Goal: Information Seeking & Learning: Learn about a topic

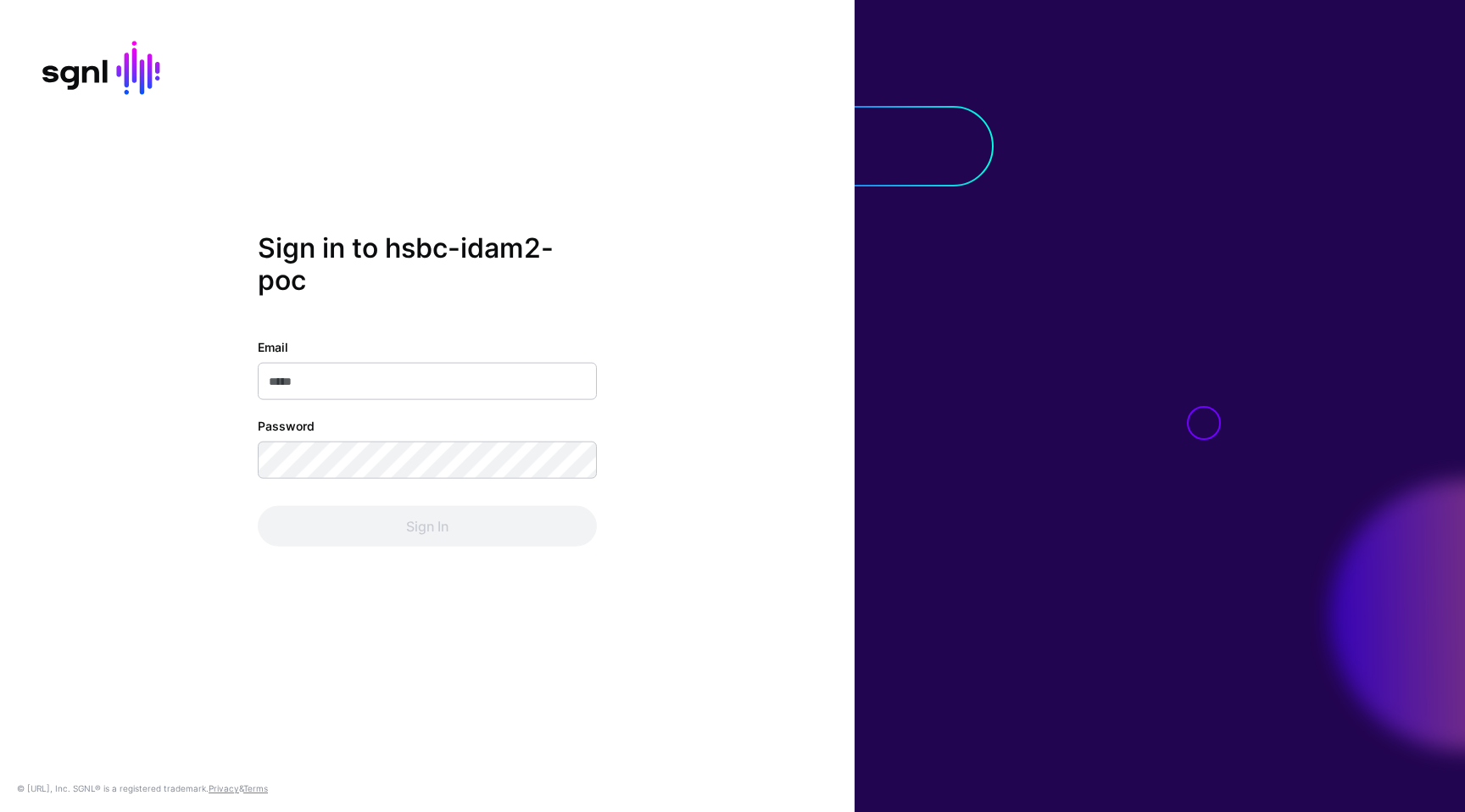
click at [0, 811] on com-1password-button at bounding box center [0, 812] width 0 height 0
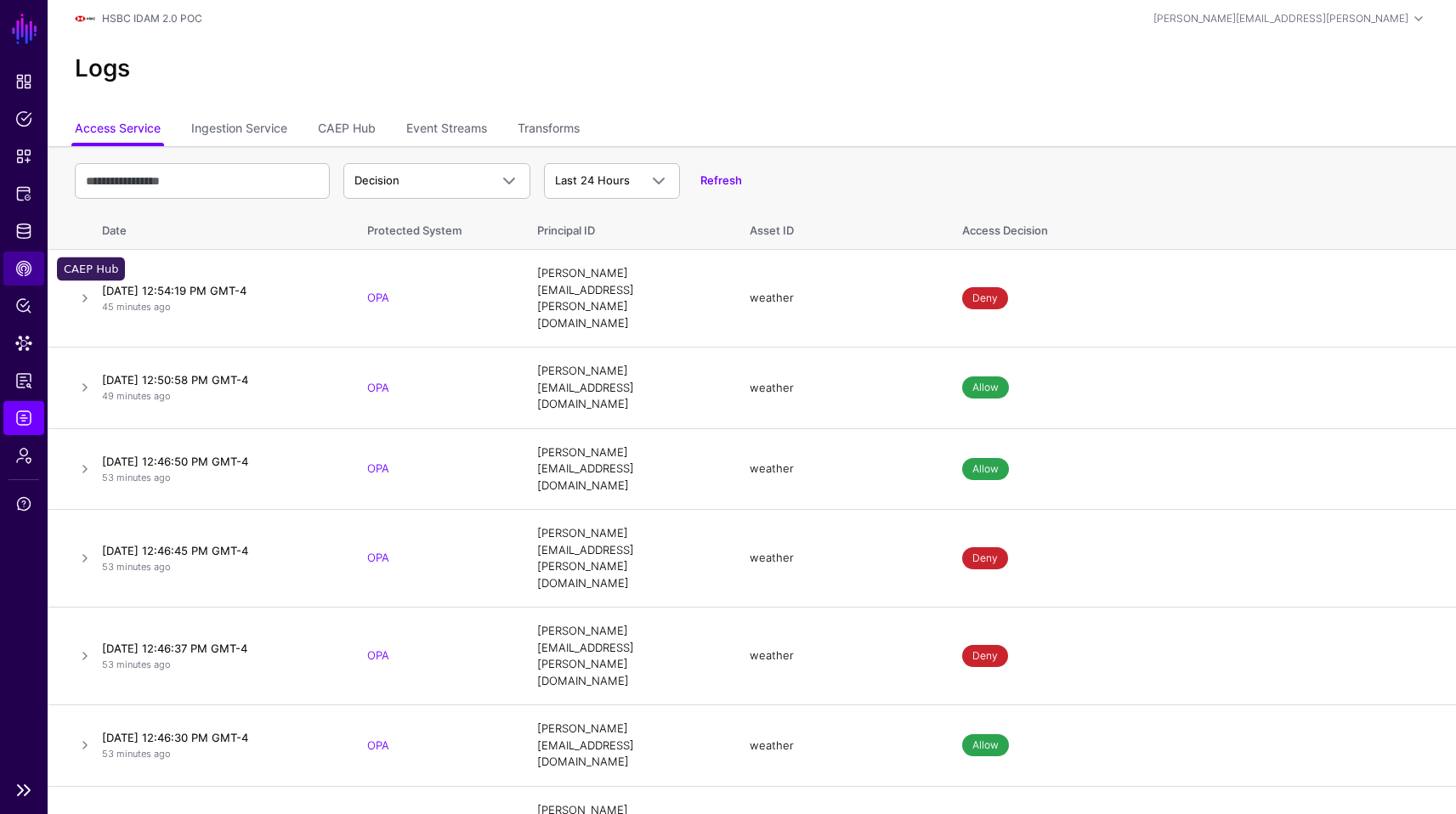
click at [23, 283] on link "CAEP Hub" at bounding box center [23, 269] width 40 height 34
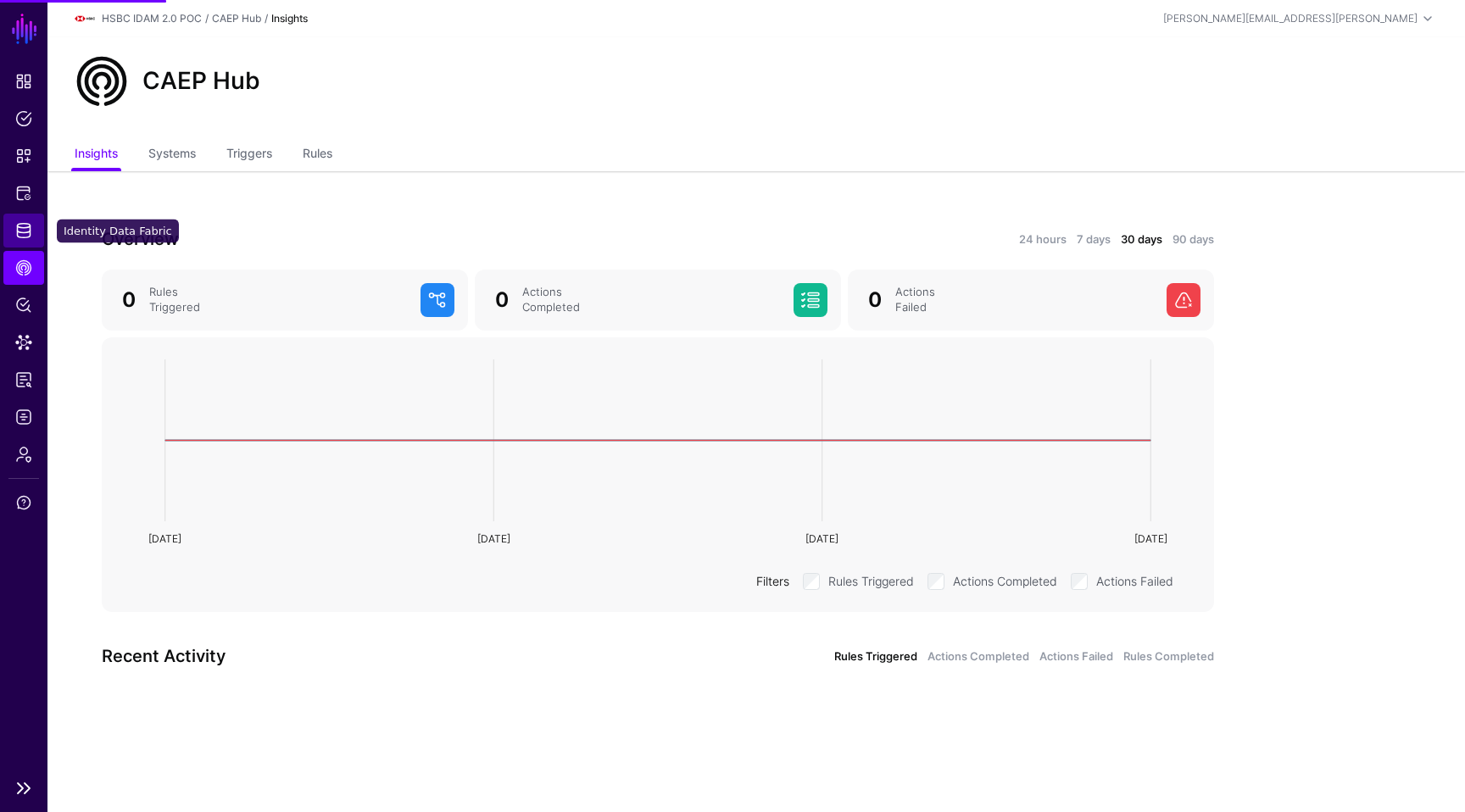
click at [28, 240] on link "Identity Data Fabric" at bounding box center [23, 231] width 40 height 34
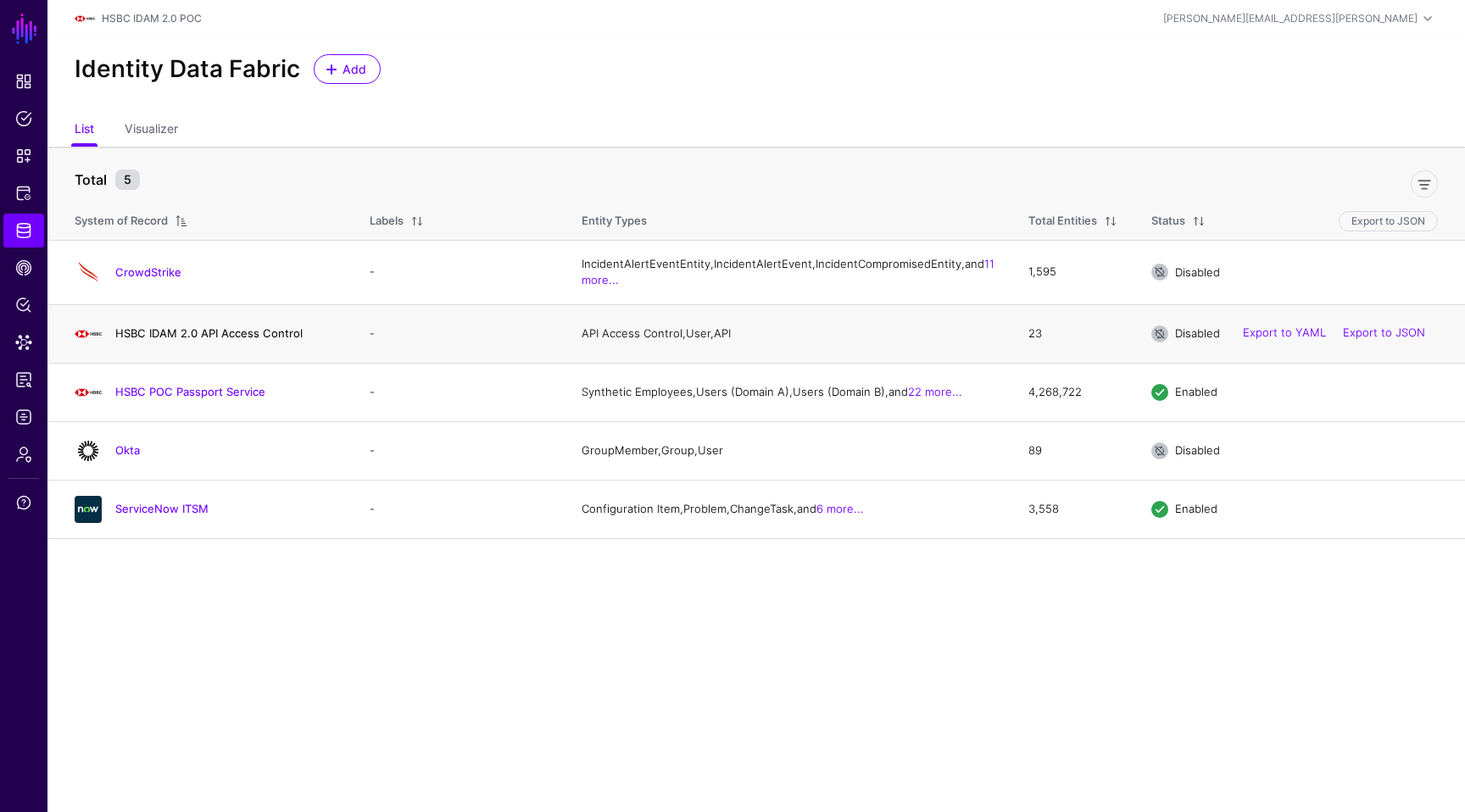
click at [236, 340] on link "HSBC IDAM 2.0 API Access Control" at bounding box center [208, 334] width 187 height 14
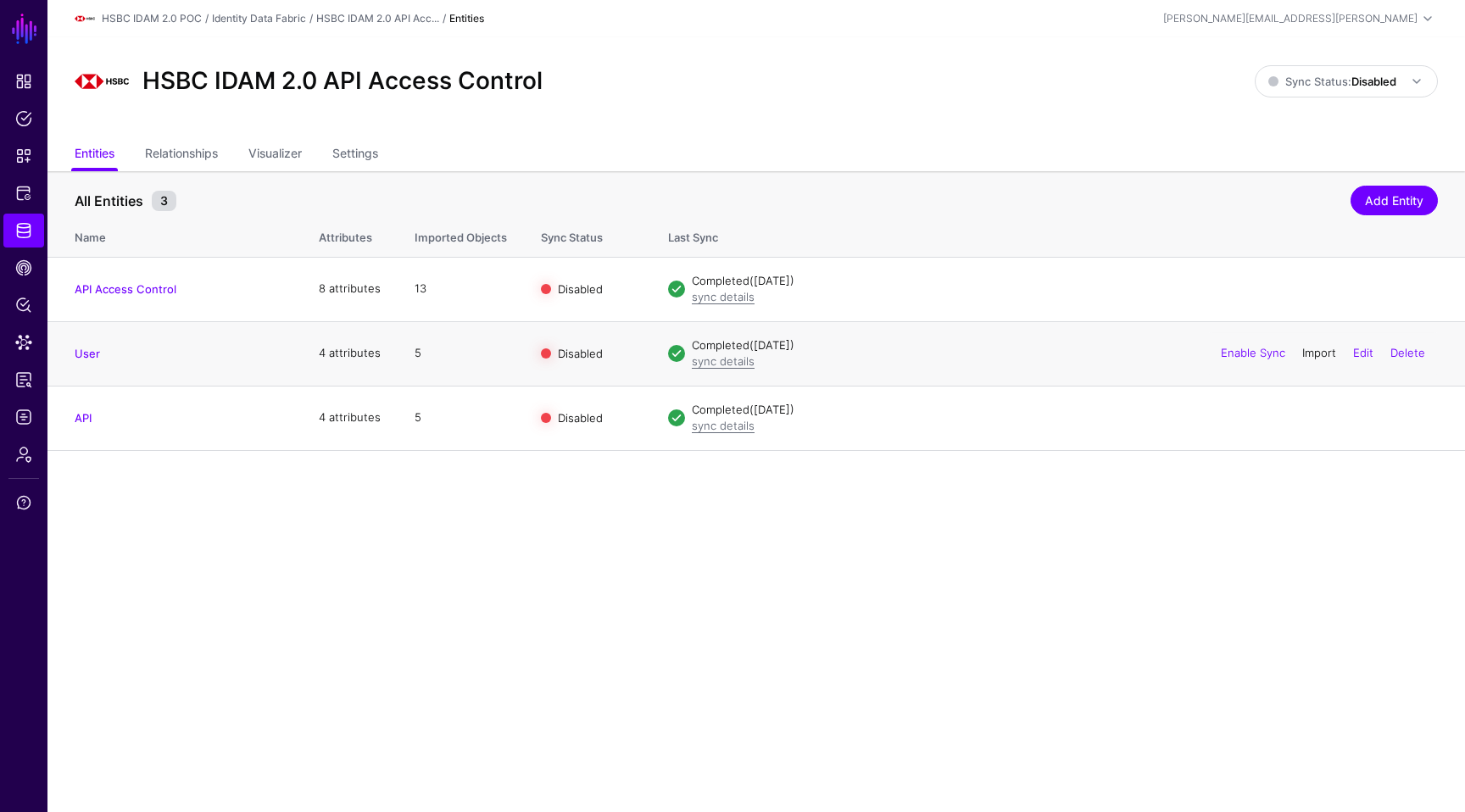
click at [752, 359] on div "Enable Sync Import Edit Delete" at bounding box center [1323, 352] width 230 height 42
click at [752, 356] on link "Import" at bounding box center [1319, 352] width 34 height 14
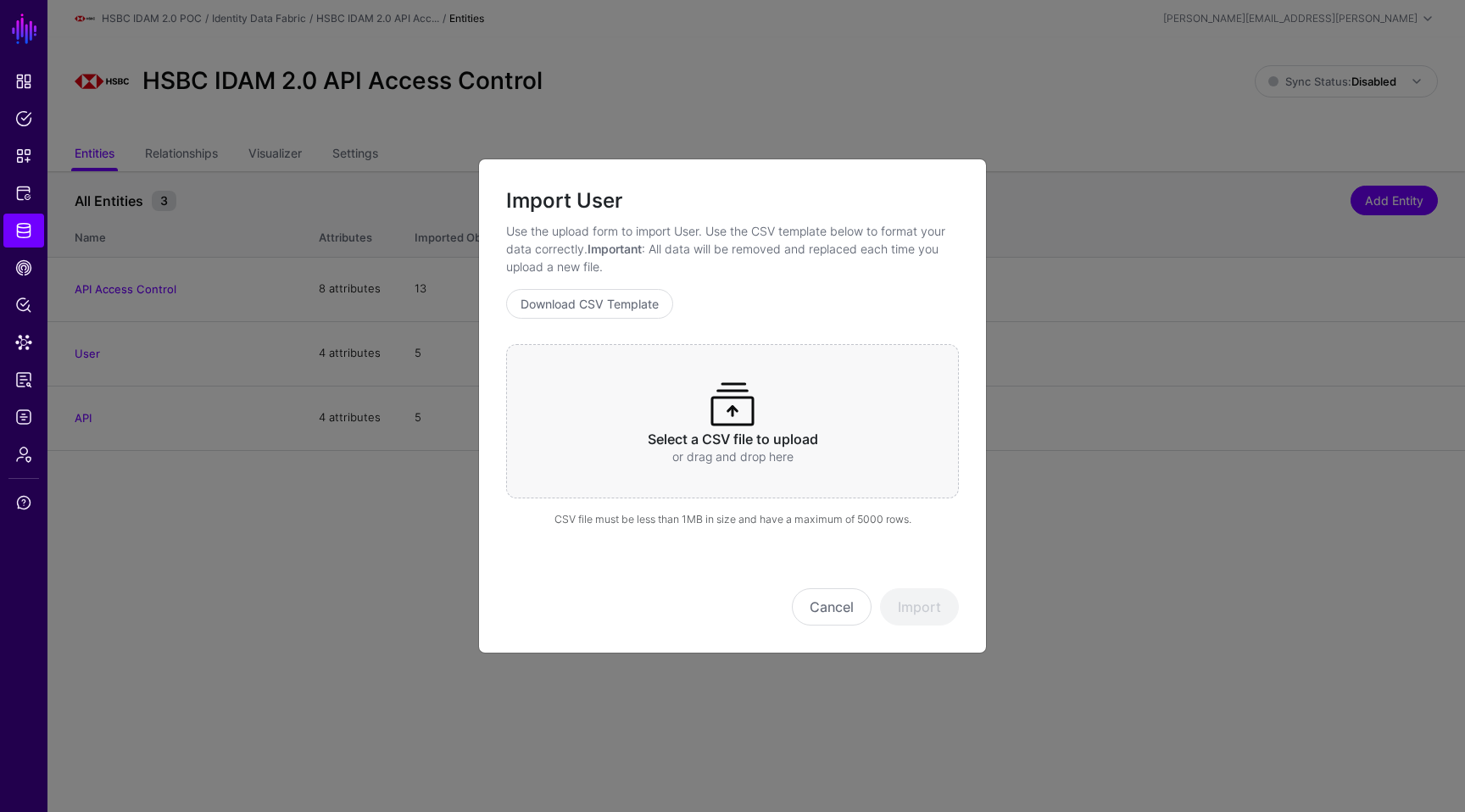
click at [662, 424] on div "Select a CSV file to upload or drag and drop here" at bounding box center [732, 421] width 453 height 154
click at [752, 604] on button "Import" at bounding box center [919, 606] width 79 height 37
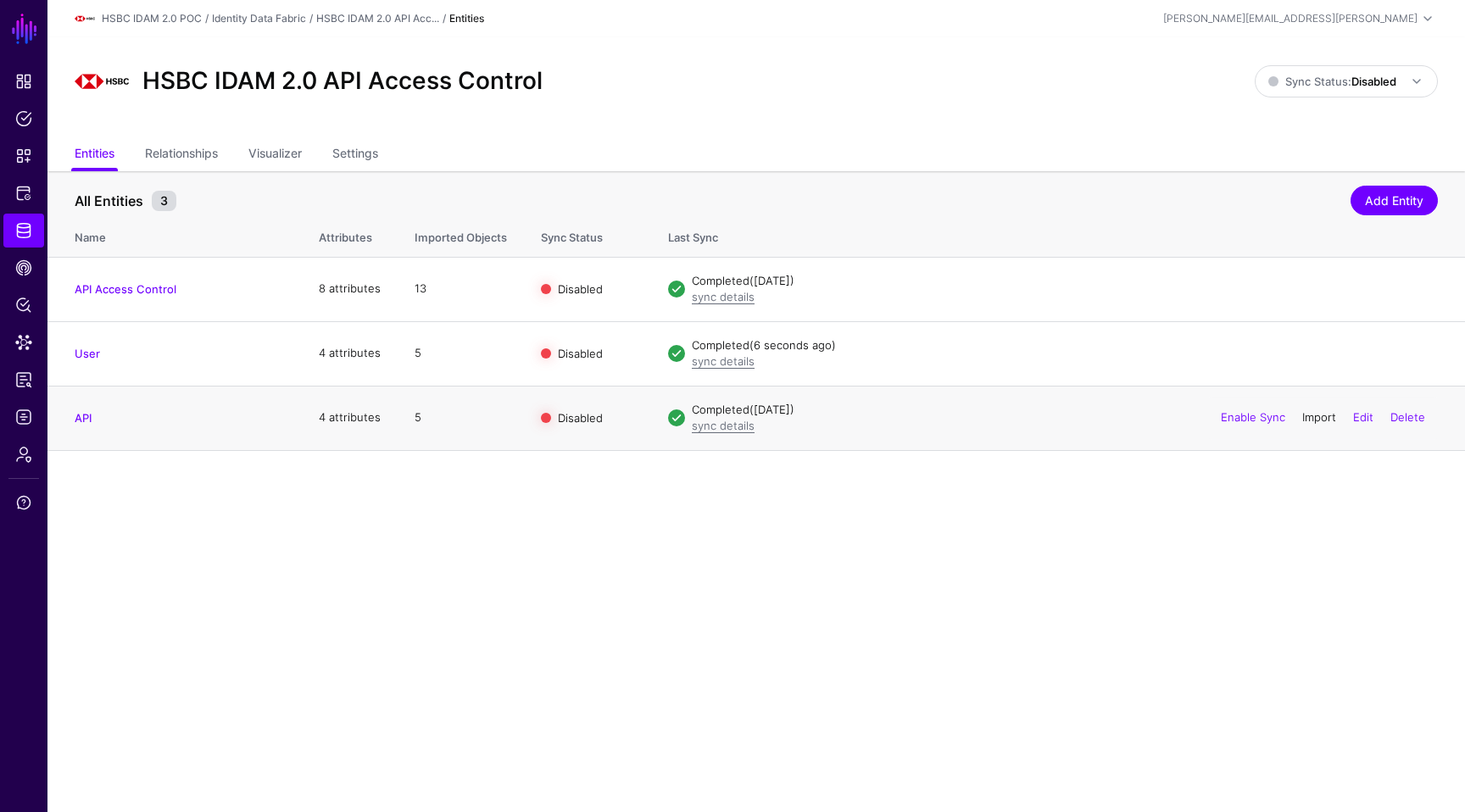
click at [1316, 421] on link "Import" at bounding box center [1319, 417] width 34 height 14
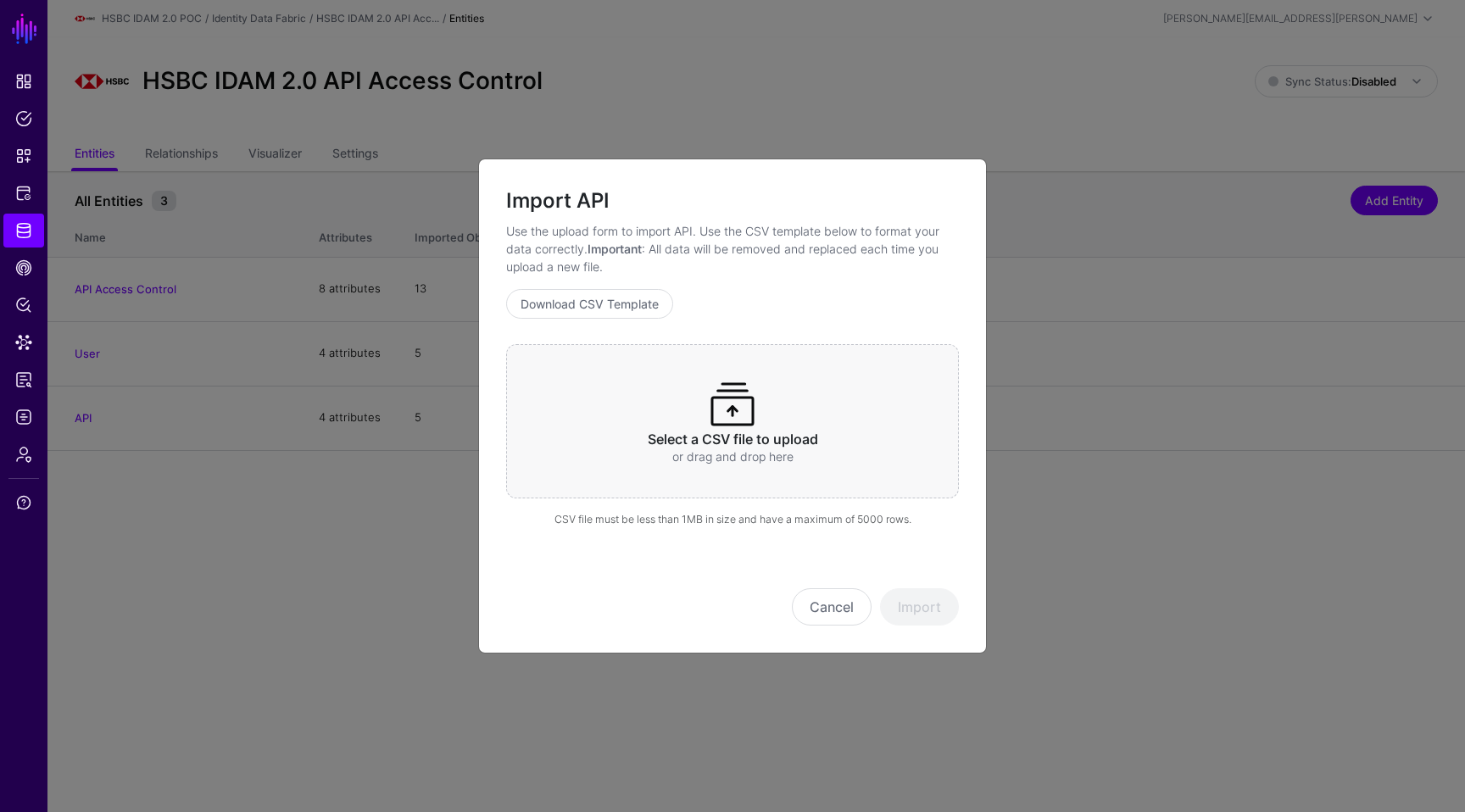
click at [685, 436] on h3 "Select a CSV file to upload" at bounding box center [732, 439] width 387 height 16
click at [758, 420] on span at bounding box center [732, 404] width 54 height 54
click at [915, 621] on button "Import" at bounding box center [919, 606] width 79 height 37
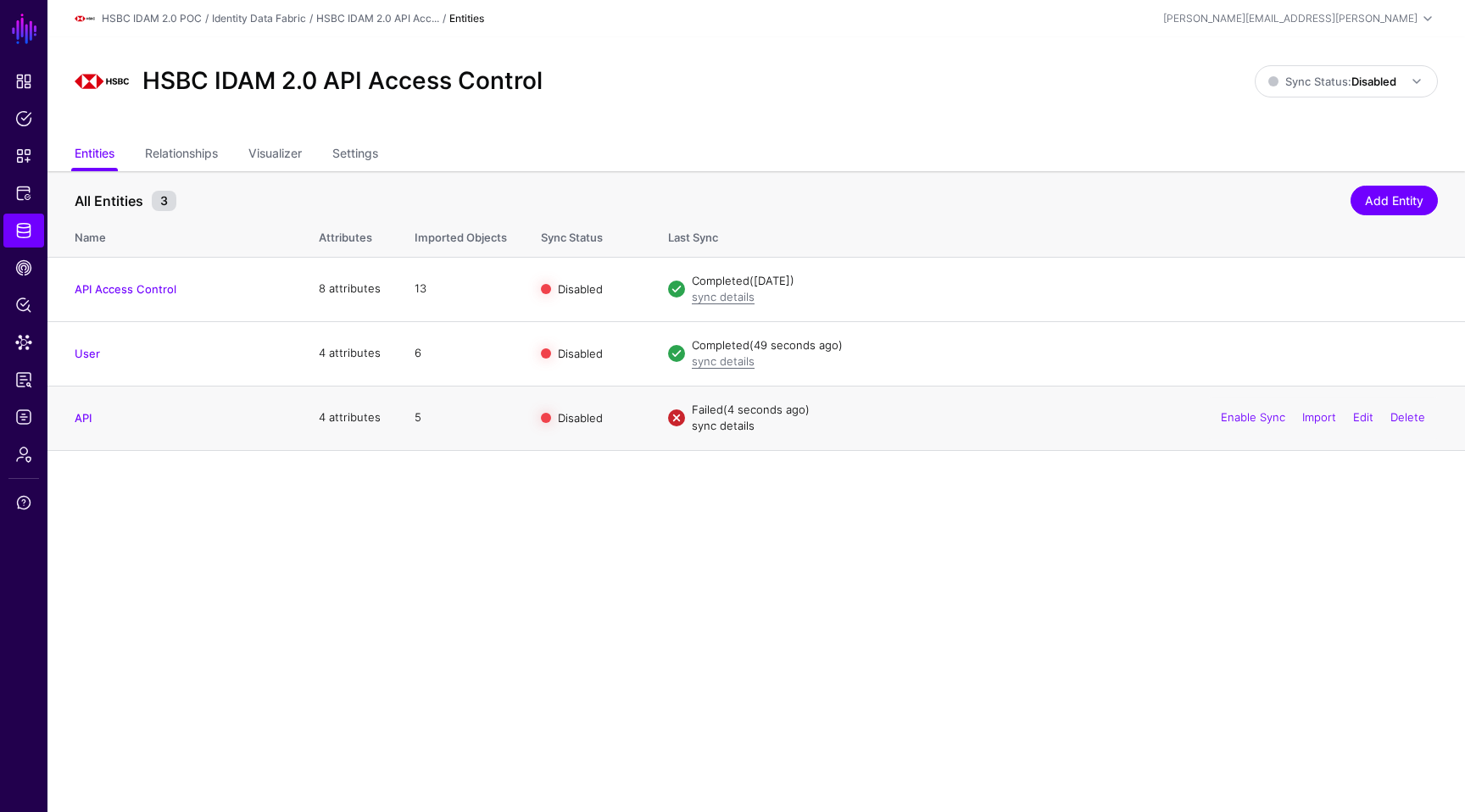
click at [733, 425] on link "sync details" at bounding box center [723, 425] width 63 height 14
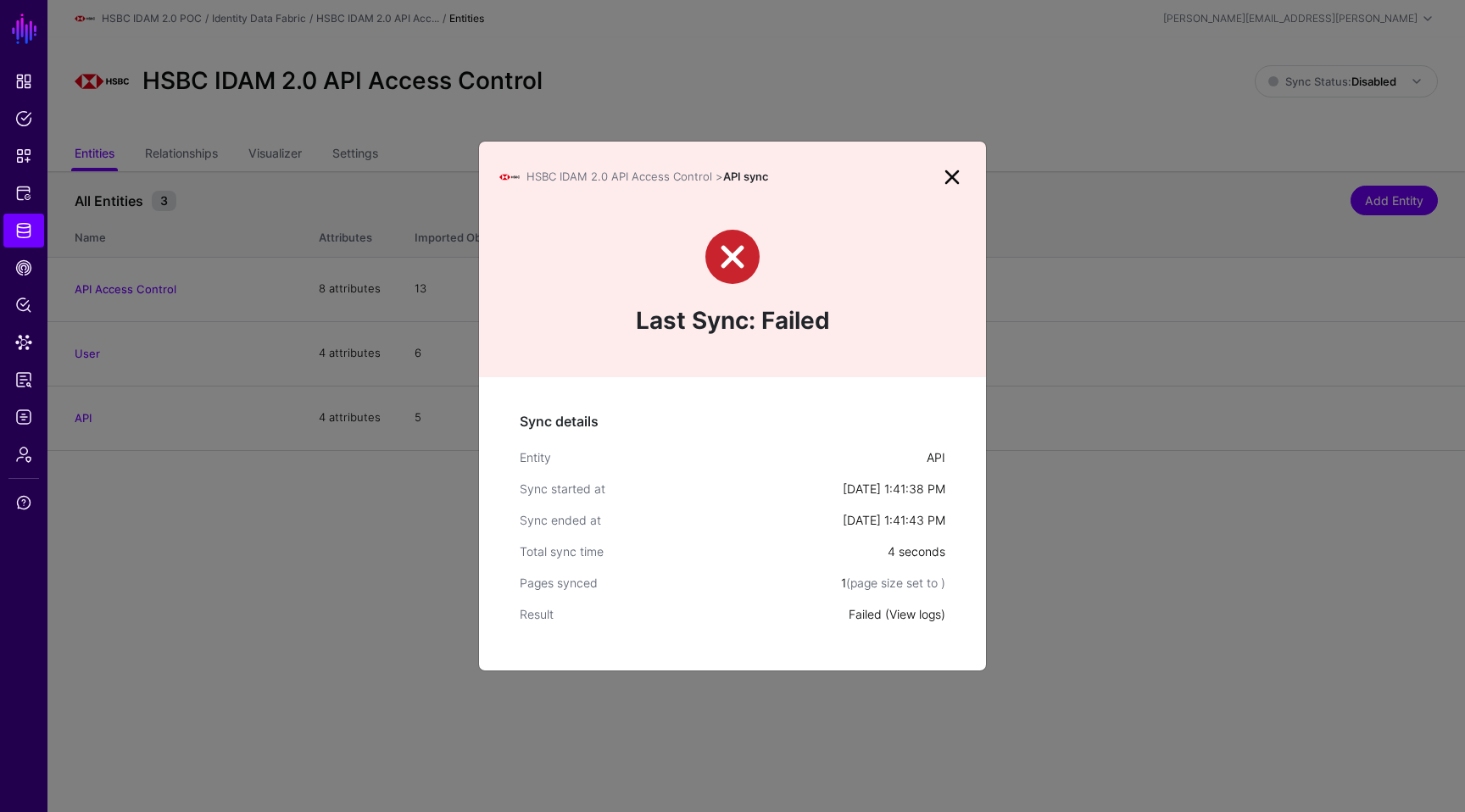
click at [921, 611] on link "View logs" at bounding box center [915, 614] width 51 height 15
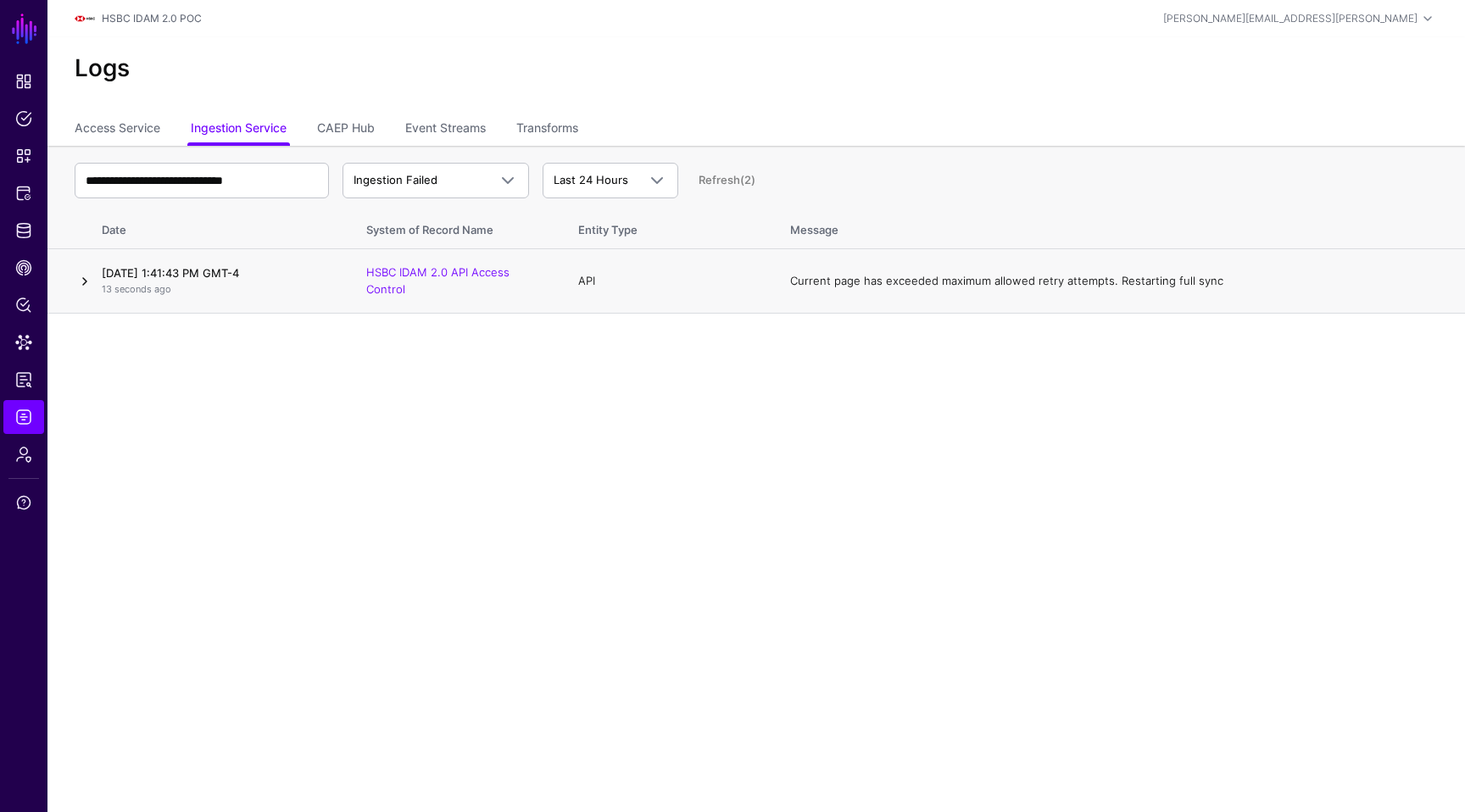
click at [88, 281] on link at bounding box center [85, 281] width 21 height 21
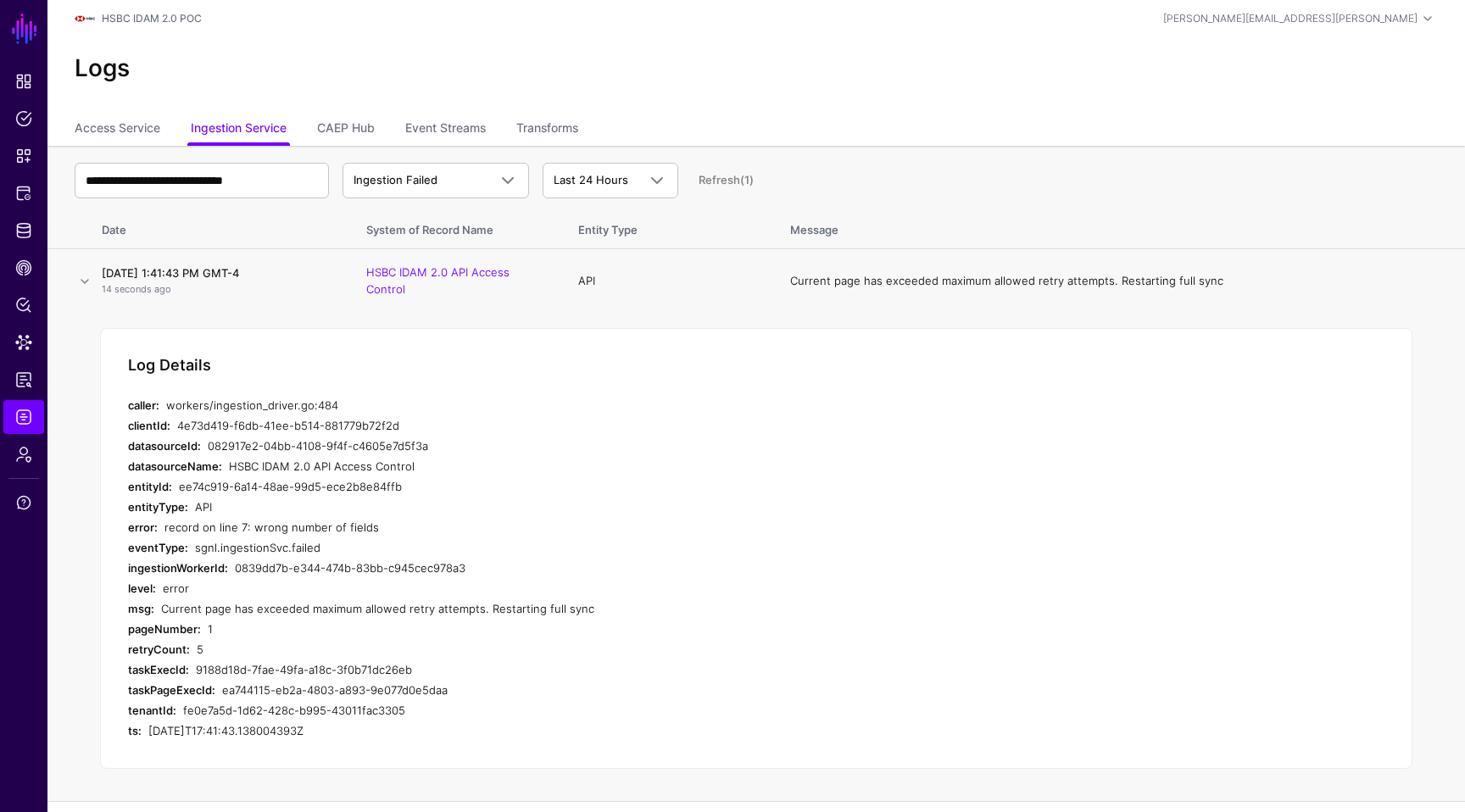
click at [473, 641] on div "5" at bounding box center [501, 649] width 610 height 21
click at [31, 416] on span "Logs" at bounding box center [24, 417] width 17 height 17
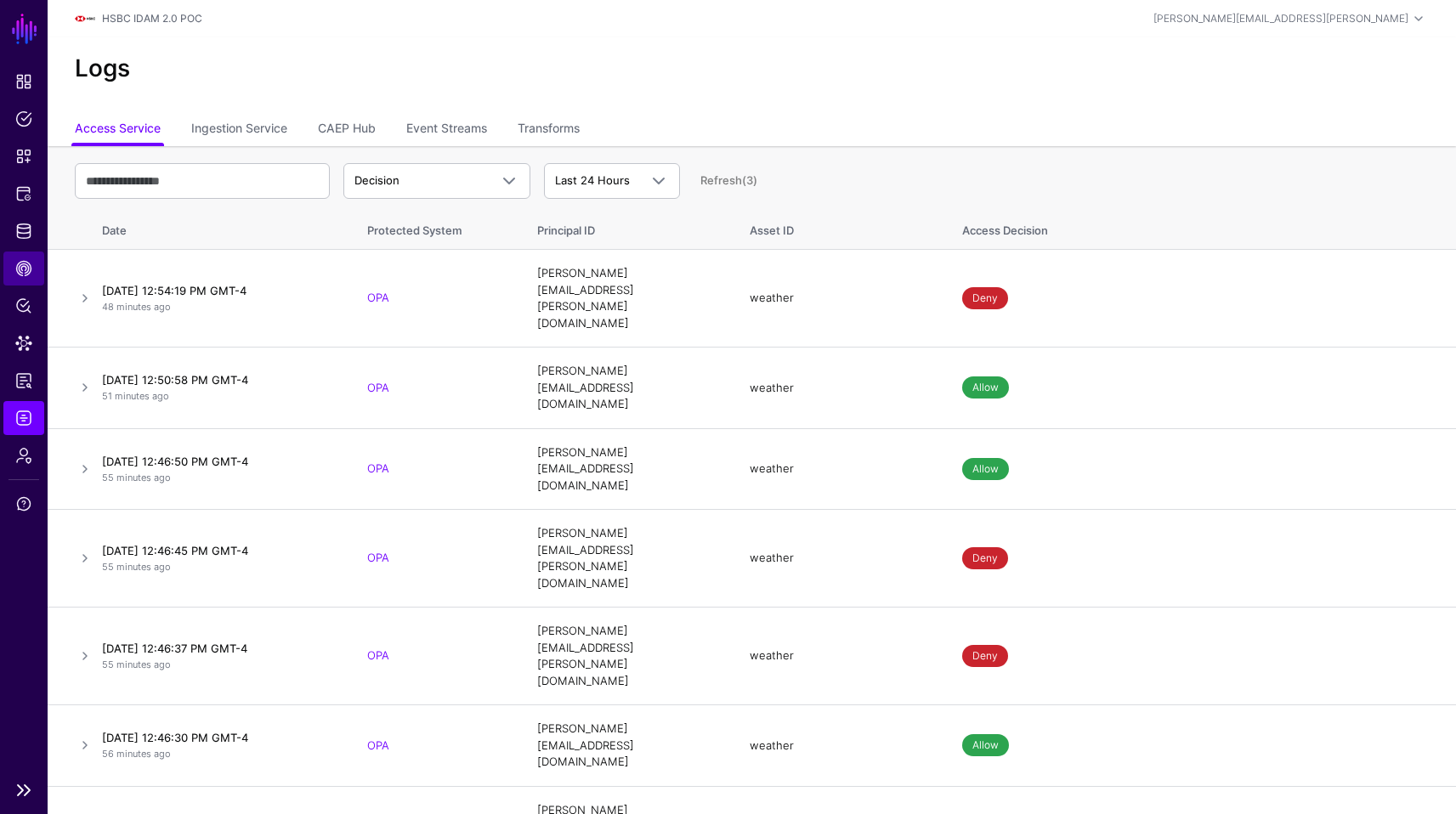
click at [29, 265] on span "CAEP Hub" at bounding box center [24, 268] width 17 height 17
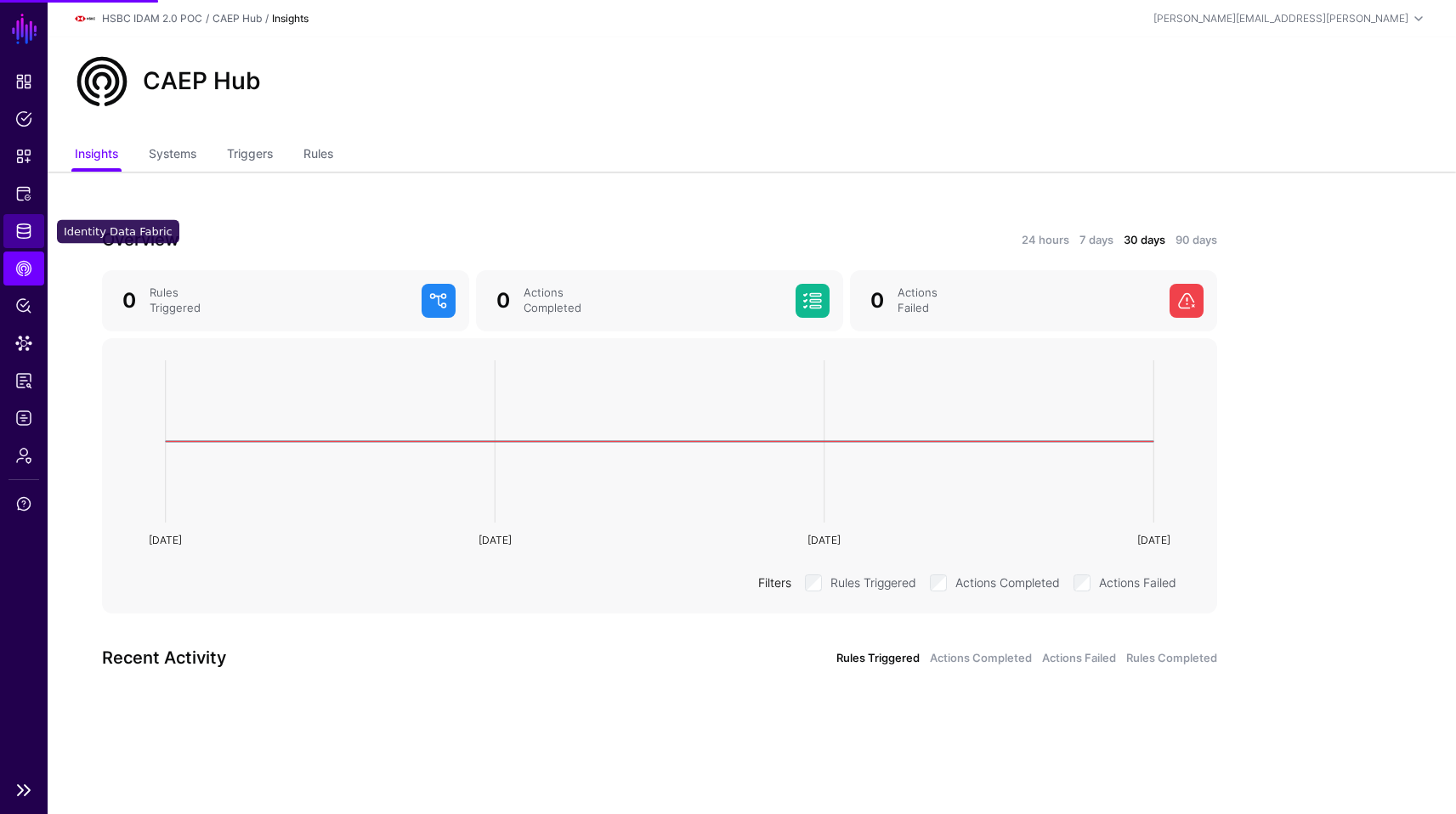
click at [20, 242] on link "Identity Data Fabric" at bounding box center [23, 231] width 40 height 34
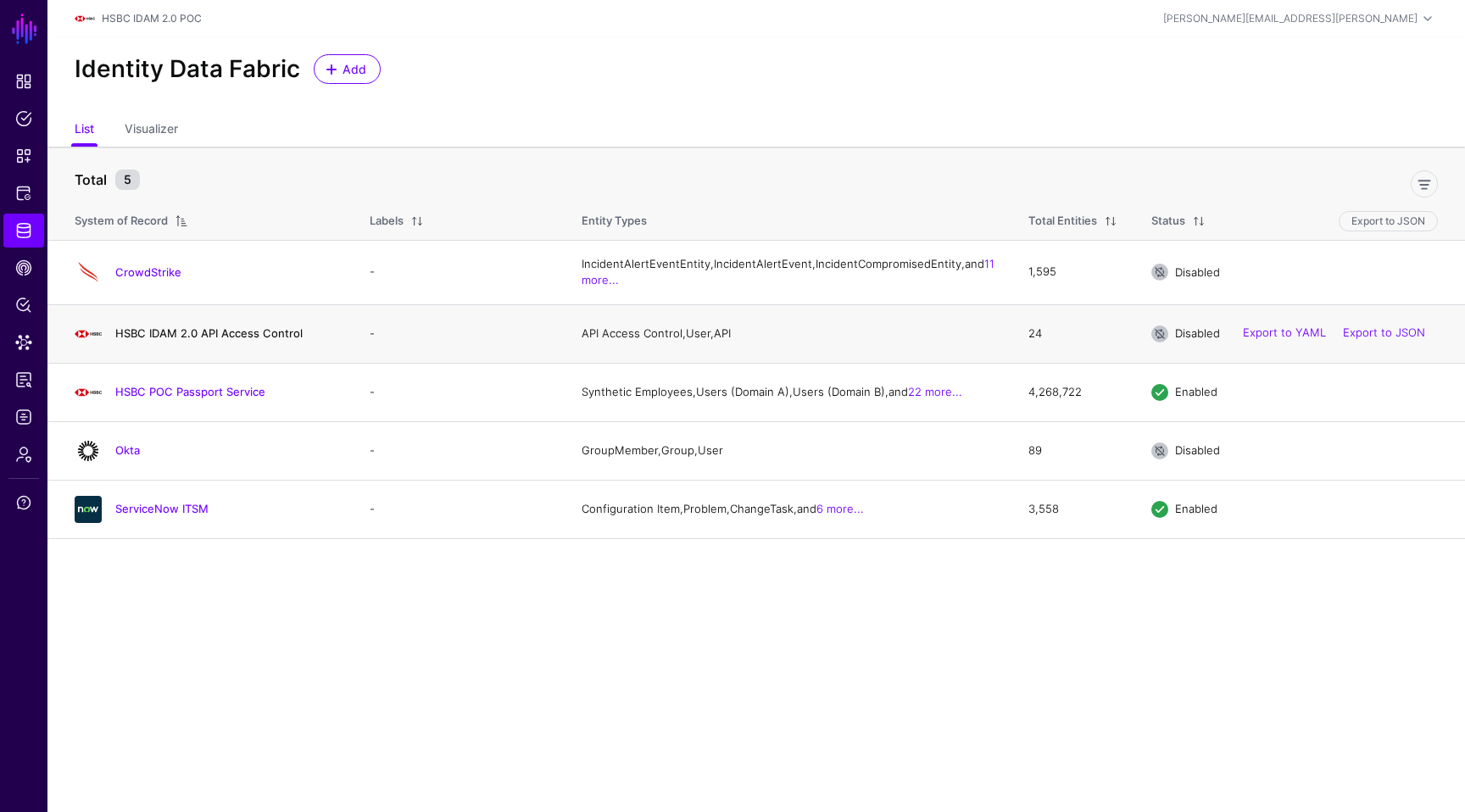
click at [222, 340] on link "HSBC IDAM 2.0 API Access Control" at bounding box center [208, 334] width 187 height 14
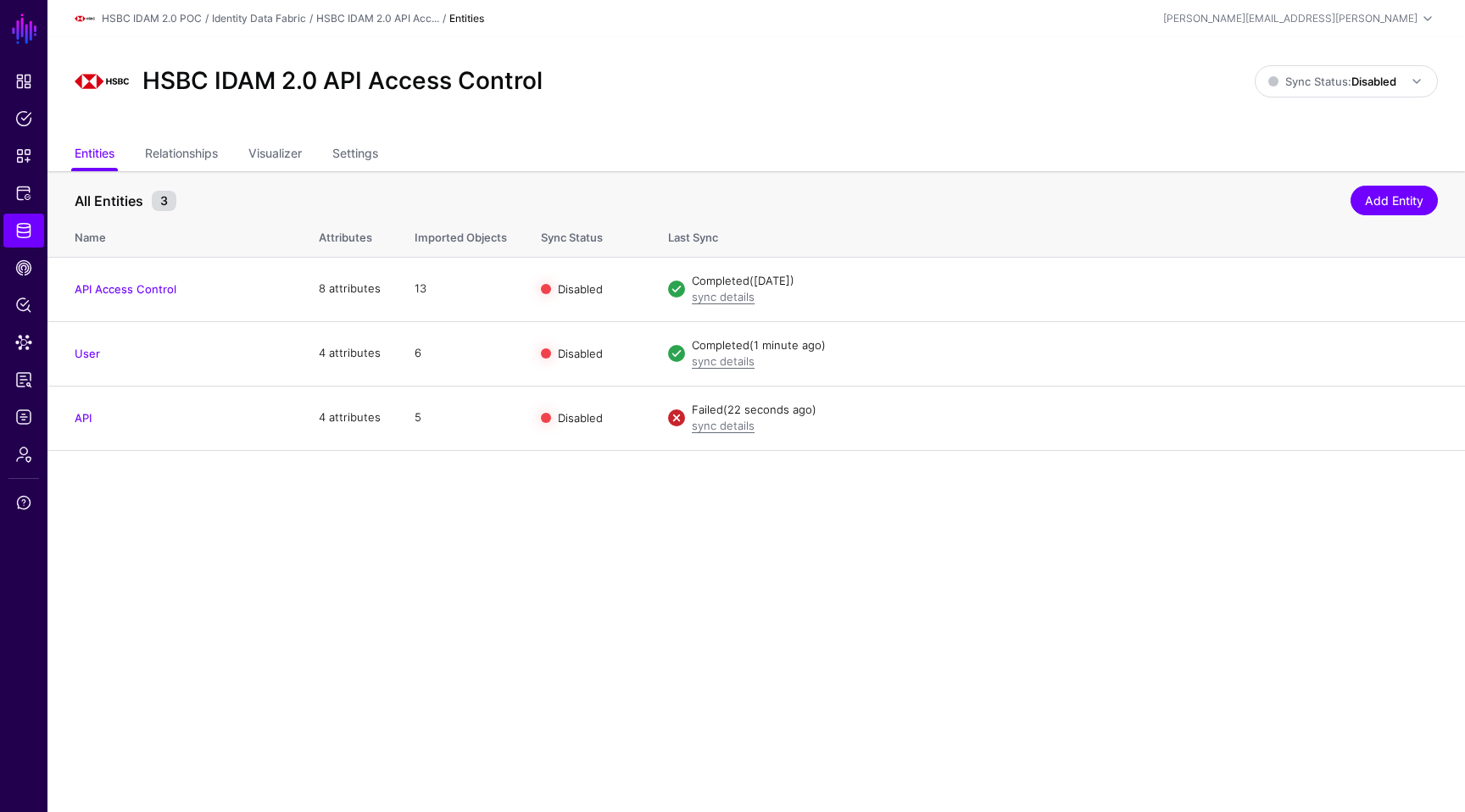
click at [953, 523] on main "SGNL Dashboard Policies Snippets Protected Systems Identity Data Fabric CAEP Hu…" at bounding box center [732, 406] width 1465 height 812
click at [1319, 418] on link "Import" at bounding box center [1319, 417] width 34 height 14
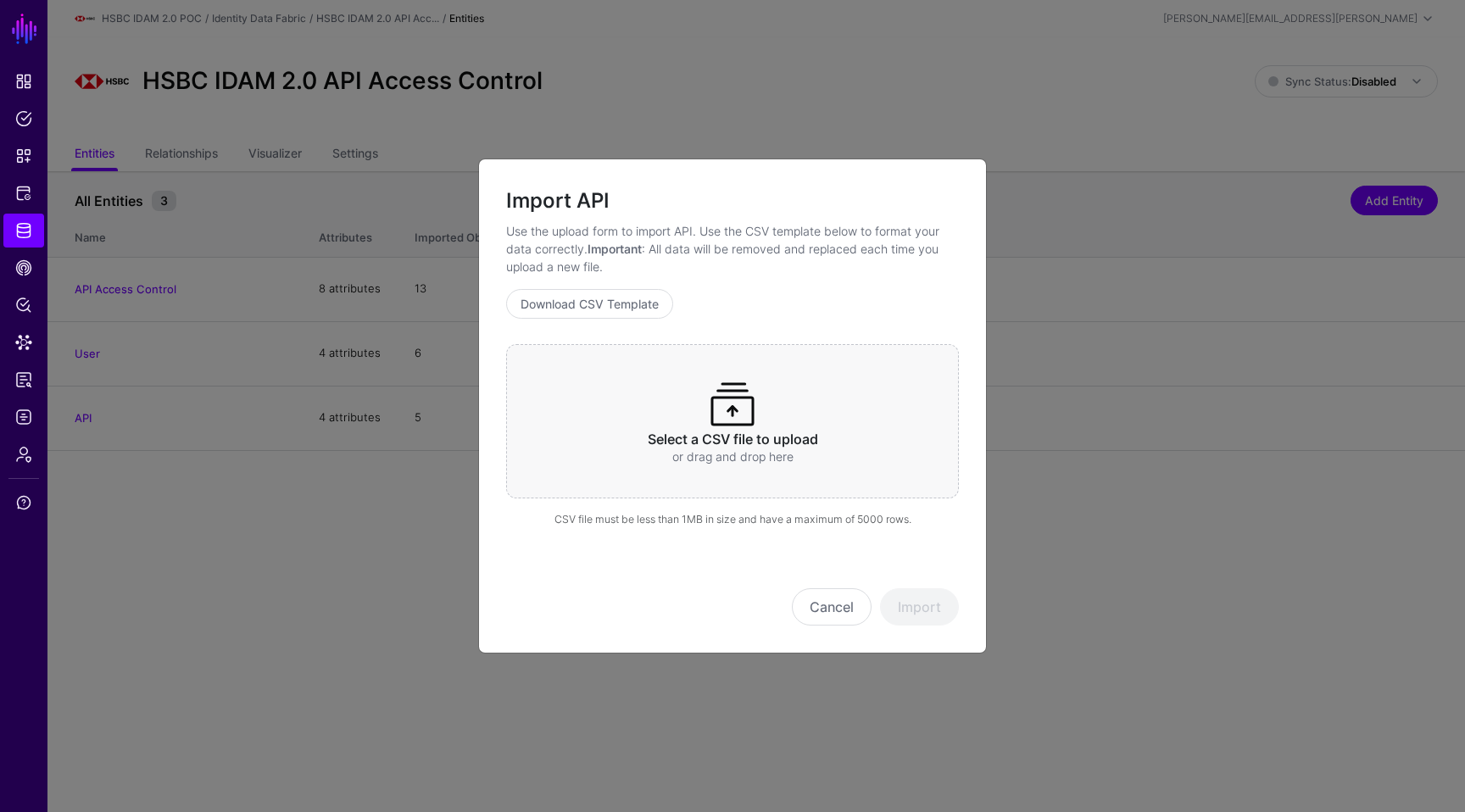
click at [853, 403] on div "Select a CSV file to upload or drag and drop here" at bounding box center [732, 421] width 453 height 154
click at [943, 603] on button "Import" at bounding box center [919, 606] width 79 height 37
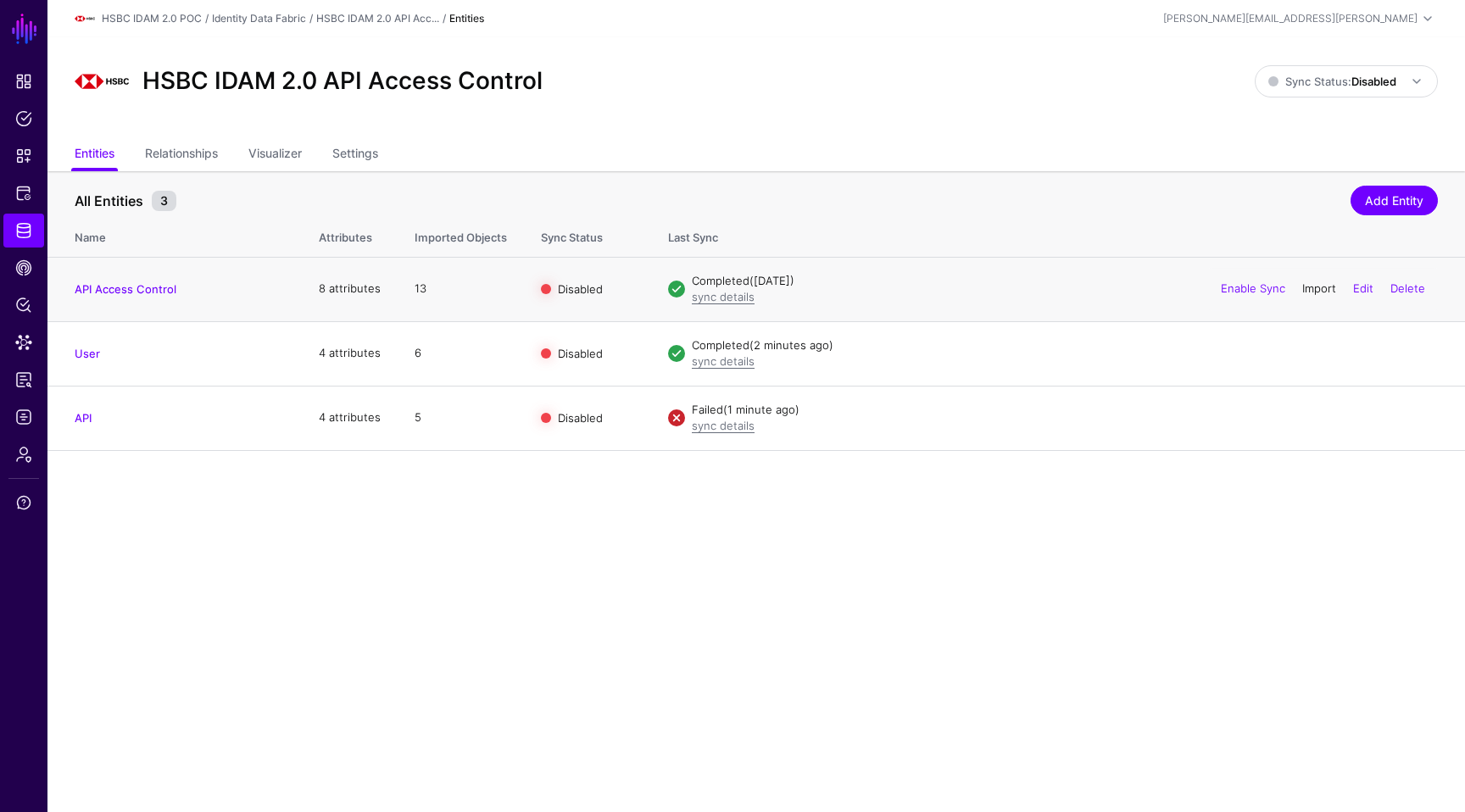
click at [1325, 290] on link "Import" at bounding box center [1319, 288] width 34 height 14
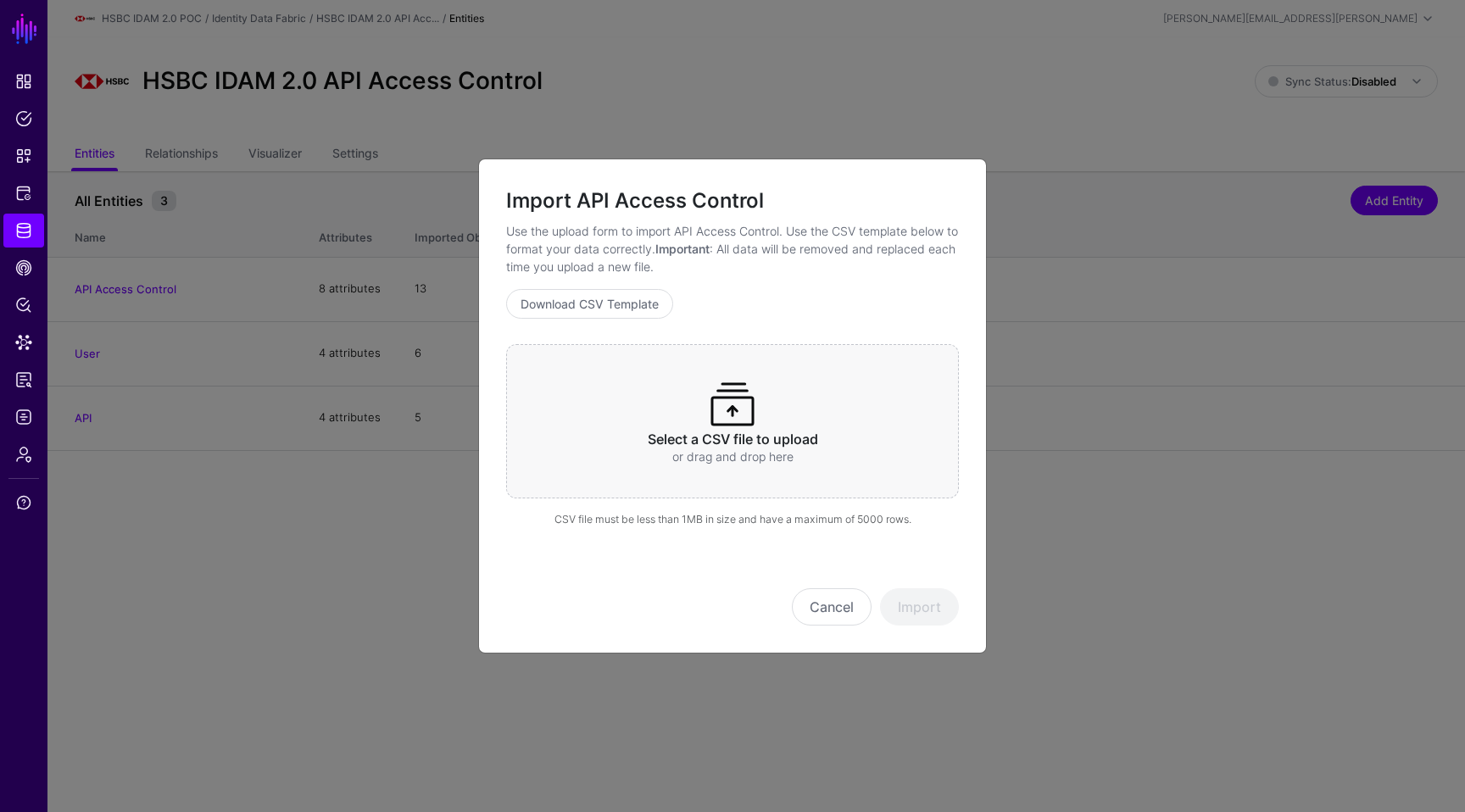
click at [786, 441] on h3 "Select a CSV file to upload" at bounding box center [732, 439] width 387 height 16
click at [919, 620] on button "Import" at bounding box center [919, 606] width 79 height 37
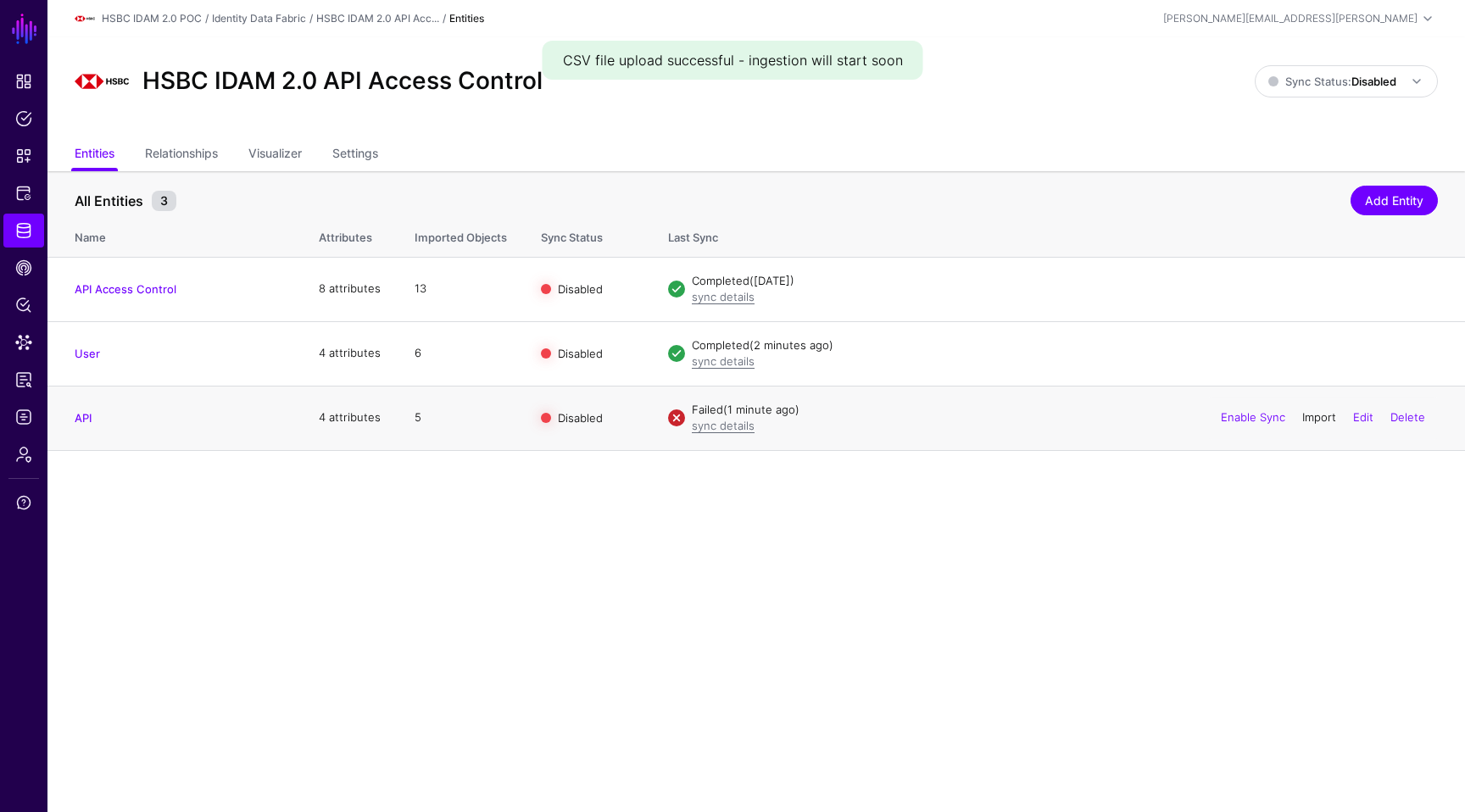
click at [1314, 416] on link "Import" at bounding box center [1319, 417] width 34 height 14
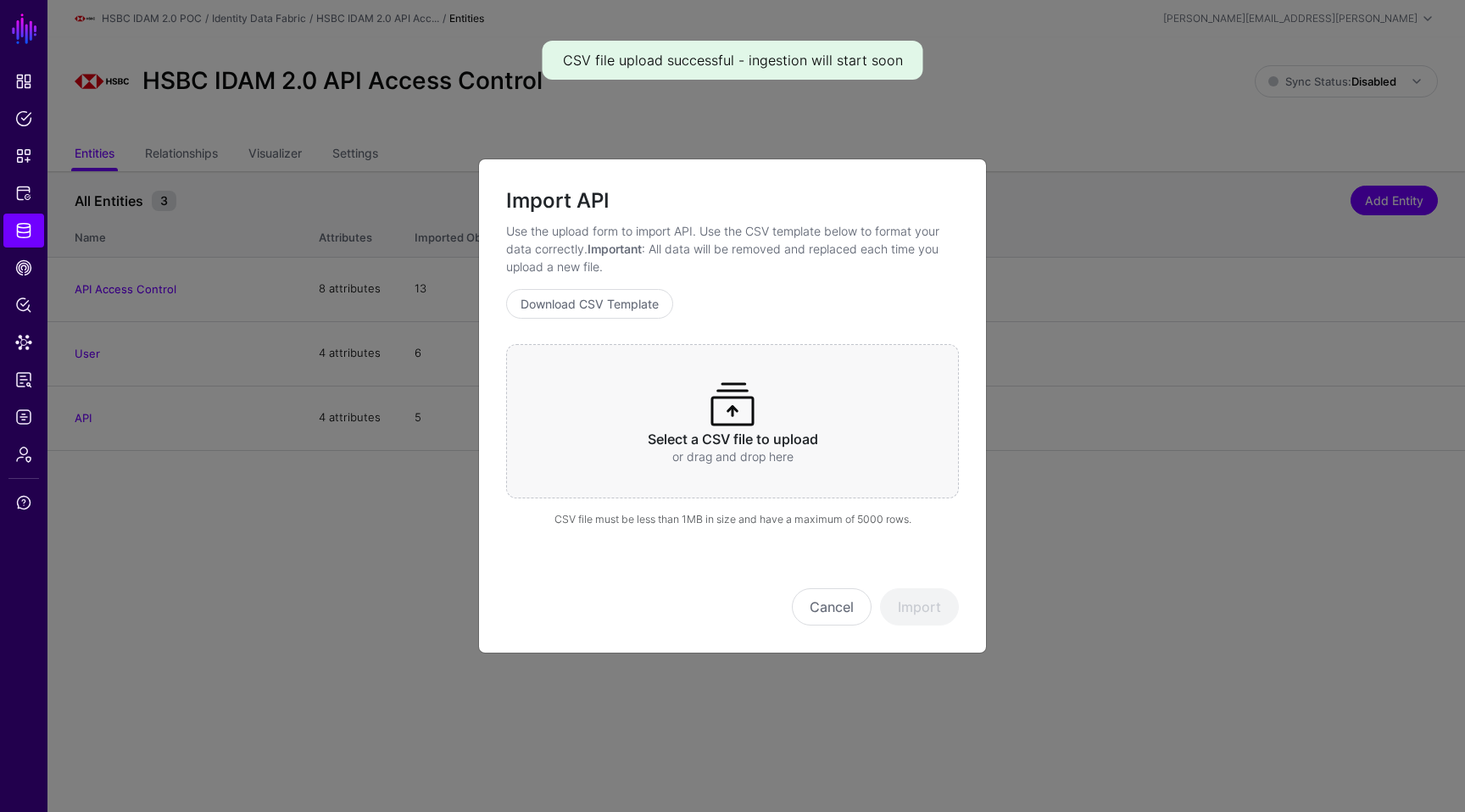
click at [666, 428] on div "Select a CSV file to upload or drag and drop here" at bounding box center [732, 421] width 453 height 154
click at [947, 614] on button "Import" at bounding box center [919, 606] width 79 height 37
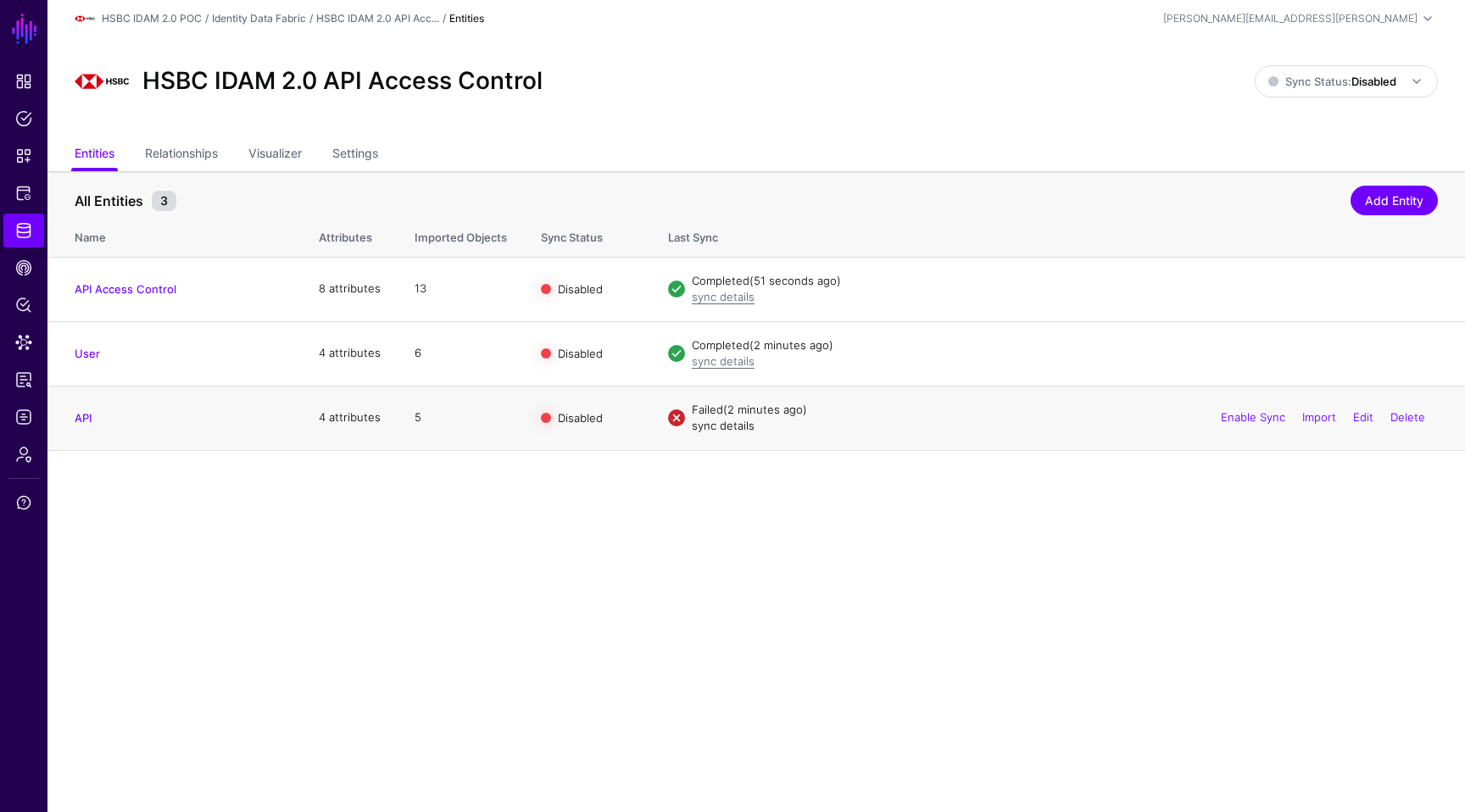
click at [728, 427] on link "sync details" at bounding box center [723, 425] width 63 height 14
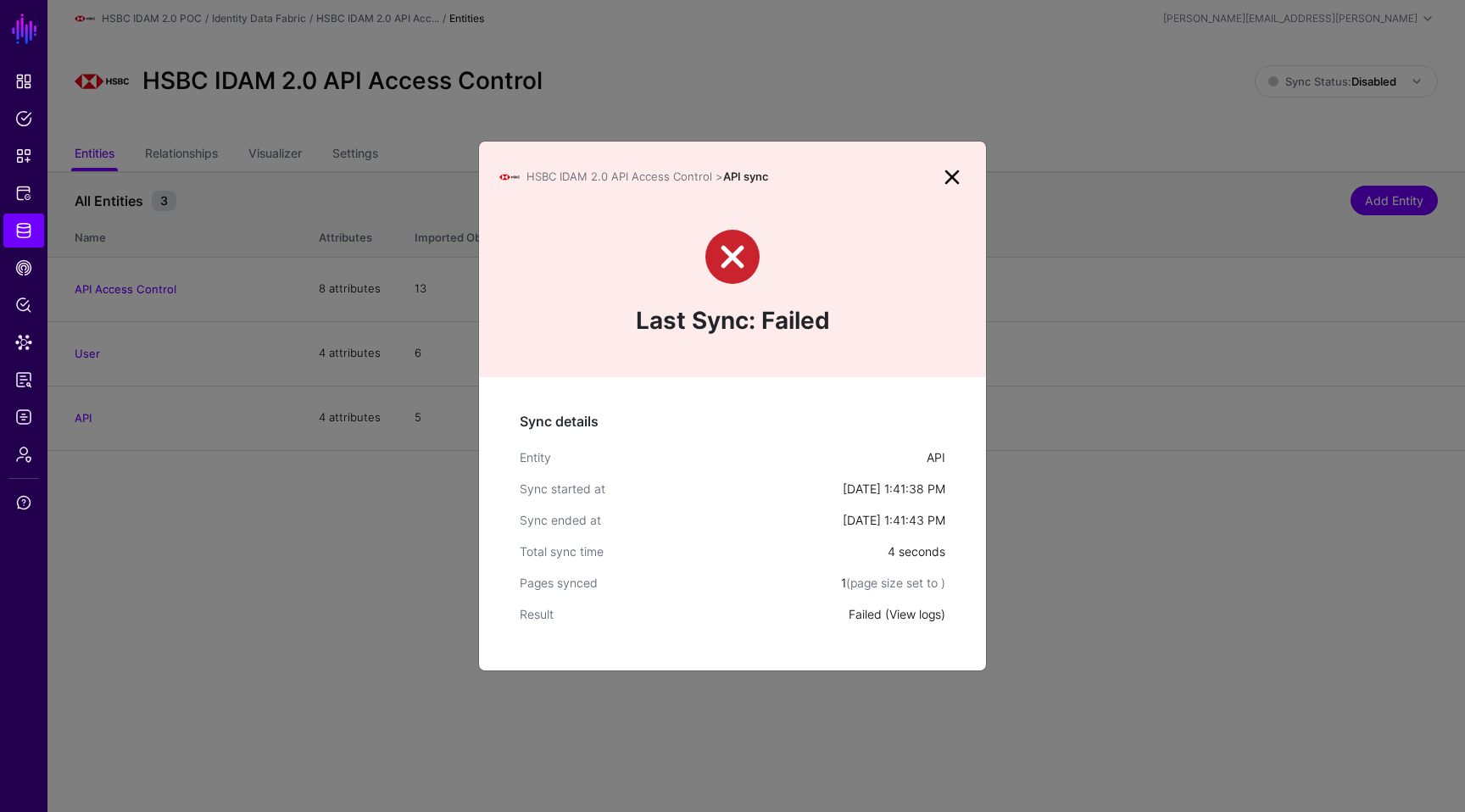
click at [901, 617] on link "View logs" at bounding box center [915, 614] width 51 height 15
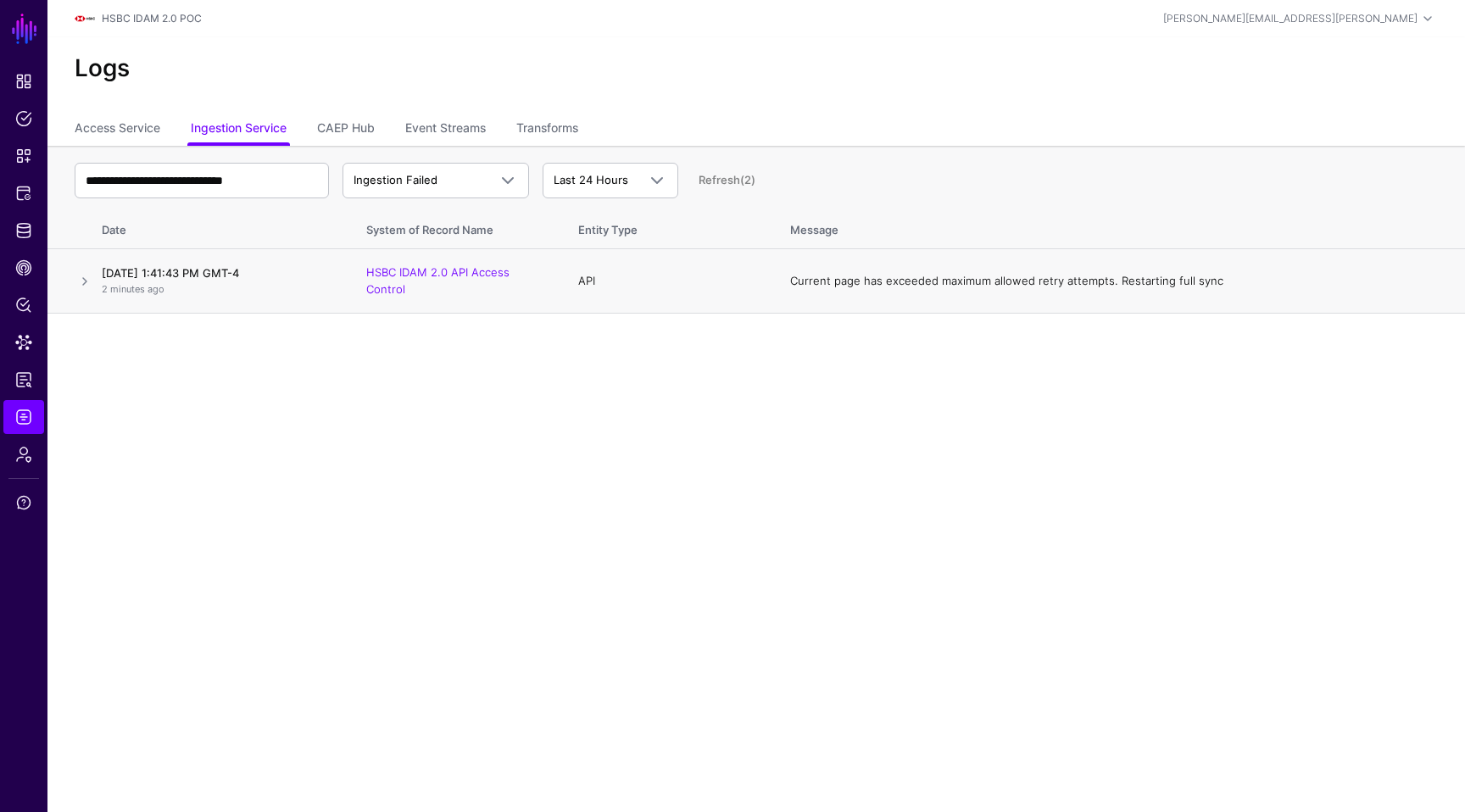
click at [183, 268] on h4 "October 15, 2025 at 1:41:43 PM GMT-4" at bounding box center [217, 273] width 231 height 15
click at [78, 280] on link at bounding box center [85, 281] width 21 height 21
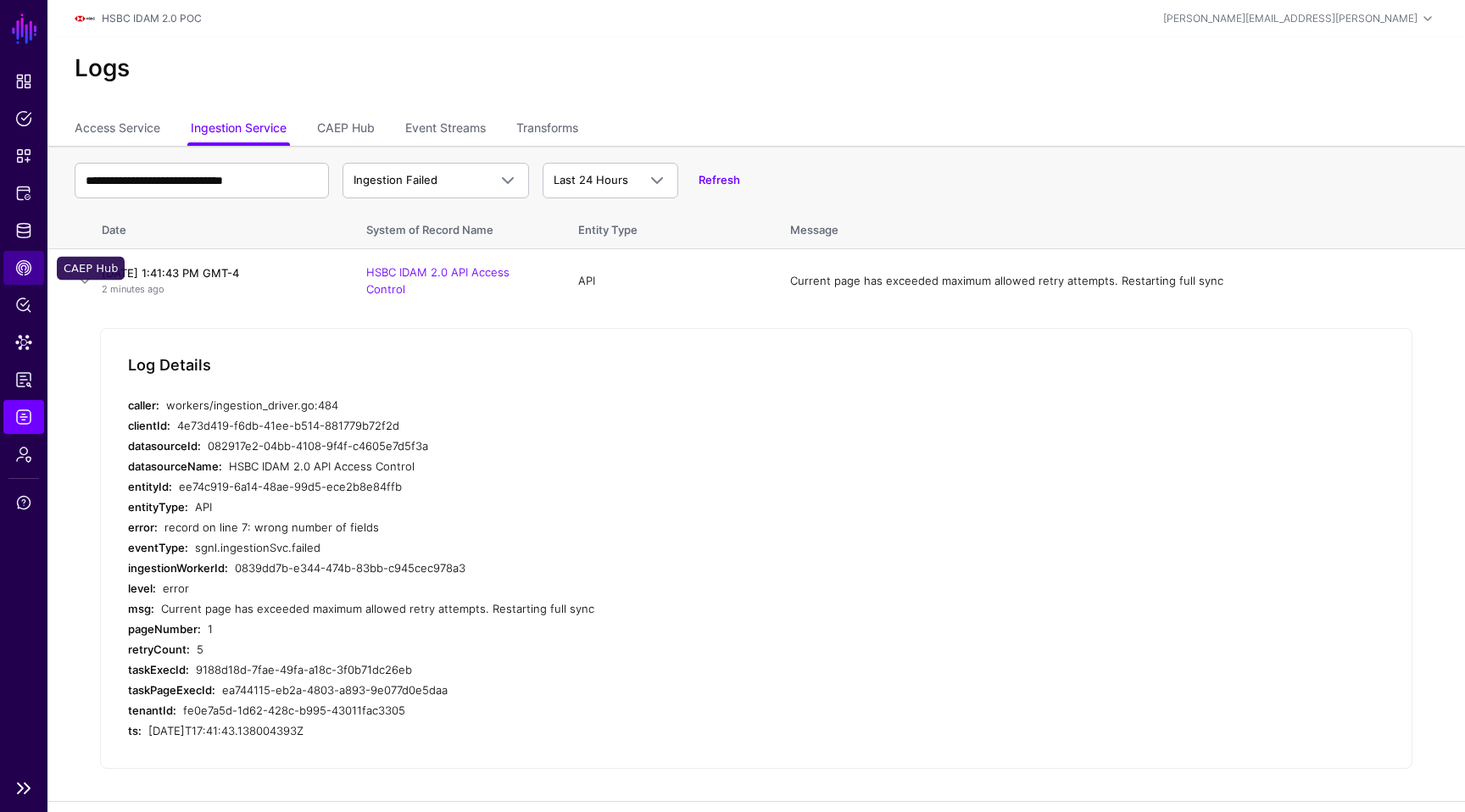
click at [22, 266] on span "CAEP Hub" at bounding box center [24, 268] width 17 height 17
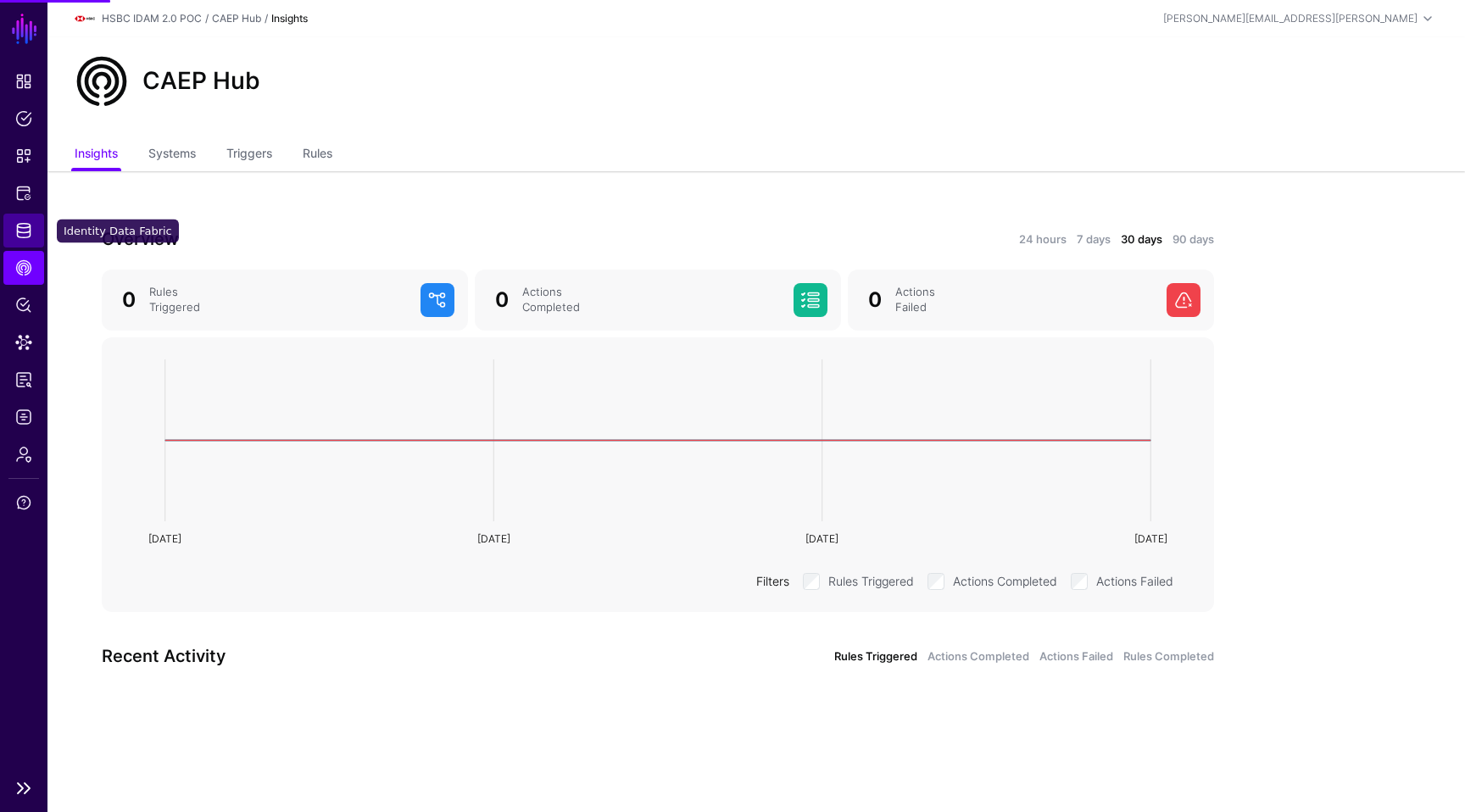
click at [22, 228] on span "Identity Data Fabric" at bounding box center [24, 231] width 17 height 17
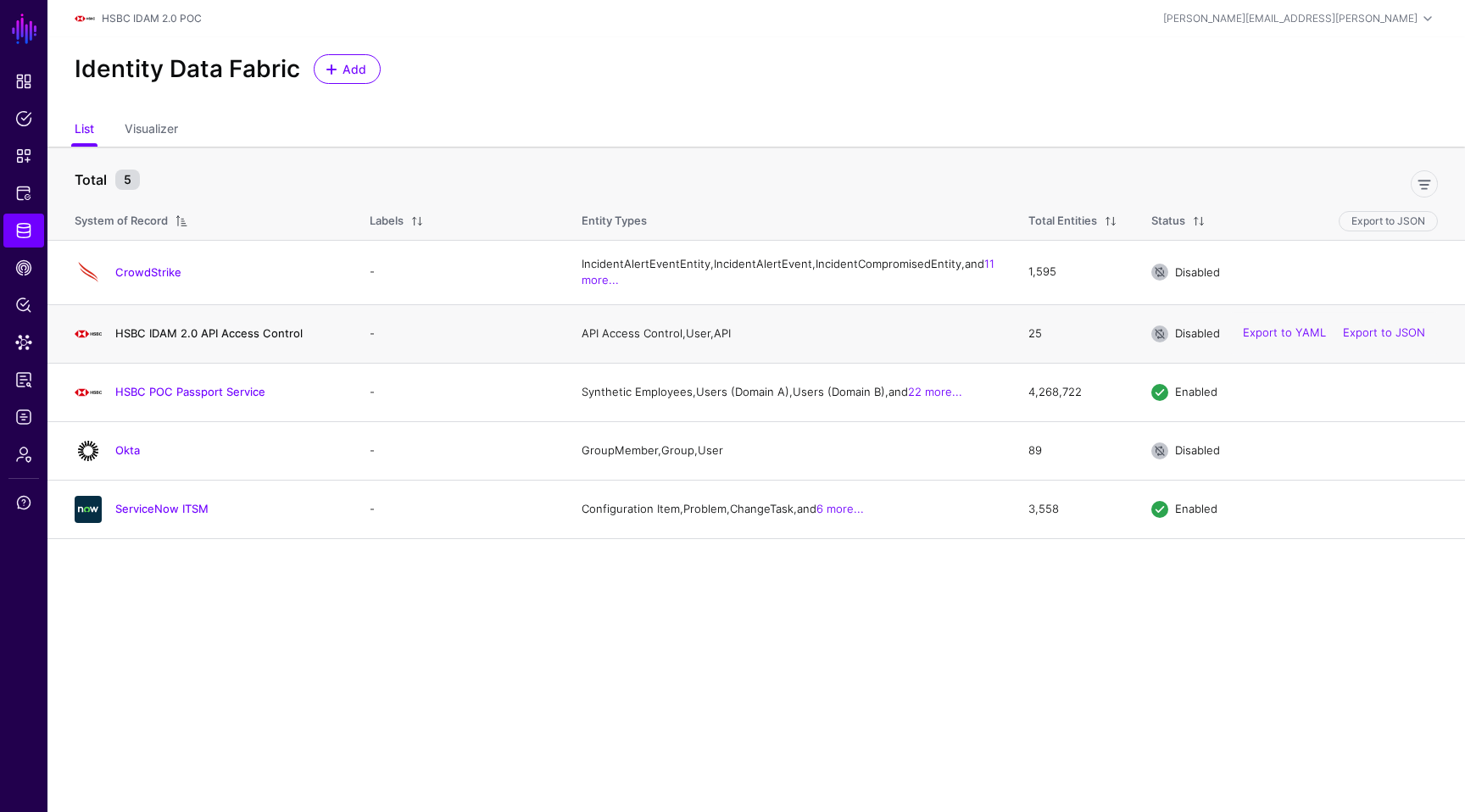
click at [226, 340] on link "HSBC IDAM 2.0 API Access Control" at bounding box center [208, 334] width 187 height 14
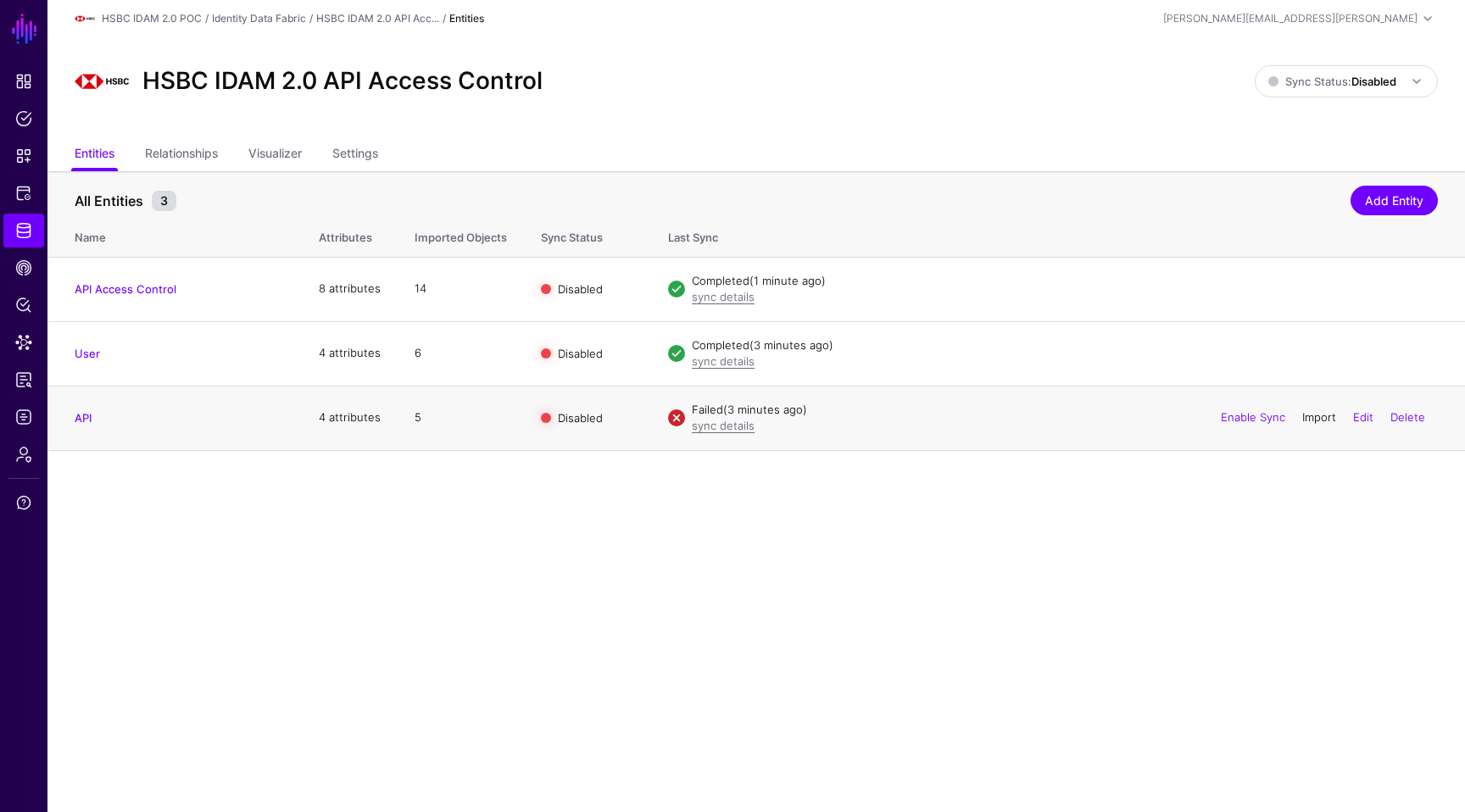
click at [1316, 418] on link "Import" at bounding box center [1319, 417] width 34 height 14
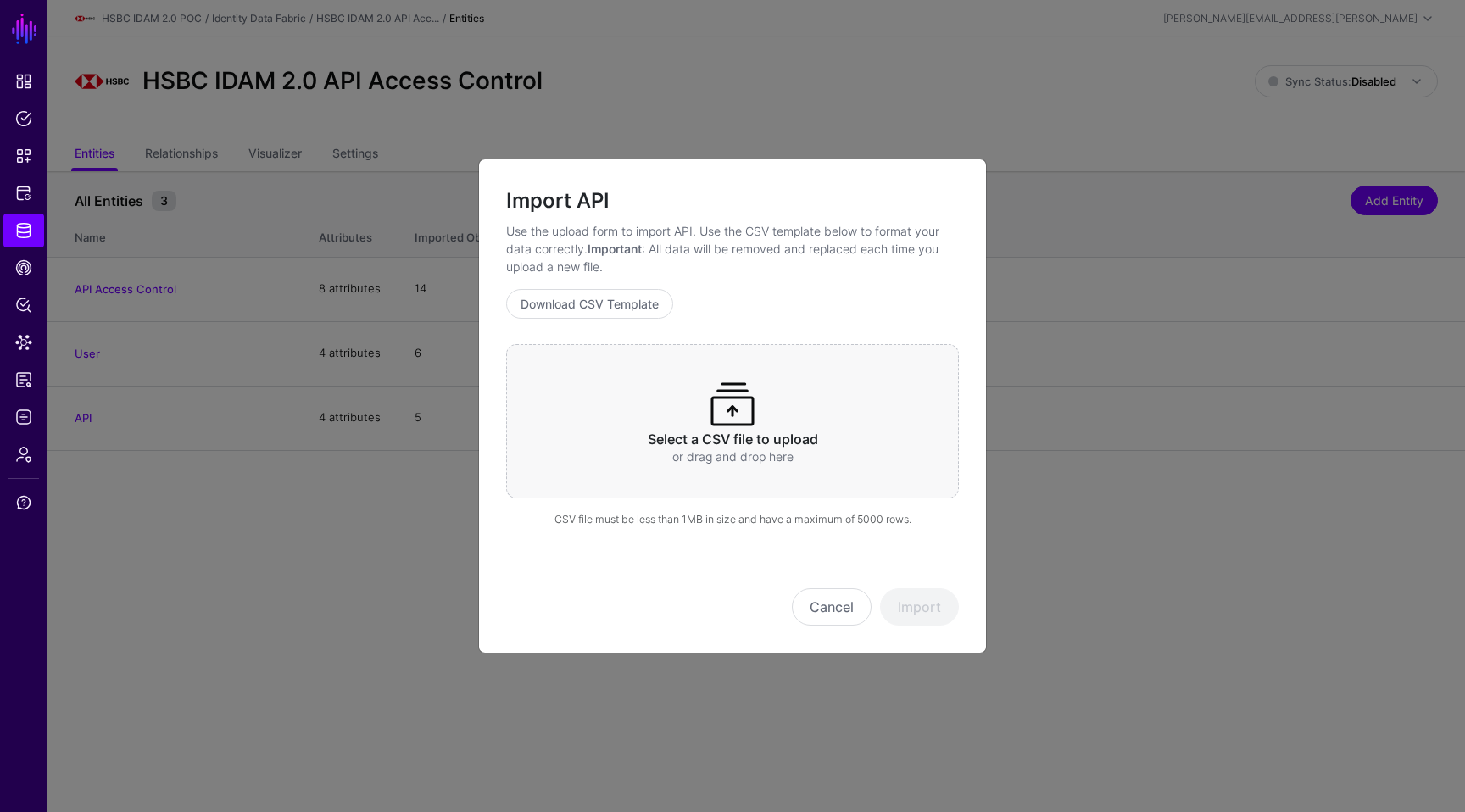
click at [841, 419] on div "Select a CSV file to upload or drag and drop here" at bounding box center [732, 421] width 453 height 154
click at [936, 598] on button "Import" at bounding box center [919, 606] width 79 height 37
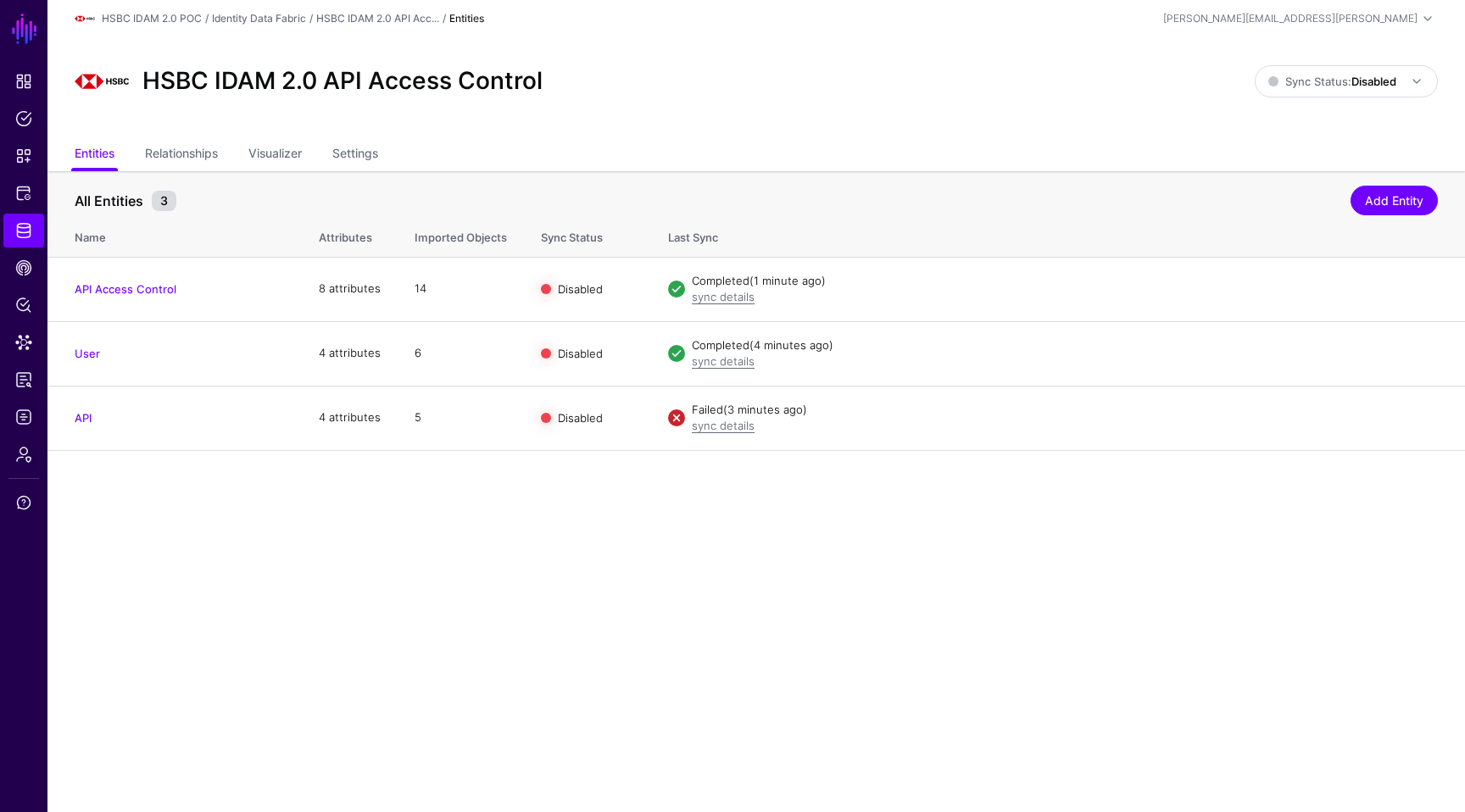
click at [609, 549] on main "SGNL Dashboard Policies Snippets Protected Systems Identity Data Fabric CAEP Hu…" at bounding box center [732, 406] width 1465 height 812
click at [212, 151] on link "Relationships" at bounding box center [181, 155] width 73 height 33
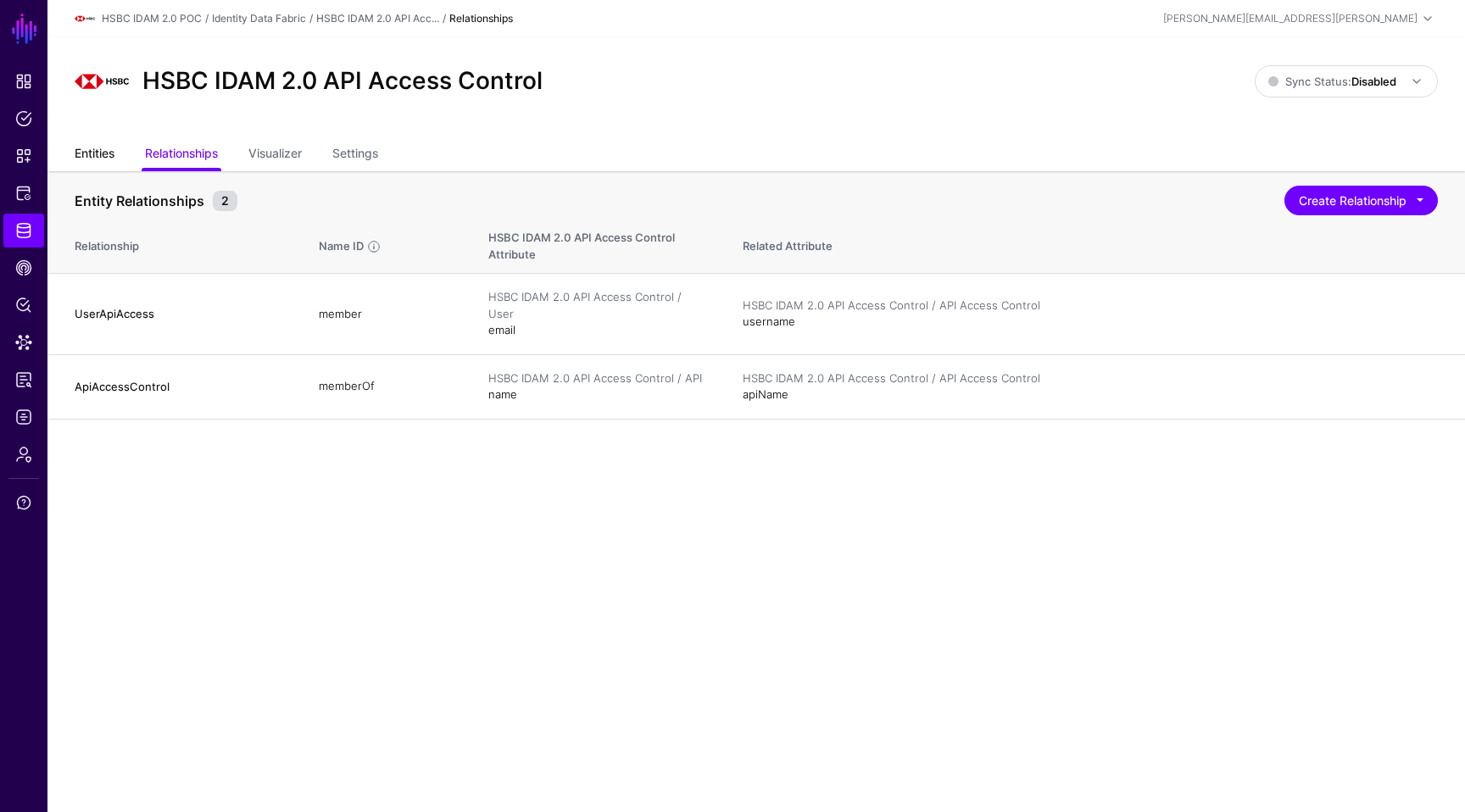
click at [94, 147] on link "Entities" at bounding box center [94, 155] width 39 height 33
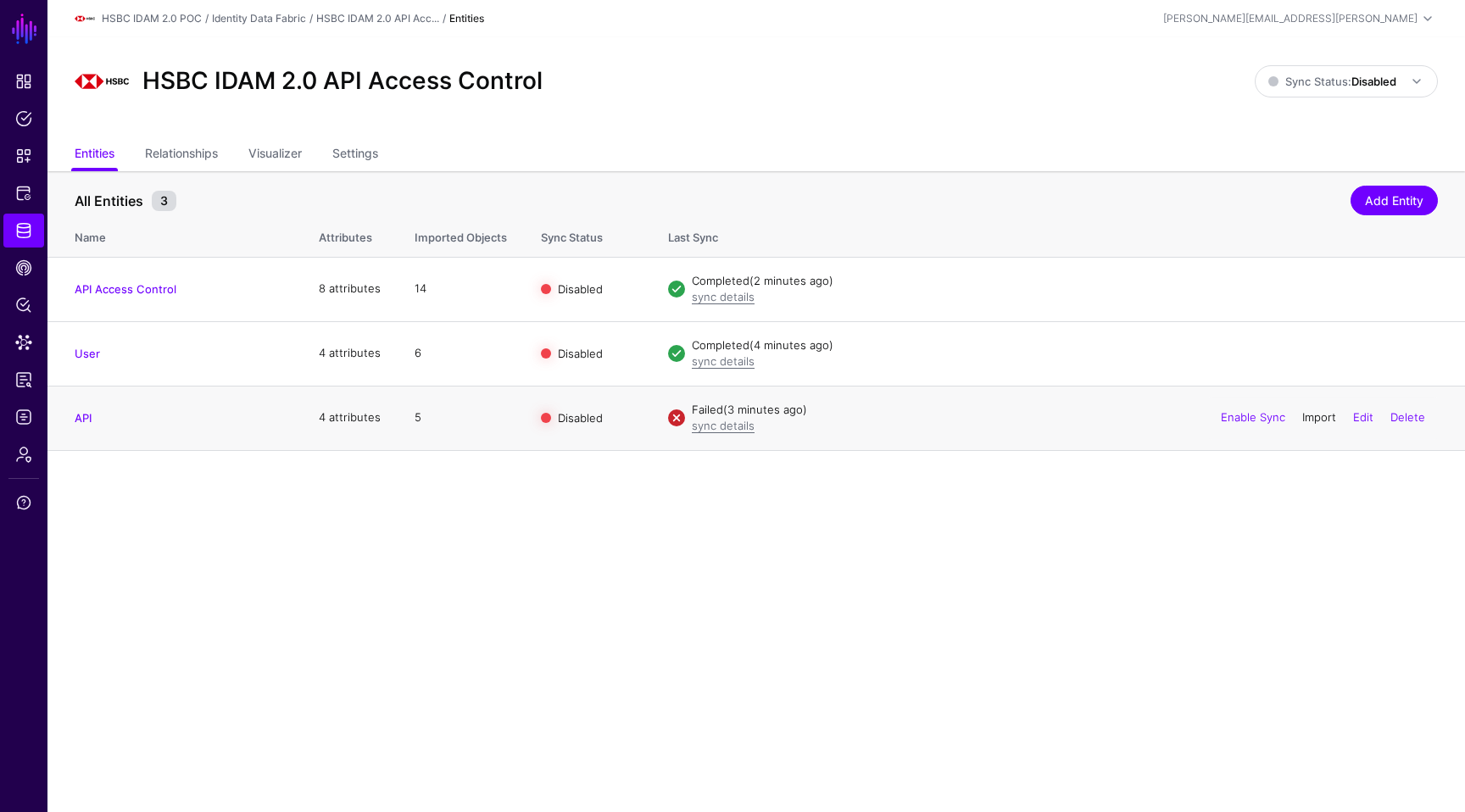
click at [1323, 421] on link "Import" at bounding box center [1319, 417] width 34 height 14
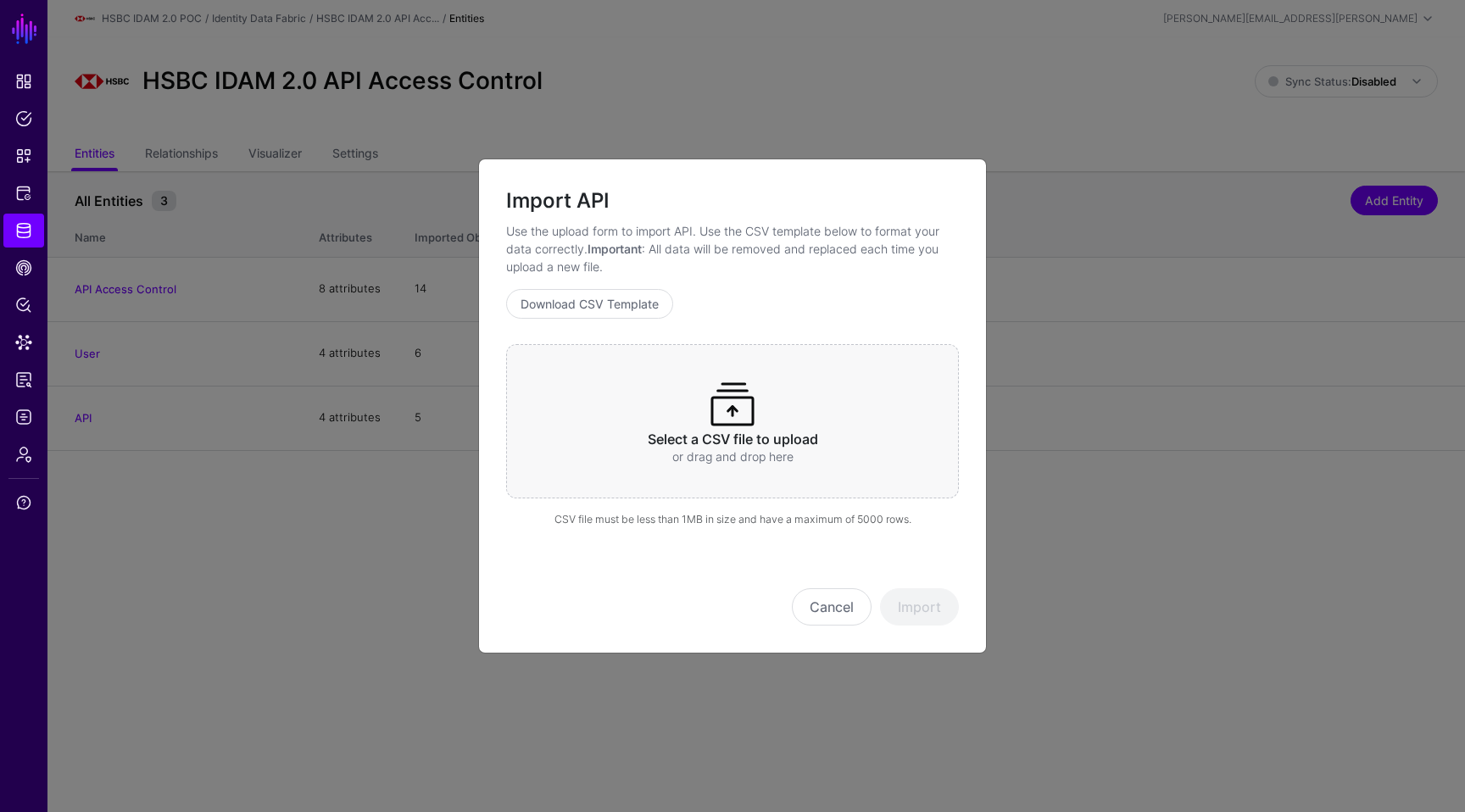
click at [877, 433] on h3 "Select a CSV file to upload" at bounding box center [732, 439] width 387 height 16
click at [931, 607] on button "Import" at bounding box center [919, 606] width 79 height 37
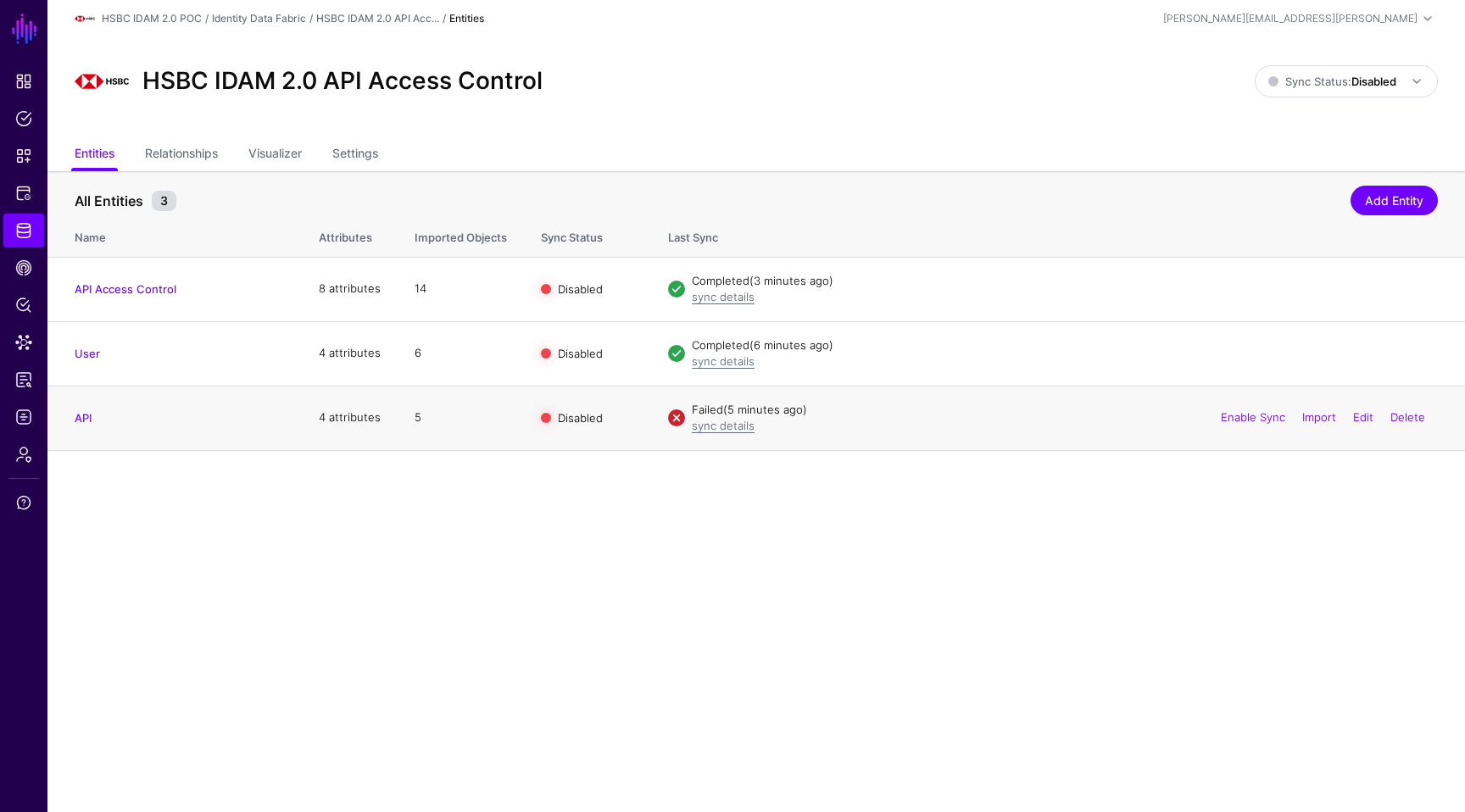
click at [1226, 424] on div "Enable Sync Import Edit Delete" at bounding box center [1323, 418] width 230 height 42
click at [1231, 417] on link "Enable Sync" at bounding box center [1252, 417] width 64 height 14
click at [1315, 418] on link "Import" at bounding box center [1319, 417] width 34 height 14
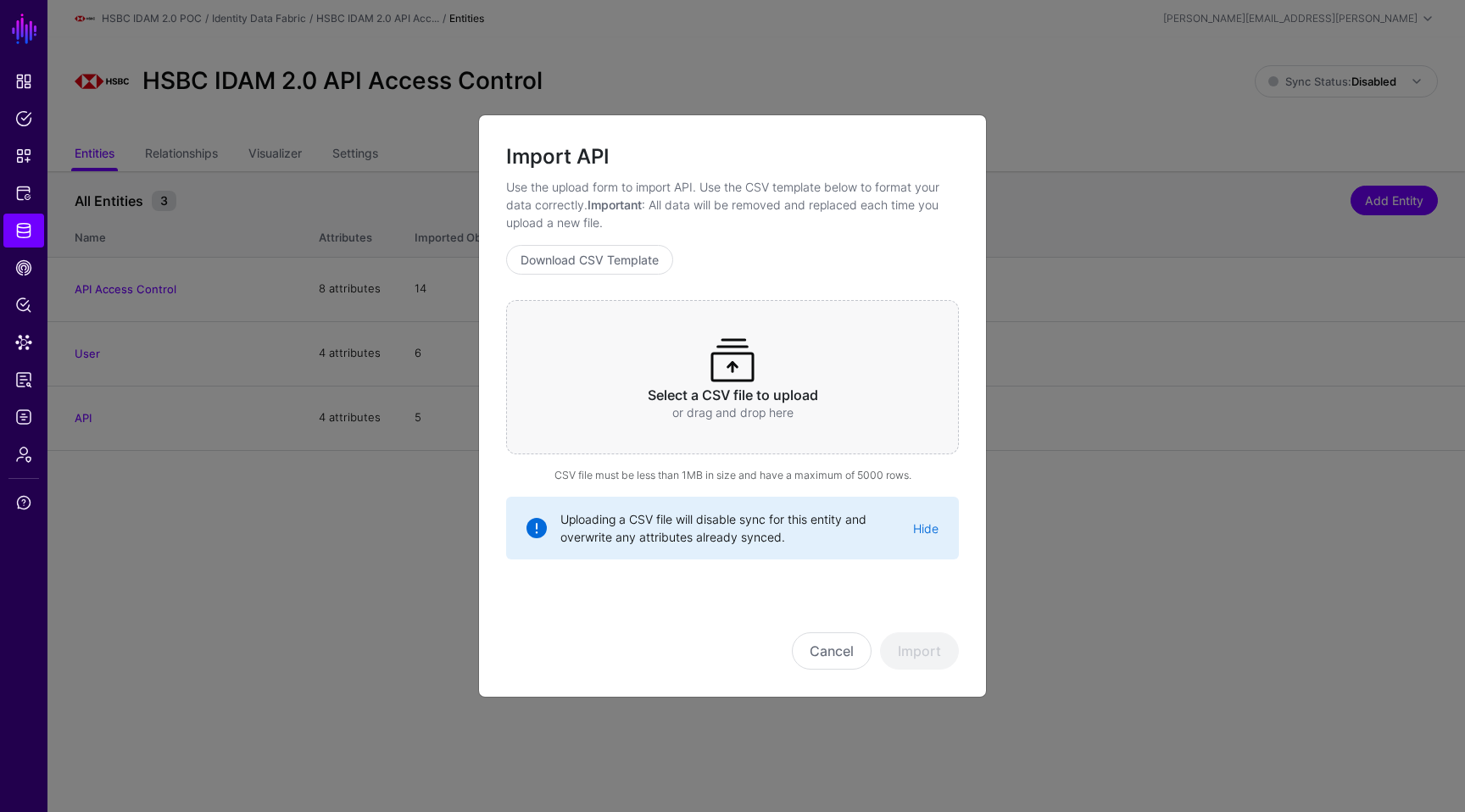
click at [827, 390] on h3 "Select a CSV file to upload" at bounding box center [732, 395] width 387 height 16
click at [927, 647] on button "Import" at bounding box center [919, 650] width 79 height 37
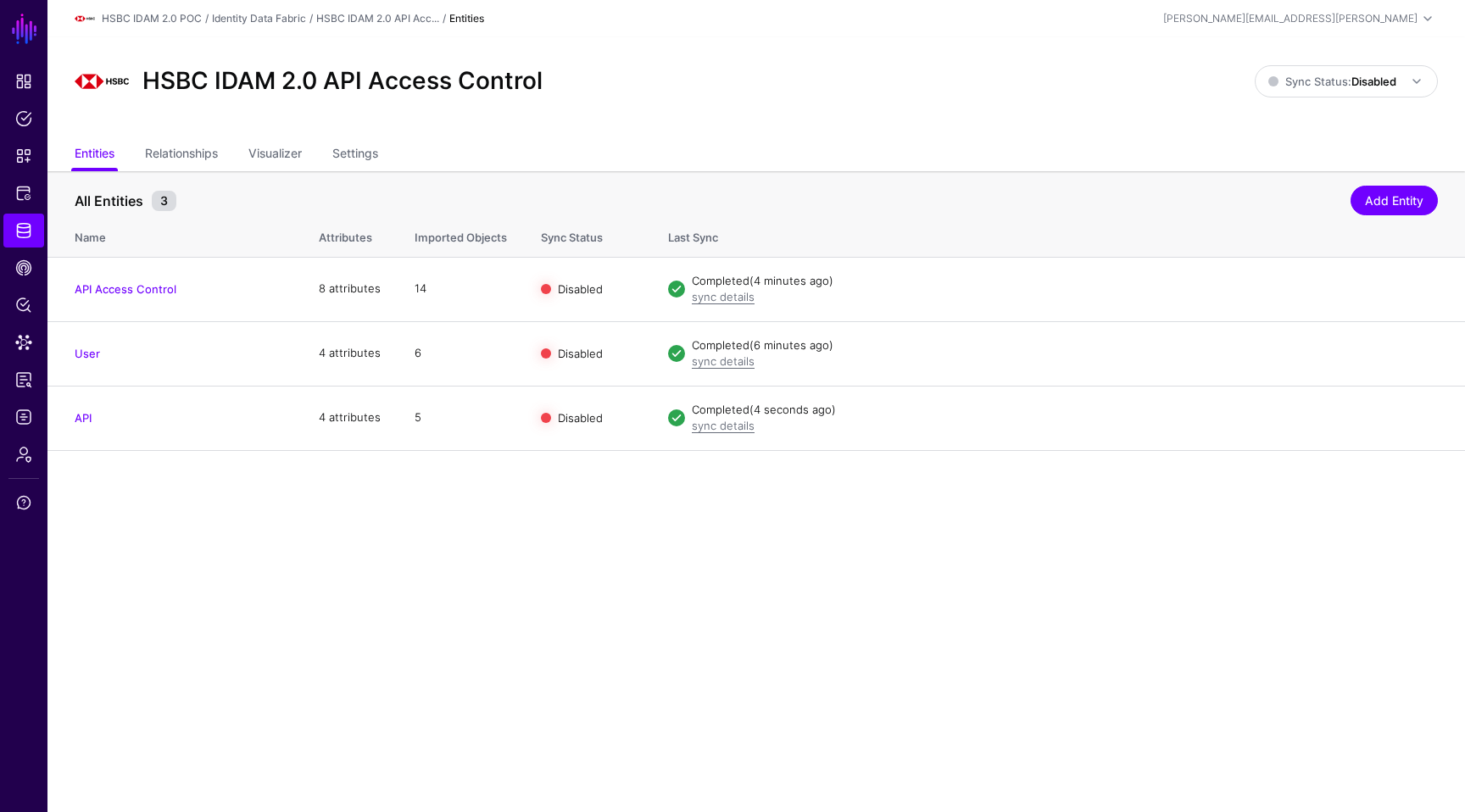
click at [473, 548] on main "SGNL Dashboard Policies Snippets Protected Systems Identity Data Fabric CAEP Hu…" at bounding box center [732, 406] width 1465 height 812
click at [22, 343] on span "Data Lens" at bounding box center [24, 342] width 17 height 17
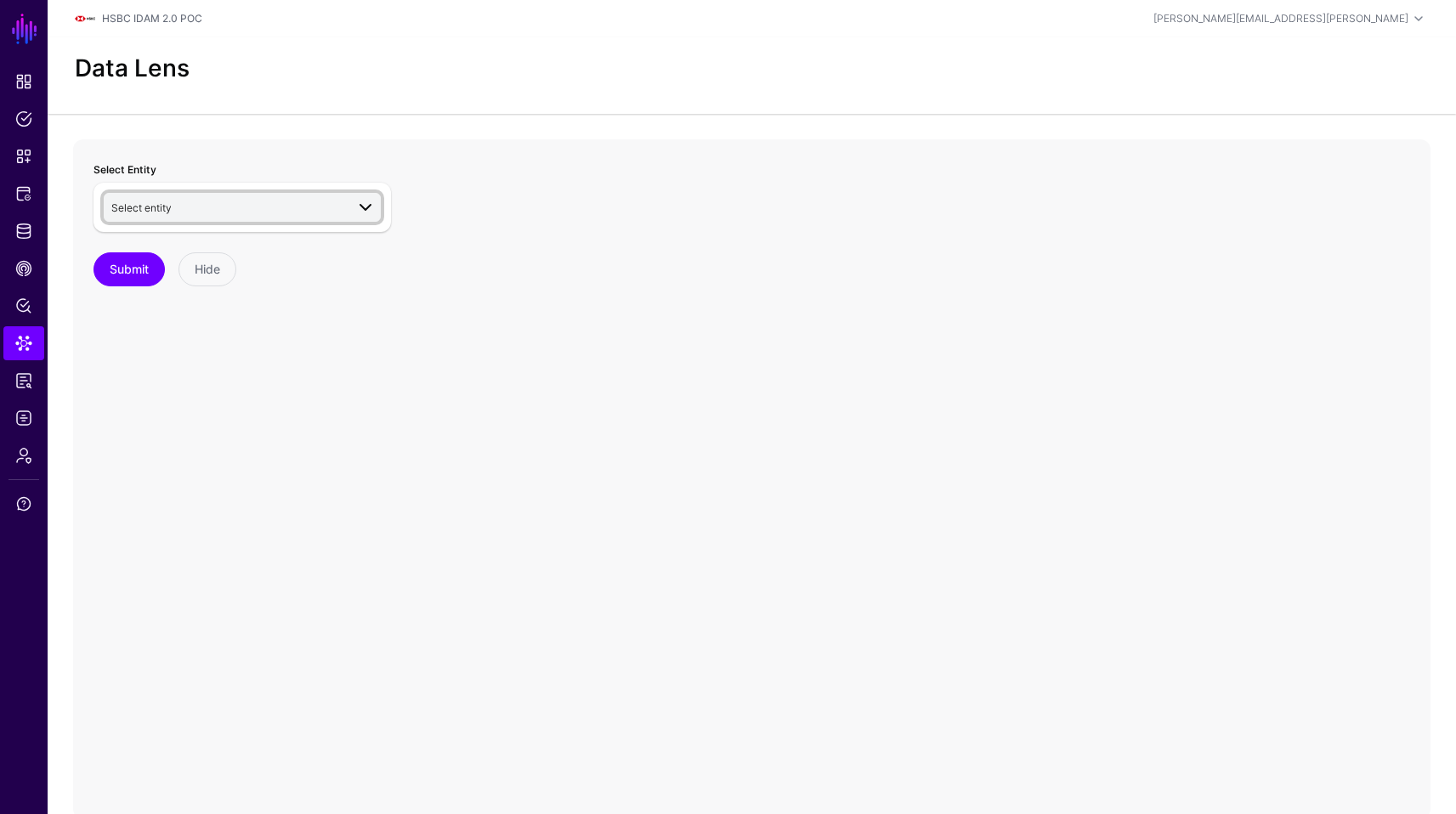
click at [315, 208] on span "Select entity" at bounding box center [228, 207] width 234 height 19
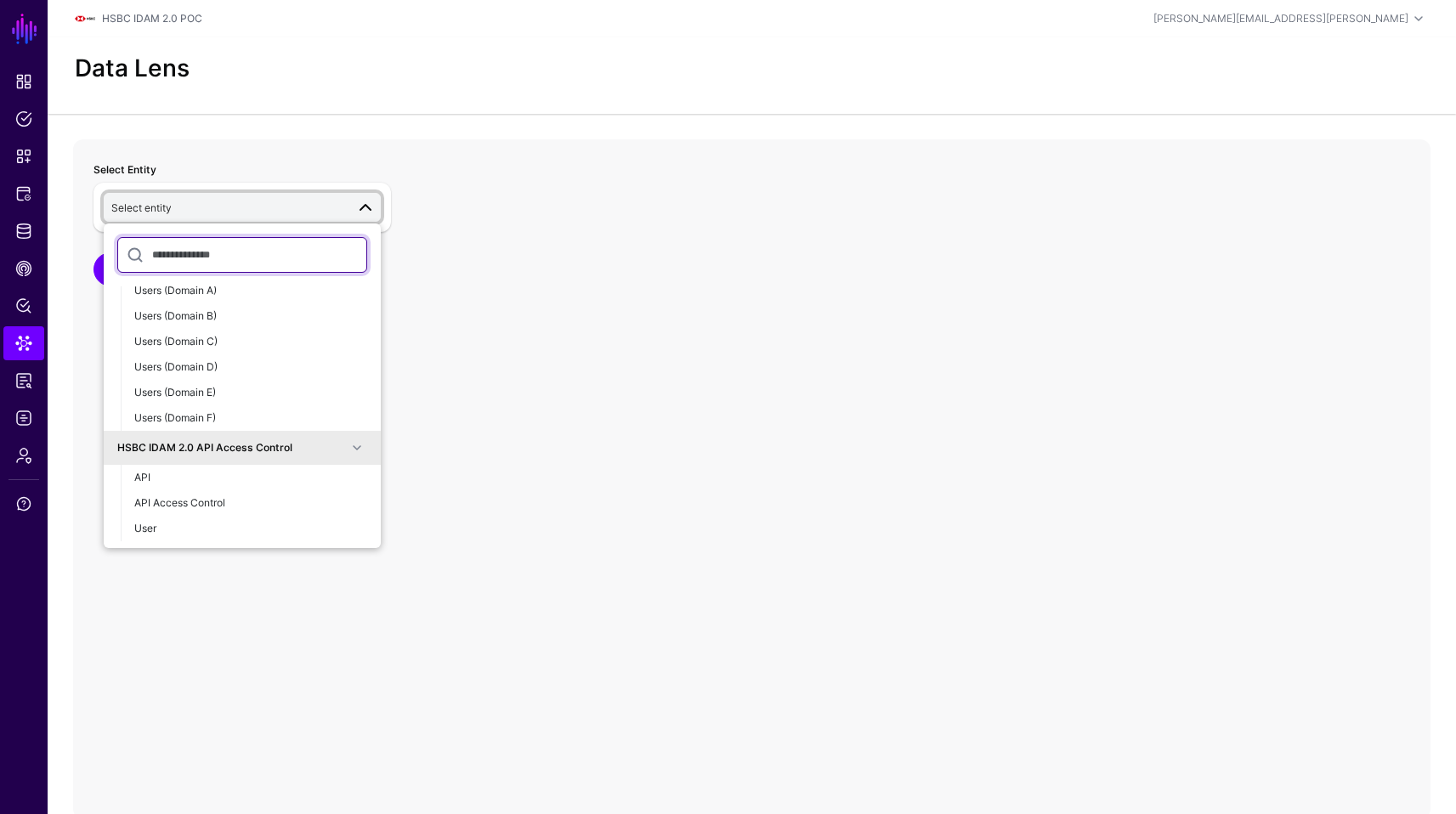
scroll to position [524, 0]
click at [206, 476] on div "API" at bounding box center [250, 480] width 233 height 15
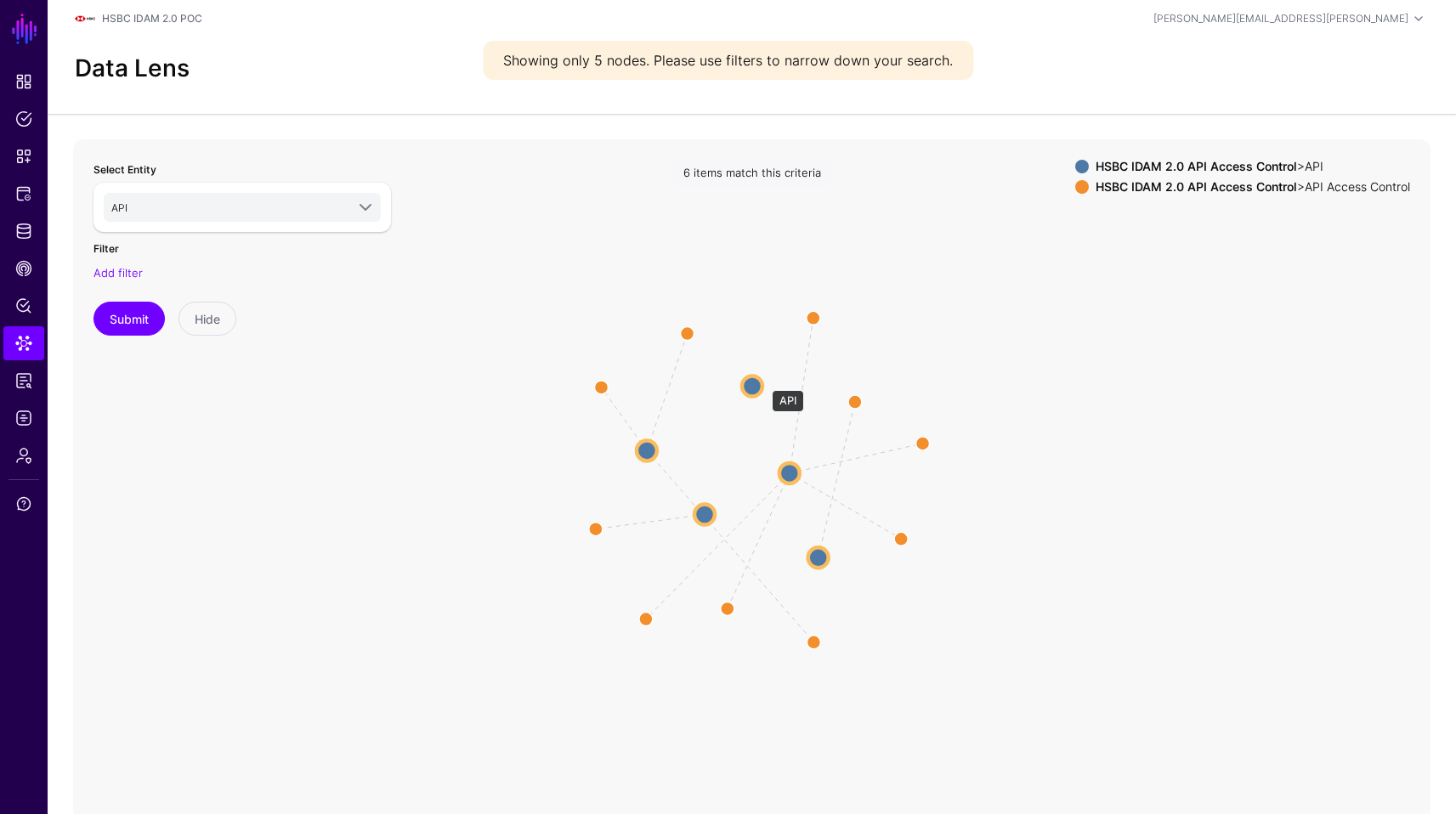
click at [762, 383] on circle at bounding box center [753, 386] width 21 height 21
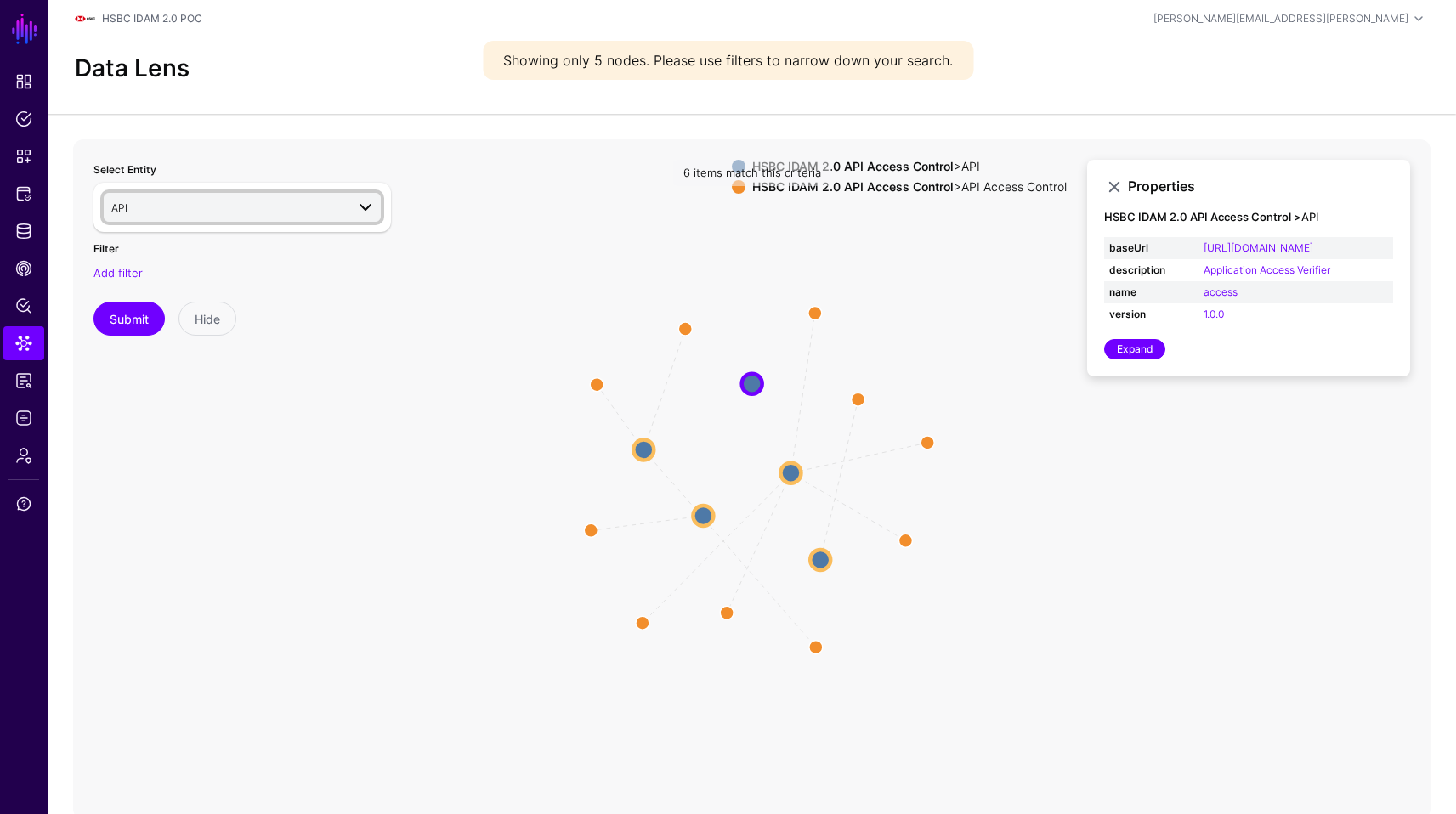
click at [178, 206] on span "API" at bounding box center [228, 207] width 234 height 19
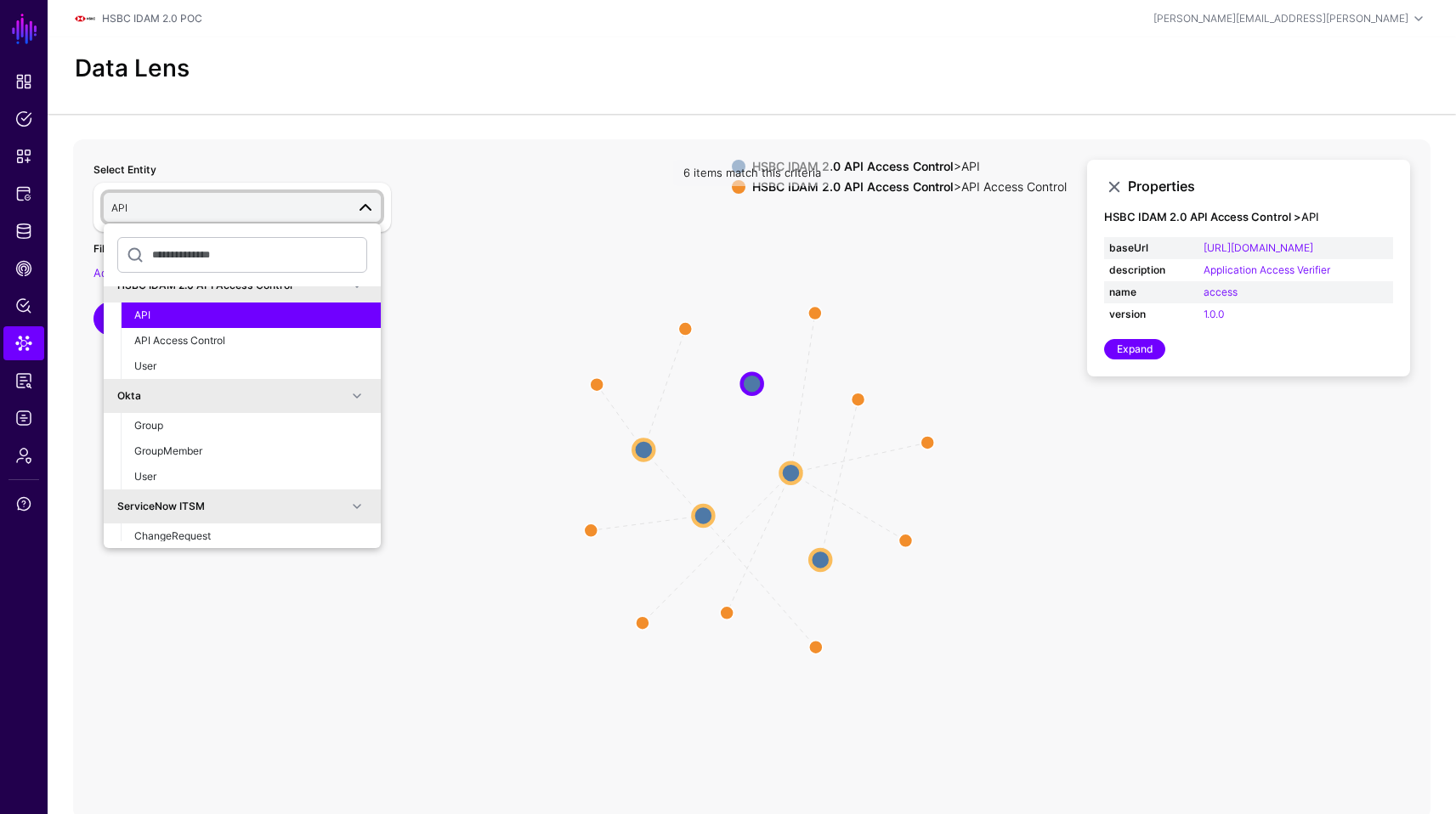
scroll to position [575, 0]
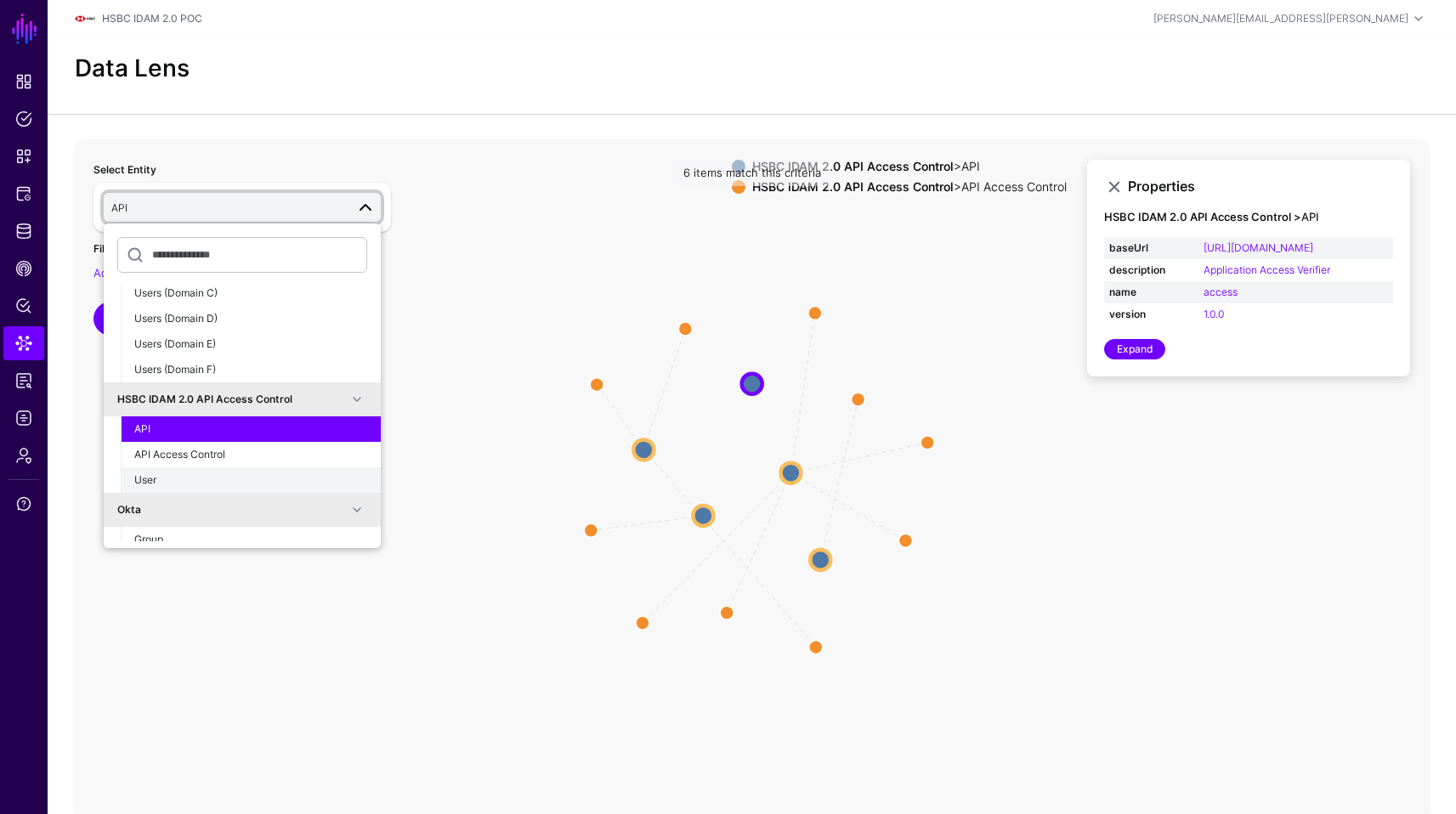
click at [187, 475] on div "User" at bounding box center [250, 480] width 233 height 15
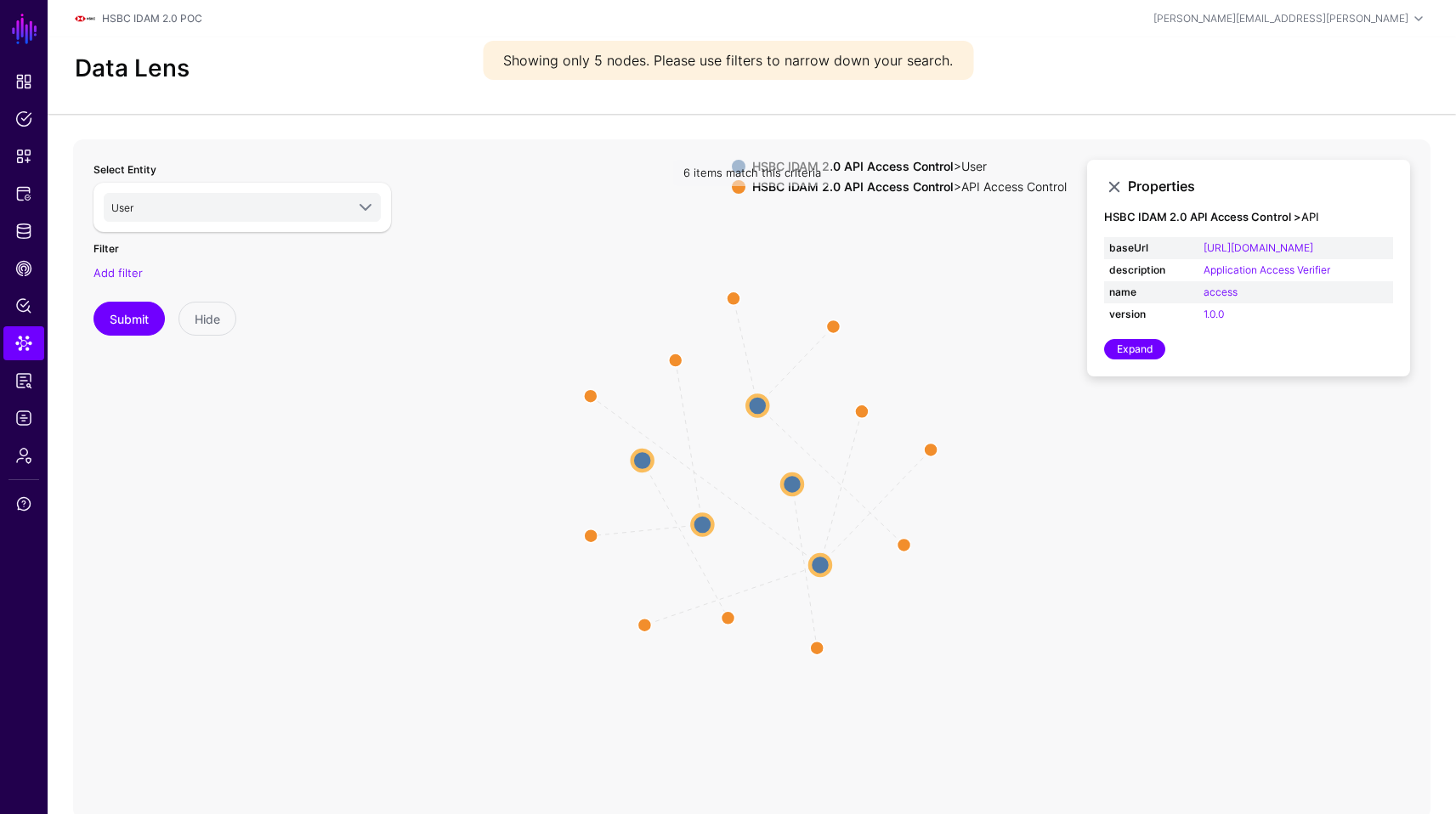
click at [764, 404] on circle at bounding box center [758, 406] width 21 height 21
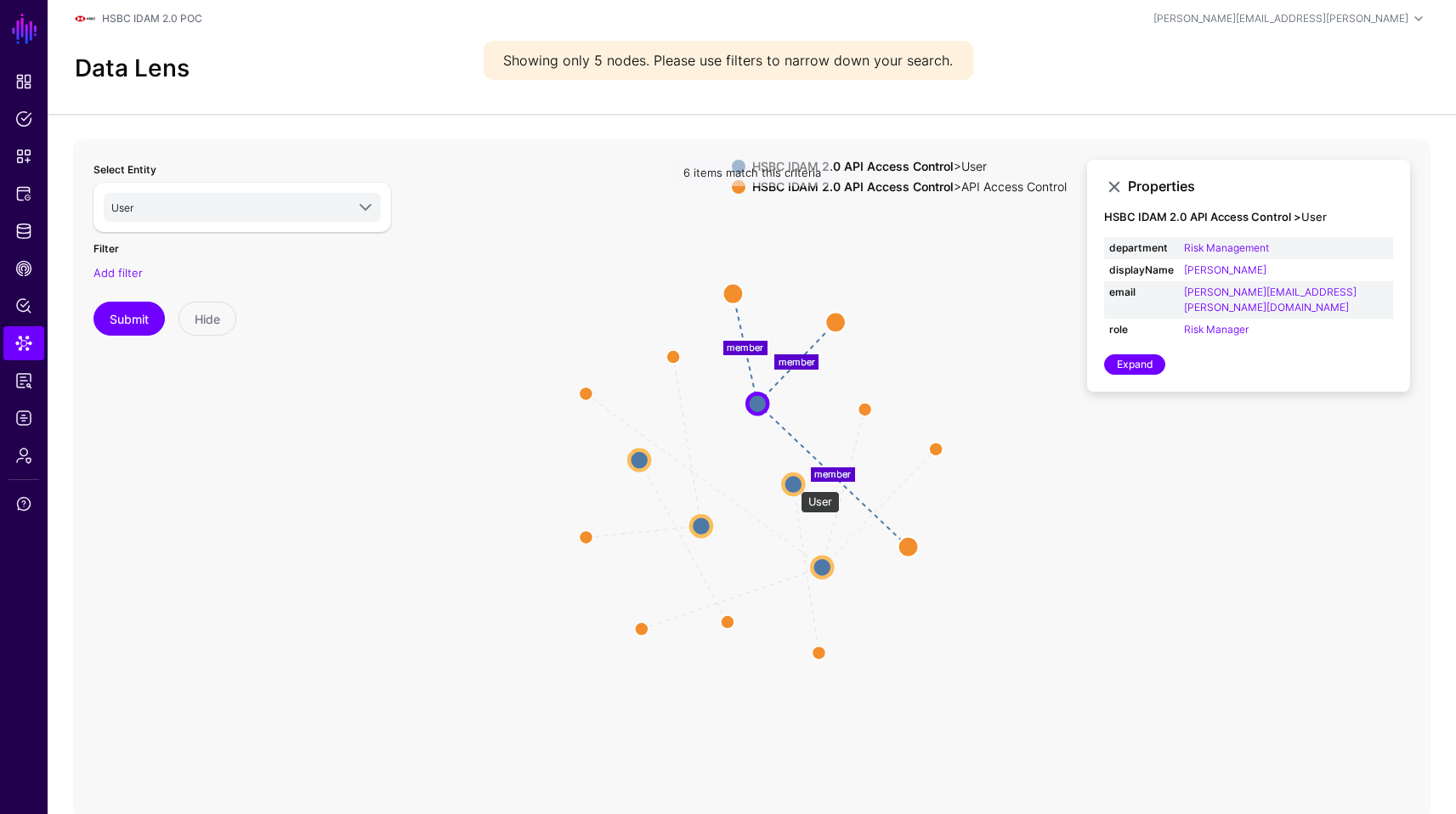
click at [792, 482] on circle at bounding box center [793, 485] width 21 height 21
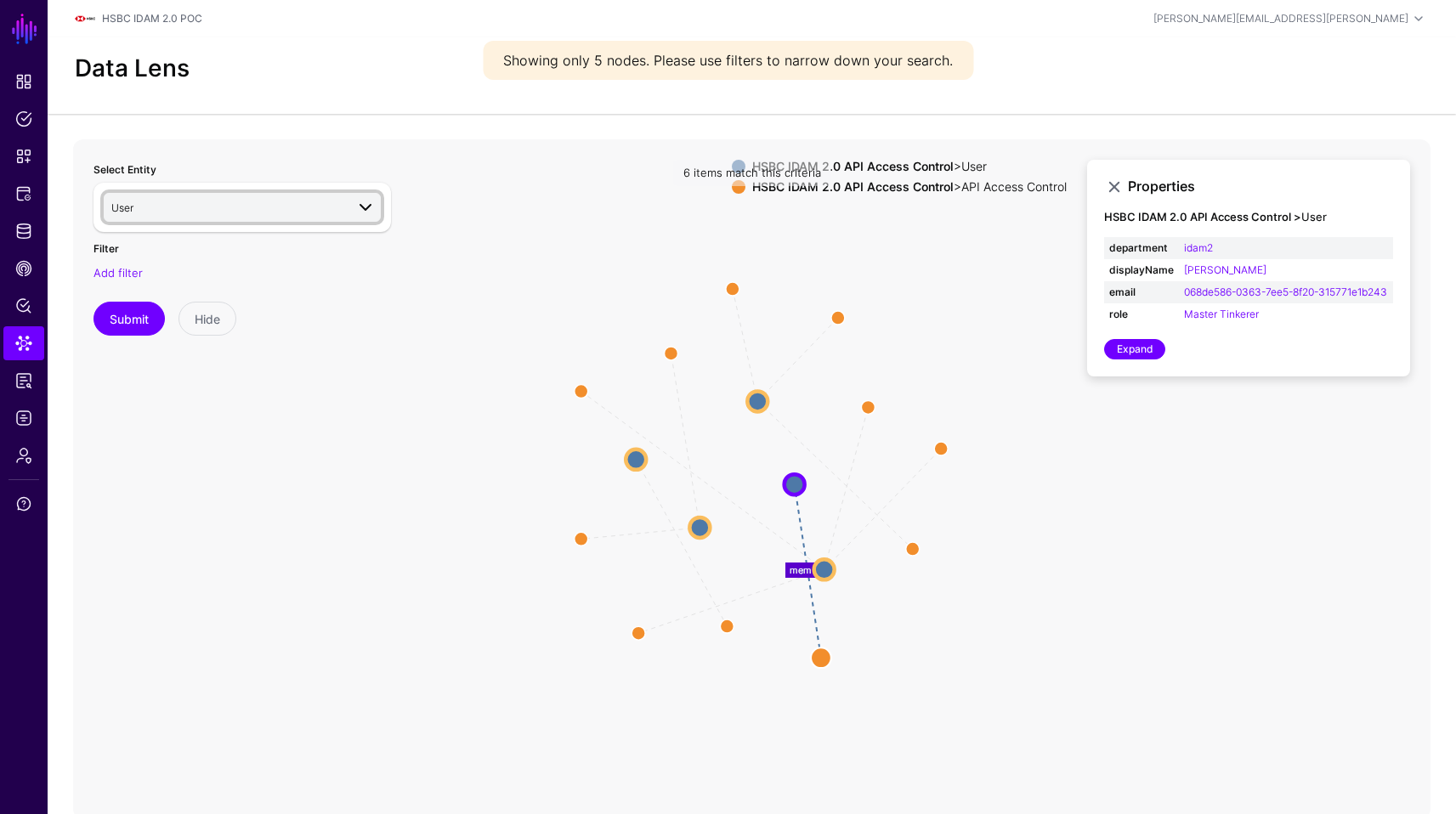
click at [257, 201] on span "User" at bounding box center [228, 207] width 234 height 19
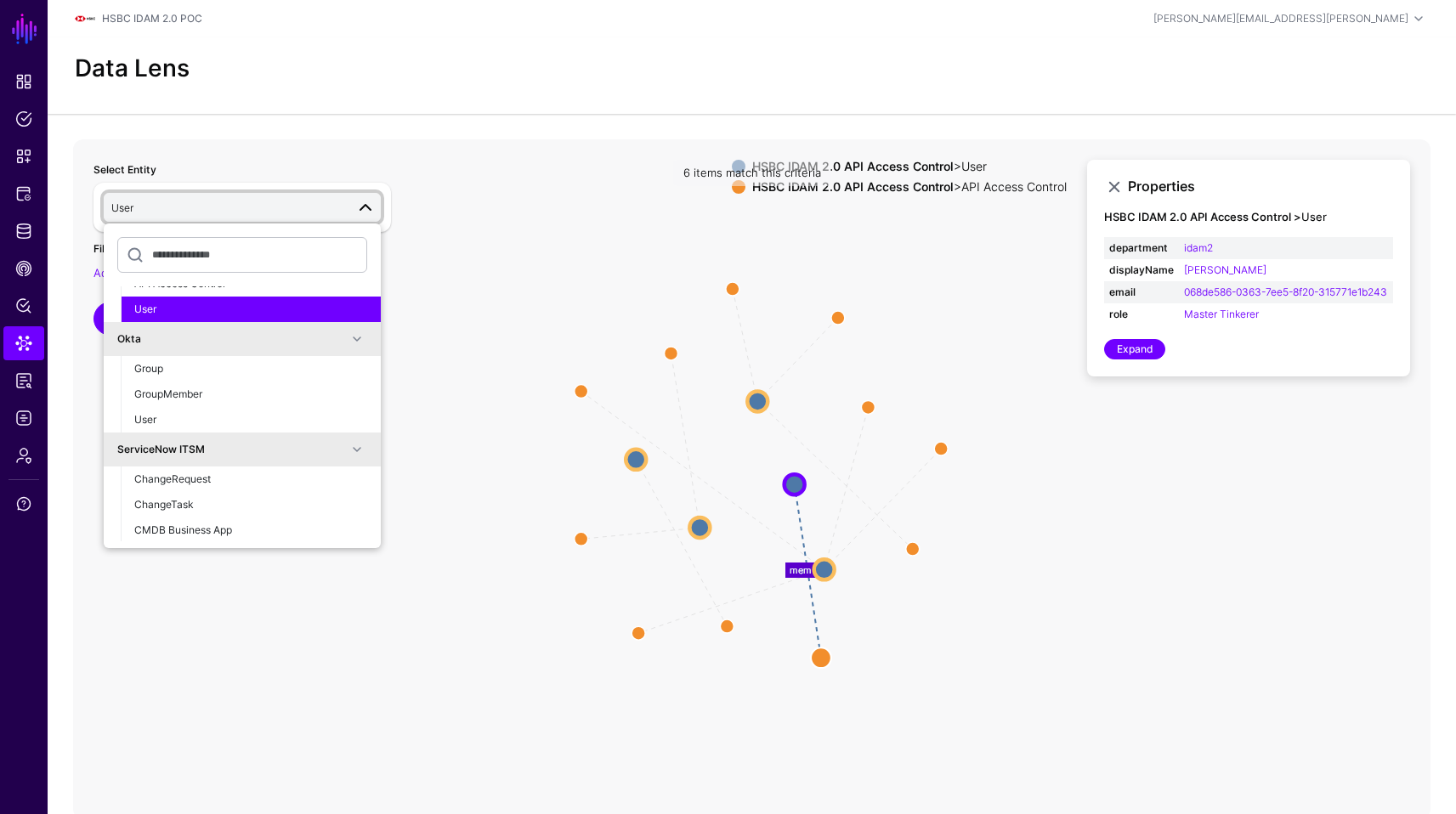
scroll to position [682, 0]
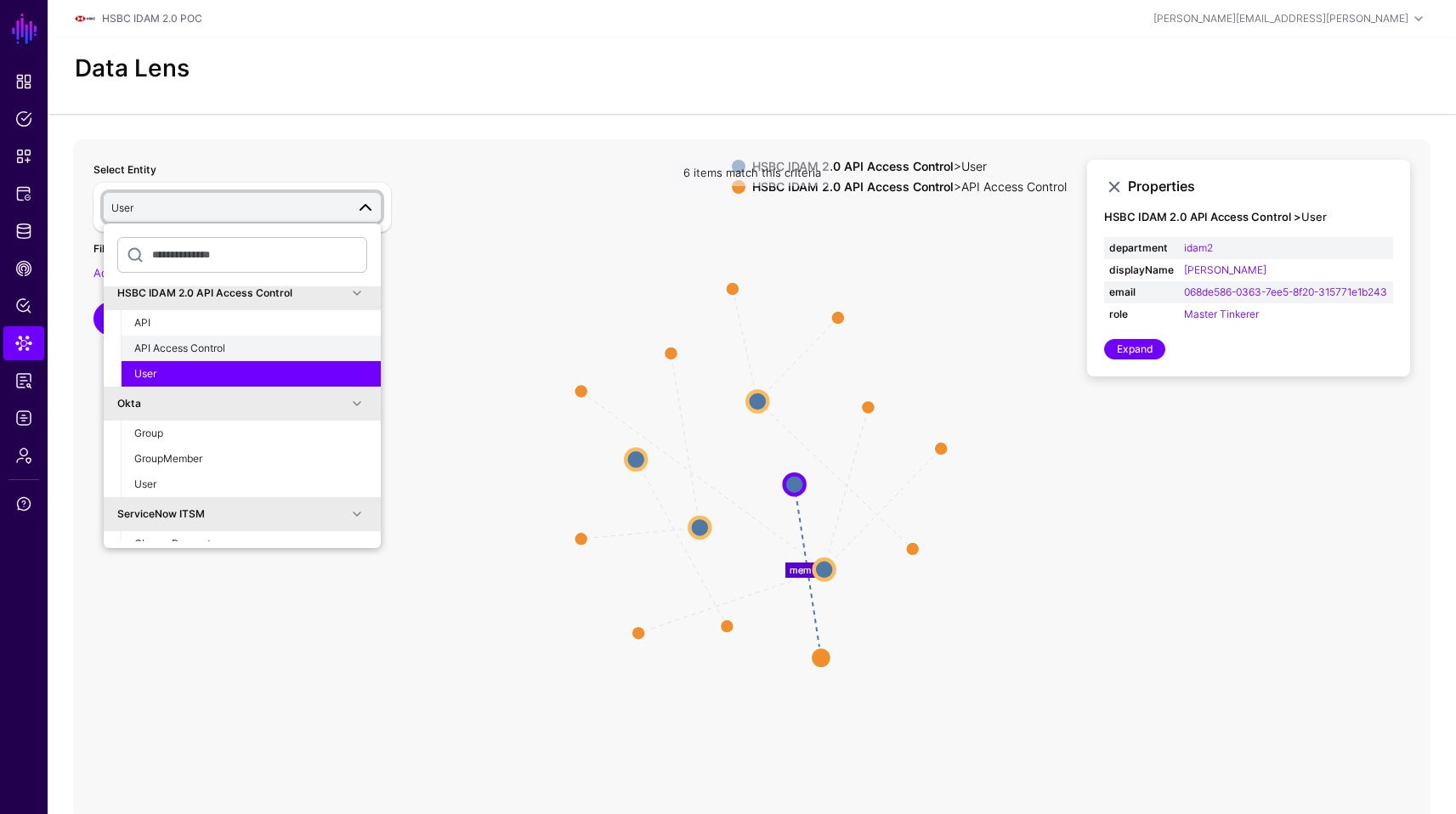
click at [237, 354] on div "API Access Control" at bounding box center [250, 348] width 233 height 15
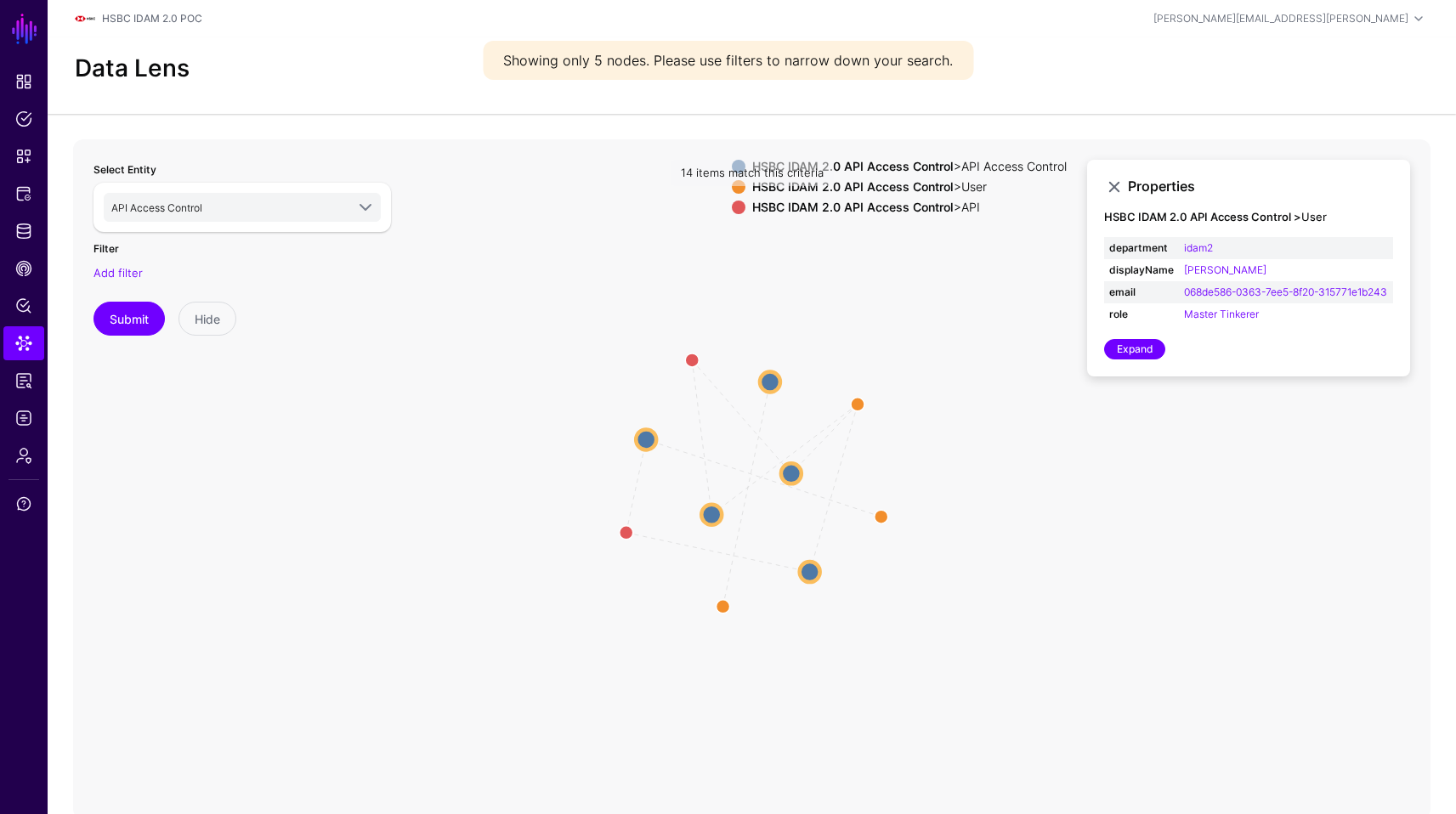
click at [769, 373] on circle at bounding box center [771, 382] width 21 height 21
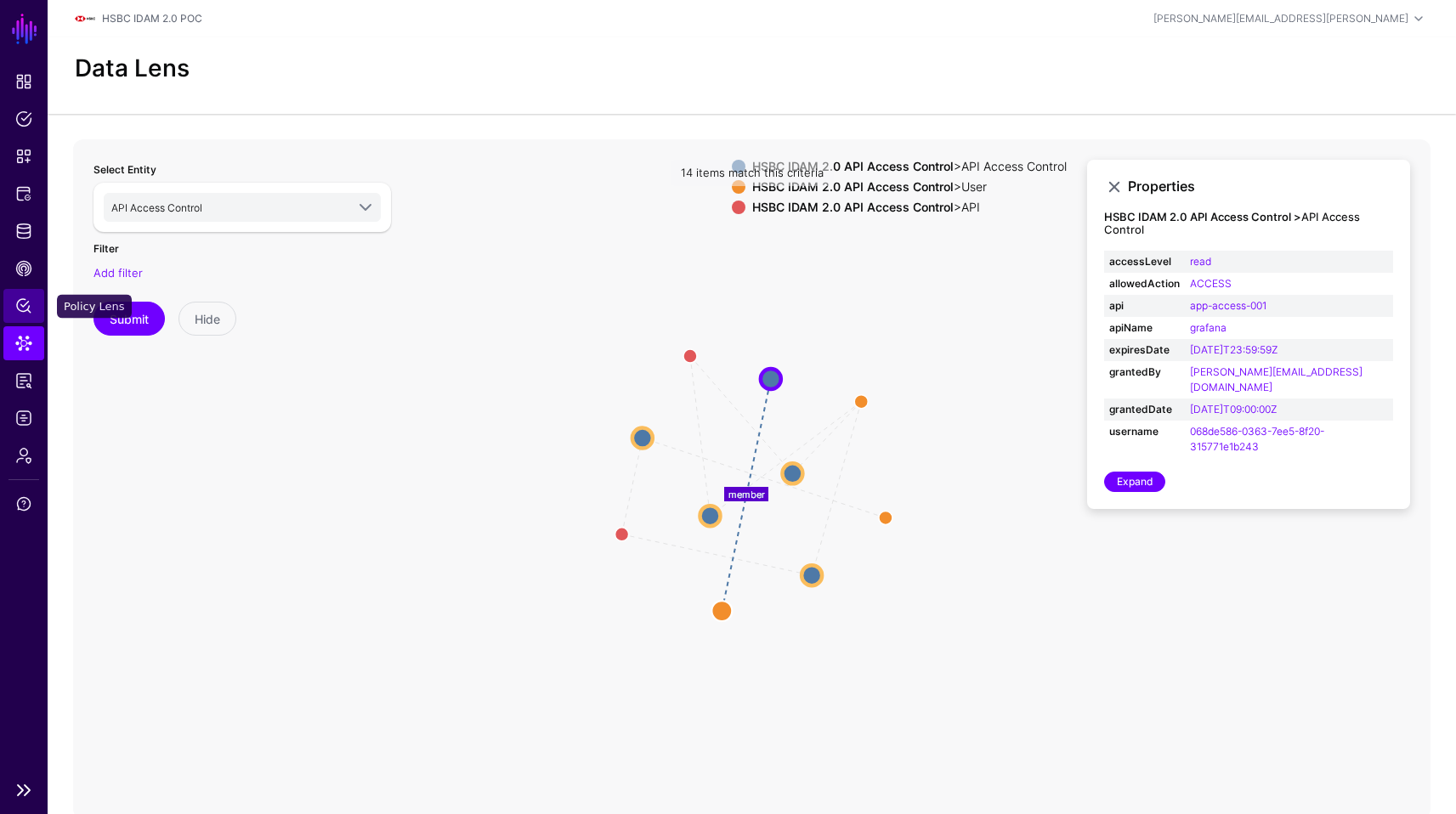
click at [28, 315] on link "Policy Lens" at bounding box center [23, 306] width 40 height 34
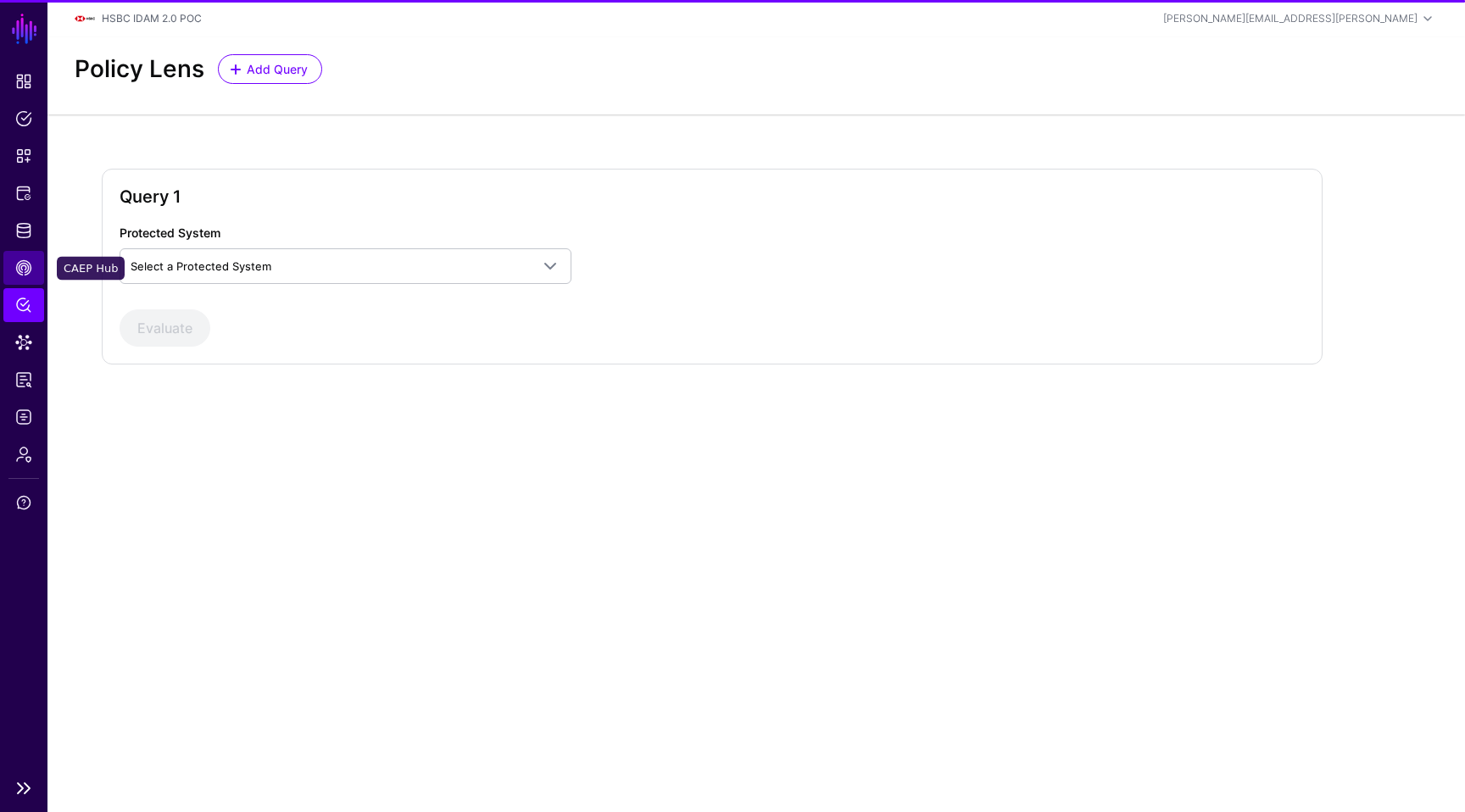
click at [15, 262] on span "CAEP Hub" at bounding box center [24, 268] width 17 height 17
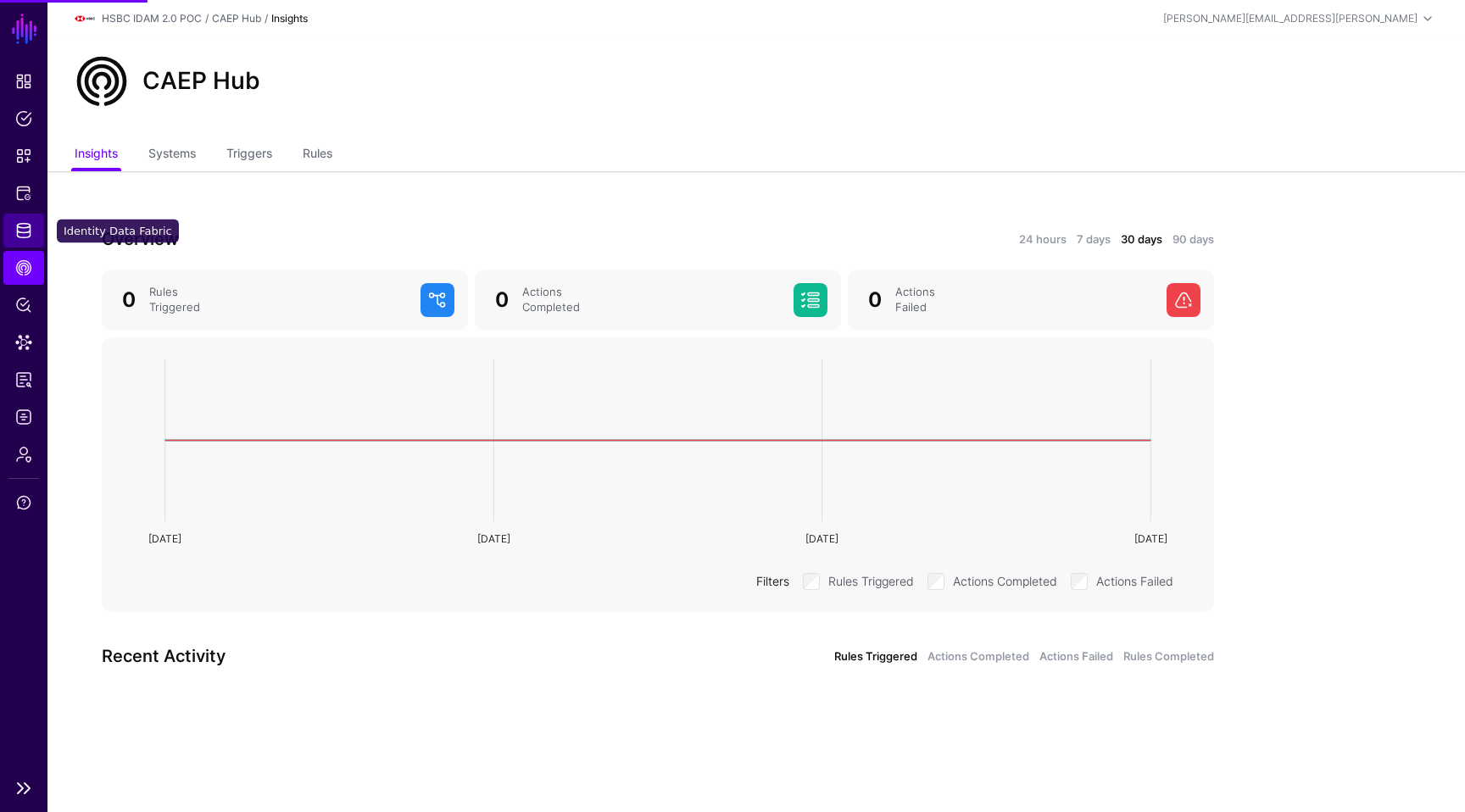
click at [17, 243] on link "Identity Data Fabric" at bounding box center [23, 231] width 40 height 34
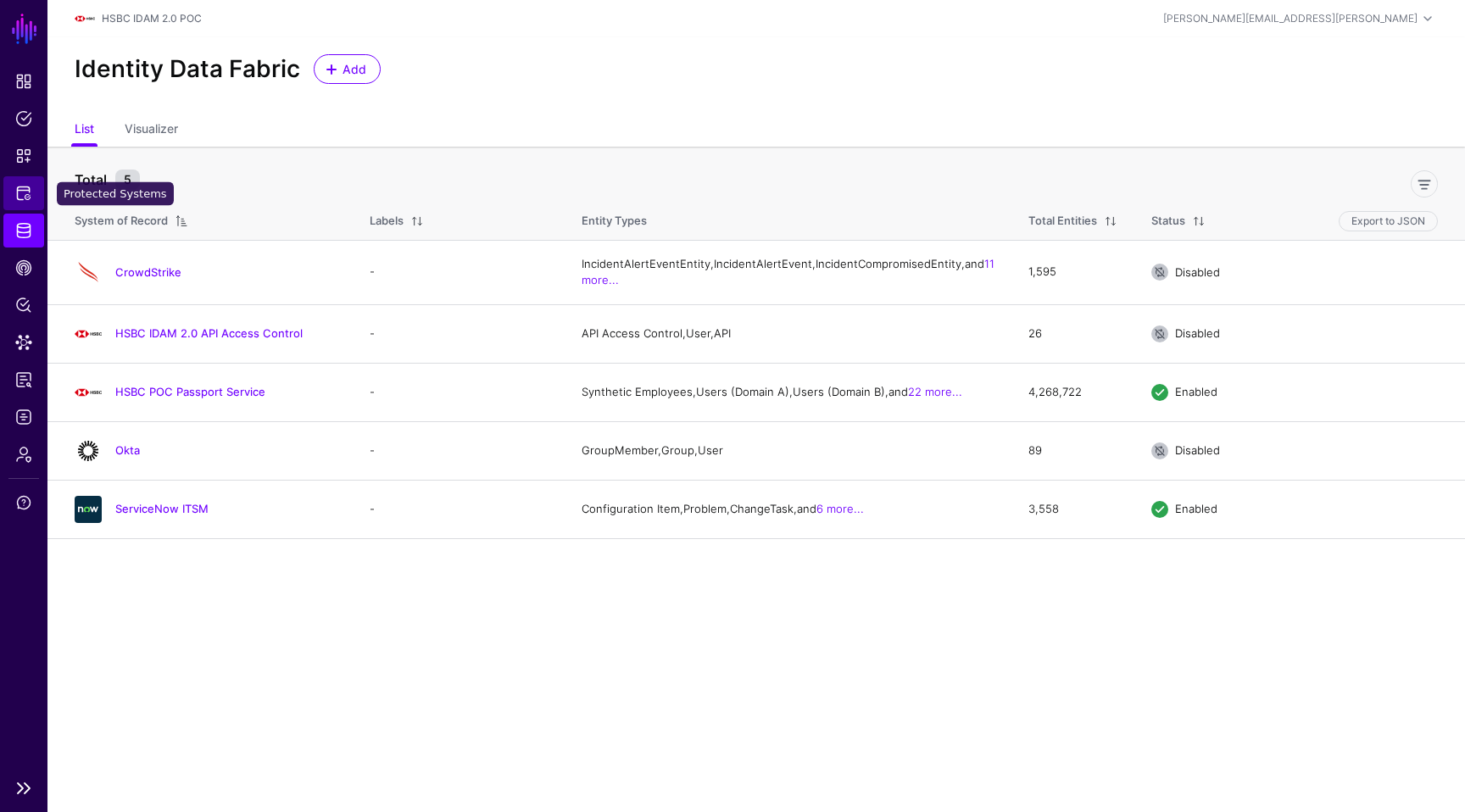
click at [19, 188] on span "Protected Systems" at bounding box center [24, 193] width 17 height 17
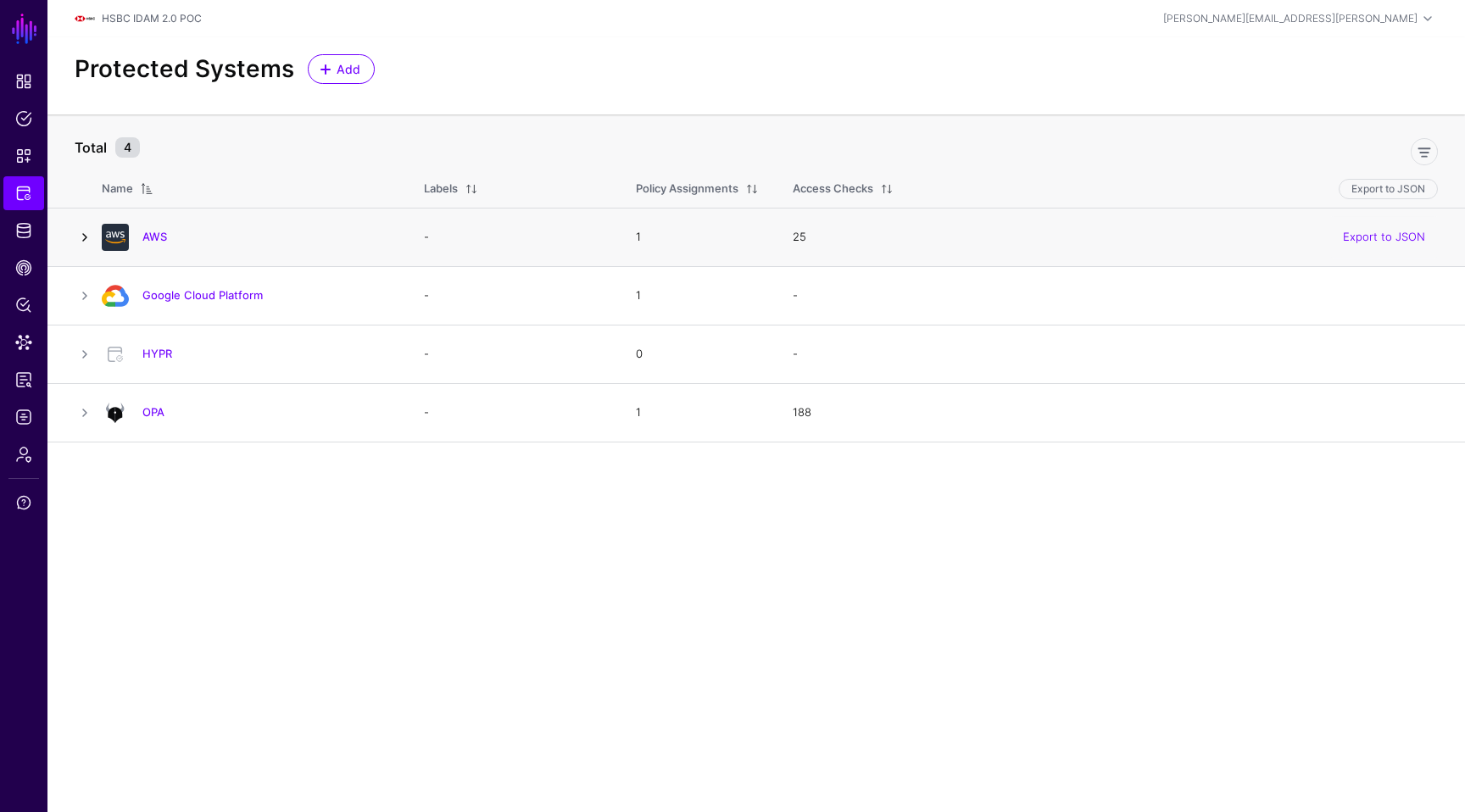
click at [85, 232] on link at bounding box center [85, 238] width 21 height 21
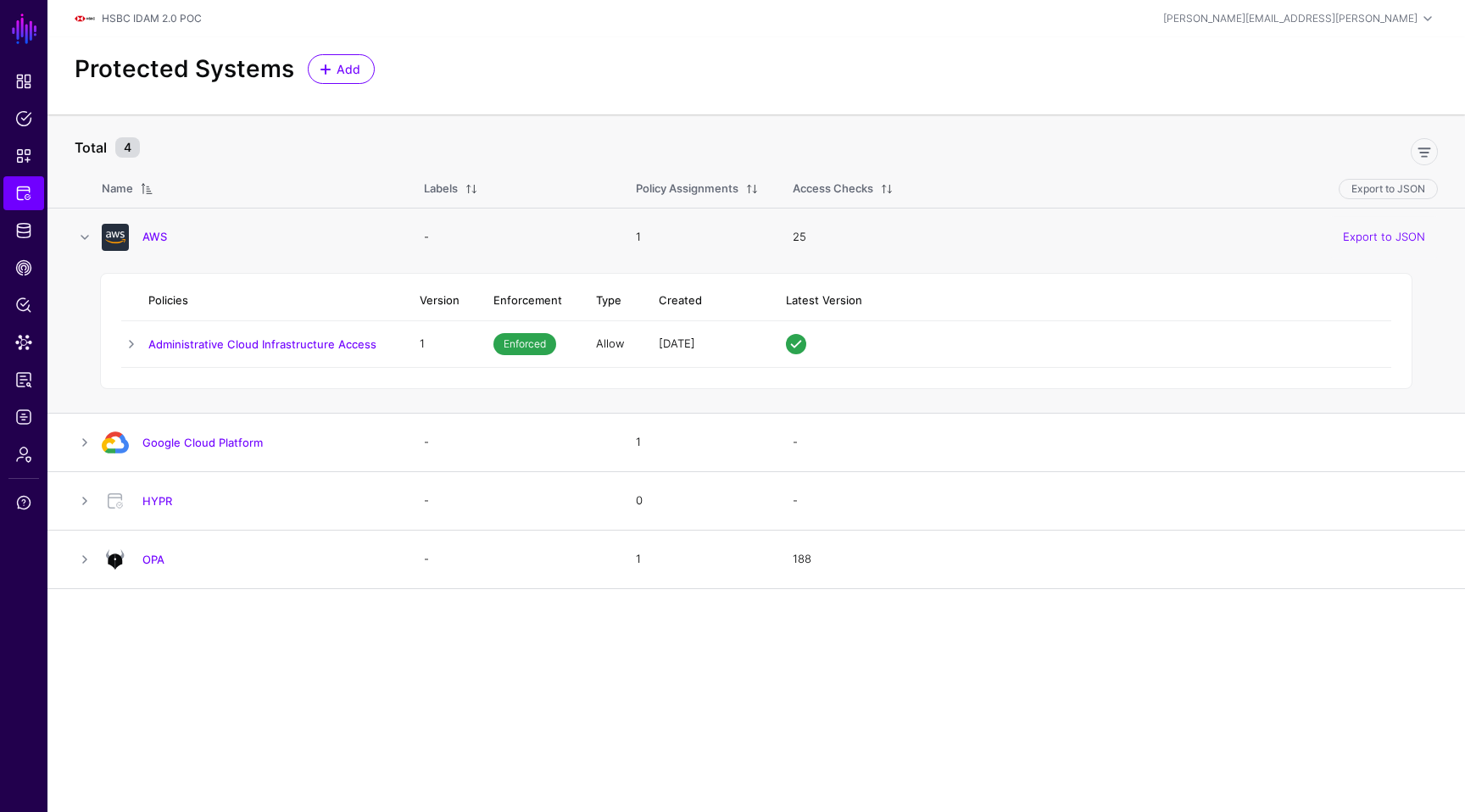
click at [153, 250] on div "AWS" at bounding box center [246, 238] width 302 height 27
click at [156, 229] on div "AWS" at bounding box center [246, 238] width 302 height 27
click at [154, 236] on link "AWS" at bounding box center [154, 237] width 25 height 14
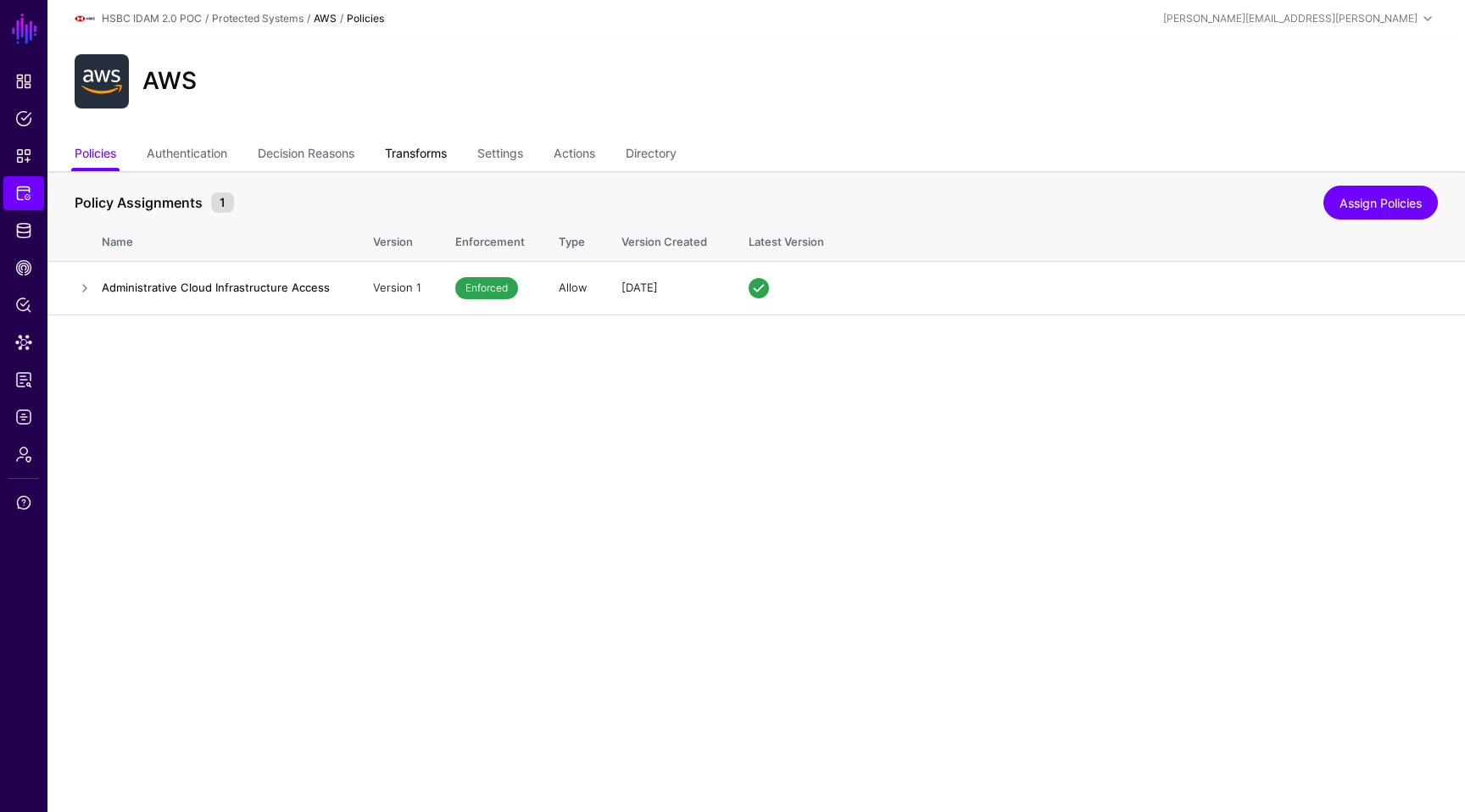
click at [433, 147] on link "Transforms" at bounding box center [416, 155] width 62 height 33
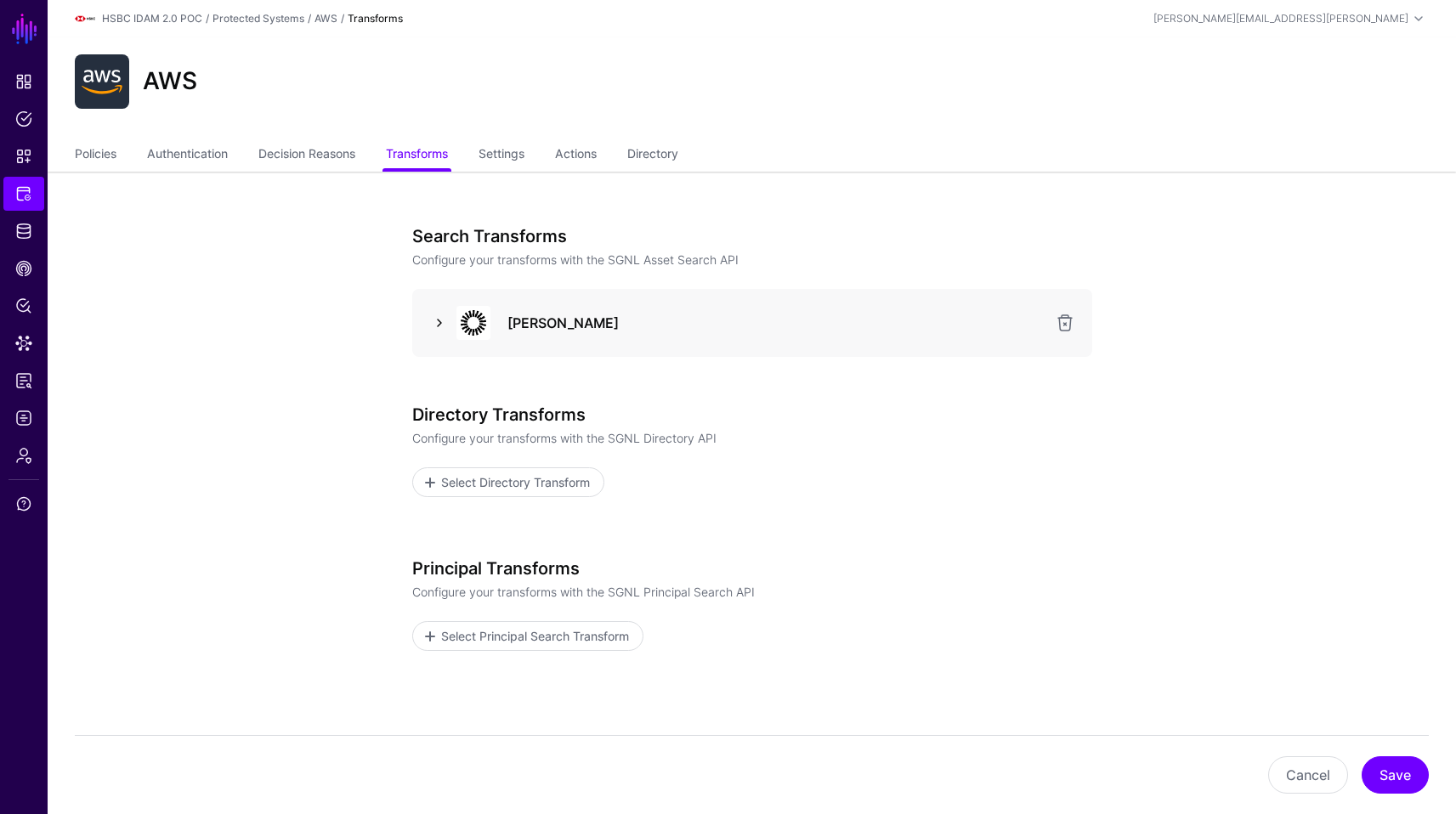
click at [430, 321] on link at bounding box center [439, 323] width 21 height 21
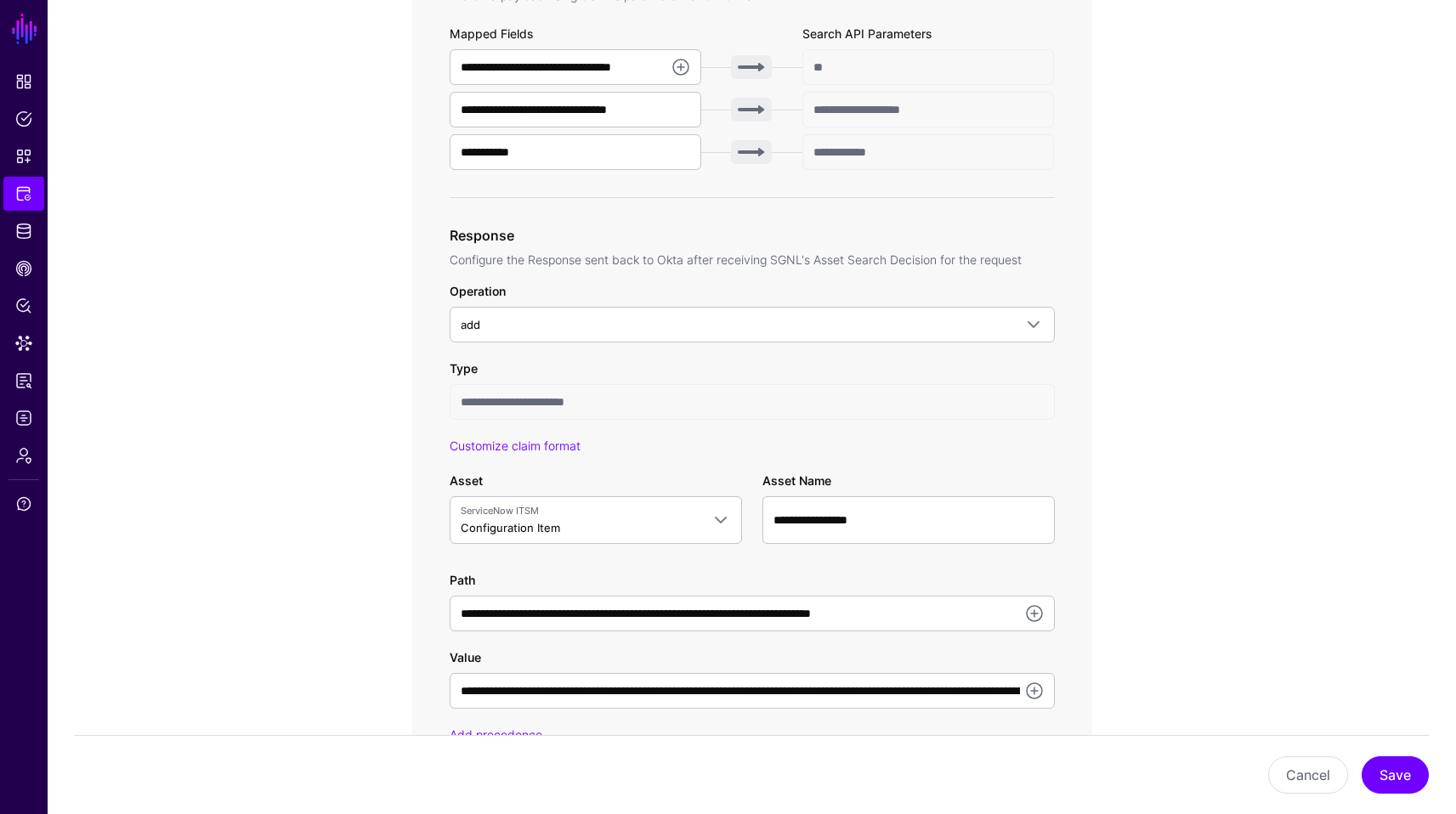
scroll to position [676, 0]
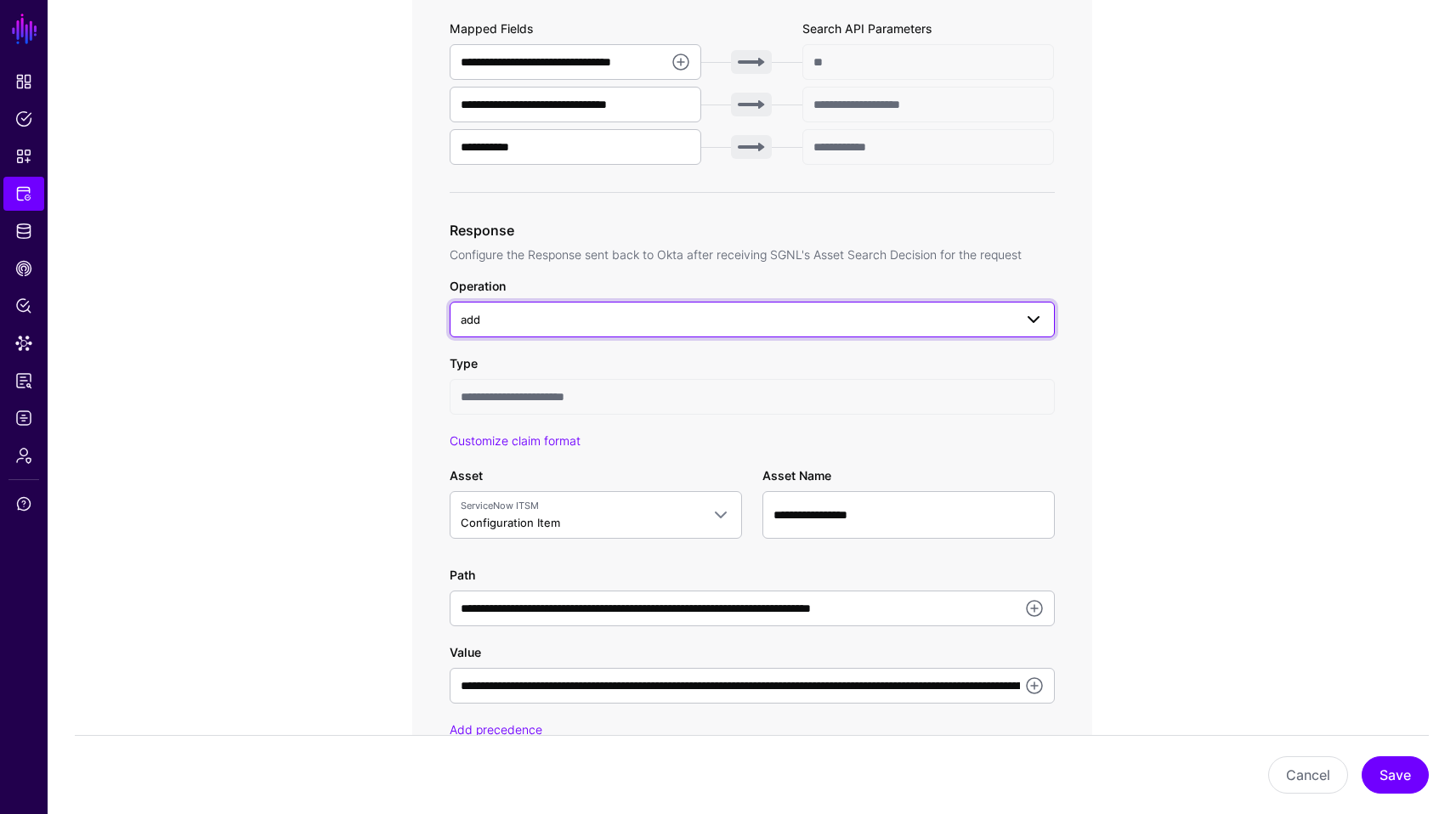
click at [1039, 316] on span at bounding box center [1034, 320] width 21 height 21
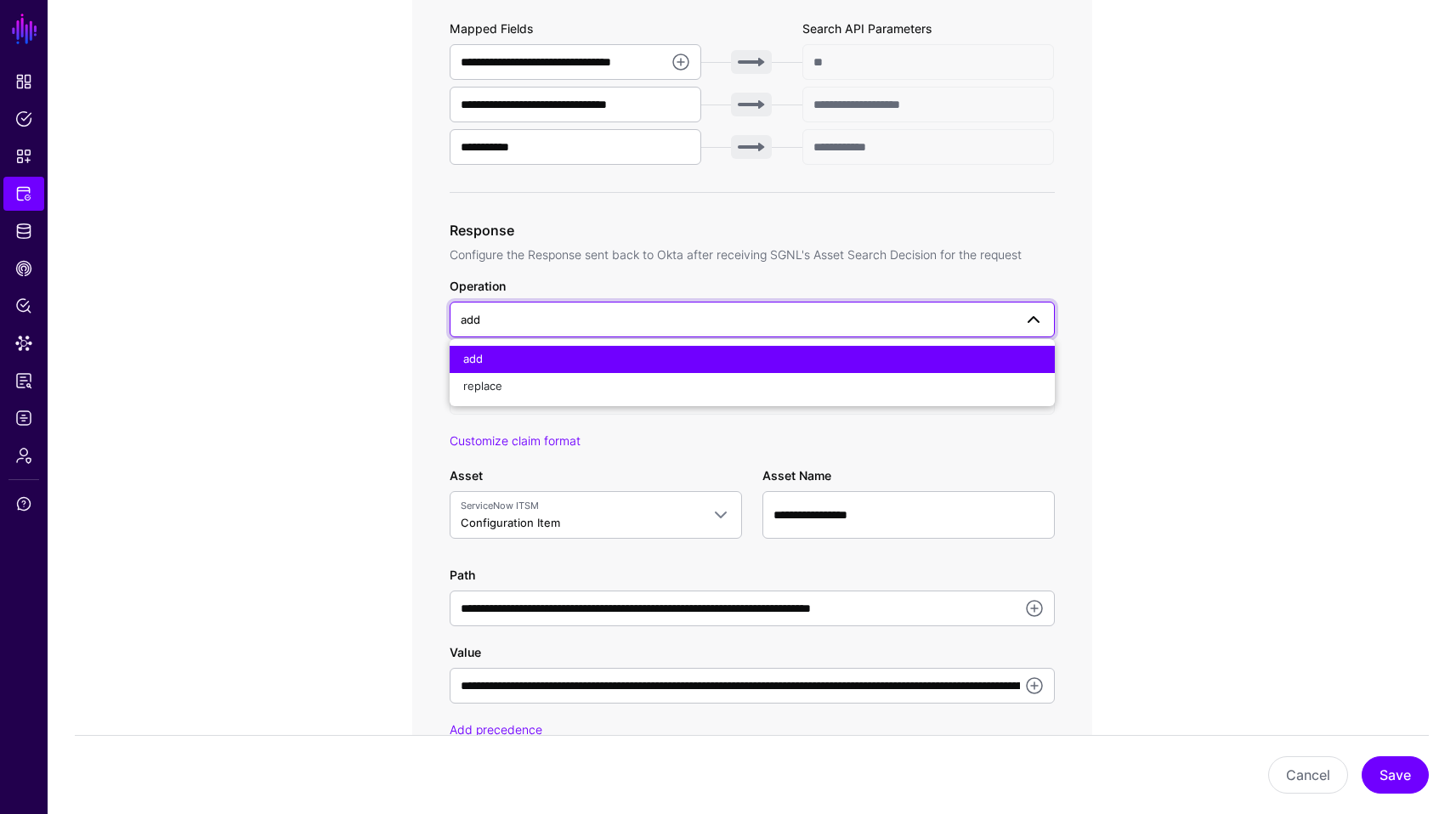
click at [1195, 340] on app-integrations-item-transforms "**********" at bounding box center [752, 444] width 1409 height 1895
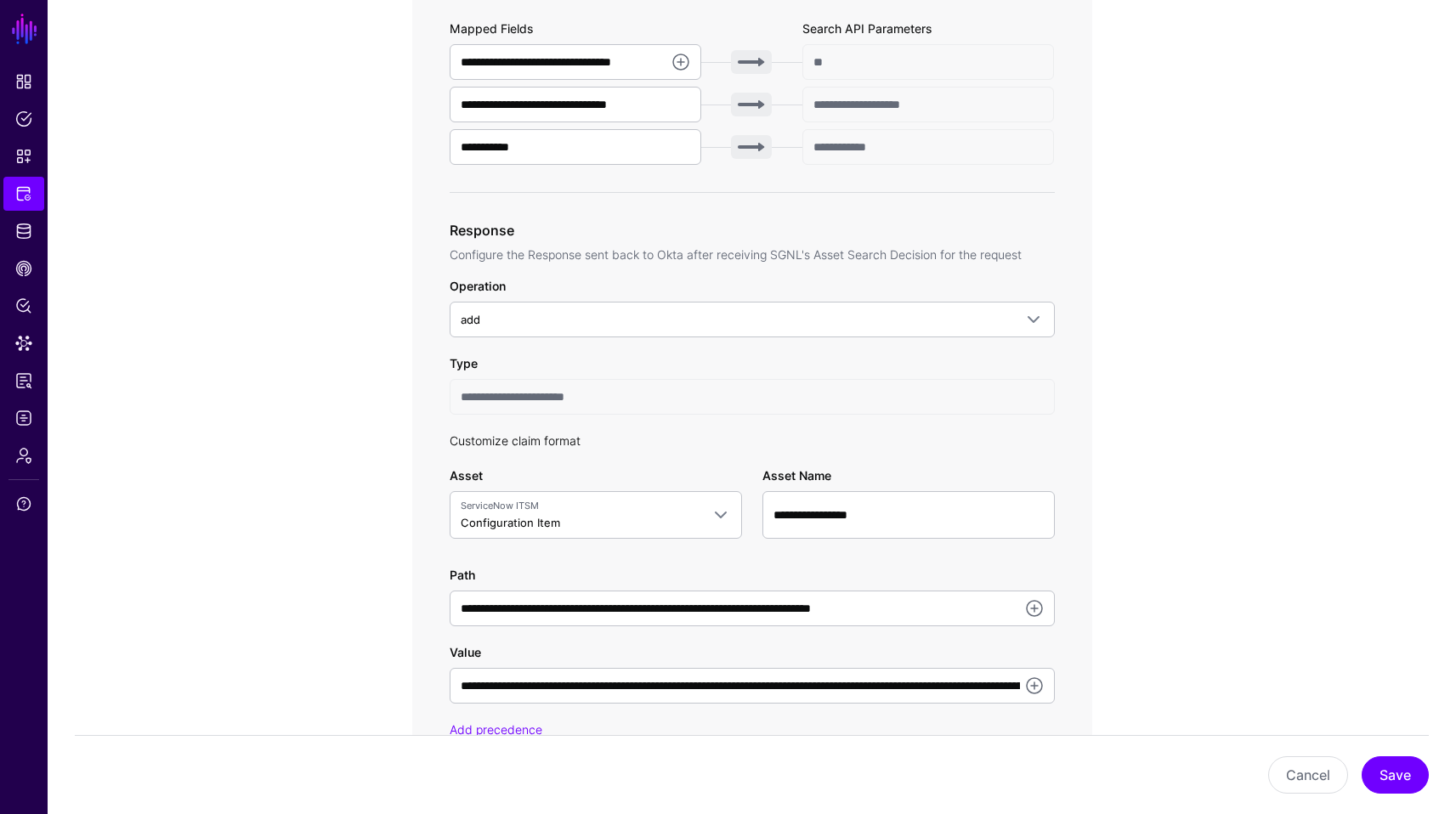
click at [548, 436] on link "Customize claim format" at bounding box center [515, 440] width 131 height 15
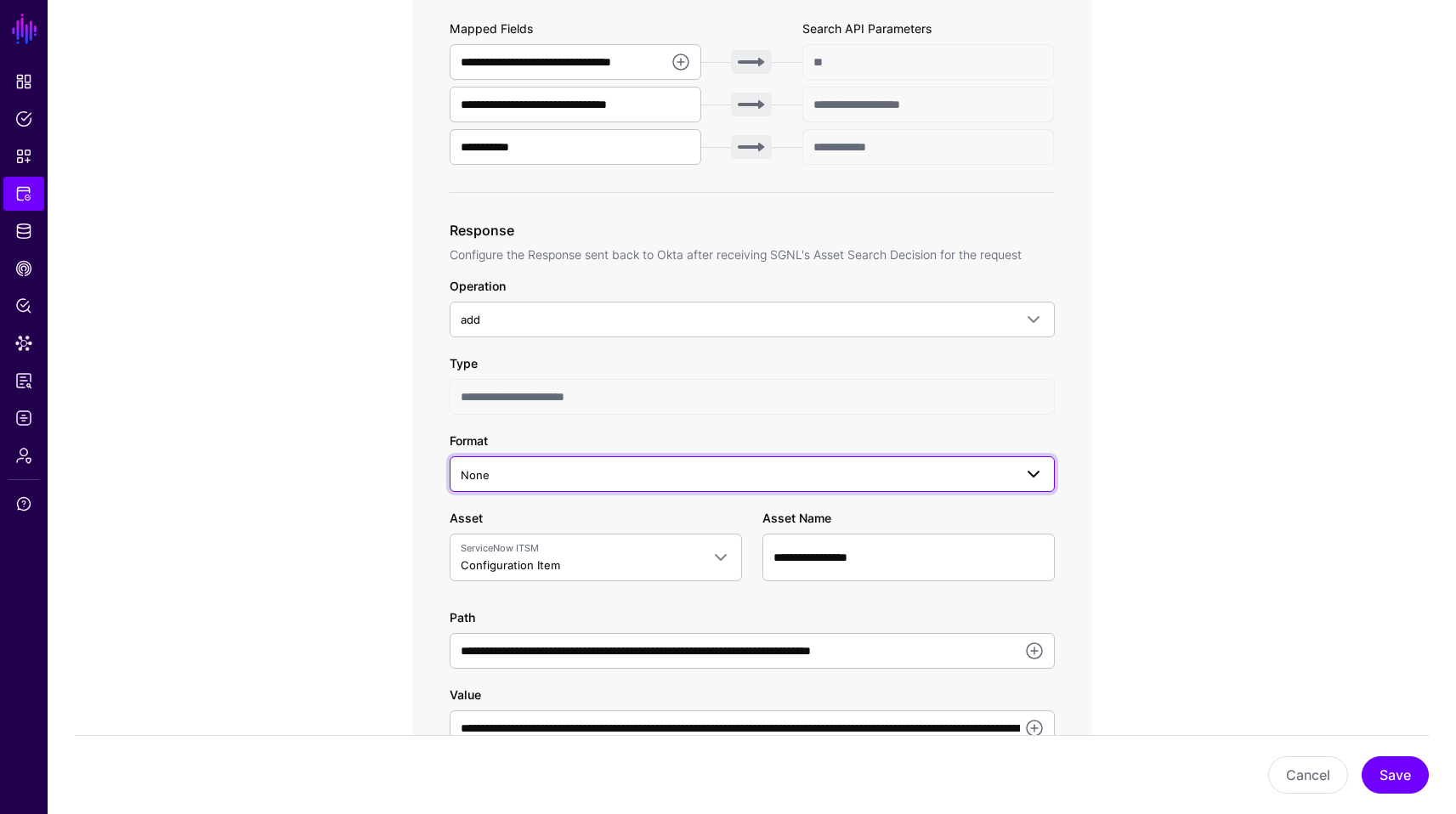
click at [1031, 484] on link "None" at bounding box center [753, 474] width 605 height 36
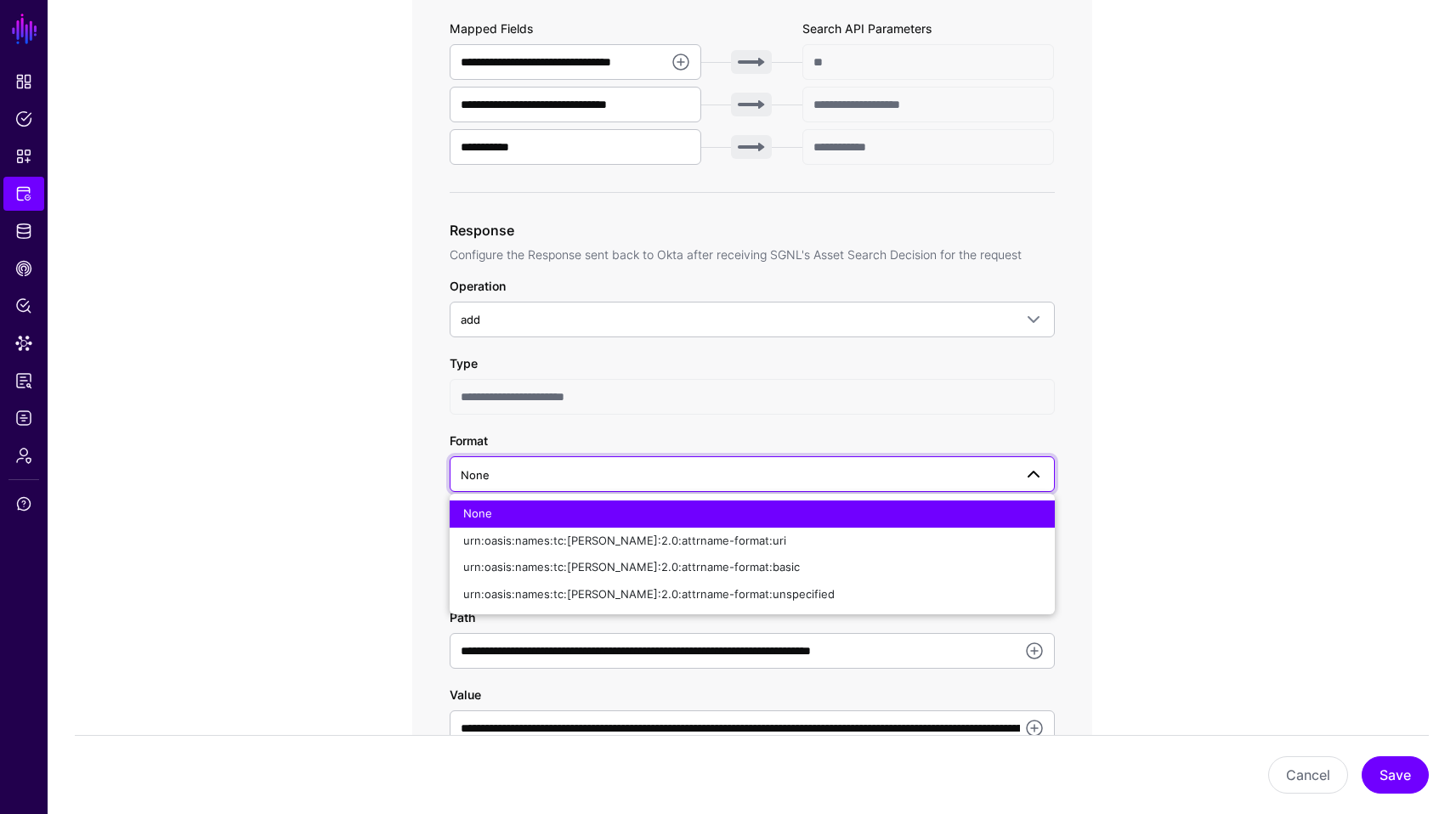
click at [1031, 483] on link "None" at bounding box center [753, 474] width 605 height 36
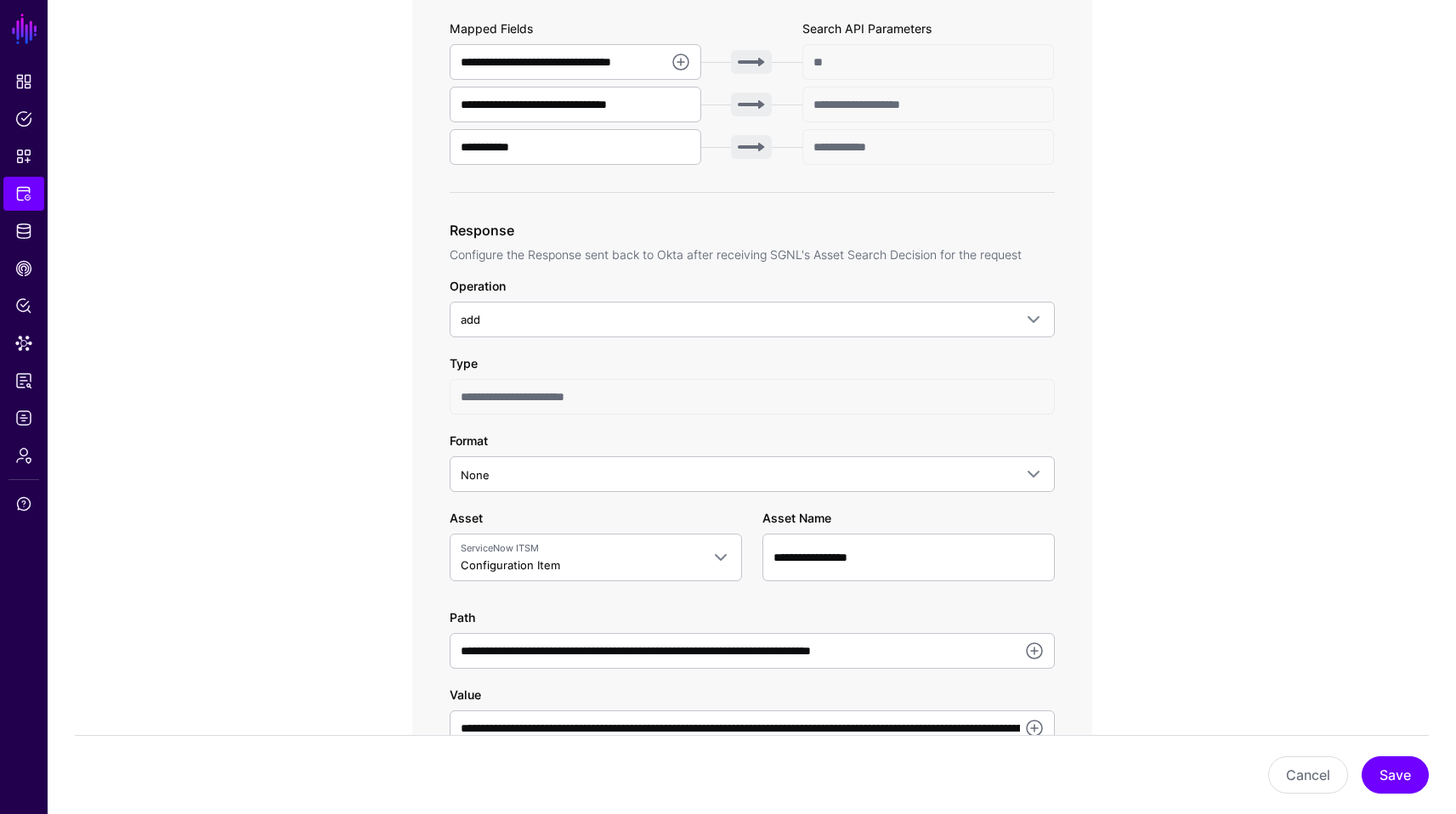
click at [1299, 493] on app-integrations-item-transforms "**********" at bounding box center [752, 465] width 1409 height 1938
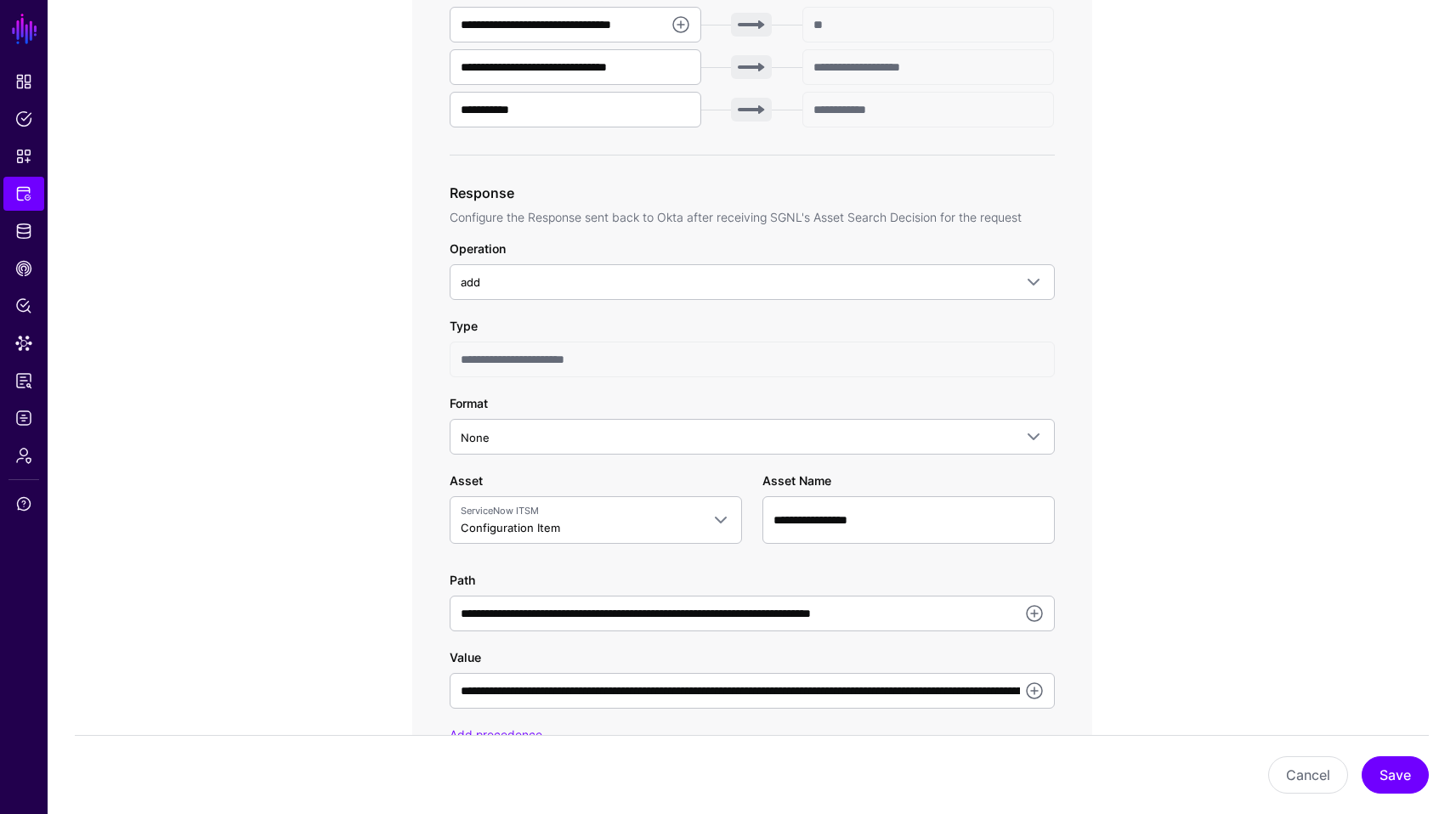
scroll to position [705, 0]
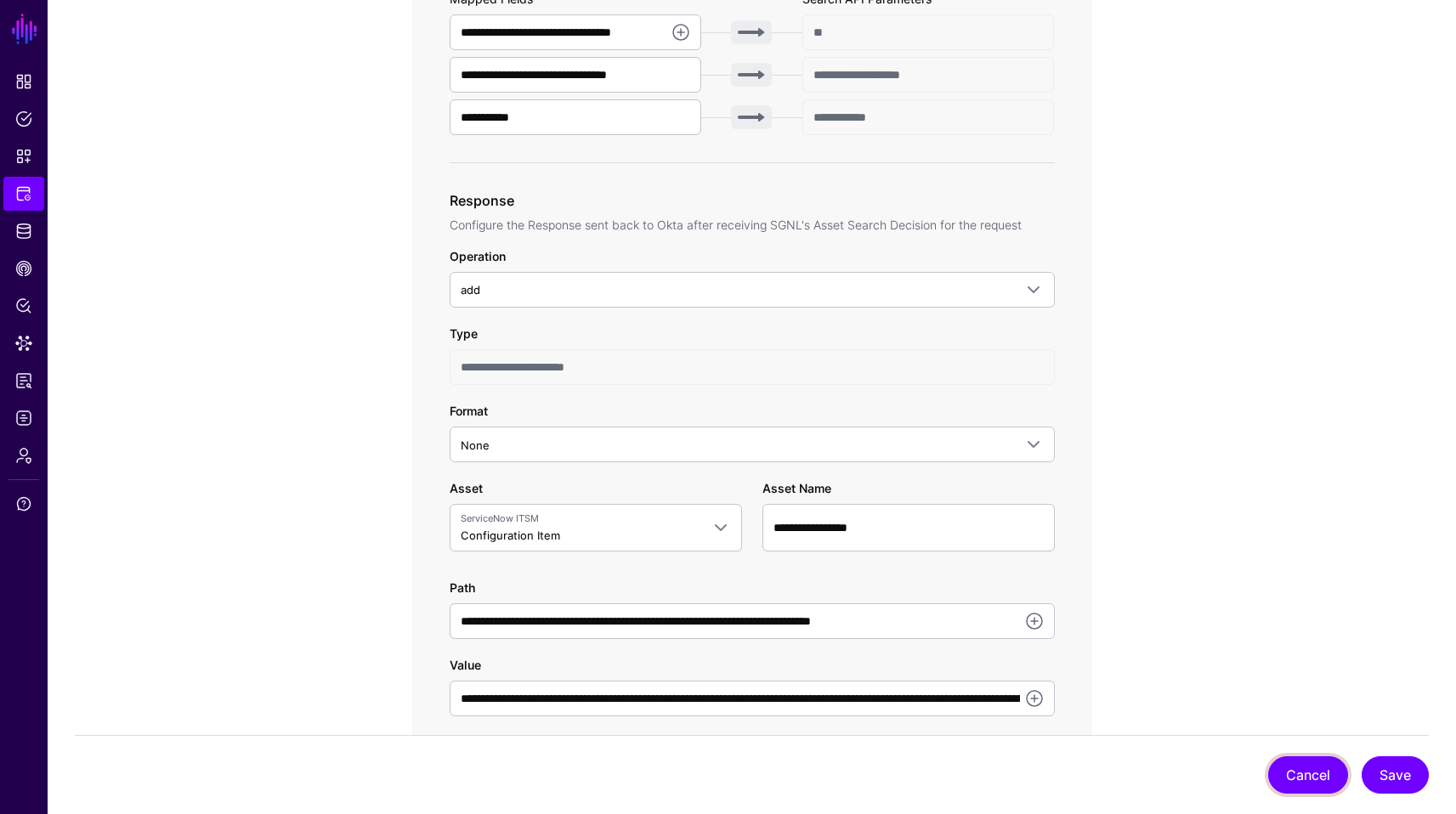
click at [1292, 783] on button "Cancel" at bounding box center [1308, 774] width 80 height 37
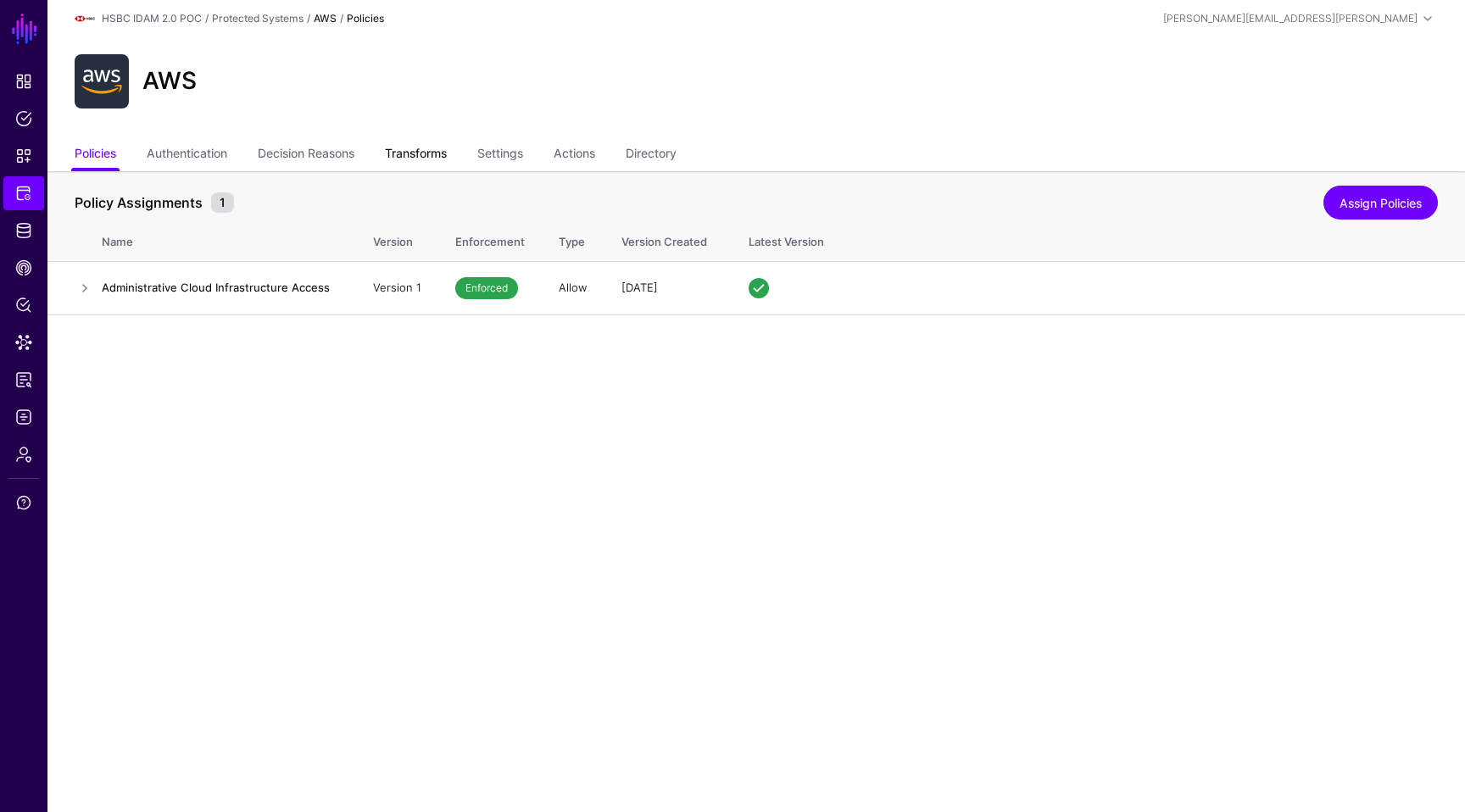
click at [447, 148] on link "Transforms" at bounding box center [416, 155] width 62 height 33
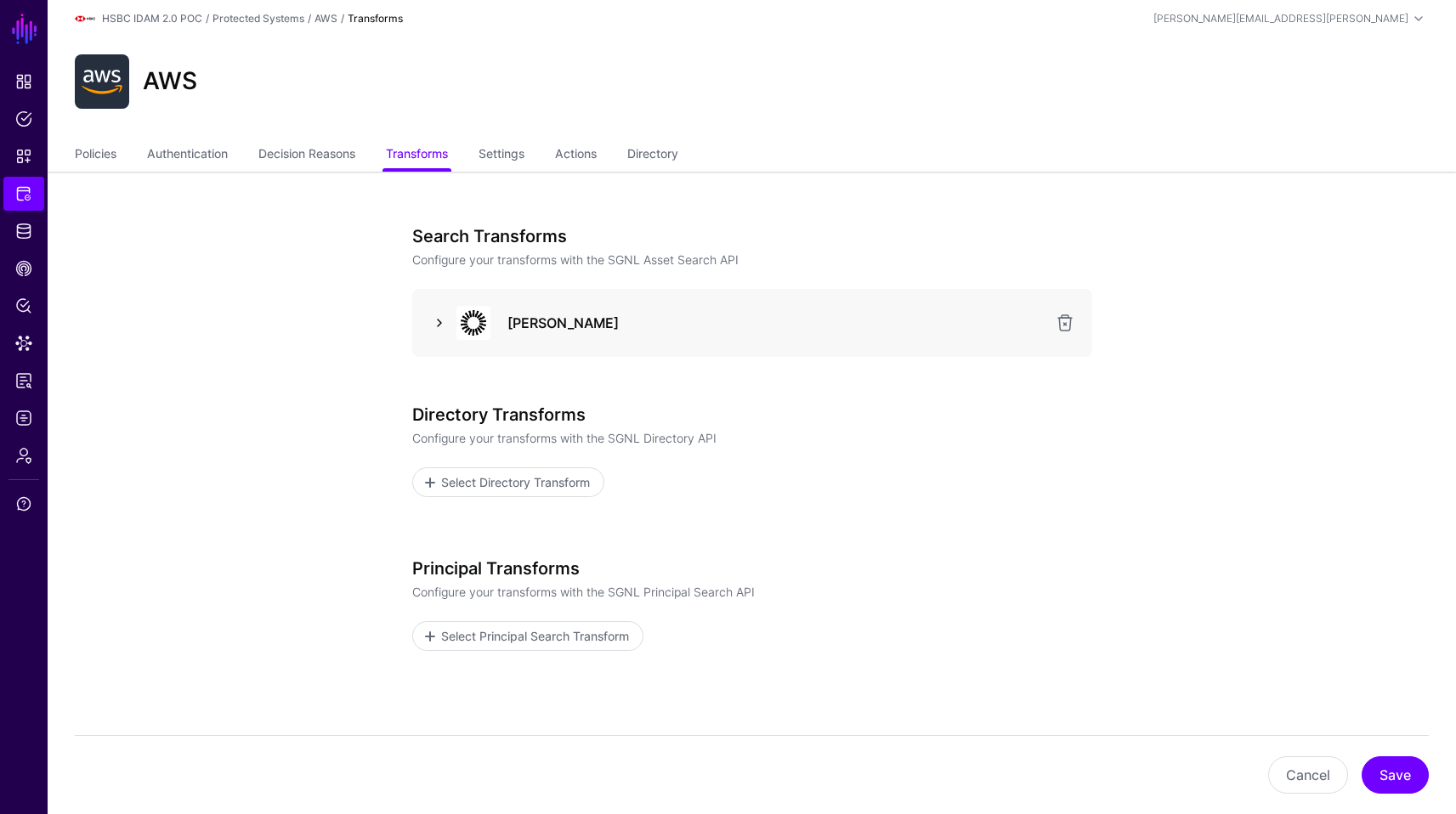
click at [432, 322] on link at bounding box center [439, 323] width 21 height 21
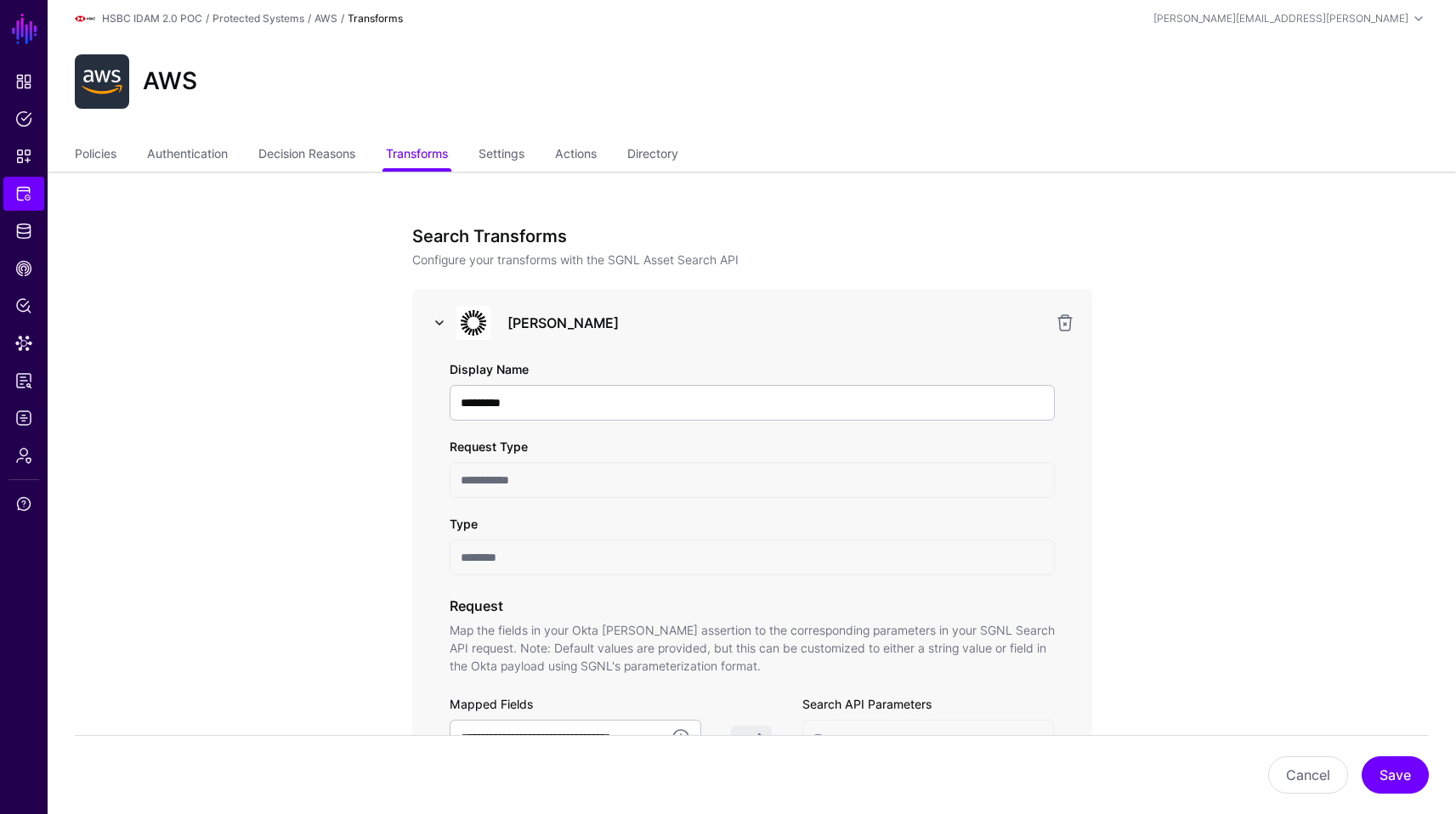
click at [432, 322] on link at bounding box center [439, 323] width 21 height 21
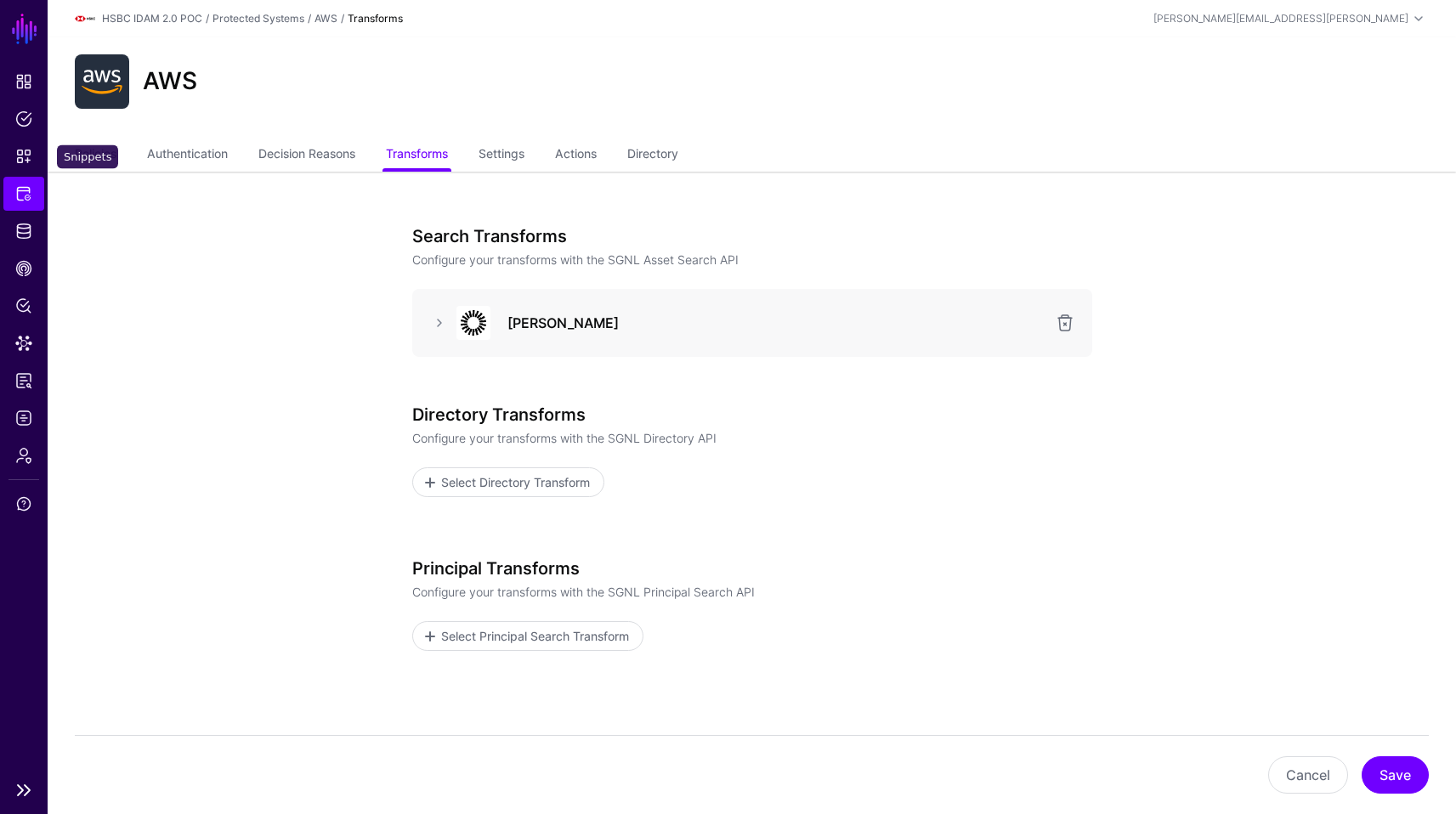
click at [17, 188] on span "Protected Systems" at bounding box center [24, 193] width 17 height 17
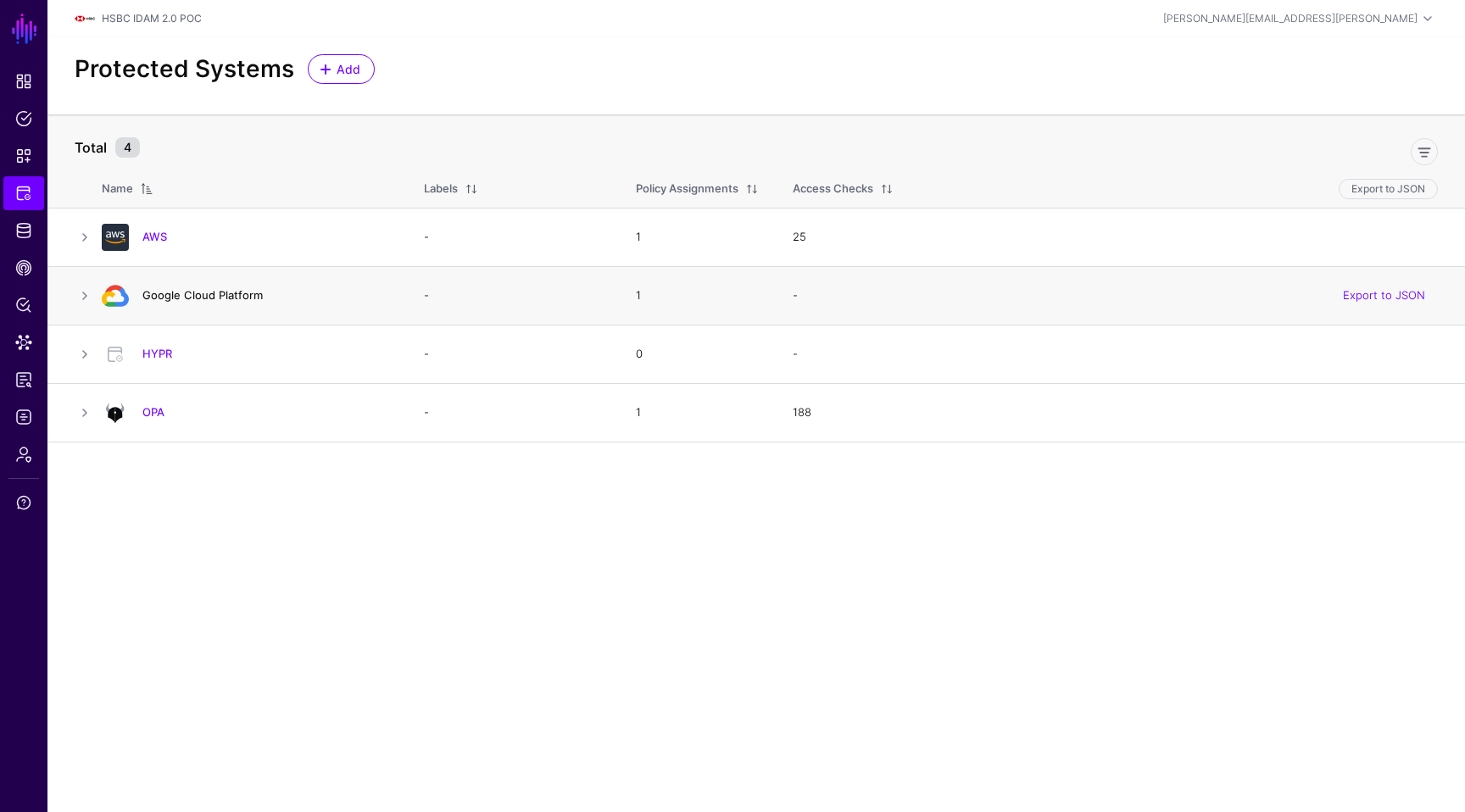
click at [175, 289] on link "Google Cloud Platform" at bounding box center [202, 295] width 120 height 14
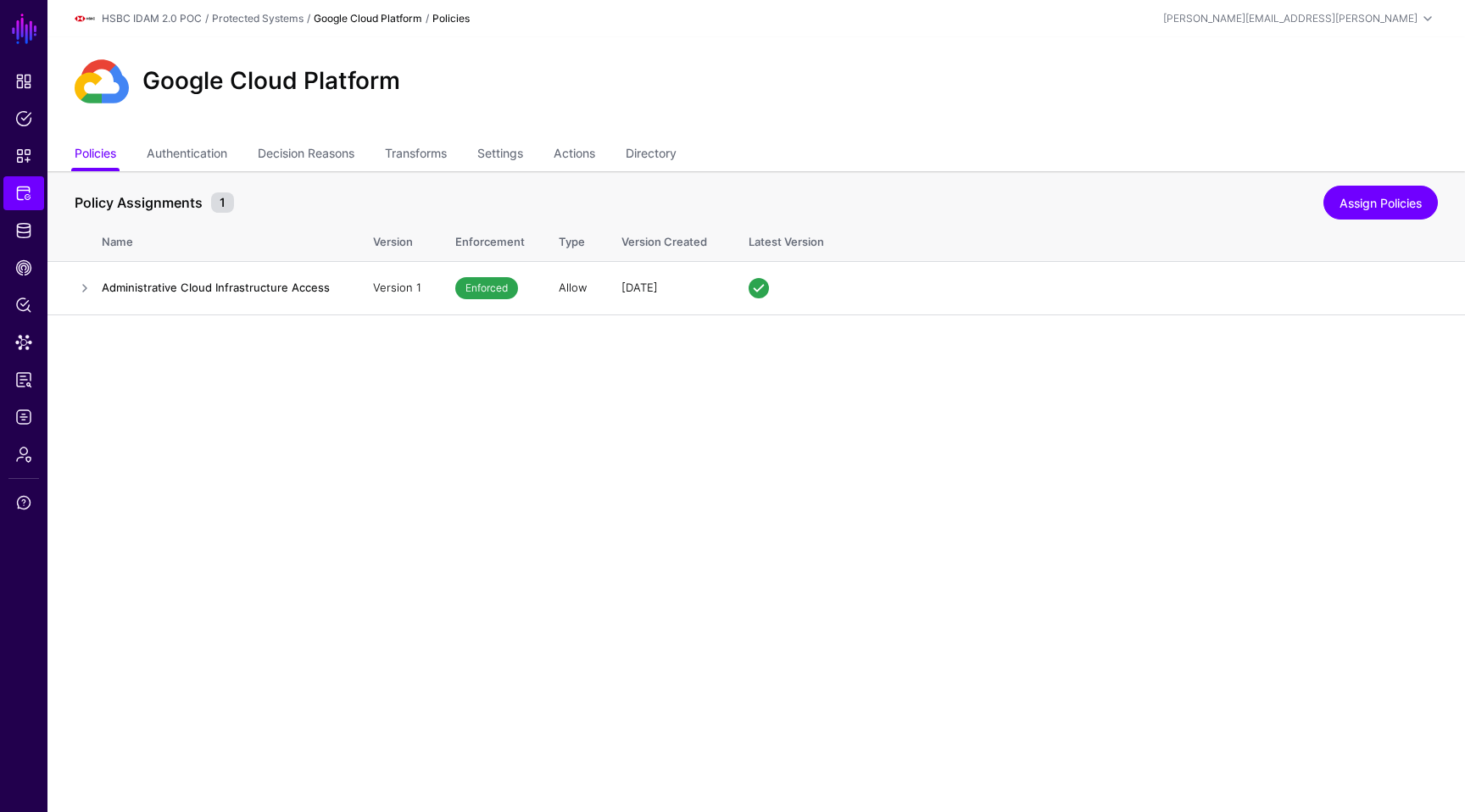
click at [440, 138] on div "Google Cloud Platform" at bounding box center [756, 87] width 1418 height 102
click at [431, 159] on link "Transforms" at bounding box center [416, 155] width 62 height 33
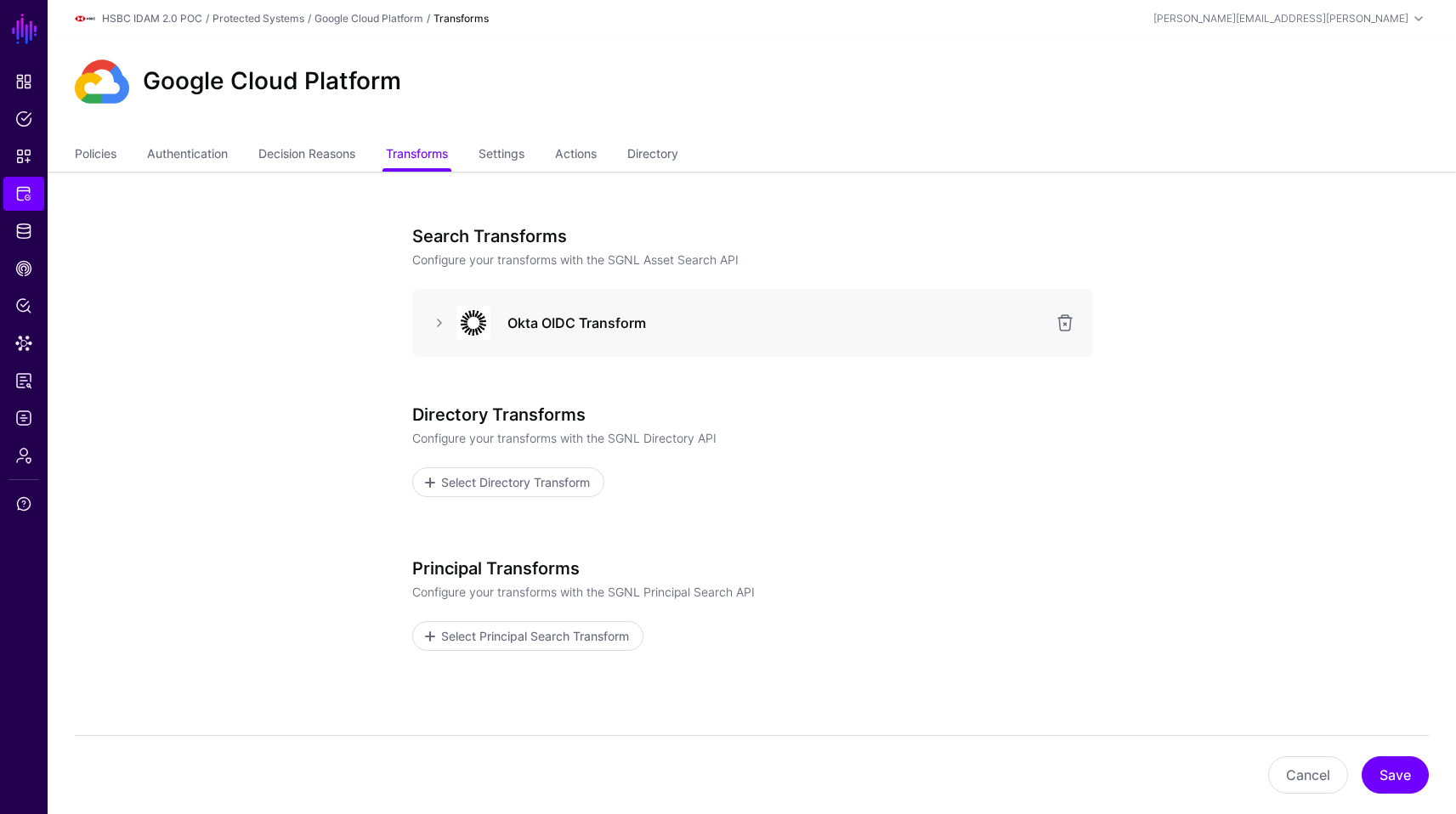
click at [440, 312] on div "Okta OIDC Transform" at bounding box center [752, 323] width 653 height 34
click at [442, 329] on link at bounding box center [439, 323] width 21 height 21
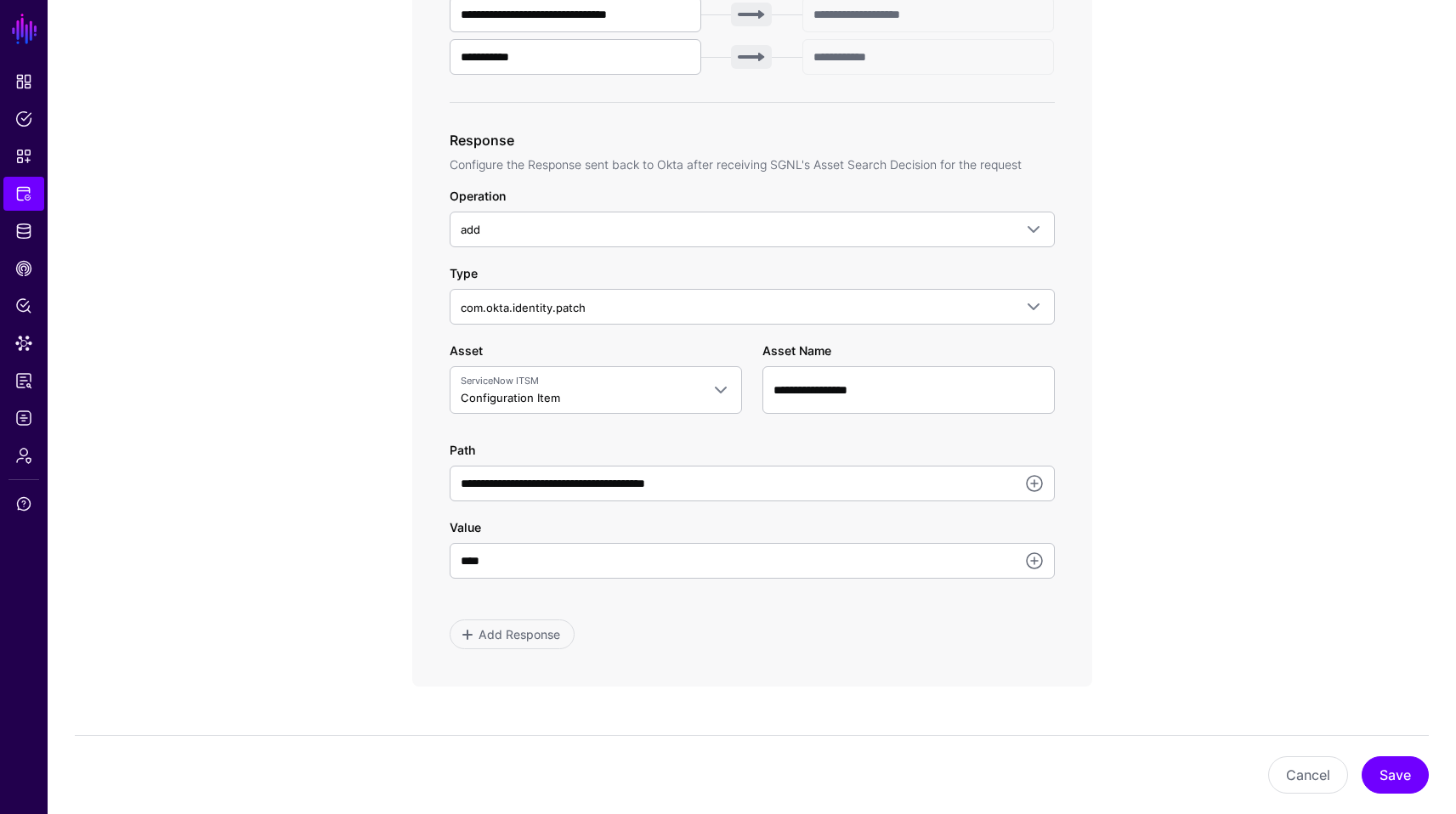
scroll to position [792, 0]
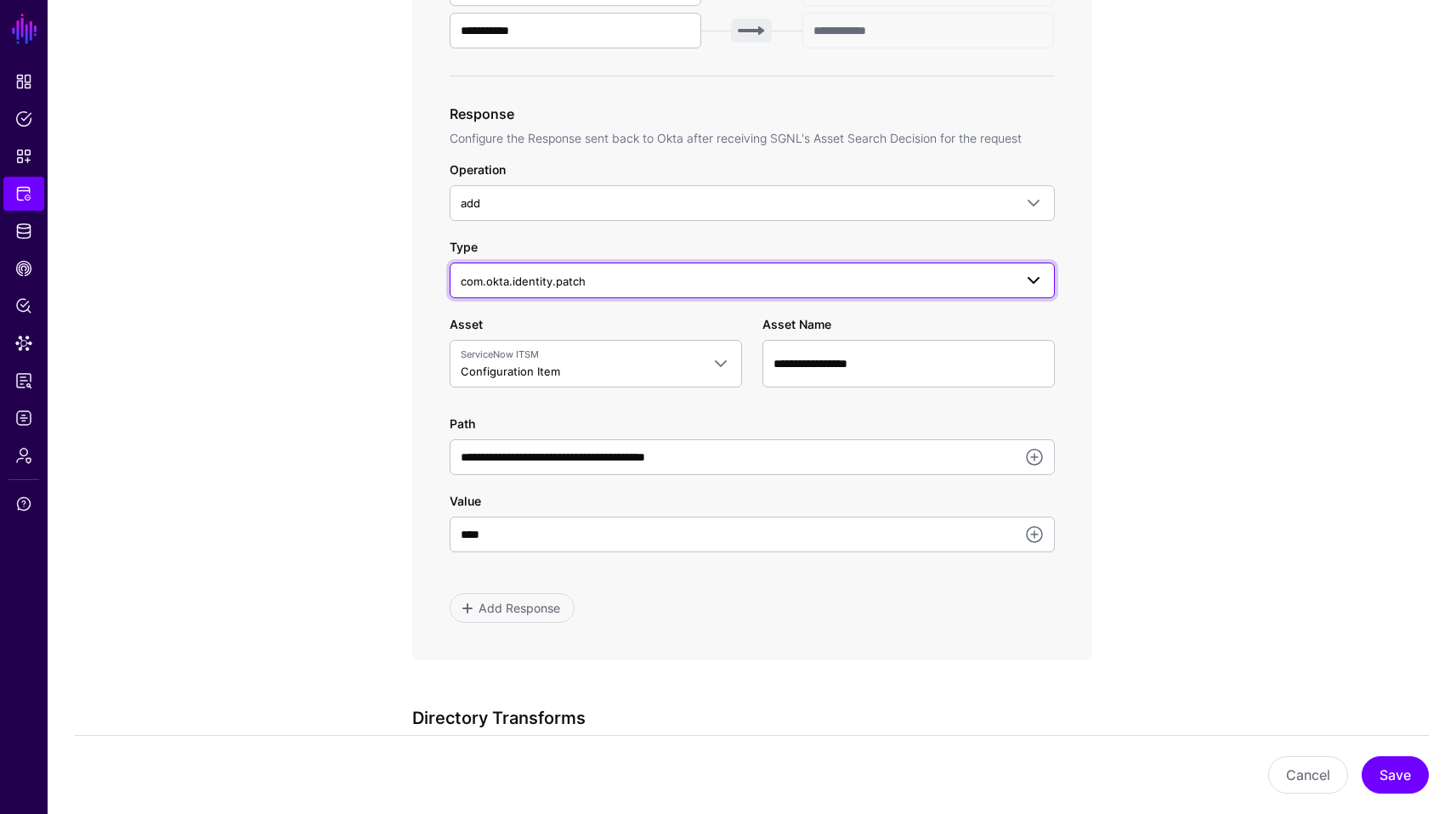
click at [1049, 269] on link "com.okta.identity.patch" at bounding box center [753, 280] width 605 height 36
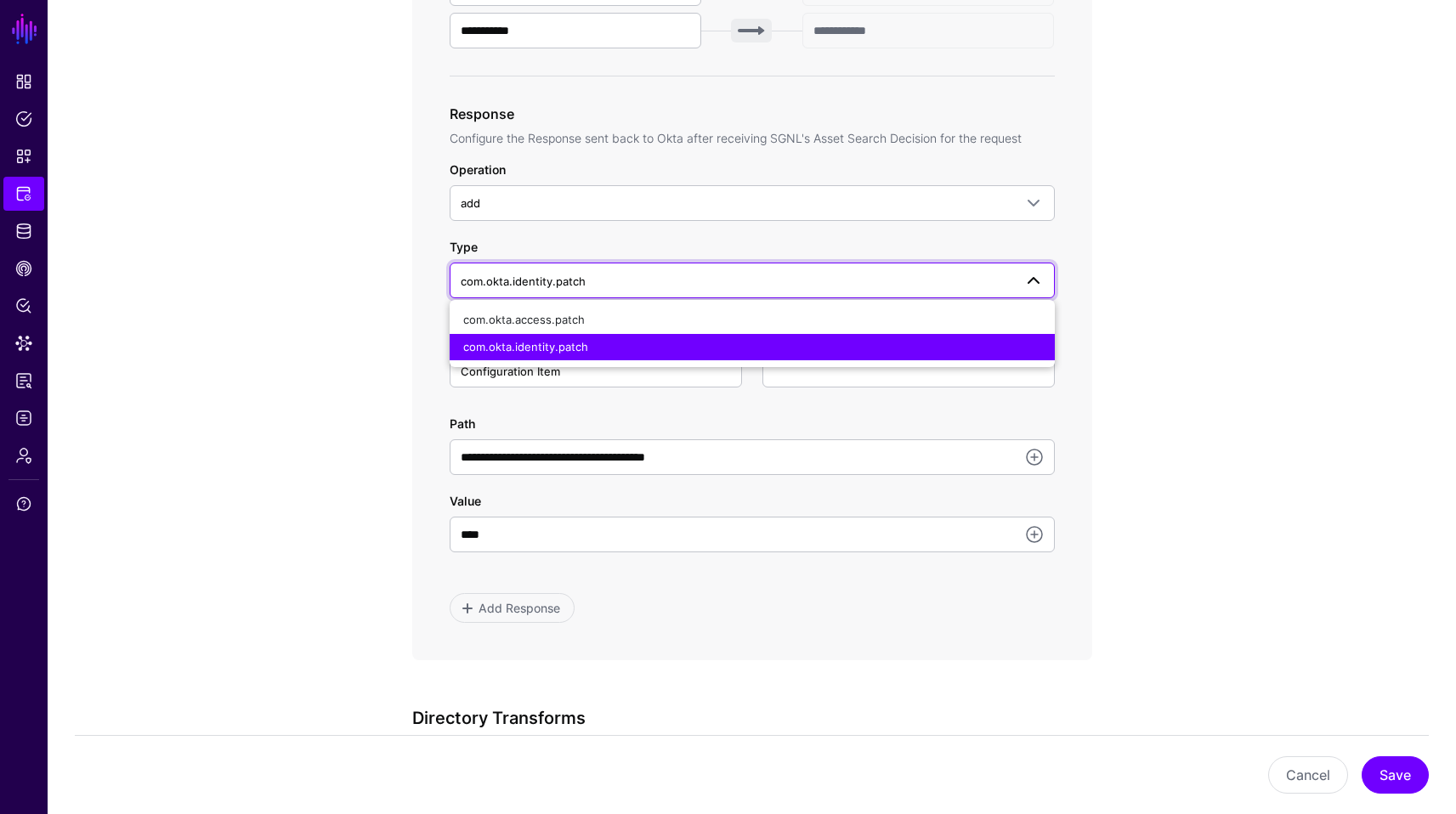
click at [1042, 270] on span at bounding box center [1034, 280] width 21 height 21
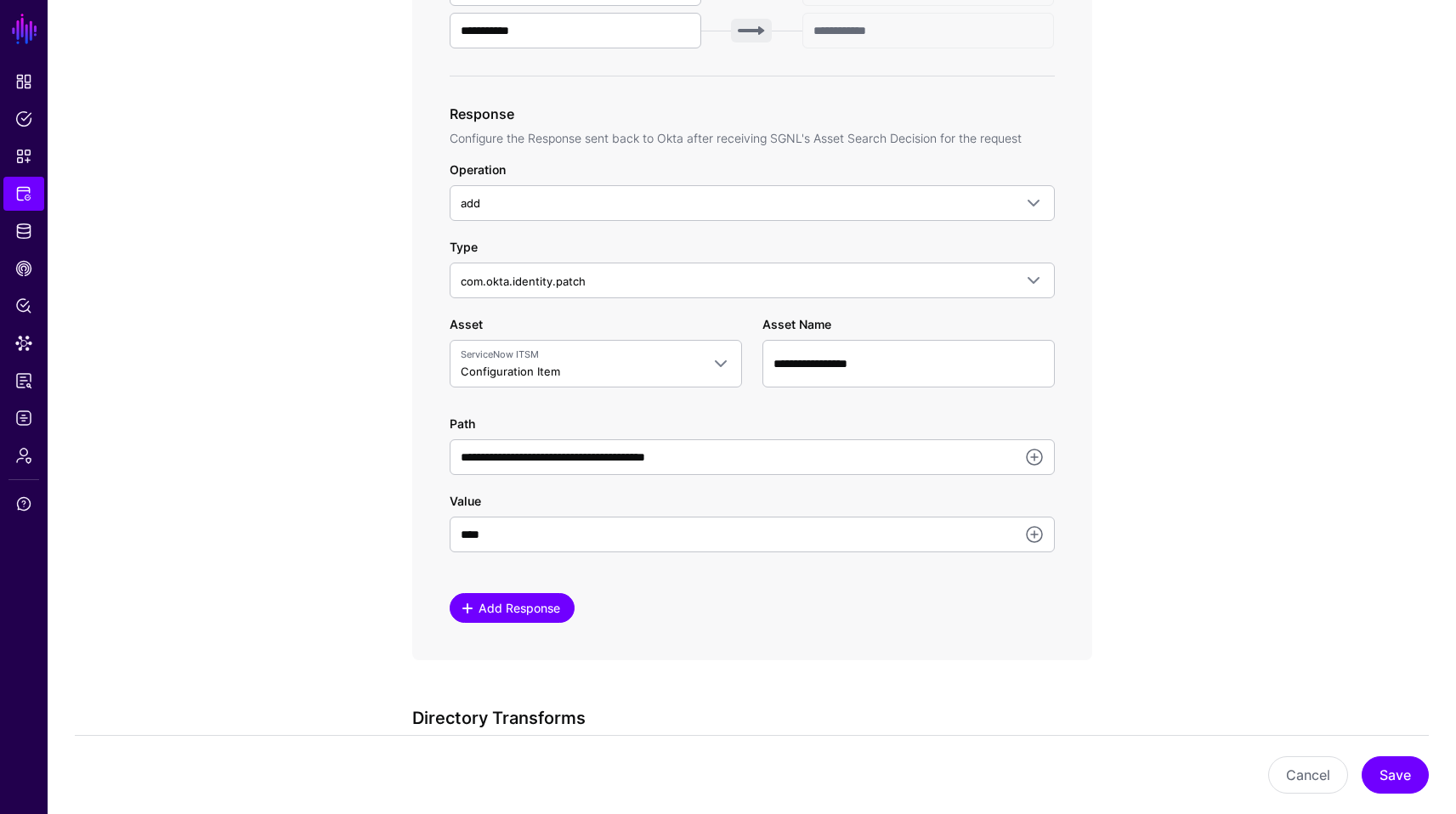
click at [542, 613] on span "Add Response" at bounding box center [519, 608] width 86 height 18
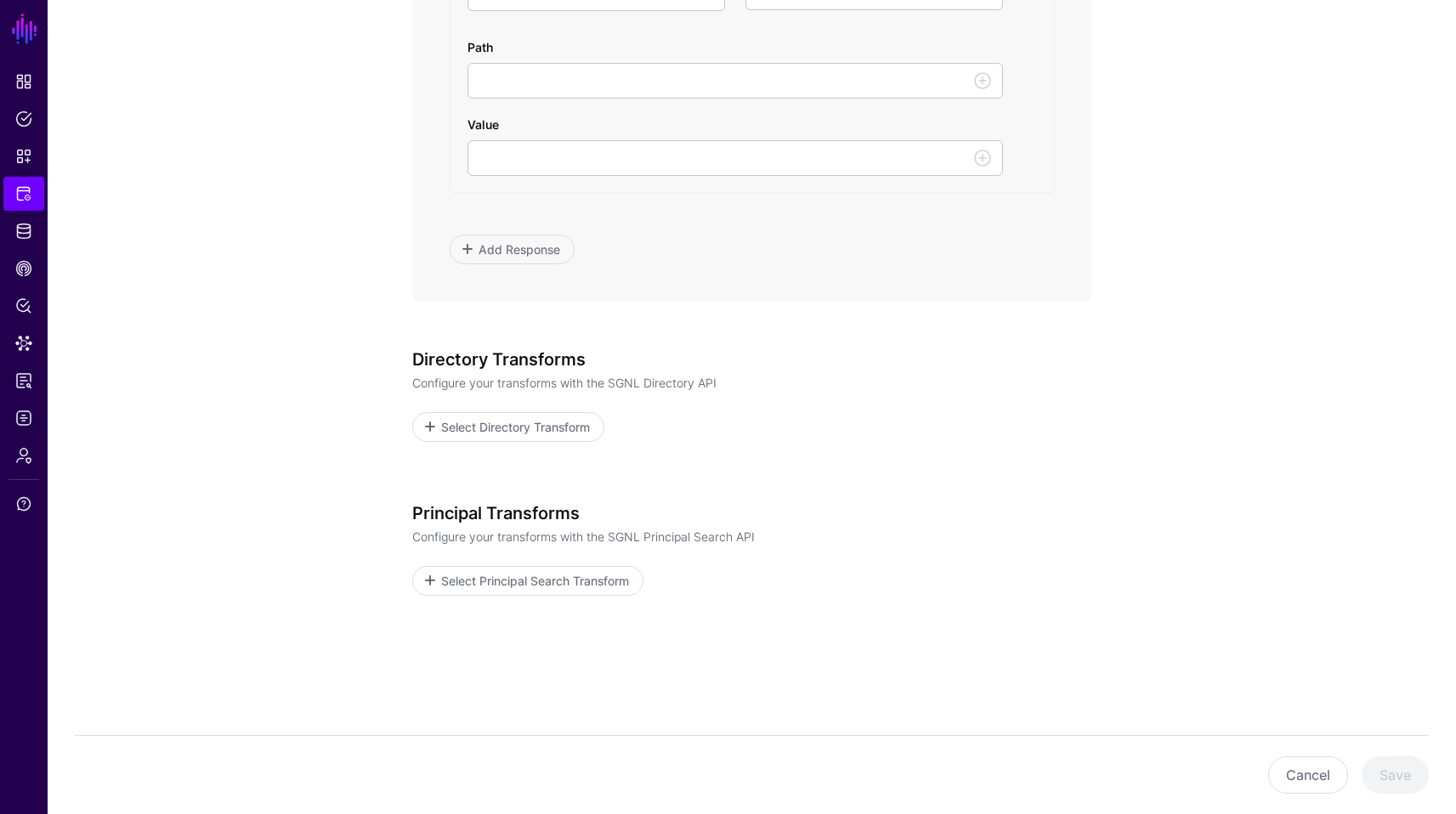
scroll to position [1469, 0]
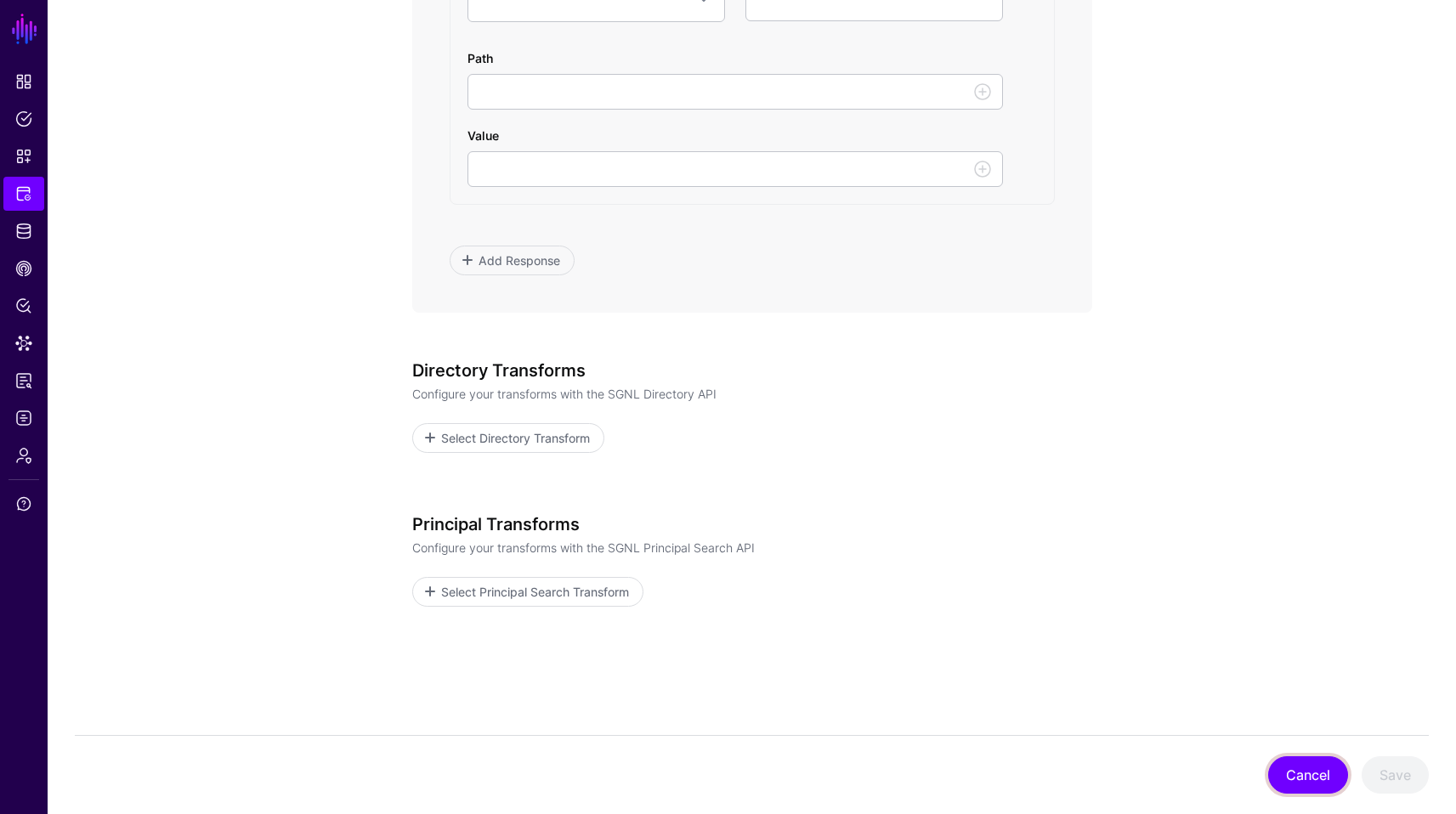
click at [1293, 790] on button "Cancel" at bounding box center [1308, 774] width 80 height 37
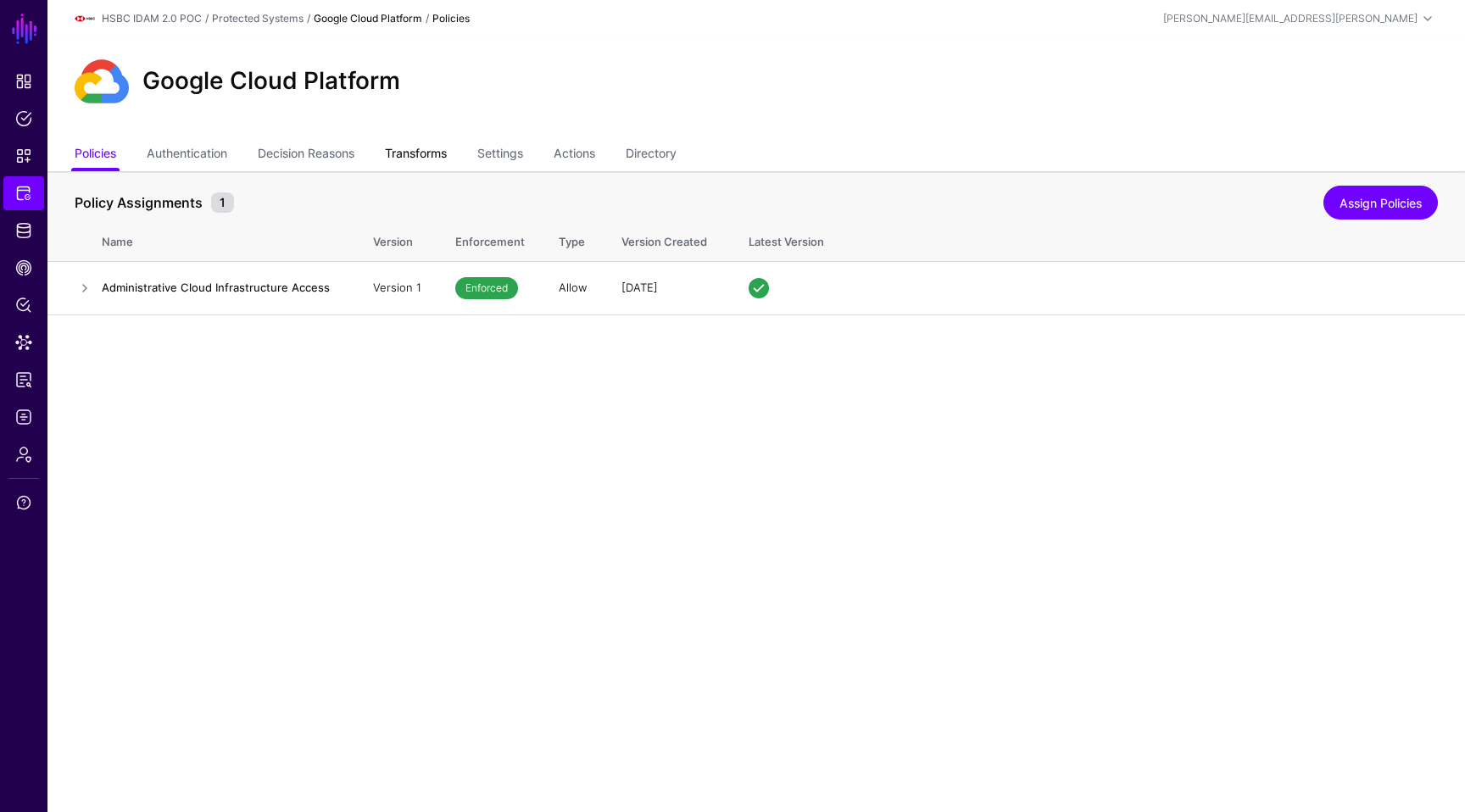
click at [439, 140] on link "Transforms" at bounding box center [416, 155] width 62 height 33
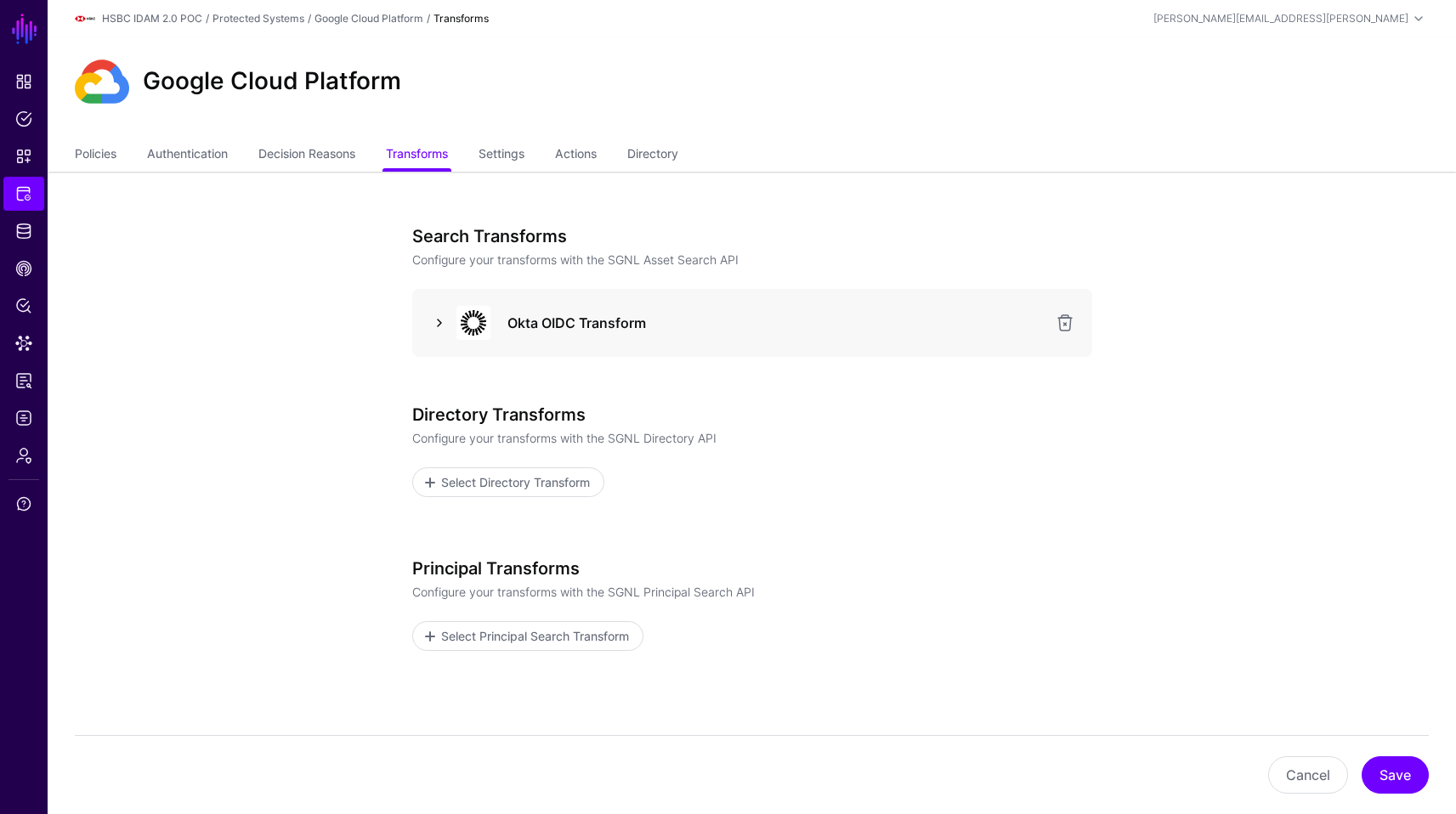
click at [439, 315] on link at bounding box center [439, 323] width 21 height 21
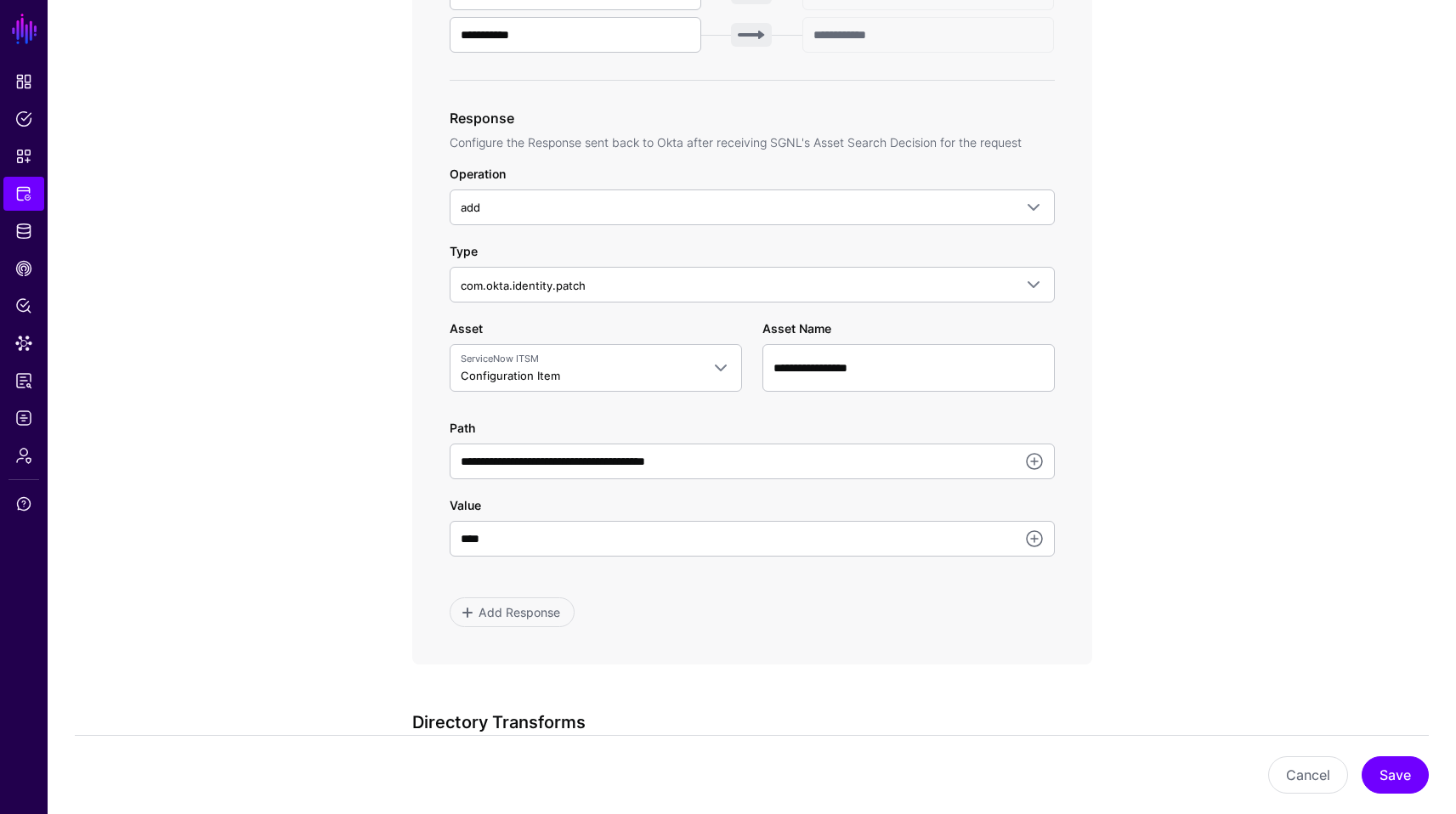
scroll to position [785, 0]
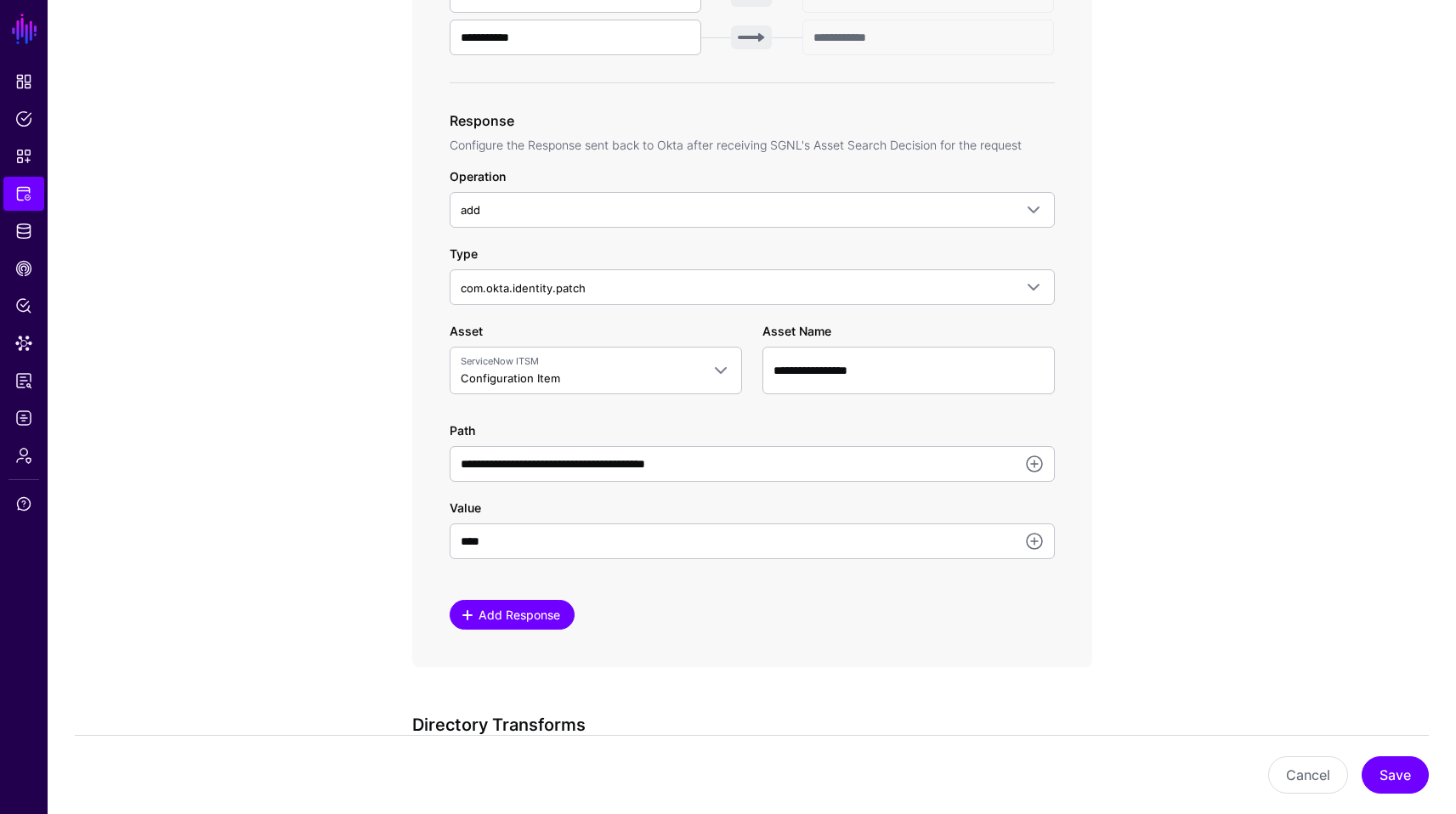
click at [546, 617] on span "Add Response" at bounding box center [519, 615] width 86 height 18
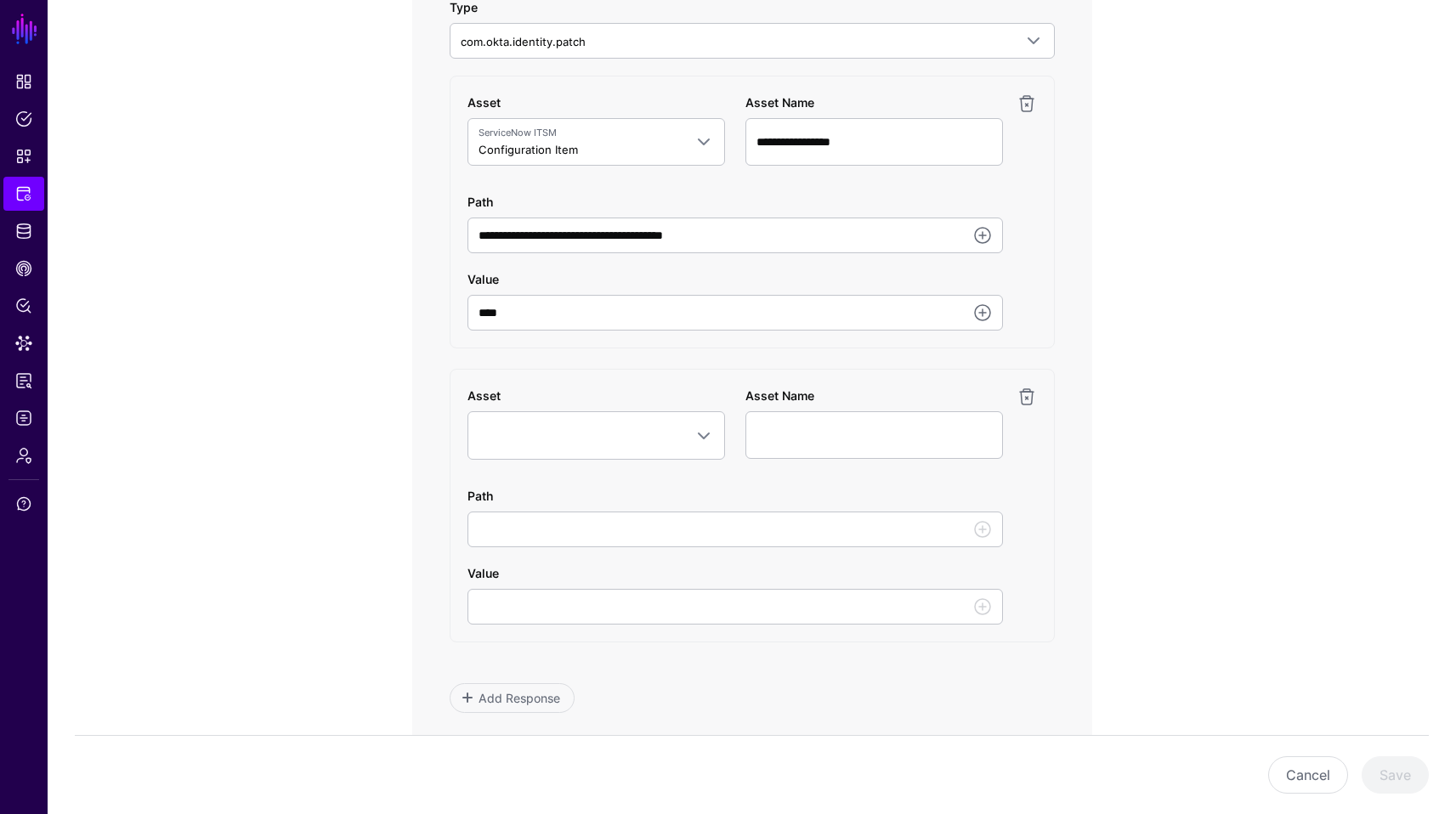
scroll to position [1101, 0]
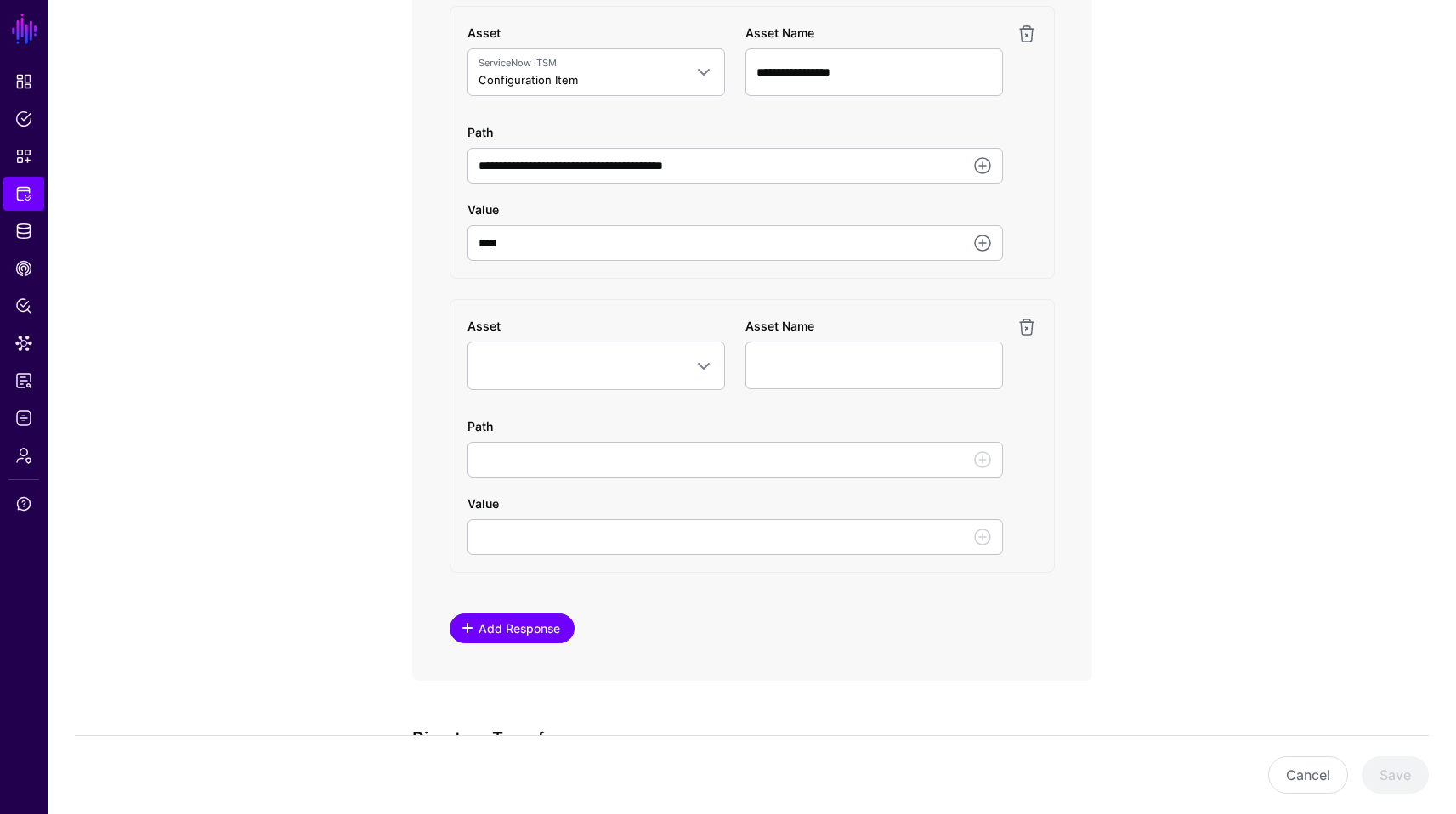
click at [495, 626] on span "Add Response" at bounding box center [519, 628] width 86 height 18
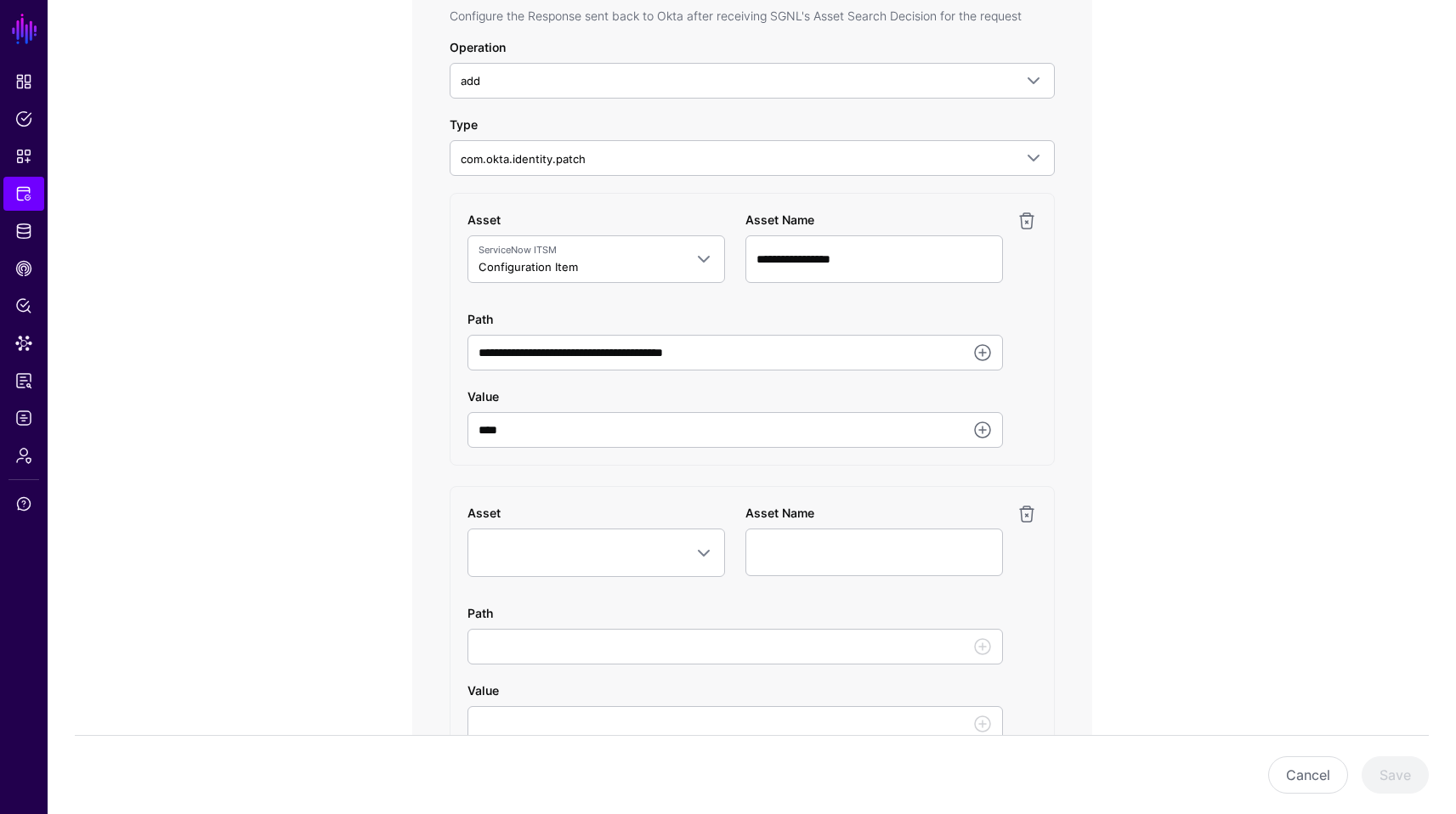
scroll to position [926, 0]
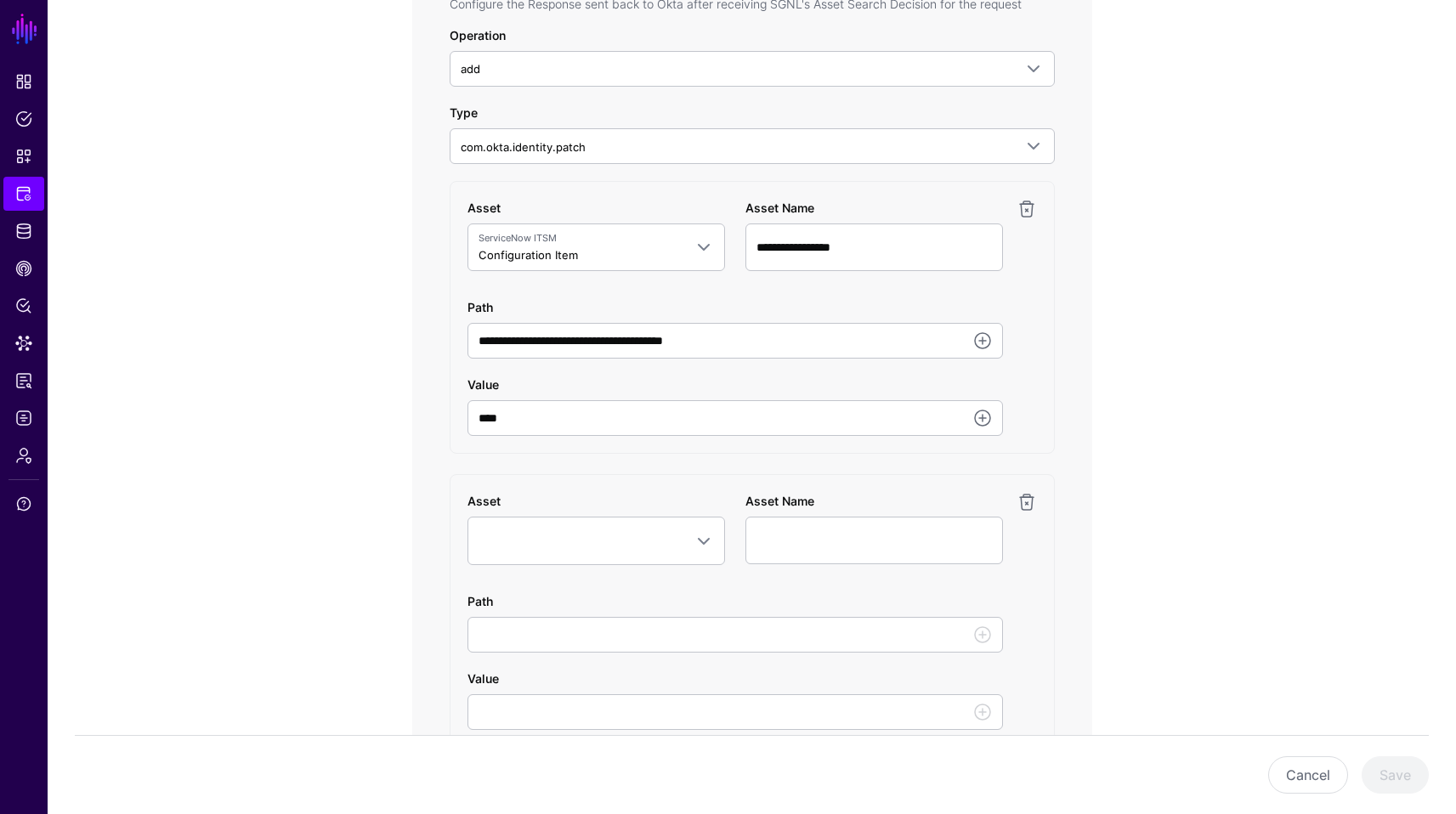
click at [1450, 427] on app-integrations-item-transforms "**********" at bounding box center [752, 469] width 1409 height 2449
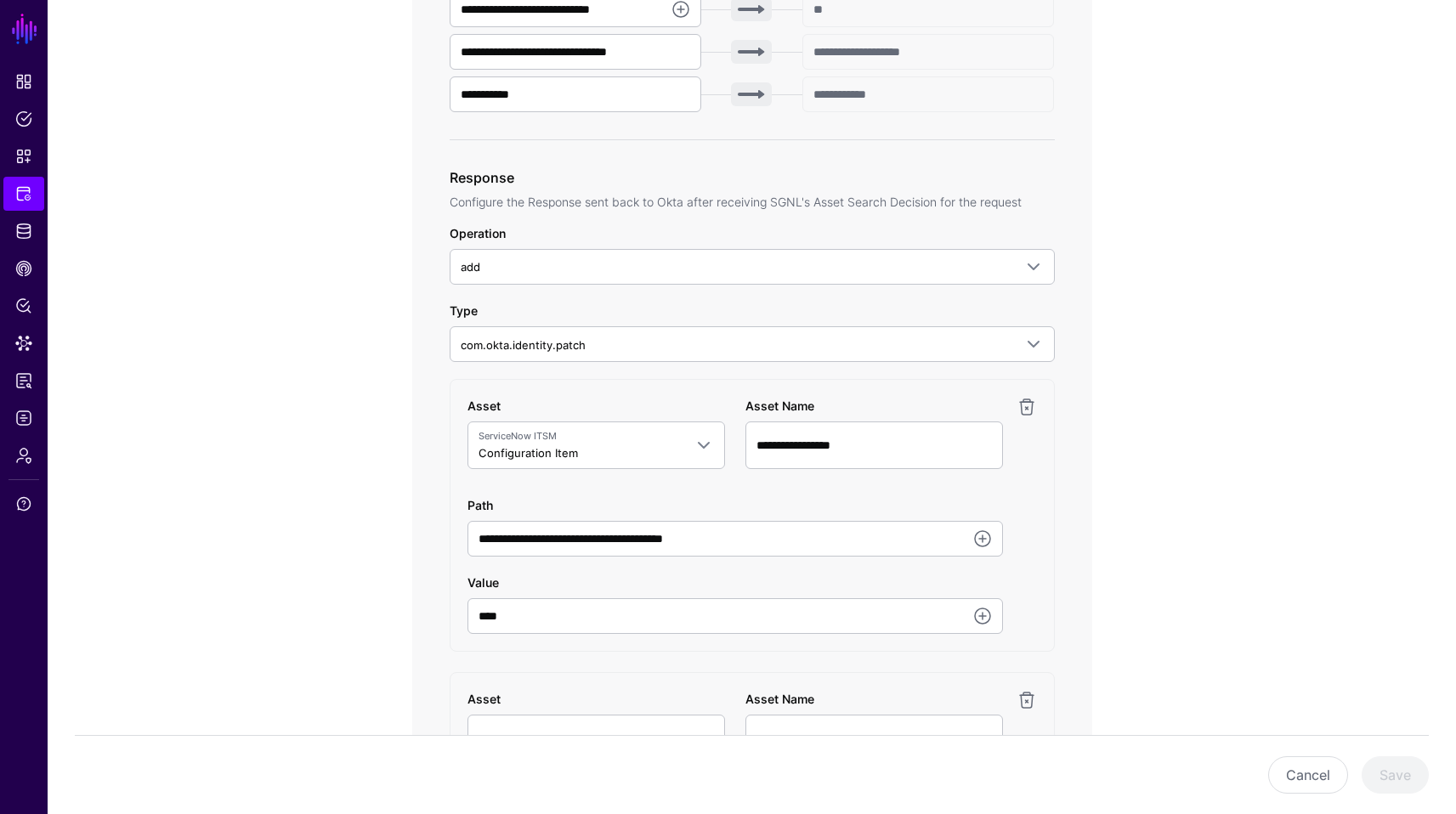
scroll to position [729, 0]
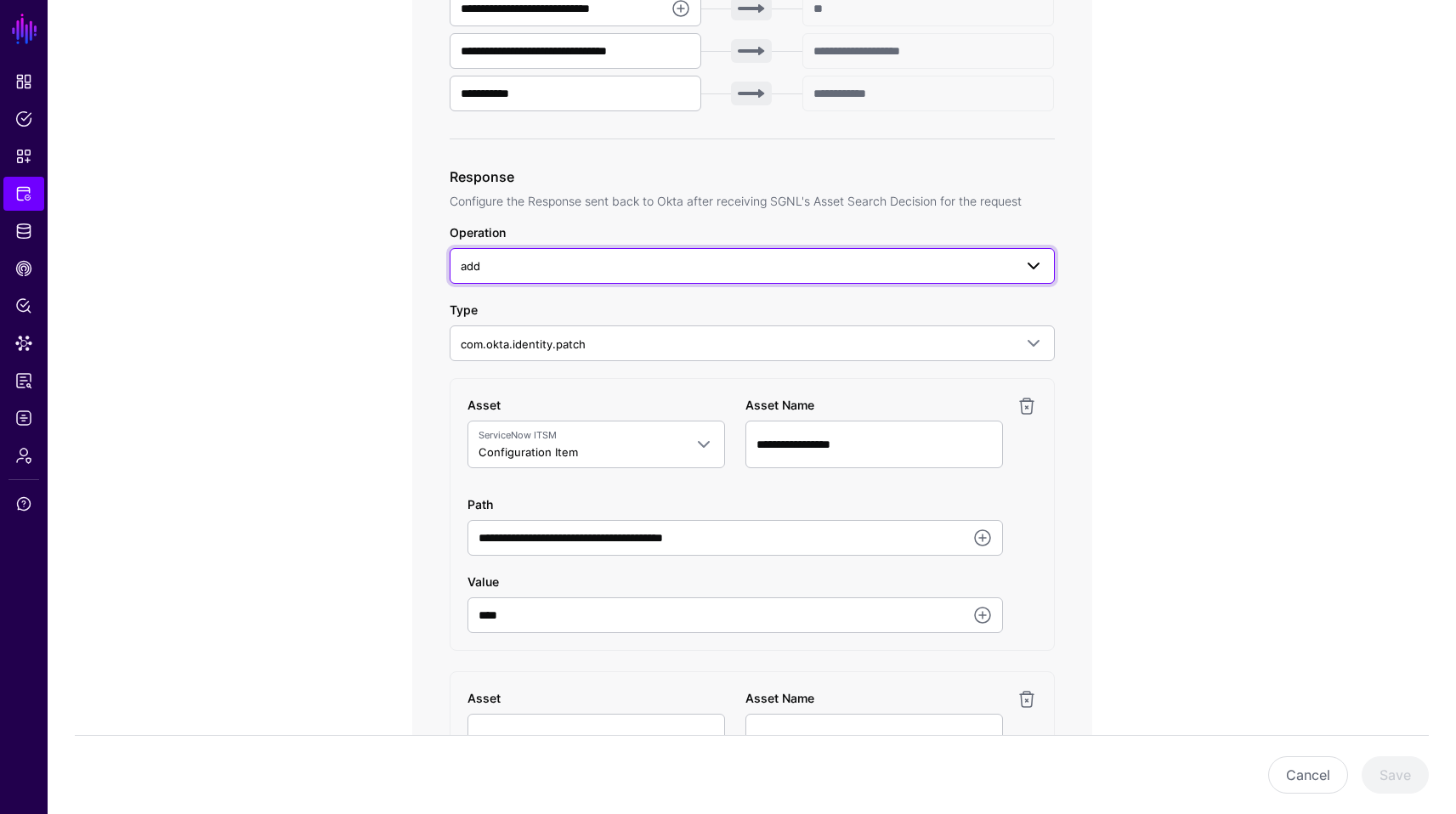
click at [1047, 258] on link "add" at bounding box center [753, 266] width 605 height 36
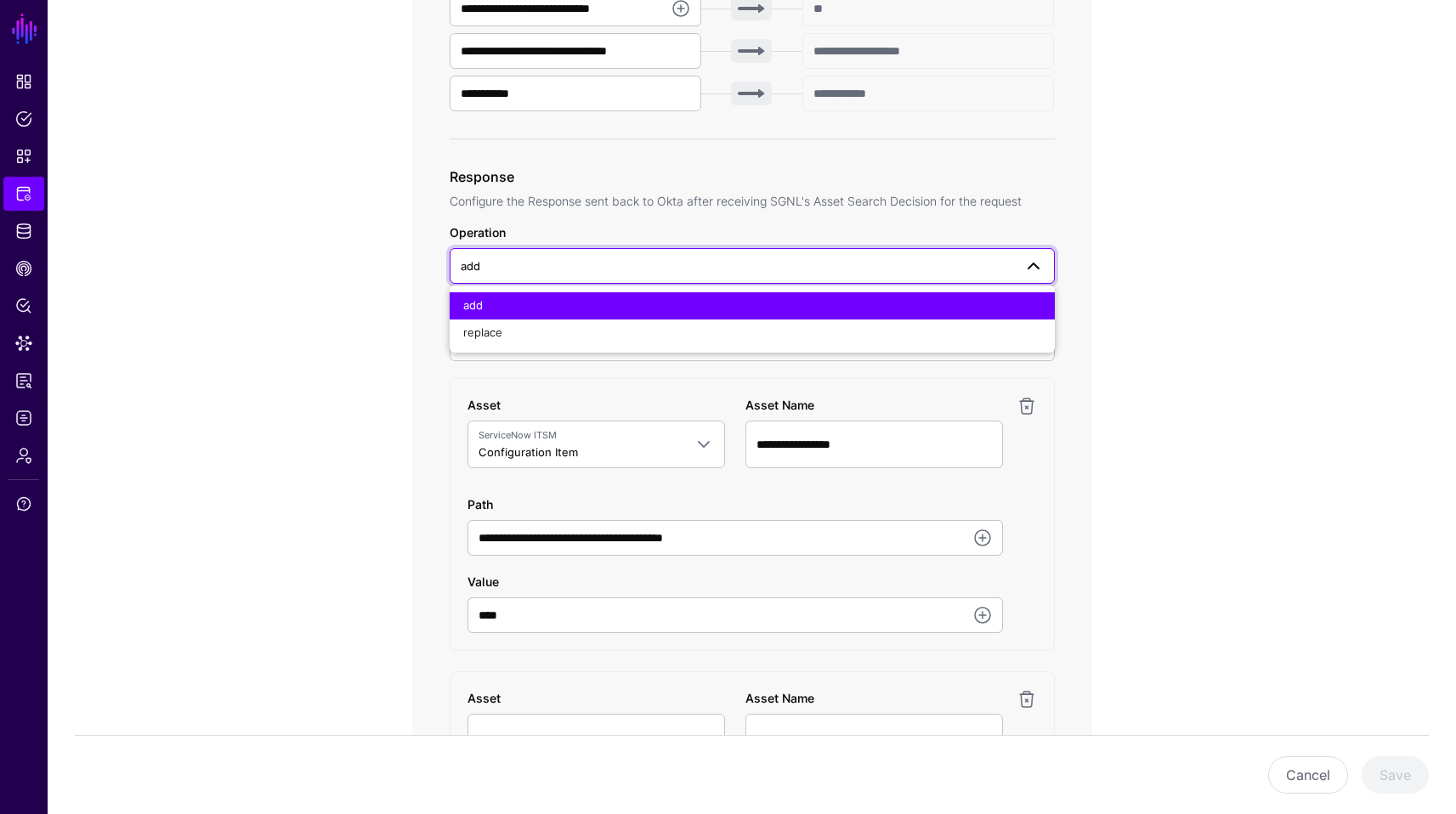
click at [1047, 258] on link "add" at bounding box center [753, 266] width 605 height 36
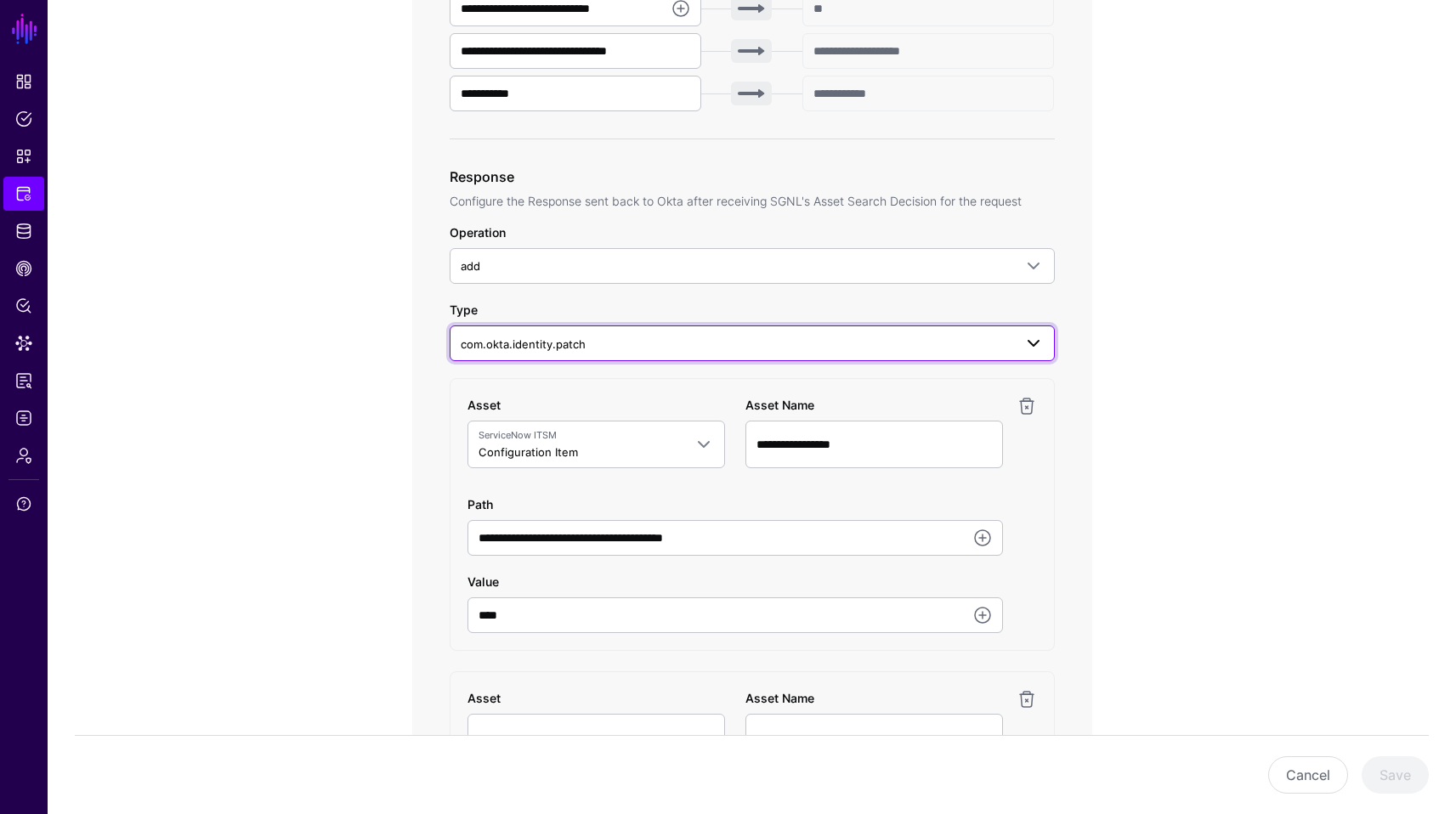
click at [1026, 338] on span at bounding box center [1034, 343] width 21 height 21
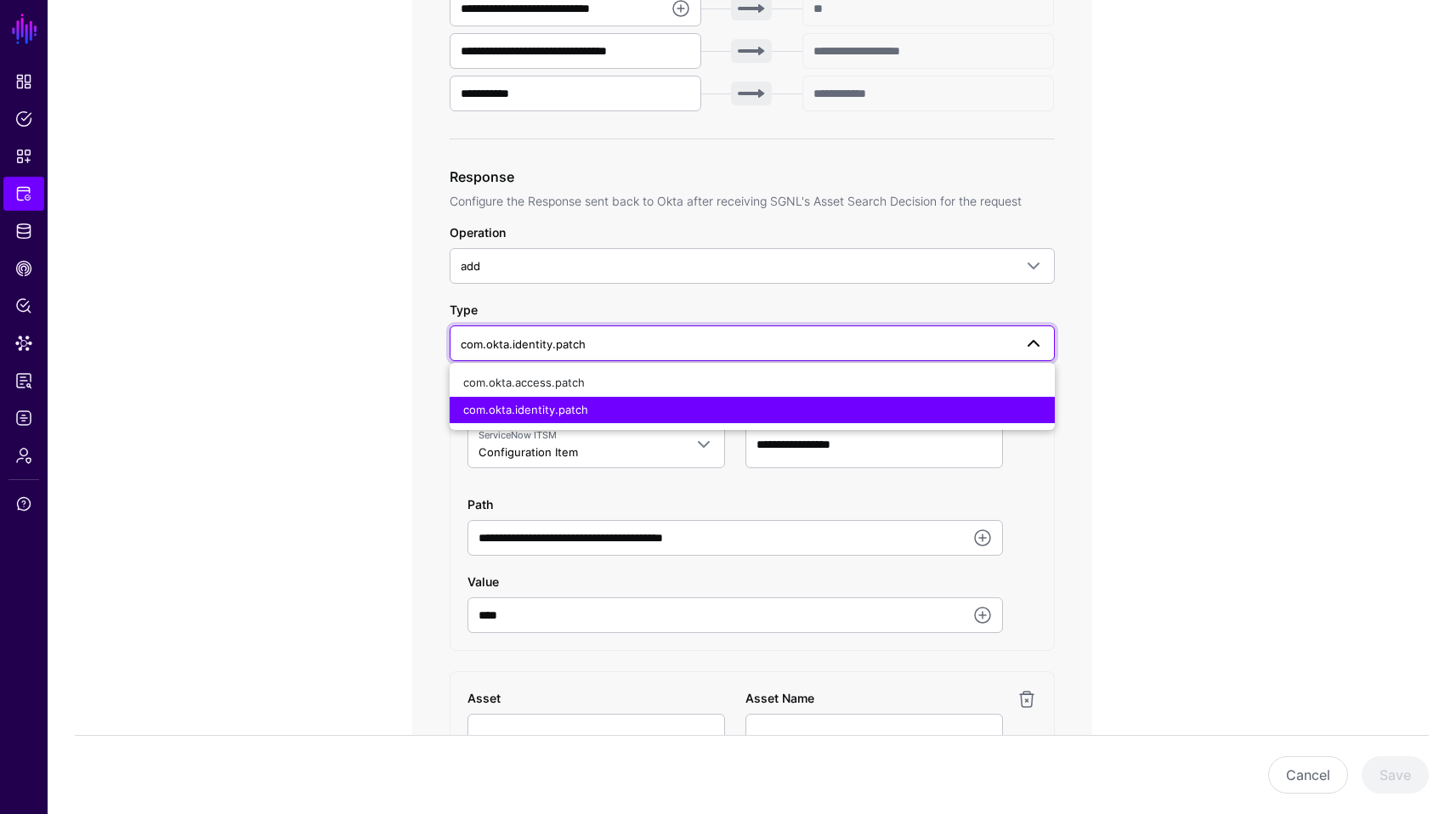
click at [1026, 338] on span at bounding box center [1034, 343] width 21 height 21
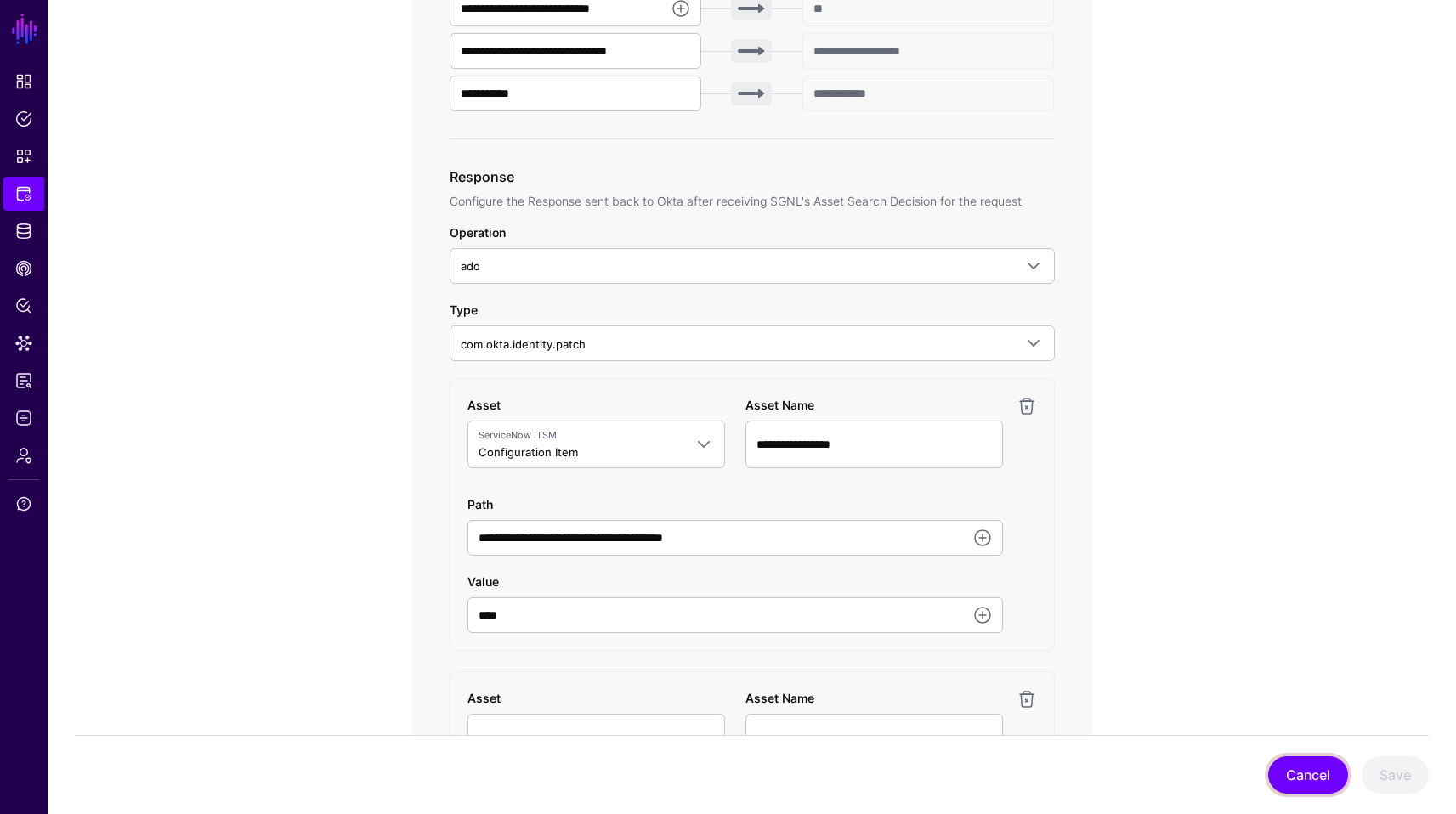
click at [1296, 779] on button "Cancel" at bounding box center [1308, 774] width 80 height 37
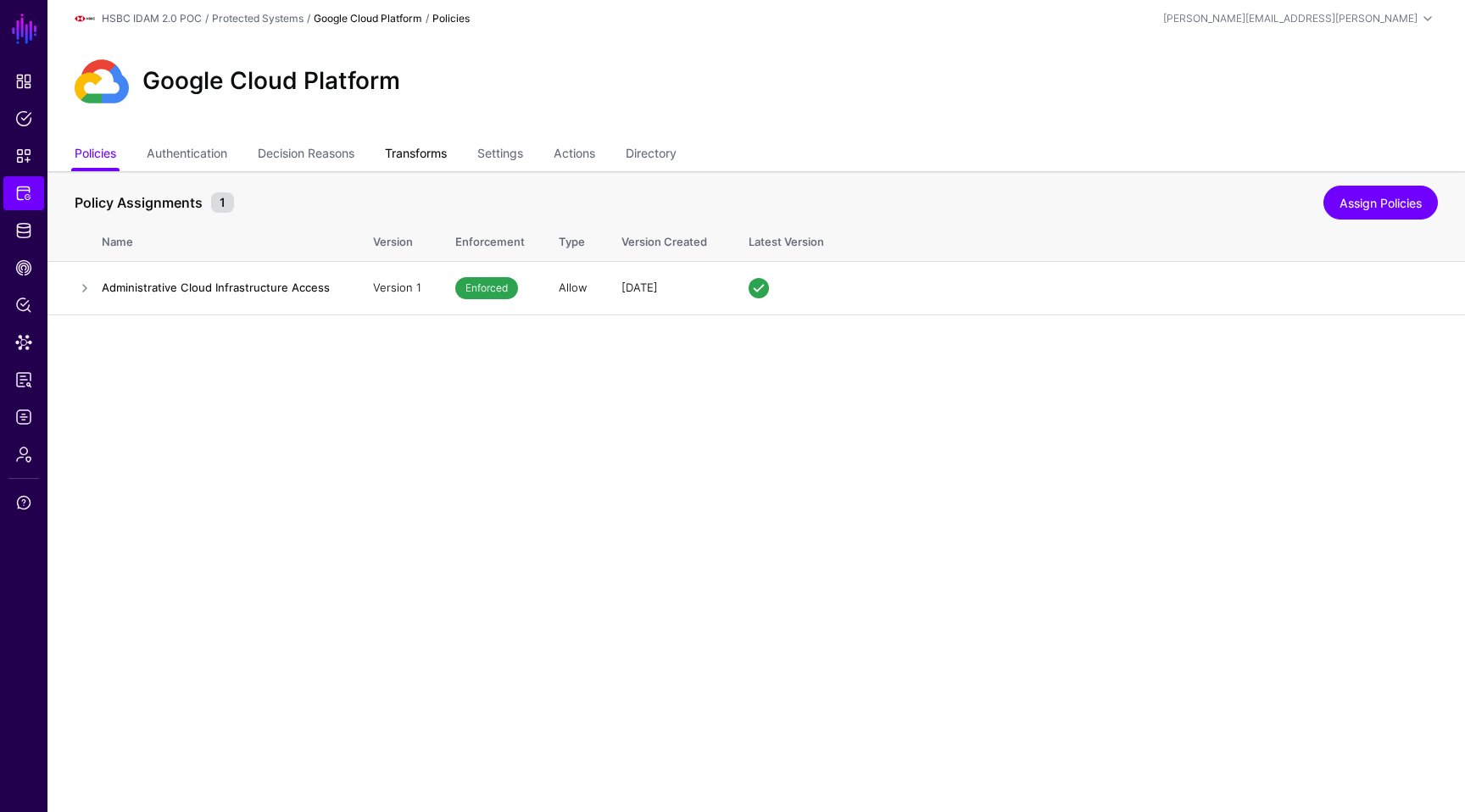
click at [419, 147] on link "Transforms" at bounding box center [416, 155] width 62 height 33
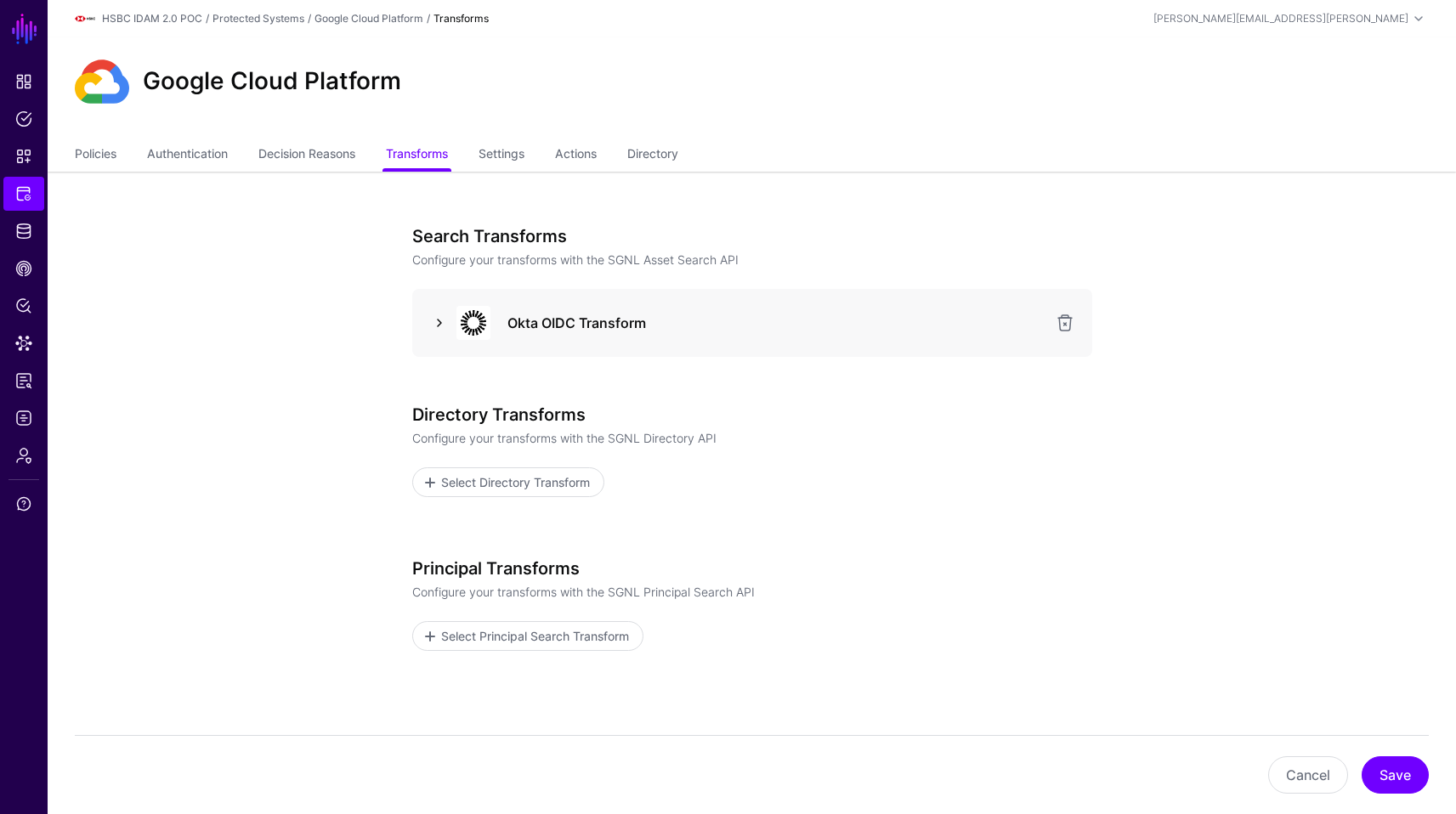
click at [432, 314] on link at bounding box center [439, 323] width 21 height 21
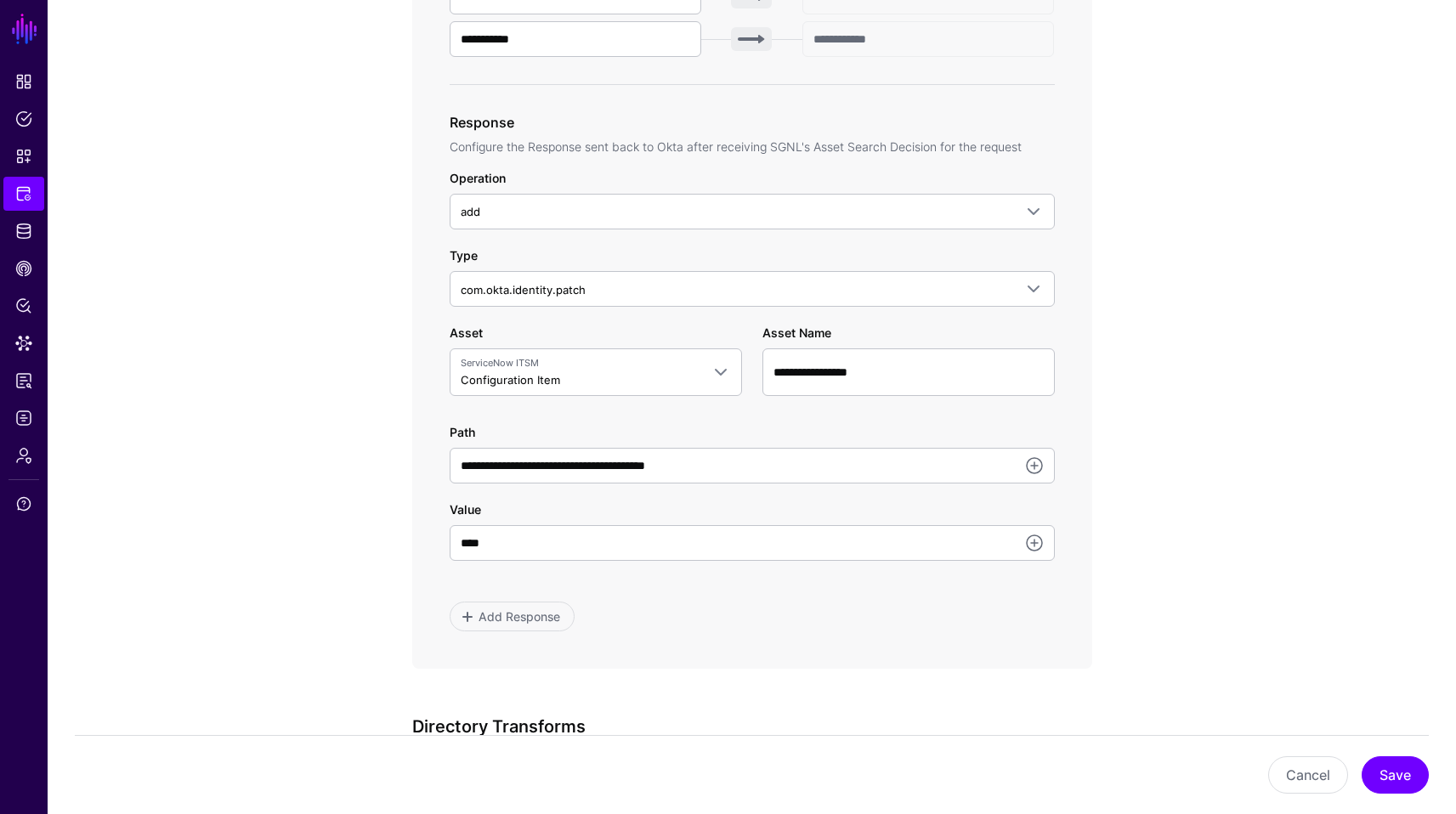
scroll to position [782, 0]
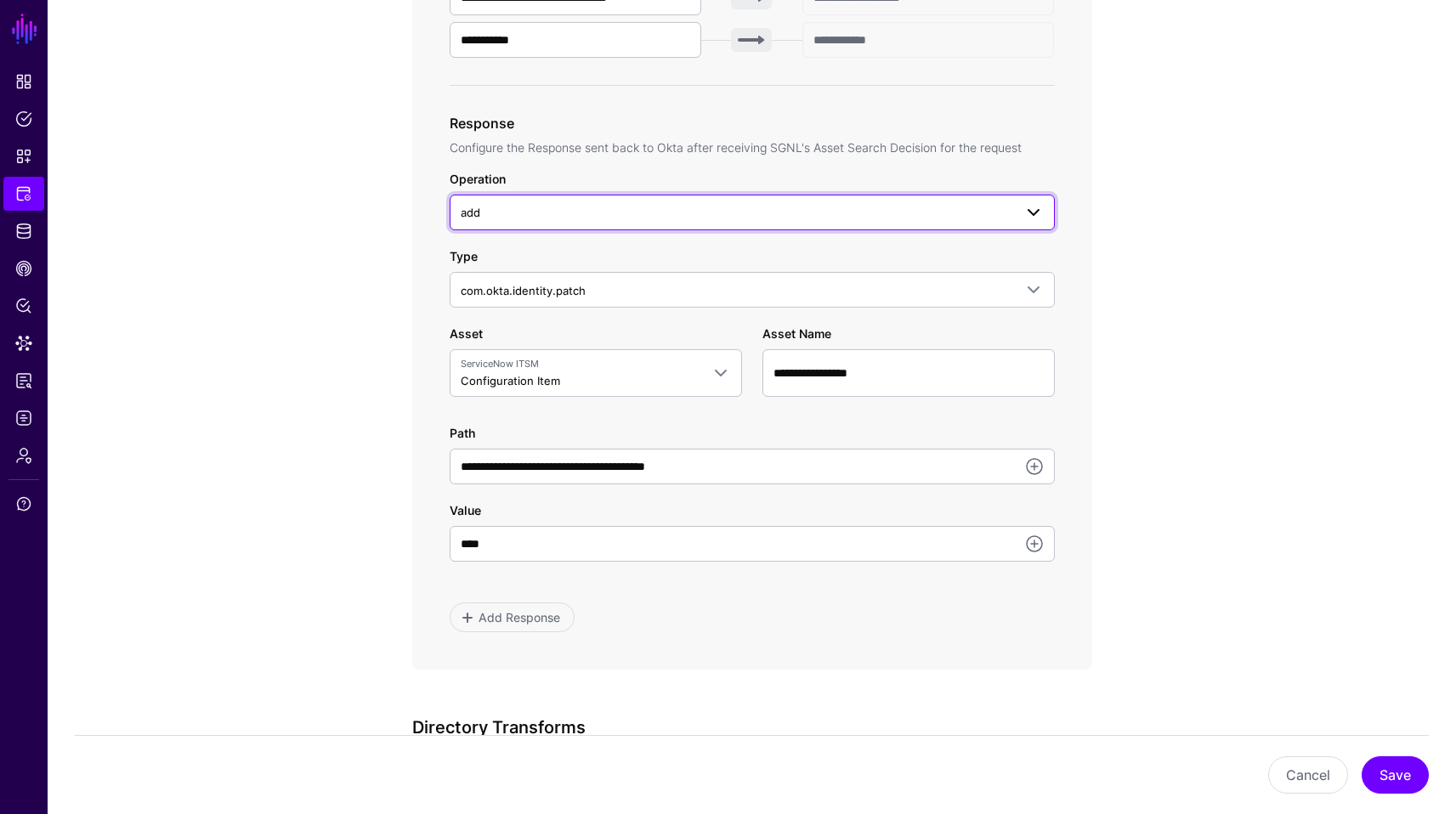
click at [1028, 198] on link "add" at bounding box center [753, 212] width 605 height 36
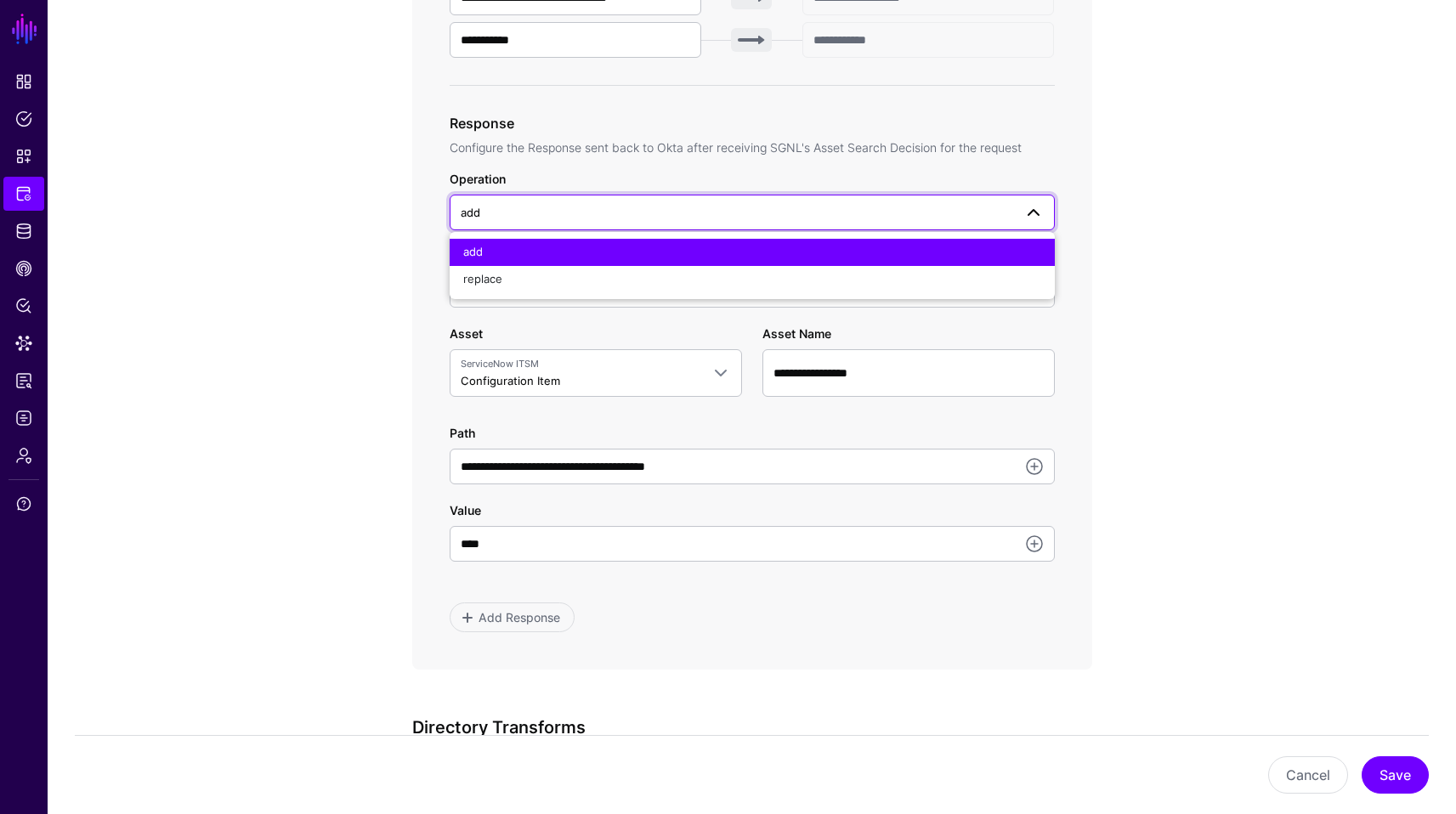
click at [1028, 198] on link "add" at bounding box center [753, 212] width 605 height 36
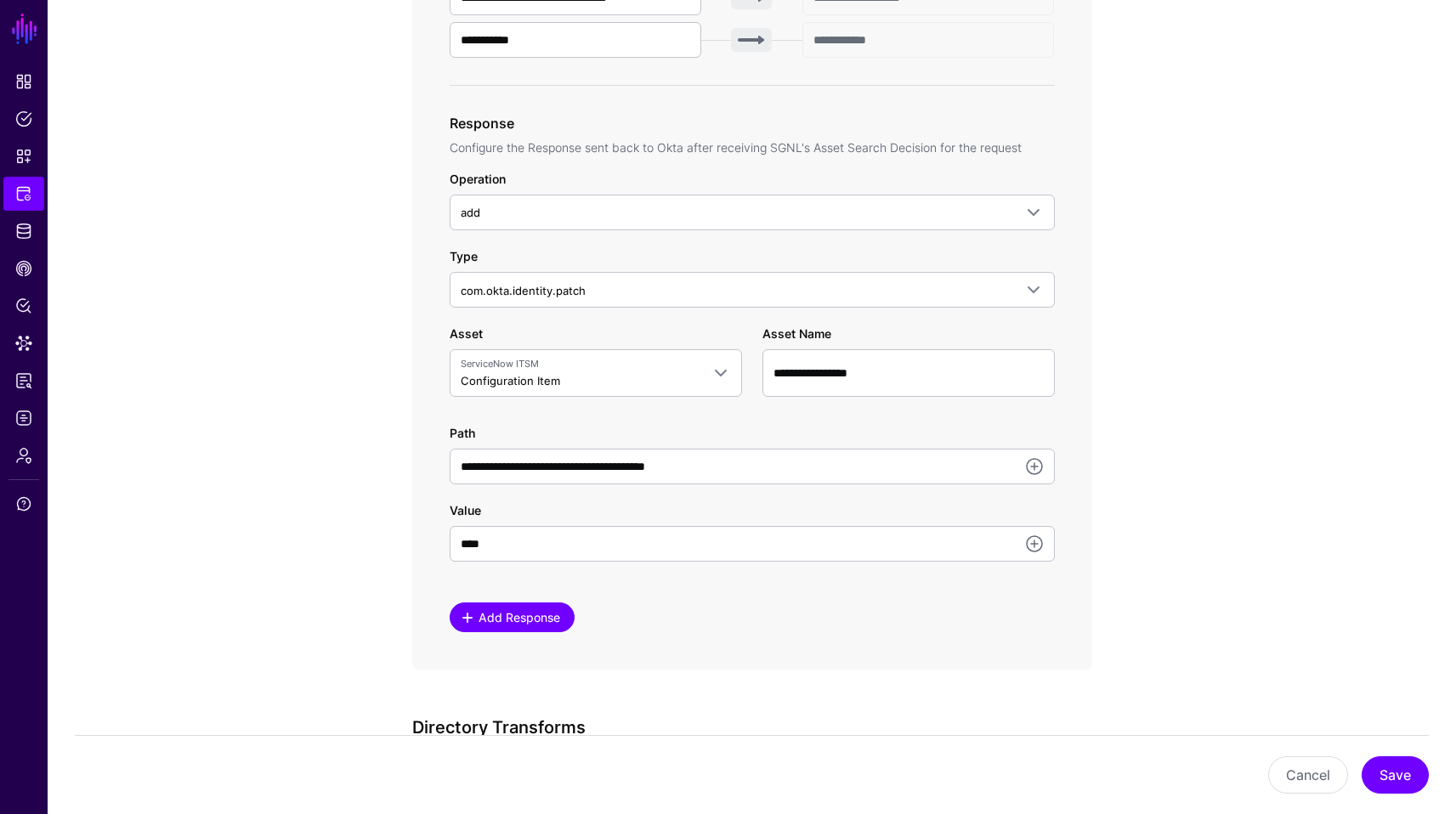
click at [536, 621] on span "Add Response" at bounding box center [519, 617] width 86 height 18
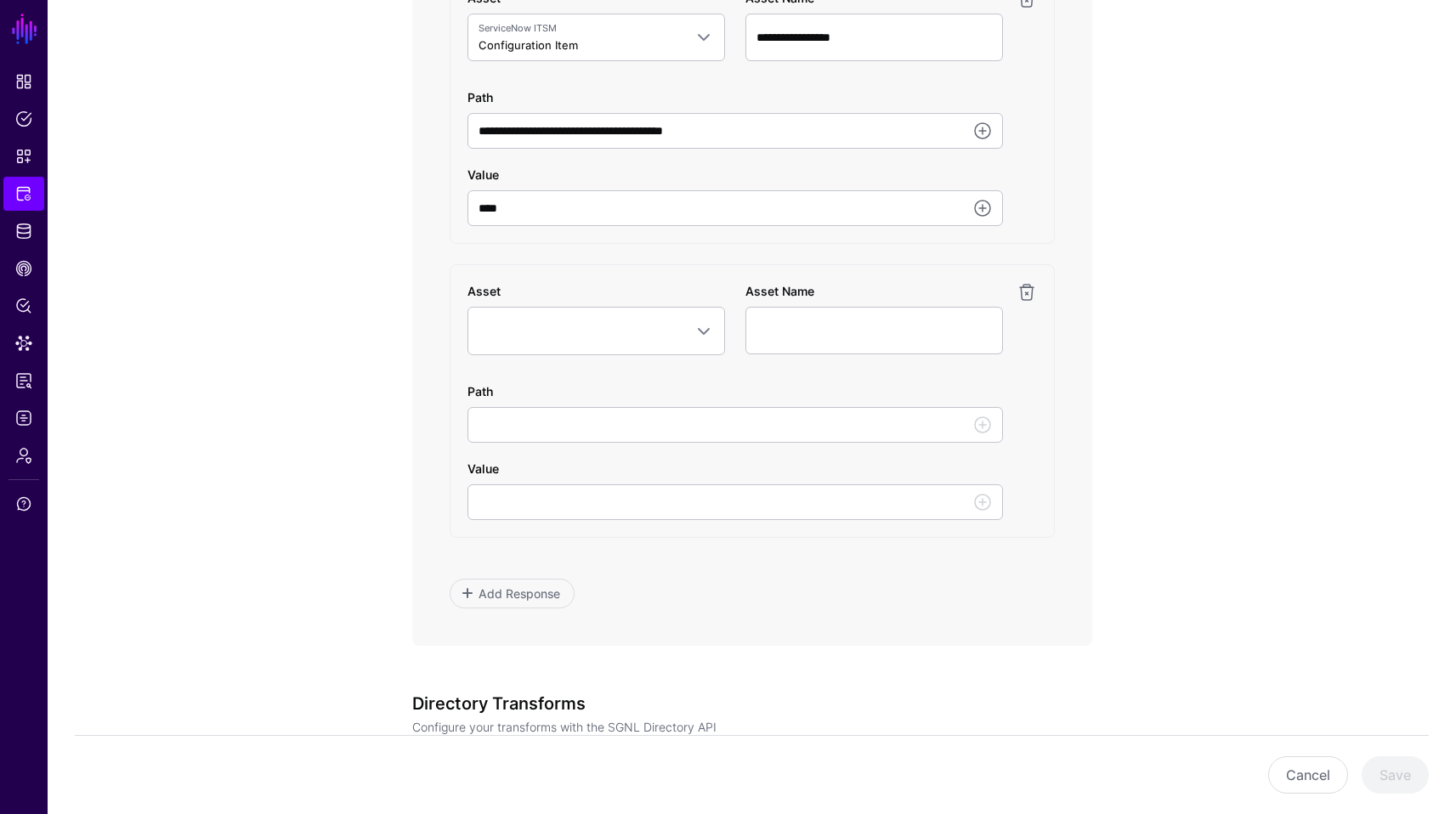
scroll to position [1150, 0]
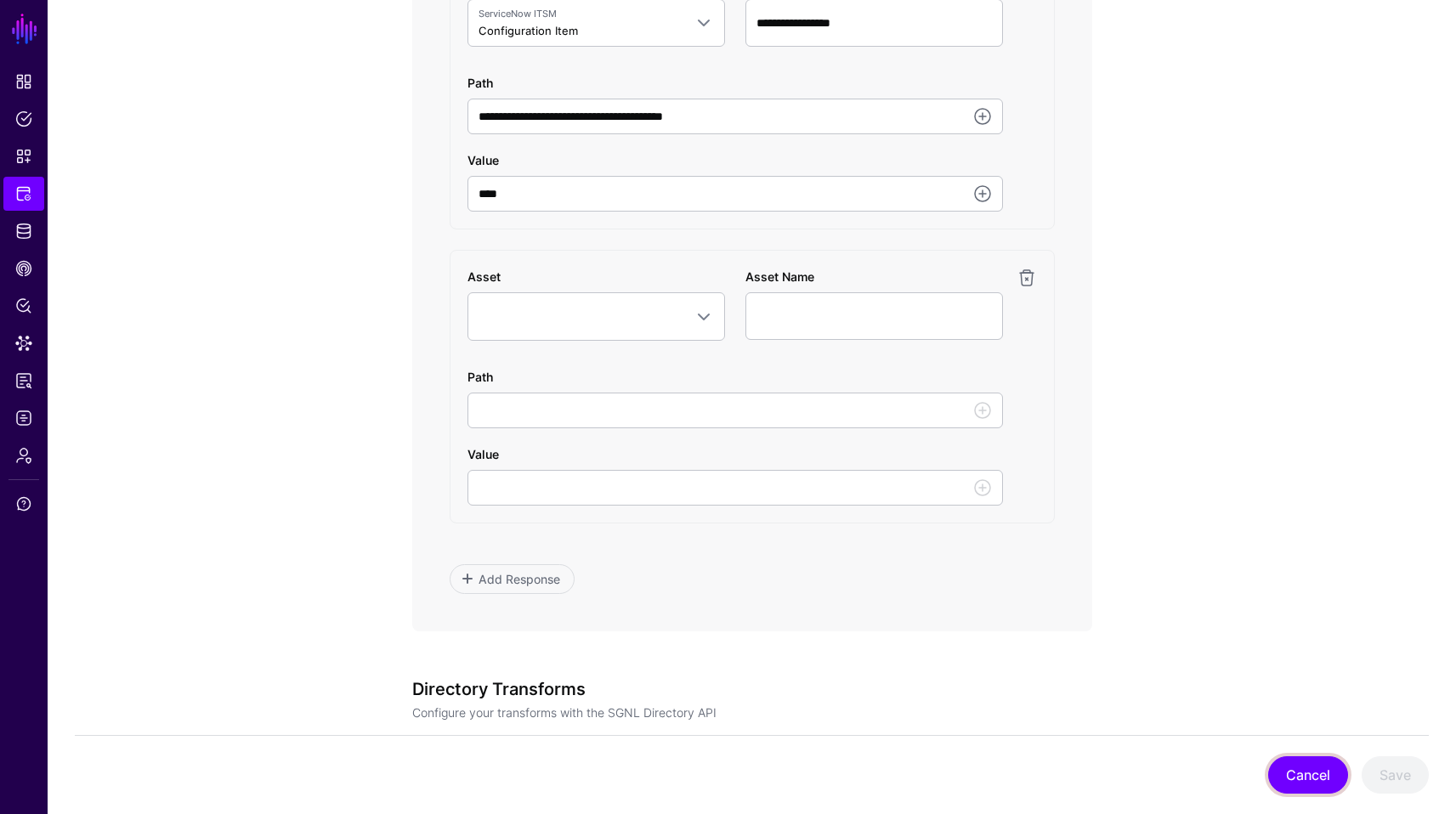
click at [1305, 770] on button "Cancel" at bounding box center [1308, 774] width 80 height 37
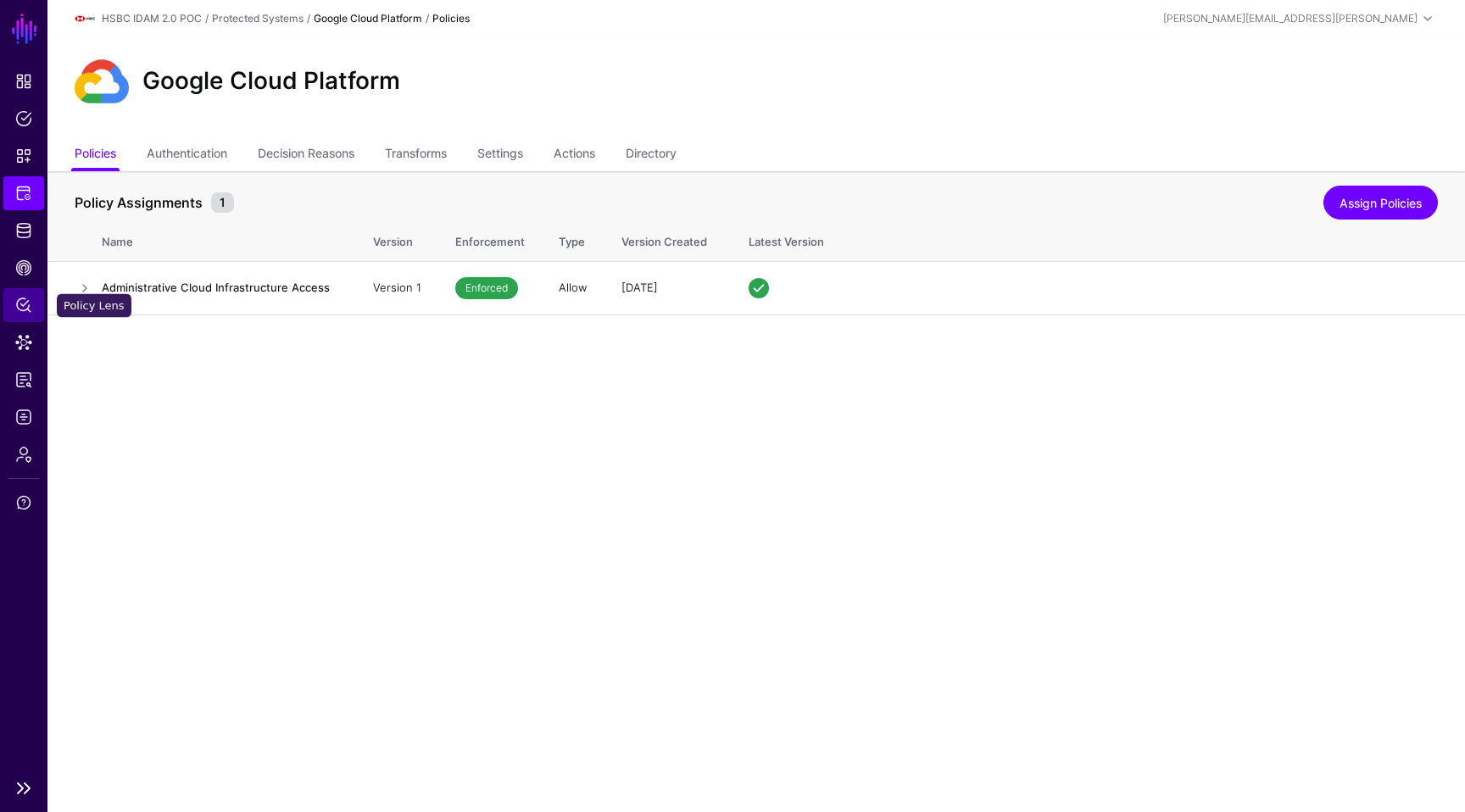
click at [24, 311] on span "Policy Lens" at bounding box center [24, 305] width 17 height 17
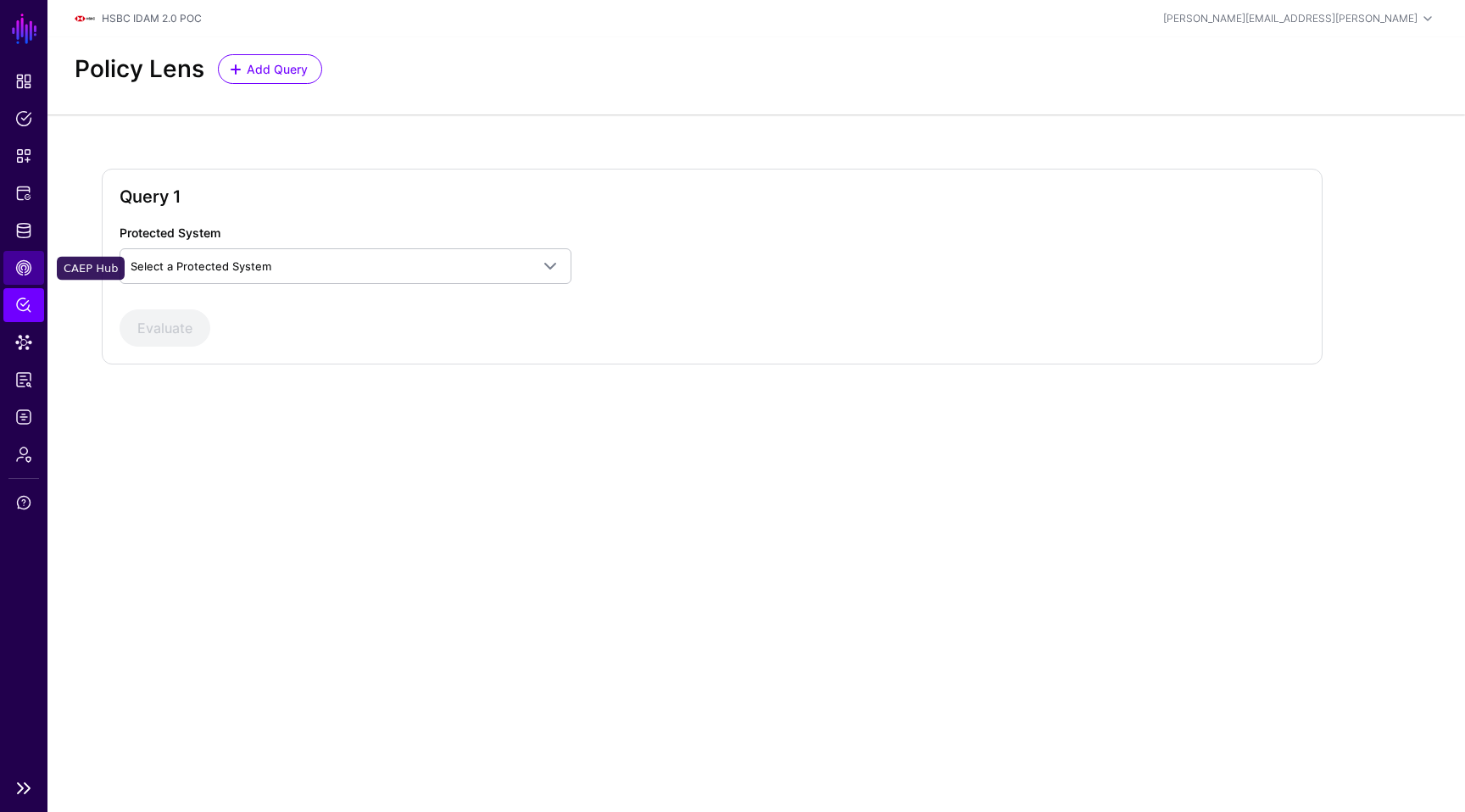
click at [21, 276] on link "CAEP Hub" at bounding box center [23, 268] width 40 height 34
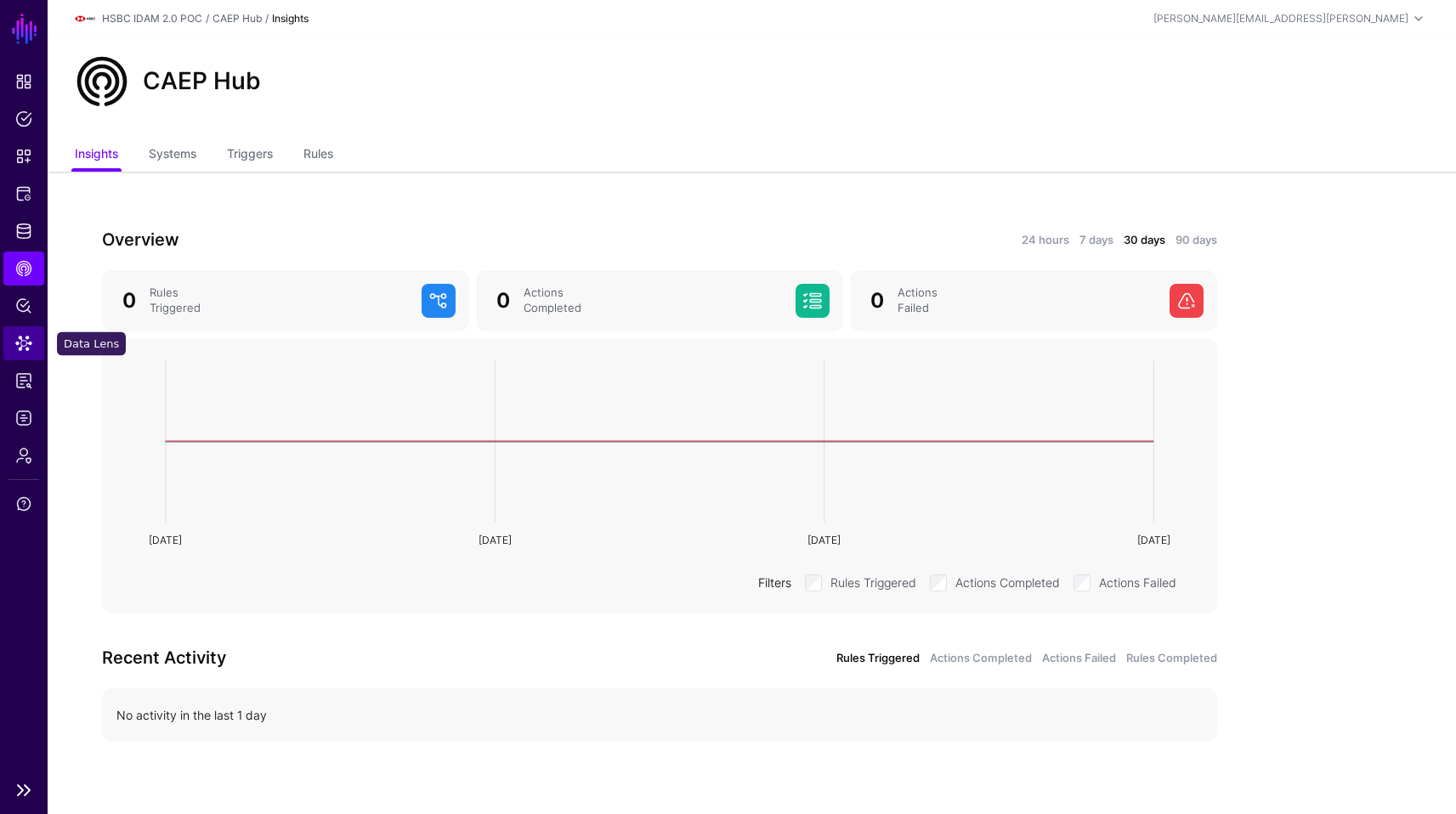
click at [23, 333] on link "Data Lens" at bounding box center [23, 344] width 40 height 34
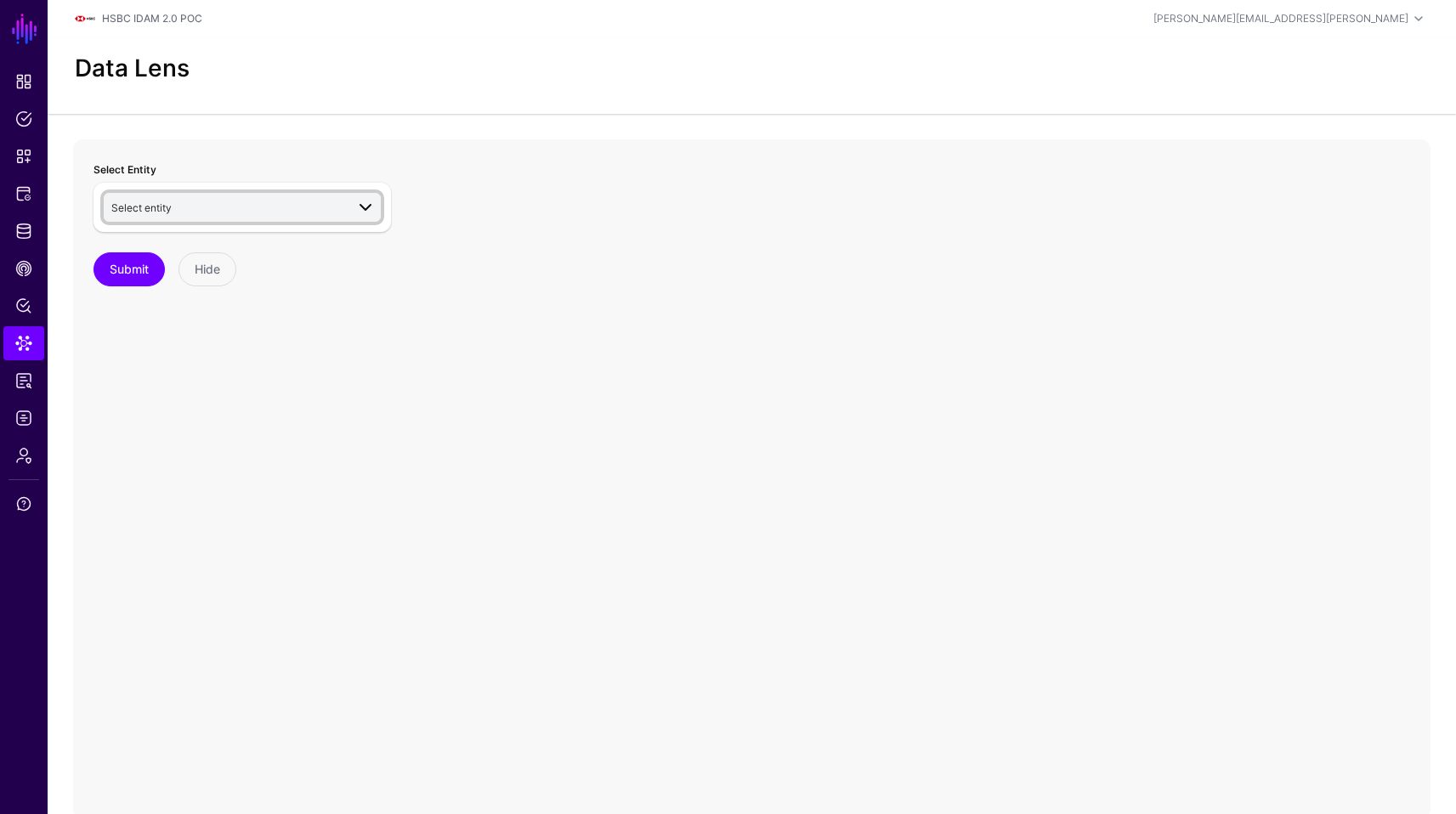
click at [233, 198] on span "Select entity" at bounding box center [228, 207] width 234 height 19
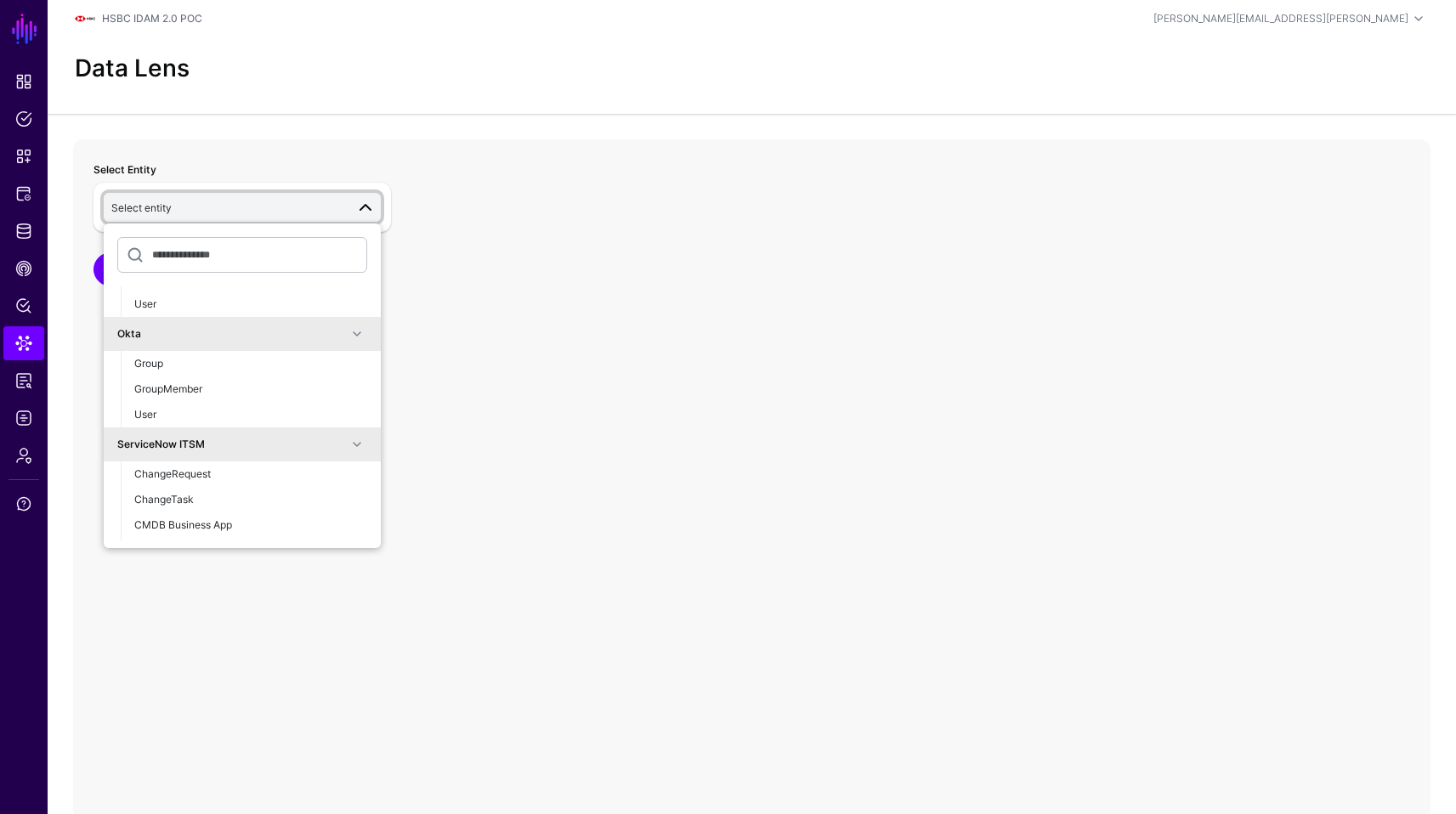
scroll to position [795, 0]
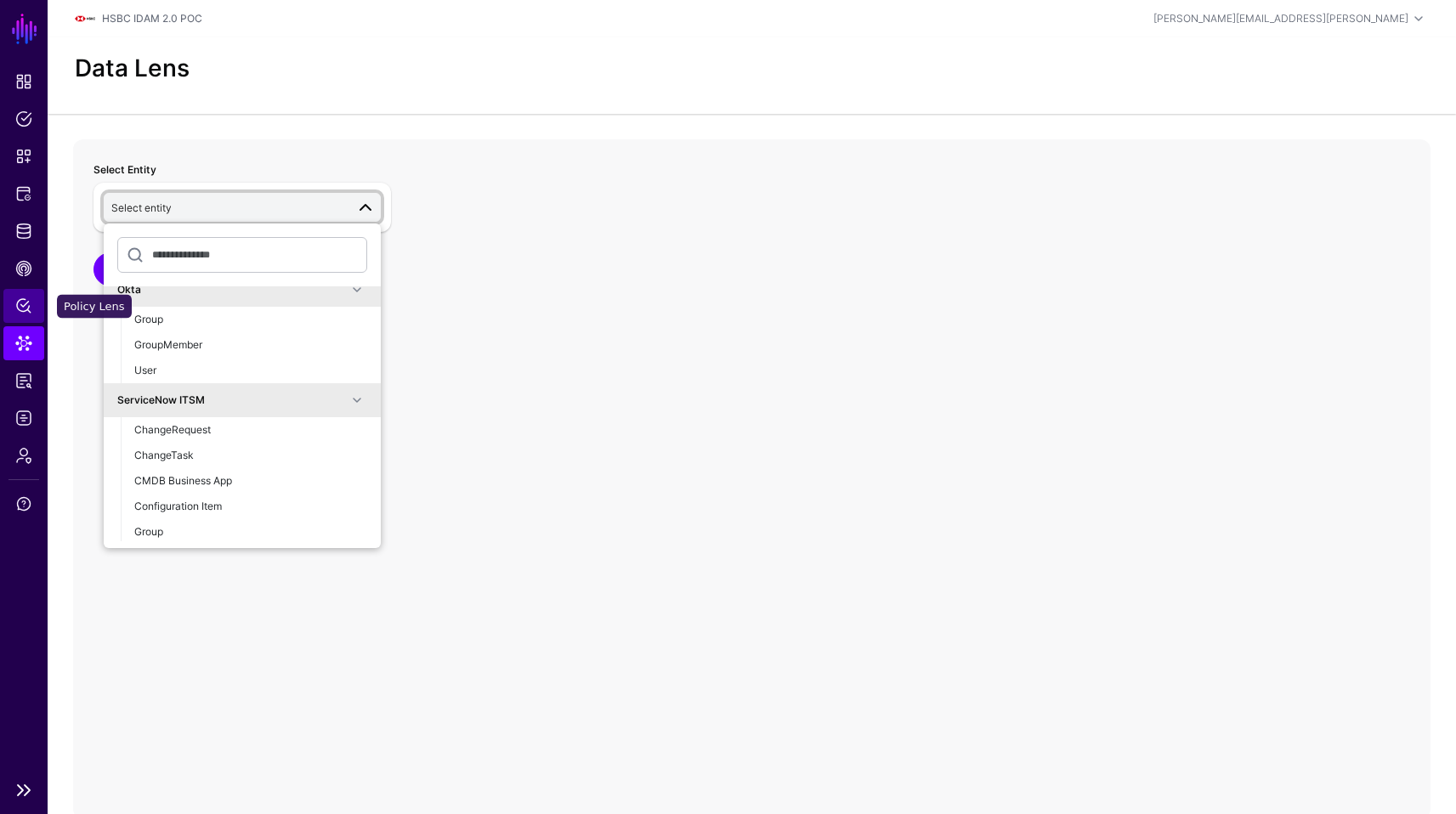
click at [23, 312] on span "Policy Lens" at bounding box center [24, 306] width 17 height 17
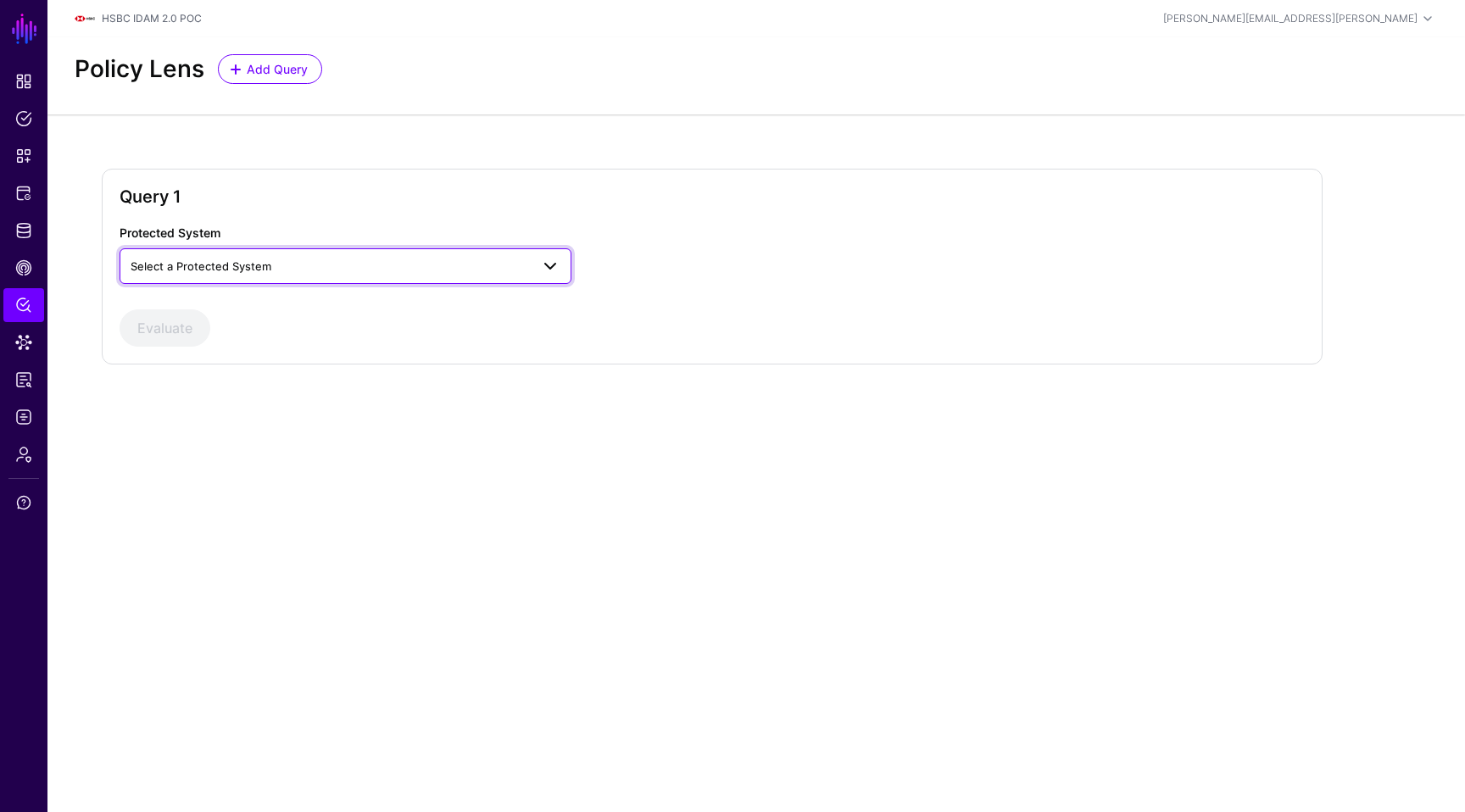
click at [419, 262] on span "Select a Protected System" at bounding box center [330, 266] width 400 height 19
click at [341, 375] on button "OPA" at bounding box center [345, 387] width 452 height 27
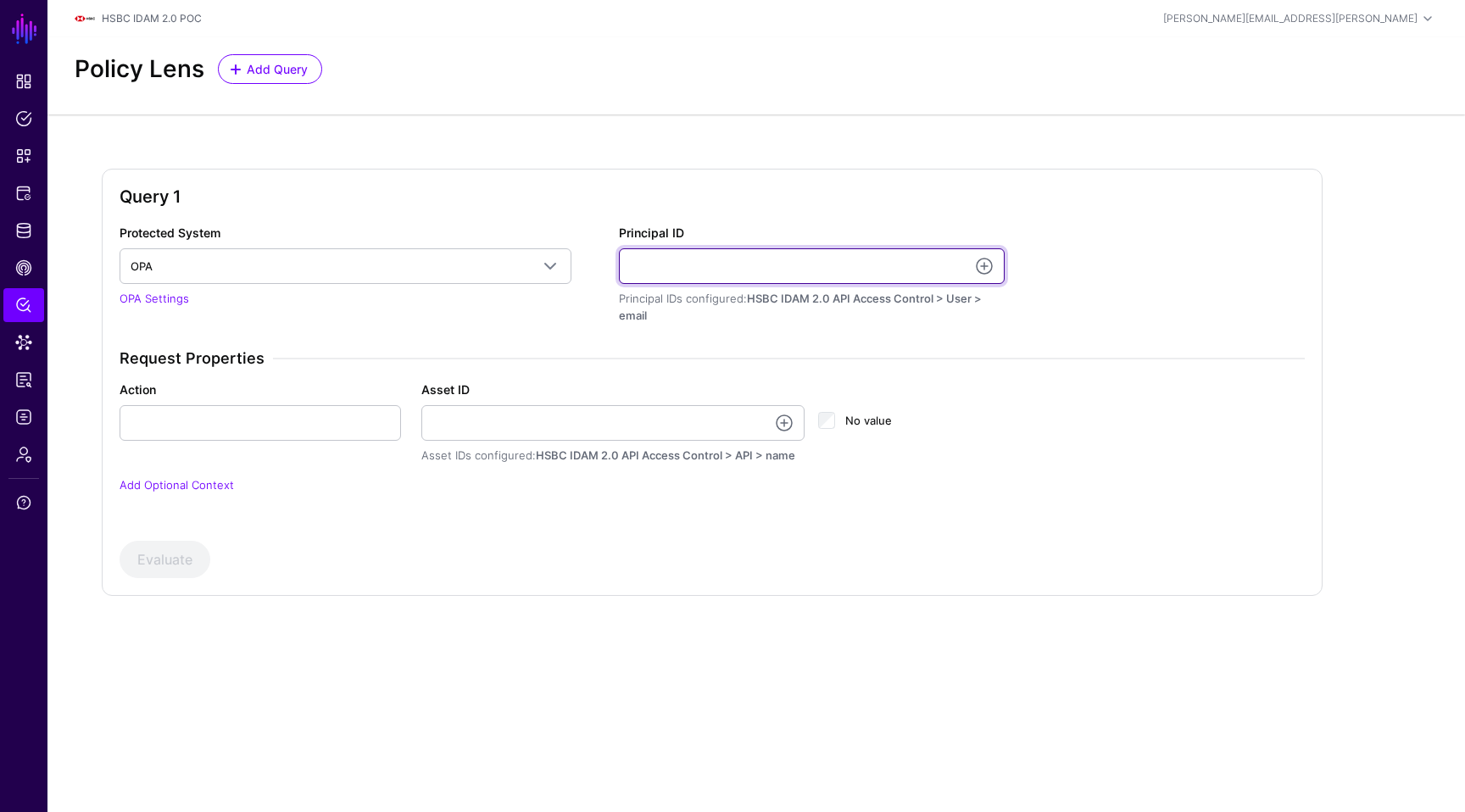
click at [799, 262] on input "Principal ID" at bounding box center [812, 267] width 386 height 36
click at [986, 263] on link at bounding box center [985, 267] width 21 height 21
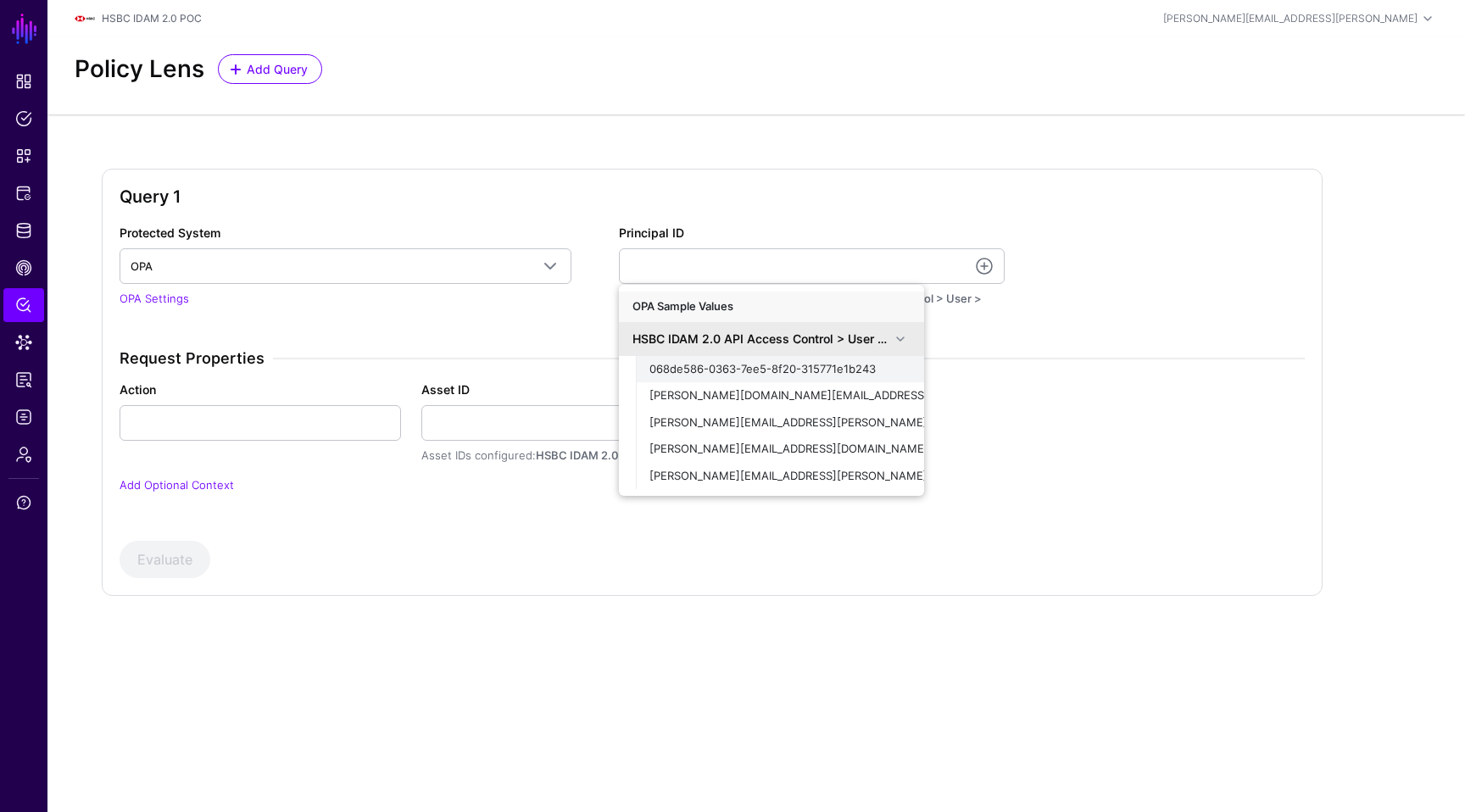
click at [817, 361] on div "068de586-0363-7ee5-8f20-315771e1b243" at bounding box center [780, 370] width 261 height 17
type input "**********"
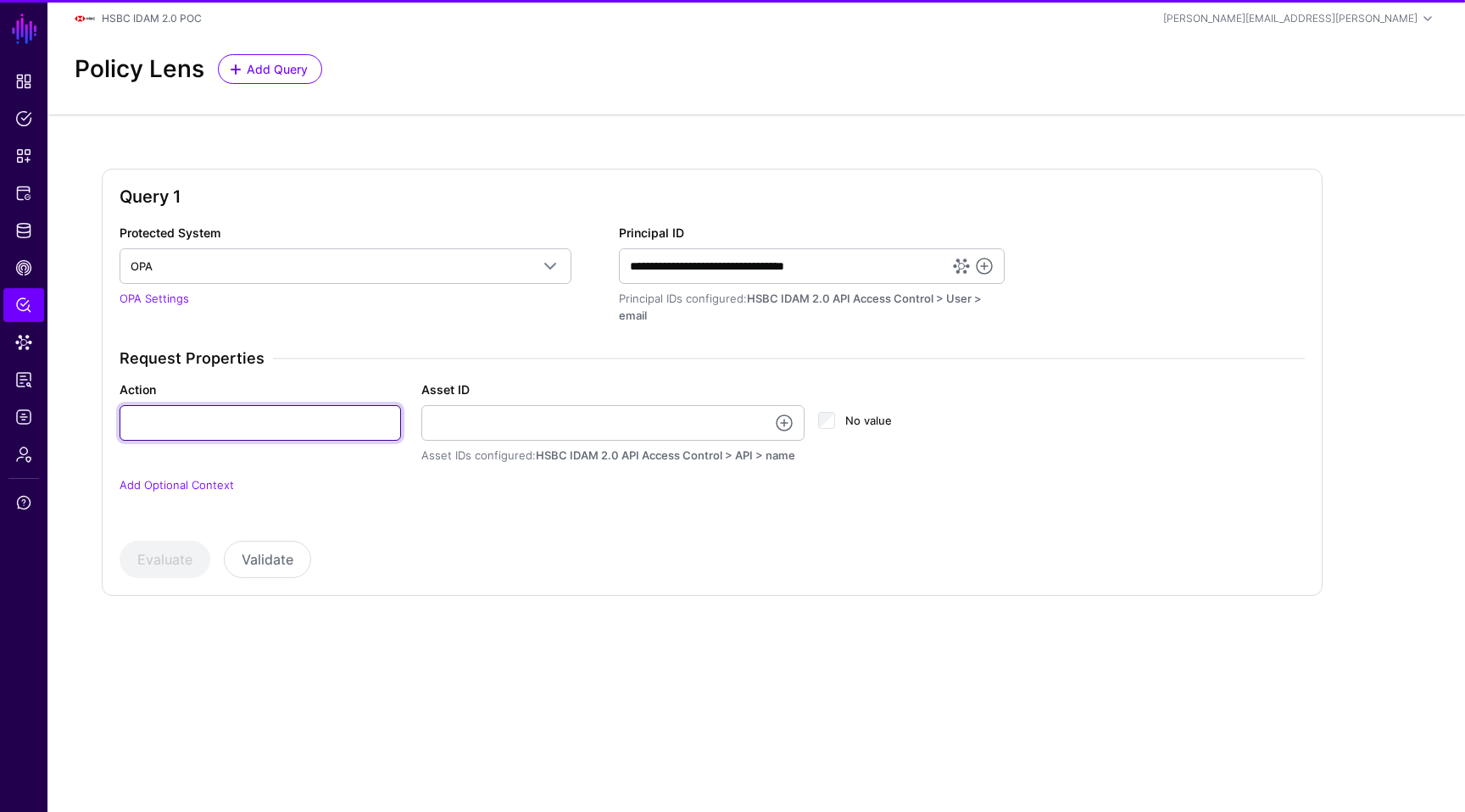
click at [287, 429] on input "Action" at bounding box center [260, 423] width 281 height 36
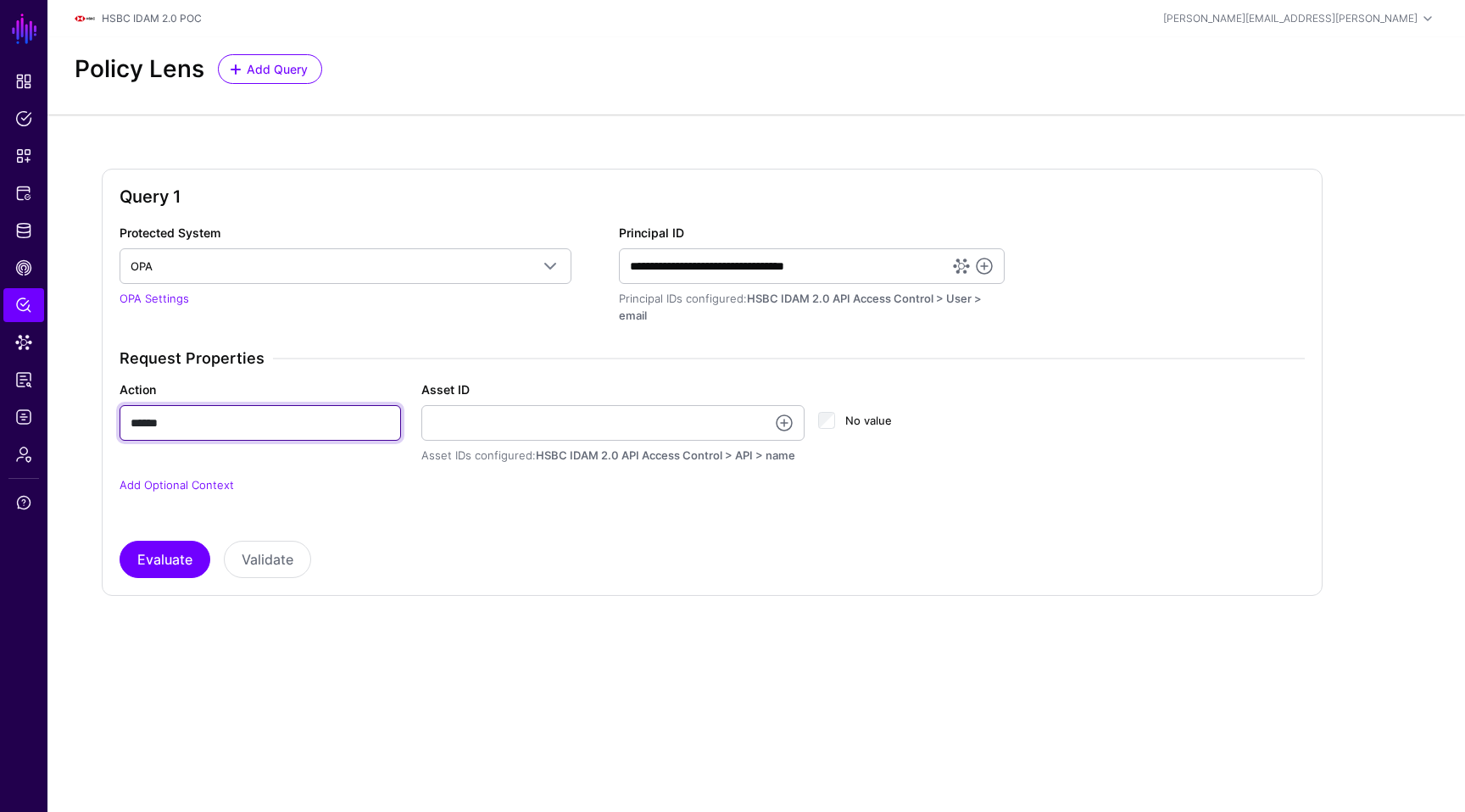
type input "******"
click at [781, 422] on link at bounding box center [784, 423] width 21 height 21
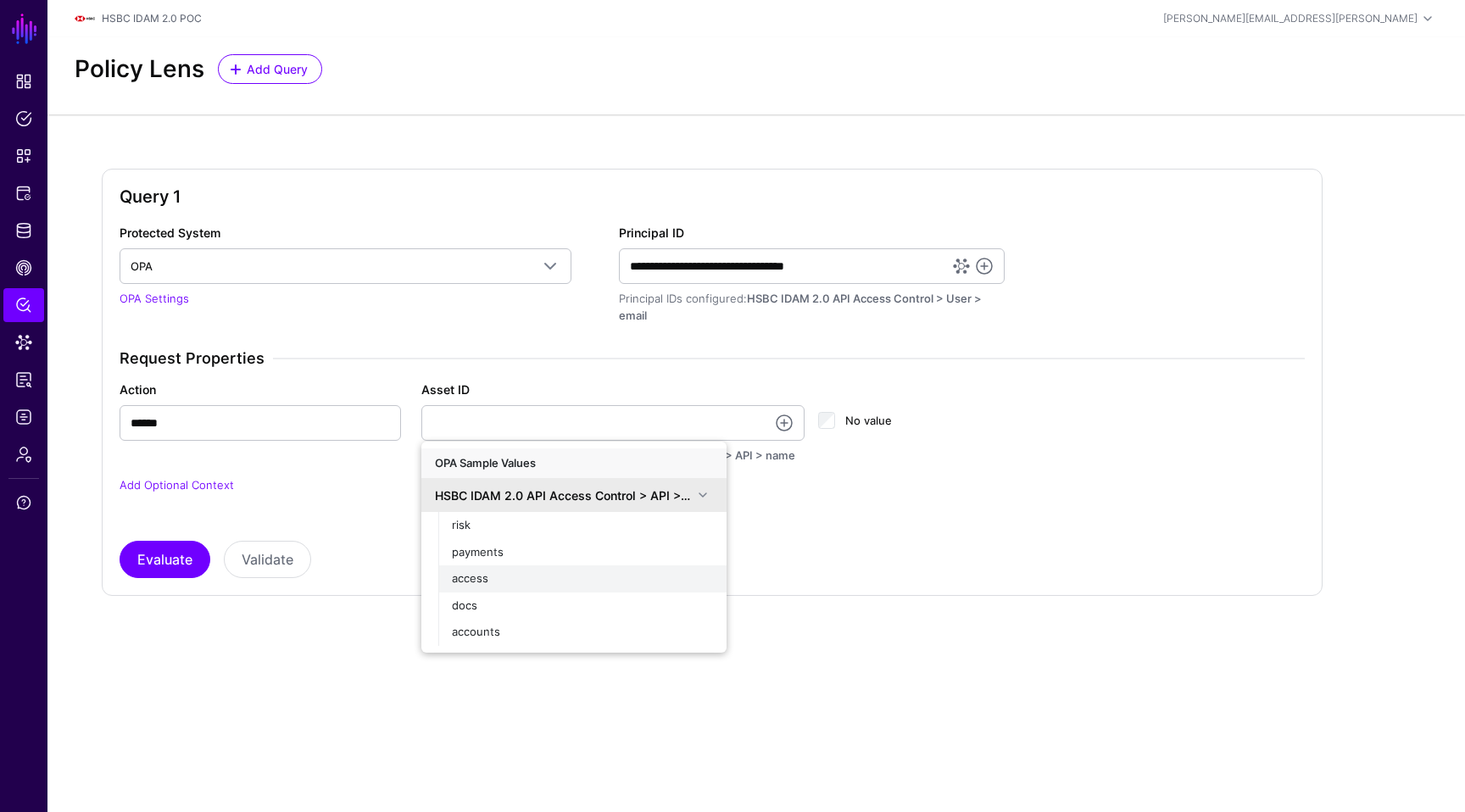
click at [526, 579] on div "access" at bounding box center [582, 579] width 261 height 17
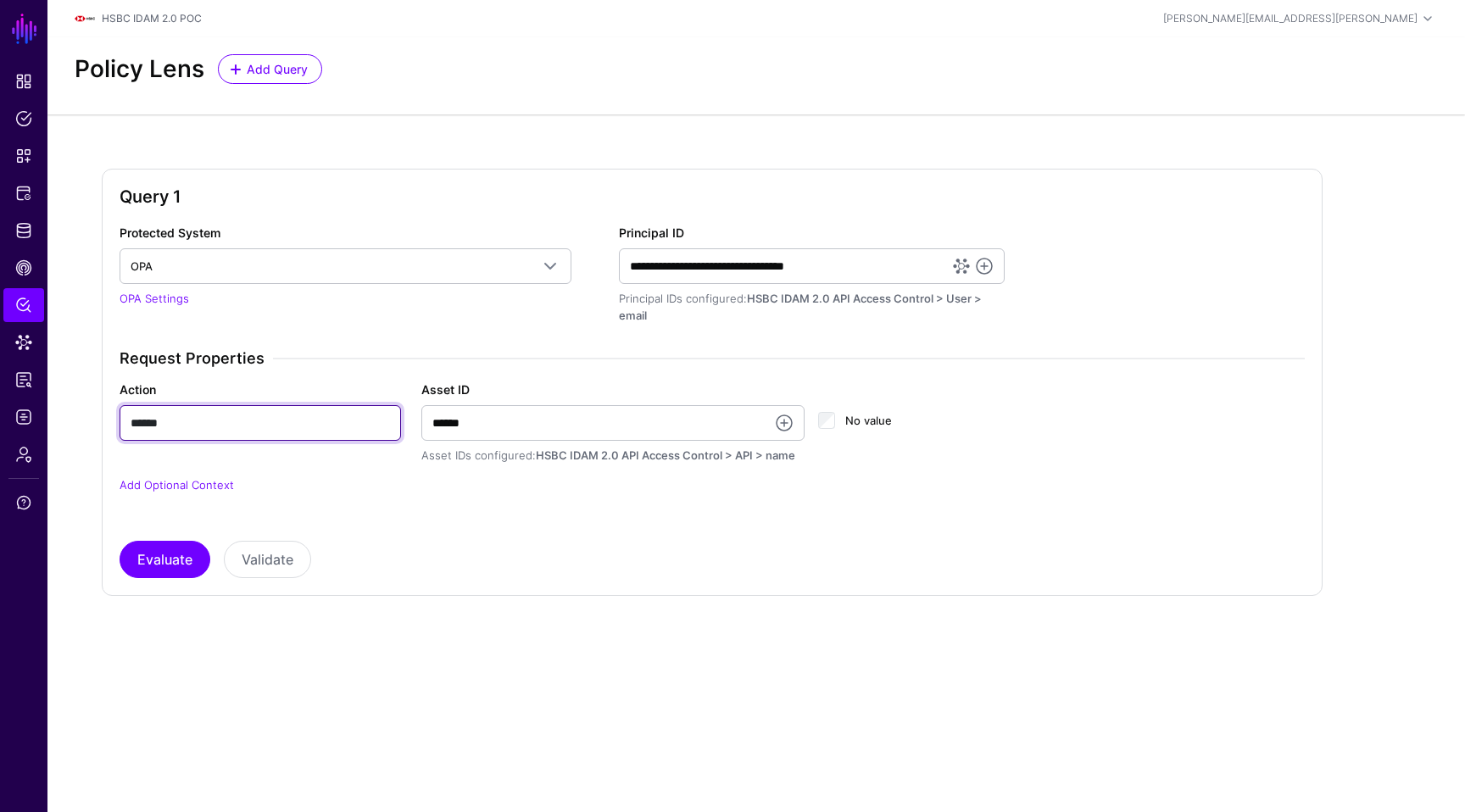
click at [241, 425] on input "******" at bounding box center [260, 423] width 281 height 36
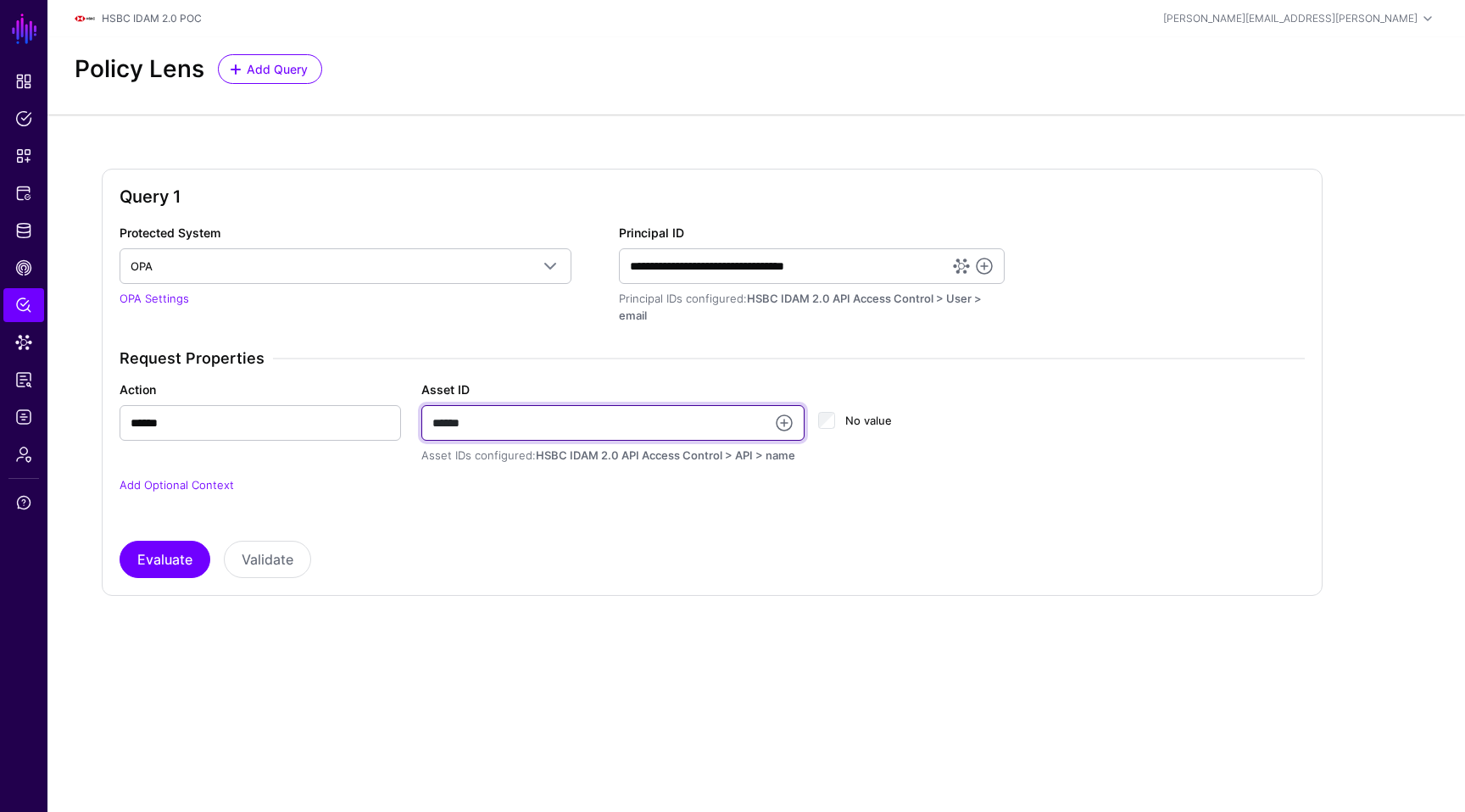
click at [514, 415] on input "******" at bounding box center [613, 423] width 384 height 36
click at [788, 424] on link at bounding box center [784, 423] width 21 height 21
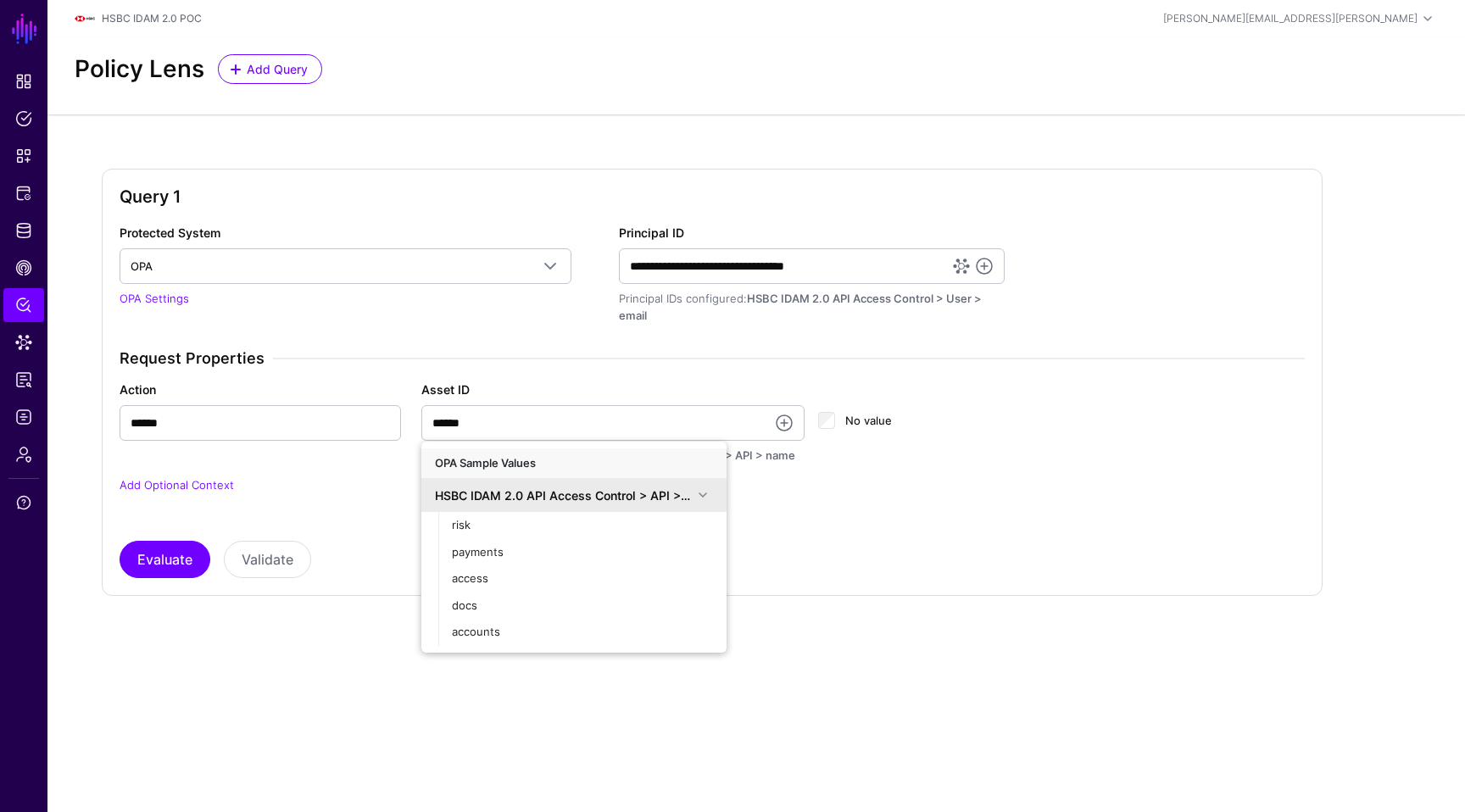
click at [857, 539] on div "**********" at bounding box center [712, 400] width 1185 height 354
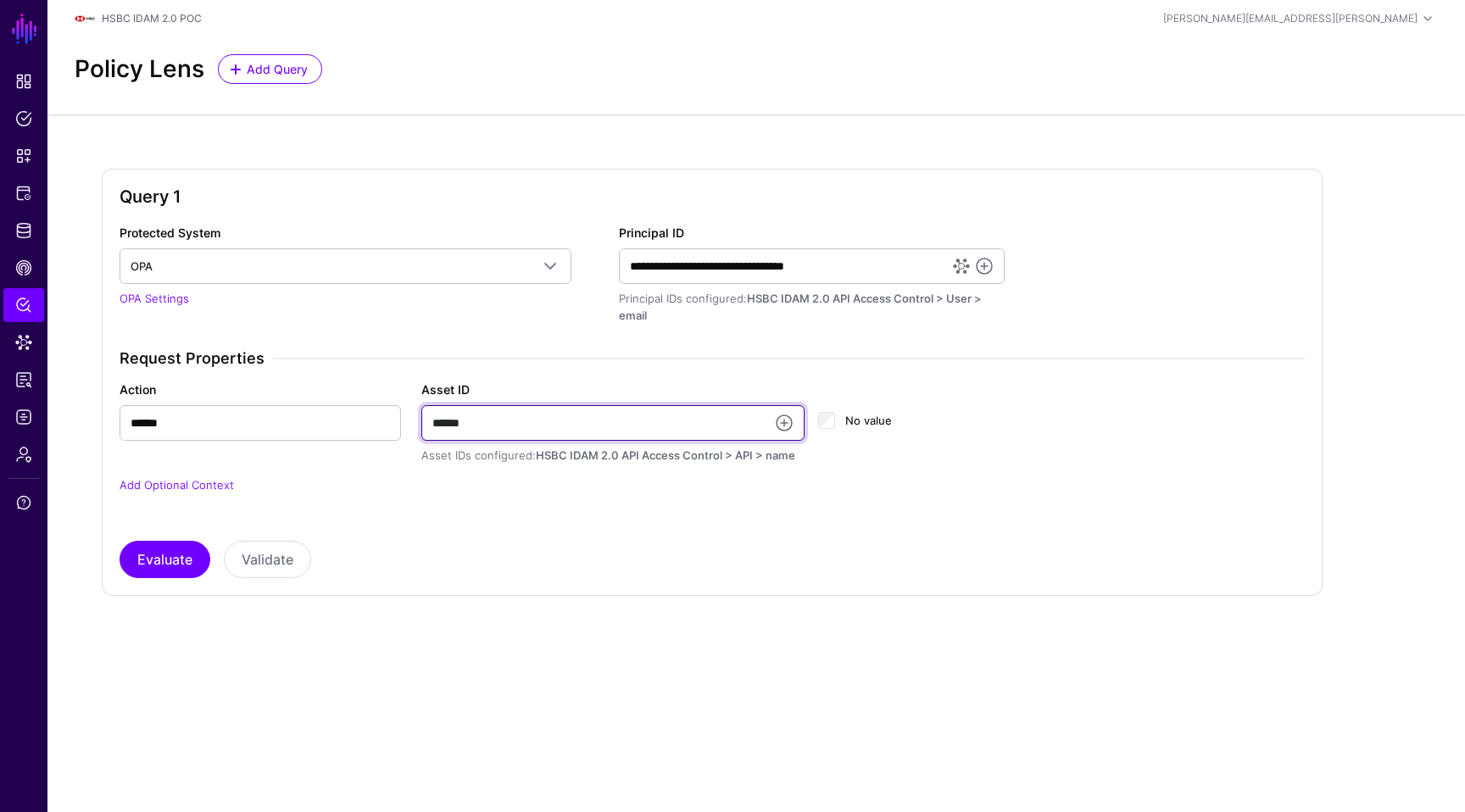
click at [630, 430] on input "******" at bounding box center [613, 423] width 384 height 36
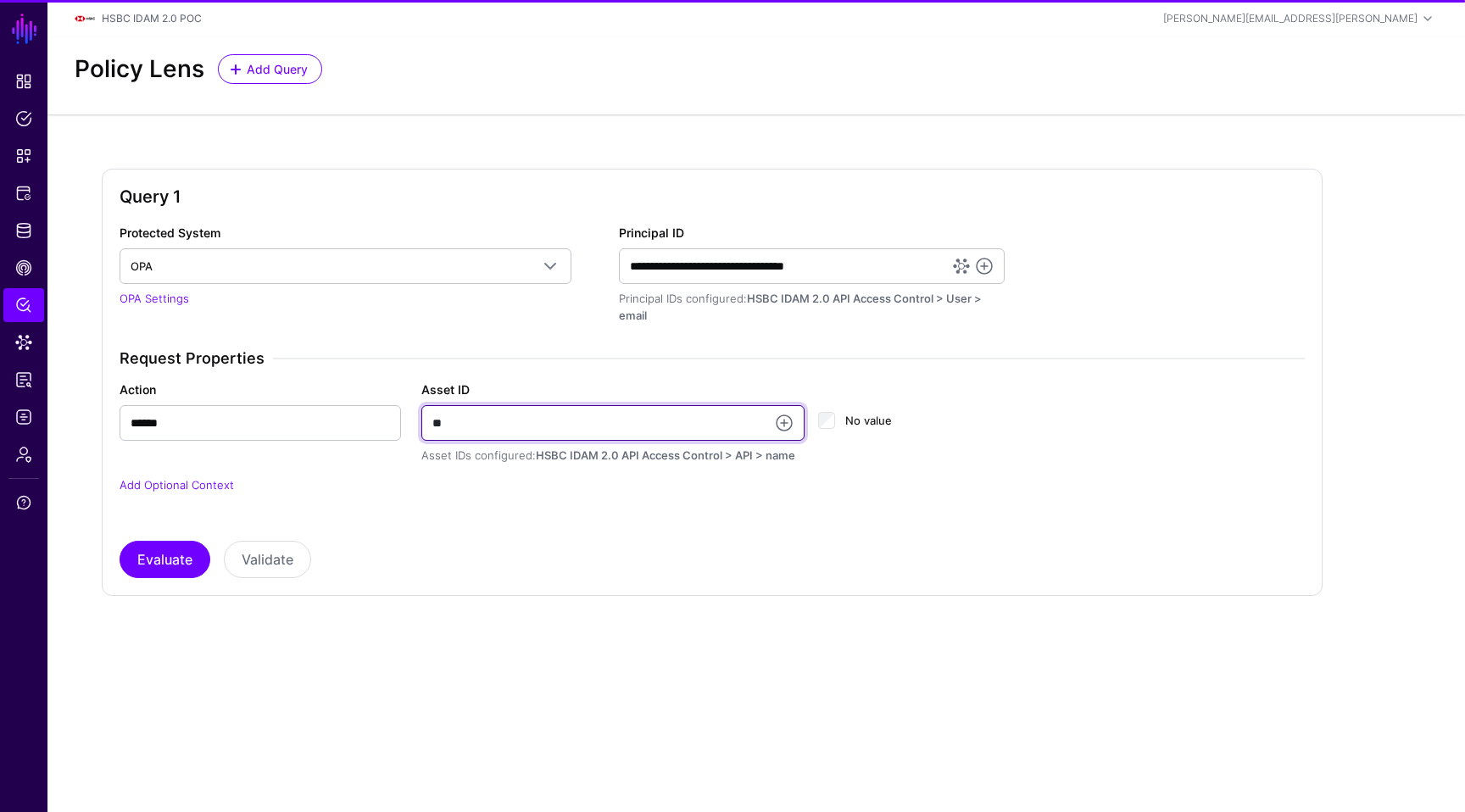
type input "*"
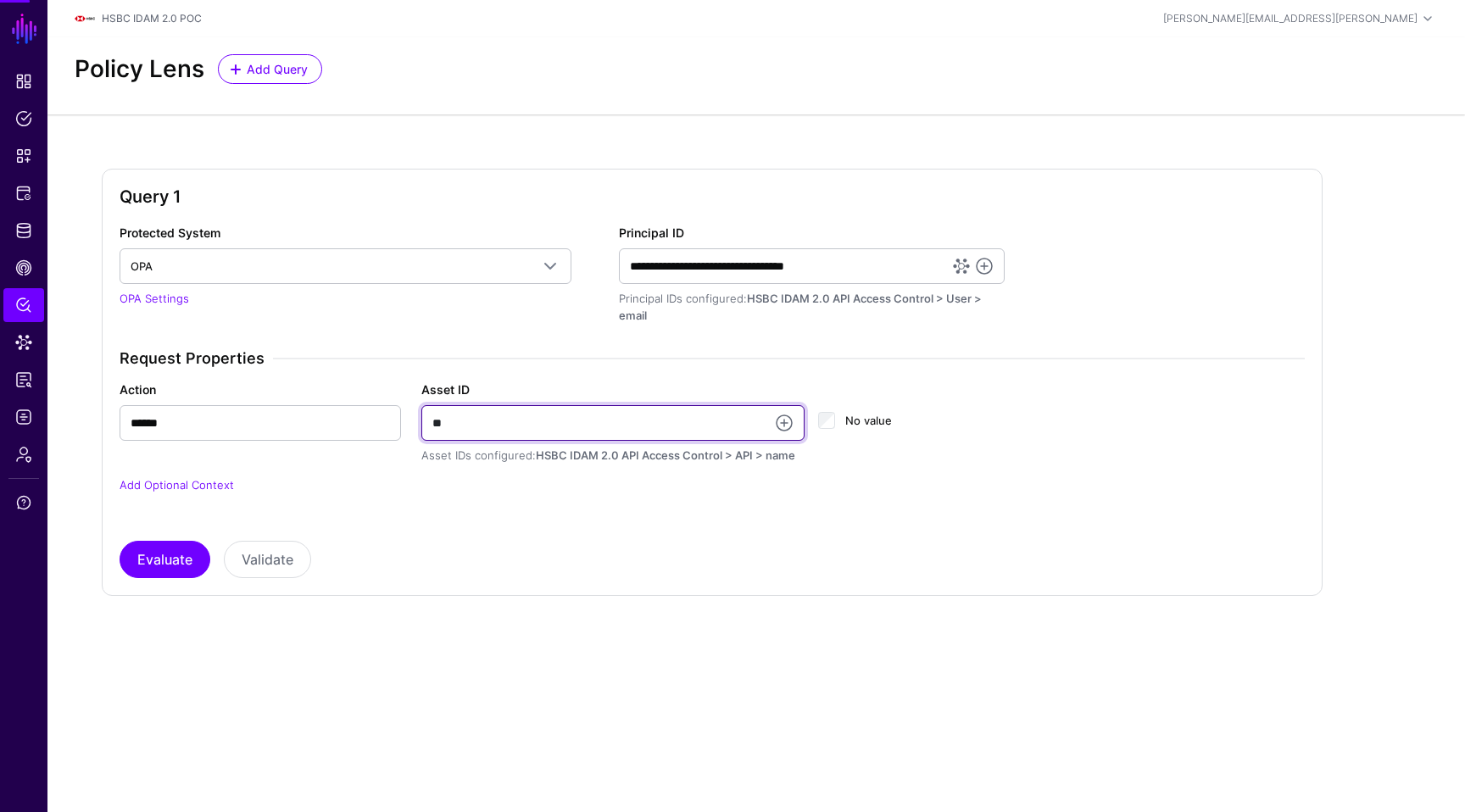
type input "*"
click at [787, 431] on link at bounding box center [784, 423] width 21 height 21
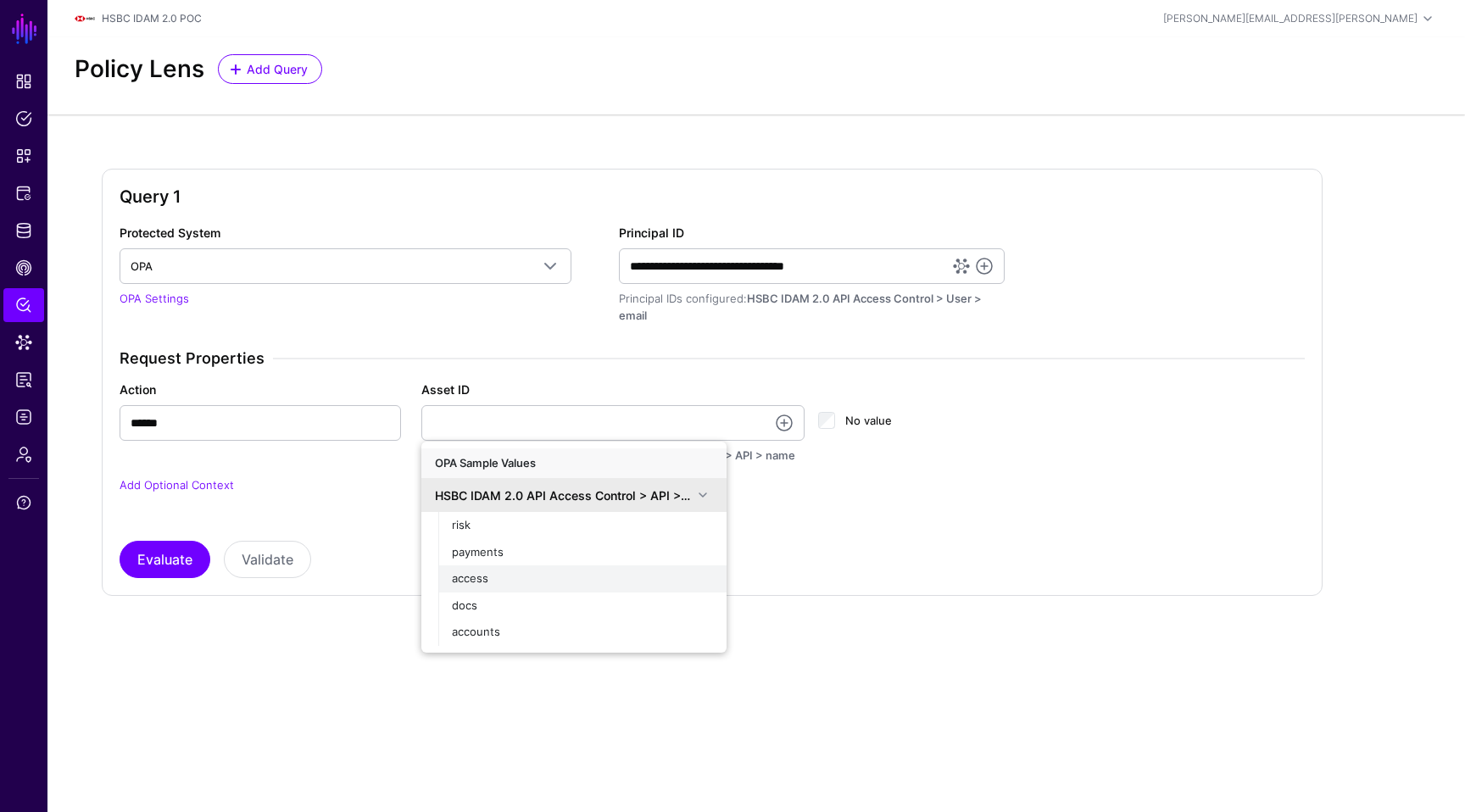
click at [508, 582] on div "access" at bounding box center [582, 579] width 261 height 17
type input "******"
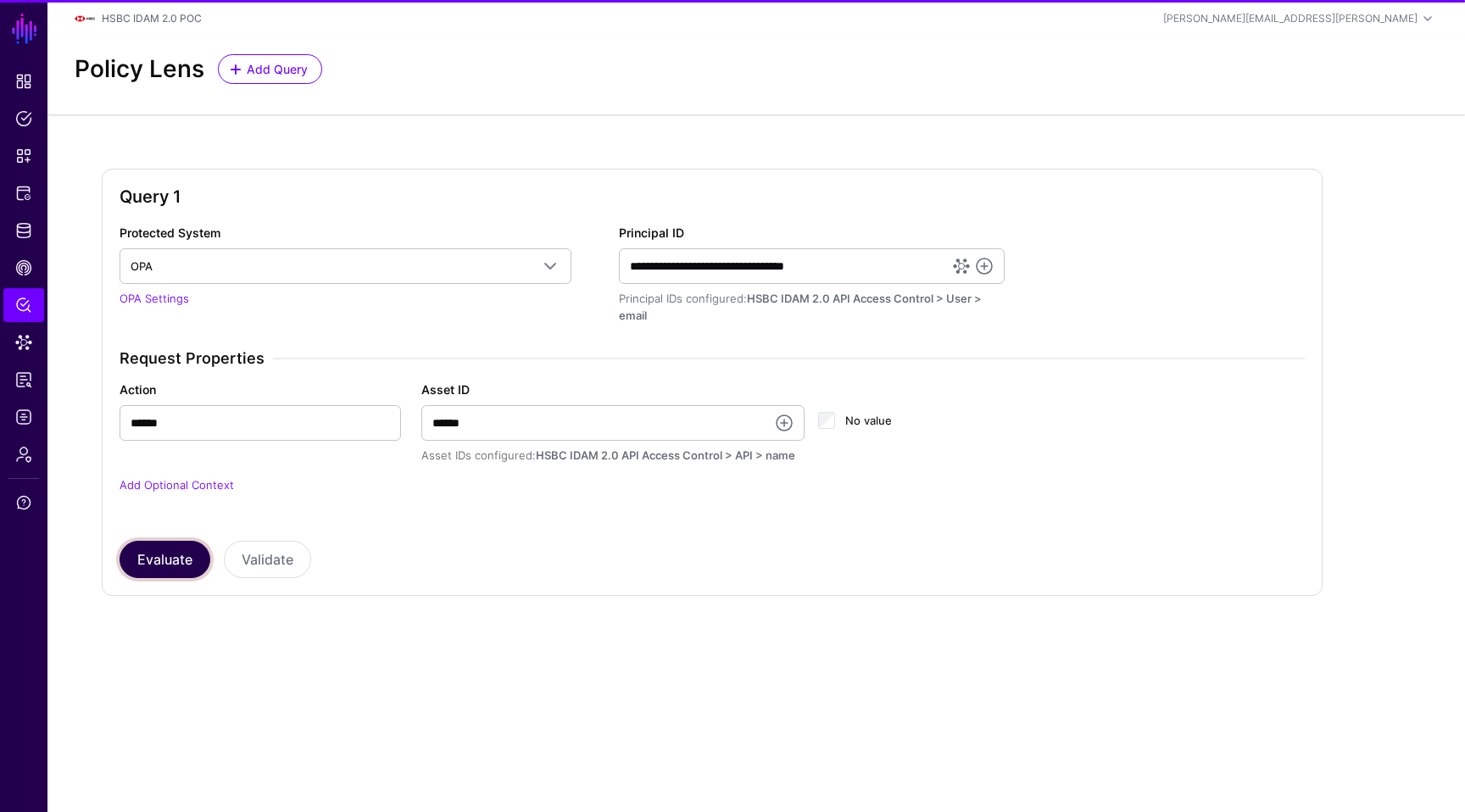
click at [133, 568] on button "Evaluate" at bounding box center [165, 559] width 91 height 37
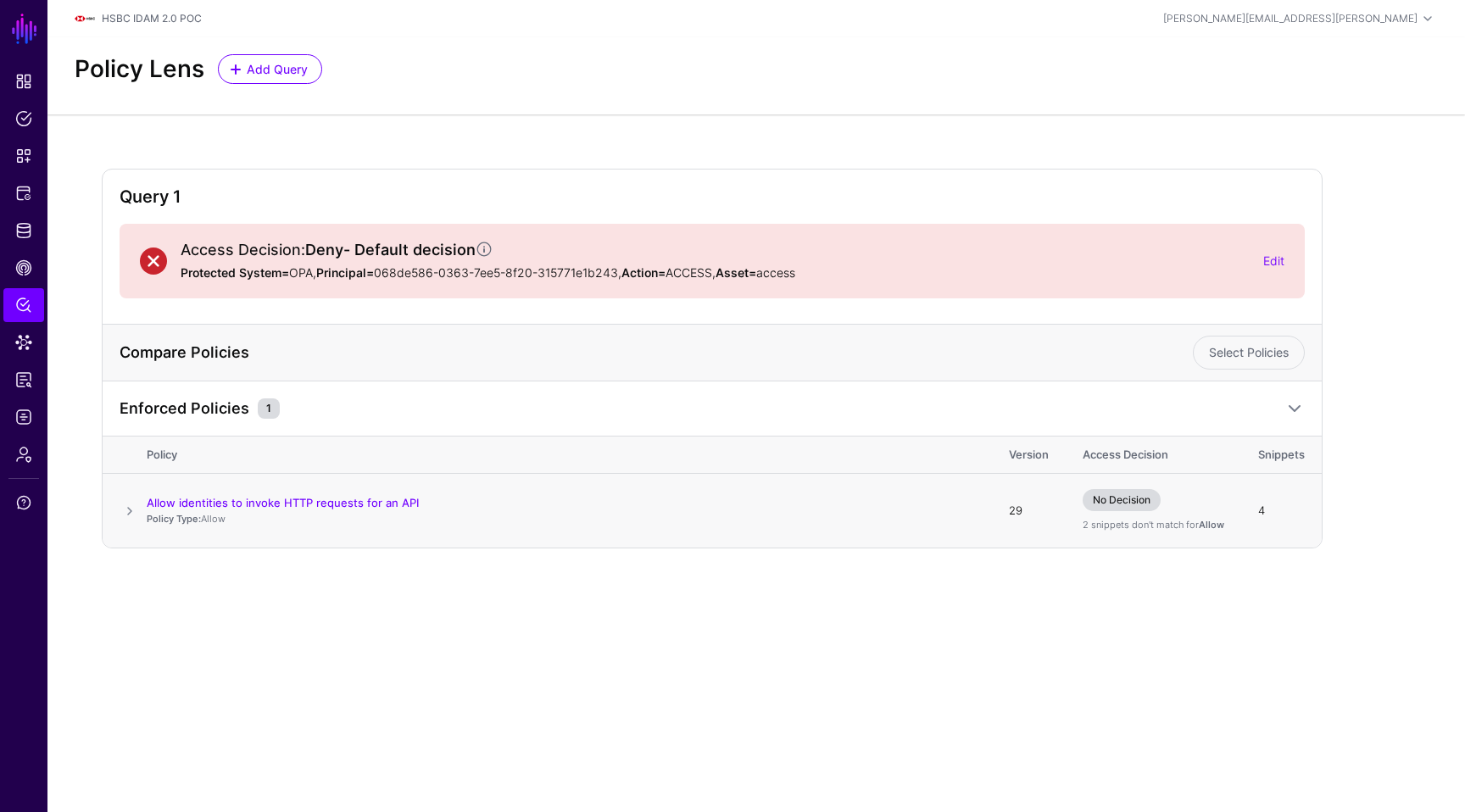
click at [130, 514] on span at bounding box center [130, 511] width 21 height 21
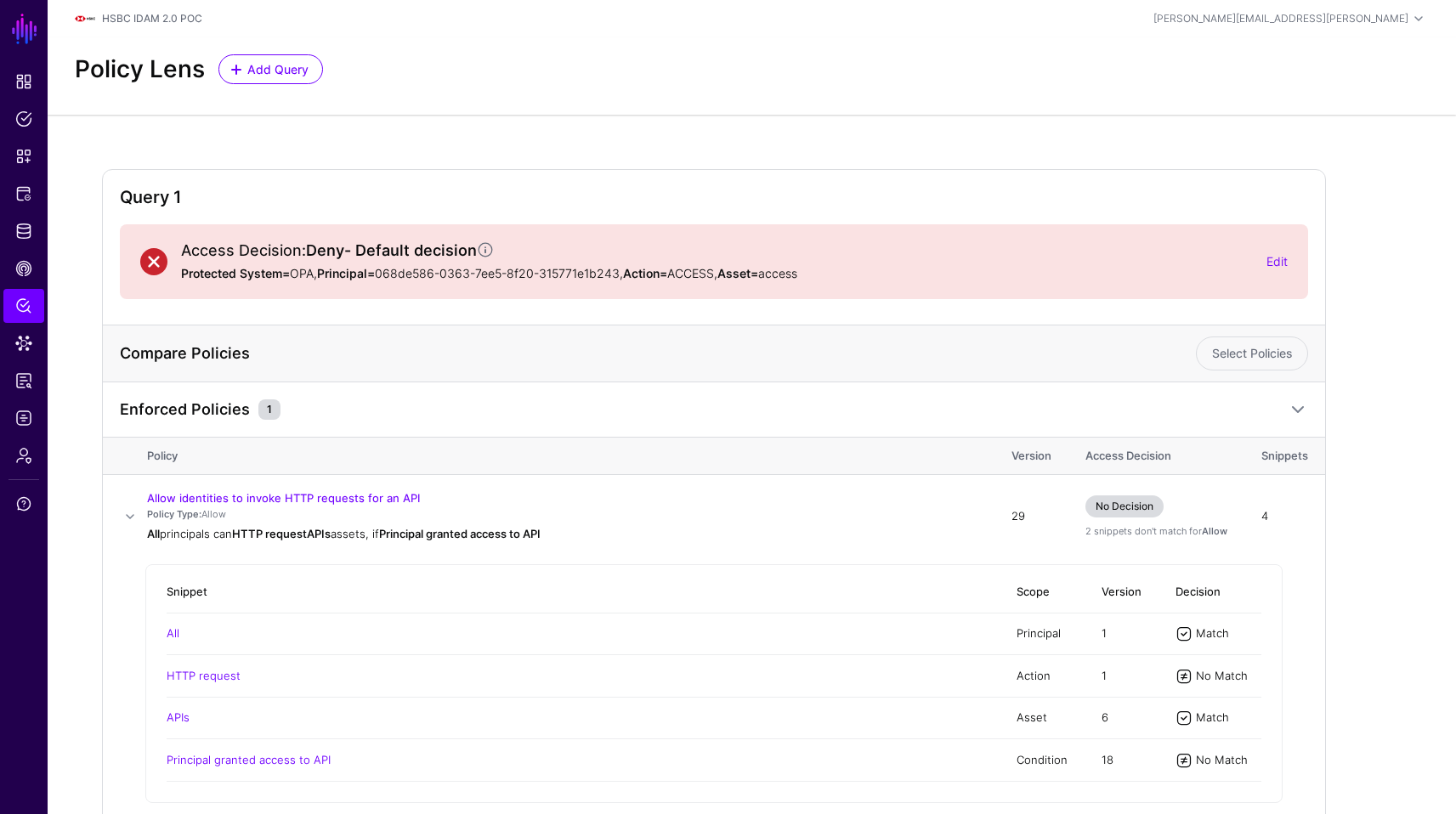
scroll to position [96, 0]
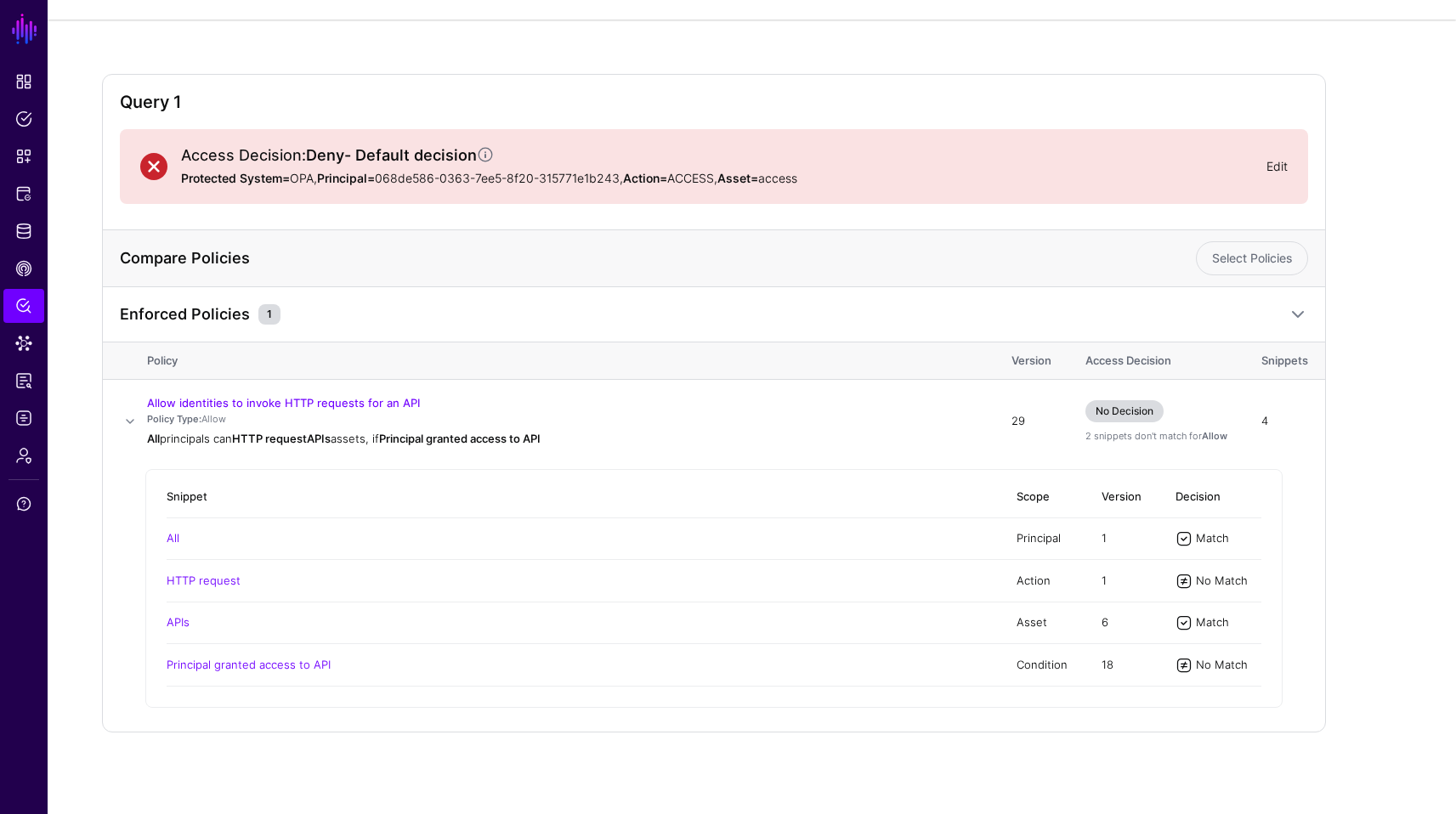
click at [1269, 162] on link "Edit" at bounding box center [1277, 166] width 22 height 15
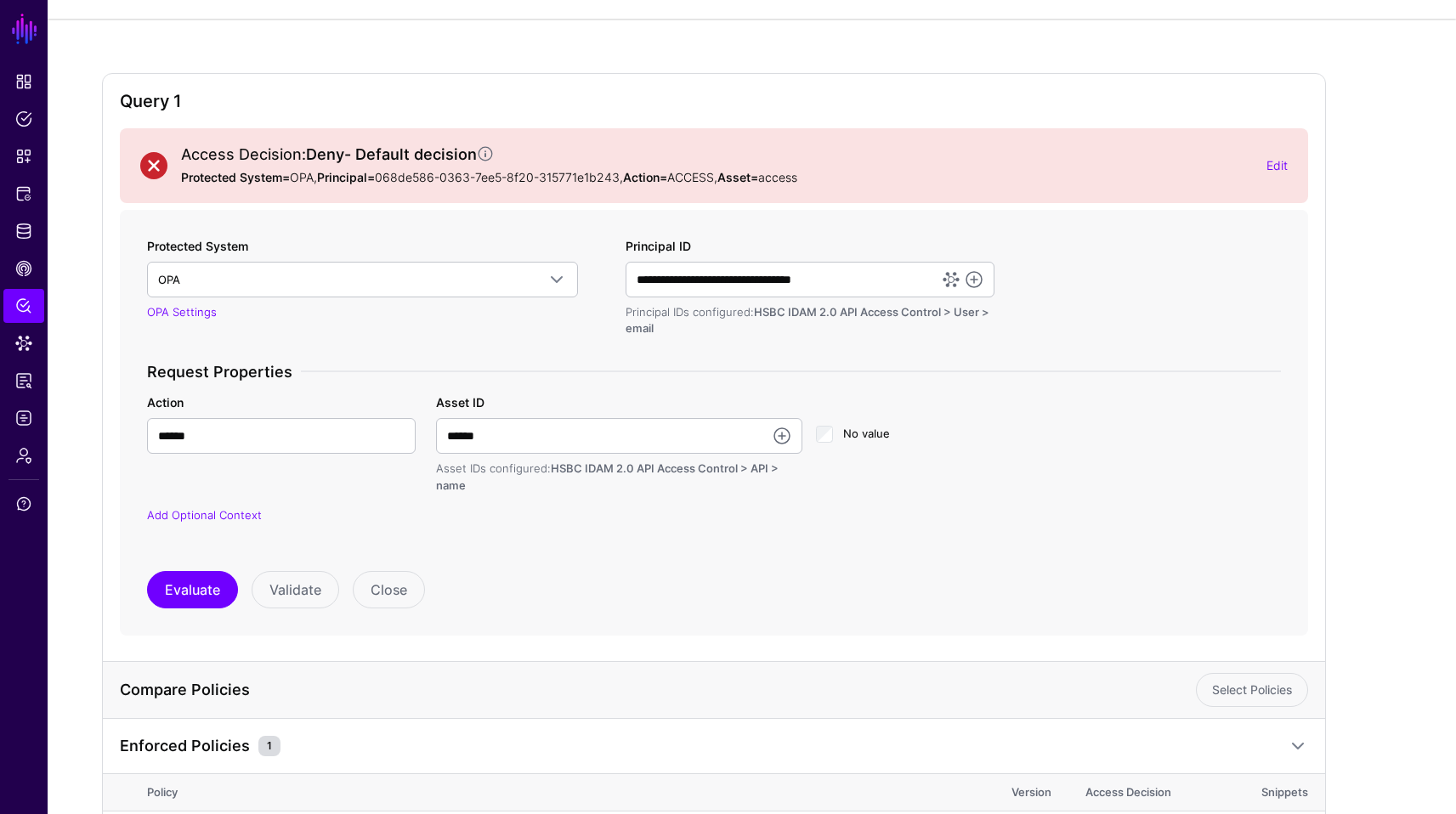
click at [728, 590] on div "Evaluate Validate Close" at bounding box center [714, 589] width 1134 height 37
click at [706, 434] on input "******" at bounding box center [619, 436] width 366 height 36
click at [771, 542] on div "Request Properties Action ****** Asset ID ****** Asset IDs configured: HSBC IDA…" at bounding box center [714, 454] width 1147 height 183
click at [772, 426] on link at bounding box center [782, 436] width 21 height 21
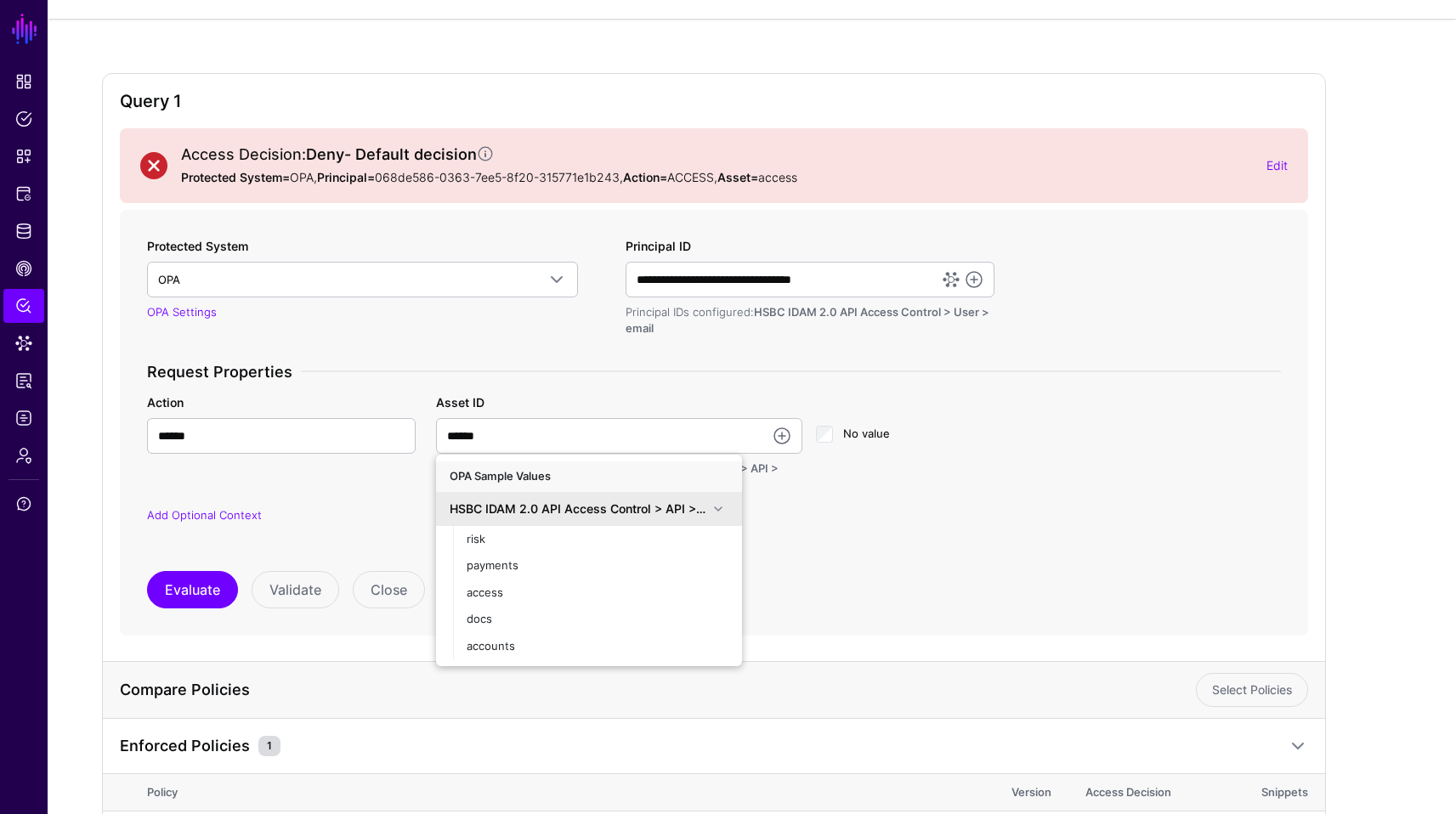
click at [718, 508] on span at bounding box center [718, 509] width 21 height 21
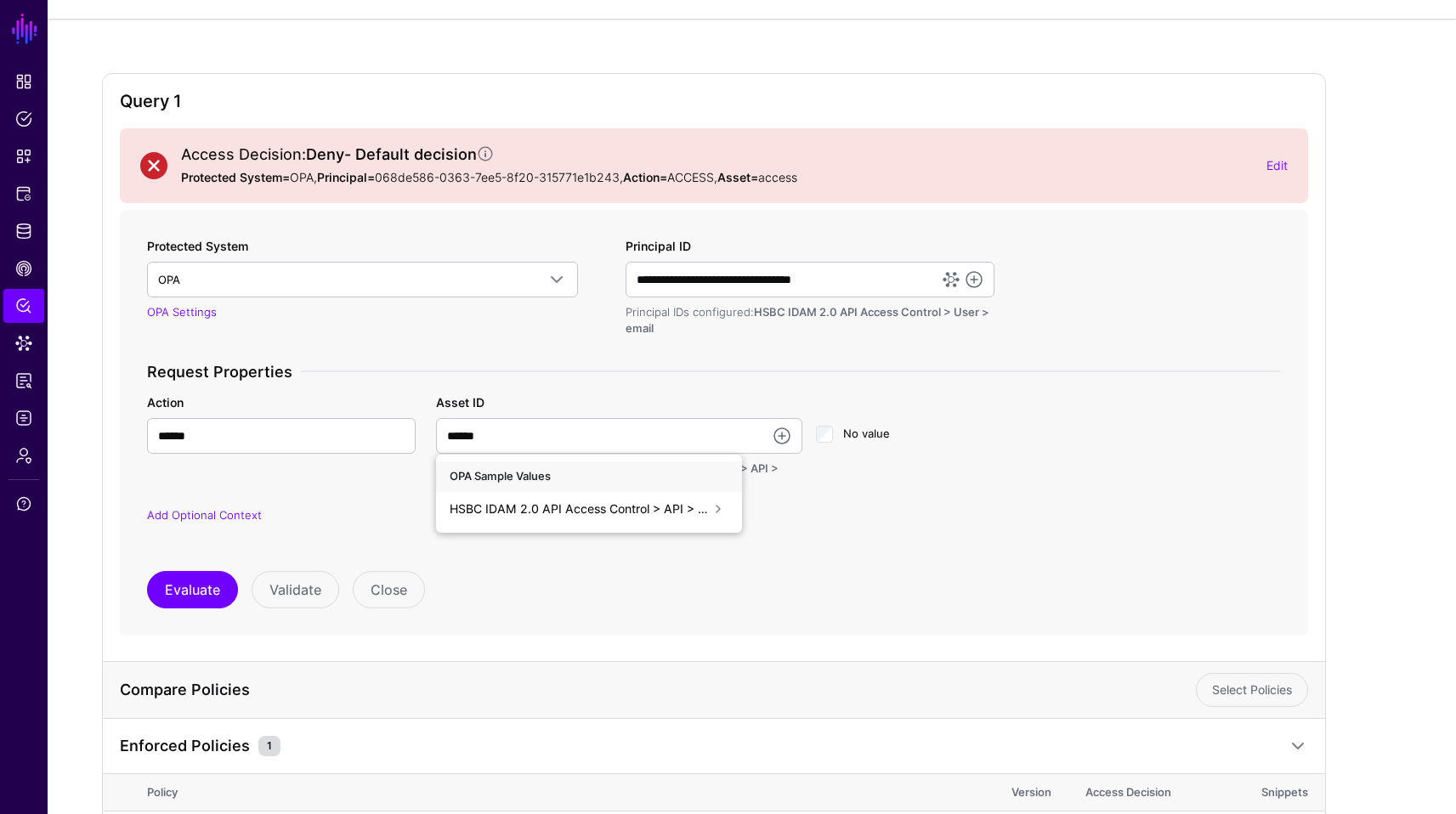
click at [718, 508] on span at bounding box center [718, 509] width 21 height 21
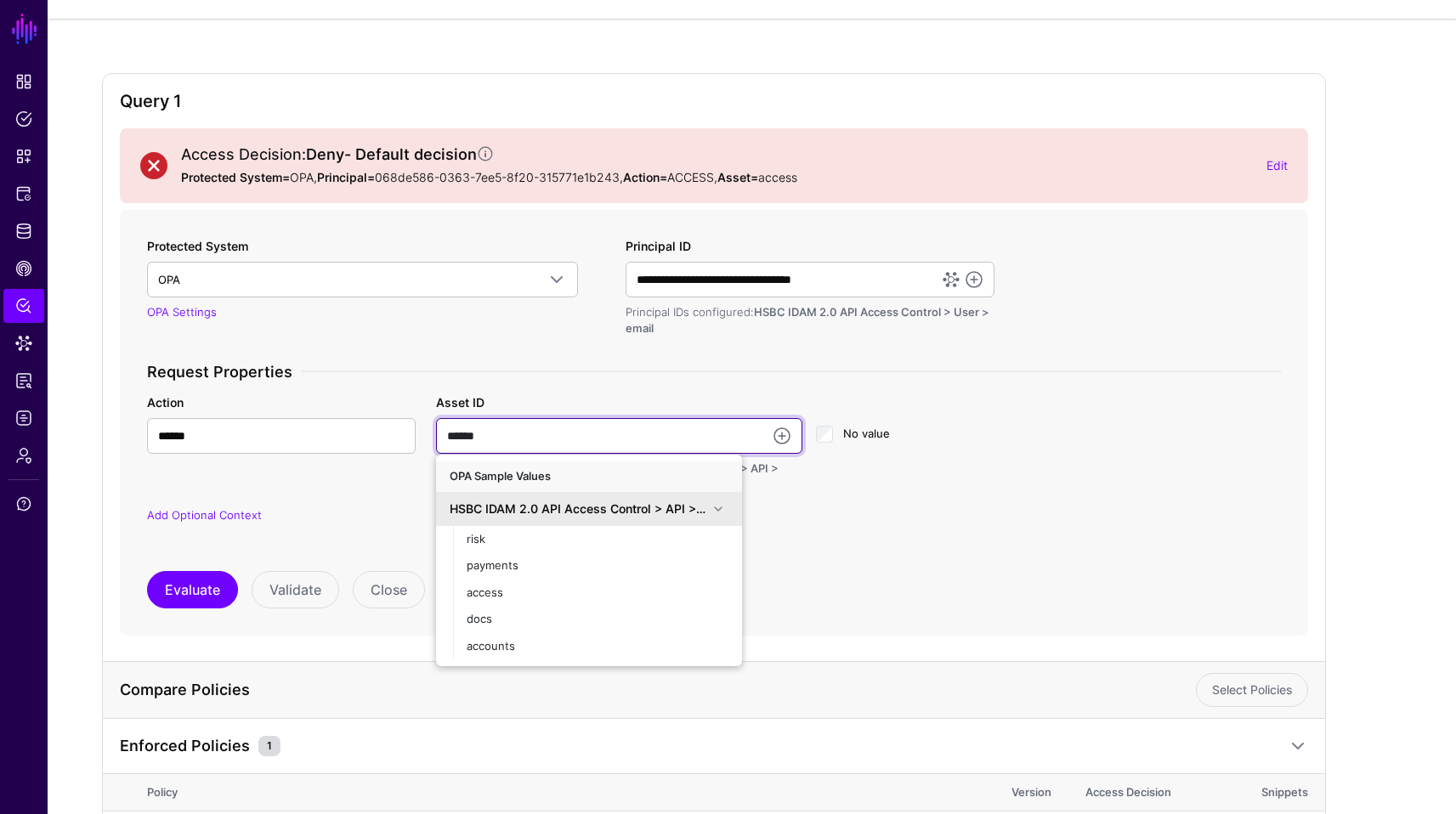
click at [640, 441] on input "******" at bounding box center [619, 436] width 366 height 36
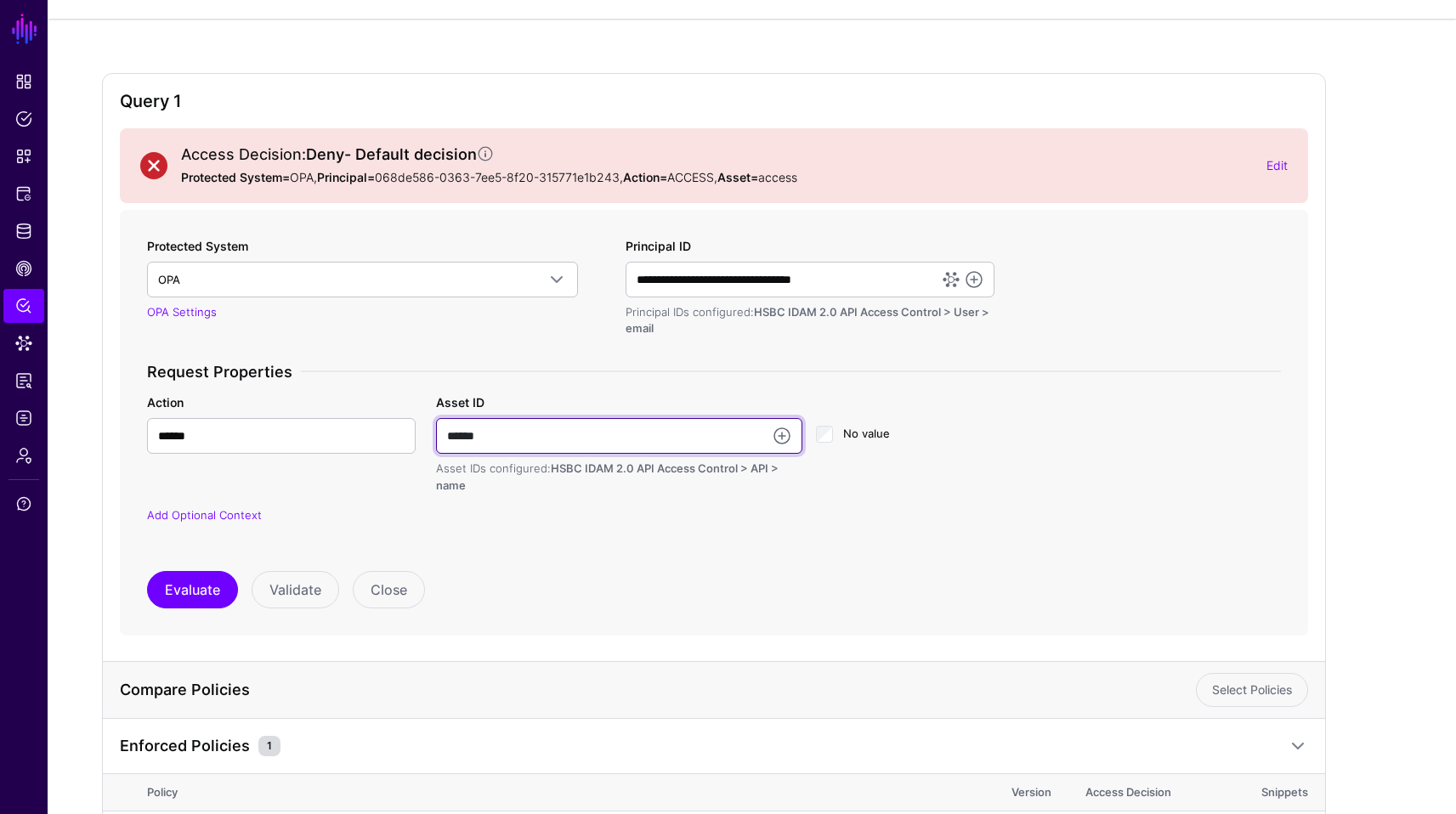
click at [640, 441] on input "******" at bounding box center [619, 436] width 366 height 36
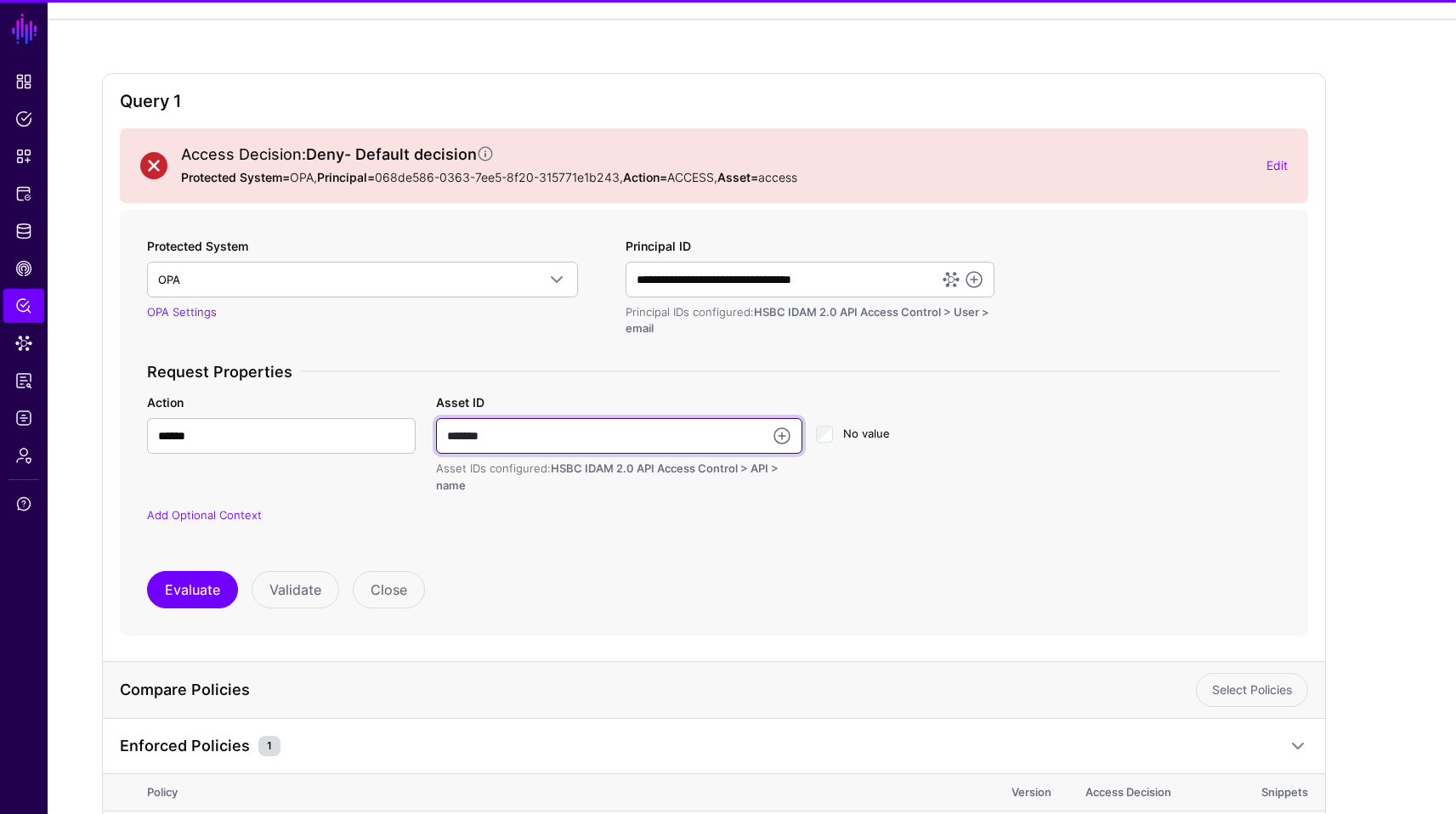
type input "*******"
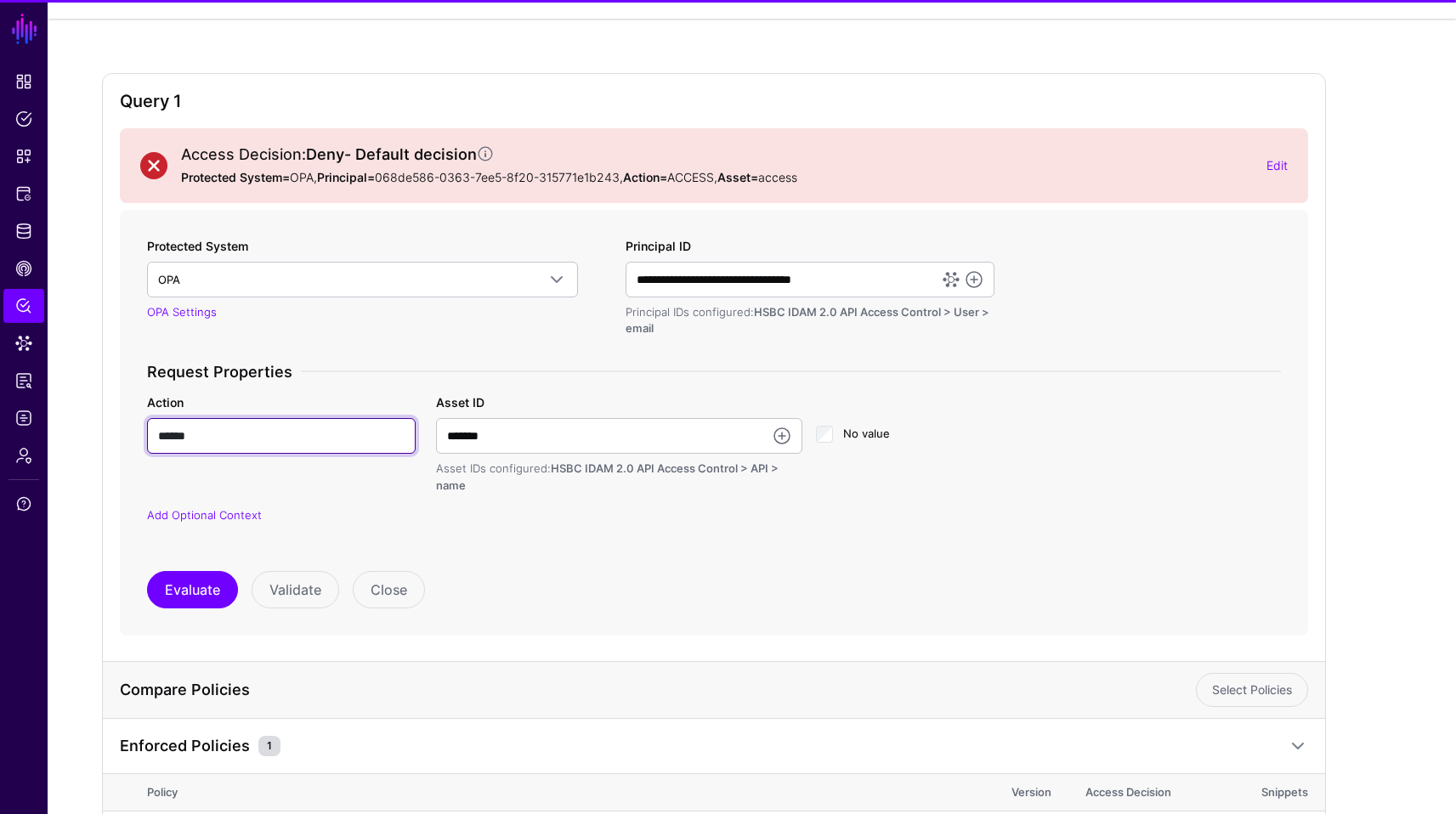
click at [309, 434] on input "******" at bounding box center [281, 436] width 268 height 36
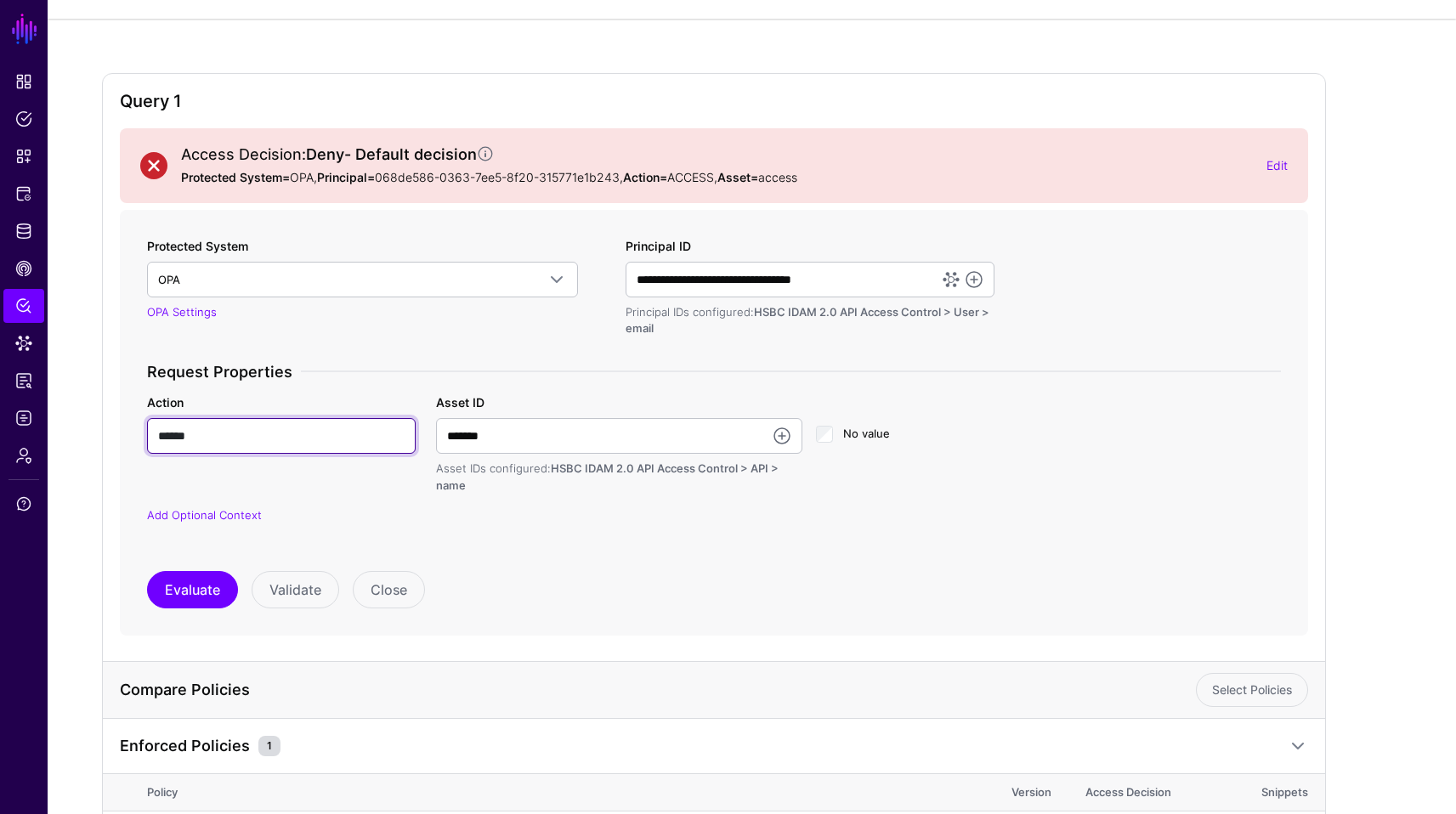
click at [309, 434] on input "******" at bounding box center [281, 436] width 268 height 36
type input "***"
click at [702, 514] on p "Add Optional Context" at bounding box center [714, 516] width 1134 height 17
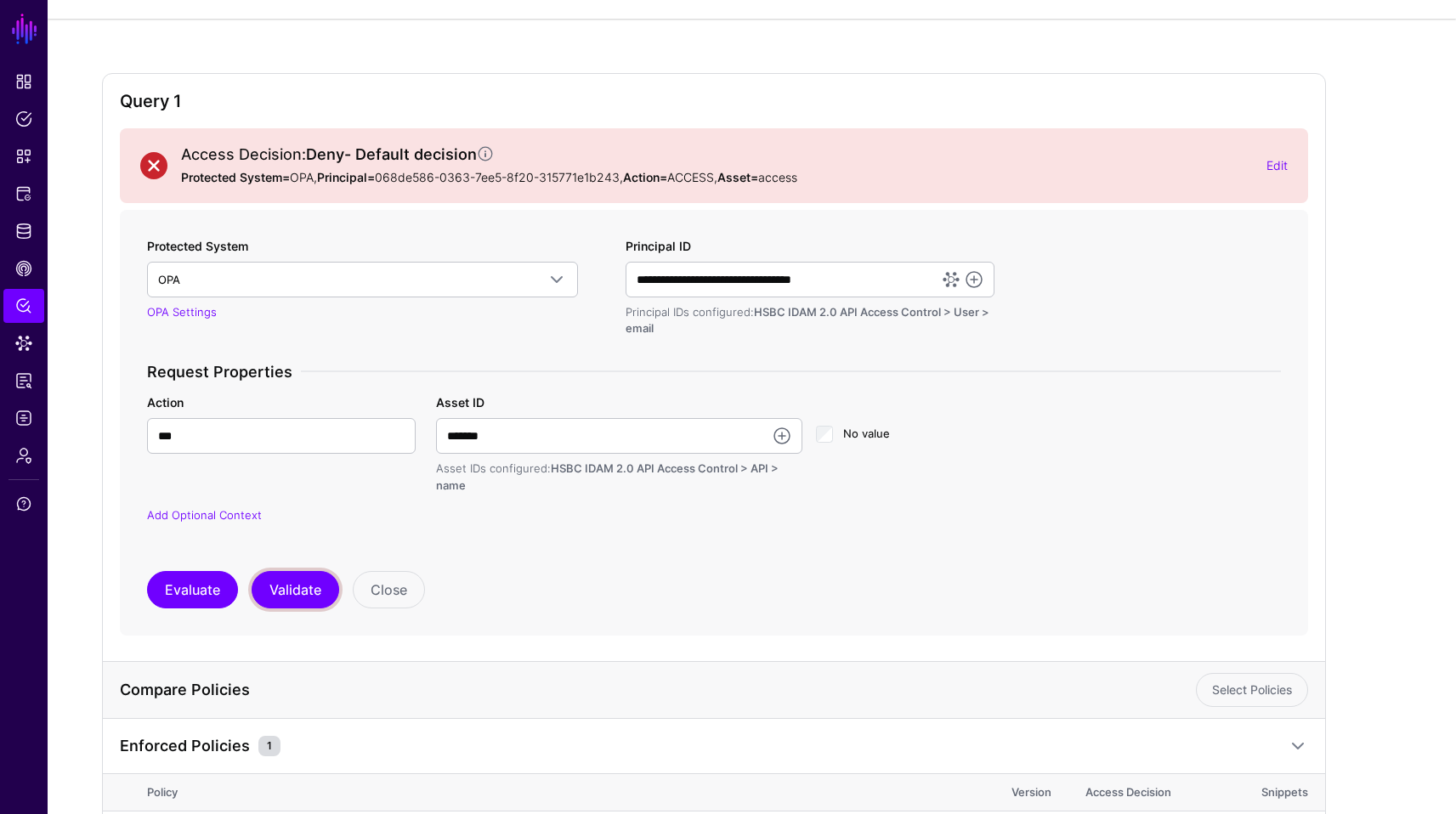
click at [286, 586] on button "Validate" at bounding box center [296, 589] width 88 height 37
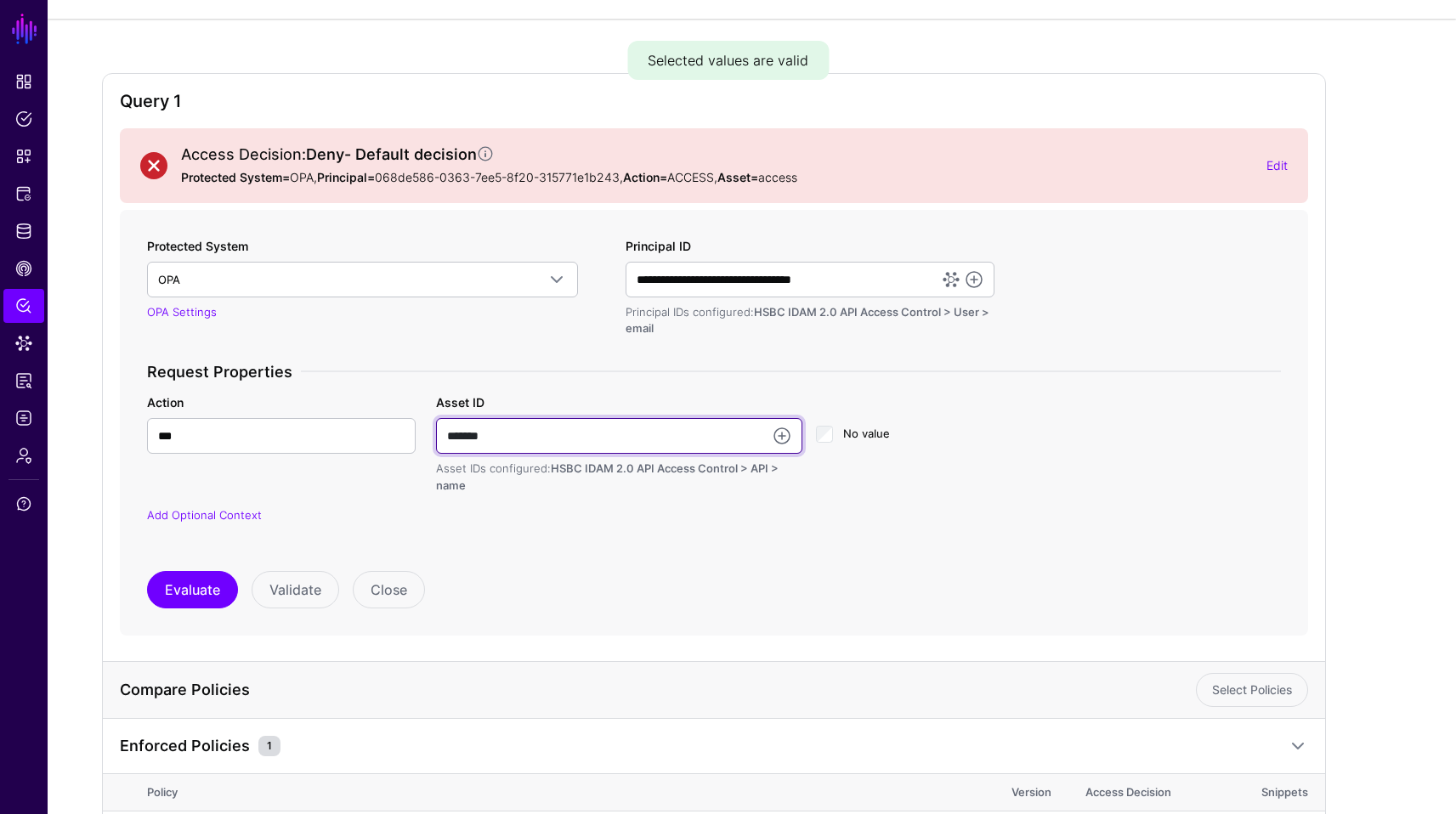
click at [556, 426] on input "*******" at bounding box center [619, 436] width 366 height 36
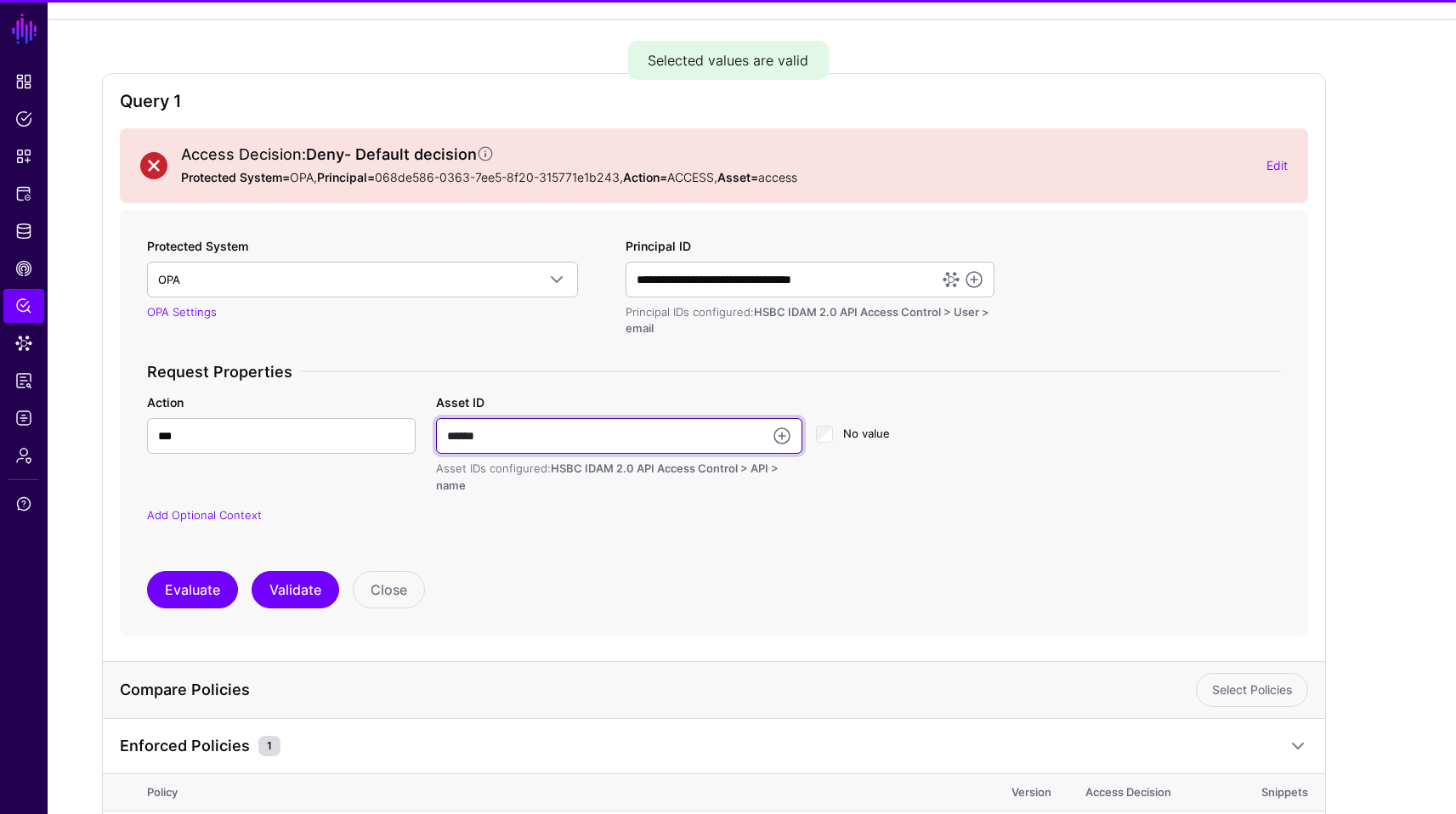
type input "******"
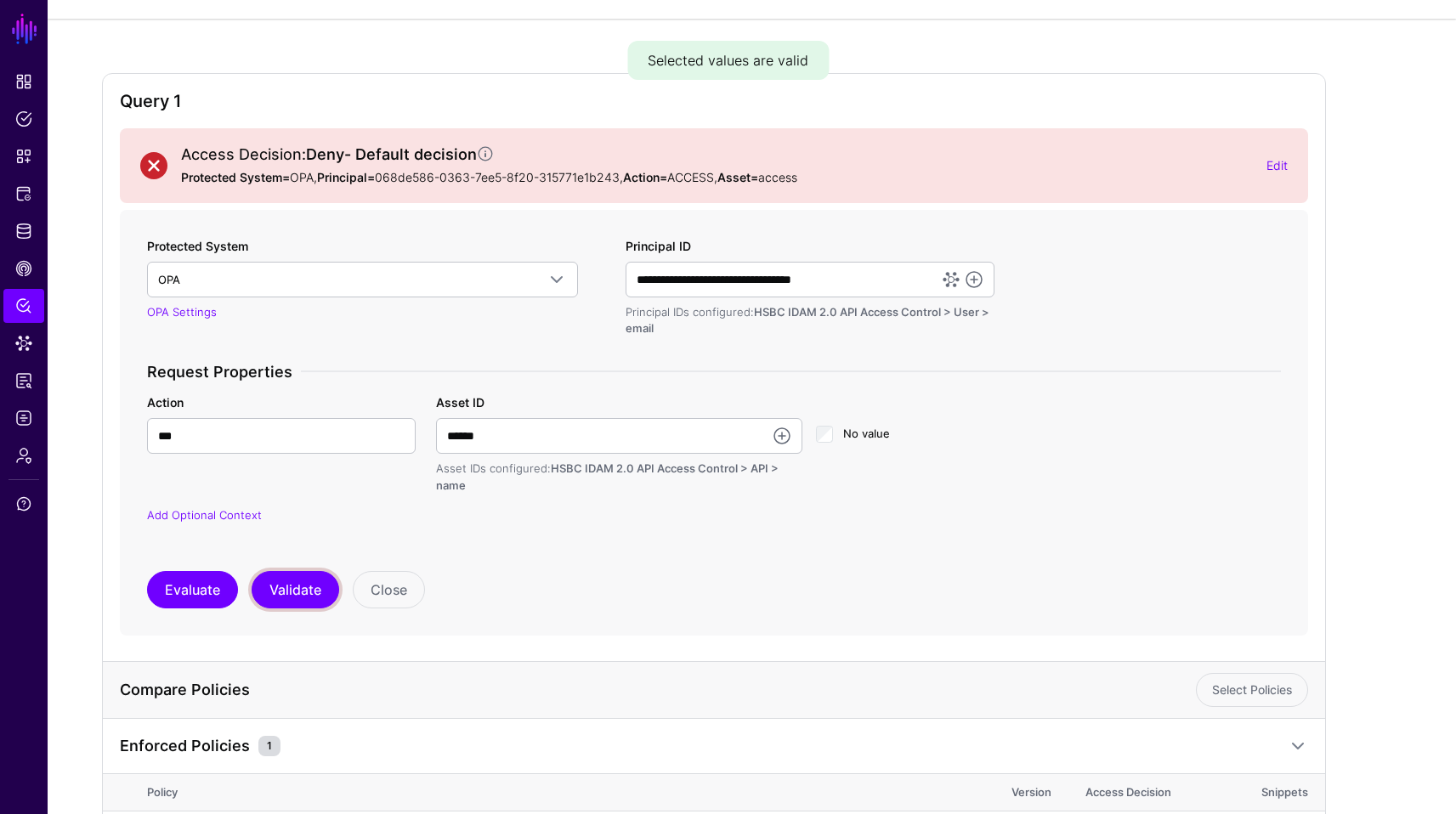
click at [284, 583] on button "Validate" at bounding box center [296, 589] width 88 height 37
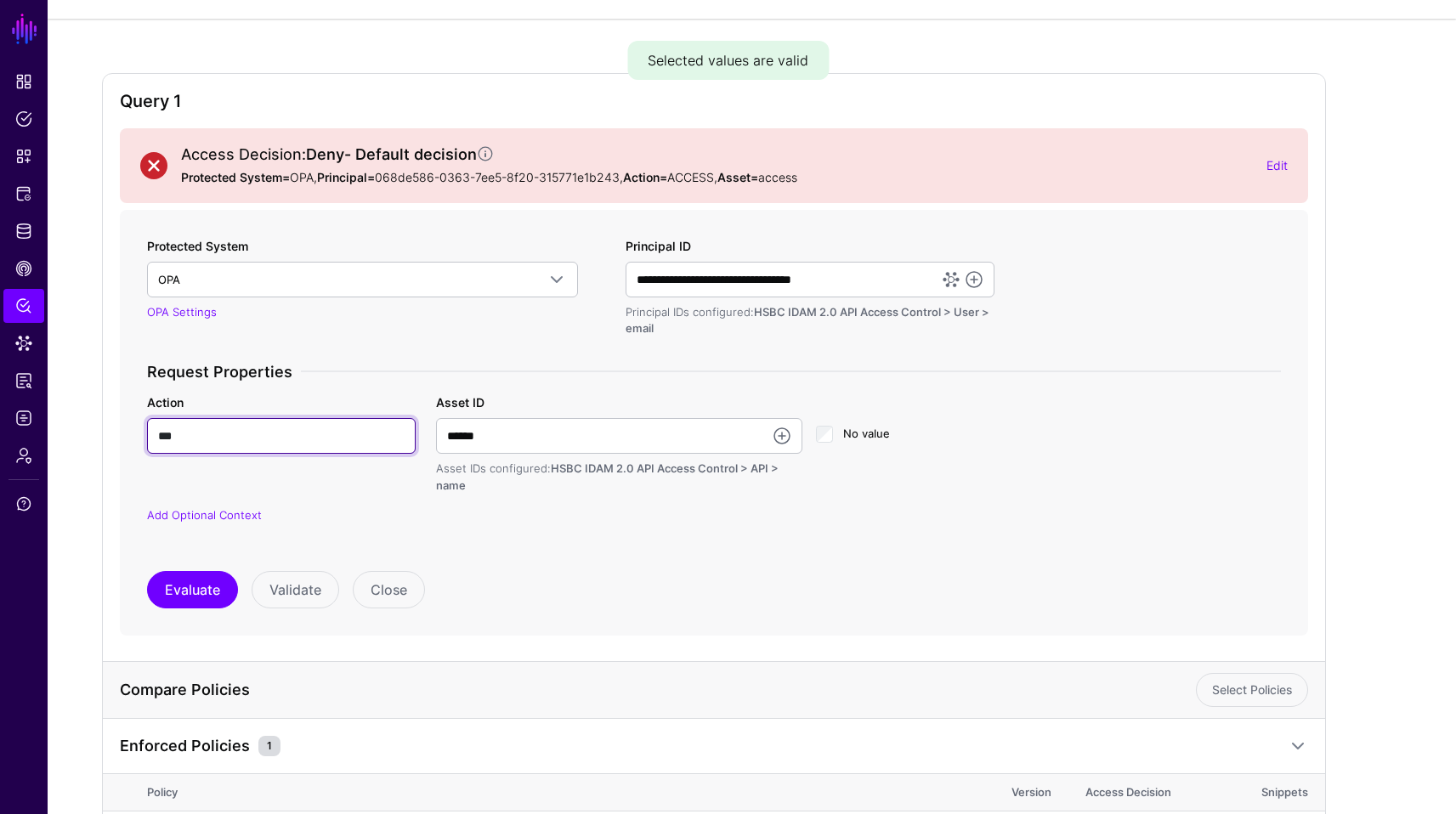
click at [266, 450] on input "***" at bounding box center [281, 436] width 268 height 36
click at [265, 450] on input "***" at bounding box center [281, 436] width 268 height 36
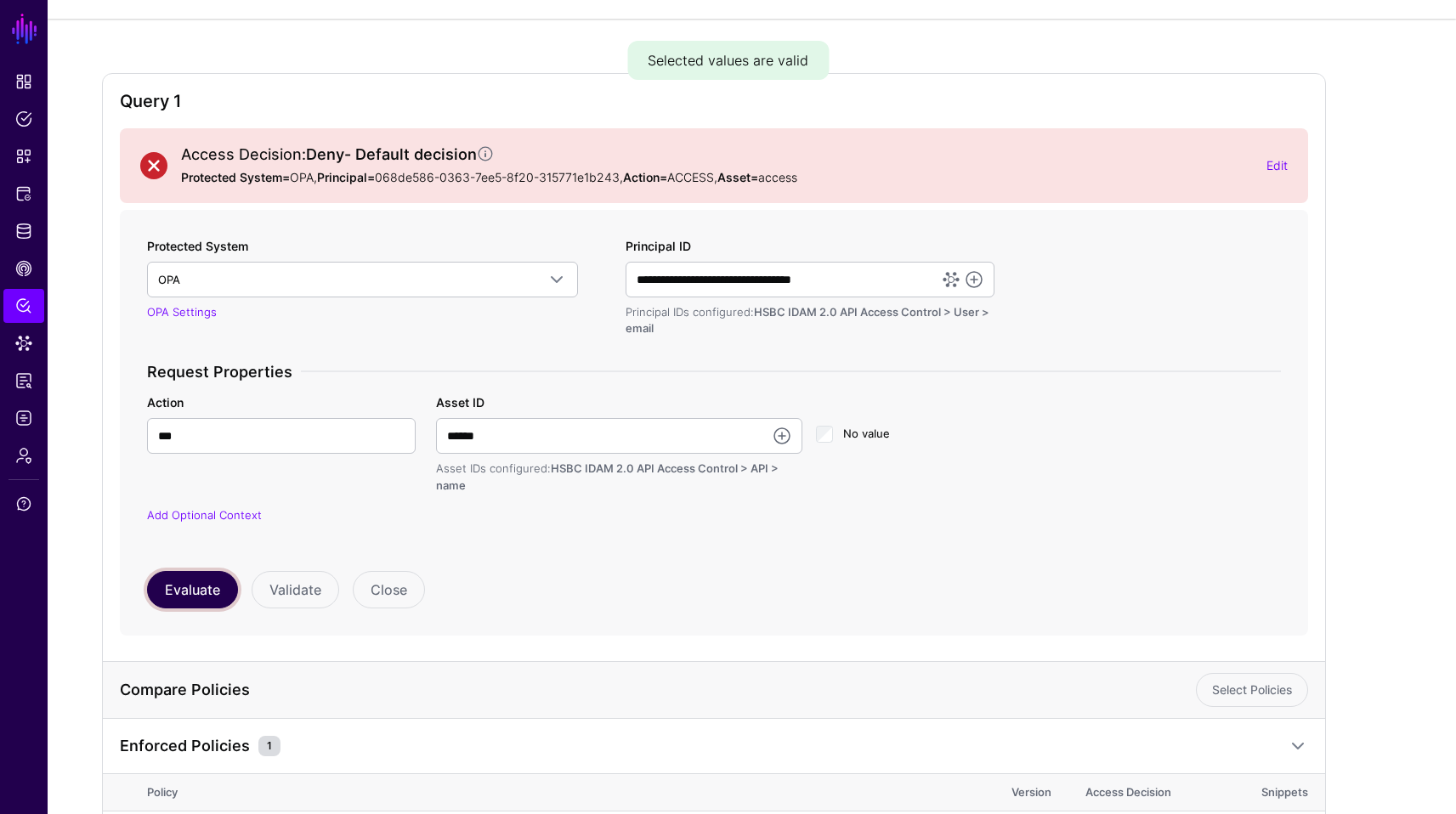
click at [182, 600] on button "Evaluate" at bounding box center [193, 589] width 91 height 37
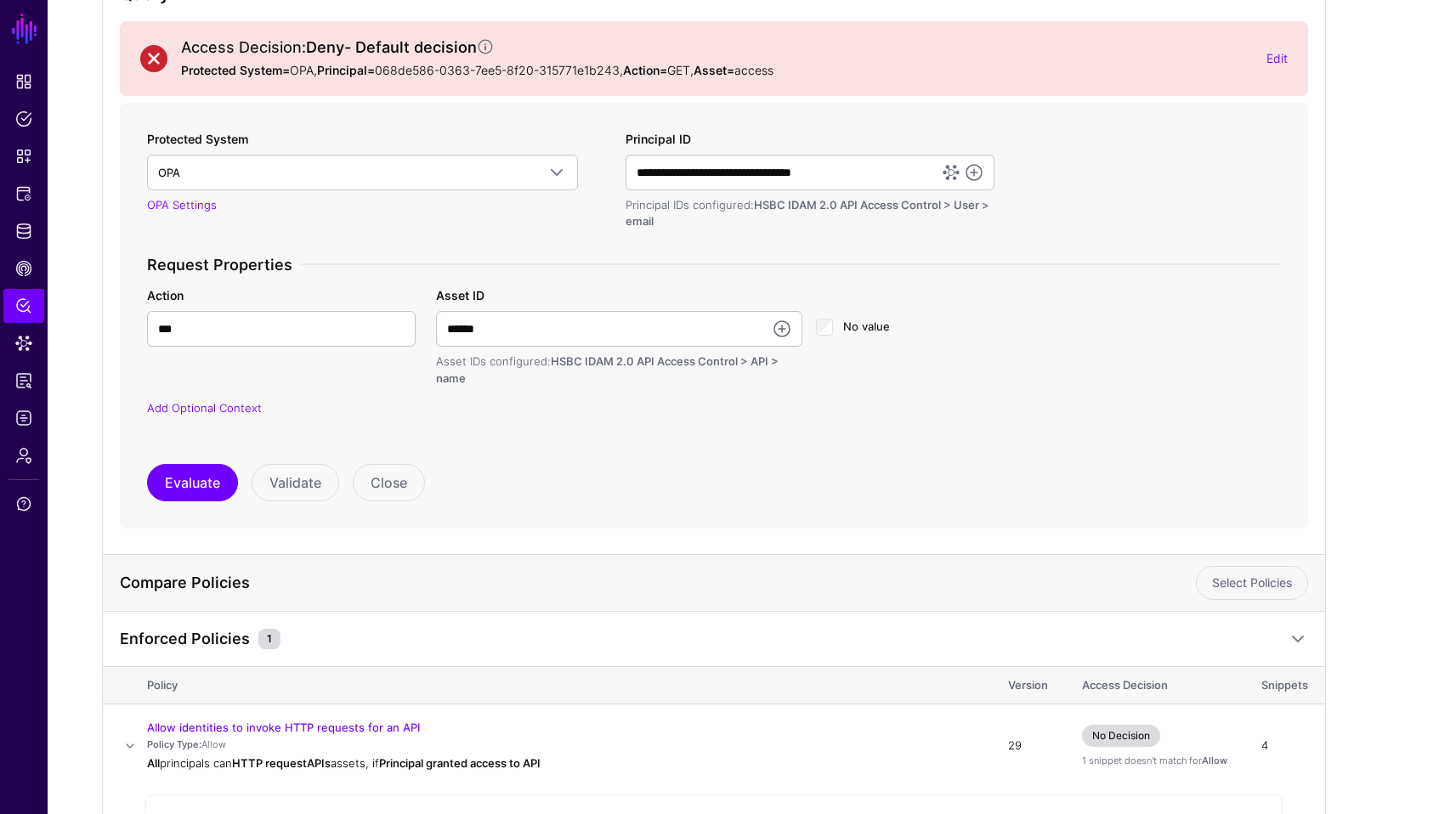
scroll to position [190, 0]
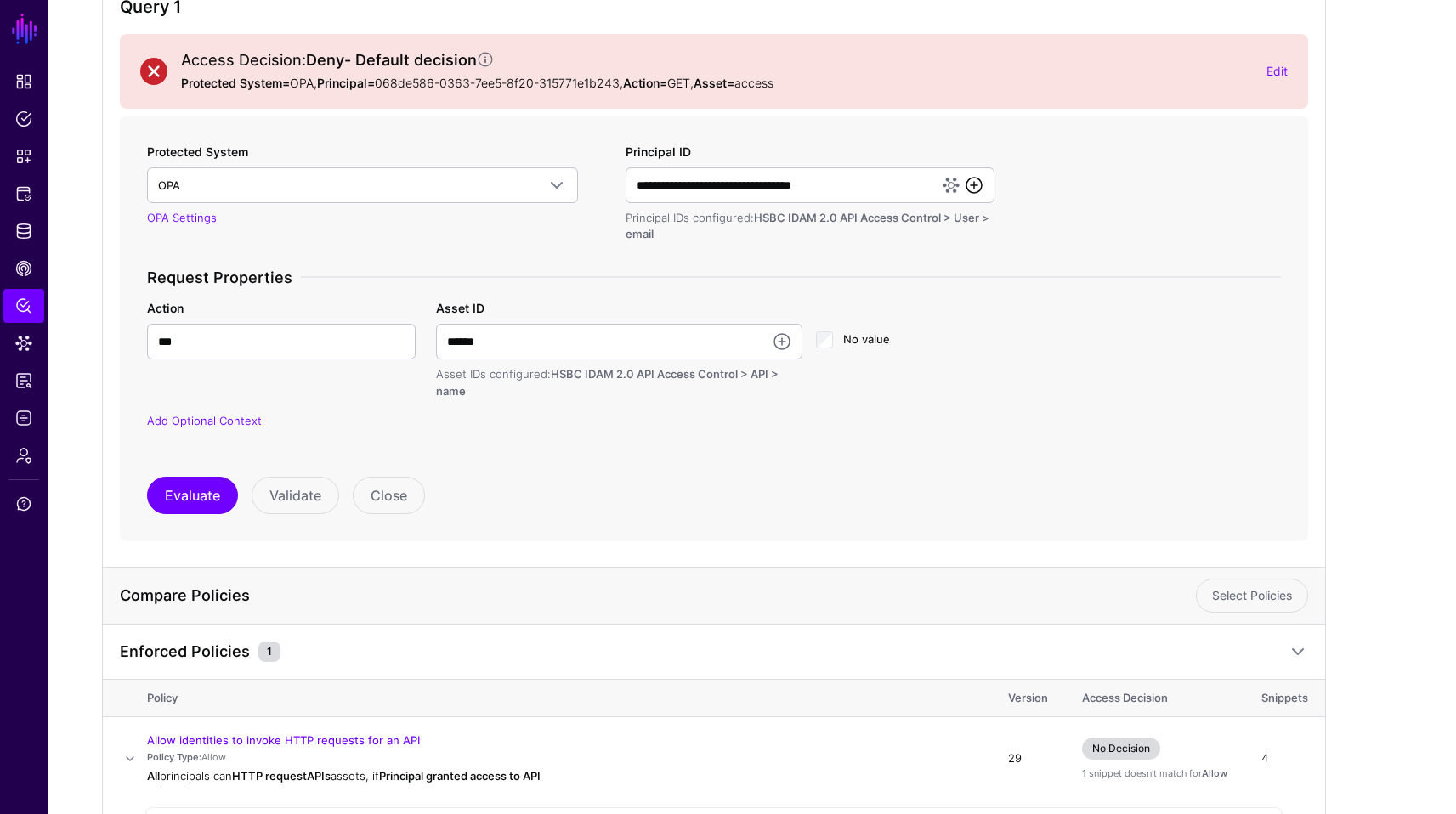
click at [972, 180] on link at bounding box center [974, 186] width 21 height 21
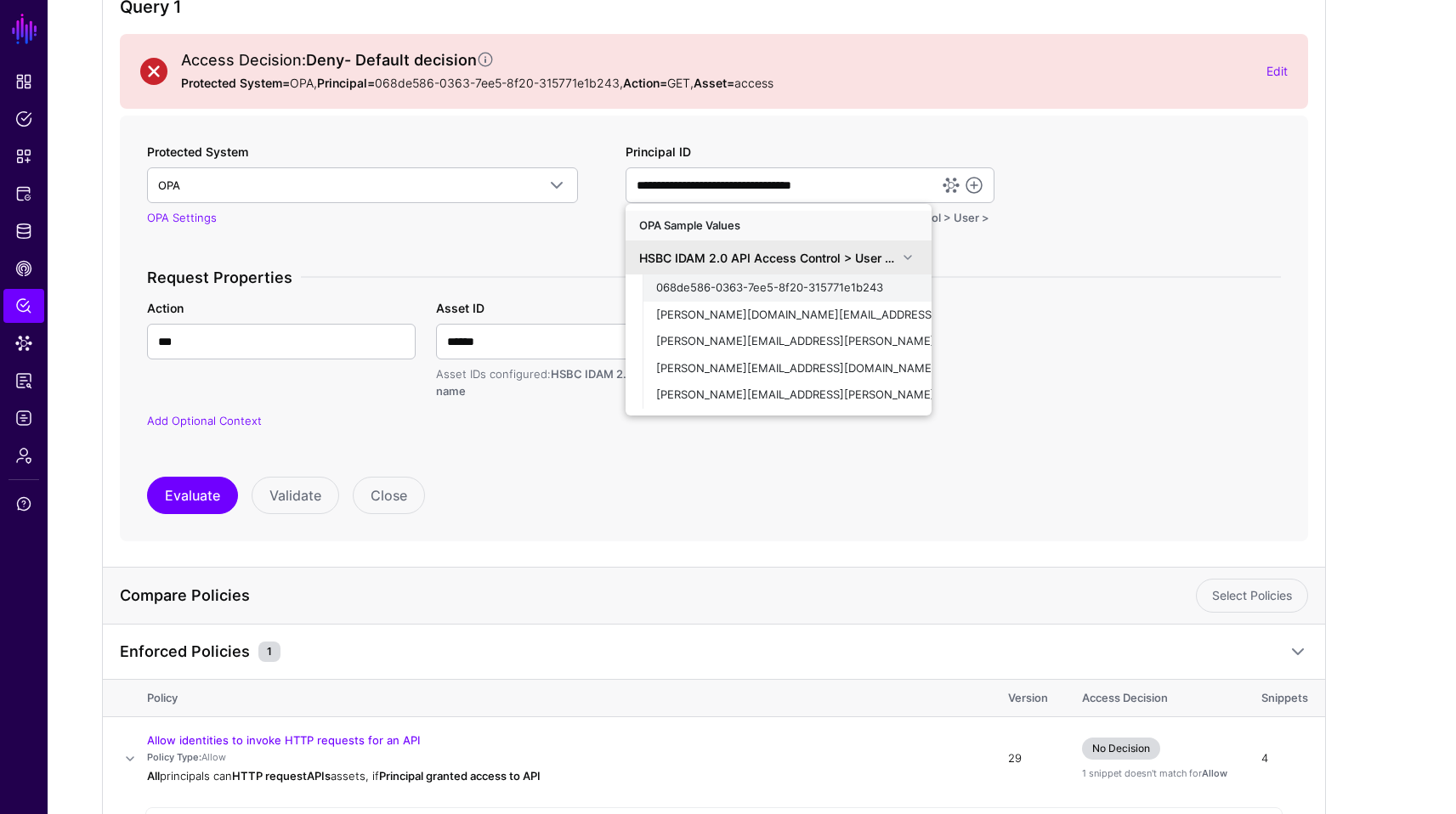
click at [854, 282] on span "068de586-0363-7ee5-8f20-315771e1b243" at bounding box center [770, 287] width 227 height 14
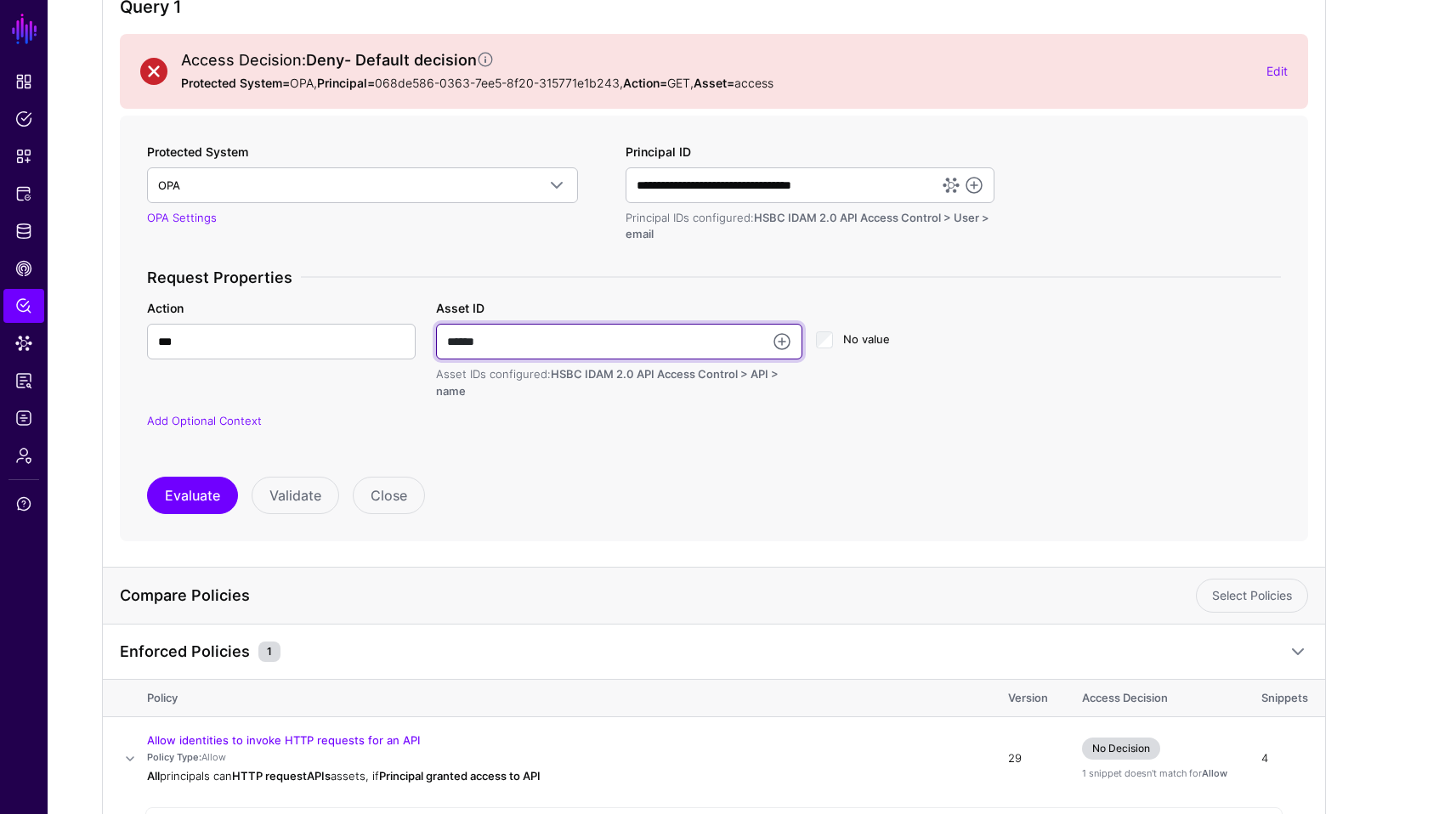
click at [540, 341] on input "******" at bounding box center [619, 342] width 366 height 36
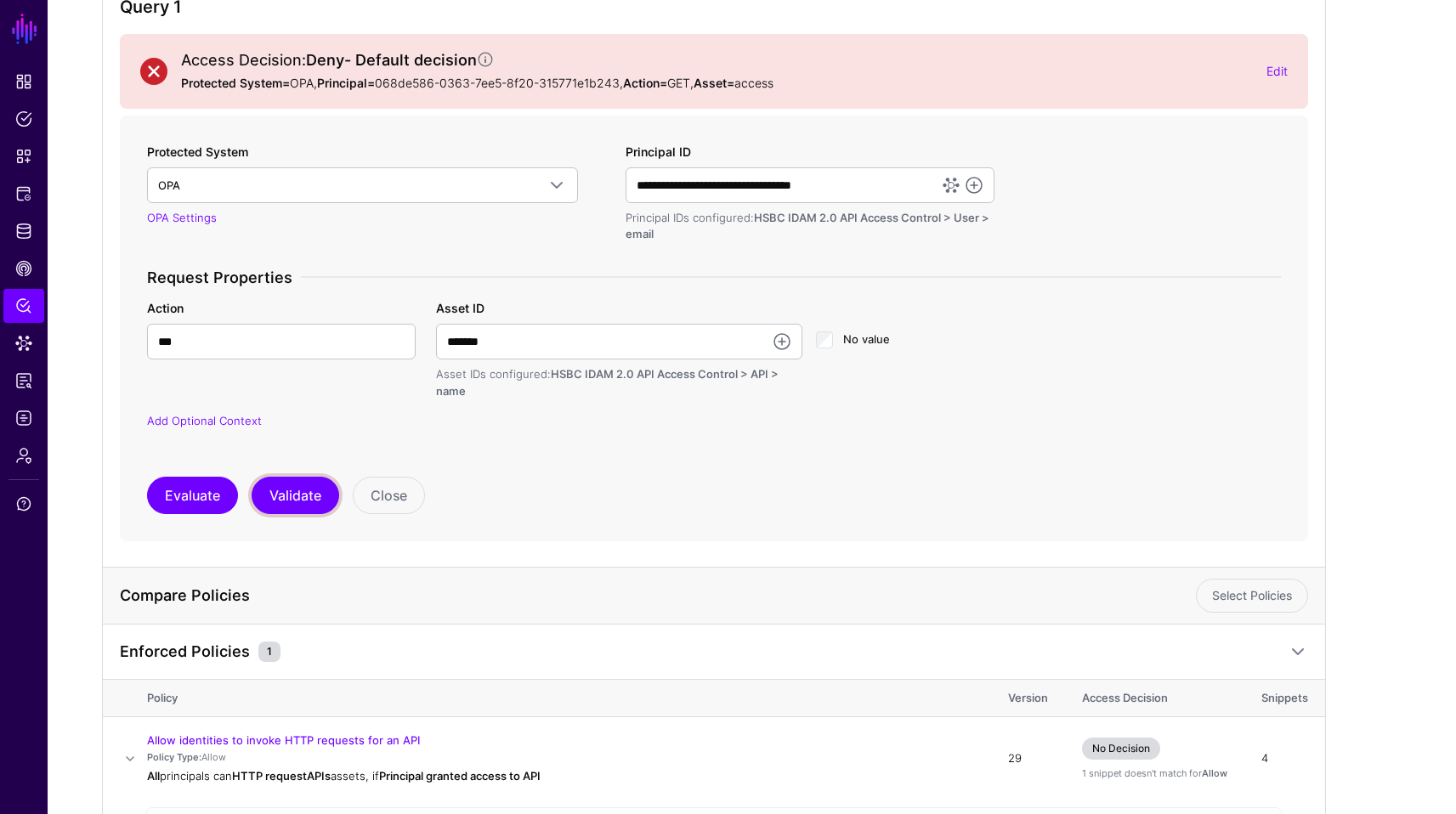
click at [315, 496] on button "Validate" at bounding box center [296, 495] width 88 height 37
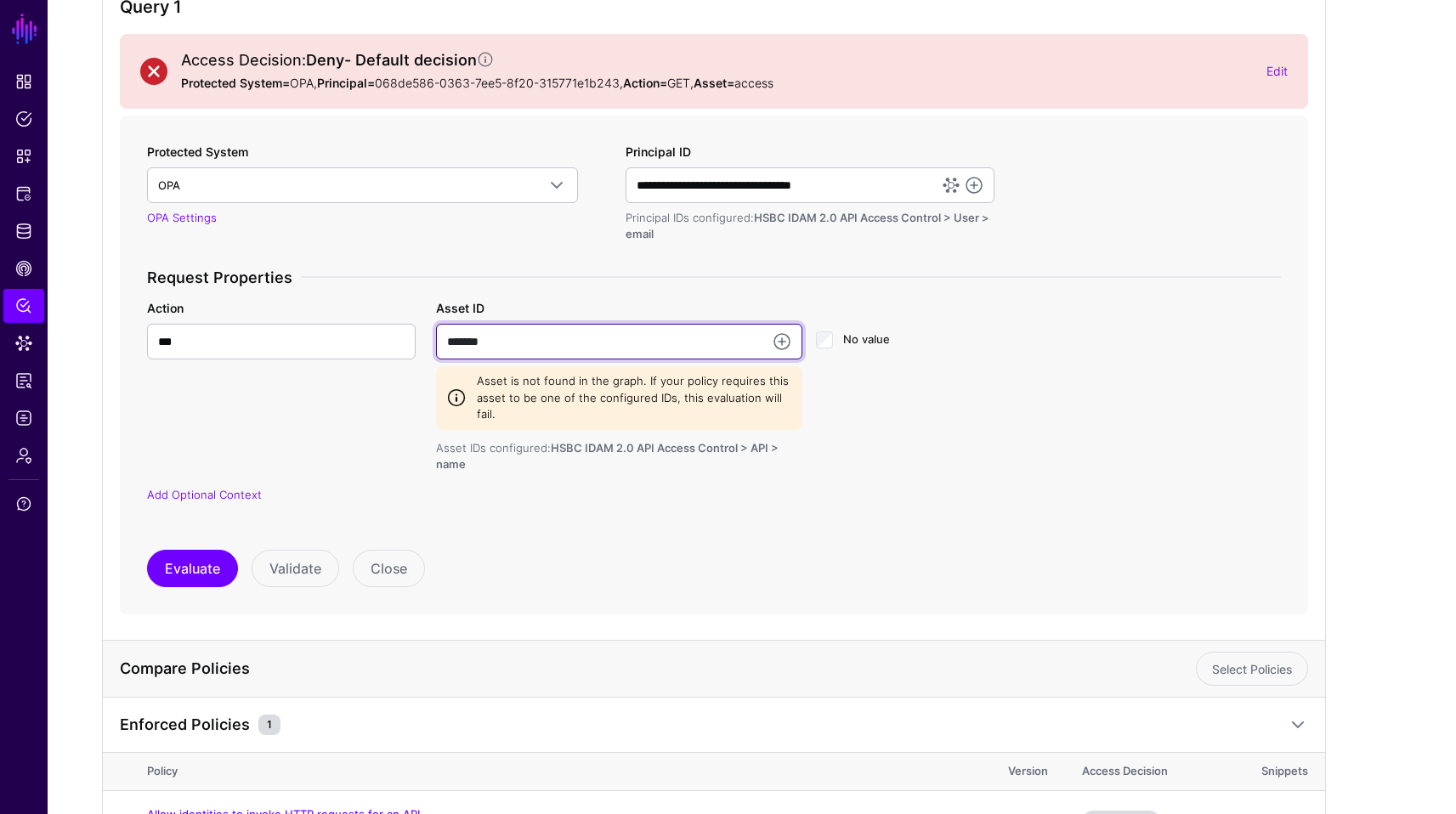
click at [577, 344] on input "*******" at bounding box center [619, 342] width 366 height 36
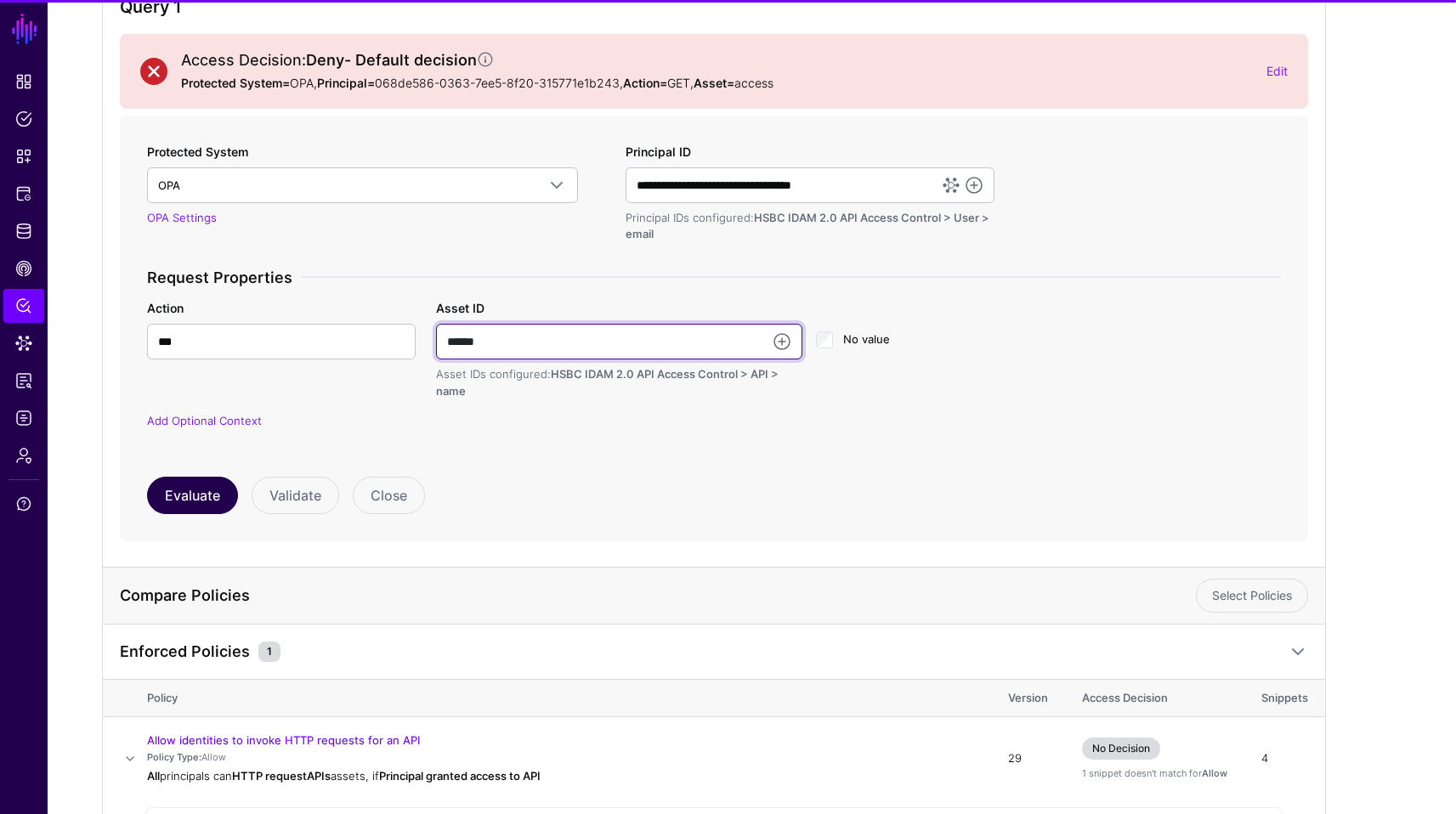
type input "******"
click at [170, 500] on button "Evaluate" at bounding box center [193, 495] width 91 height 37
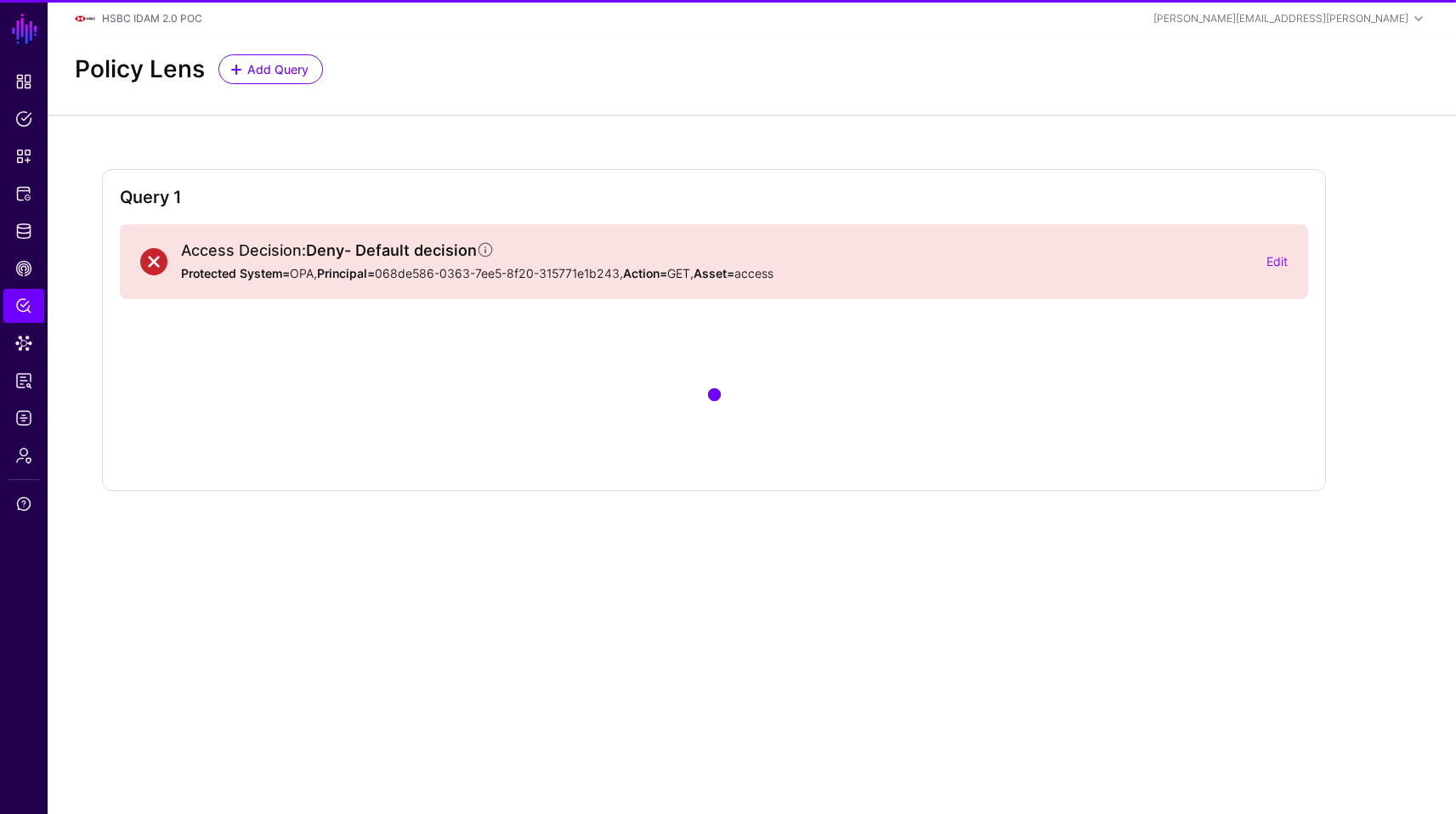
scroll to position [0, 0]
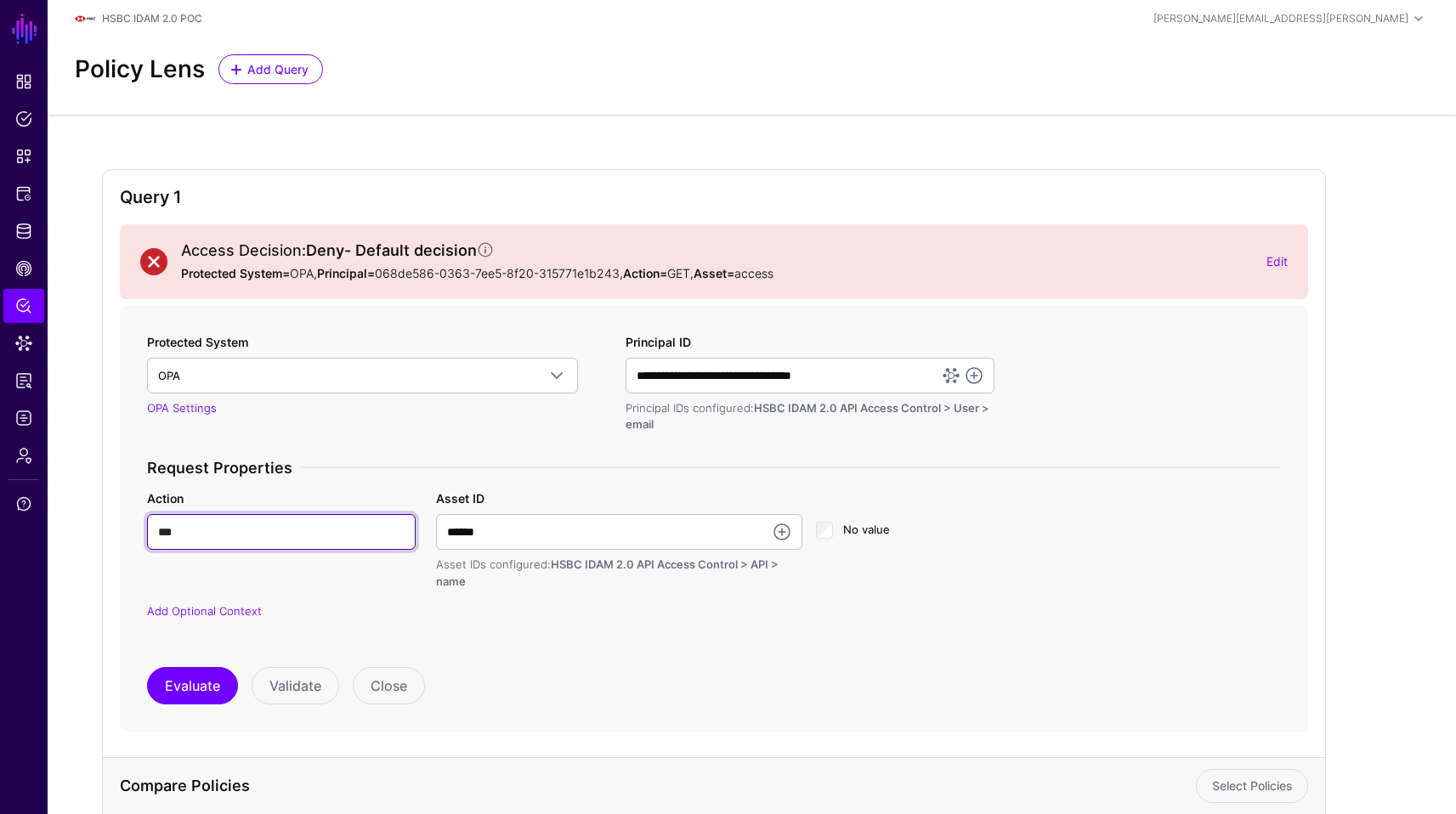
click at [299, 526] on input "***" at bounding box center [281, 532] width 268 height 36
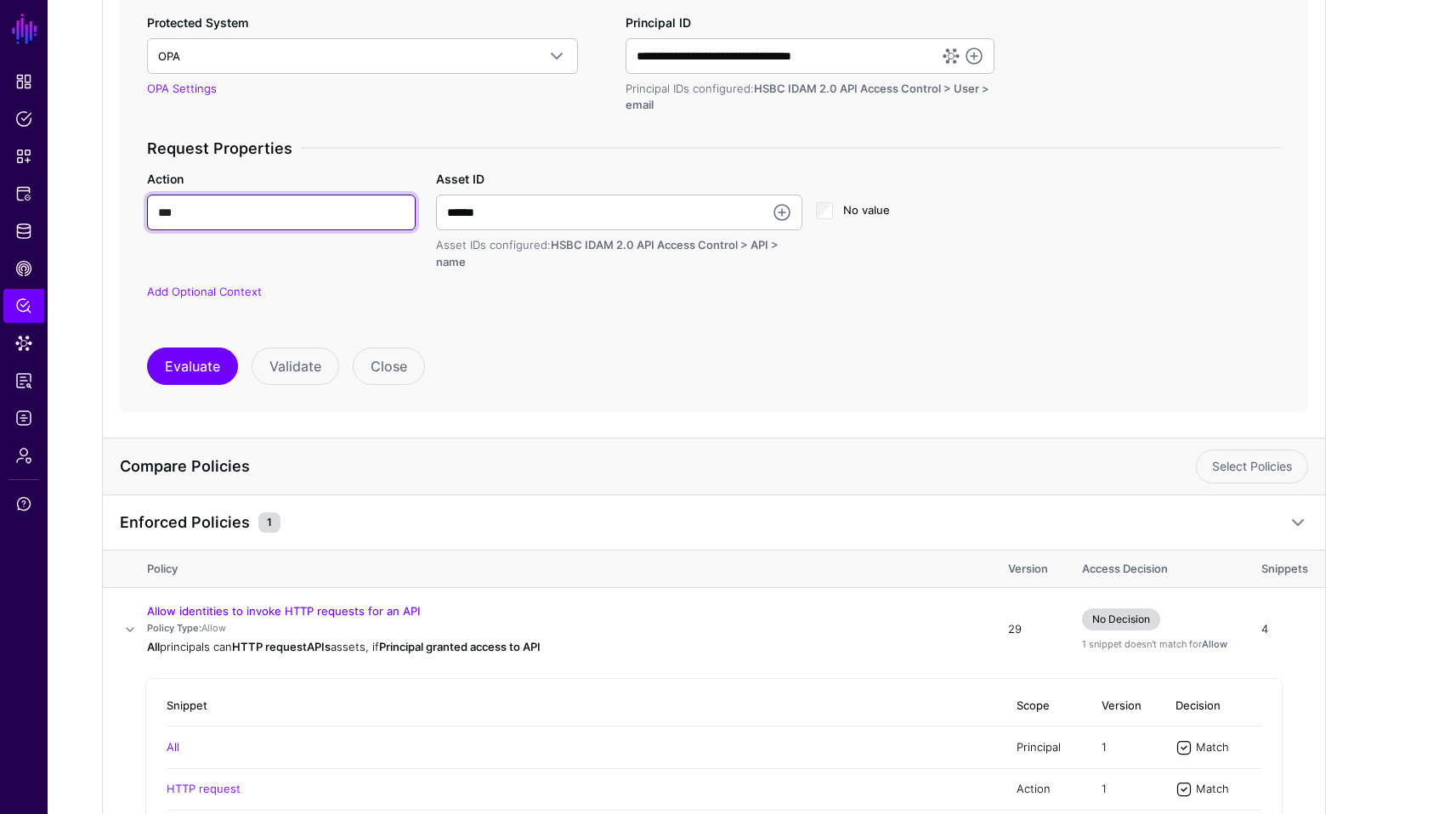
scroll to position [318, 0]
type input "******"
click at [180, 360] on button "Evaluate" at bounding box center [193, 367] width 91 height 37
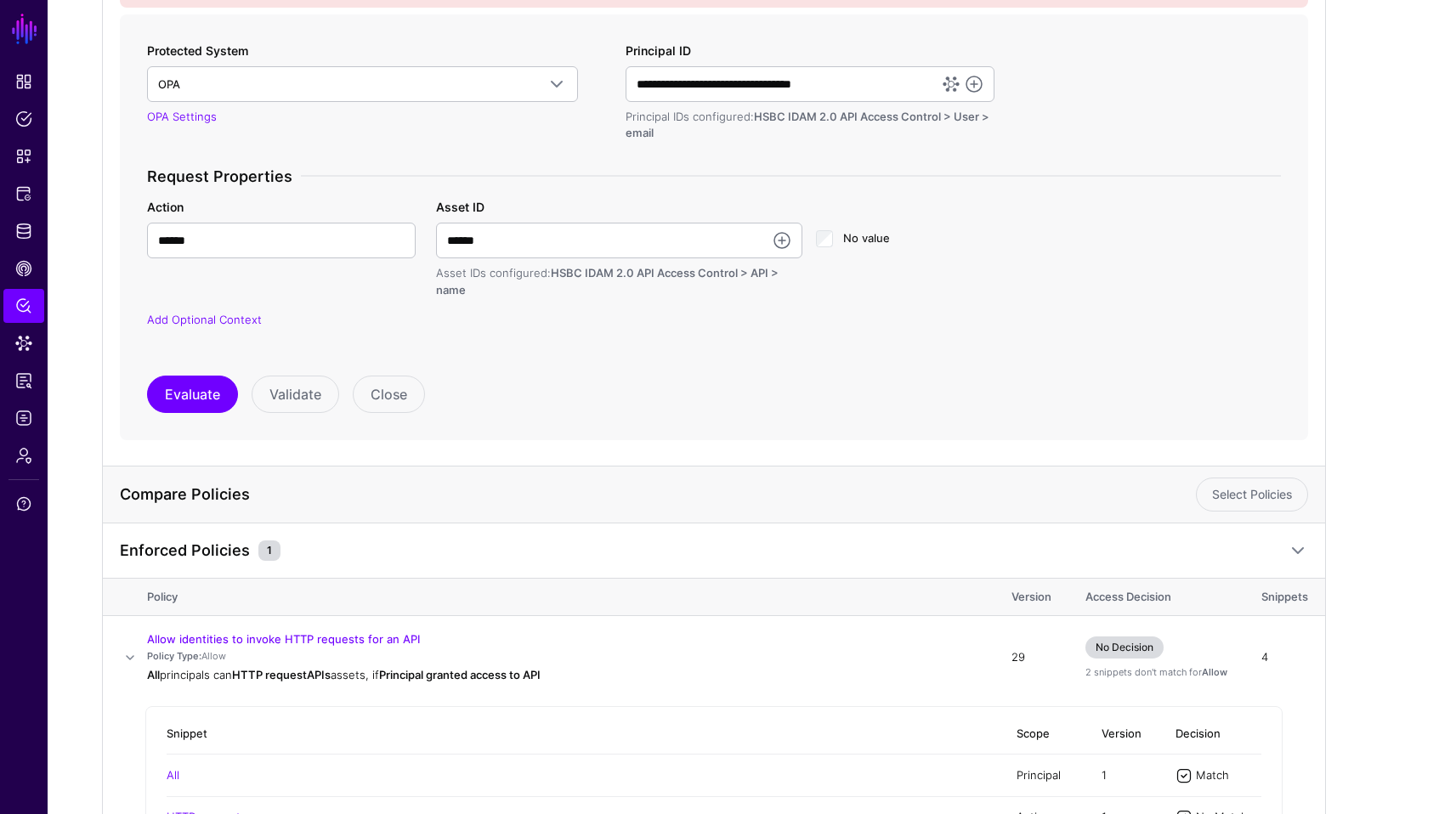
scroll to position [261, 0]
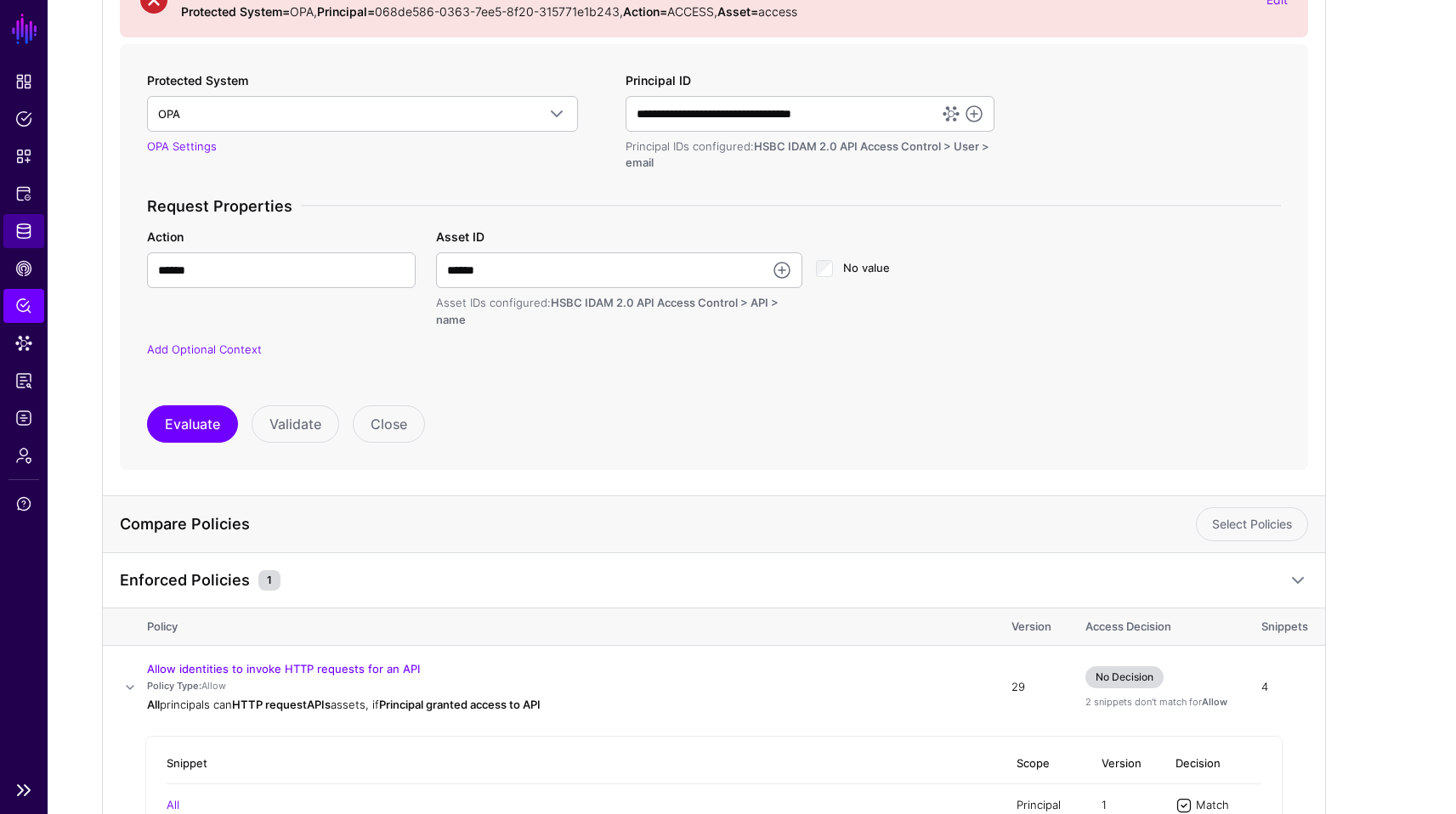
click at [18, 237] on span "Identity Data Fabric" at bounding box center [24, 231] width 17 height 17
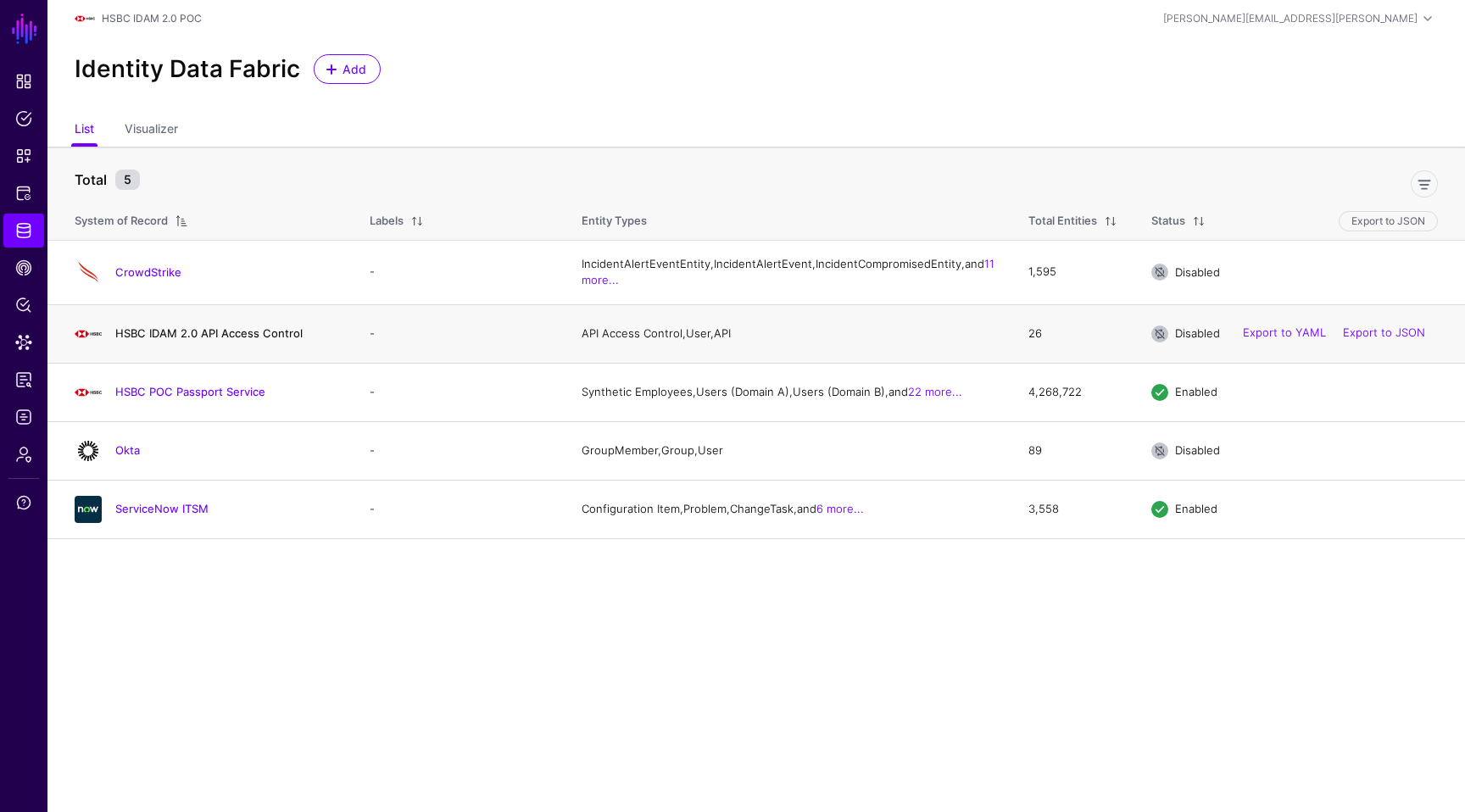
click at [259, 340] on link "HSBC IDAM 2.0 API Access Control" at bounding box center [208, 334] width 187 height 14
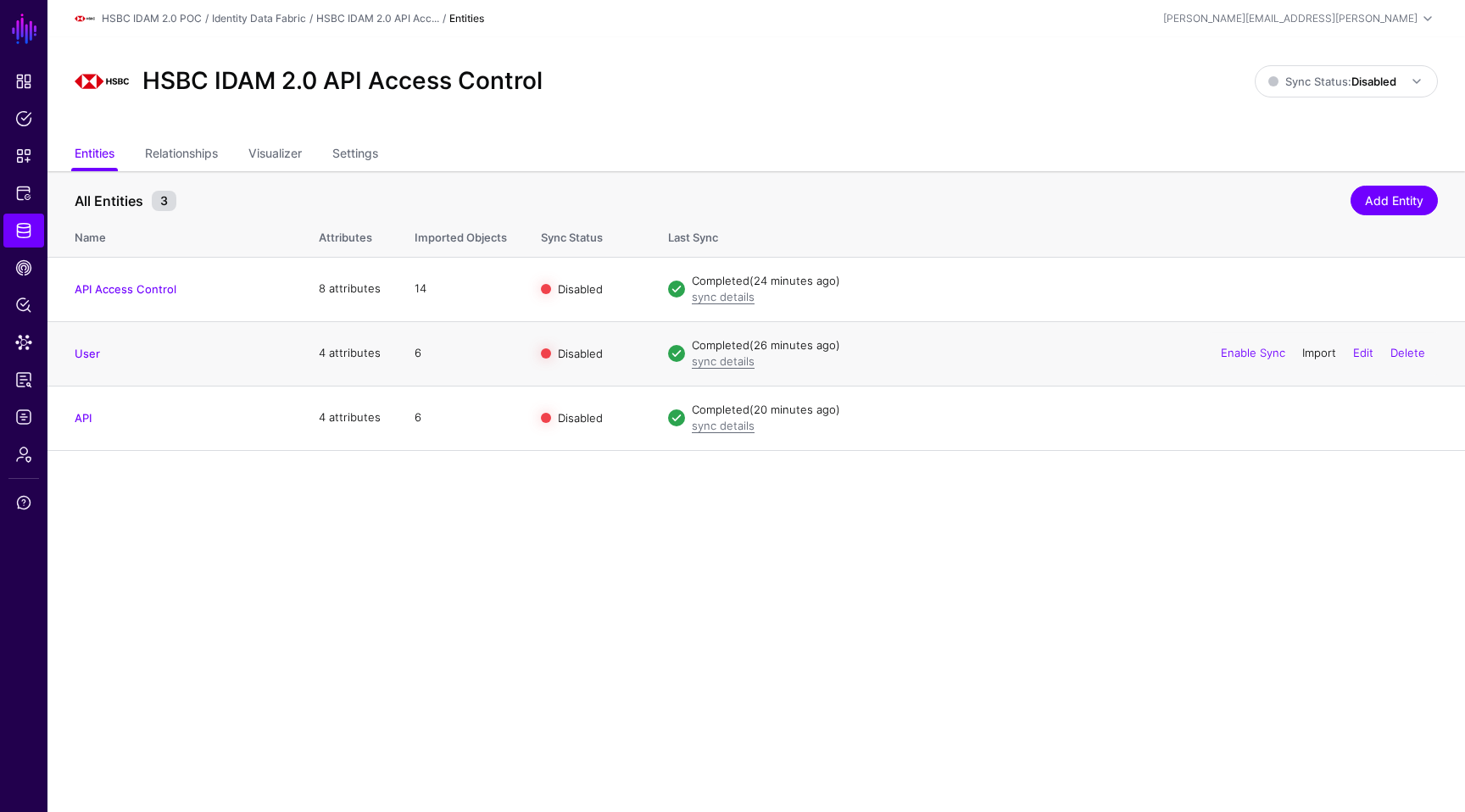
click at [1317, 352] on link "Import" at bounding box center [1319, 352] width 34 height 14
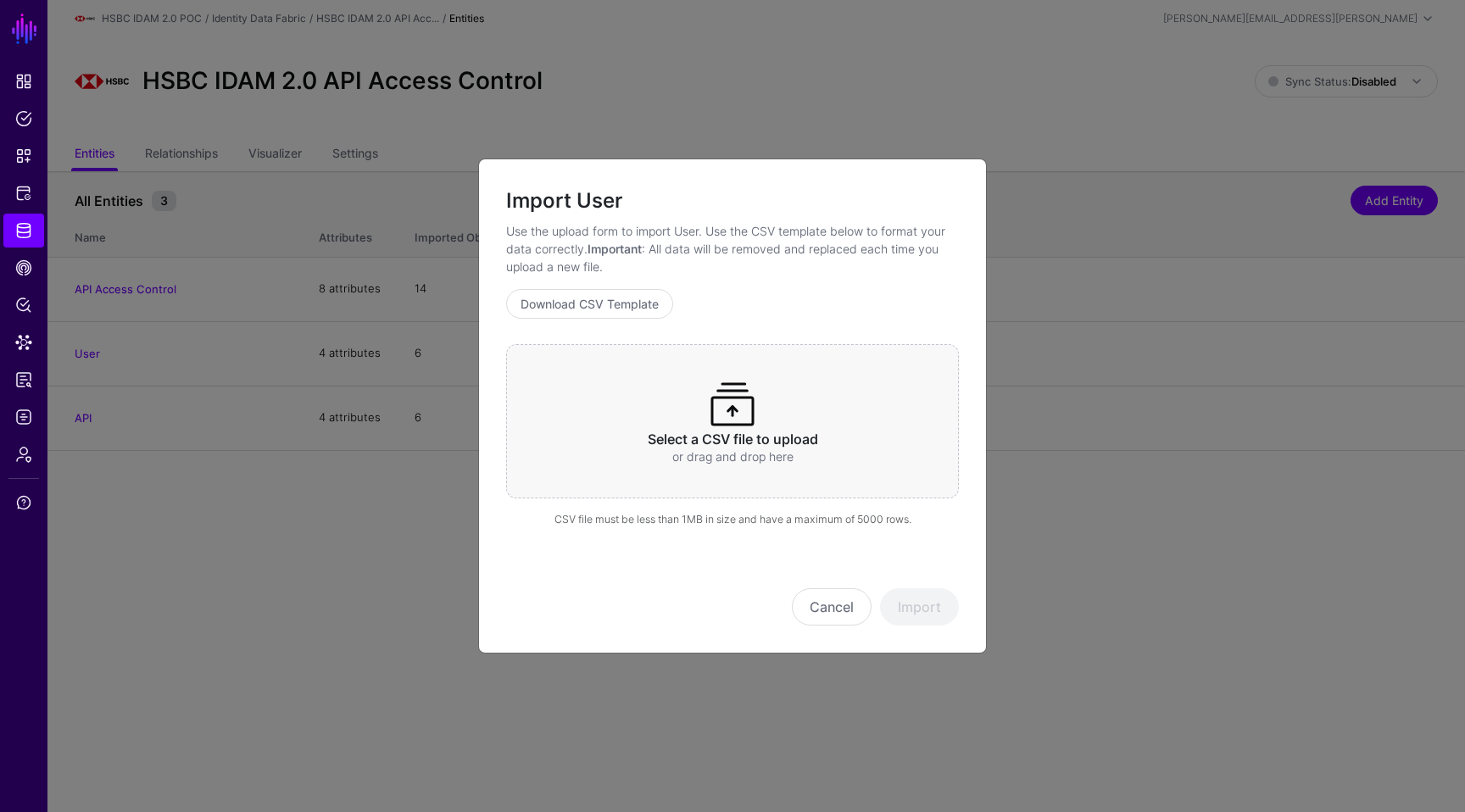
click at [844, 416] on div "Select a CSV file to upload or drag and drop here" at bounding box center [732, 421] width 453 height 154
click at [956, 586] on div "Cancel Import" at bounding box center [732, 583] width 453 height 85
click at [944, 599] on button "Import" at bounding box center [919, 606] width 79 height 37
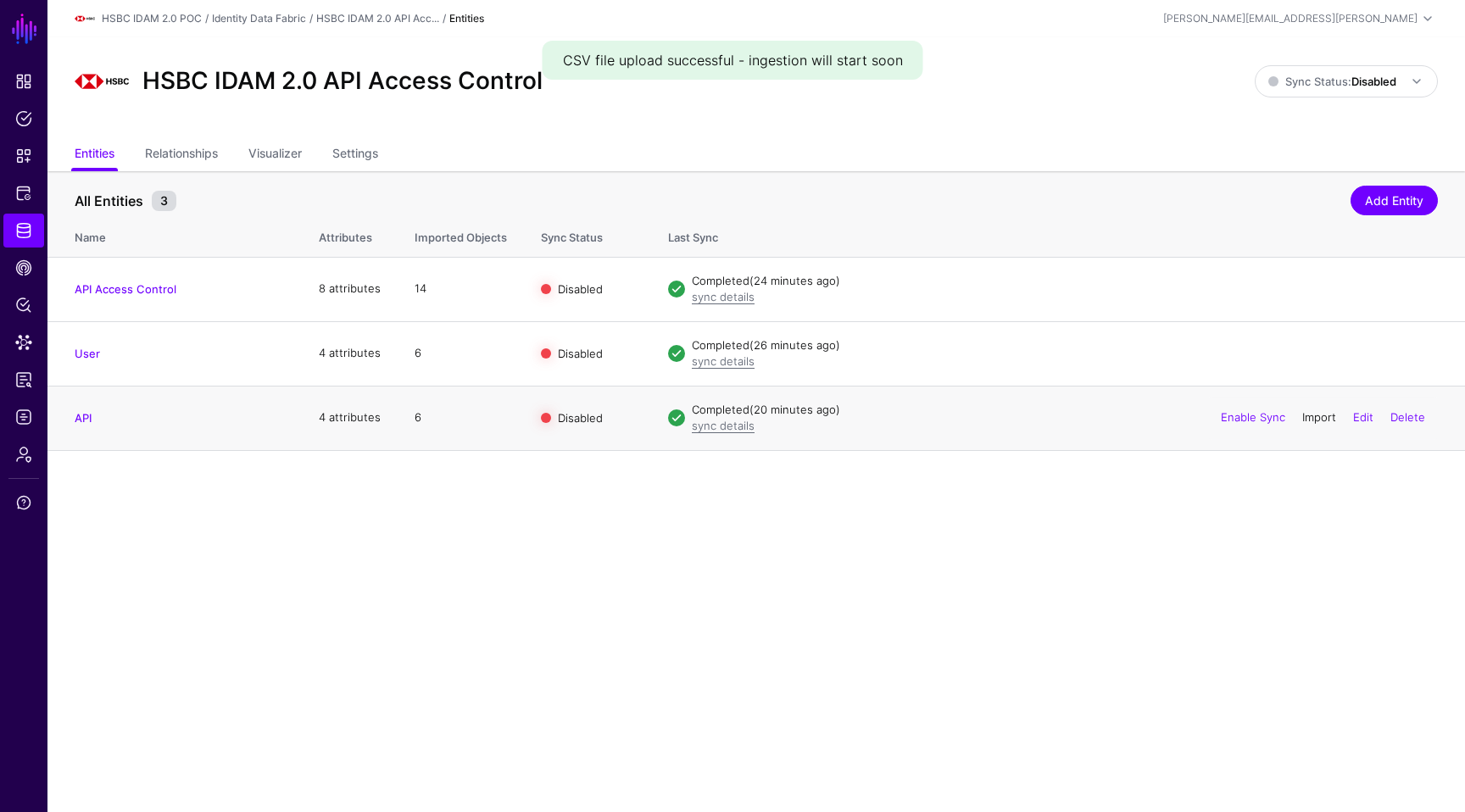
click at [1310, 417] on link "Import" at bounding box center [1319, 417] width 34 height 14
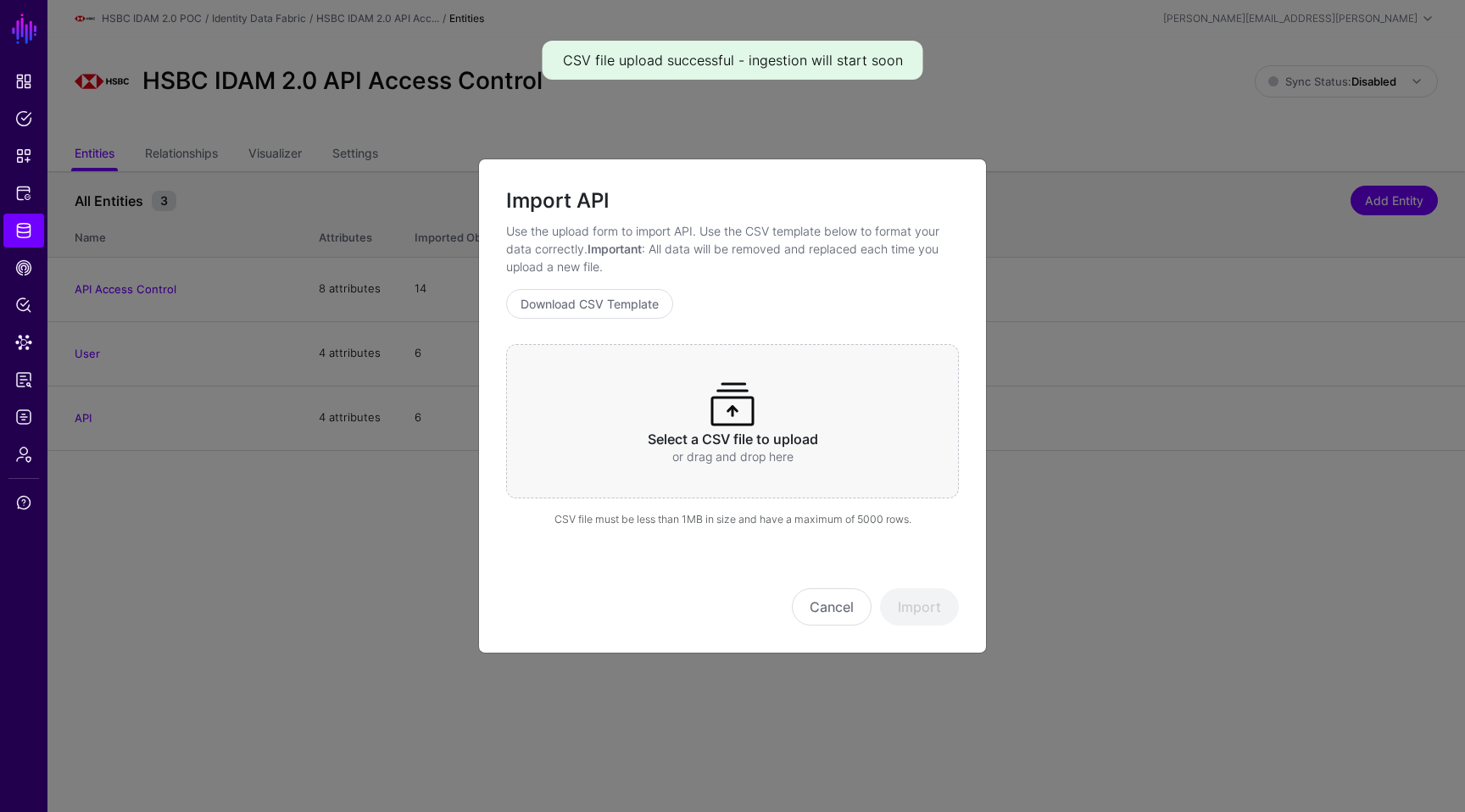
click at [808, 444] on h3 "Select a CSV file to upload" at bounding box center [732, 439] width 387 height 16
click at [929, 620] on button "Import" at bounding box center [919, 606] width 79 height 37
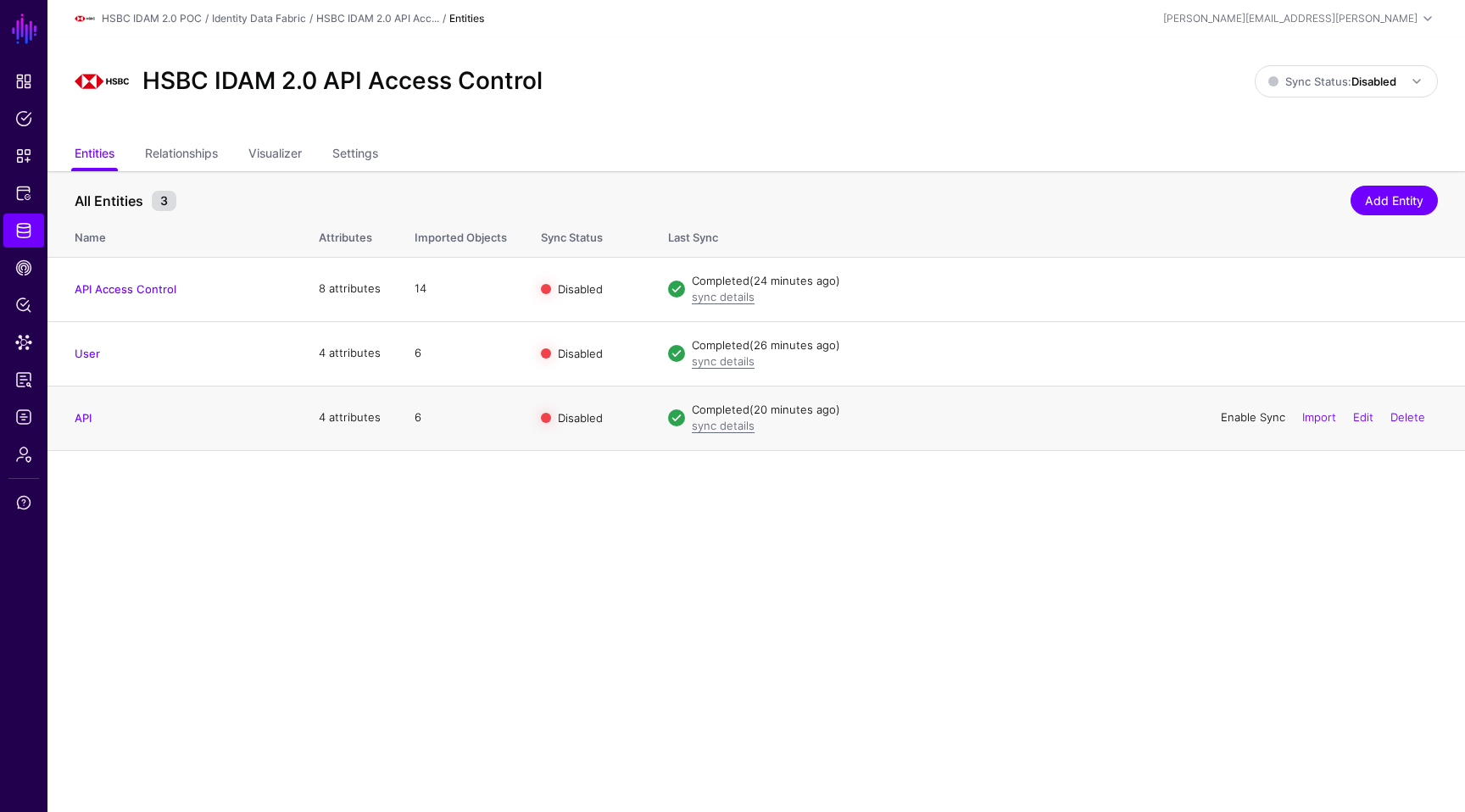
click at [1257, 417] on link "Enable Sync" at bounding box center [1252, 417] width 64 height 14
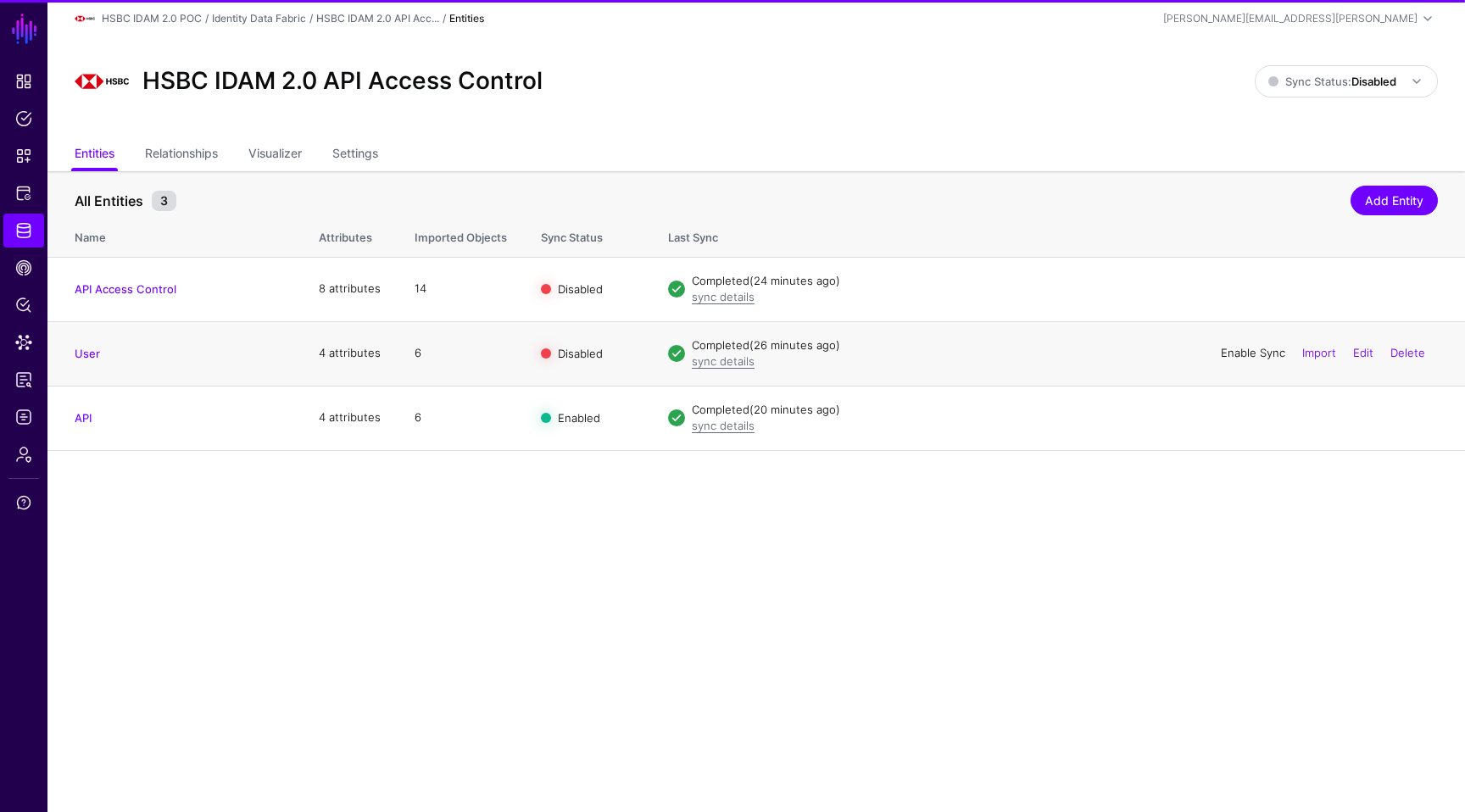
click at [1245, 352] on link "Enable Sync" at bounding box center [1252, 352] width 64 height 14
click at [1245, 286] on link "Enable Sync" at bounding box center [1252, 288] width 64 height 14
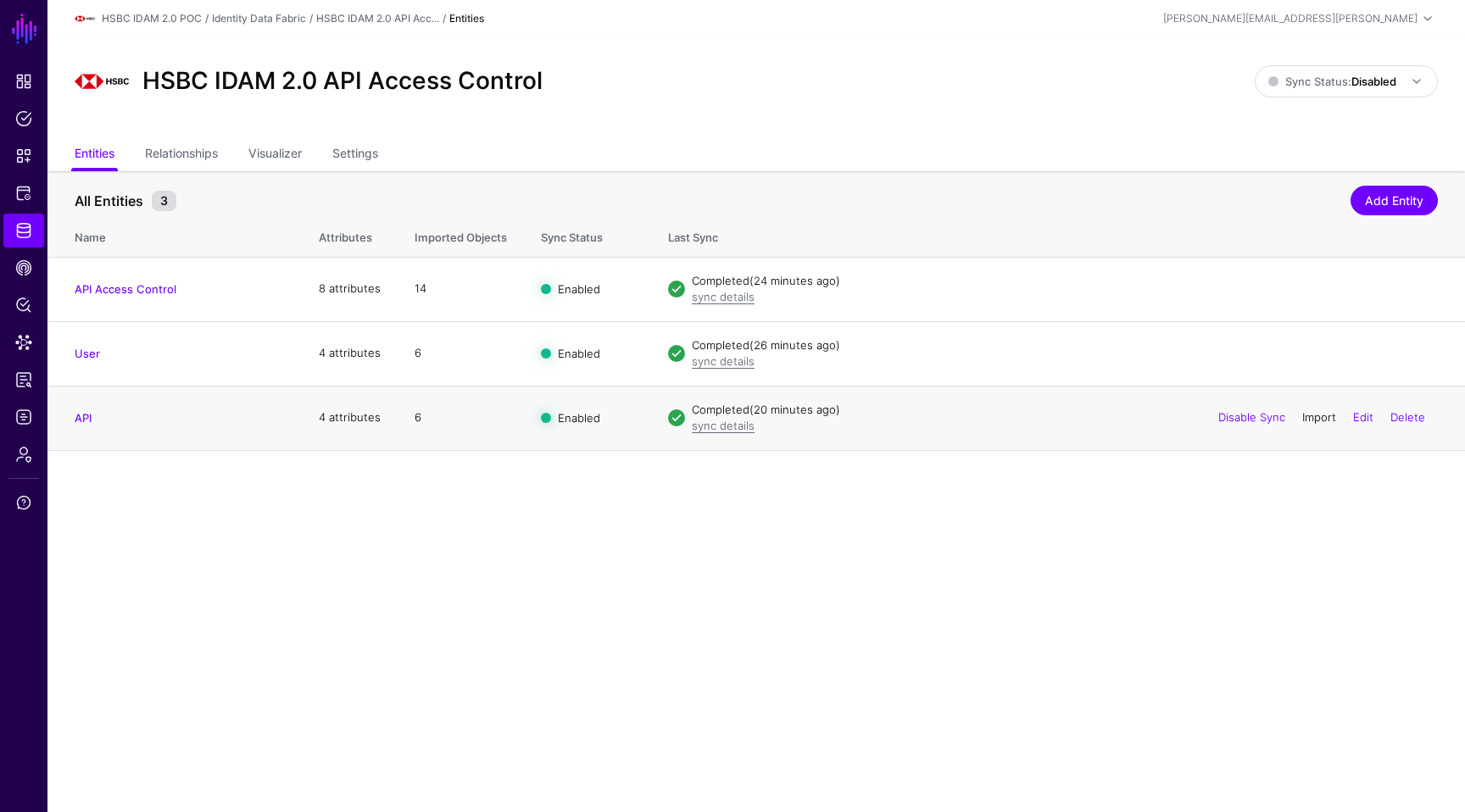
click at [1312, 421] on link "Import" at bounding box center [1319, 417] width 34 height 14
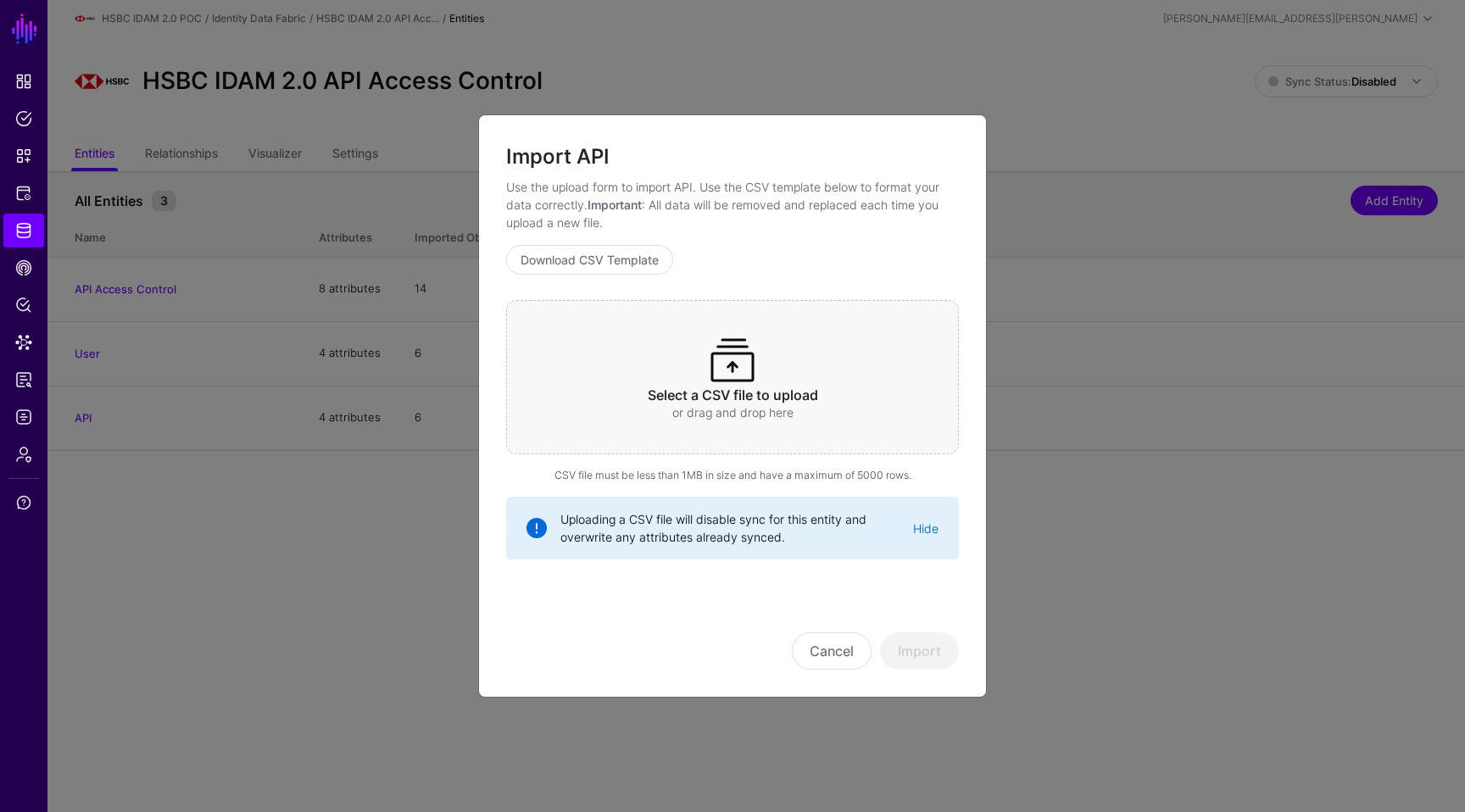
click at [797, 367] on div "Select a CSV file to upload or drag and drop here" at bounding box center [732, 377] width 453 height 154
click at [853, 659] on button "Cancel" at bounding box center [831, 650] width 80 height 37
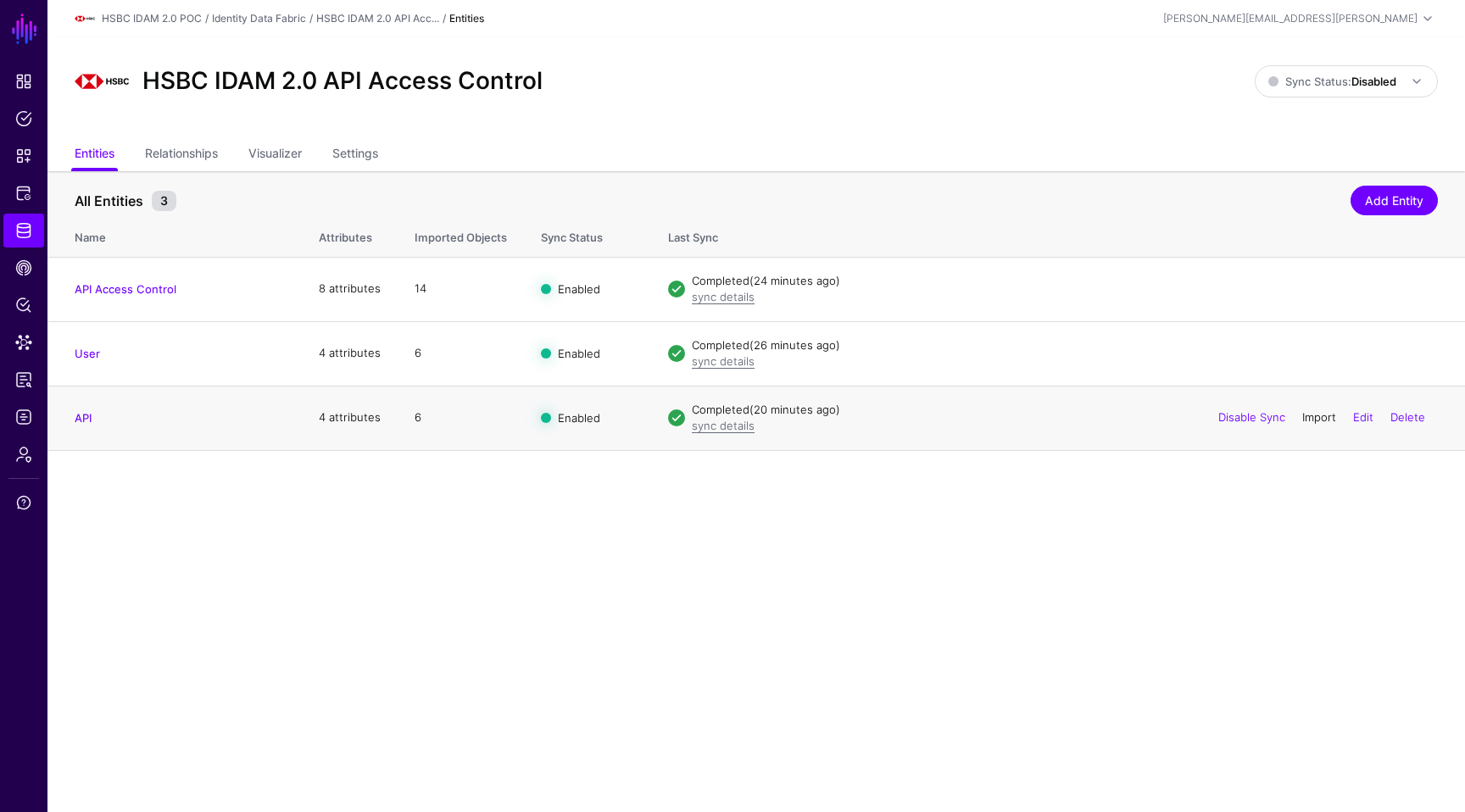
click at [1324, 415] on link "Import" at bounding box center [1319, 417] width 34 height 14
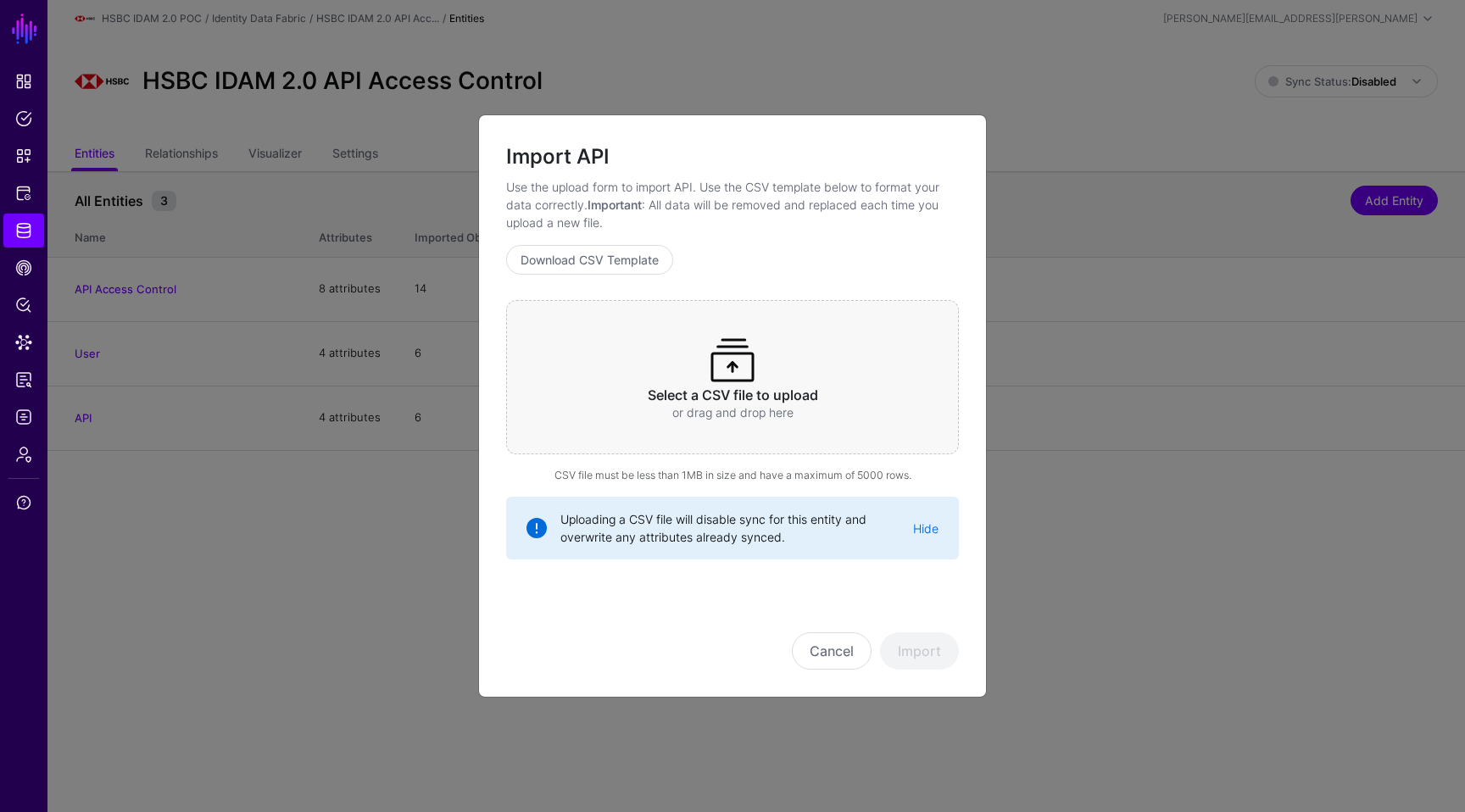
click at [911, 370] on div "Select a CSV file to upload or drag and drop here" at bounding box center [732, 377] width 453 height 154
click at [919, 638] on button "Import" at bounding box center [919, 650] width 79 height 37
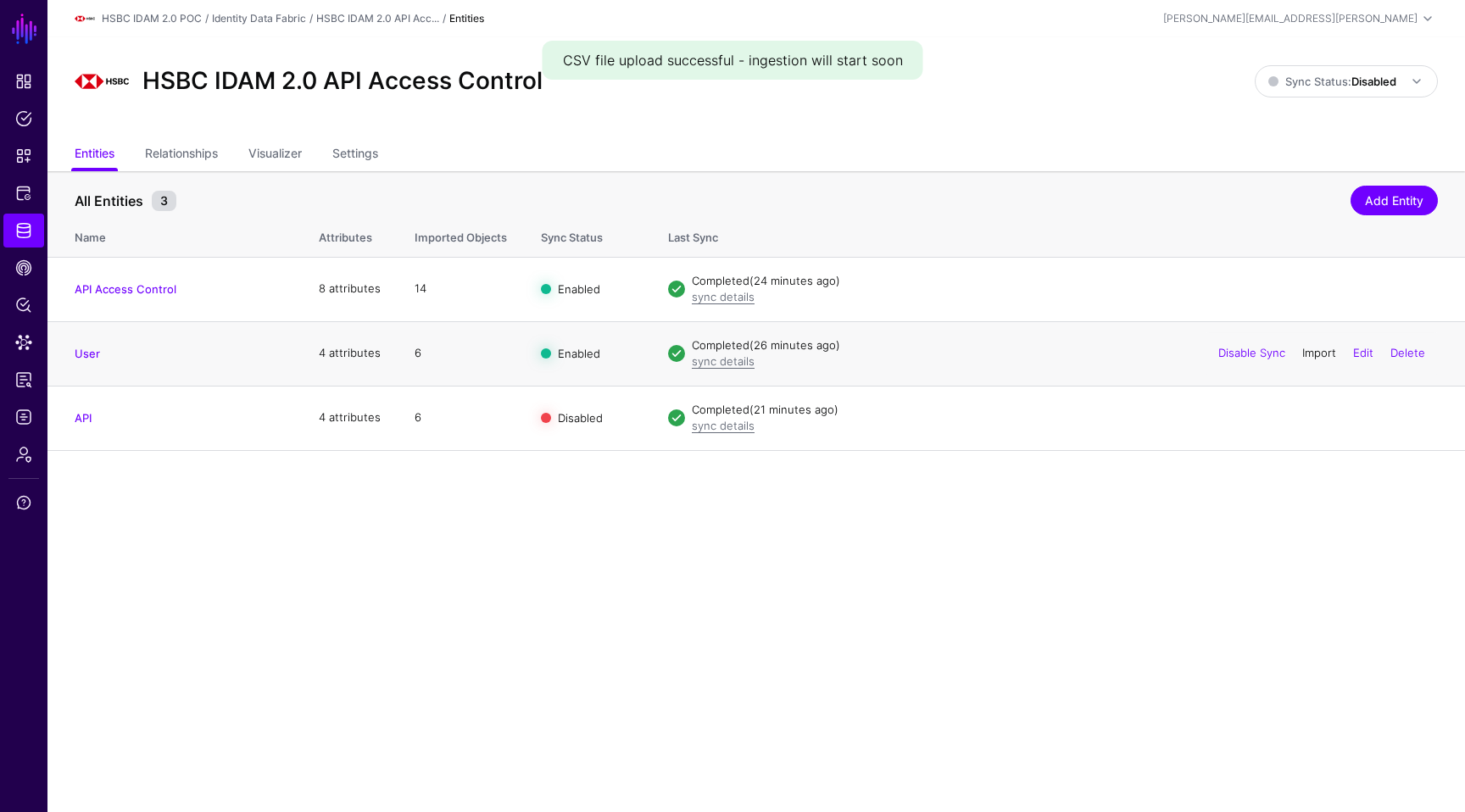
click at [1317, 357] on link "Import" at bounding box center [1319, 352] width 34 height 14
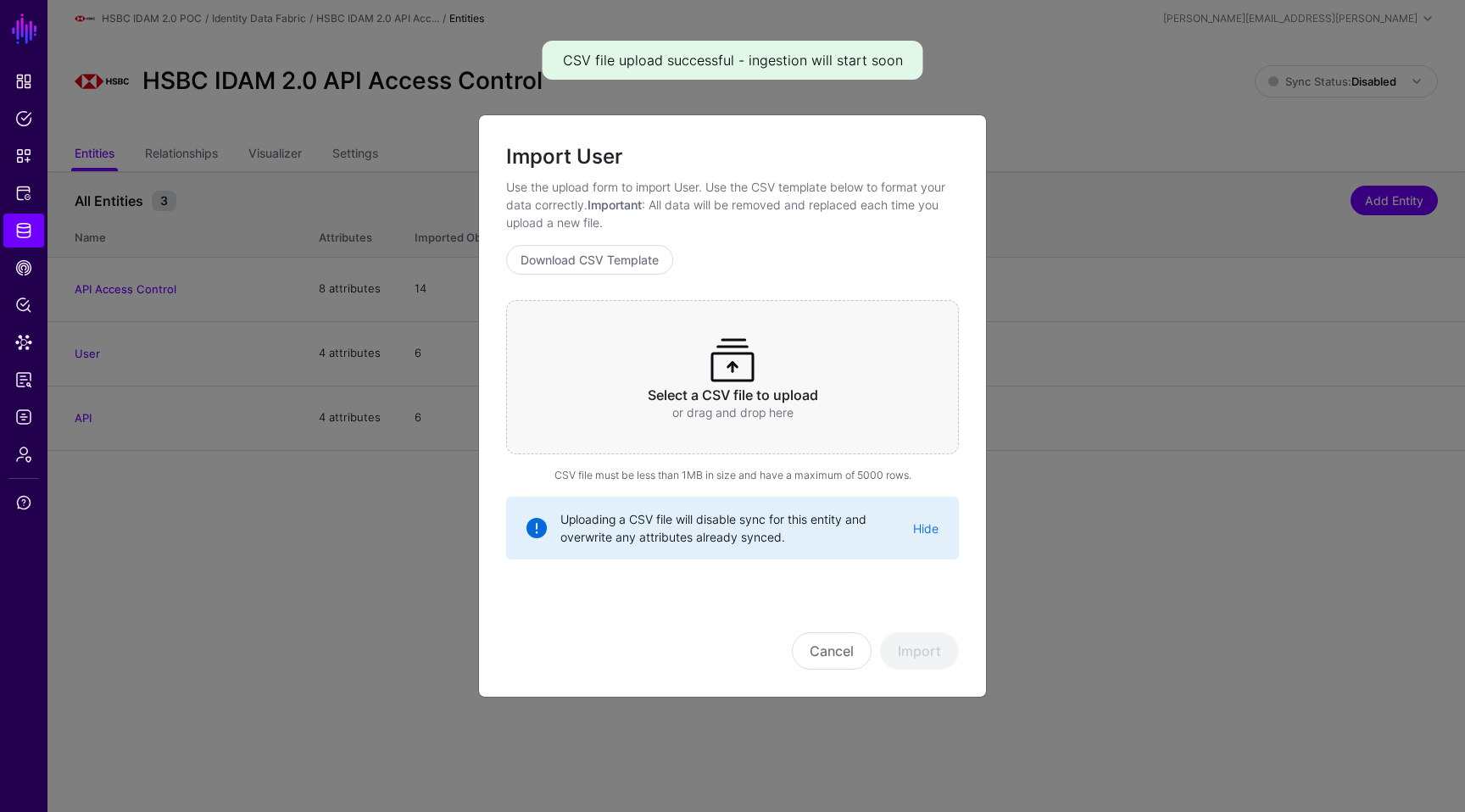
click at [739, 363] on span at bounding box center [732, 359] width 54 height 54
click at [926, 649] on button "Import" at bounding box center [919, 650] width 79 height 37
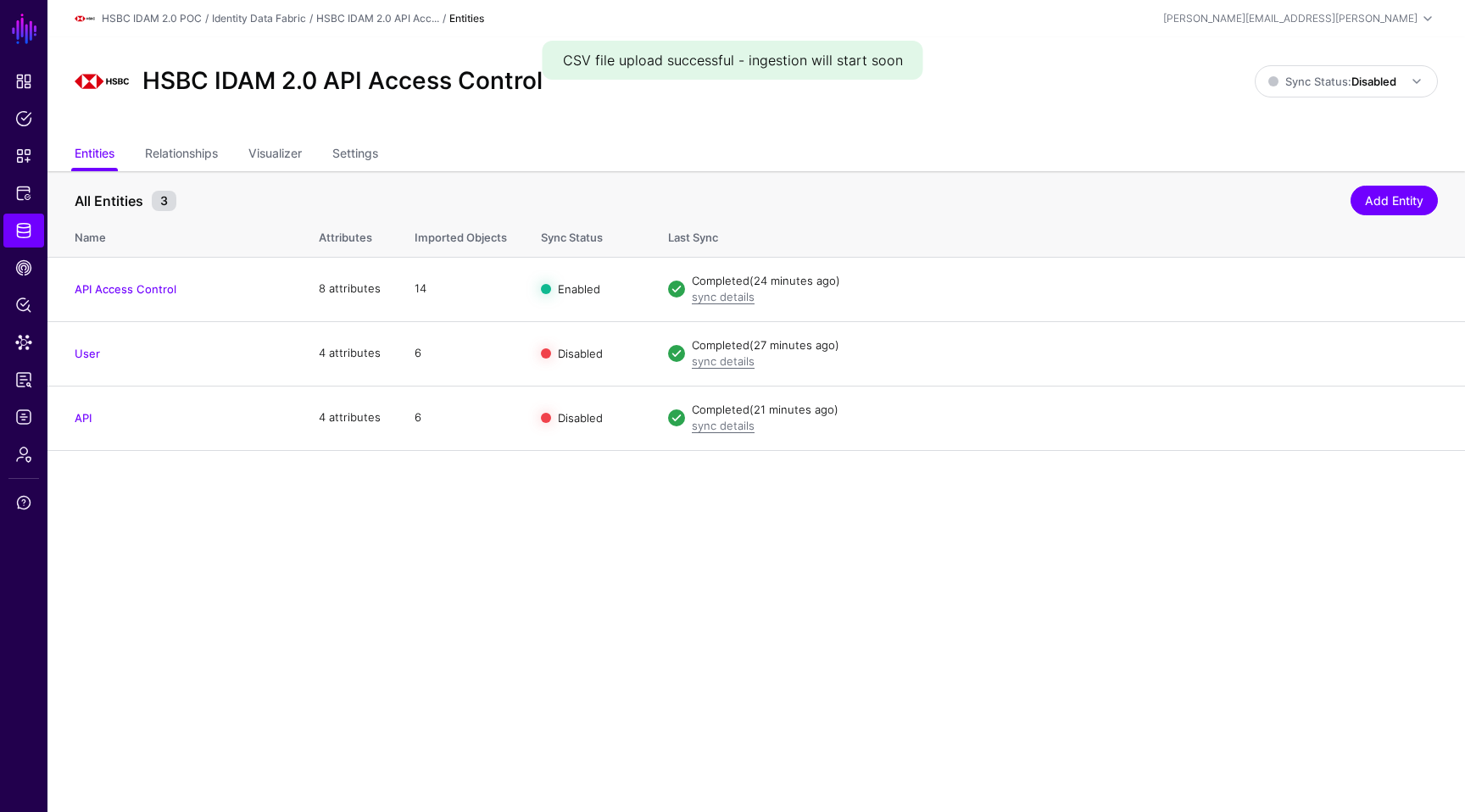
click at [600, 605] on main "SGNL Dashboard Policies Snippets Protected Systems Identity Data Fabric CAEP Hu…" at bounding box center [732, 406] width 1465 height 812
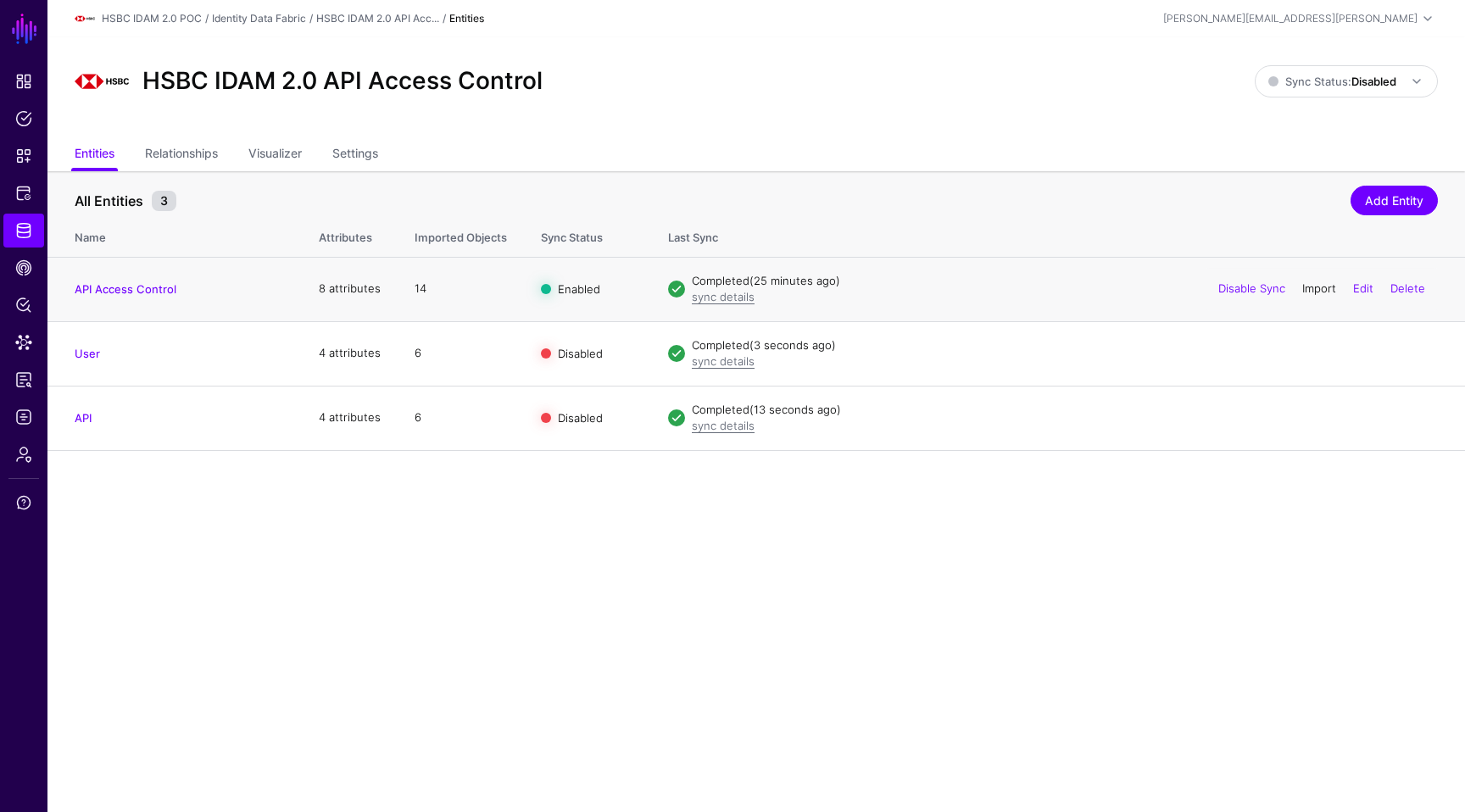
click at [1313, 282] on link "Import" at bounding box center [1319, 288] width 34 height 14
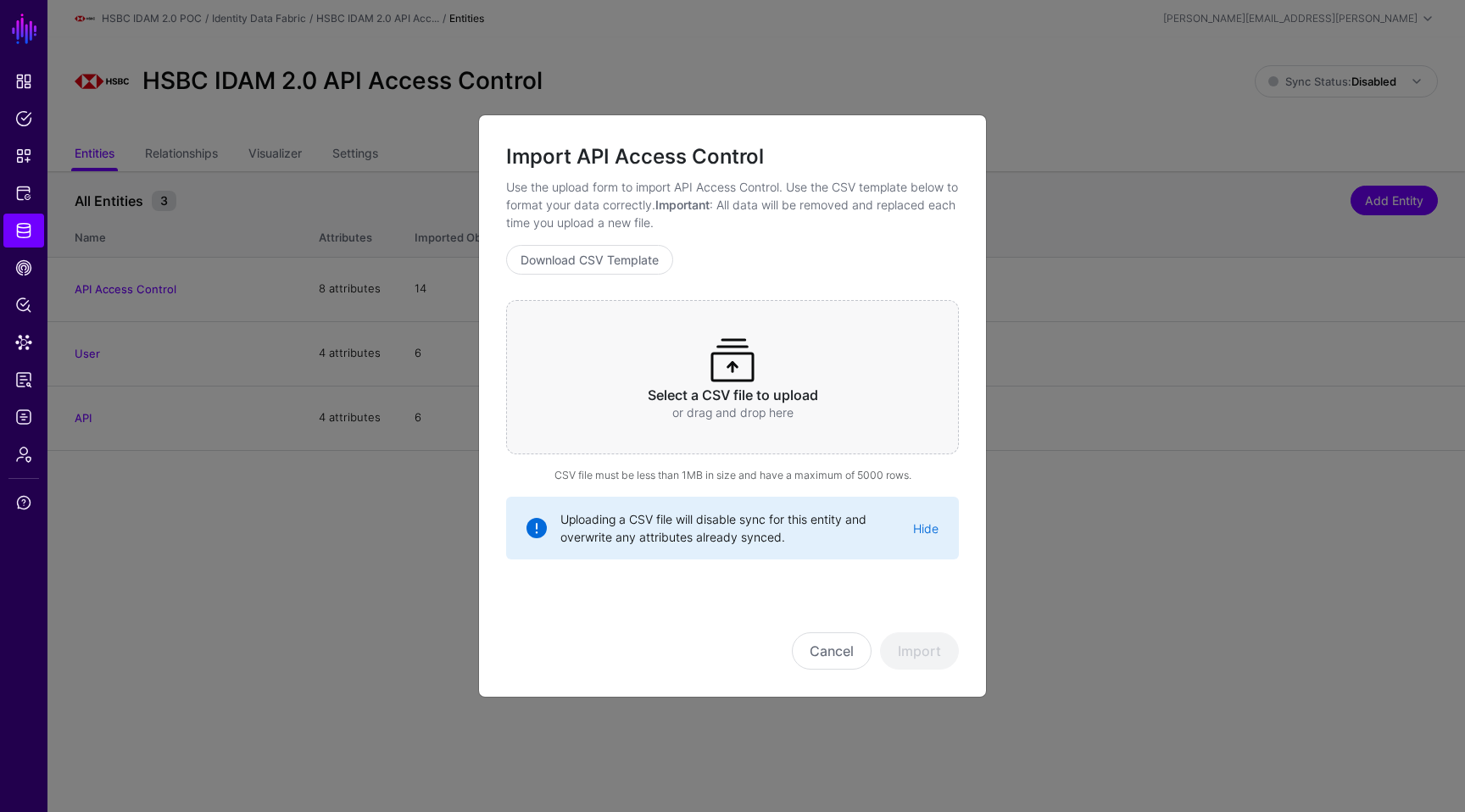
click at [869, 407] on p "or drag and drop here" at bounding box center [732, 412] width 387 height 18
click at [914, 651] on button "Import" at bounding box center [919, 650] width 79 height 37
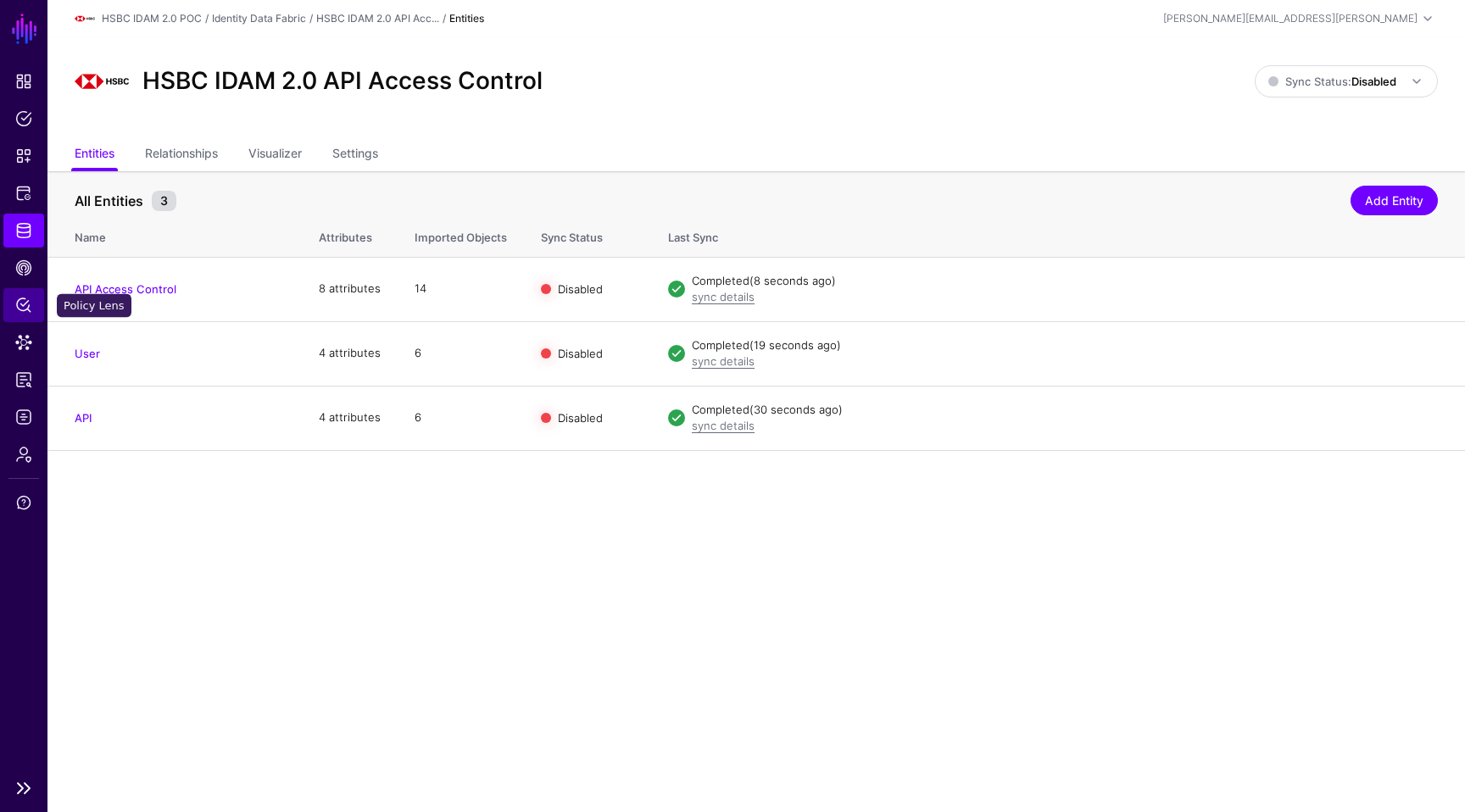
click at [23, 289] on link "Policy Lens" at bounding box center [23, 305] width 40 height 34
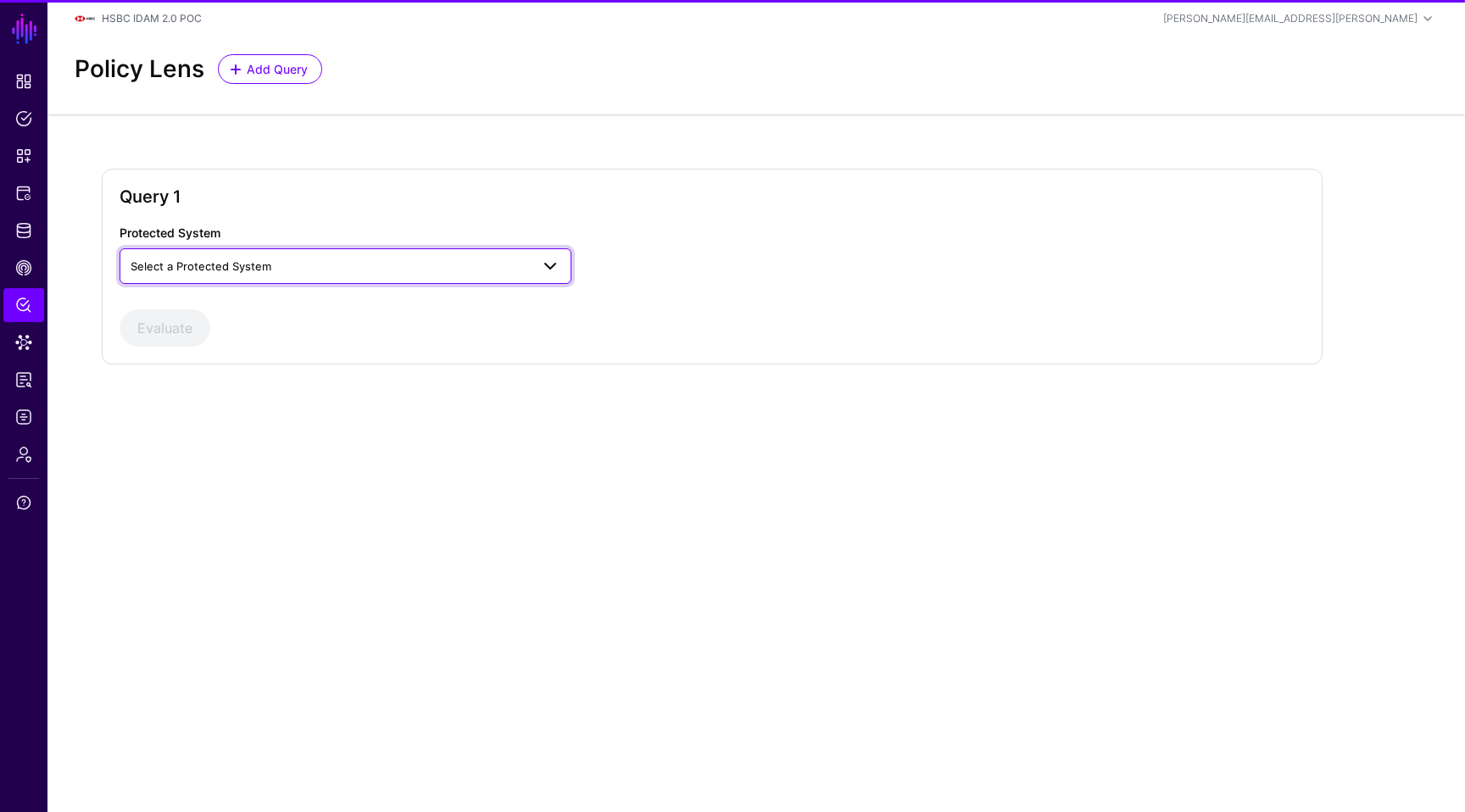
click at [260, 274] on span "Select a Protected System" at bounding box center [330, 266] width 400 height 19
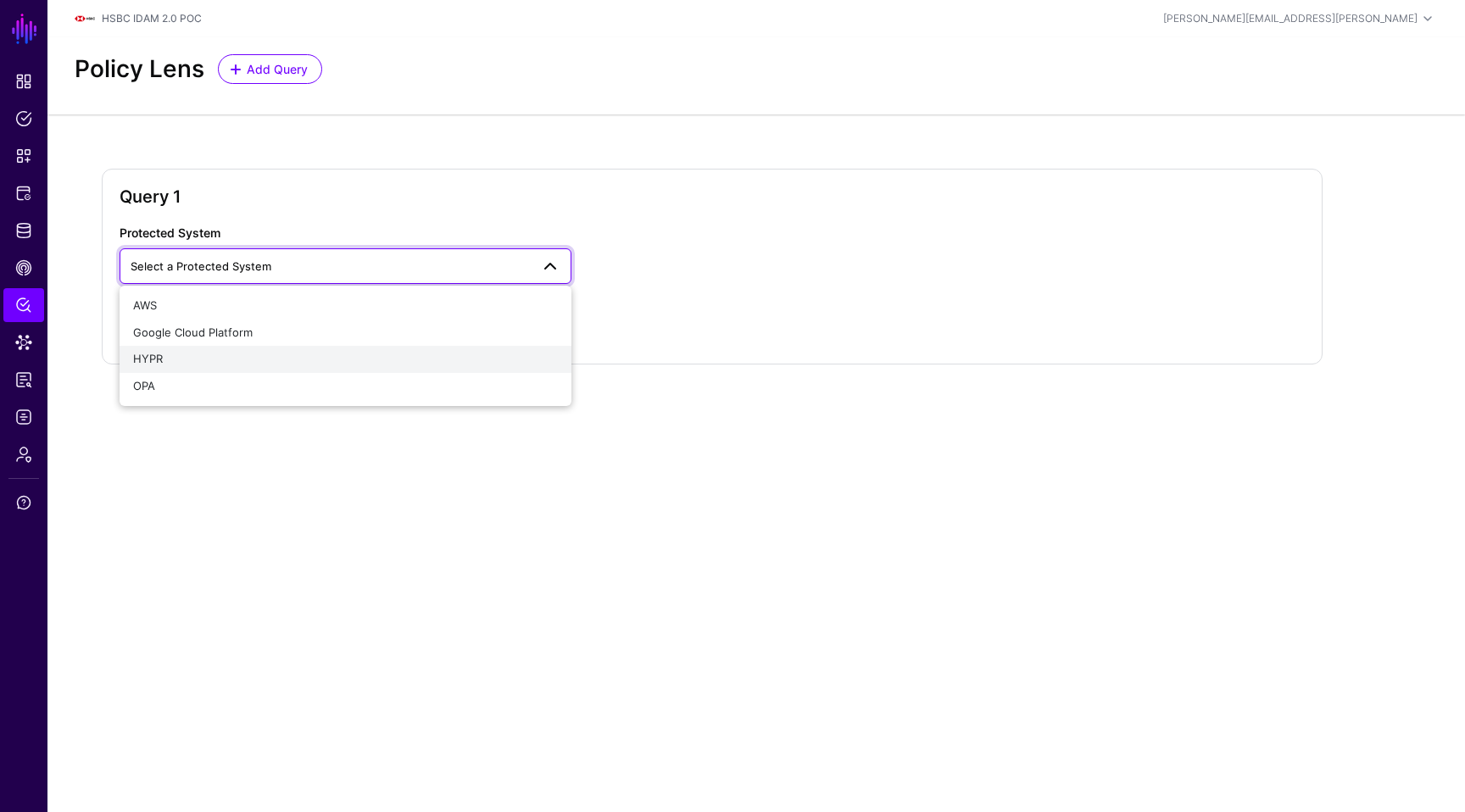
click at [235, 371] on button "HYPR" at bounding box center [345, 359] width 452 height 27
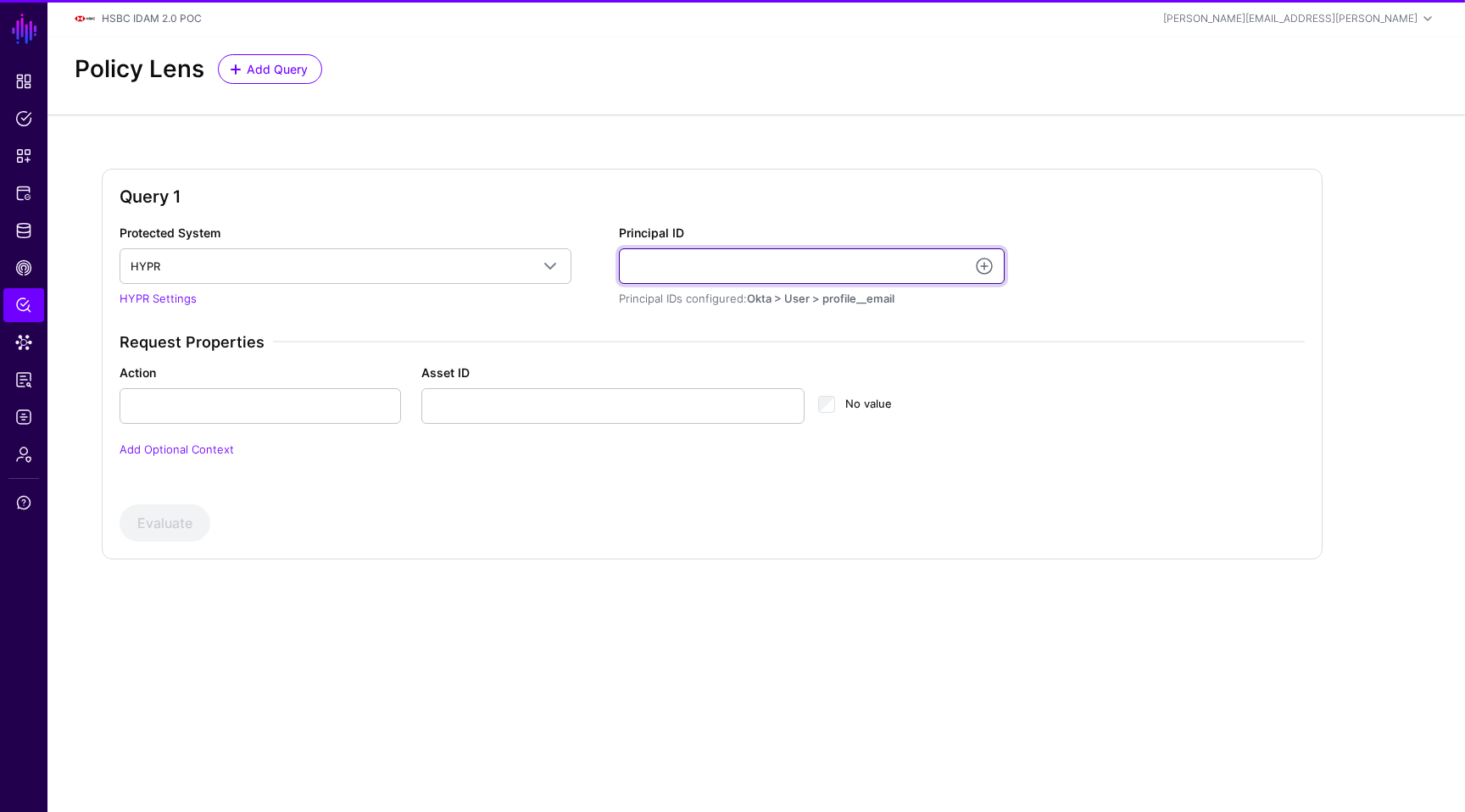
click at [684, 258] on input "Principal ID" at bounding box center [812, 267] width 386 height 36
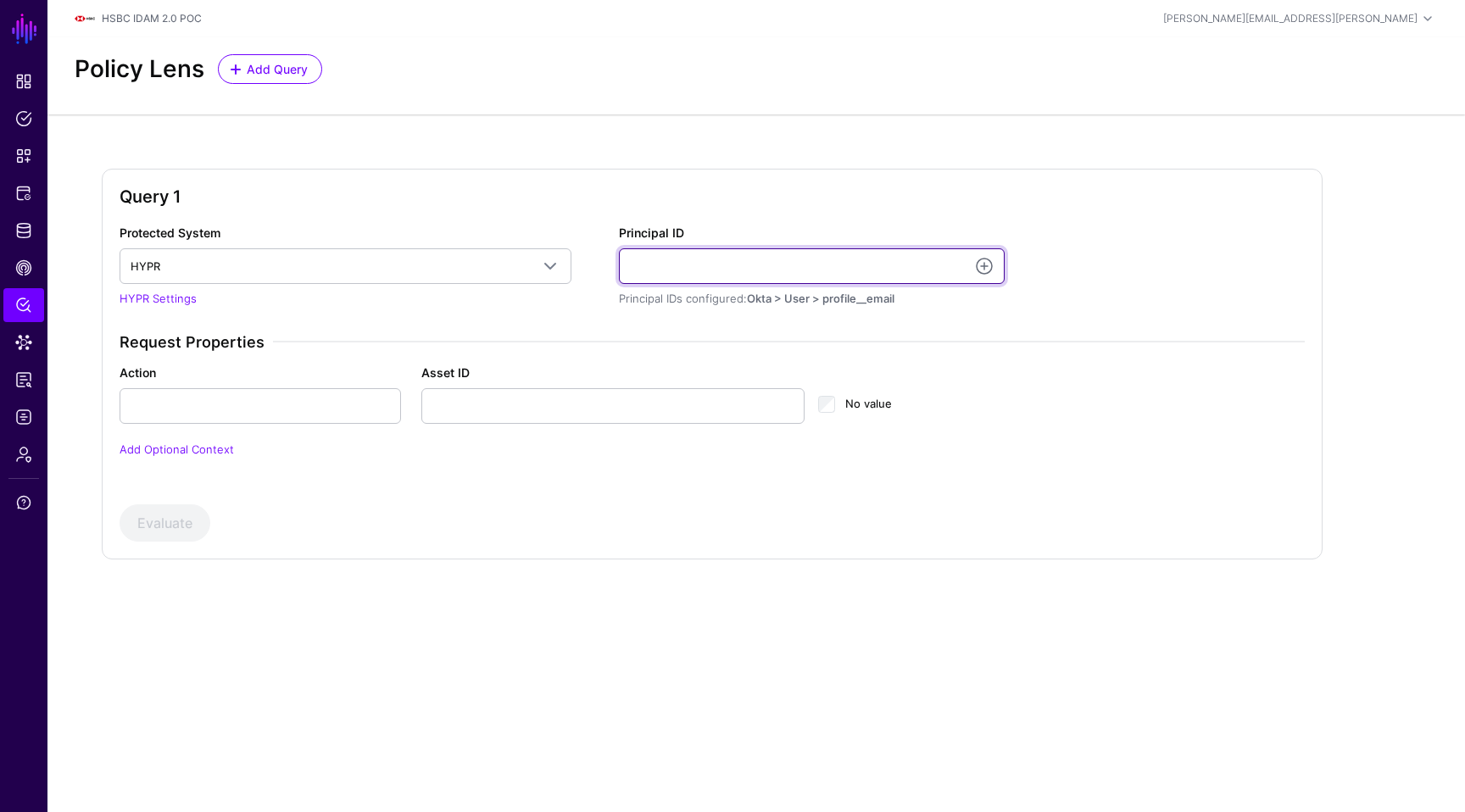
click at [1001, 265] on input "Principal ID" at bounding box center [812, 267] width 386 height 36
click at [987, 265] on link at bounding box center [985, 267] width 21 height 21
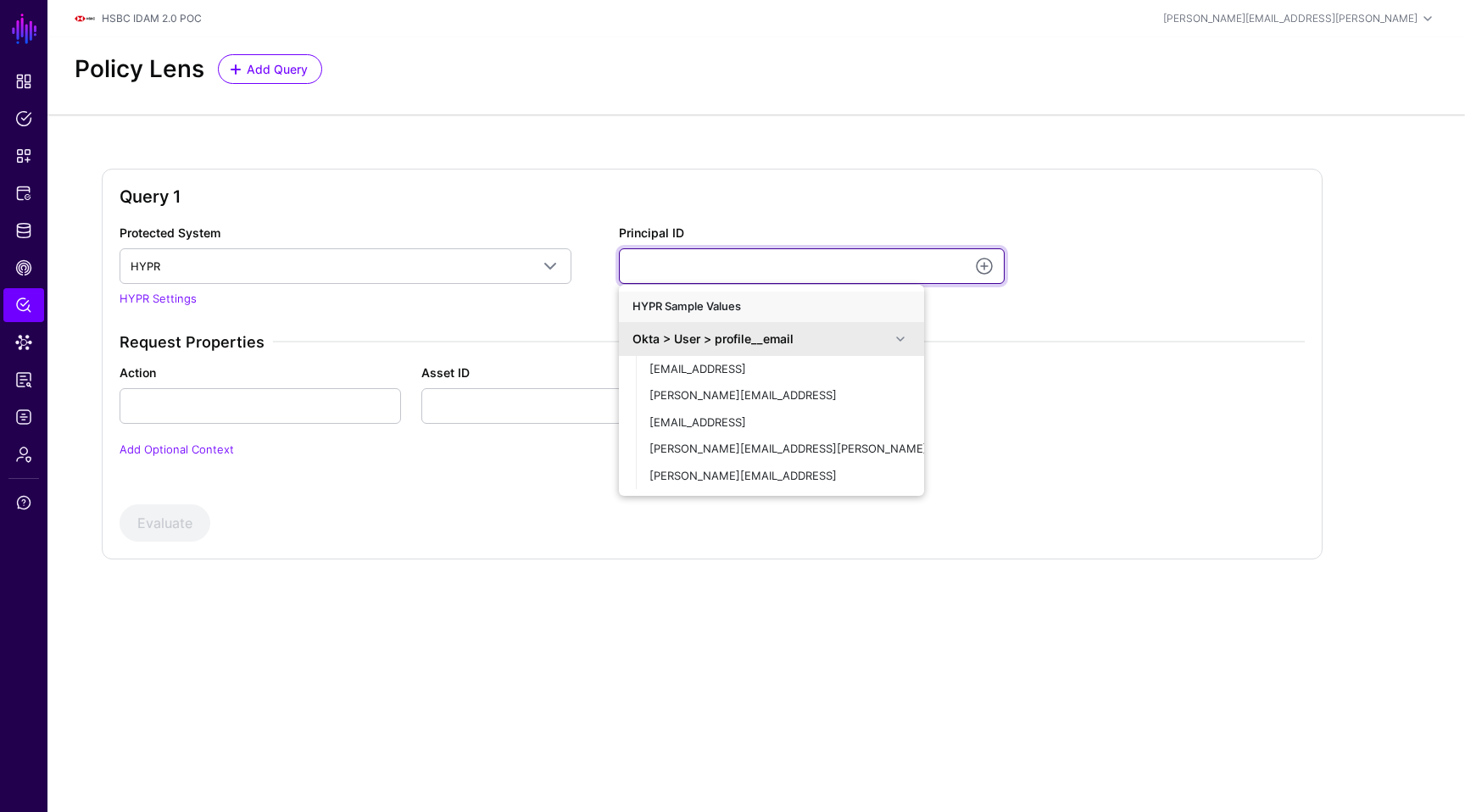
click at [803, 271] on input "Principal ID" at bounding box center [812, 267] width 386 height 36
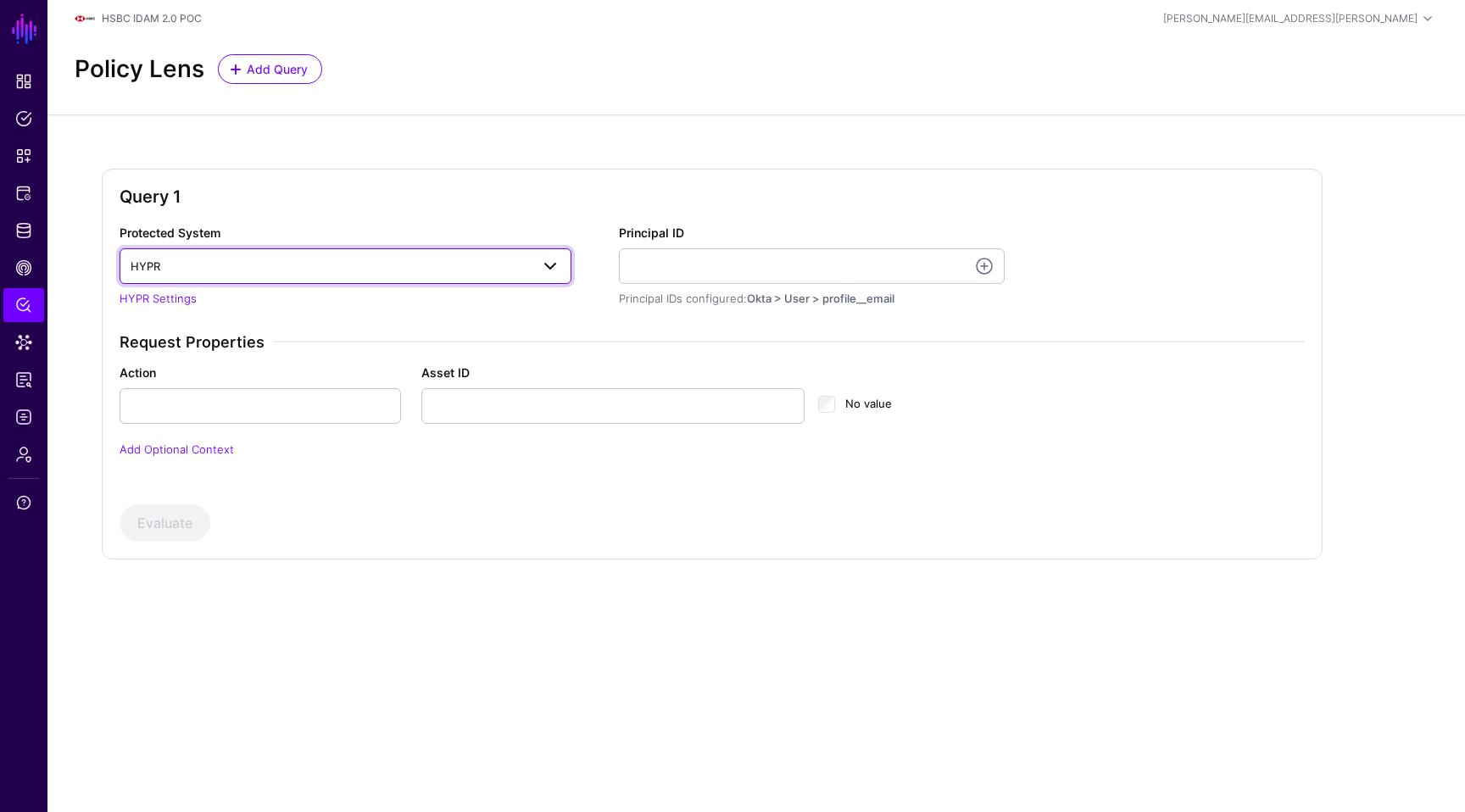
click at [547, 270] on span at bounding box center [551, 267] width 21 height 21
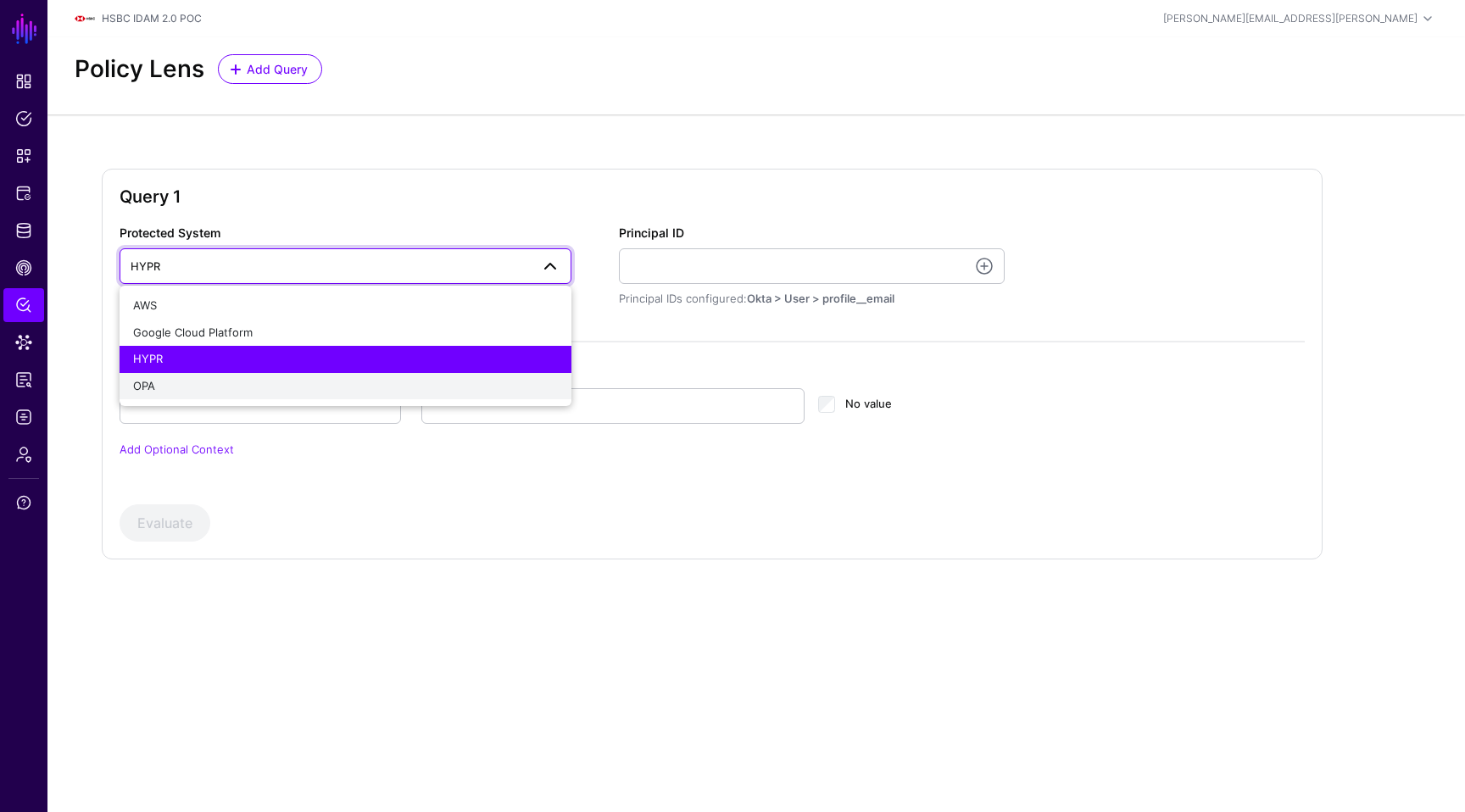
click at [340, 376] on button "OPA" at bounding box center [345, 387] width 452 height 27
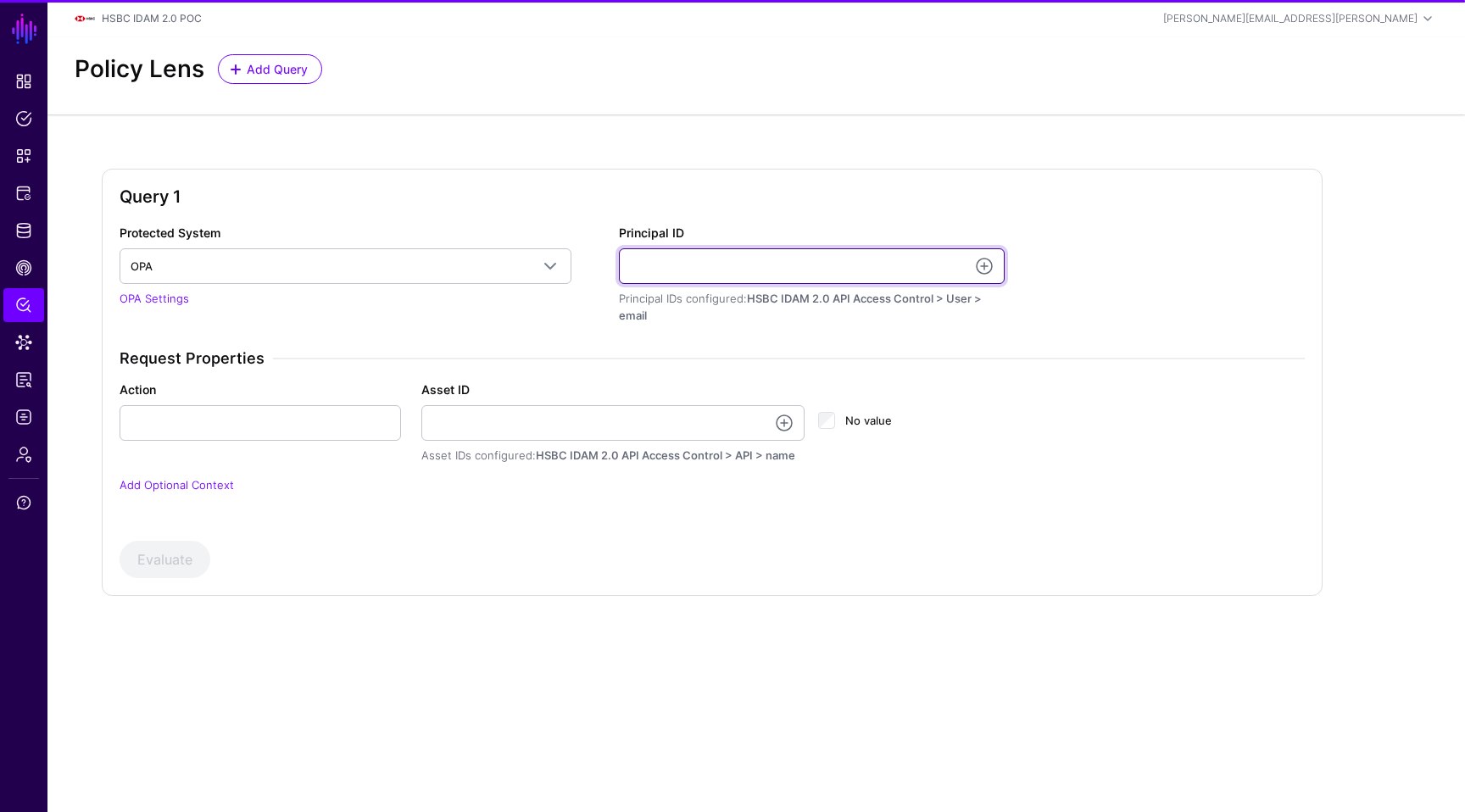
click at [754, 264] on input "Principal ID" at bounding box center [812, 267] width 386 height 36
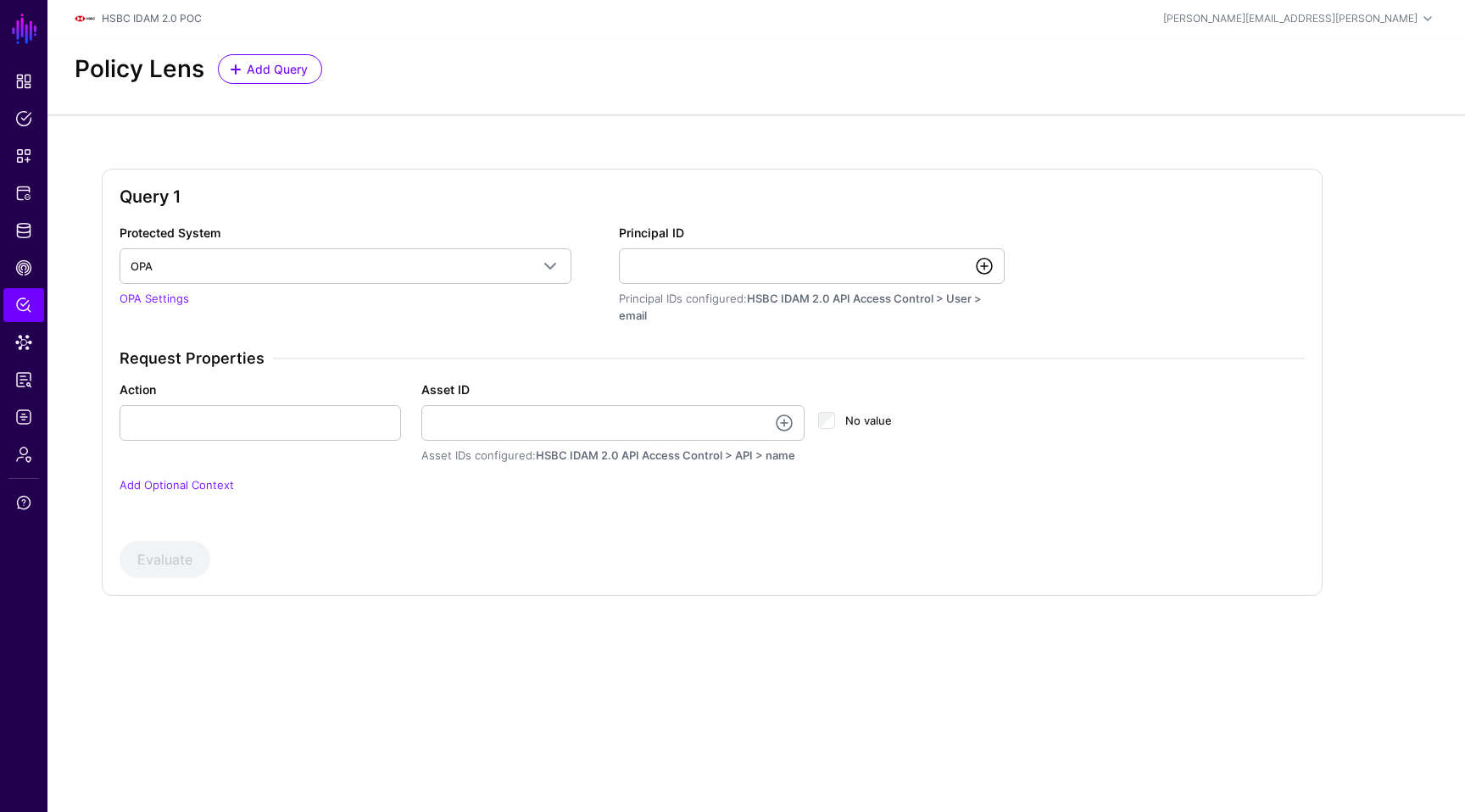
click at [988, 268] on link at bounding box center [985, 267] width 21 height 21
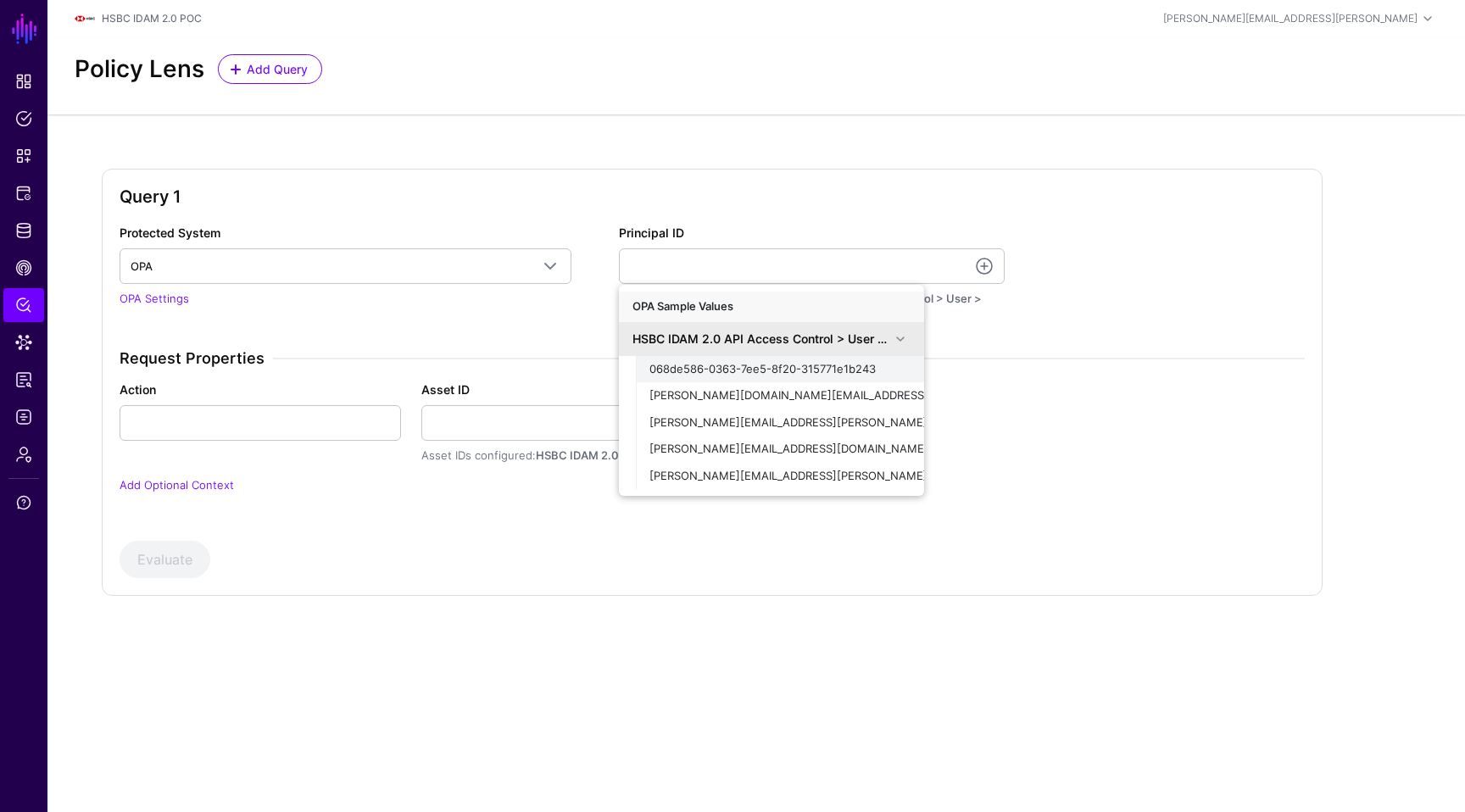
click at [811, 357] on button "068de586-0363-7ee5-8f20-315771e1b243" at bounding box center [780, 370] width 288 height 27
type input "**********"
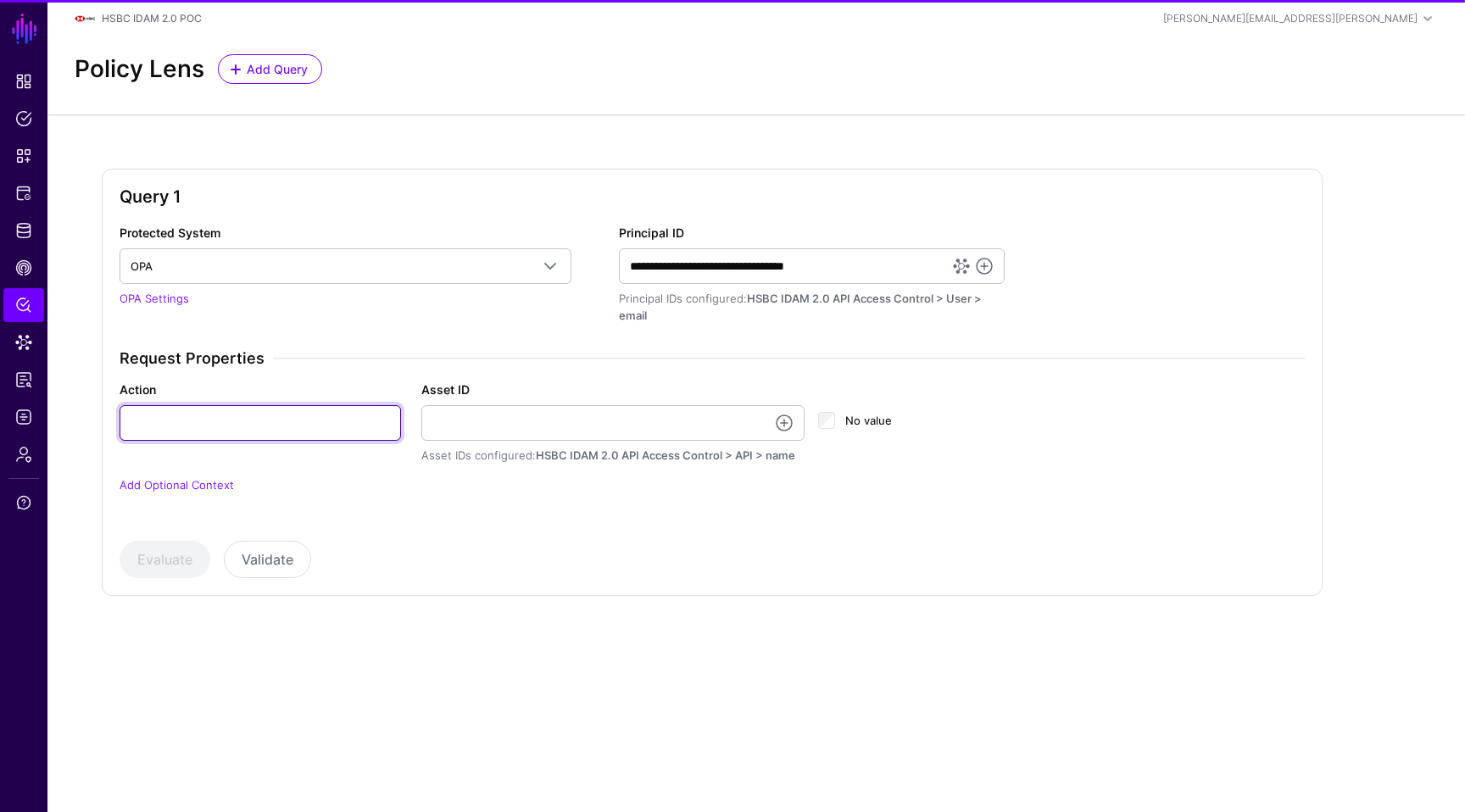
click at [360, 420] on input "Action" at bounding box center [260, 423] width 281 height 36
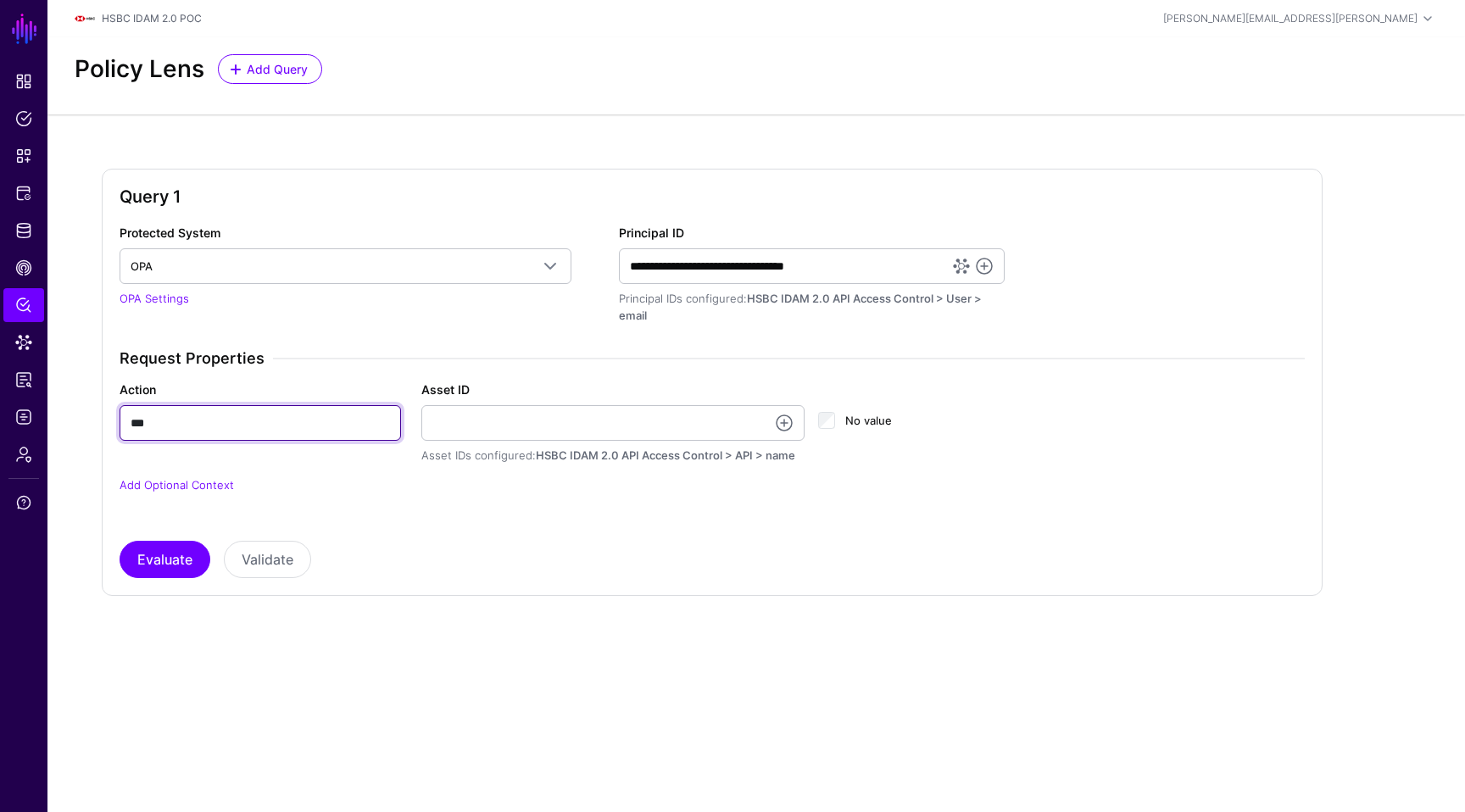
type input "***"
click at [788, 417] on link at bounding box center [784, 423] width 21 height 21
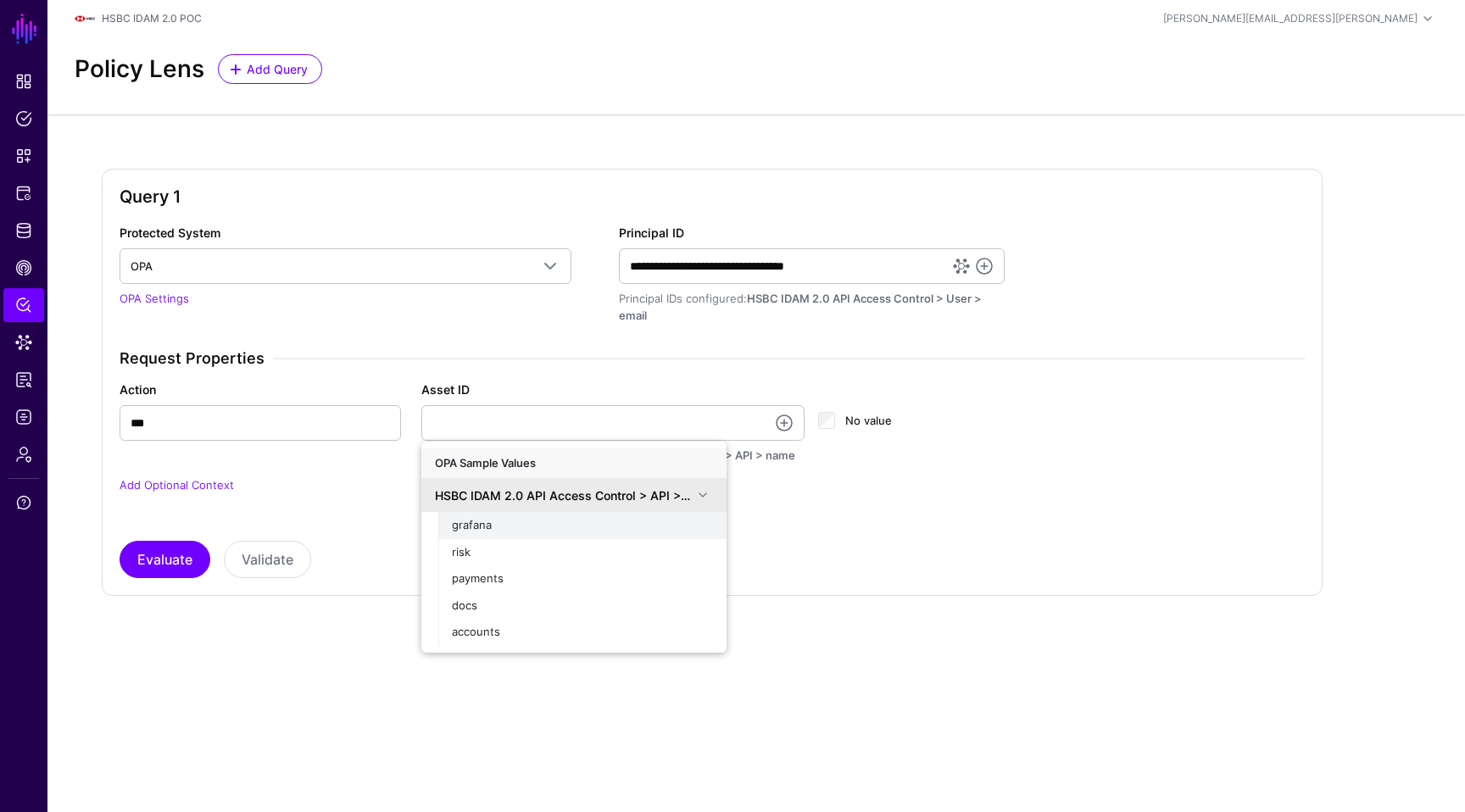
click at [567, 512] on button "grafana" at bounding box center [582, 526] width 288 height 27
type input "*******"
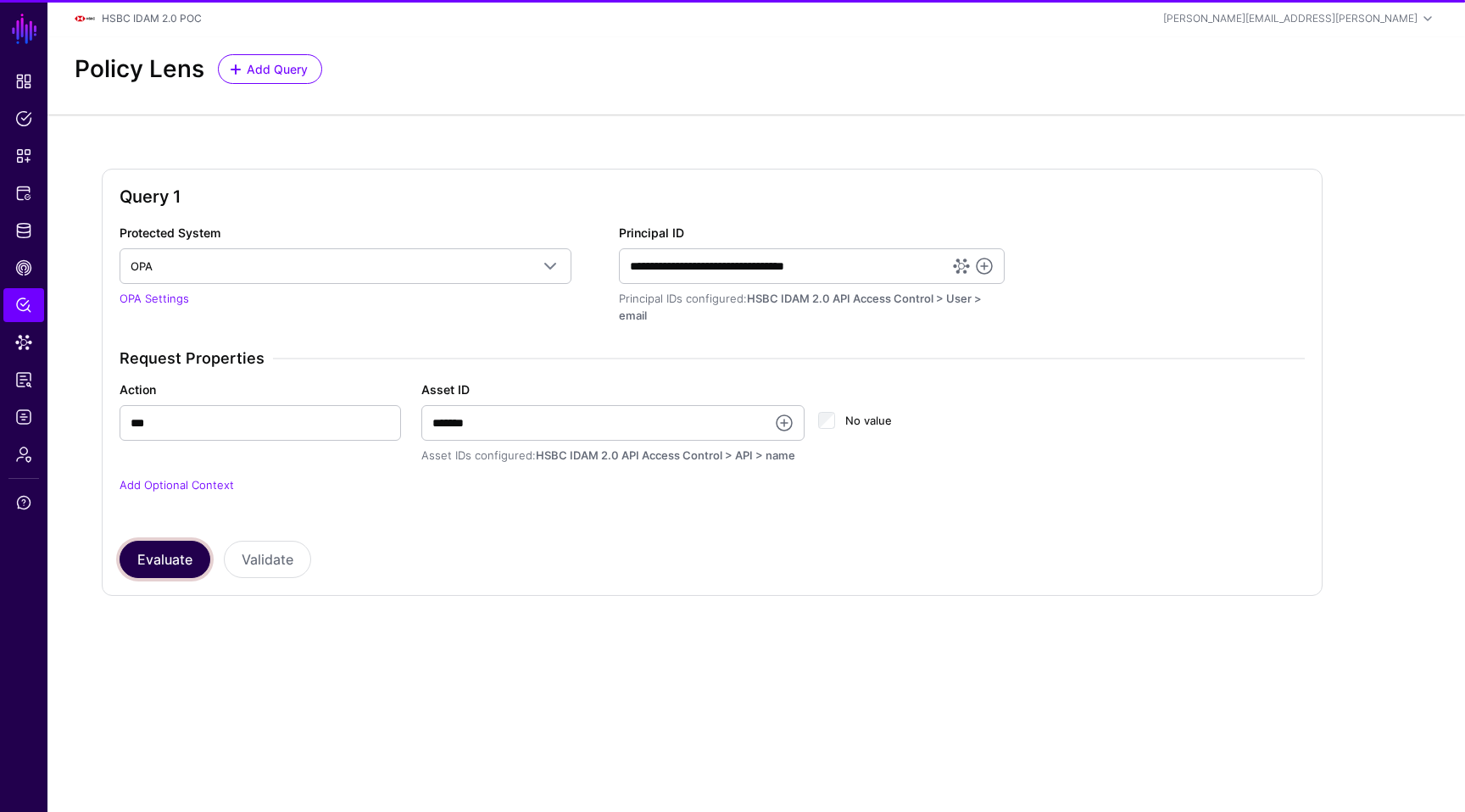
click at [165, 576] on button "Evaluate" at bounding box center [165, 559] width 91 height 37
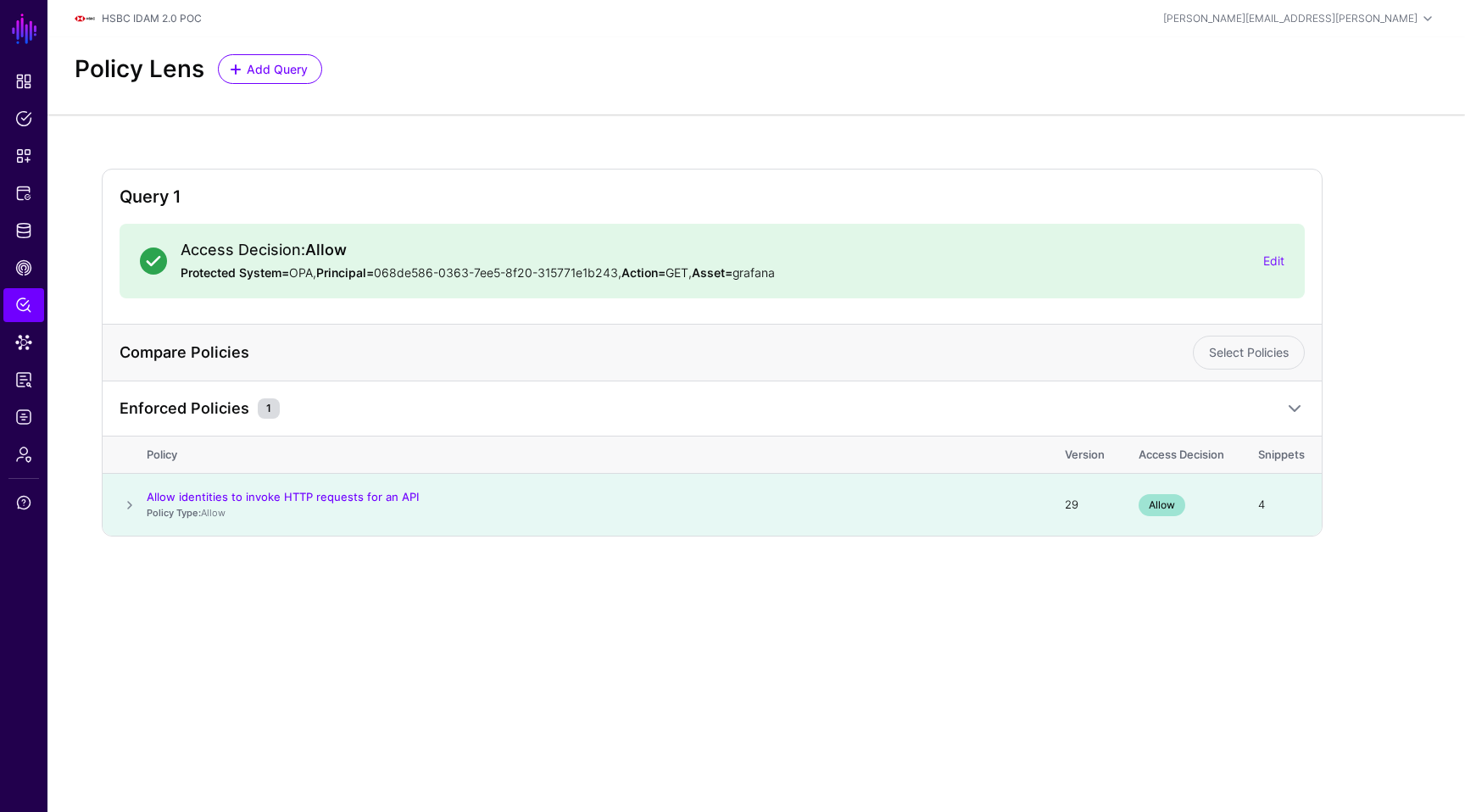
click at [497, 493] on div "Allow identities to invoke HTTP requests for an API" at bounding box center [588, 496] width 884 height 15
click at [124, 504] on span at bounding box center [130, 505] width 21 height 21
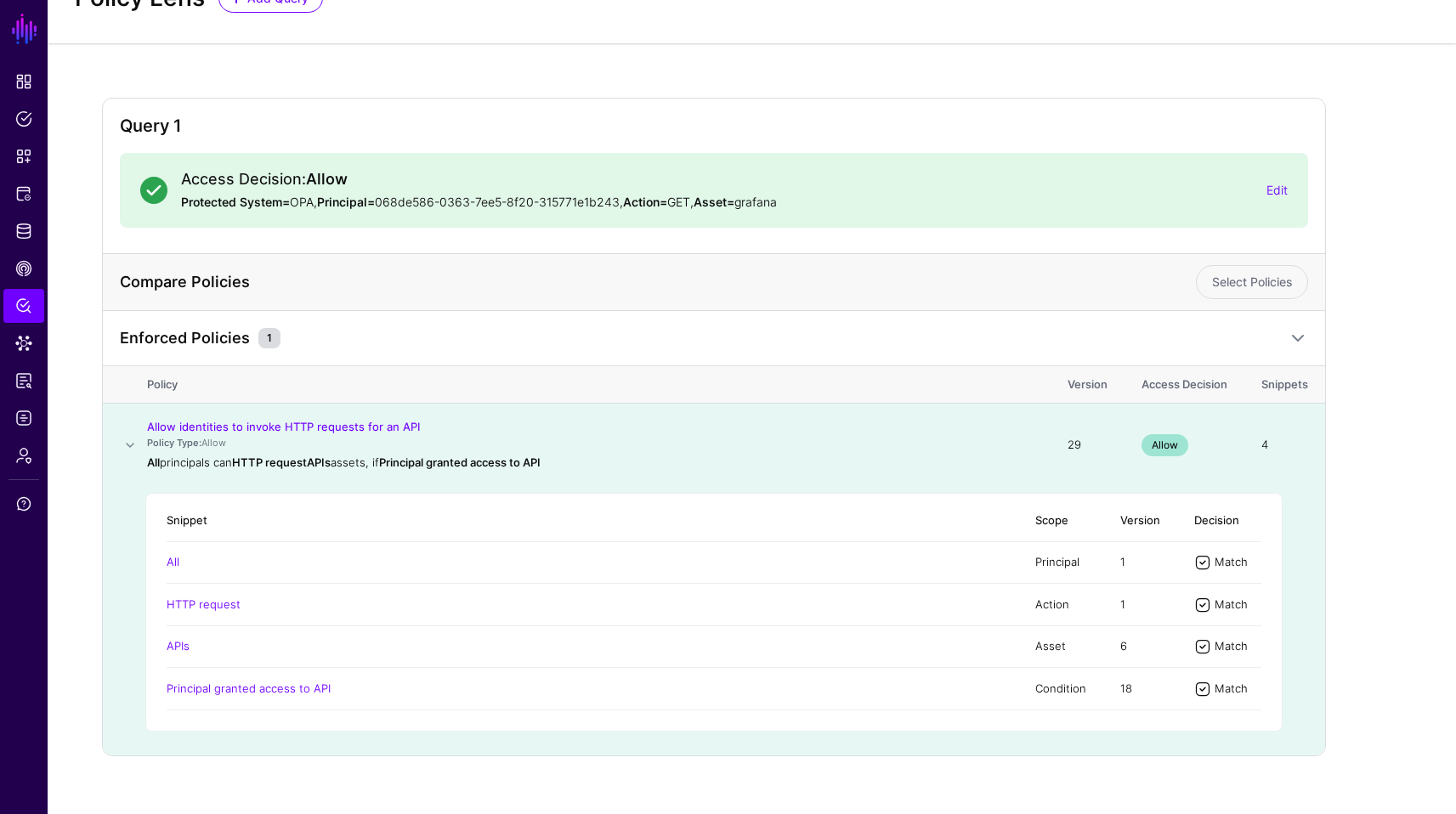
scroll to position [96, 0]
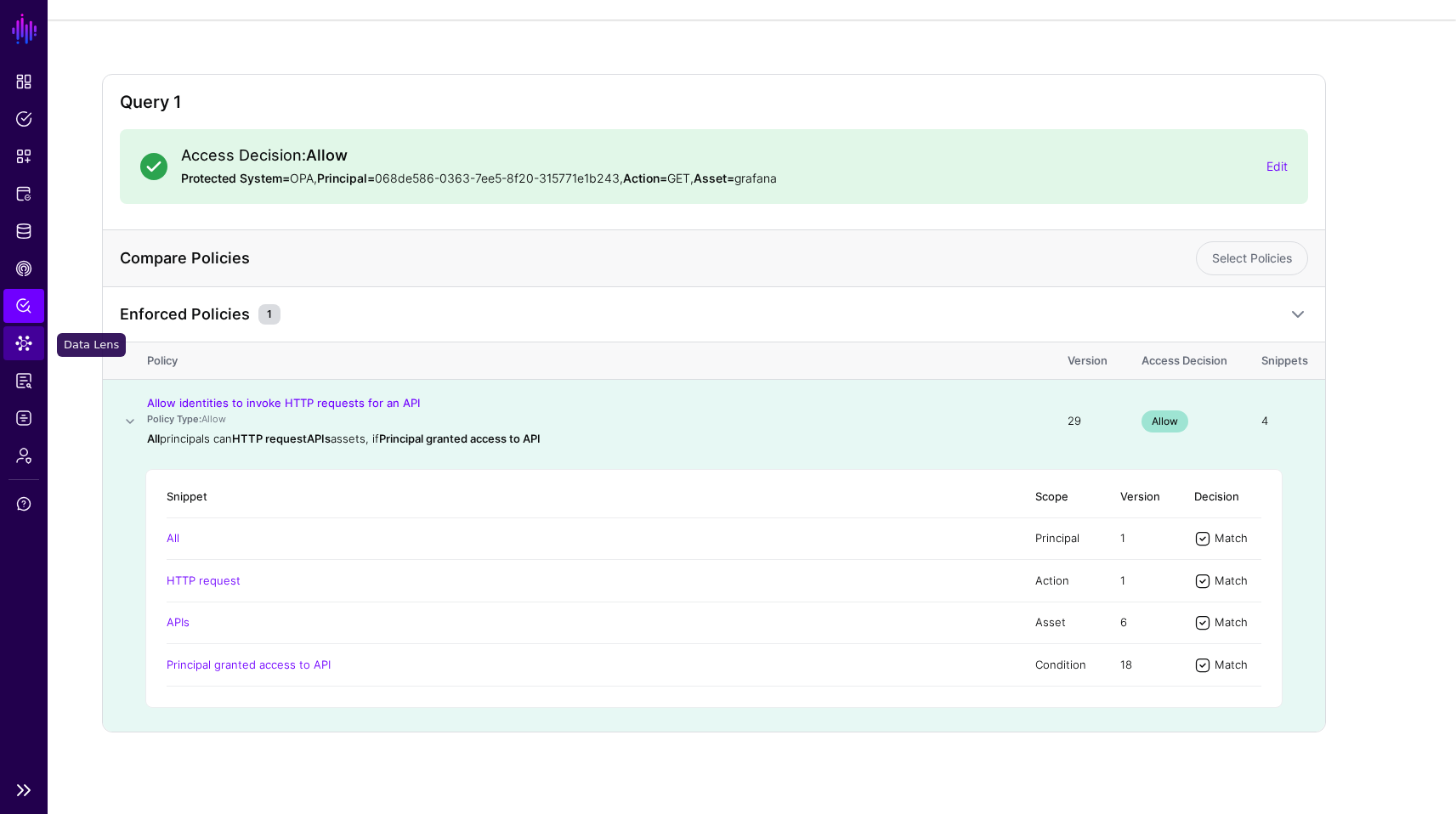
click at [19, 336] on span "Data Lens" at bounding box center [24, 343] width 17 height 17
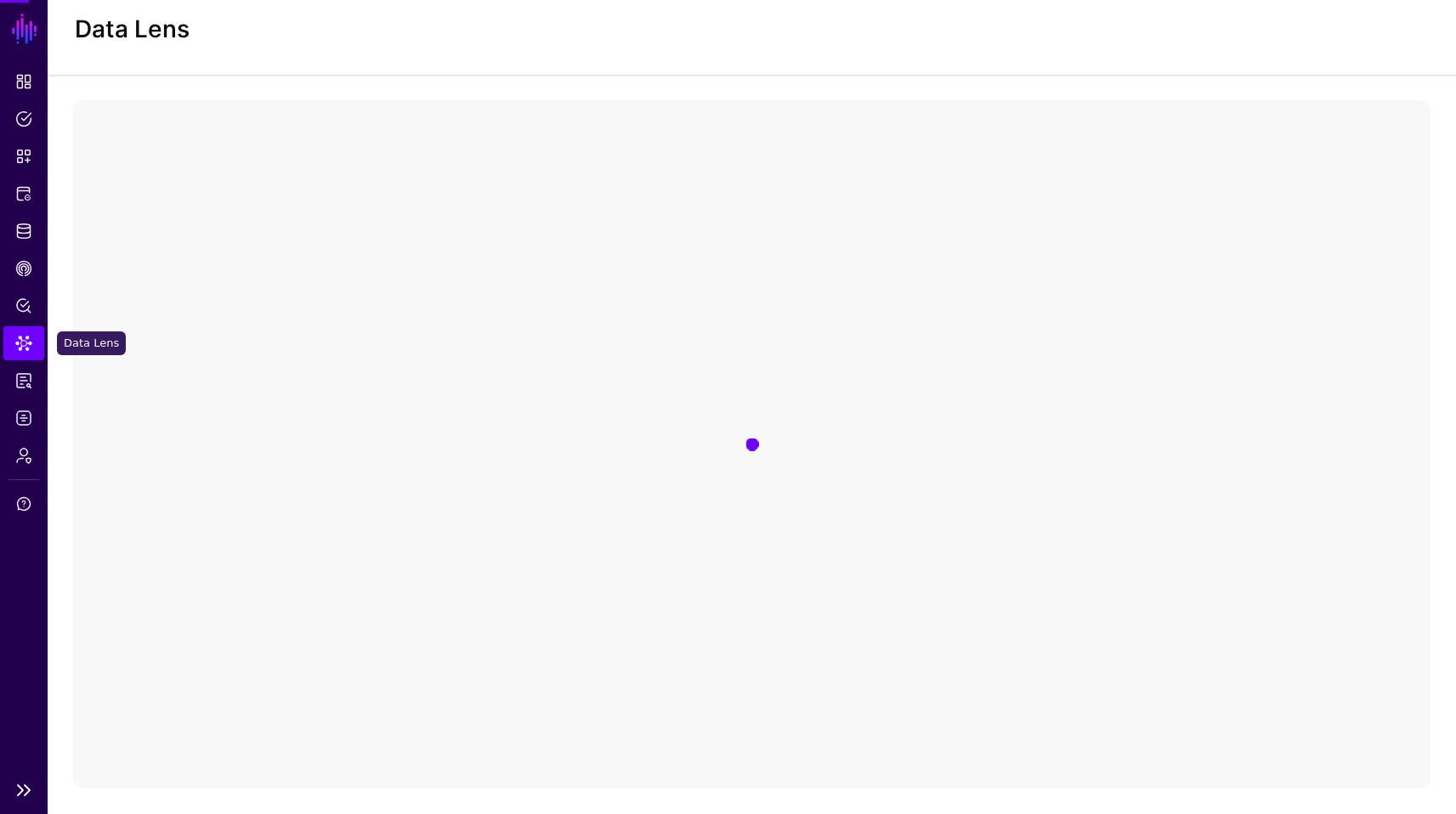
scroll to position [38, 0]
click at [17, 295] on link "Policy Lens" at bounding box center [23, 306] width 40 height 34
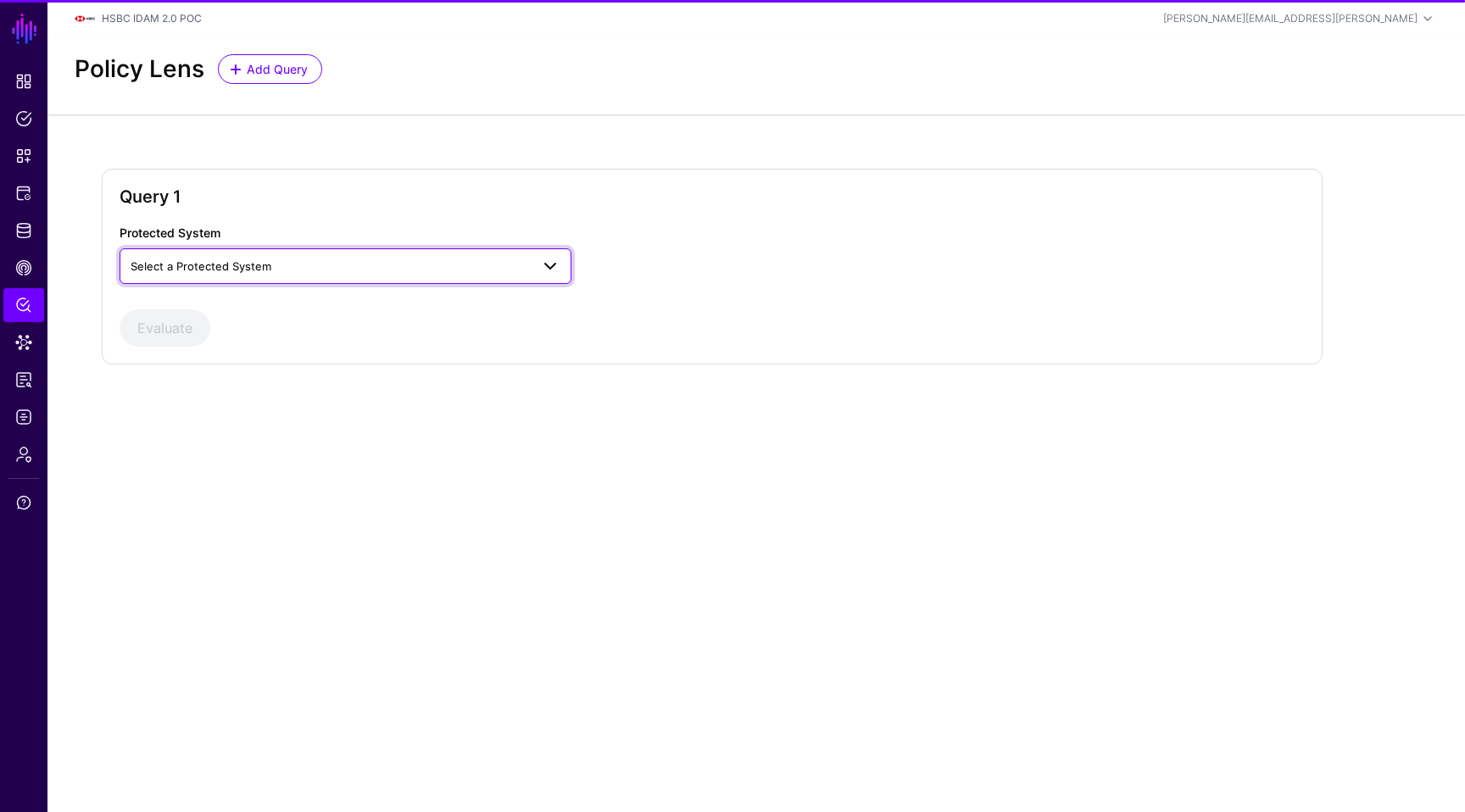
click at [290, 256] on link "Select a Protected System" at bounding box center [345, 267] width 452 height 36
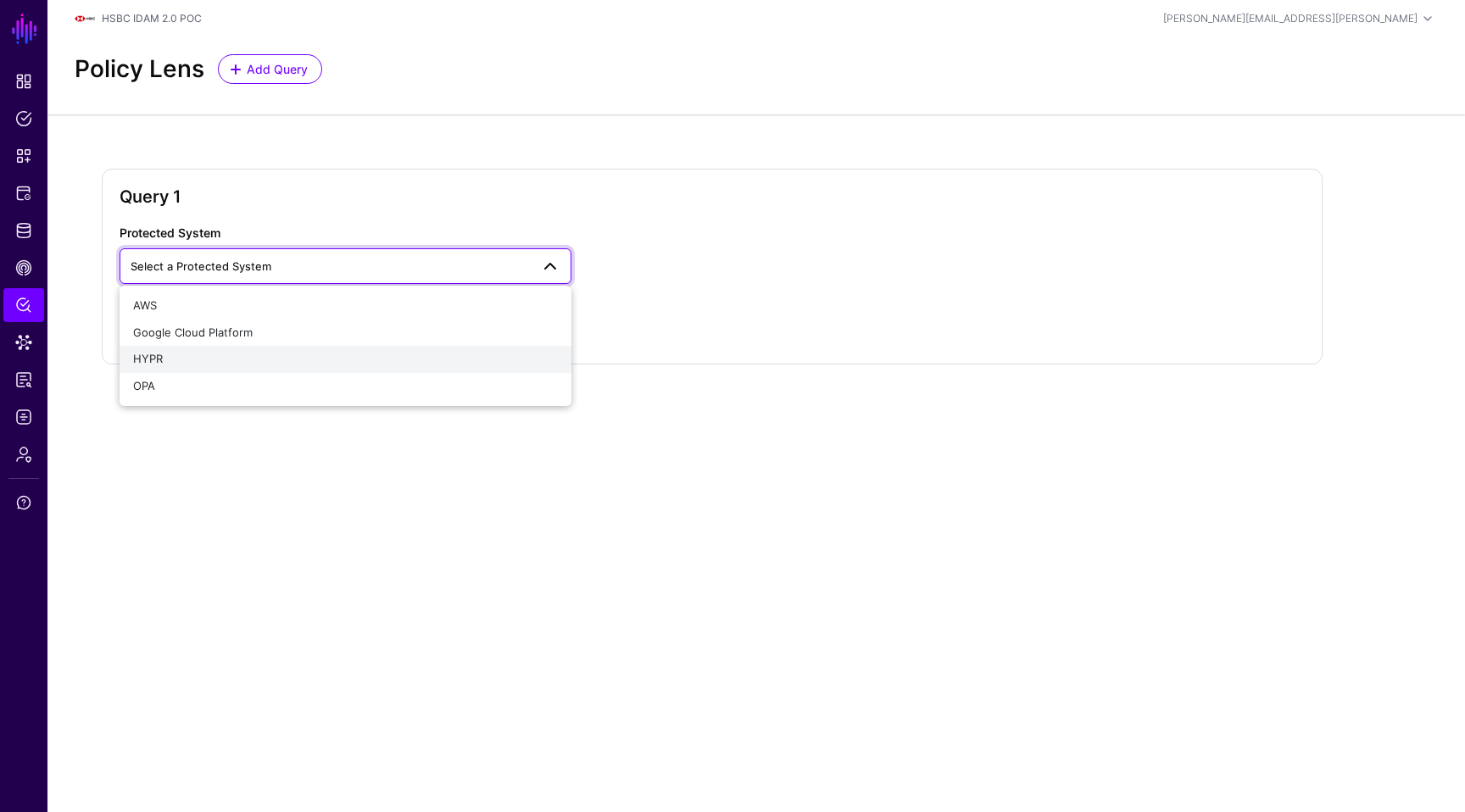
click at [240, 357] on div "HYPR" at bounding box center [345, 359] width 425 height 17
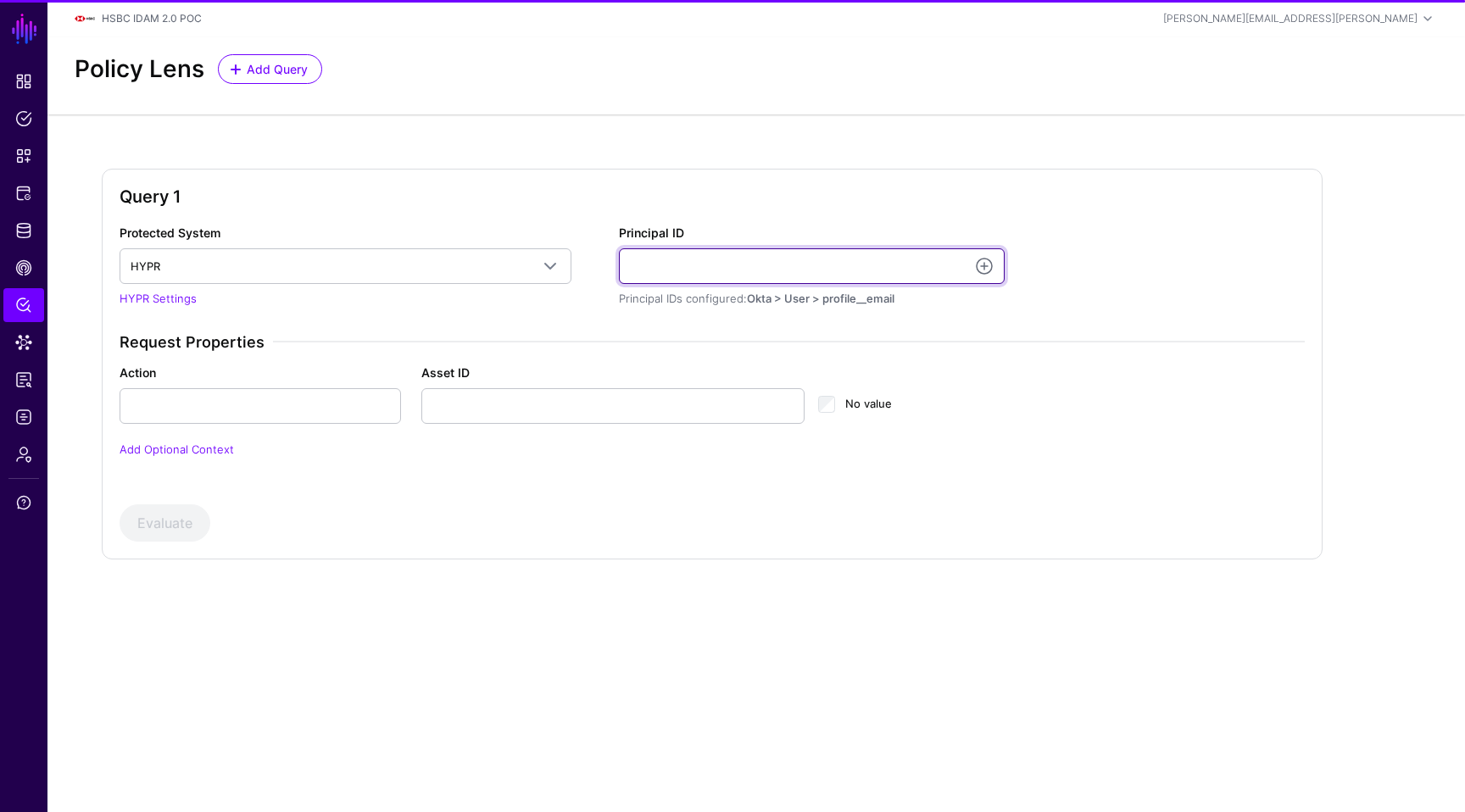
click at [820, 263] on input "Principal ID" at bounding box center [812, 267] width 386 height 36
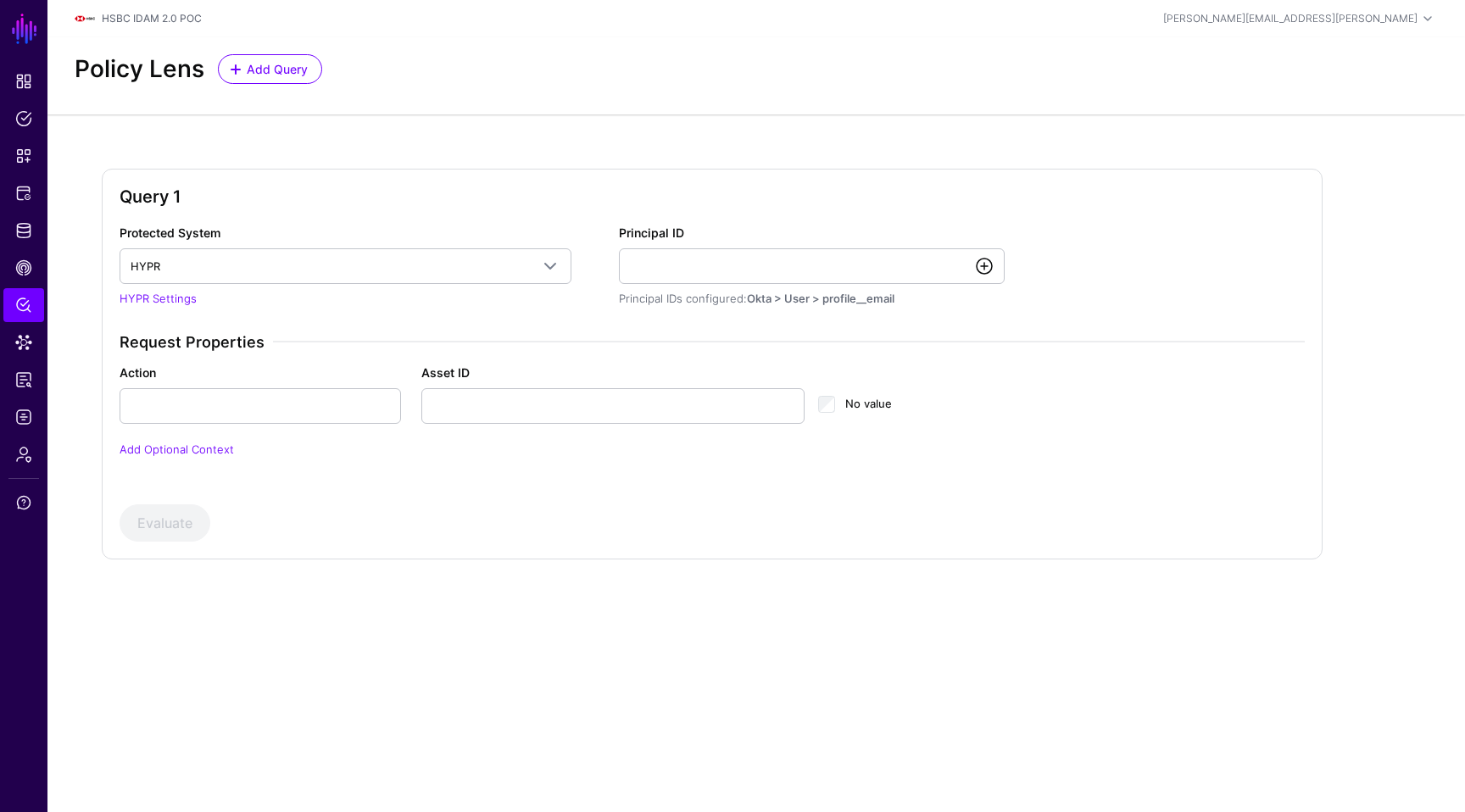
click at [984, 259] on link at bounding box center [985, 267] width 21 height 21
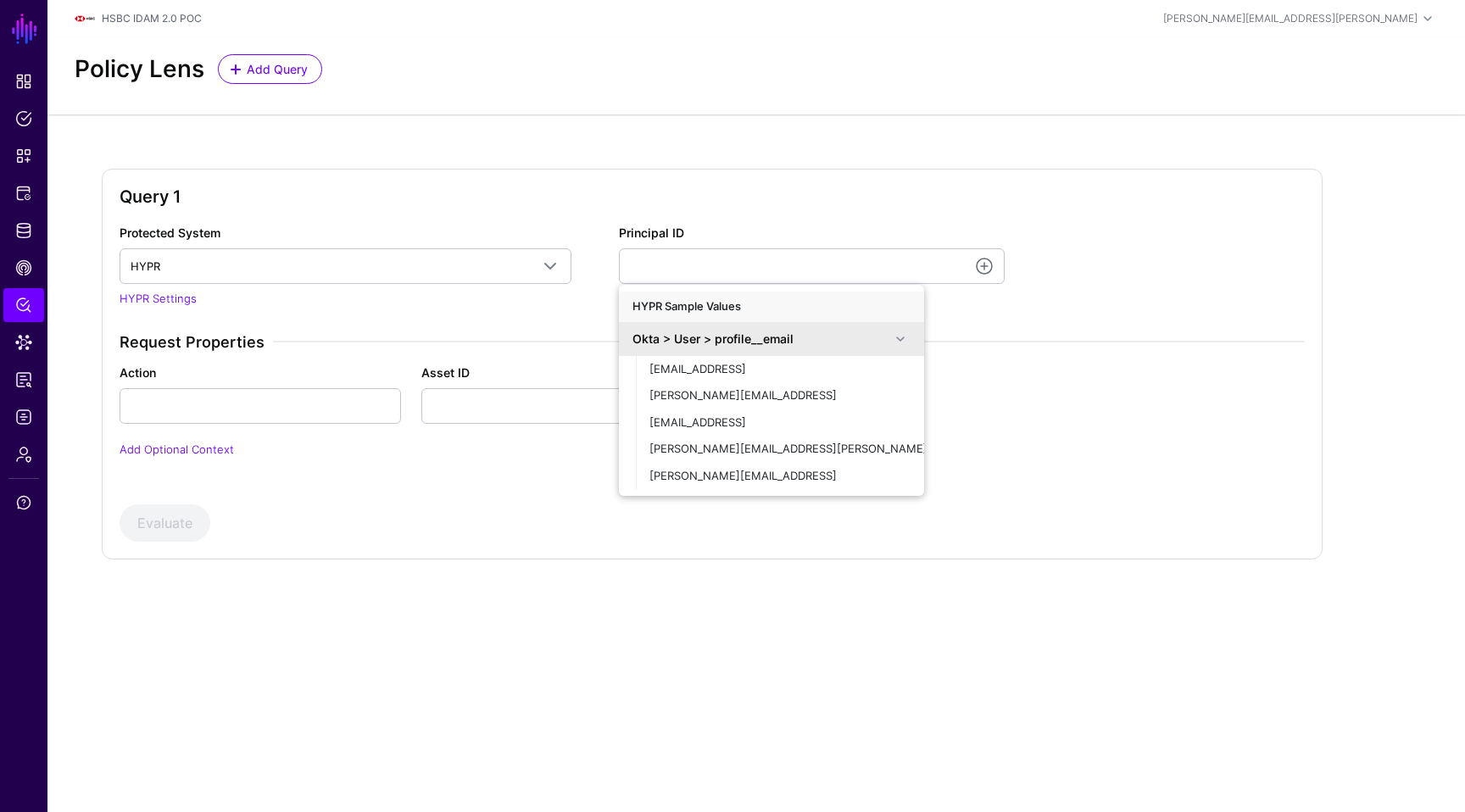
click at [470, 540] on div "Evaluate" at bounding box center [712, 522] width 1185 height 37
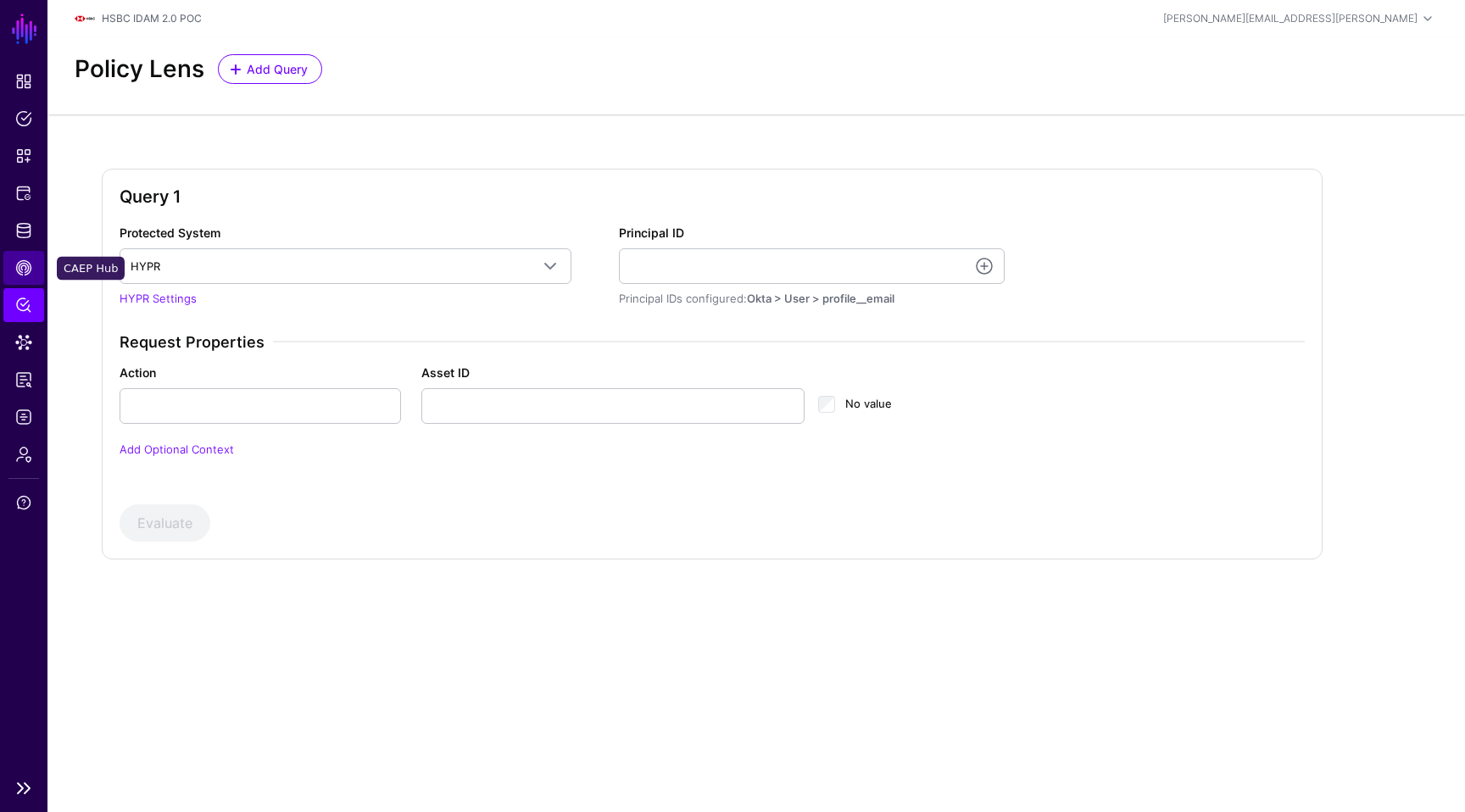
click at [22, 270] on span "CAEP Hub" at bounding box center [24, 268] width 17 height 17
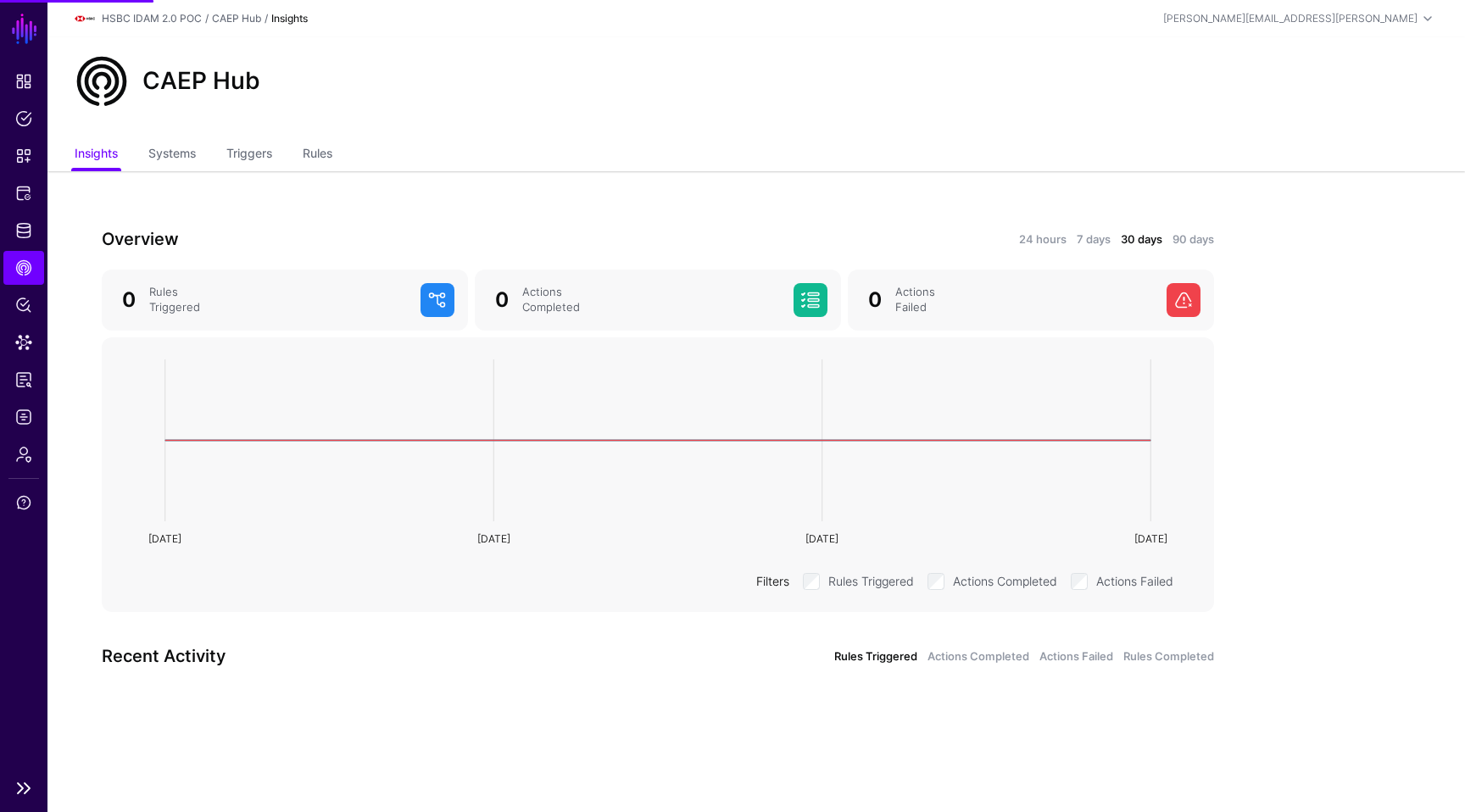
click at [21, 248] on ul "Dashboard Policies Snippets Protected Systems Identity Data Fabric CAEP Hub Pol…" at bounding box center [23, 417] width 47 height 705
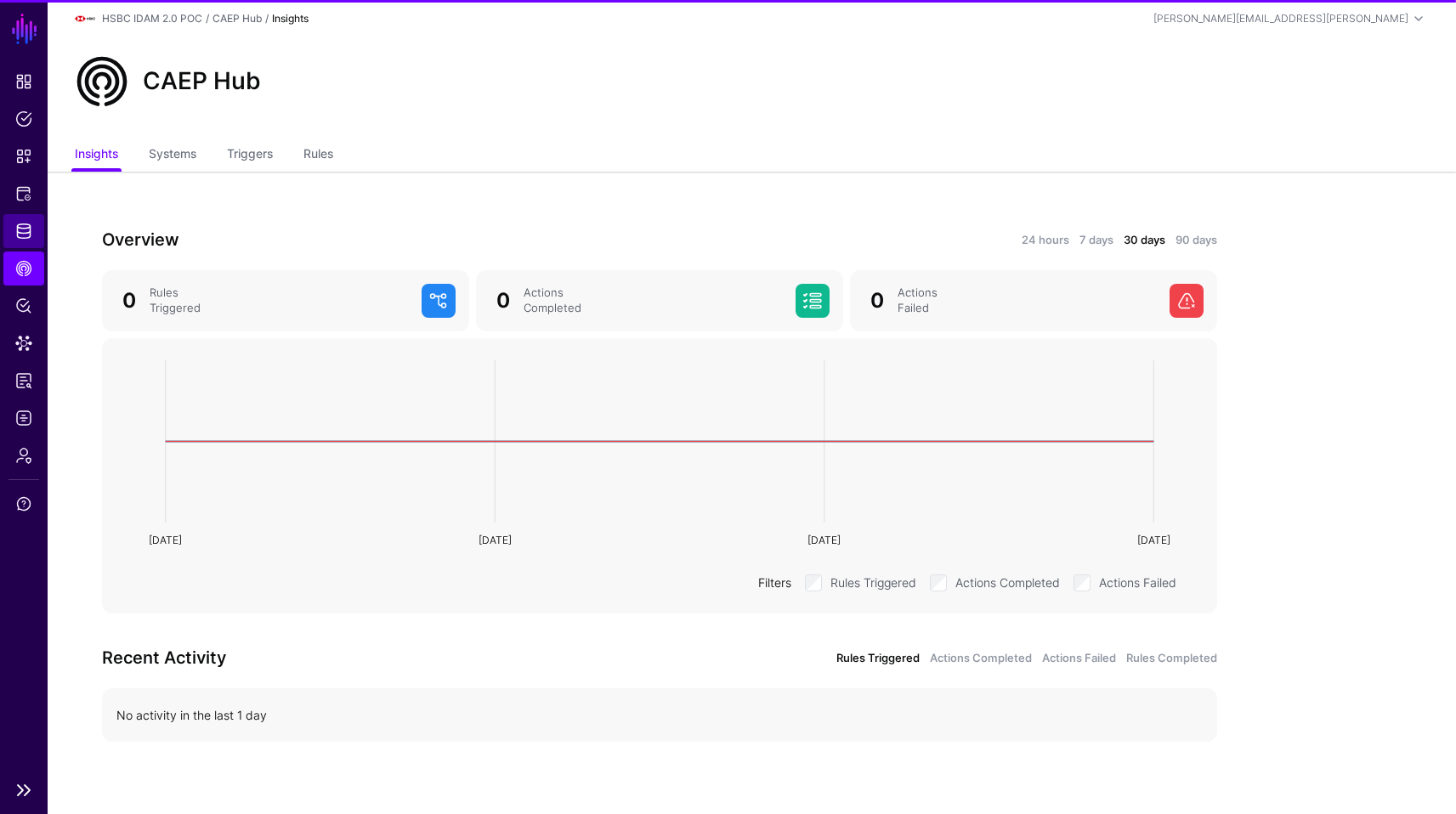
click at [25, 239] on span "Identity Data Fabric" at bounding box center [24, 231] width 17 height 17
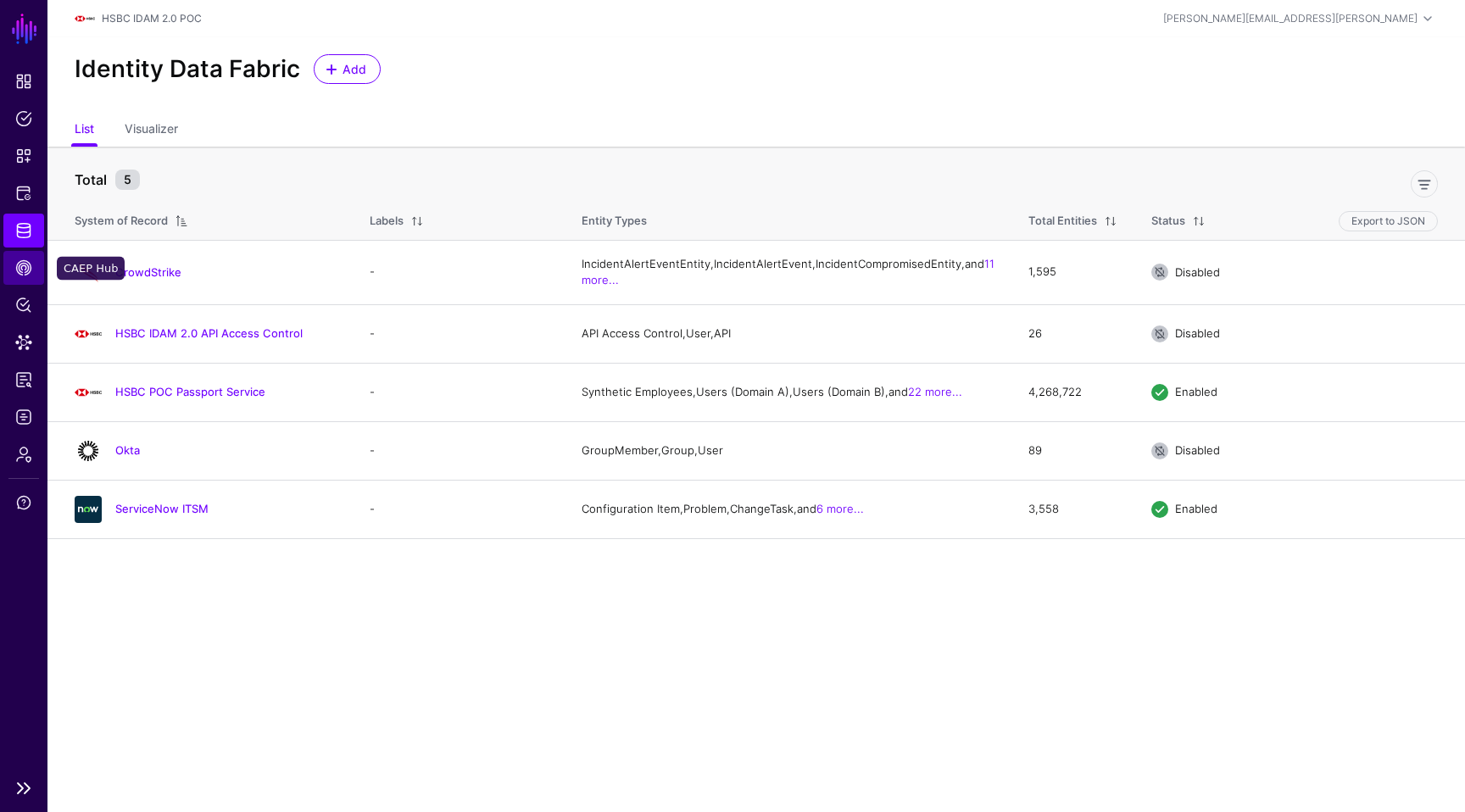
click at [23, 269] on span "CAEP Hub" at bounding box center [24, 268] width 17 height 17
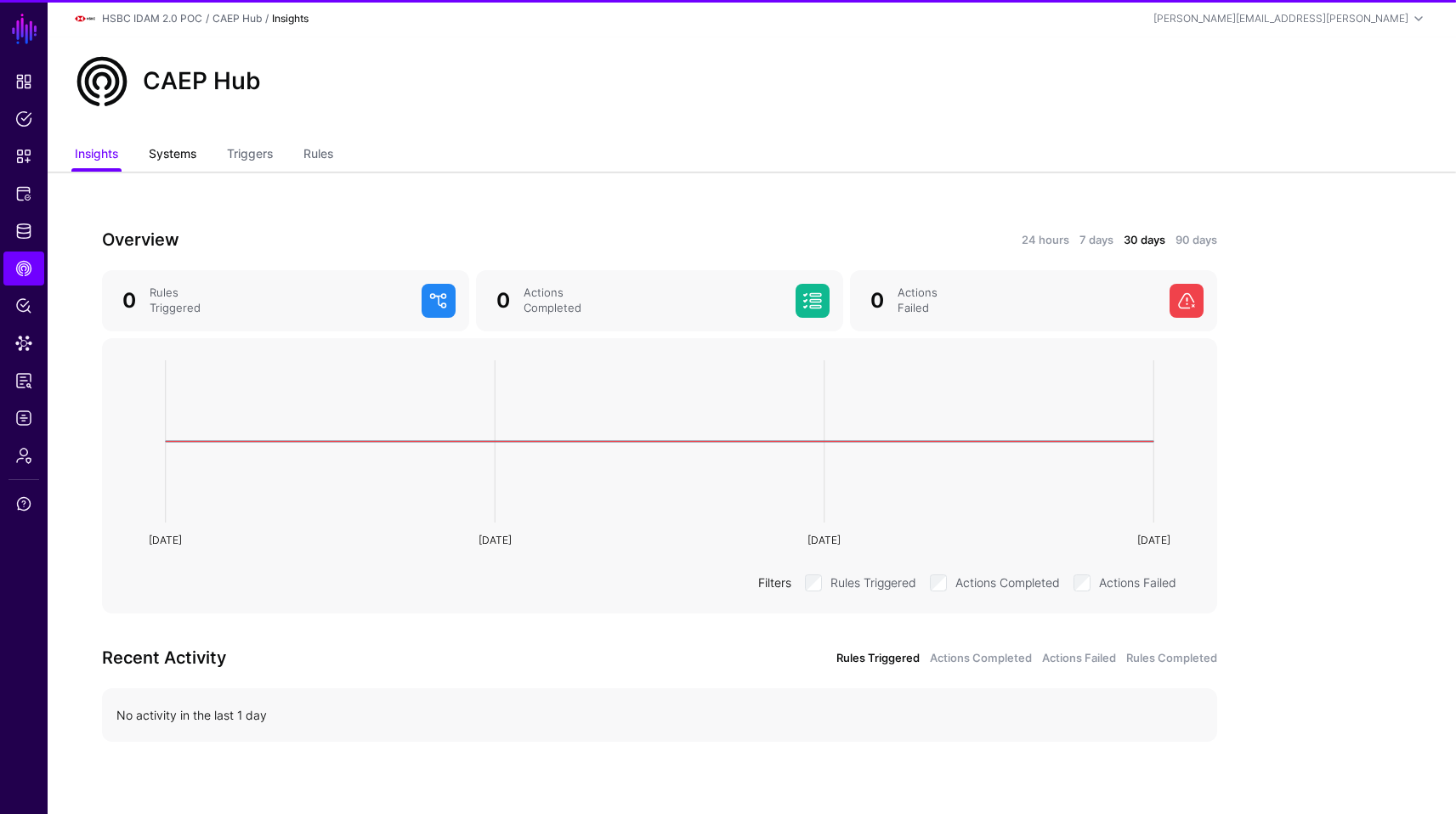
click at [189, 144] on link "Systems" at bounding box center [172, 156] width 47 height 33
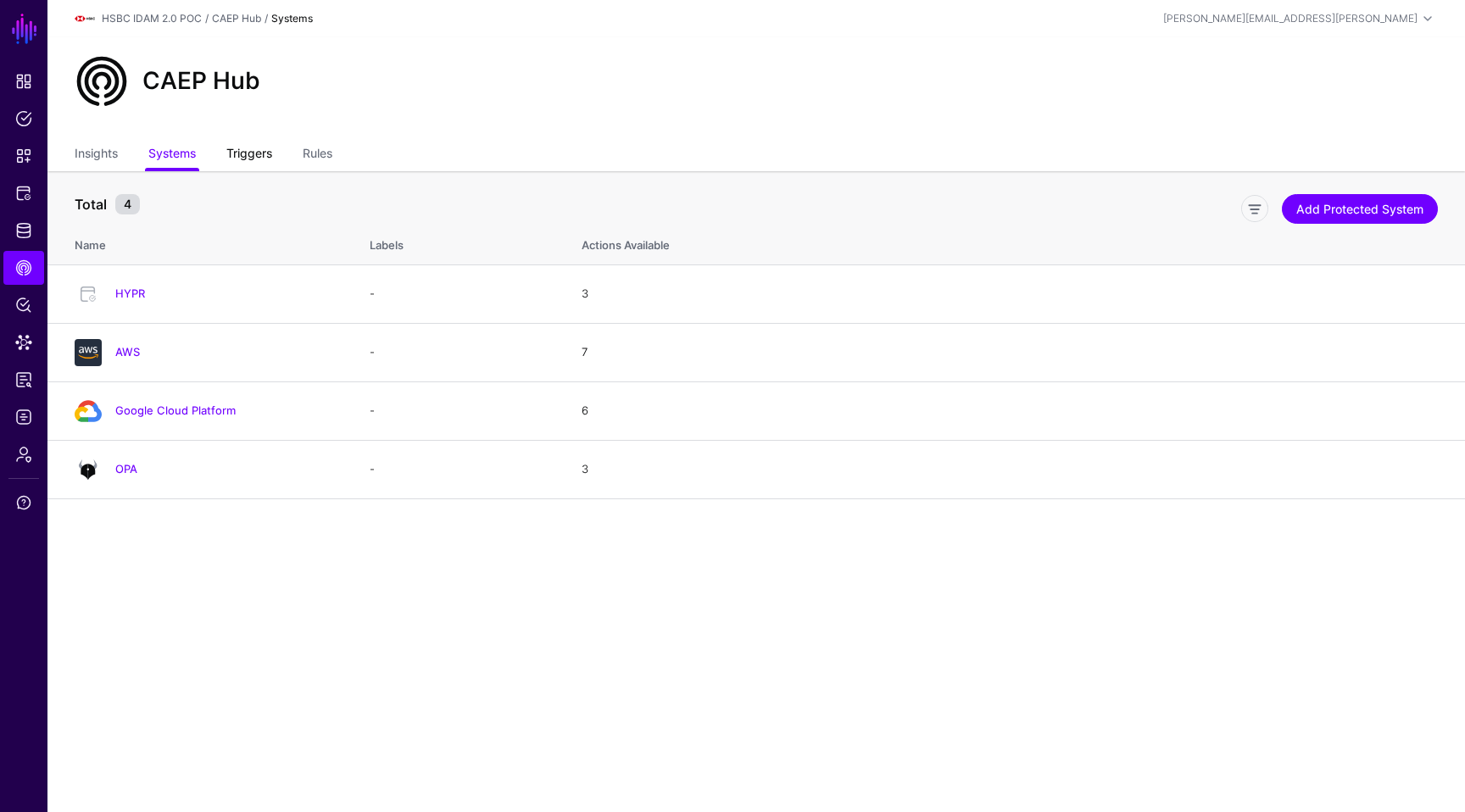
click at [236, 148] on link "Triggers" at bounding box center [249, 155] width 45 height 33
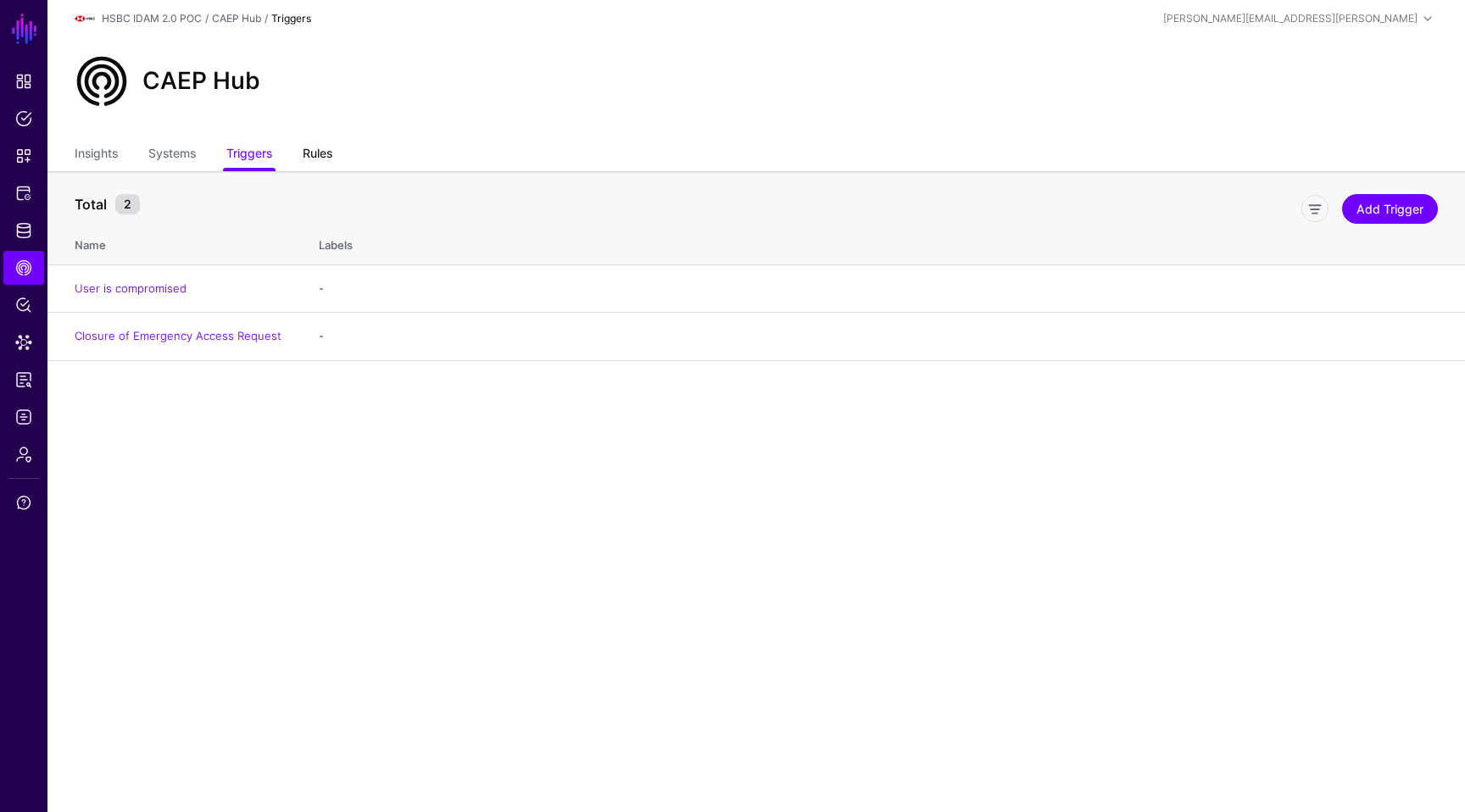
click at [329, 156] on link "Rules" at bounding box center [317, 155] width 30 height 33
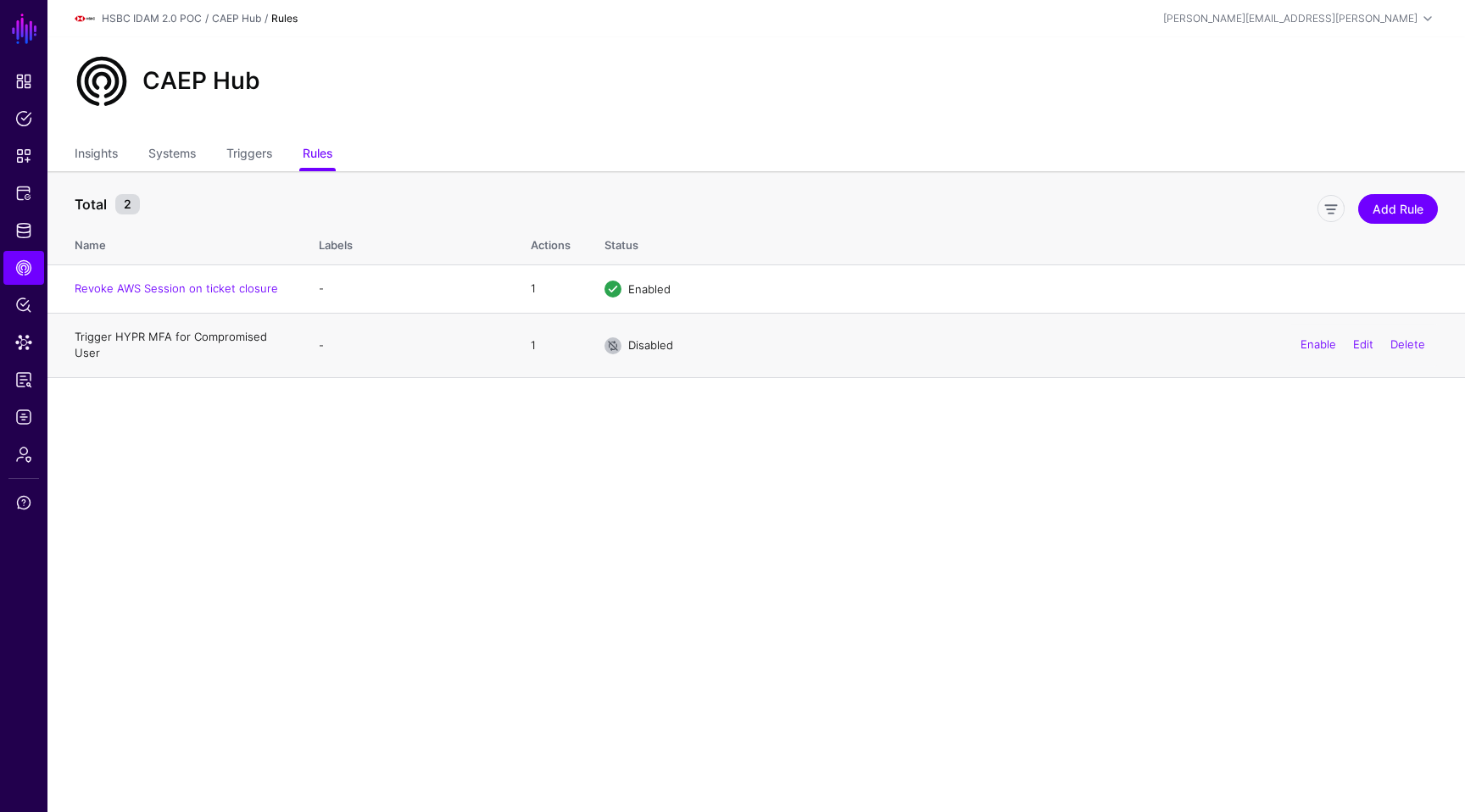
click at [237, 336] on link "Trigger HYPR MFA for Compromised User" at bounding box center [171, 345] width 192 height 31
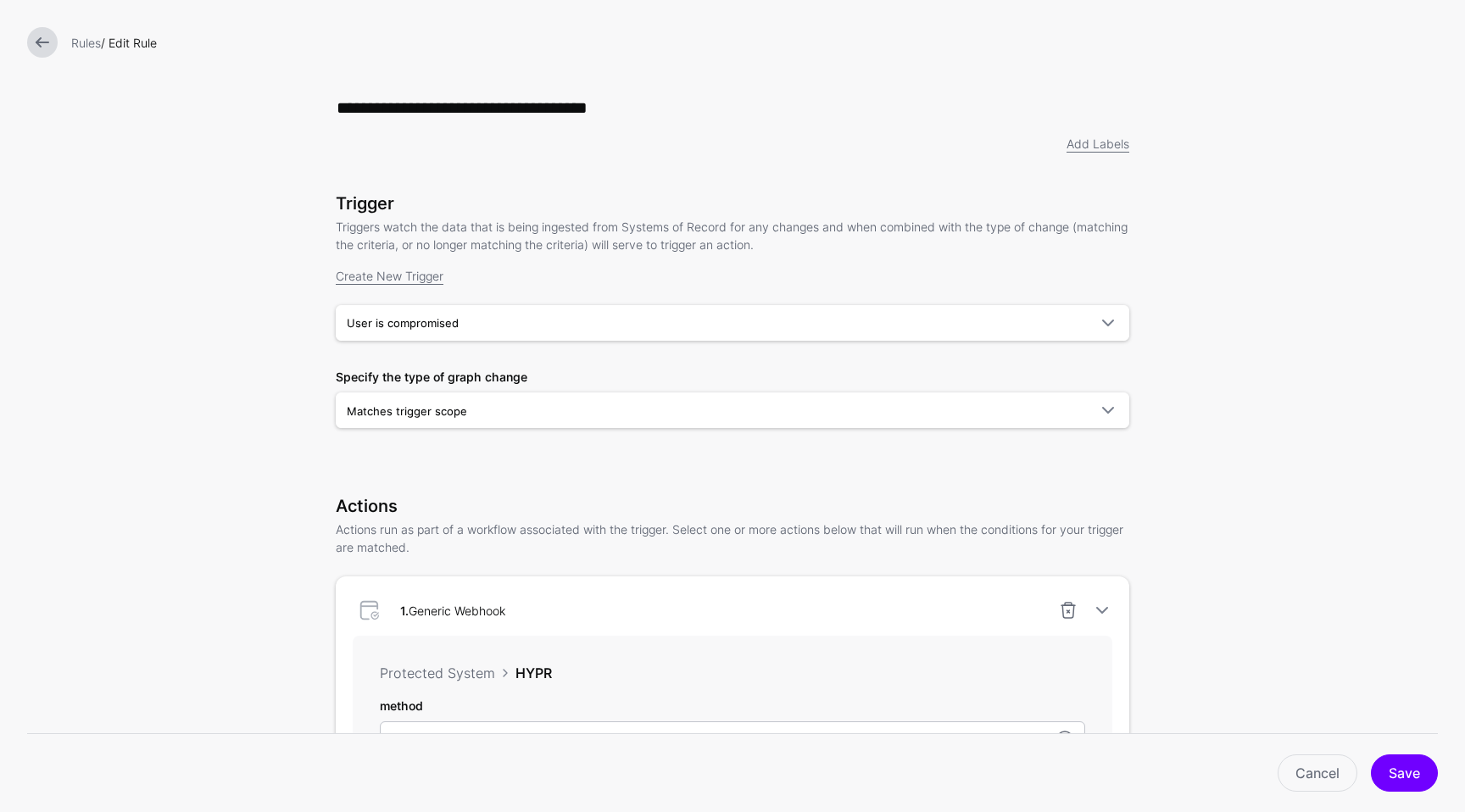
click at [1257, 414] on form "**********" at bounding box center [732, 695] width 1465 height 1391
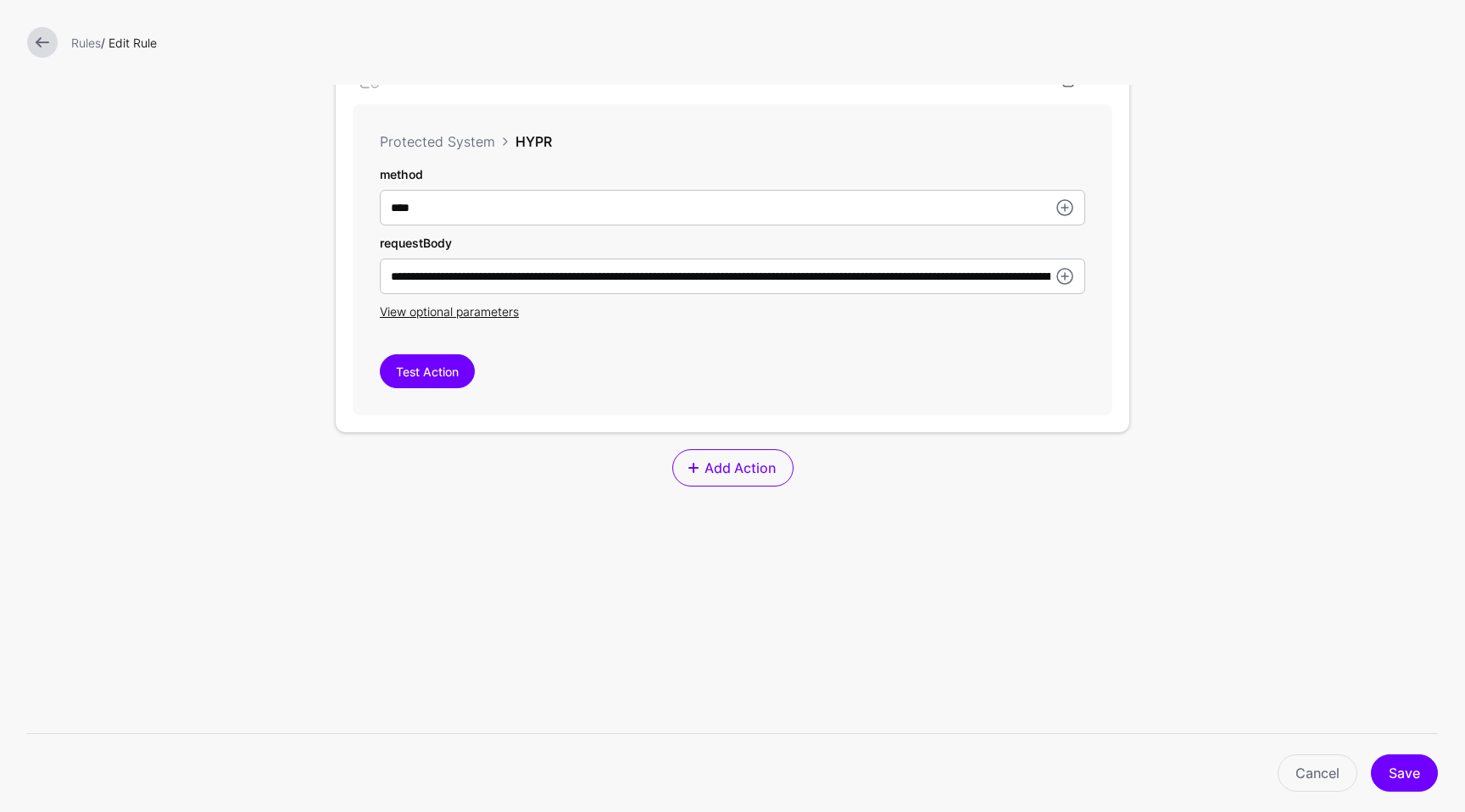
scroll to position [543, 0]
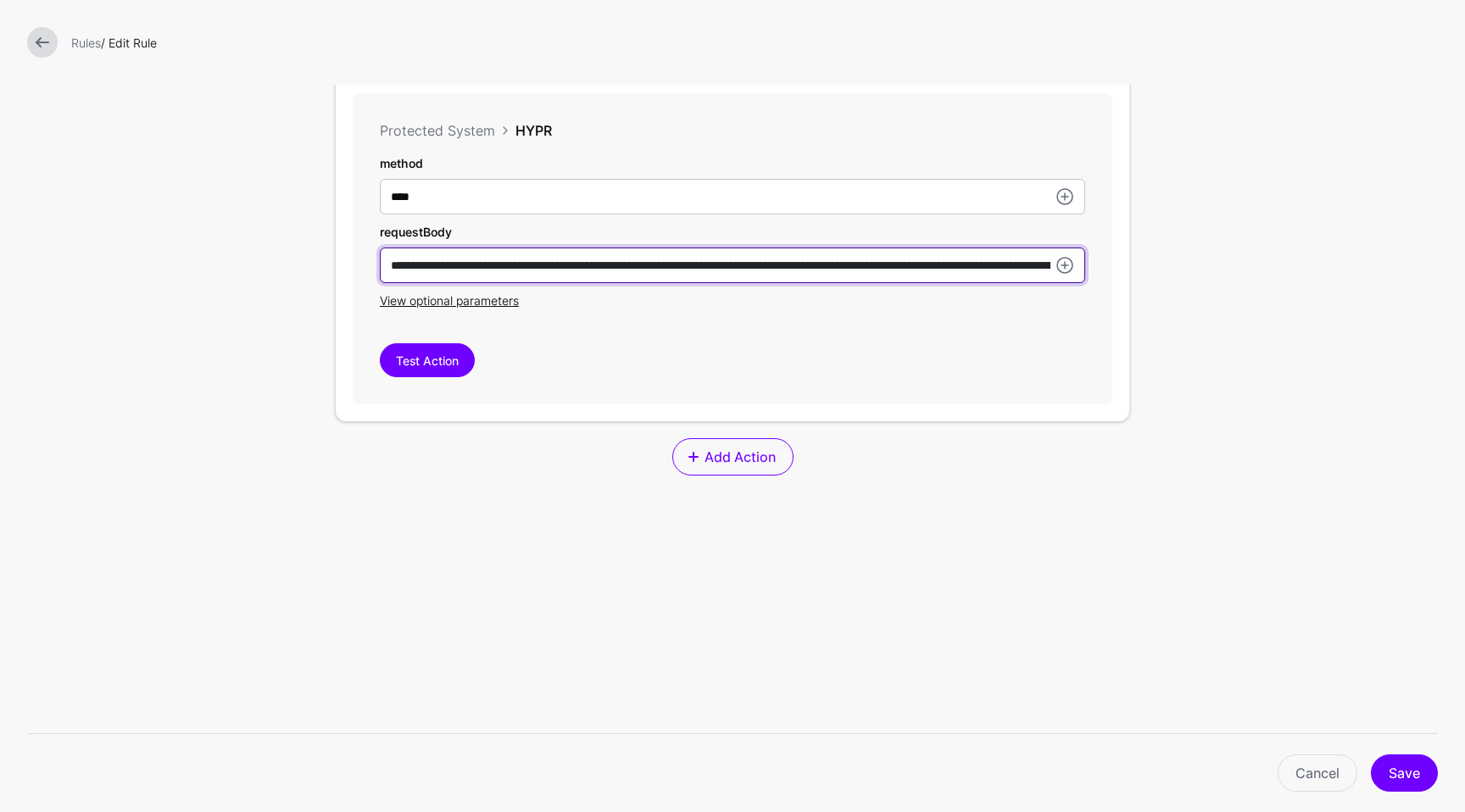
click at [1000, 276] on input "**********" at bounding box center [732, 266] width 705 height 36
click at [999, 274] on input "**********" at bounding box center [732, 266] width 705 height 36
click at [1017, 268] on input "**********" at bounding box center [732, 266] width 705 height 36
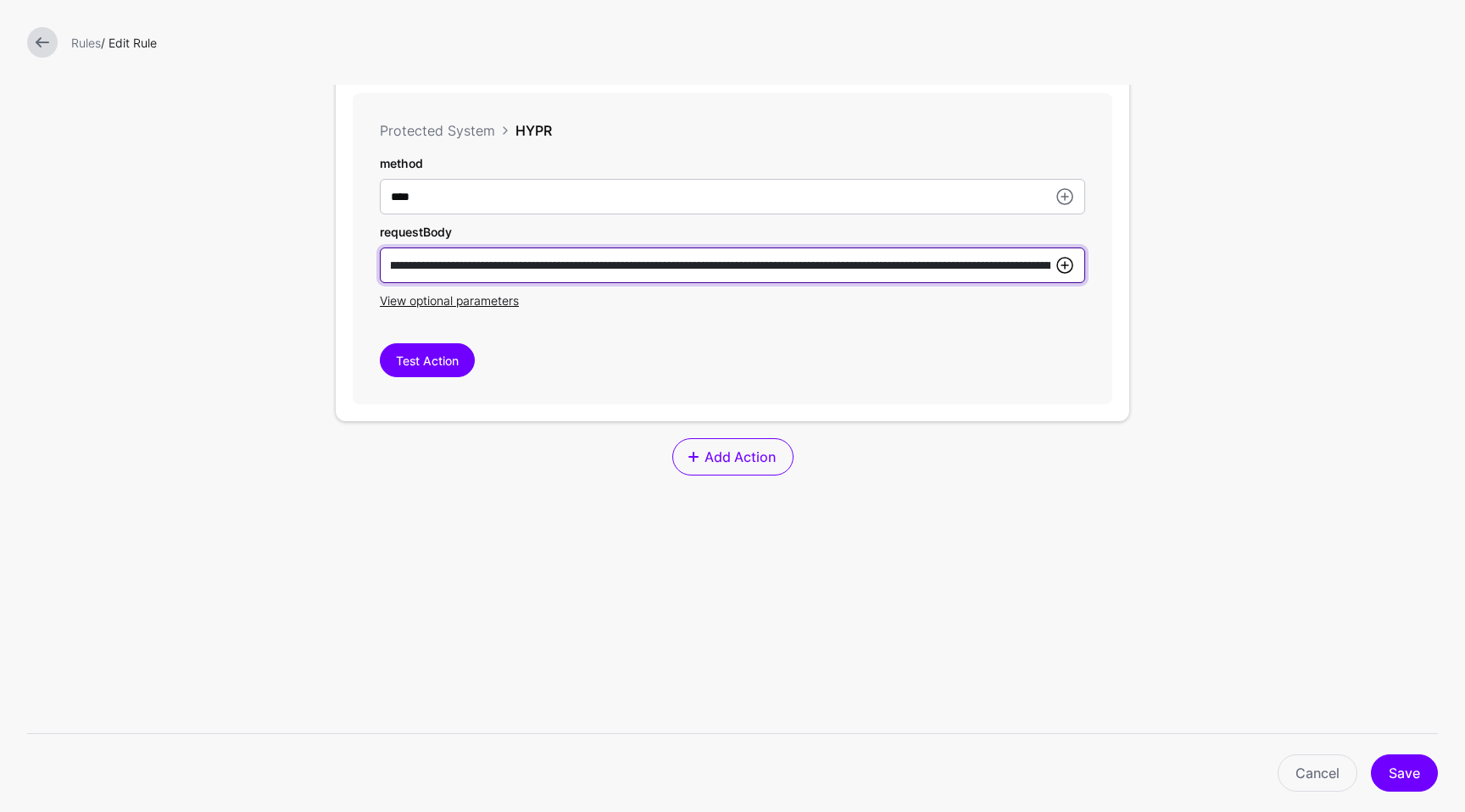
type input "**********"
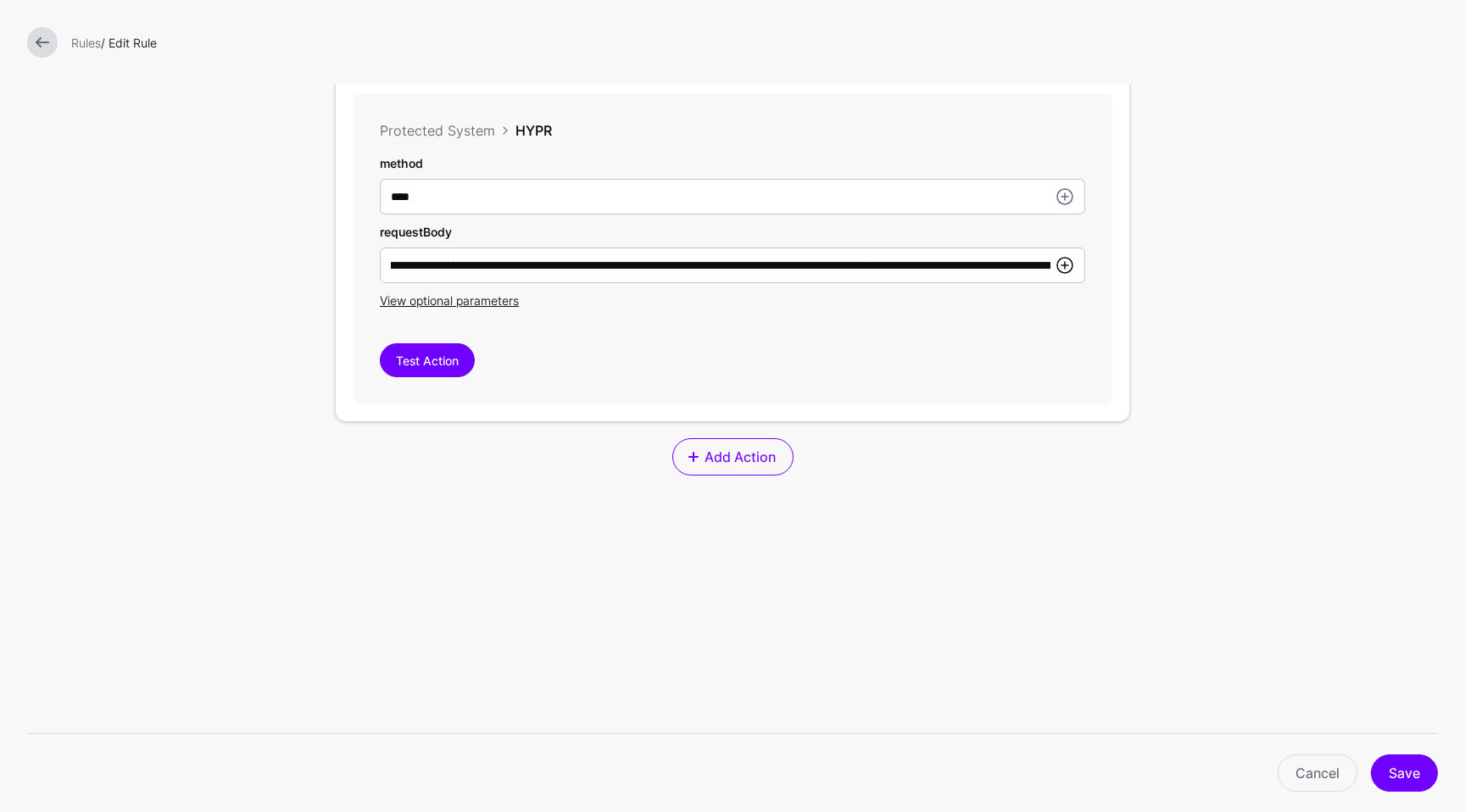
click at [1063, 262] on link at bounding box center [1065, 266] width 21 height 21
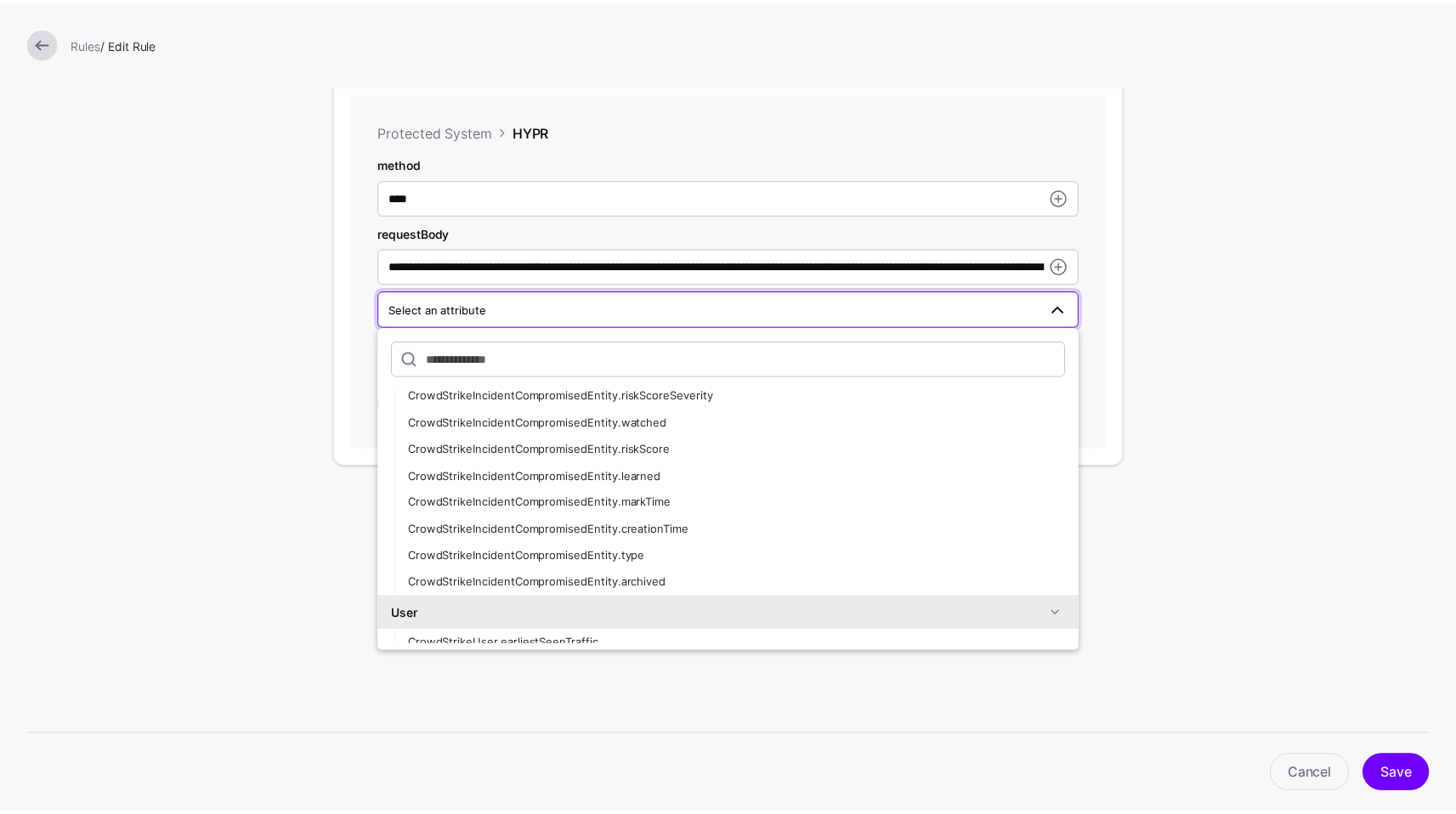
scroll to position [200, 0]
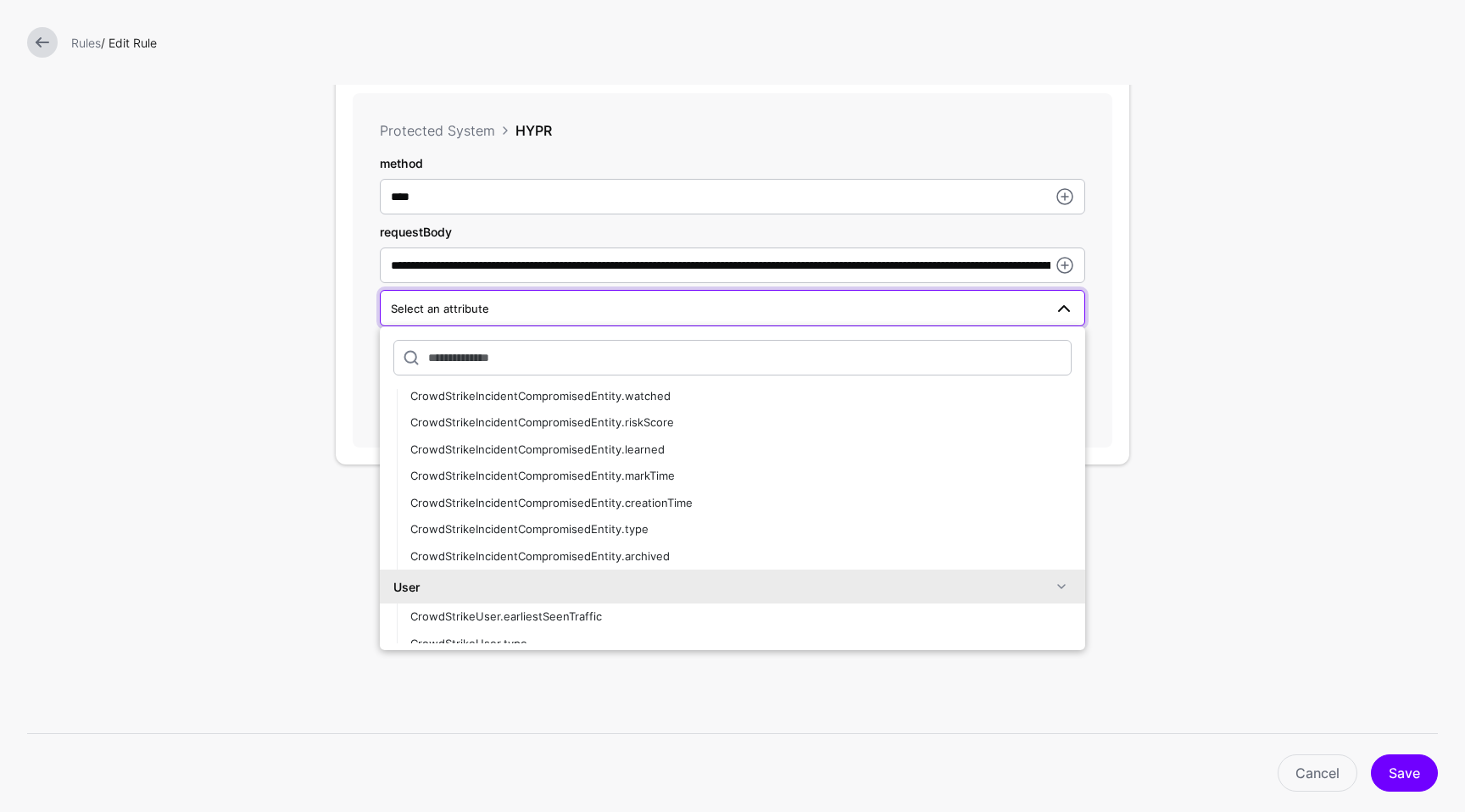
click at [1221, 501] on form "**********" at bounding box center [732, 174] width 1465 height 1434
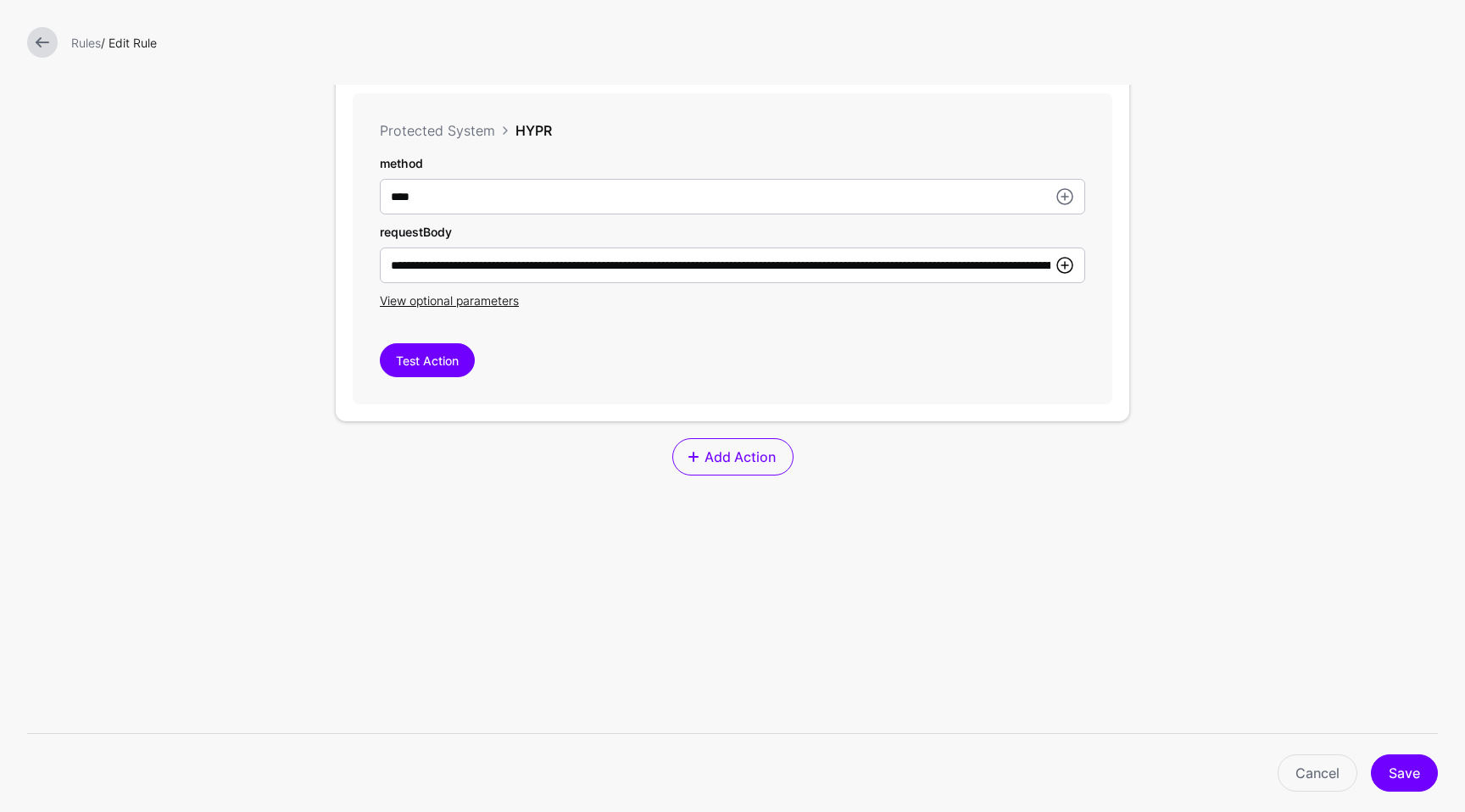
click at [1055, 270] on link at bounding box center [1065, 266] width 21 height 21
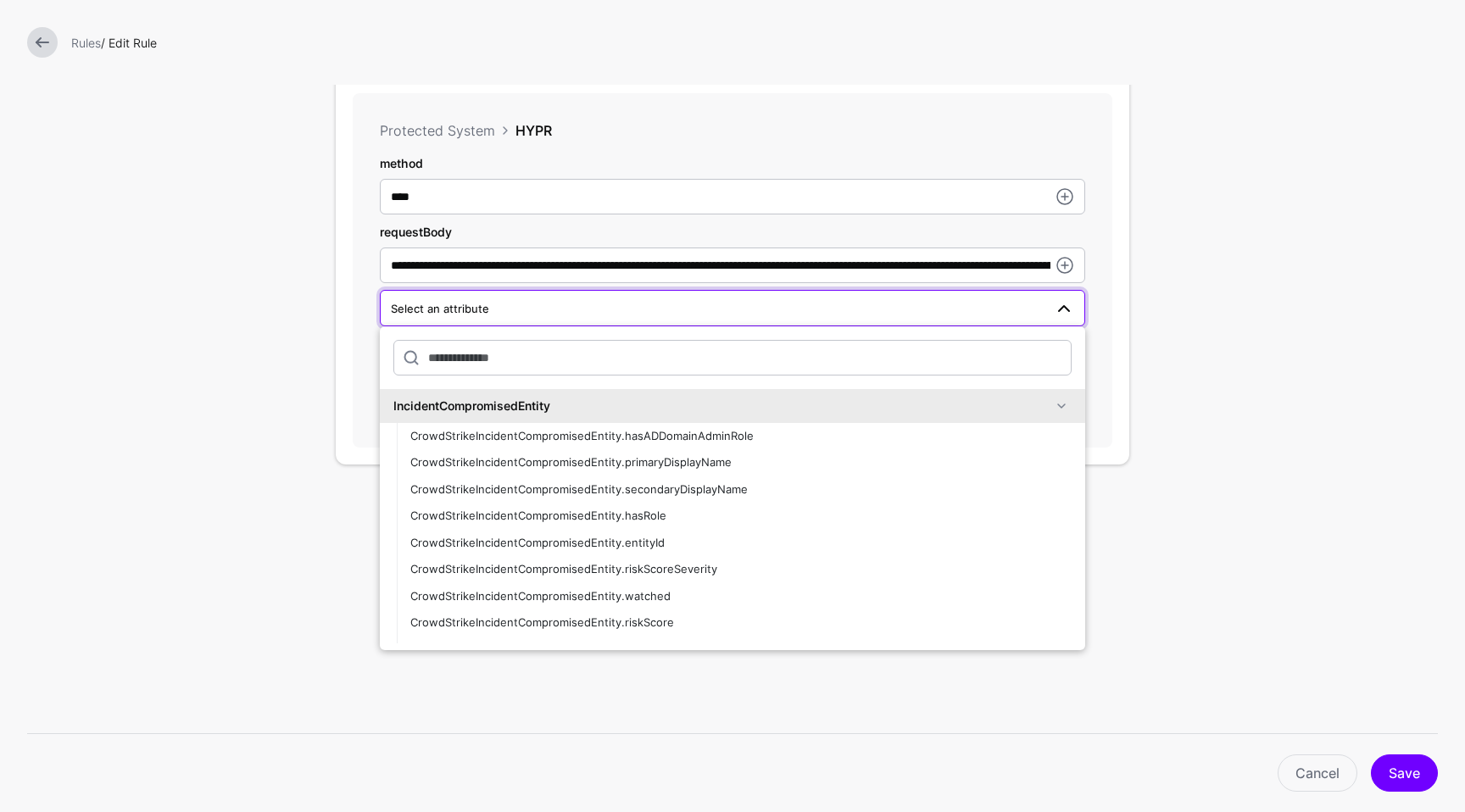
click at [57, 639] on form "**********" at bounding box center [732, 174] width 1465 height 1434
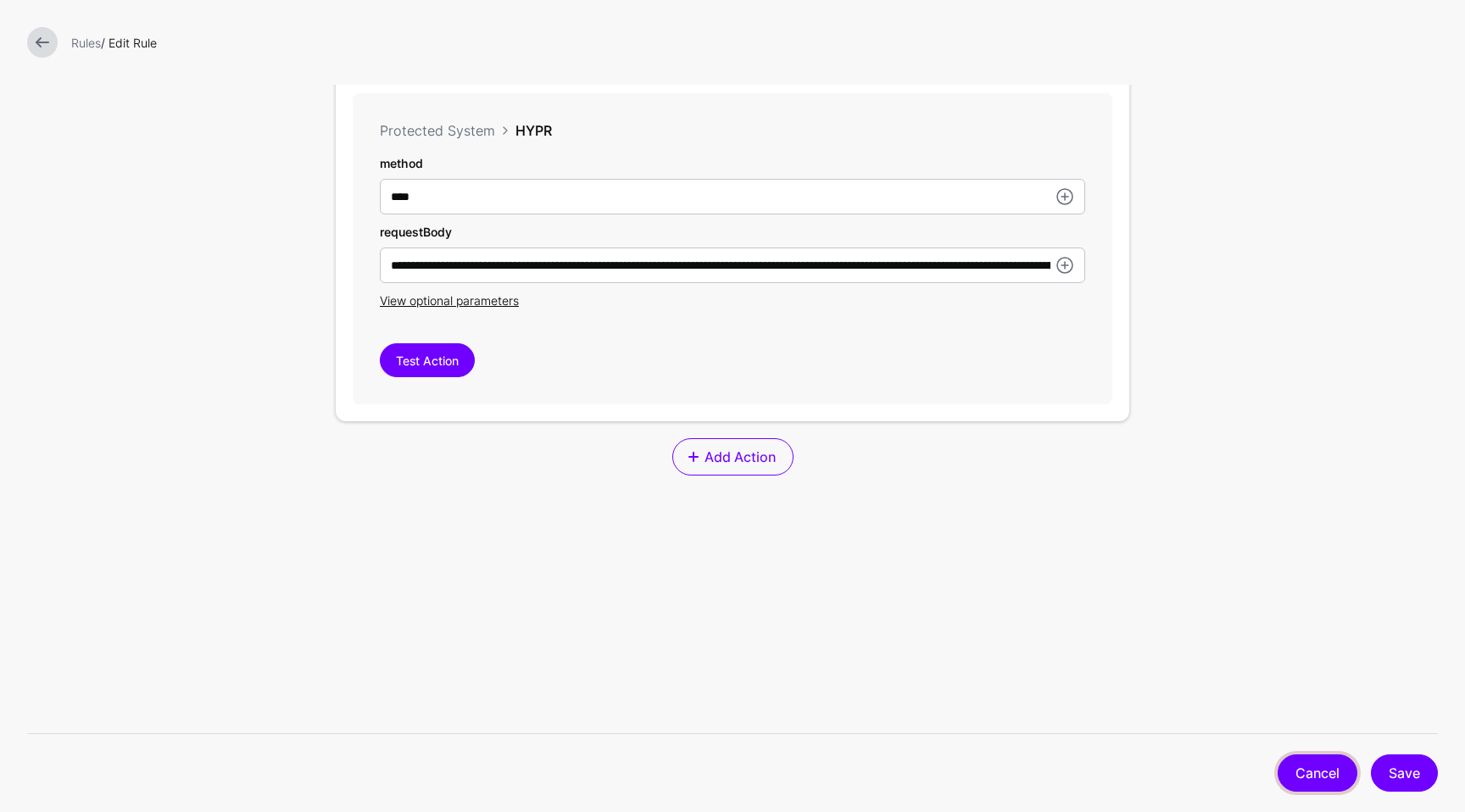
click at [1344, 789] on link "Cancel" at bounding box center [1317, 773] width 80 height 37
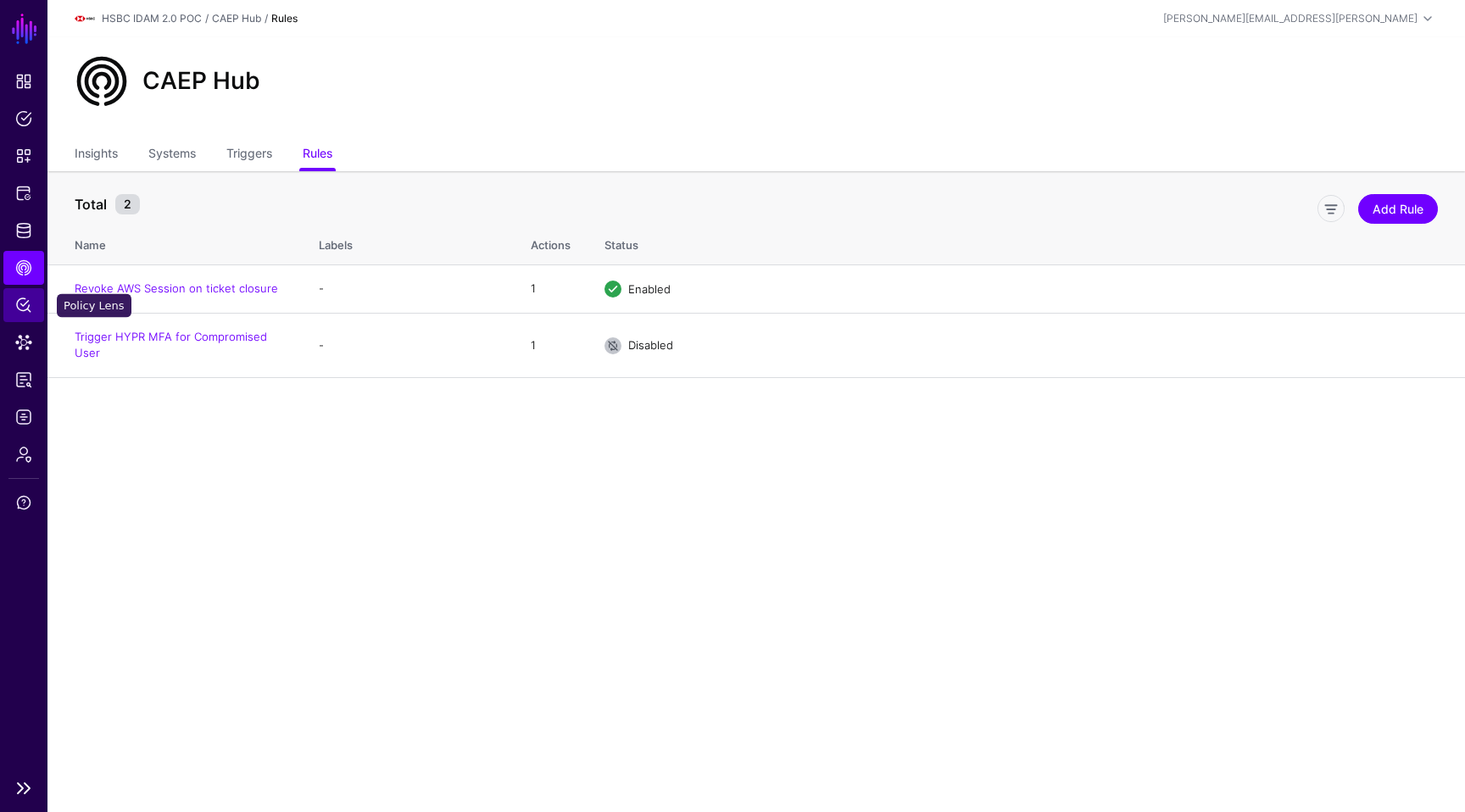
click at [11, 305] on link "Policy Lens" at bounding box center [23, 305] width 40 height 34
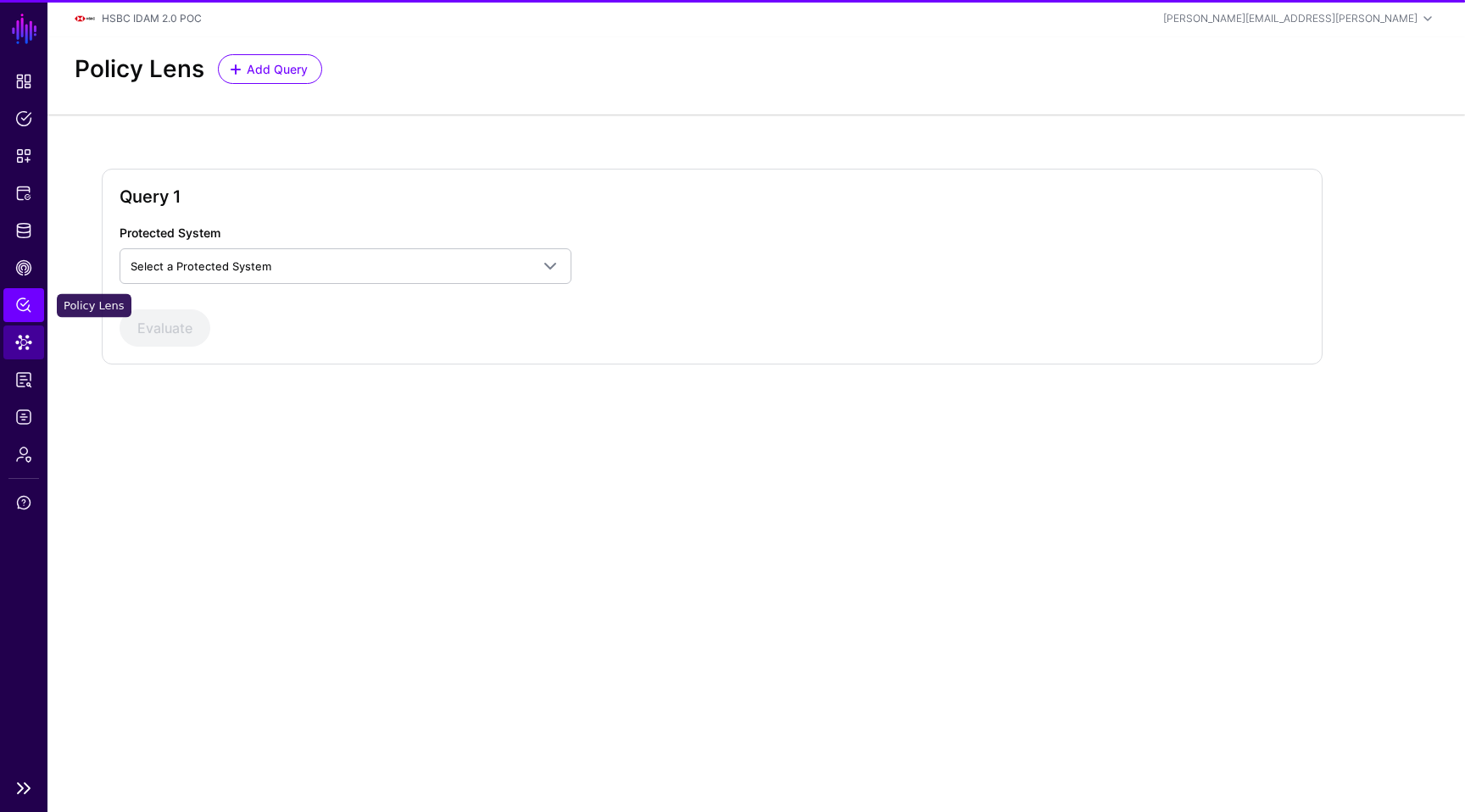
click at [19, 336] on span "Data Lens" at bounding box center [24, 342] width 17 height 17
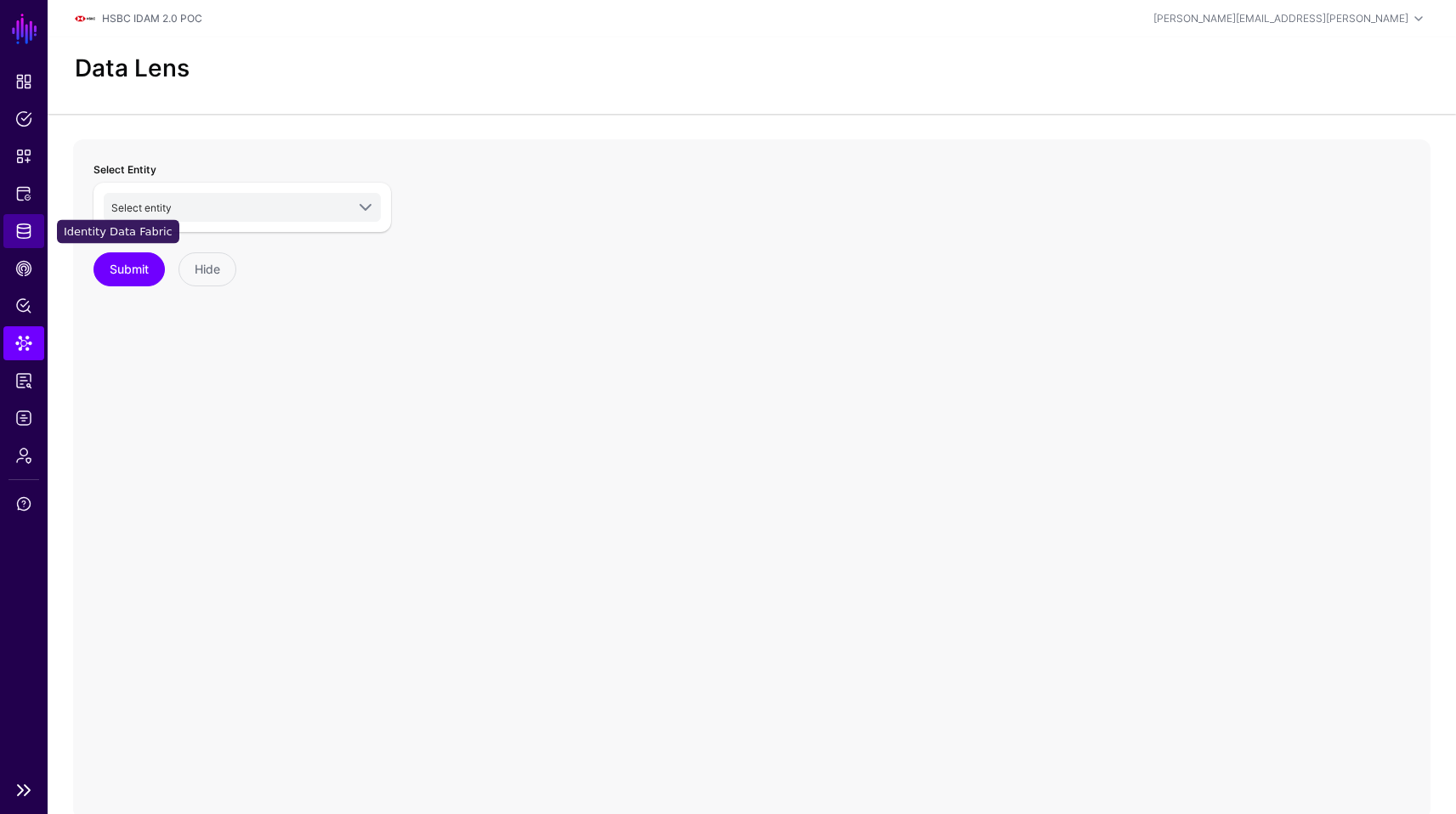
click at [20, 239] on span "Identity Data Fabric" at bounding box center [24, 231] width 17 height 17
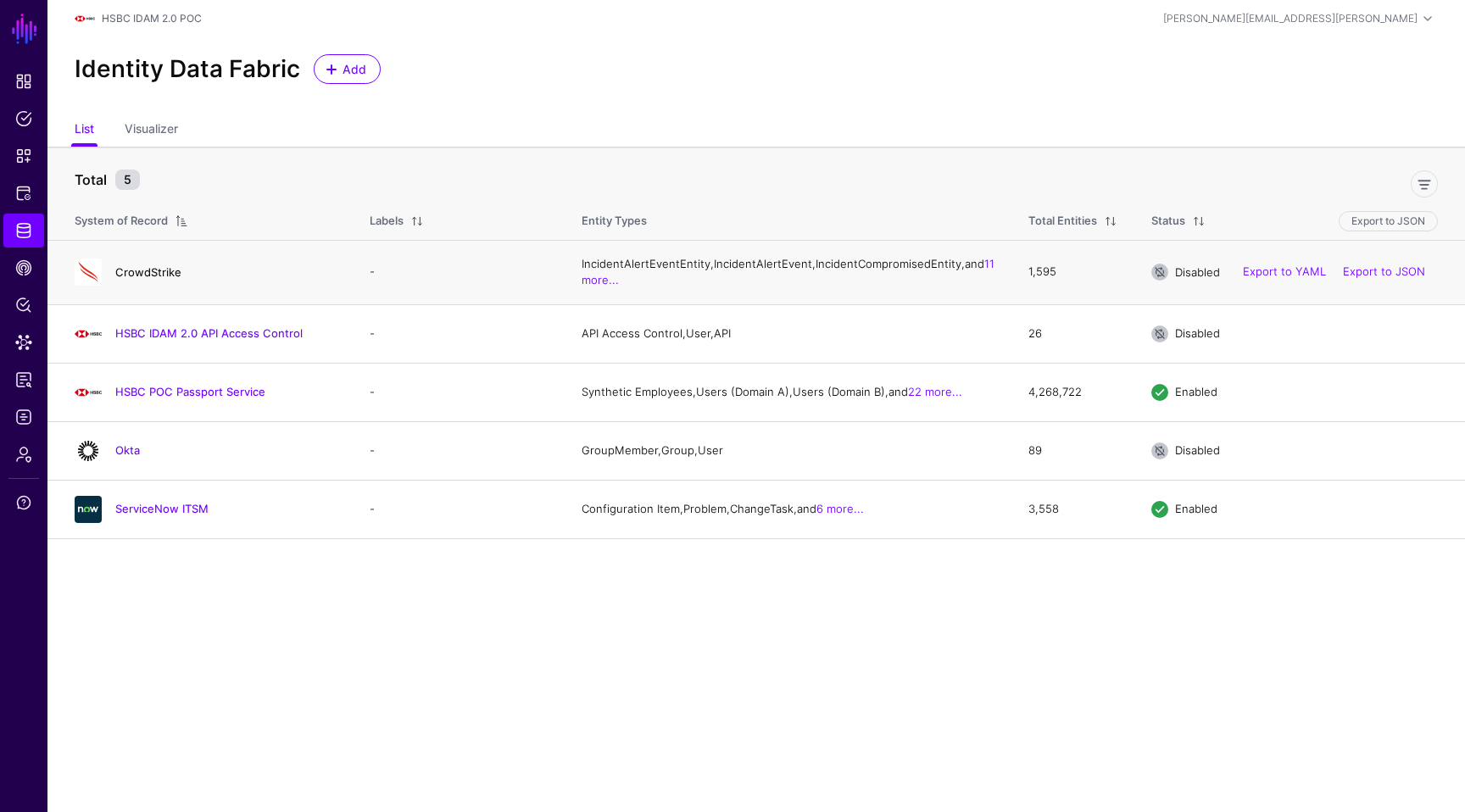
click at [118, 278] on link "CrowdStrike" at bounding box center [148, 272] width 66 height 14
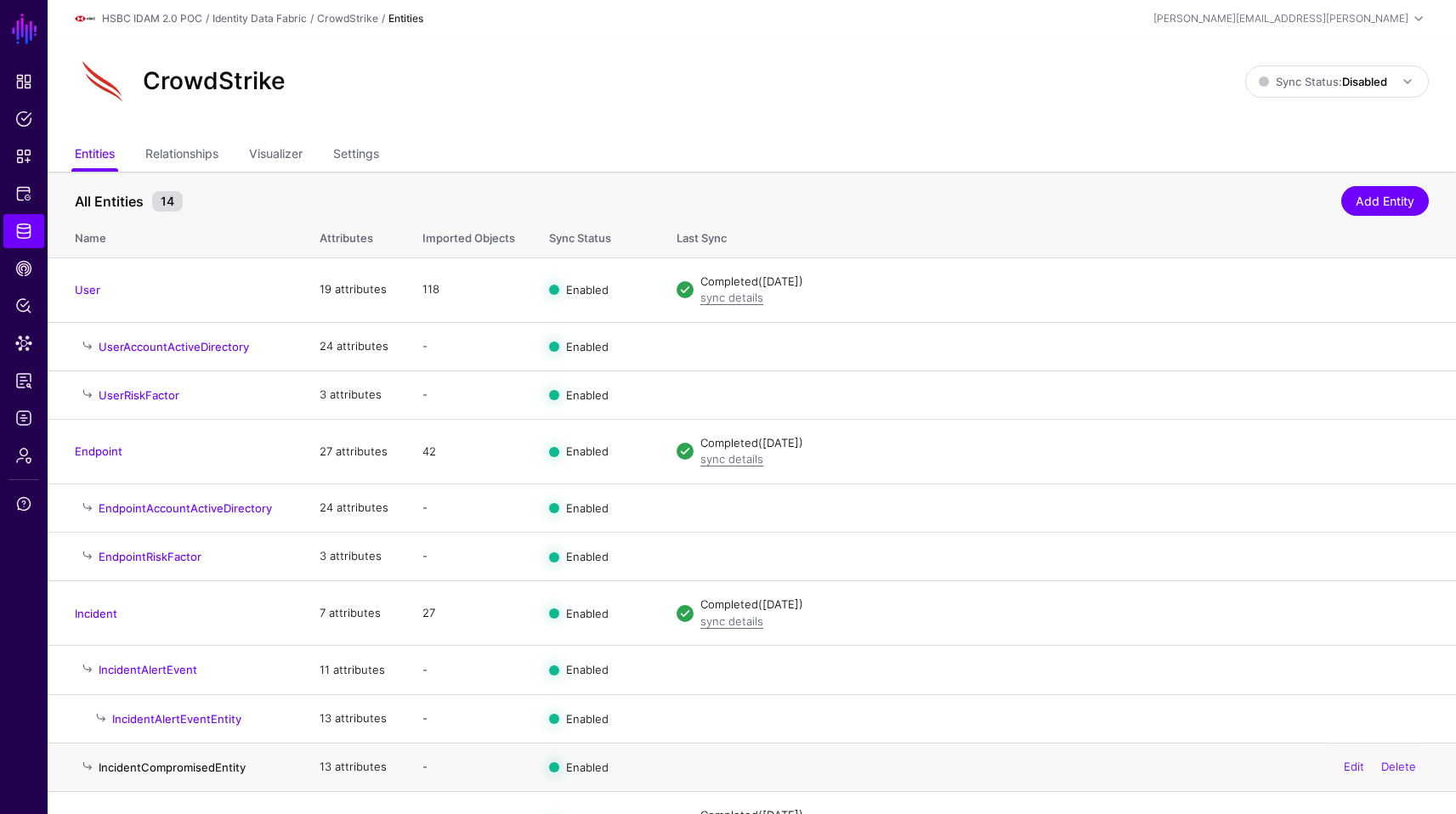
click at [151, 764] on link "IncidentCompromisedEntity" at bounding box center [172, 768] width 147 height 14
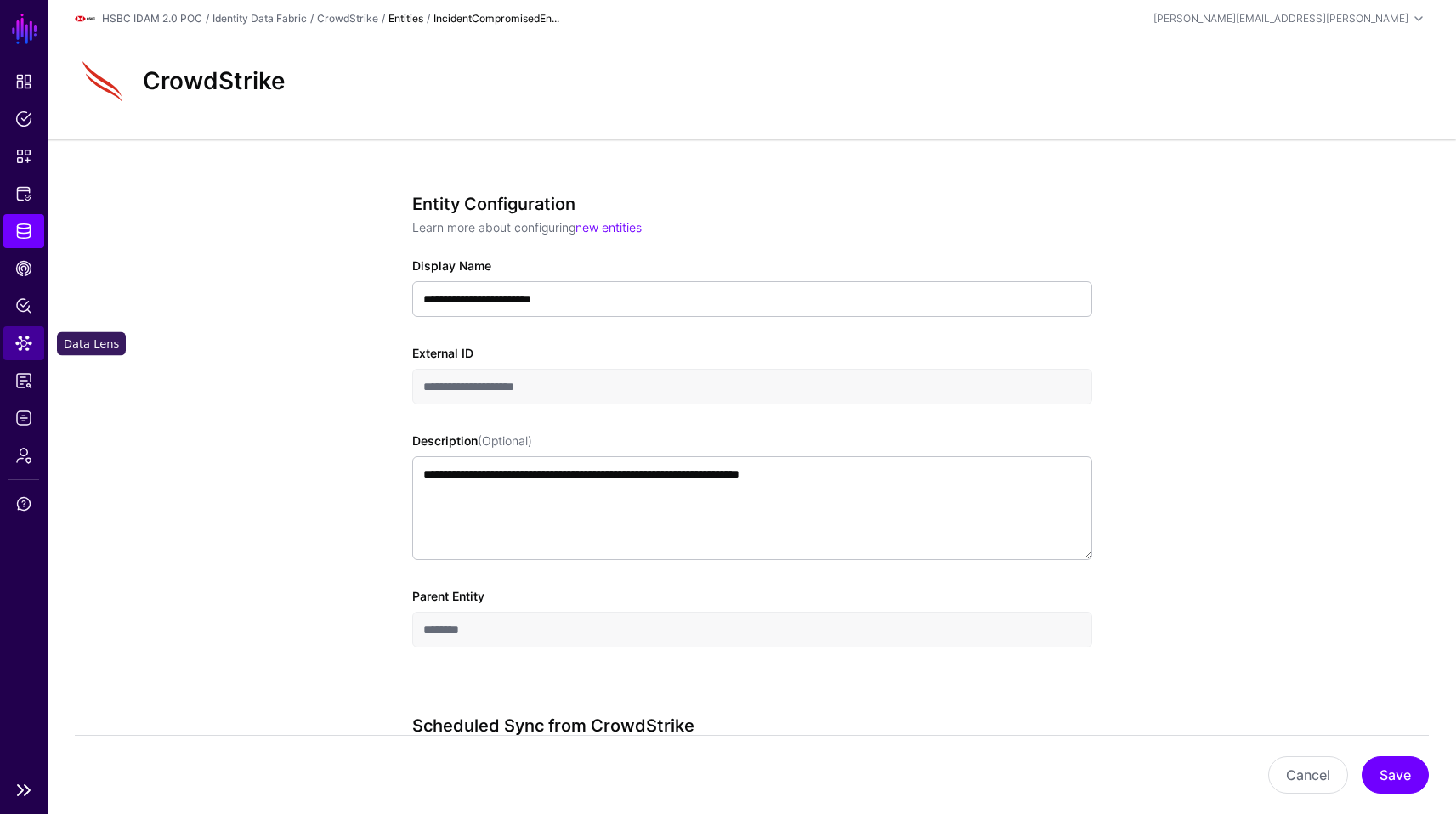
click at [23, 336] on span "Data Lens" at bounding box center [24, 343] width 17 height 17
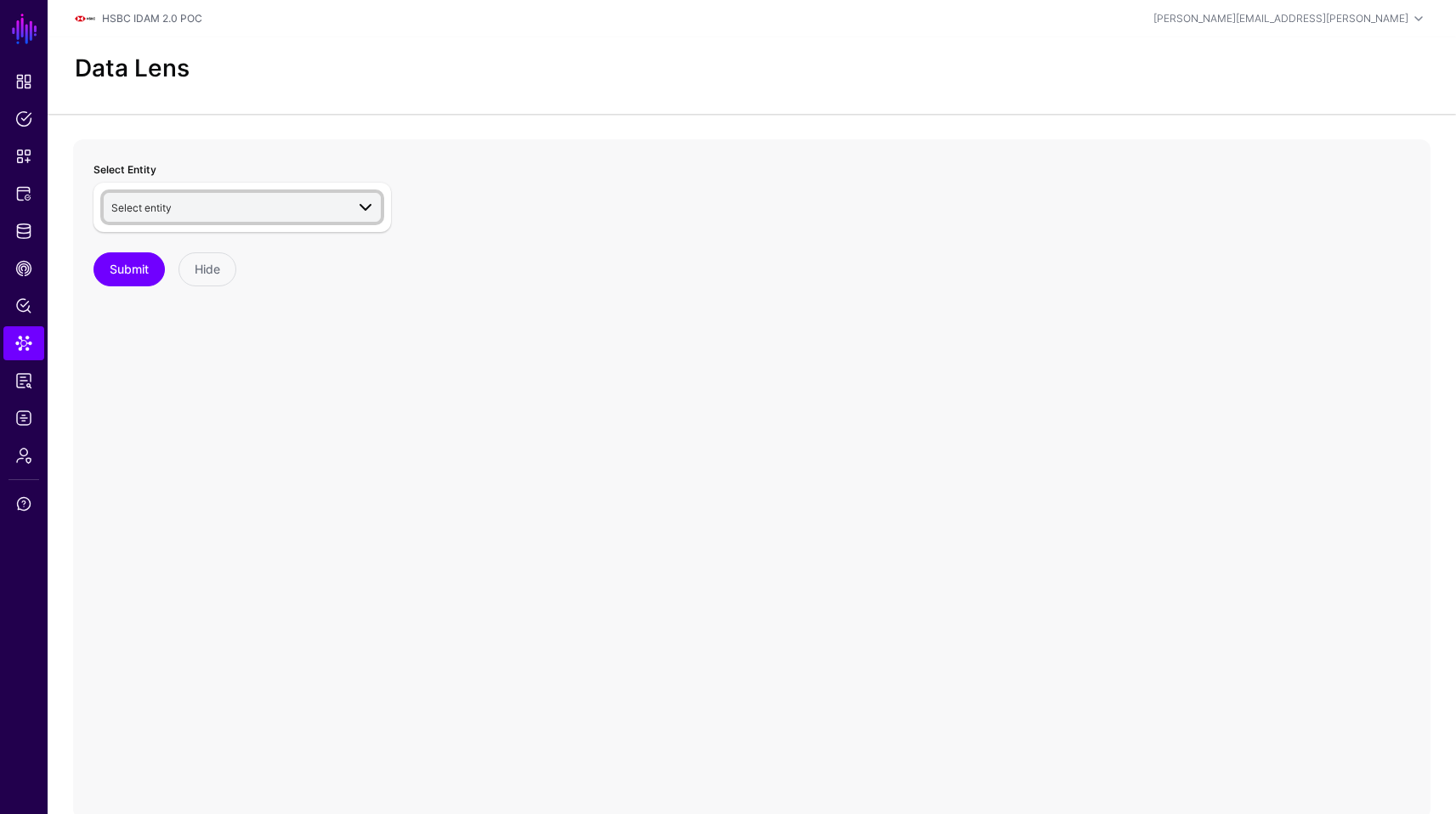
click at [330, 211] on span "Select entity" at bounding box center [228, 207] width 234 height 19
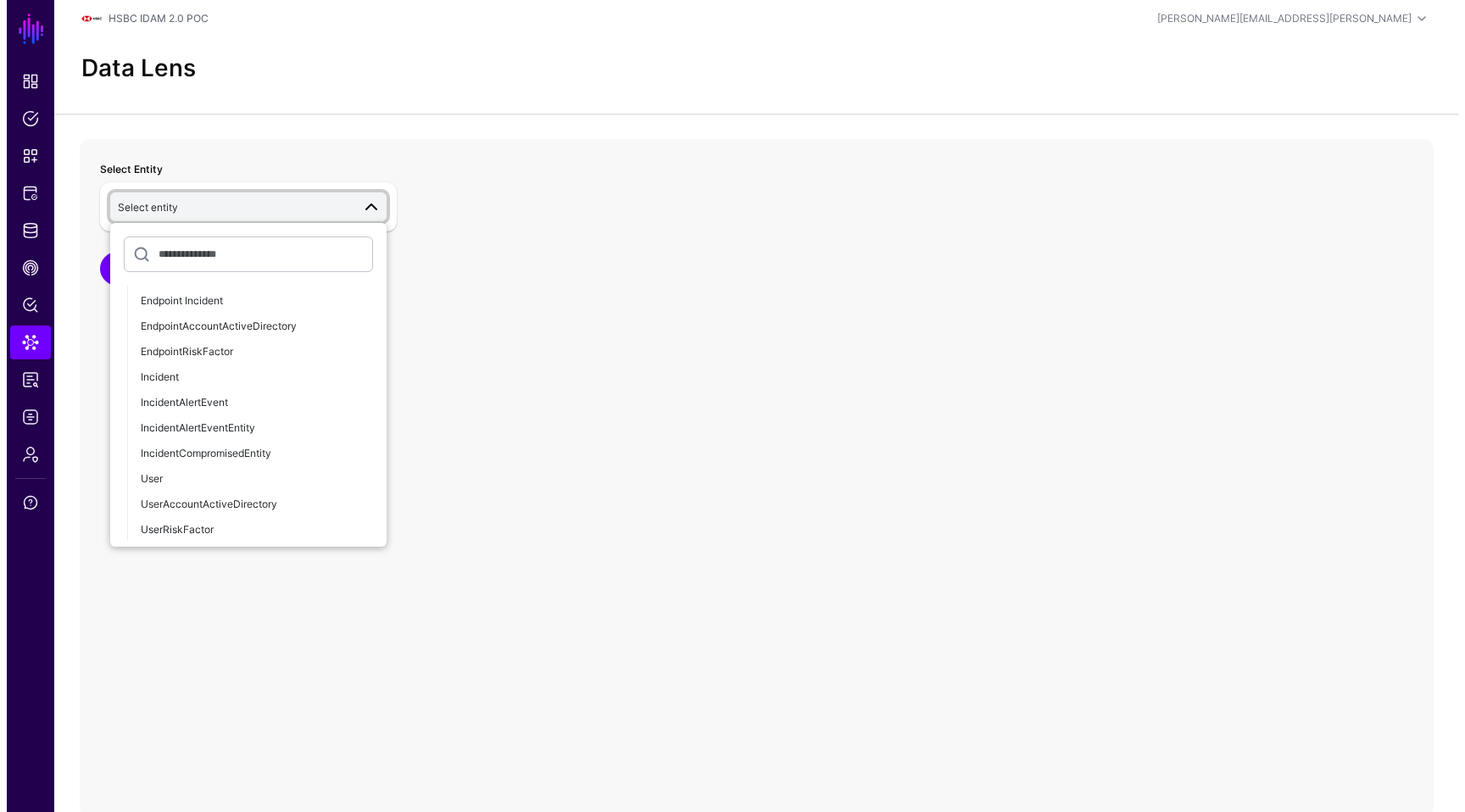
scroll to position [1288, 0]
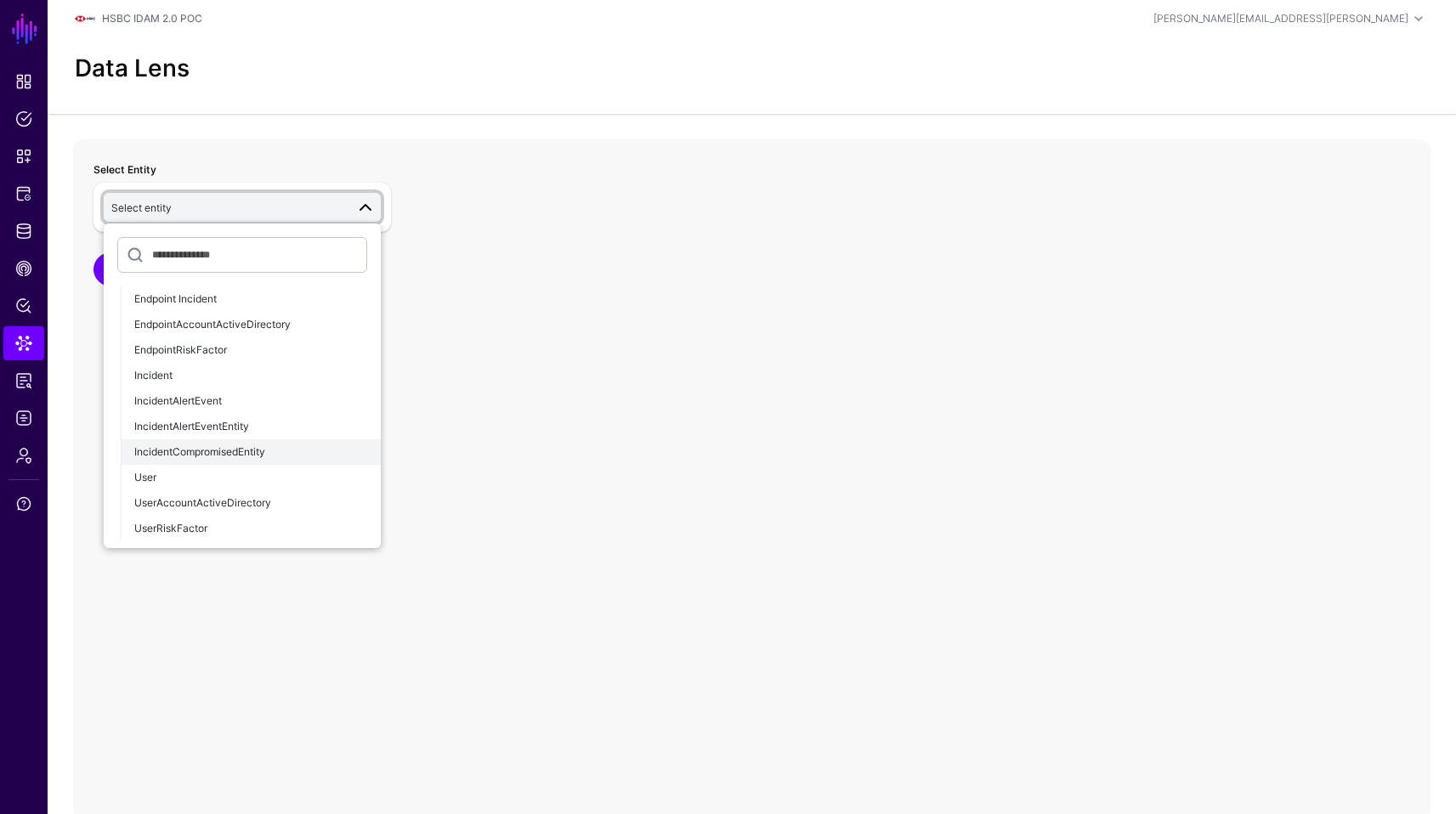
click at [266, 459] on button "IncidentCompromisedEntity" at bounding box center [250, 452] width 260 height 26
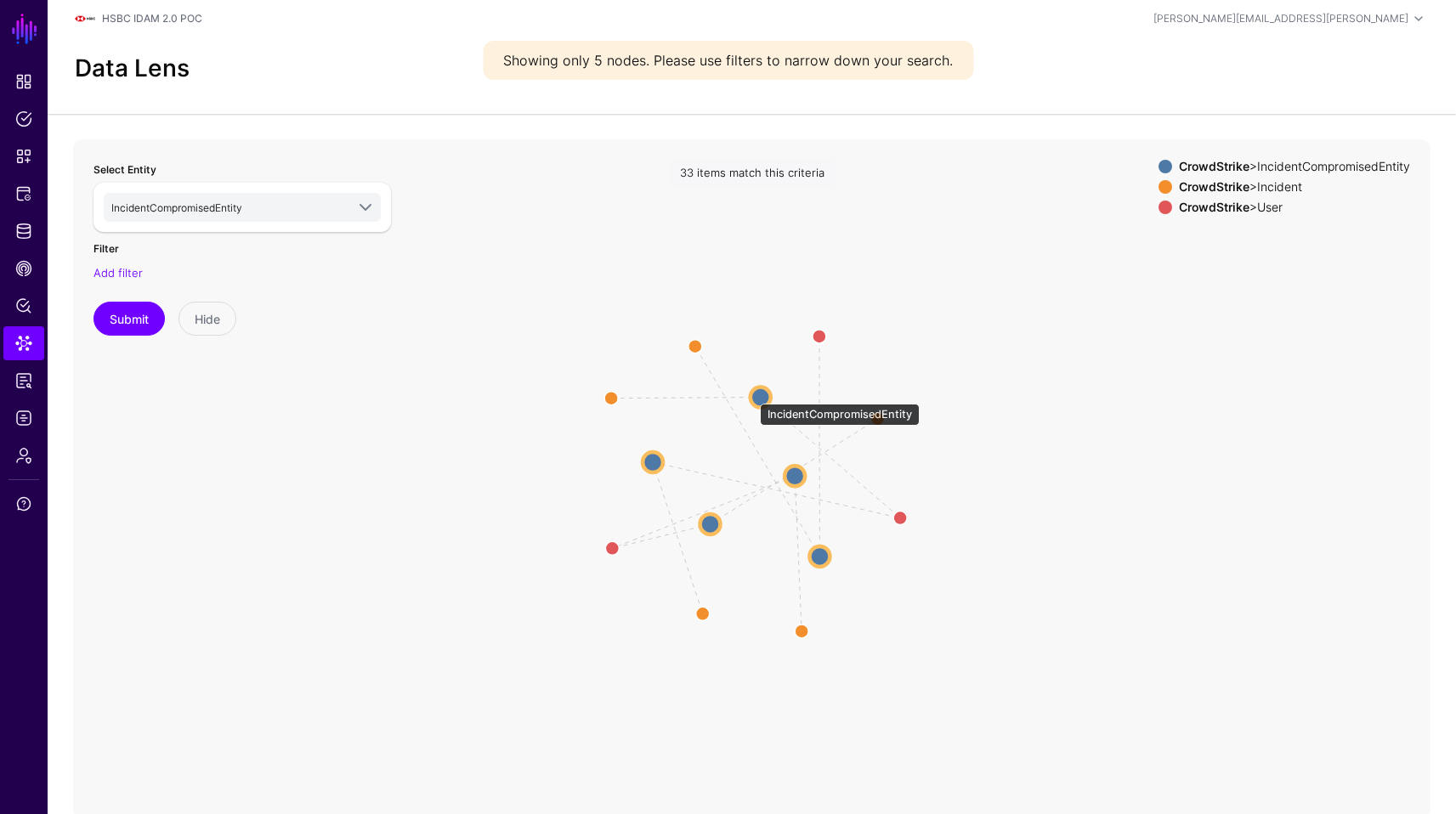
click at [753, 396] on circle at bounding box center [761, 397] width 21 height 21
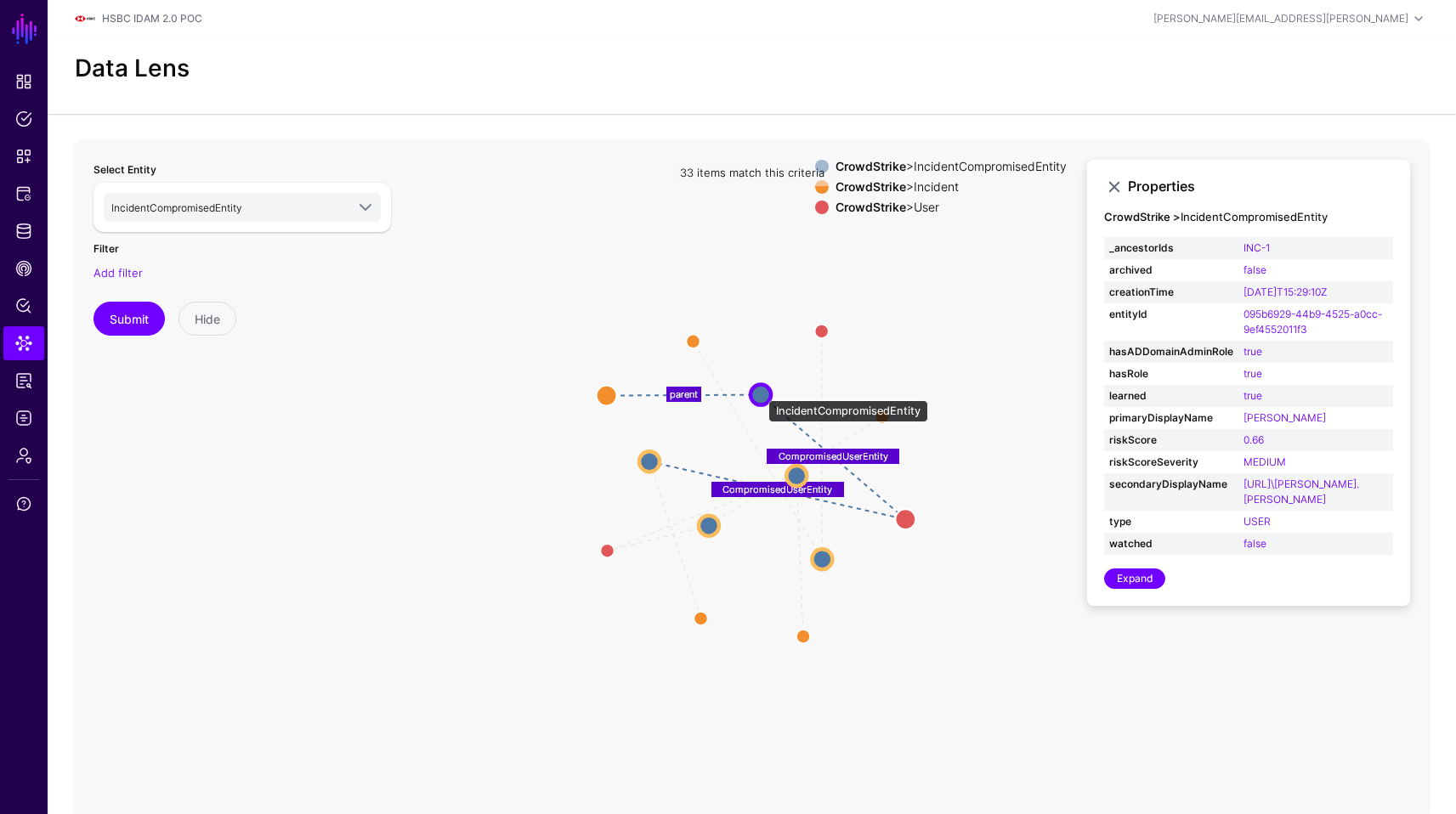
click at [760, 391] on circle at bounding box center [761, 395] width 21 height 21
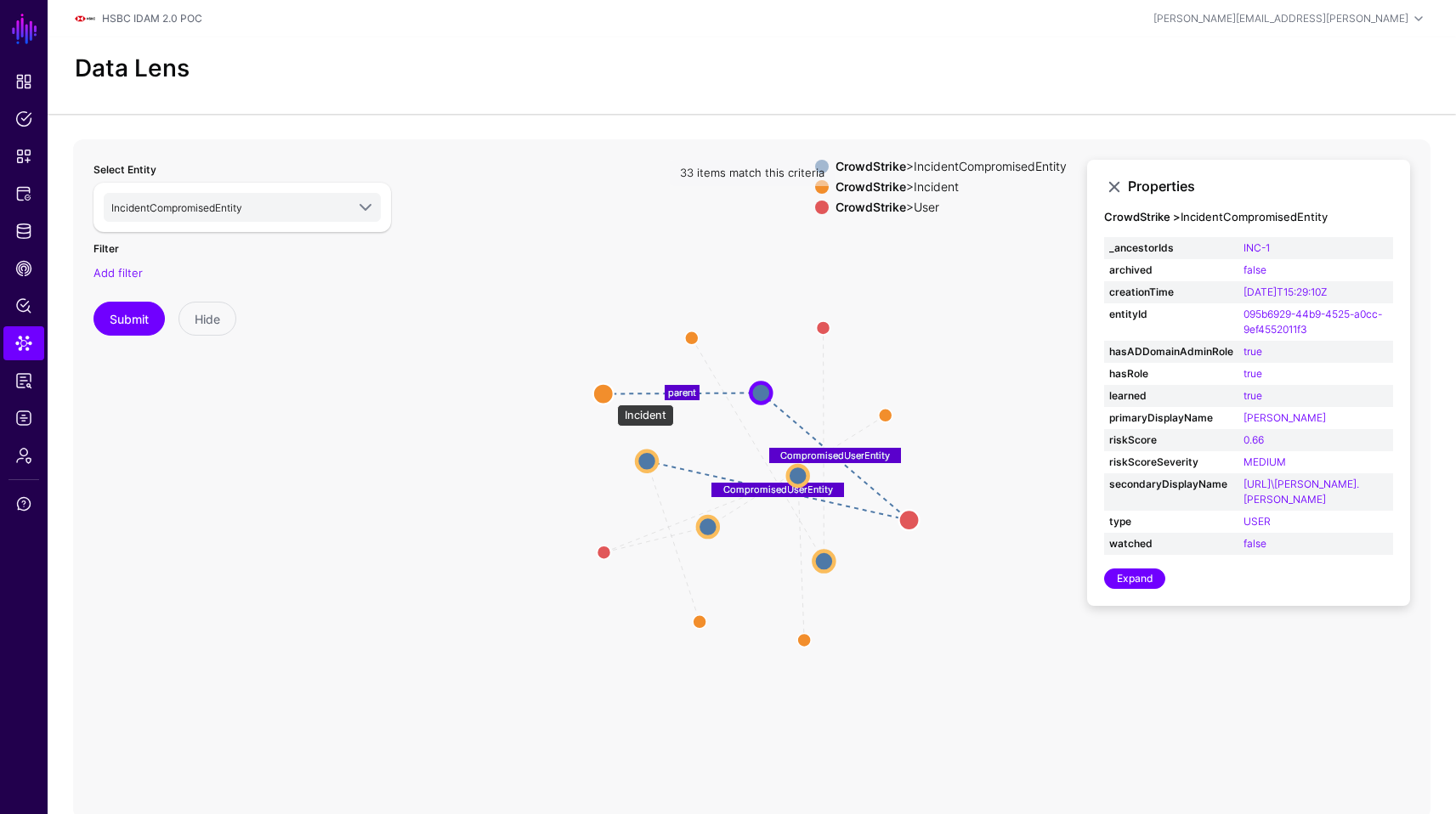
click at [608, 396] on circle at bounding box center [604, 394] width 21 height 21
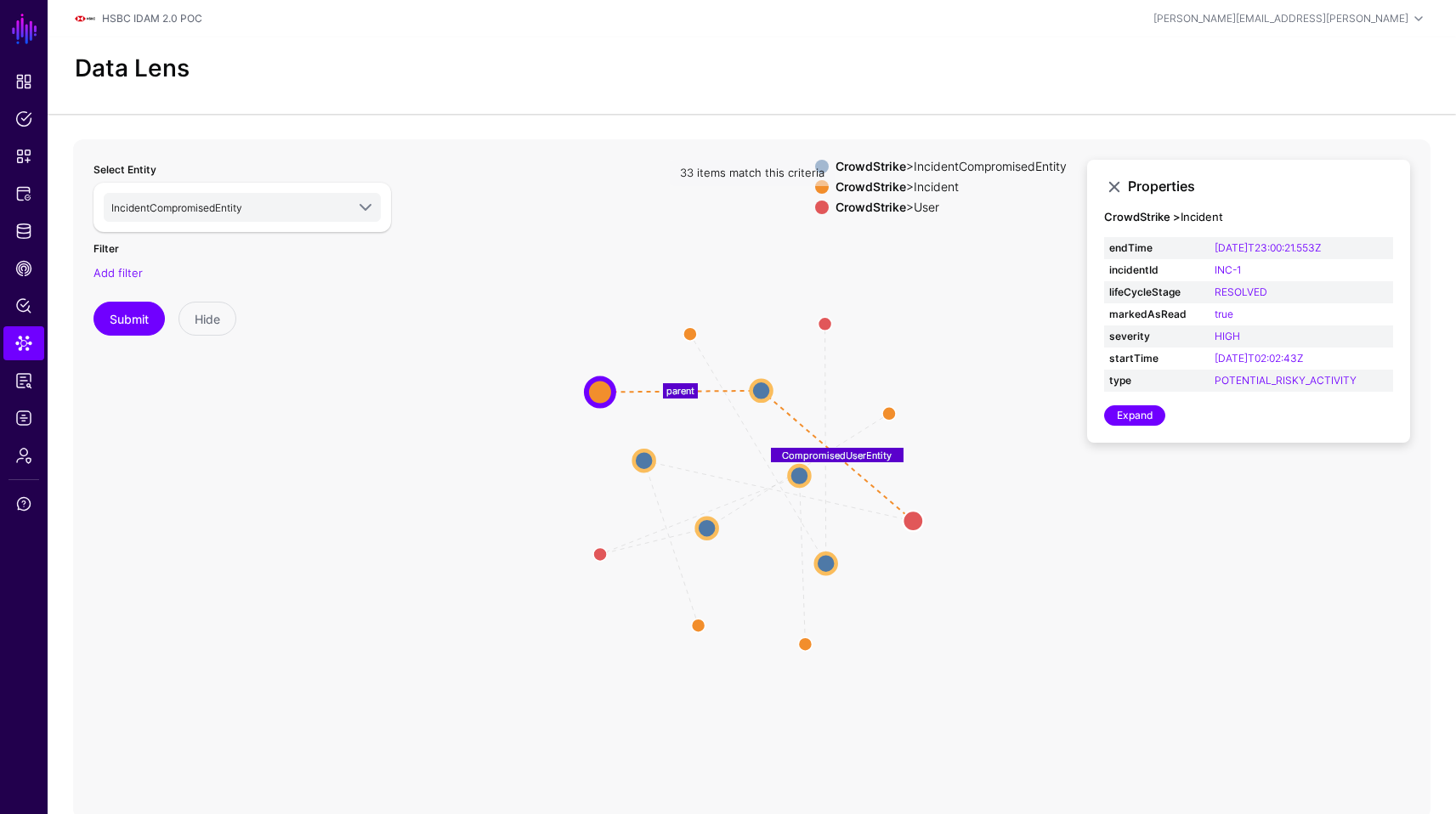
click at [782, 389] on icon "CompromisedUserEntity parent parent CompromisedUserEntity parent CompromisedUse…" at bounding box center [752, 479] width 1358 height 680
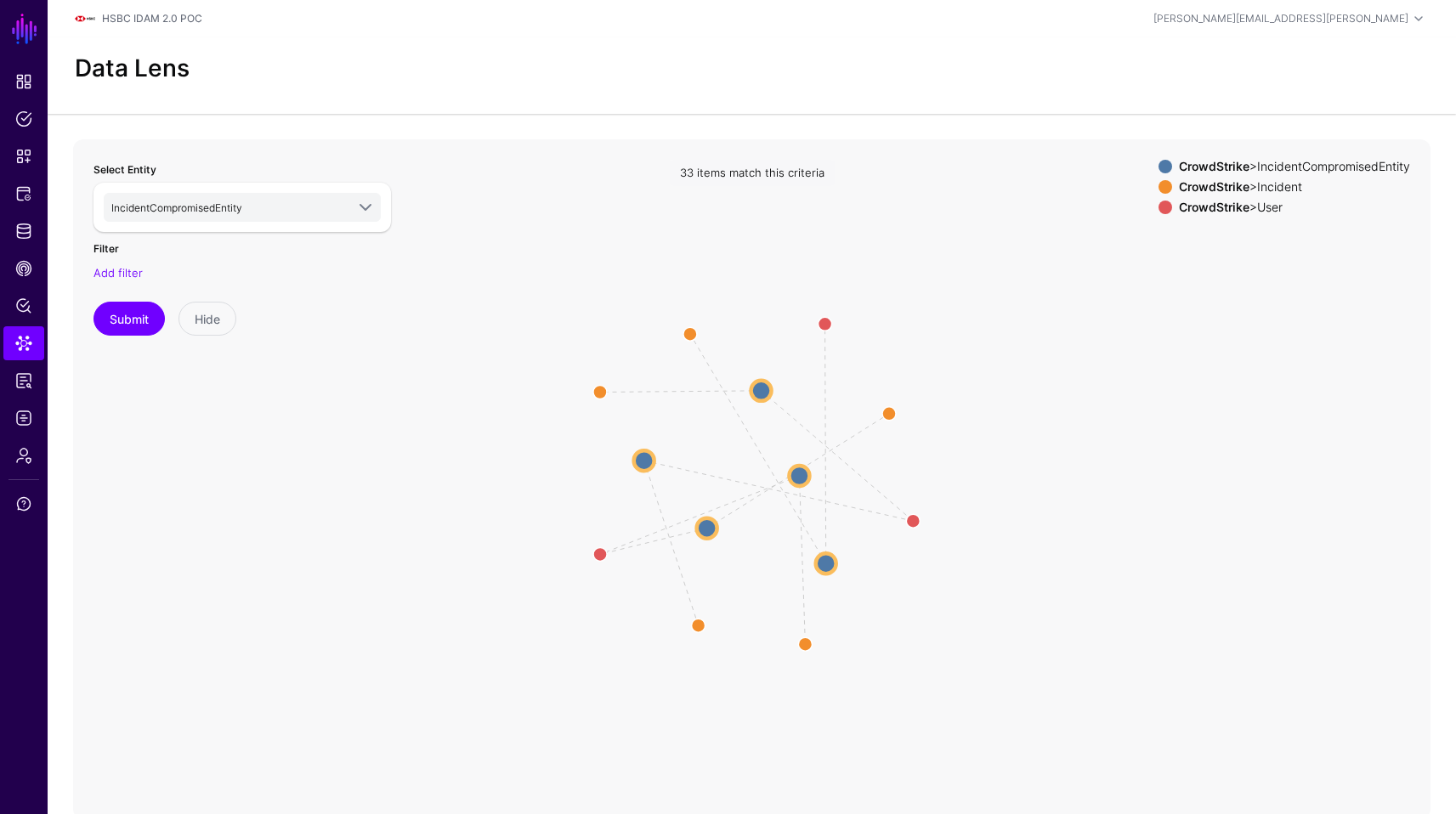
click at [741, 389] on icon "CompromisedUserEntity parent parent CompromisedUserEntity parent CompromisedUse…" at bounding box center [752, 479] width 1358 height 680
click at [758, 394] on circle at bounding box center [762, 390] width 21 height 21
click at [796, 476] on circle at bounding box center [801, 476] width 21 height 21
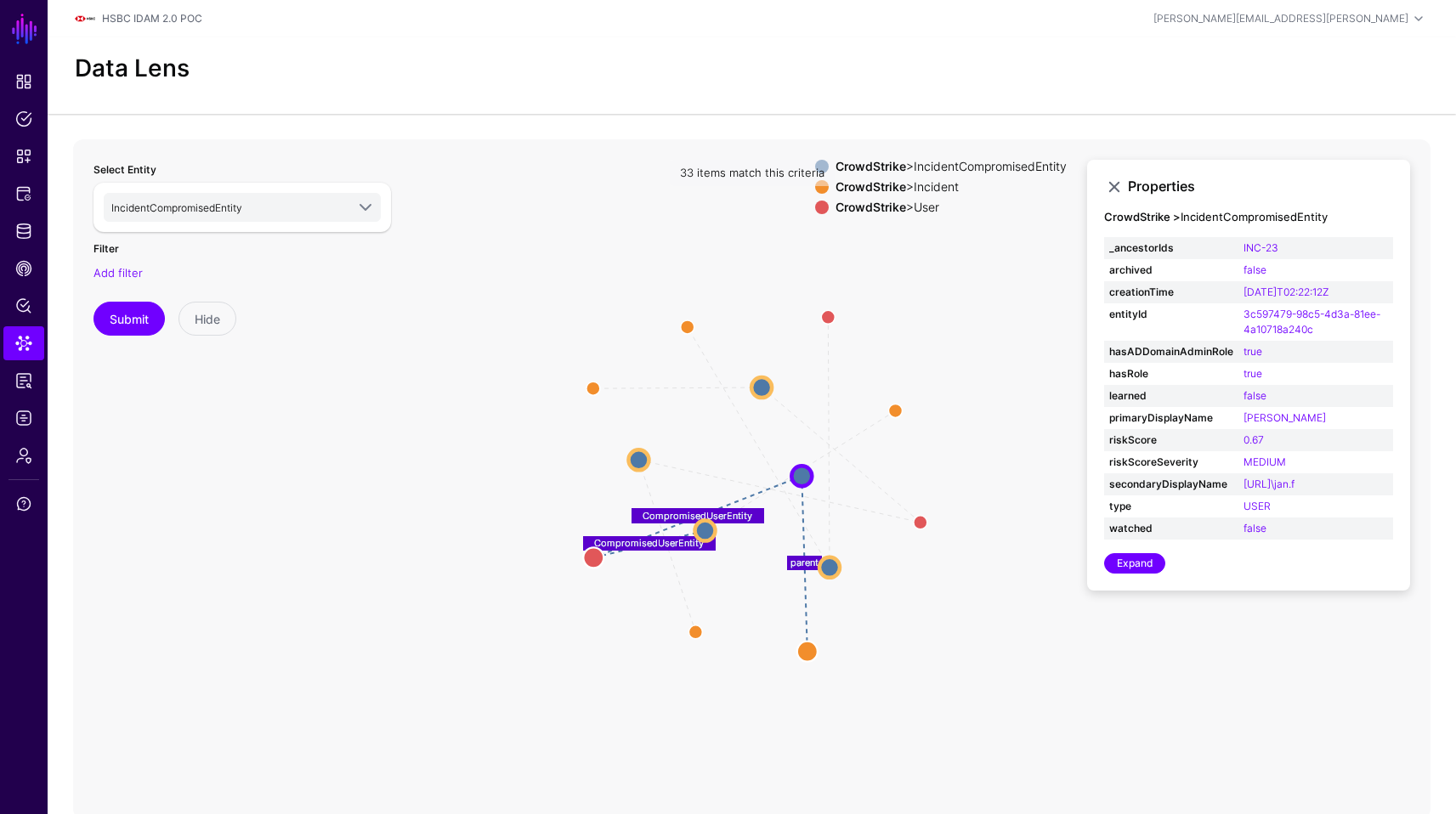
click at [1169, 591] on icon "CompromisedUserEntity parent parent CompromisedUserEntity parent parent Comprom…" at bounding box center [752, 479] width 1358 height 680
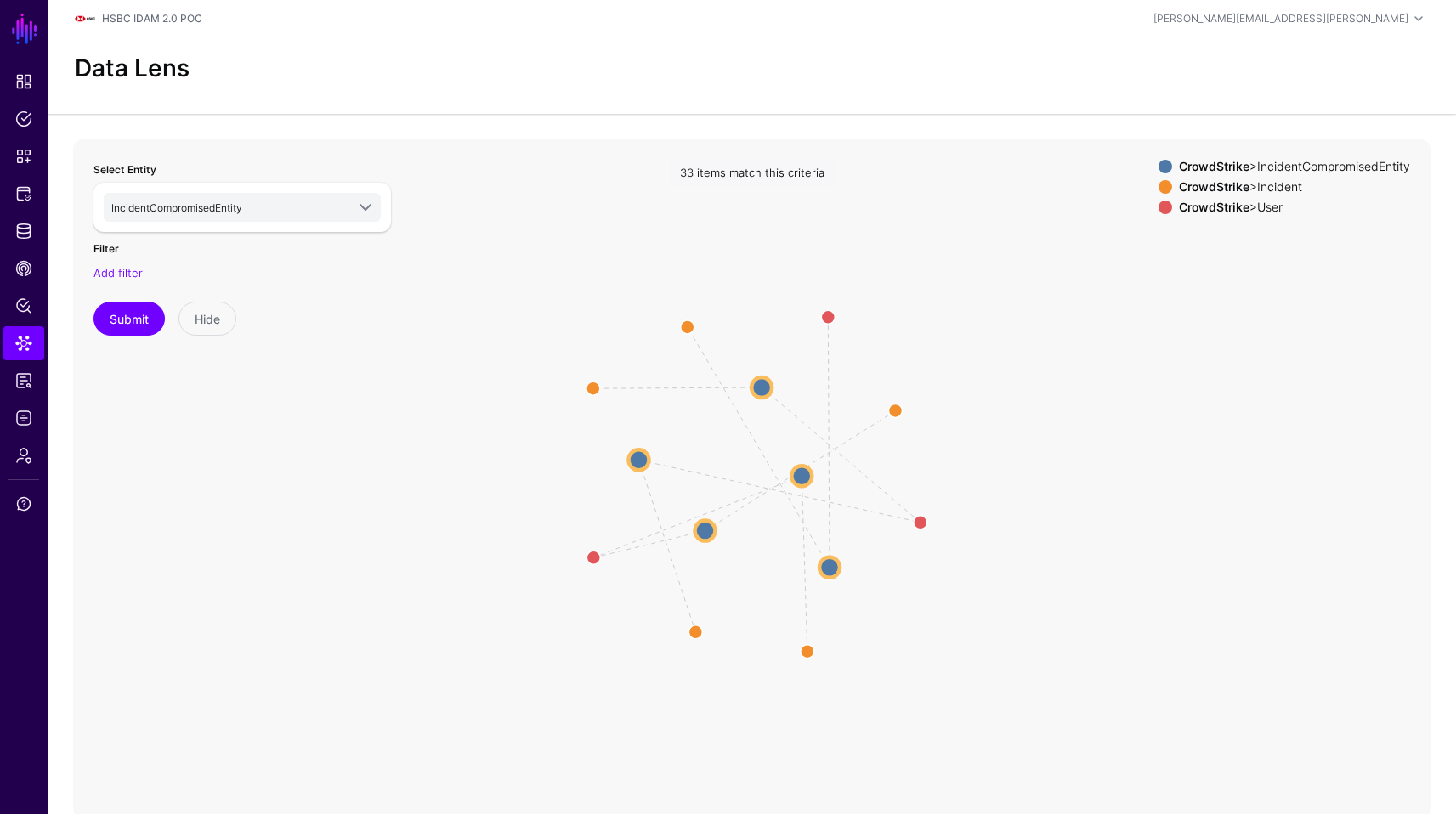
click at [792, 467] on icon "CompromisedUserEntity parent parent CompromisedUserEntity parent parent Comprom…" at bounding box center [752, 479] width 1358 height 680
click at [797, 471] on circle at bounding box center [802, 476] width 21 height 21
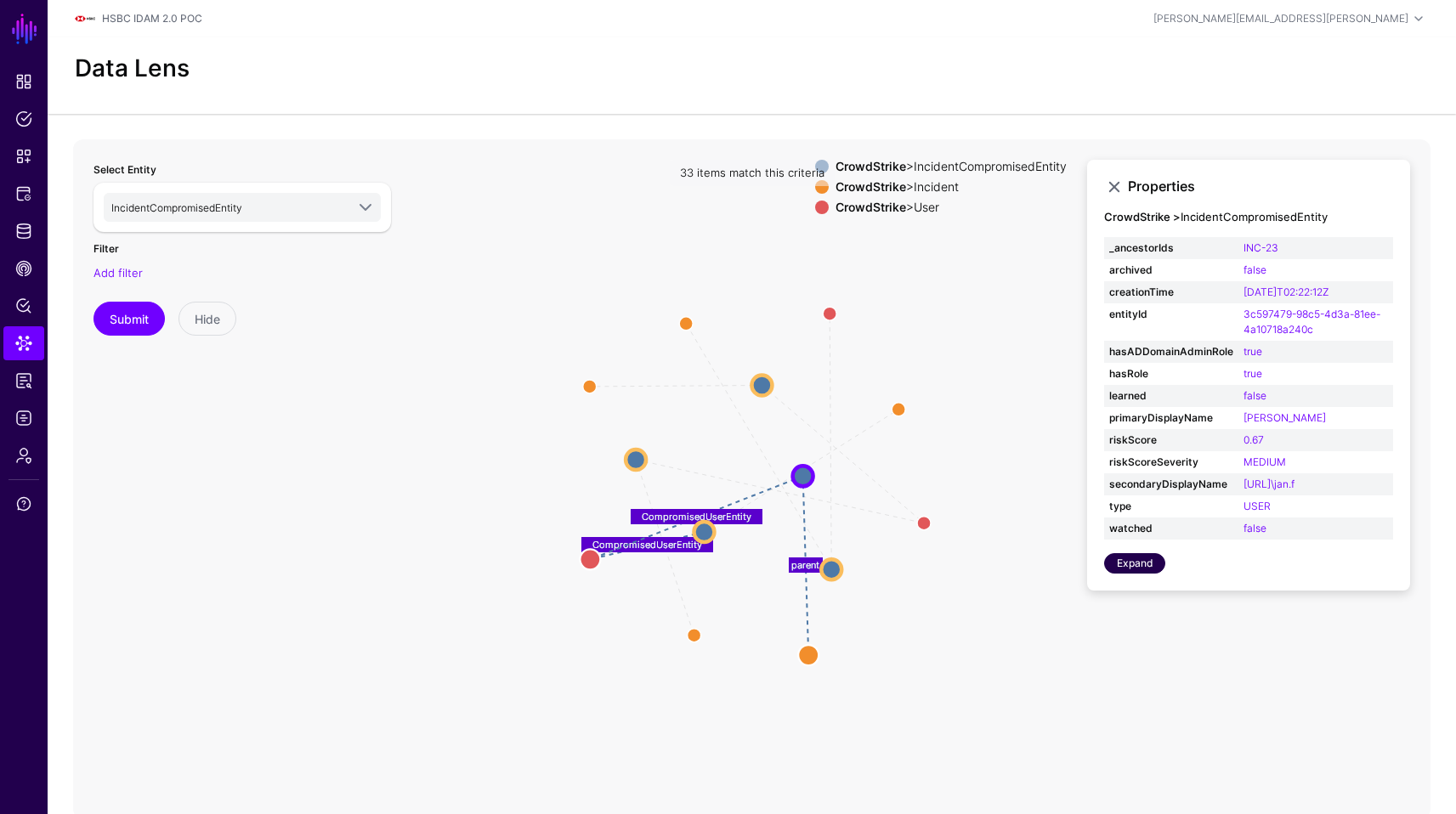
click at [1150, 558] on link "Expand" at bounding box center [1134, 563] width 61 height 21
click at [17, 260] on span "CAEP Hub" at bounding box center [24, 268] width 17 height 17
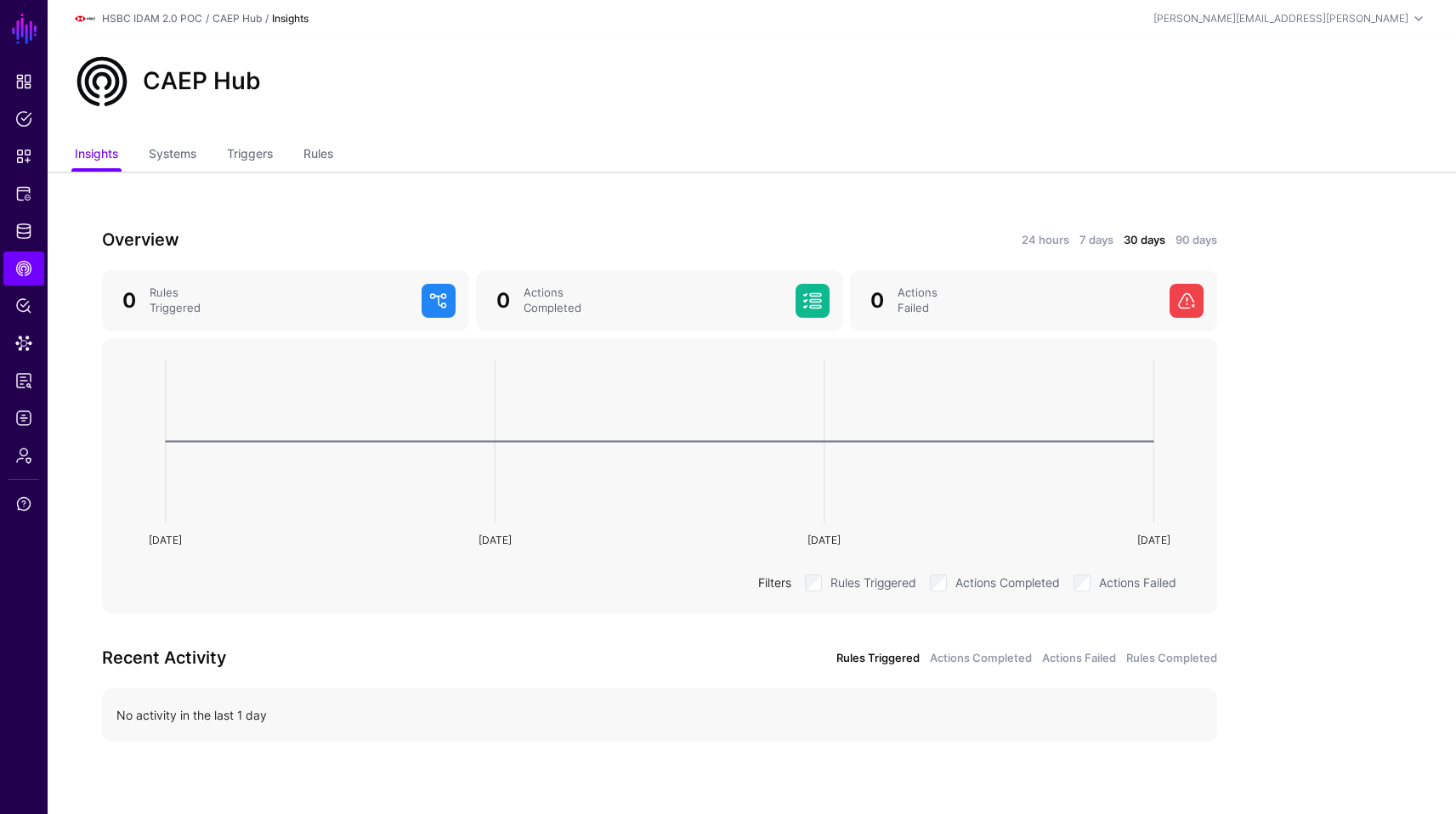
click at [318, 176] on div "Overview 24 hours 7 days 30 days 90 days 0 Rules Triggered 0 Actions Completed …" at bounding box center [659, 499] width 1224 height 655
click at [319, 164] on link "Rules" at bounding box center [318, 156] width 30 height 33
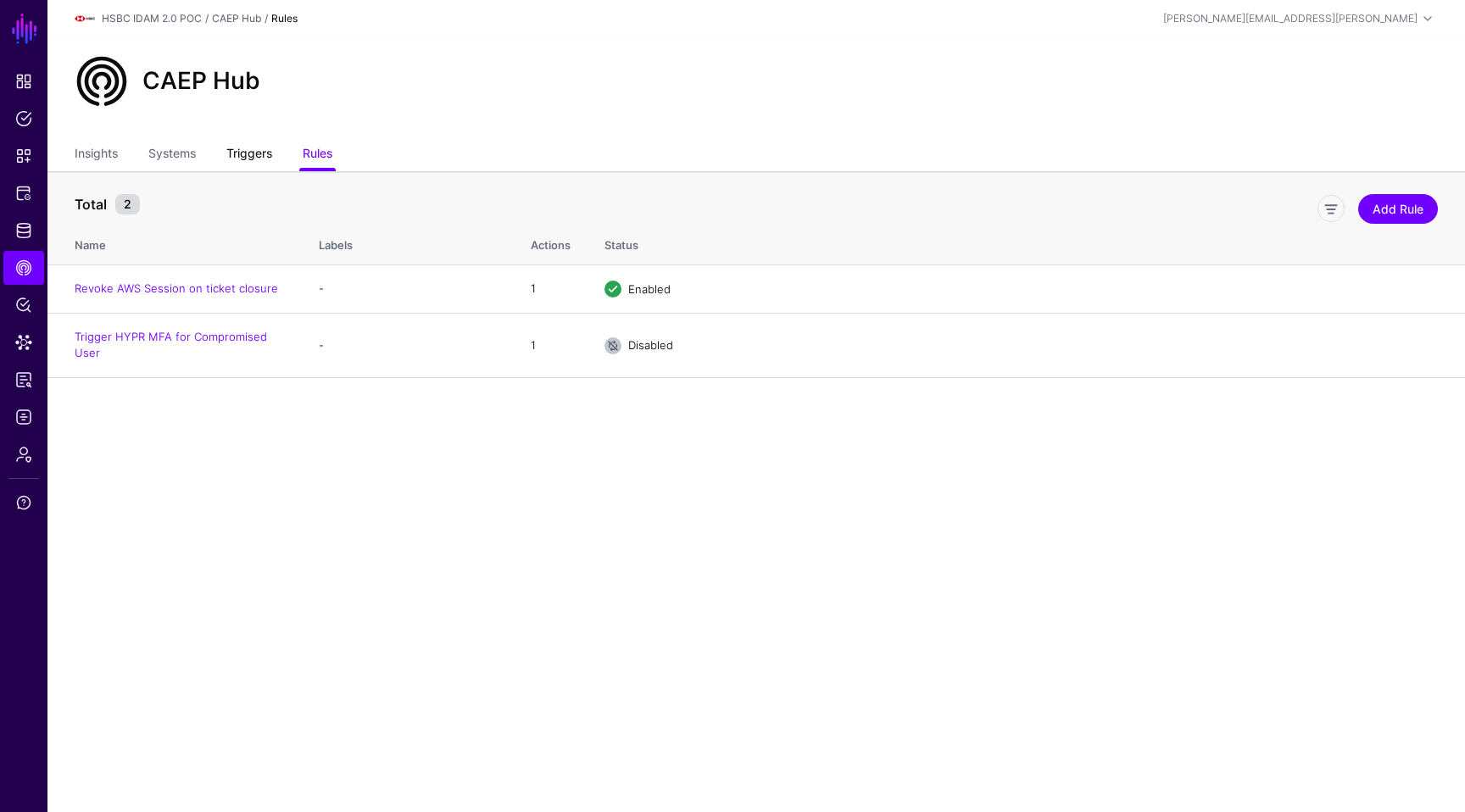
click at [239, 161] on link "Triggers" at bounding box center [249, 155] width 45 height 33
click at [332, 152] on link "Rules" at bounding box center [317, 155] width 30 height 33
click at [199, 337] on link "Trigger HYPR MFA for Compromised User" at bounding box center [171, 345] width 192 height 31
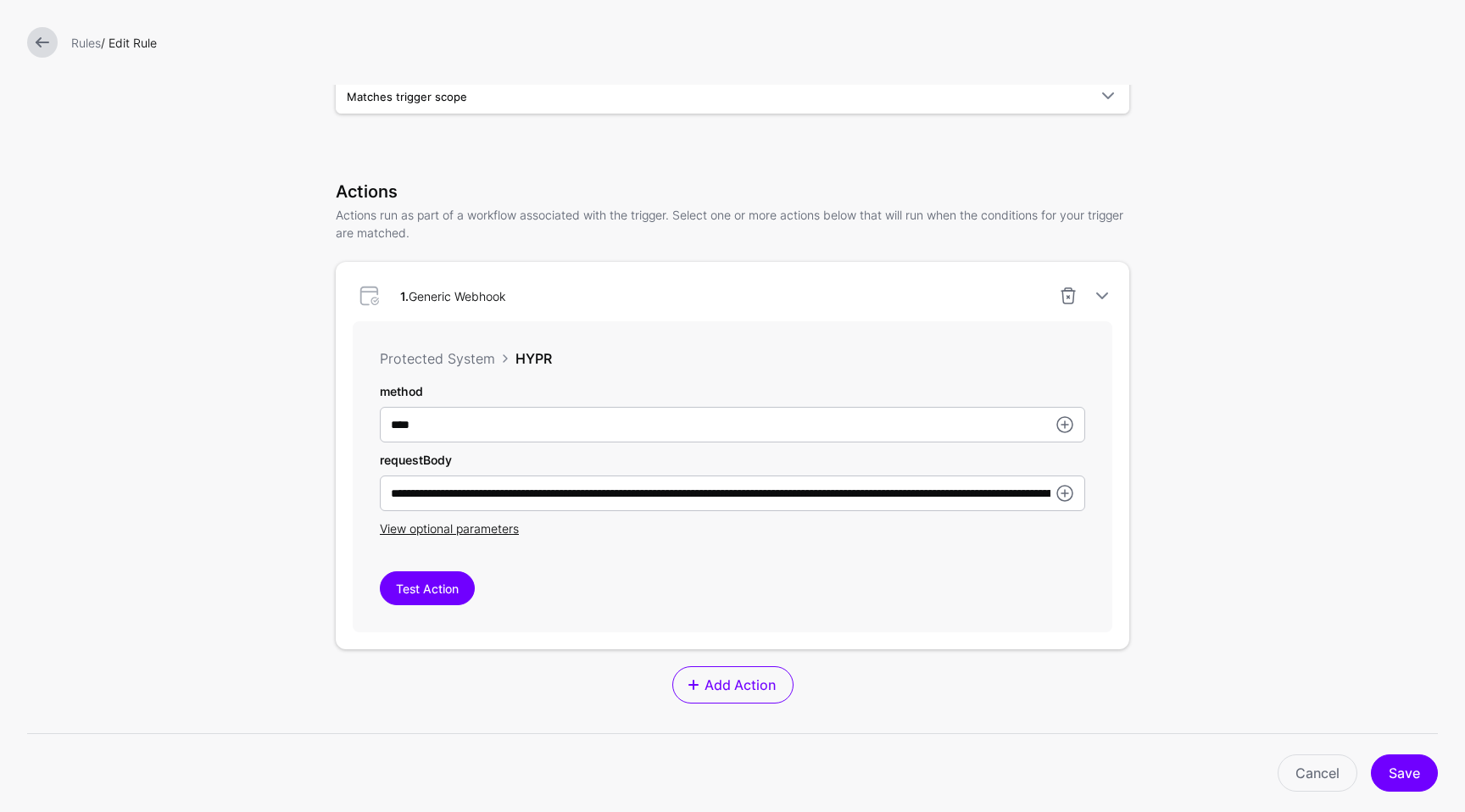
scroll to position [314, 0]
click at [971, 503] on input "**********" at bounding box center [732, 494] width 705 height 36
click at [1058, 493] on link at bounding box center [1065, 494] width 21 height 21
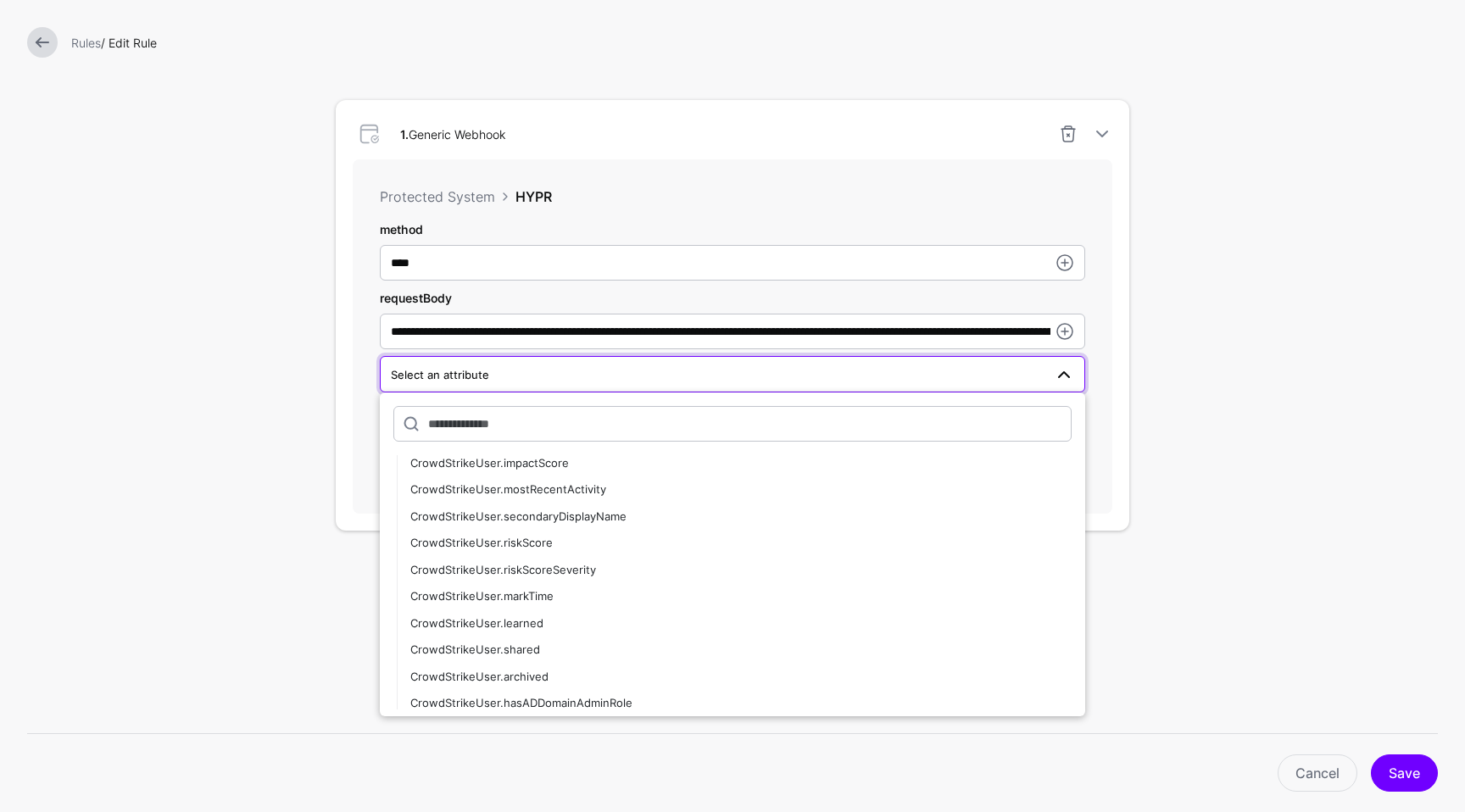
scroll to position [526, 0]
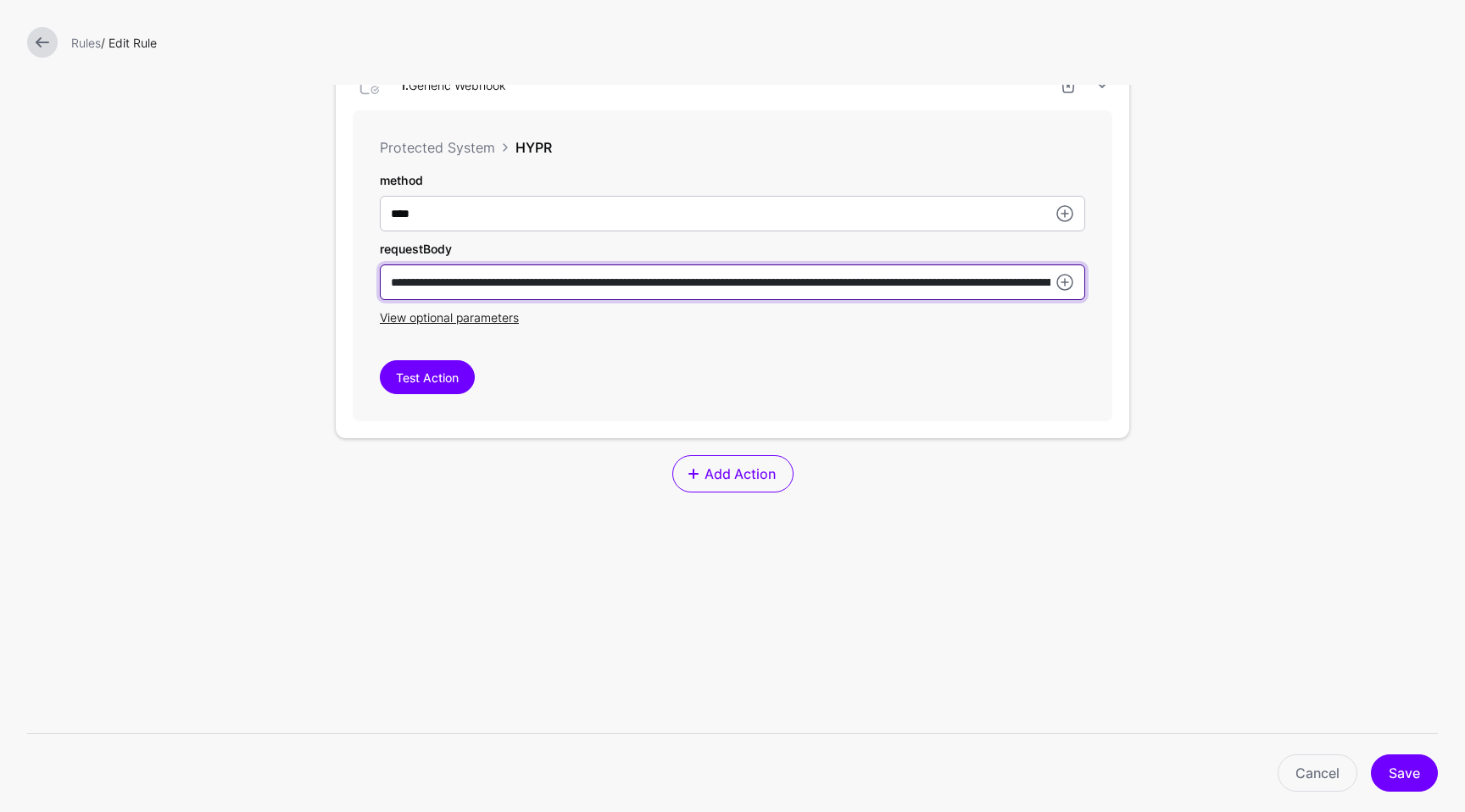
click at [982, 278] on input "**********" at bounding box center [732, 282] width 705 height 36
click at [979, 284] on input "**********" at bounding box center [732, 282] width 705 height 36
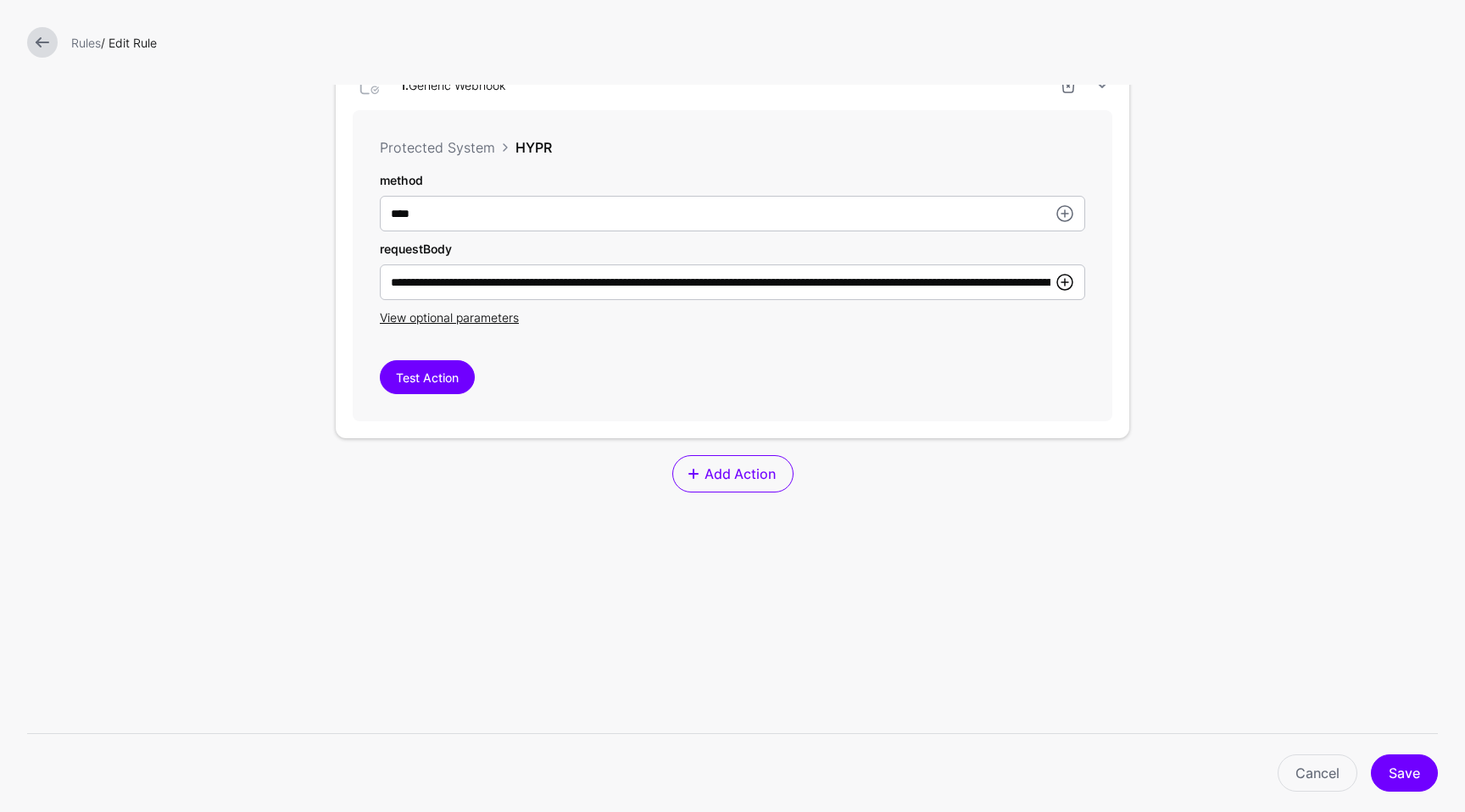
click at [1062, 280] on link at bounding box center [1065, 282] width 21 height 21
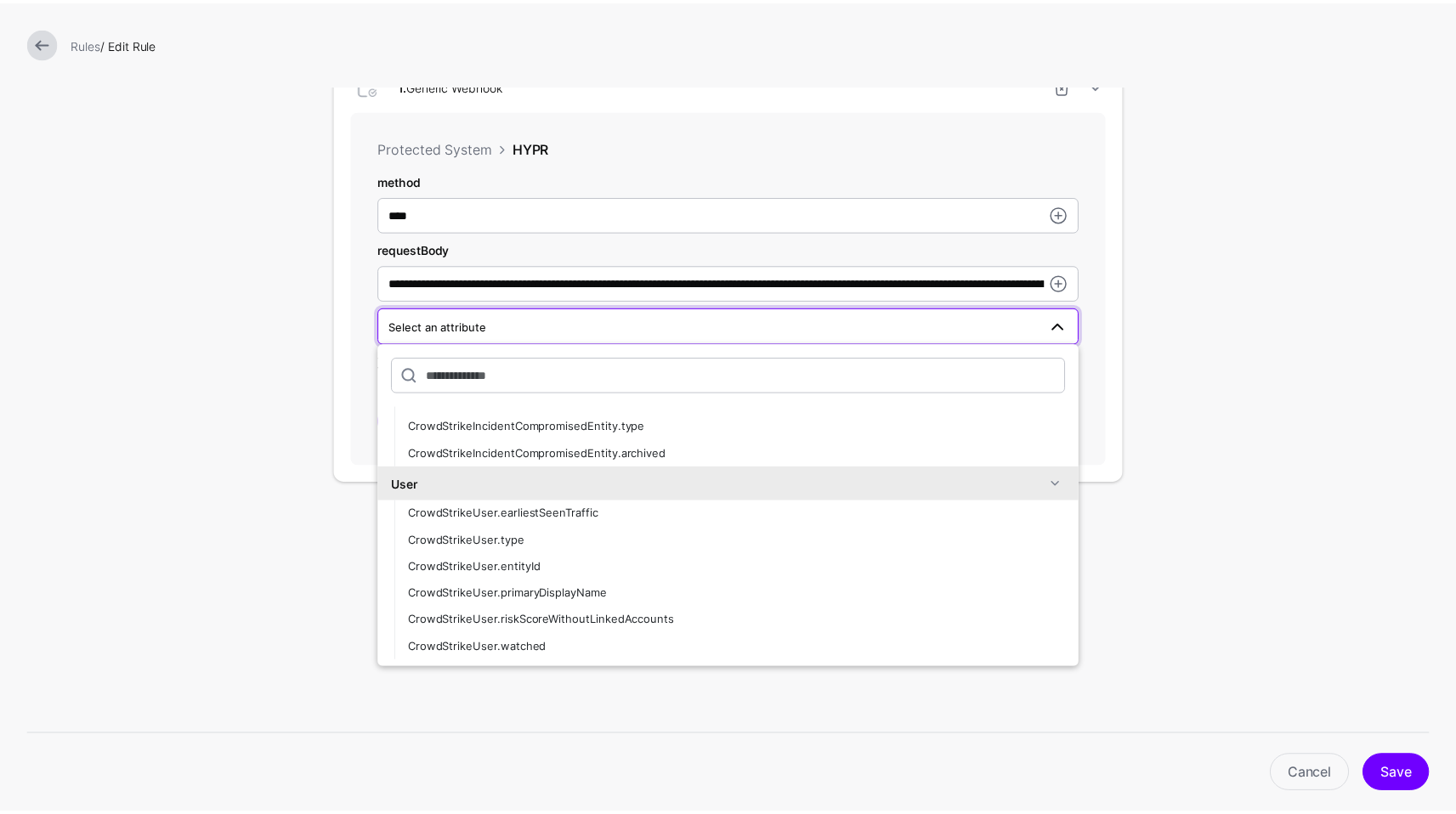
scroll to position [323, 0]
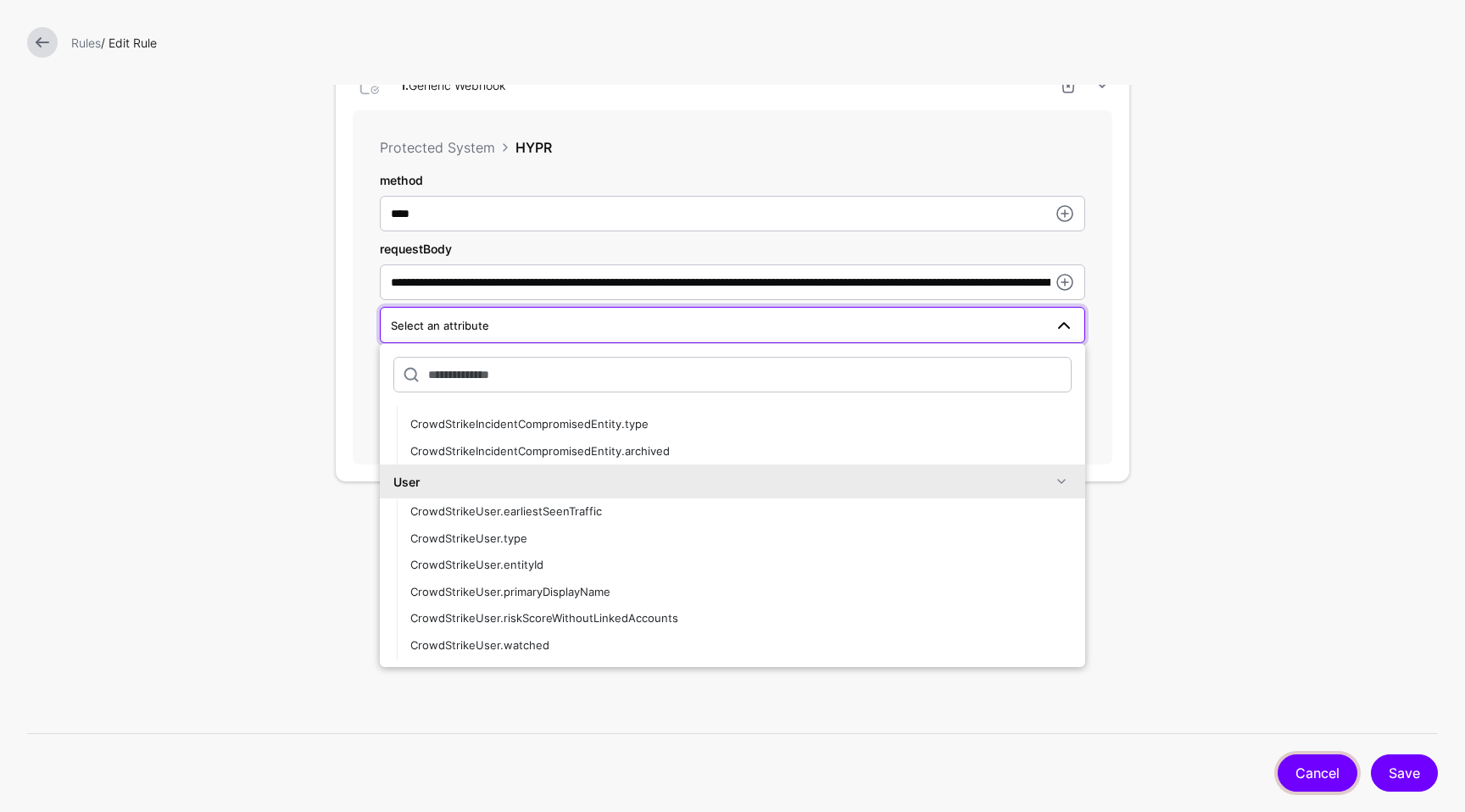
click at [1306, 772] on link "Cancel" at bounding box center [1317, 773] width 80 height 37
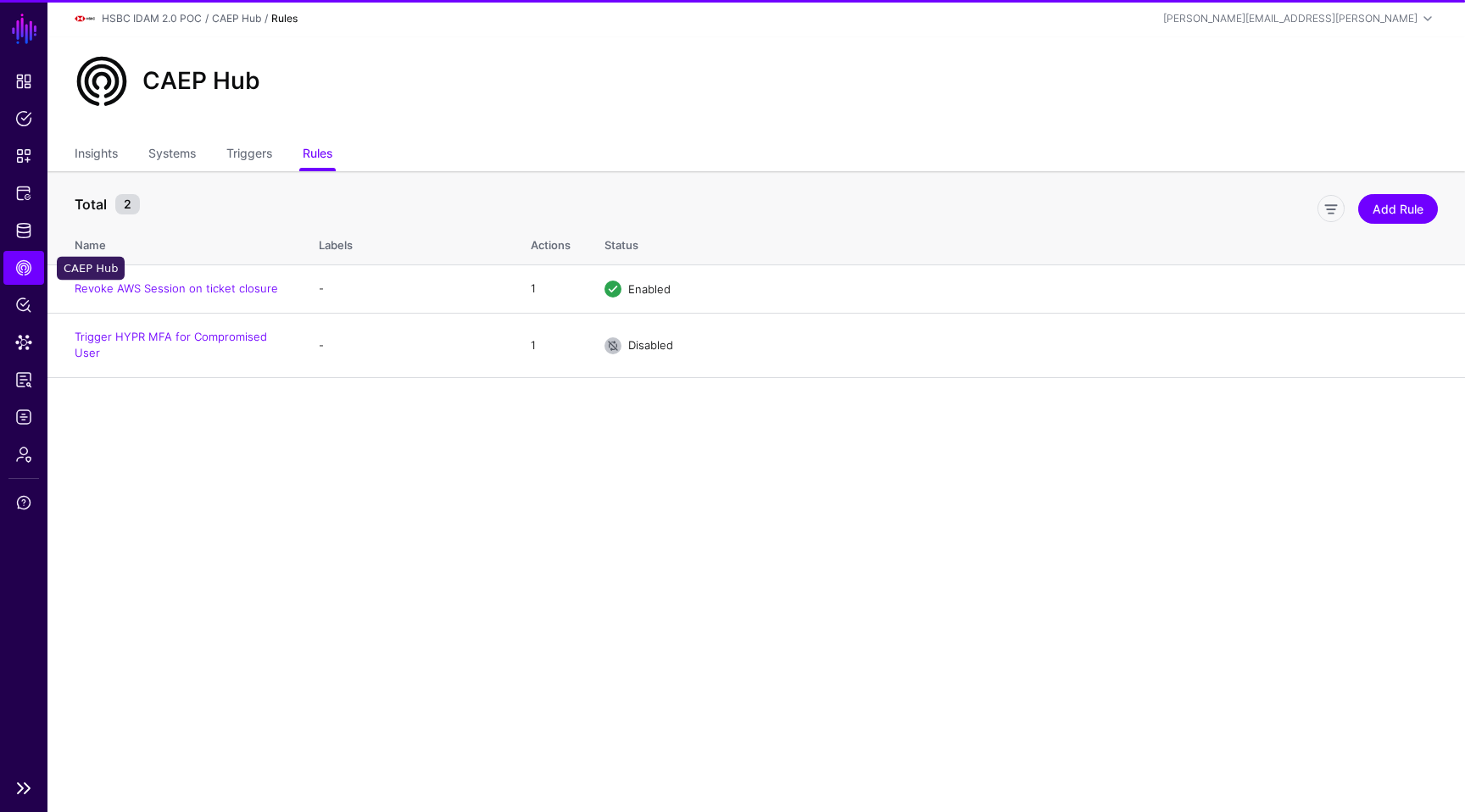
click at [14, 272] on link "CAEP Hub" at bounding box center [23, 268] width 40 height 34
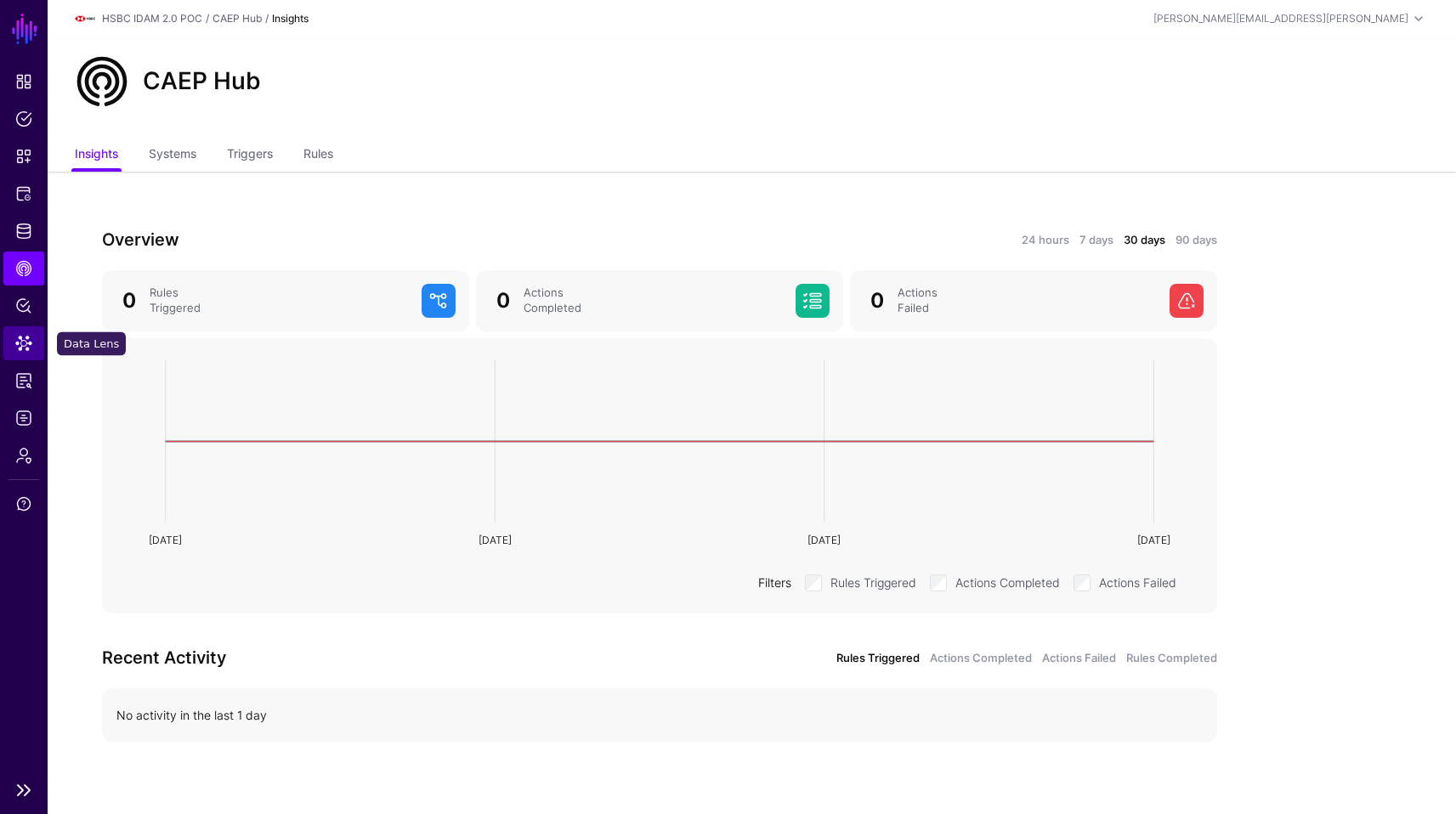
click at [13, 334] on link "Data Lens" at bounding box center [23, 344] width 40 height 34
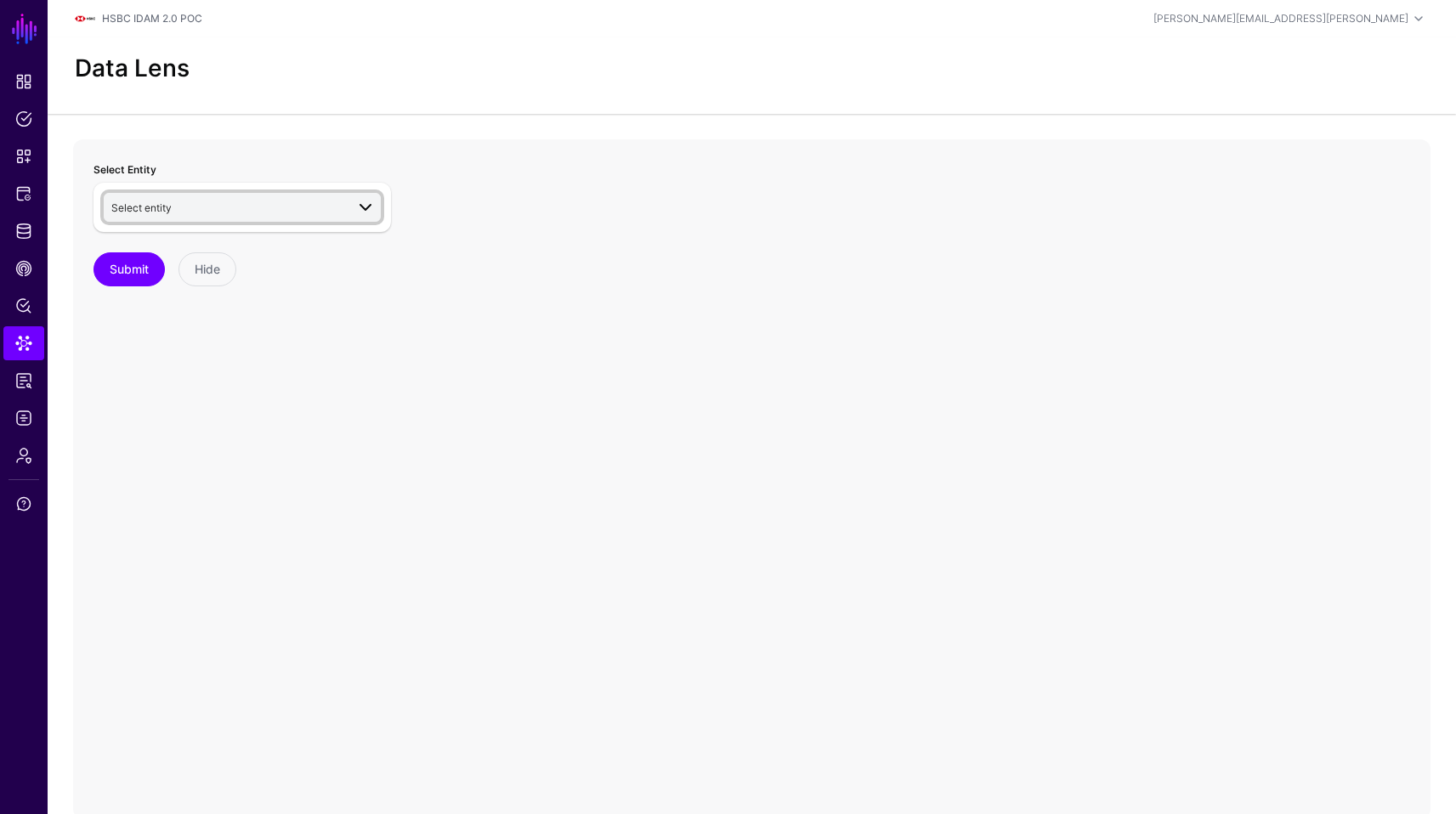
click at [298, 200] on span "Select entity" at bounding box center [228, 207] width 234 height 19
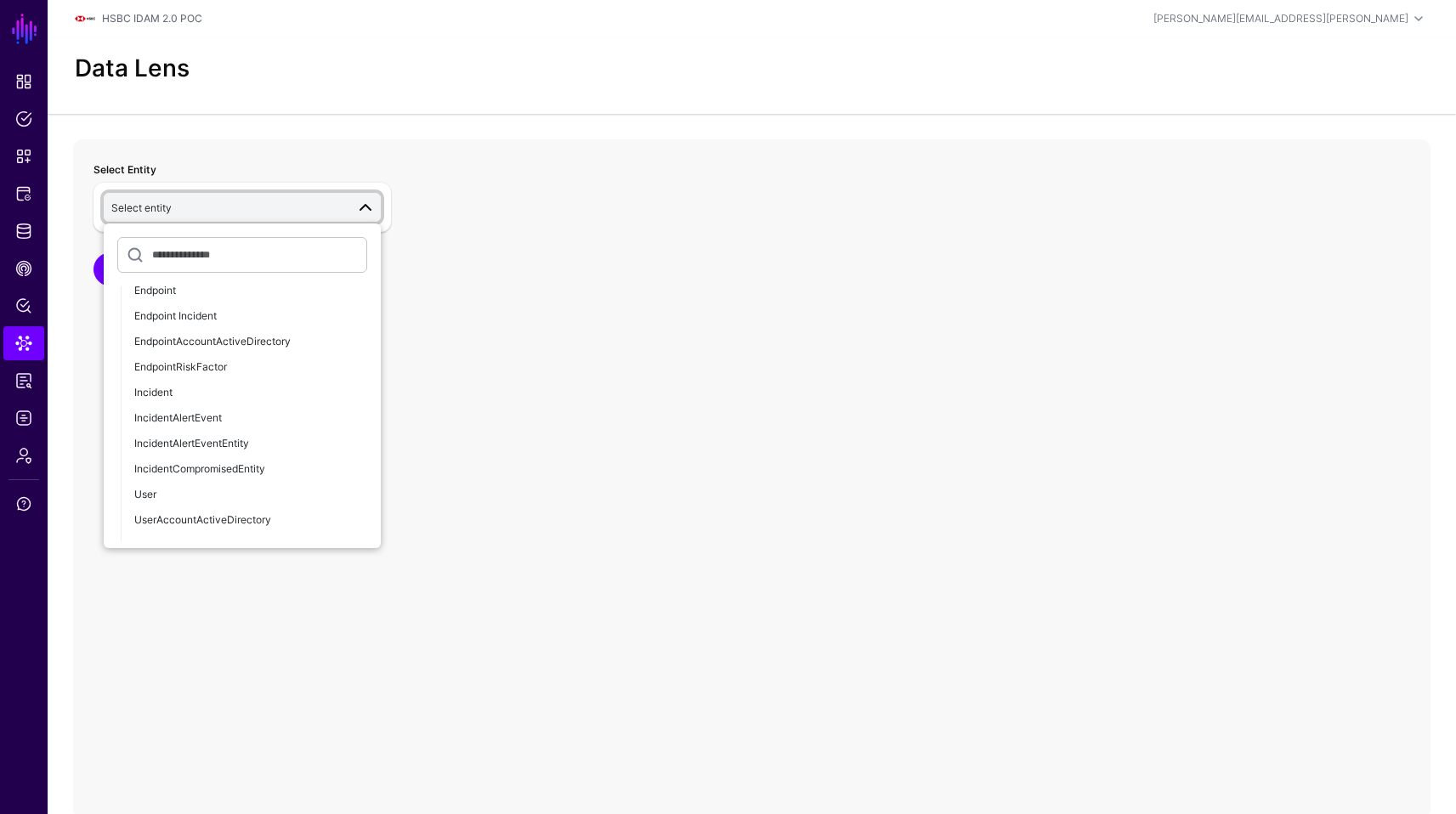
scroll to position [1291, 0]
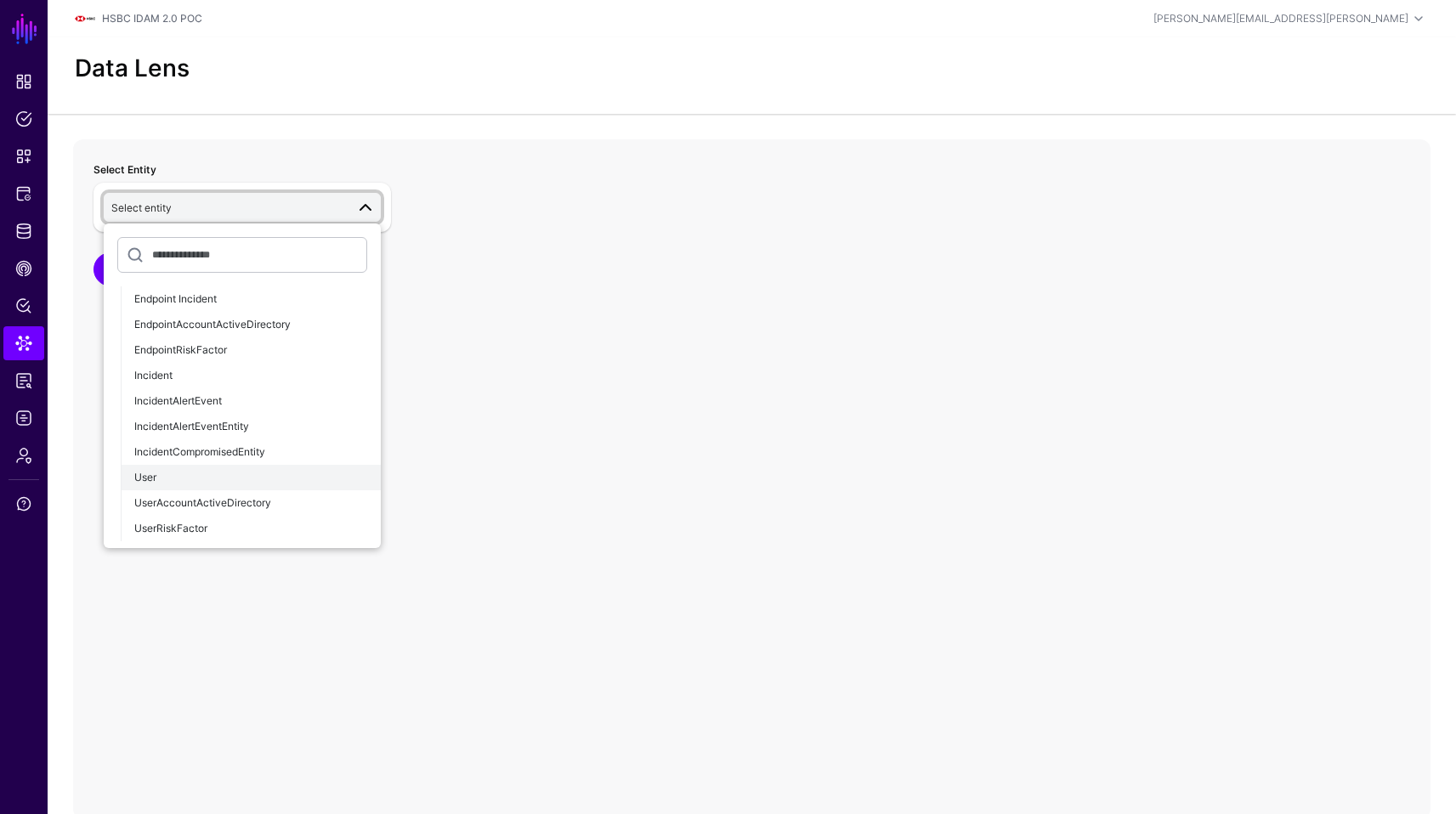
click at [280, 470] on div "User" at bounding box center [250, 478] width 233 height 15
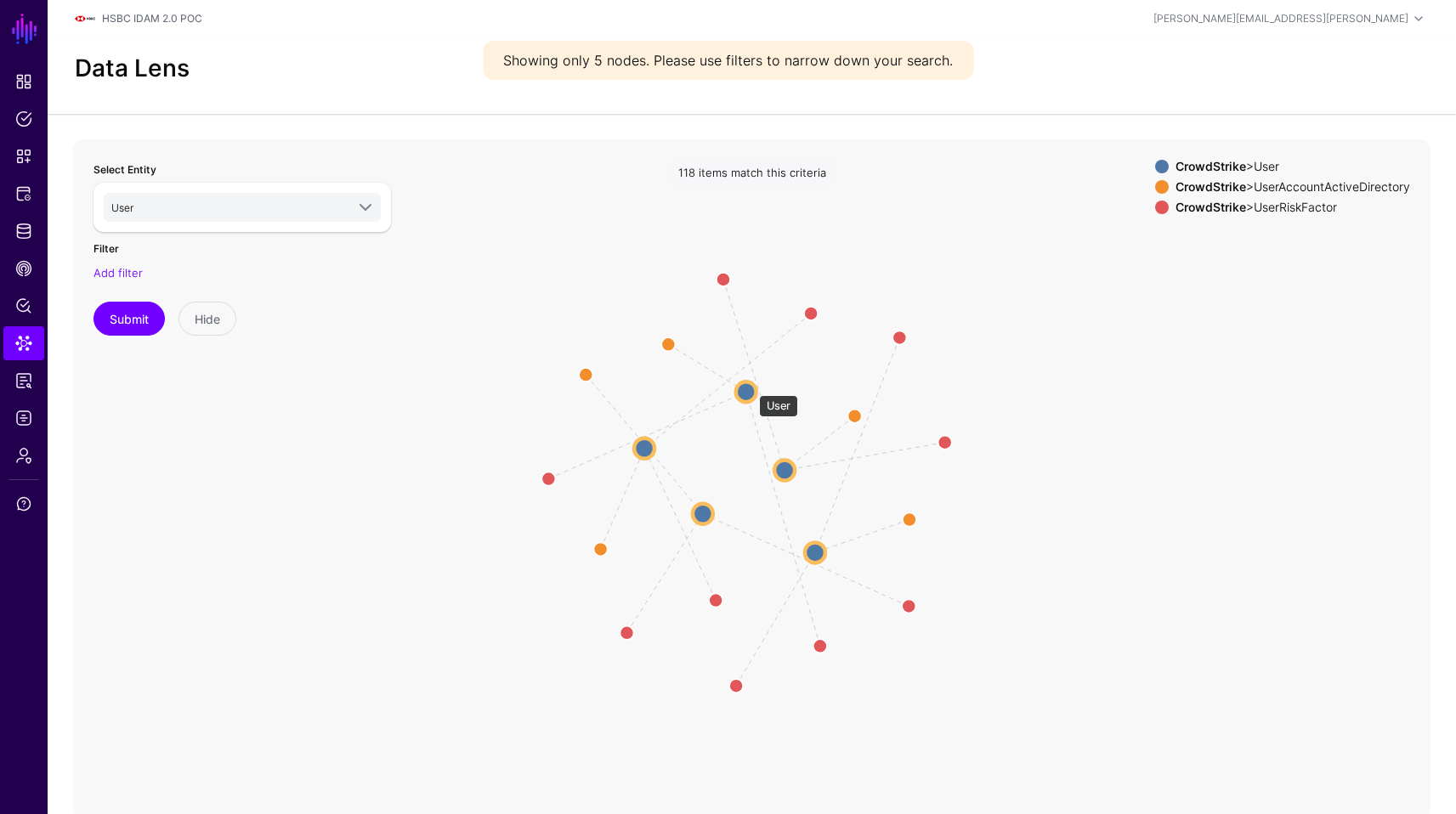
click at [751, 387] on circle at bounding box center [746, 392] width 21 height 21
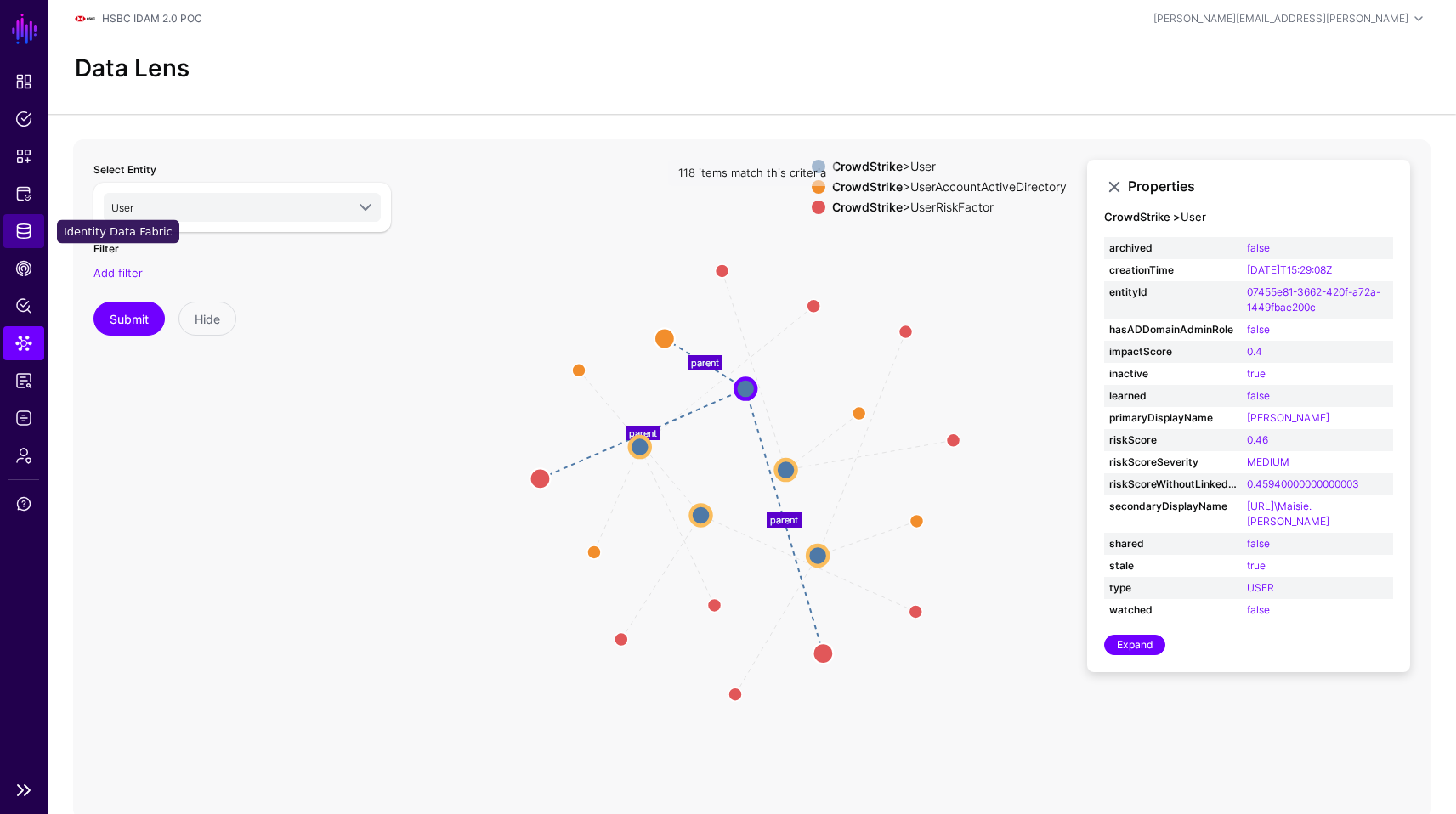
click at [34, 227] on link "Identity Data Fabric" at bounding box center [23, 231] width 40 height 34
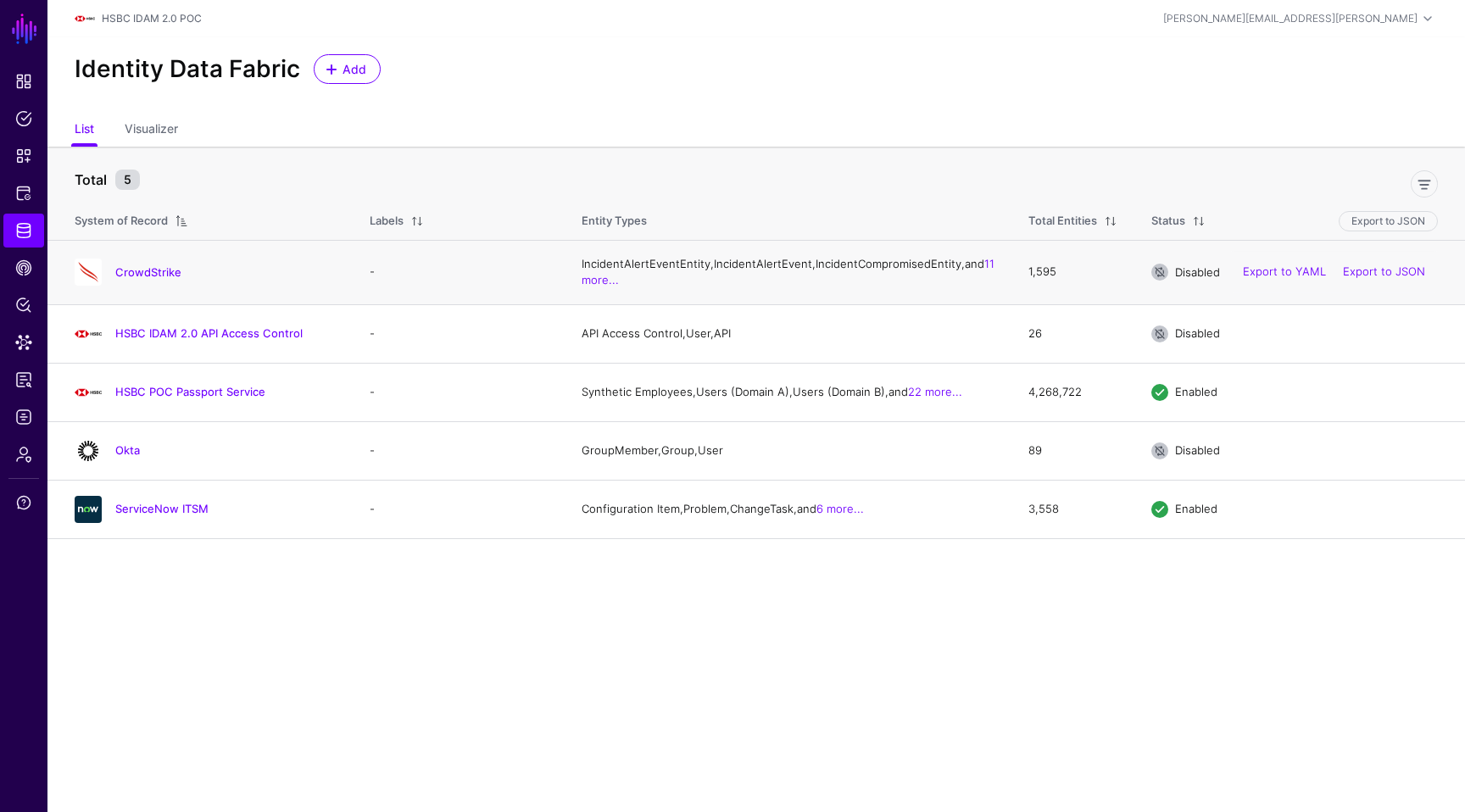
click at [181, 280] on h4 "CrowdStrike" at bounding box center [225, 272] width 220 height 15
click at [157, 277] on link "CrowdStrike" at bounding box center [148, 272] width 66 height 14
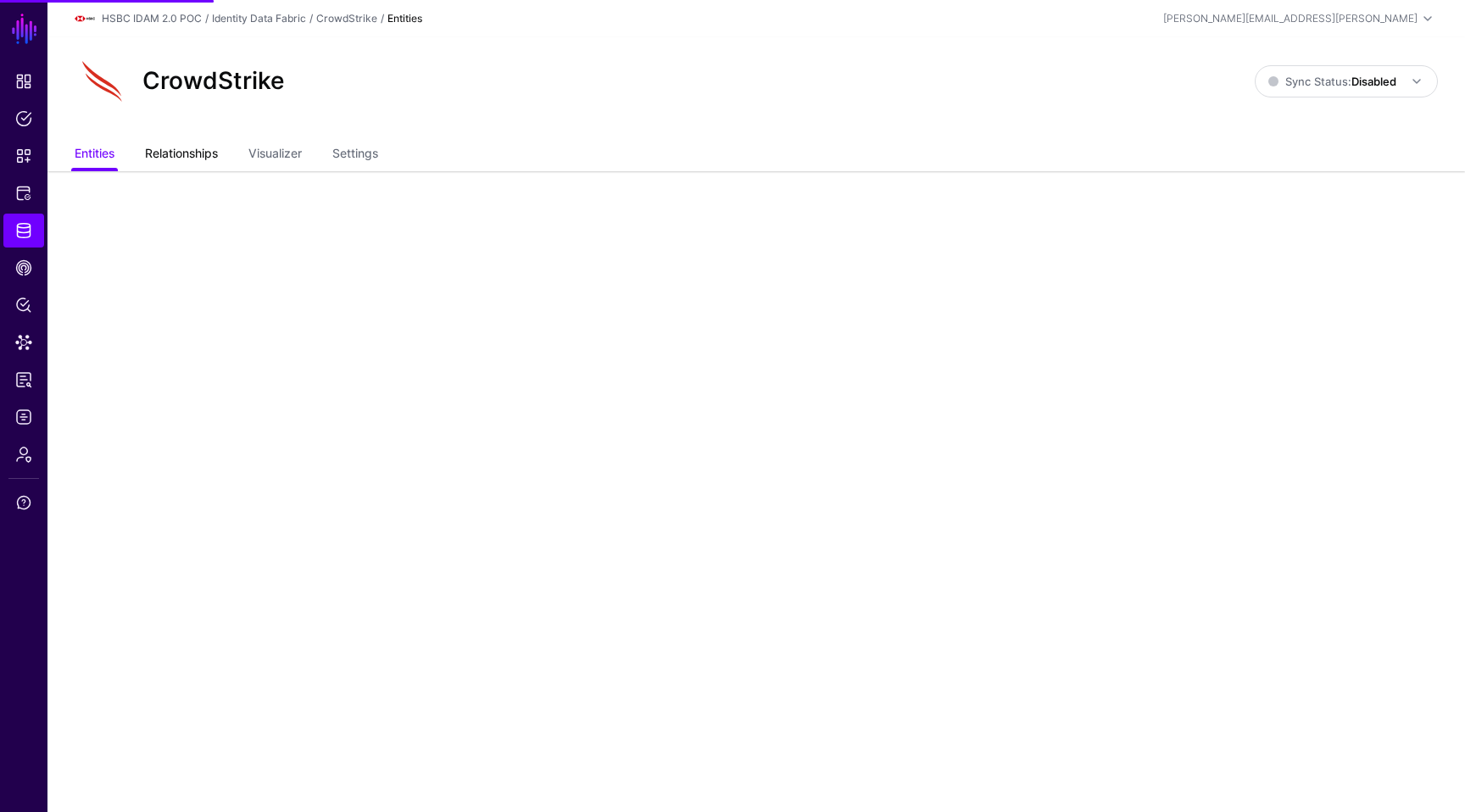
click at [201, 160] on link "Relationships" at bounding box center [181, 155] width 73 height 33
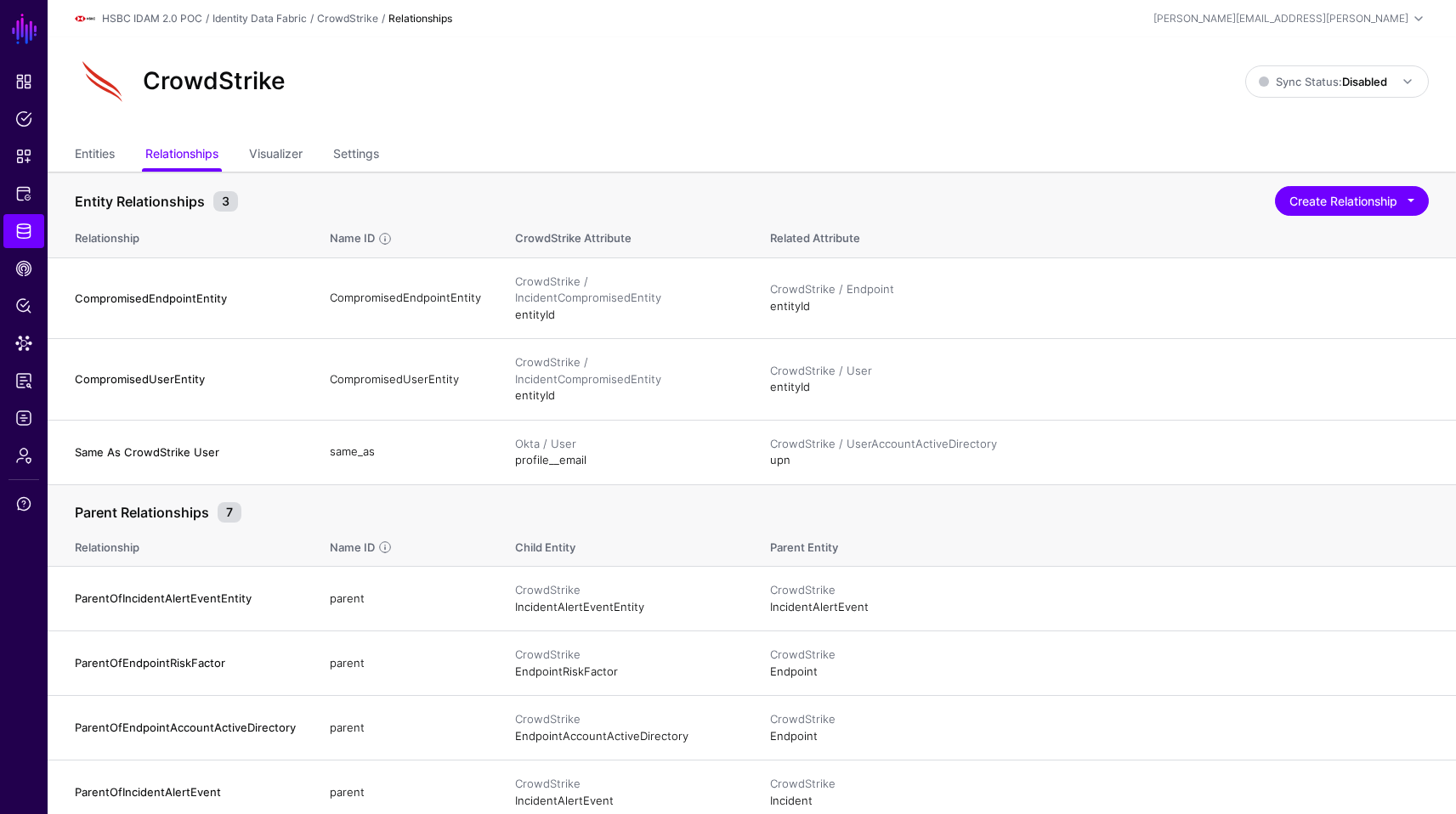
click at [892, 98] on div "CrowdStrike" at bounding box center [660, 81] width 1184 height 54
click at [26, 243] on link "Identity Data Fabric" at bounding box center [23, 231] width 40 height 34
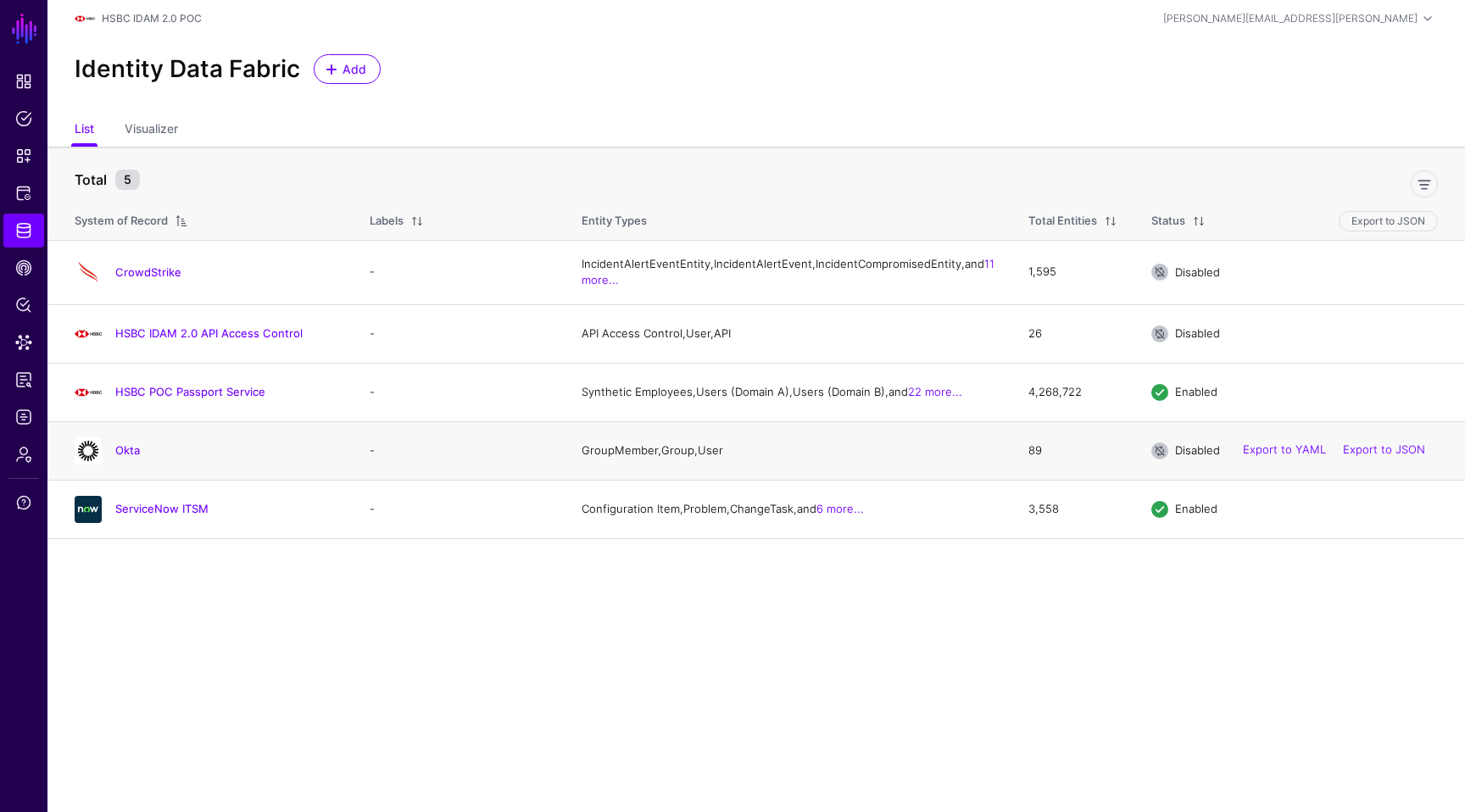
click at [144, 458] on h4 "Okta" at bounding box center [225, 450] width 220 height 15
click at [133, 457] on link "Okta" at bounding box center [127, 450] width 25 height 14
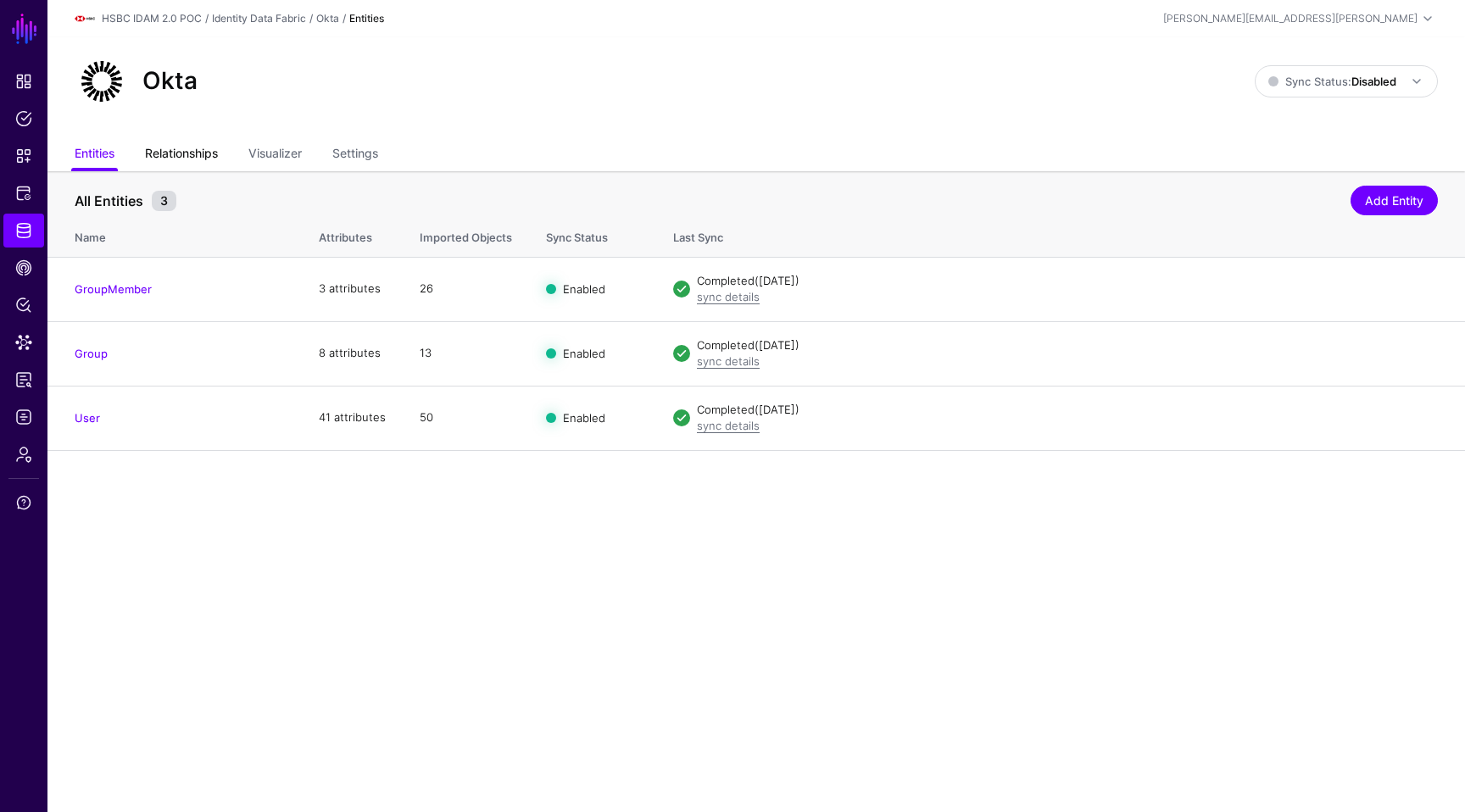
click at [202, 147] on link "Relationships" at bounding box center [181, 155] width 73 height 33
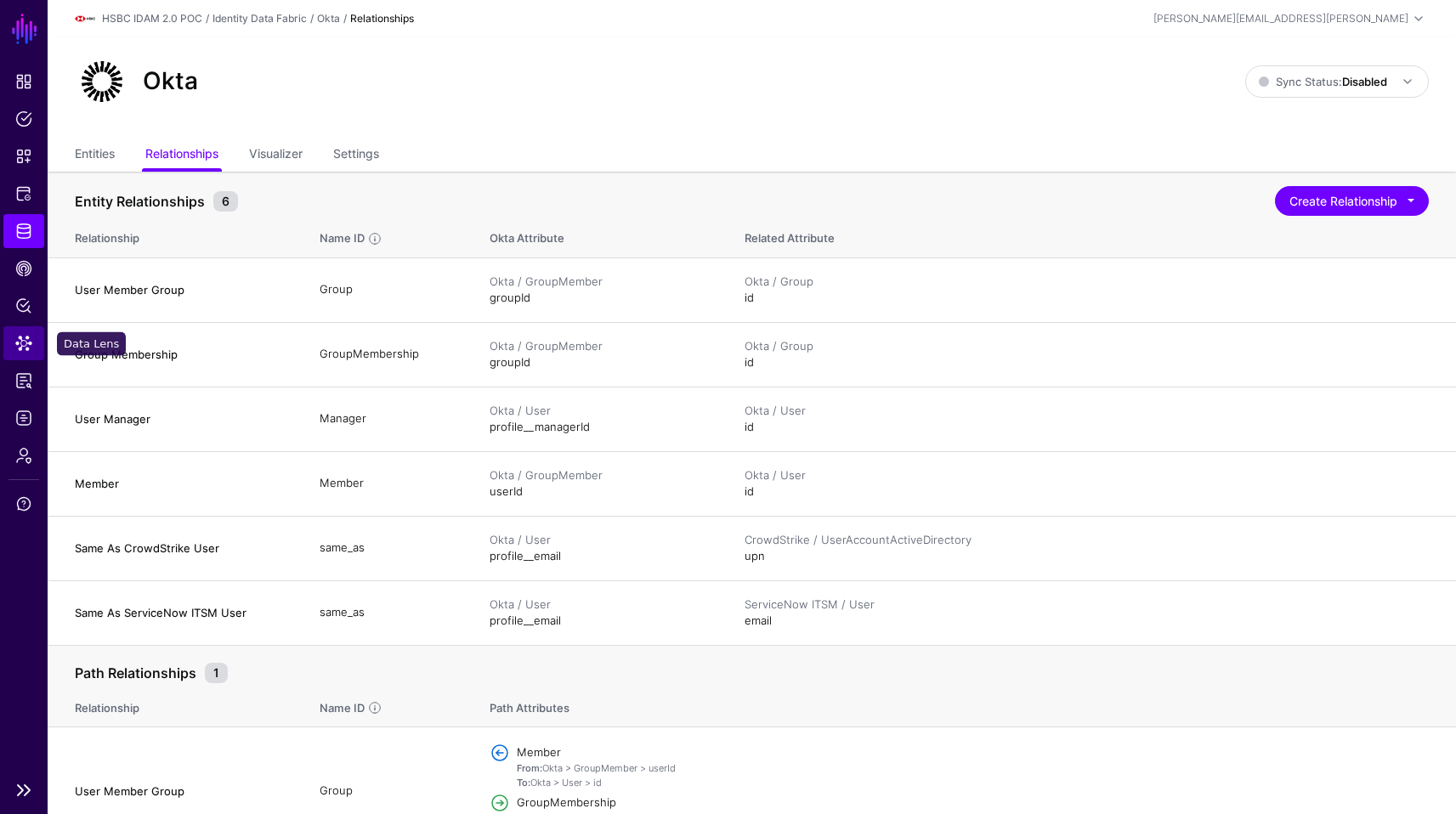
click at [24, 328] on link "Data Lens" at bounding box center [23, 344] width 40 height 34
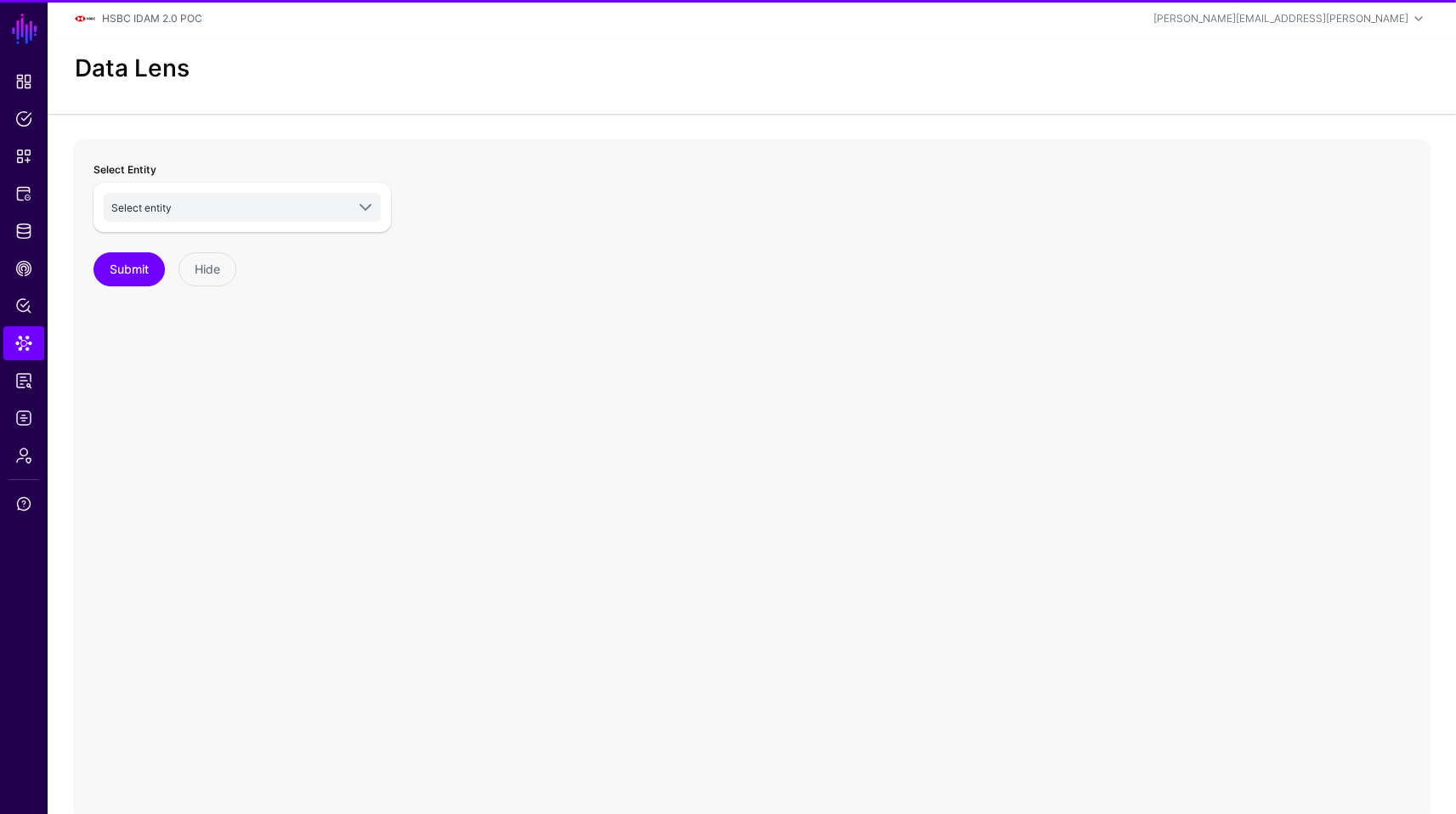
click at [315, 225] on div "Select entity HSBC POC Passport Service Group Members (Domain A) Group Members …" at bounding box center [243, 207] width 298 height 49
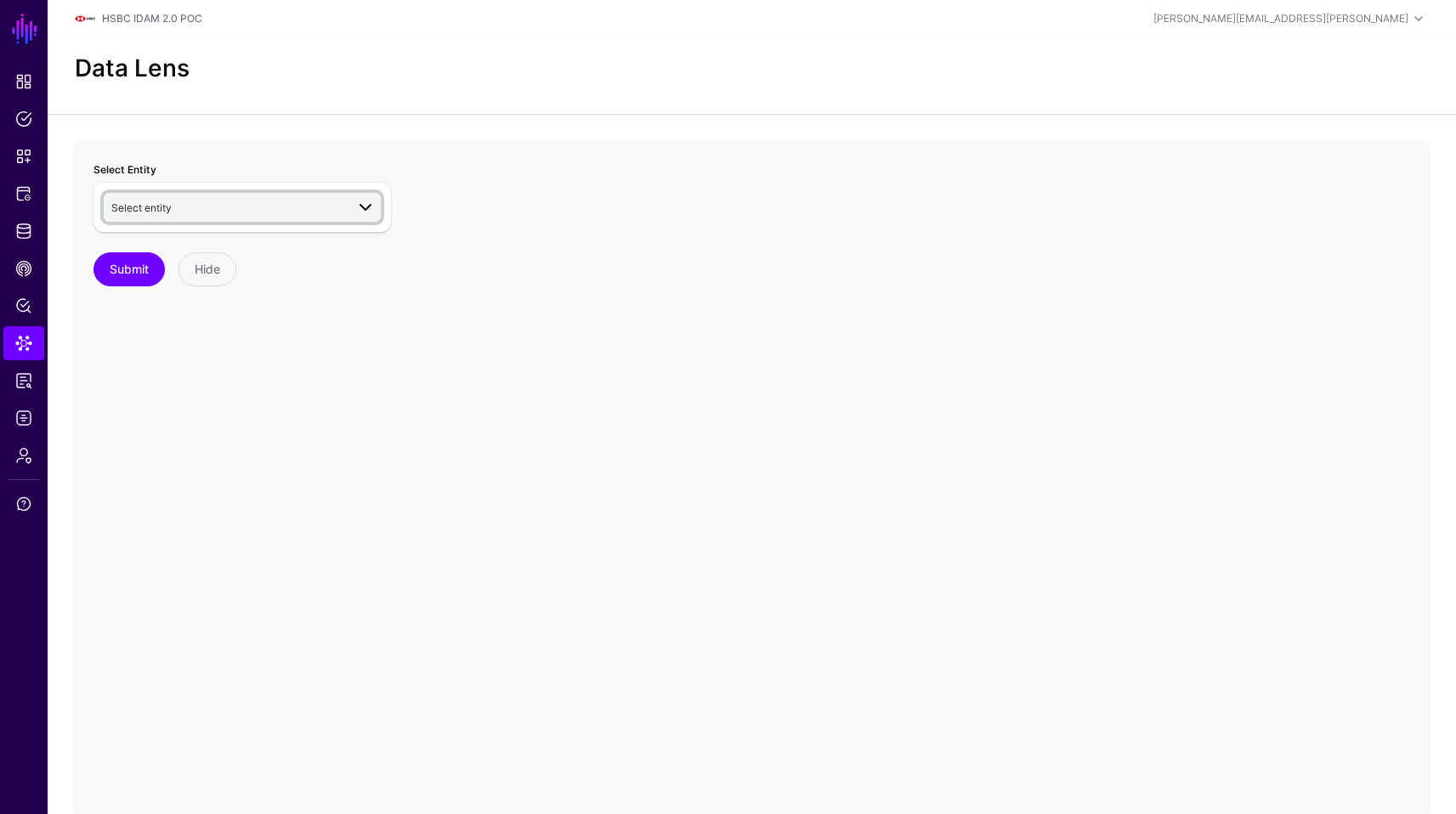
click at [326, 214] on span "Select entity" at bounding box center [228, 207] width 234 height 19
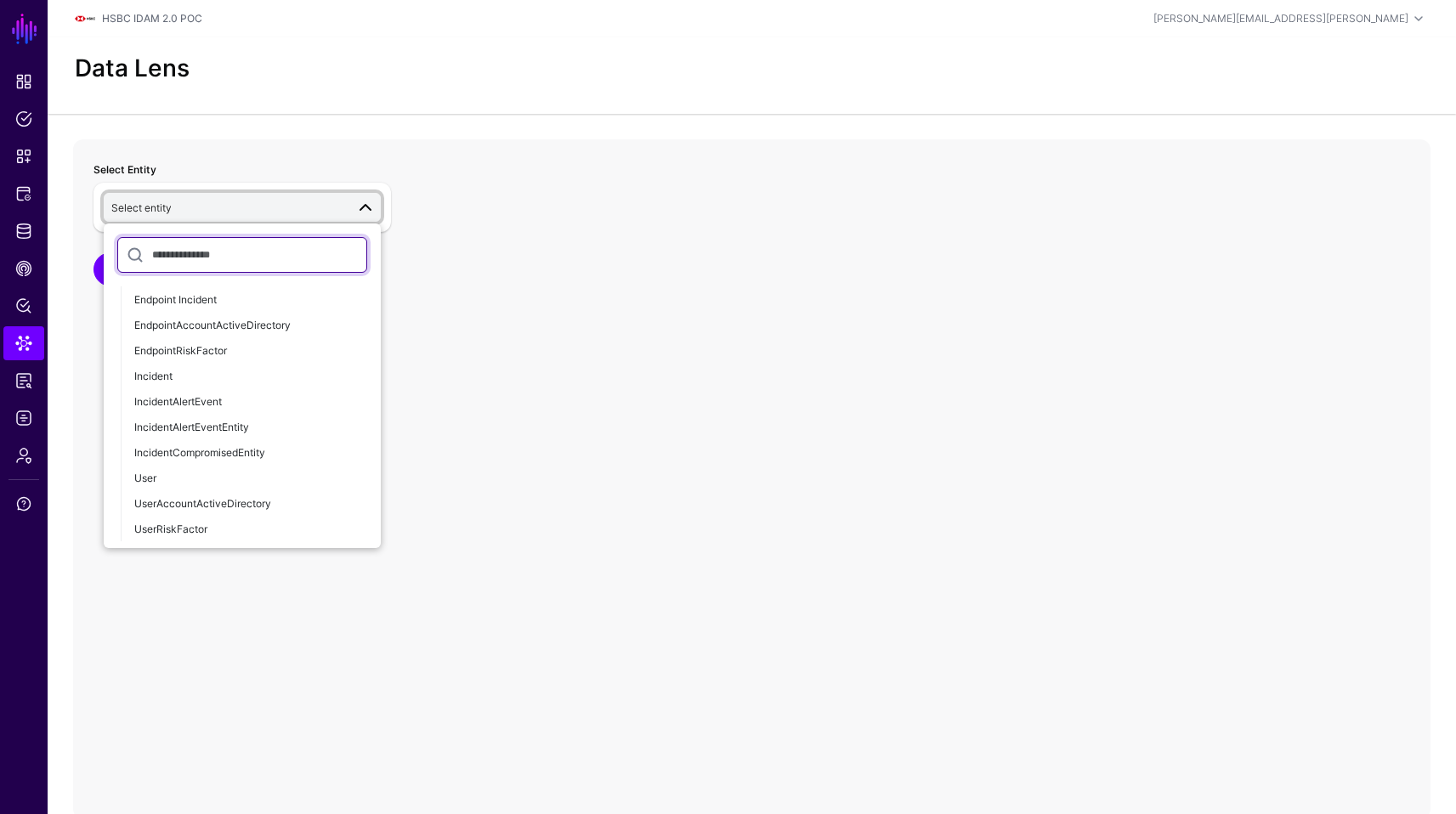
scroll to position [1291, 0]
click at [301, 509] on div "UserAccountActiveDirectory" at bounding box center [250, 503] width 233 height 15
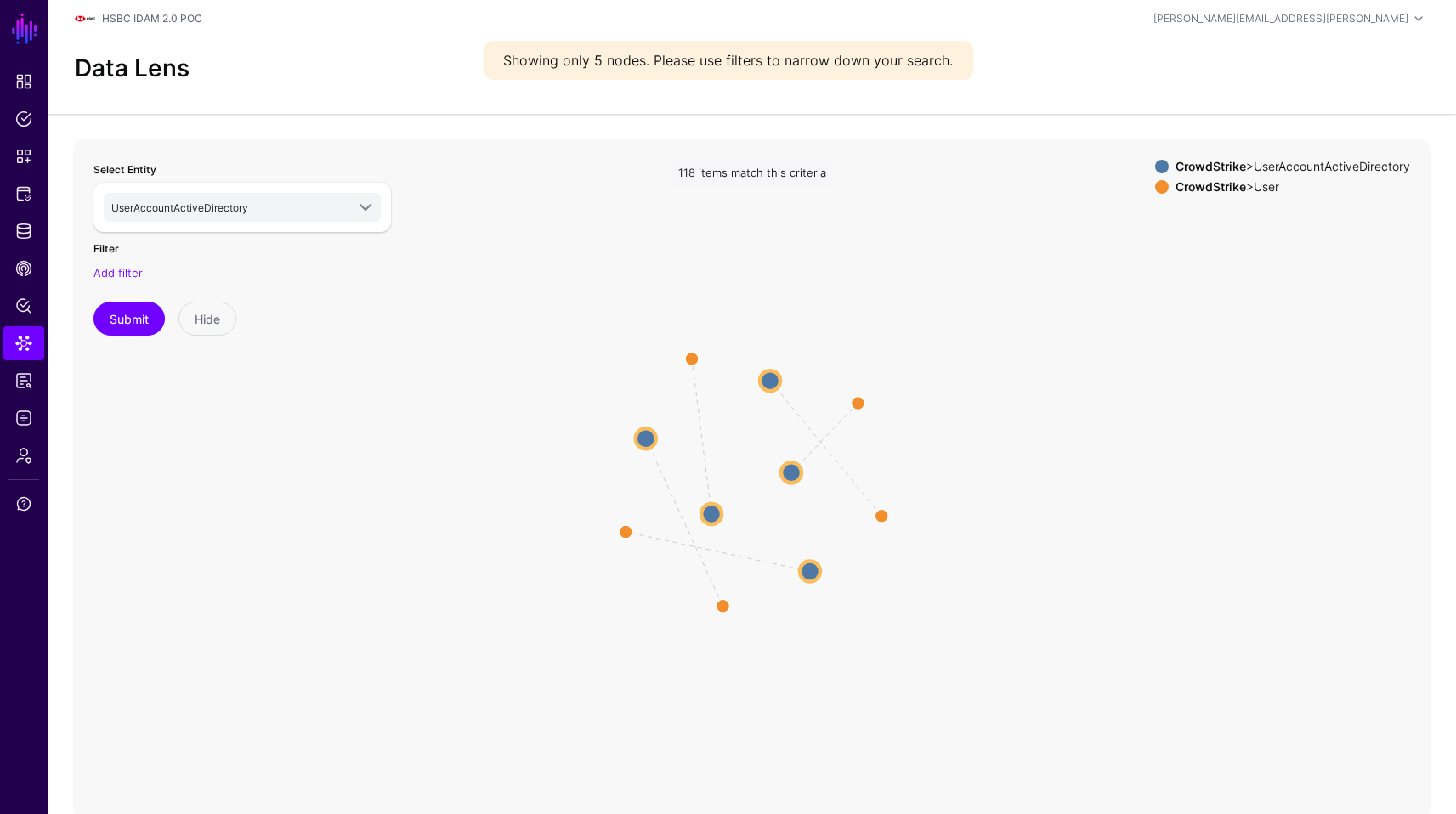
click at [801, 479] on icon "parent parent parent parent parent UserAccountActiveDirectory UserAccountActive…" at bounding box center [752, 479] width 1358 height 680
click at [793, 474] on circle at bounding box center [791, 473] width 21 height 21
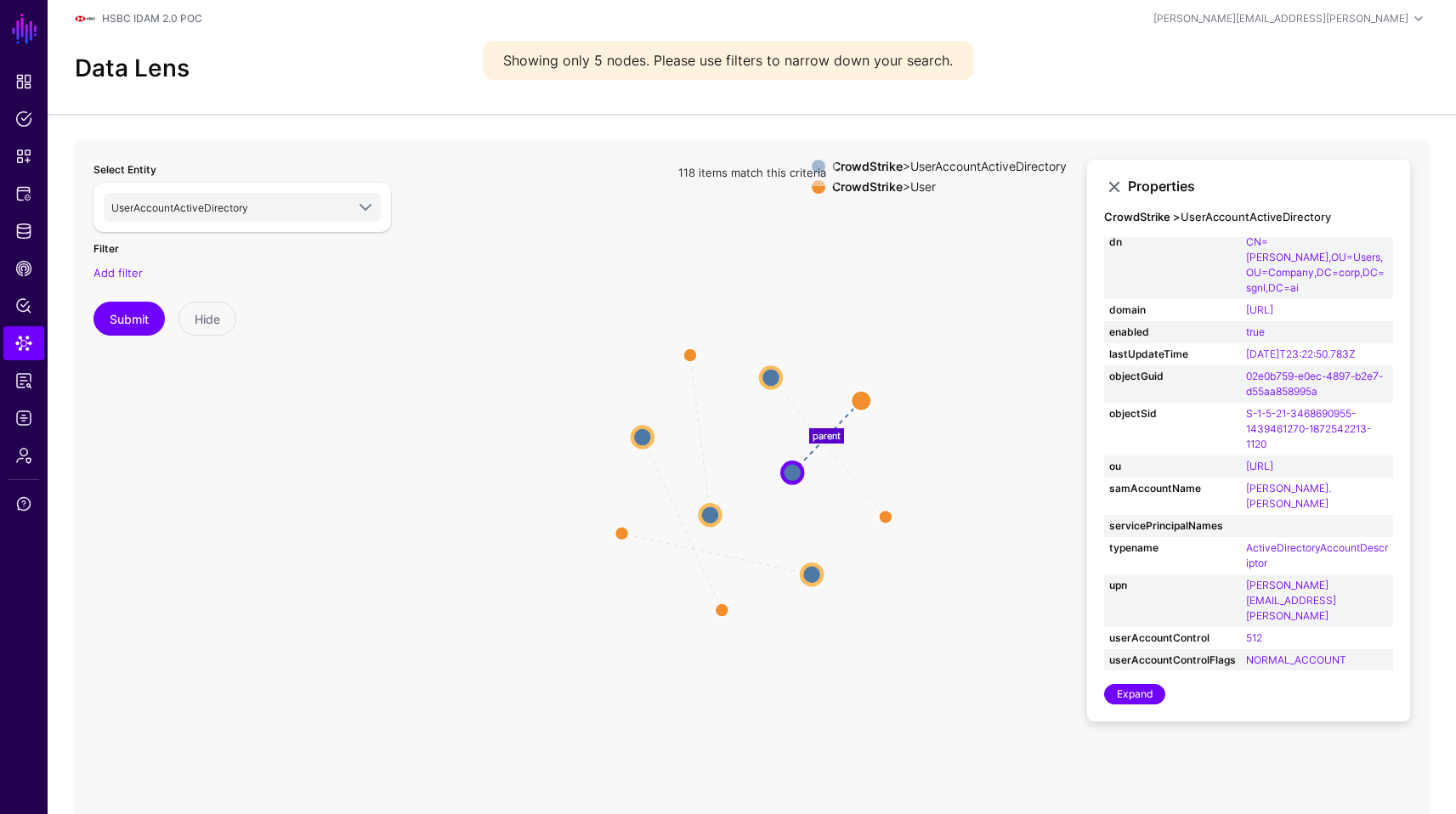
scroll to position [155, 0]
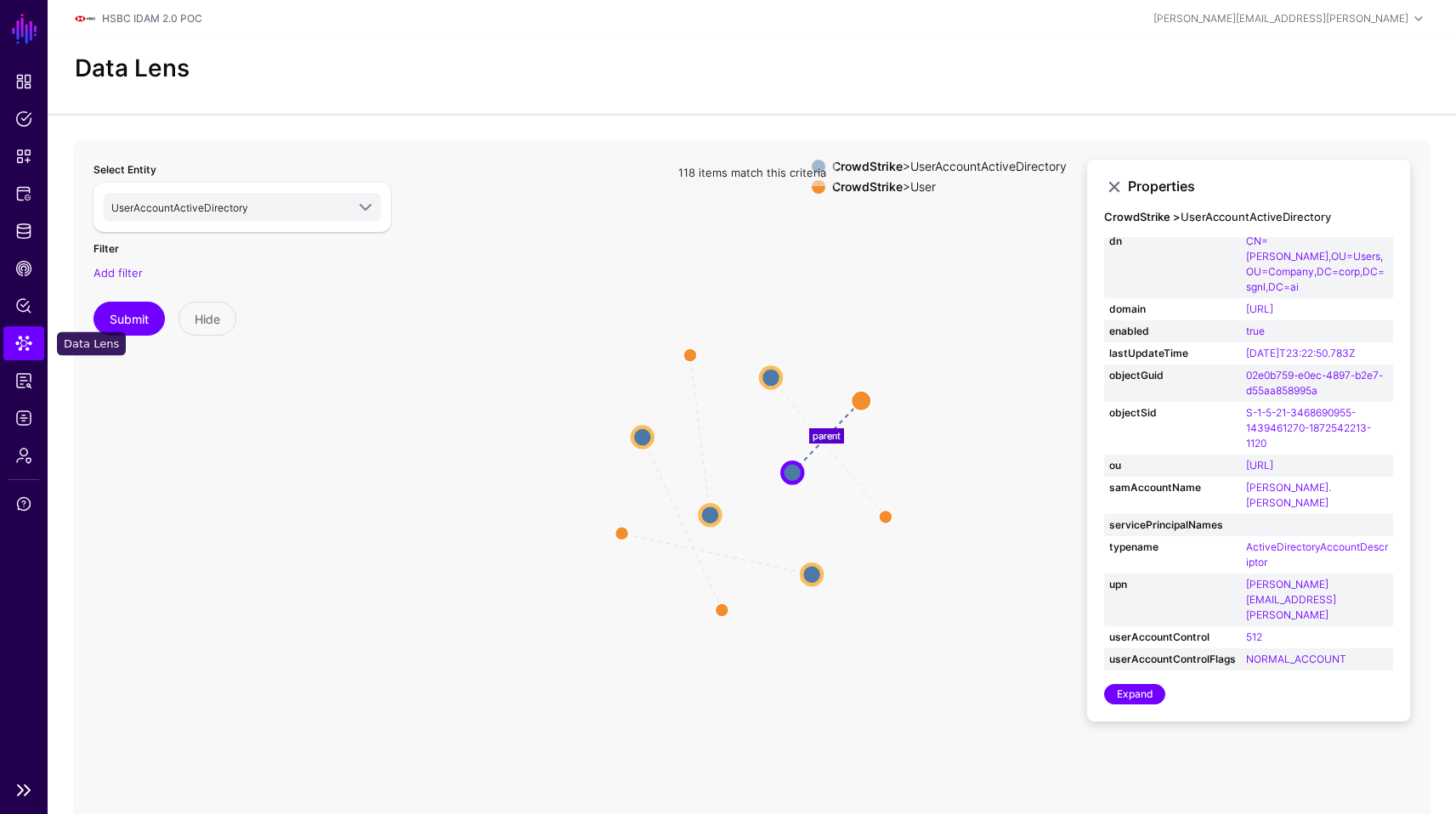
click at [31, 346] on span "Data Lens" at bounding box center [24, 343] width 17 height 17
click at [22, 315] on link "Policy Lens" at bounding box center [23, 306] width 40 height 34
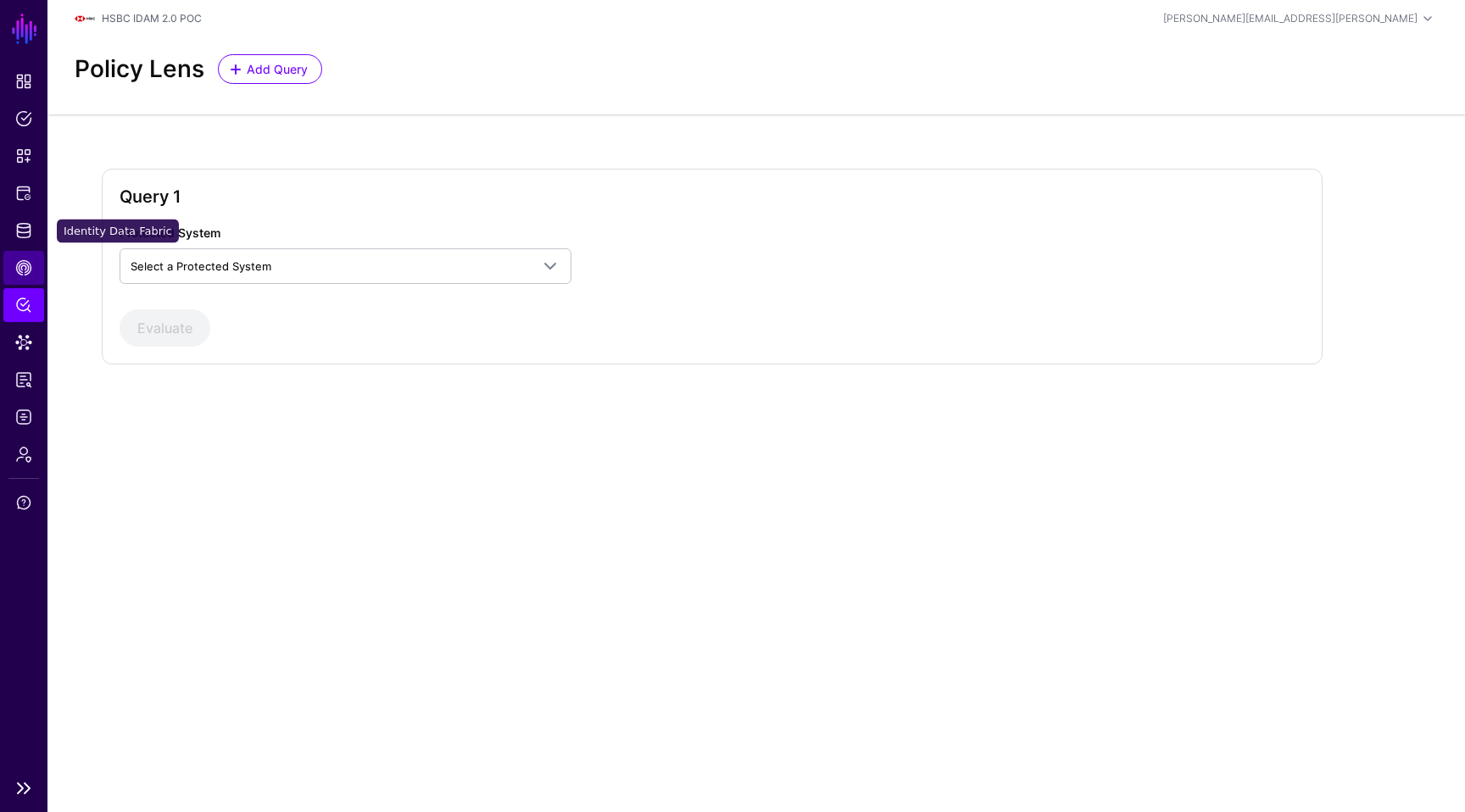
click at [19, 262] on span "CAEP Hub" at bounding box center [24, 268] width 17 height 17
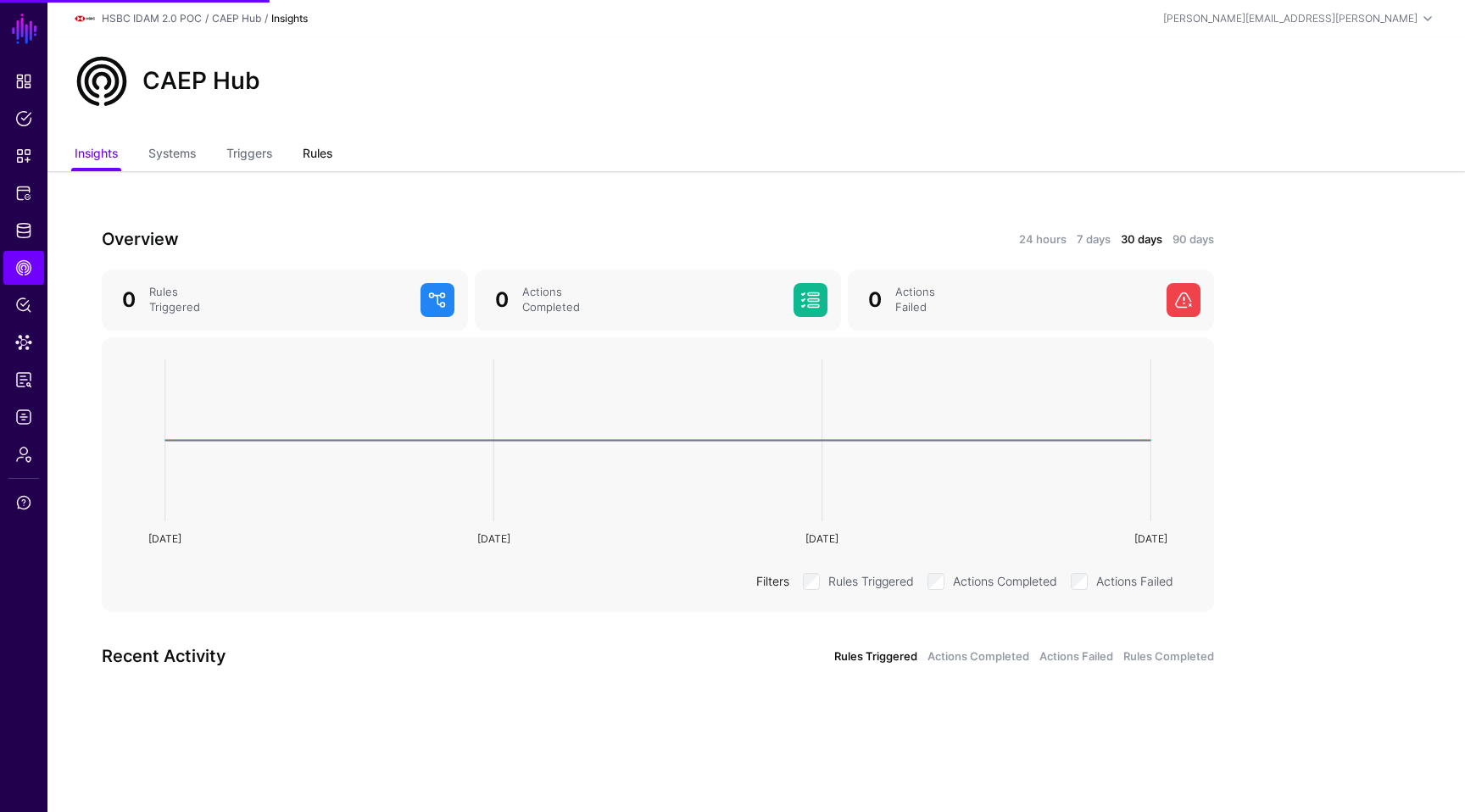
click at [321, 147] on link "Rules" at bounding box center [317, 155] width 30 height 33
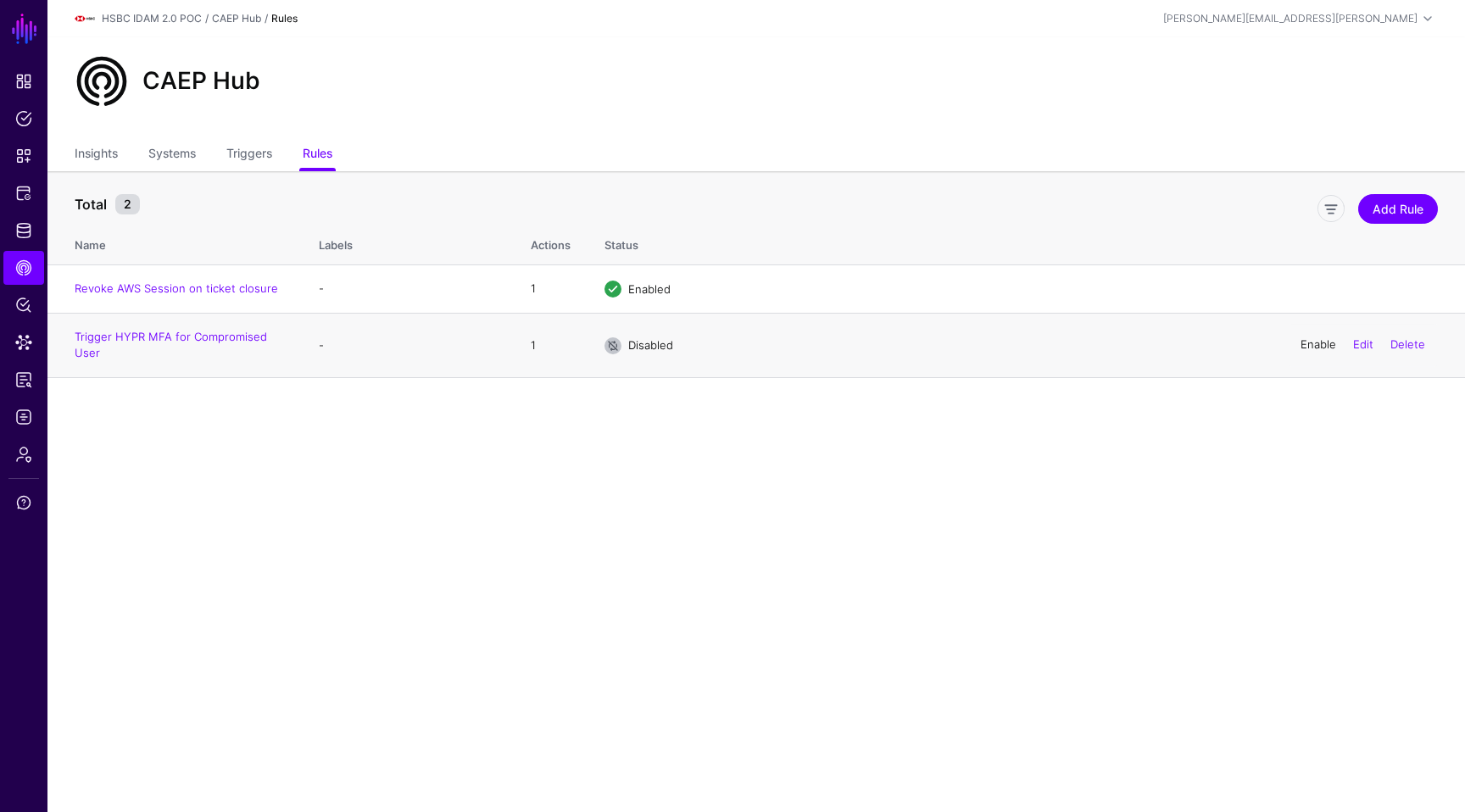
click at [1307, 349] on link "Enable" at bounding box center [1318, 345] width 36 height 14
click at [115, 154] on link "Insights" at bounding box center [96, 155] width 43 height 33
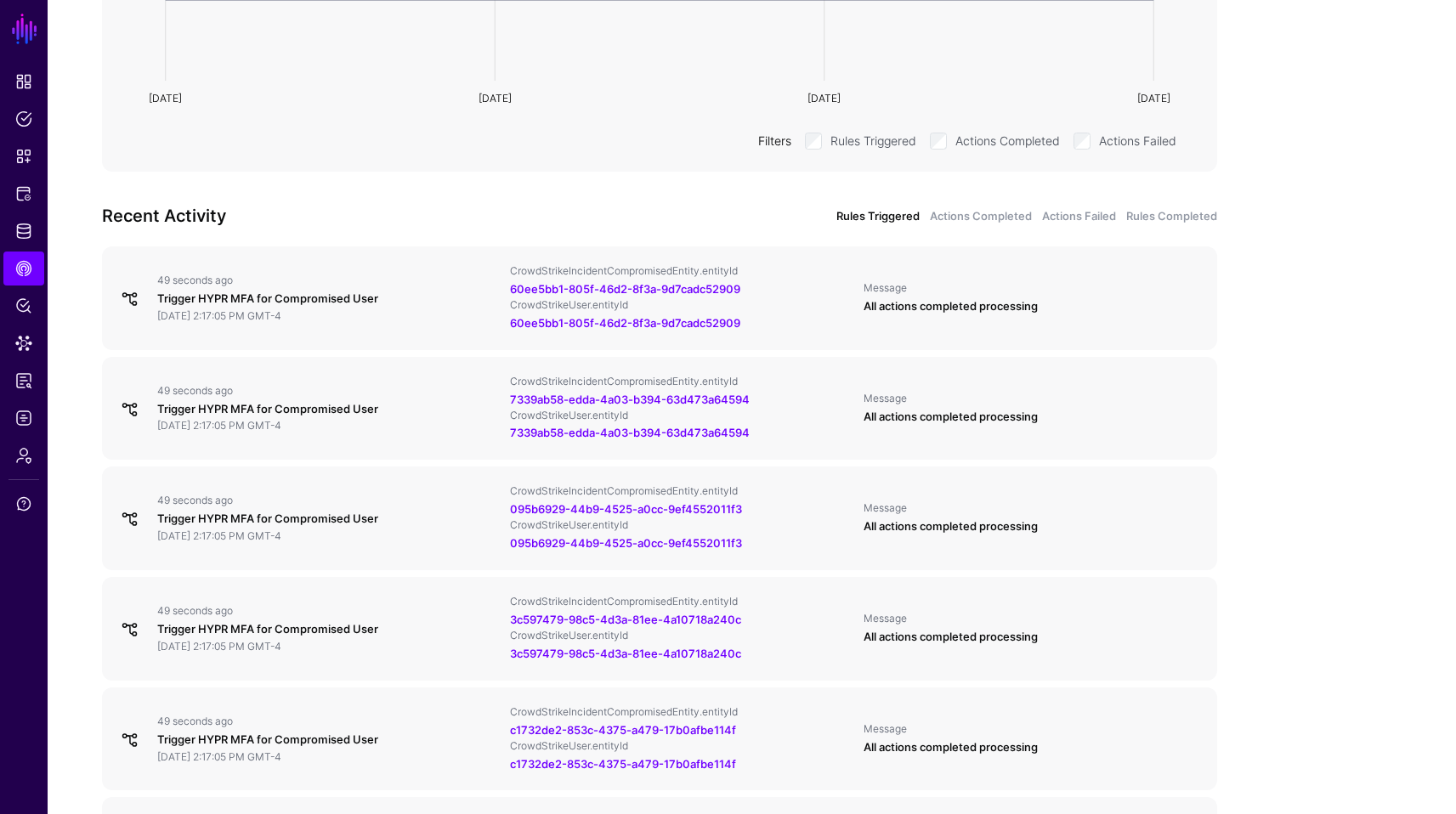
scroll to position [476, 0]
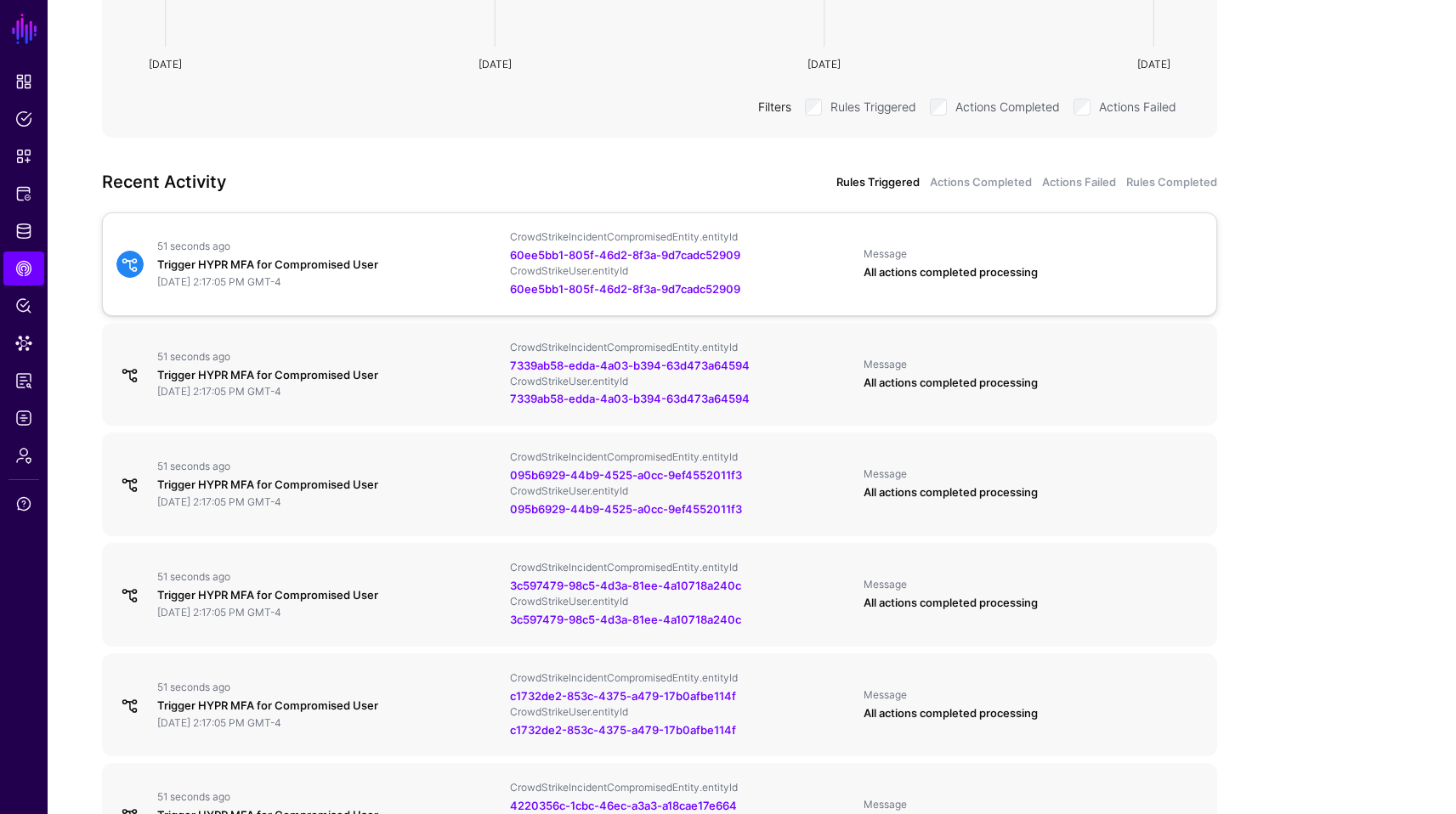
click at [316, 255] on div "51 seconds ago Trigger HYPR MFA for Compromised User [DATE] 2:17:05 PM GMT-4" at bounding box center [327, 264] width 353 height 49
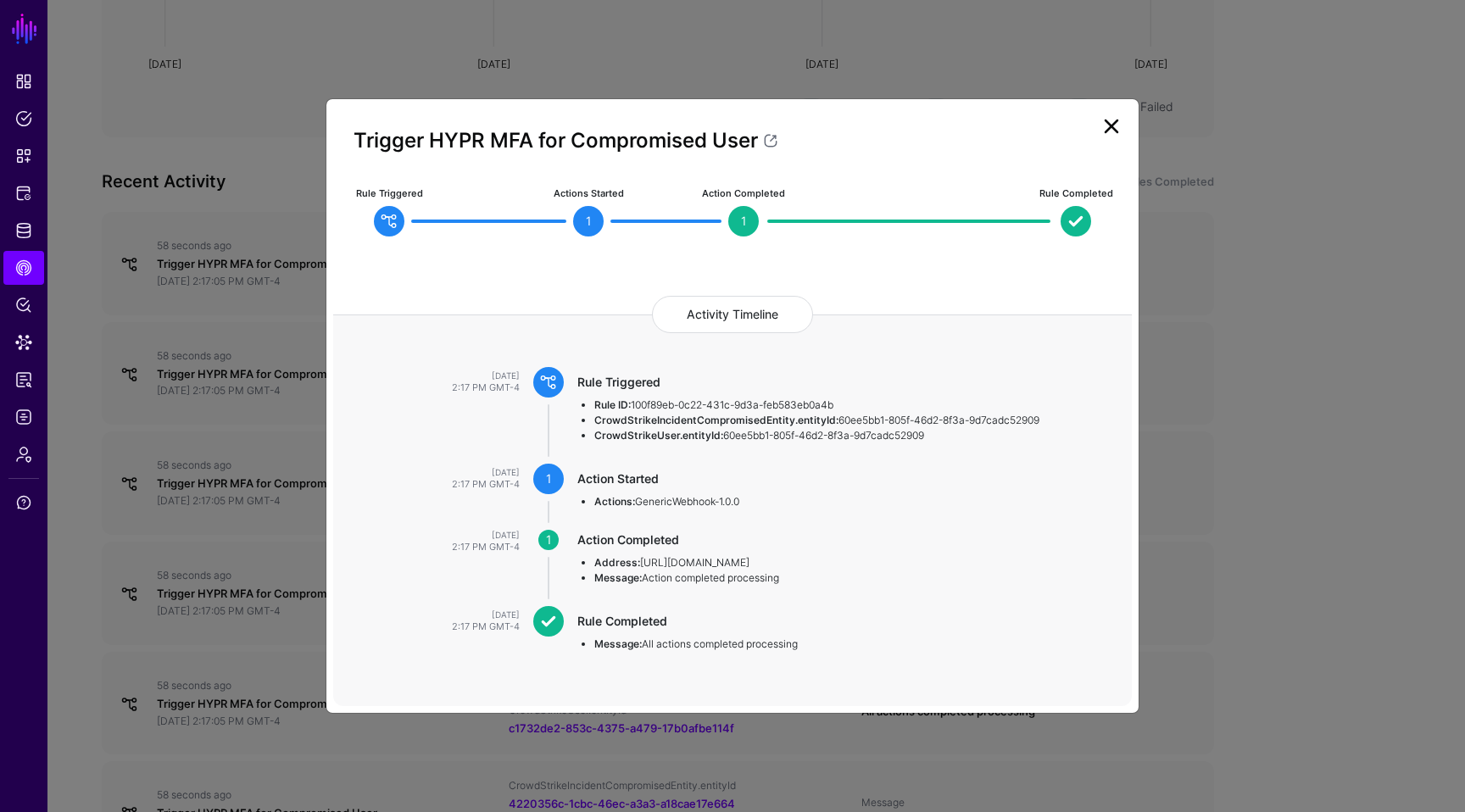
click at [1127, 121] on div "Trigger HYPR MFA for Compromised User" at bounding box center [732, 130] width 799 height 49
click at [1108, 127] on link at bounding box center [1112, 126] width 27 height 27
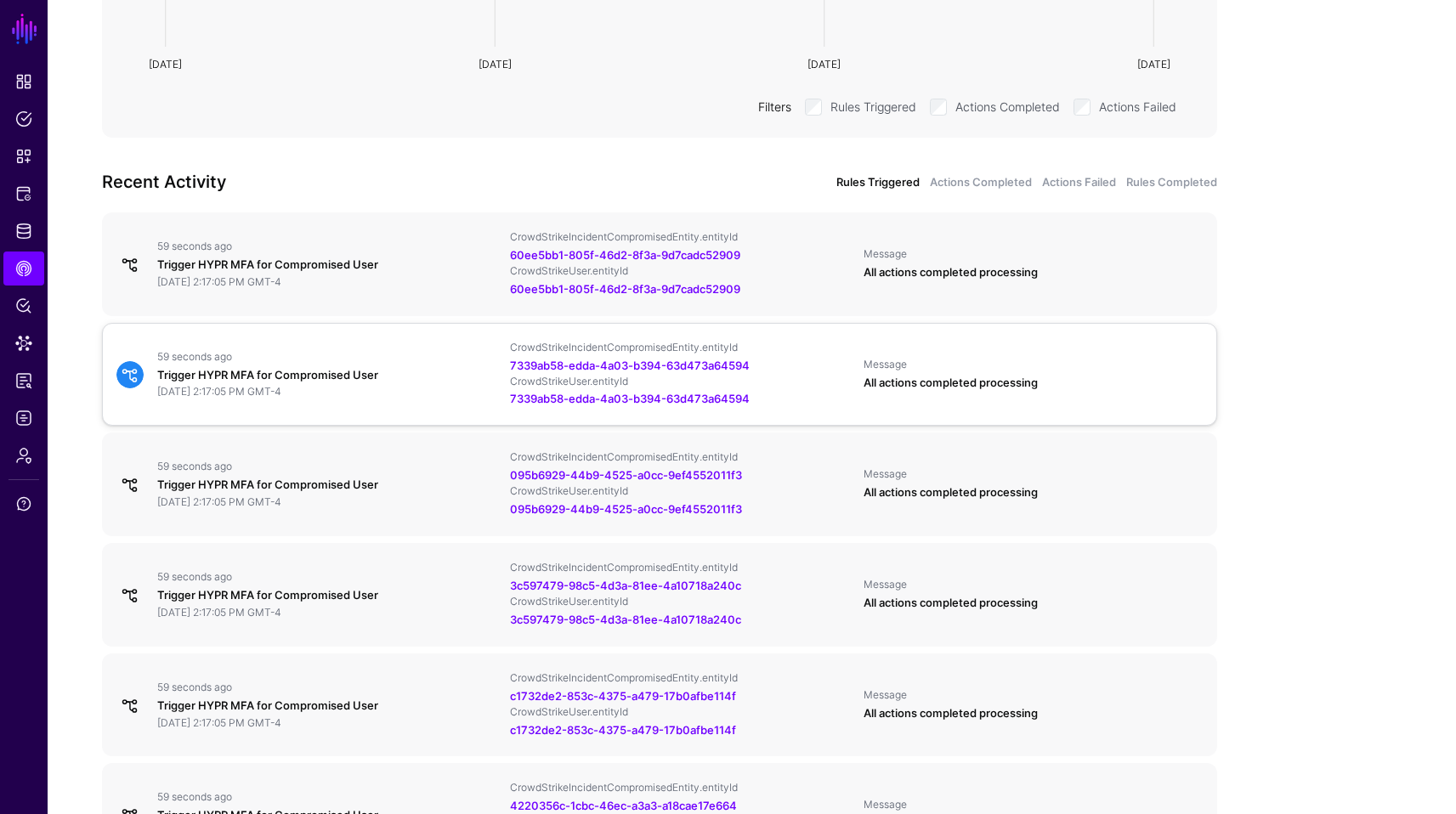
click at [256, 353] on div "59 seconds ago" at bounding box center [327, 357] width 339 height 14
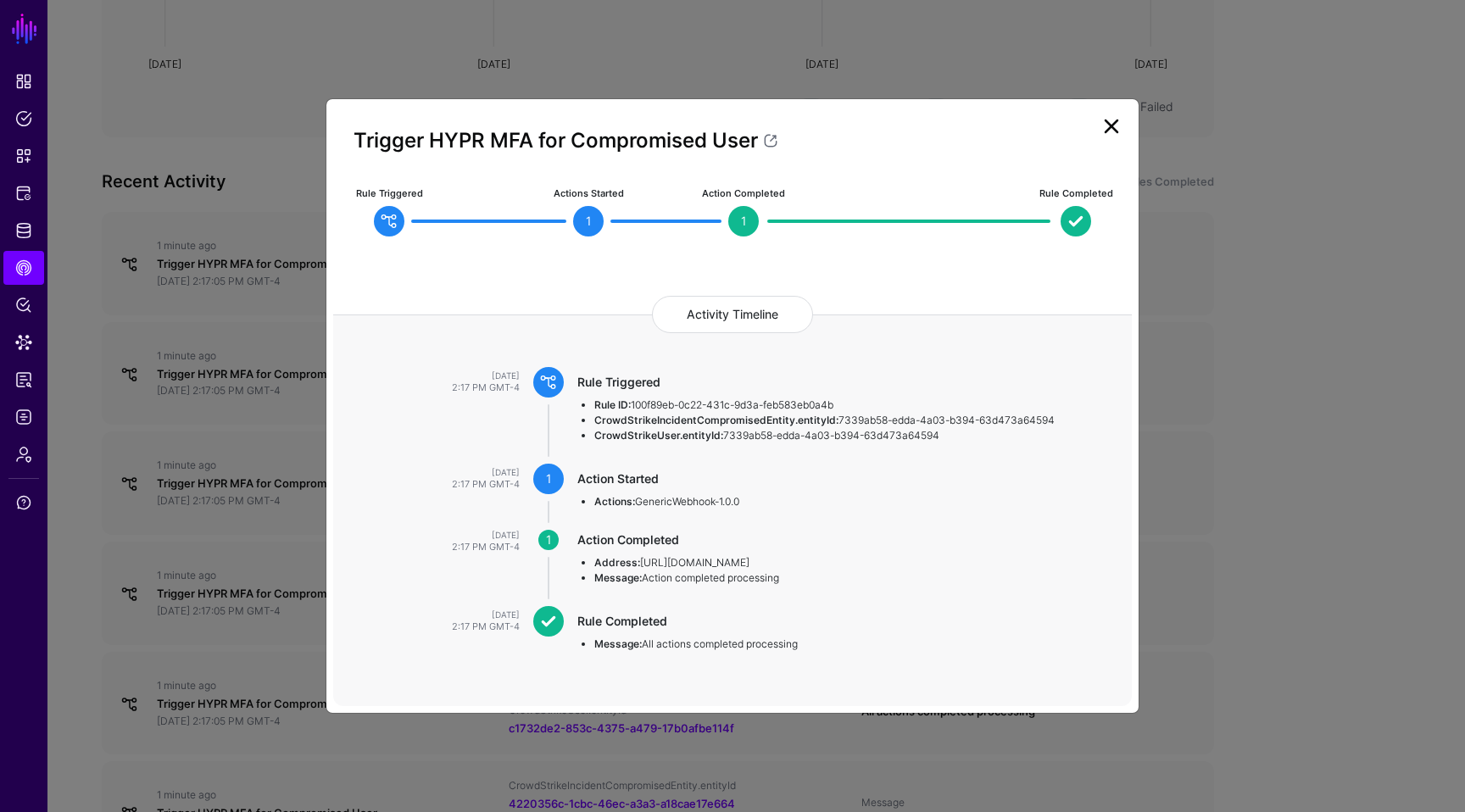
click at [1108, 135] on link at bounding box center [1112, 126] width 27 height 27
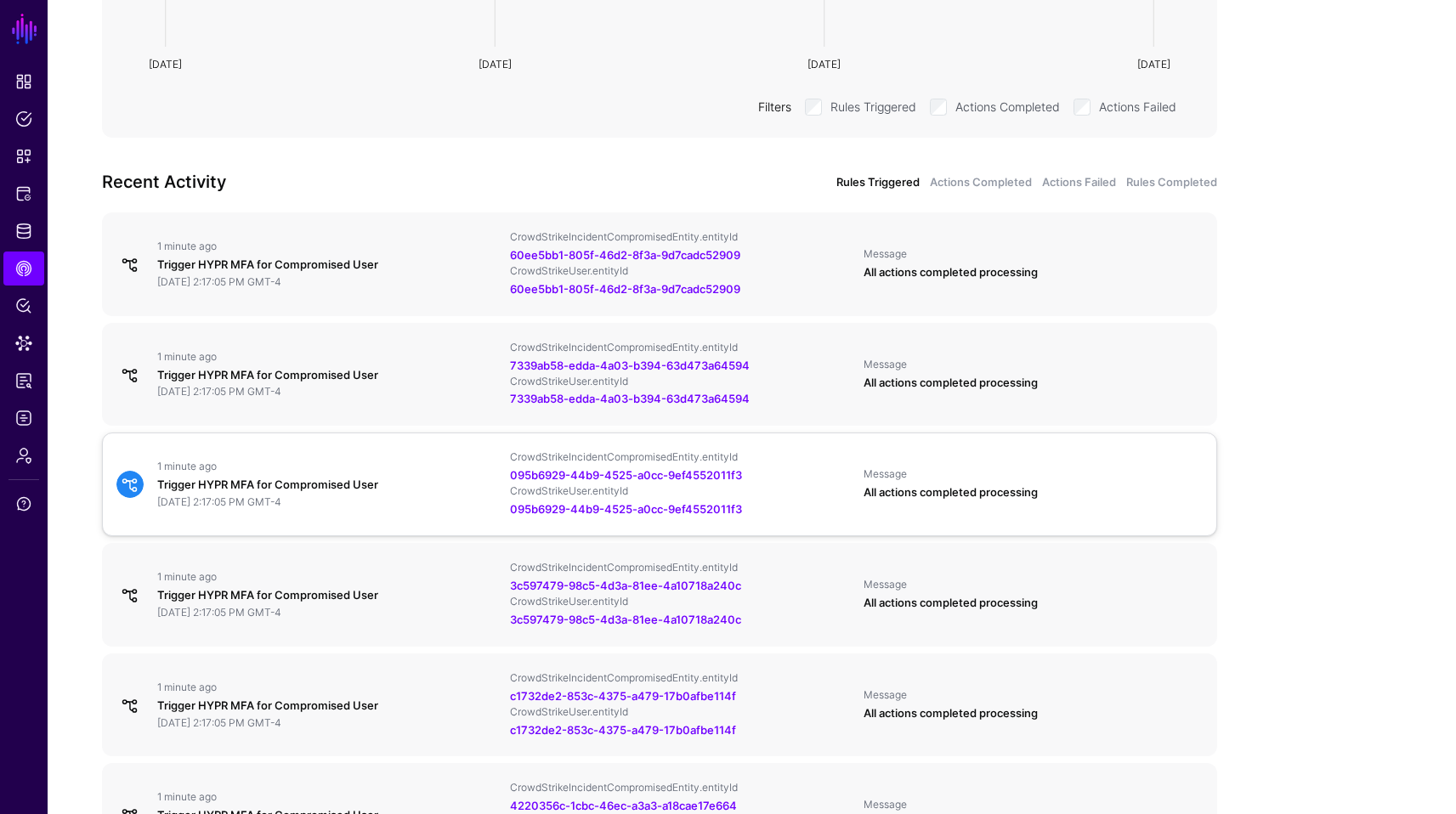
click at [1007, 484] on div "All actions completed processing" at bounding box center [1033, 493] width 339 height 17
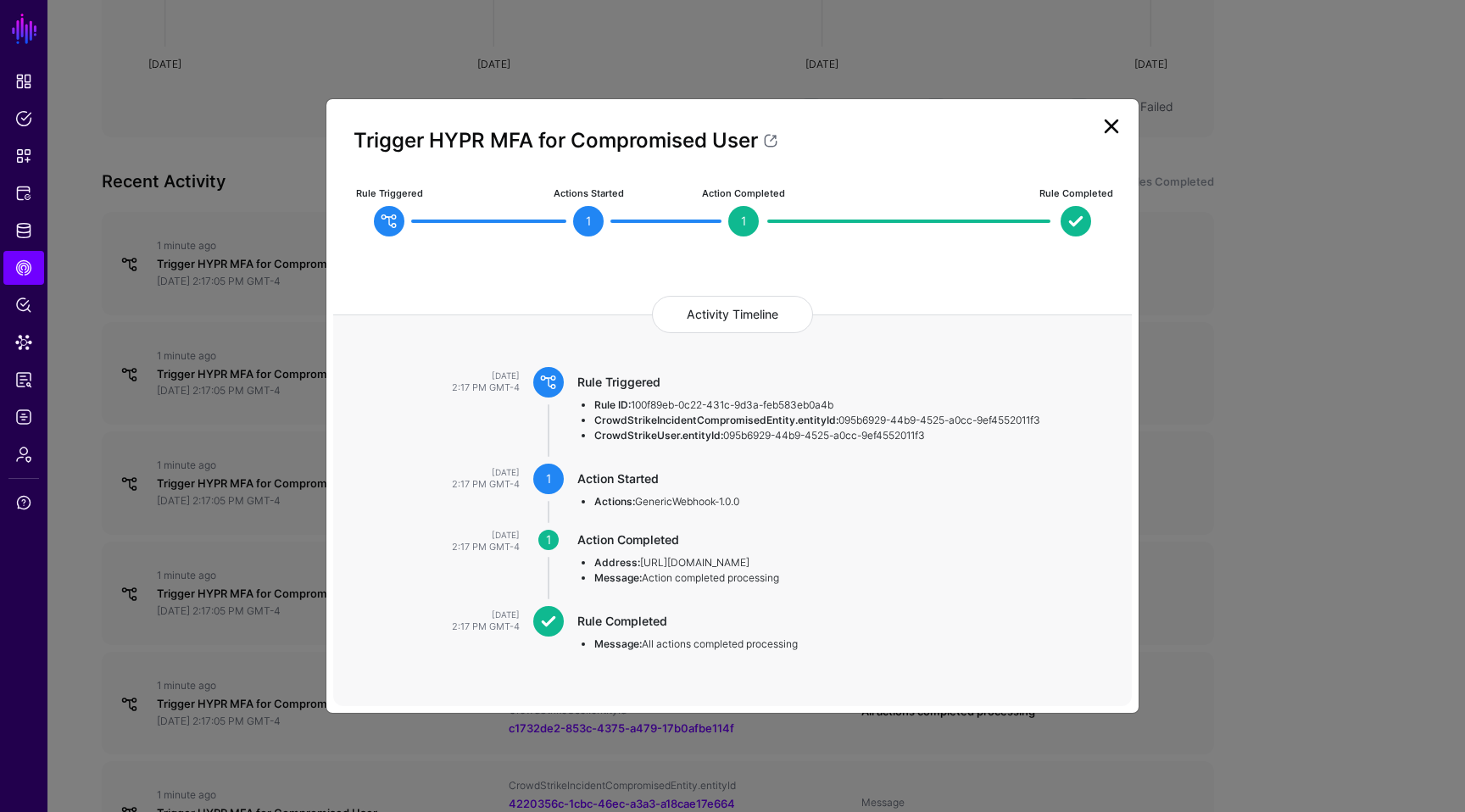
click at [1113, 132] on link at bounding box center [1112, 126] width 27 height 27
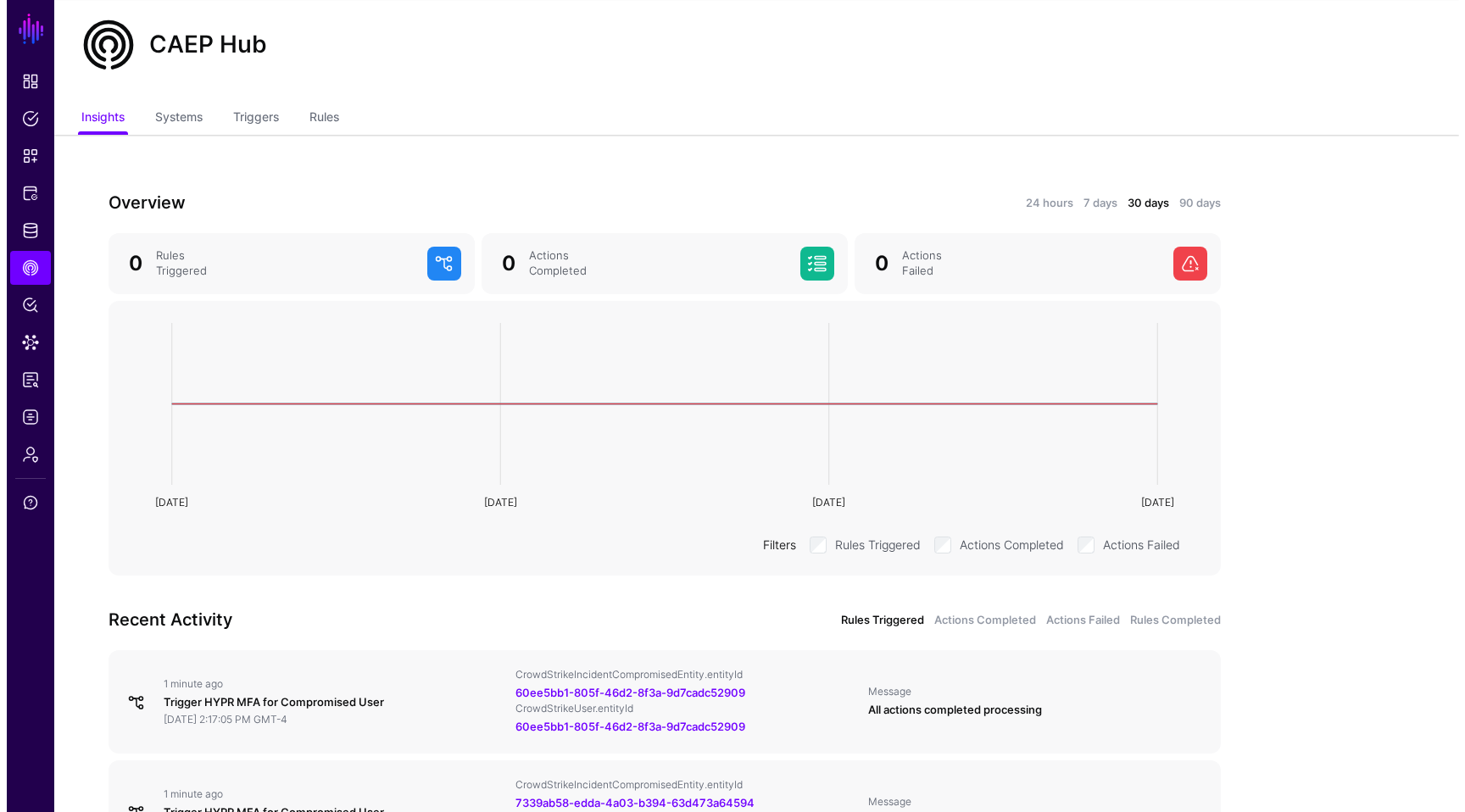
scroll to position [0, 0]
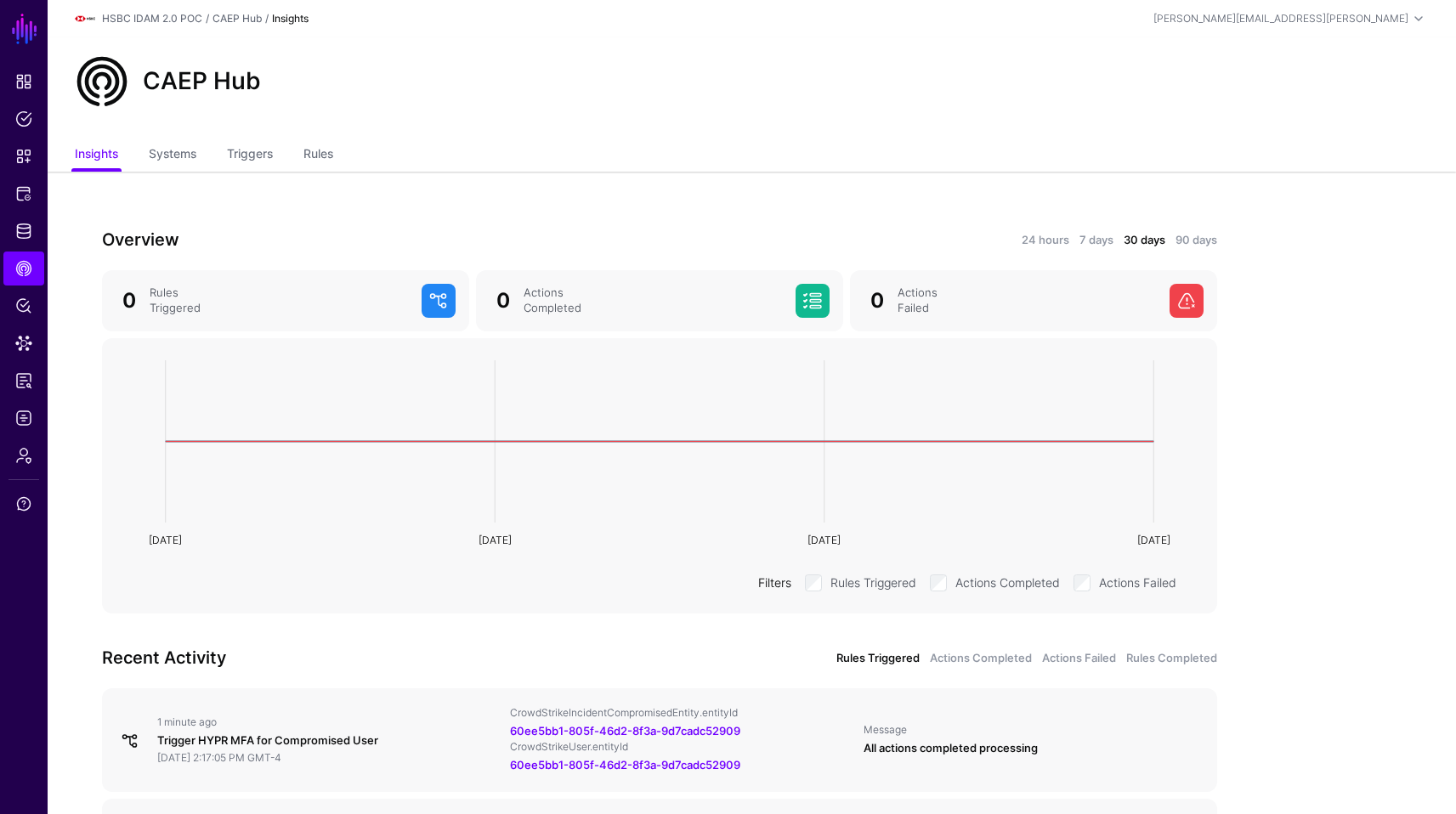
drag, startPoint x: 1468, startPoint y: 383, endPoint x: 1450, endPoint y: 27, distance: 356.5
click at [290, 137] on div "CAEP Hub" at bounding box center [752, 88] width 1409 height 102
click at [246, 158] on link "Triggers" at bounding box center [249, 156] width 46 height 33
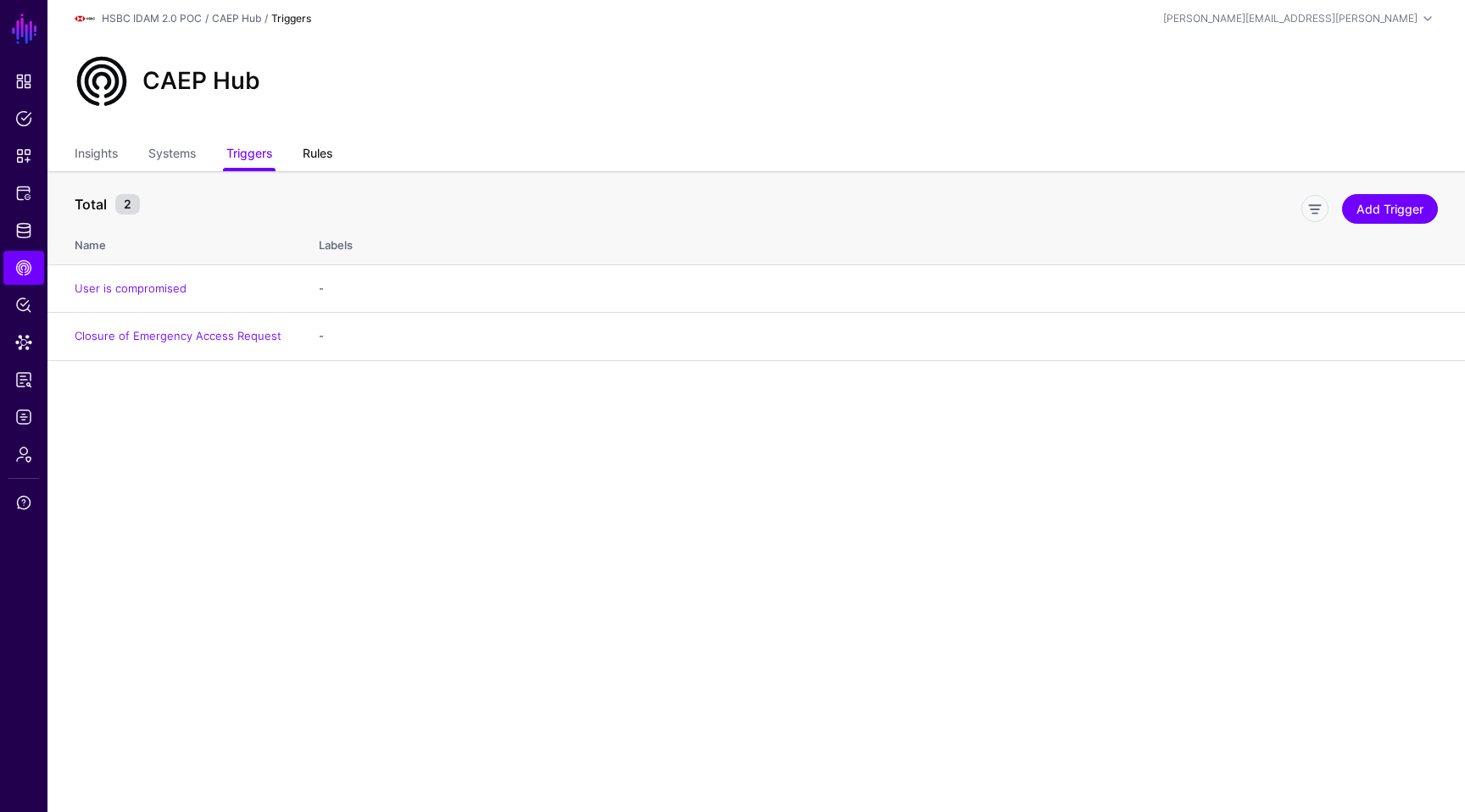
click at [332, 150] on link "Rules" at bounding box center [317, 155] width 30 height 33
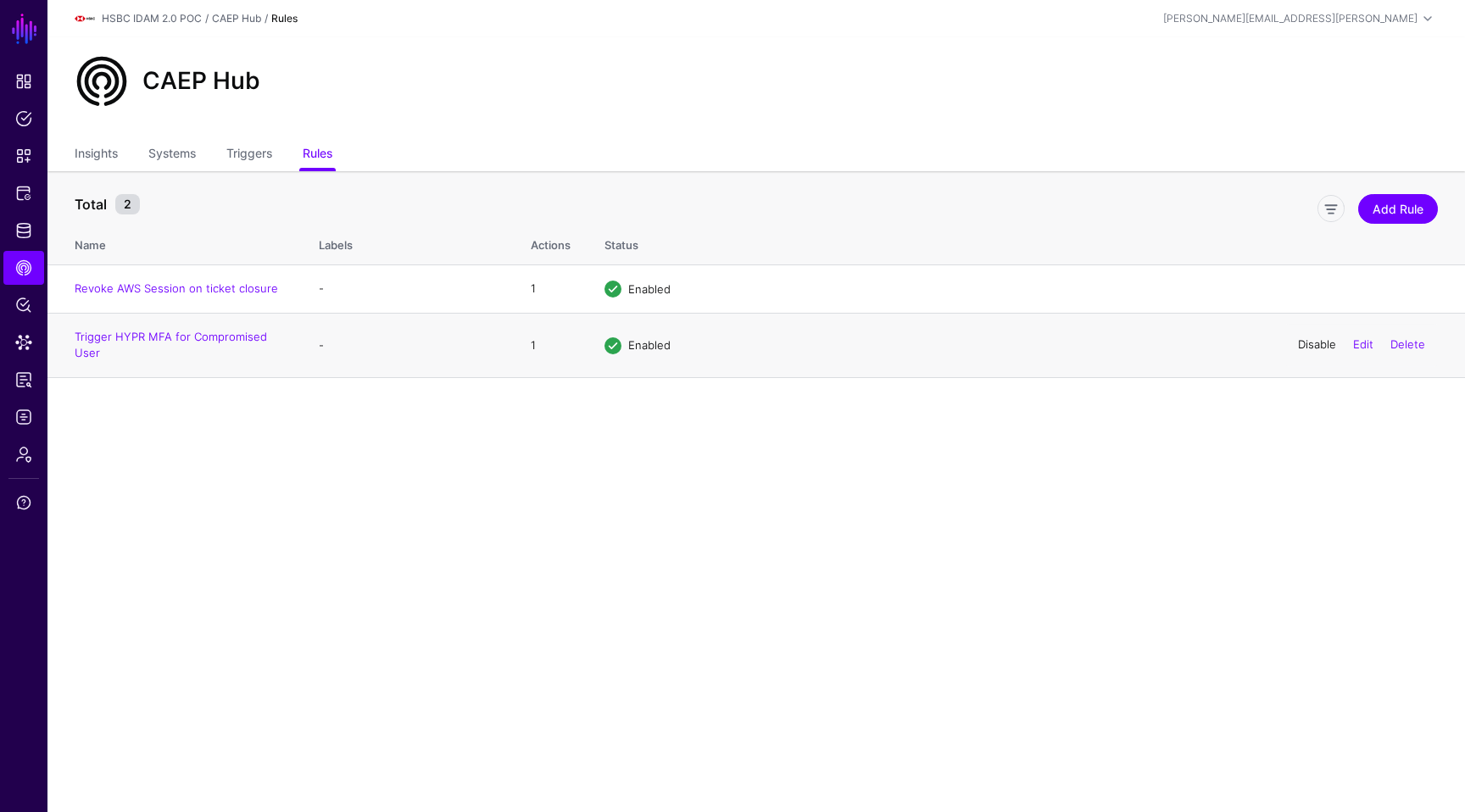
click at [1302, 352] on div "Disable Edit Delete" at bounding box center [1361, 346] width 153 height 42
click at [1320, 352] on link "Disable" at bounding box center [1317, 345] width 38 height 14
click at [237, 342] on link "Trigger HYPR MFA for Compromised User" at bounding box center [171, 345] width 192 height 31
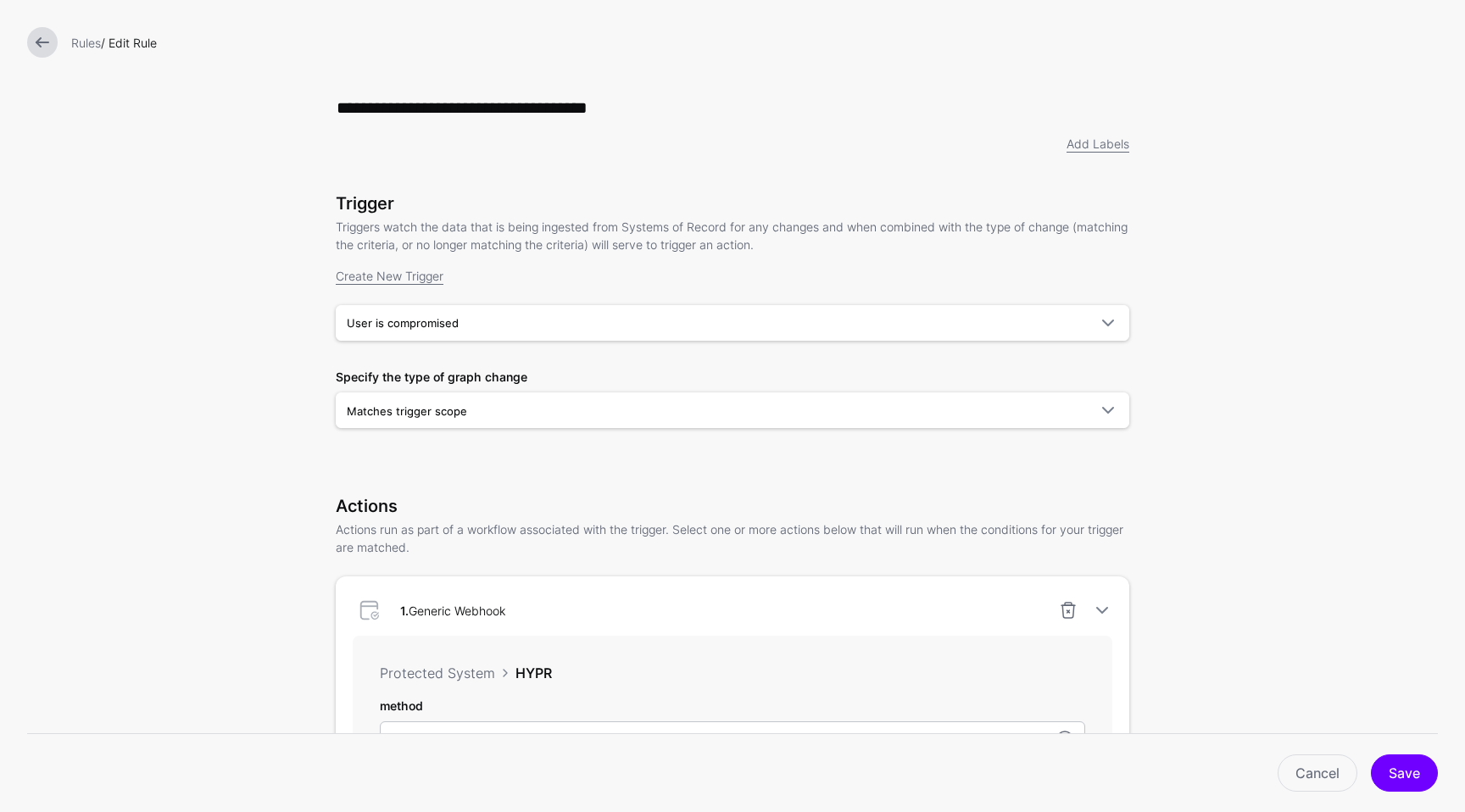
click at [1361, 440] on form "**********" at bounding box center [732, 695] width 1465 height 1391
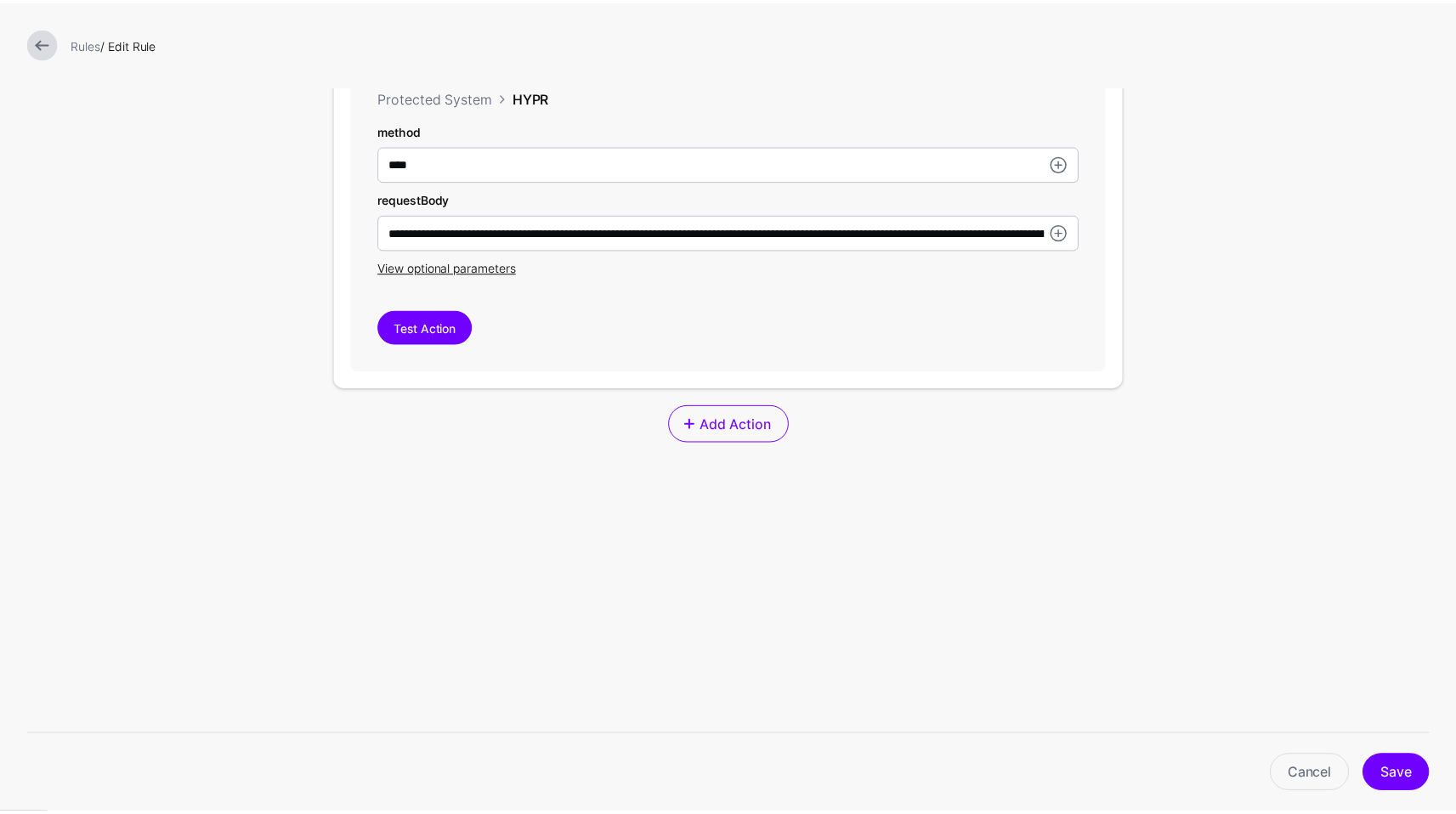
scroll to position [544, 0]
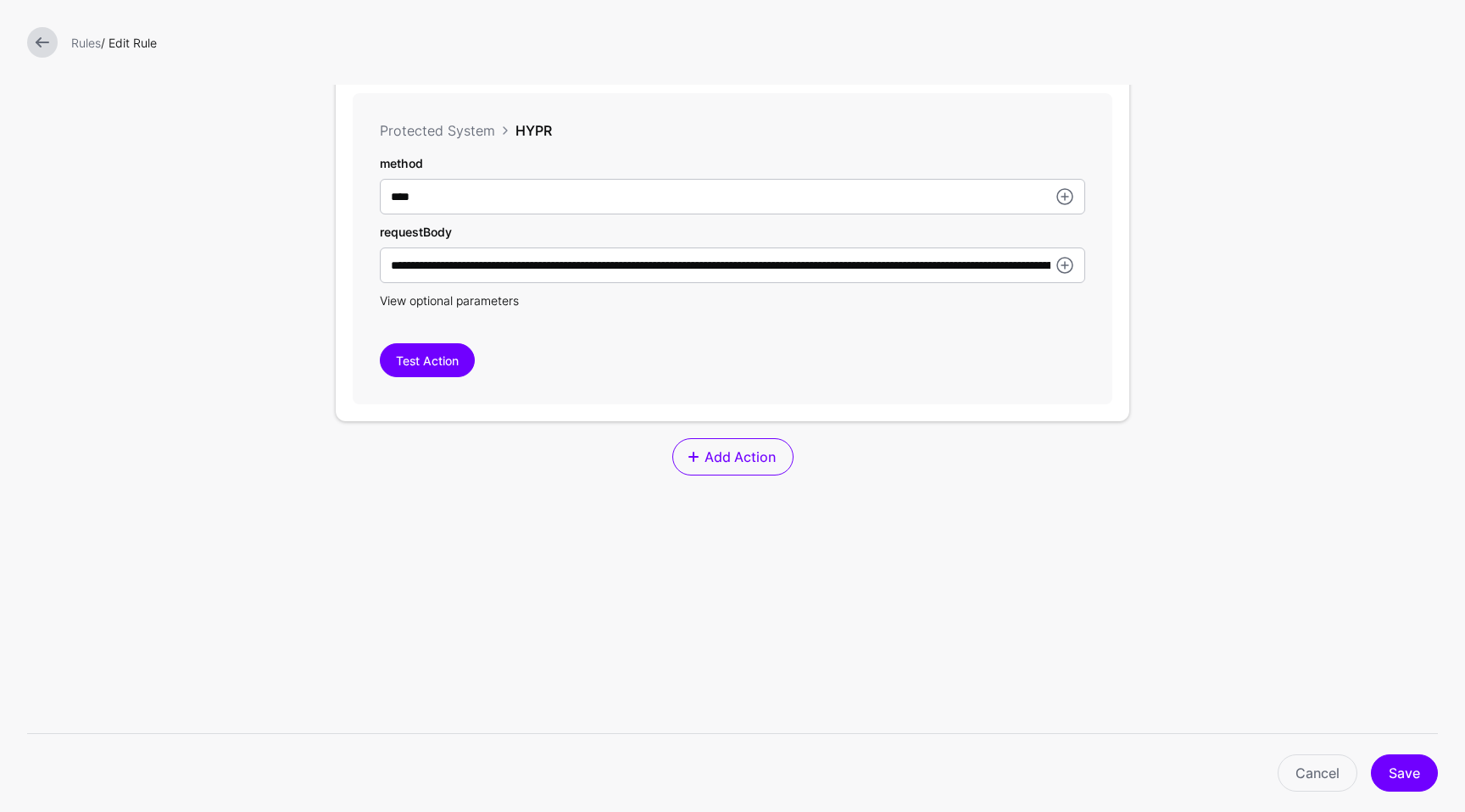
click at [442, 305] on span "View optional parameters" at bounding box center [449, 300] width 139 height 15
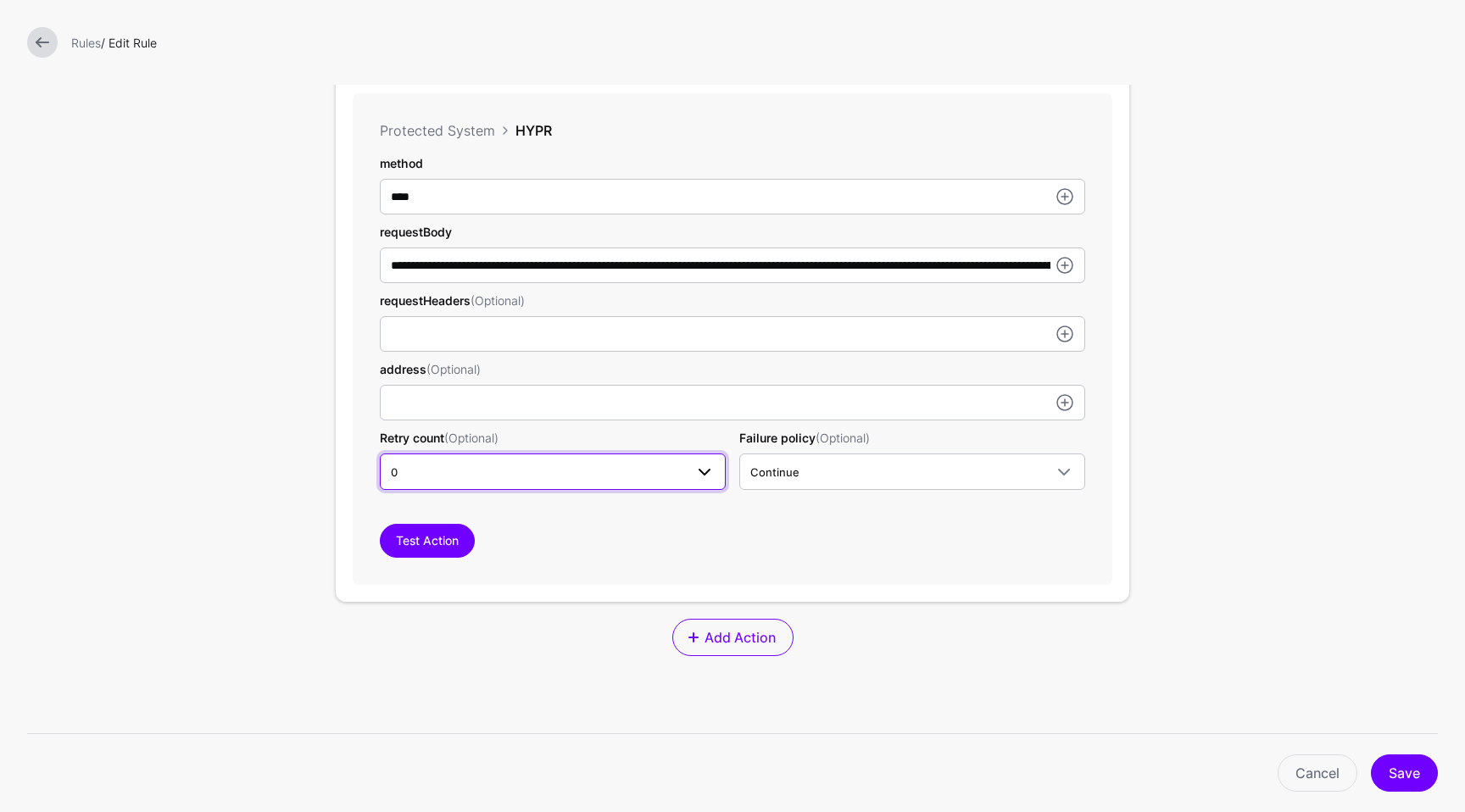
click at [698, 476] on span at bounding box center [705, 472] width 21 height 21
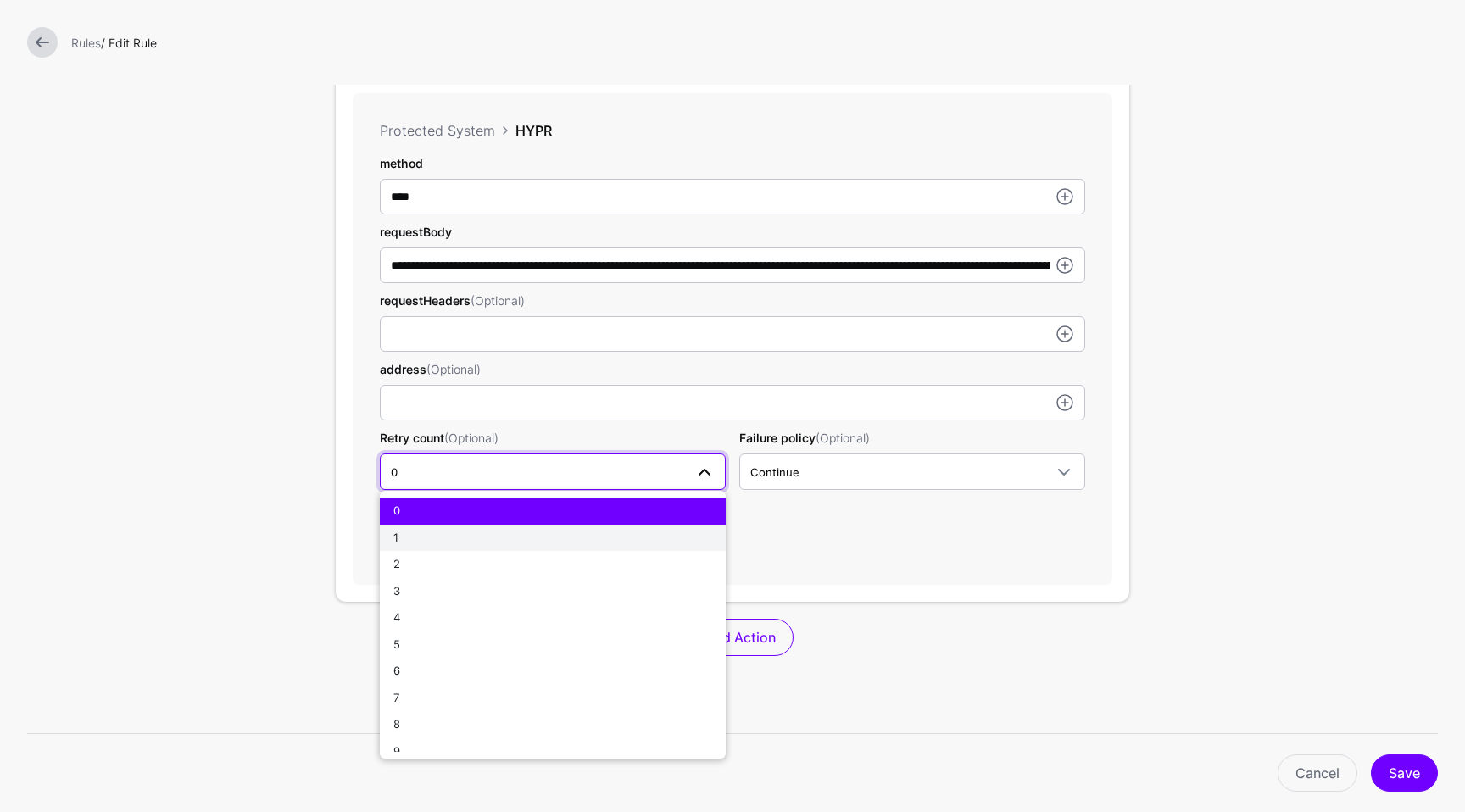
click at [537, 532] on div "1" at bounding box center [553, 538] width 319 height 17
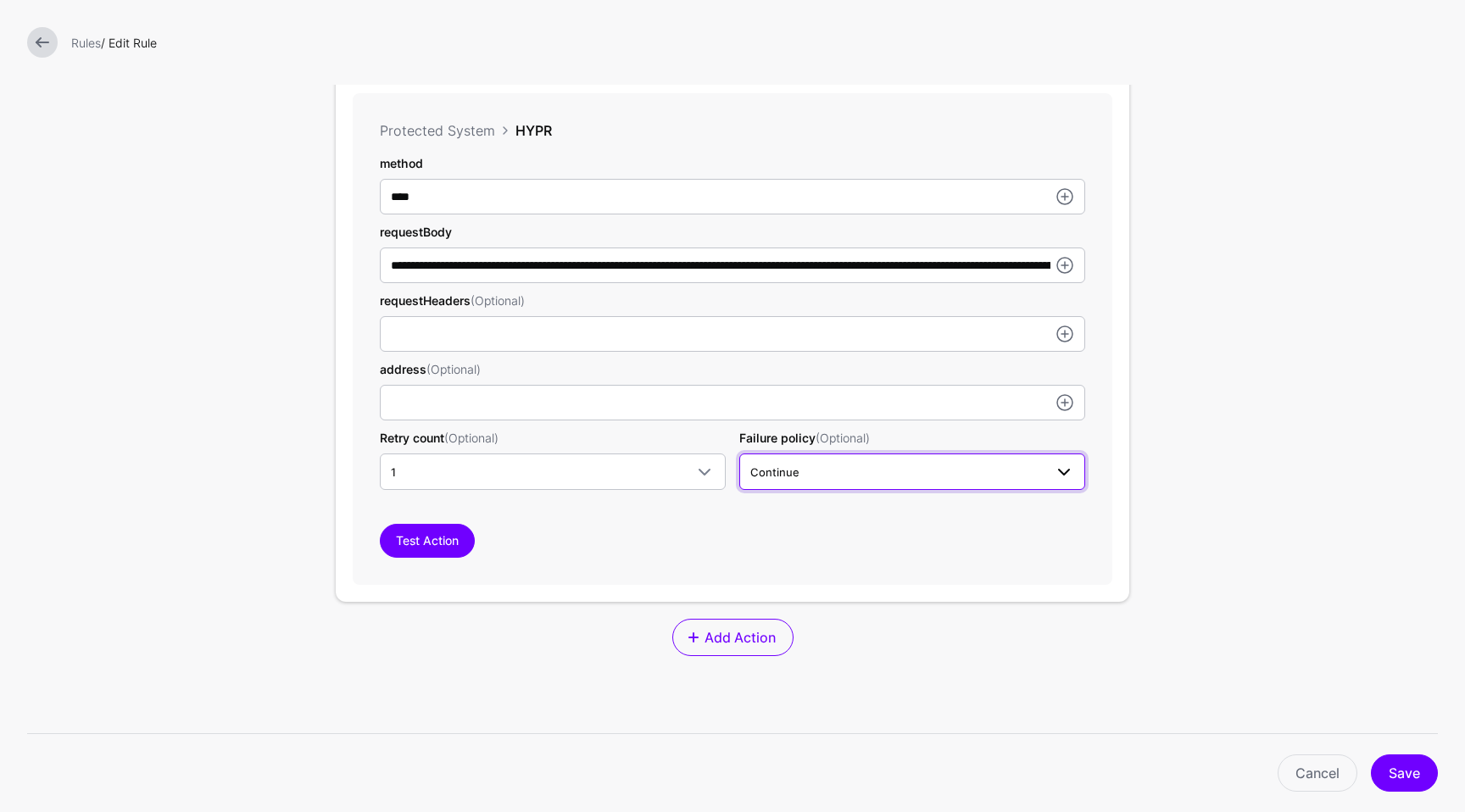
click at [903, 476] on span "Continue" at bounding box center [897, 472] width 293 height 19
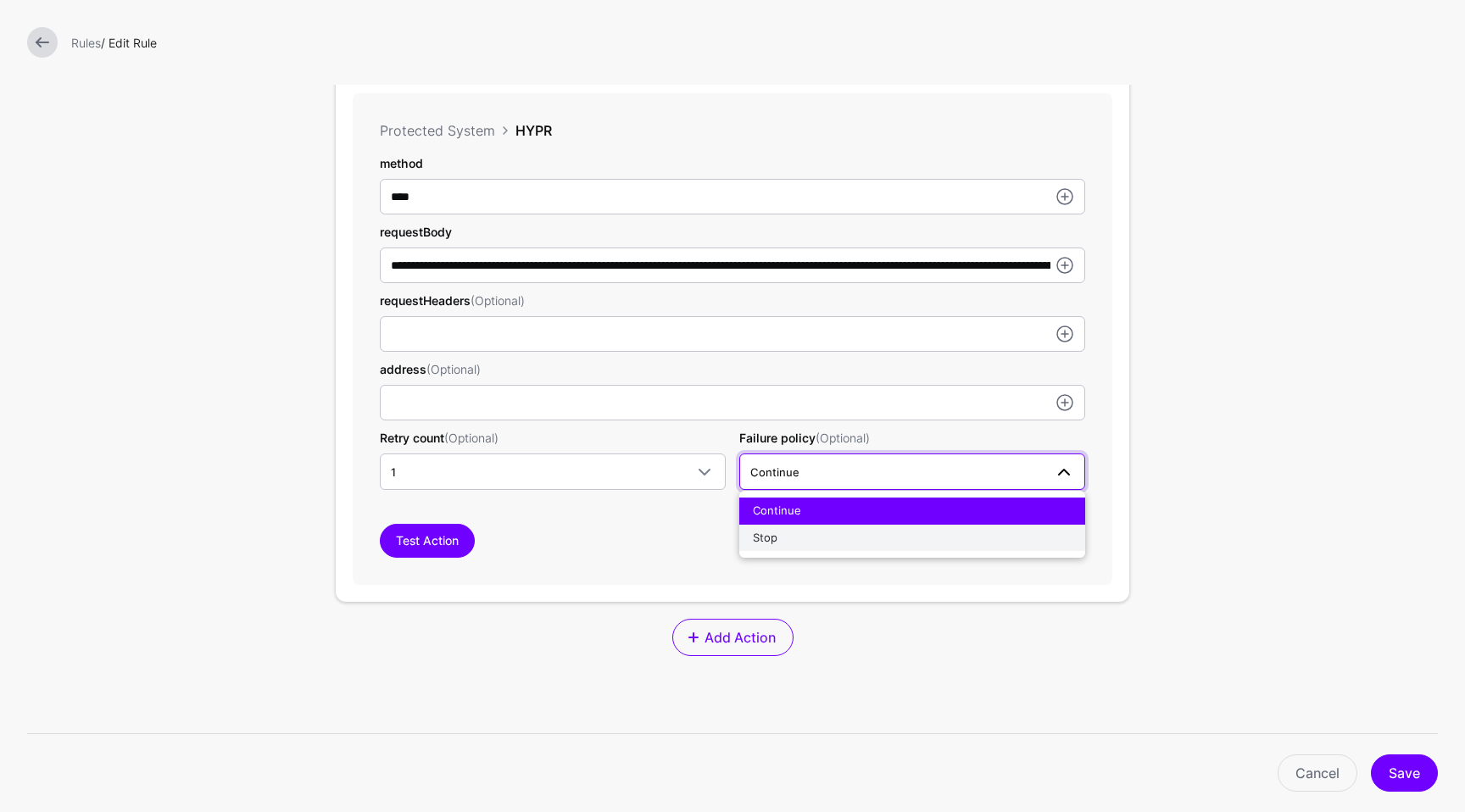
click at [837, 532] on div "Stop" at bounding box center [913, 538] width 319 height 17
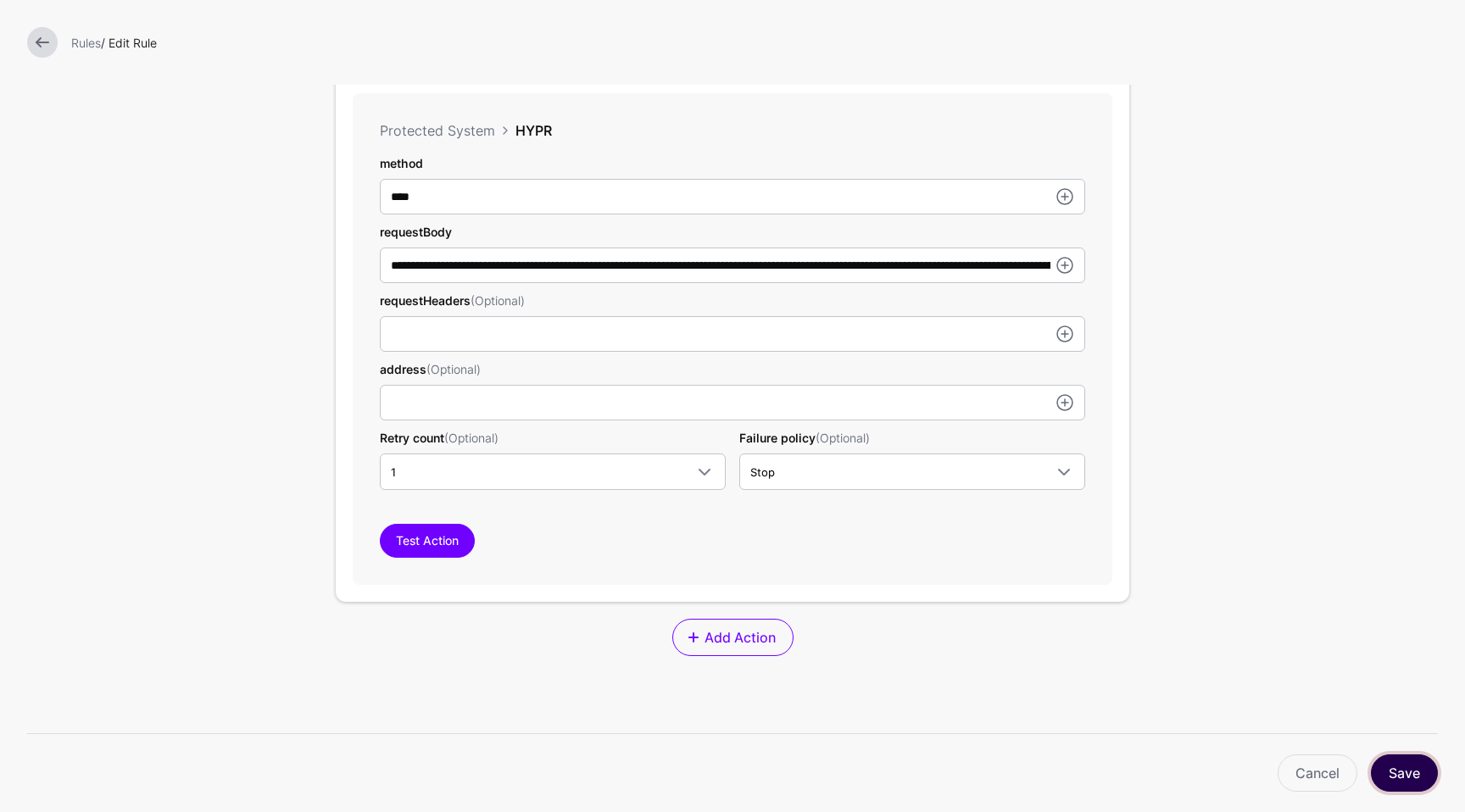
click at [1426, 778] on button "Save" at bounding box center [1404, 773] width 67 height 37
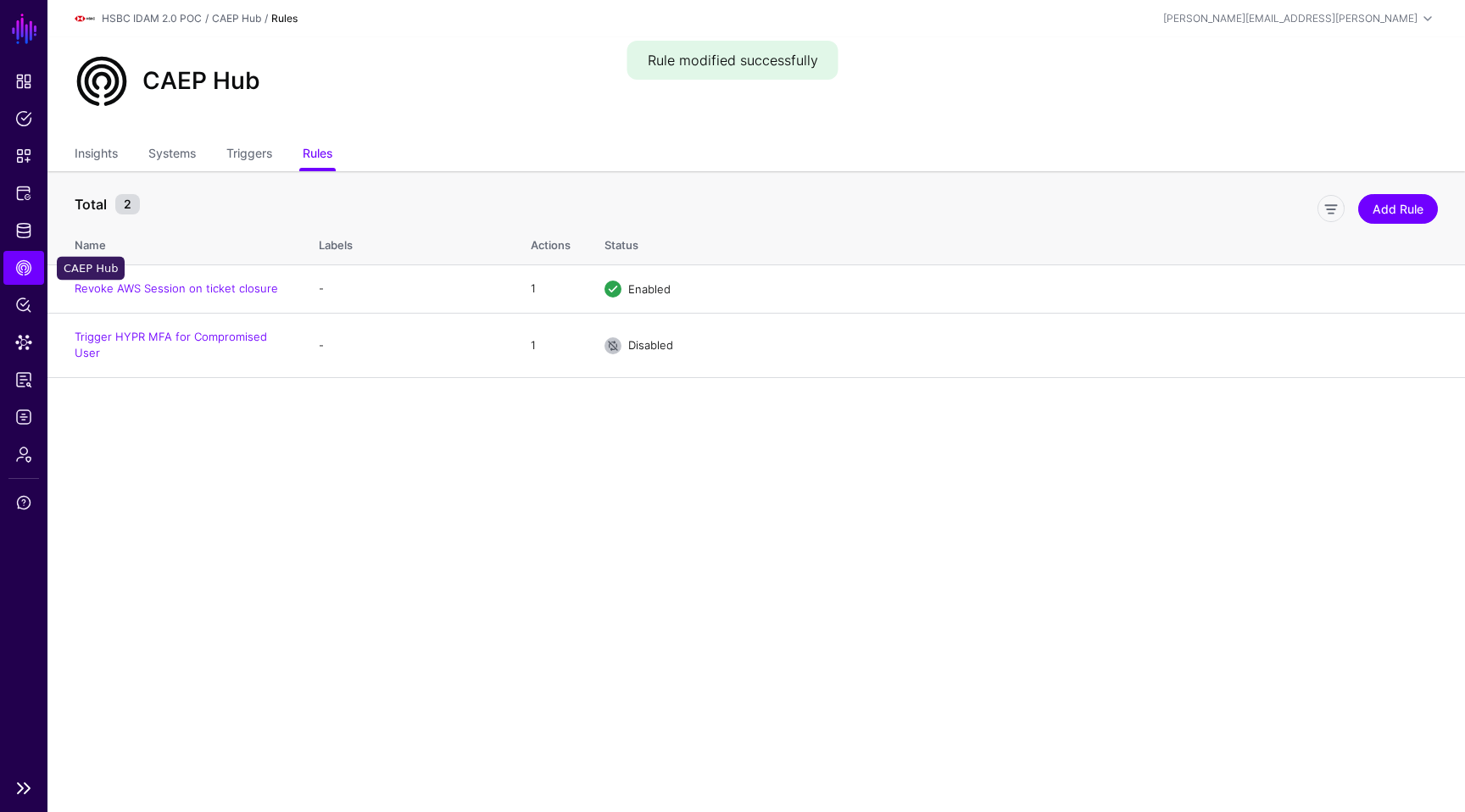
click at [21, 273] on span "CAEP Hub" at bounding box center [24, 268] width 17 height 17
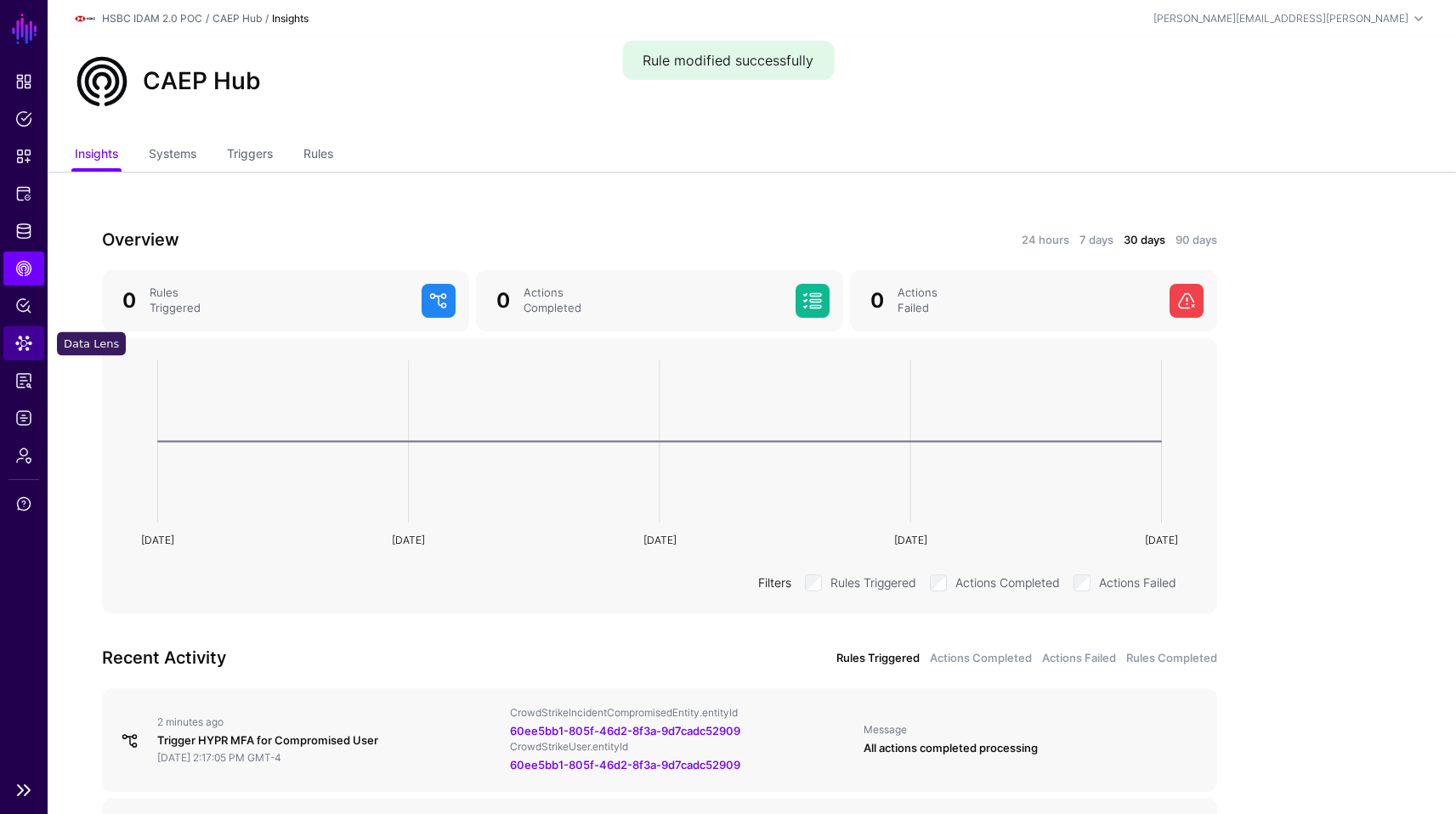
click at [20, 334] on link "Data Lens" at bounding box center [23, 344] width 40 height 34
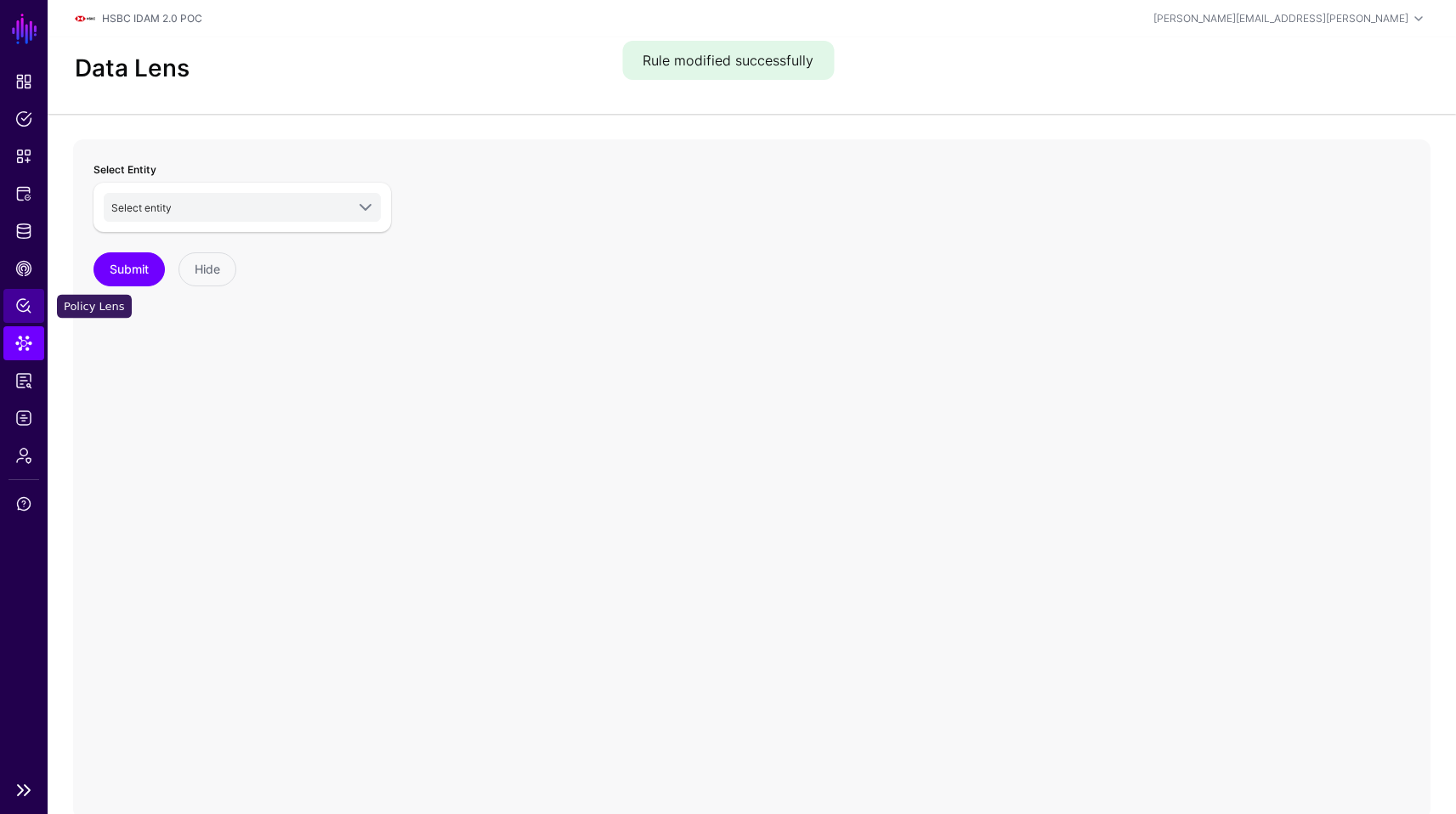
click at [21, 309] on span "Policy Lens" at bounding box center [24, 306] width 17 height 17
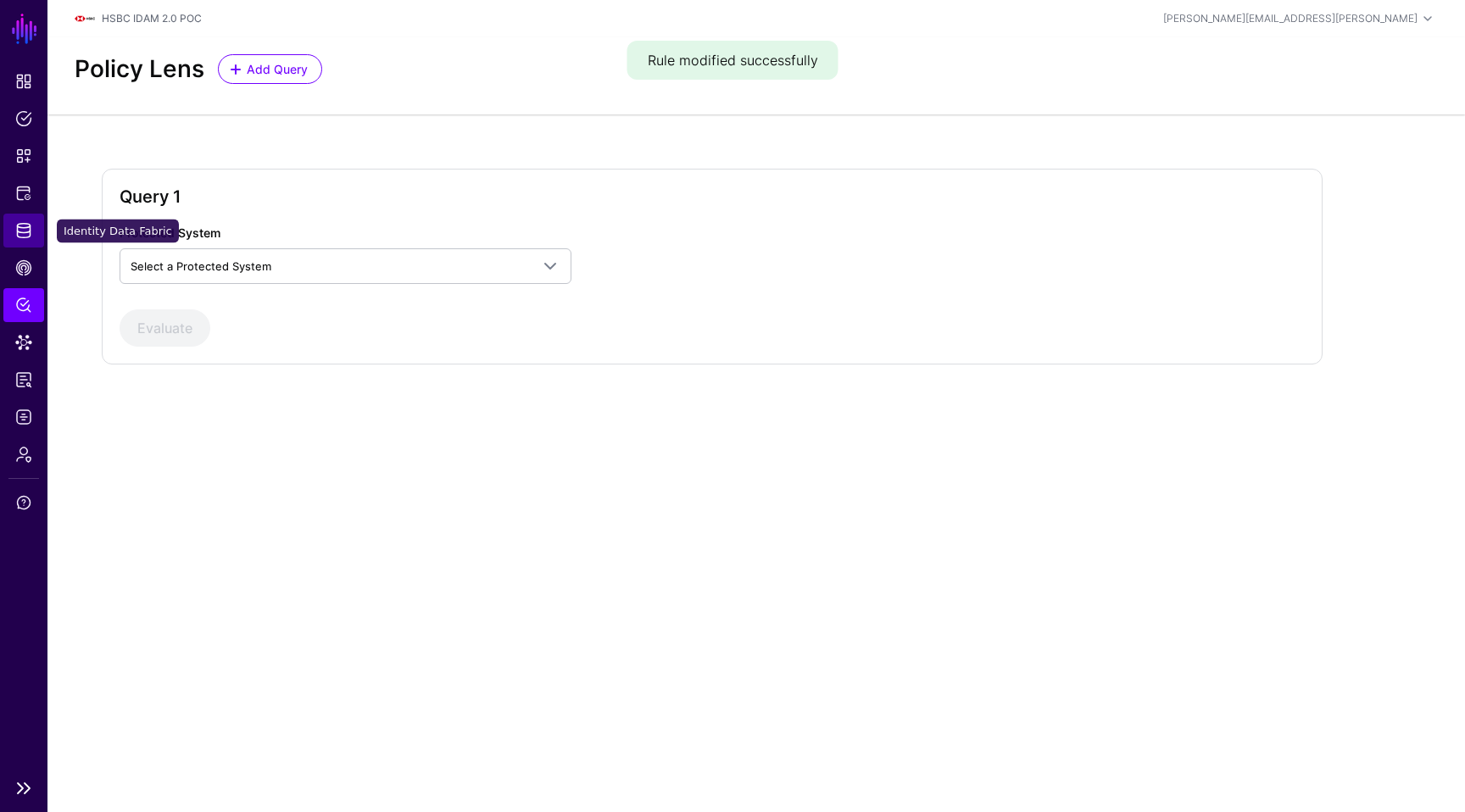
click at [23, 236] on span "Identity Data Fabric" at bounding box center [24, 231] width 17 height 17
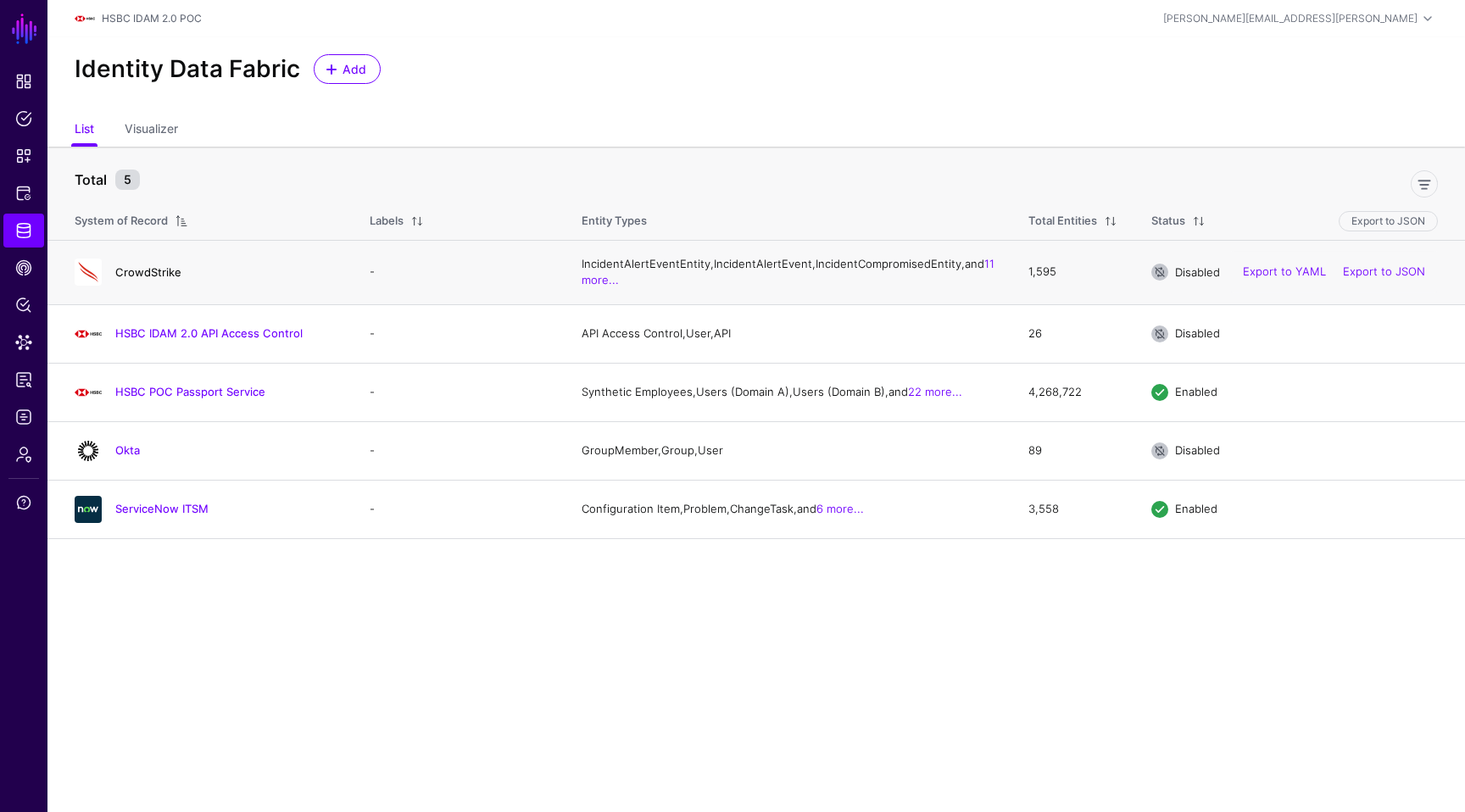
click at [164, 277] on link "CrowdStrike" at bounding box center [148, 272] width 66 height 14
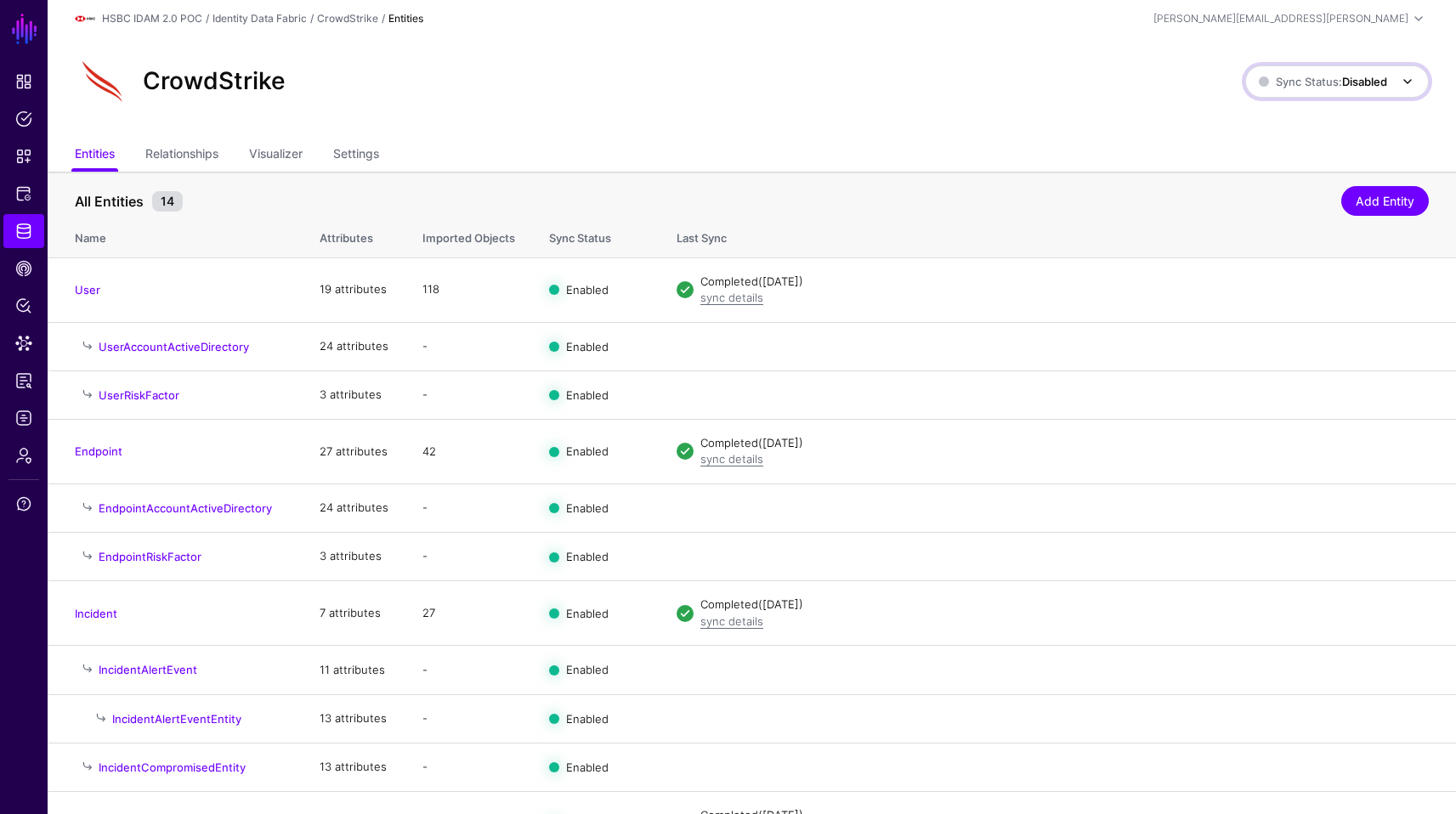
click at [1330, 75] on span "Sync Status: Disabled" at bounding box center [1323, 82] width 128 height 14
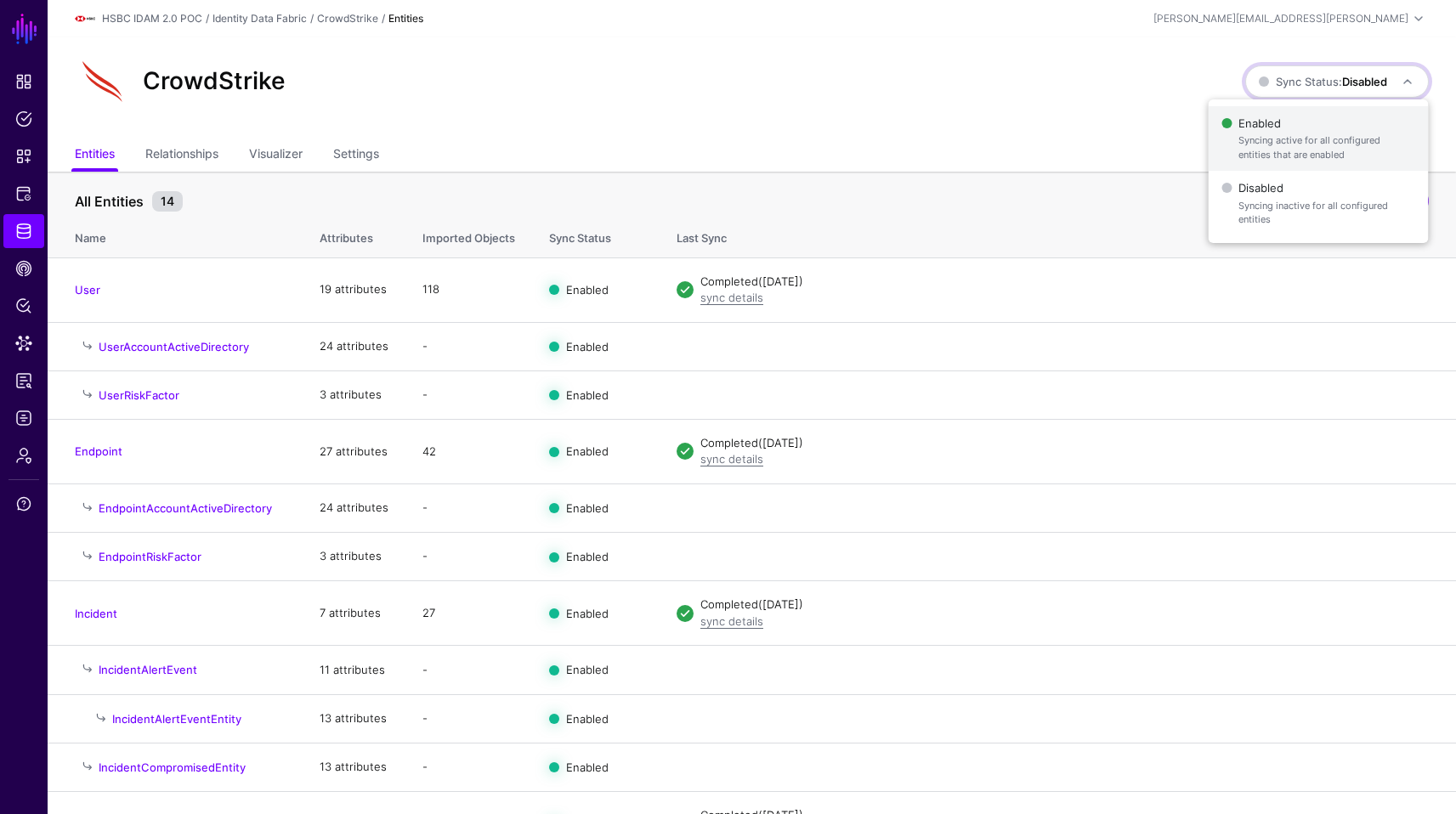
click at [1289, 119] on span "Enabled Syncing active for all configured entities that are enabled" at bounding box center [1318, 138] width 193 height 55
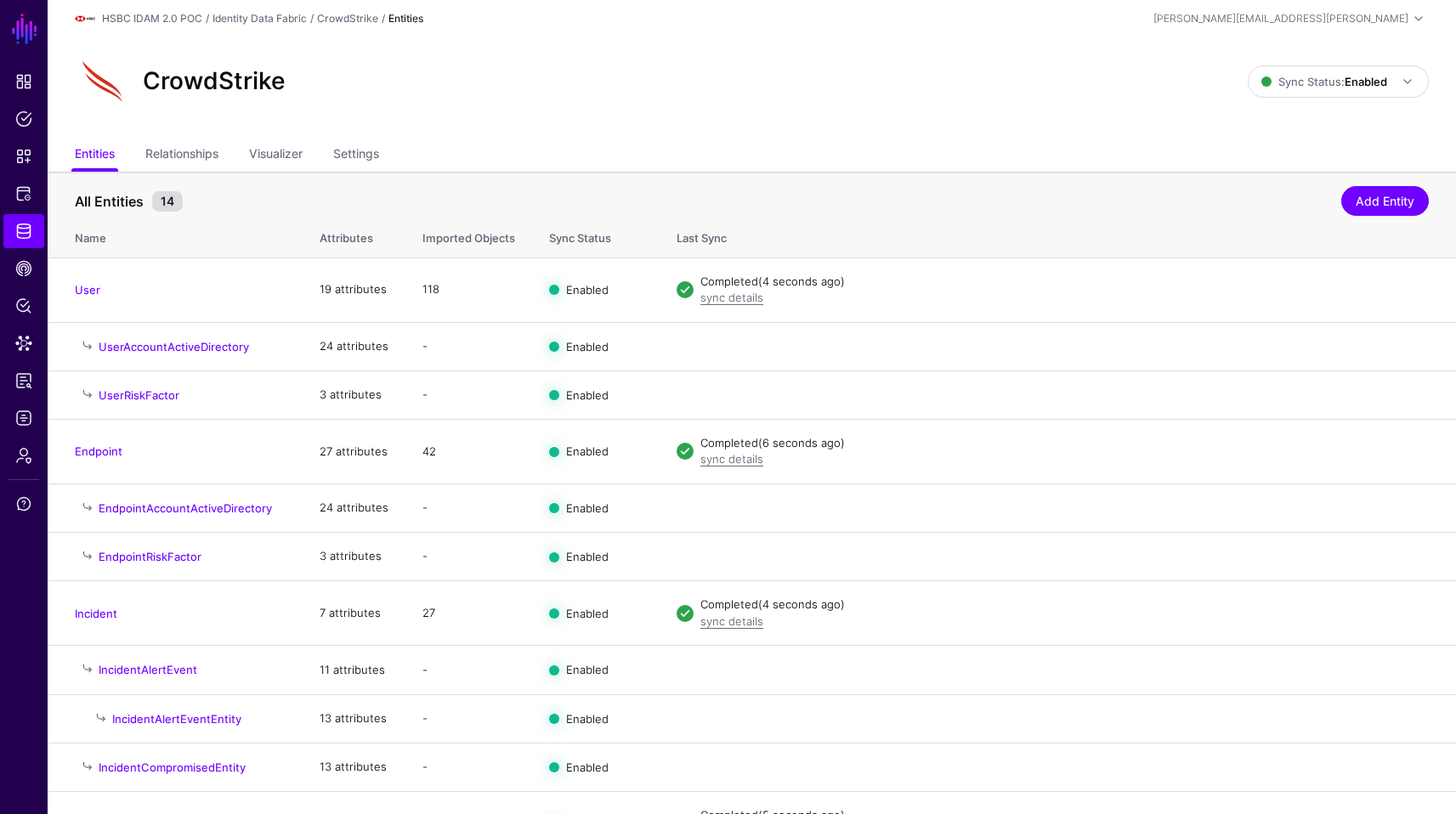
scroll to position [239, 0]
click at [1324, 97] on link "Sync Status: Enabled" at bounding box center [1338, 82] width 181 height 33
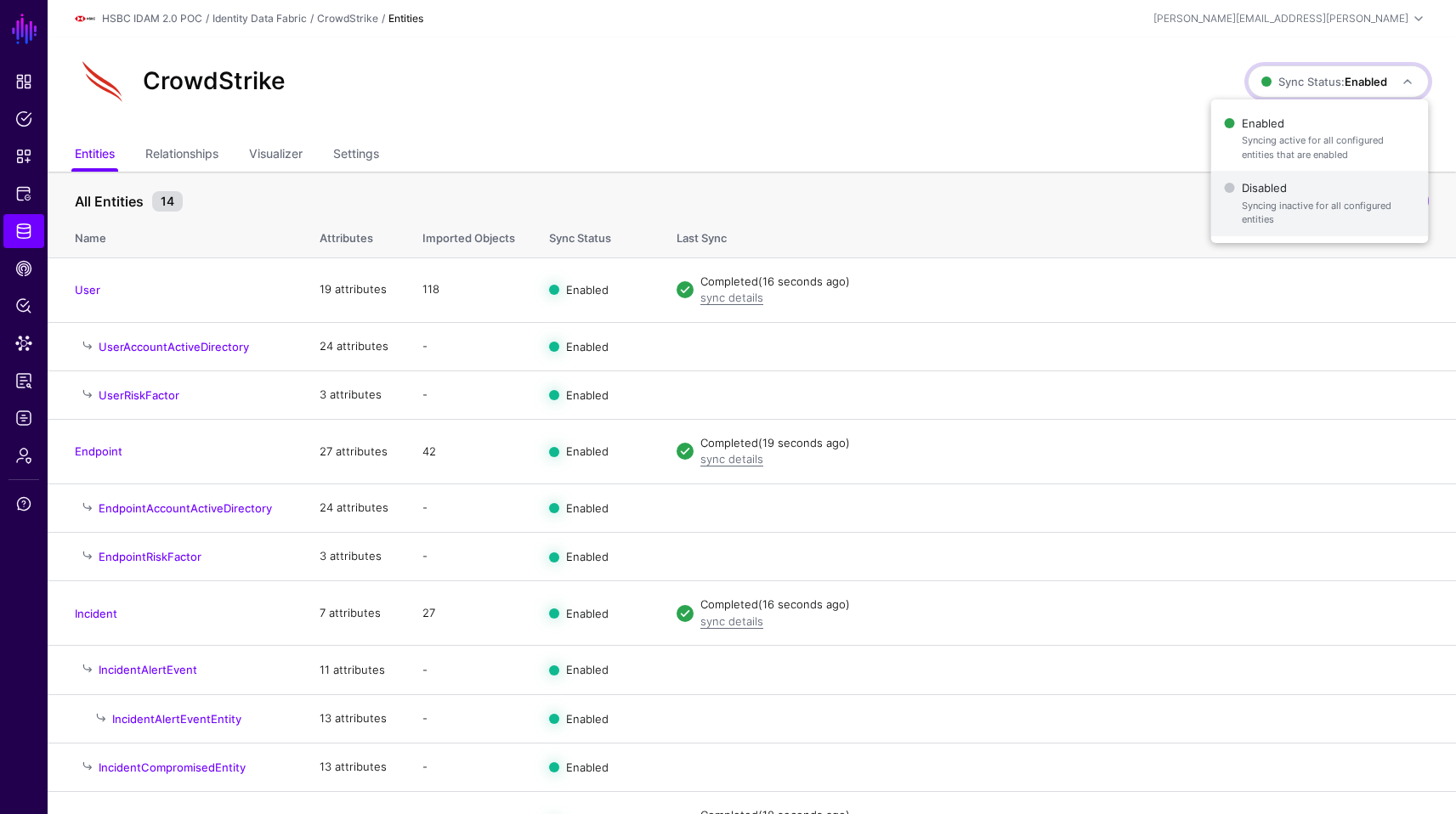
click at [1236, 190] on span "Disabled Syncing inactive for all configured entities" at bounding box center [1319, 204] width 190 height 55
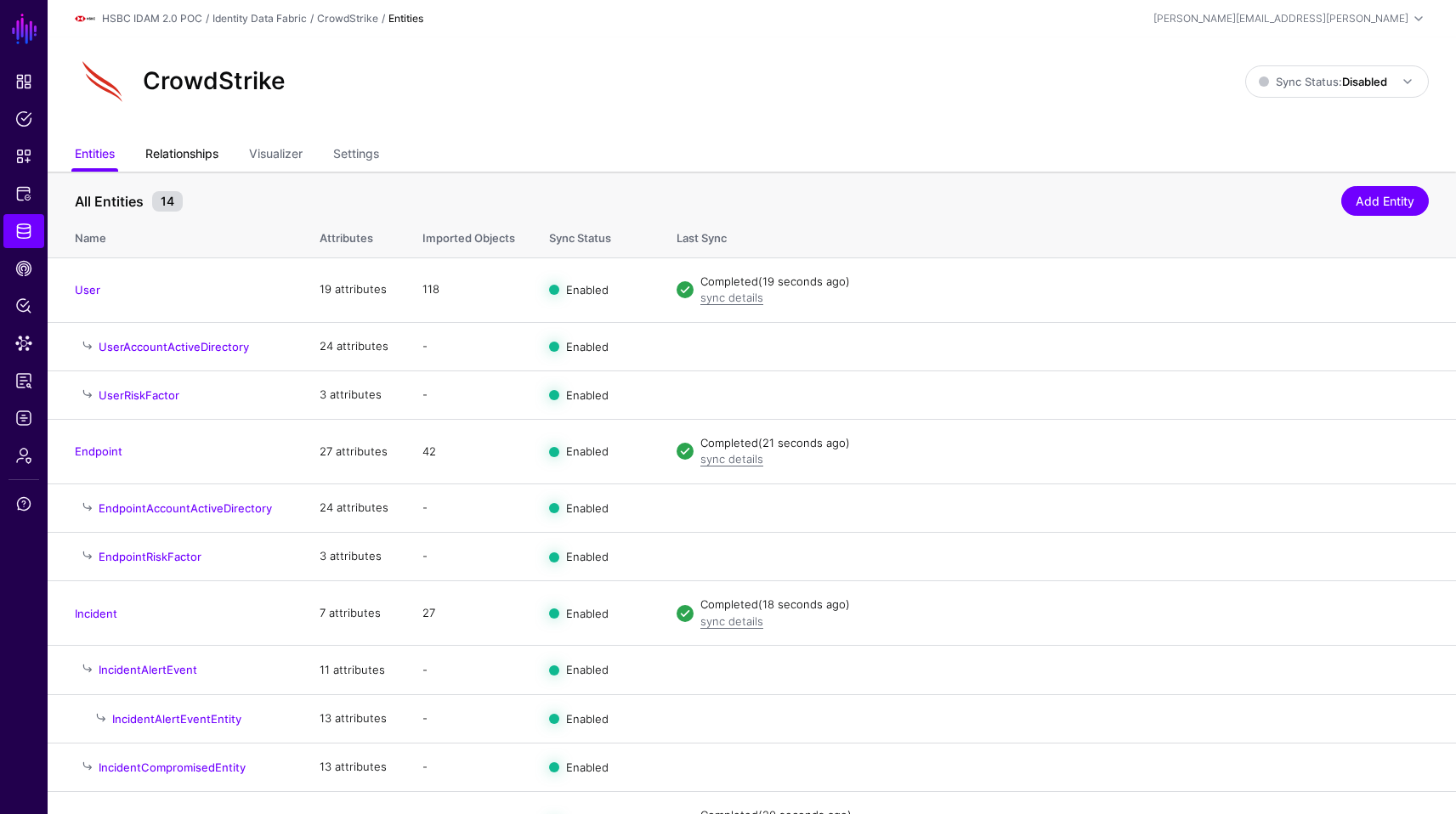
click at [175, 146] on link "Relationships" at bounding box center [181, 156] width 73 height 33
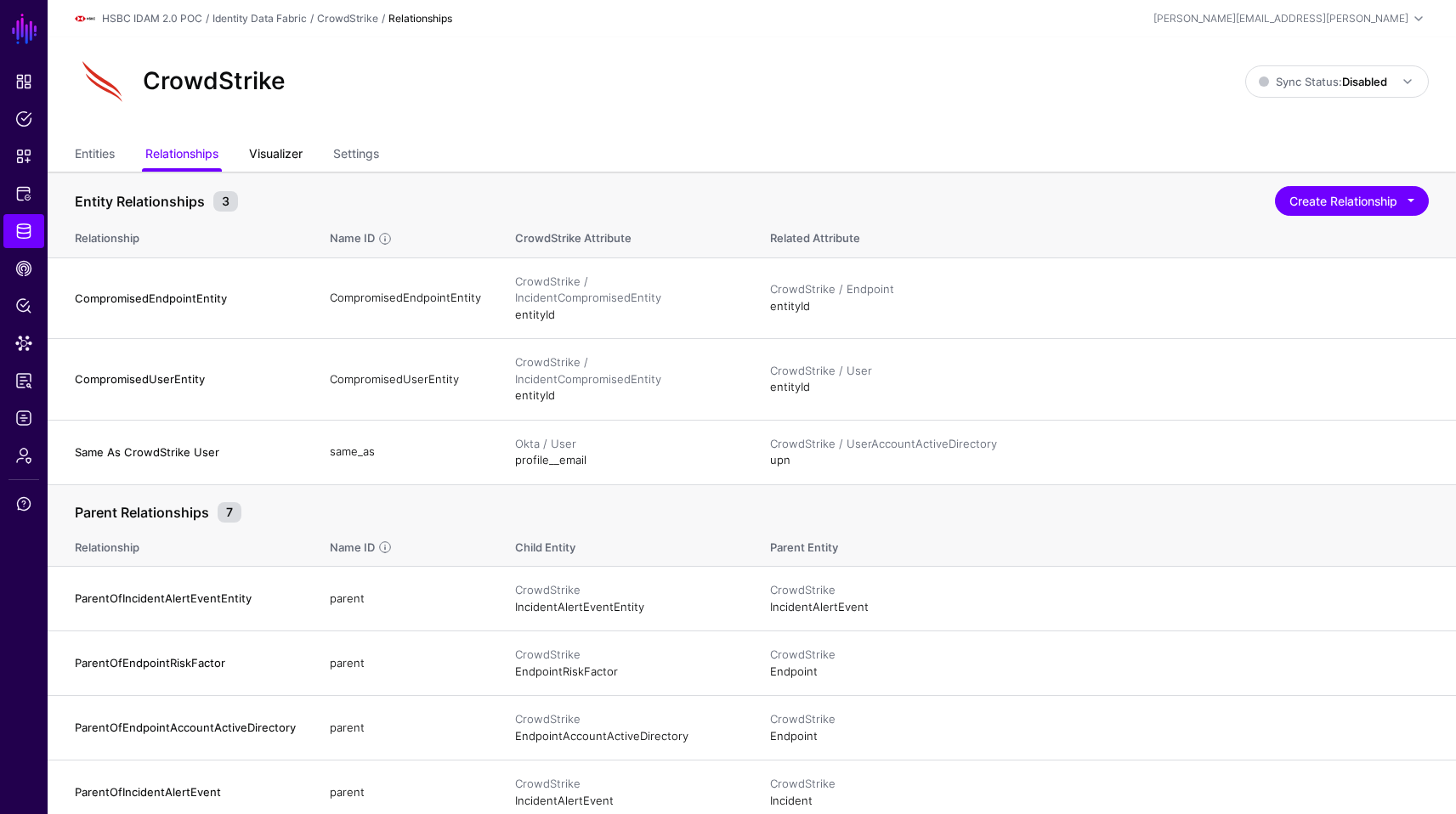
click at [261, 156] on link "Visualizer" at bounding box center [276, 156] width 53 height 33
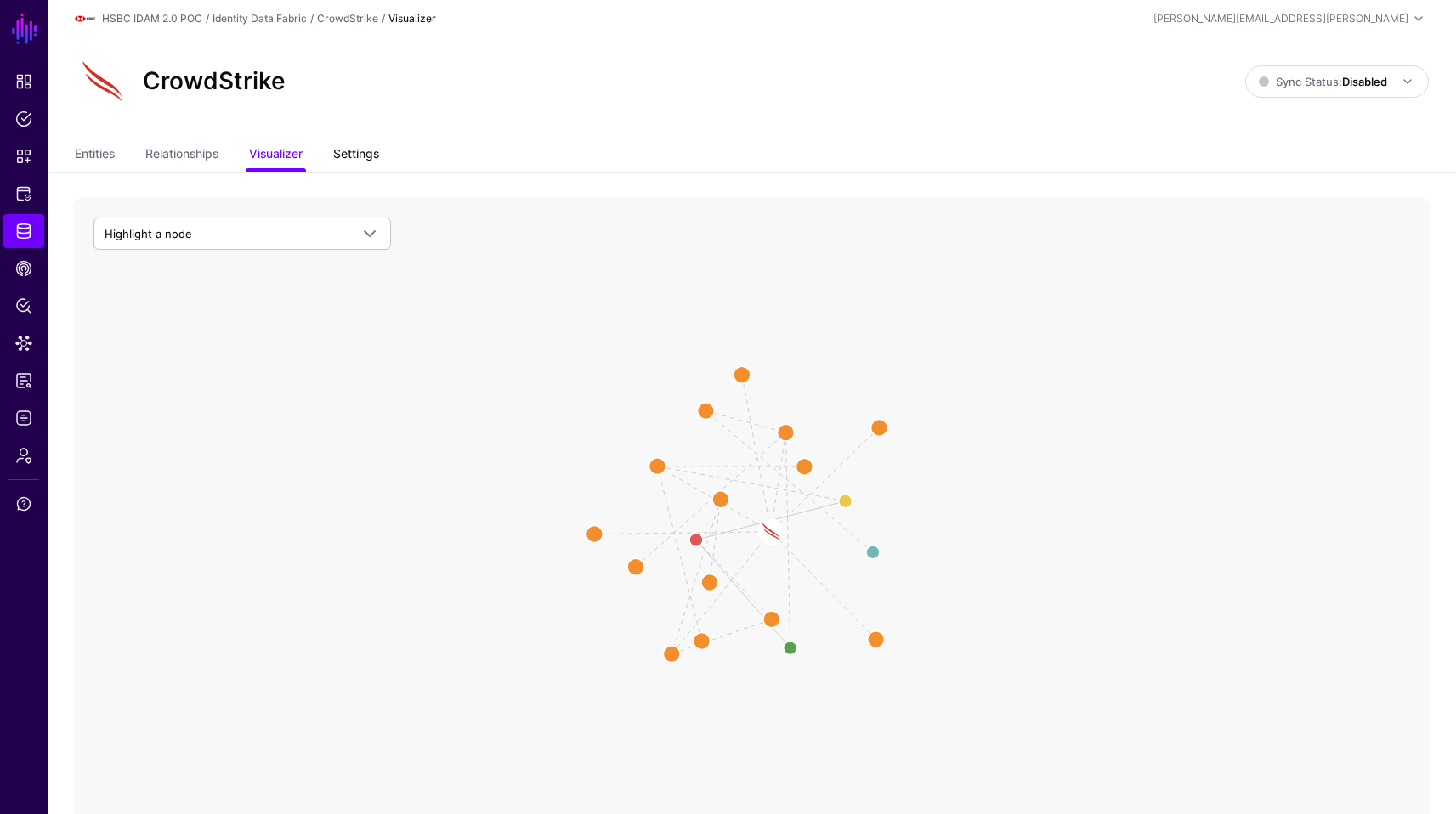
click at [372, 149] on link "Settings" at bounding box center [355, 156] width 46 height 33
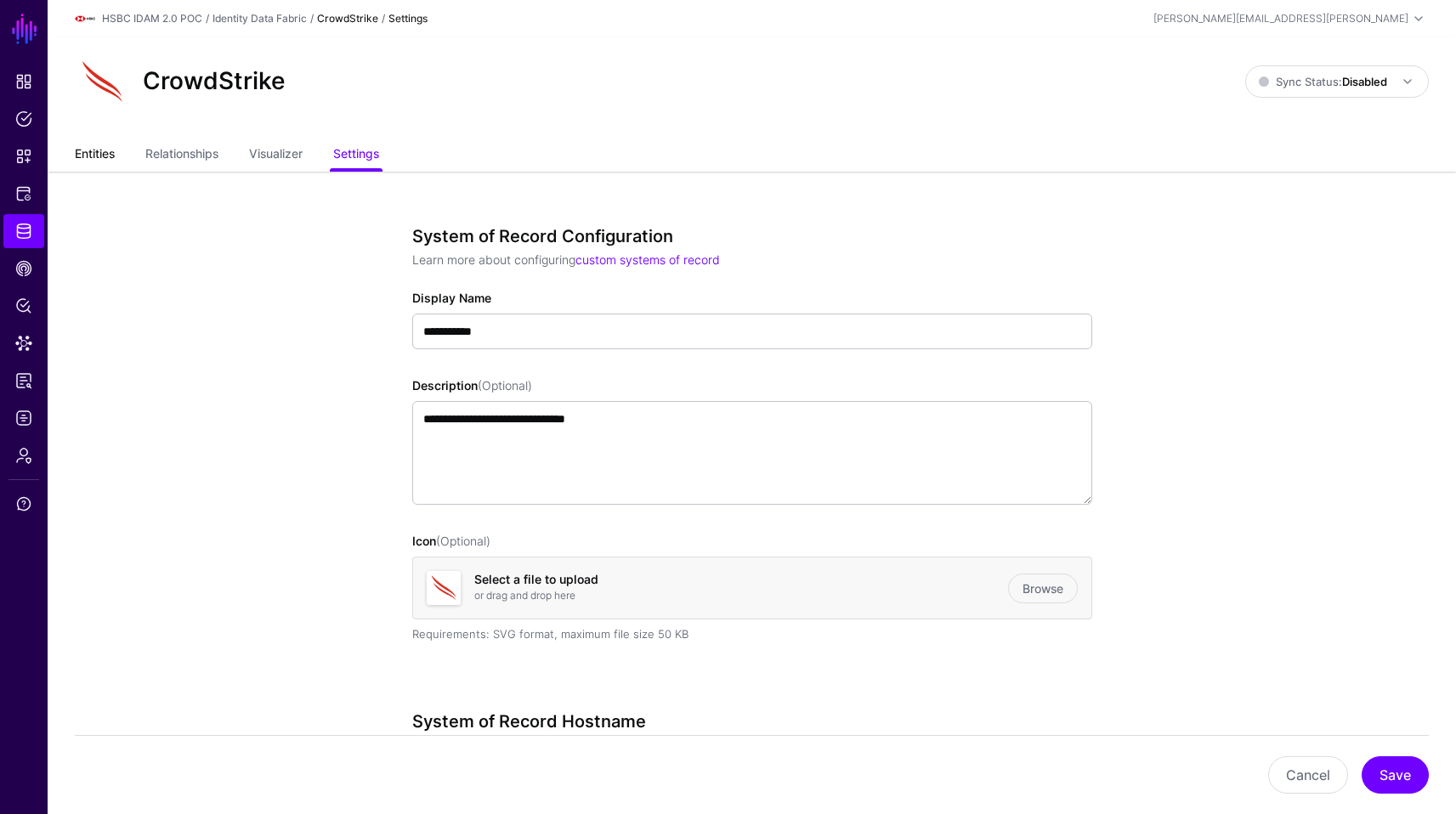
click at [101, 150] on link "Entities" at bounding box center [95, 156] width 40 height 33
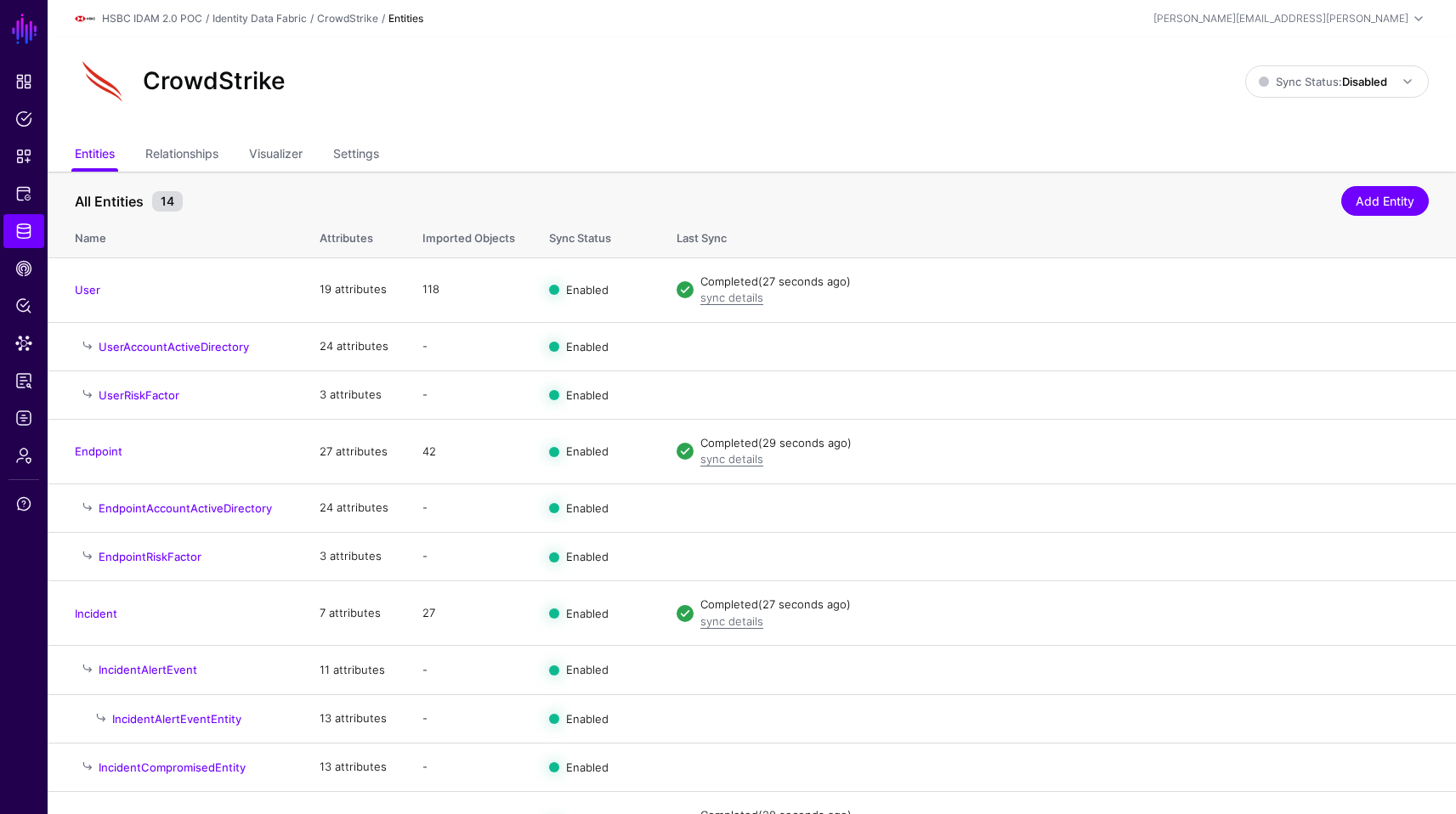
scroll to position [239, 0]
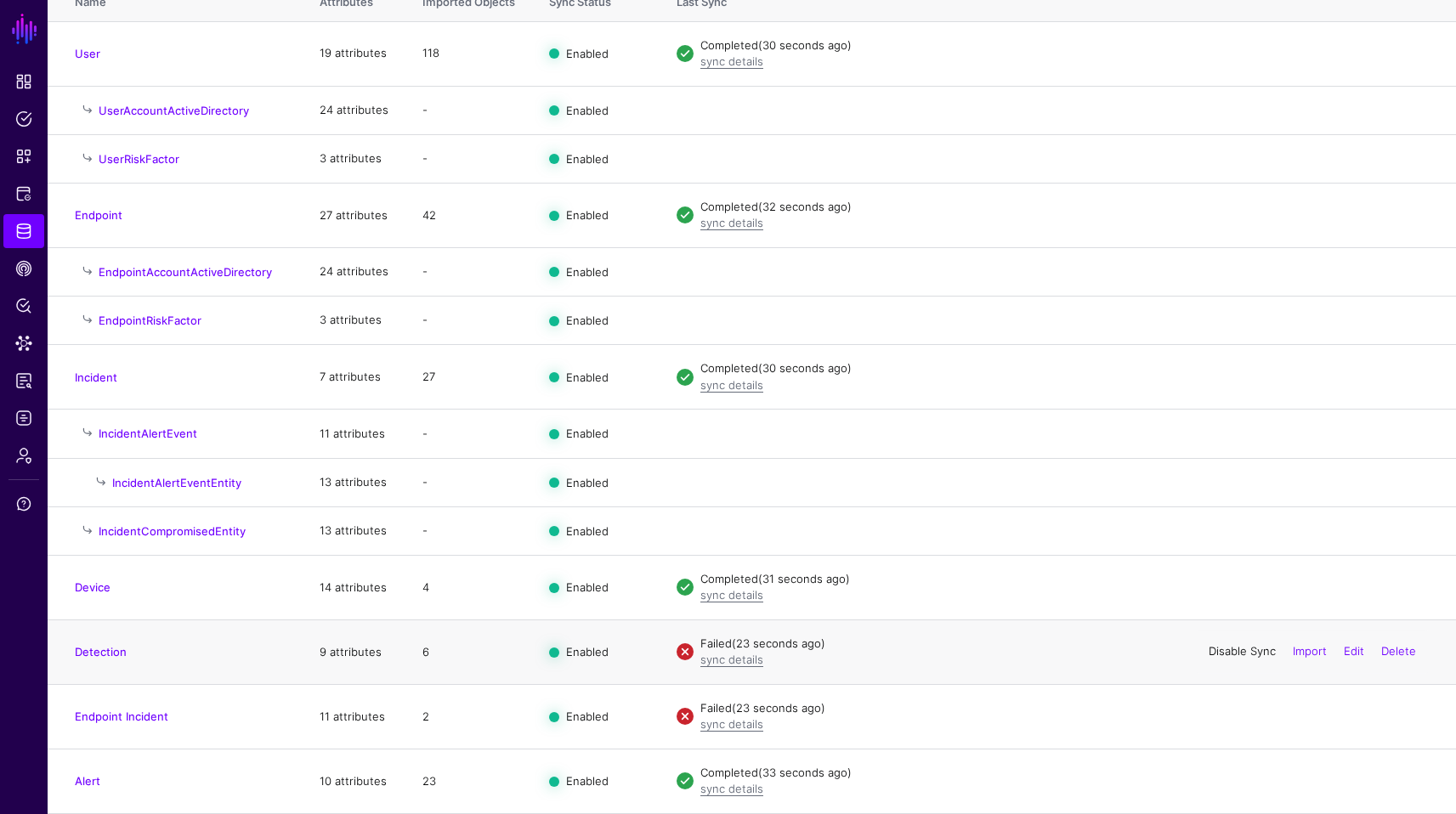
click at [1238, 656] on link "Disable Sync" at bounding box center [1243, 652] width 67 height 14
click at [1231, 715] on link "Disable Sync" at bounding box center [1243, 716] width 67 height 14
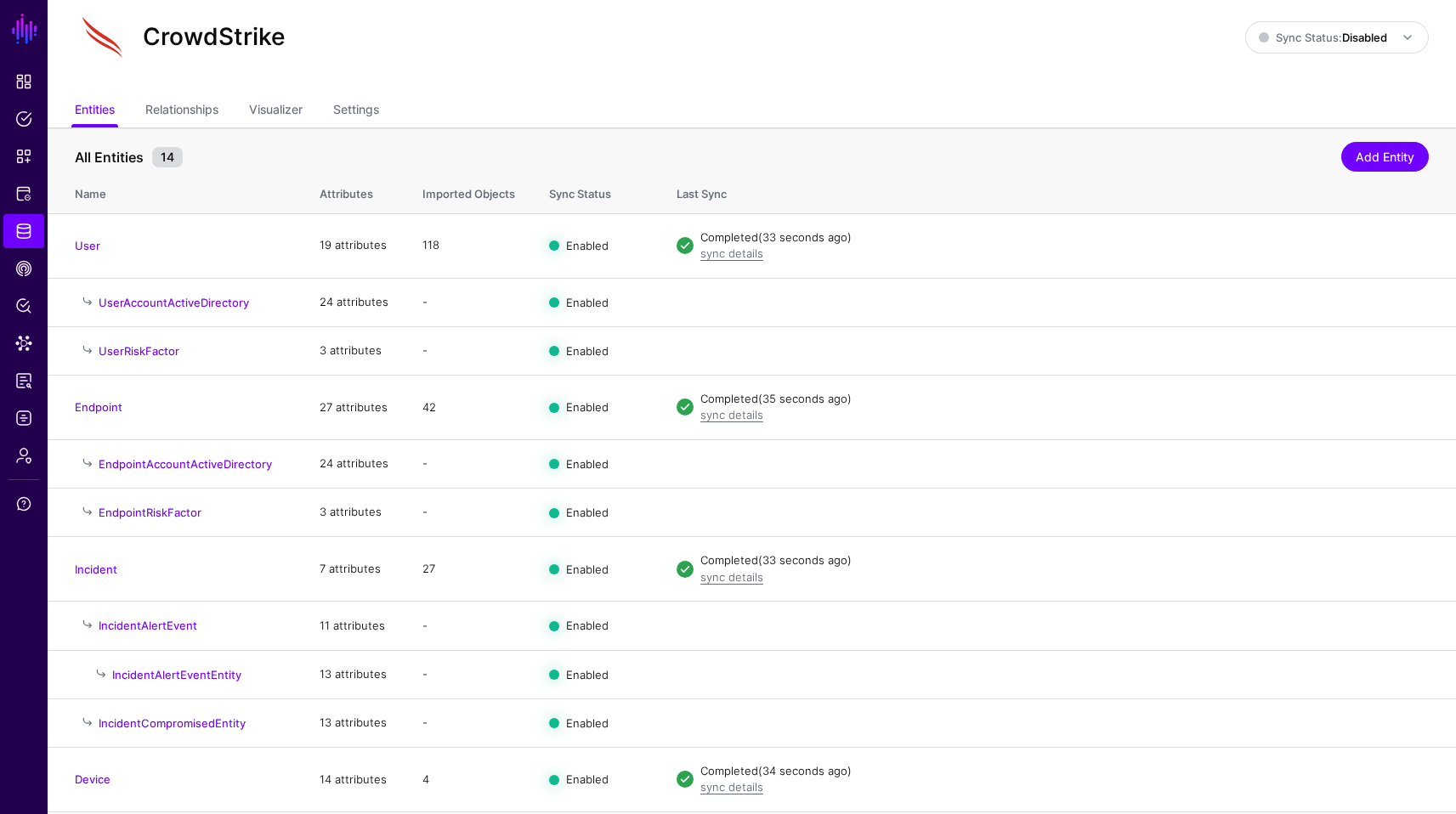
scroll to position [0, 0]
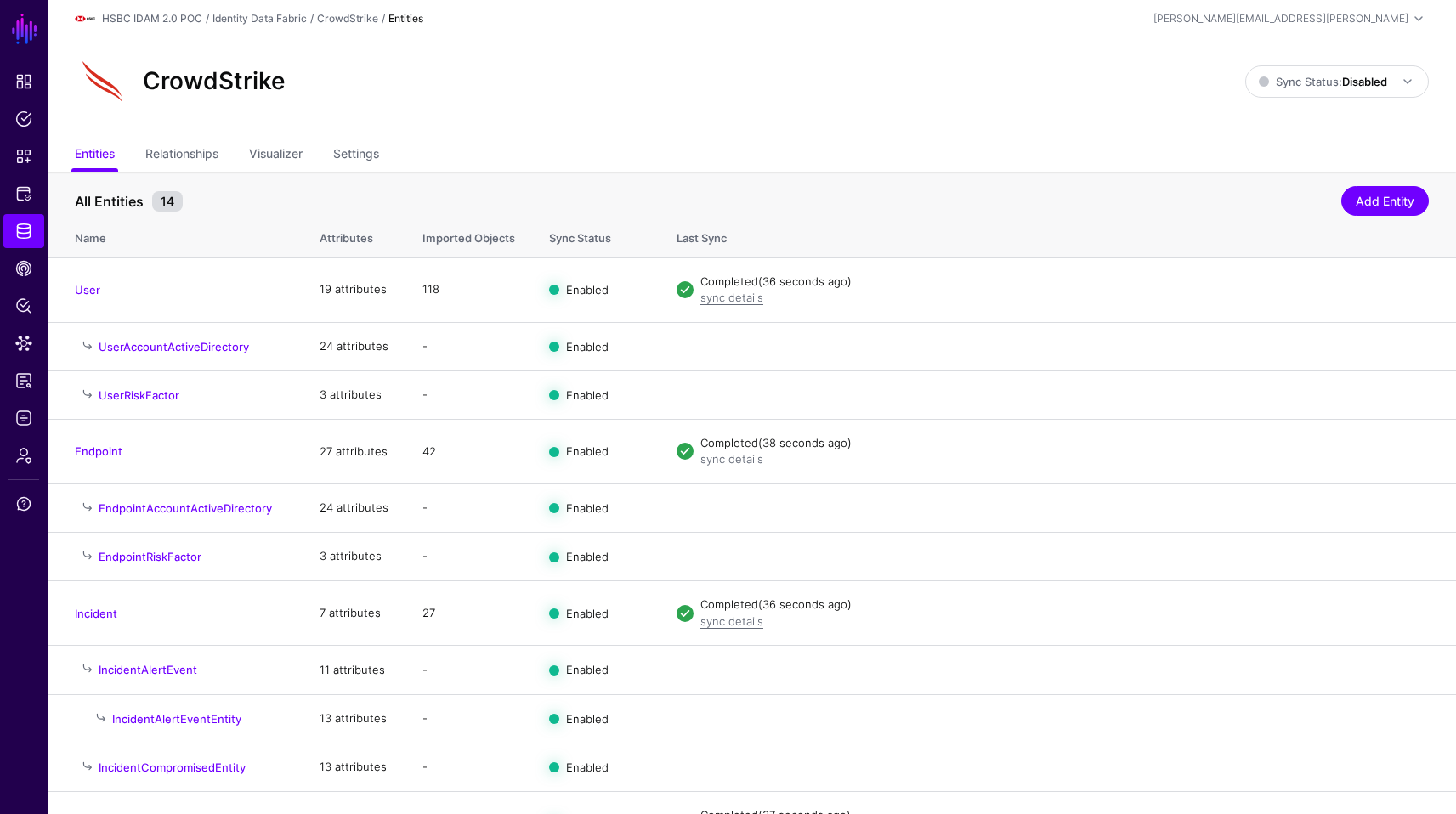
click at [68, 162] on div "Entities Relationships Visualizer Settings" at bounding box center [752, 156] width 1409 height 33
click at [10, 238] on link "Identity Data Fabric" at bounding box center [23, 231] width 40 height 34
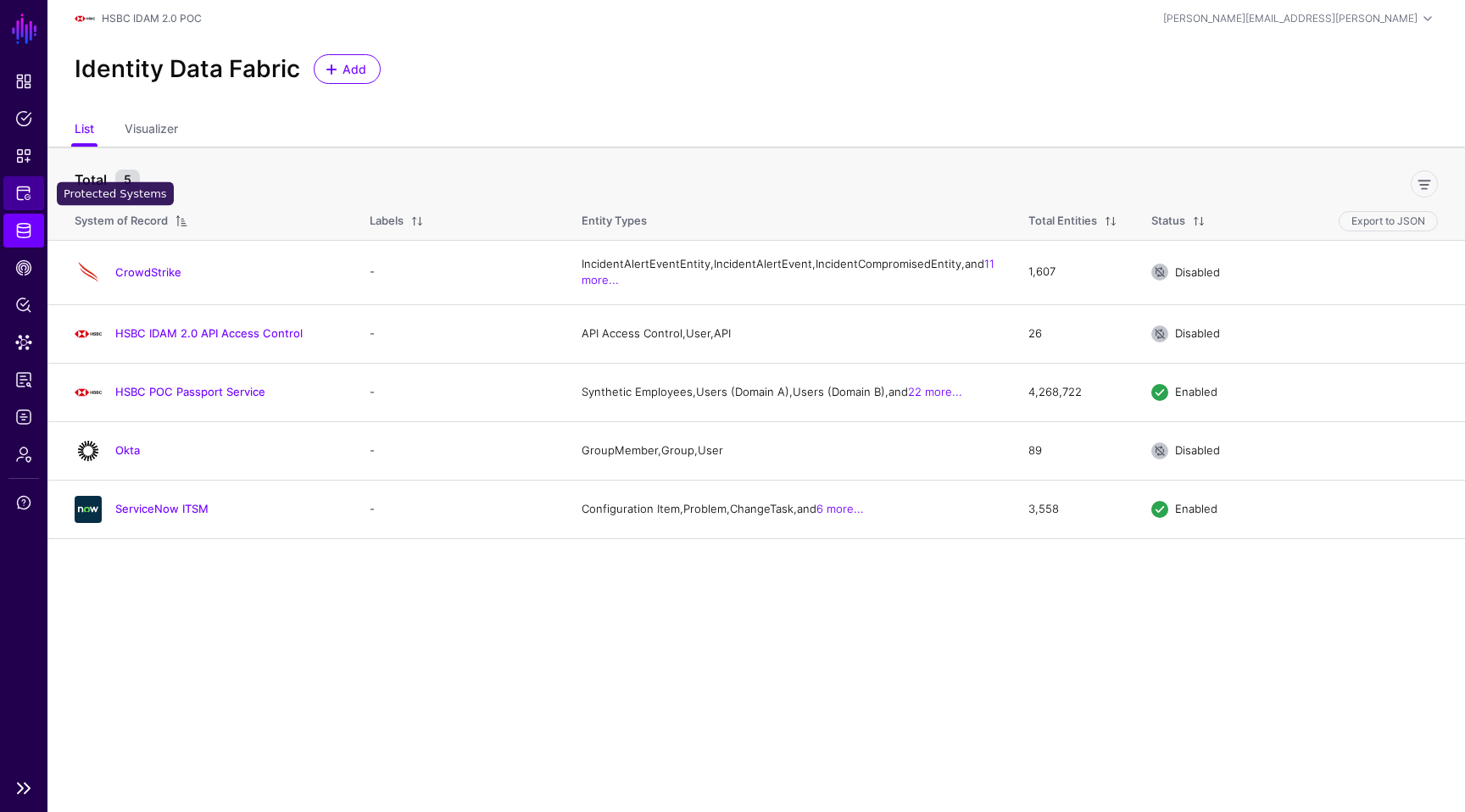
click at [26, 183] on link "Protected Systems" at bounding box center [23, 194] width 40 height 34
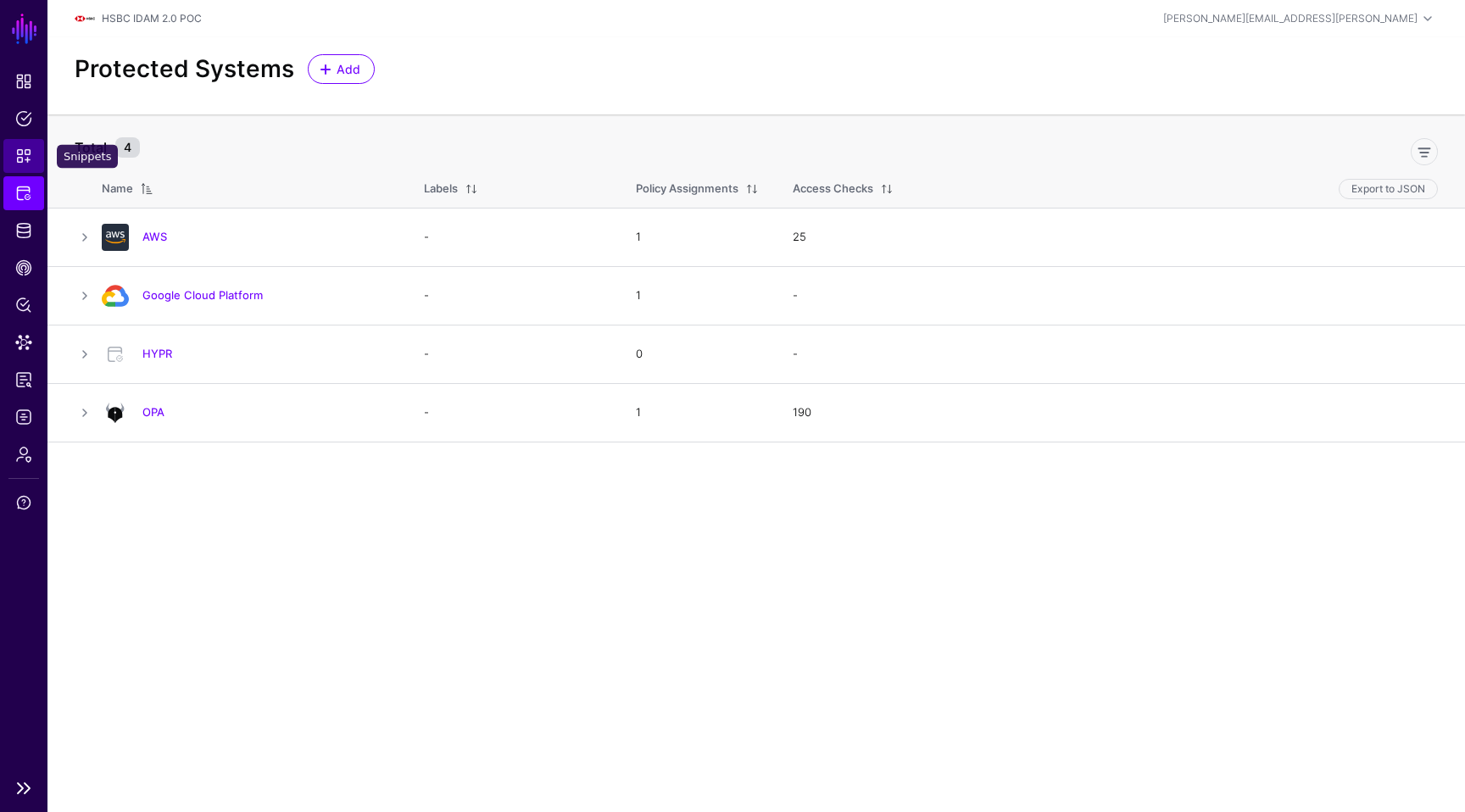
click at [28, 164] on span "Snippets" at bounding box center [24, 156] width 17 height 17
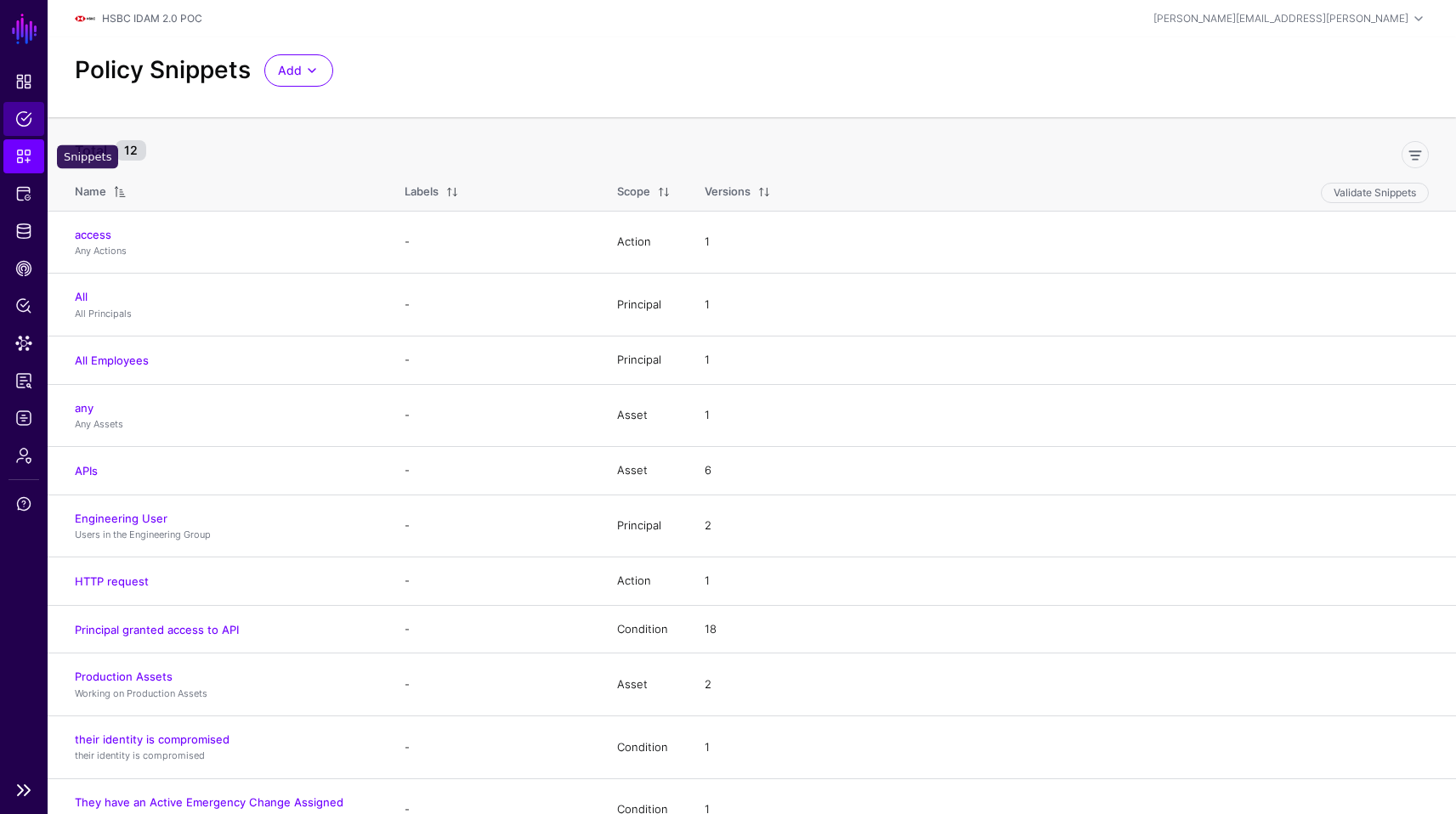
click at [25, 133] on link "Policies" at bounding box center [23, 119] width 40 height 34
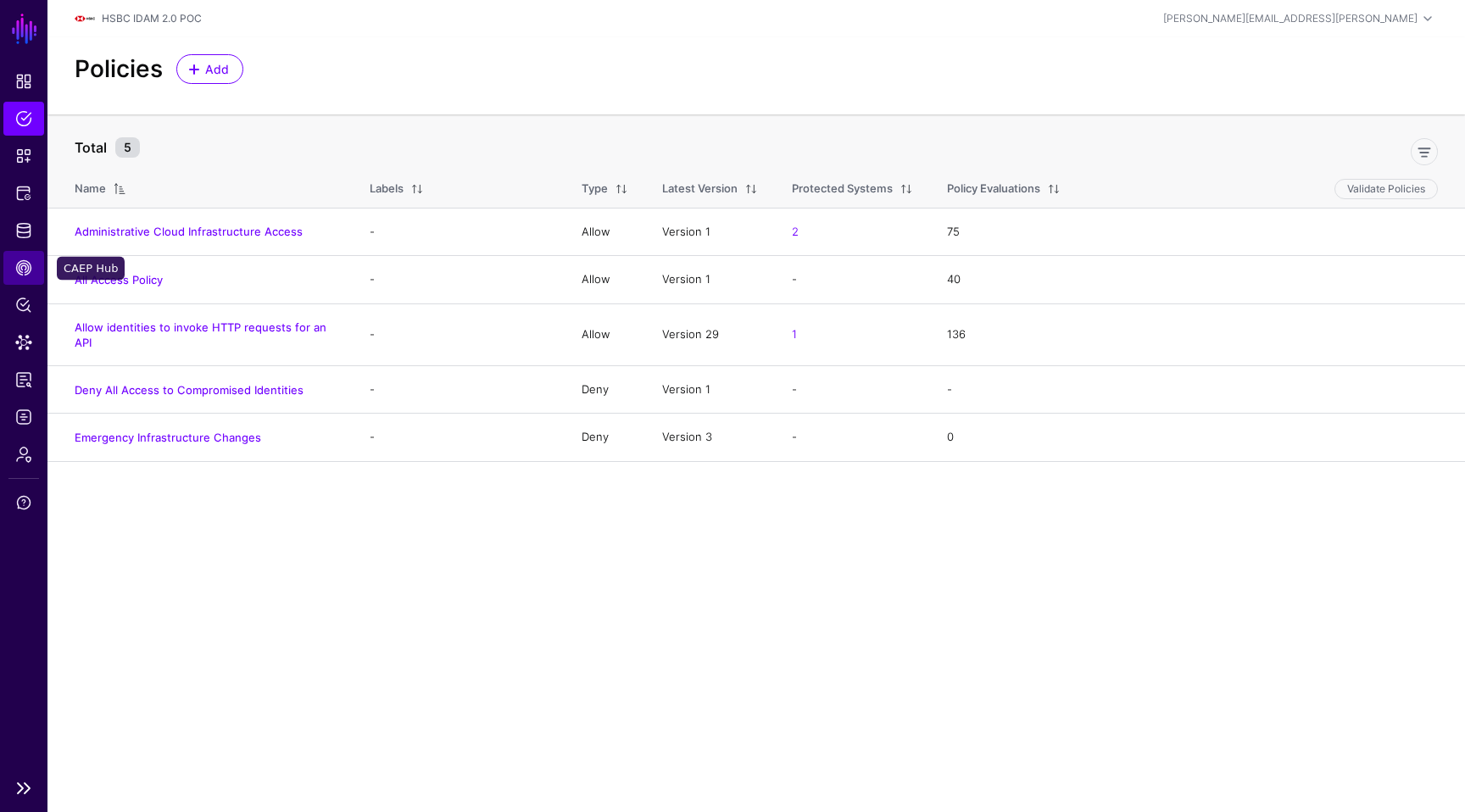
click at [19, 262] on span "CAEP Hub" at bounding box center [24, 268] width 17 height 17
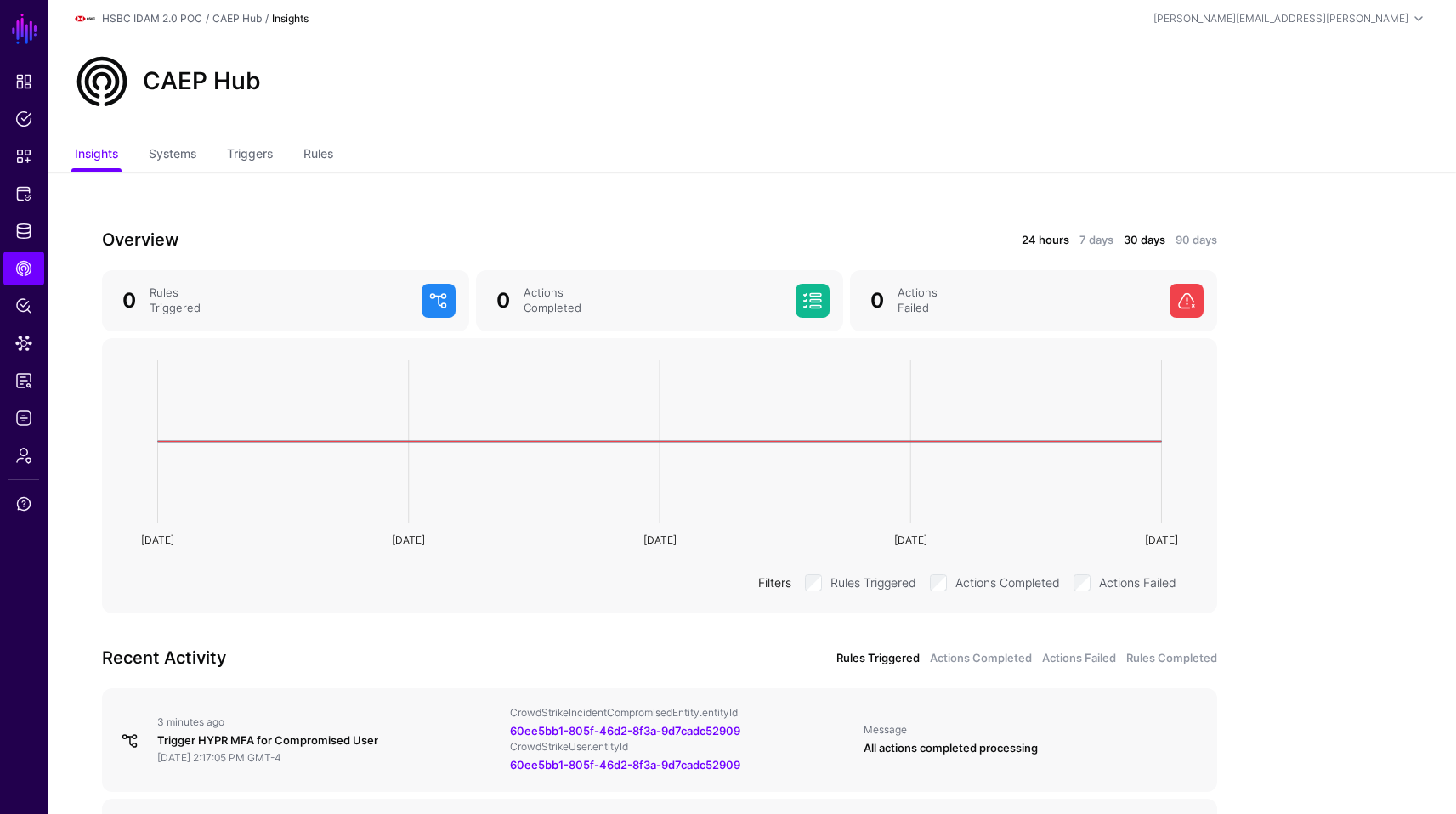
click at [1035, 242] on link "24 hours" at bounding box center [1045, 241] width 47 height 17
click at [318, 148] on link "Rules" at bounding box center [318, 156] width 30 height 33
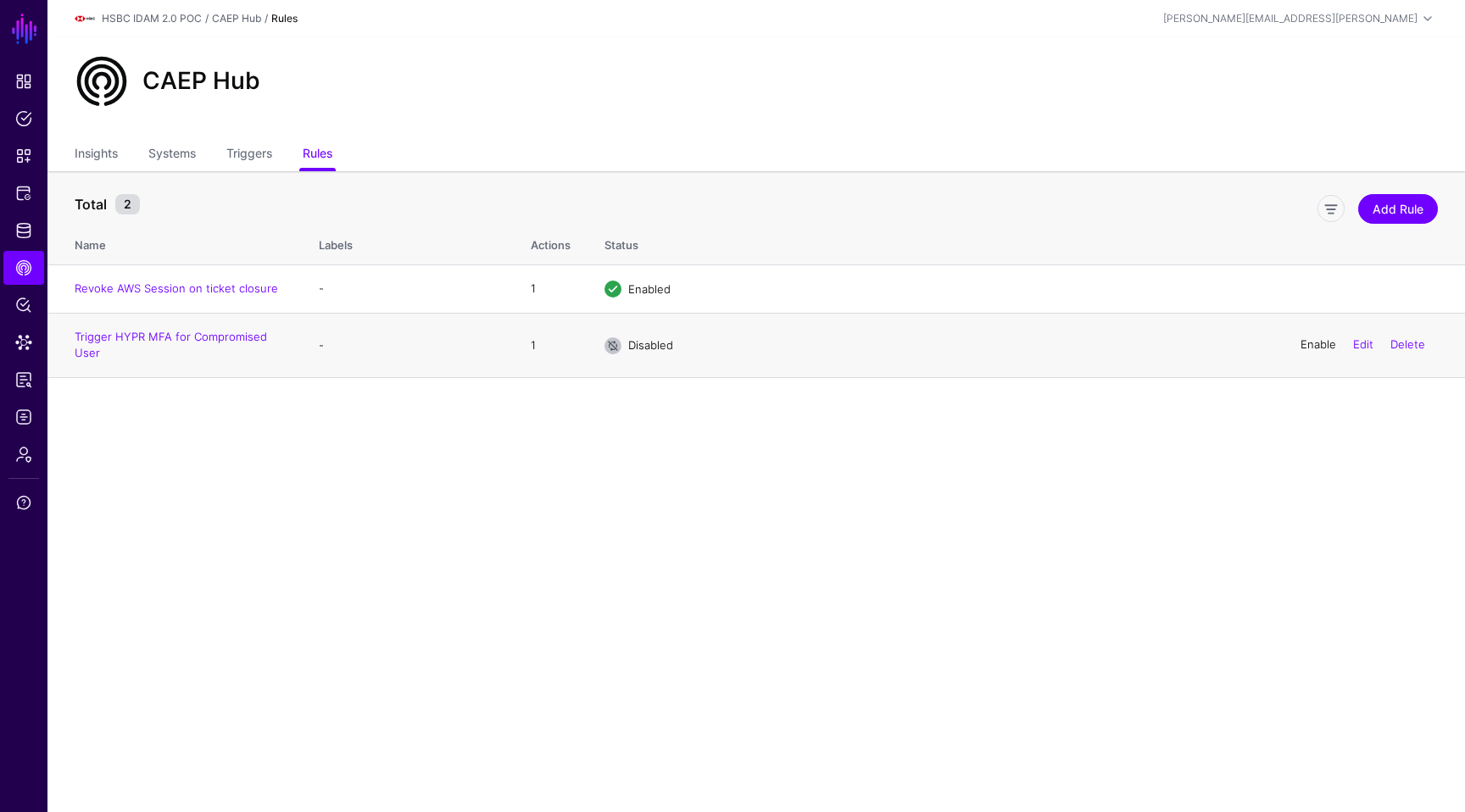
click at [1300, 351] on link "Enable" at bounding box center [1318, 345] width 36 height 14
click at [106, 156] on link "Insights" at bounding box center [96, 155] width 43 height 33
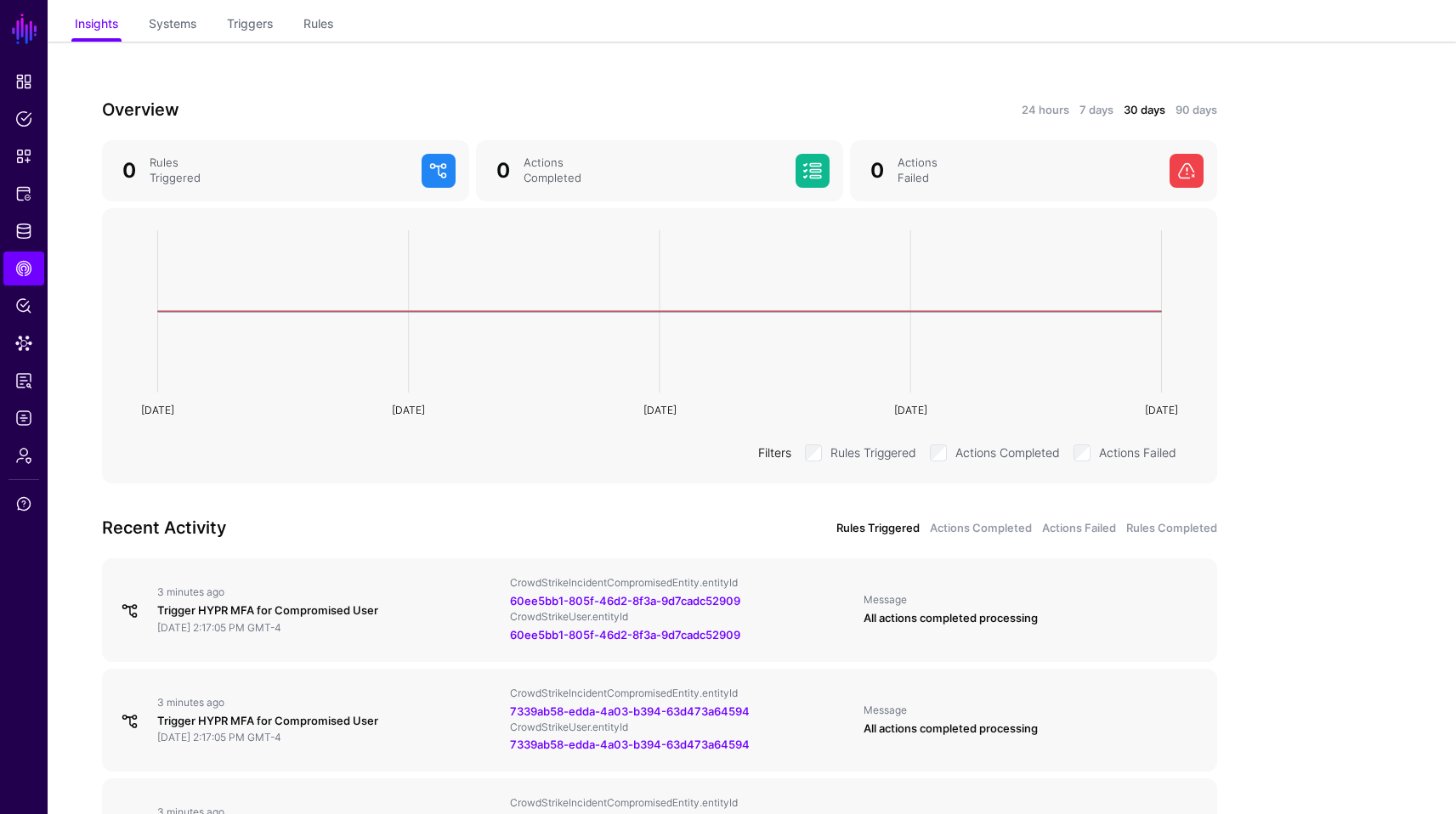
scroll to position [125, 0]
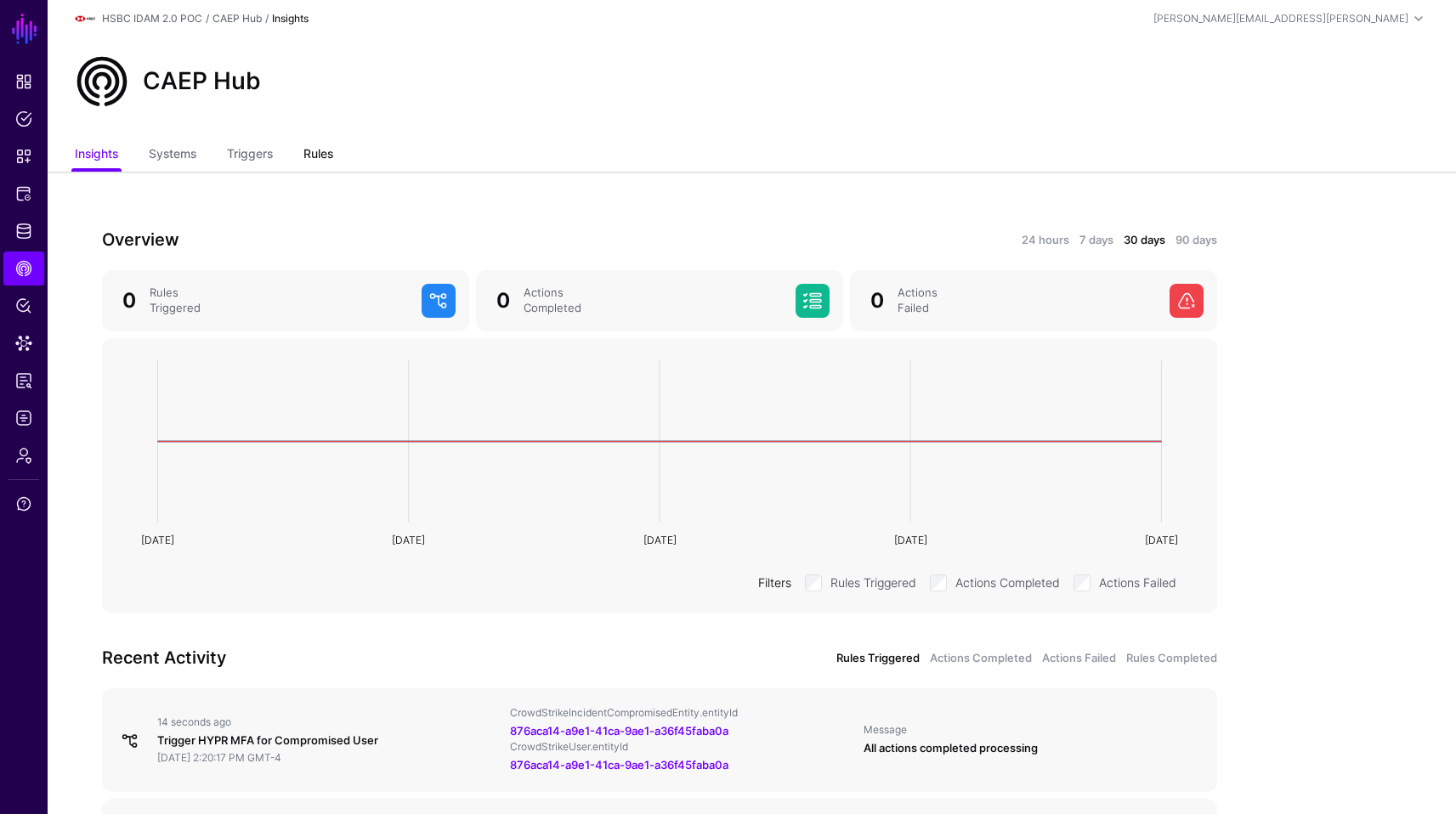
click at [326, 159] on link "Rules" at bounding box center [318, 156] width 30 height 33
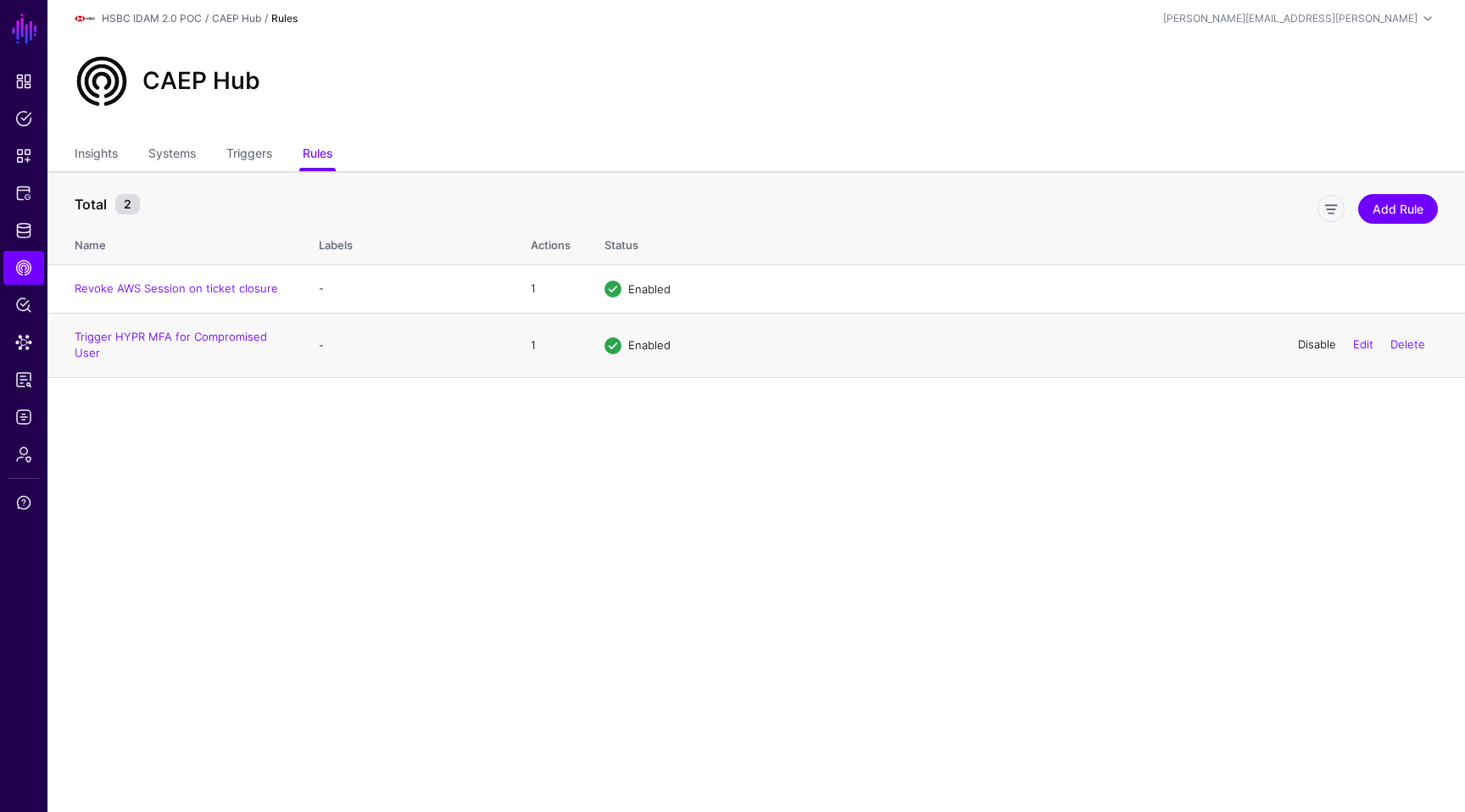
click at [1300, 345] on link "Disable" at bounding box center [1317, 345] width 38 height 14
click at [244, 167] on link "Triggers" at bounding box center [249, 155] width 45 height 33
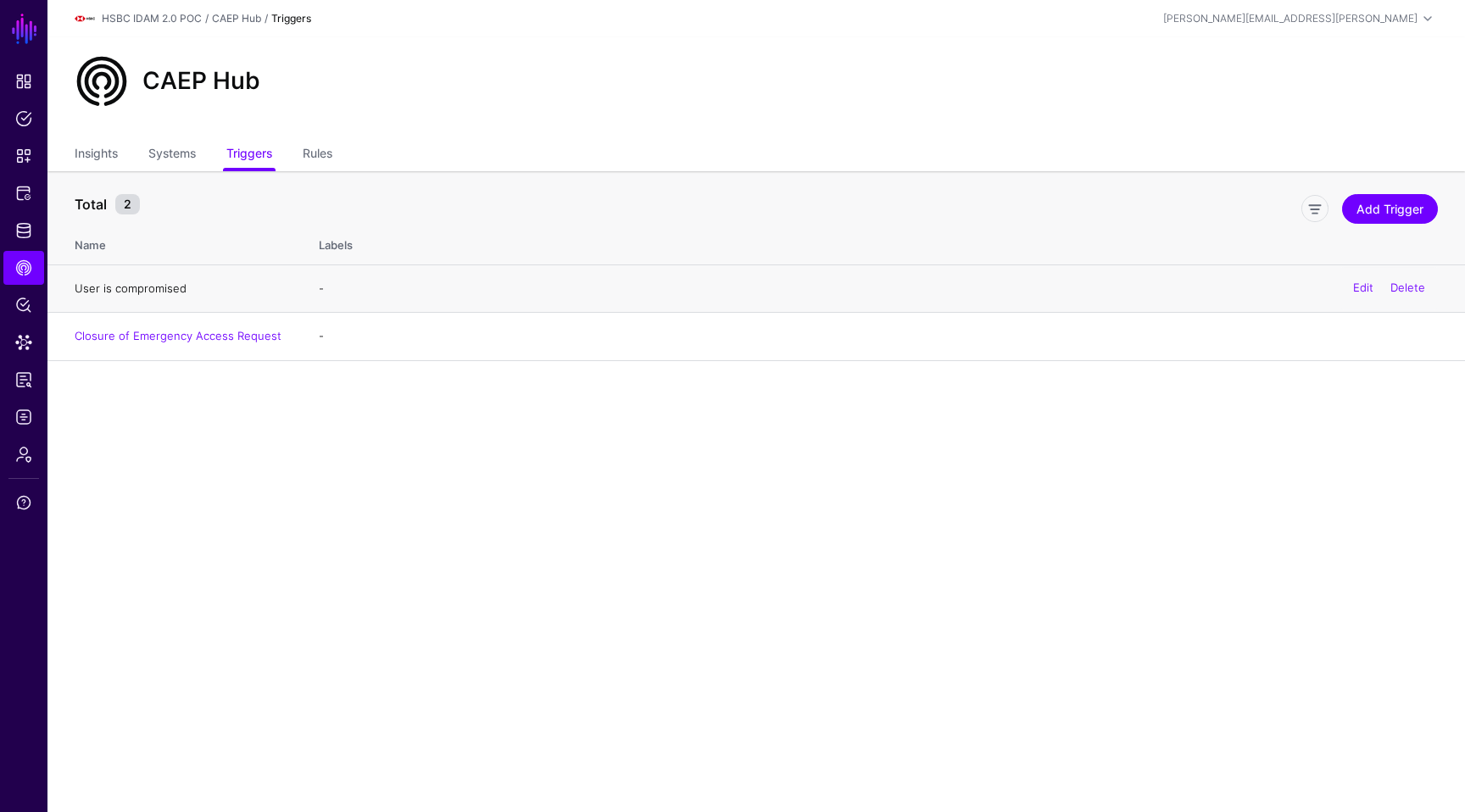
click at [140, 286] on link "User is compromised" at bounding box center [130, 288] width 112 height 14
click at [16, 305] on span "Policy Lens" at bounding box center [24, 305] width 17 height 17
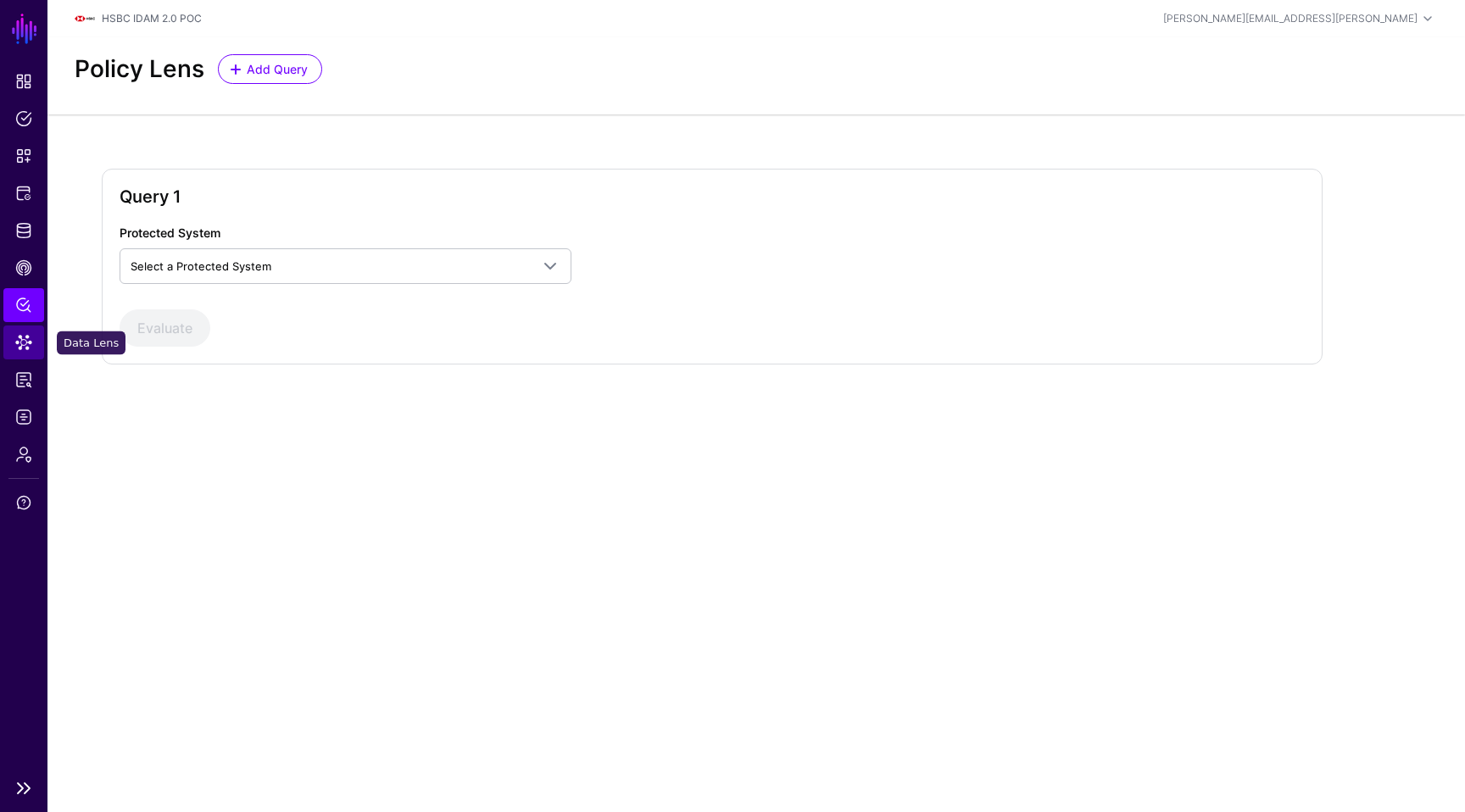
click at [33, 343] on link "Data Lens" at bounding box center [23, 343] width 40 height 34
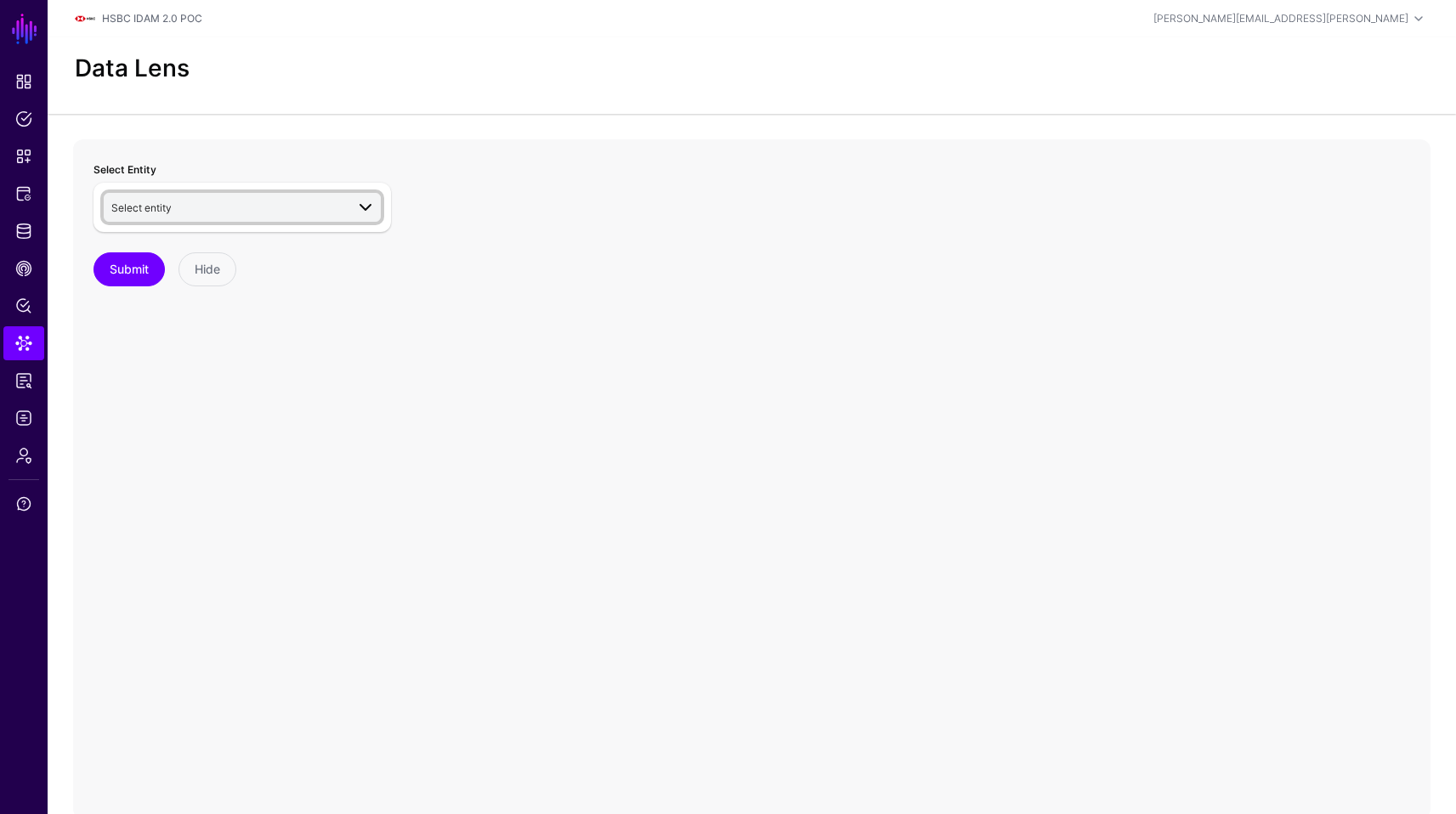
click at [231, 203] on span "Select entity" at bounding box center [228, 207] width 234 height 19
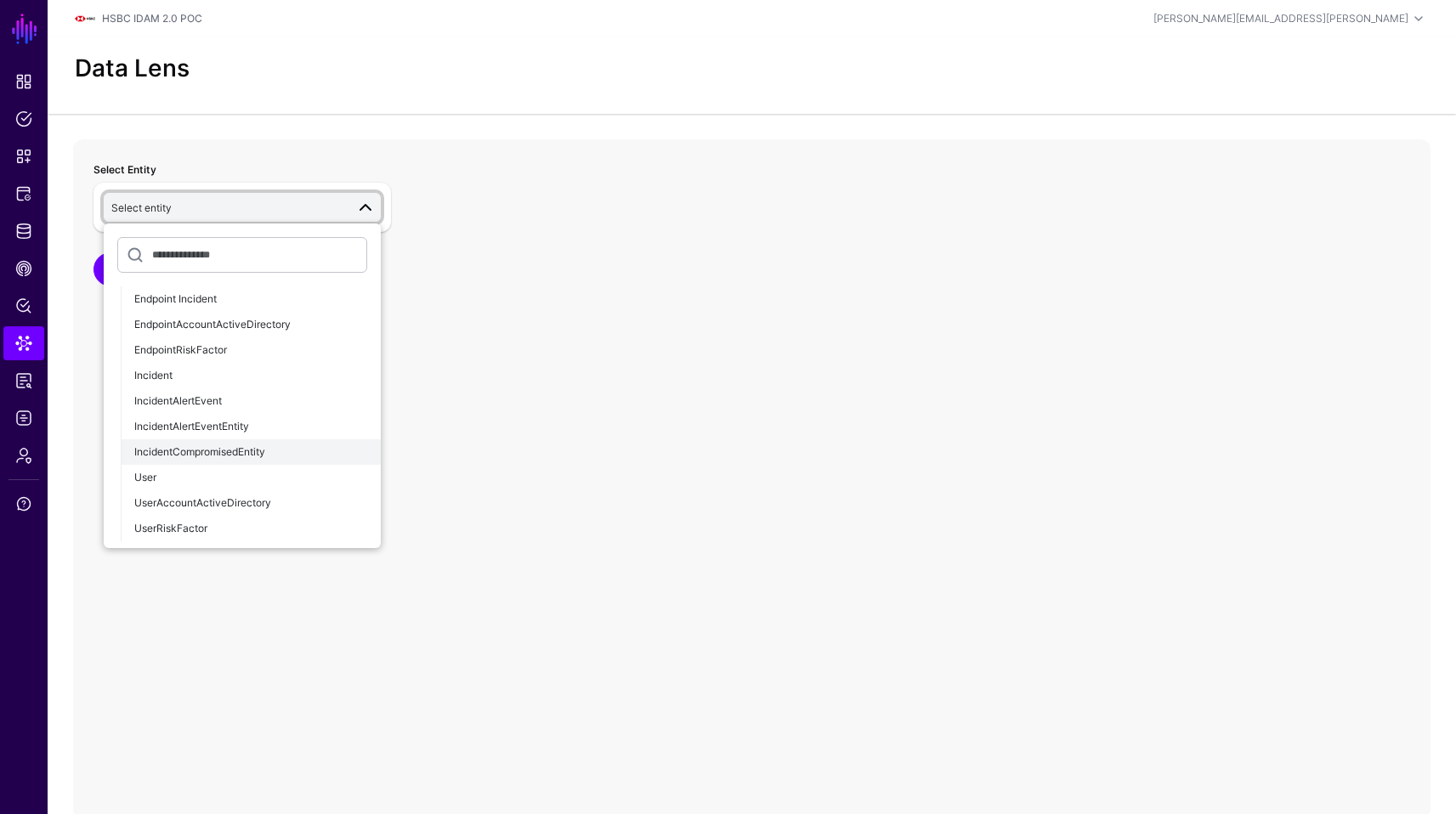
click at [265, 455] on span "IncidentCompromisedEntity" at bounding box center [200, 451] width 131 height 13
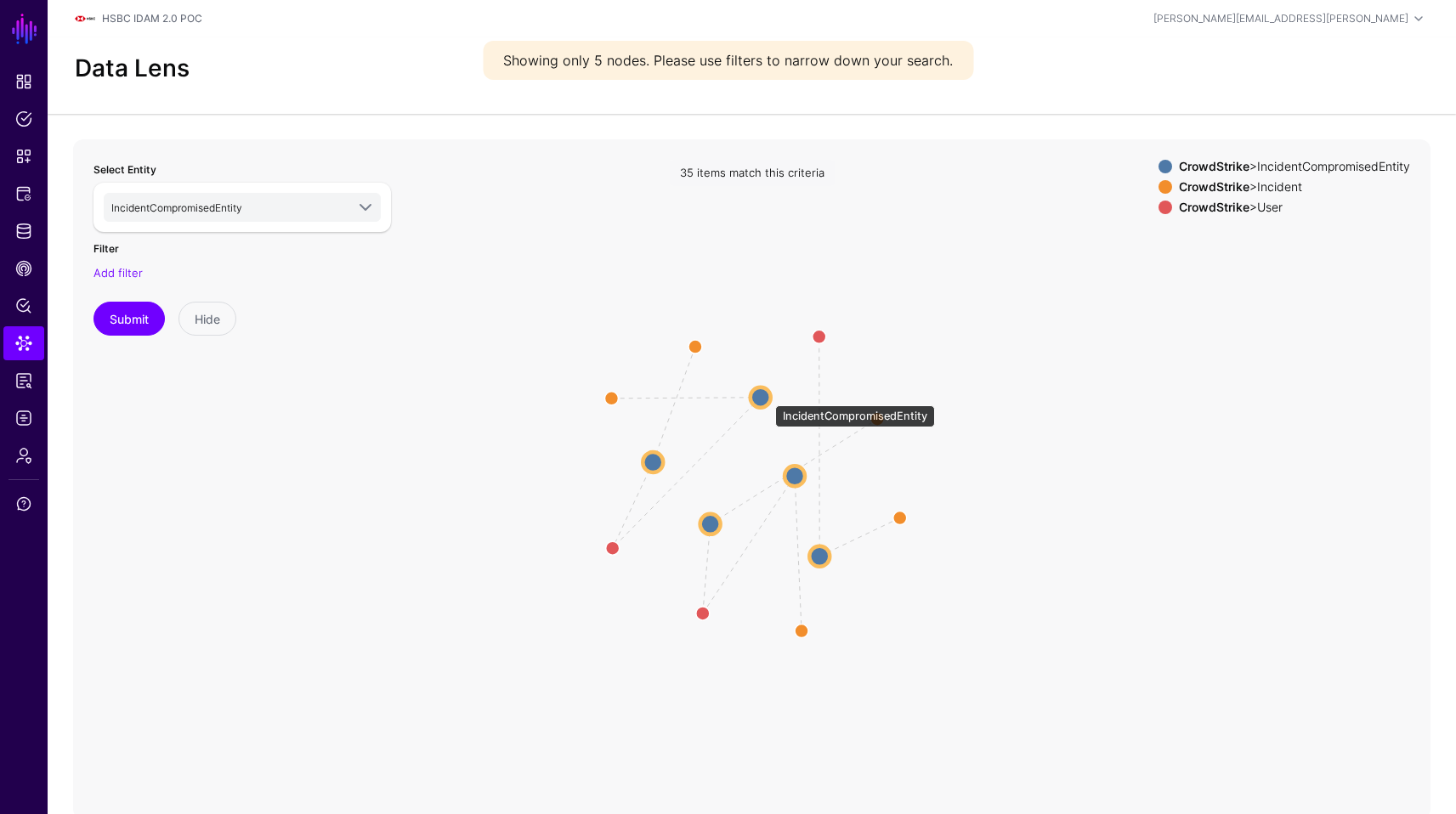
click at [758, 397] on circle at bounding box center [761, 397] width 21 height 21
click at [756, 395] on circle at bounding box center [760, 395] width 21 height 21
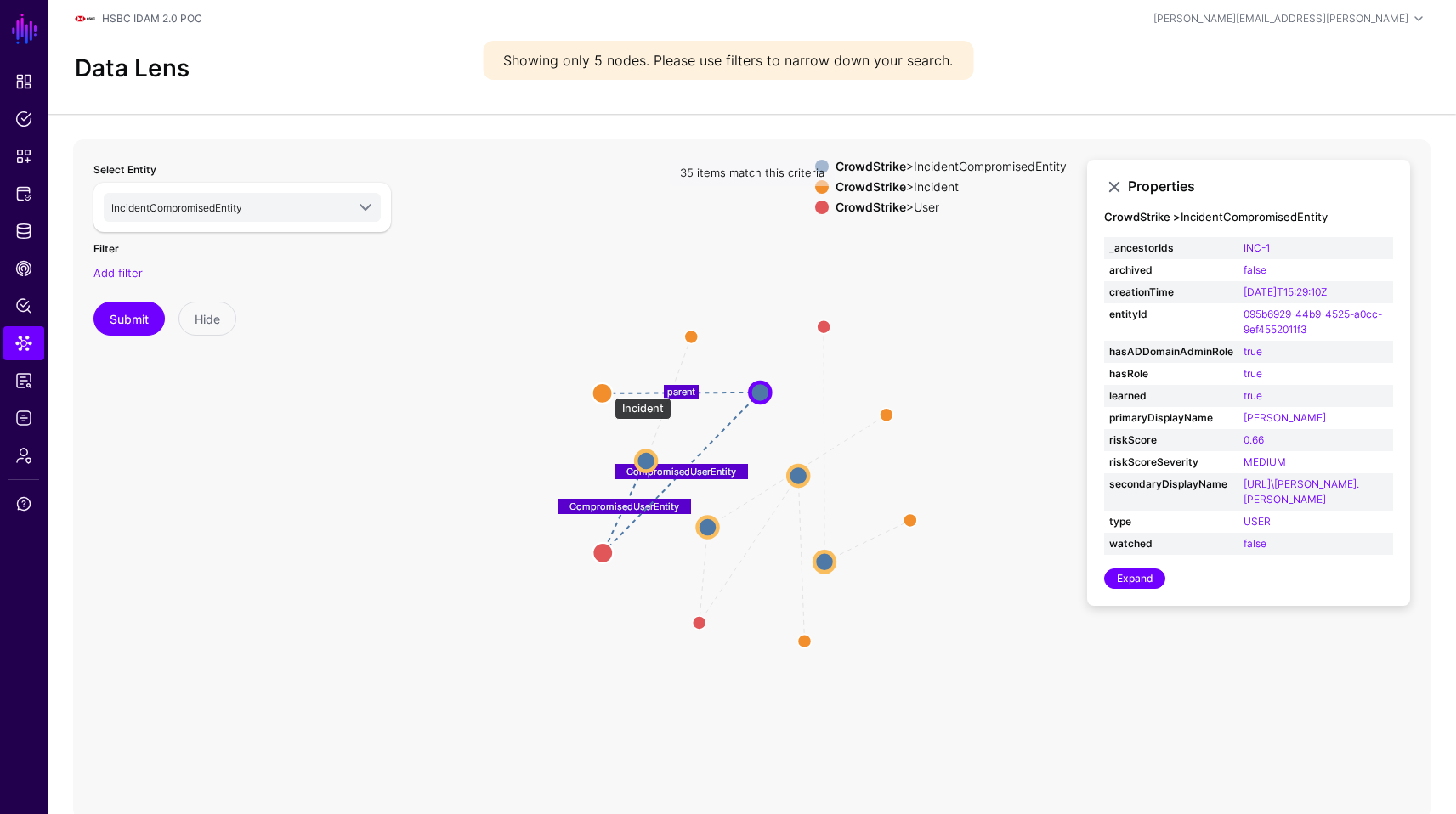
click at [606, 389] on circle at bounding box center [603, 393] width 21 height 21
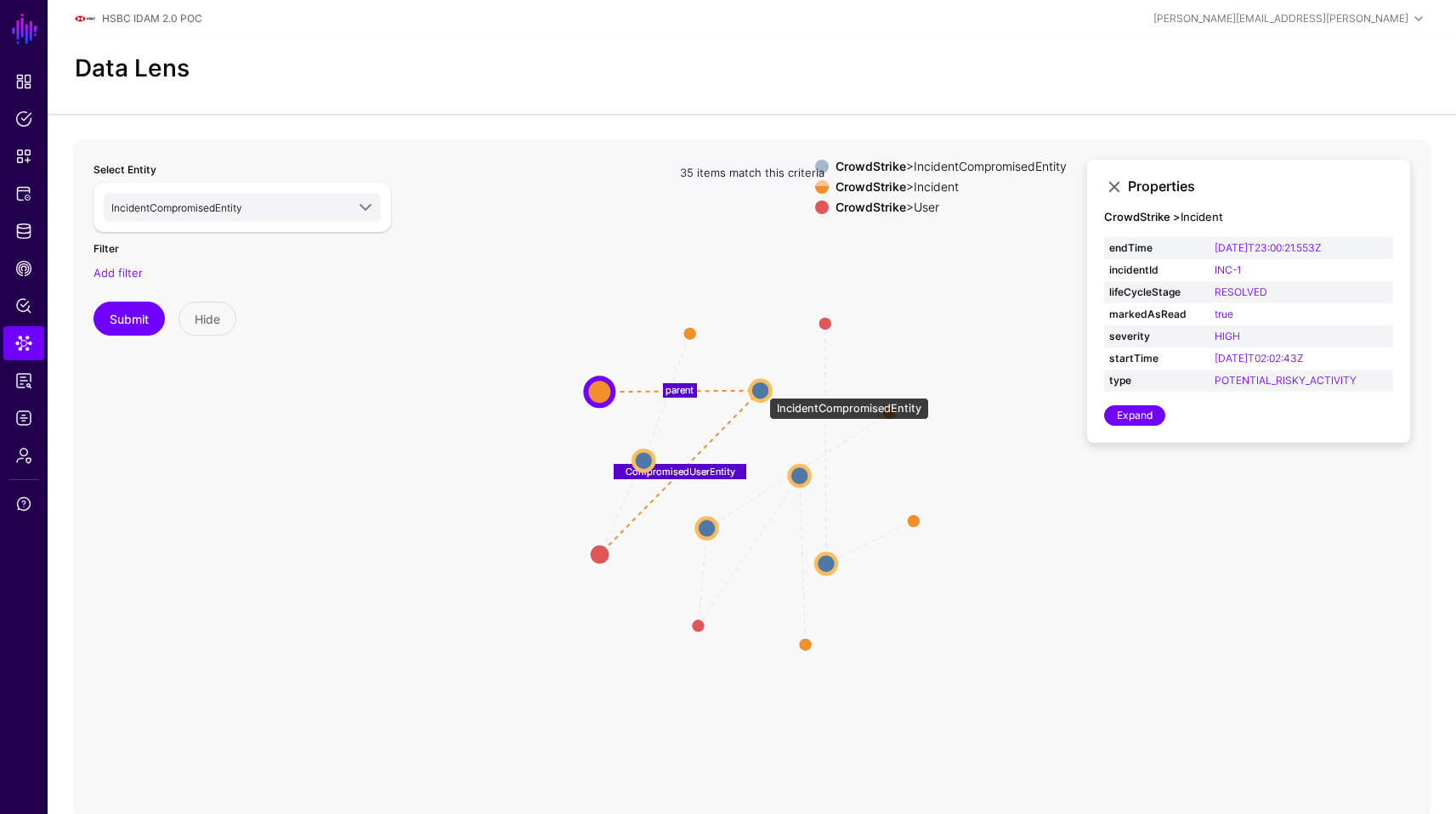
click at [761, 389] on circle at bounding box center [761, 390] width 21 height 21
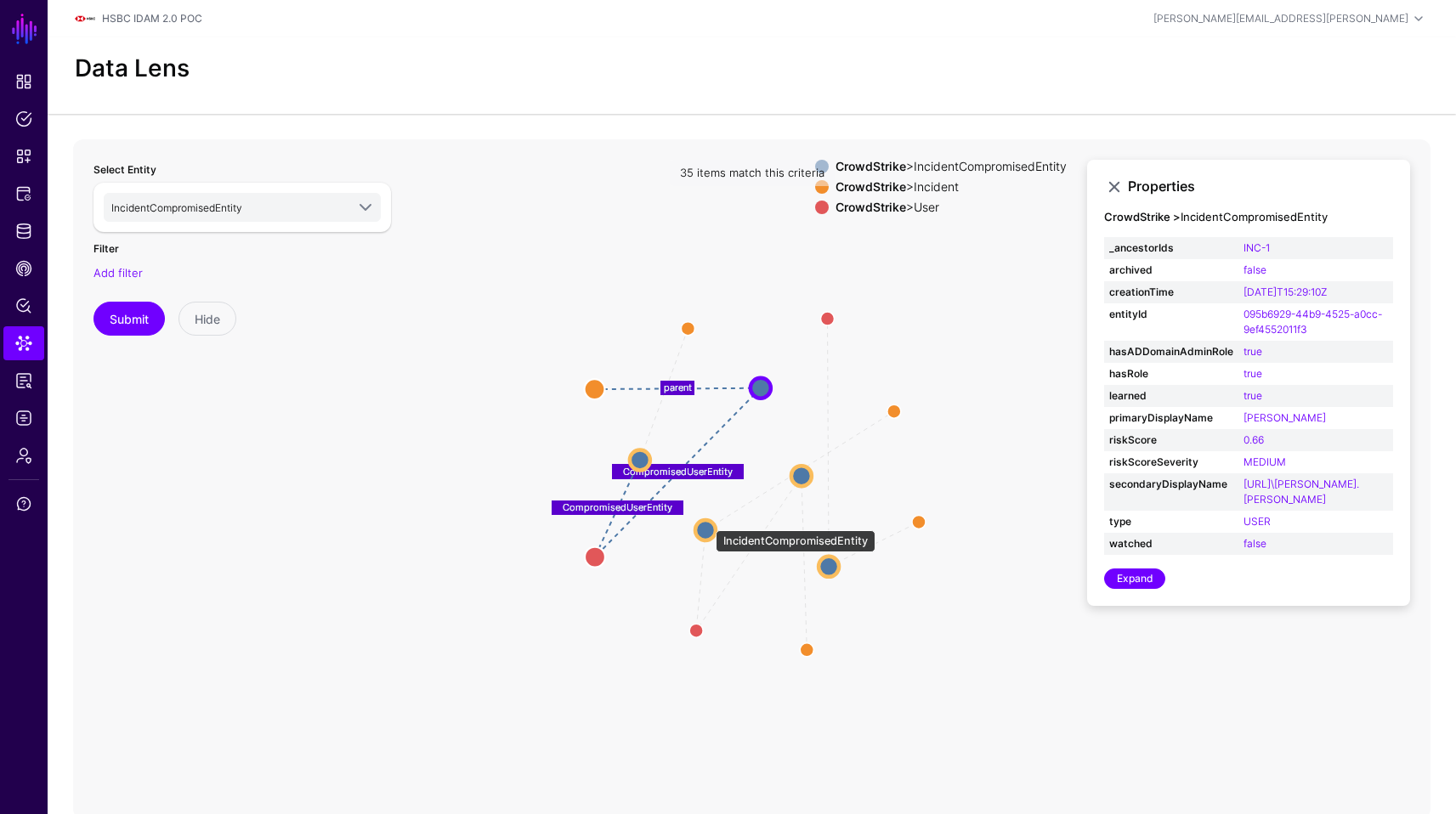
click at [707, 522] on circle at bounding box center [706, 530] width 21 height 21
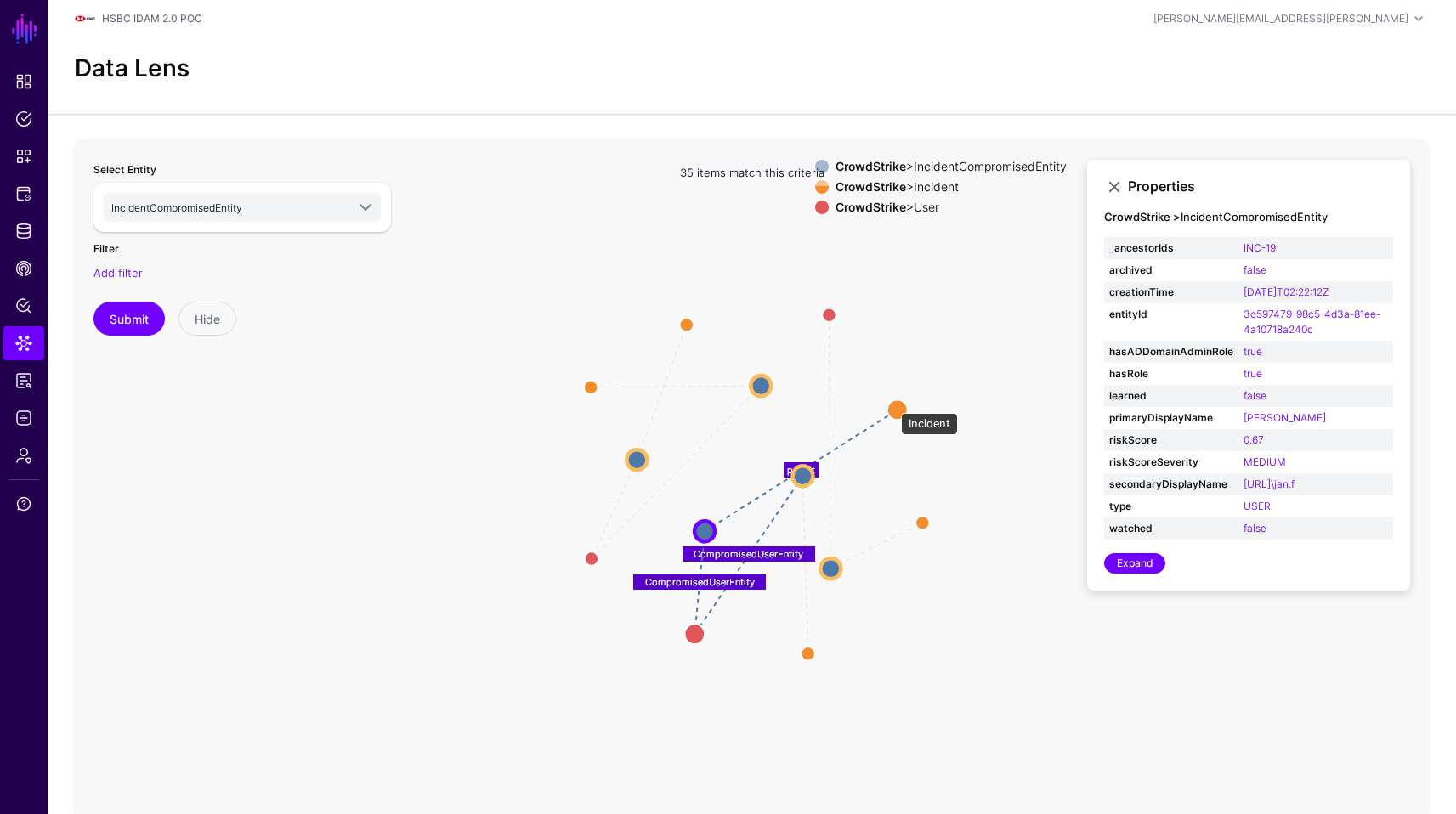
click at [894, 405] on circle at bounding box center [898, 410] width 21 height 21
click at [894, 405] on circle at bounding box center [900, 410] width 21 height 21
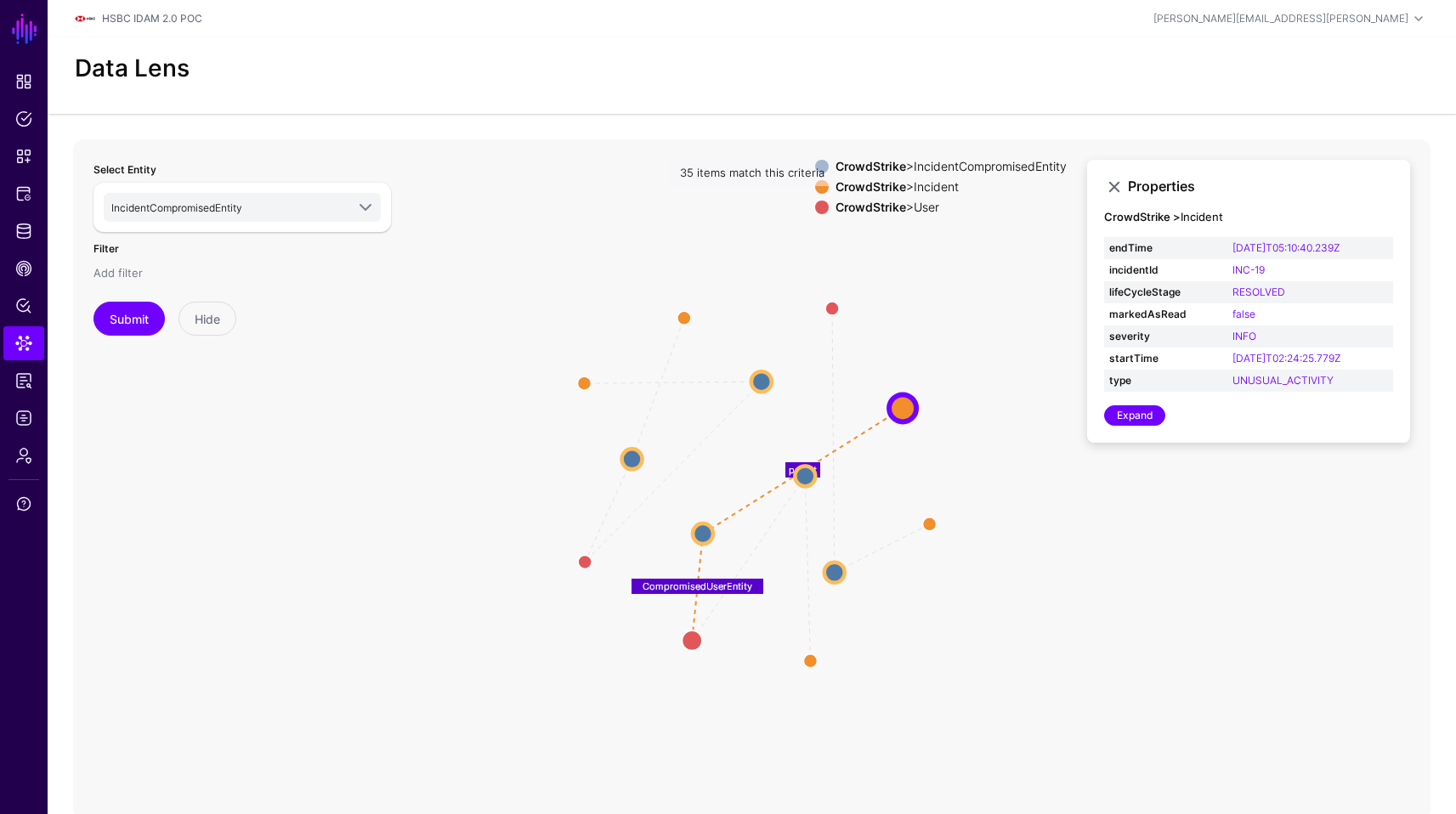
click at [139, 266] on link "Add filter" at bounding box center [118, 272] width 49 height 14
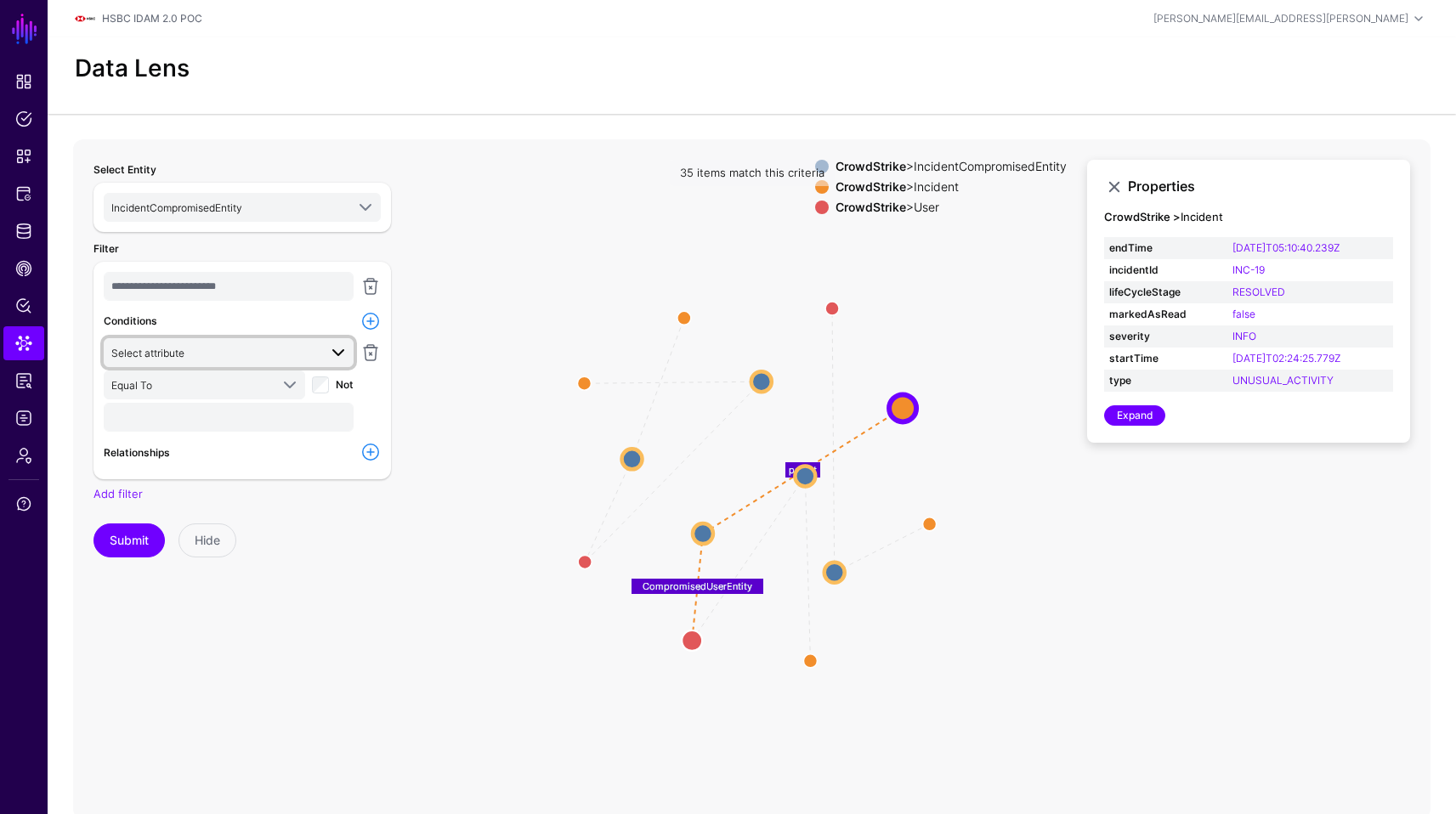
click at [267, 361] on span "Select attribute" at bounding box center [230, 352] width 237 height 21
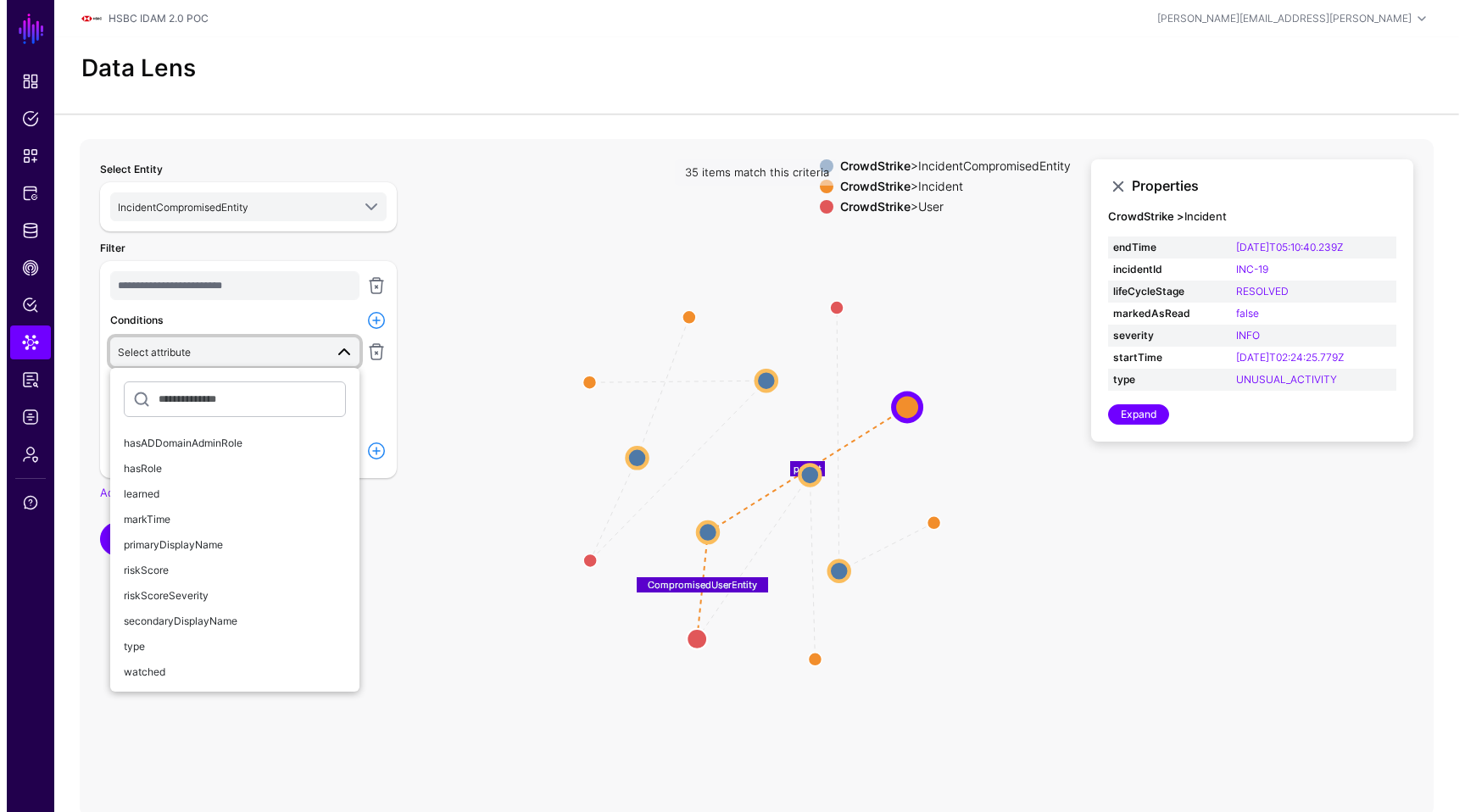
scroll to position [0, 0]
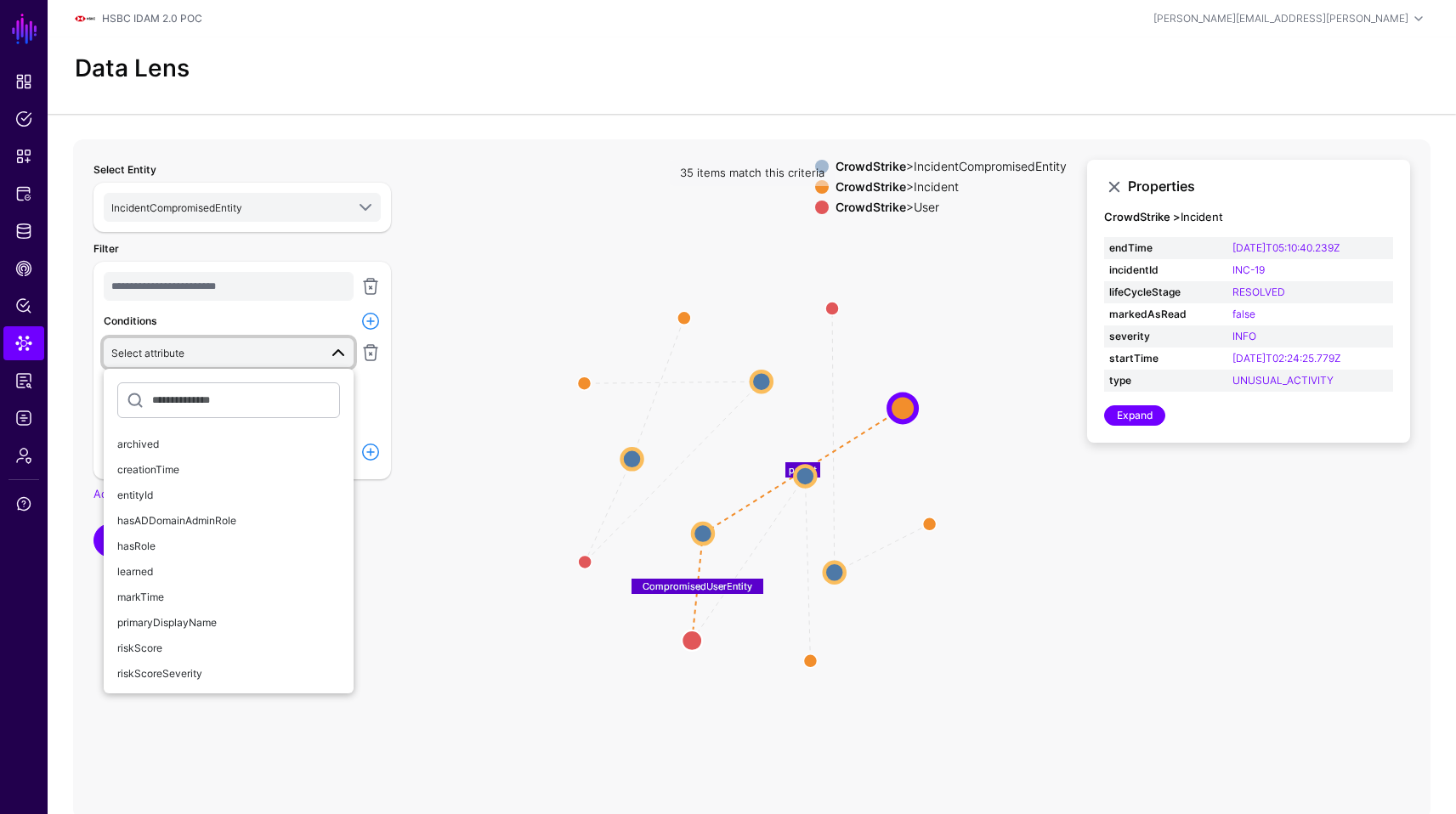
click at [278, 261] on div "**********" at bounding box center [243, 370] width 298 height 217
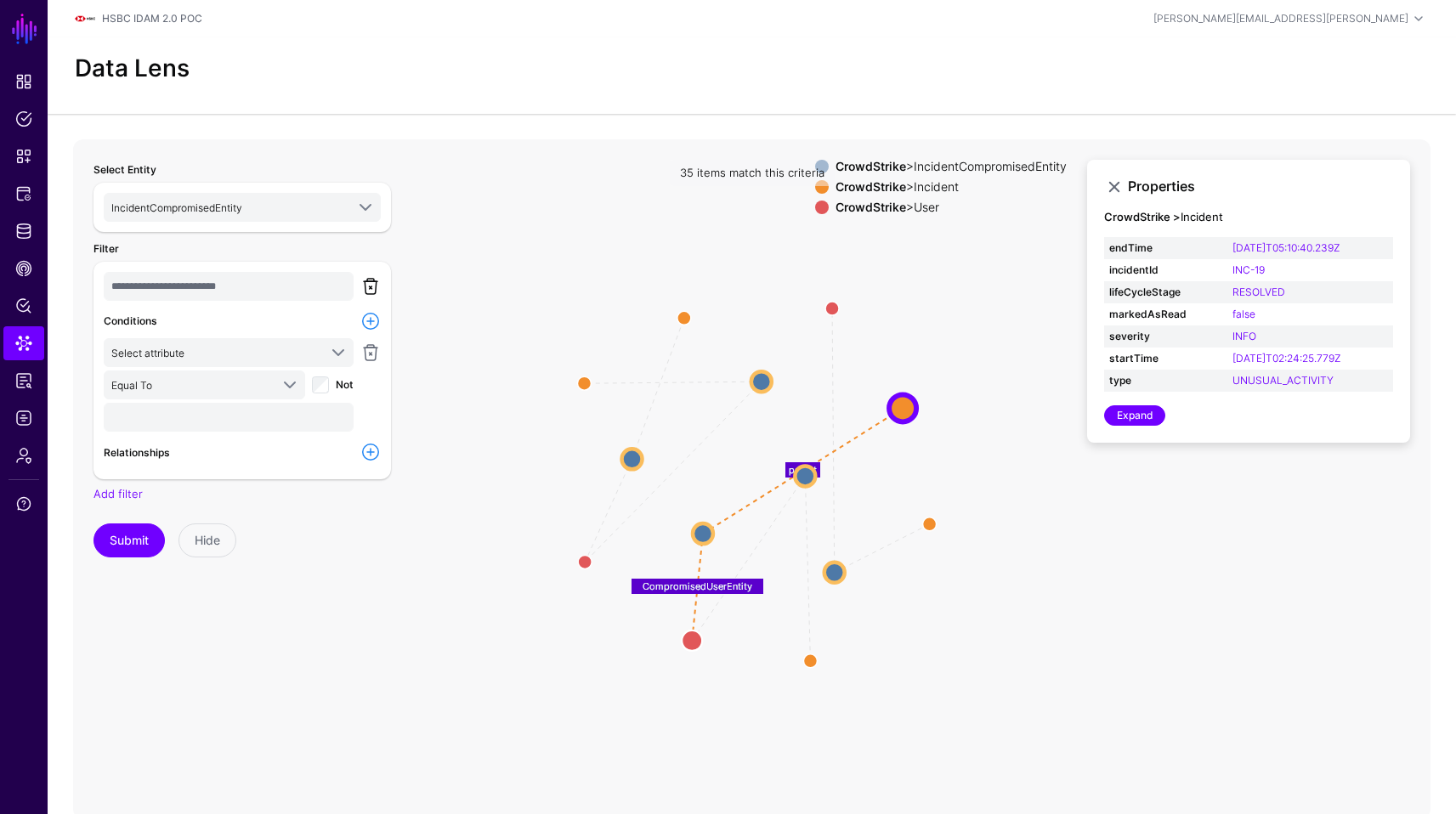
click at [377, 278] on link at bounding box center [371, 286] width 21 height 21
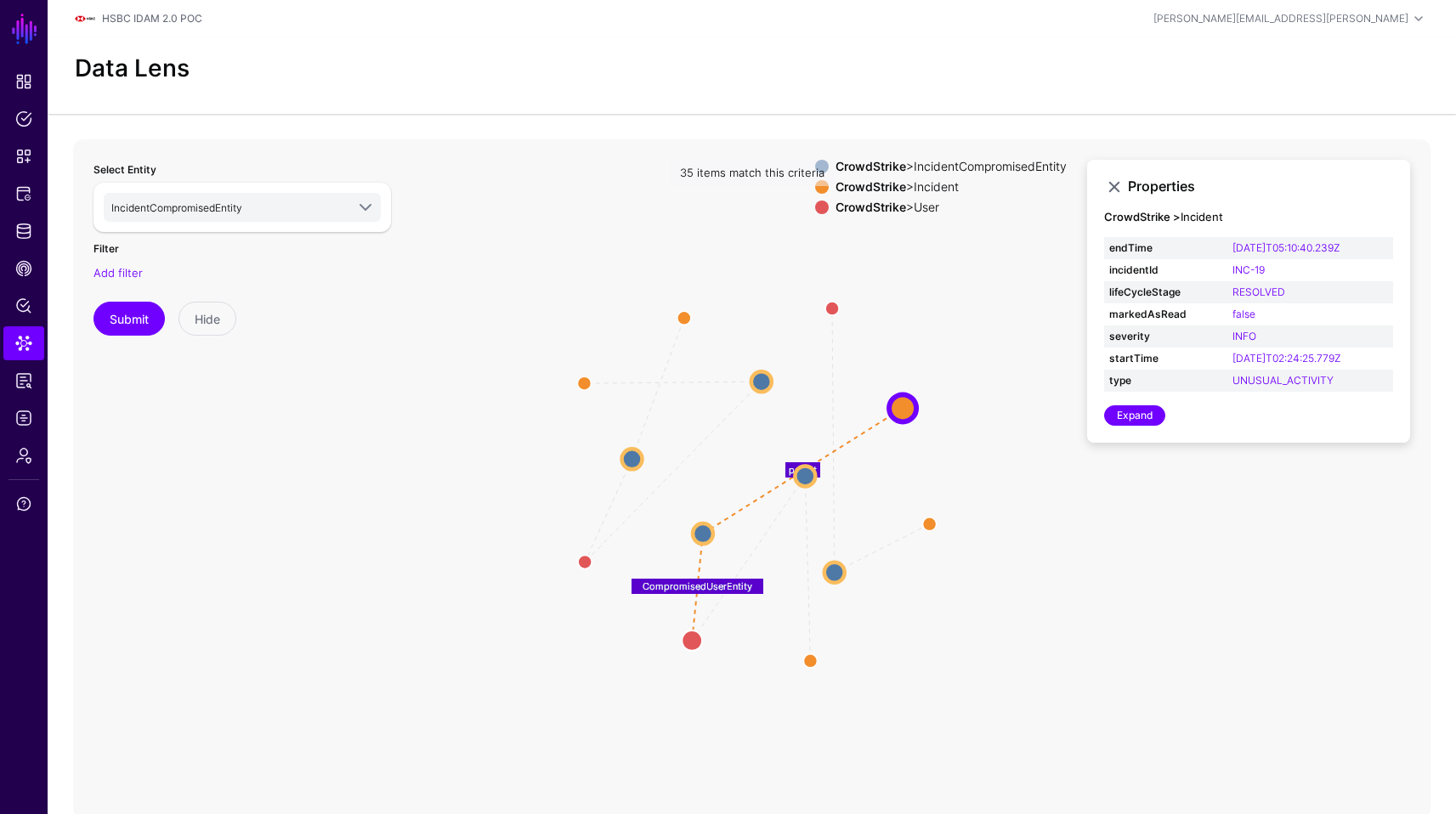
click at [121, 281] on div "Select Entity IncidentCompromisedEntity HSBC POC Passport Service Group Members…" at bounding box center [243, 248] width 298 height 177
click at [122, 275] on link "Add filter" at bounding box center [118, 272] width 49 height 14
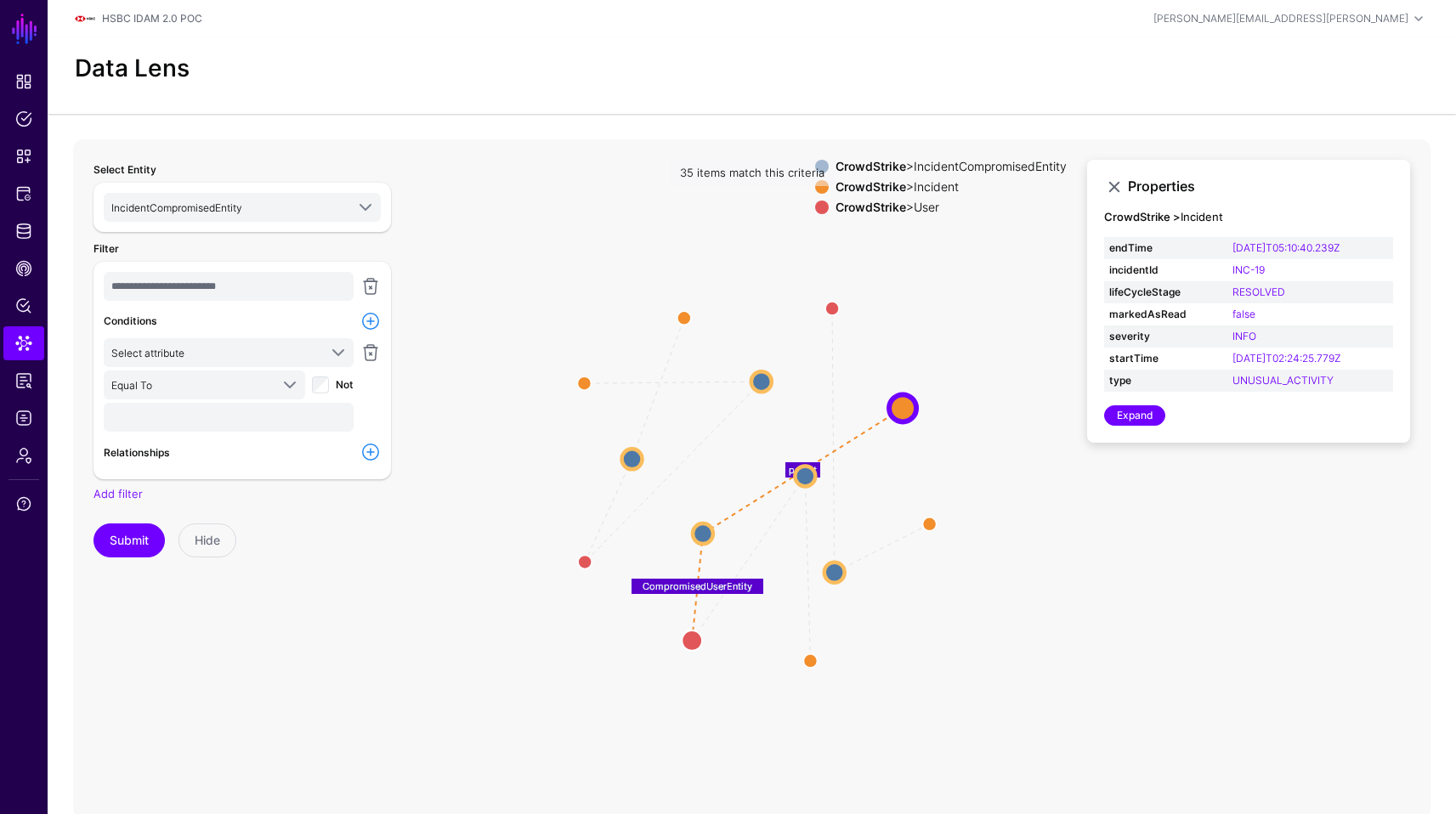
click at [190, 435] on div "**********" at bounding box center [243, 366] width 277 height 190
click at [227, 443] on div "Relationships" at bounding box center [229, 452] width 257 height 20
click at [366, 451] on link at bounding box center [371, 452] width 21 height 21
click at [307, 476] on span "Select relationship" at bounding box center [214, 484] width 206 height 19
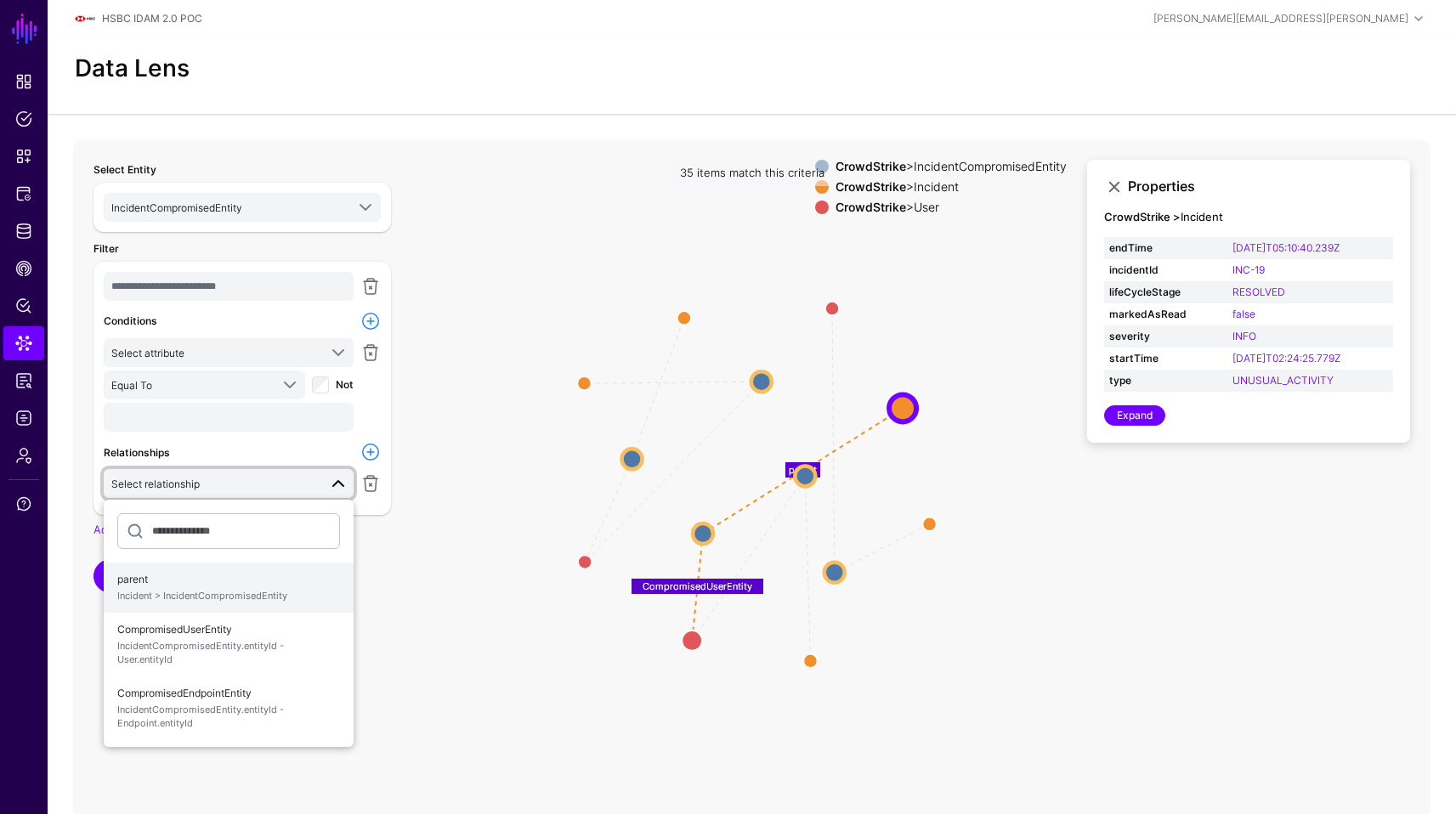
click at [290, 600] on span "Incident > IncidentCompromisedEntity" at bounding box center [228, 596] width 223 height 15
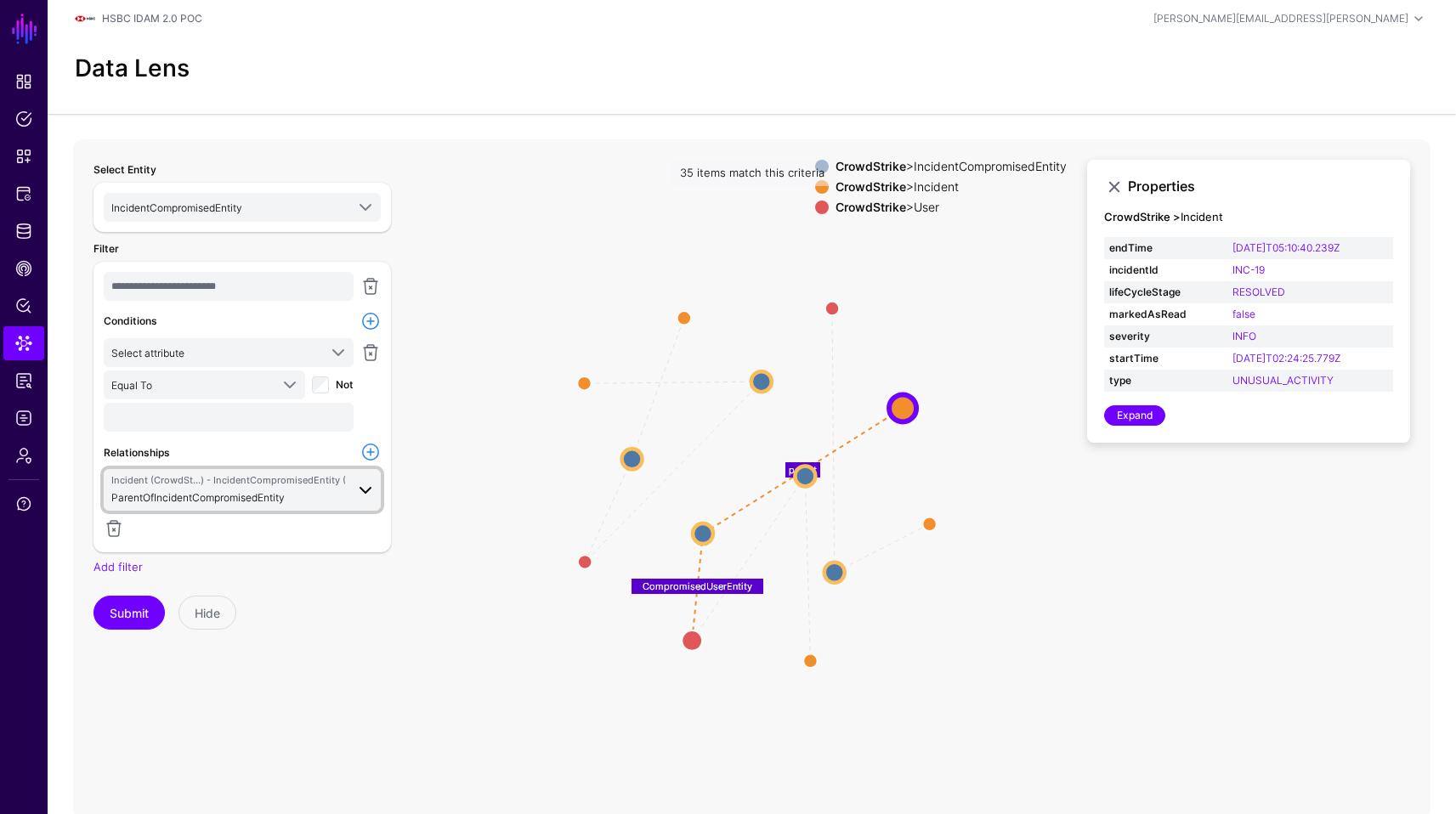
click at [377, 481] on link "Incident (CrowdSt...) - IncidentCompromisedEntity (CrowdSt...) ParentOfIncident…" at bounding box center [243, 490] width 277 height 41
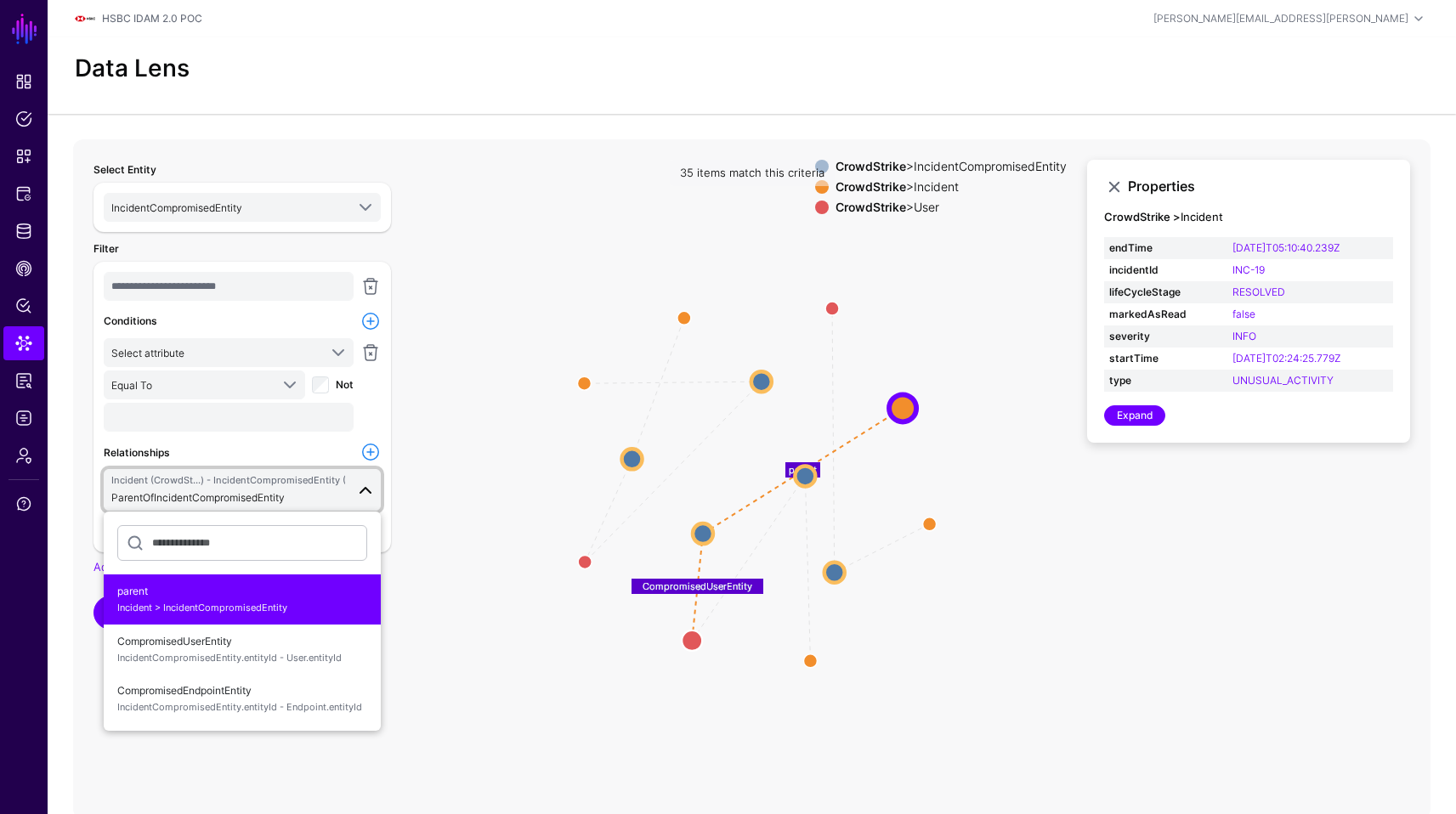
click at [433, 645] on icon "CompromisedUserEntity parent parent CompromisedUserEntity parent parent Comprom…" at bounding box center [752, 479] width 1358 height 680
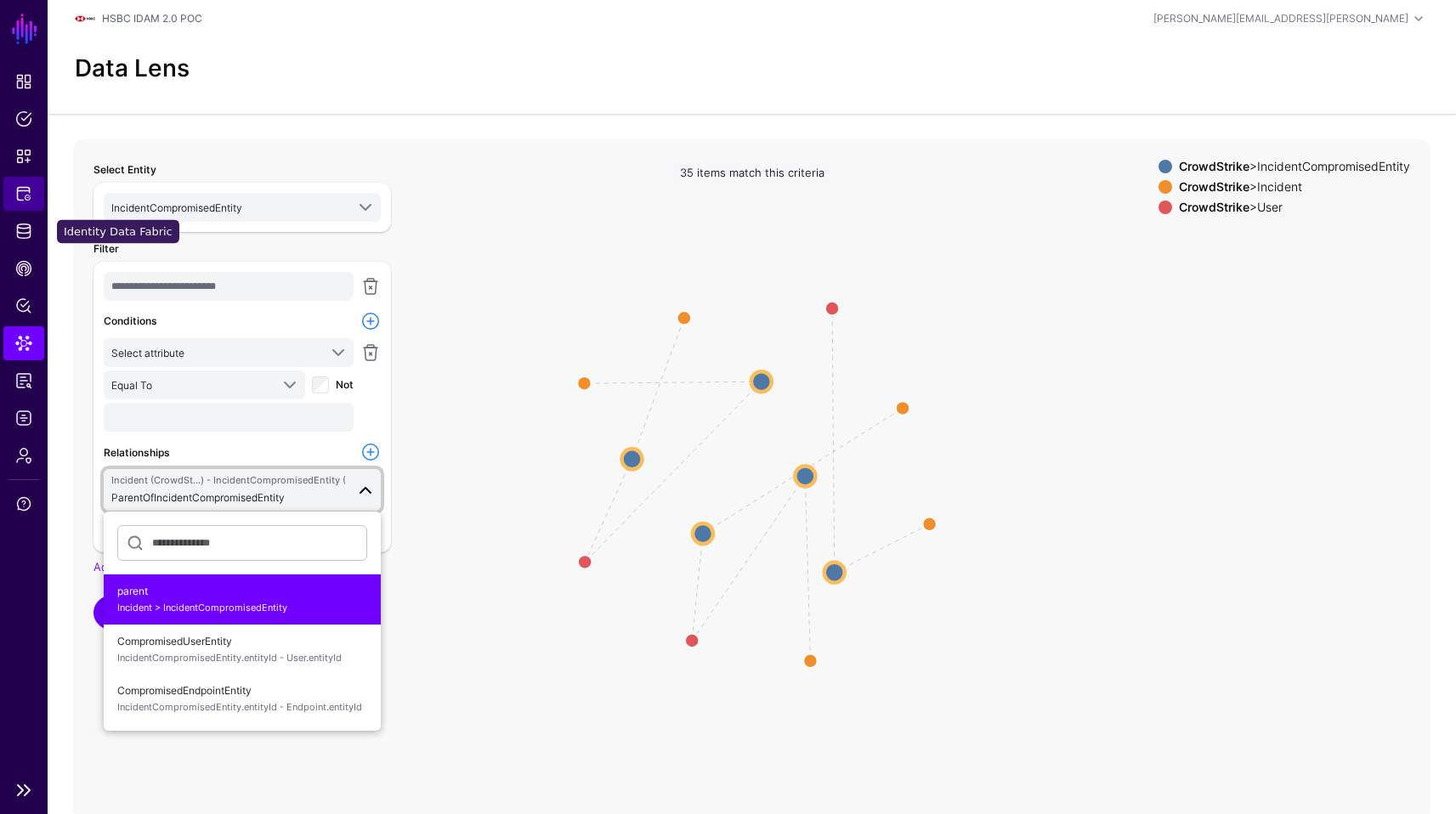
click at [20, 207] on link "Protected Systems" at bounding box center [23, 194] width 40 height 34
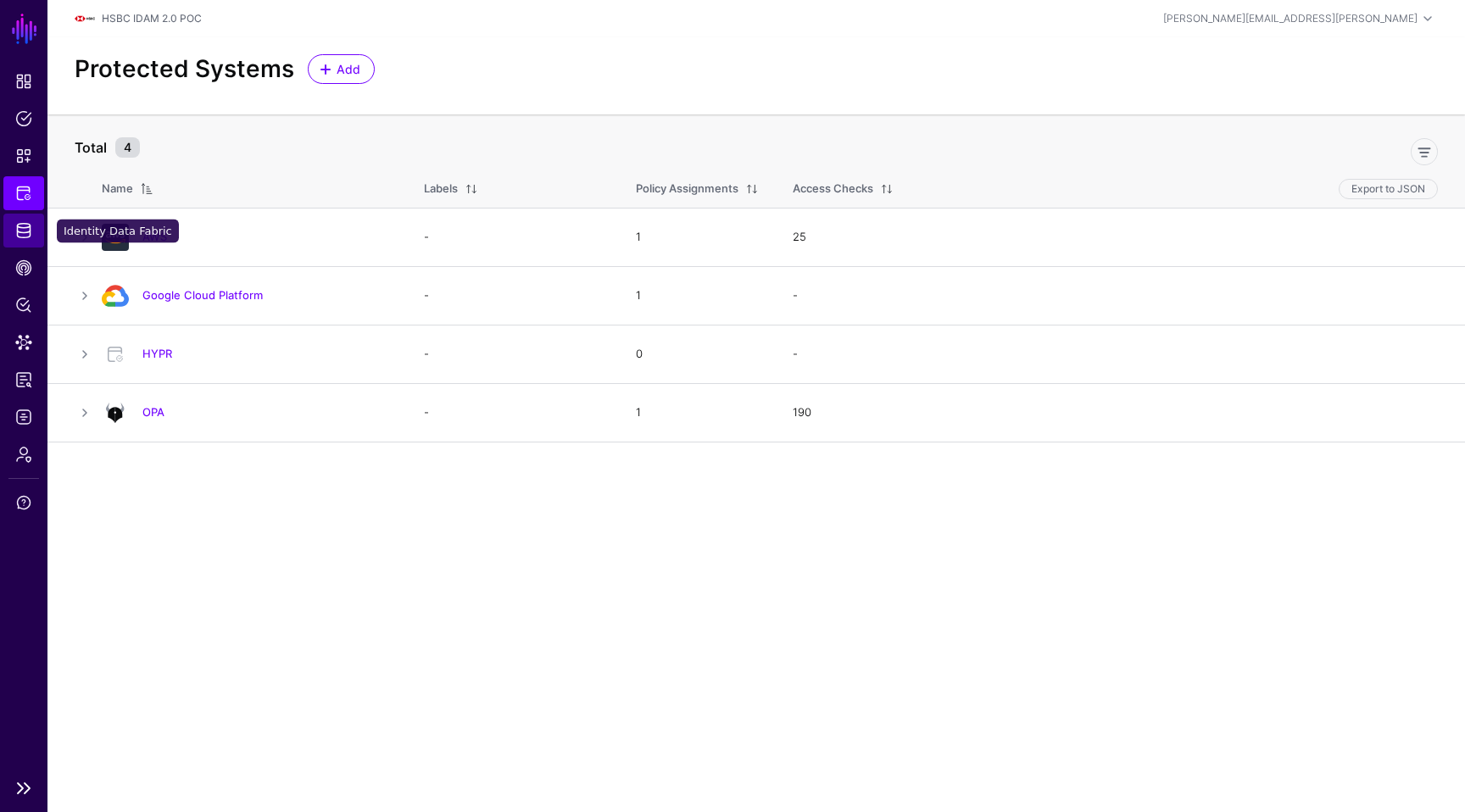
click at [20, 236] on span "Identity Data Fabric" at bounding box center [24, 231] width 17 height 17
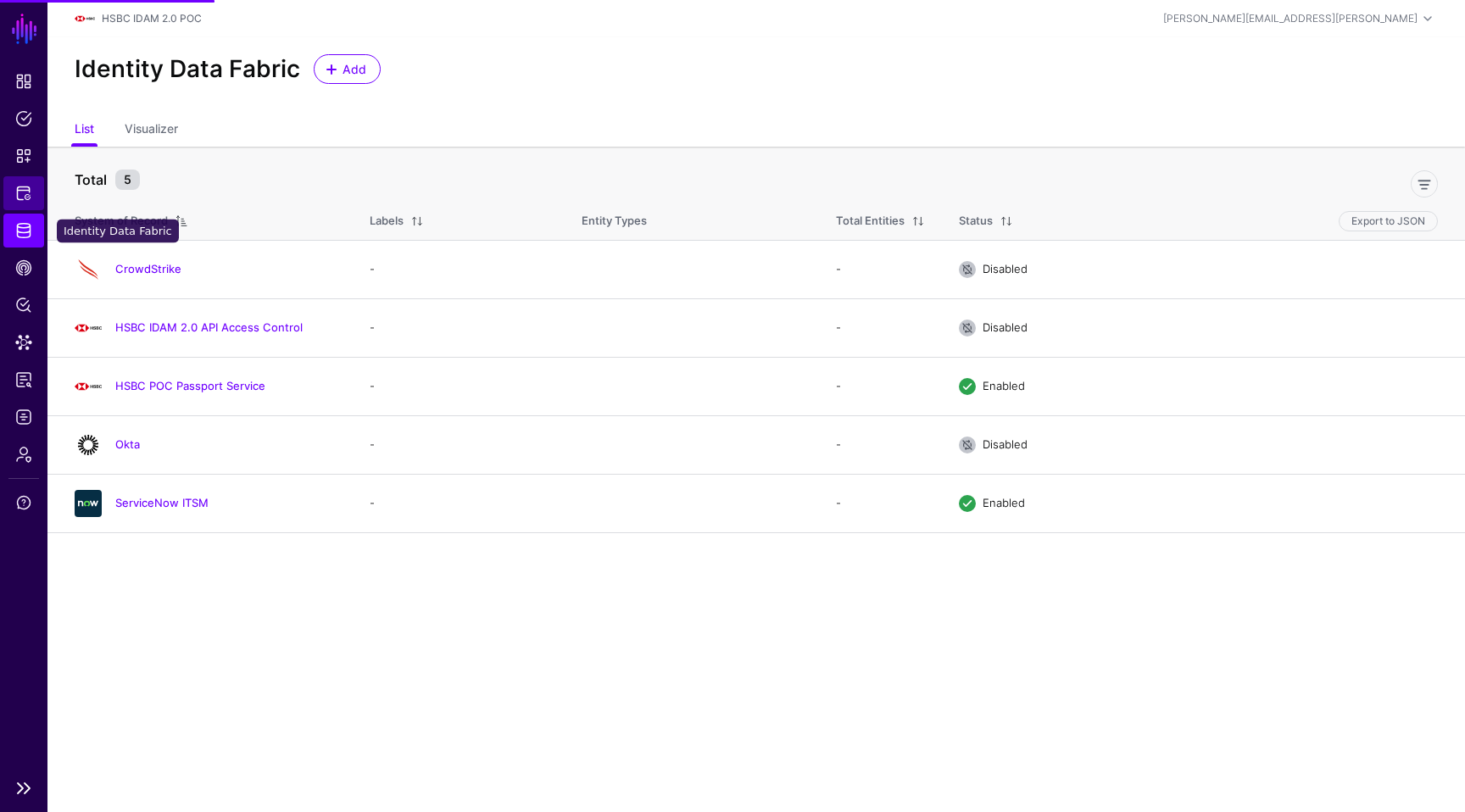
click at [20, 201] on span "Protected Systems" at bounding box center [24, 193] width 17 height 17
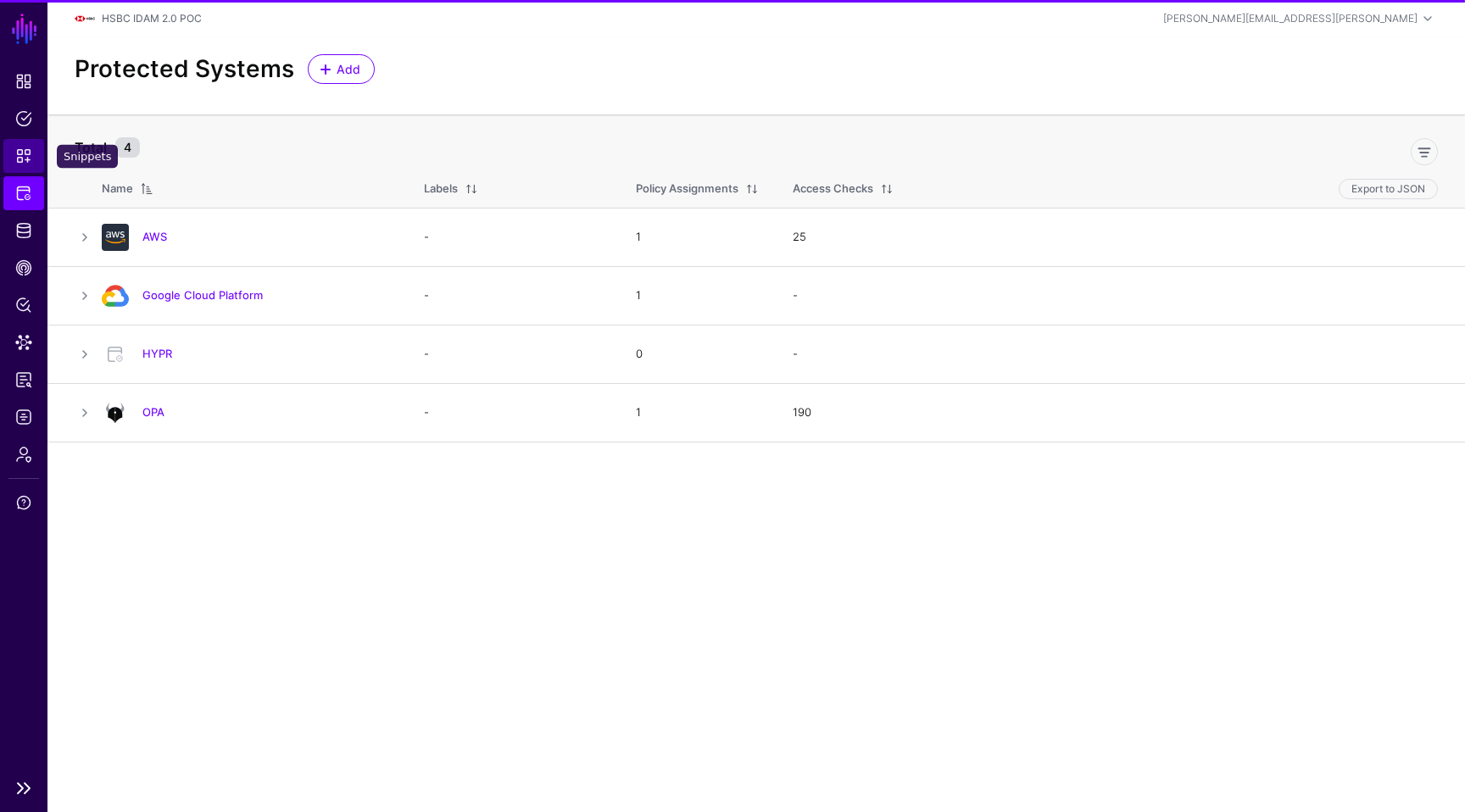
click at [31, 159] on span "Snippets" at bounding box center [24, 156] width 17 height 17
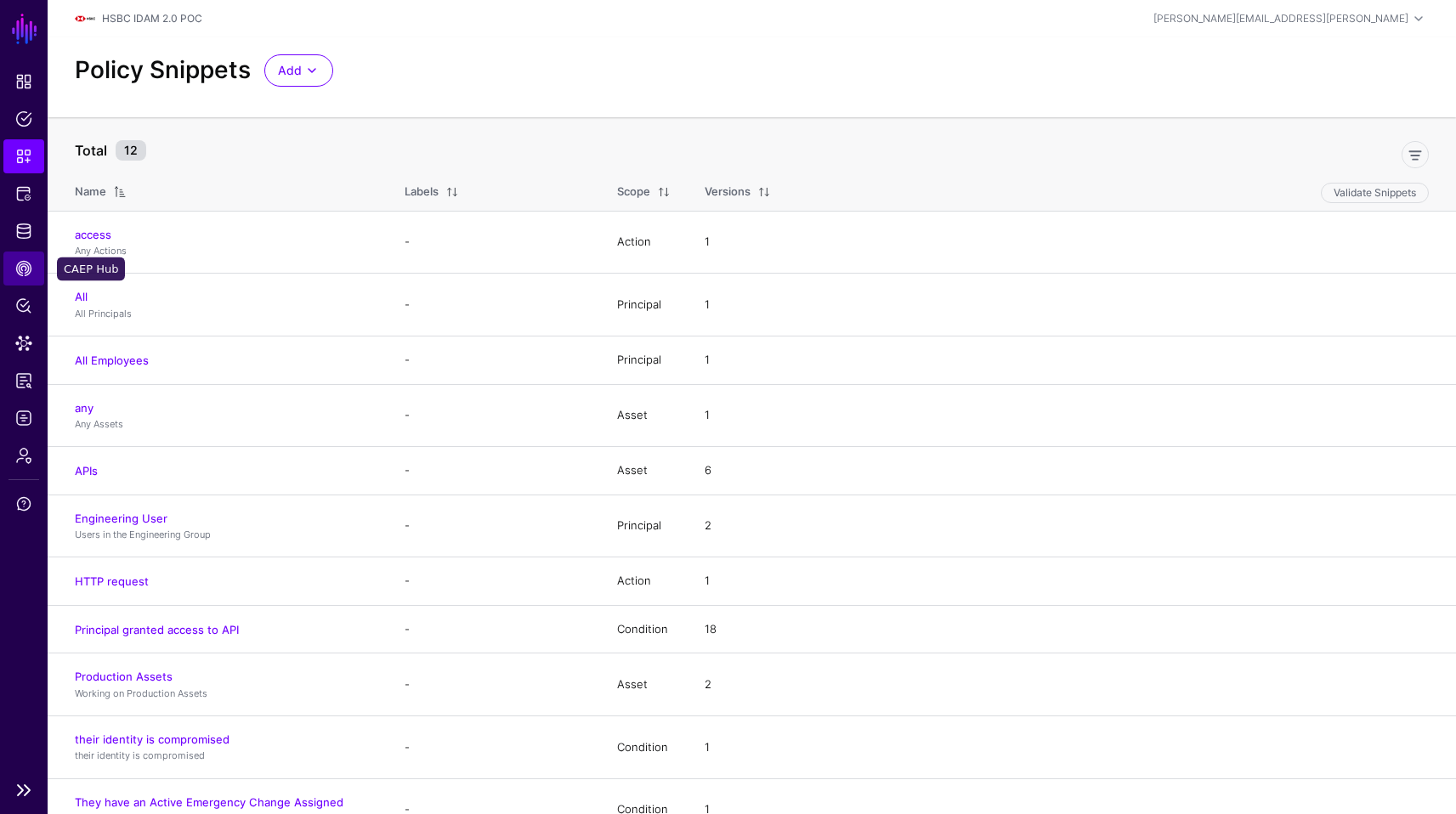
click at [17, 253] on link "CAEP Hub" at bounding box center [23, 269] width 40 height 34
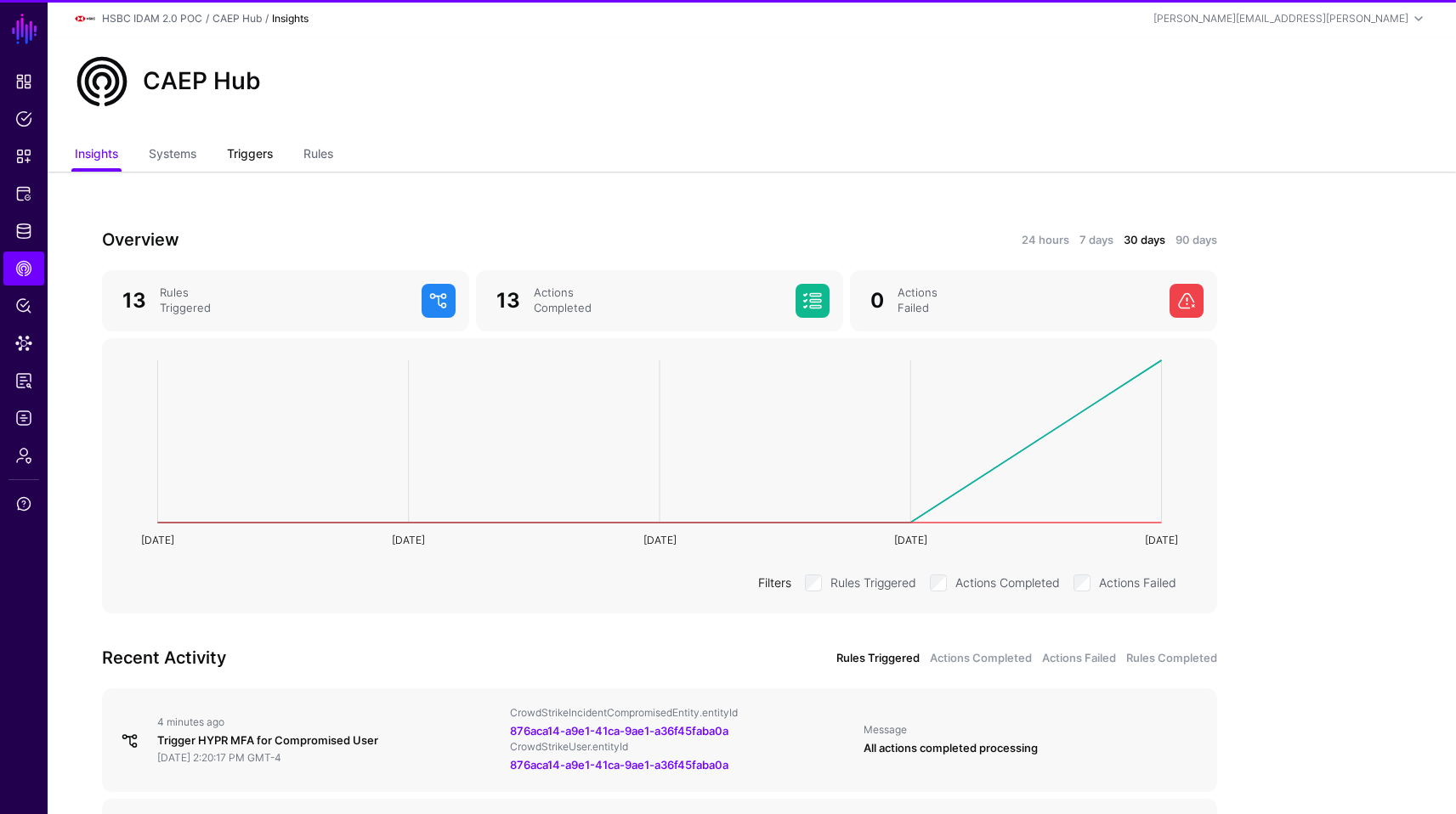
click at [264, 150] on link "Triggers" at bounding box center [249, 156] width 46 height 33
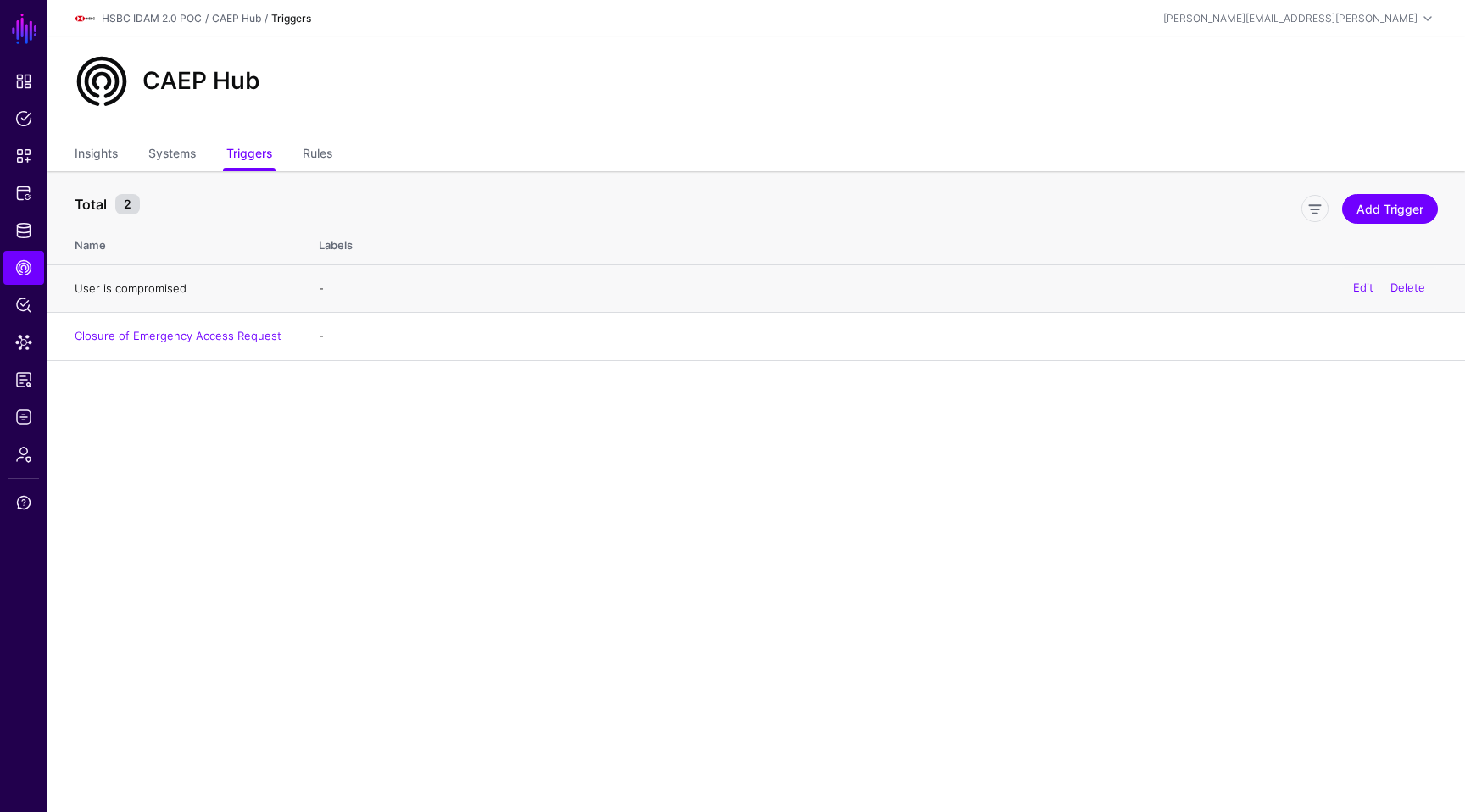
click at [183, 286] on link "User is compromised" at bounding box center [130, 288] width 112 height 14
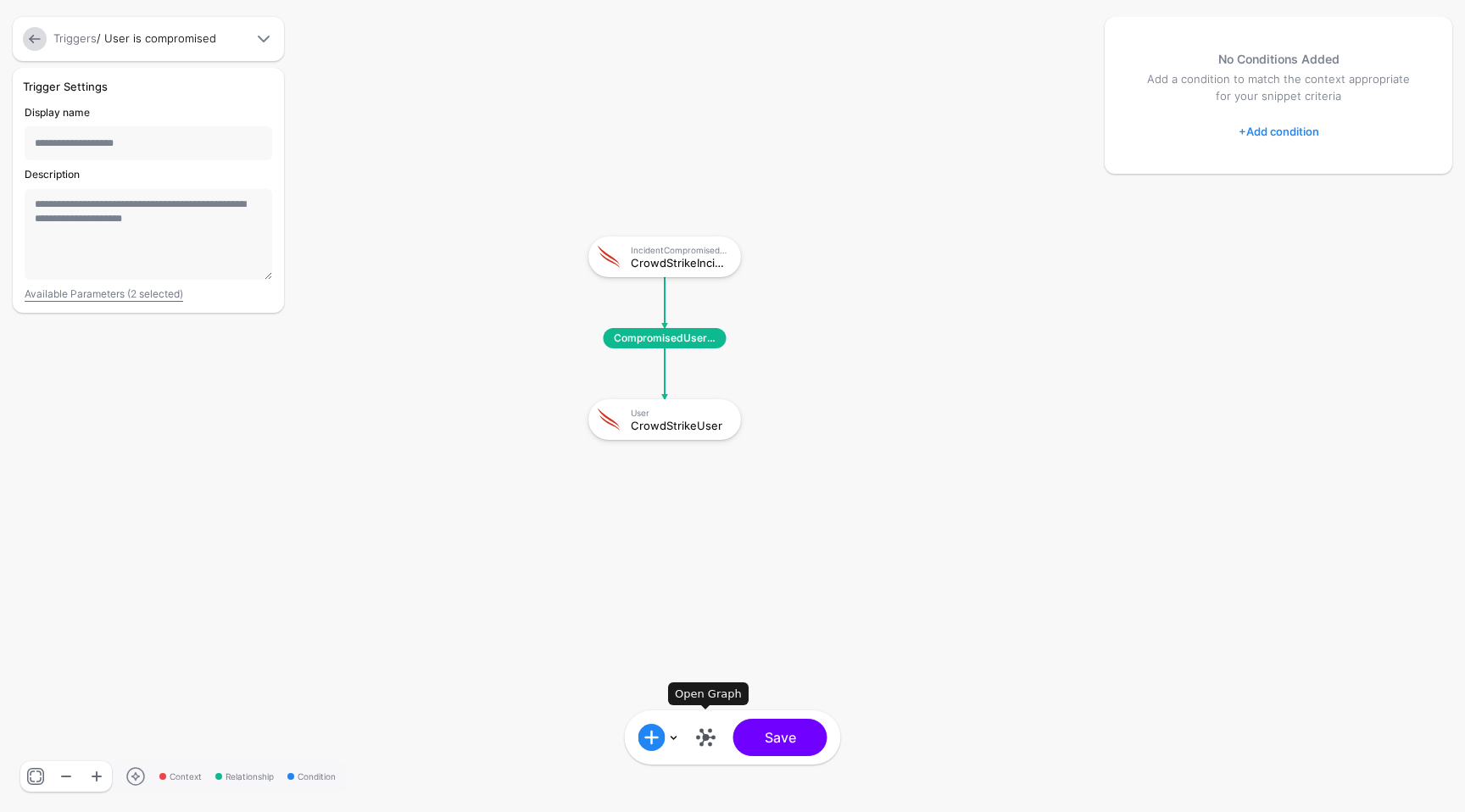
click at [696, 737] on link at bounding box center [707, 737] width 27 height 27
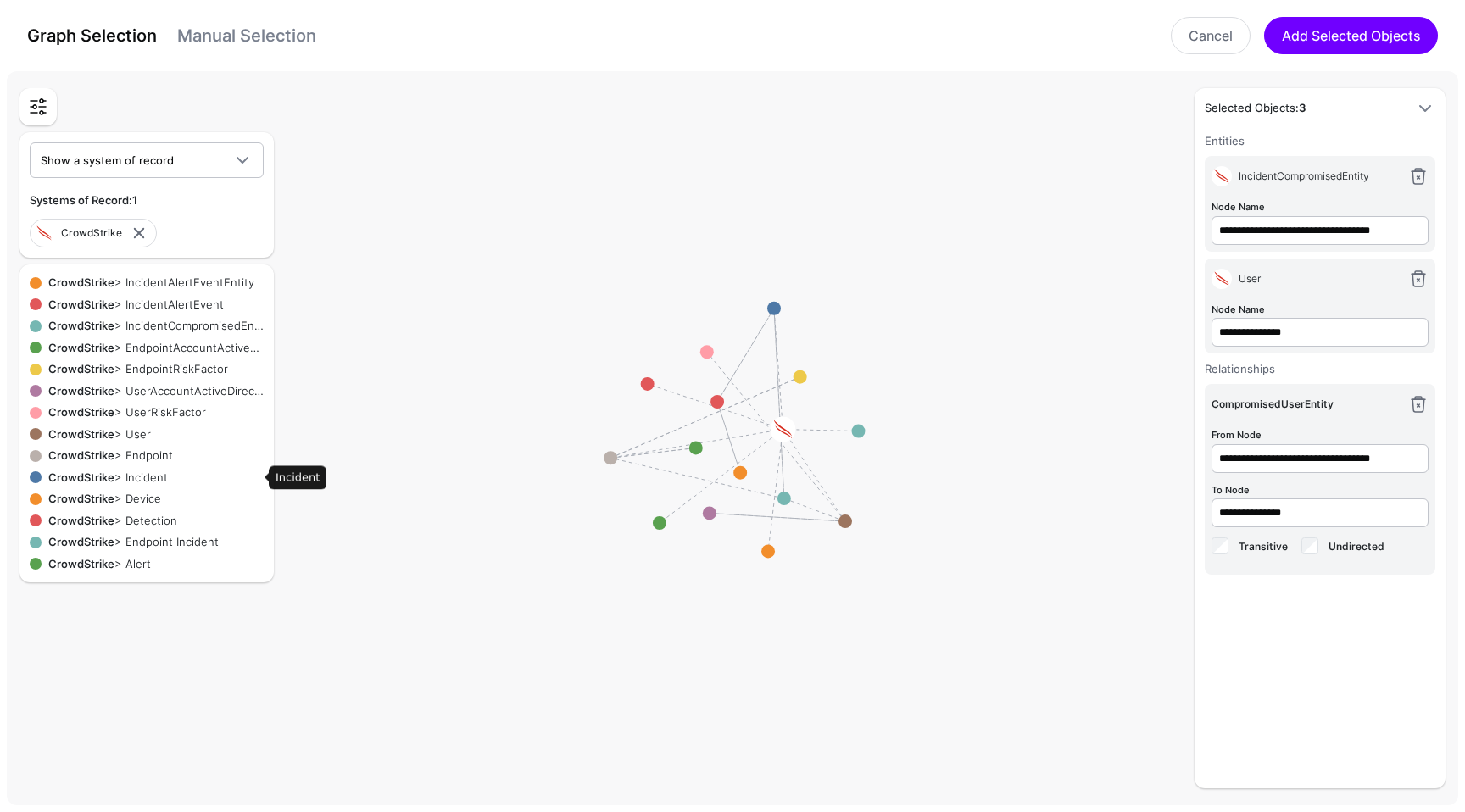
click at [160, 476] on div "CrowdStrike > Incident" at bounding box center [152, 478] width 222 height 17
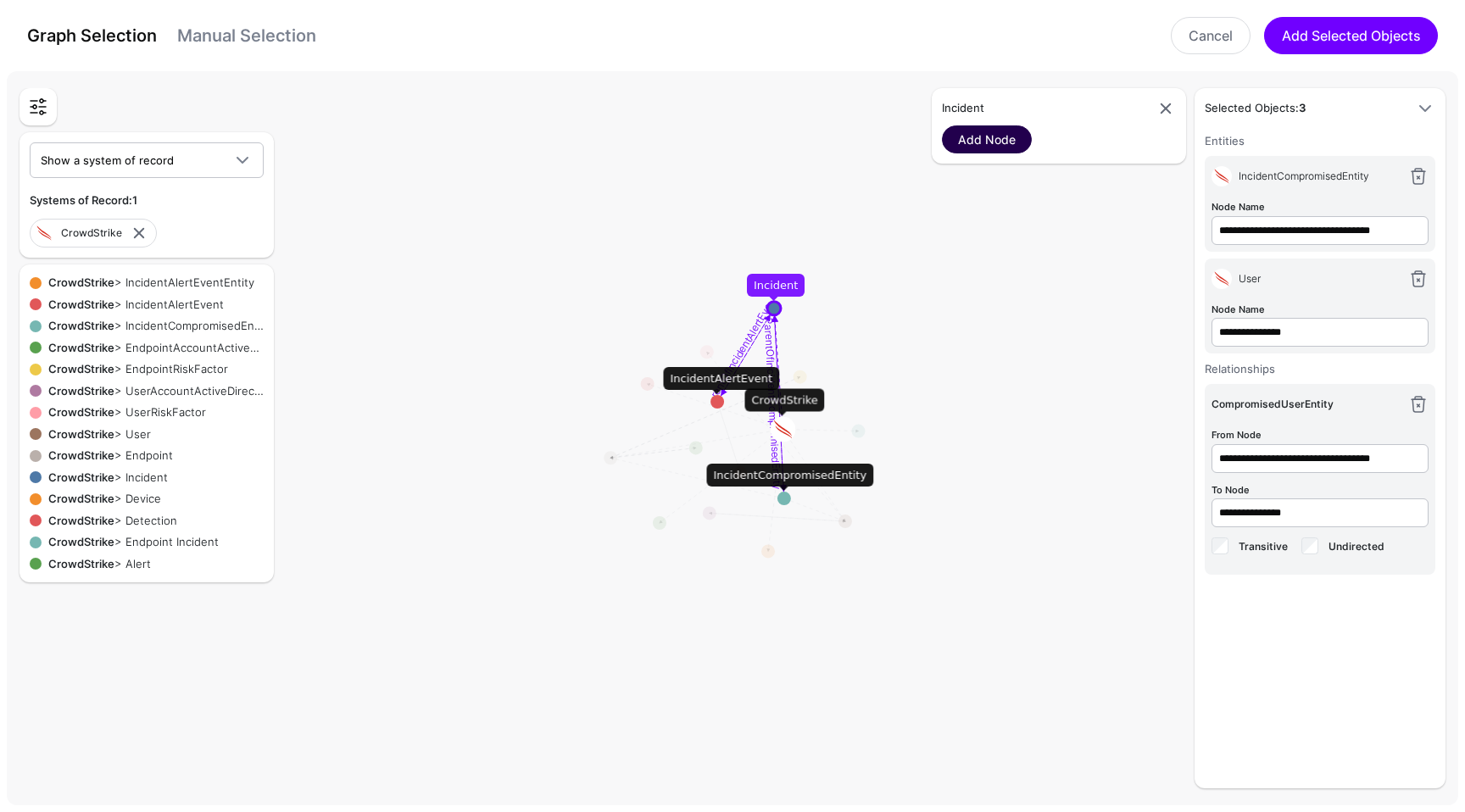
click at [1010, 141] on link "Add Node" at bounding box center [986, 139] width 90 height 28
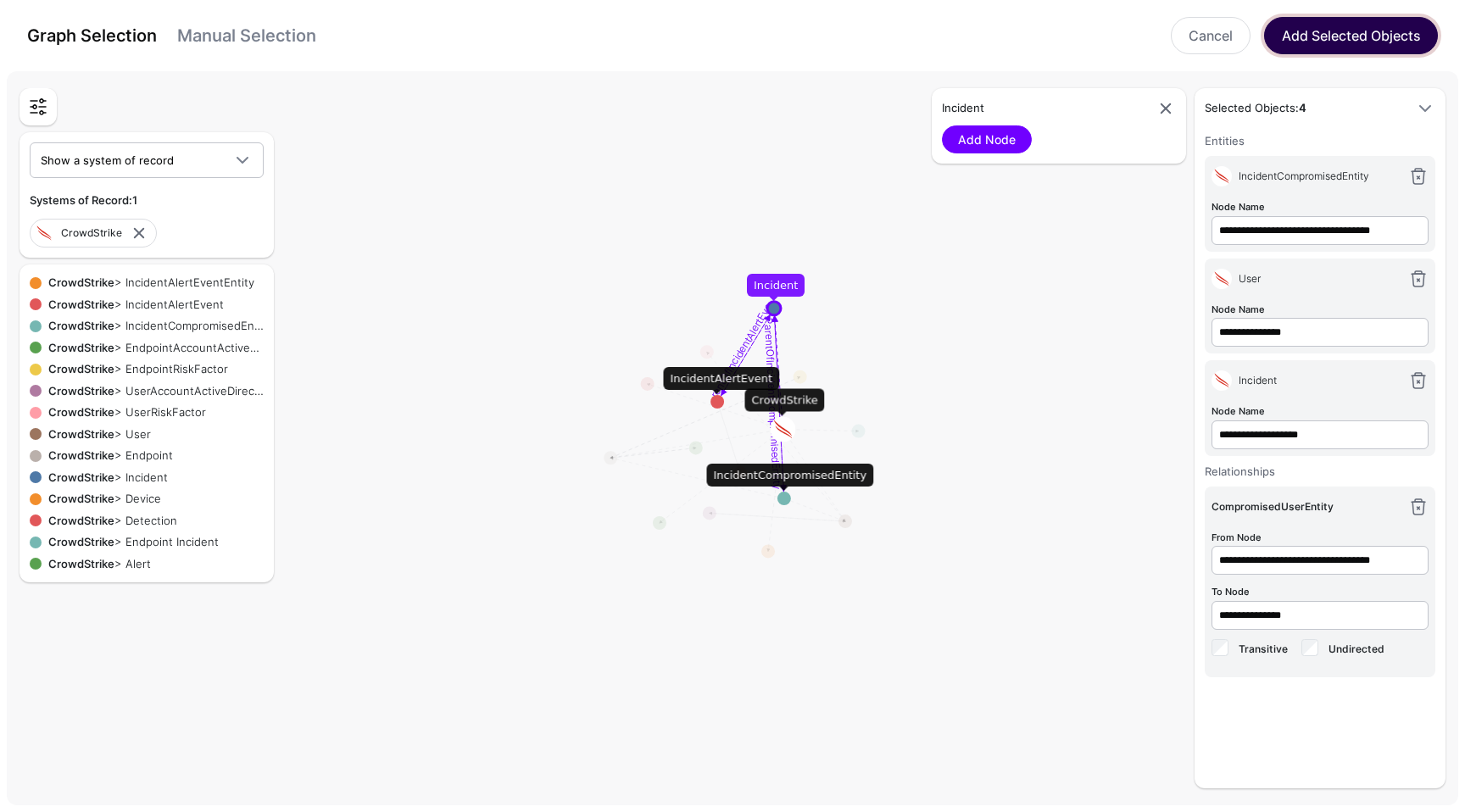
click at [1382, 40] on button "Add Selected Objects" at bounding box center [1351, 35] width 174 height 37
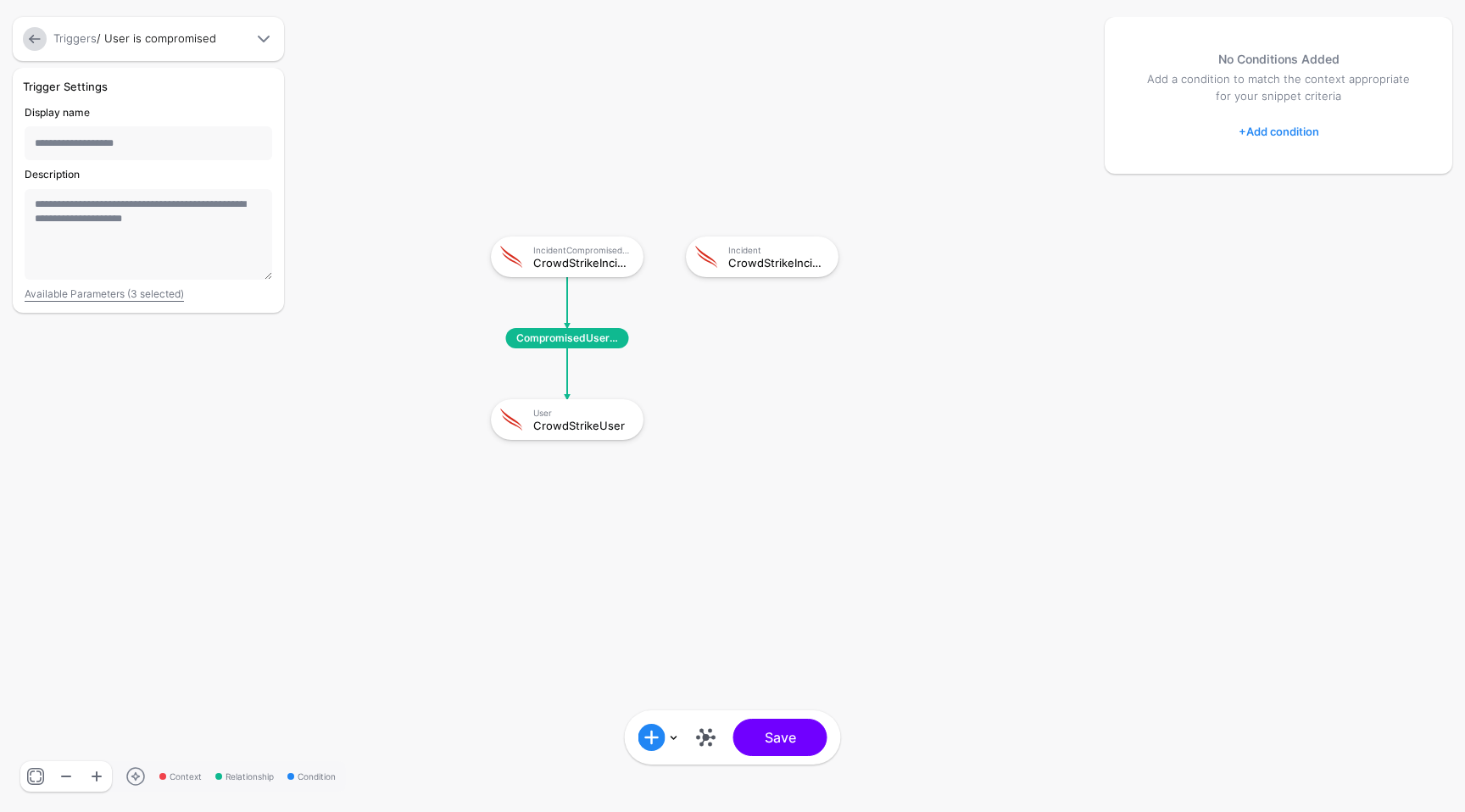
click at [817, 255] on div "Incident" at bounding box center [777, 250] width 99 height 10
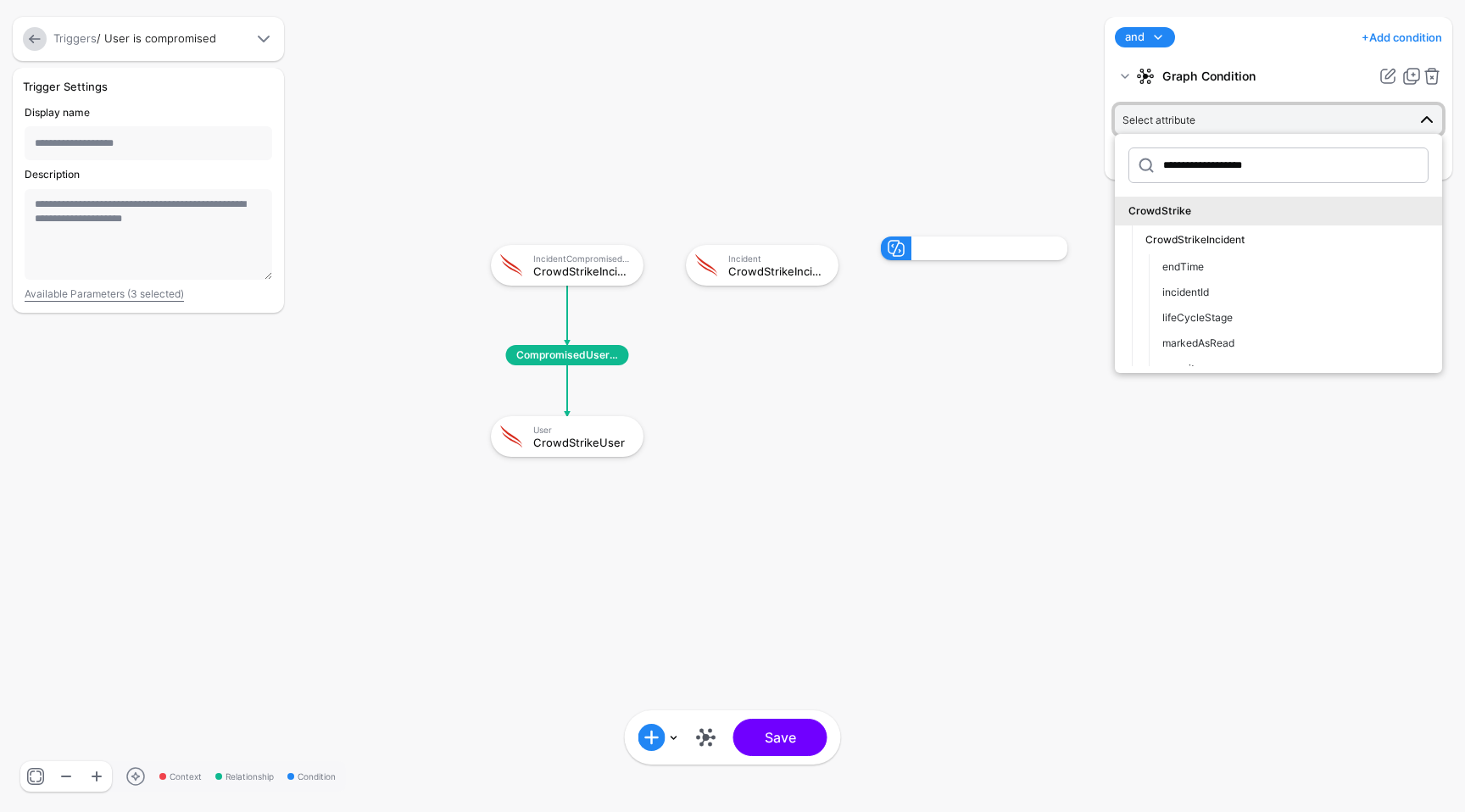
click at [1227, 479] on div "**********" at bounding box center [1278, 406] width 356 height 778
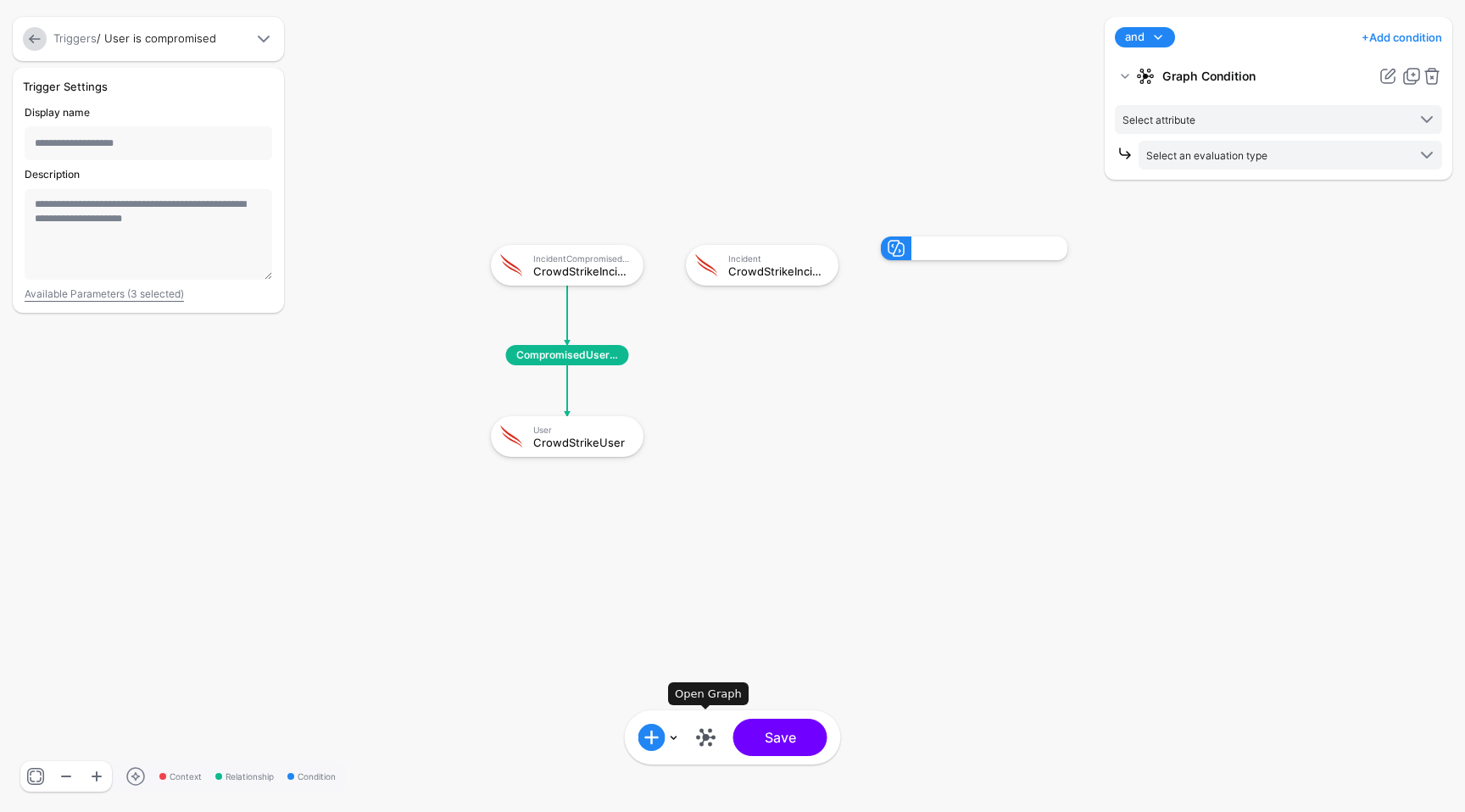
click at [699, 734] on link at bounding box center [707, 737] width 27 height 27
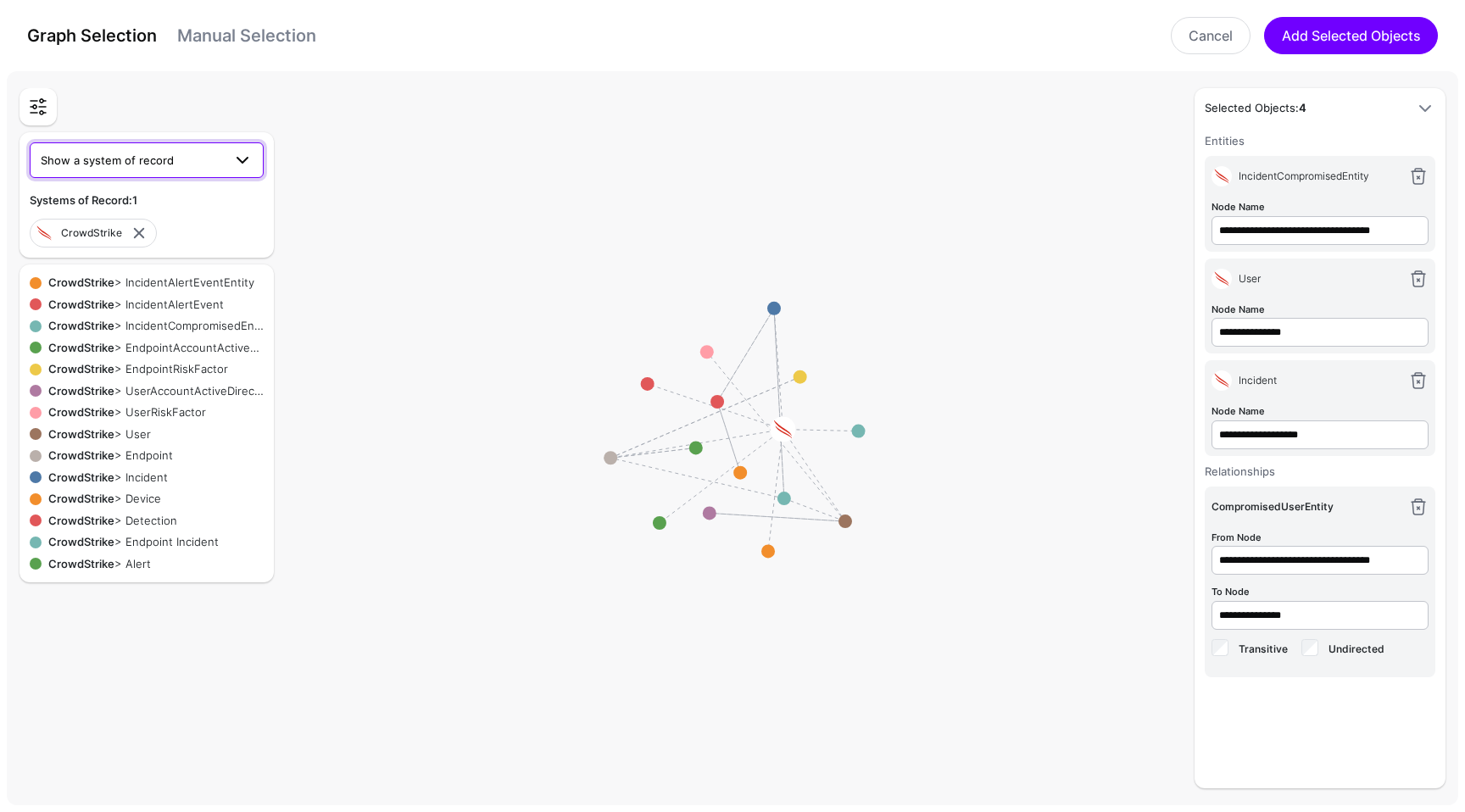
click at [244, 149] on link "Show a system of record" at bounding box center [147, 160] width 234 height 36
click at [411, 292] on rect at bounding box center [739, 442] width 146500 height 74073
click at [154, 478] on div "CrowdStrike > Incident" at bounding box center [152, 478] width 222 height 17
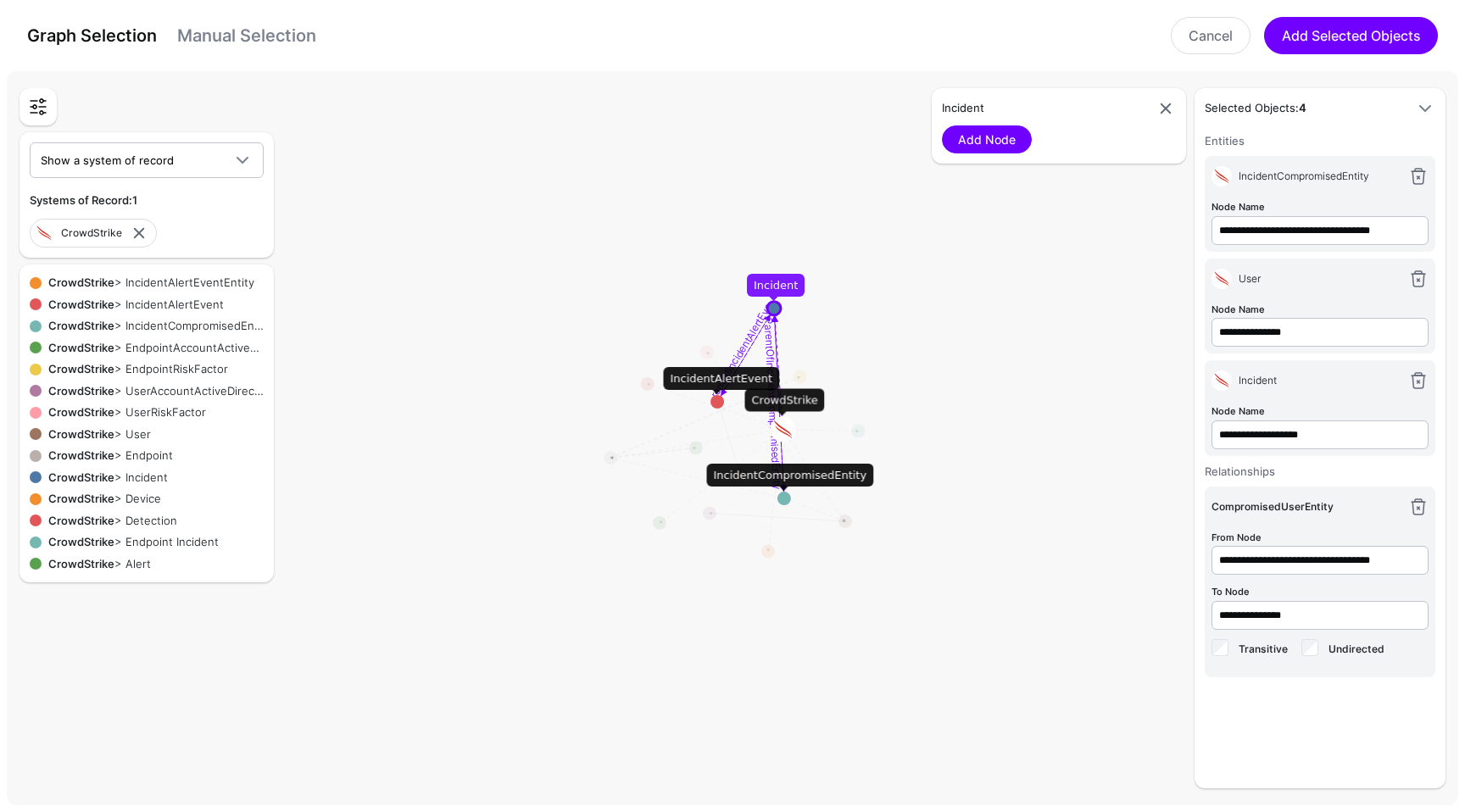
click at [775, 348] on textpath "ParentOfIncidentCompromisedEntity" at bounding box center [774, 404] width 22 height 174
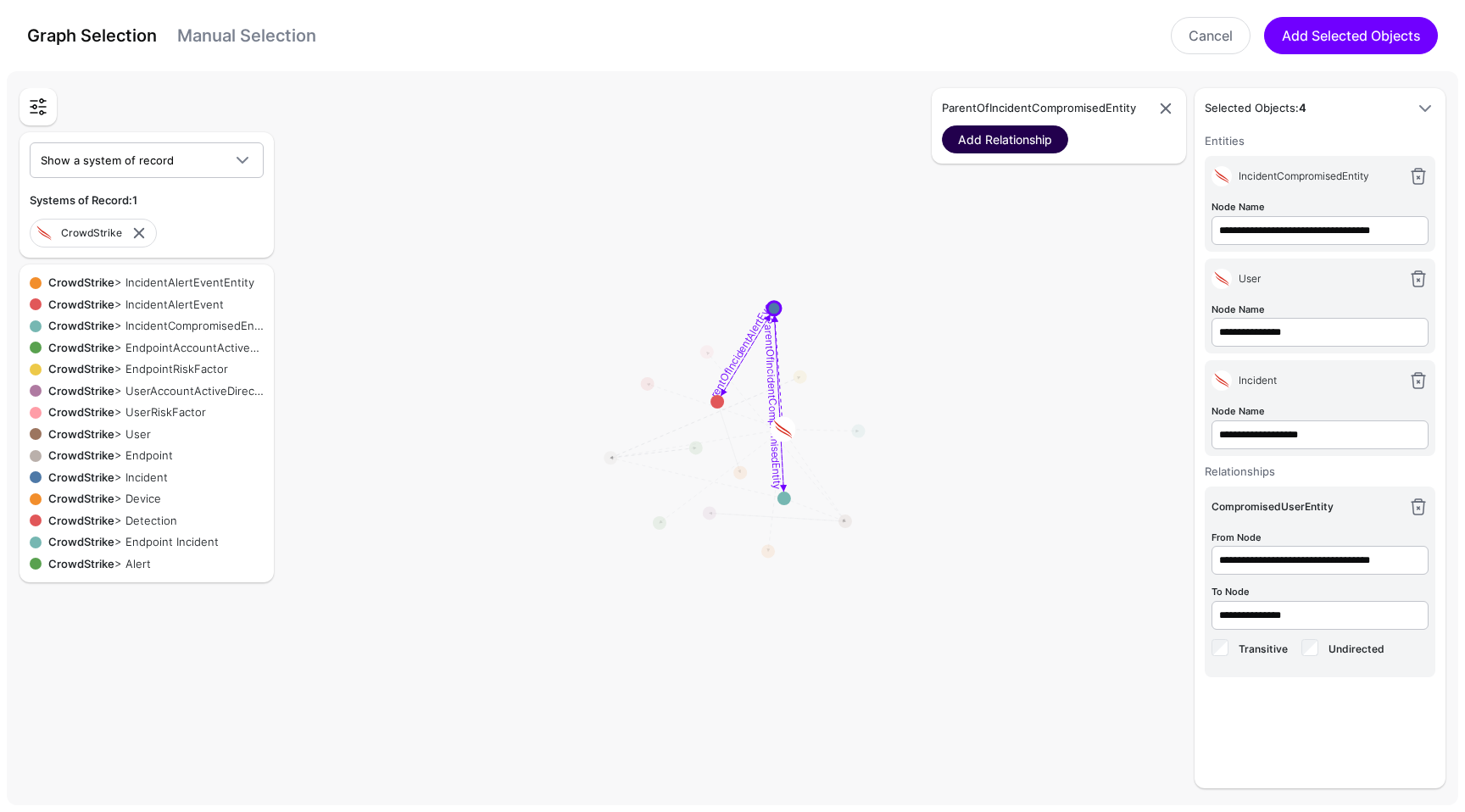
click at [1041, 141] on link "Add Relationship" at bounding box center [1004, 139] width 126 height 28
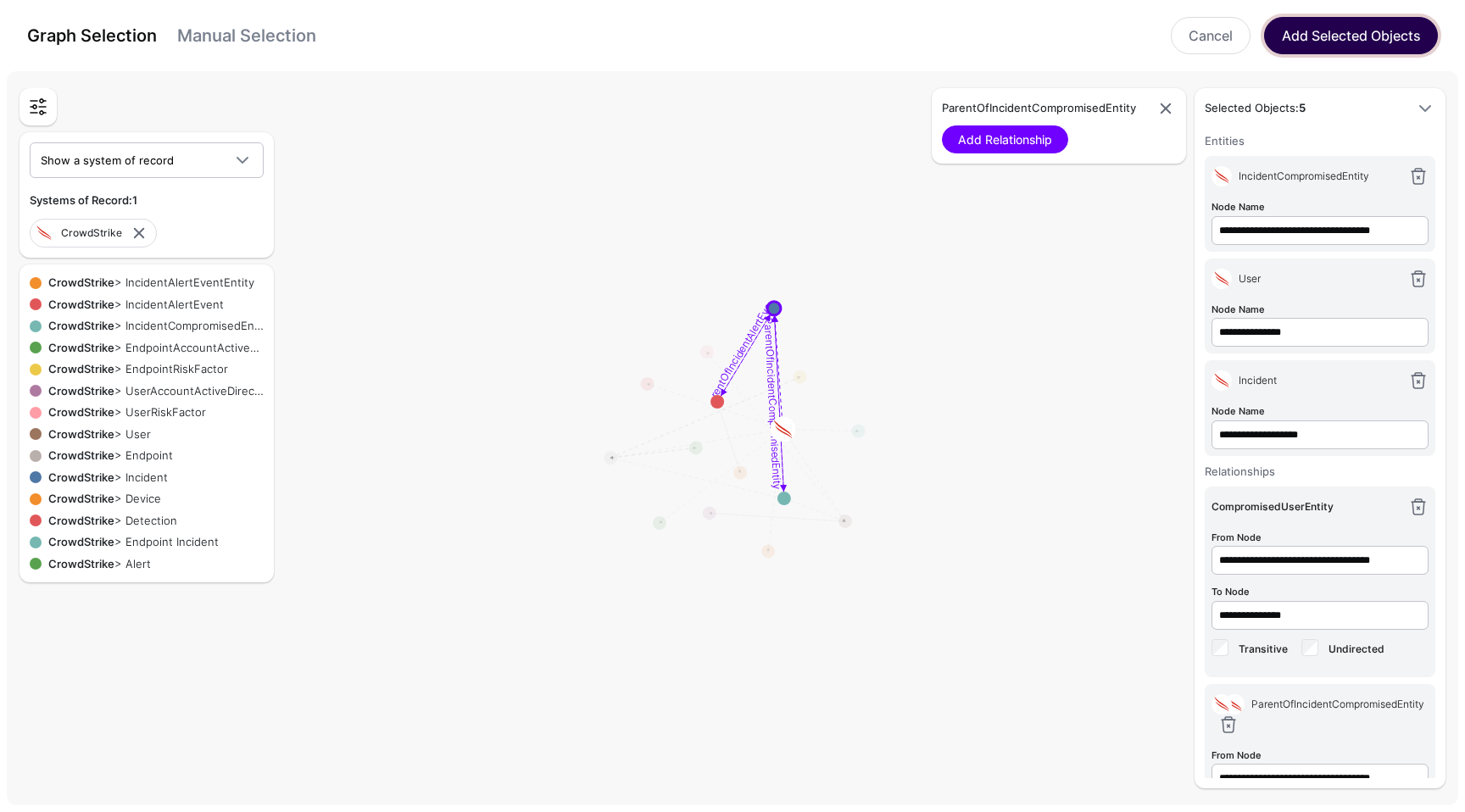
click at [1366, 37] on button "Add Selected Objects" at bounding box center [1351, 35] width 174 height 37
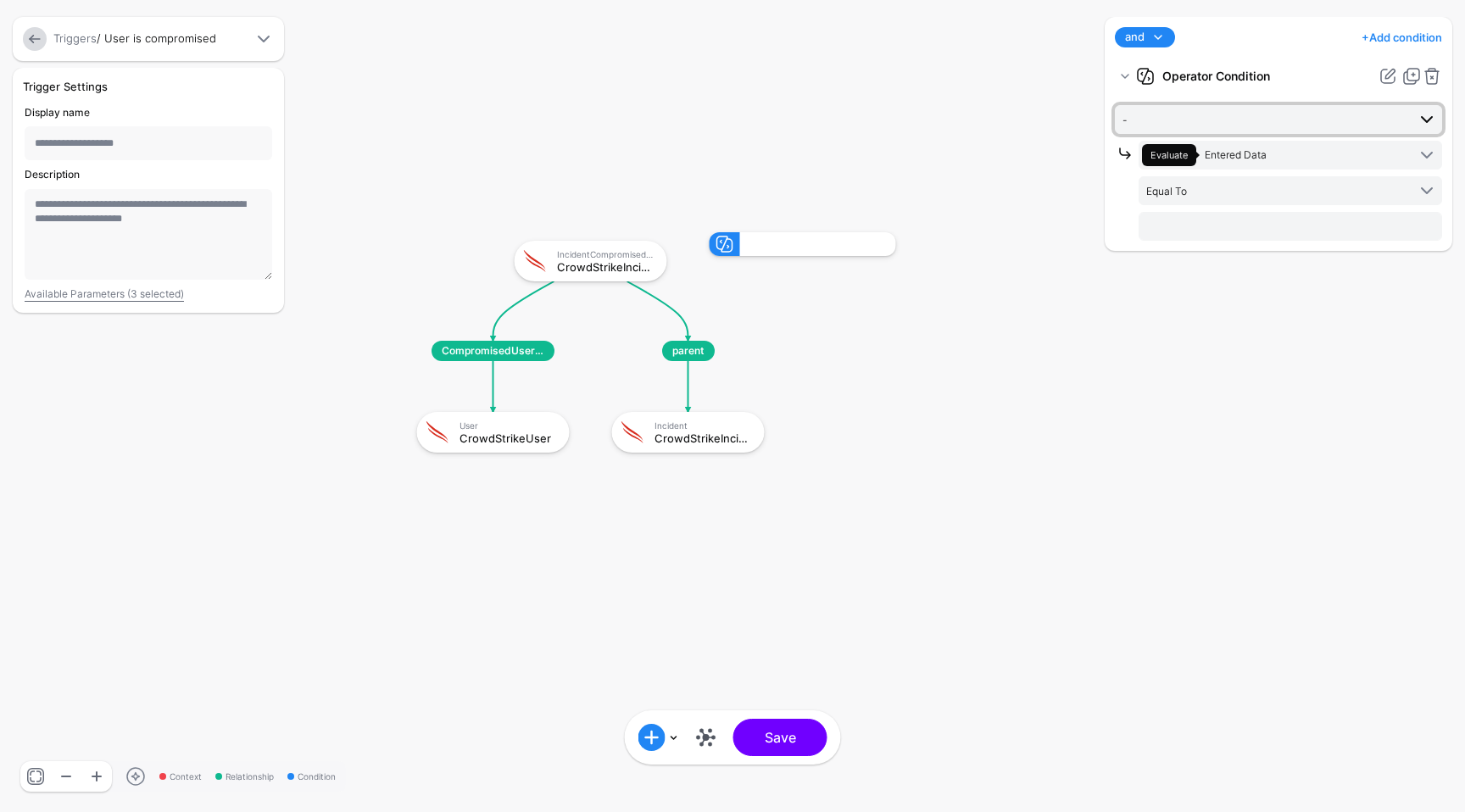
click at [1248, 125] on span "-" at bounding box center [1264, 119] width 284 height 19
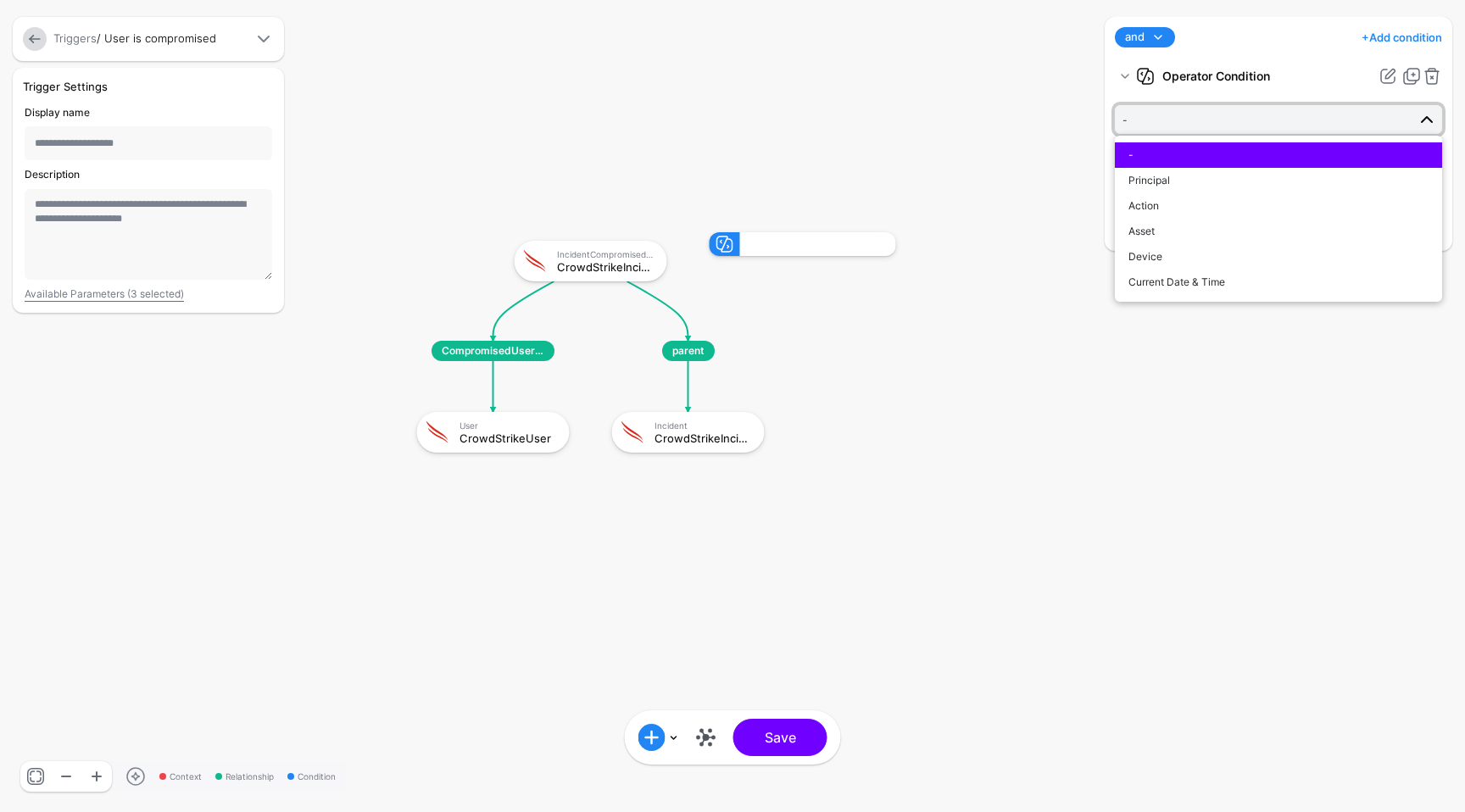
click at [1184, 379] on div "and and not or + Add condition Add Condition Graph Condition Time Condition Add…" at bounding box center [1278, 406] width 356 height 778
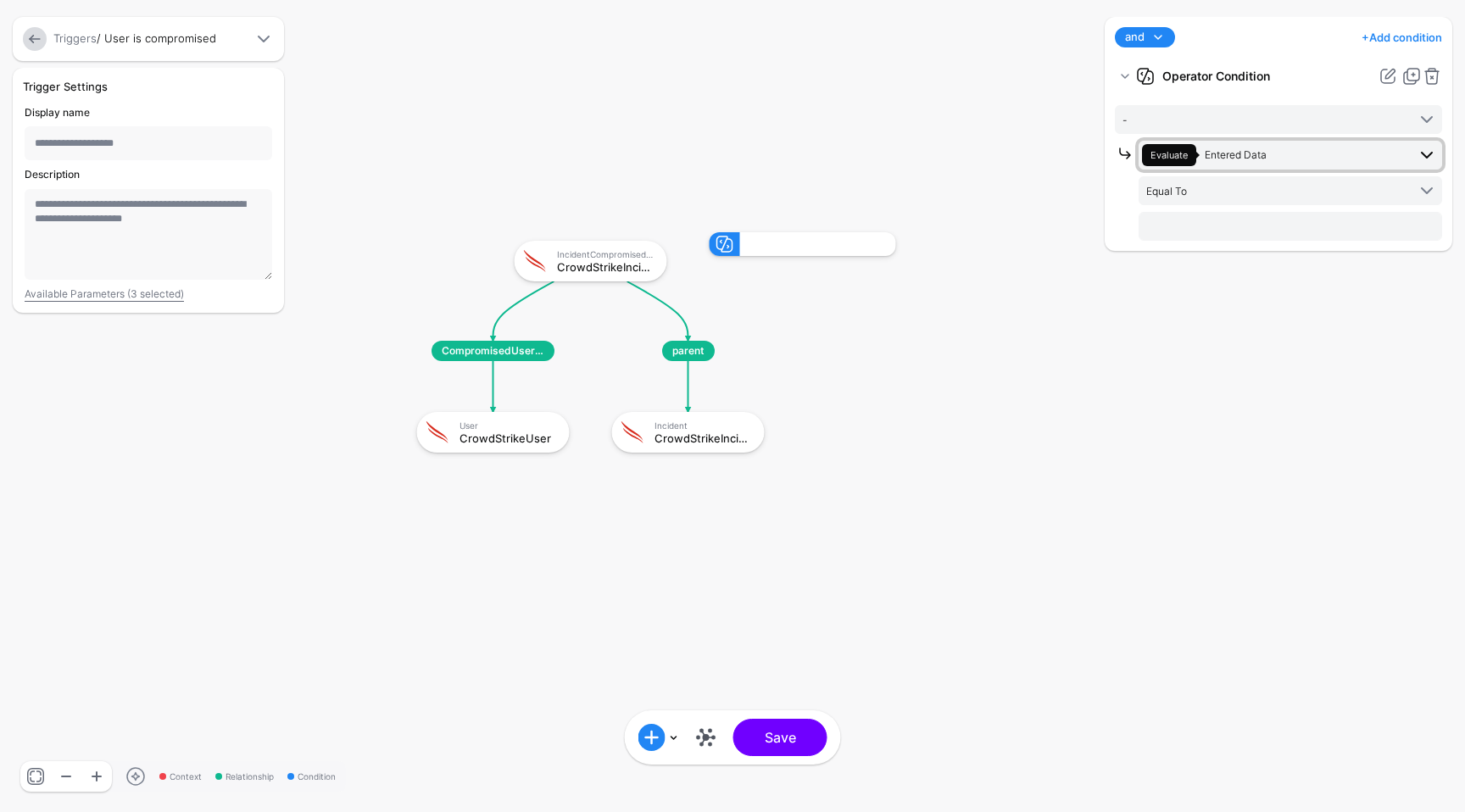
click at [1311, 158] on span "Evaluate Entered Data" at bounding box center [1274, 155] width 264 height 22
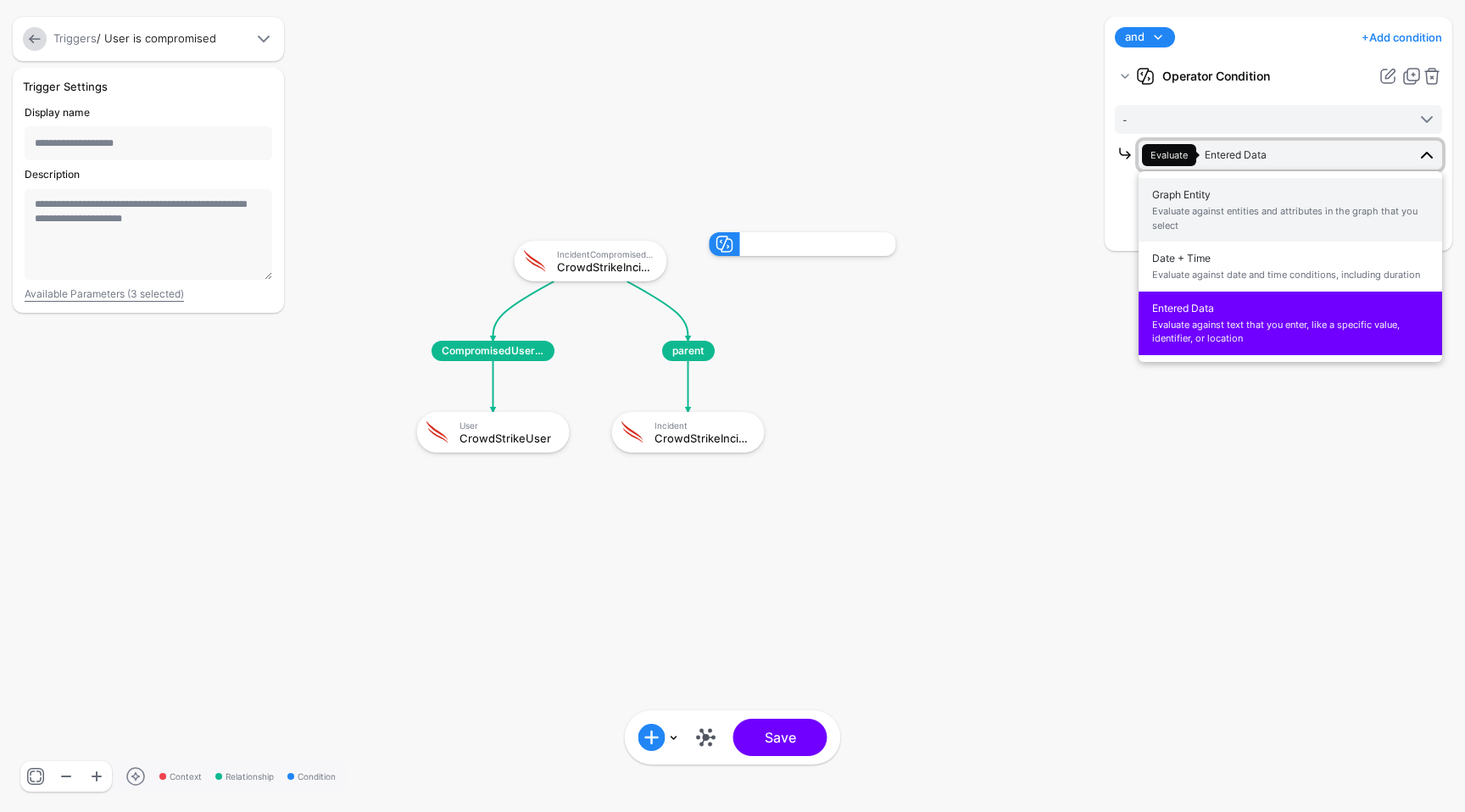
click at [1301, 188] on span "Graph Entity Evaluate against entities and attributes in the graph that you sel…" at bounding box center [1290, 209] width 276 height 53
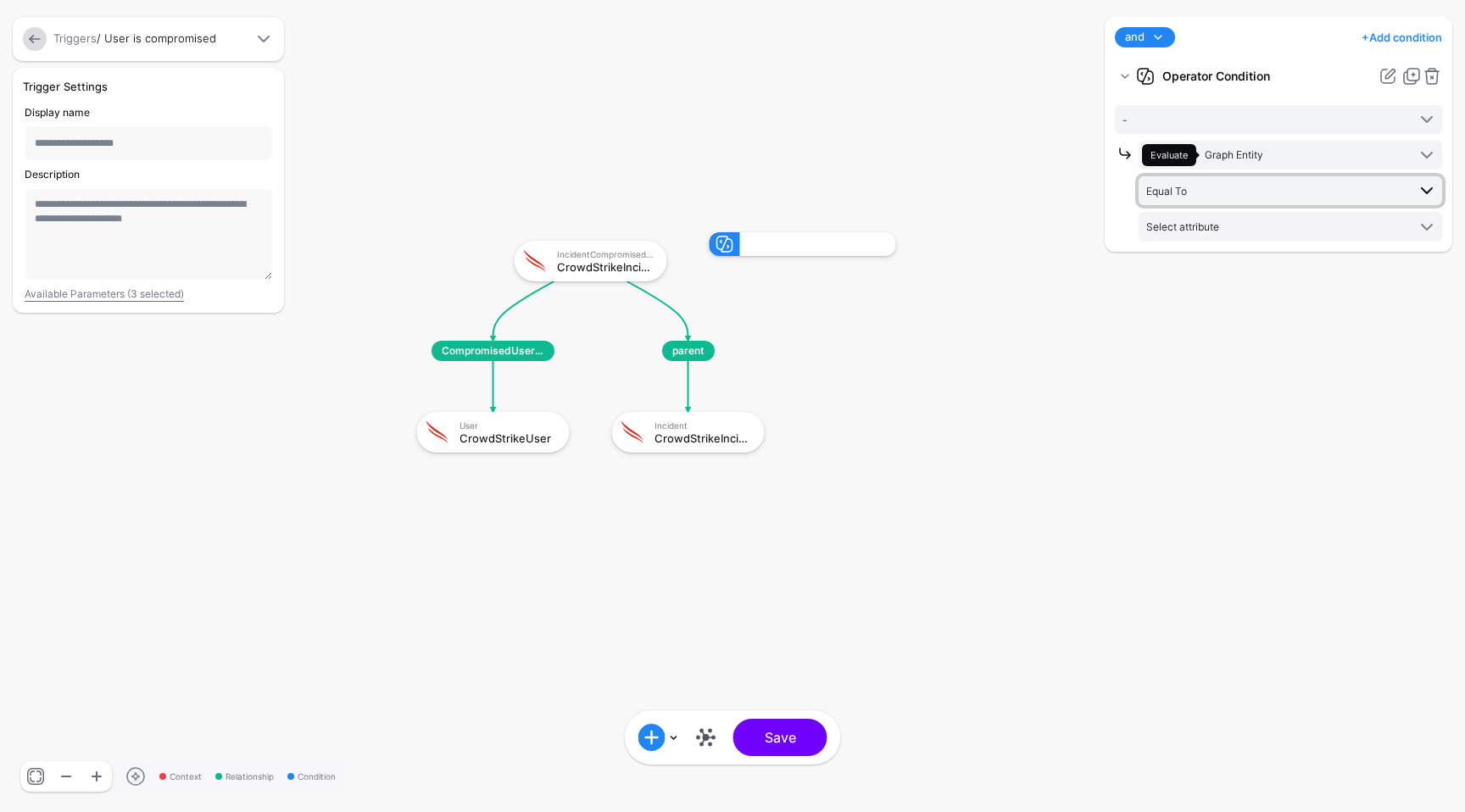
click at [1274, 187] on span "Equal To" at bounding box center [1275, 191] width 260 height 19
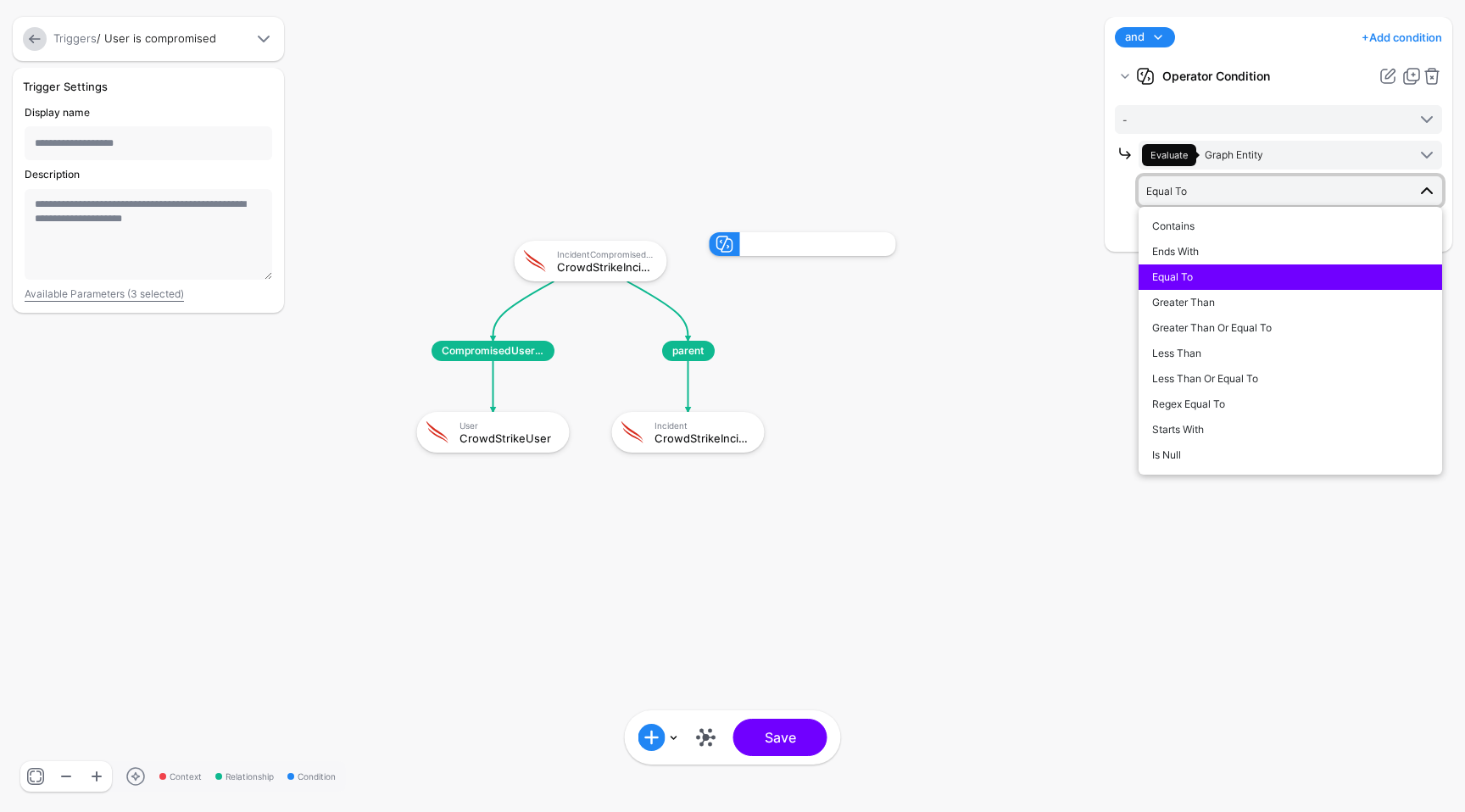
click at [1274, 187] on span "Equal To" at bounding box center [1275, 191] width 260 height 19
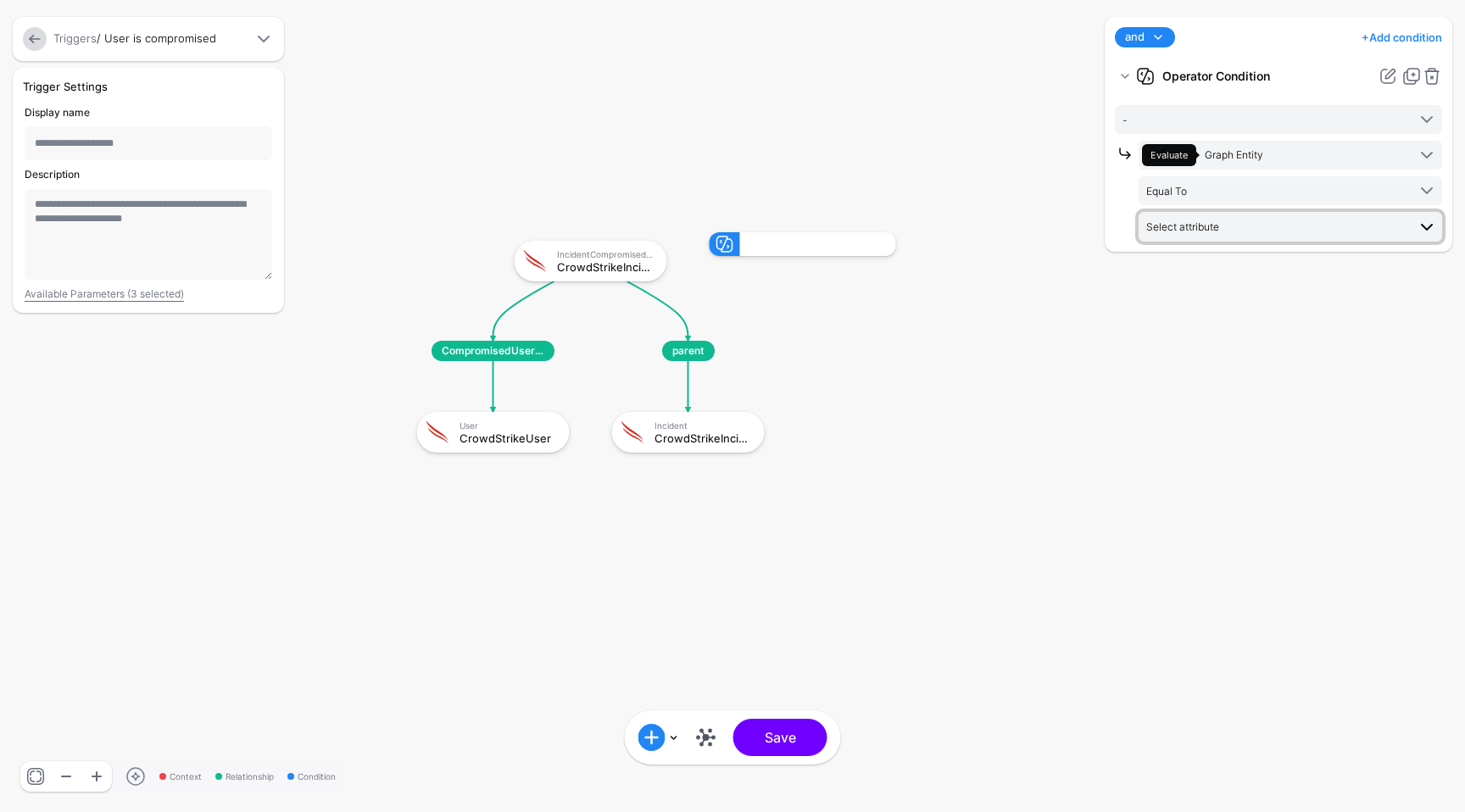
click at [1263, 219] on span "Select attribute" at bounding box center [1275, 226] width 260 height 19
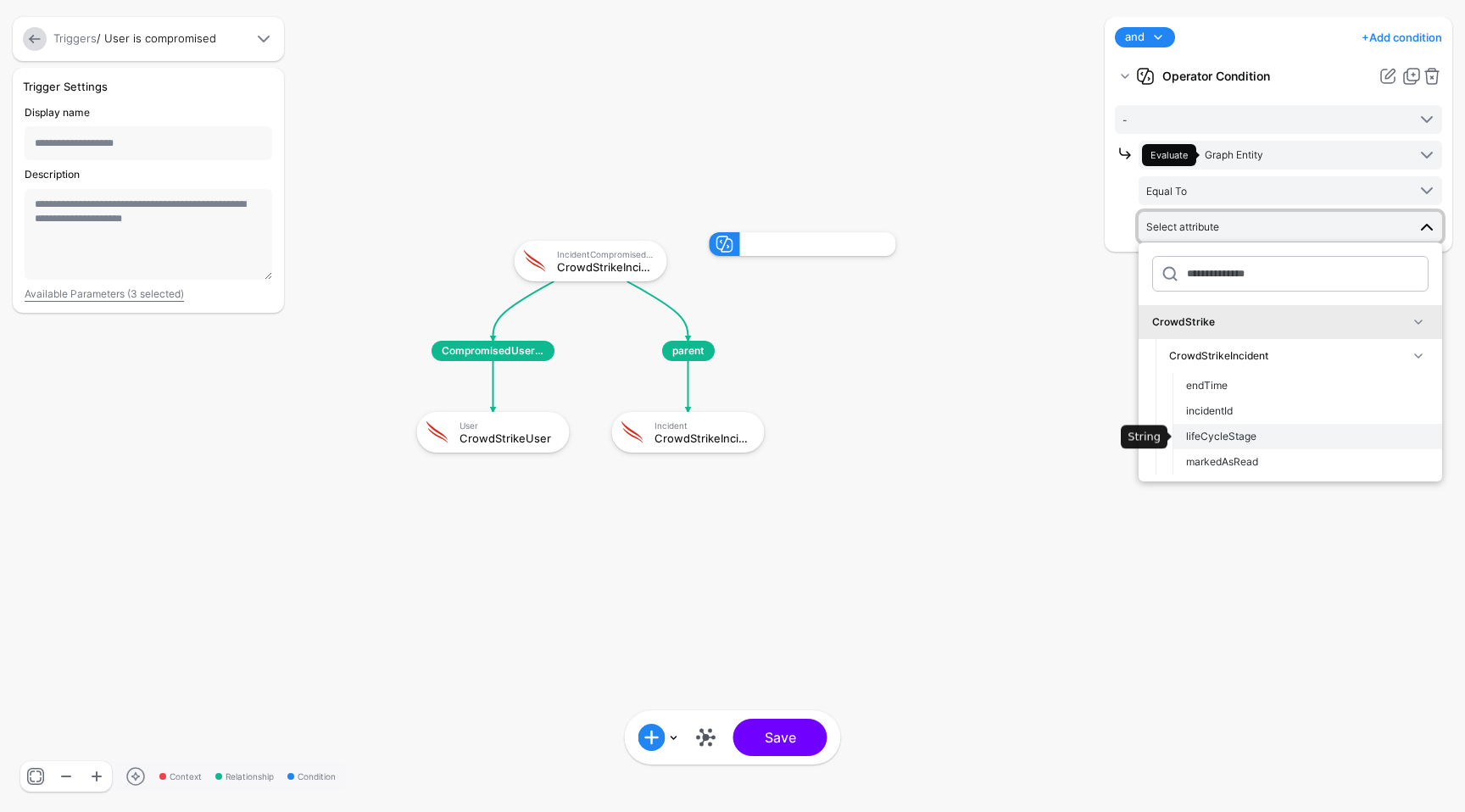
click at [1272, 429] on div "lifeCycleStage" at bounding box center [1307, 436] width 243 height 15
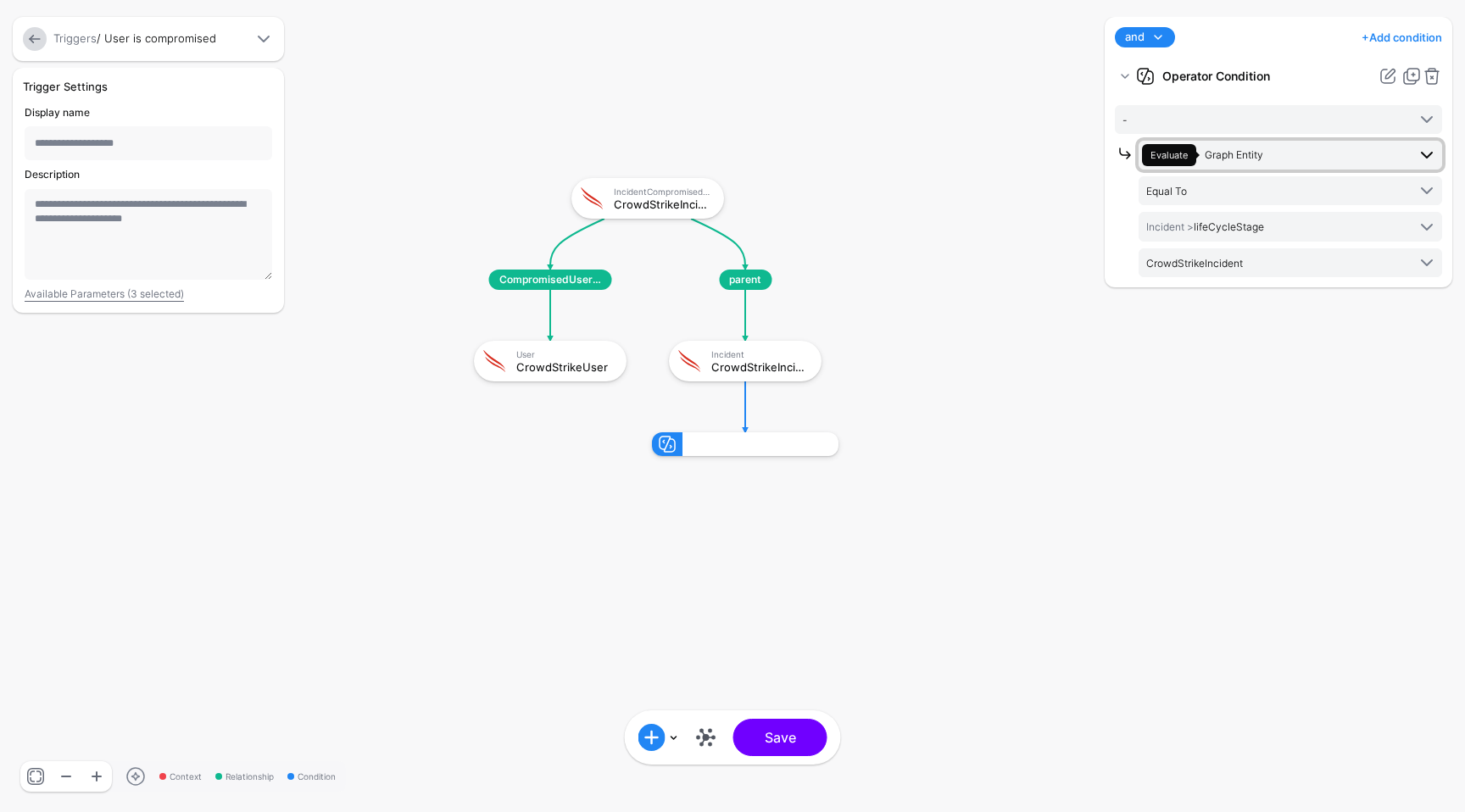
click at [1249, 165] on span "Evaluate Graph Entity" at bounding box center [1274, 155] width 264 height 22
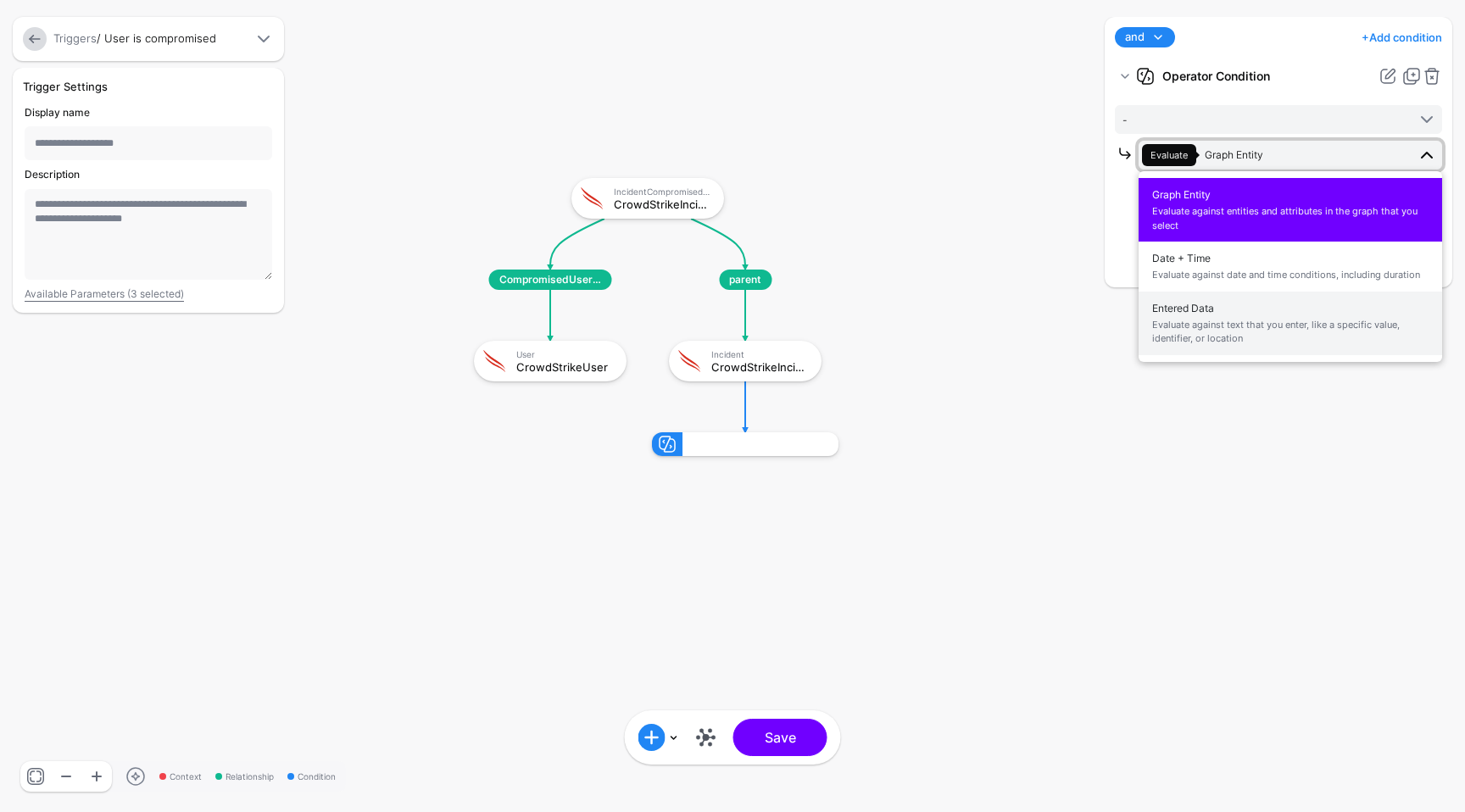
click at [1254, 310] on span "Entered Data Evaluate against text that you enter, like a specific value, ident…" at bounding box center [1290, 323] width 276 height 53
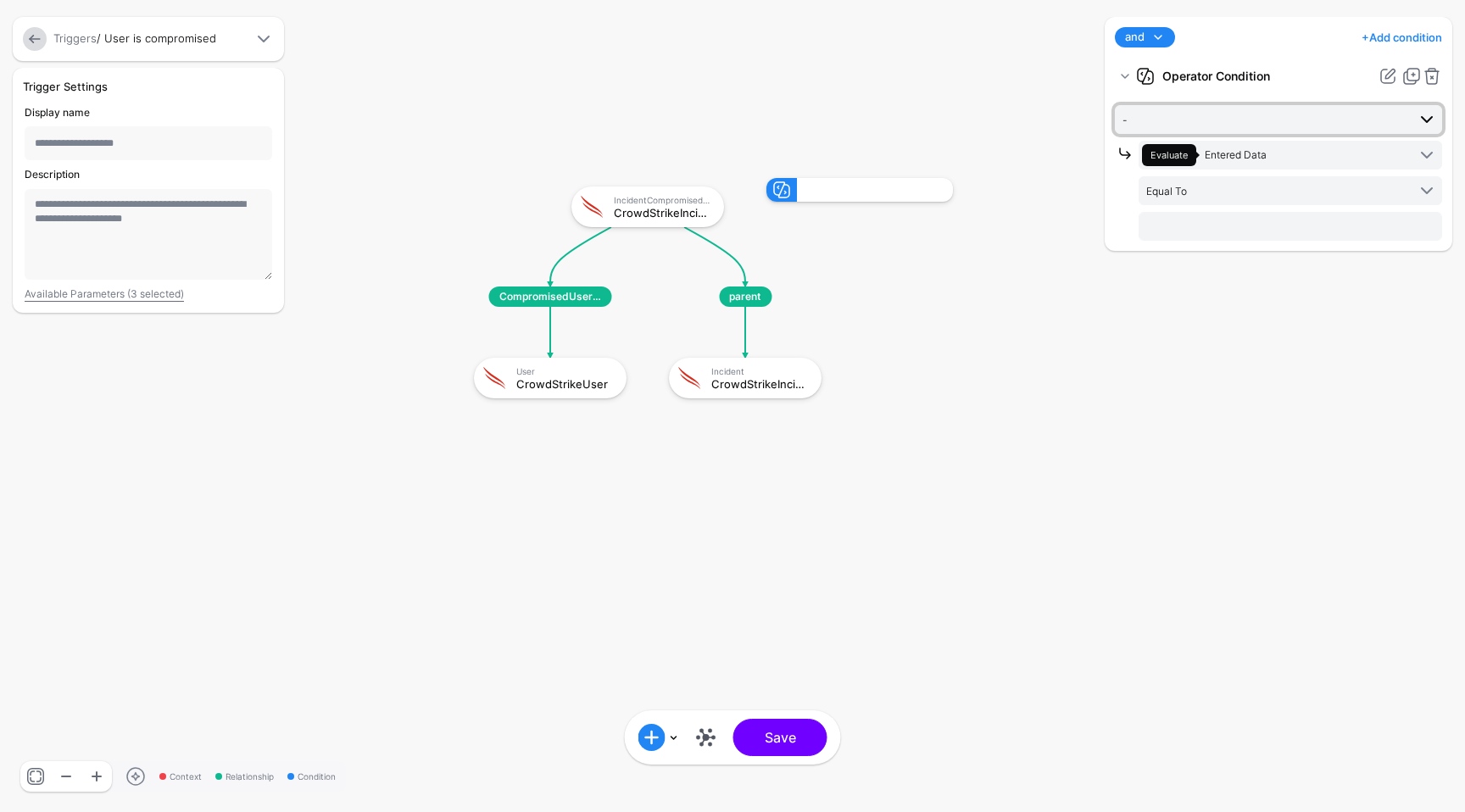
click at [1233, 125] on span "-" at bounding box center [1264, 119] width 284 height 19
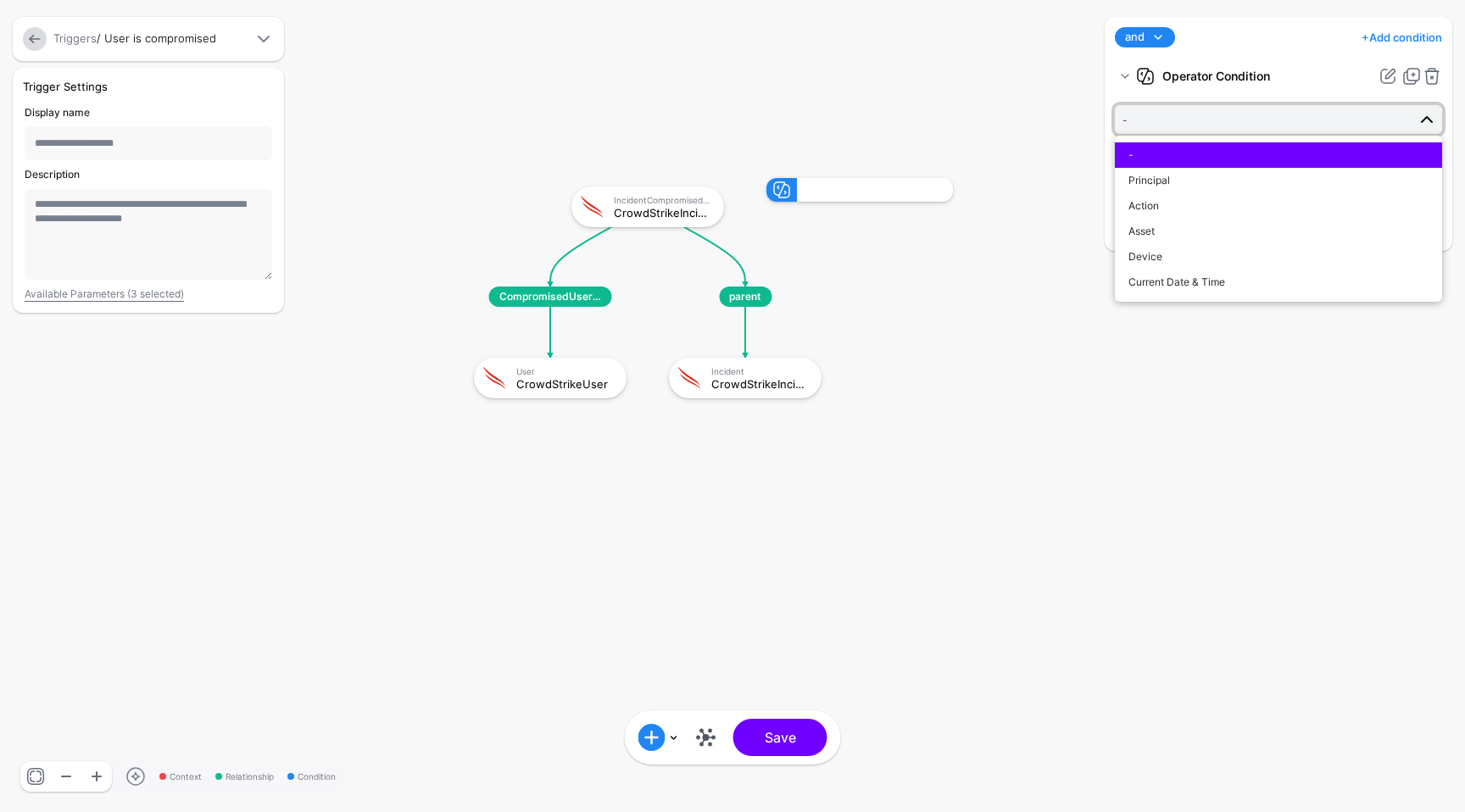
click at [1233, 125] on span "-" at bounding box center [1264, 119] width 284 height 19
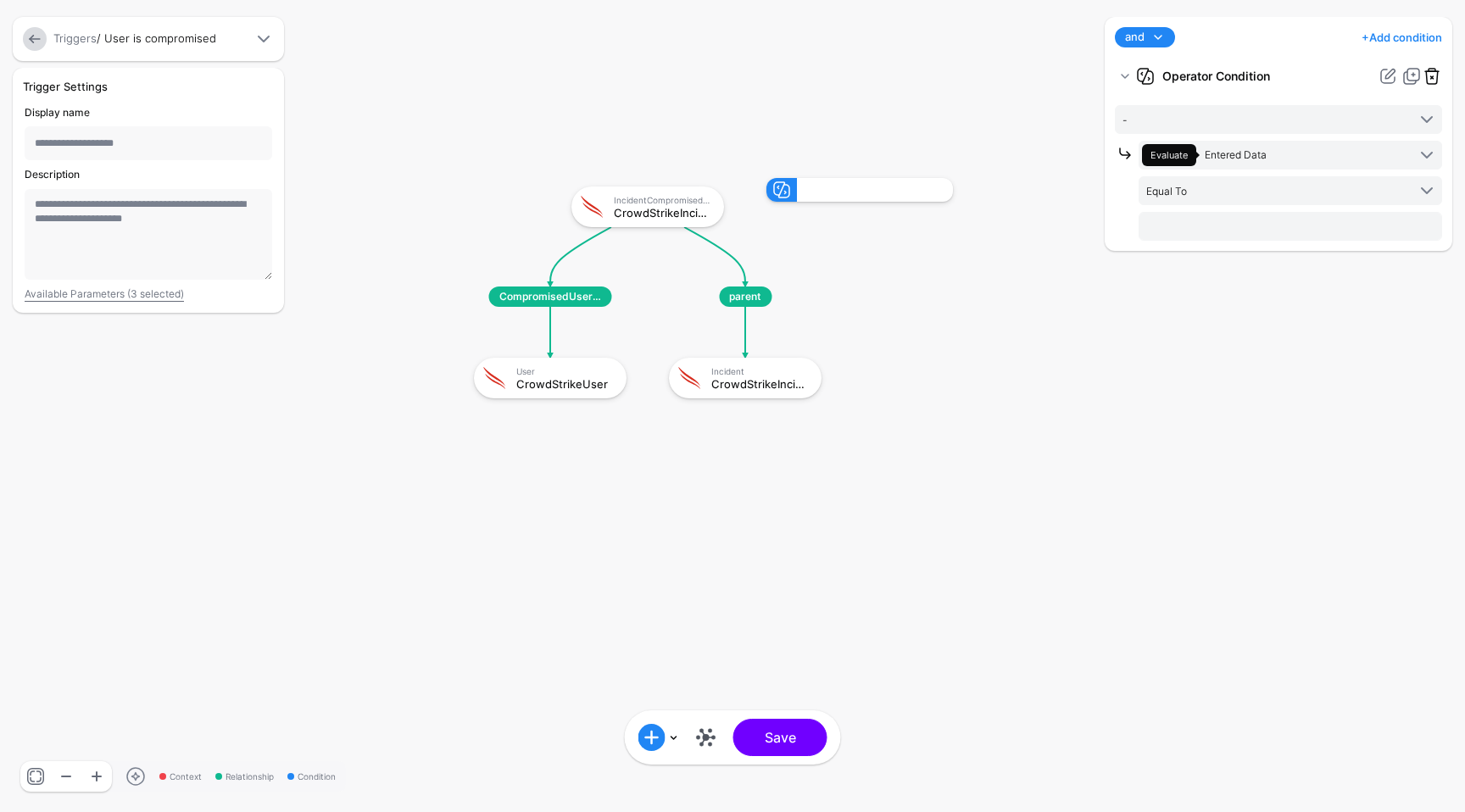
click at [1429, 81] on link at bounding box center [1432, 76] width 21 height 21
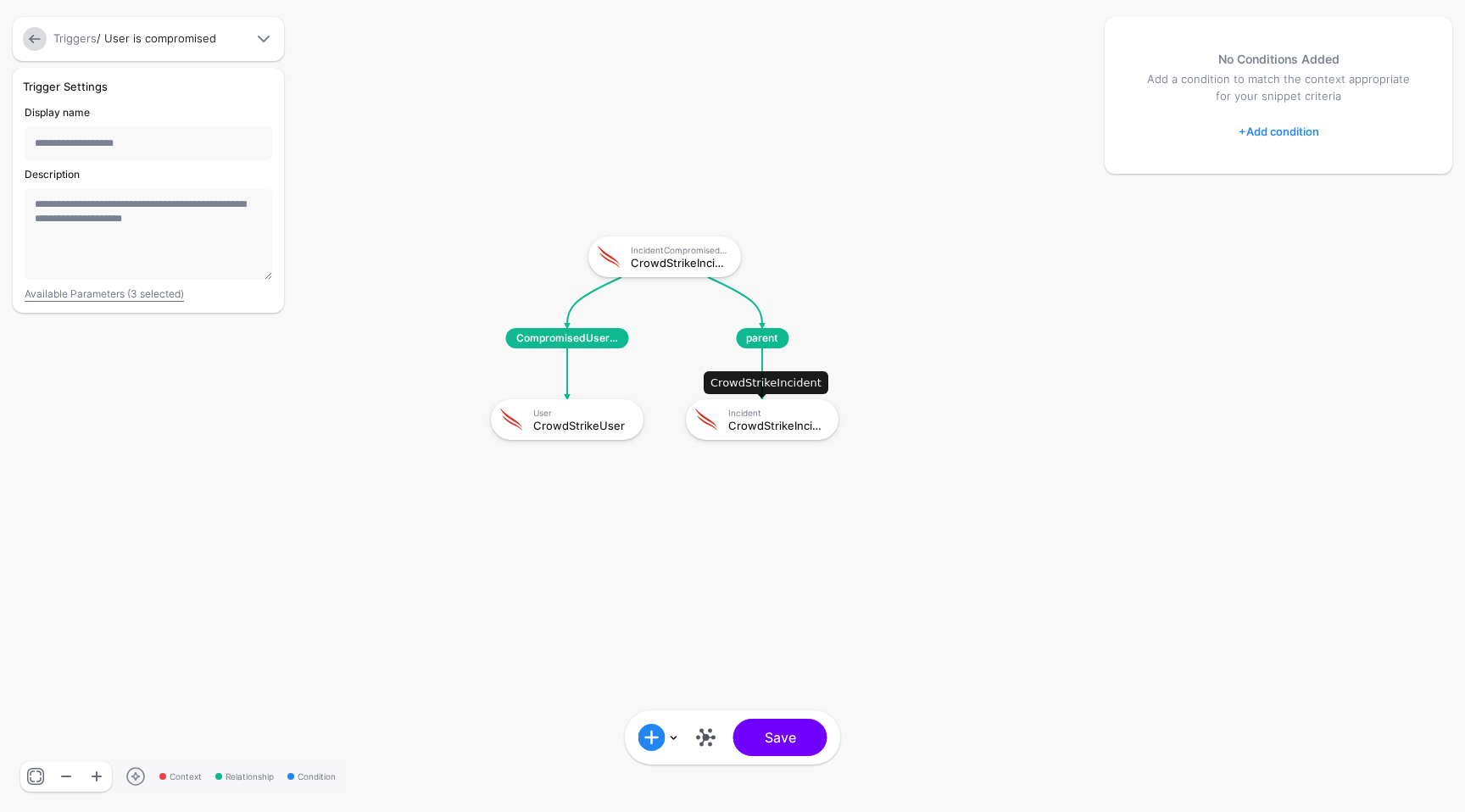
click at [773, 414] on div "Incident" at bounding box center [777, 412] width 99 height 10
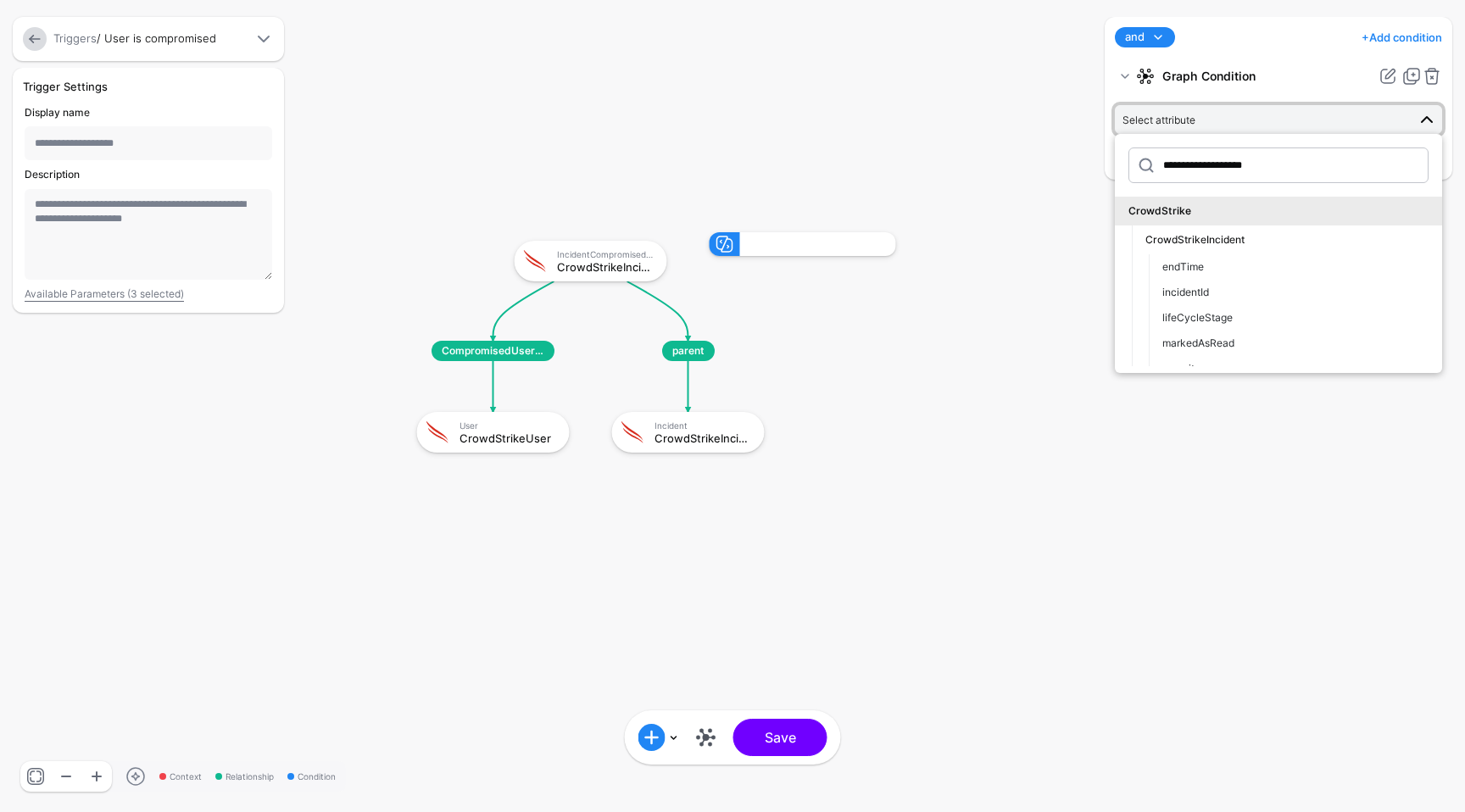
click at [1323, 433] on div "**********" at bounding box center [1278, 406] width 356 height 778
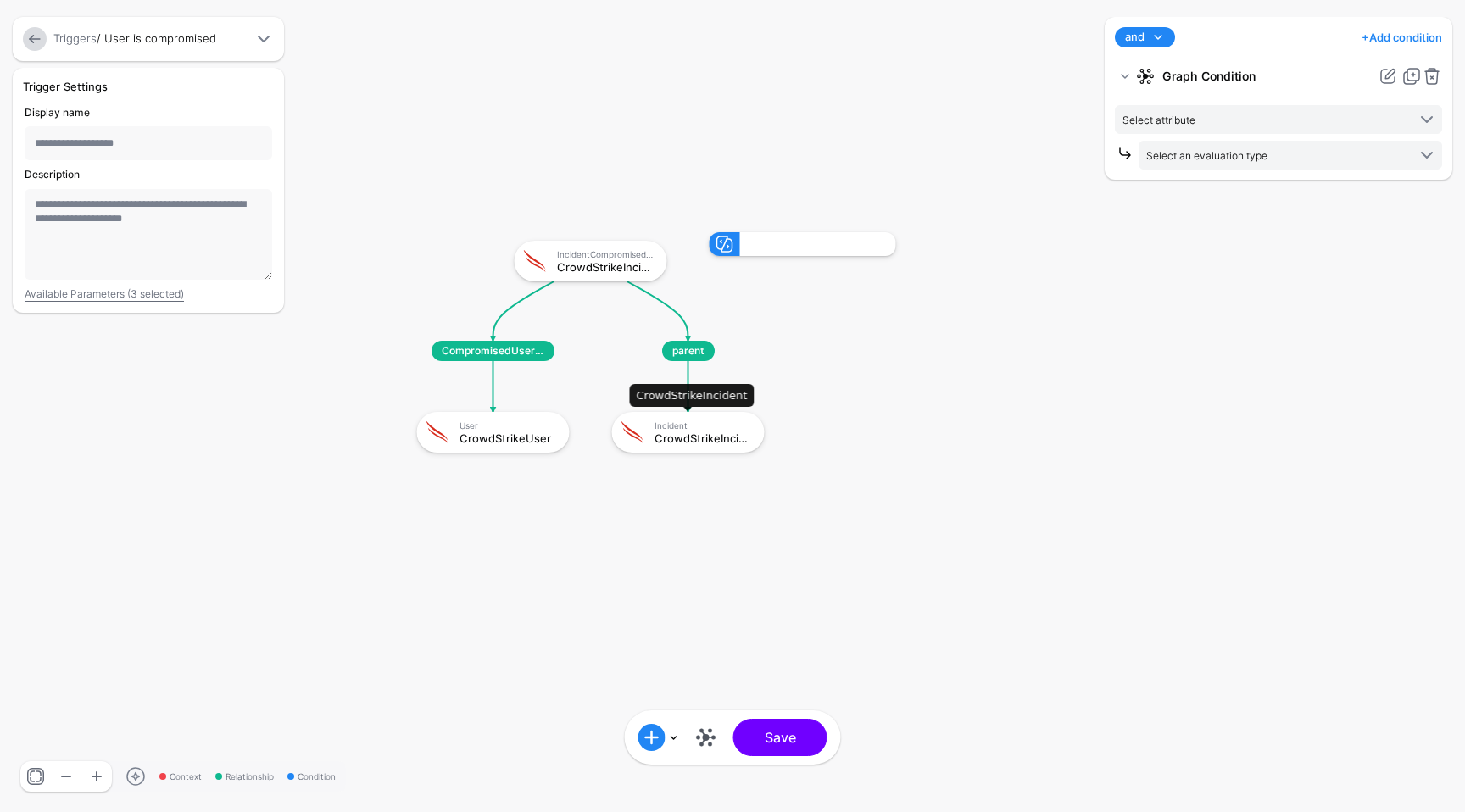
click at [684, 432] on div "CrowdStrikeIncident" at bounding box center [703, 438] width 99 height 12
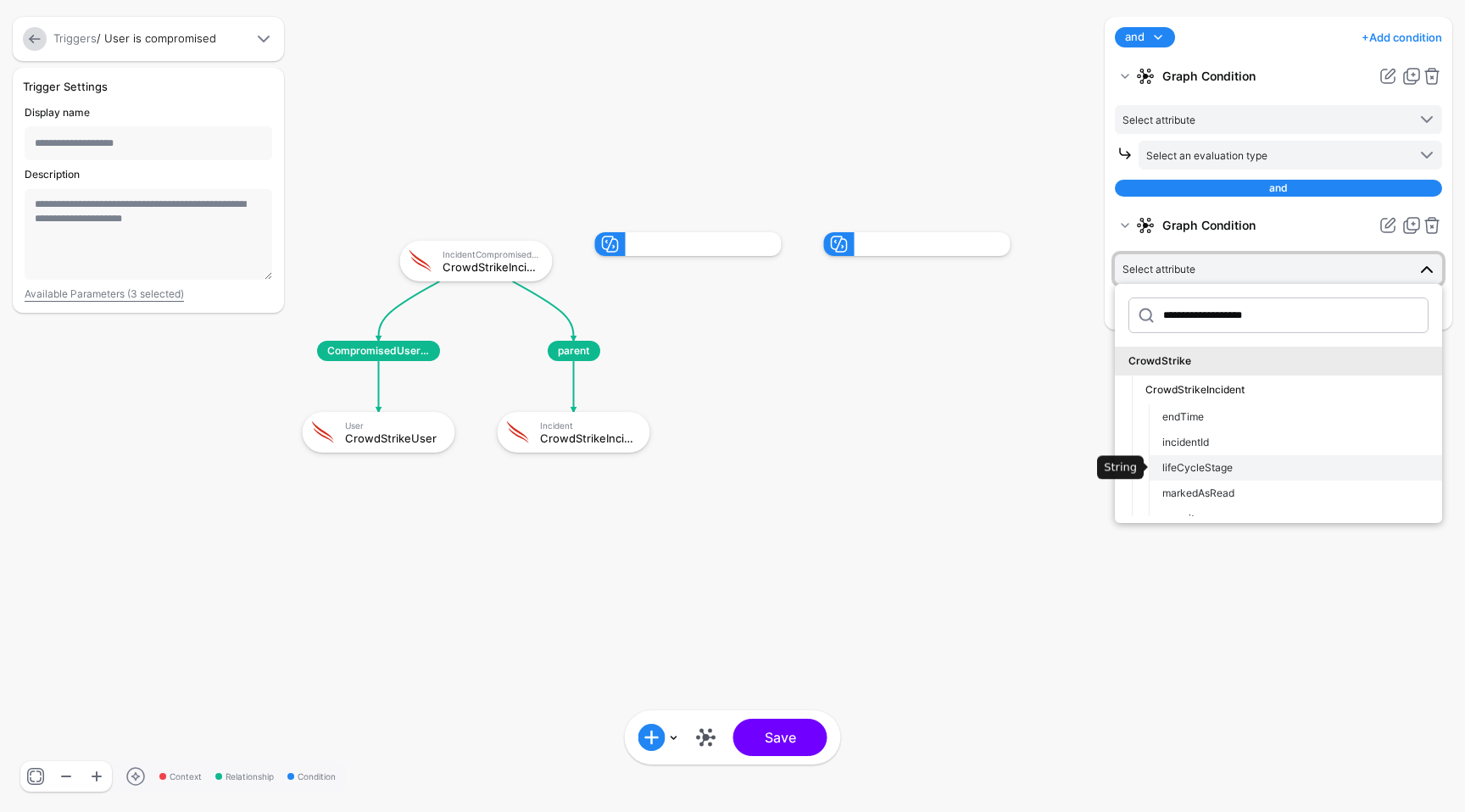
click at [1289, 459] on button "lifeCycleStage" at bounding box center [1295, 468] width 293 height 26
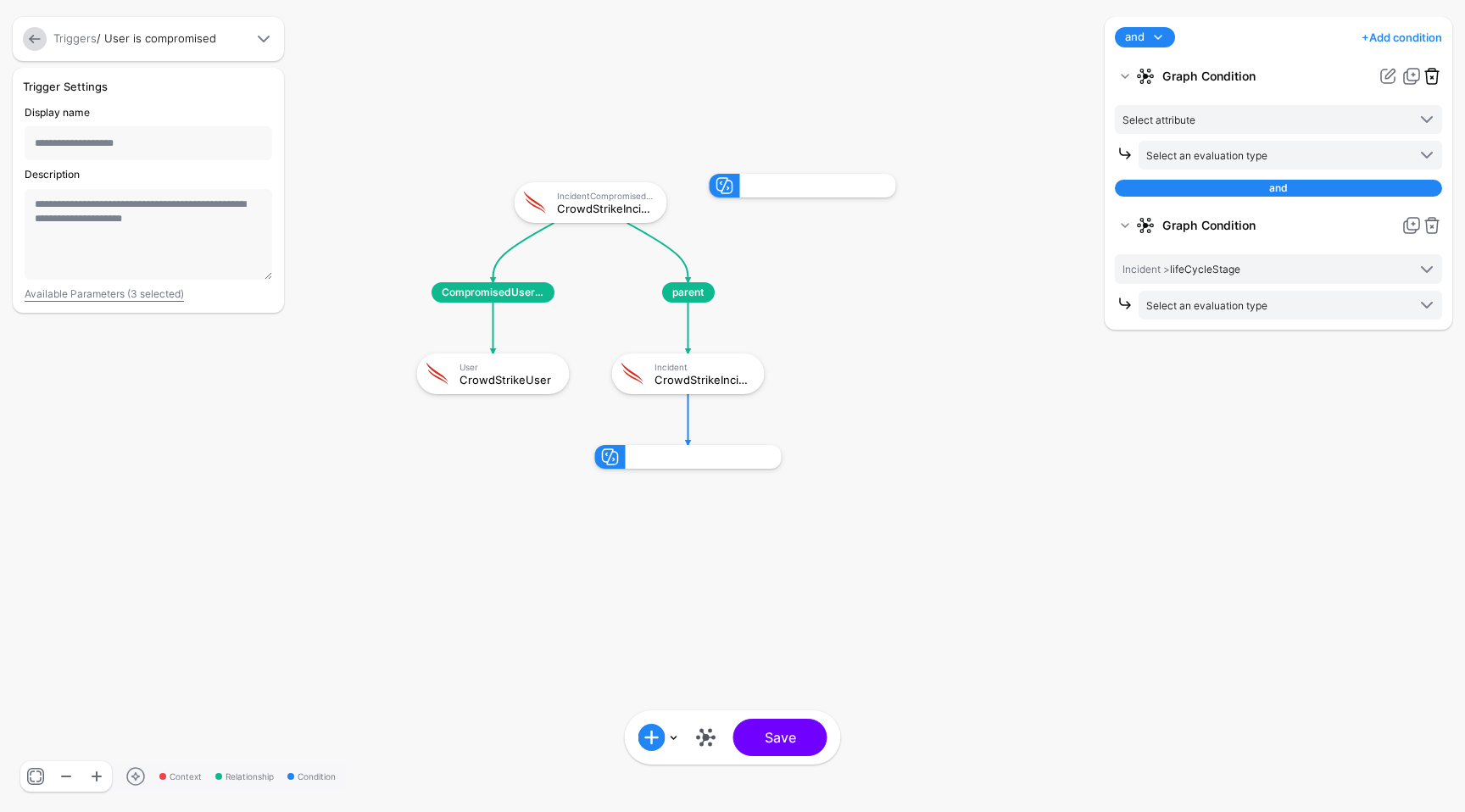
click at [1433, 81] on link at bounding box center [1432, 76] width 21 height 21
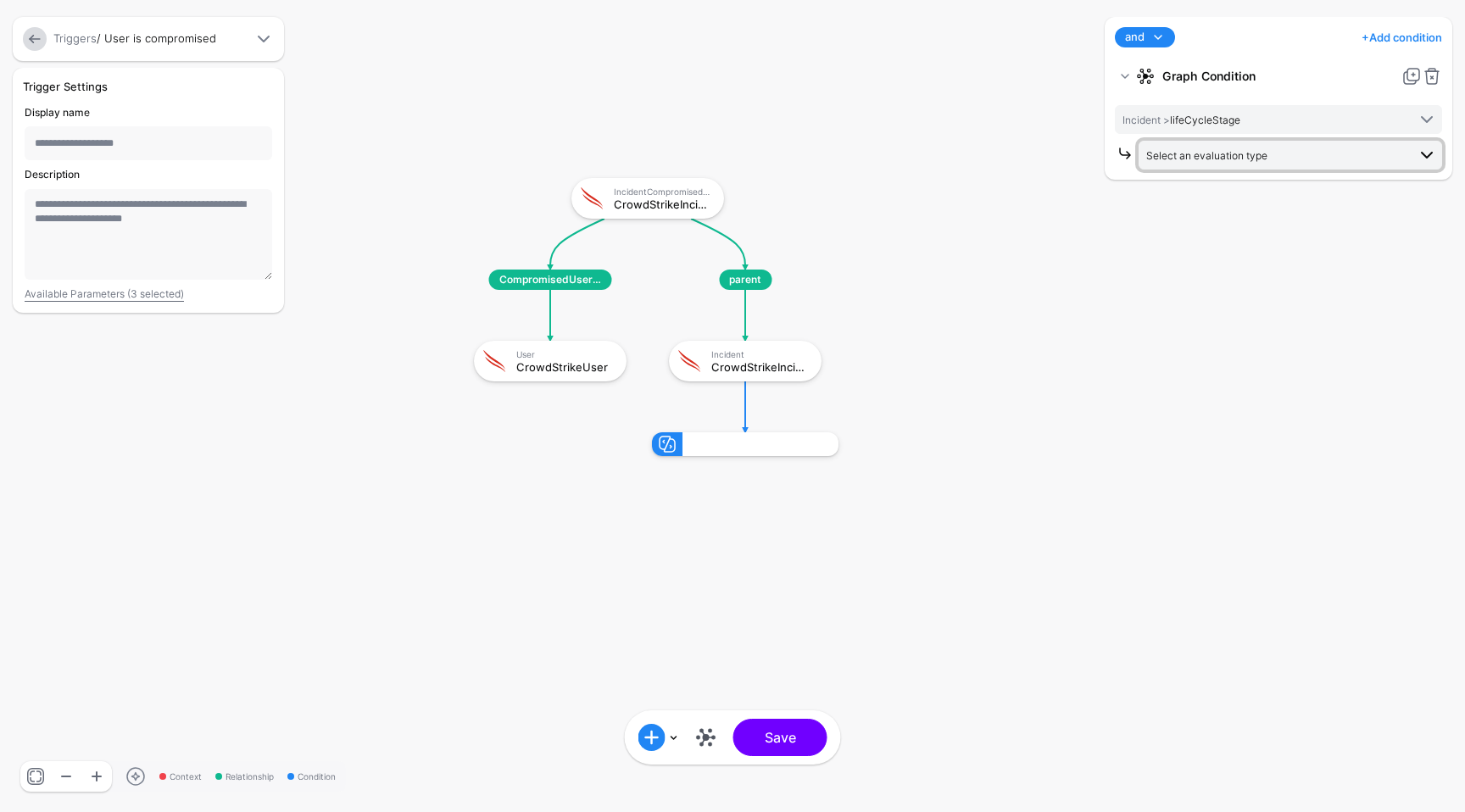
click at [1230, 166] on link "Select an evaluation type" at bounding box center [1290, 155] width 304 height 29
click at [1207, 300] on span "Entered Data Evaluate against text that you enter, like a specific value, ident…" at bounding box center [1290, 323] width 276 height 53
click at [1209, 217] on input "text" at bounding box center [1290, 226] width 304 height 29
type input "***"
click at [1321, 323] on div "**********" at bounding box center [1278, 406] width 356 height 778
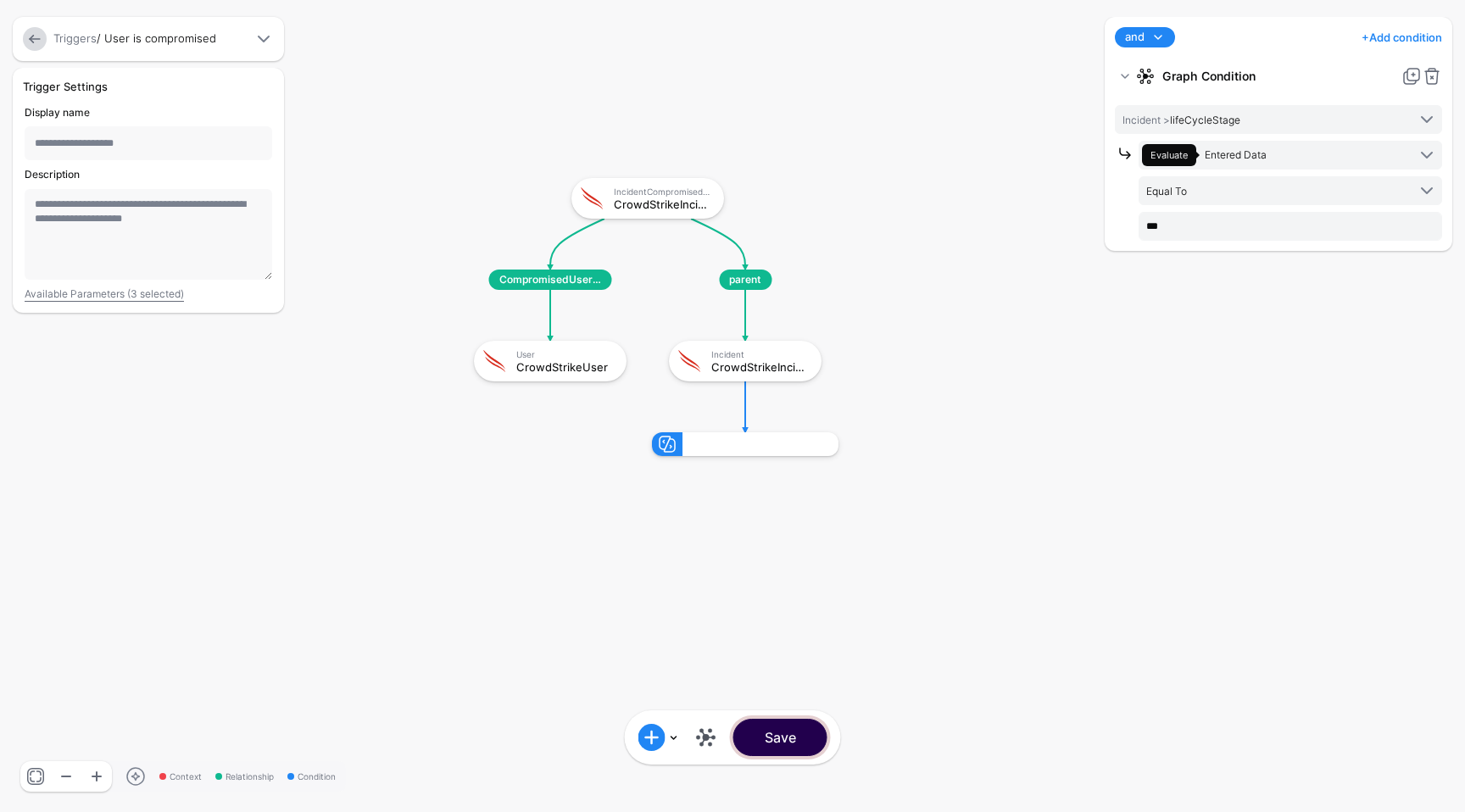
click at [753, 746] on button "Save" at bounding box center [781, 737] width 94 height 37
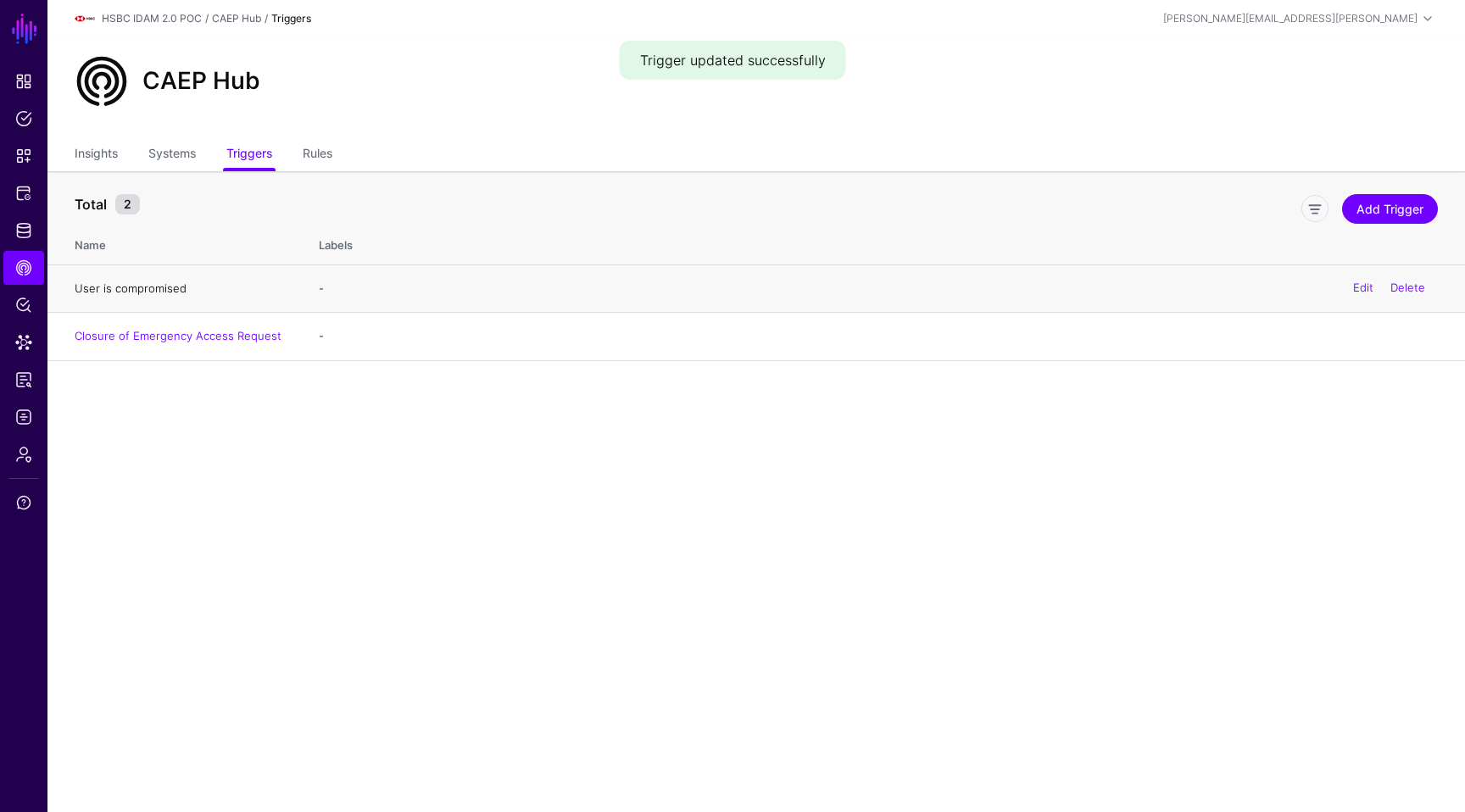
click at [165, 289] on link "User is compromised" at bounding box center [130, 288] width 112 height 14
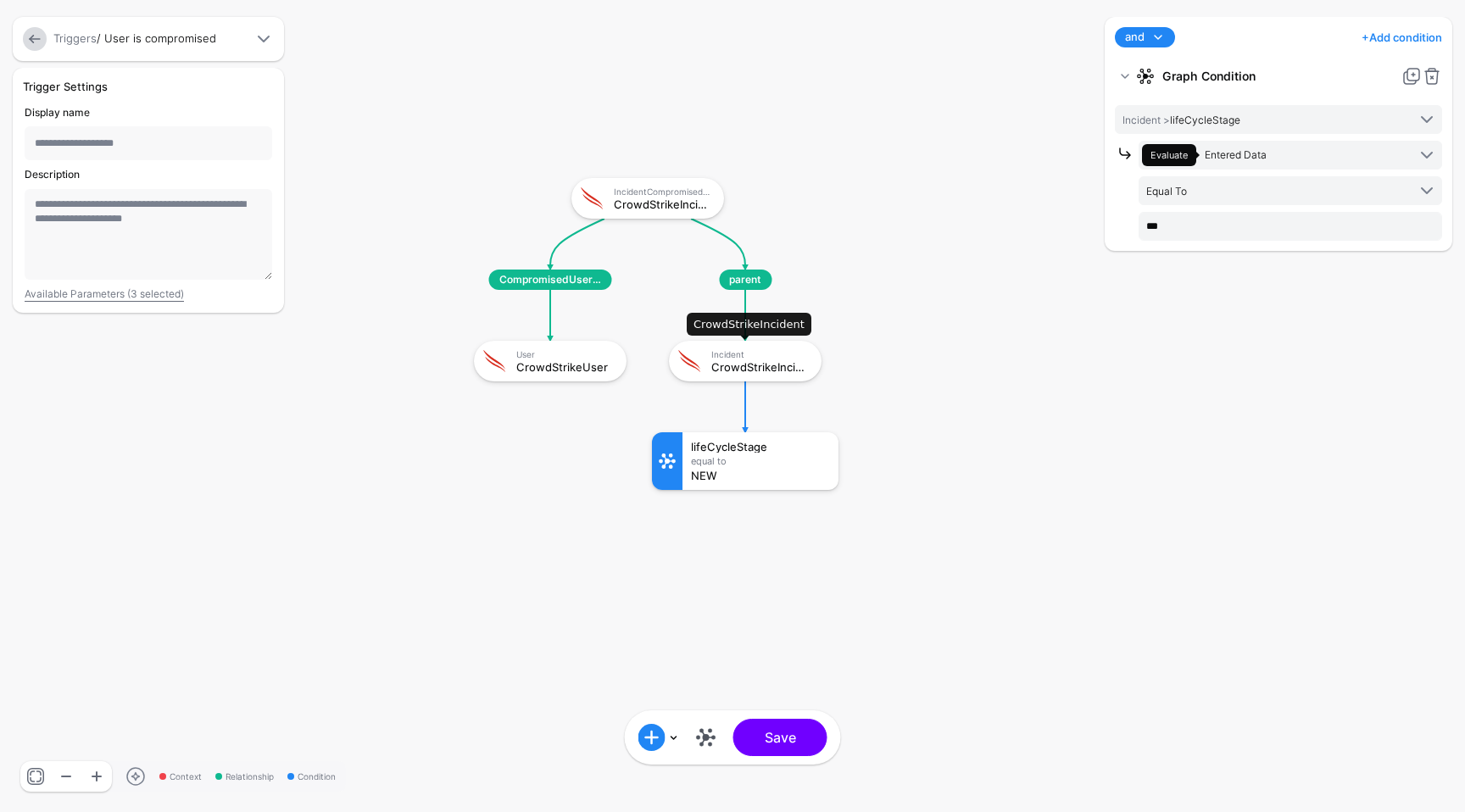
click at [764, 373] on div "Incident CrowdStrikeIncident" at bounding box center [745, 361] width 142 height 31
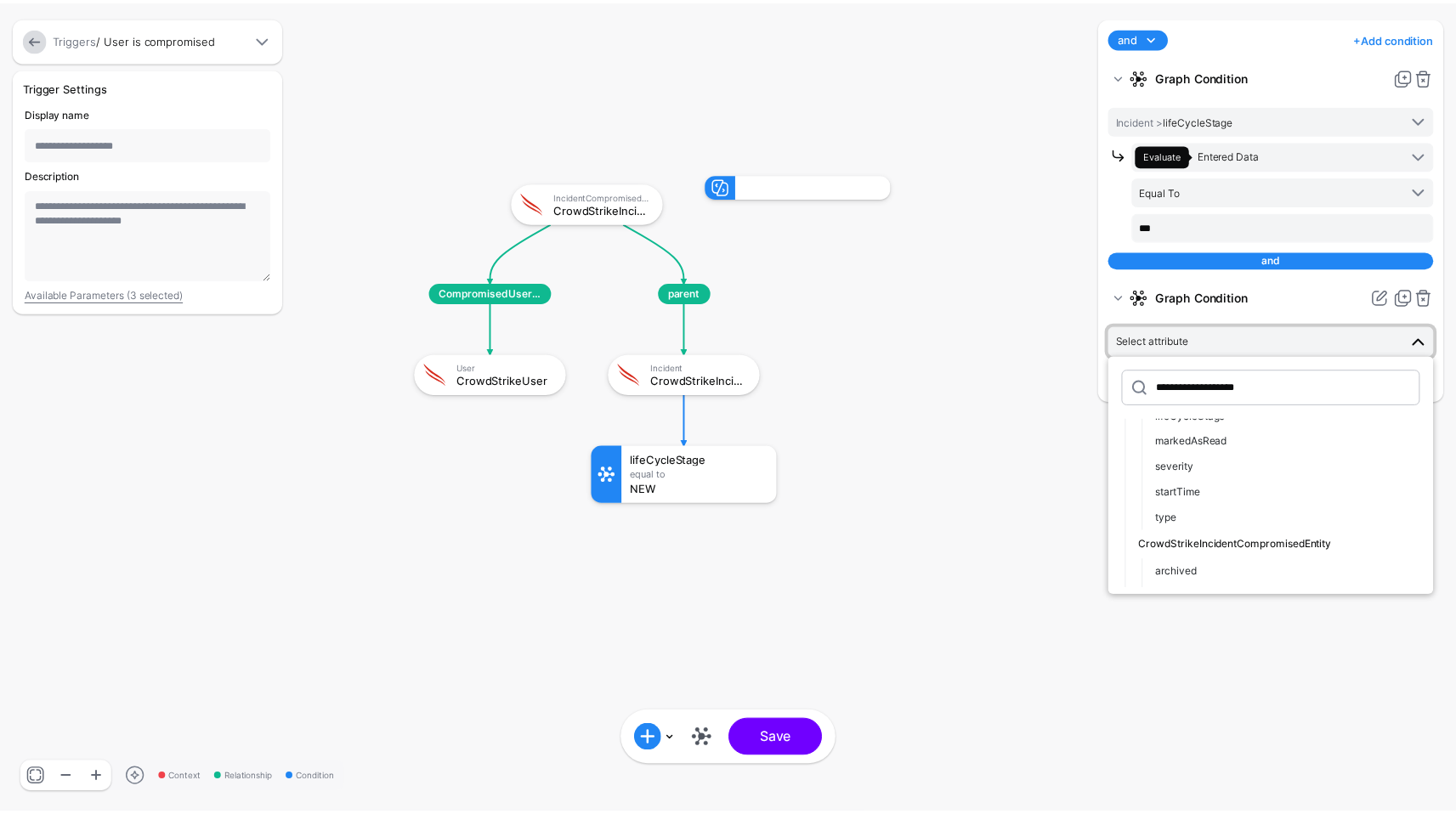
scroll to position [127, 0]
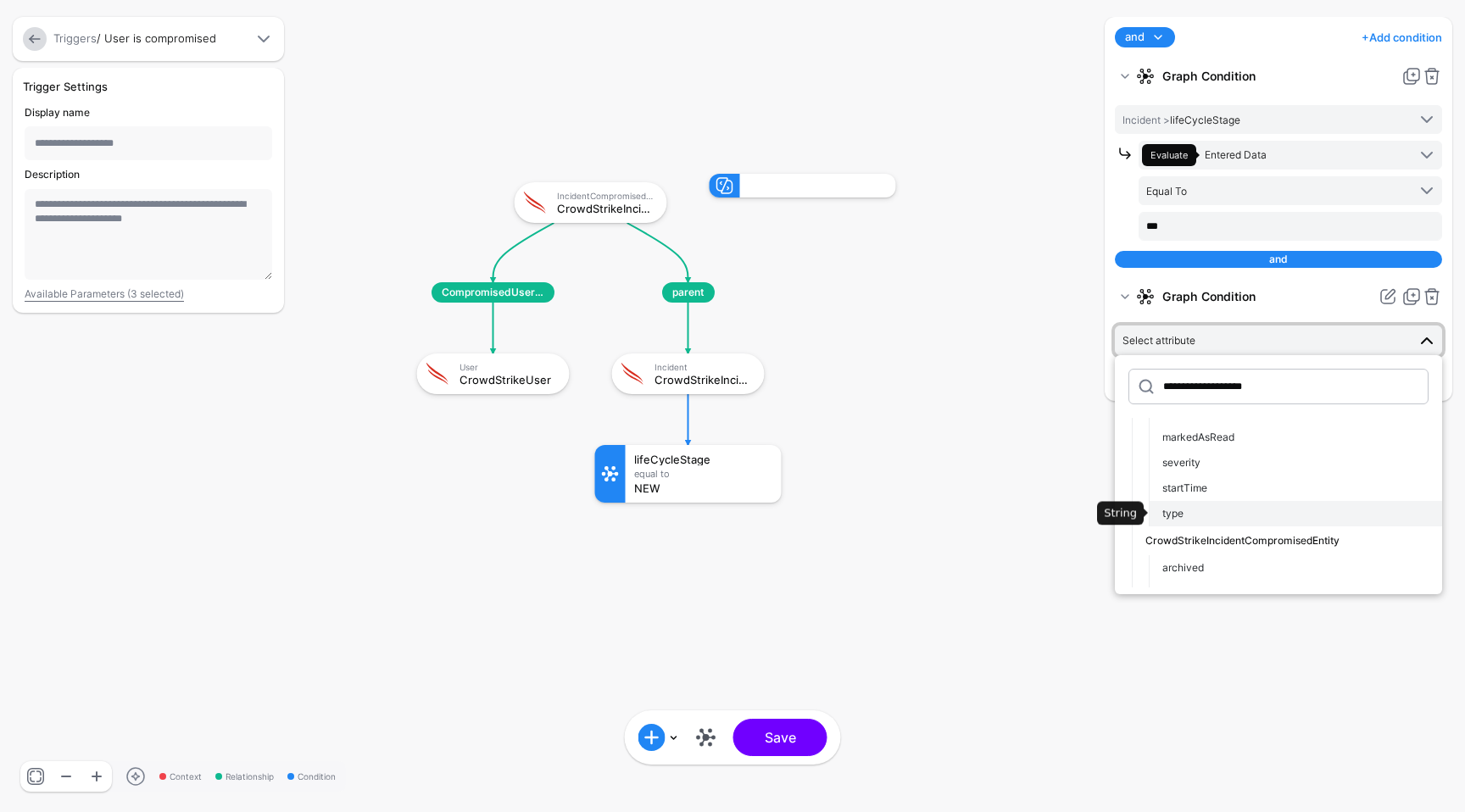
click at [1240, 514] on div "type" at bounding box center [1295, 514] width 266 height 15
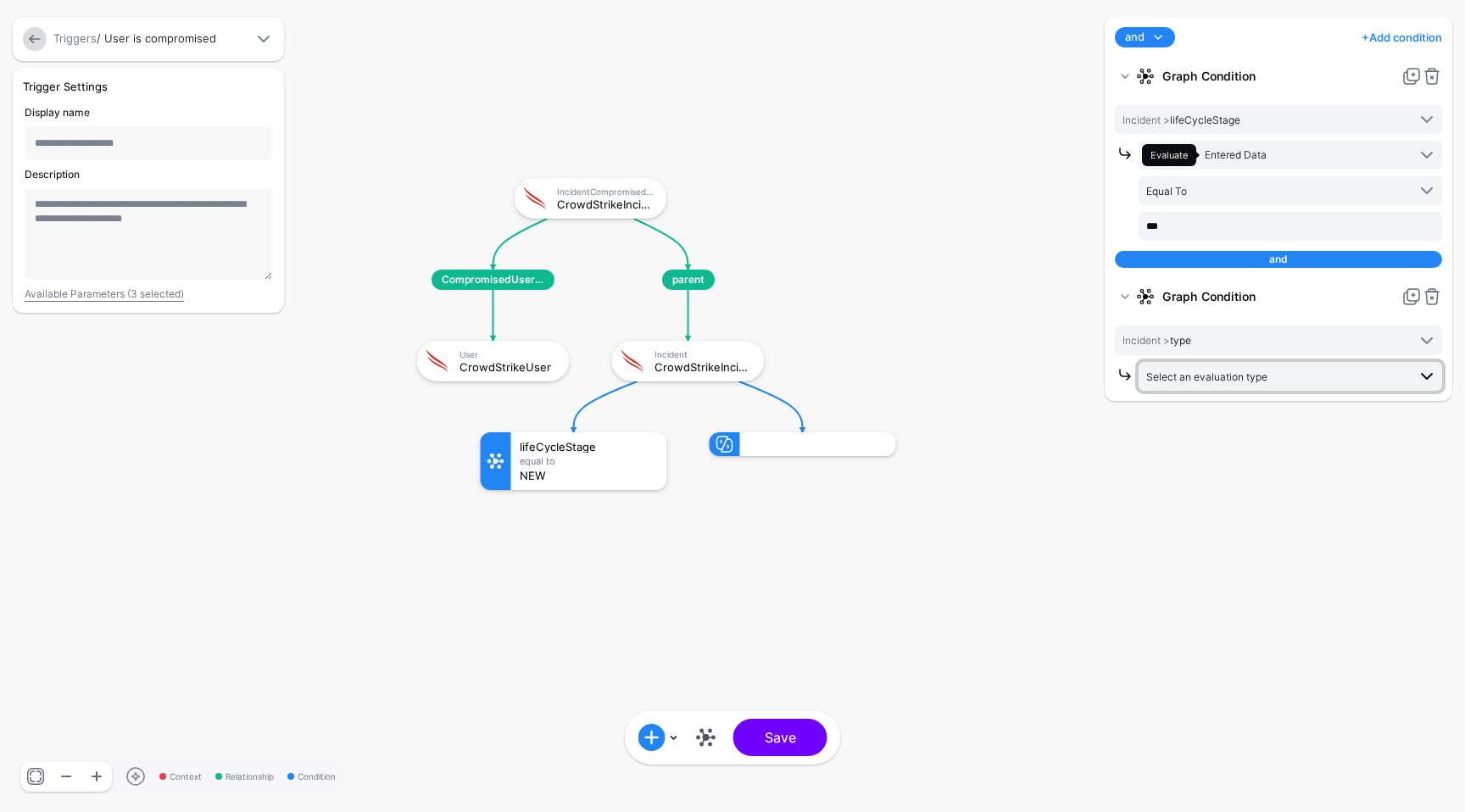
click at [1222, 376] on span "Select an evaluation type" at bounding box center [1206, 376] width 121 height 13
click at [1192, 529] on span "Entered Data Evaluate against text that you enter, like a specific value, ident…" at bounding box center [1290, 544] width 276 height 53
click at [1206, 454] on input "text" at bounding box center [1290, 448] width 304 height 29
paste input "**********"
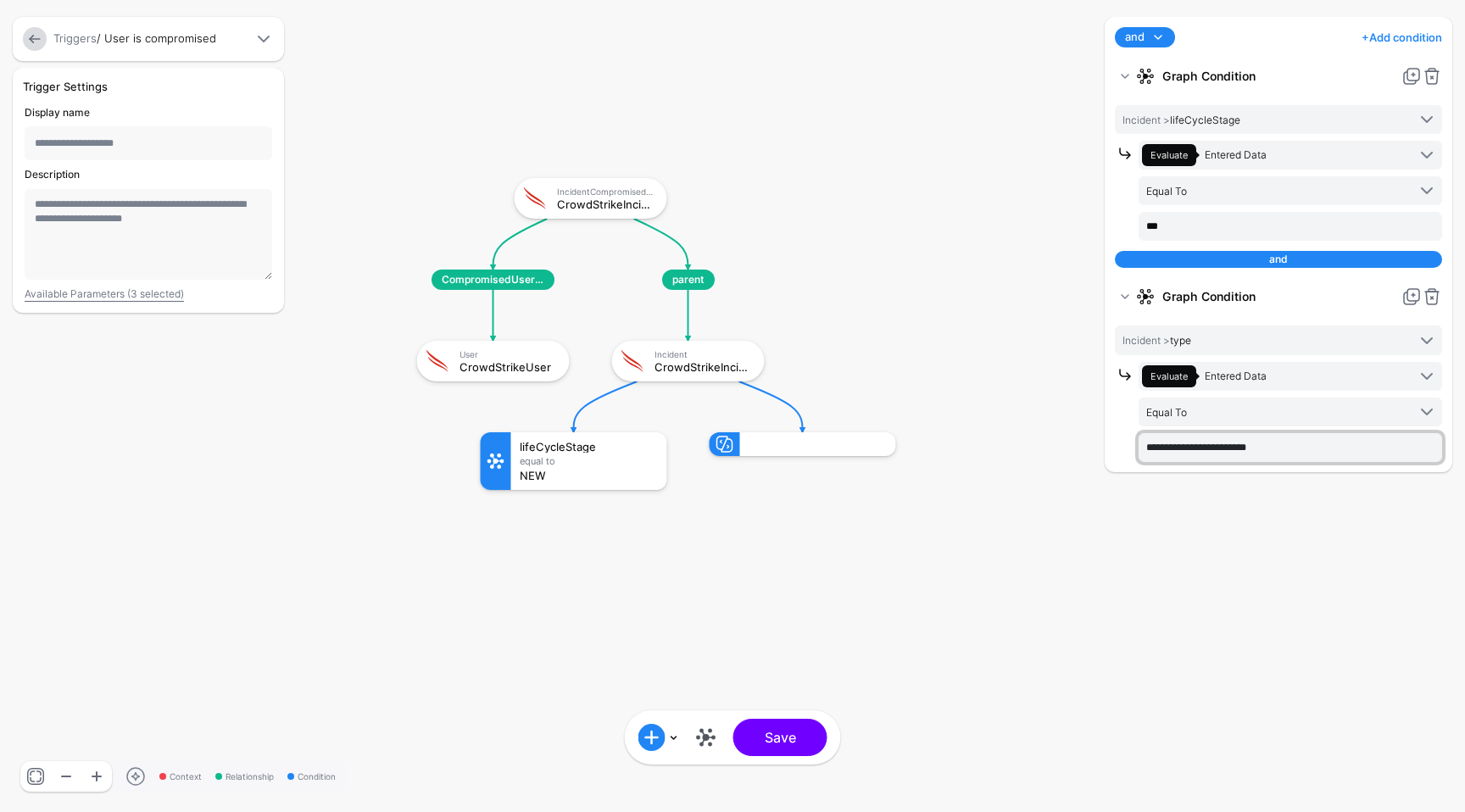
type input "**********"
click at [1155, 596] on div "and and or + Add condition Add Condition Graph Condition Time Condition Add Con…" at bounding box center [1278, 406] width 356 height 778
click at [782, 735] on button "Save" at bounding box center [781, 737] width 94 height 37
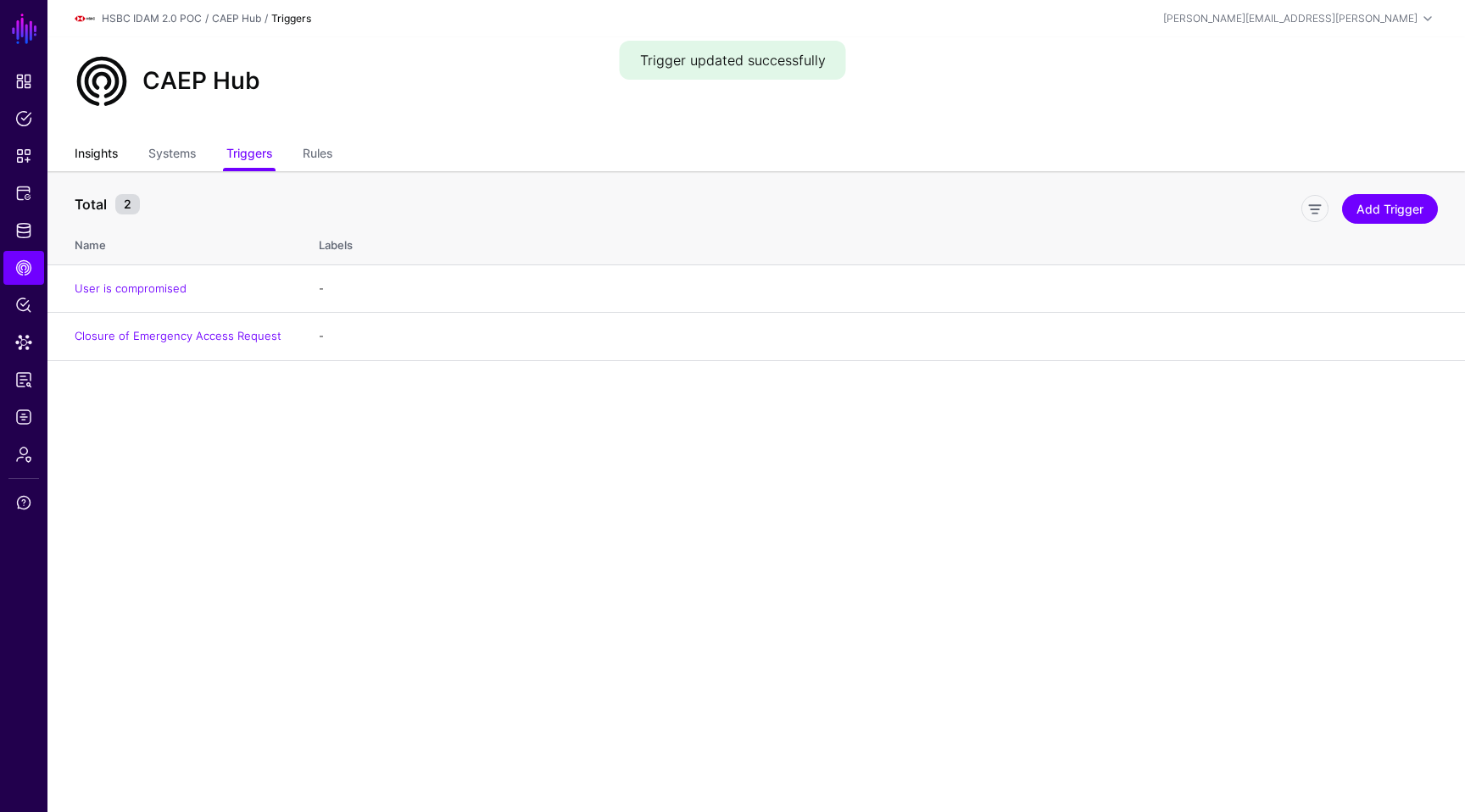
click at [85, 147] on link "Insights" at bounding box center [96, 155] width 43 height 33
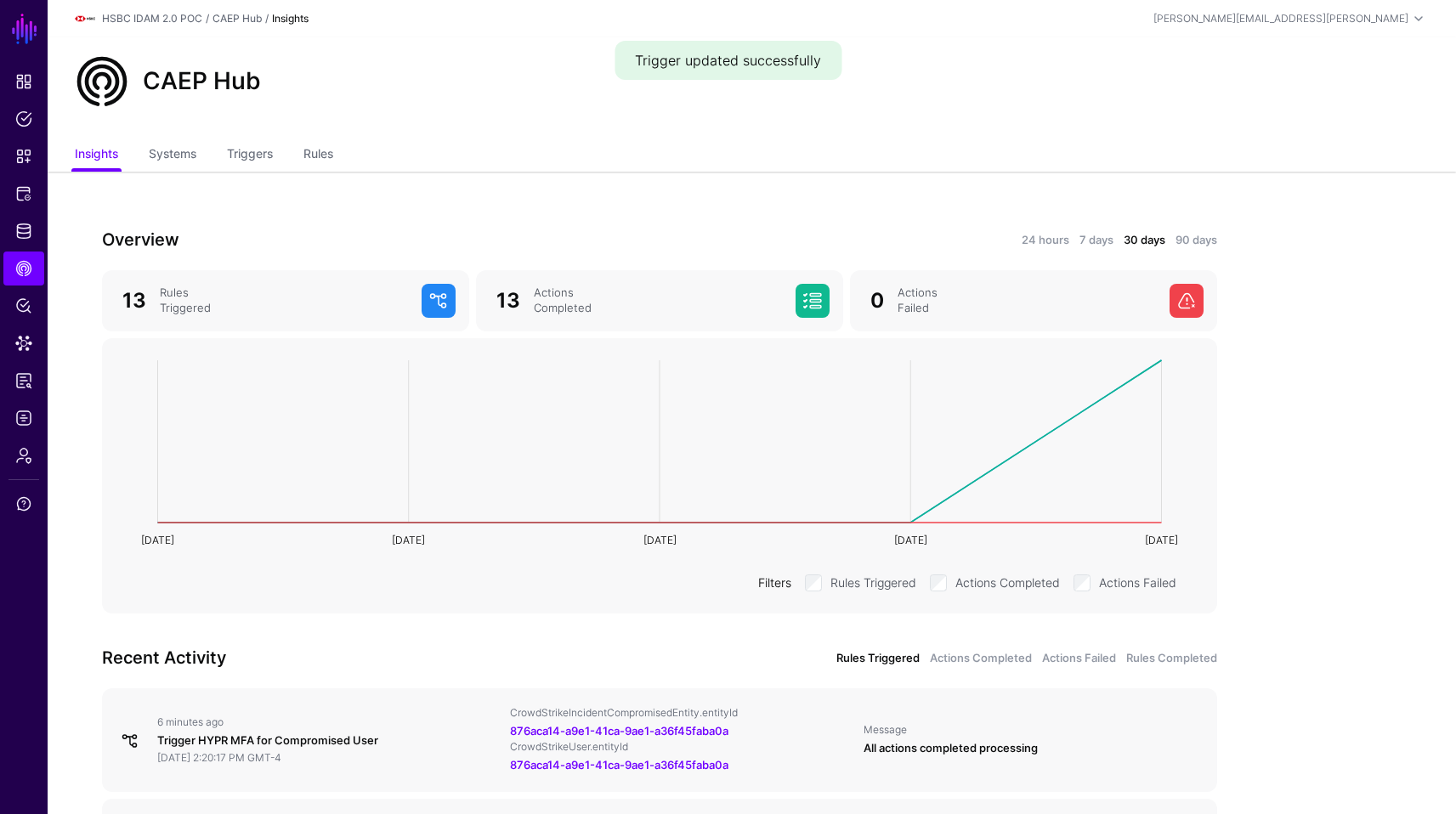
click at [344, 139] on ul "Insights Systems Triggers Rules" at bounding box center [752, 156] width 1355 height 33
click at [320, 155] on link "Rules" at bounding box center [318, 156] width 30 height 33
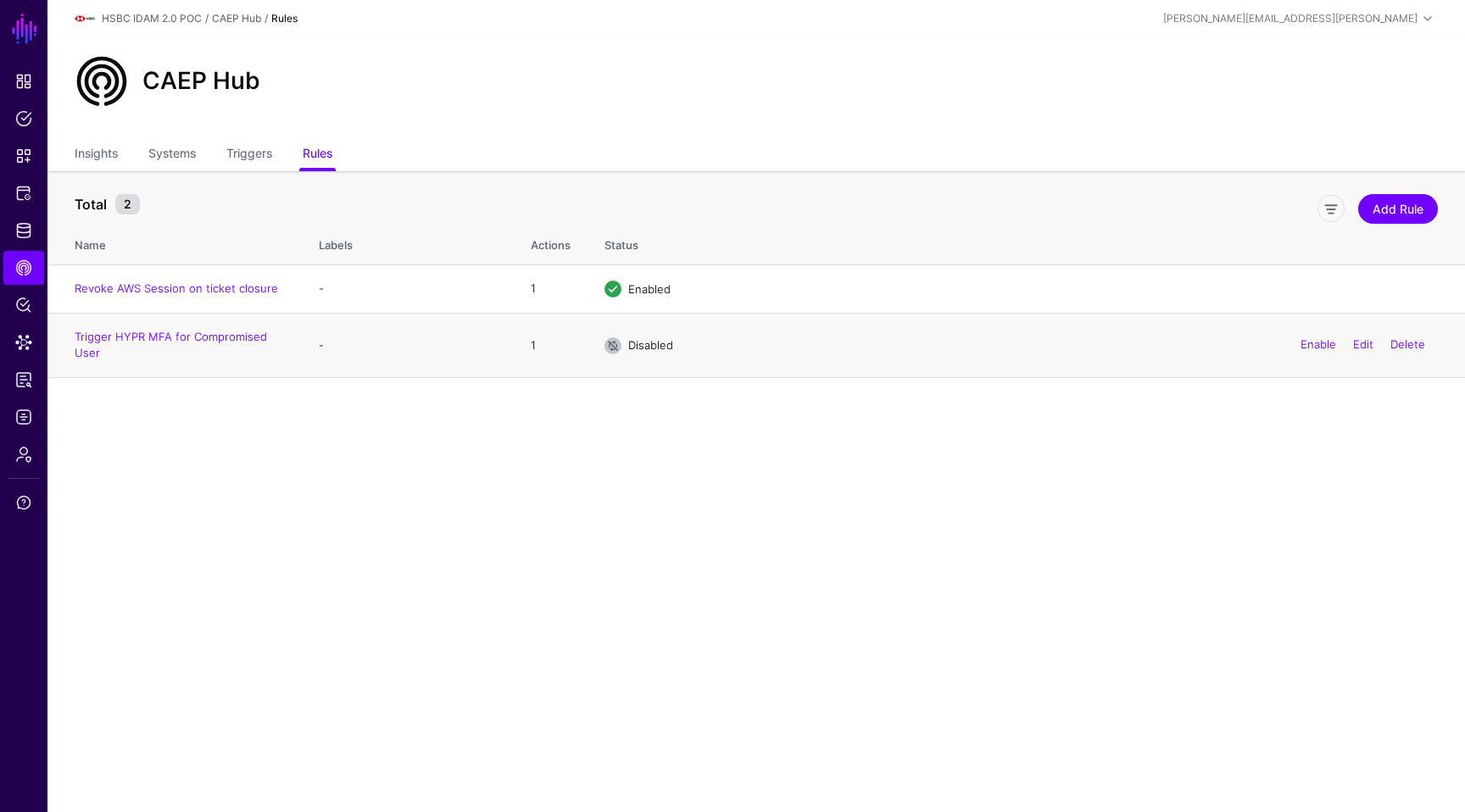
click at [1304, 338] on div "Enable Edit Delete" at bounding box center [1362, 346] width 150 height 42
click at [1302, 342] on link "Enable" at bounding box center [1318, 345] width 36 height 14
click at [96, 162] on link "Insights" at bounding box center [96, 155] width 43 height 33
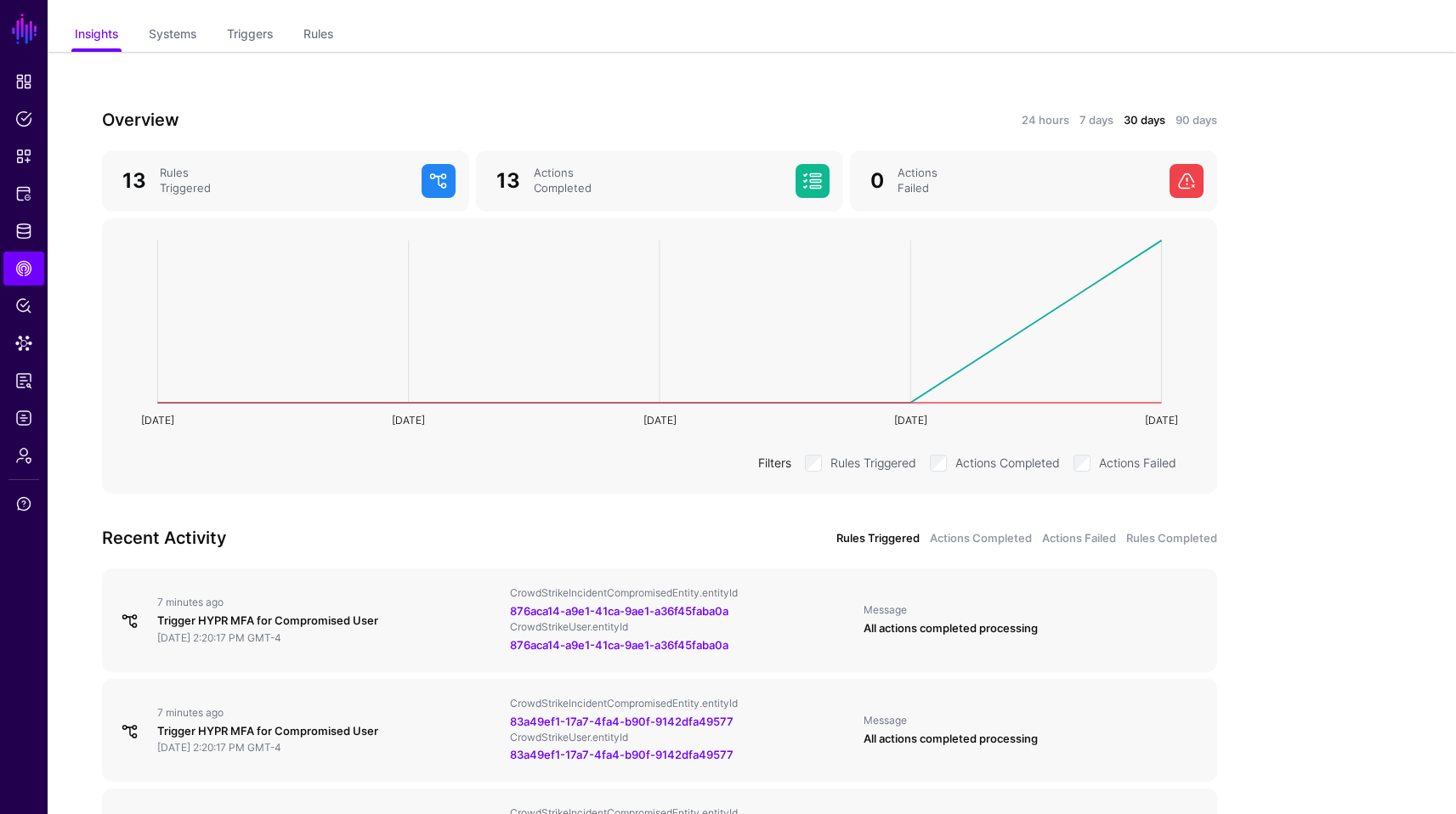
scroll to position [132, 0]
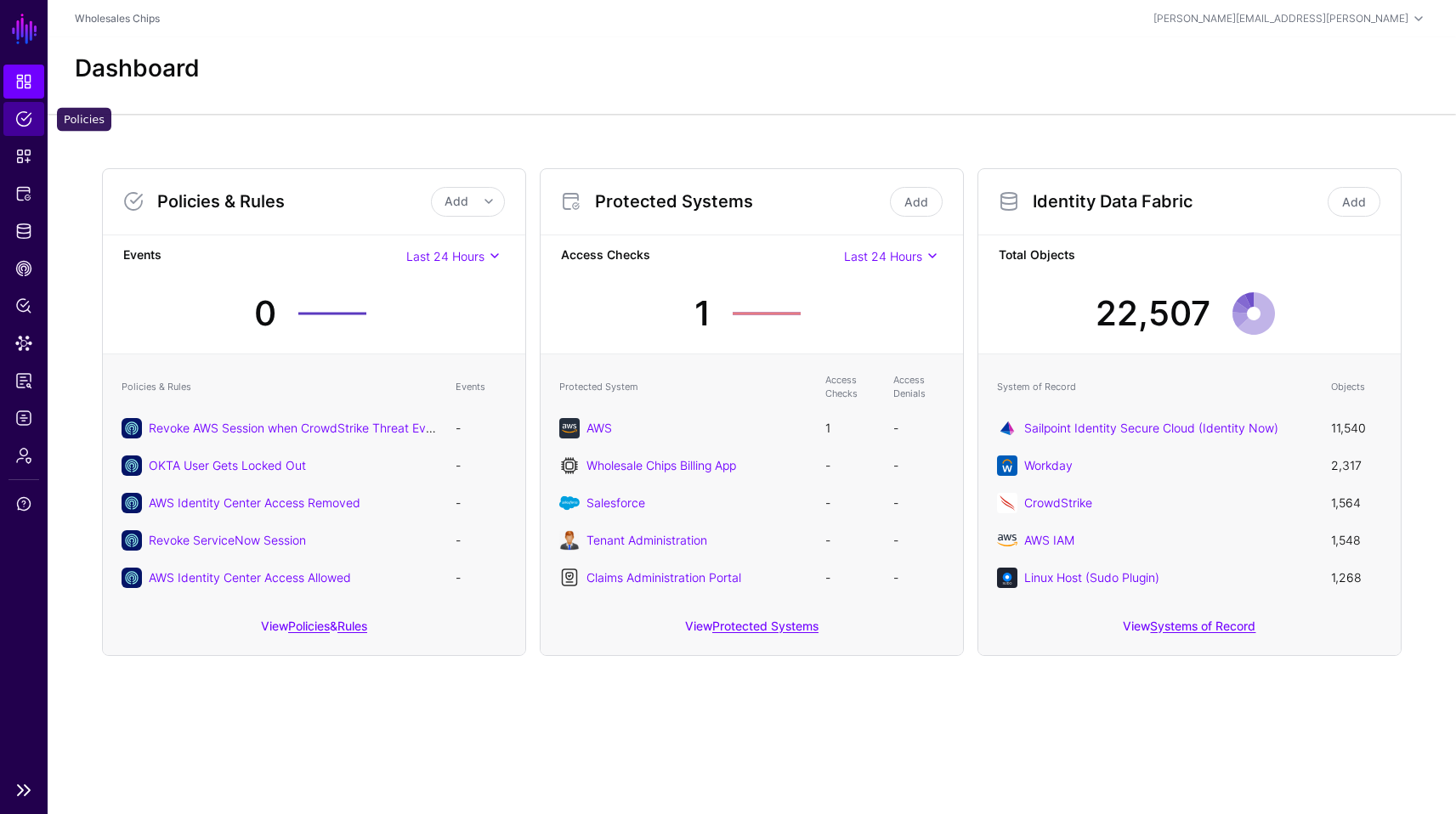
click at [37, 113] on link "Policies" at bounding box center [23, 119] width 40 height 34
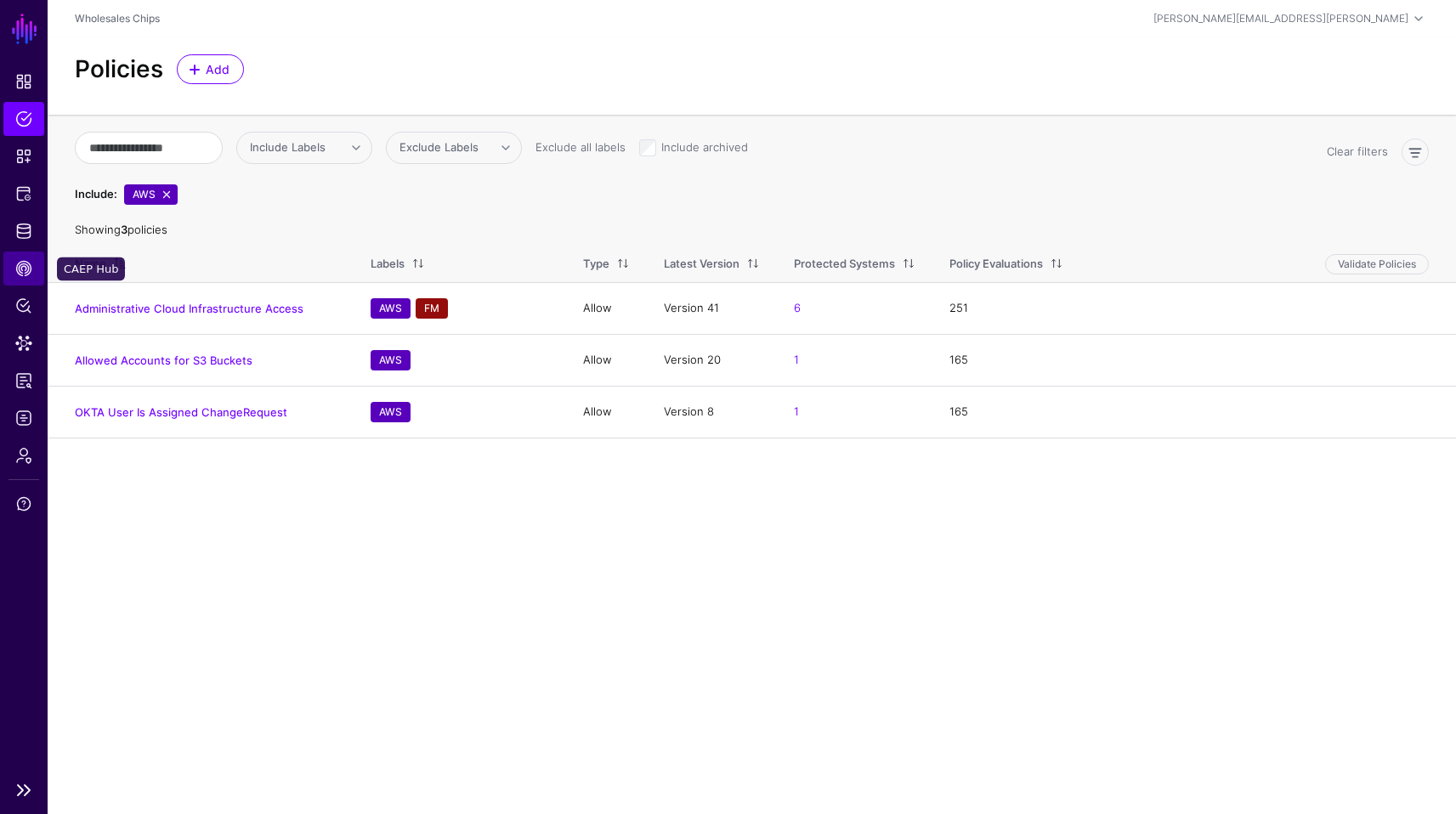
click at [22, 259] on link "CAEP Hub" at bounding box center [23, 269] width 40 height 34
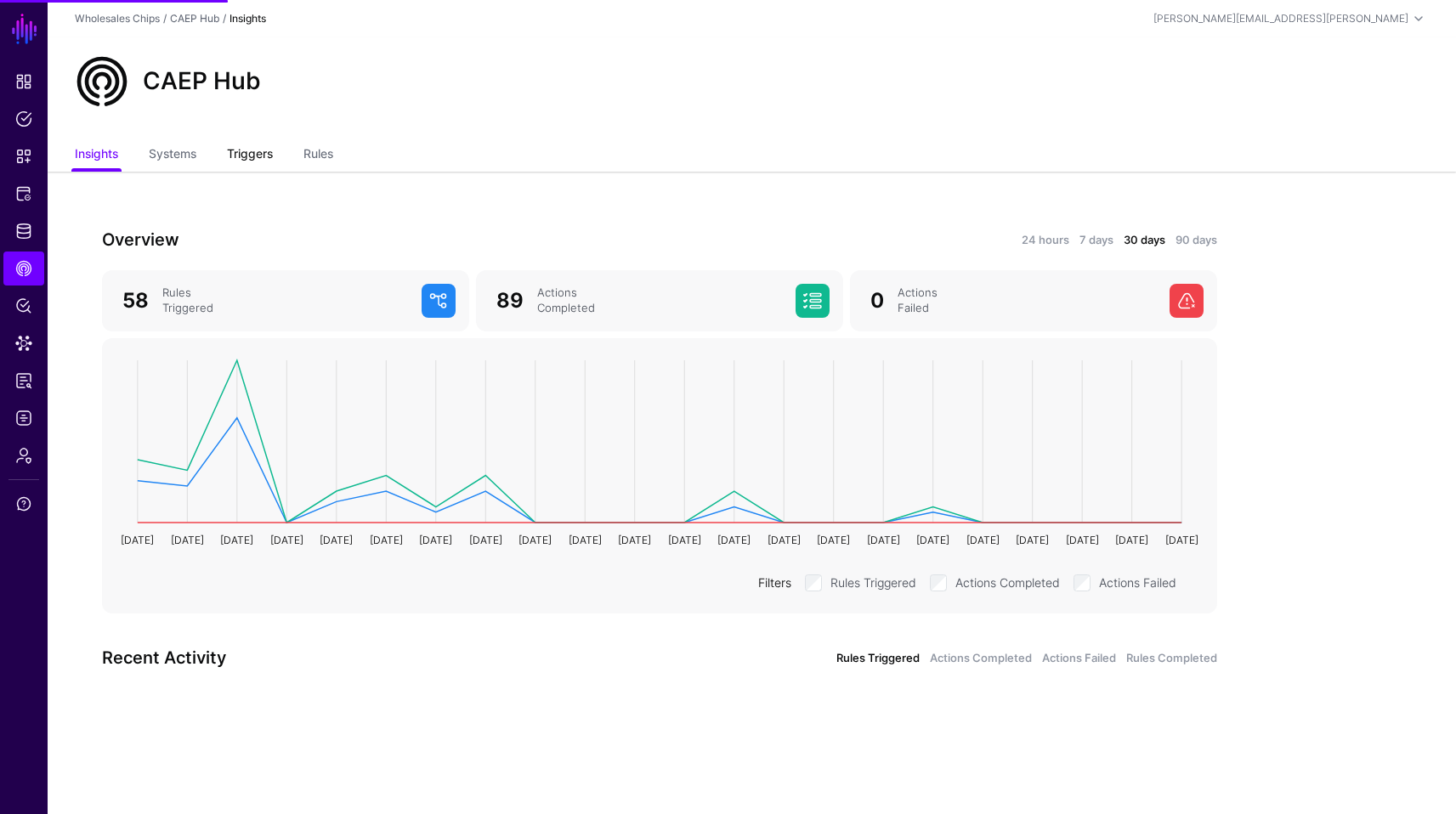
click at [257, 148] on link "Triggers" at bounding box center [249, 156] width 46 height 33
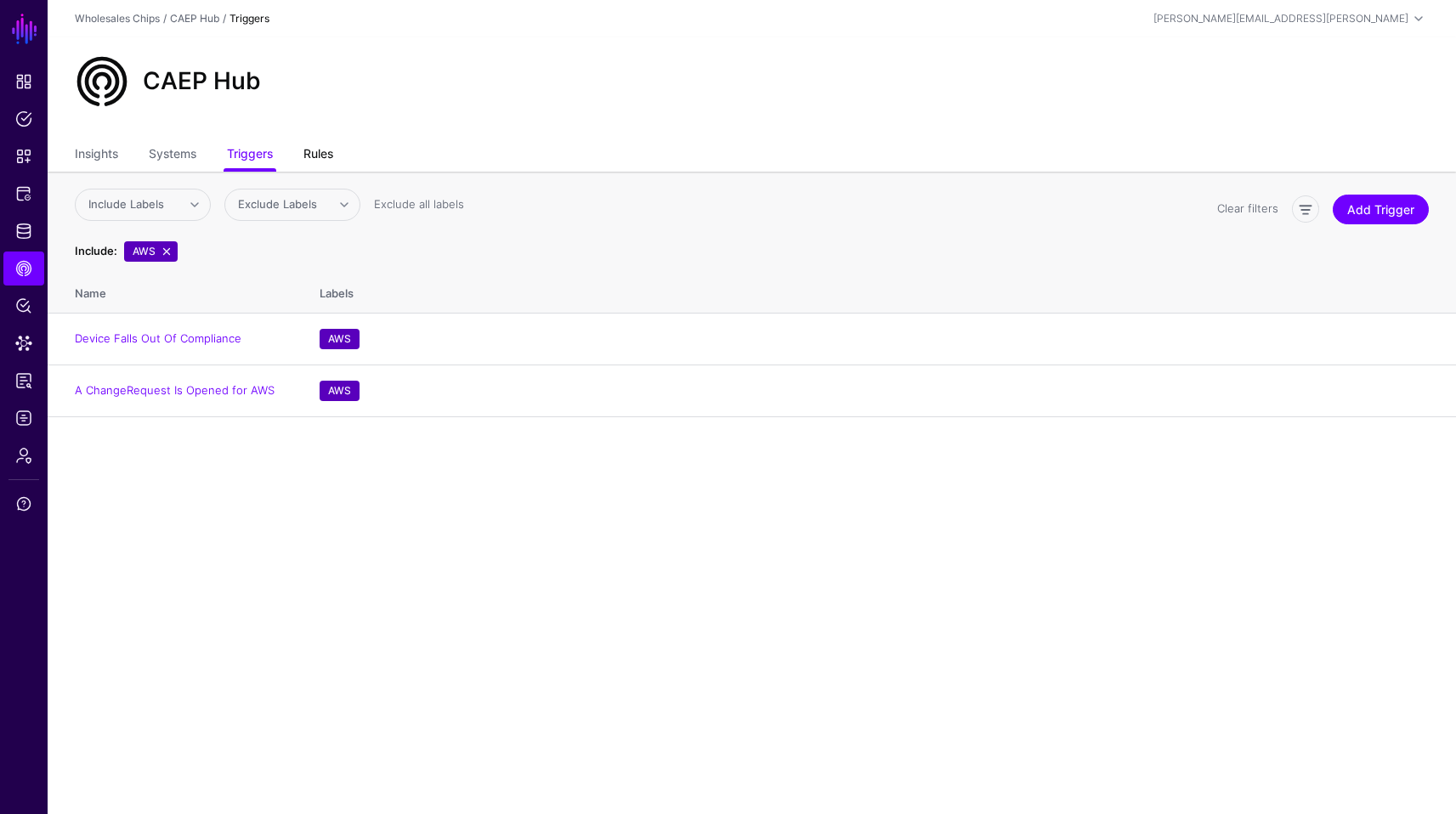
click at [323, 146] on link "Rules" at bounding box center [318, 156] width 30 height 33
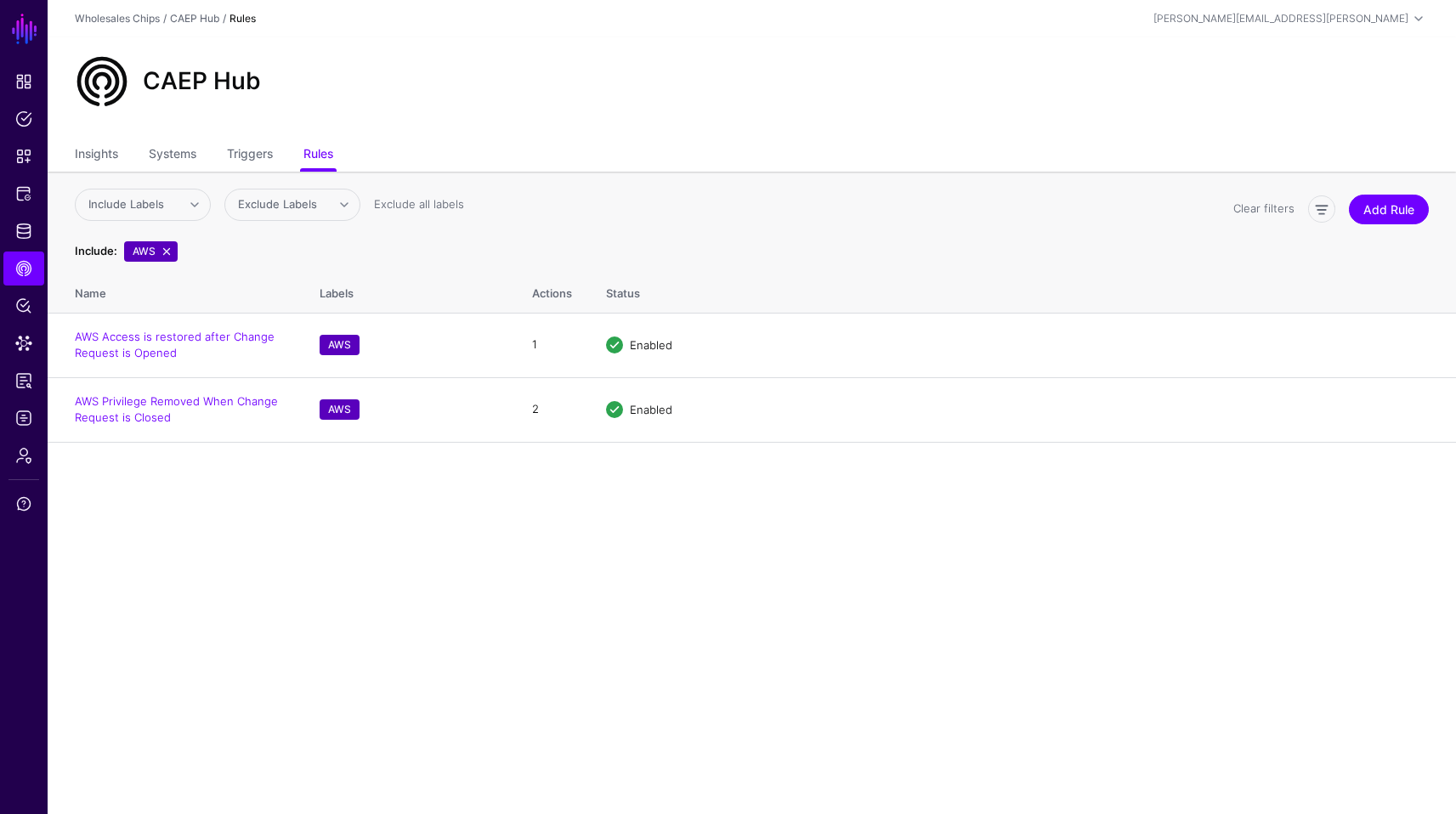
click at [283, 150] on ul "Insights Systems Triggers Rules" at bounding box center [752, 156] width 1355 height 33
click at [258, 145] on link "Triggers" at bounding box center [249, 156] width 46 height 33
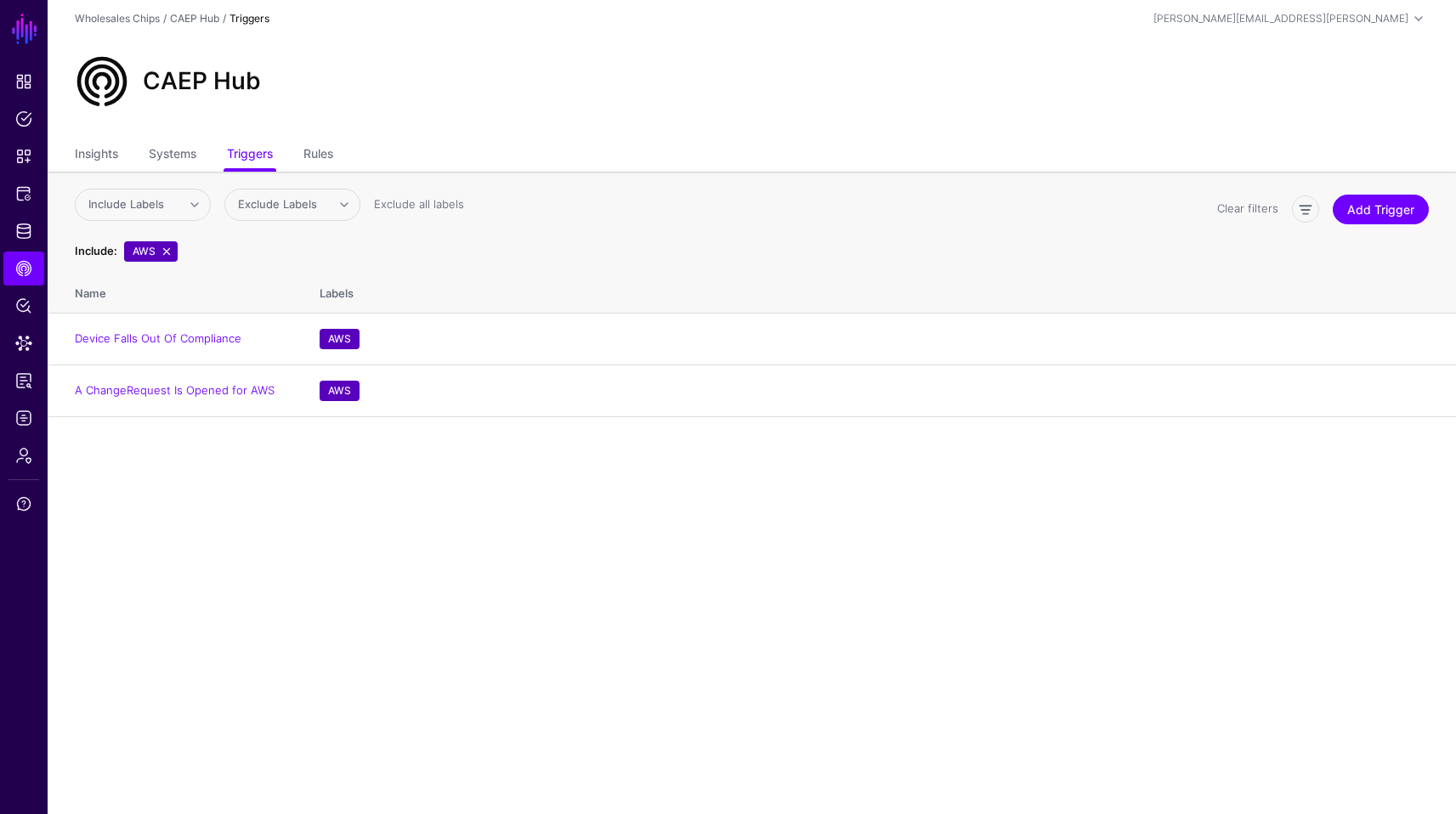
click at [170, 248] on link at bounding box center [167, 252] width 14 height 14
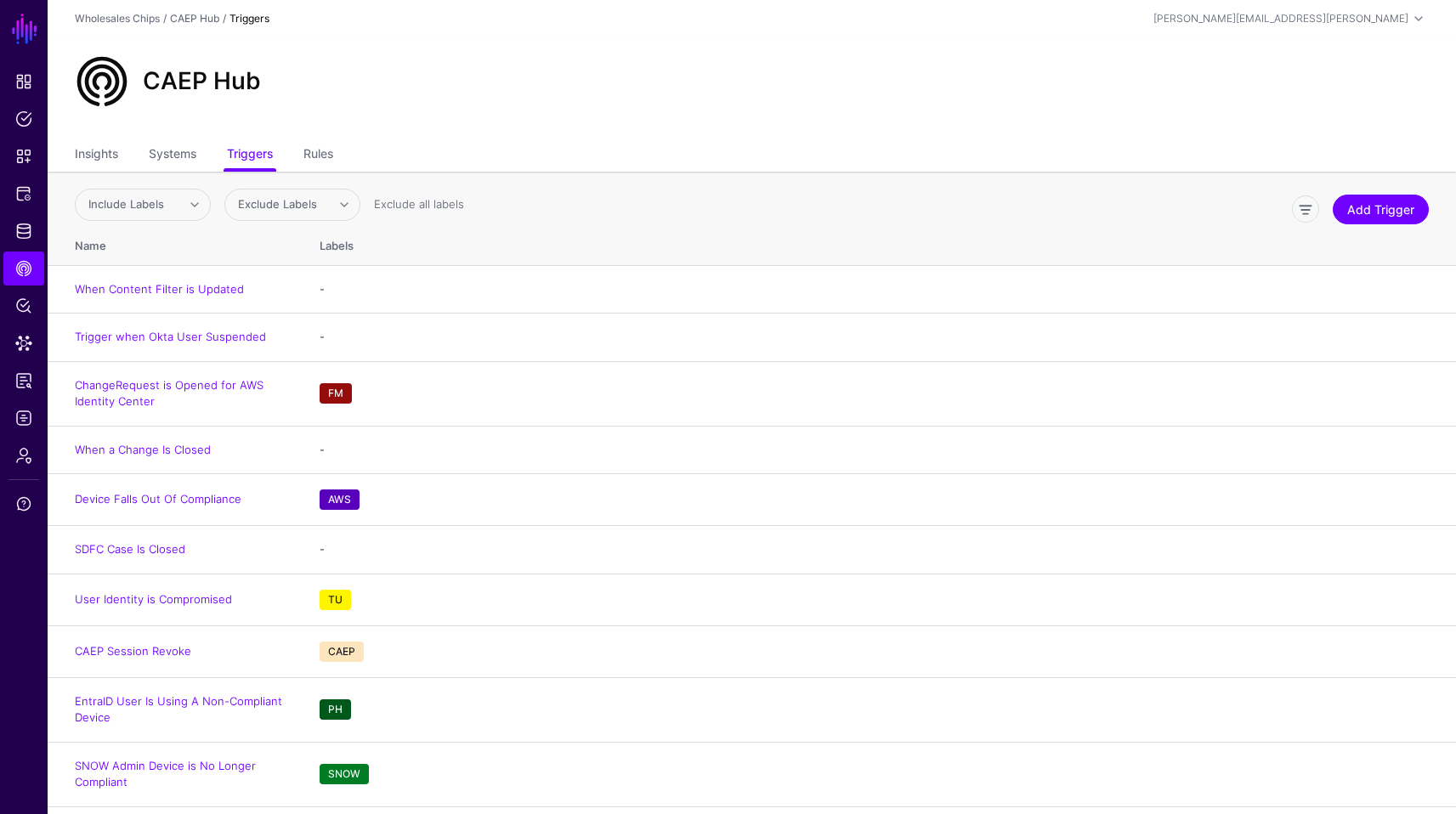
click at [625, 249] on th "Labels" at bounding box center [879, 242] width 1153 height 44
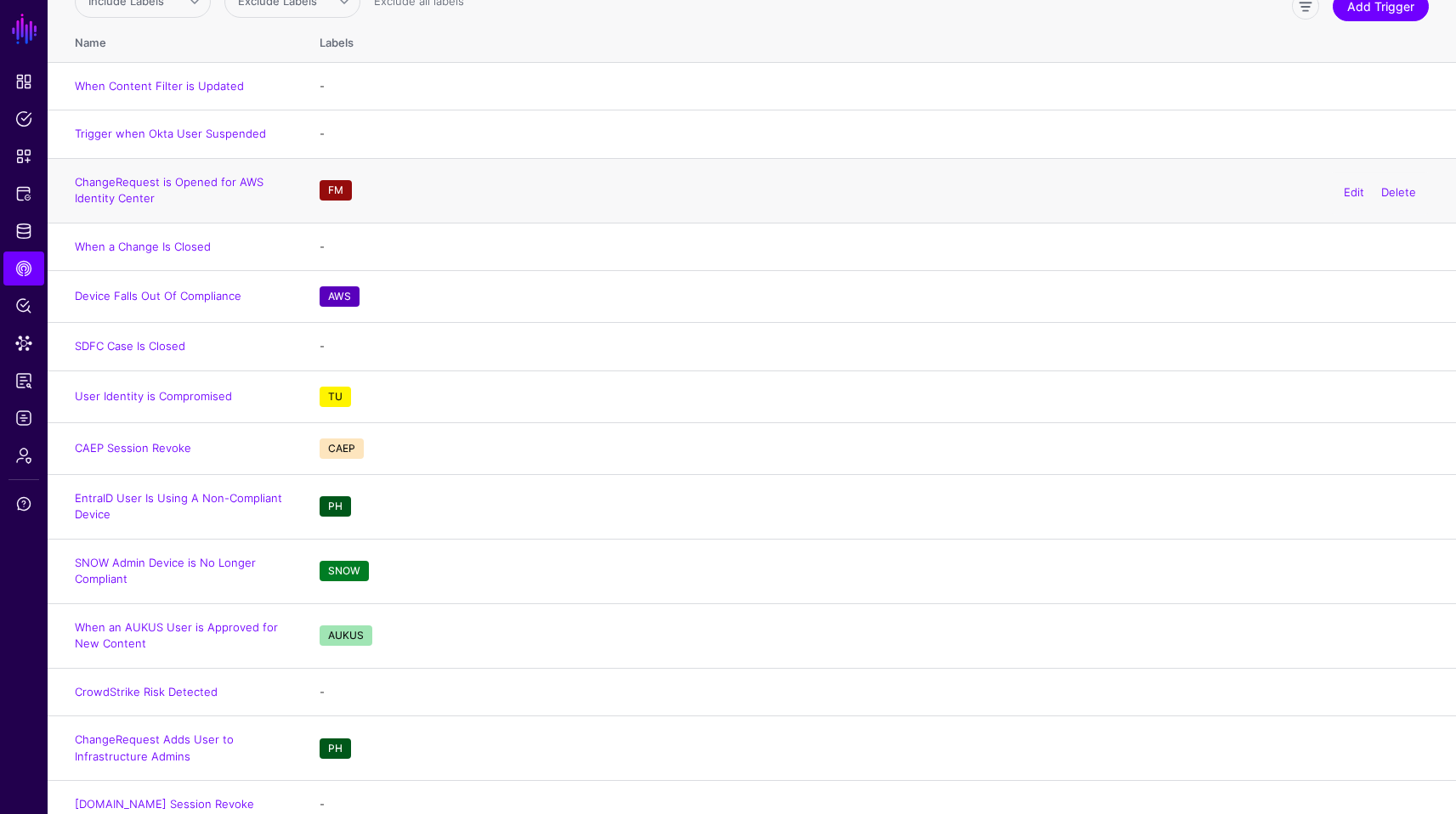
scroll to position [577, 0]
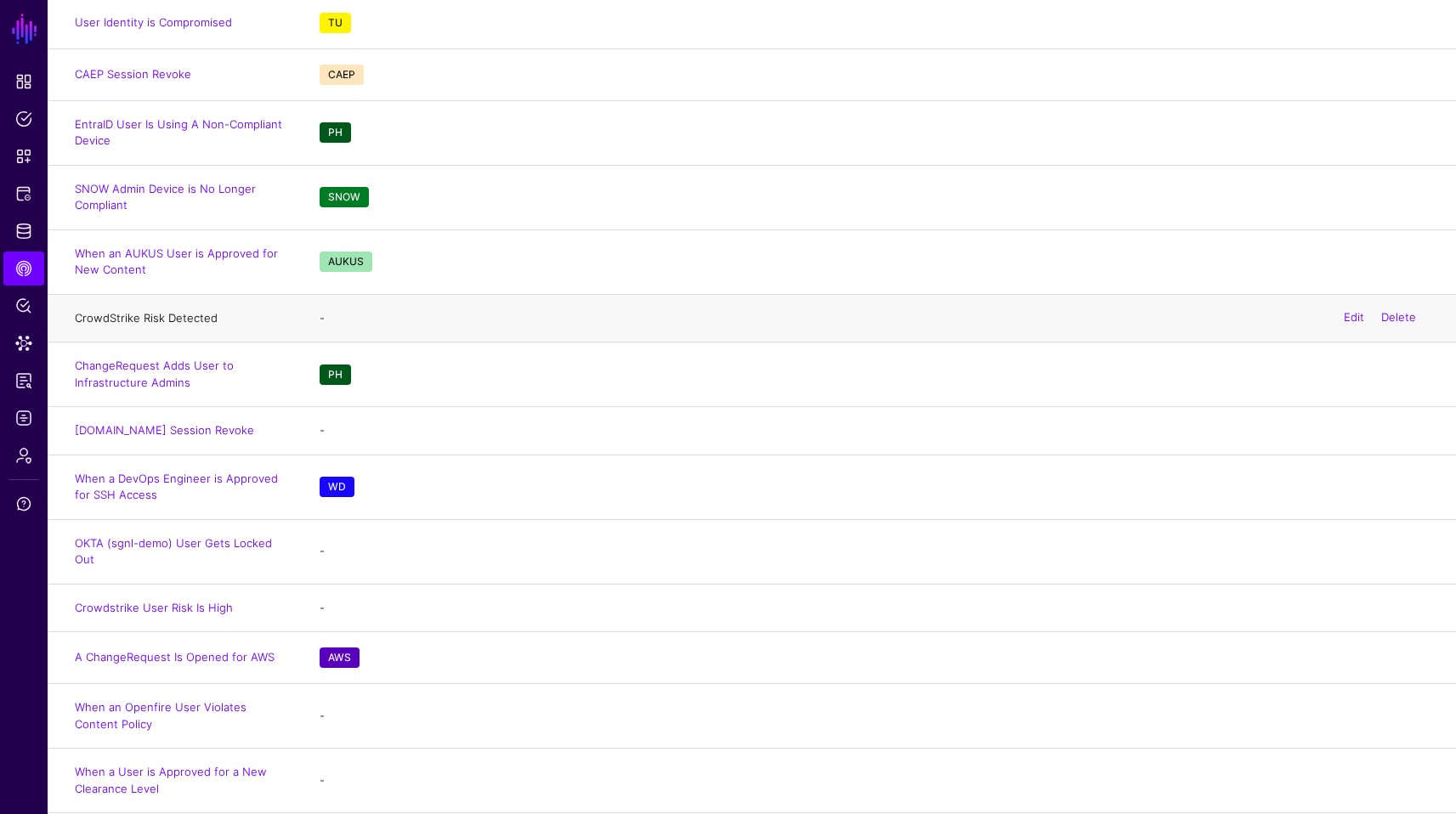
click at [189, 315] on link "CrowdStrike Risk Detected" at bounding box center [146, 318] width 143 height 14
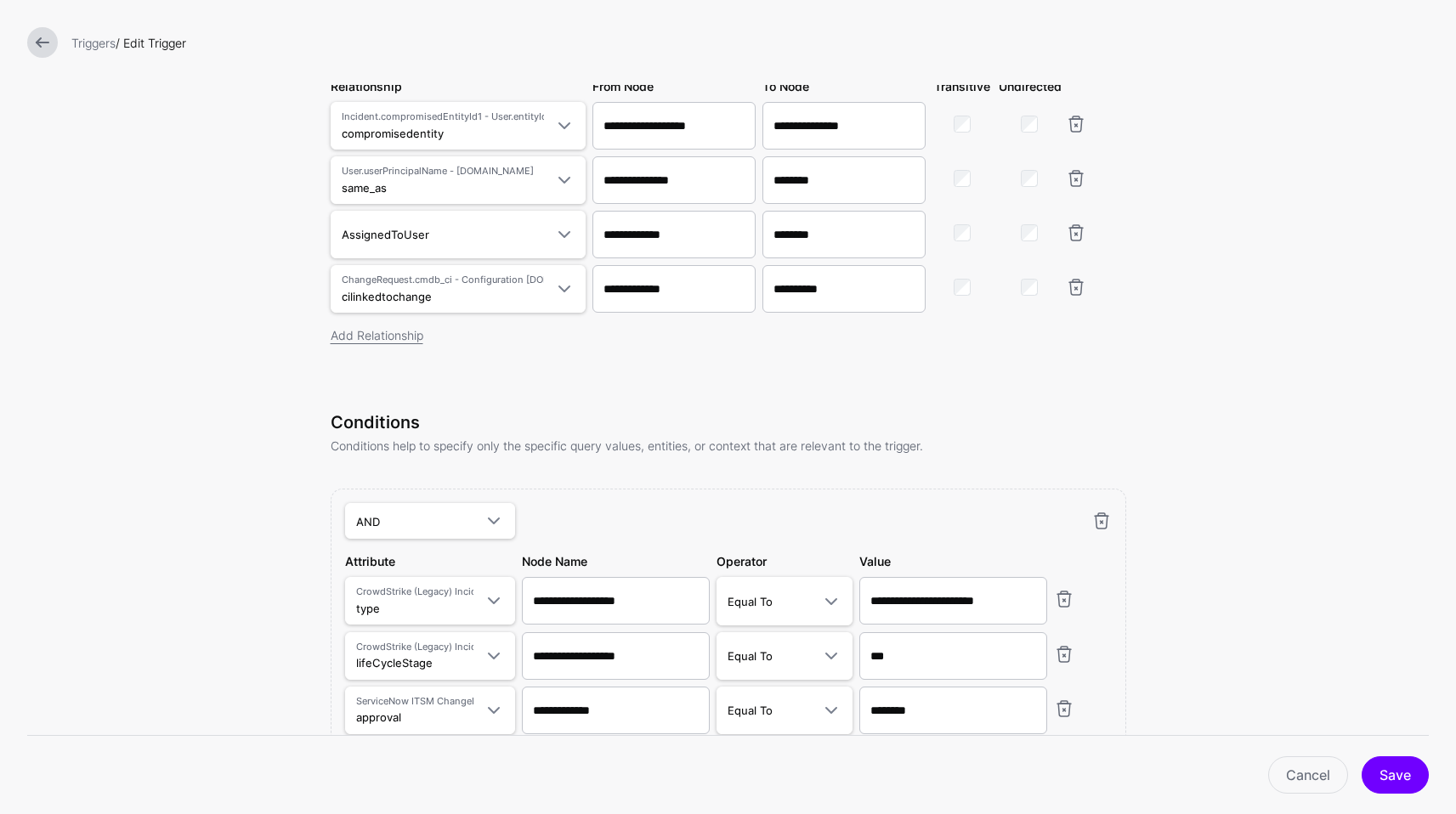
scroll to position [805, 0]
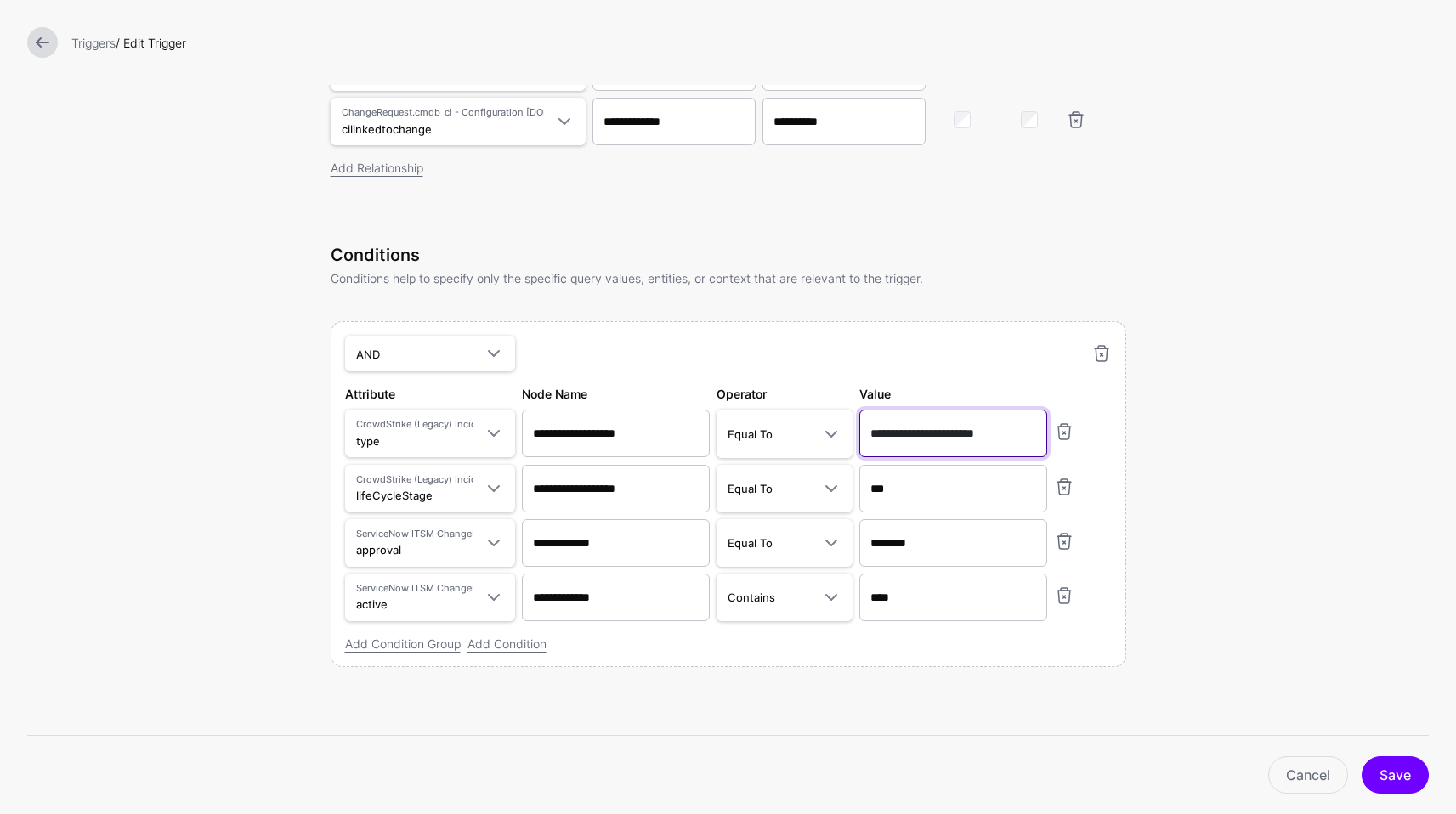
click at [1006, 440] on input "**********" at bounding box center [953, 432] width 187 height 47
click at [32, 23] on div "Triggers / Edit Trigger" at bounding box center [728, 42] width 1456 height 85
click at [33, 32] on link at bounding box center [43, 43] width 31 height 31
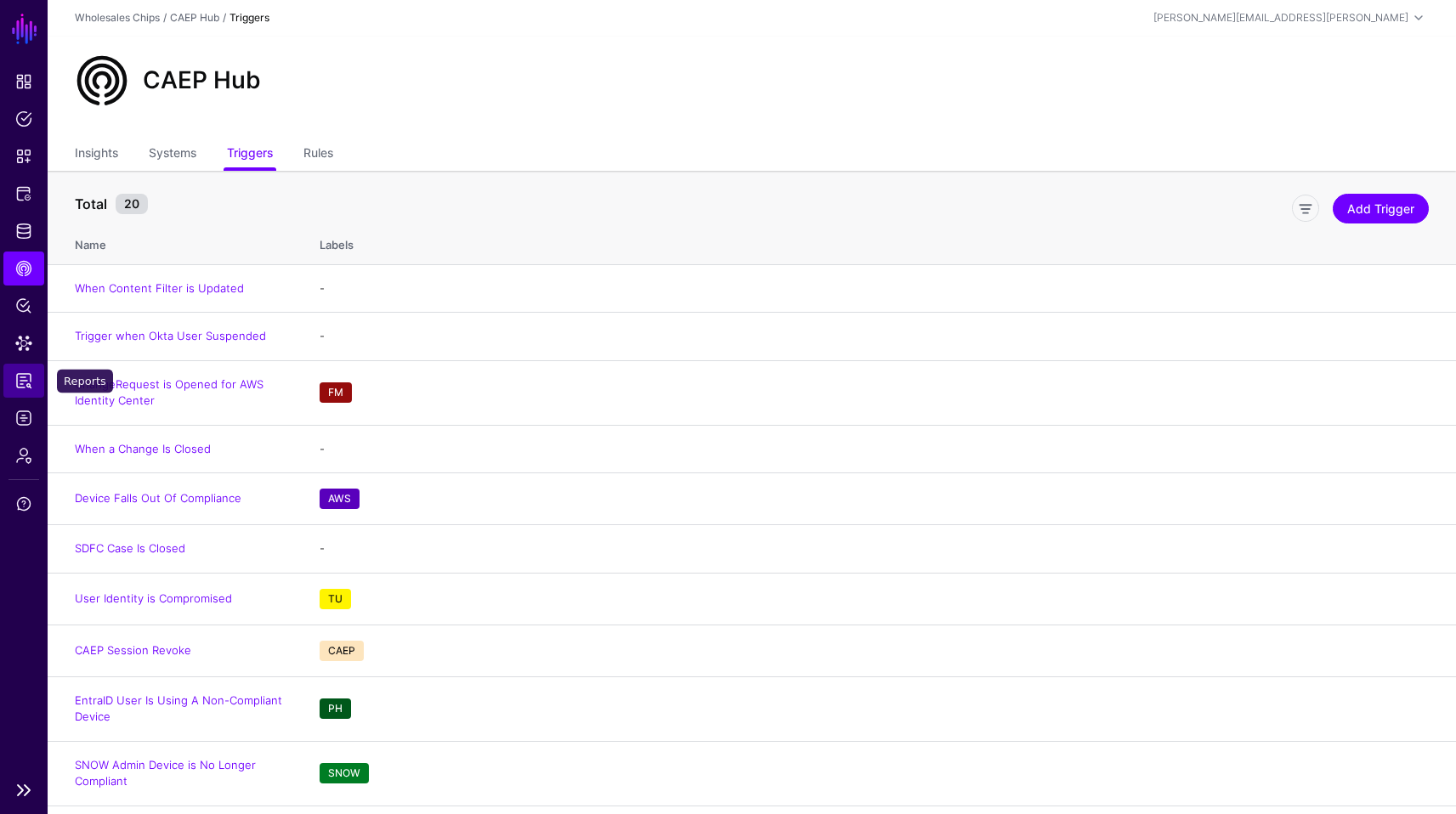
click at [19, 376] on span "Reports" at bounding box center [24, 381] width 17 height 17
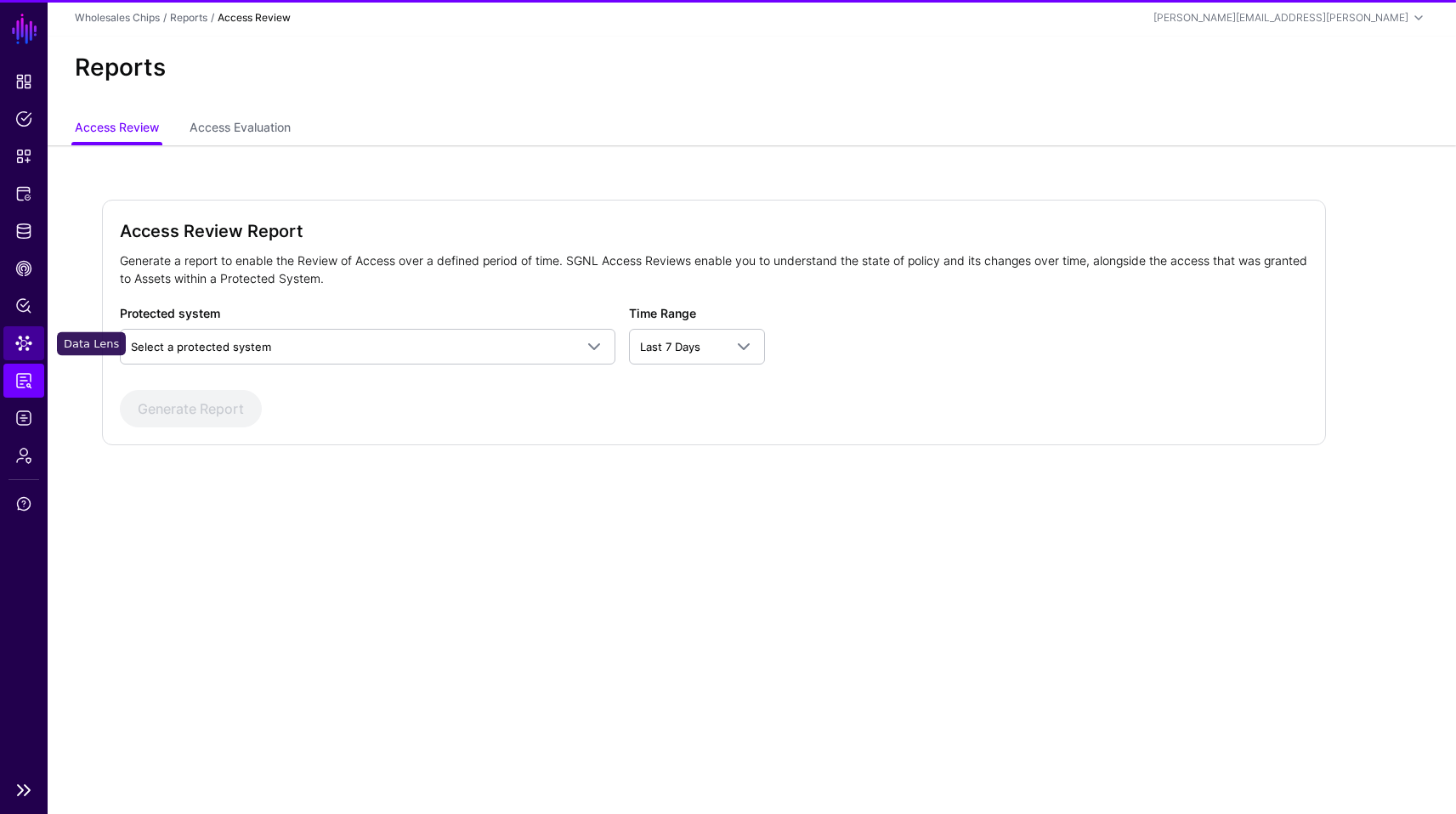
click at [22, 340] on span "Data Lens" at bounding box center [24, 343] width 17 height 17
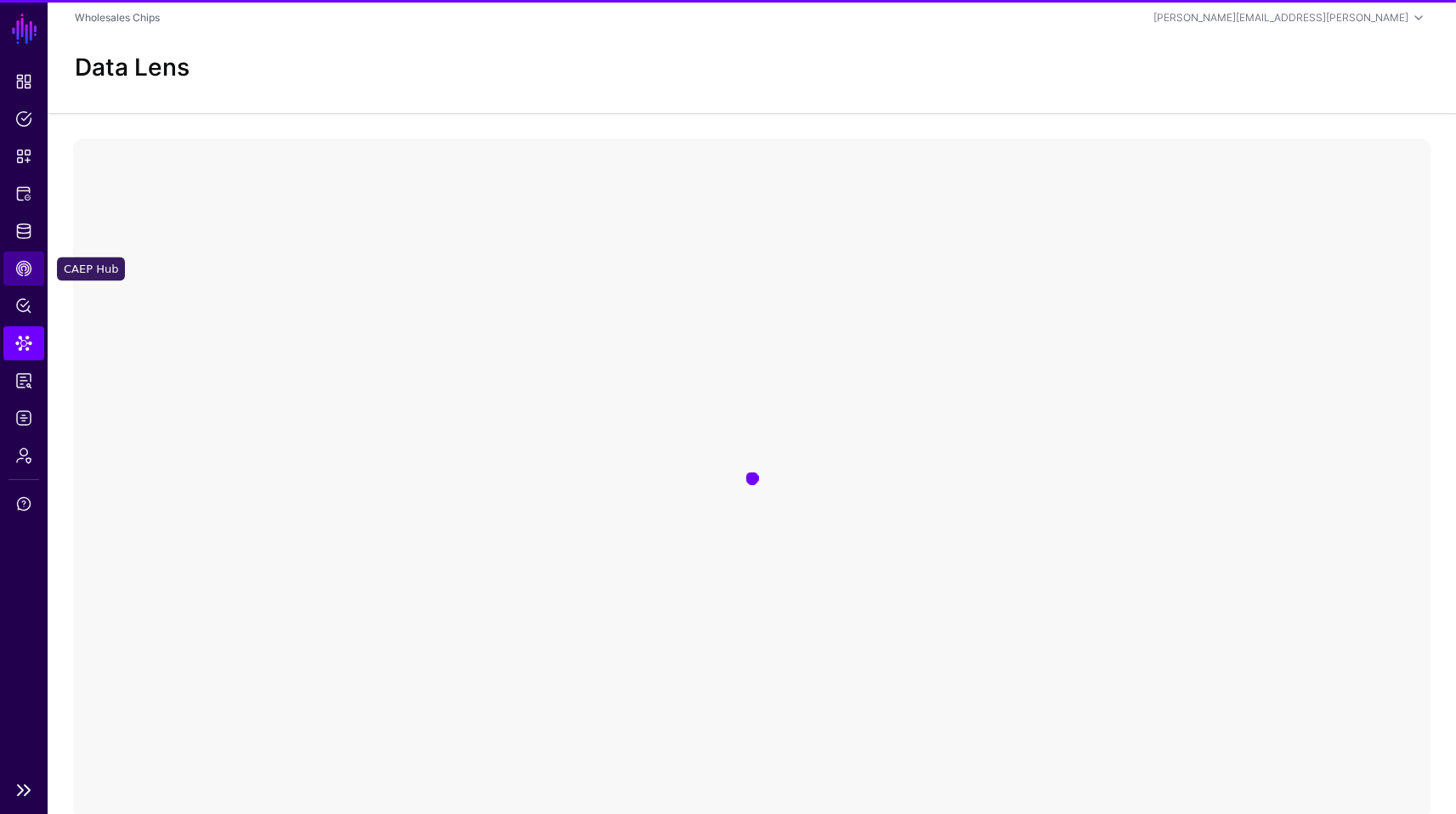
click at [26, 266] on span "CAEP Hub" at bounding box center [24, 268] width 17 height 17
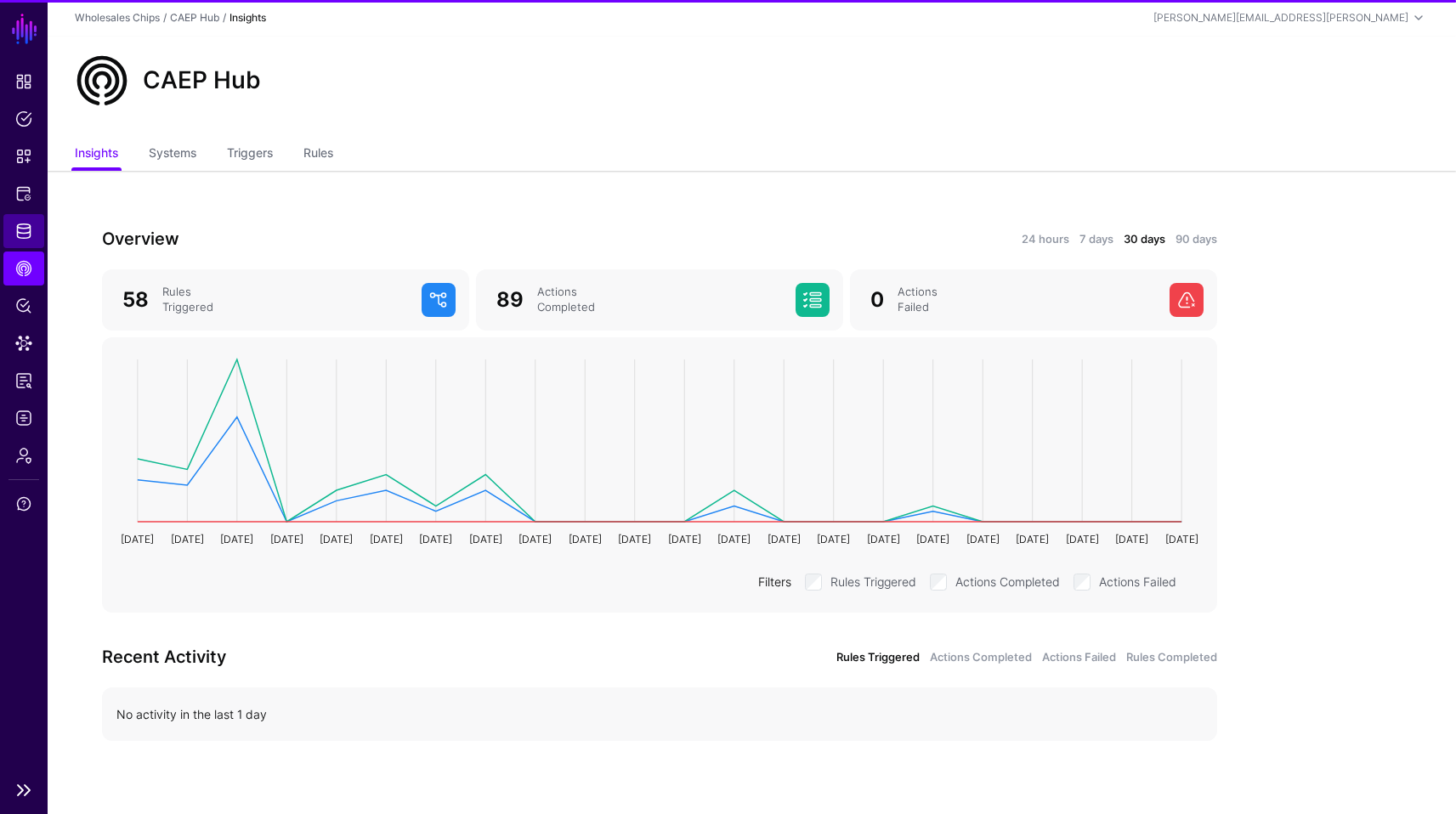
click at [23, 223] on span "Identity Data Fabric" at bounding box center [24, 231] width 17 height 17
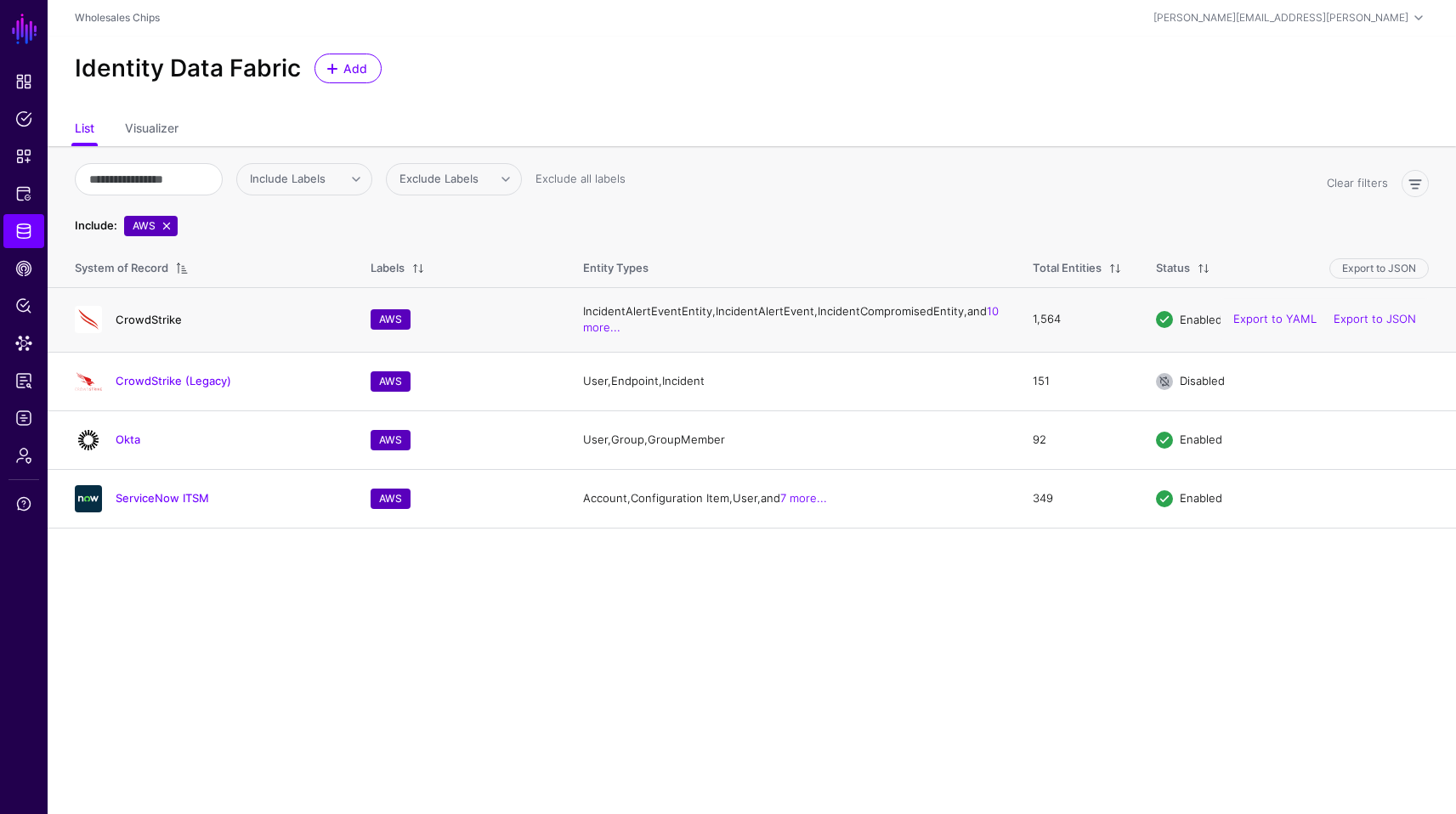
click at [158, 327] on link "CrowdStrike" at bounding box center [148, 320] width 66 height 14
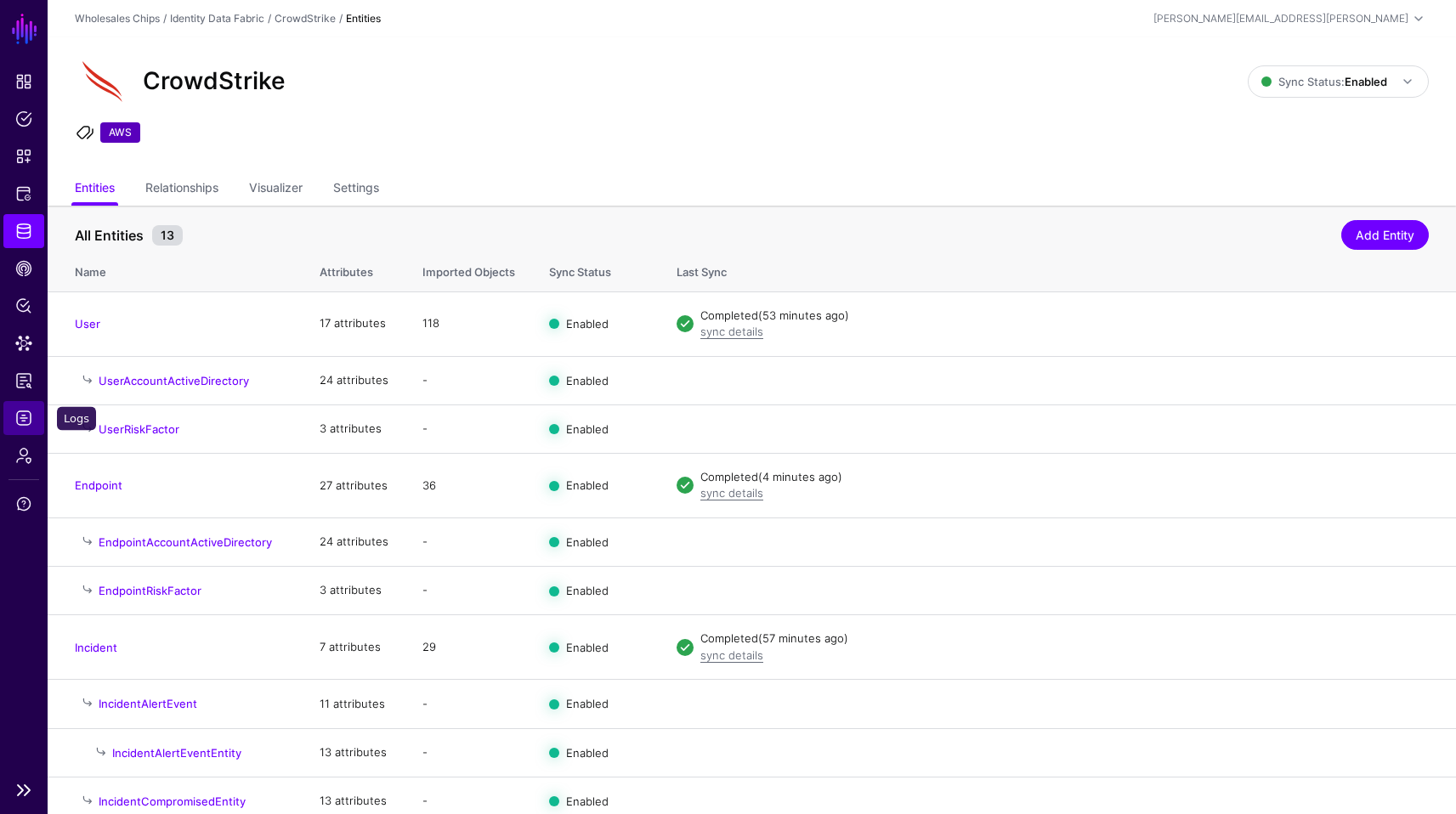
click at [27, 425] on span "Logs" at bounding box center [24, 418] width 17 height 17
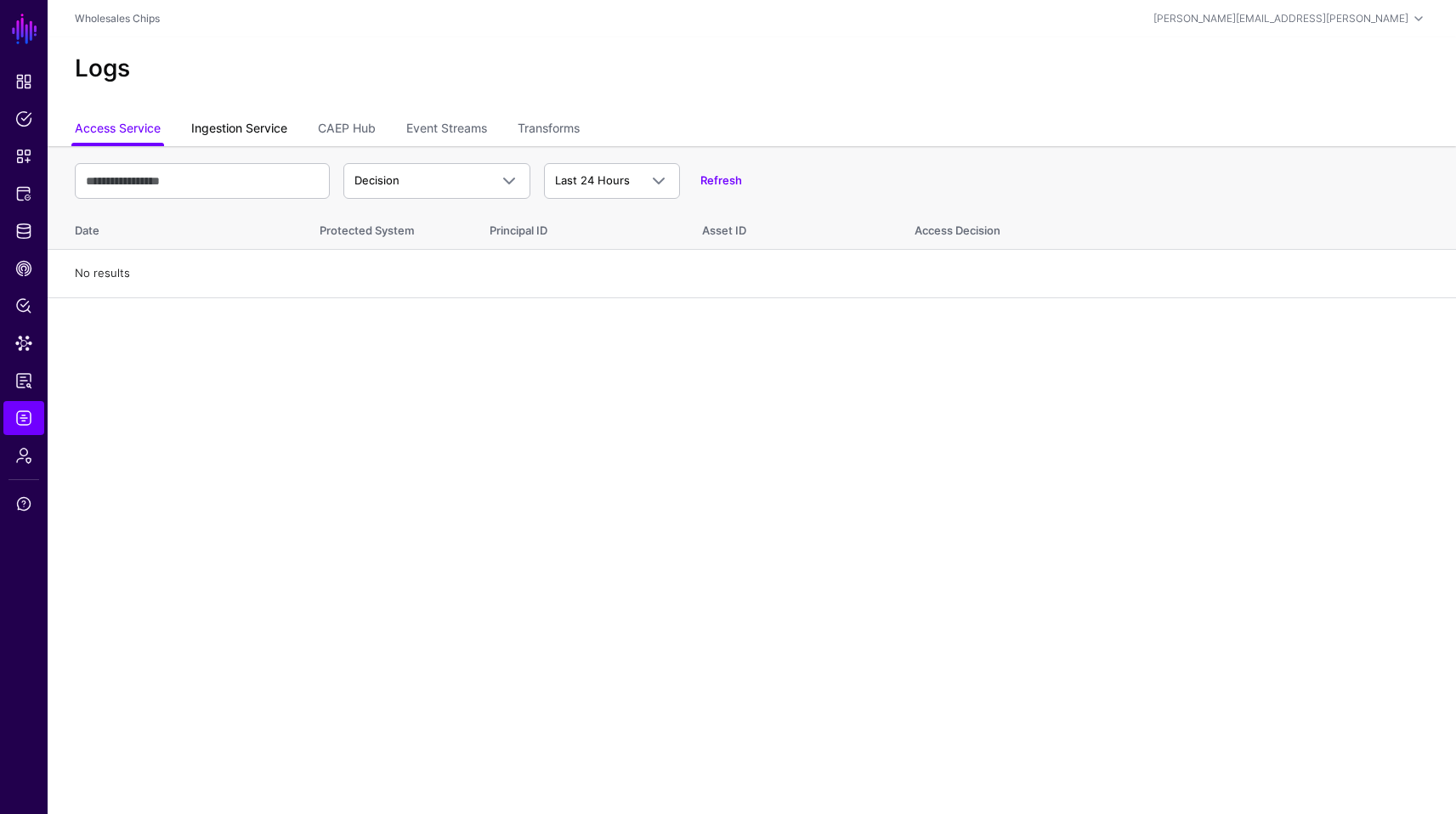
click at [270, 132] on link "Ingestion Service" at bounding box center [239, 130] width 96 height 33
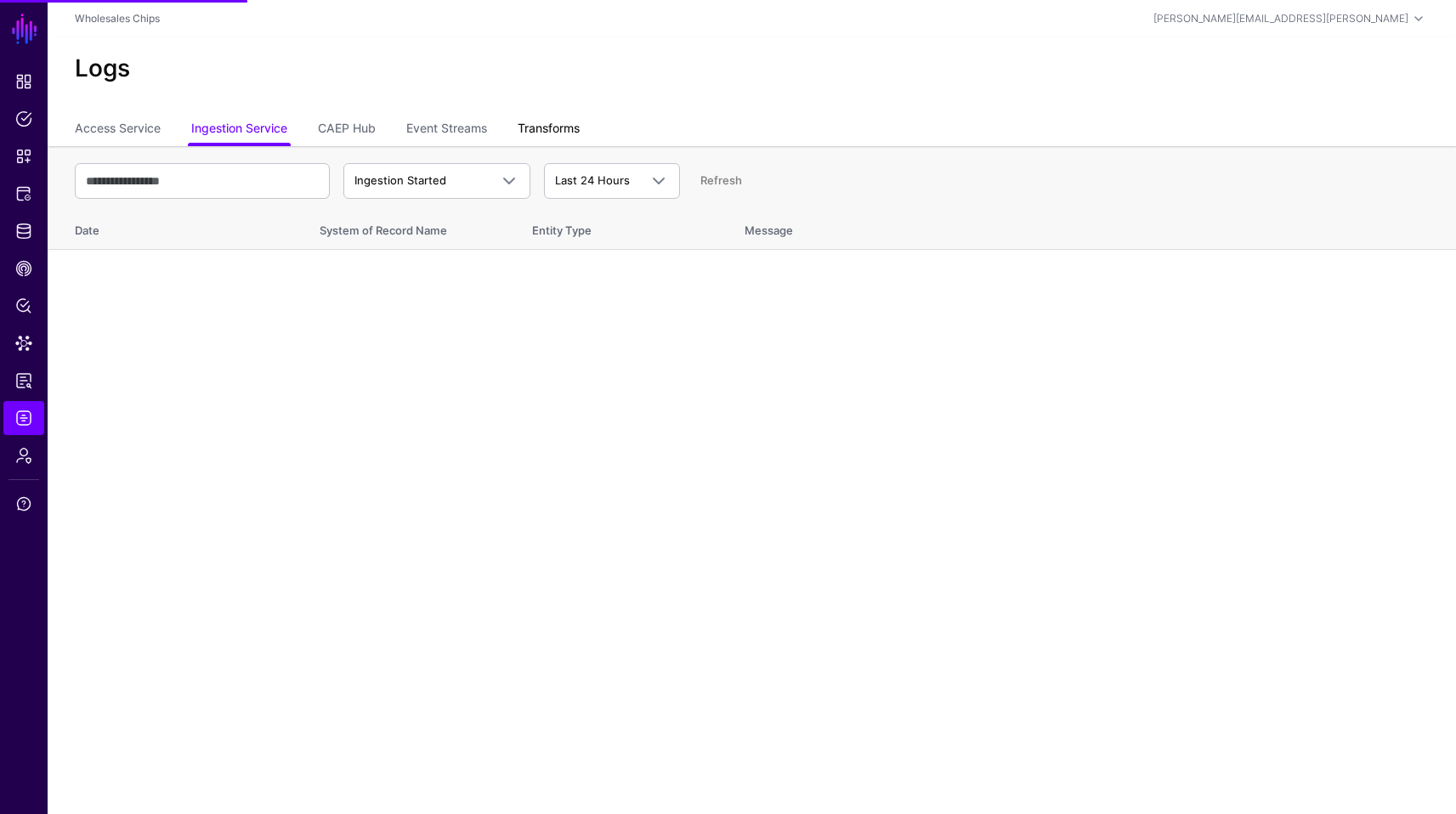
click at [547, 131] on link "Transforms" at bounding box center [549, 130] width 62 height 33
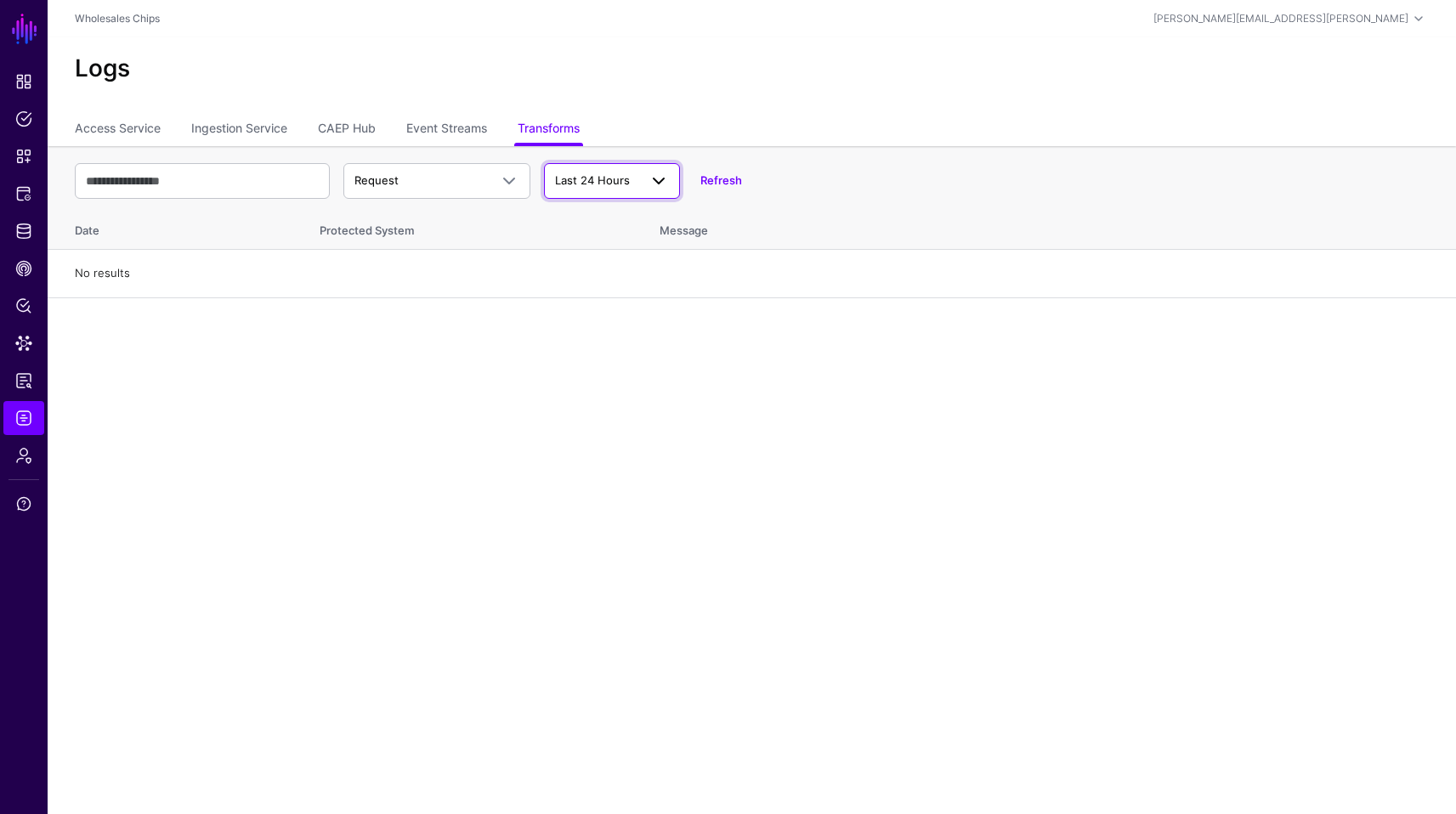
click at [592, 174] on span "Last 24 Hours" at bounding box center [592, 181] width 75 height 14
click at [614, 281] on div "Last 30 Days" at bounding box center [611, 274] width 109 height 17
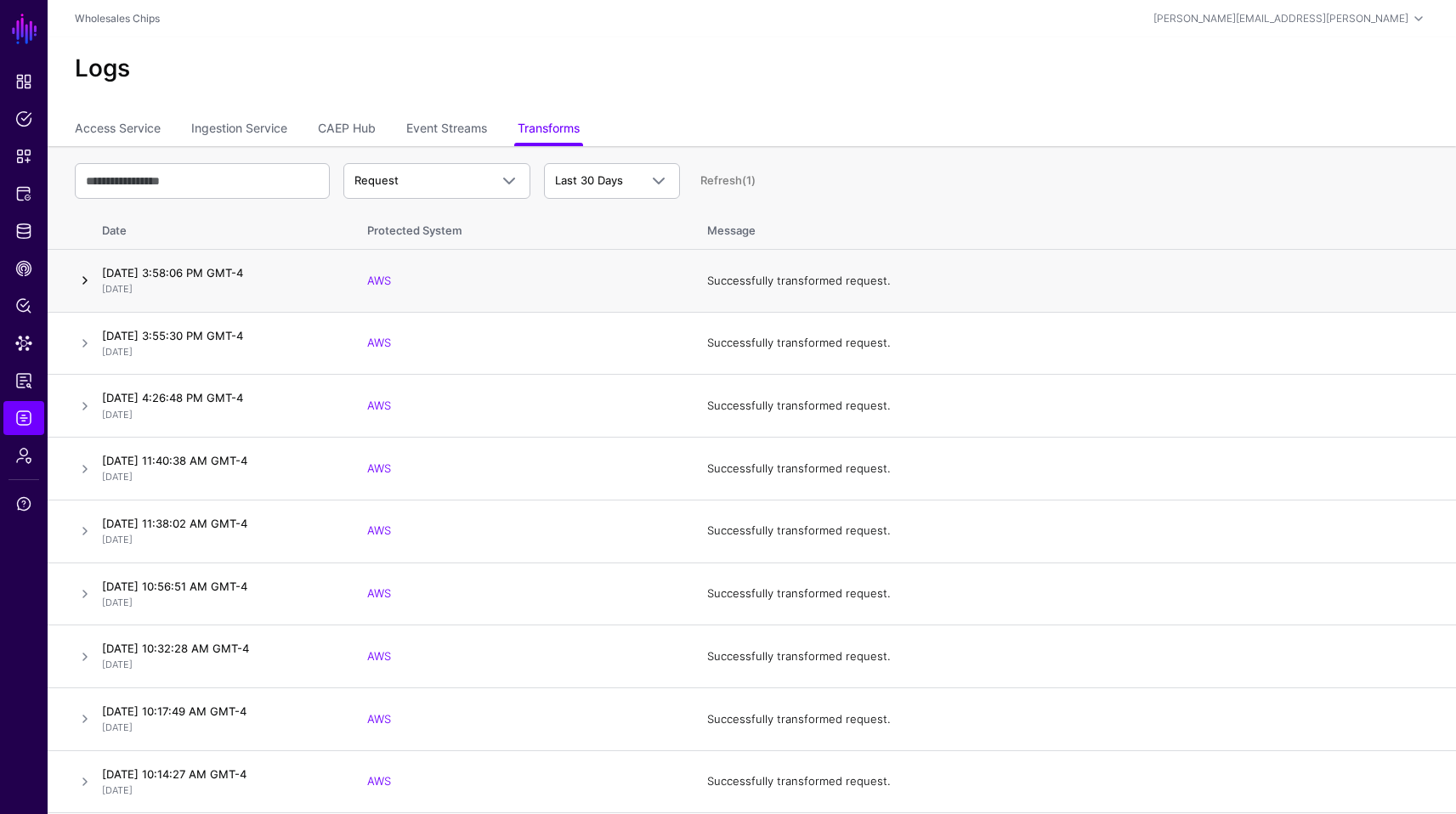
click at [89, 275] on link at bounding box center [85, 280] width 21 height 21
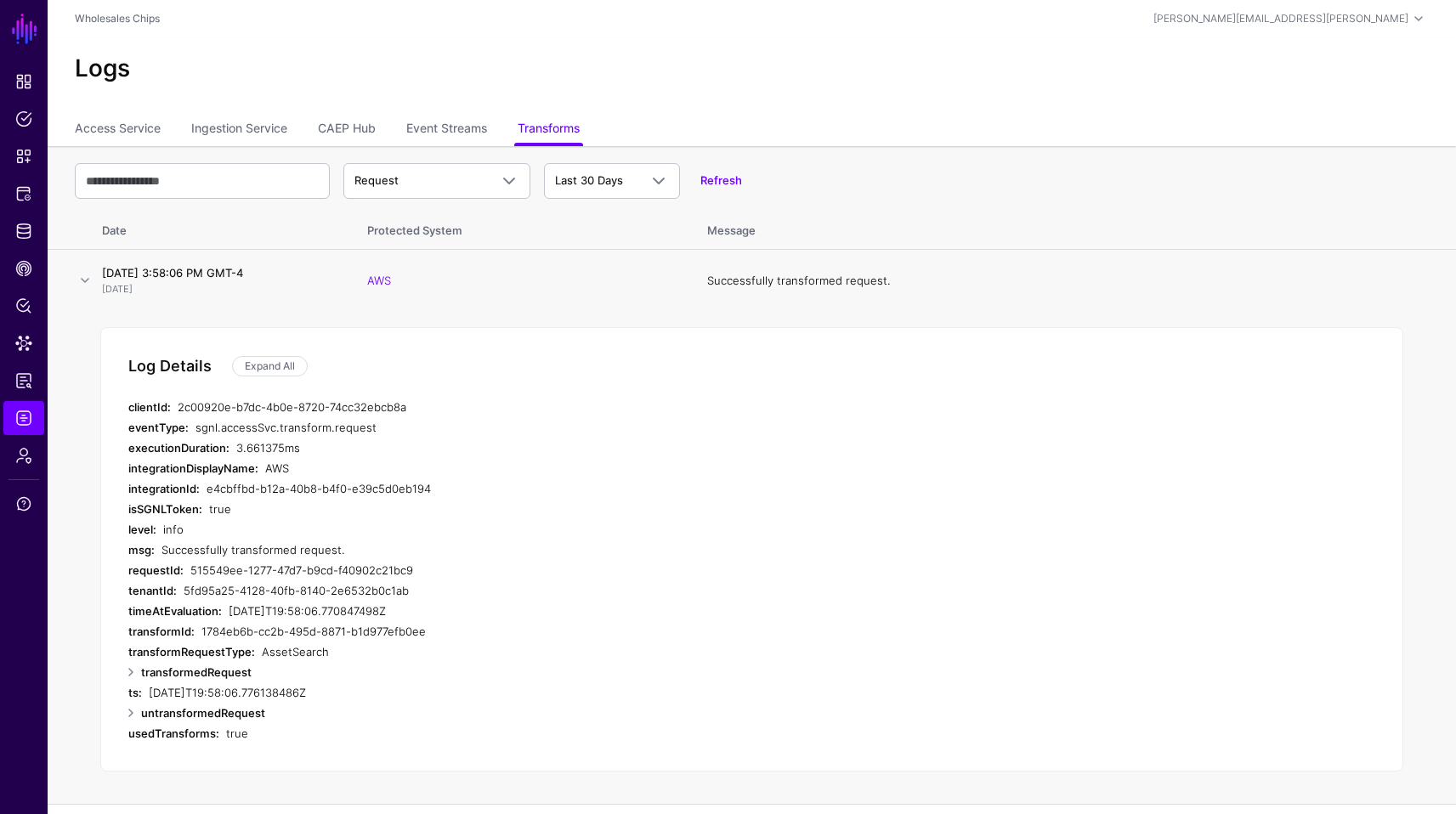
click at [723, 475] on div "AWS" at bounding box center [537, 468] width 544 height 21
click at [421, 174] on span "Request" at bounding box center [421, 181] width 134 height 17
click at [508, 174] on span at bounding box center [509, 181] width 21 height 21
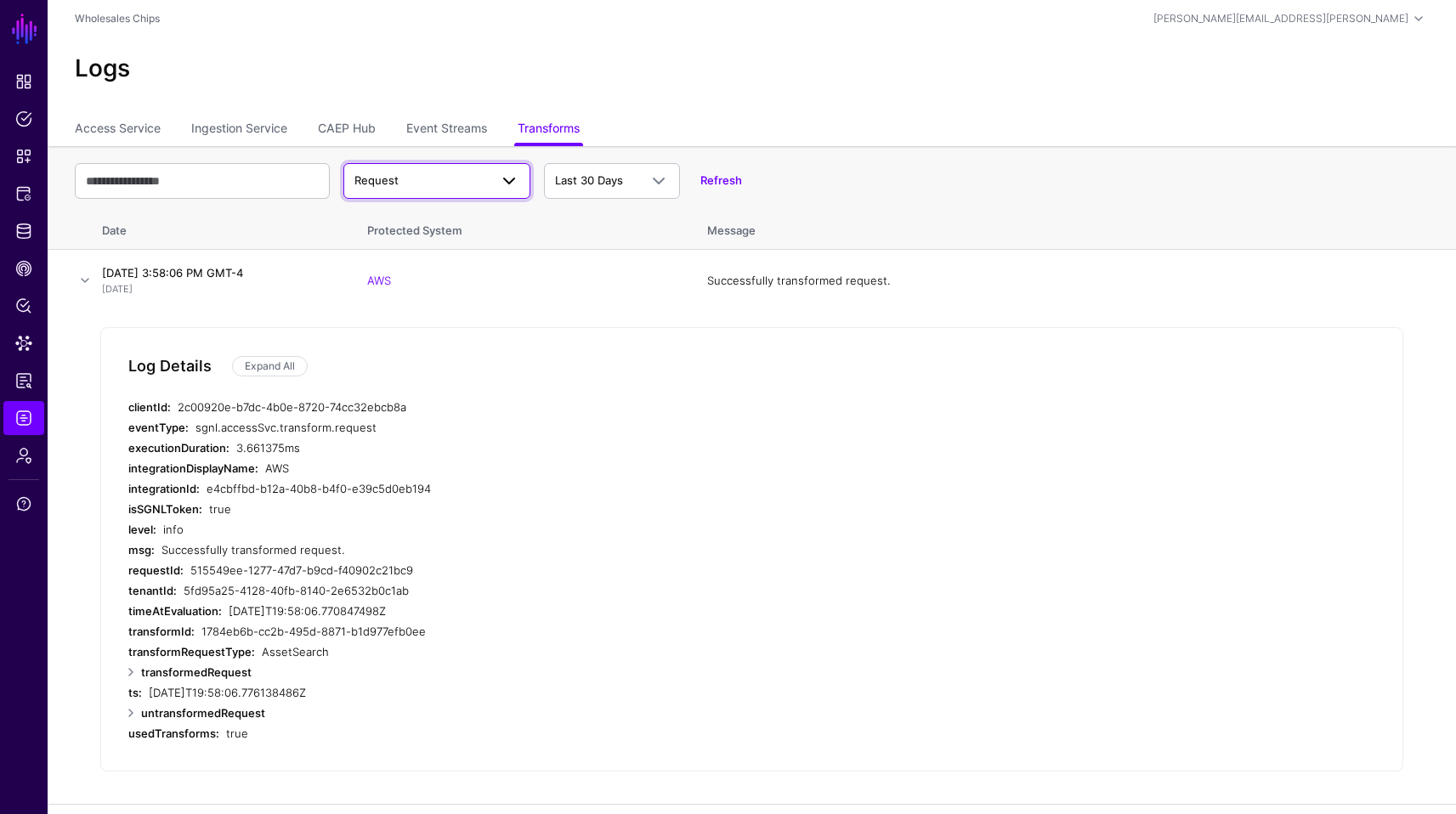
click at [432, 175] on span "Request" at bounding box center [421, 181] width 134 height 17
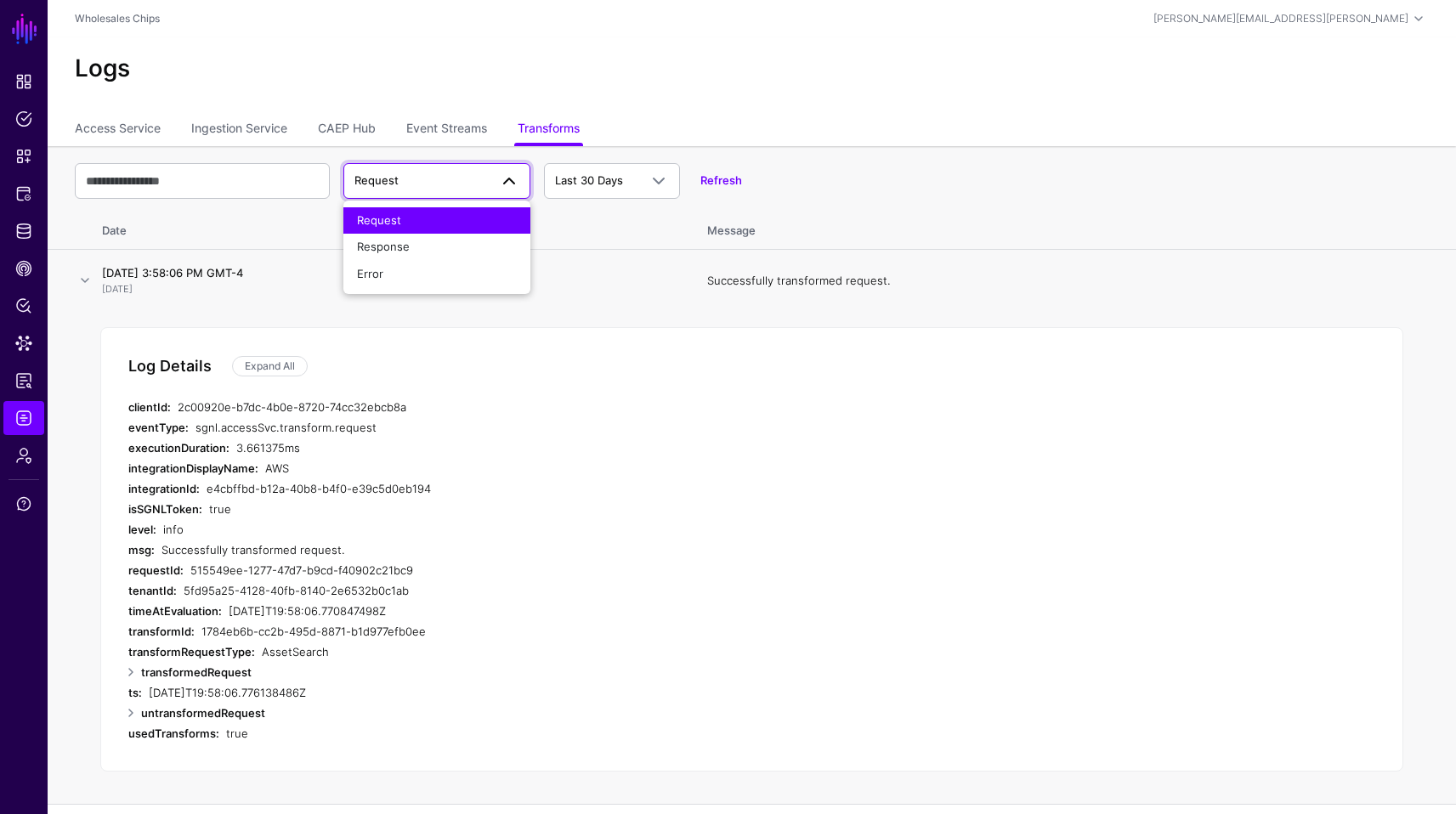
click at [781, 451] on div "3.661375ms" at bounding box center [522, 448] width 572 height 21
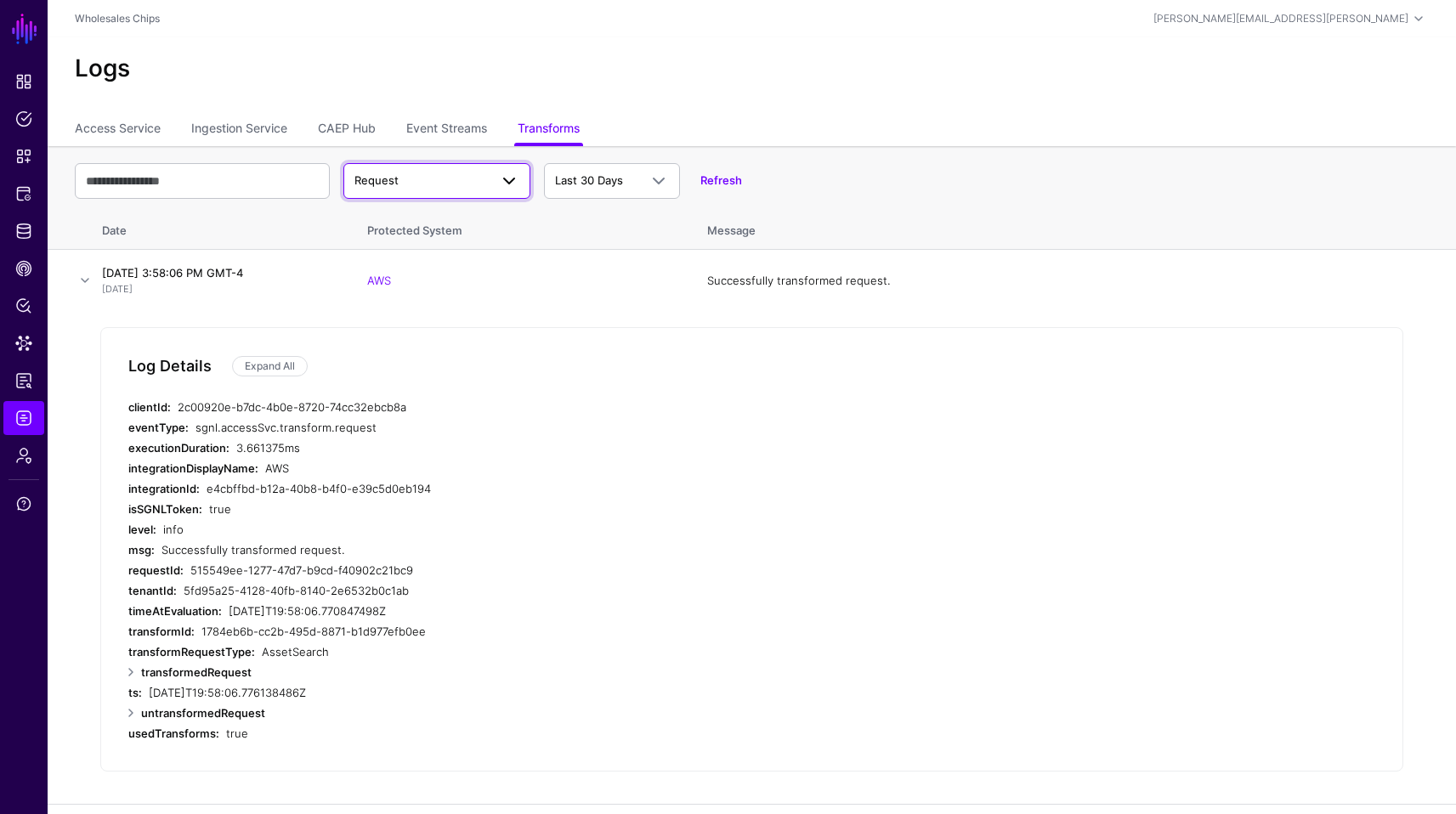
click at [404, 180] on span "Request" at bounding box center [421, 181] width 134 height 17
click at [390, 280] on div "Error" at bounding box center [437, 274] width 160 height 17
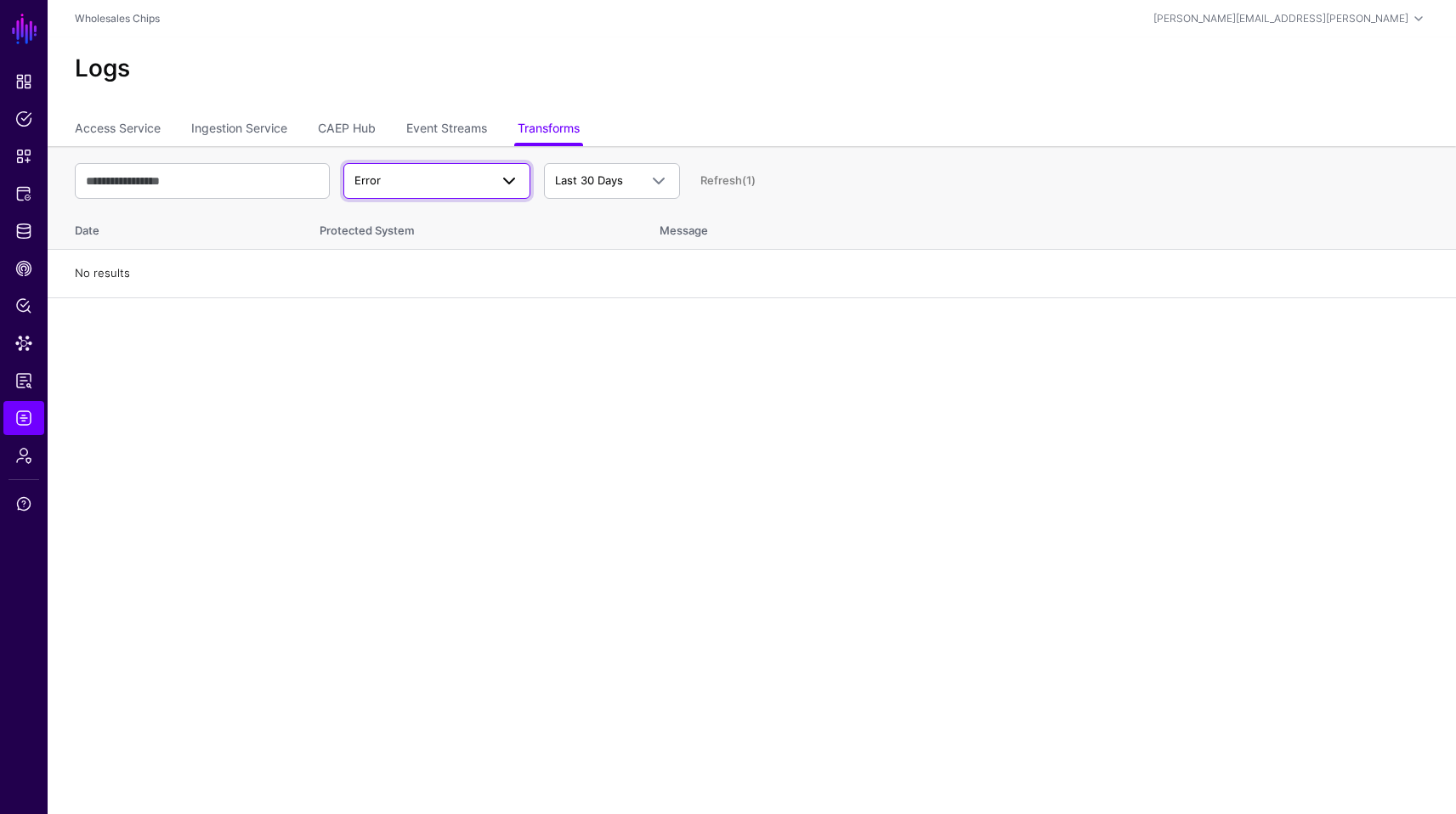
click at [466, 185] on span "Error" at bounding box center [421, 181] width 134 height 17
click at [444, 226] on div "Request" at bounding box center [437, 221] width 160 height 17
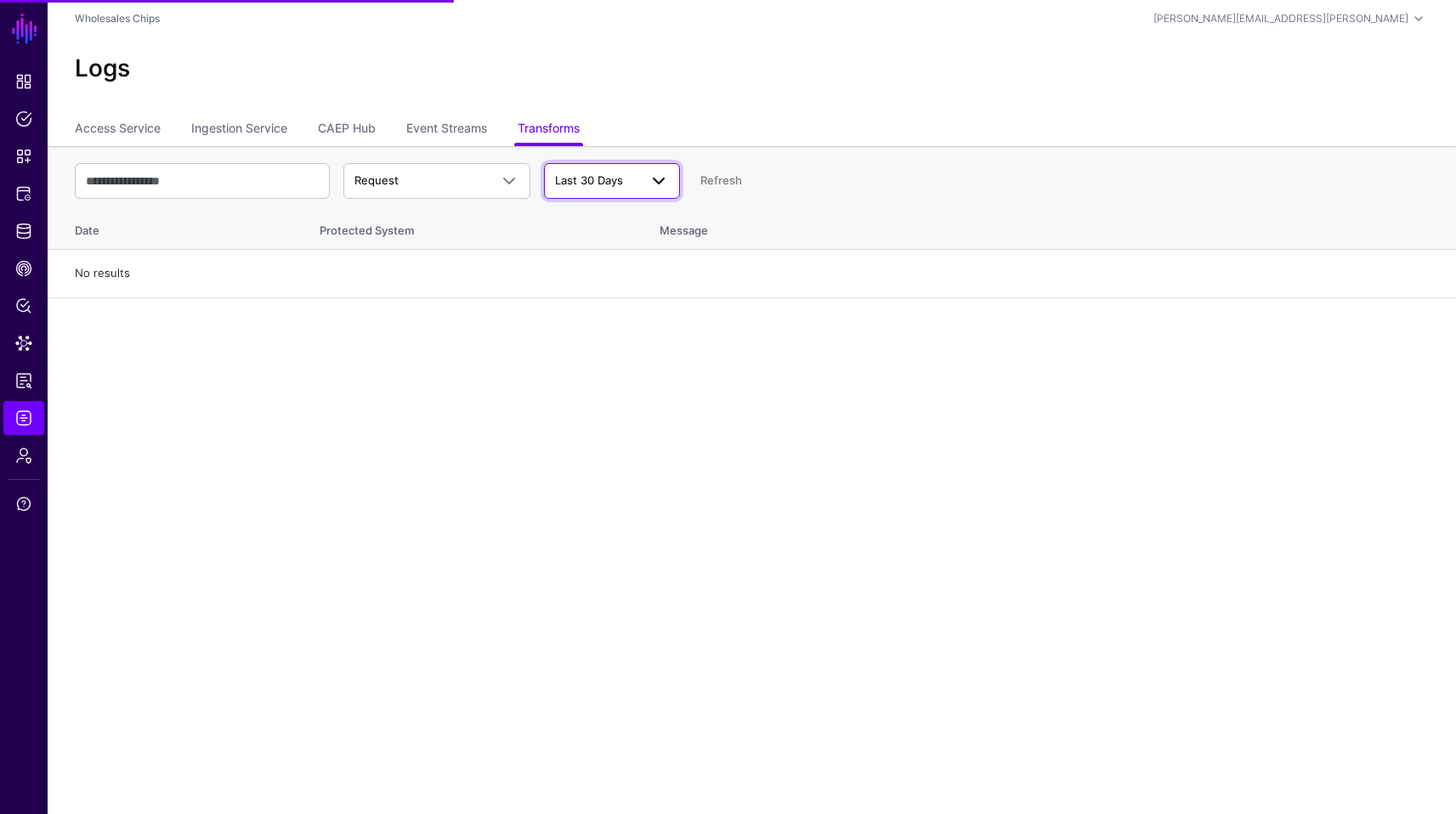
click at [656, 181] on span at bounding box center [659, 181] width 21 height 21
click at [609, 248] on span "Last 7 Days" at bounding box center [587, 247] width 60 height 14
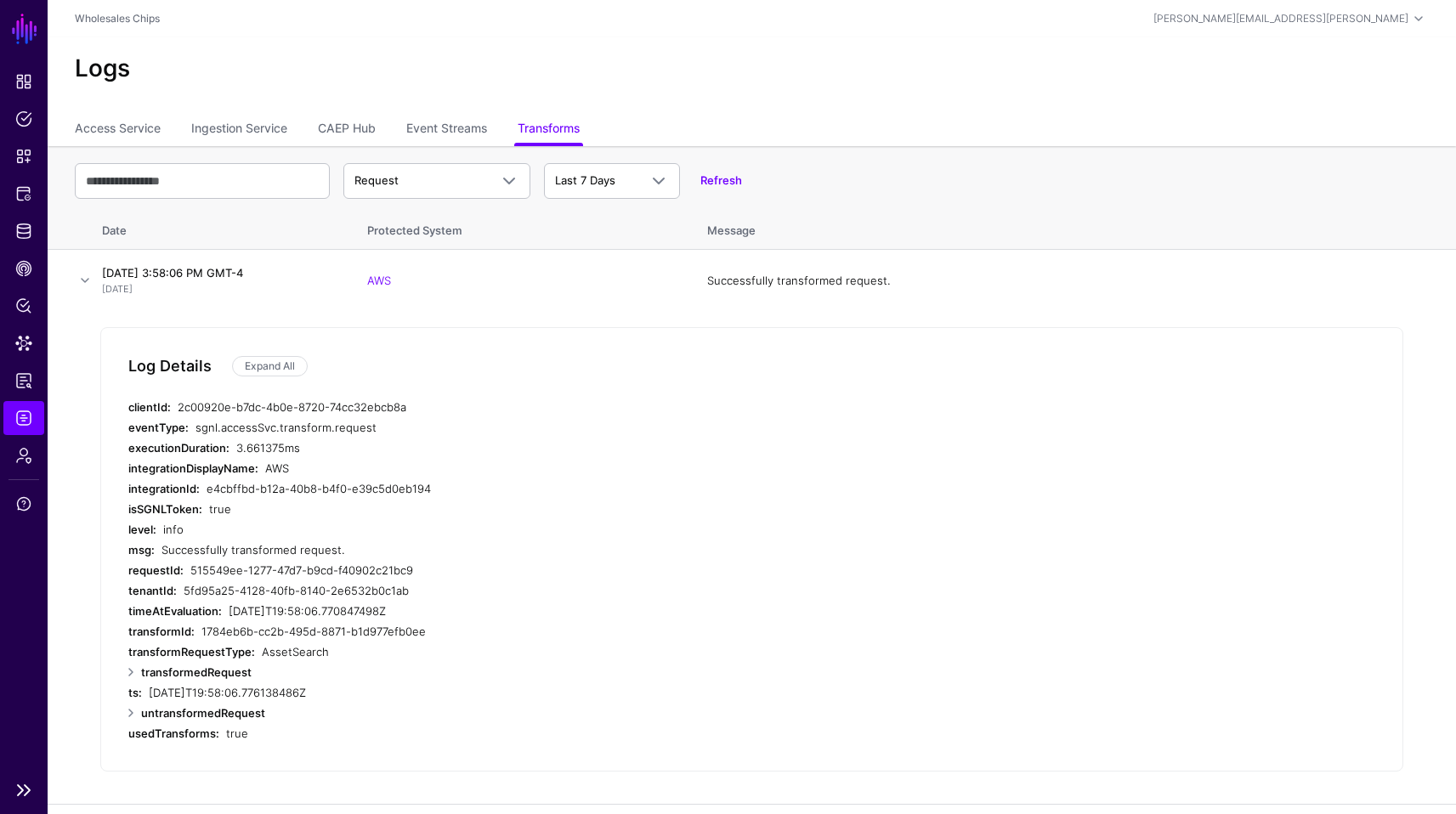
click at [14, 285] on ul "Dashboard Policies Snippets Protected Systems Identity Data Fabric CAEP Hub Pol…" at bounding box center [23, 418] width 47 height 707
click at [18, 293] on link "Policy Lens" at bounding box center [23, 306] width 40 height 34
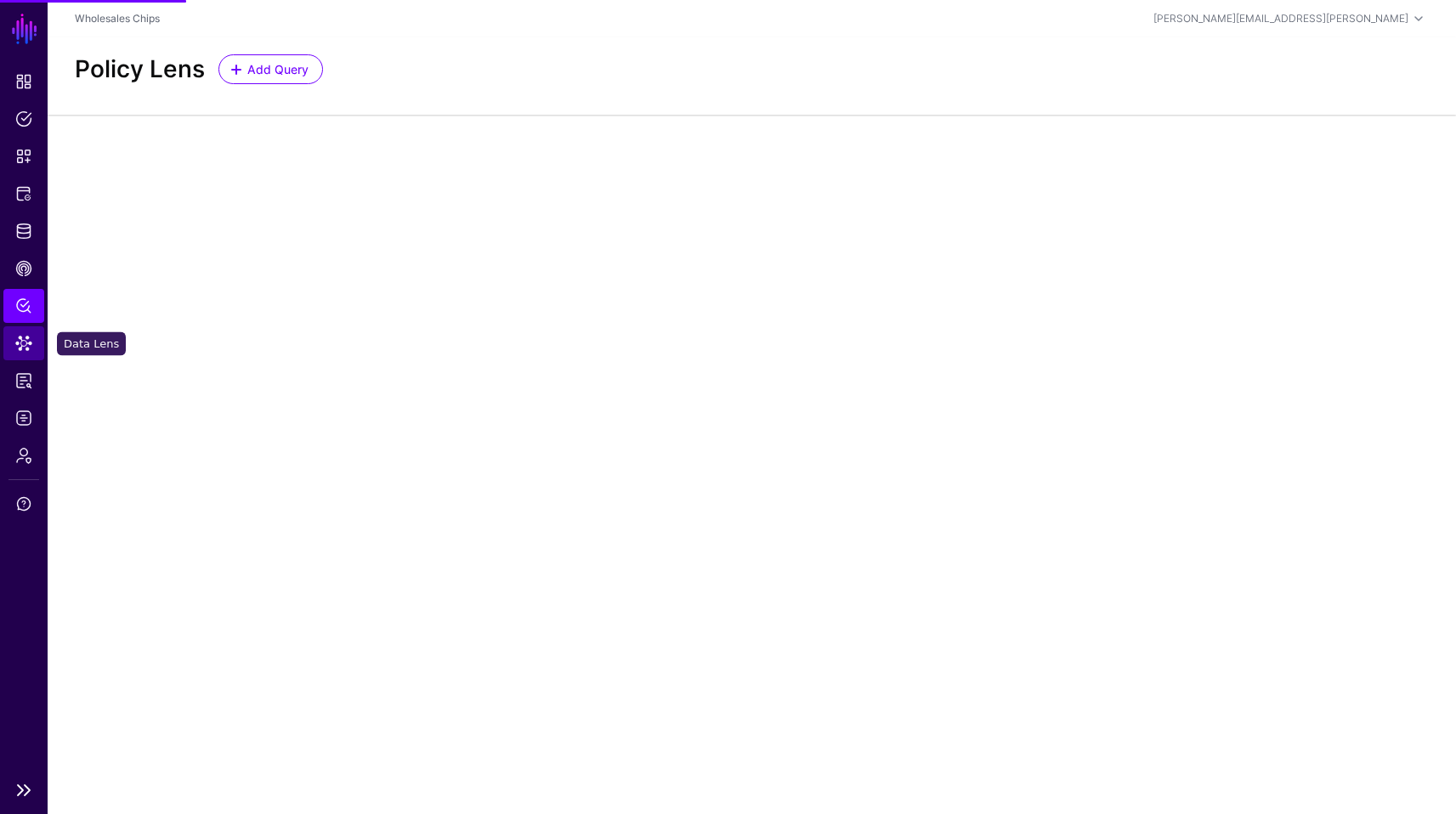
click at [37, 342] on link "Data Lens" at bounding box center [23, 344] width 40 height 34
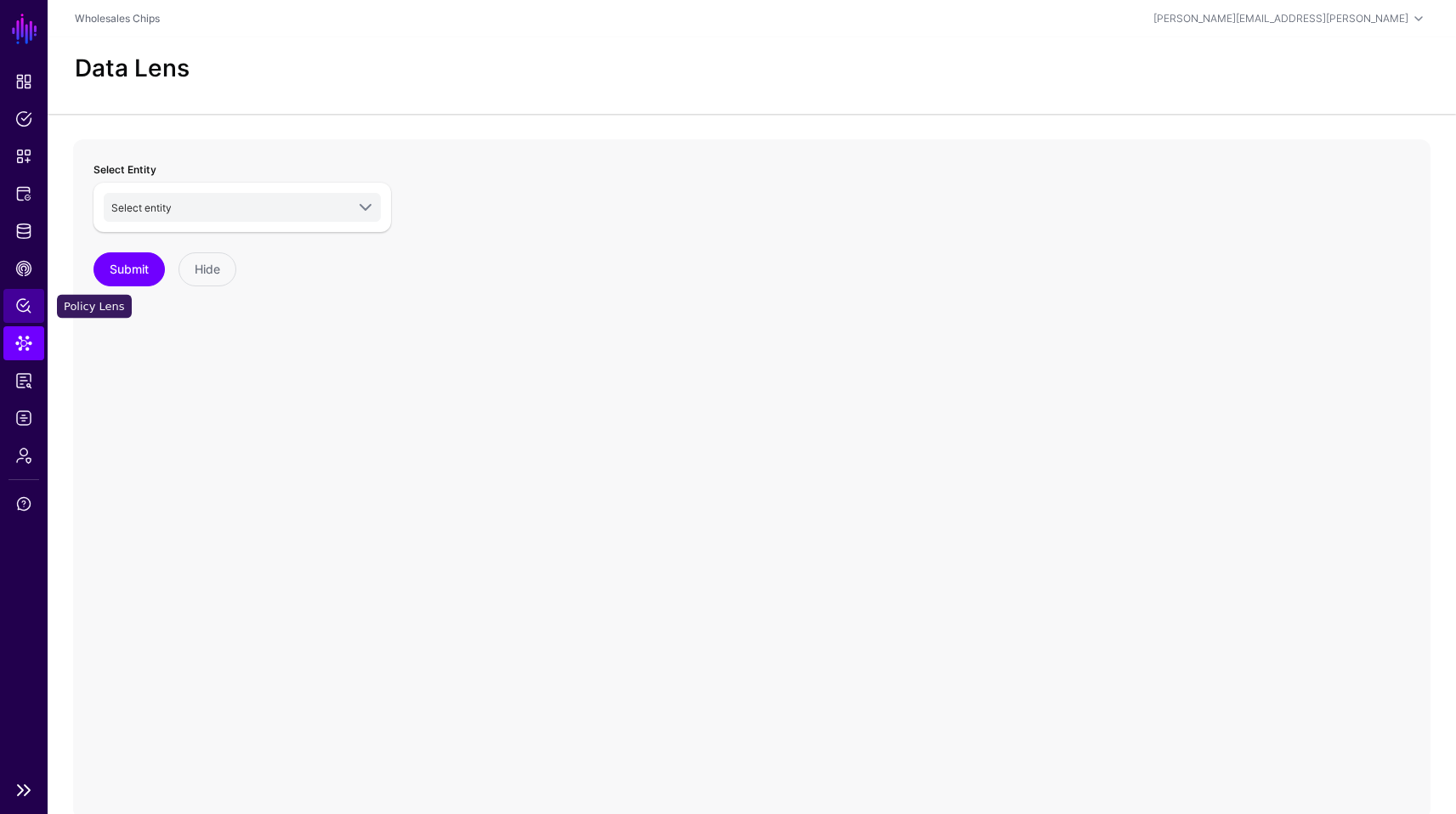
click at [37, 294] on link "Policy Lens" at bounding box center [23, 306] width 40 height 34
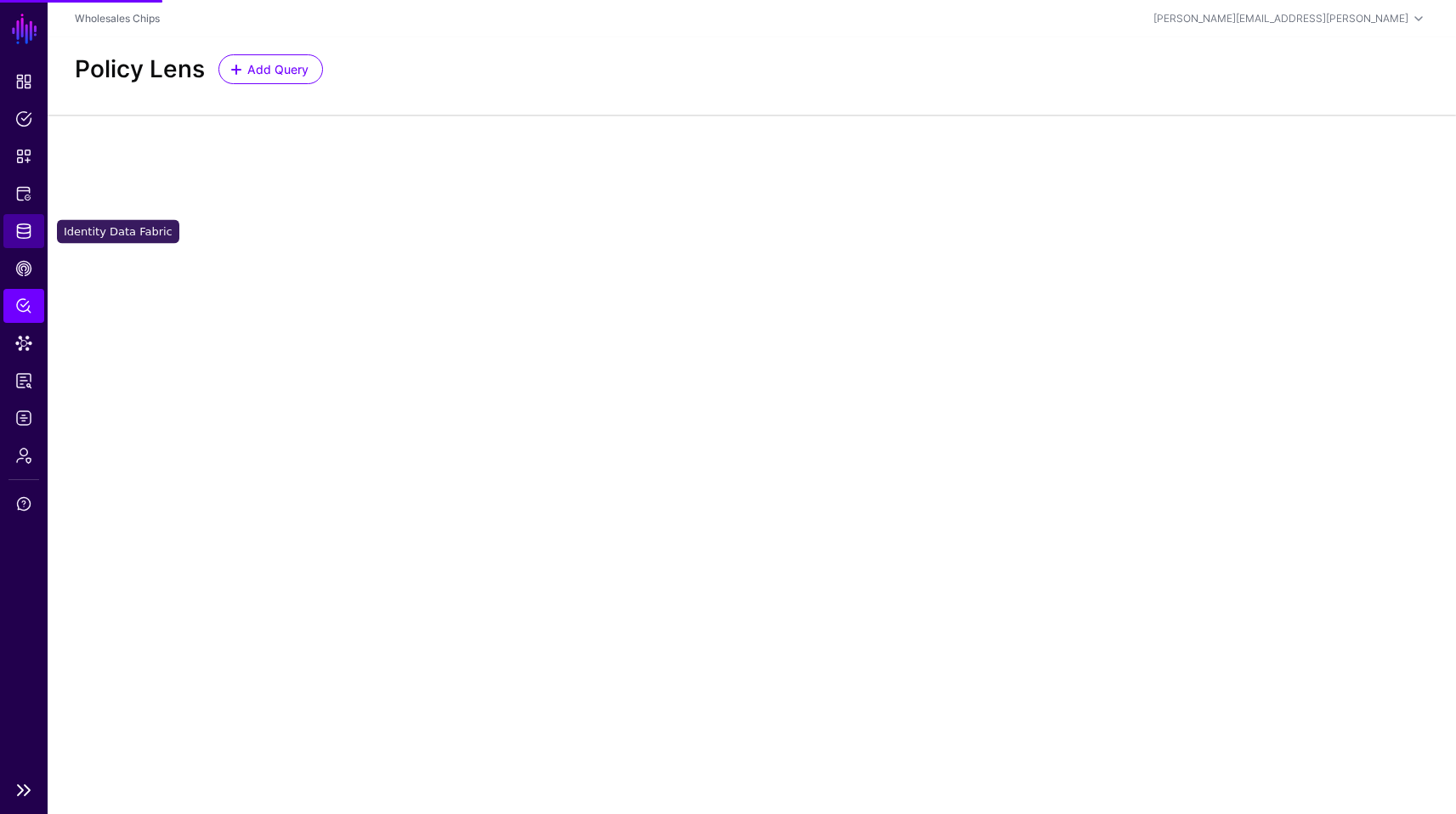
click at [27, 241] on link "Identity Data Fabric" at bounding box center [23, 231] width 40 height 34
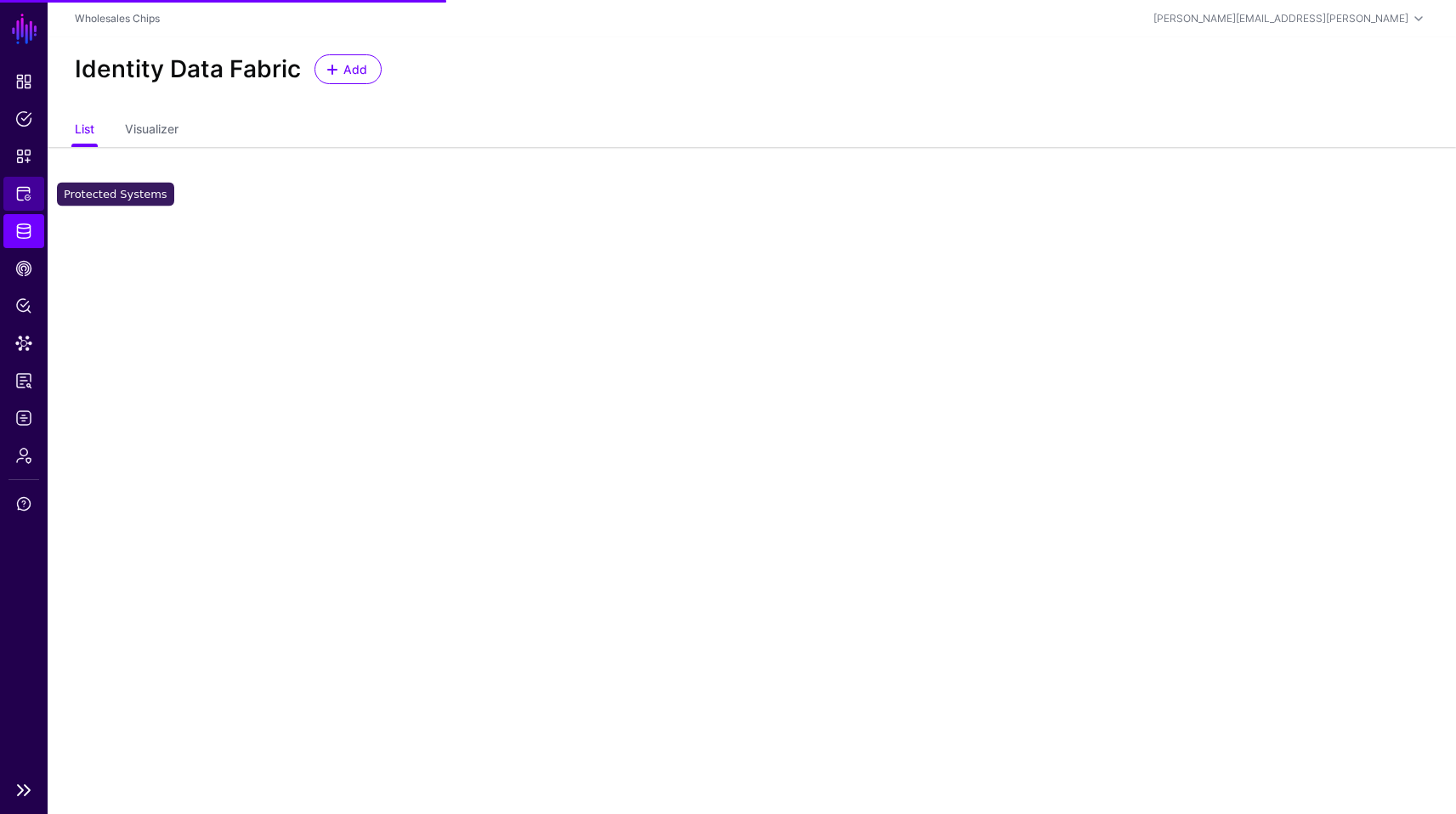
click at [28, 195] on span "Protected Systems" at bounding box center [24, 193] width 17 height 17
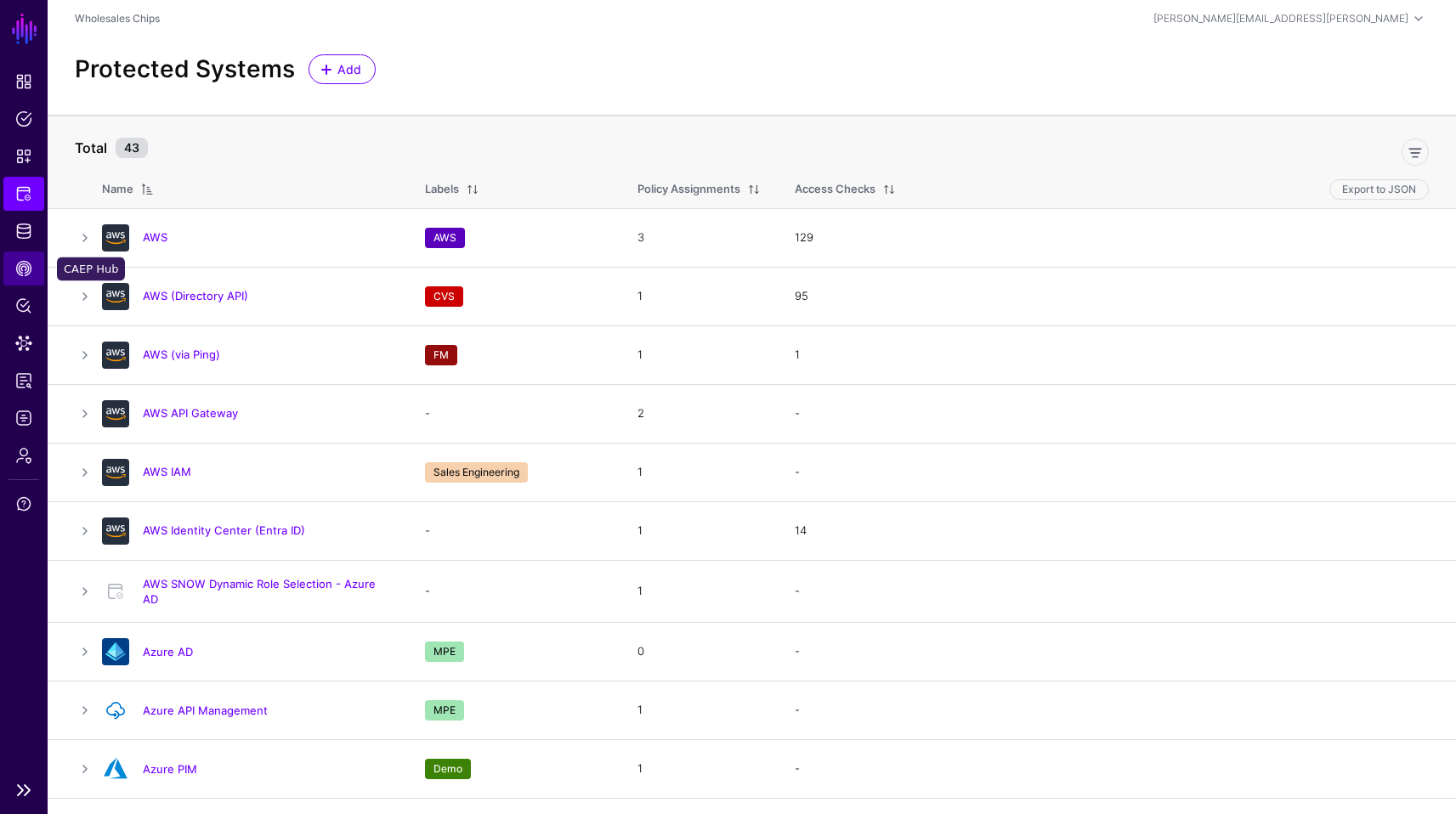
click at [32, 269] on span "CAEP Hub" at bounding box center [24, 268] width 17 height 17
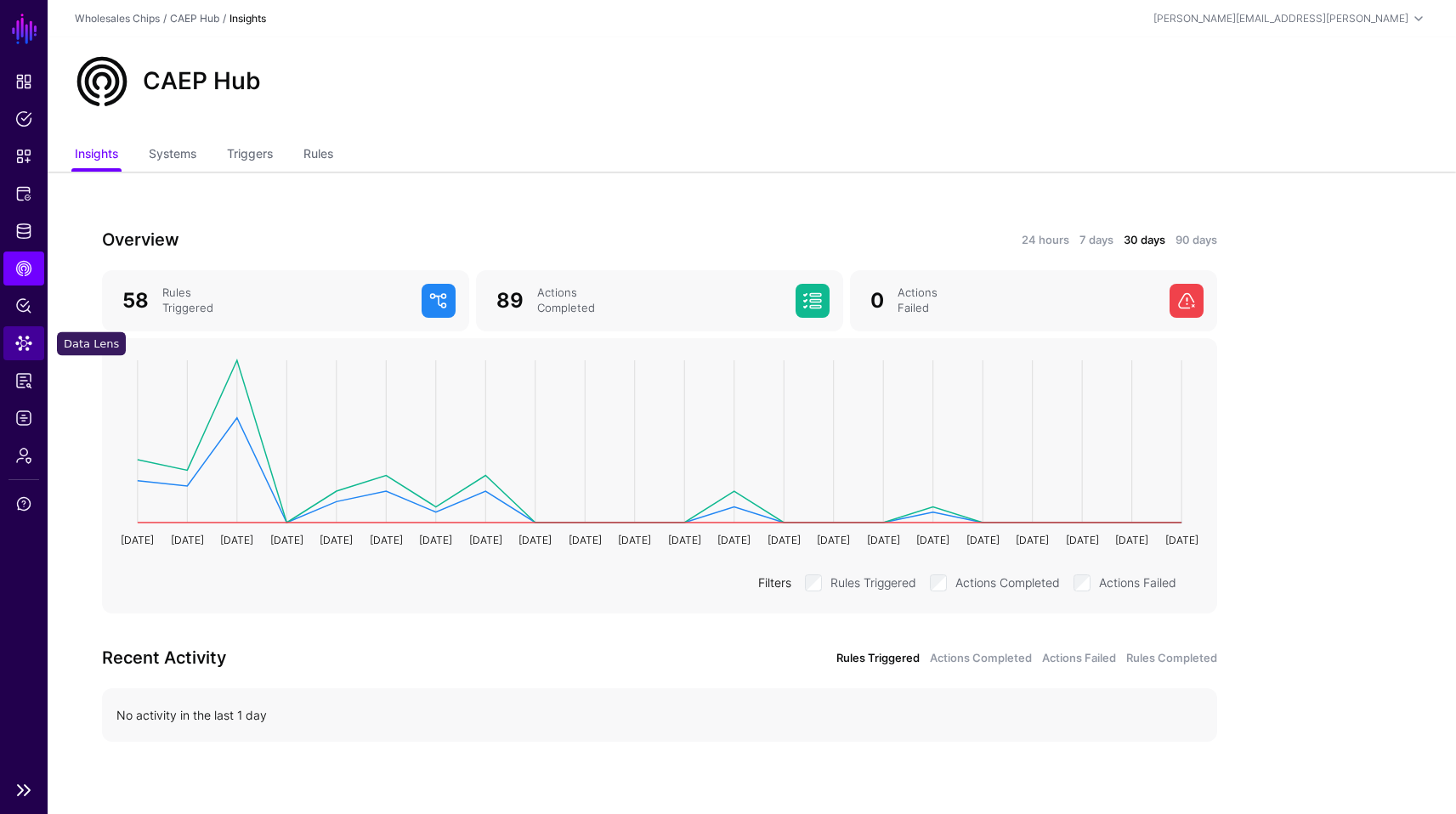
click at [25, 342] on span "Data Lens" at bounding box center [24, 343] width 17 height 17
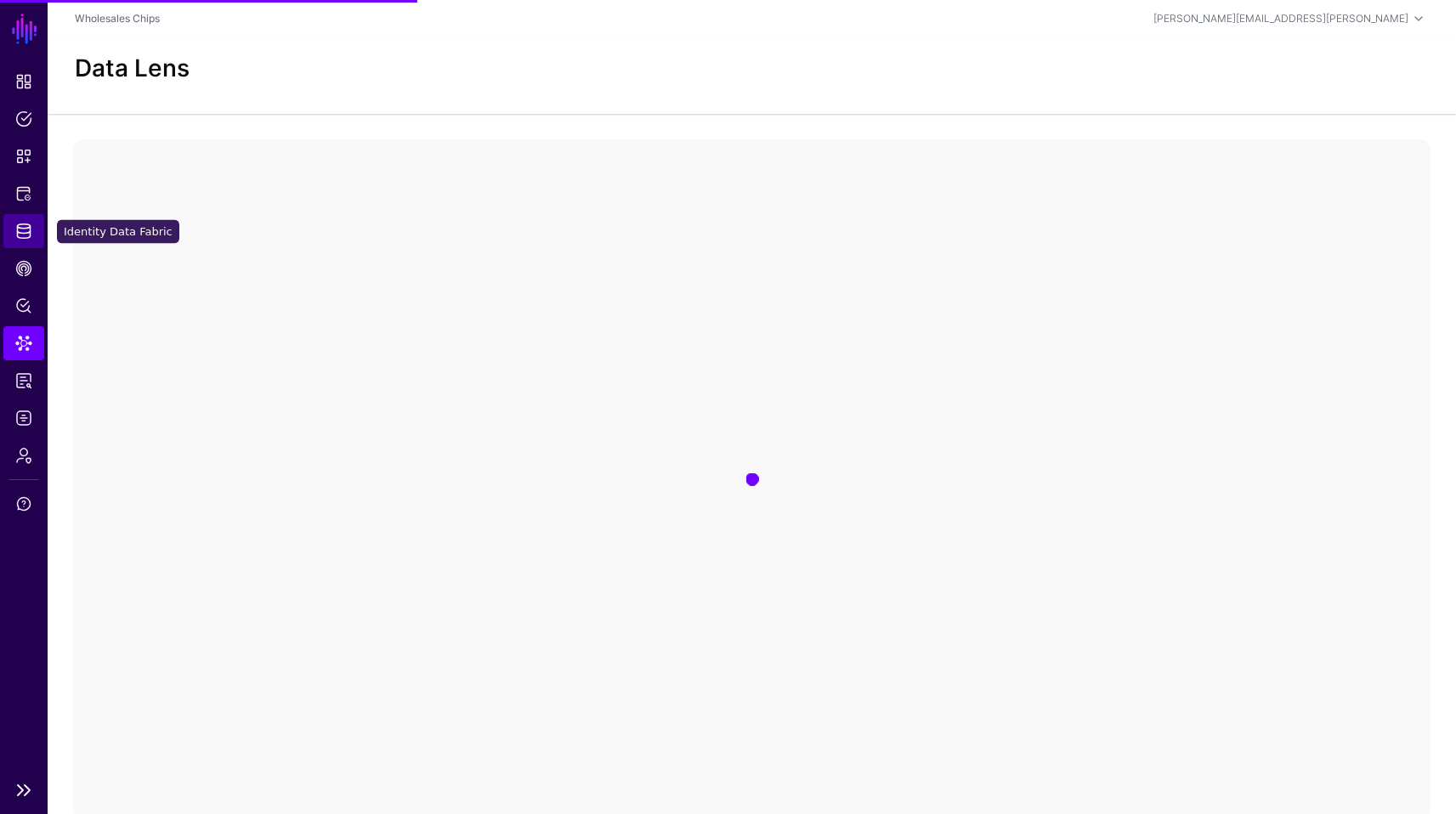
click at [29, 227] on span "Identity Data Fabric" at bounding box center [24, 231] width 17 height 17
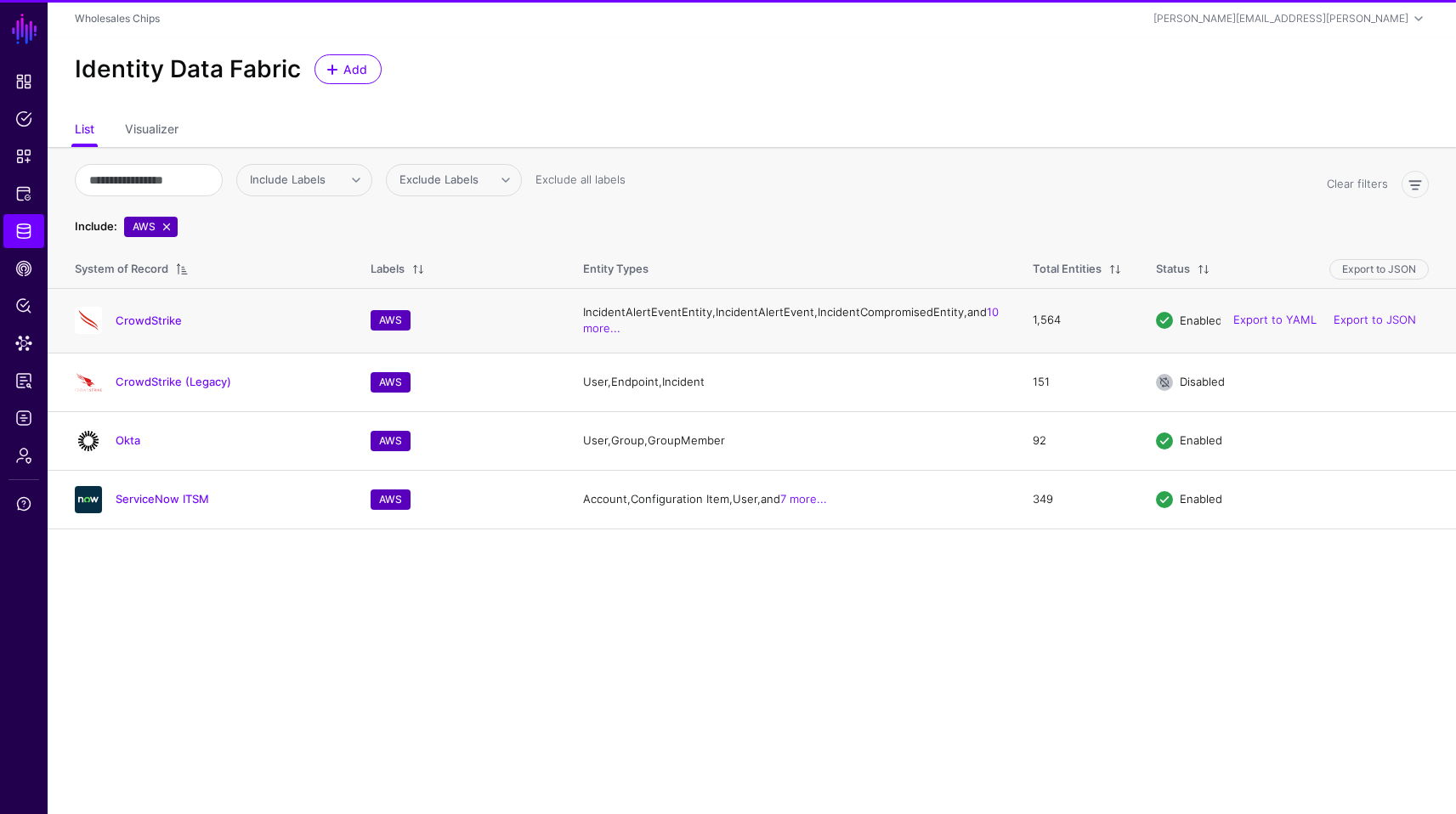
click at [173, 308] on td "CrowdStrike" at bounding box center [200, 320] width 306 height 64
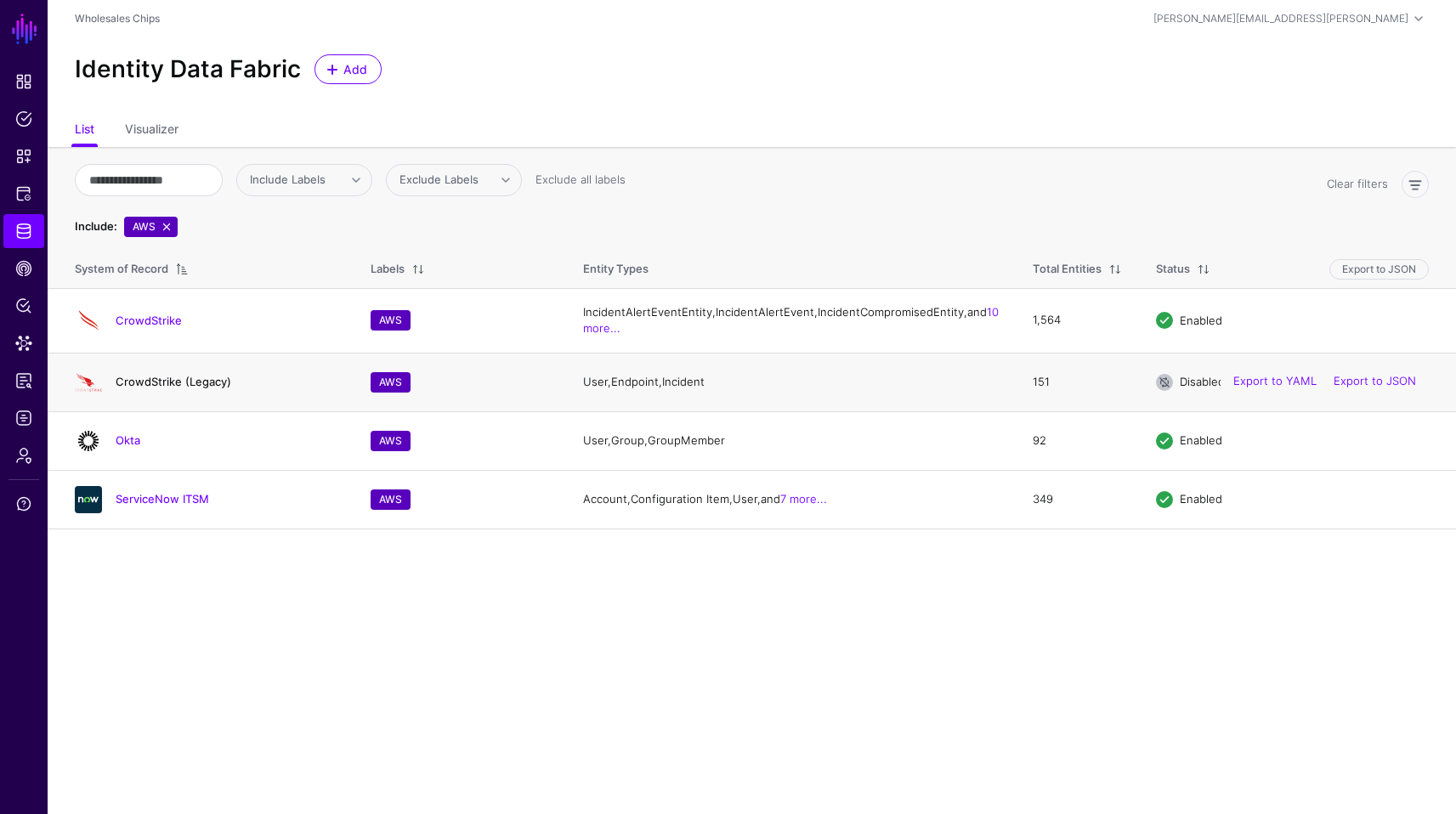
click at [191, 389] on link "CrowdStrike (Legacy)" at bounding box center [173, 382] width 115 height 14
click at [169, 401] on td "CrowdStrike (Legacy)" at bounding box center [200, 382] width 306 height 58
click at [162, 389] on link "CrowdStrike (Legacy)" at bounding box center [173, 382] width 115 height 14
click at [152, 328] on h4 "CrowdStrike" at bounding box center [225, 321] width 221 height 15
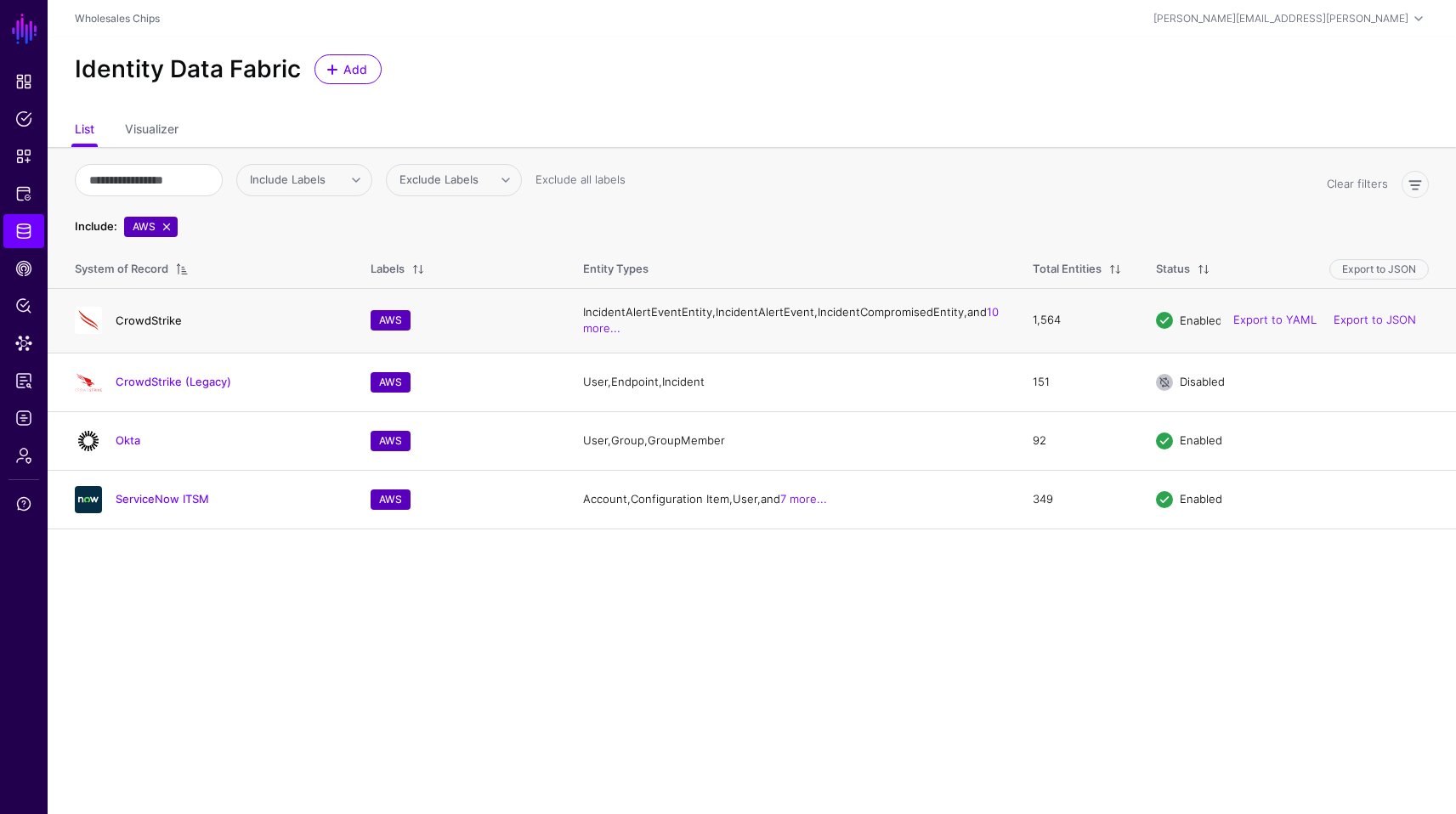
click at [151, 327] on link "CrowdStrike" at bounding box center [148, 321] width 66 height 14
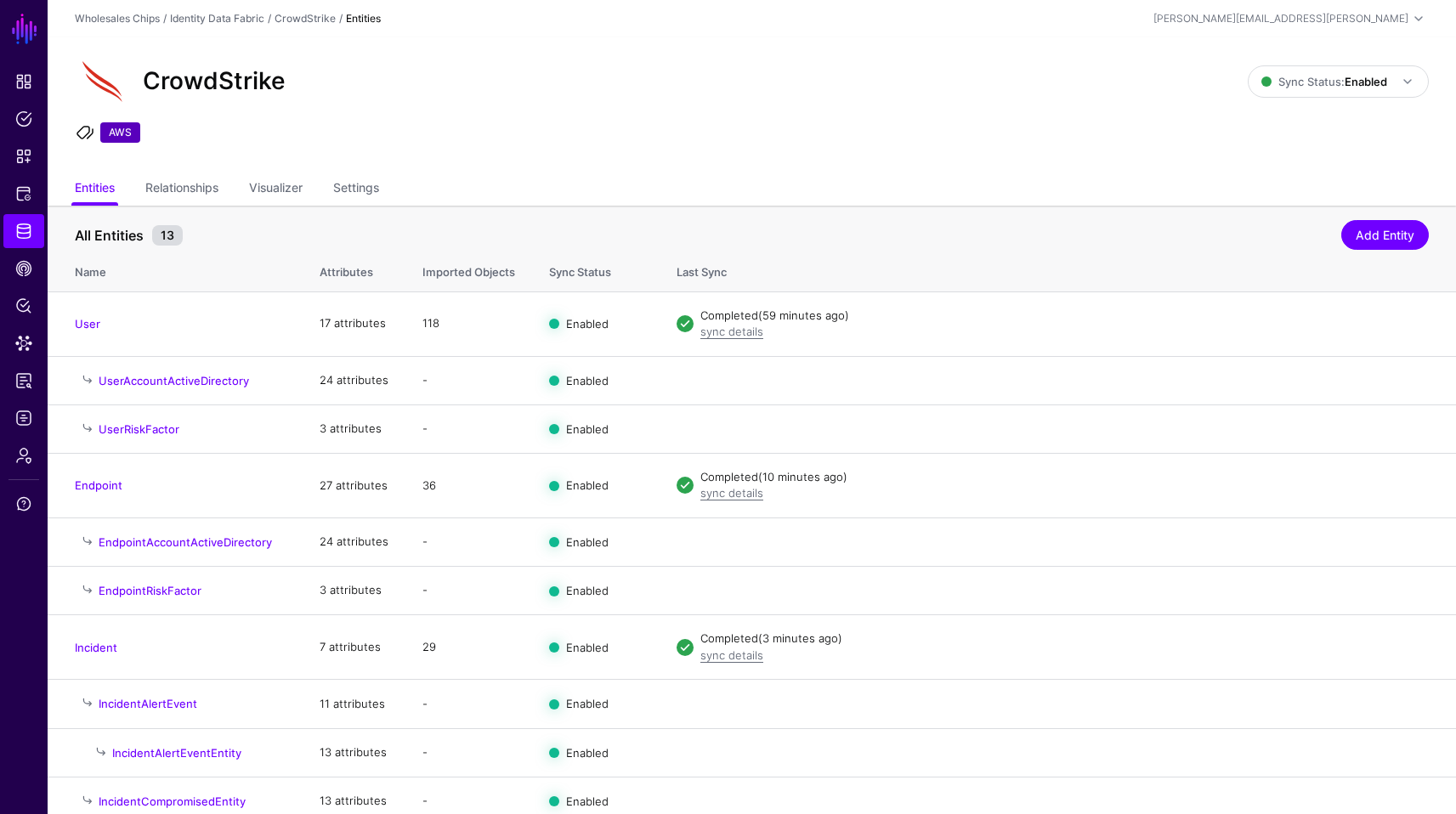
click at [1082, 177] on ul "Entities Relationships Visualizer Settings" at bounding box center [752, 190] width 1355 height 33
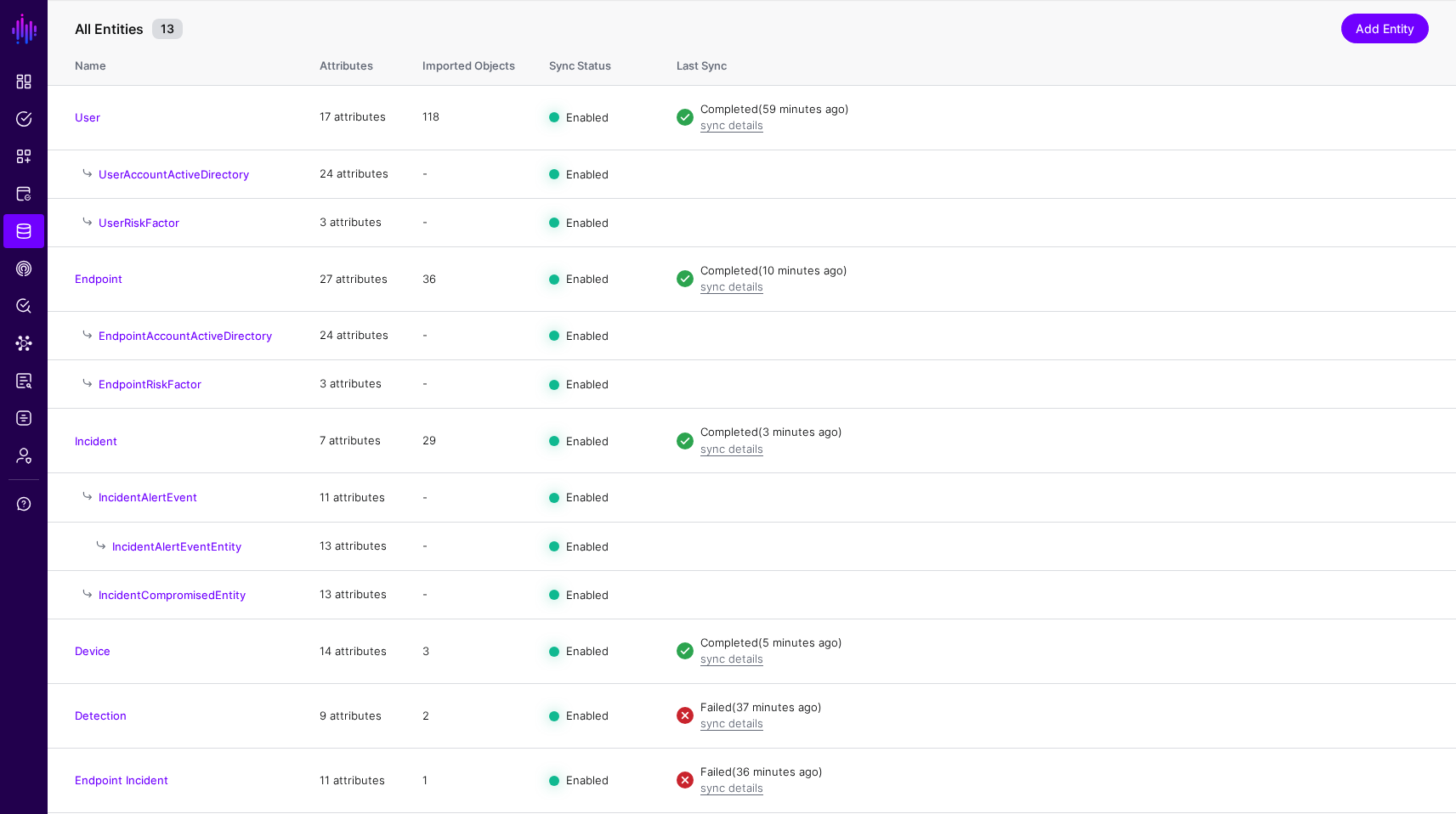
scroll to position [209, 0]
click at [18, 272] on span "CAEP Hub" at bounding box center [24, 268] width 17 height 17
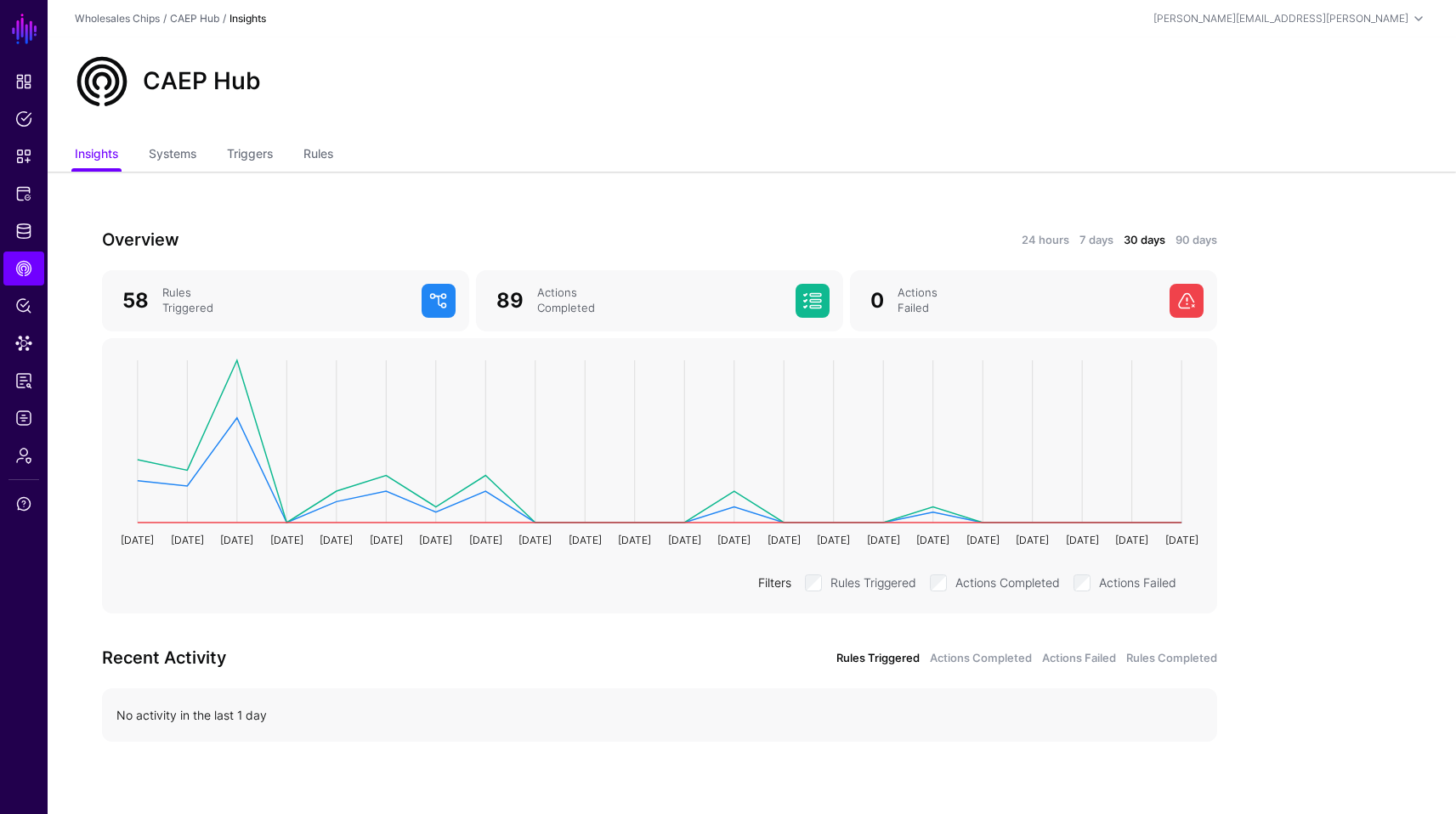
click at [243, 173] on div "Overview 24 hours 7 days 30 days 90 days 58 Rules Triggered 89 Actions Complete…" at bounding box center [659, 499] width 1224 height 655
click at [263, 157] on link "Triggers" at bounding box center [249, 156] width 46 height 33
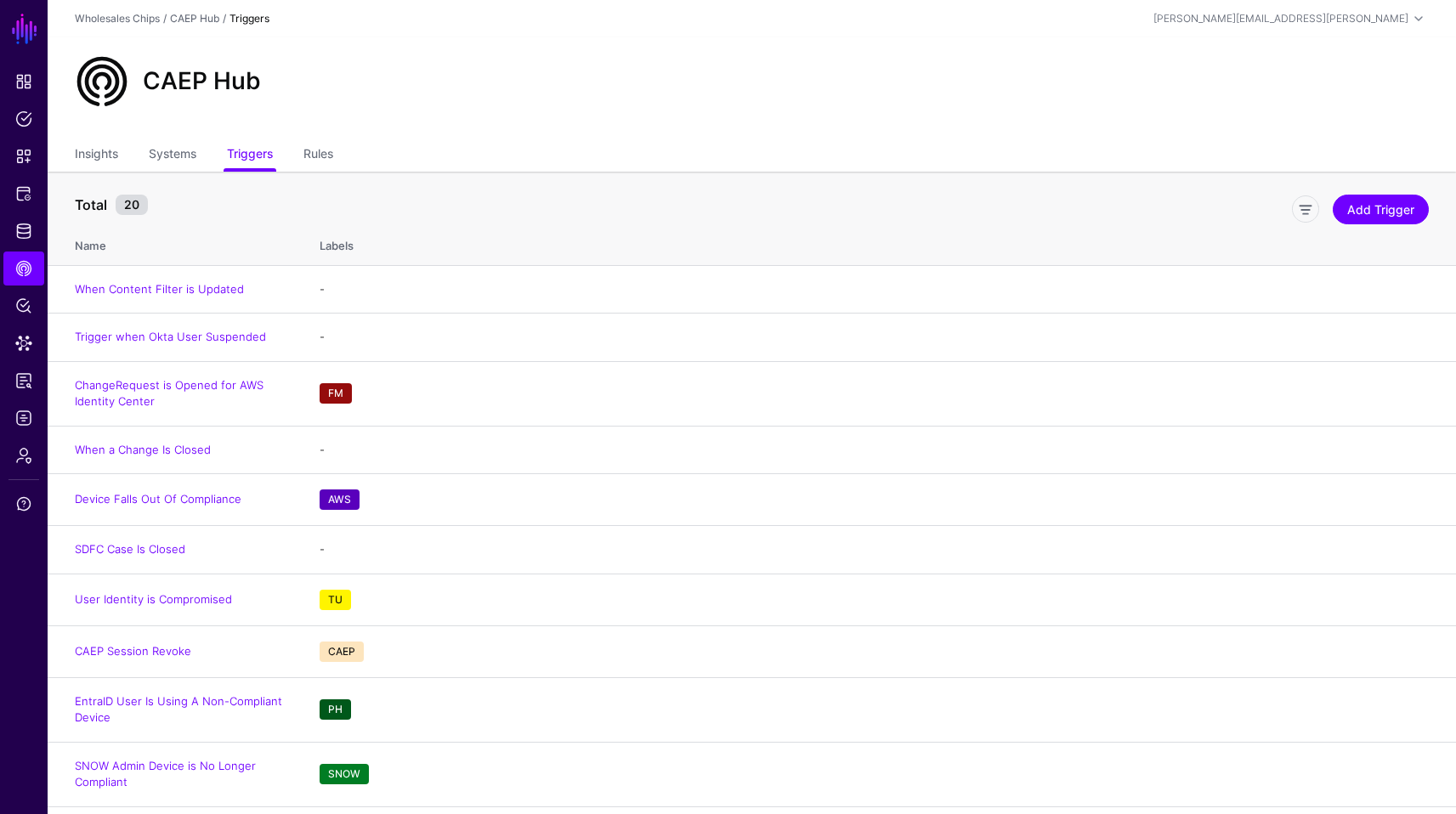
scroll to position [487, 0]
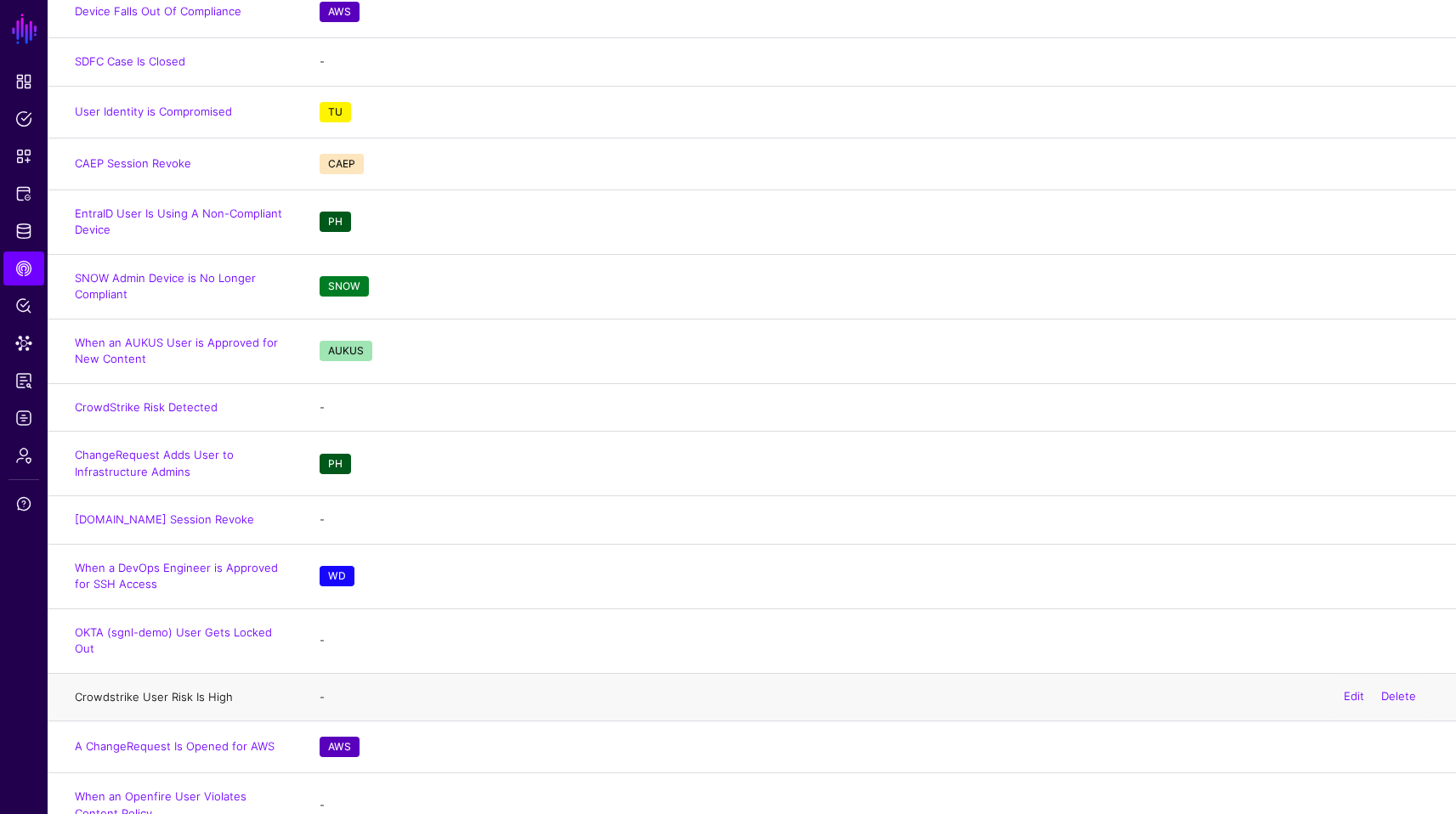
click at [224, 691] on link "Crowdstrike User Risk Is High" at bounding box center [154, 697] width 158 height 14
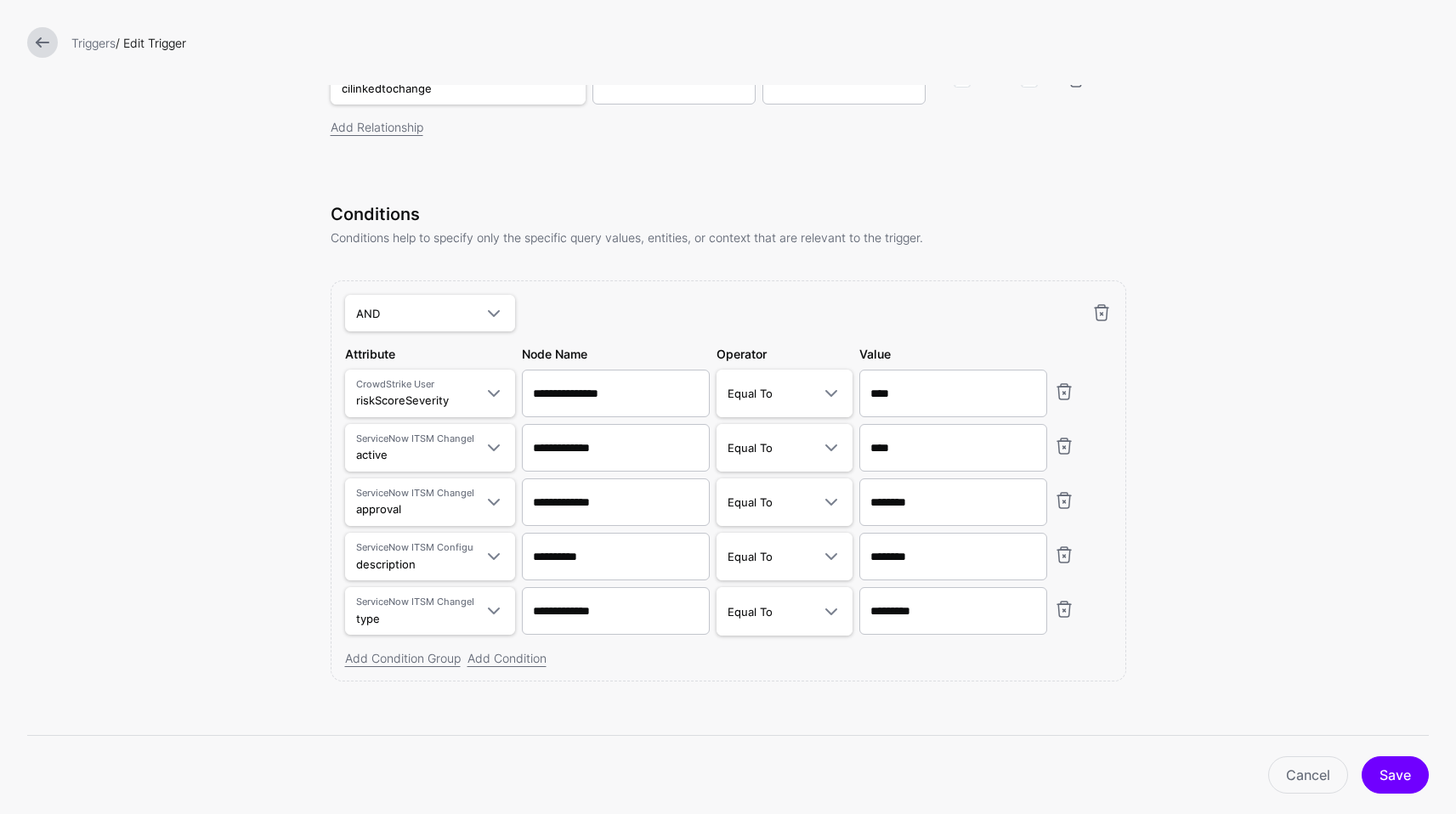
scroll to position [968, 0]
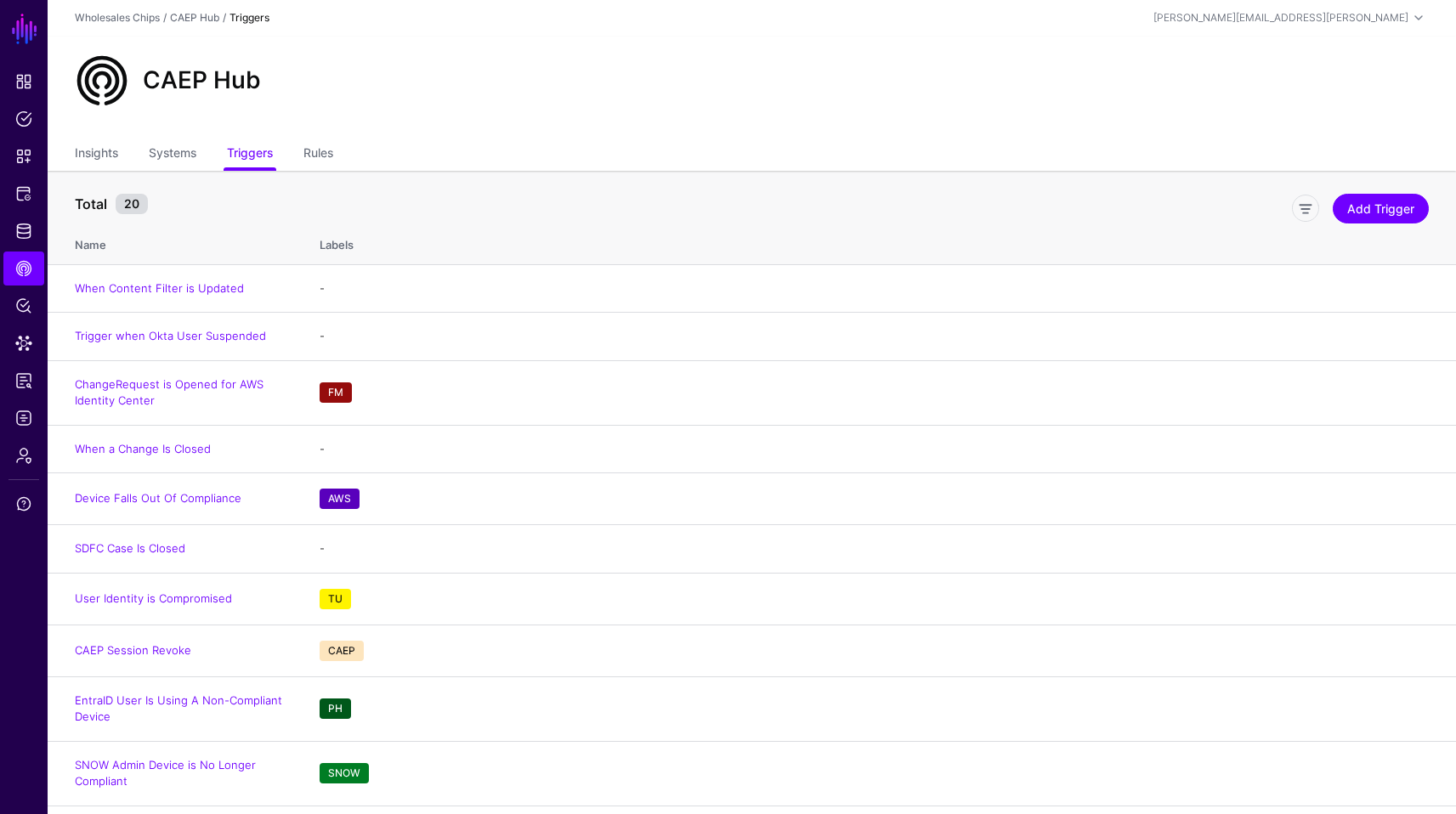
click at [499, 131] on div "CAEP Hub" at bounding box center [752, 88] width 1409 height 102
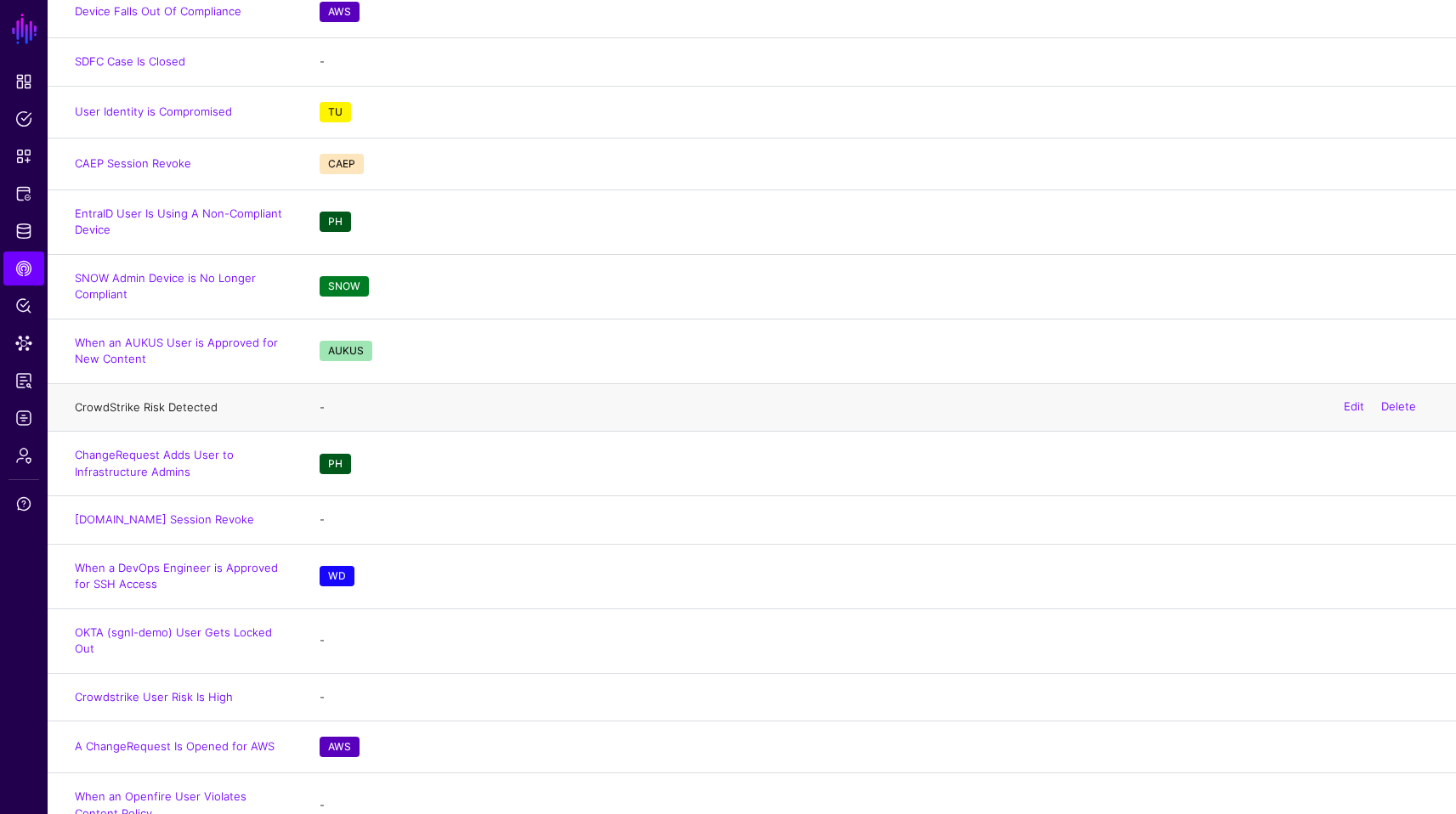
click at [173, 410] on link "CrowdStrike Risk Detected" at bounding box center [146, 407] width 143 height 14
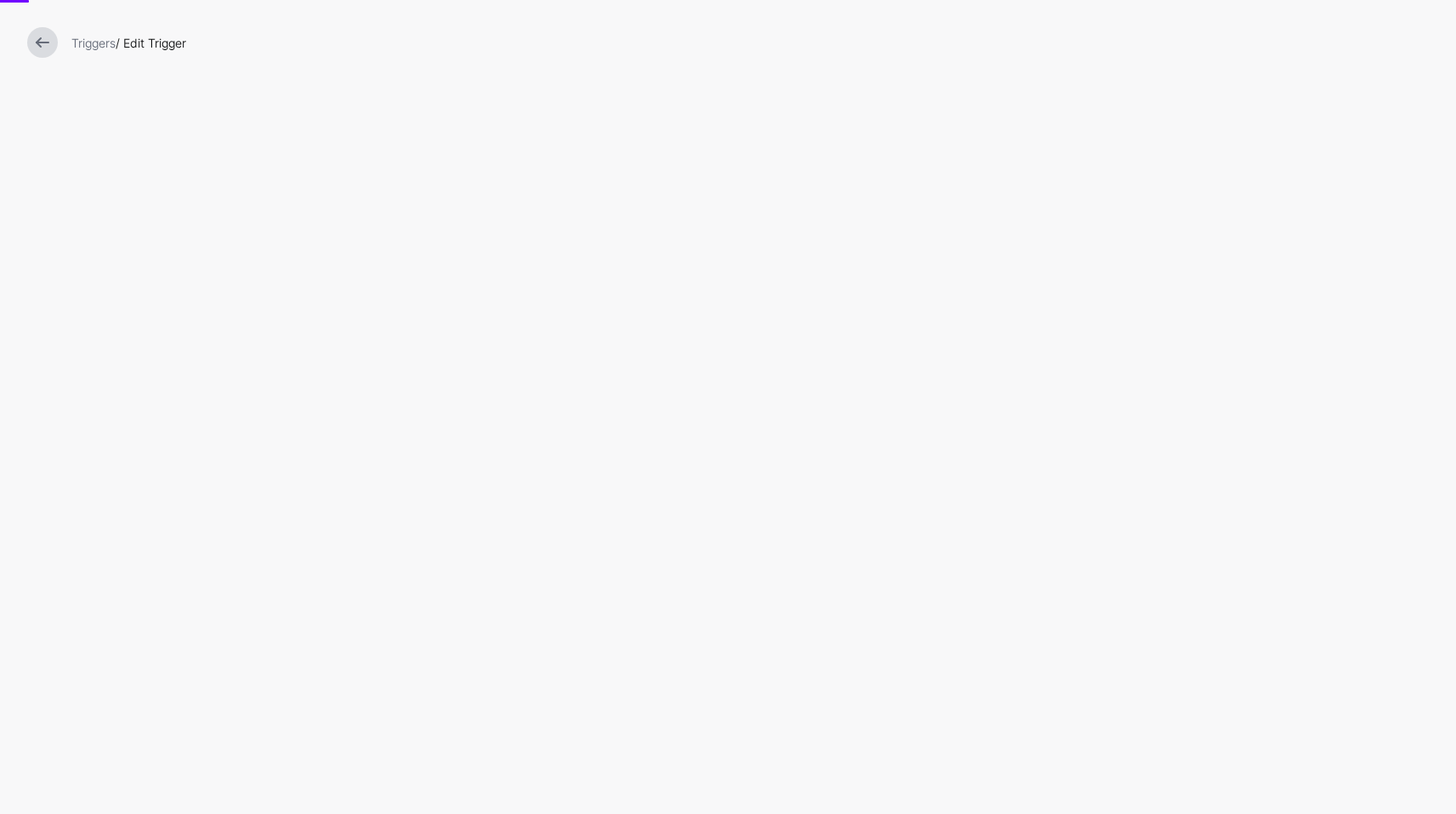
scroll to position [1, 0]
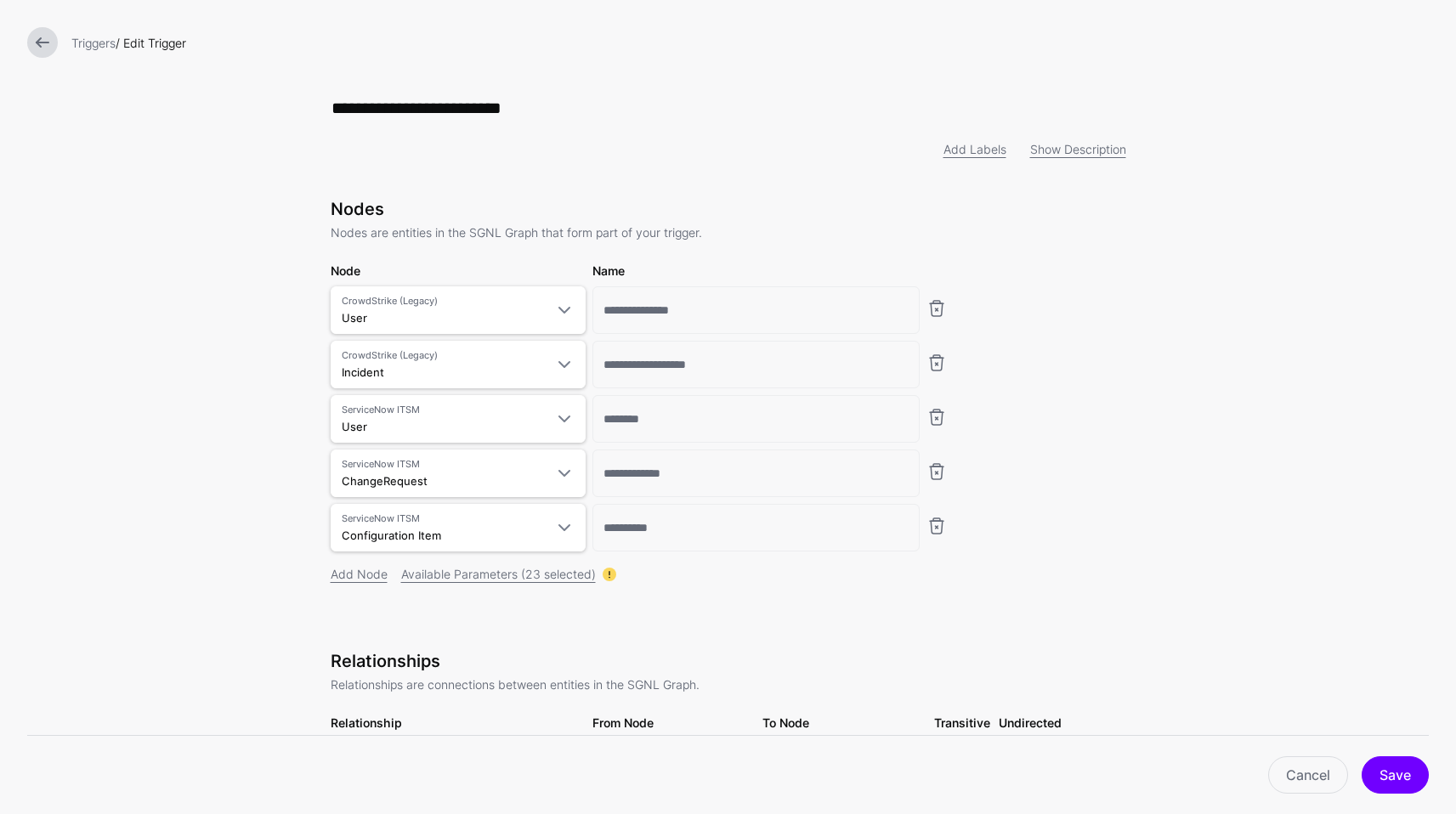
click at [1348, 449] on form "**********" at bounding box center [728, 809] width 1456 height 1618
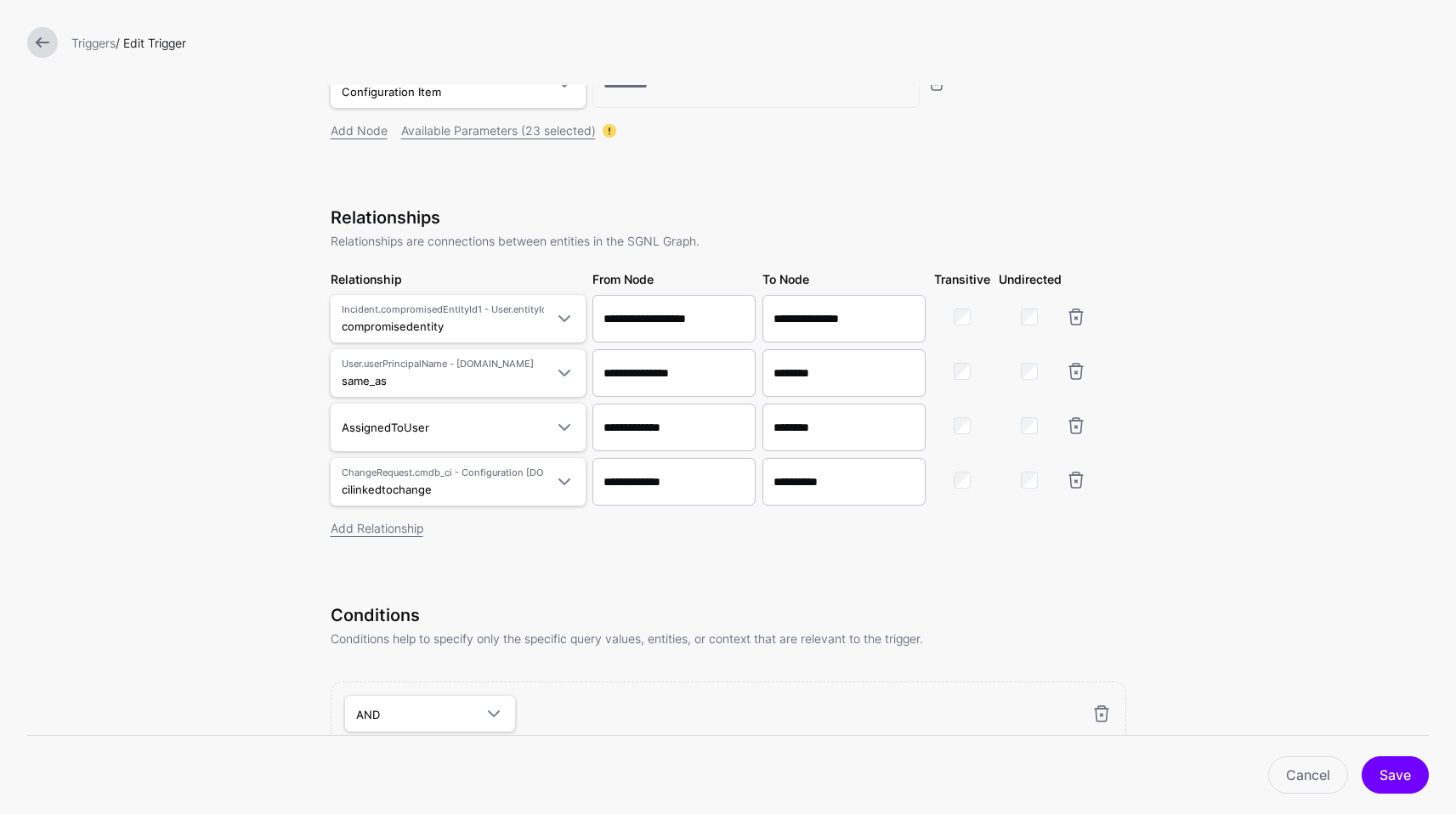
scroll to position [425, 0]
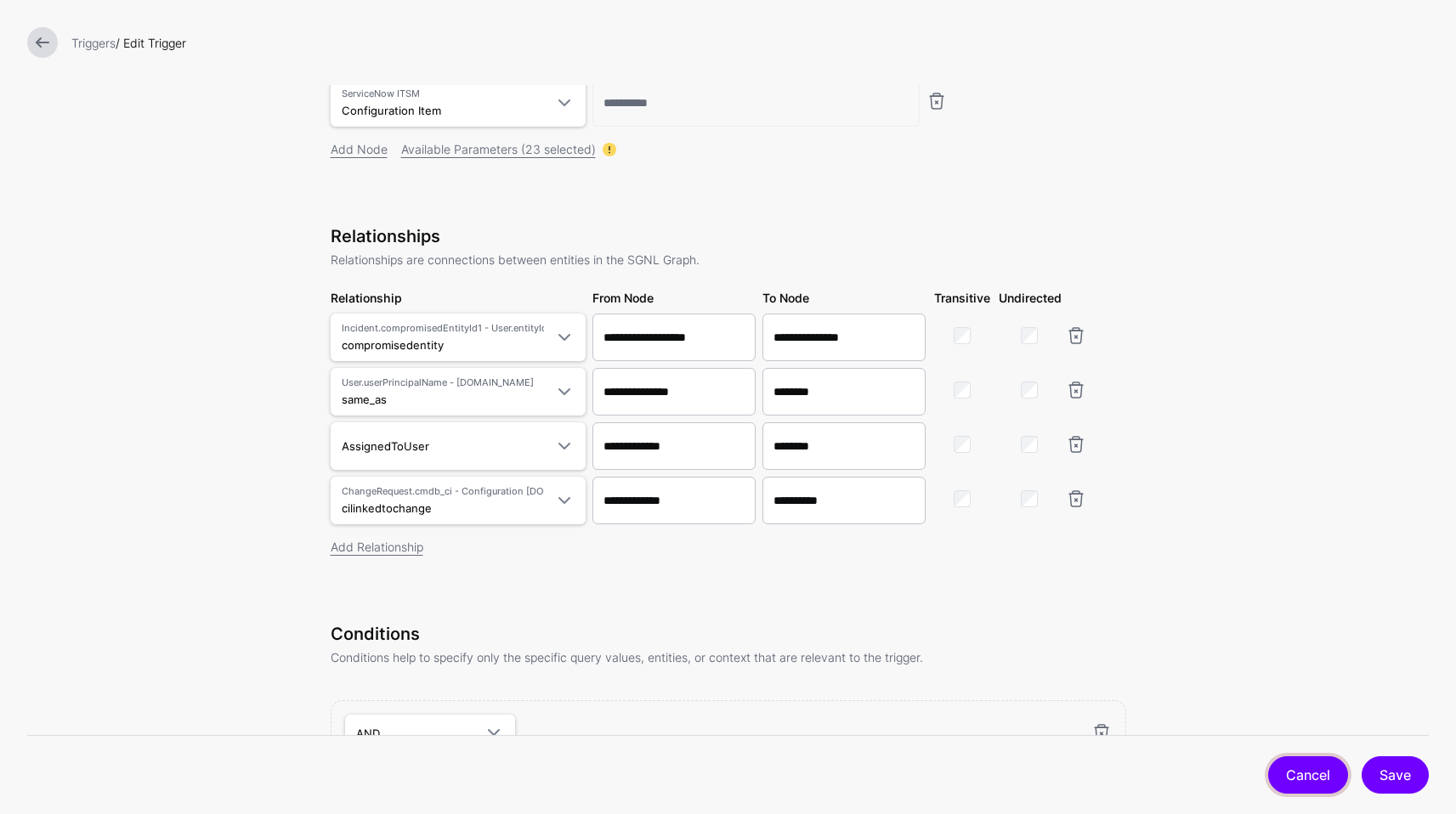
click at [1318, 762] on link "Cancel" at bounding box center [1308, 774] width 80 height 37
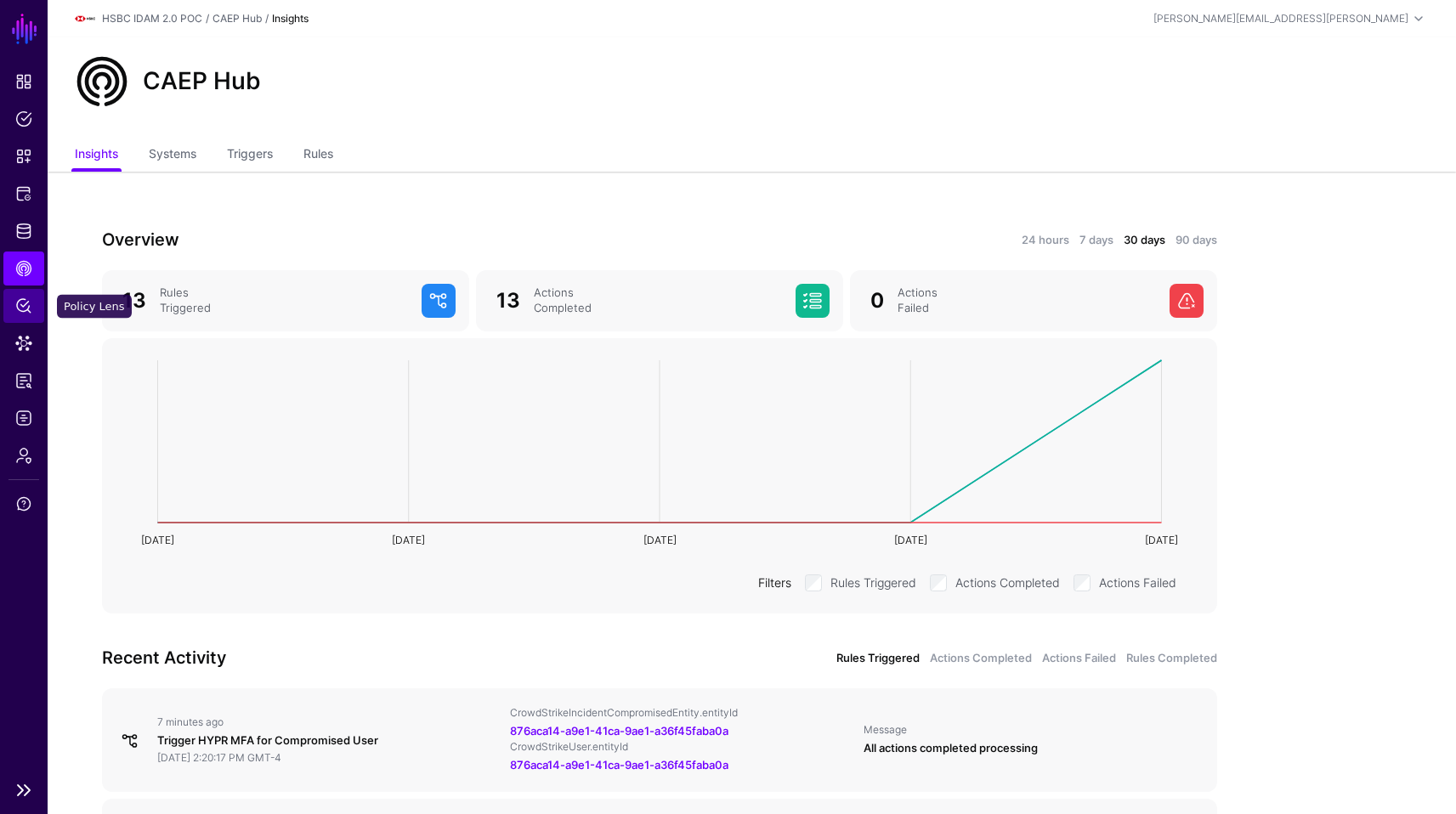
click at [29, 309] on span "Policy Lens" at bounding box center [24, 306] width 17 height 17
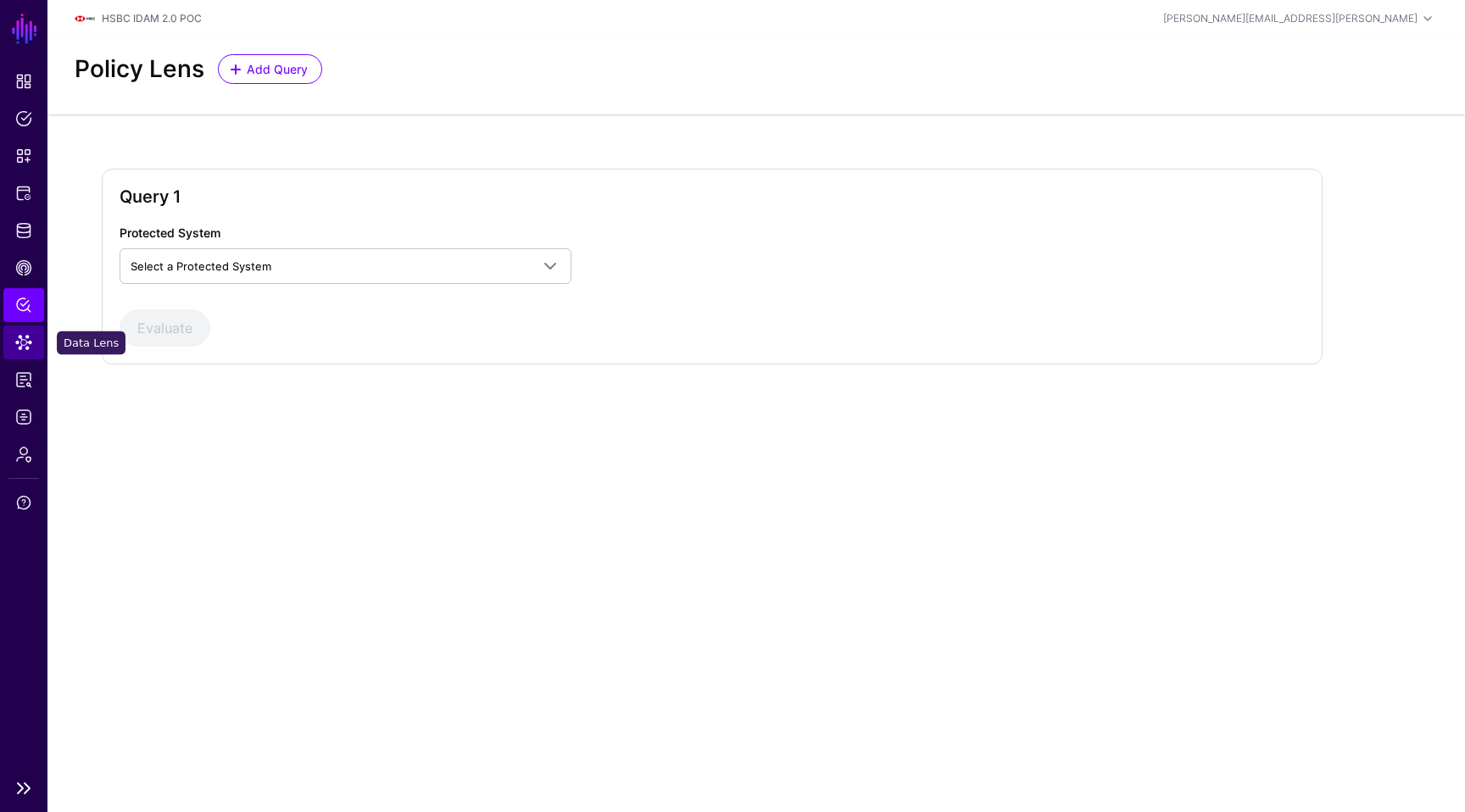
click at [26, 352] on link "Data Lens" at bounding box center [23, 343] width 40 height 34
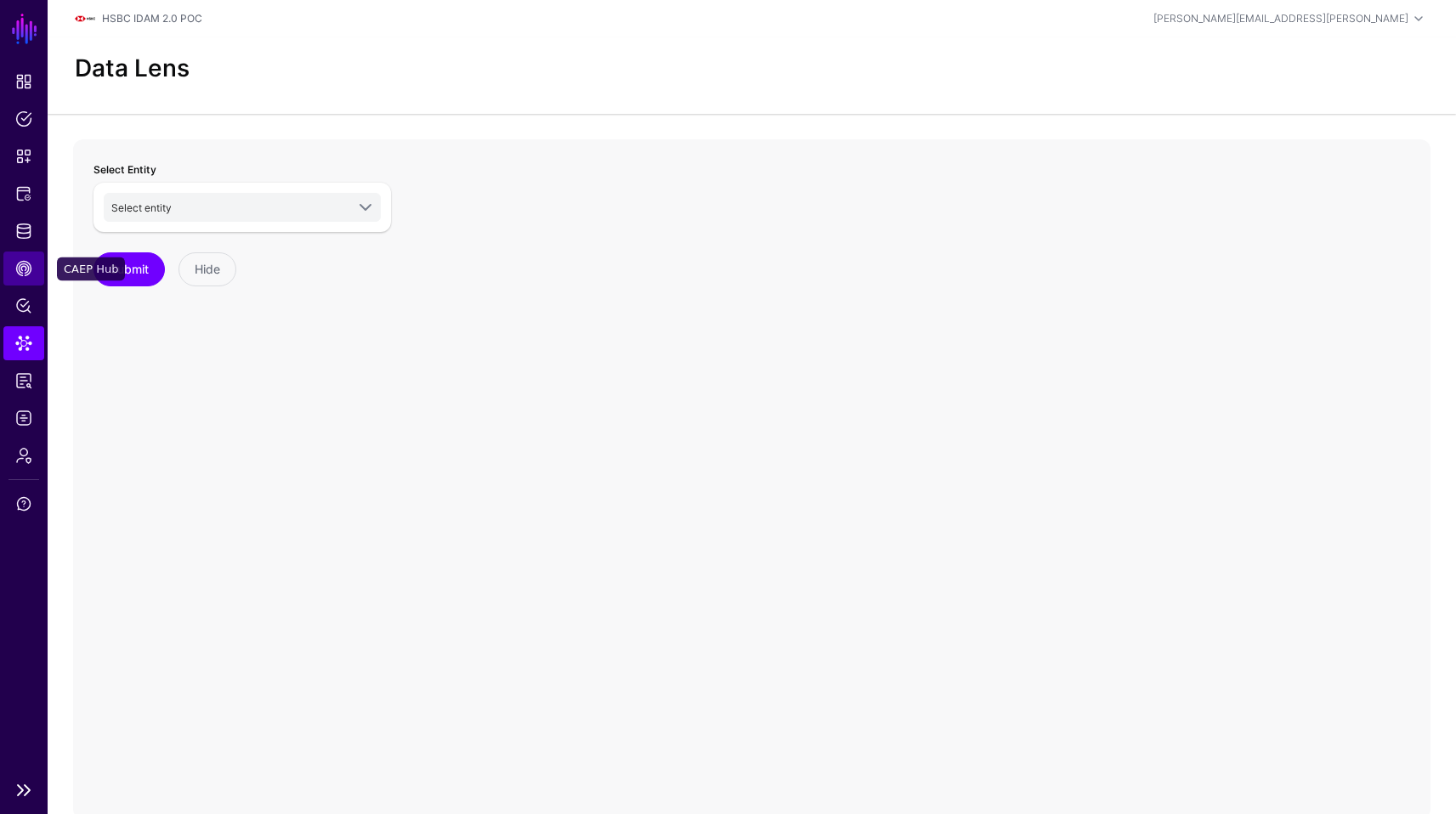
click at [22, 278] on link "CAEP Hub" at bounding box center [23, 269] width 40 height 34
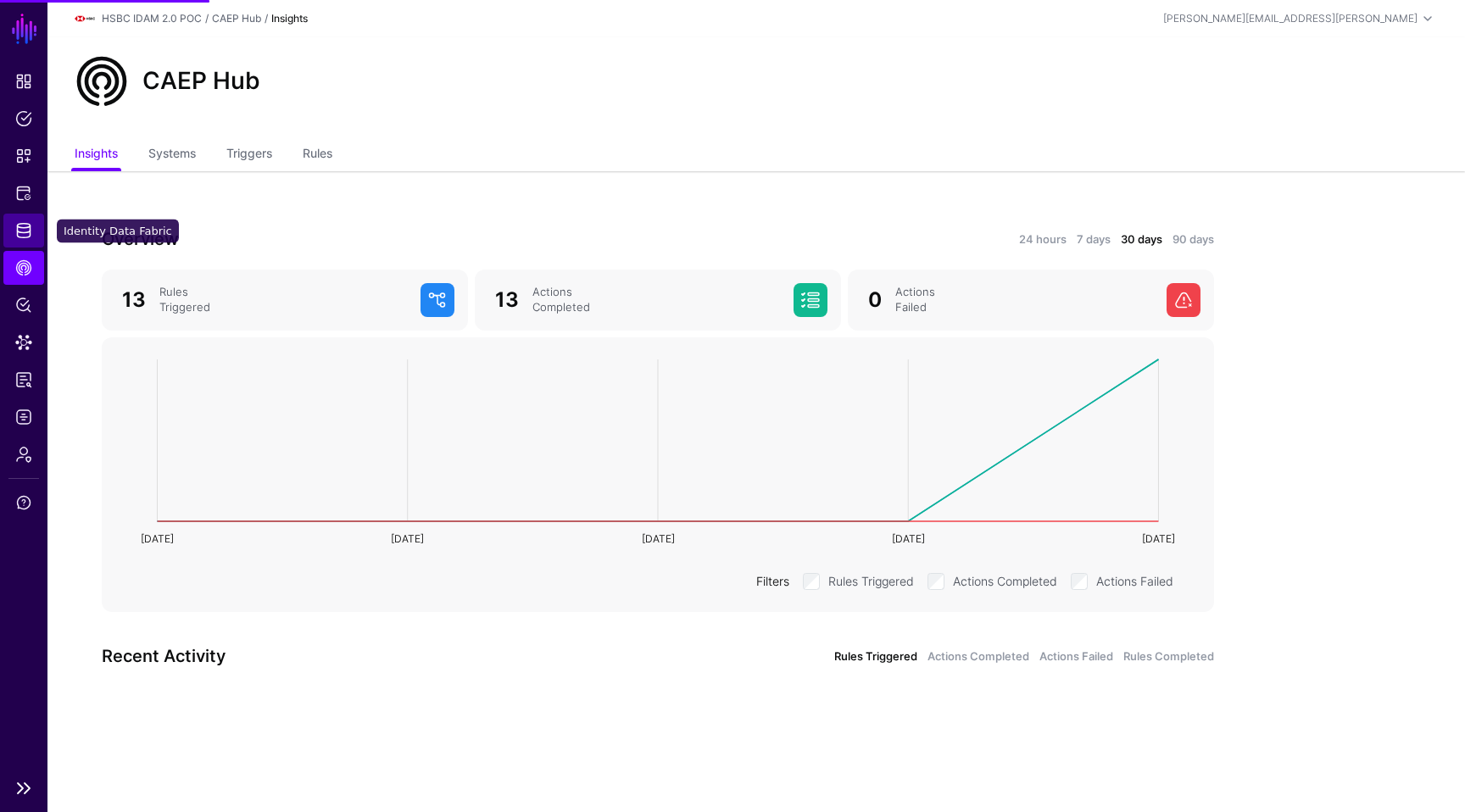
click at [27, 234] on span "Identity Data Fabric" at bounding box center [24, 231] width 17 height 17
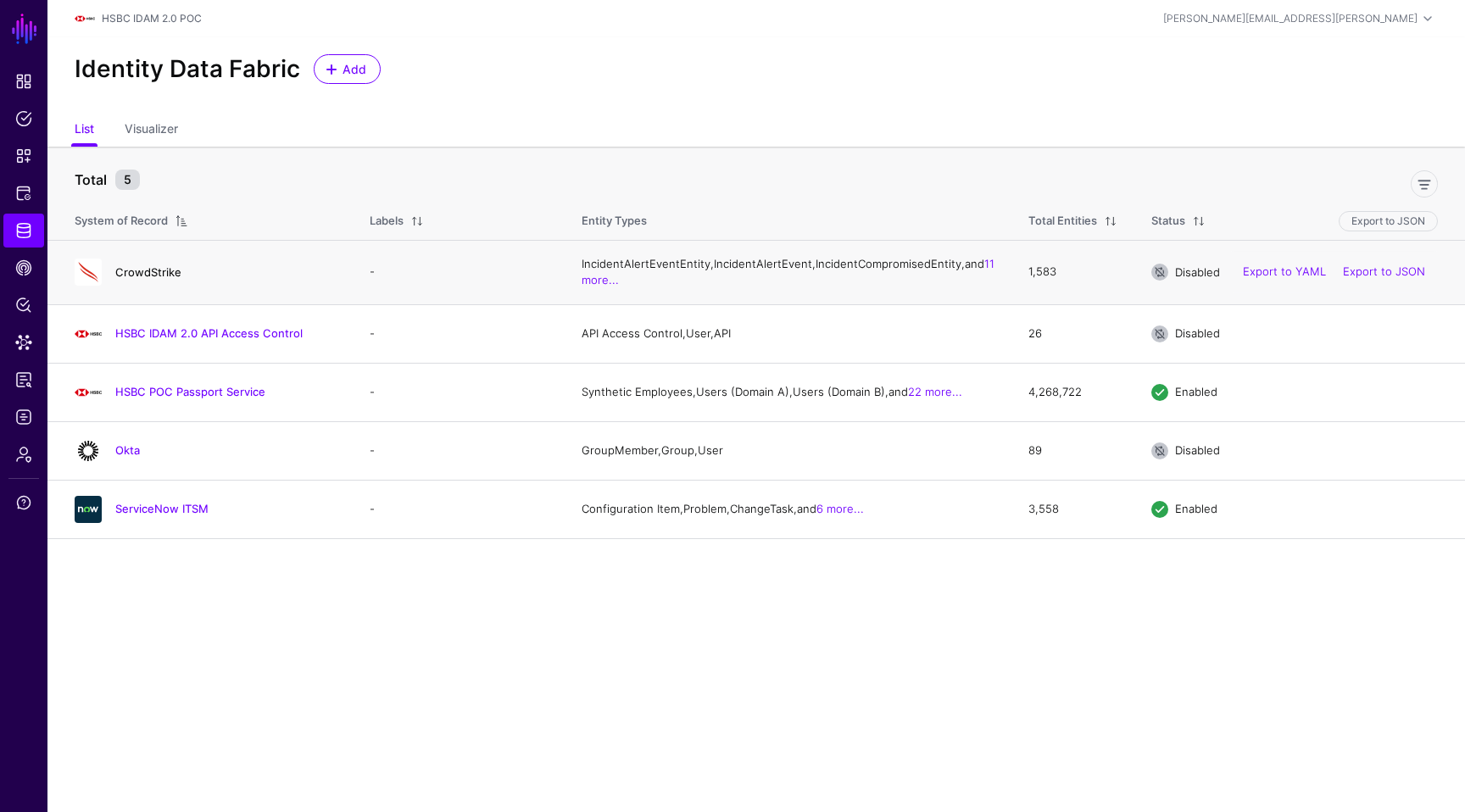
click at [151, 279] on link "CrowdStrike" at bounding box center [148, 272] width 66 height 14
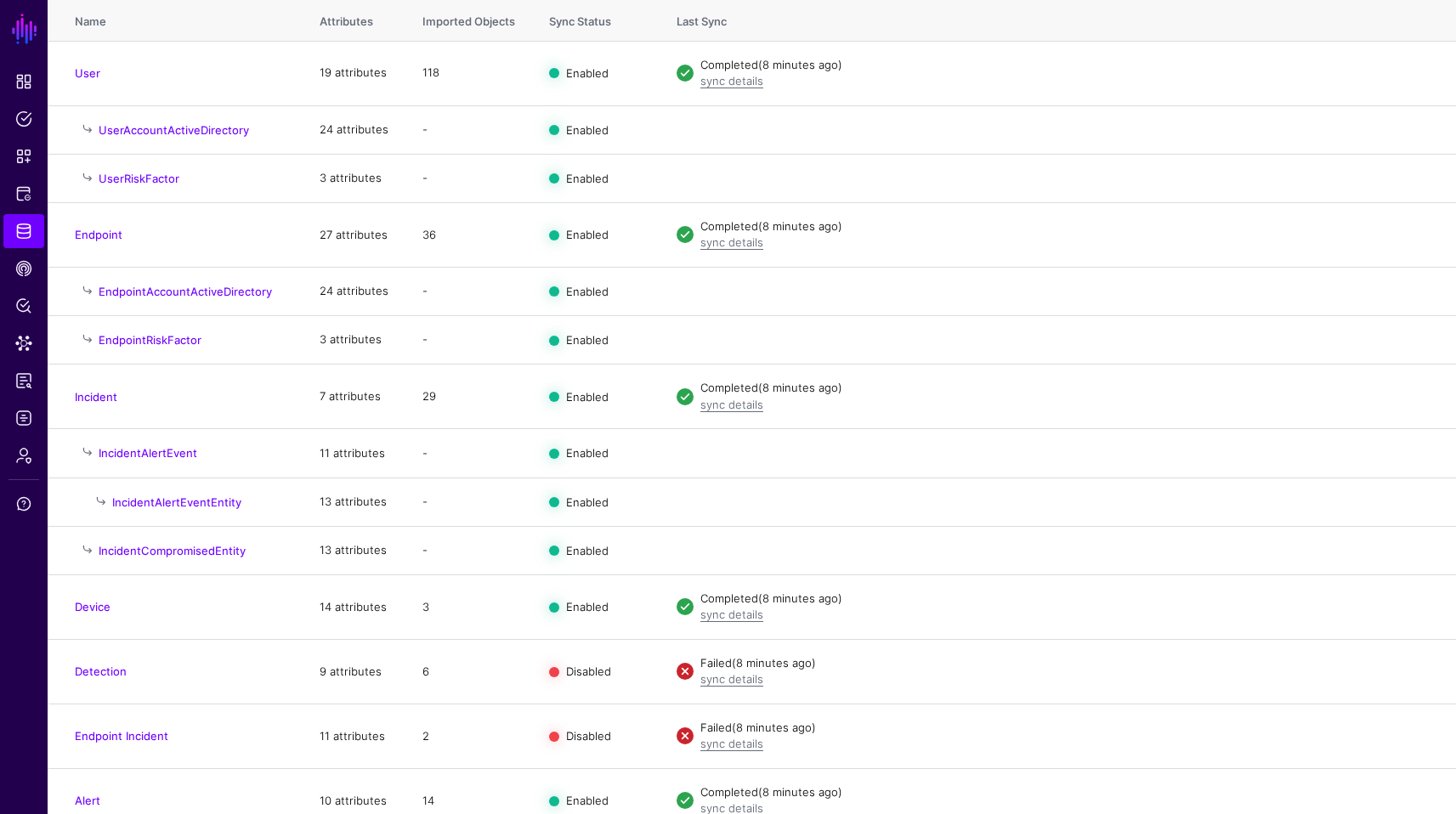
scroll to position [239, 0]
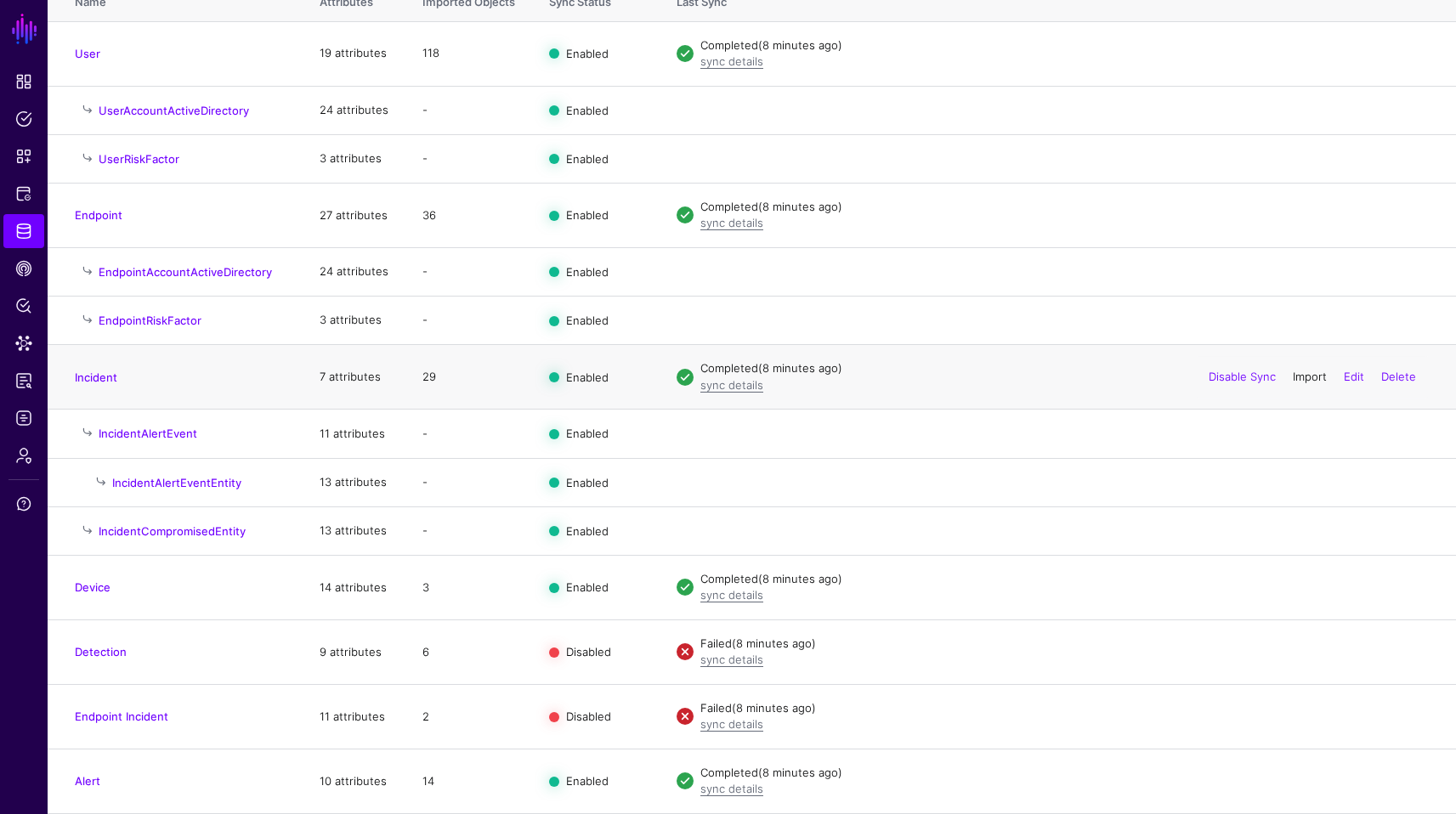
click at [1309, 376] on link "Import" at bounding box center [1310, 376] width 34 height 14
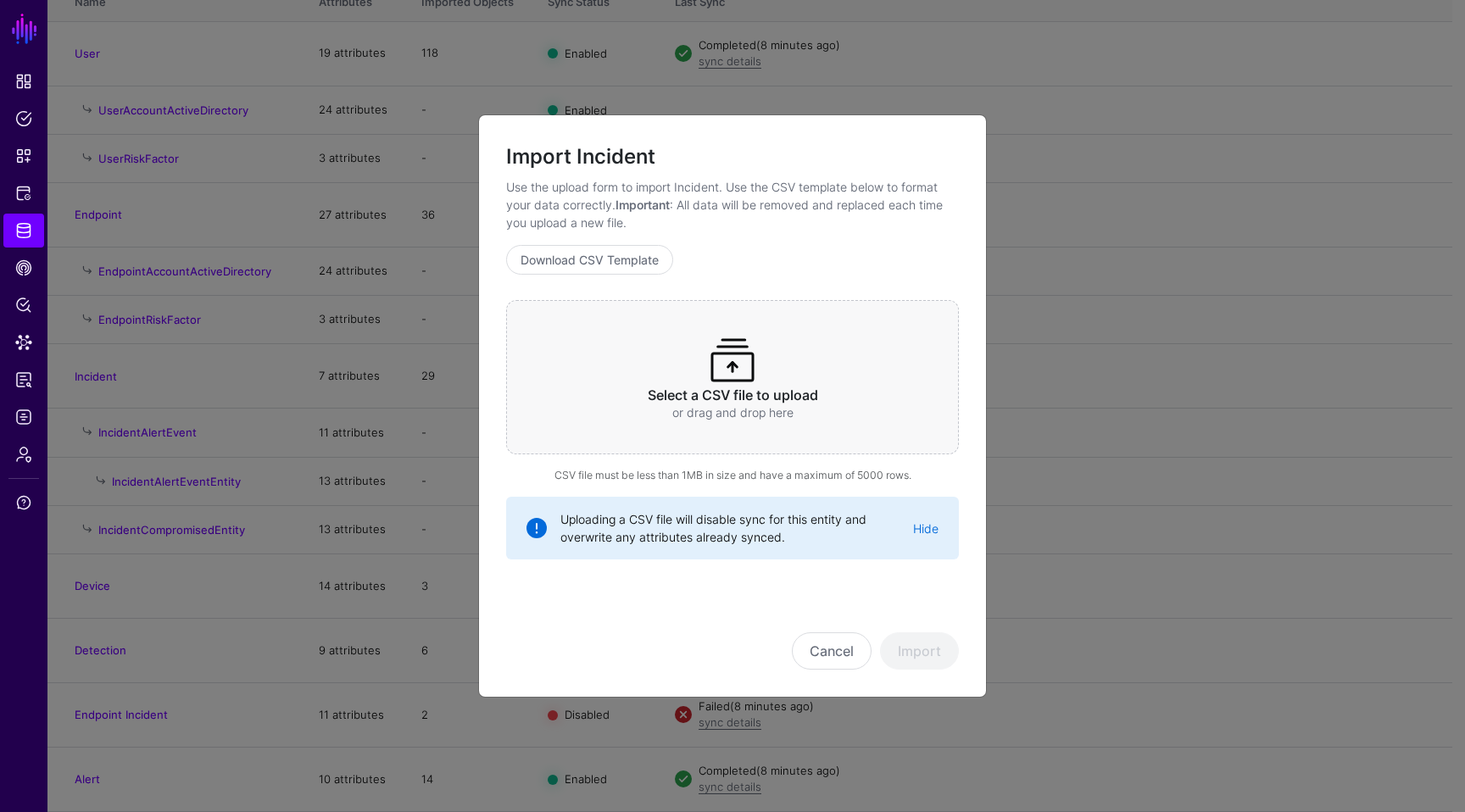
click at [760, 416] on p "or drag and drop here" at bounding box center [732, 412] width 387 height 18
click at [821, 657] on button "Cancel" at bounding box center [831, 650] width 80 height 37
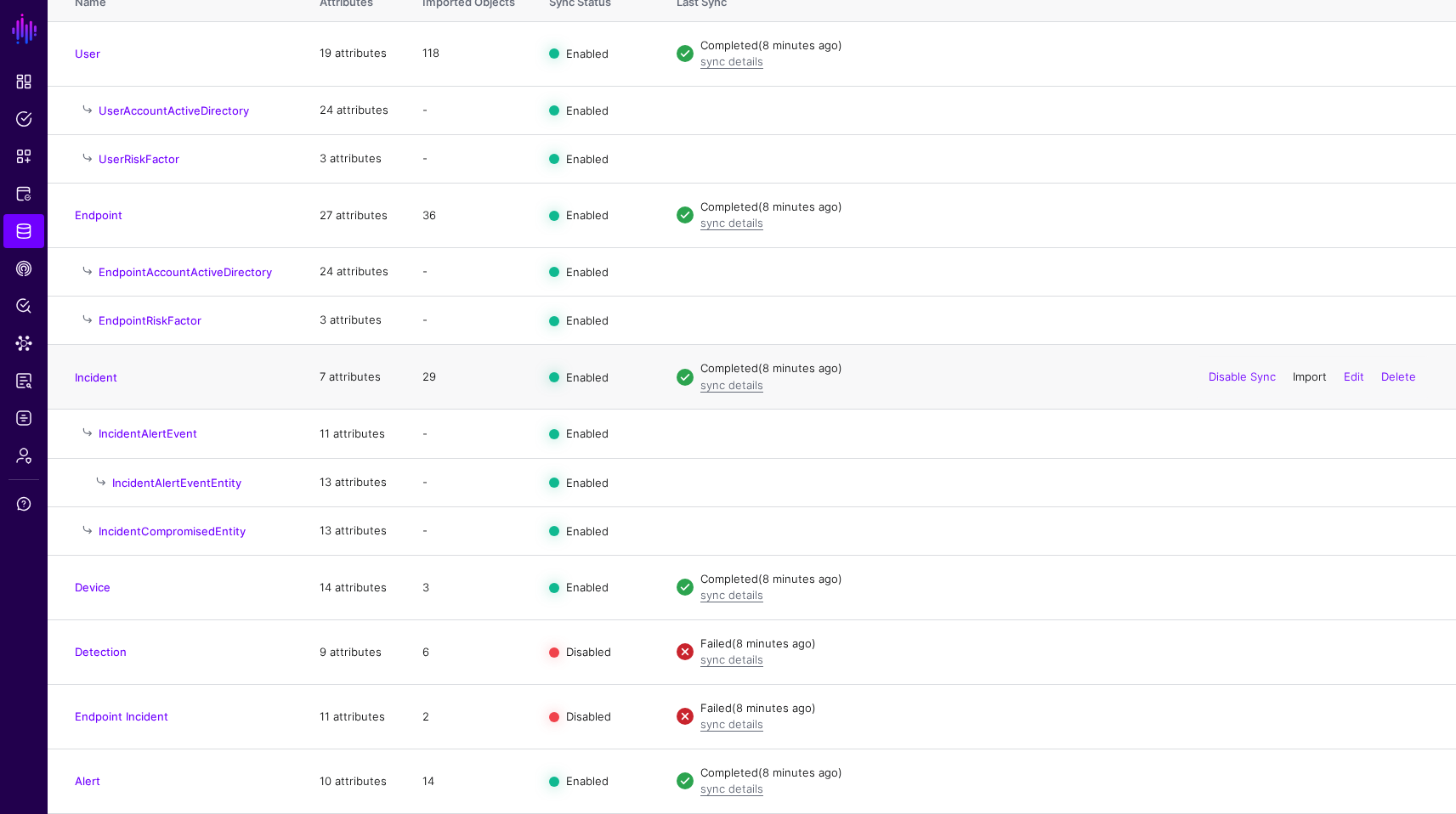
click at [1299, 376] on link "Import" at bounding box center [1310, 376] width 34 height 14
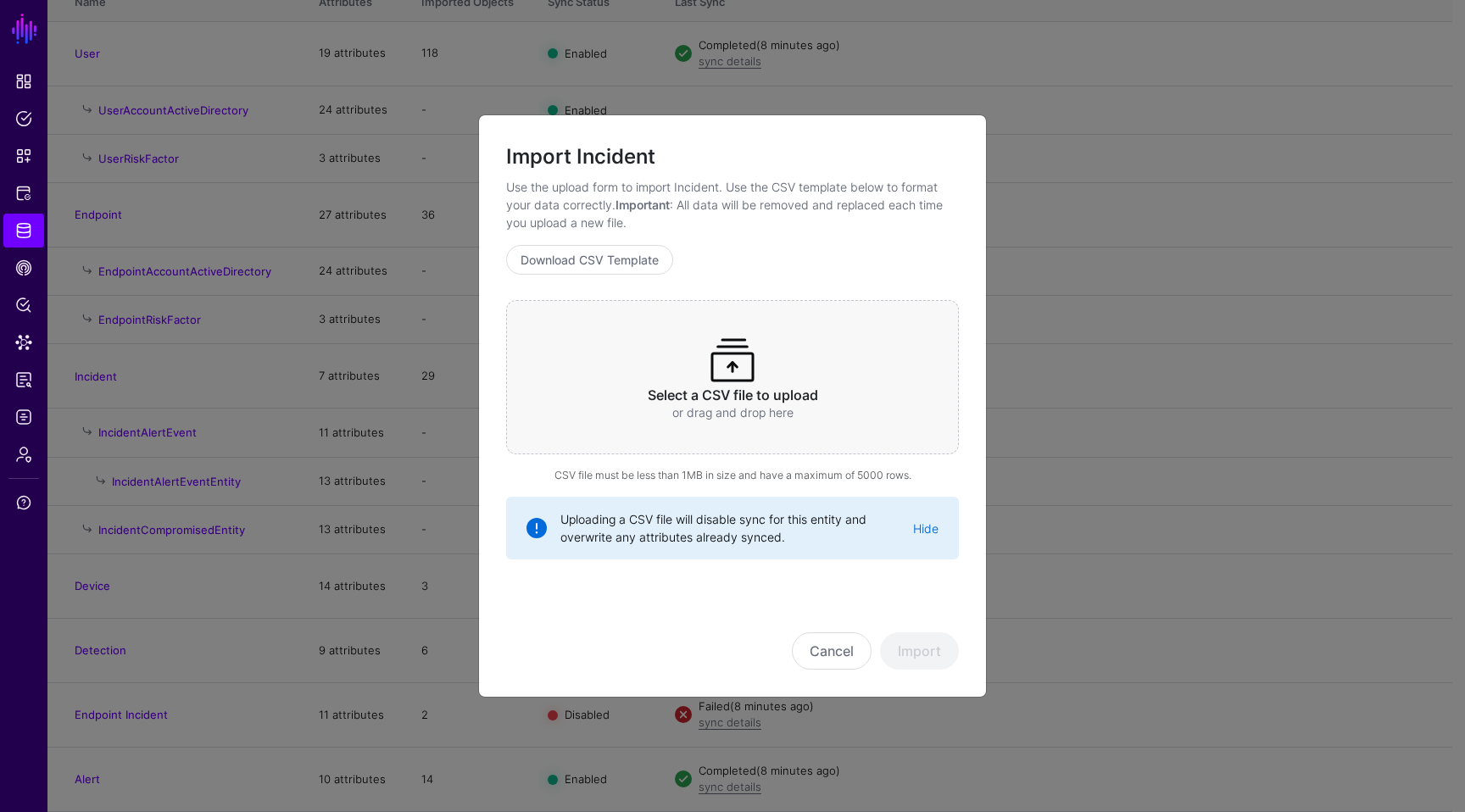
click at [794, 419] on p "or drag and drop here" at bounding box center [732, 412] width 387 height 18
click at [942, 649] on button "Import" at bounding box center [919, 650] width 79 height 37
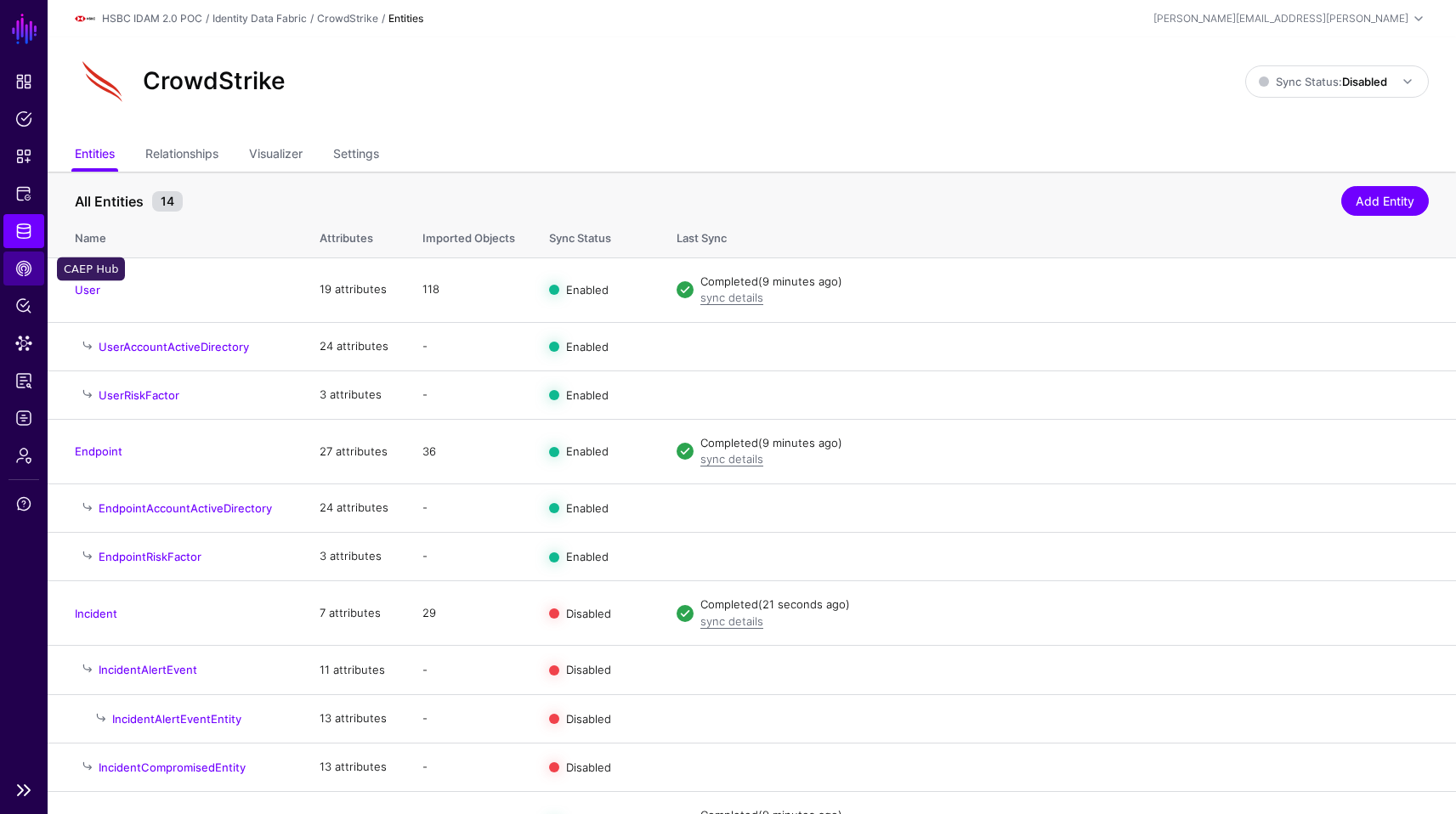
click at [33, 275] on link "CAEP Hub" at bounding box center [23, 269] width 40 height 34
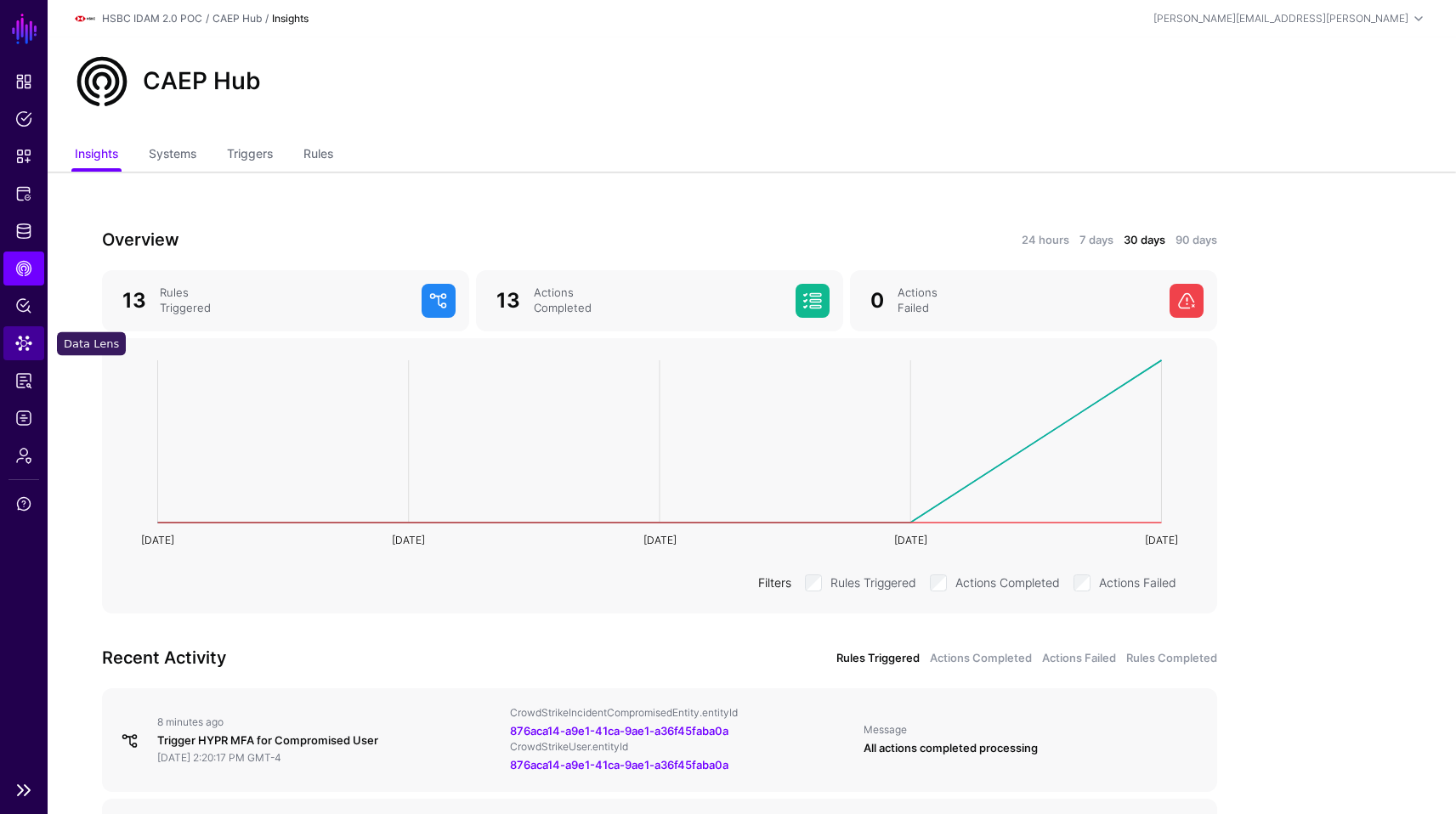
click at [16, 347] on span "Data Lens" at bounding box center [24, 343] width 17 height 17
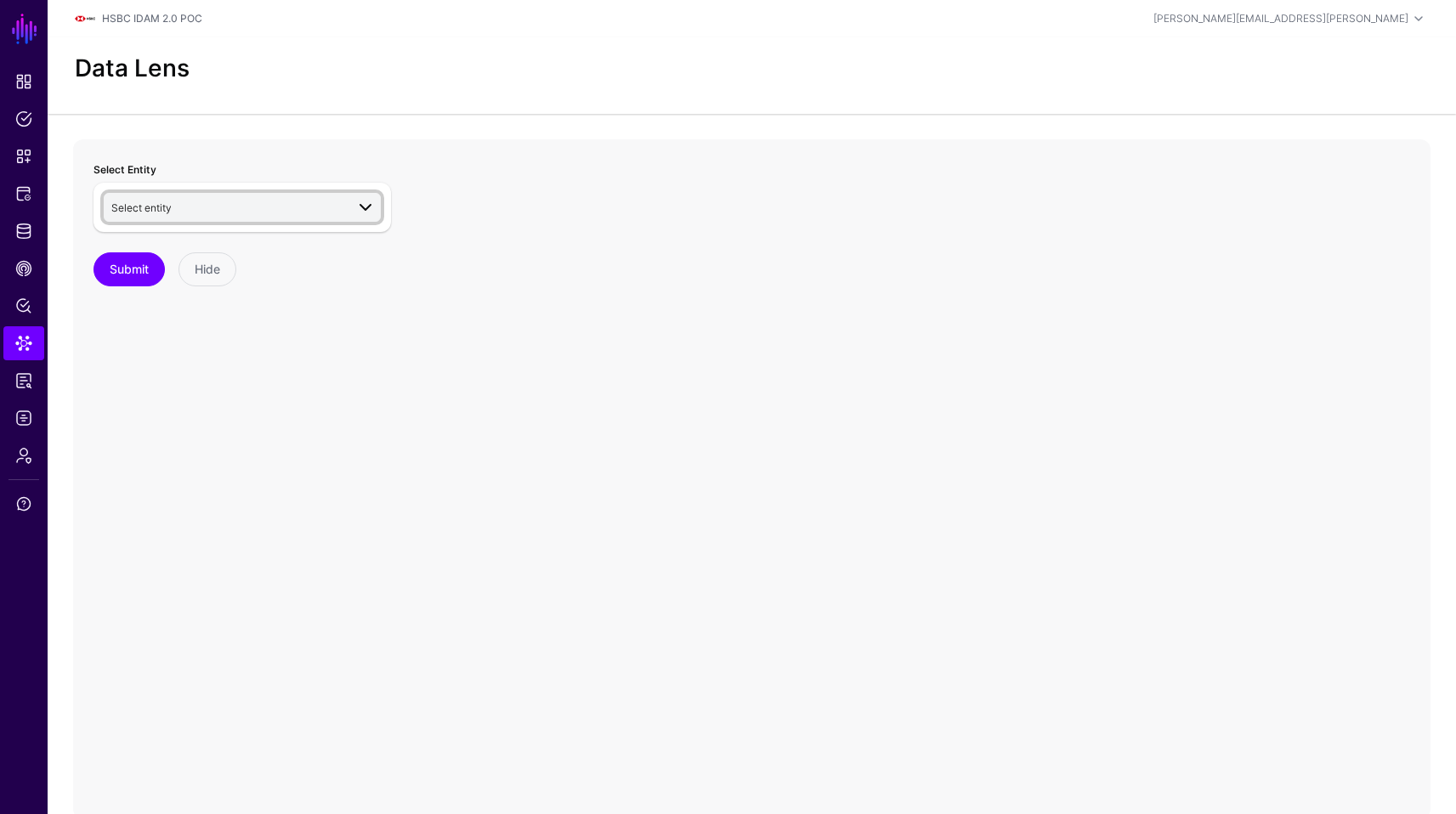
click at [316, 208] on span "Select entity" at bounding box center [228, 207] width 234 height 19
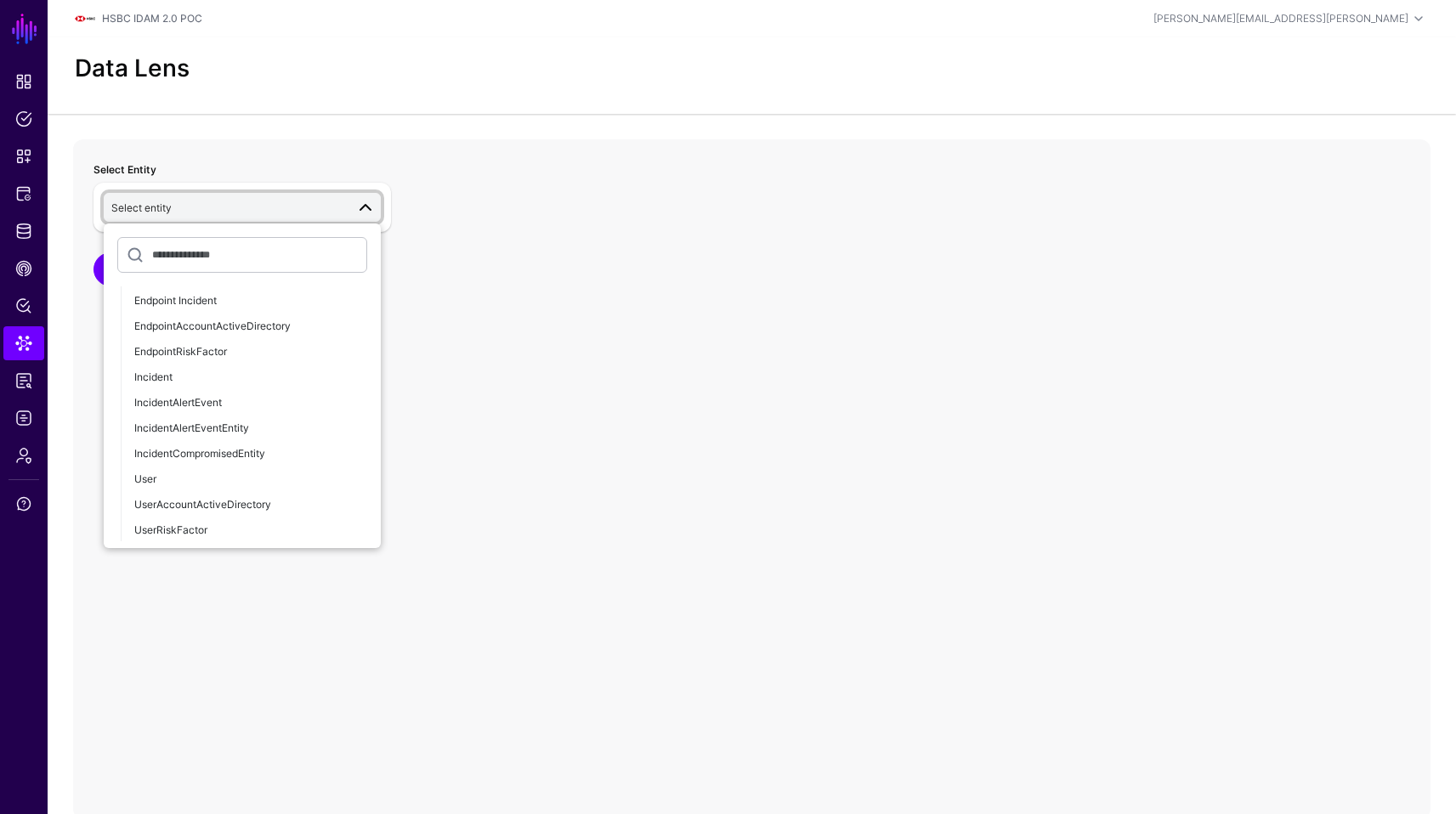
scroll to position [1291, 0]
click at [173, 371] on span "Incident" at bounding box center [153, 375] width 38 height 13
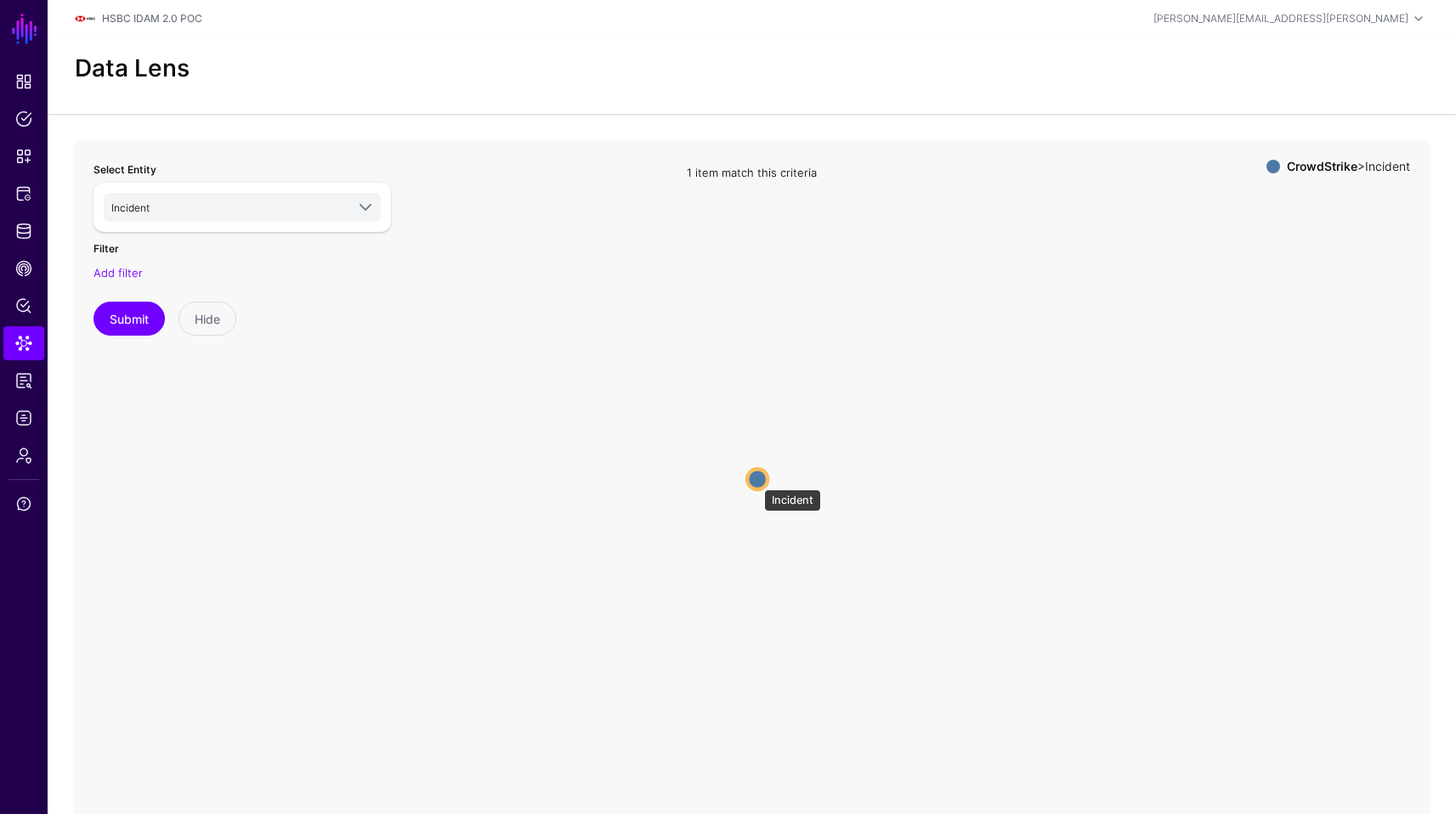
click at [755, 480] on circle at bounding box center [758, 480] width 21 height 21
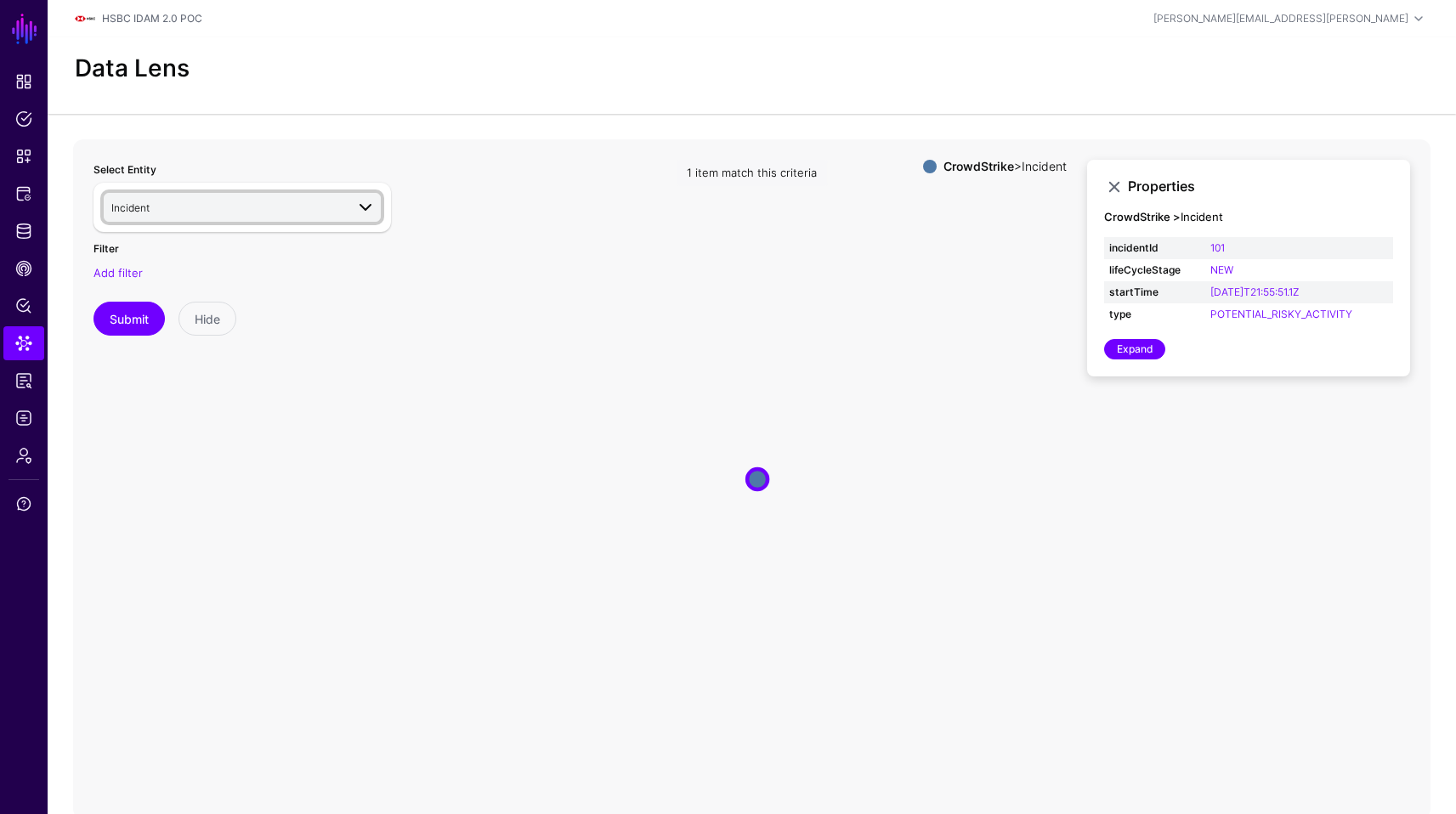
click at [372, 206] on span at bounding box center [366, 207] width 21 height 21
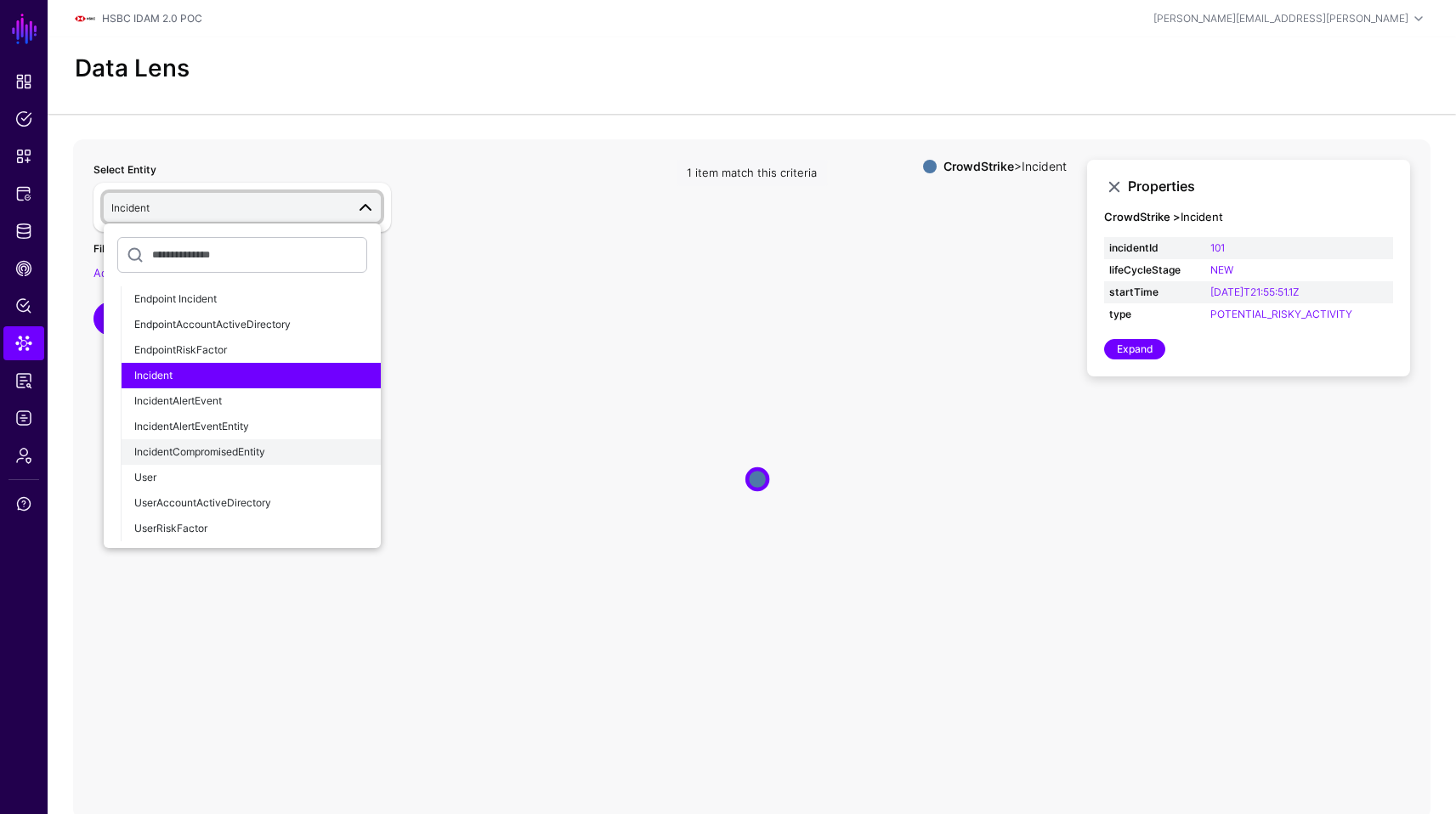
click at [298, 461] on button "IncidentCompromisedEntity" at bounding box center [250, 452] width 260 height 26
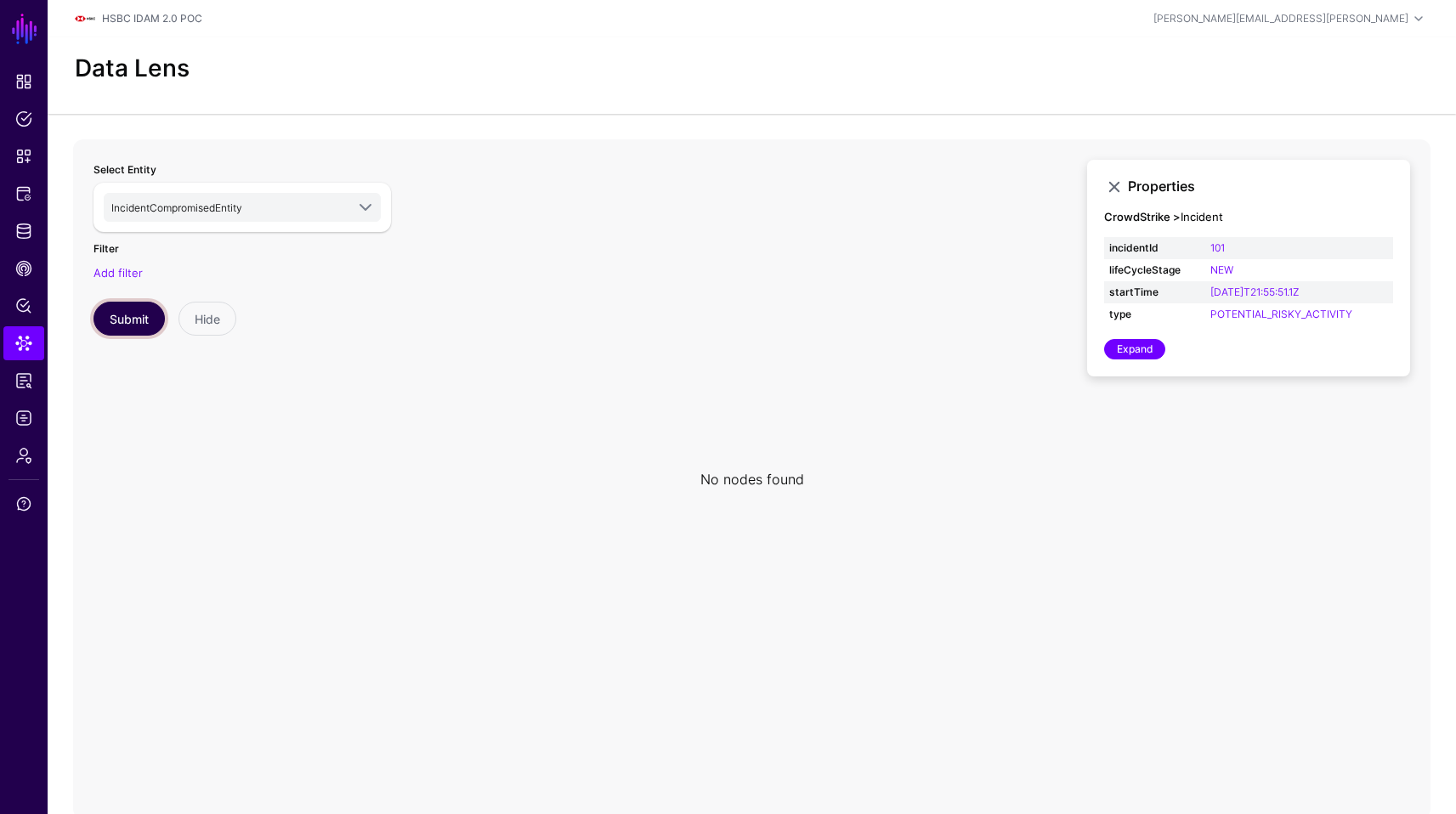
click at [116, 316] on button "Submit" at bounding box center [129, 319] width 71 height 34
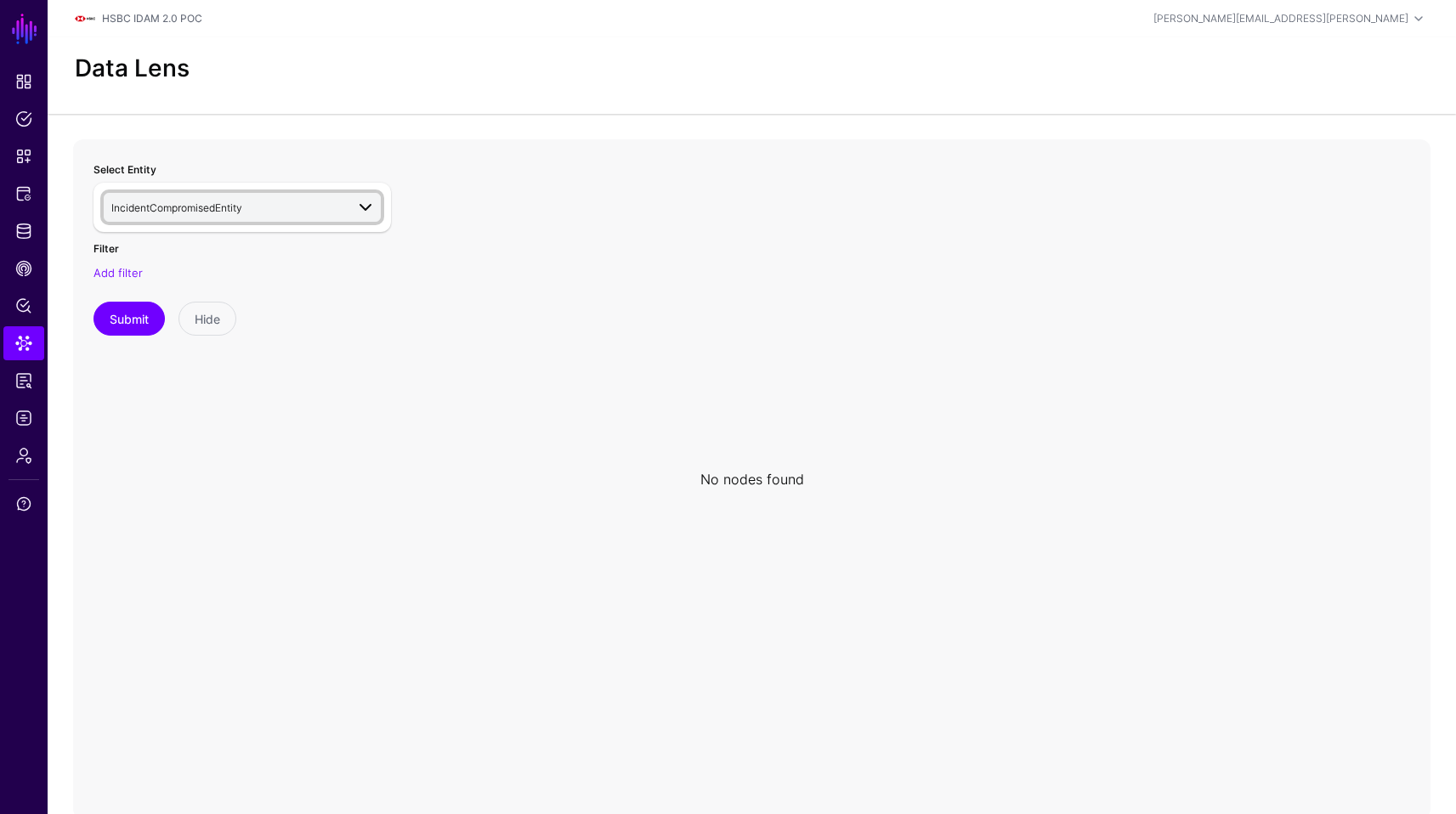
click at [229, 202] on span "IncidentCompromisedEntity" at bounding box center [176, 207] width 131 height 13
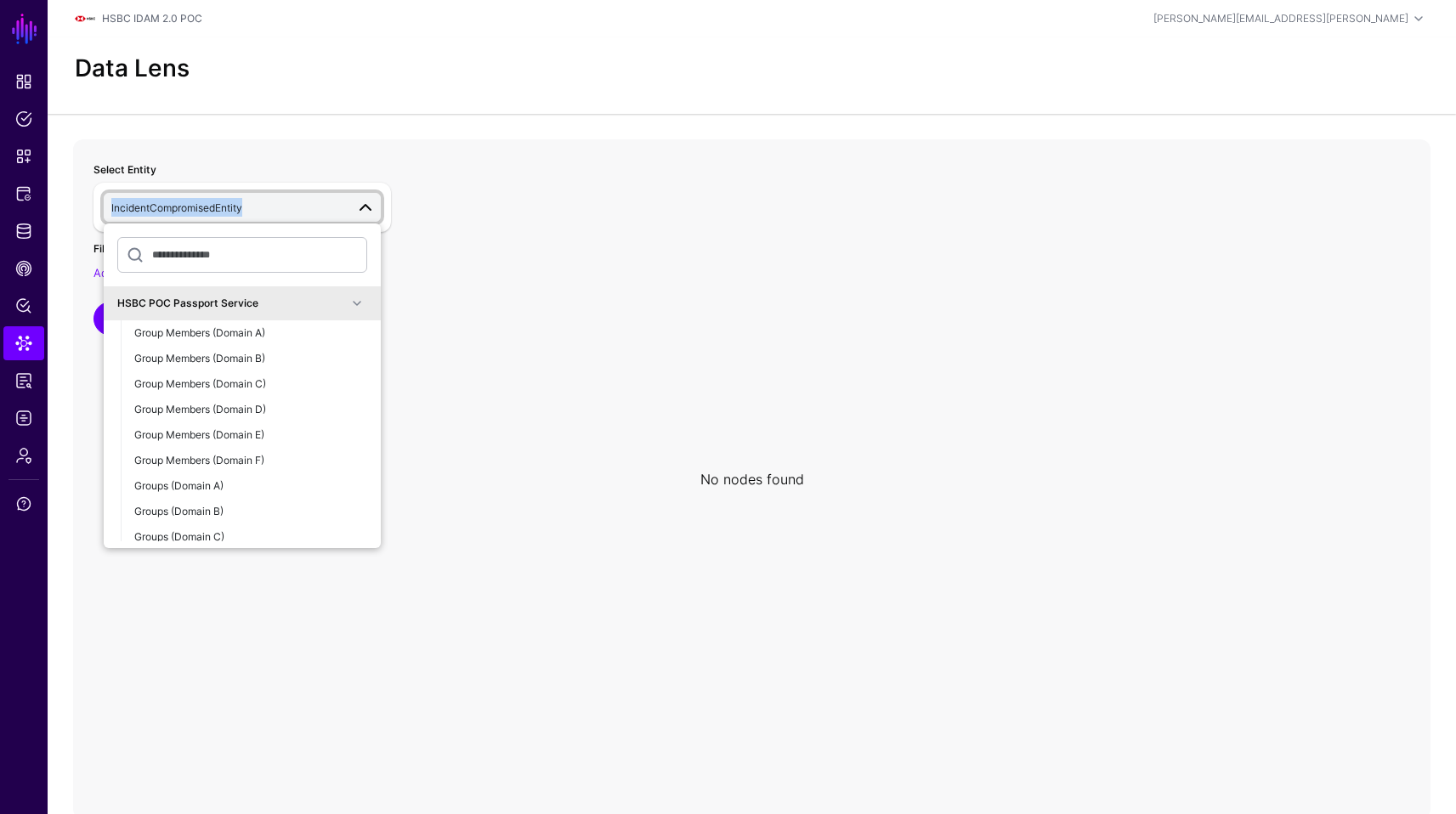
click at [229, 202] on span "IncidentCompromisedEntity" at bounding box center [176, 207] width 131 height 13
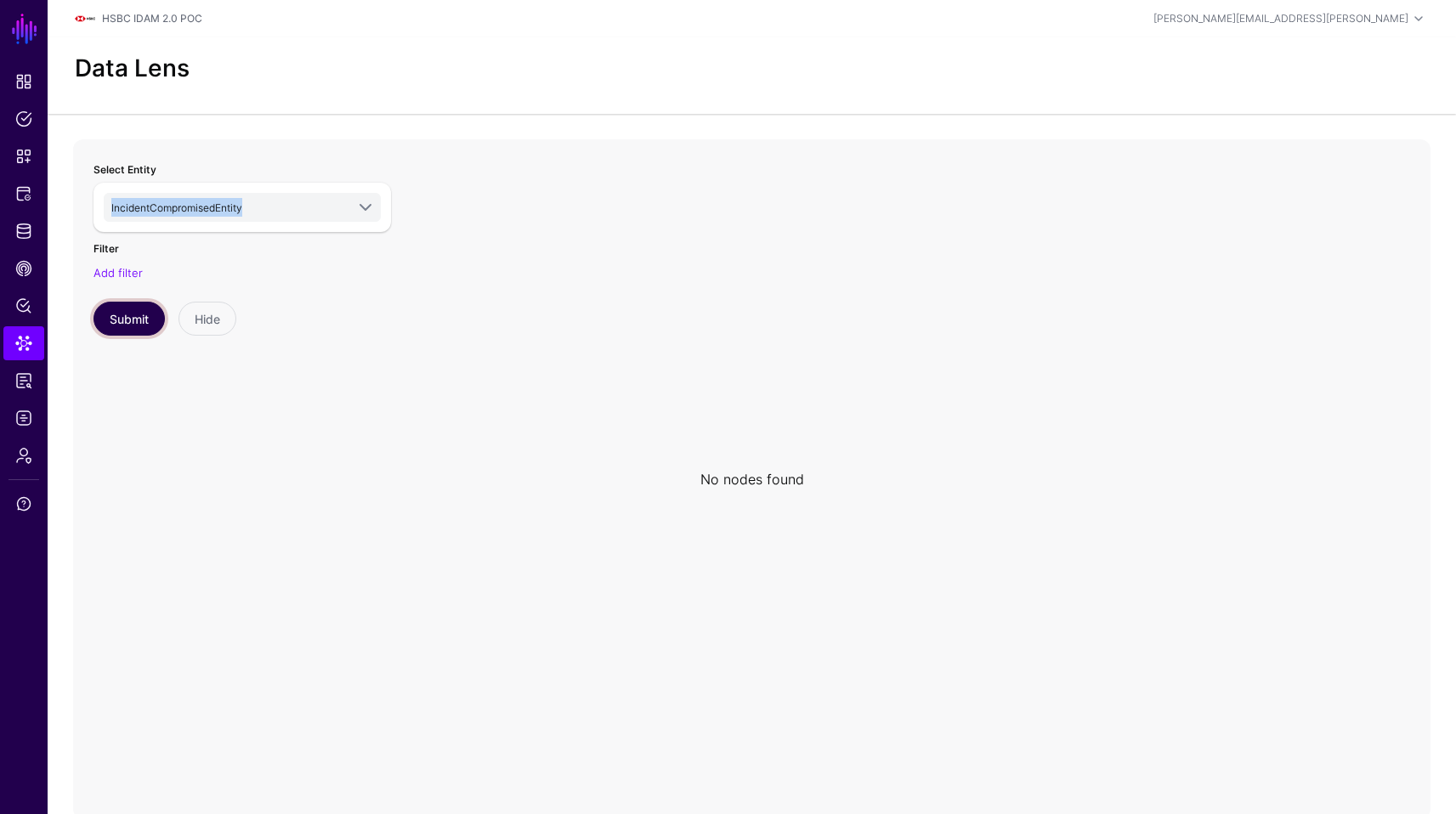
click at [139, 309] on button "Submit" at bounding box center [129, 319] width 71 height 34
click at [372, 204] on span at bounding box center [366, 207] width 21 height 21
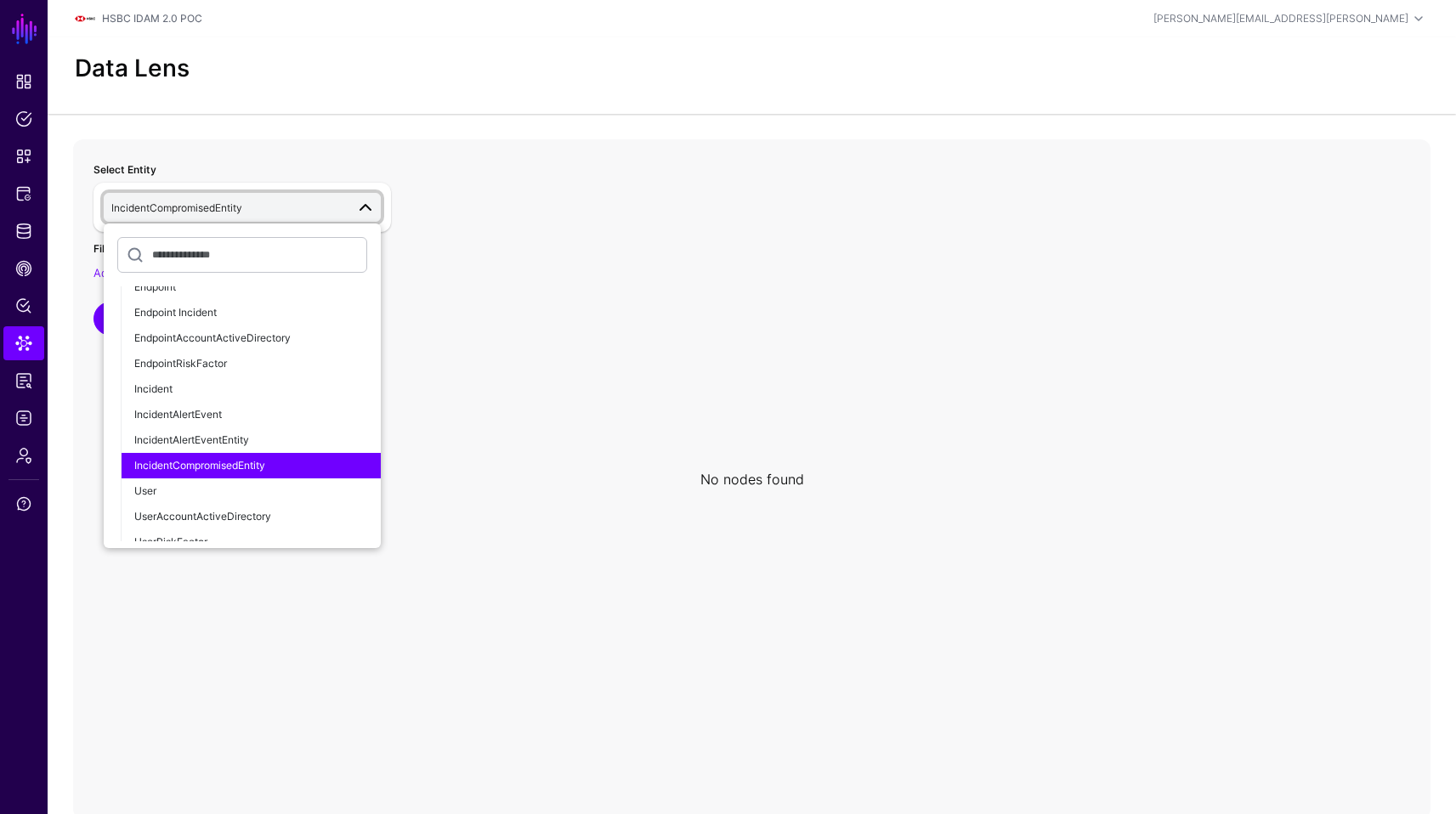
scroll to position [1291, 0]
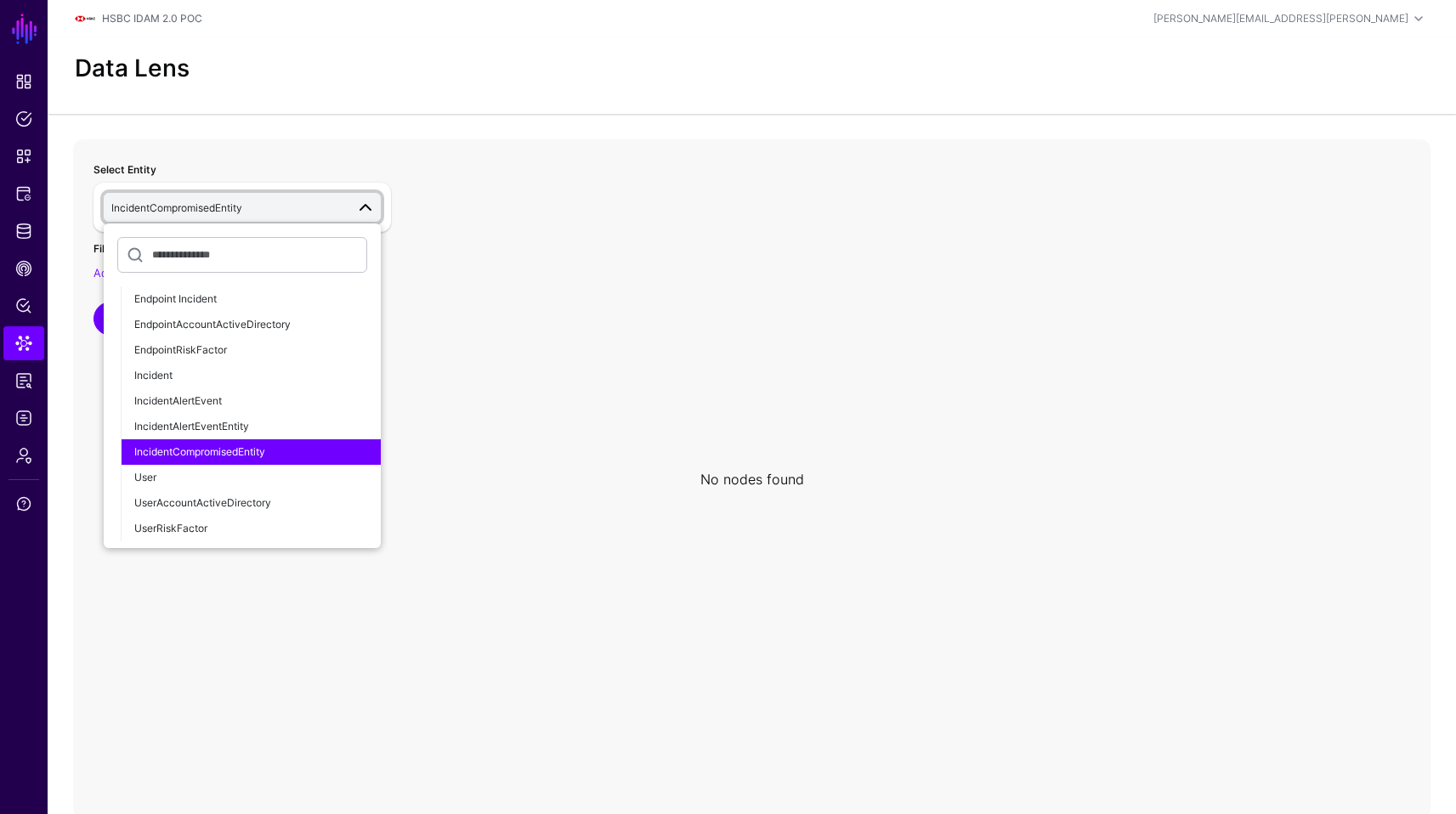
click at [283, 450] on div "IncidentCompromisedEntity" at bounding box center [250, 452] width 233 height 15
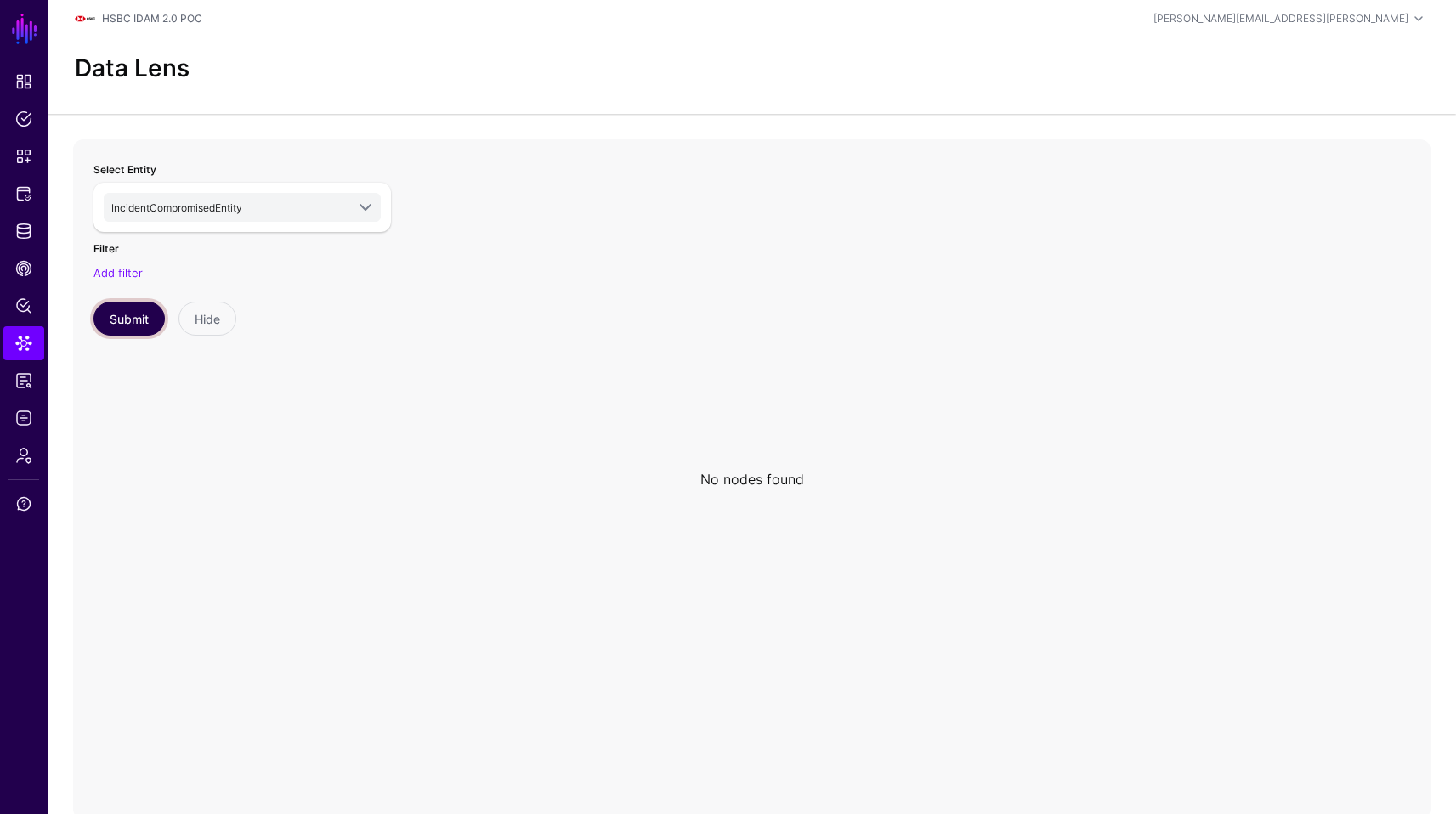
click at [120, 315] on button "Submit" at bounding box center [129, 319] width 71 height 34
click at [33, 278] on link "CAEP Hub" at bounding box center [23, 269] width 40 height 34
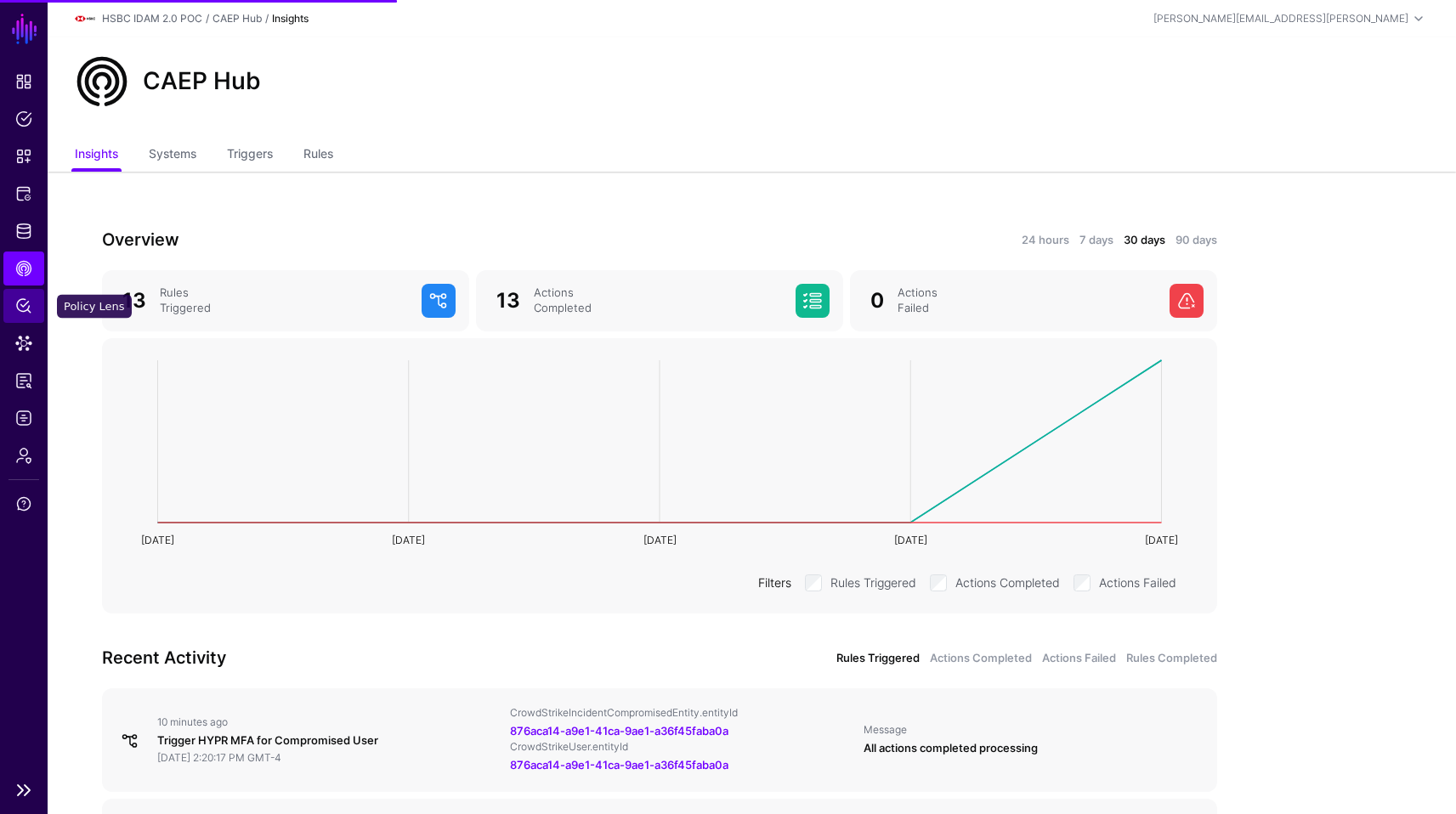
click at [26, 320] on link "Policy Lens" at bounding box center [23, 306] width 40 height 34
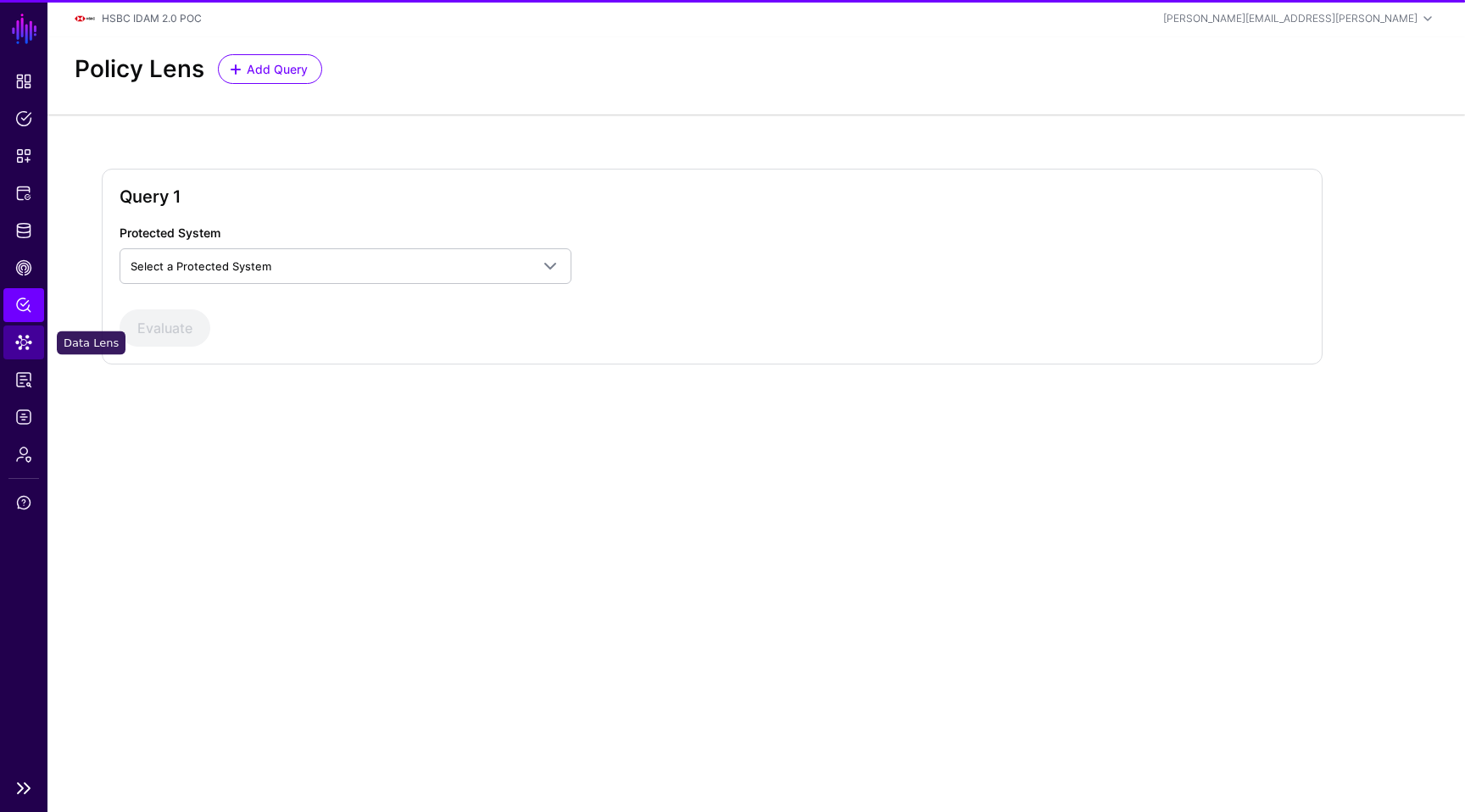
click at [23, 347] on span "Data Lens" at bounding box center [24, 342] width 17 height 17
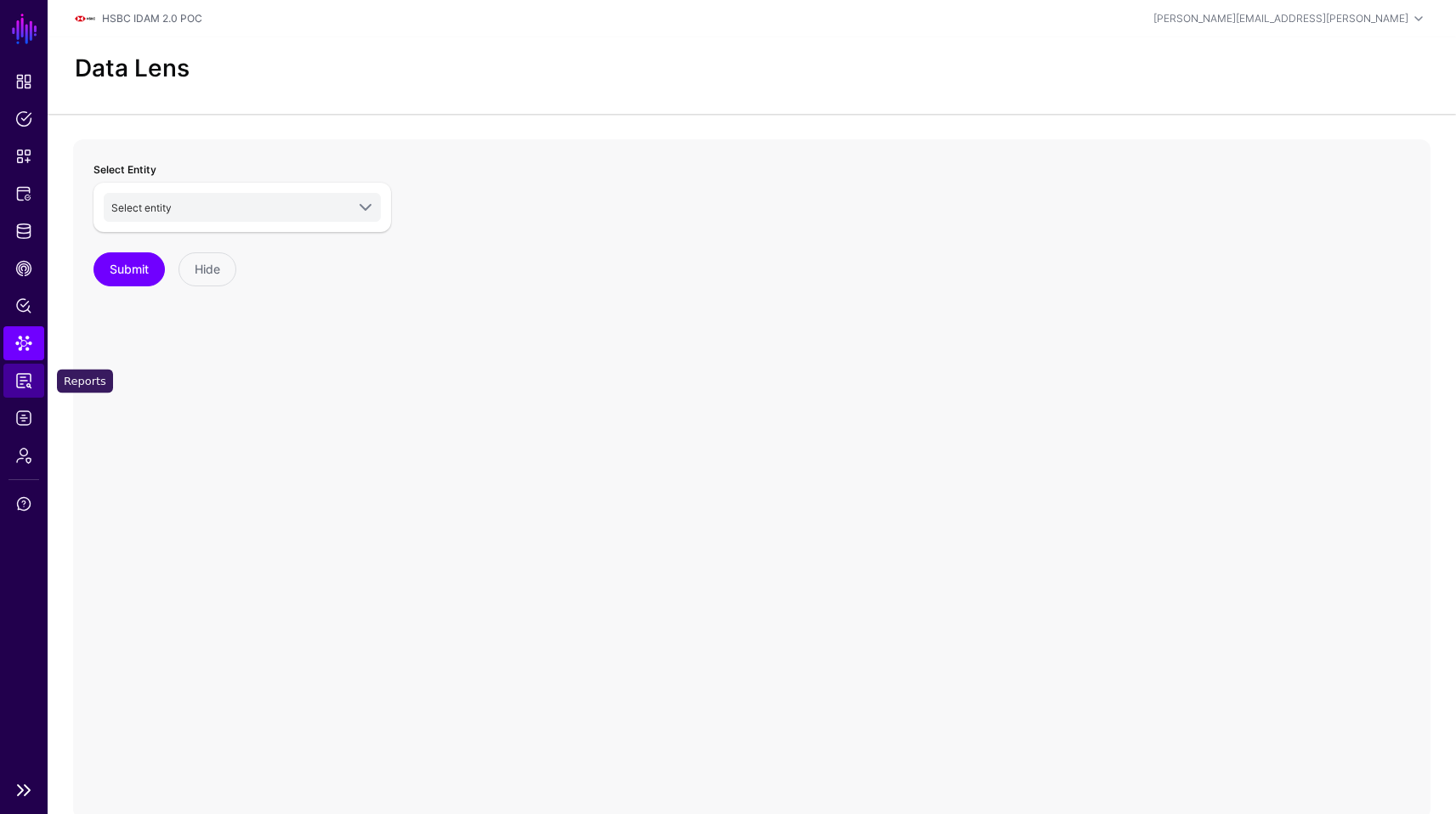
click at [19, 385] on span "Reports" at bounding box center [24, 381] width 17 height 17
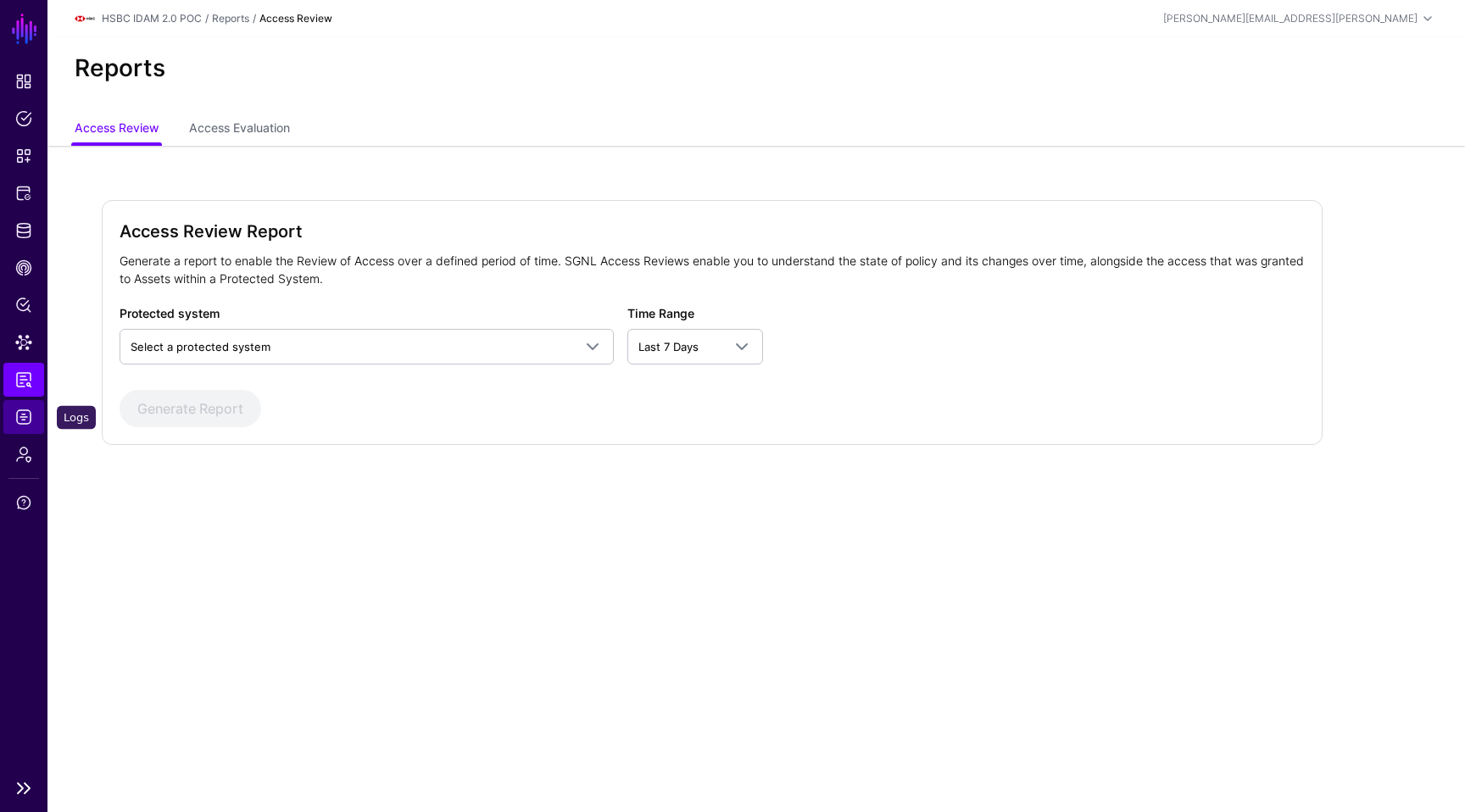
click at [18, 418] on span "Logs" at bounding box center [24, 417] width 17 height 17
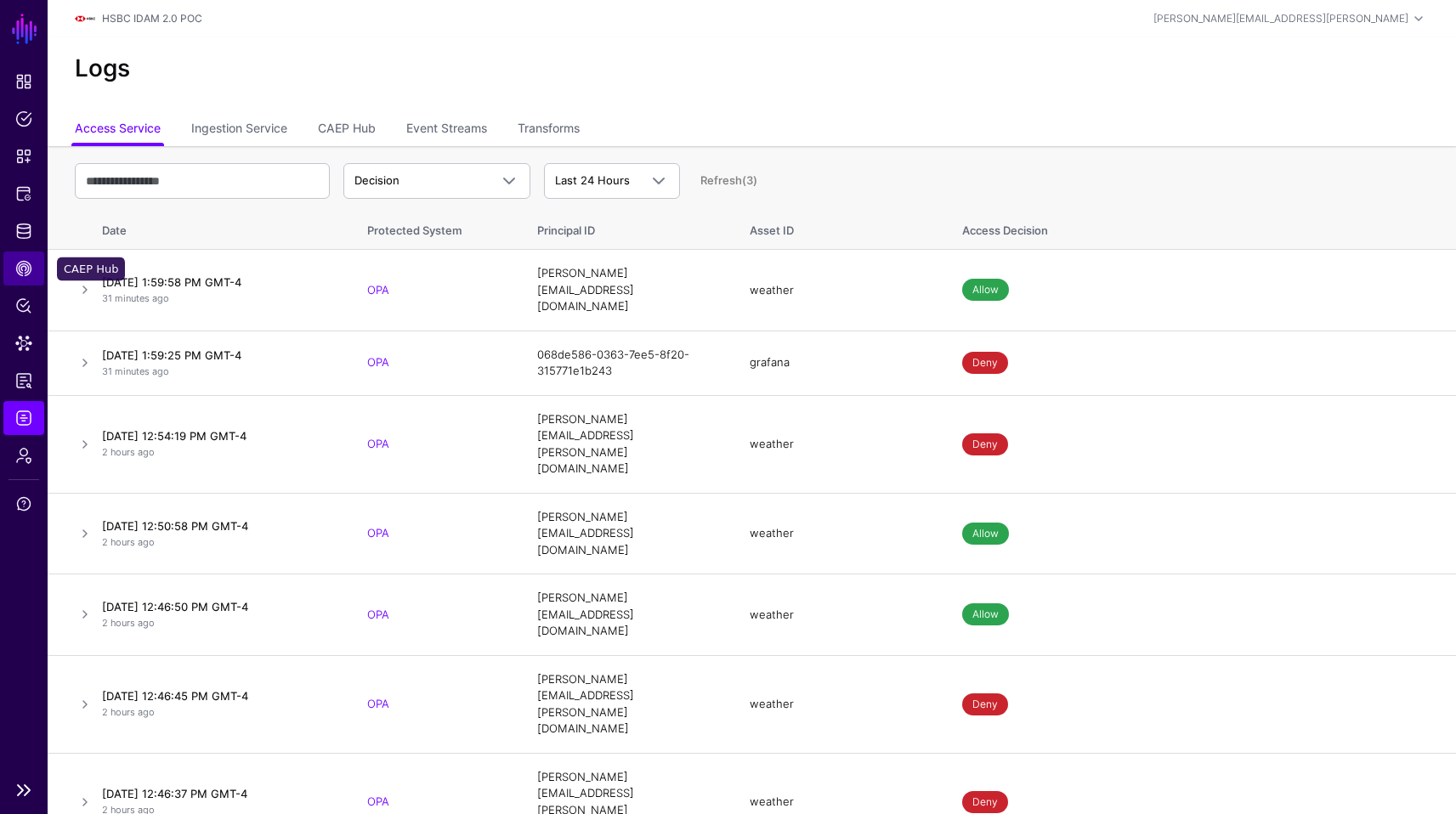
click at [29, 266] on span "CAEP Hub" at bounding box center [24, 268] width 17 height 17
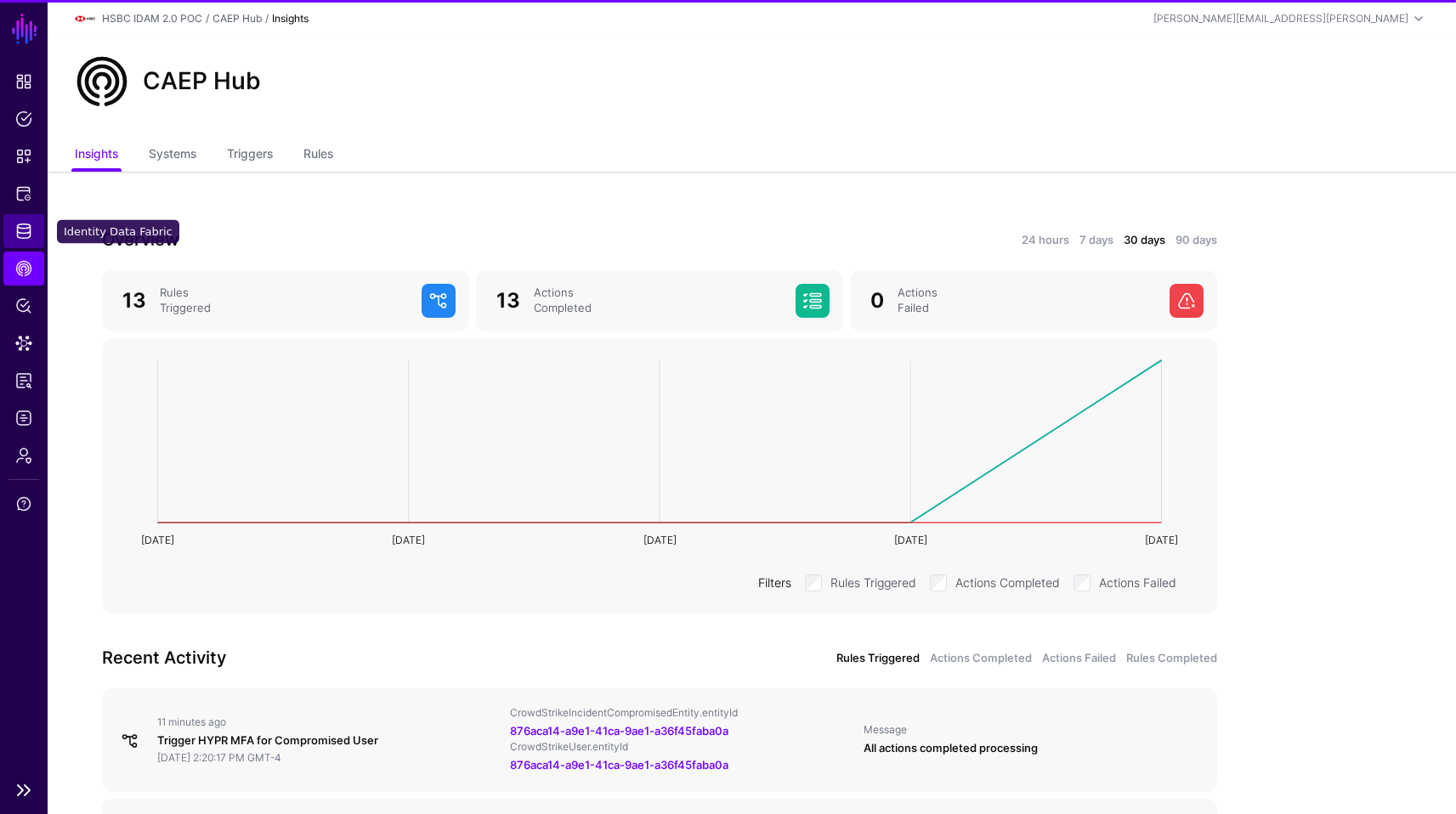
click at [29, 234] on span "Identity Data Fabric" at bounding box center [24, 231] width 17 height 17
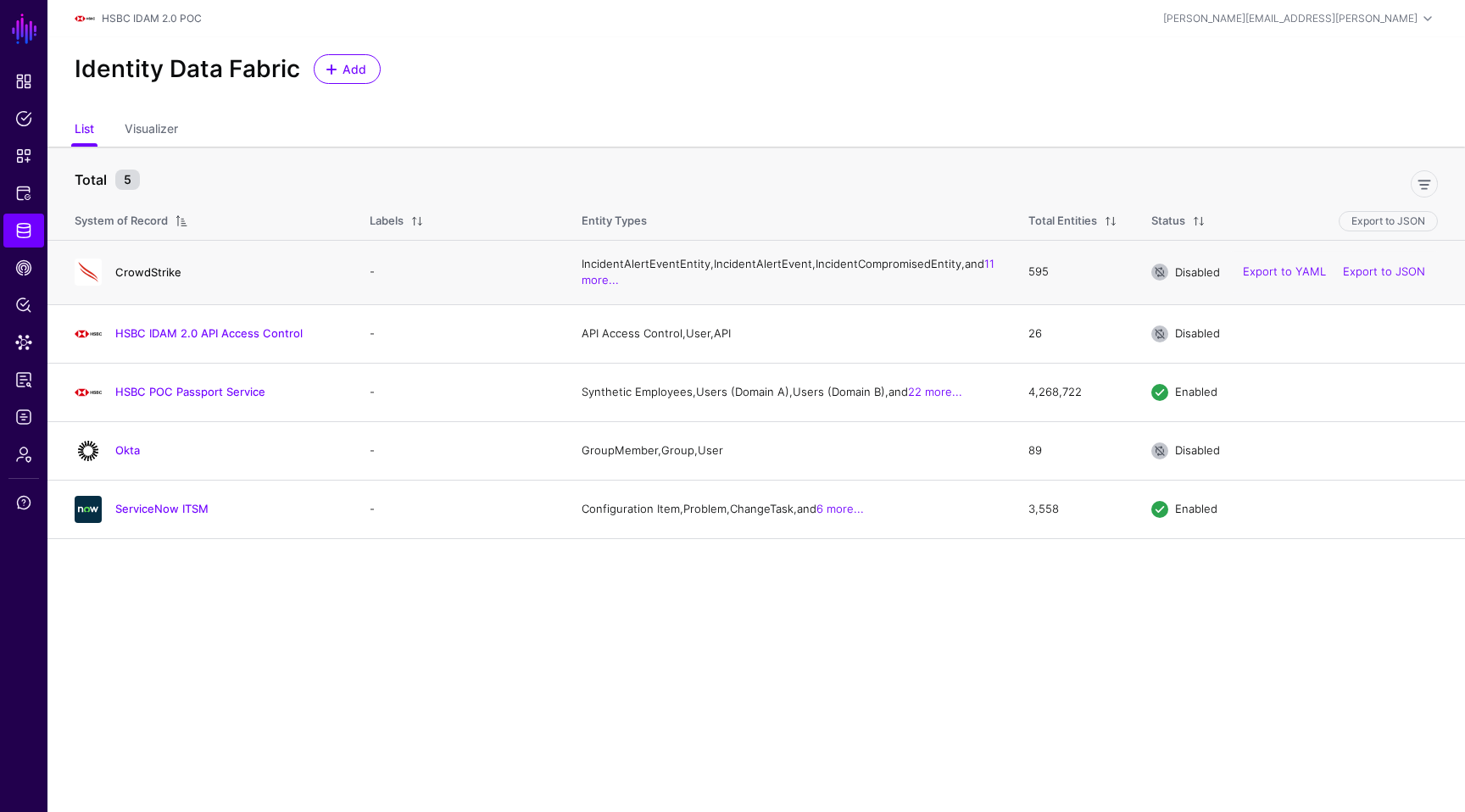
click at [168, 279] on link "CrowdStrike" at bounding box center [148, 272] width 66 height 14
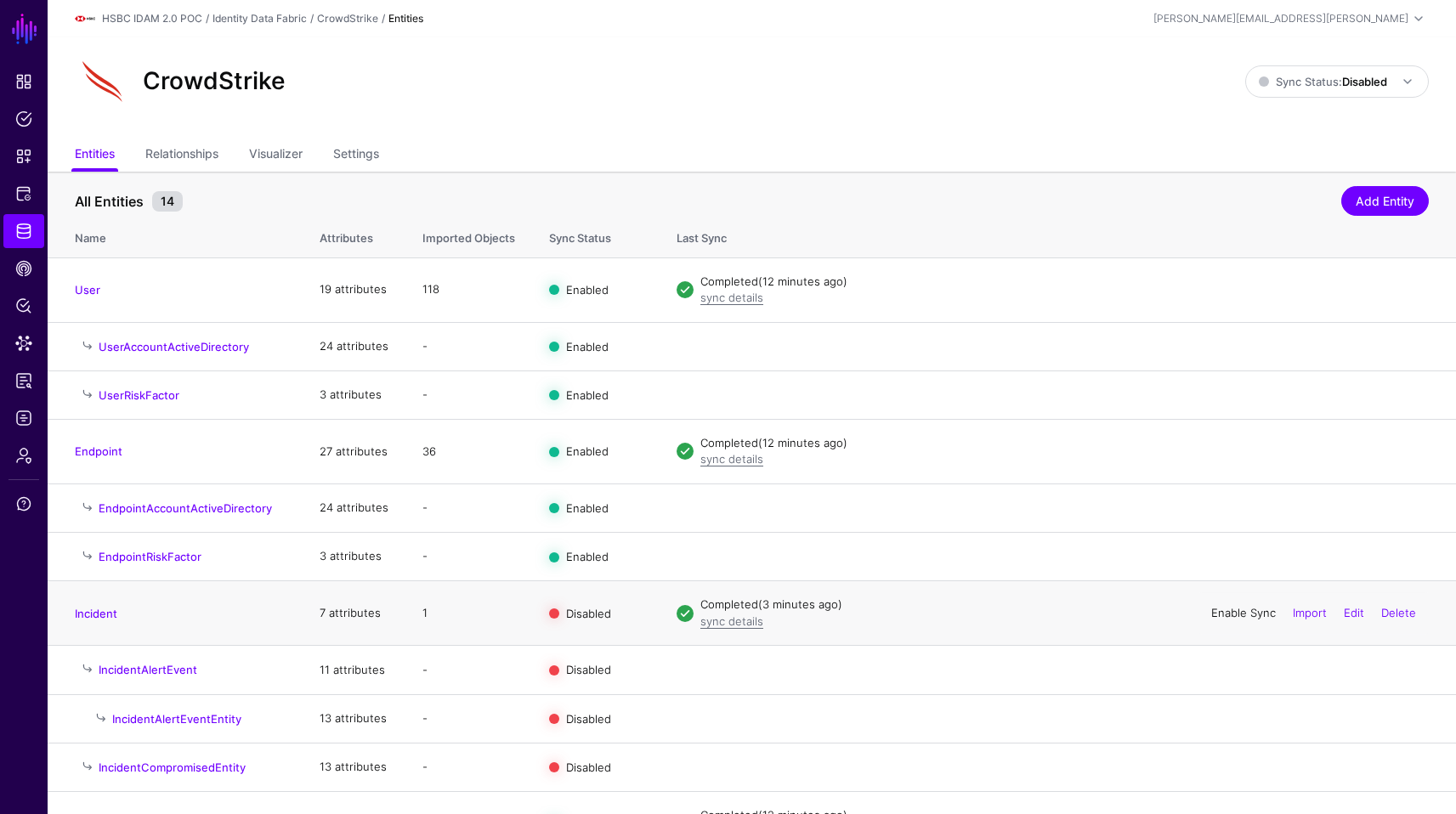
click at [1233, 613] on link "Enable Sync" at bounding box center [1244, 613] width 65 height 14
click at [1285, 68] on link "Sync Status: Disabled" at bounding box center [1336, 82] width 183 height 33
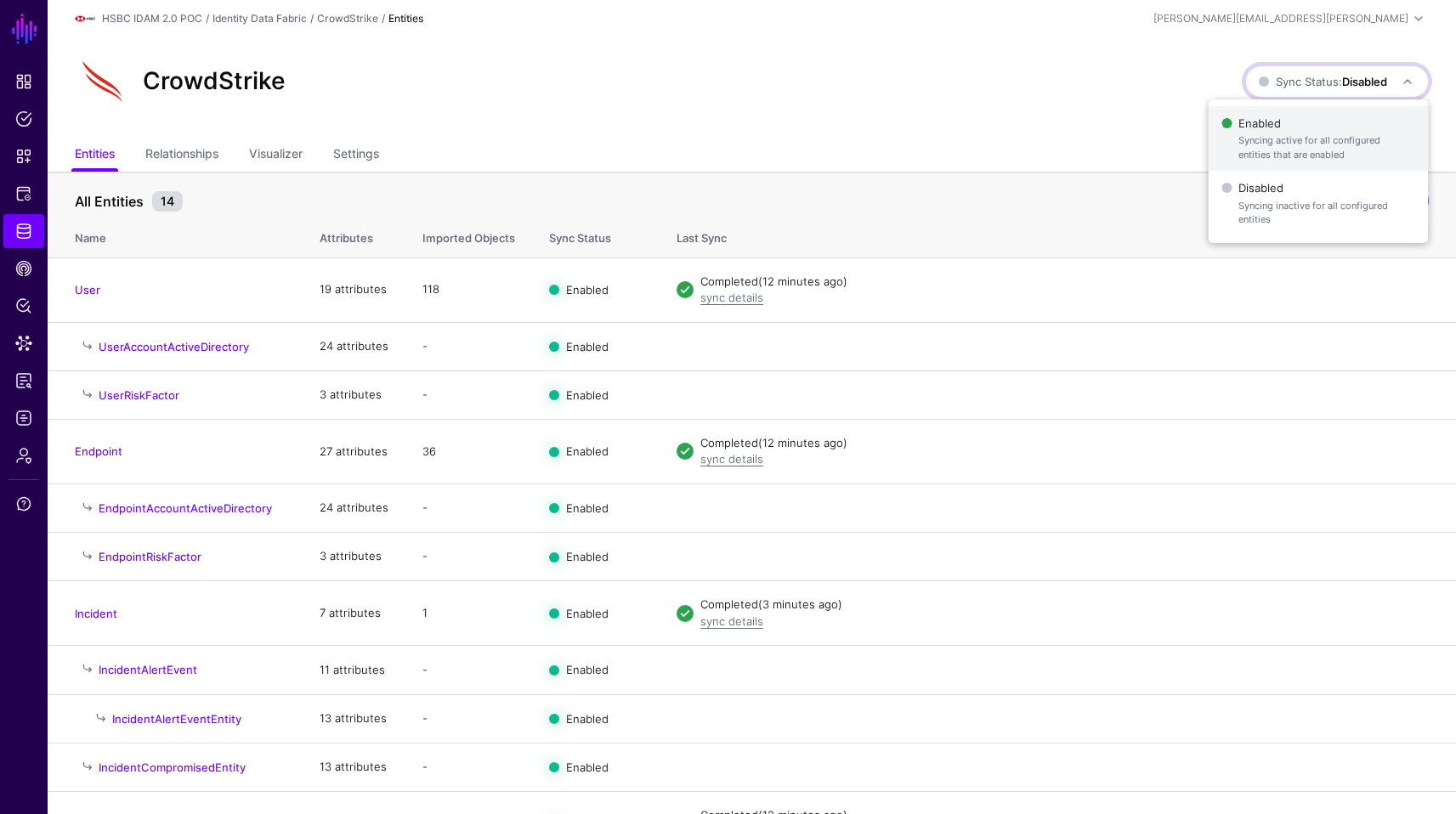
click at [1268, 123] on span "Enabled Syncing active for all configured entities that are enabled" at bounding box center [1318, 138] width 193 height 55
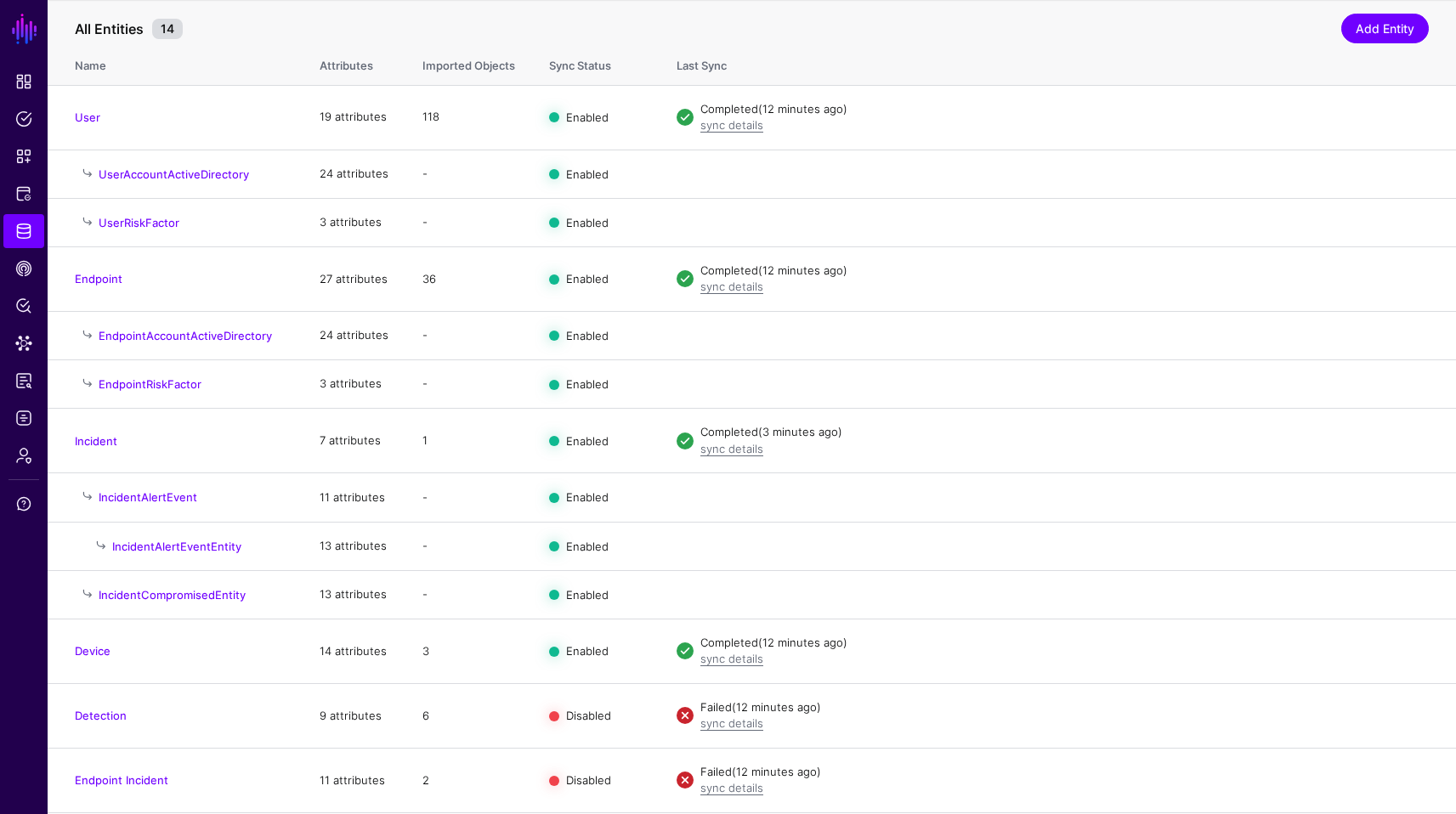
scroll to position [239, 0]
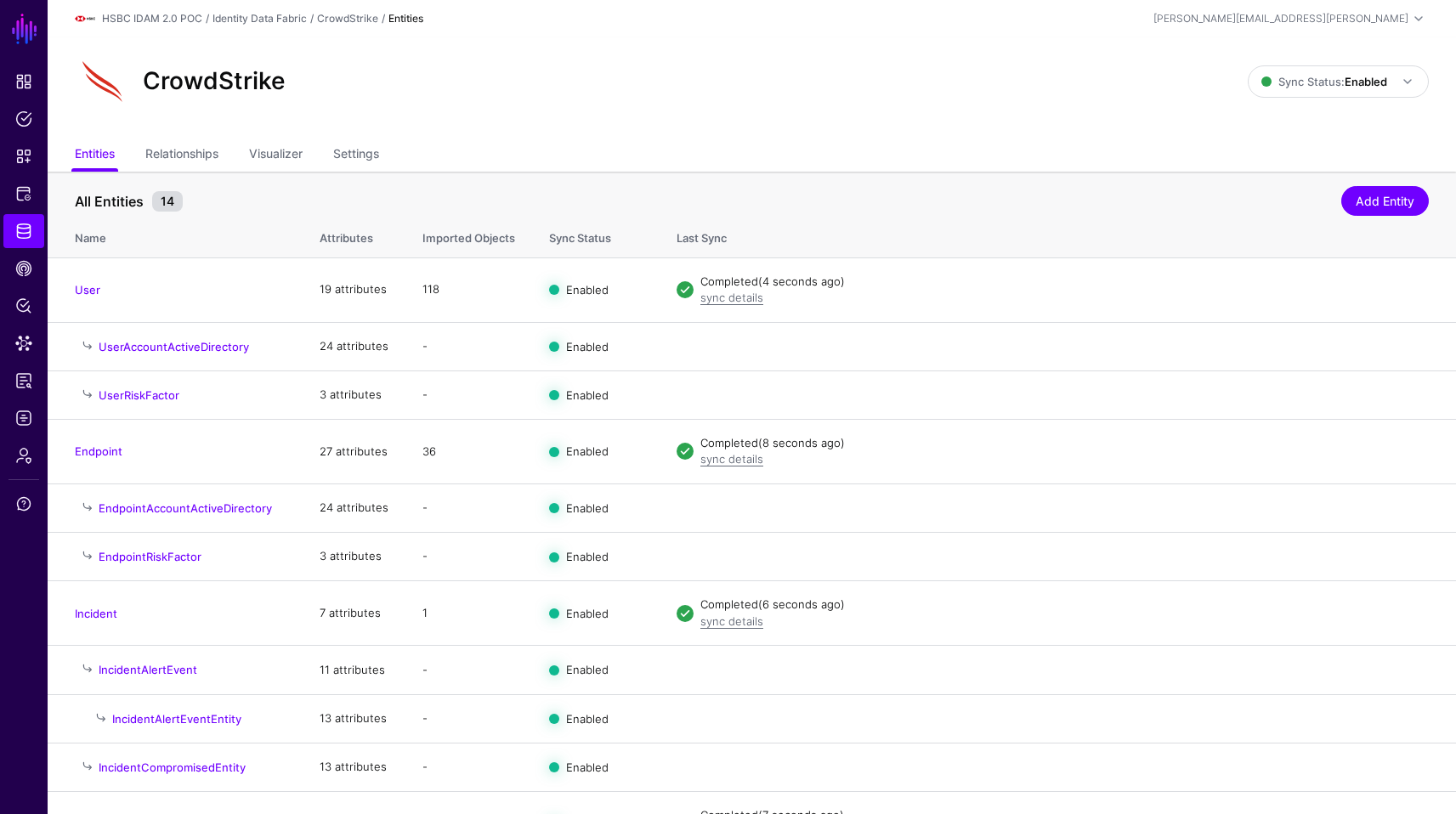
scroll to position [168, 0]
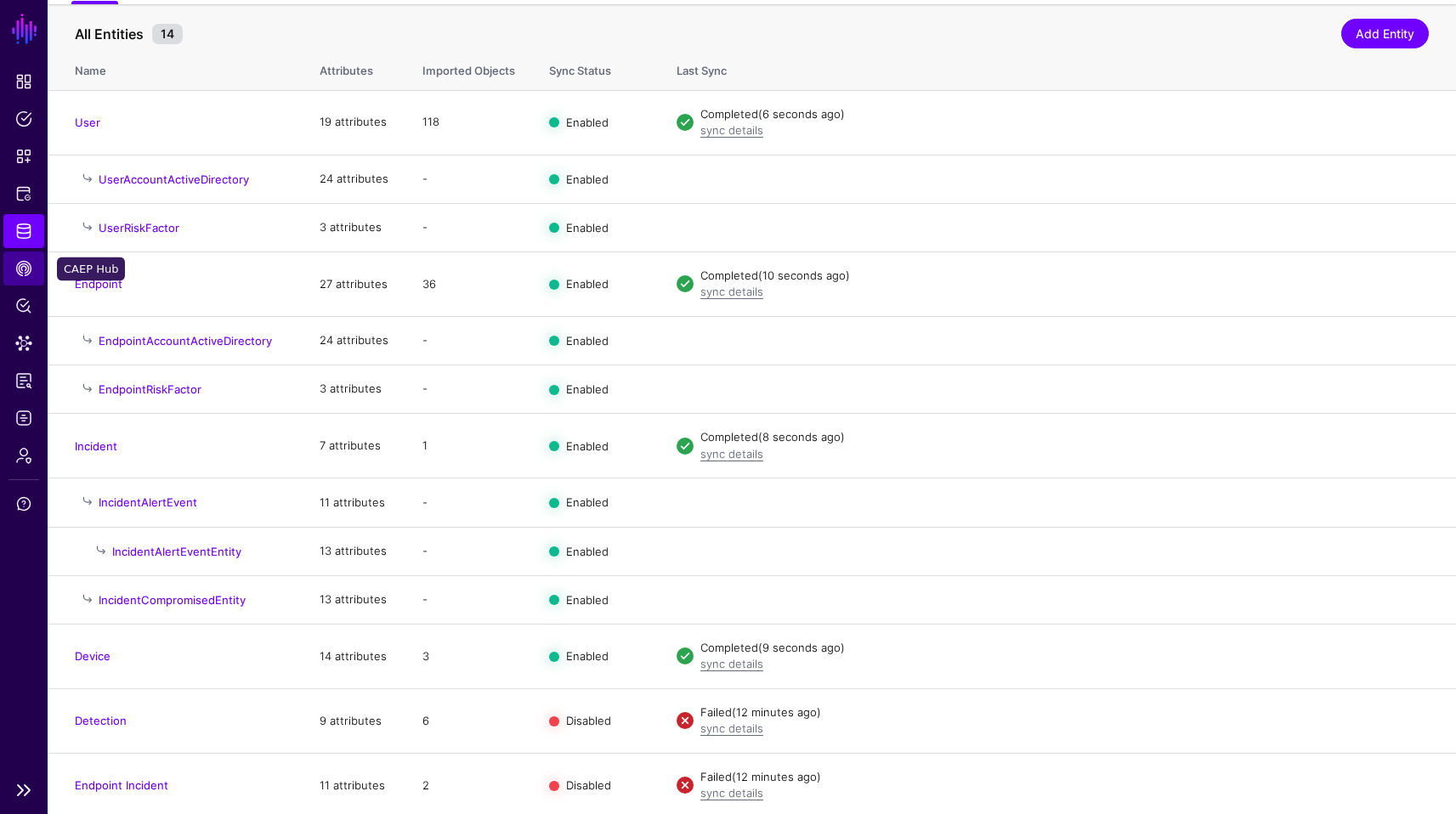
click at [30, 270] on span "CAEP Hub" at bounding box center [24, 268] width 17 height 17
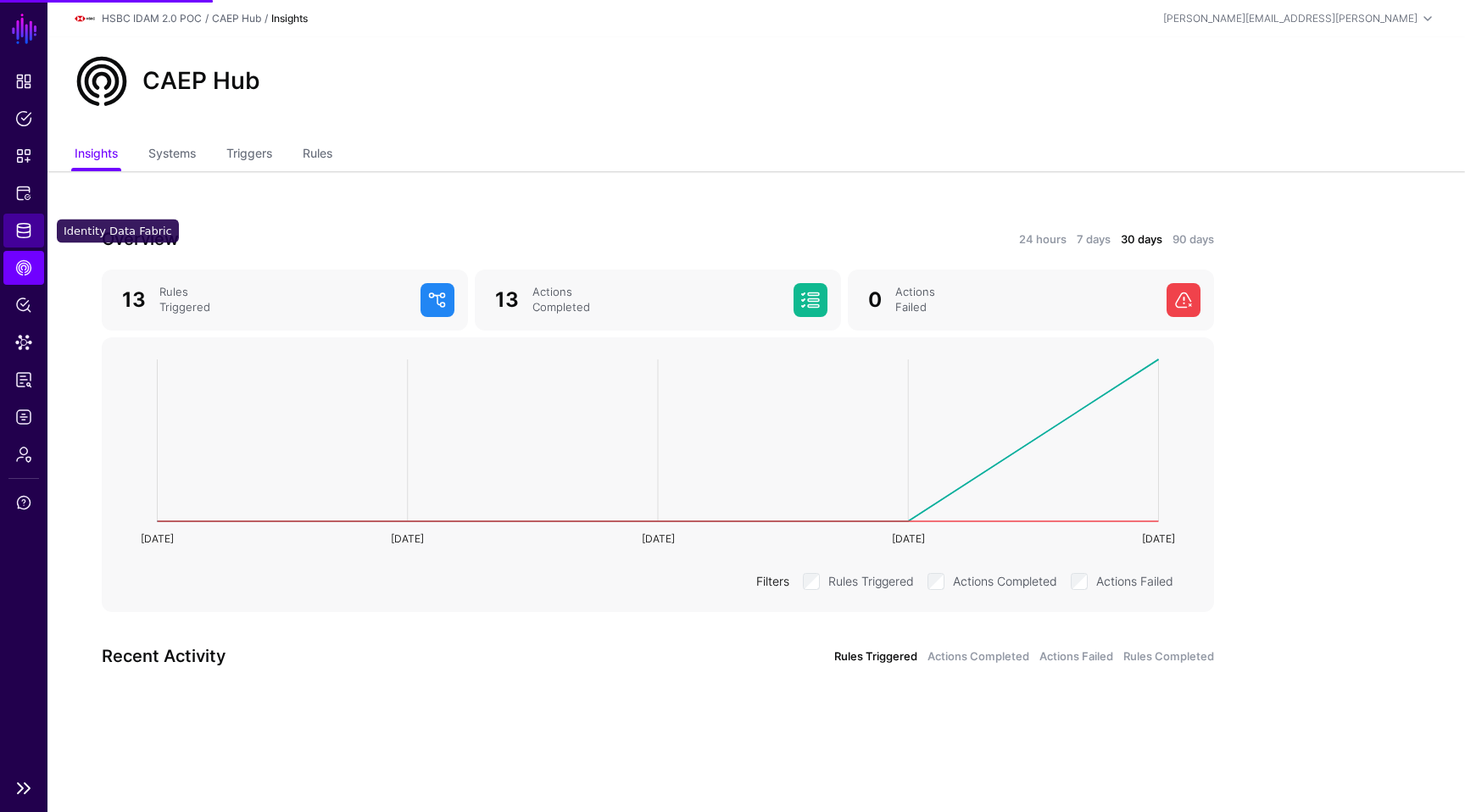
click at [19, 241] on link "Identity Data Fabric" at bounding box center [23, 231] width 40 height 34
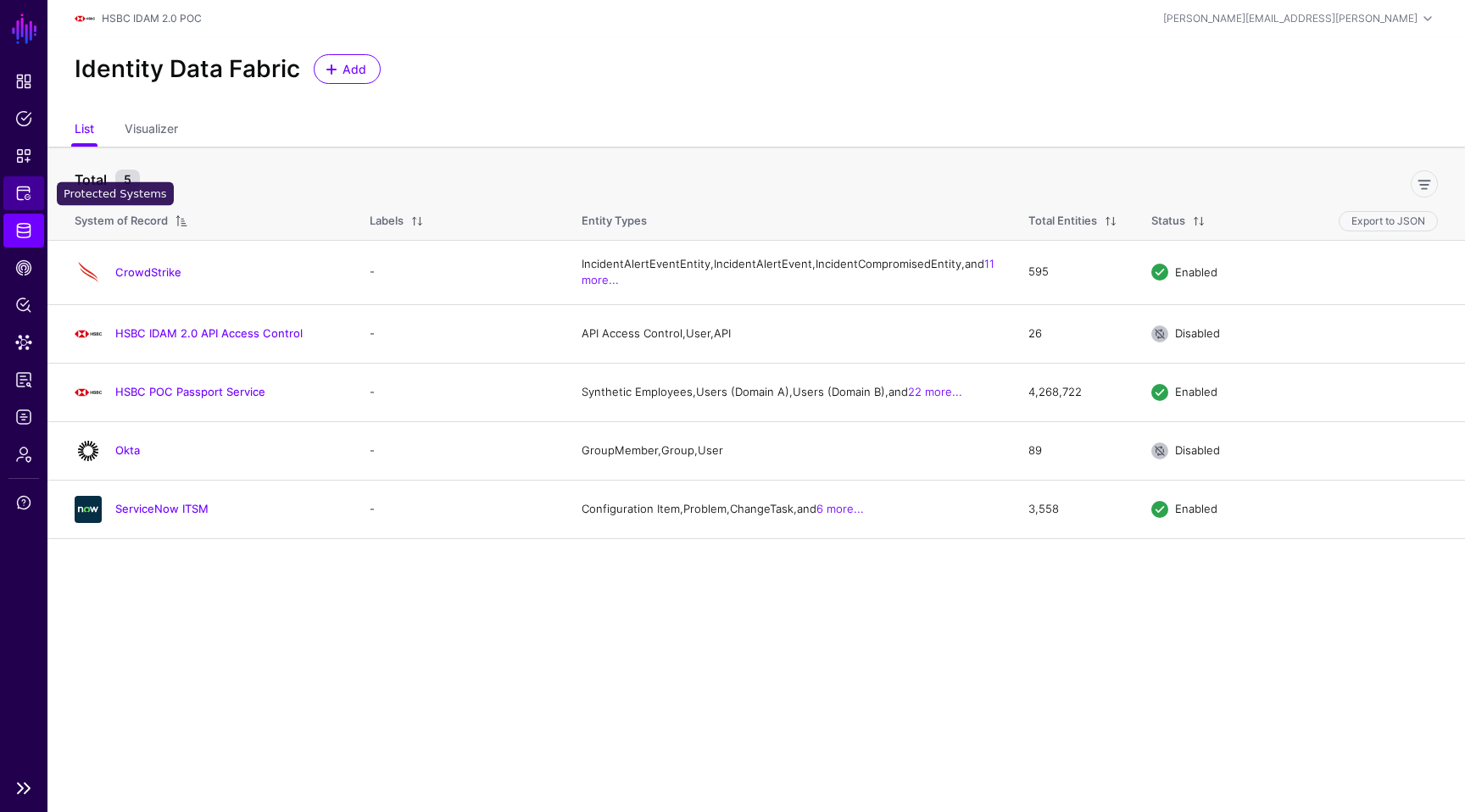
click at [25, 201] on span "Protected Systems" at bounding box center [24, 193] width 17 height 17
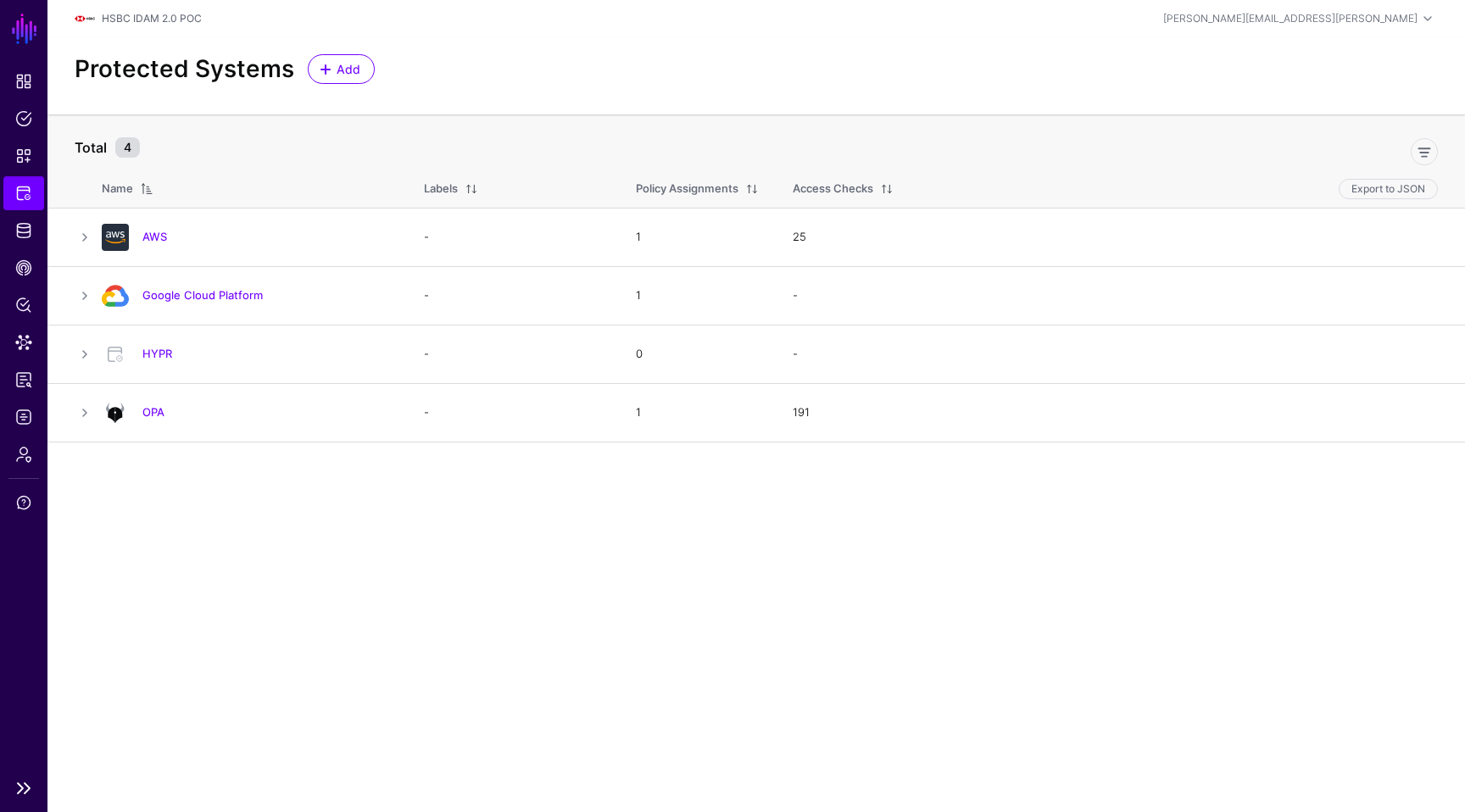
click at [15, 248] on ul "Dashboard Policies Snippets Protected Systems Identity Data Fabric CAEP Hub Pol…" at bounding box center [23, 417] width 47 height 705
click at [26, 291] on link "Policy Lens" at bounding box center [23, 305] width 40 height 34
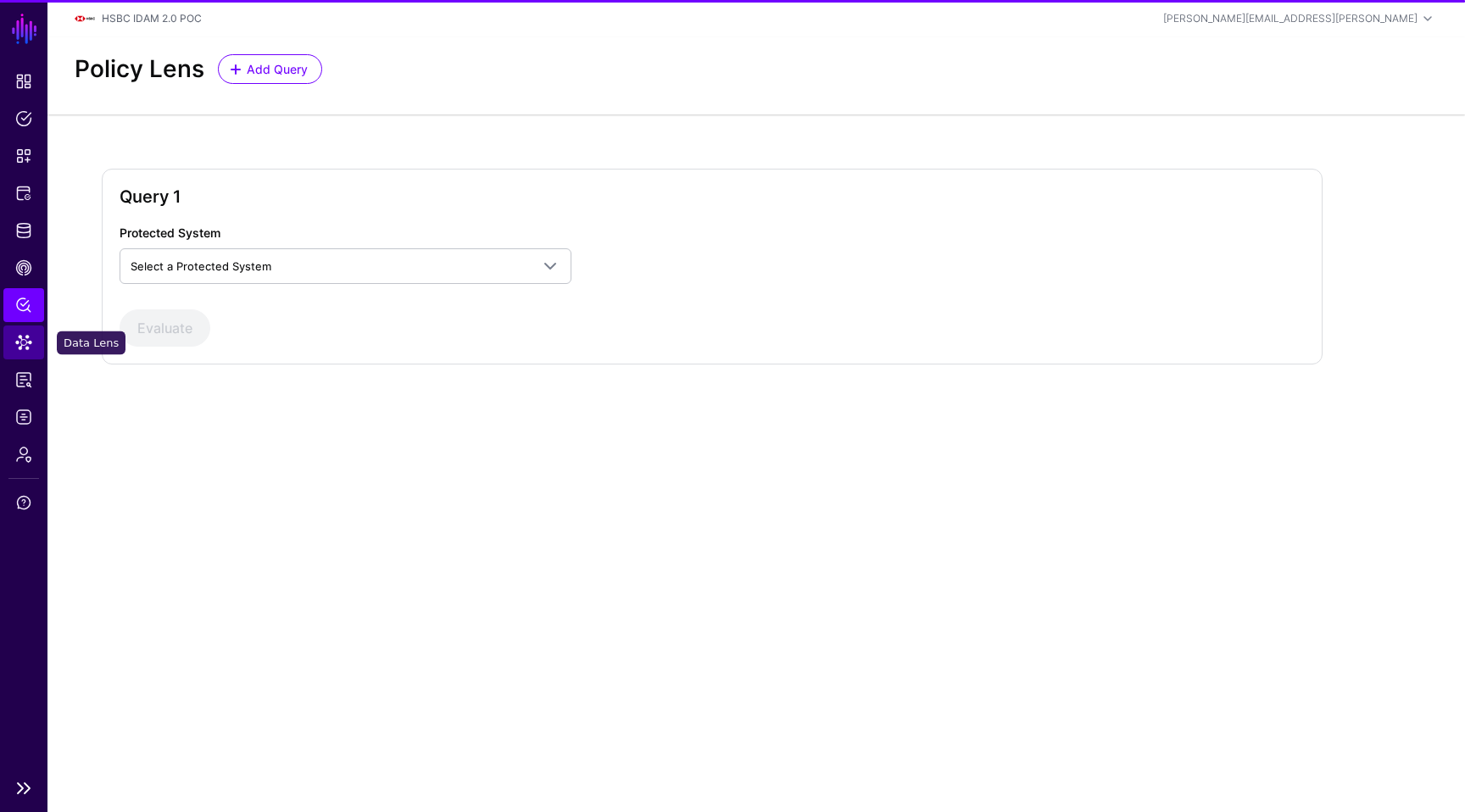
click at [32, 335] on span "Data Lens" at bounding box center [24, 342] width 17 height 17
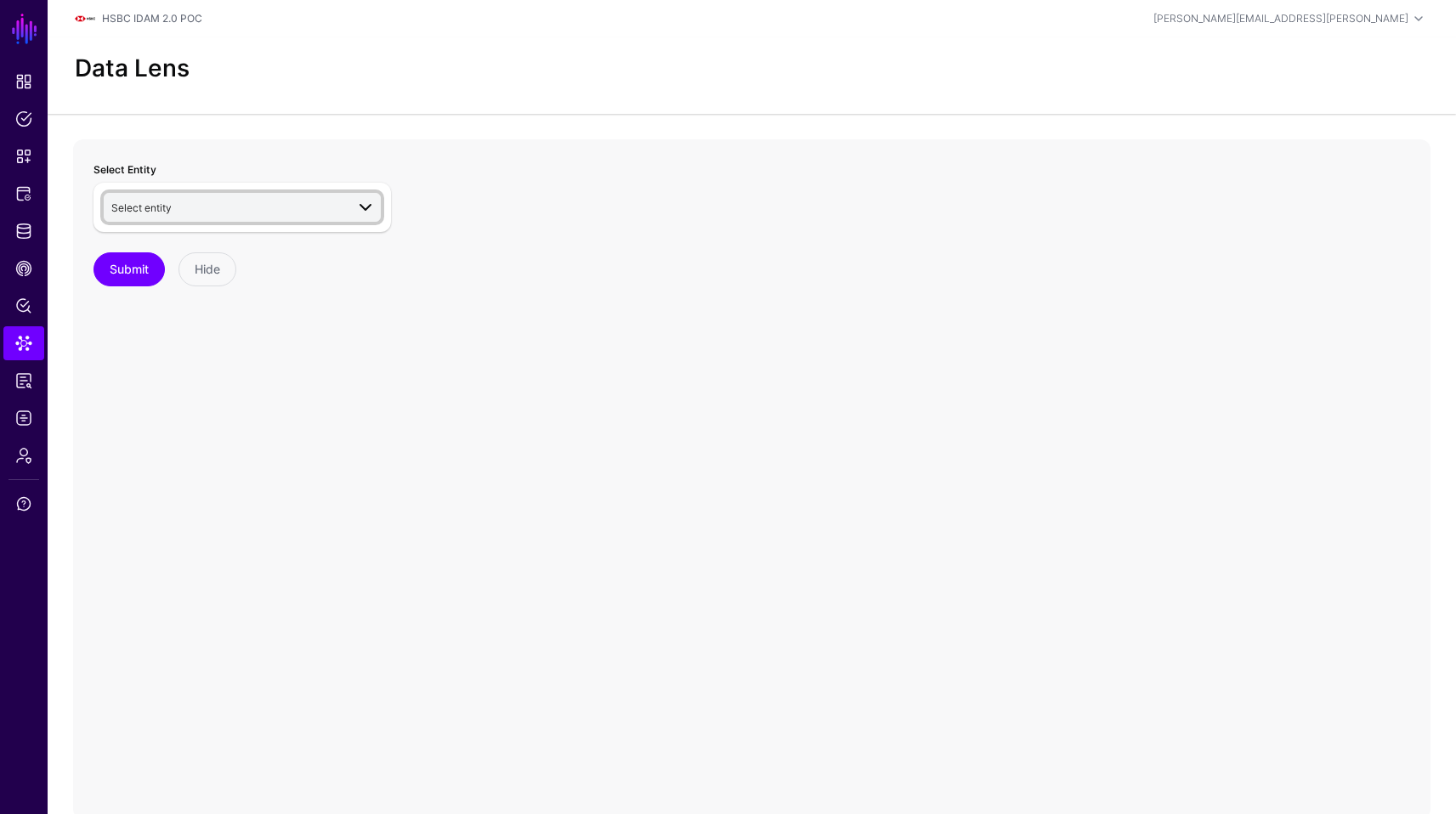
click at [305, 193] on link "Select entity" at bounding box center [243, 207] width 277 height 29
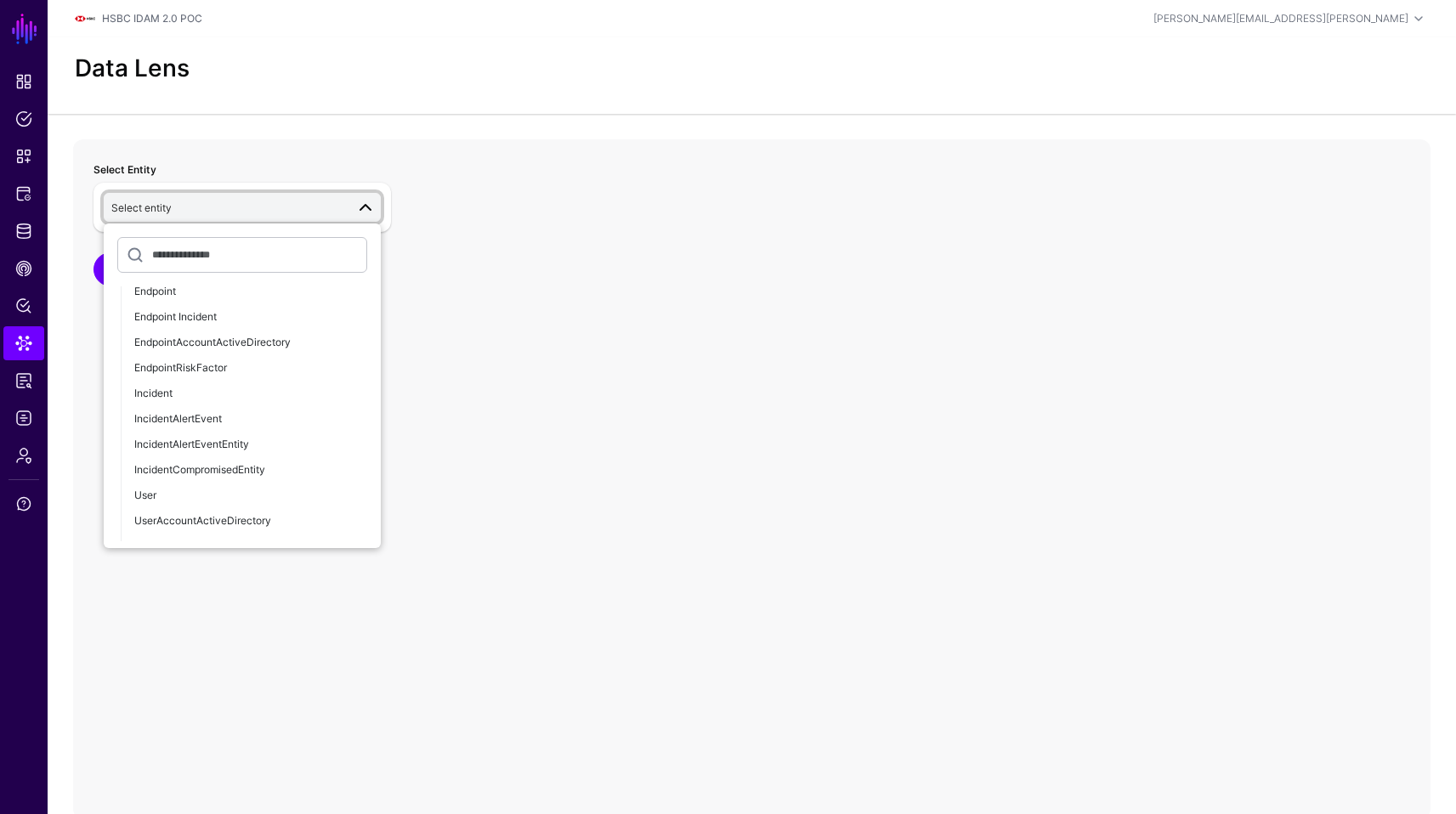
scroll to position [1271, 0]
click at [226, 406] on button "Incident" at bounding box center [250, 396] width 260 height 26
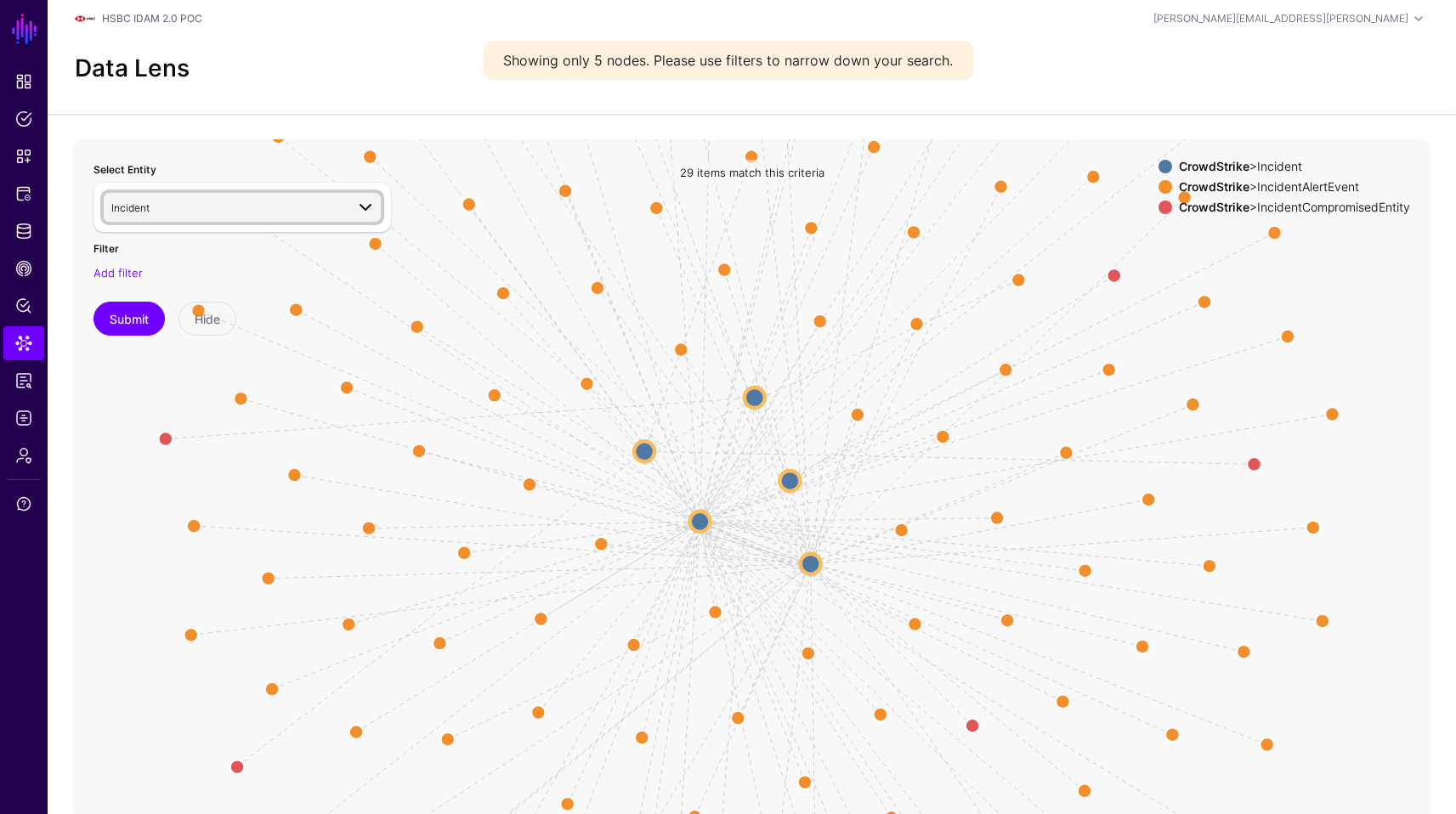
click at [206, 201] on span "Incident" at bounding box center [228, 207] width 234 height 19
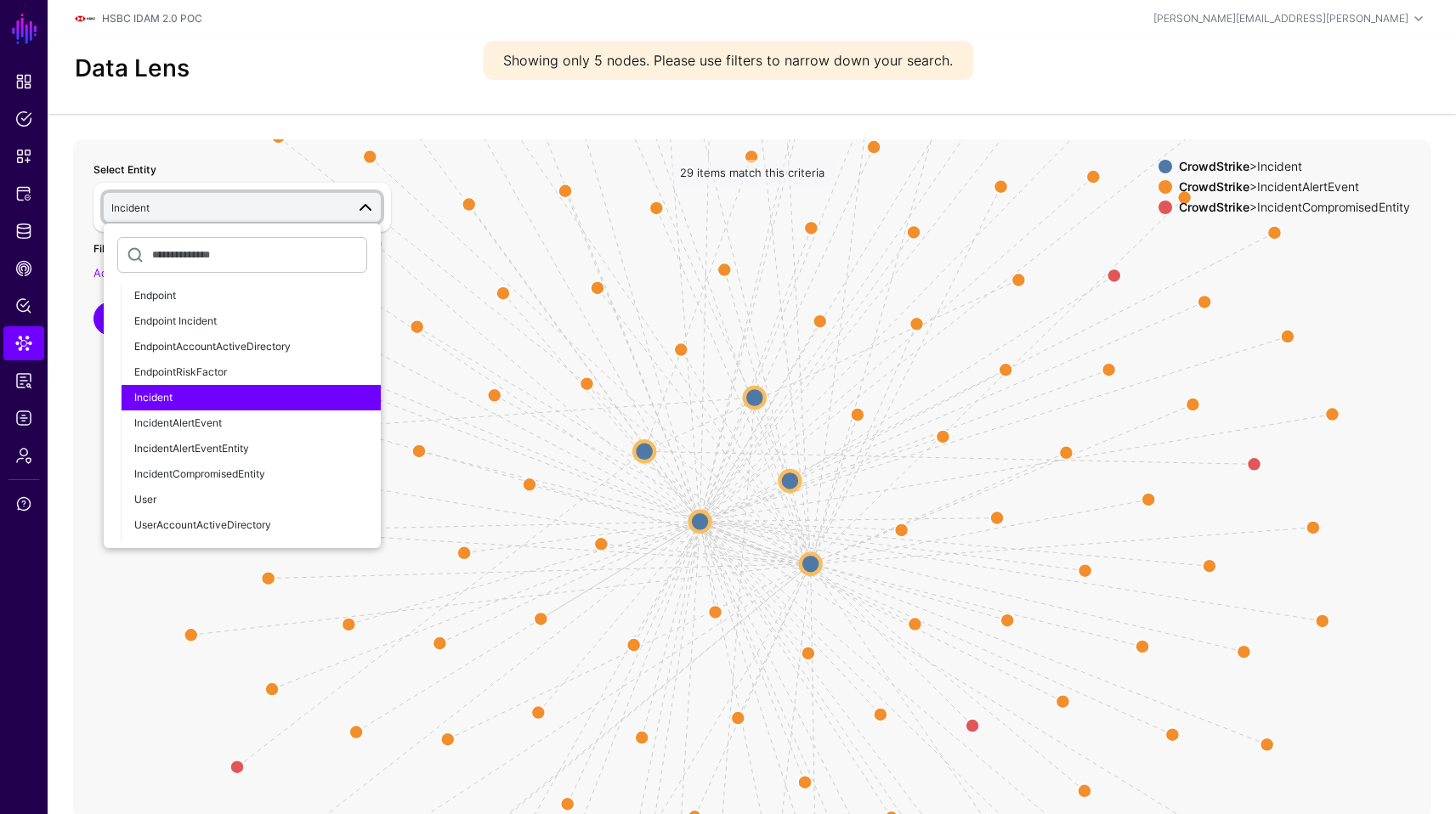
scroll to position [1291, 0]
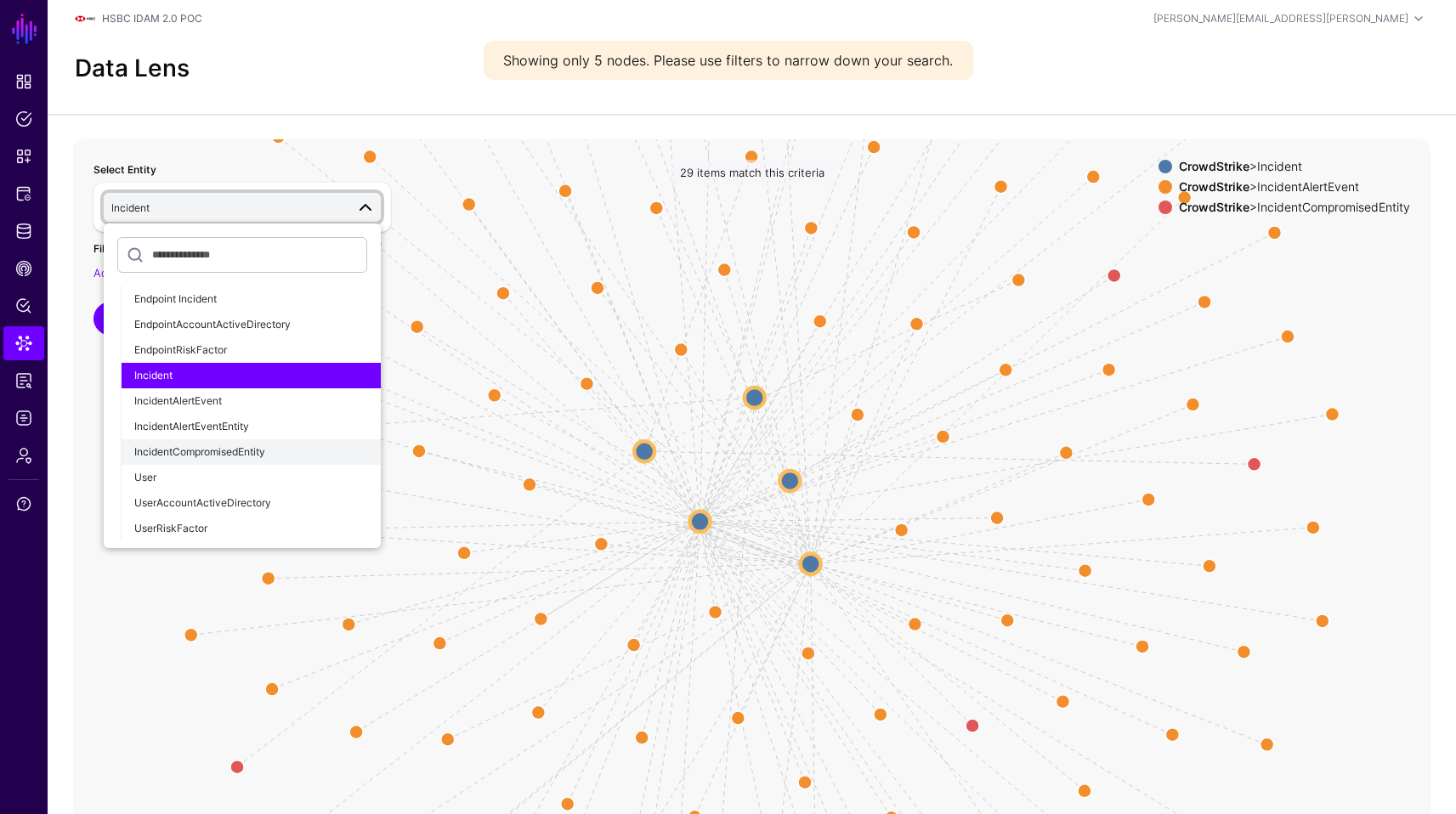
click at [298, 460] on button "IncidentCompromisedEntity" at bounding box center [250, 452] width 260 height 26
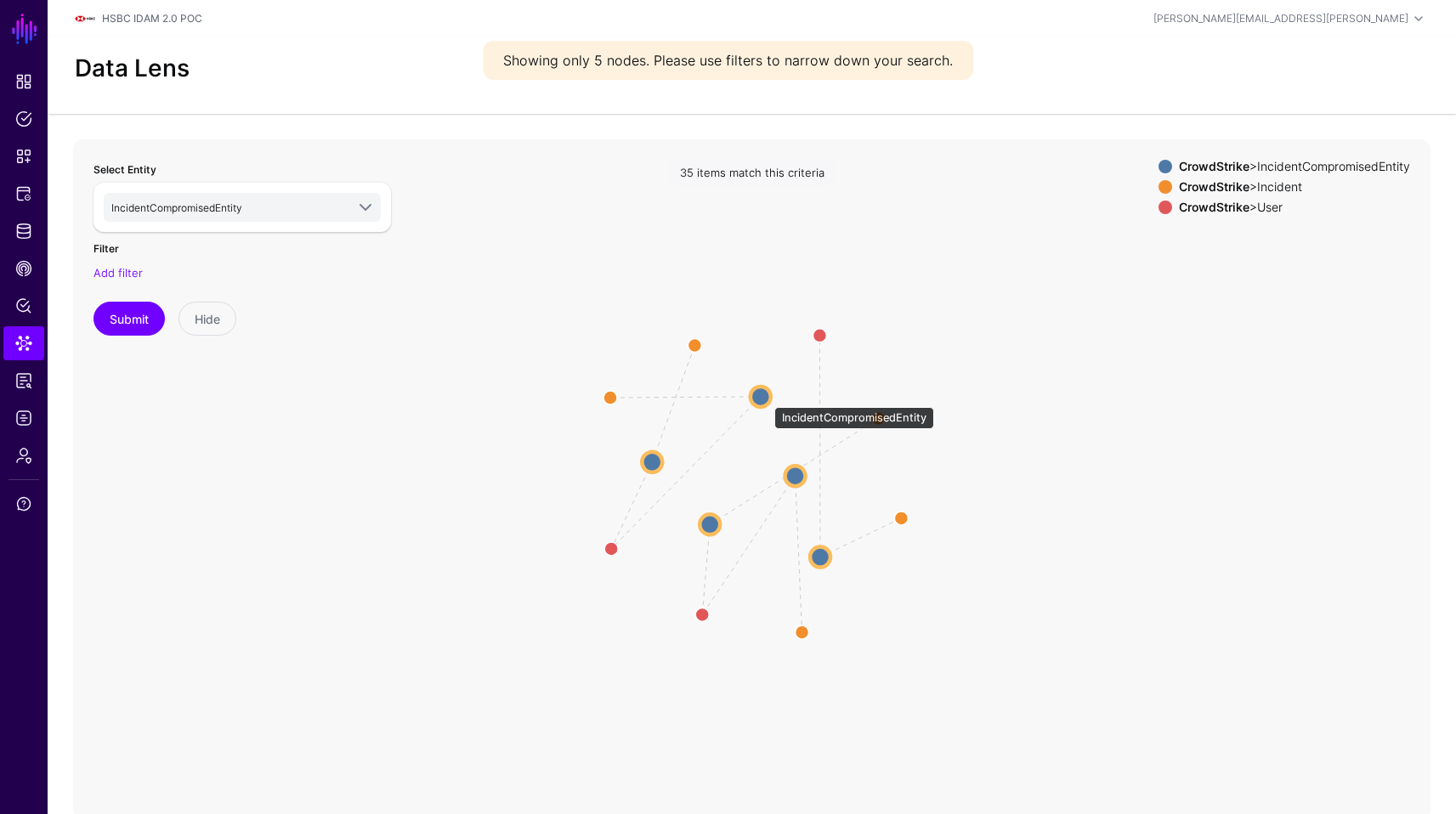
click at [766, 399] on circle at bounding box center [761, 396] width 21 height 21
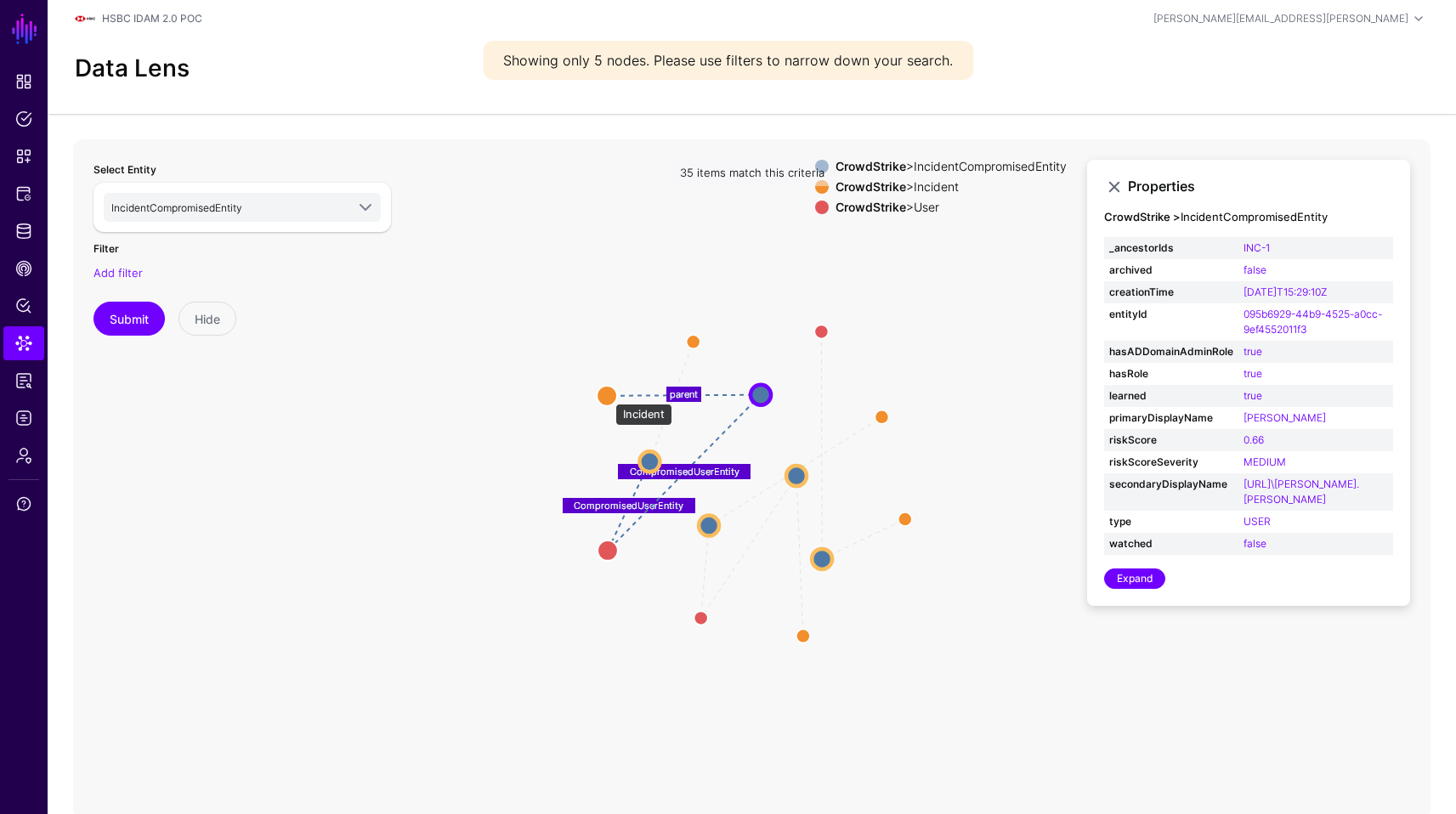
click at [607, 395] on circle at bounding box center [607, 395] width 21 height 21
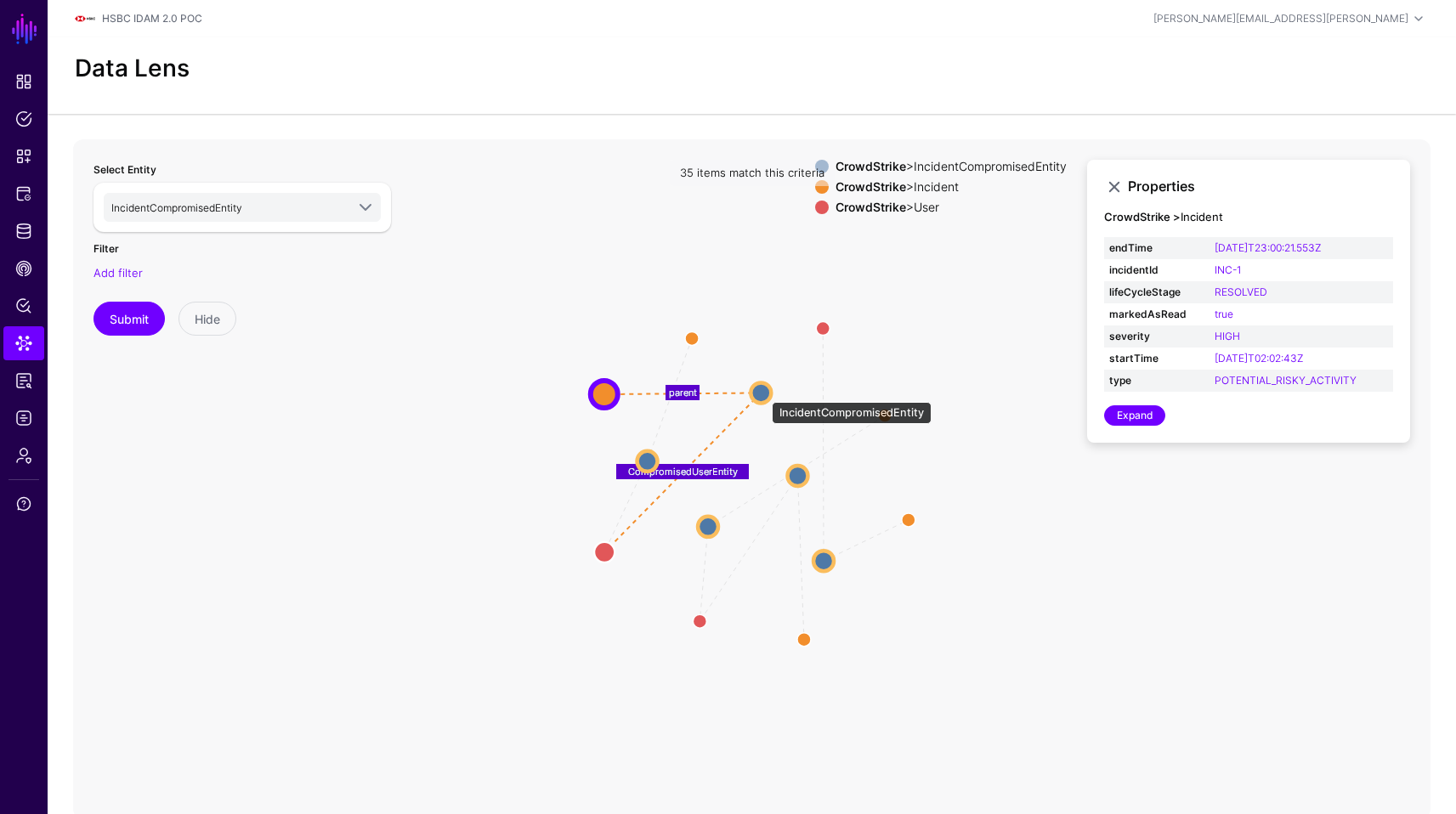
click at [764, 394] on circle at bounding box center [761, 393] width 21 height 21
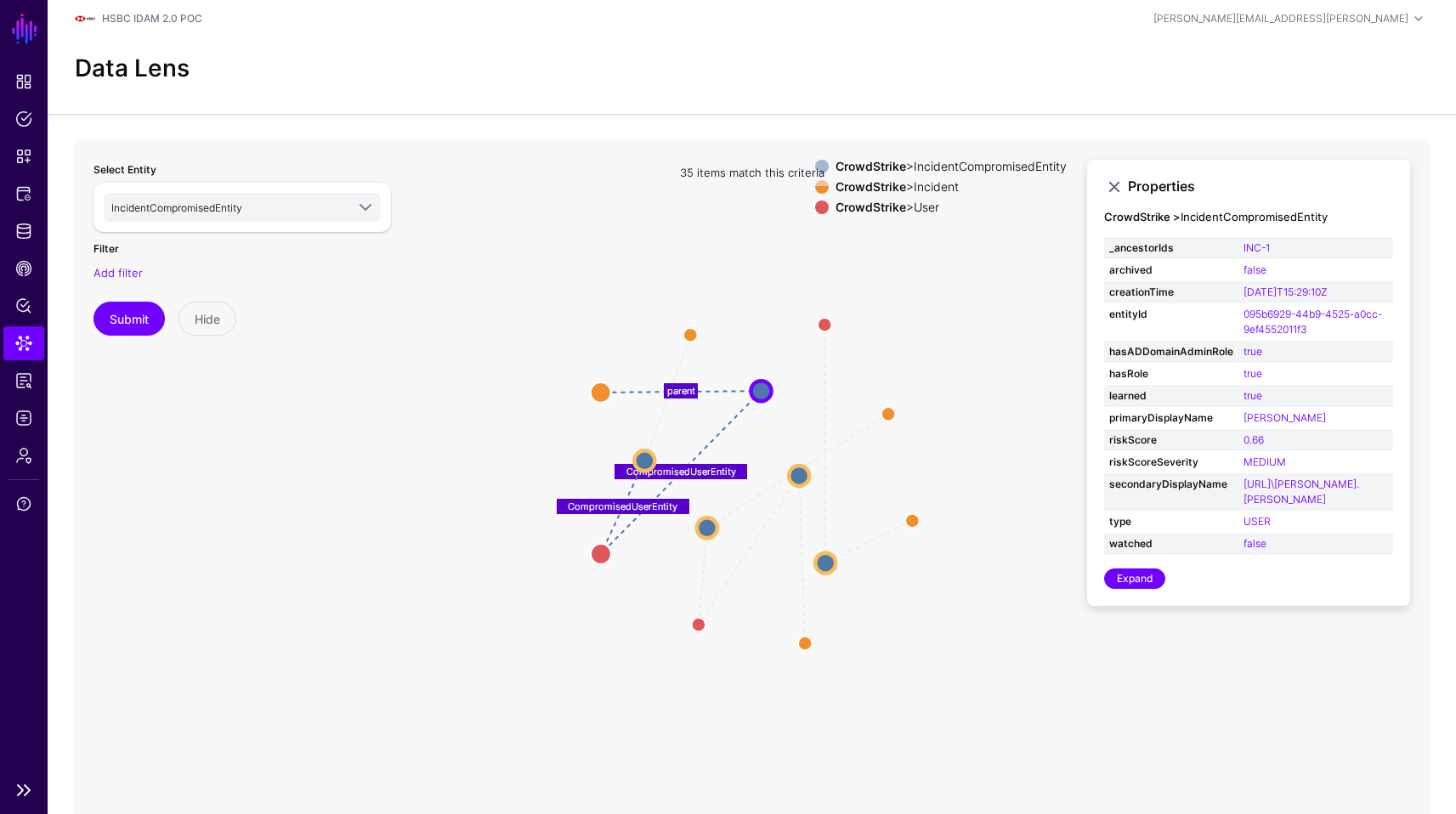
click at [28, 337] on span "Data Lens" at bounding box center [24, 343] width 17 height 17
click at [22, 301] on span "Policy Lens" at bounding box center [24, 306] width 17 height 17
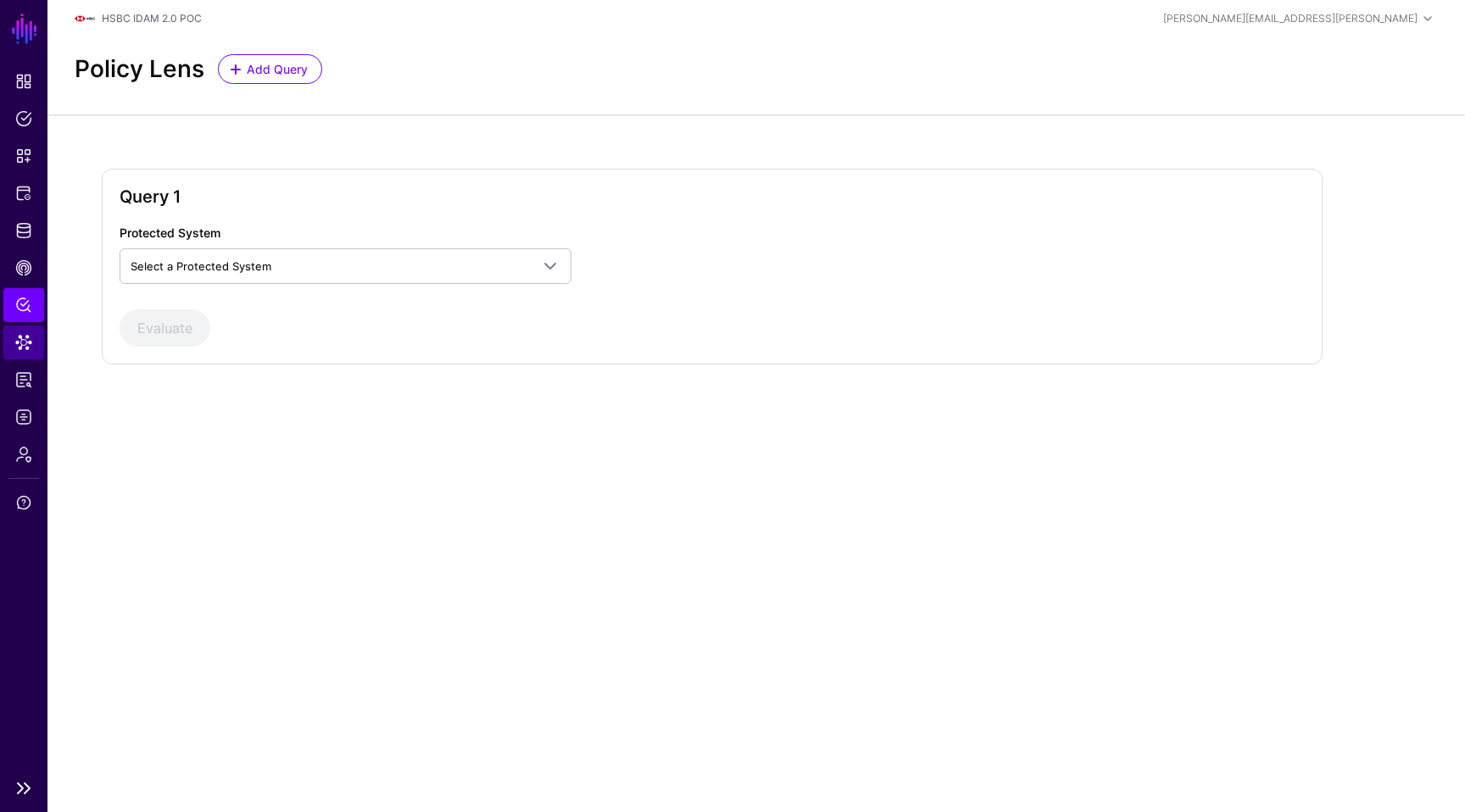
click at [14, 326] on link "Data Lens" at bounding box center [23, 343] width 40 height 34
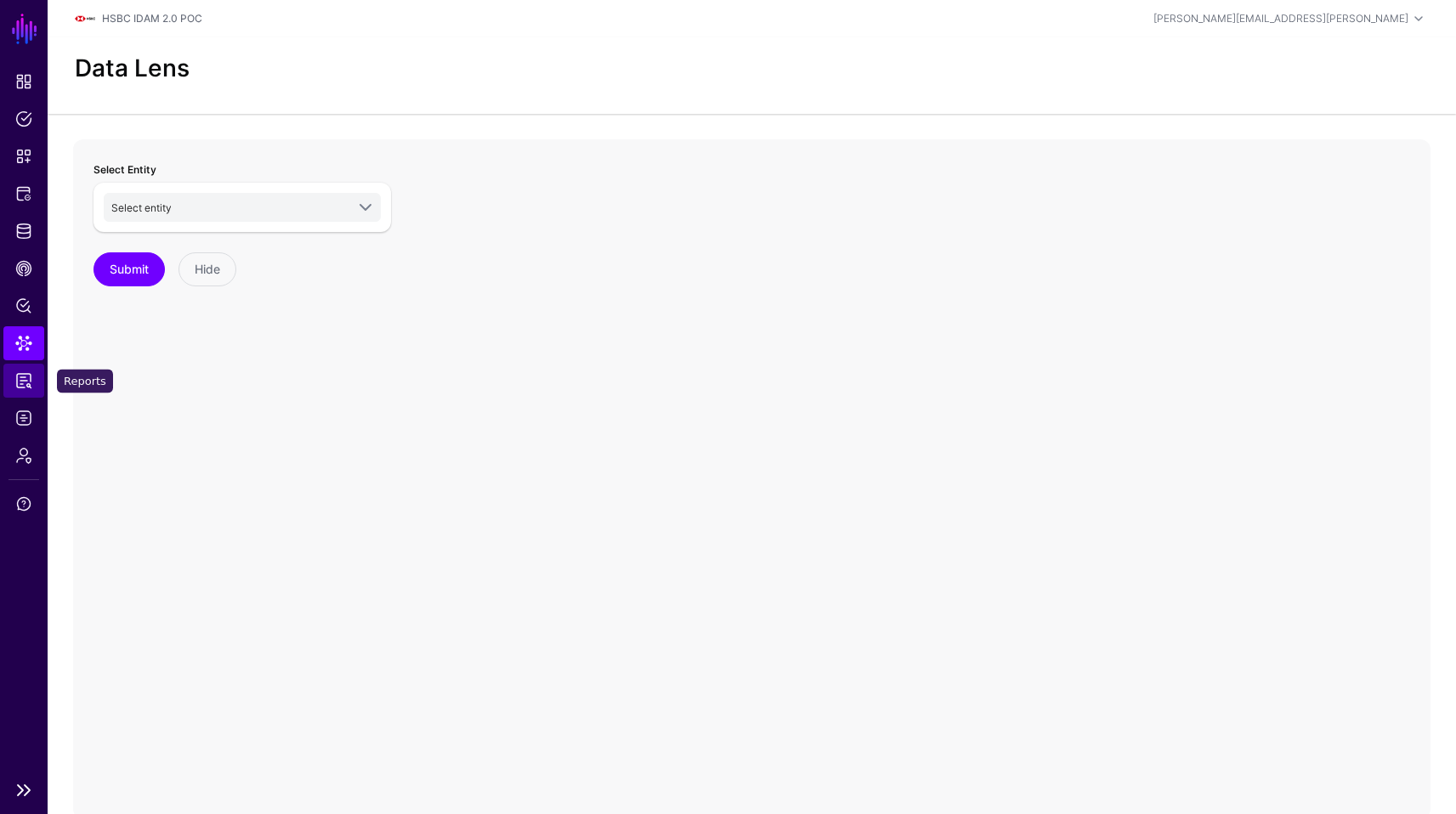
click at [29, 366] on link "Reports" at bounding box center [23, 381] width 40 height 34
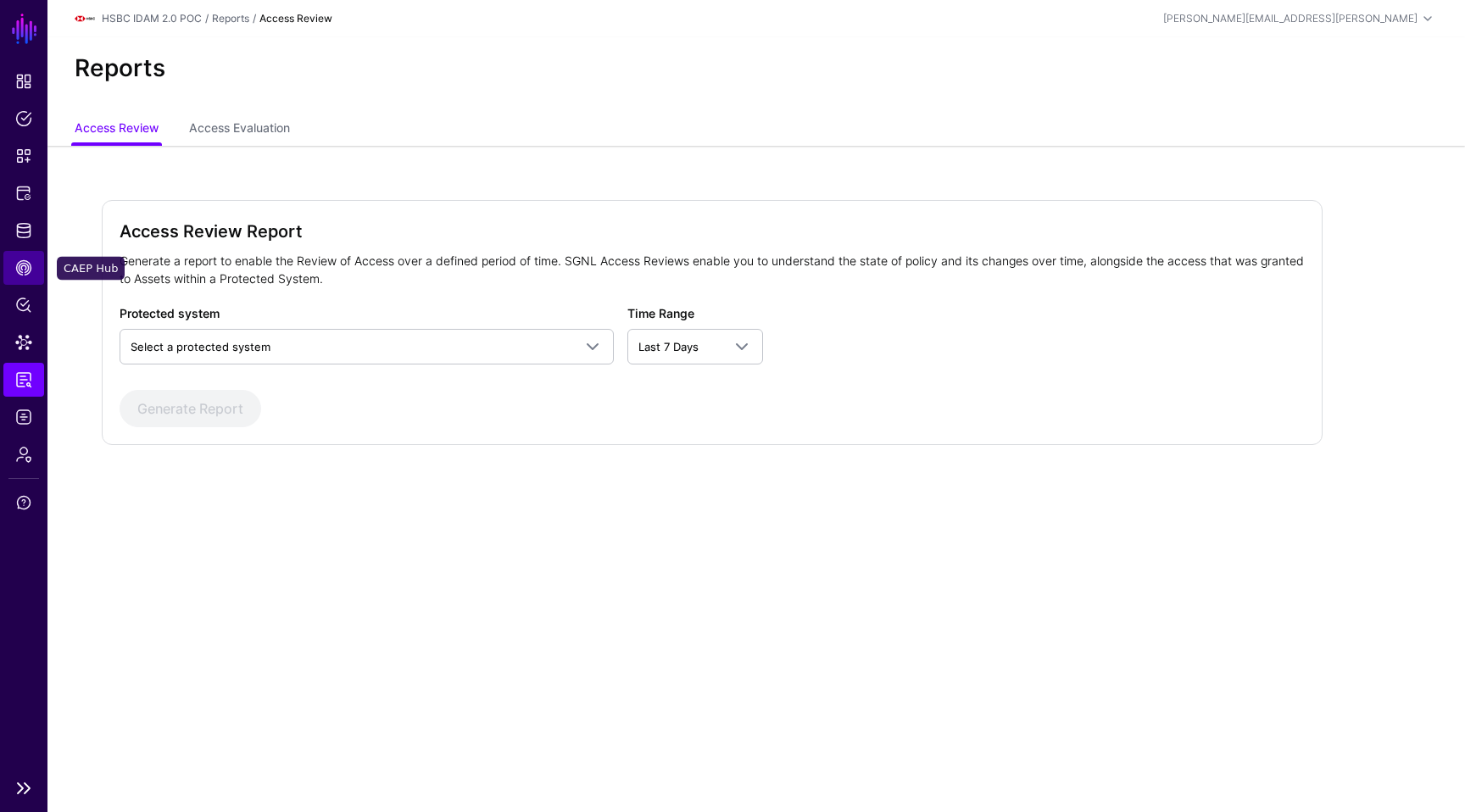
click at [27, 280] on link "CAEP Hub" at bounding box center [23, 268] width 40 height 34
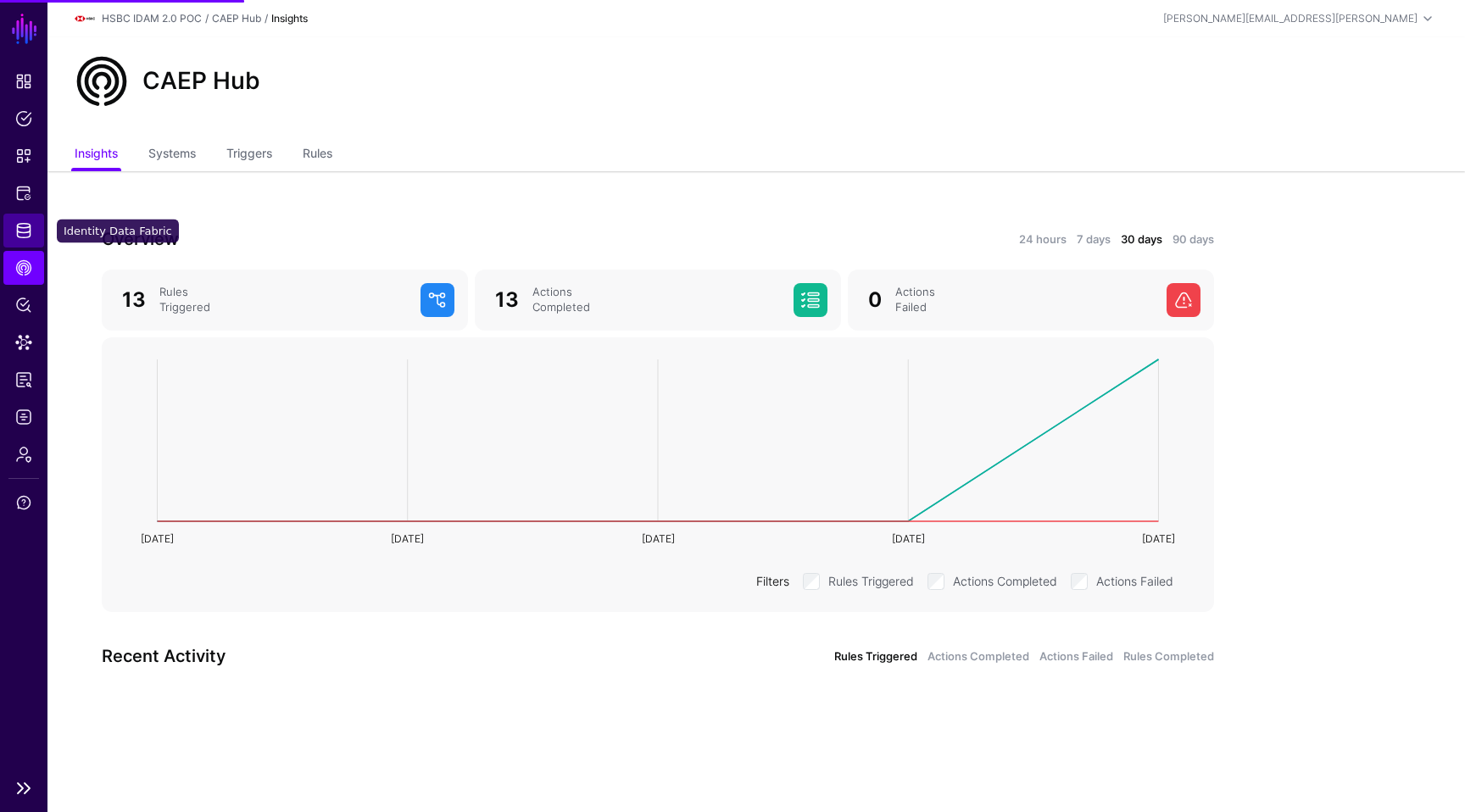
click at [22, 232] on span "Identity Data Fabric" at bounding box center [24, 231] width 17 height 17
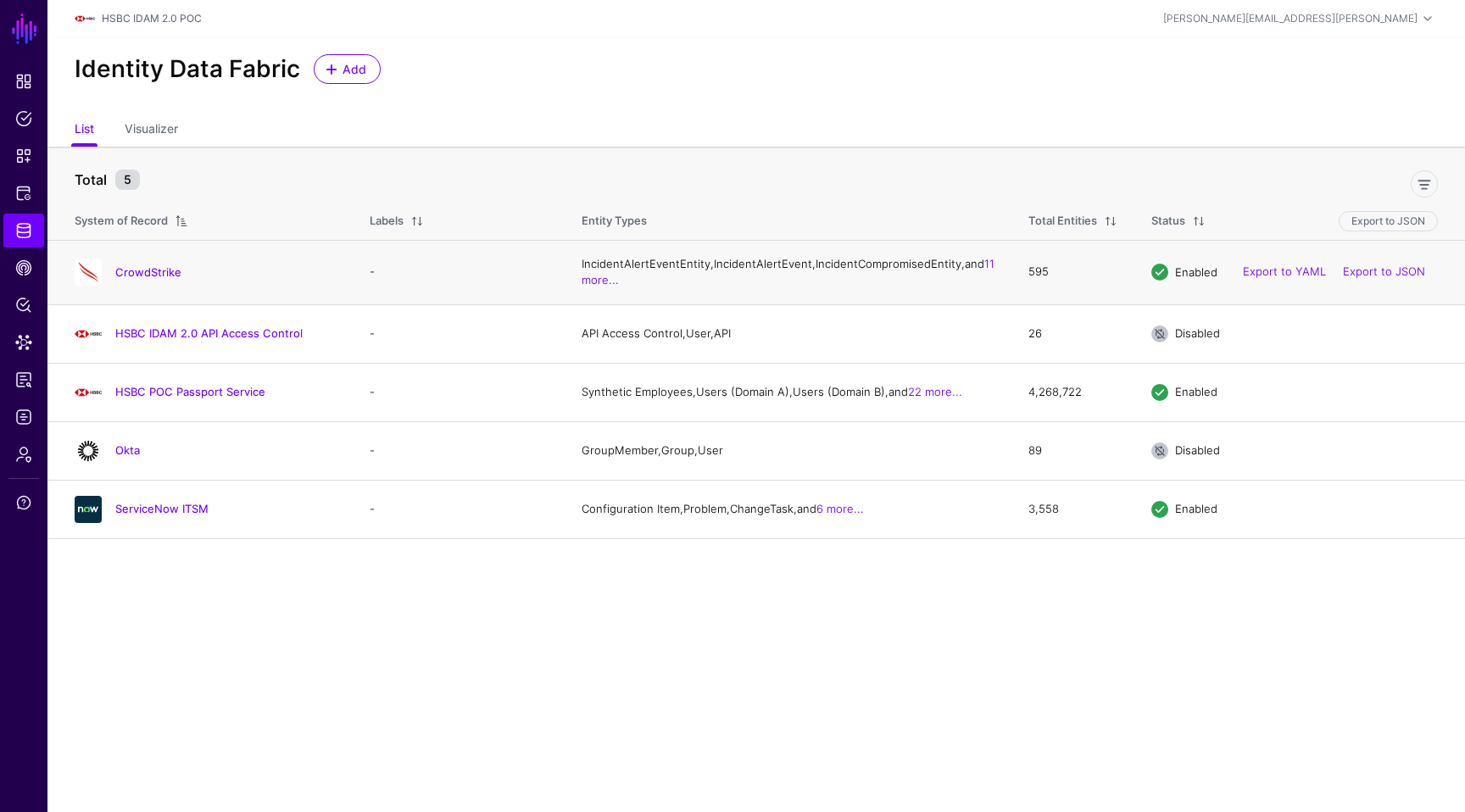
click at [165, 271] on div "CrowdStrike" at bounding box center [205, 272] width 274 height 27
click at [154, 274] on link "CrowdStrike" at bounding box center [148, 272] width 66 height 14
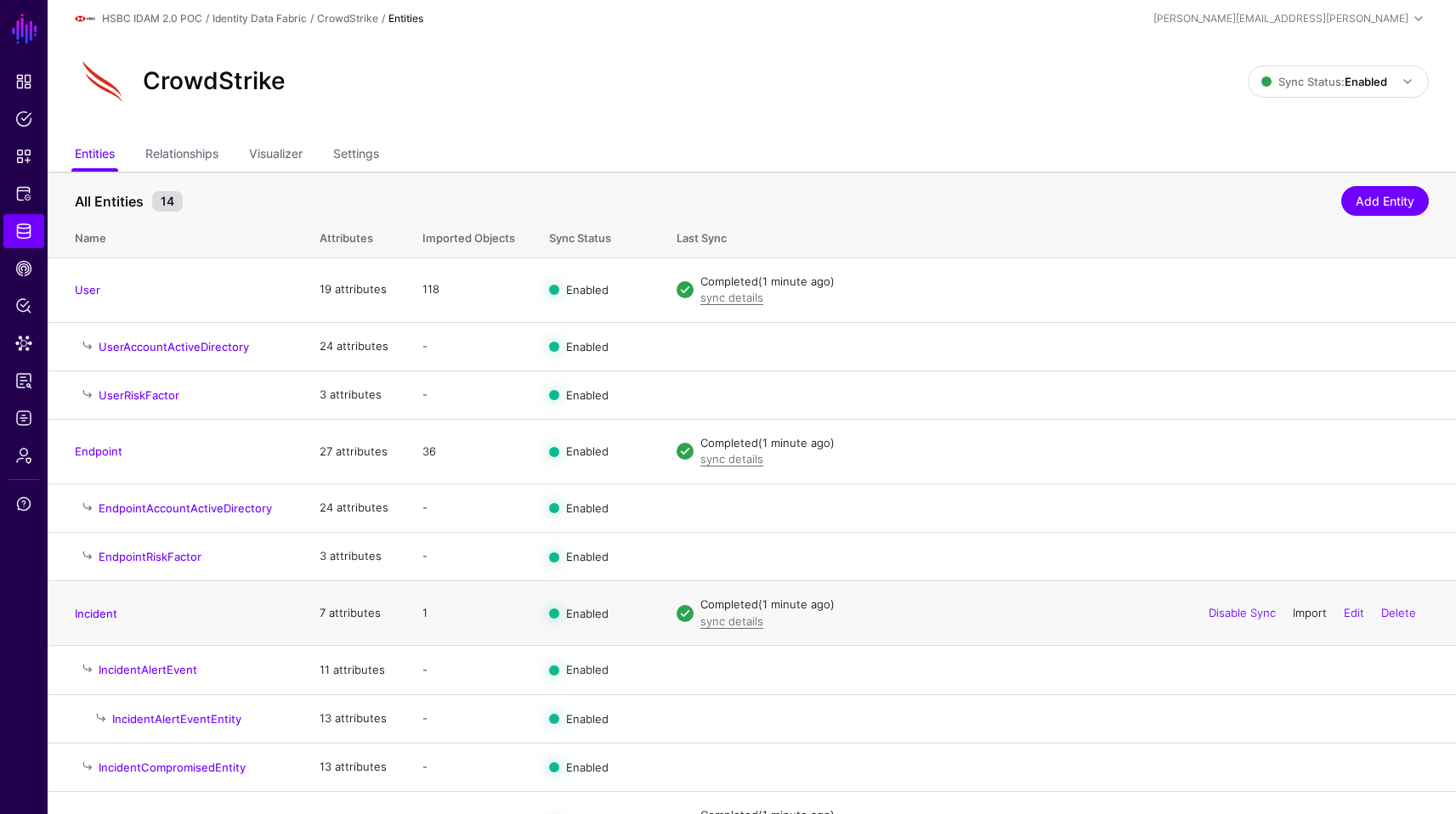
click at [1306, 616] on link "Import" at bounding box center [1310, 613] width 34 height 14
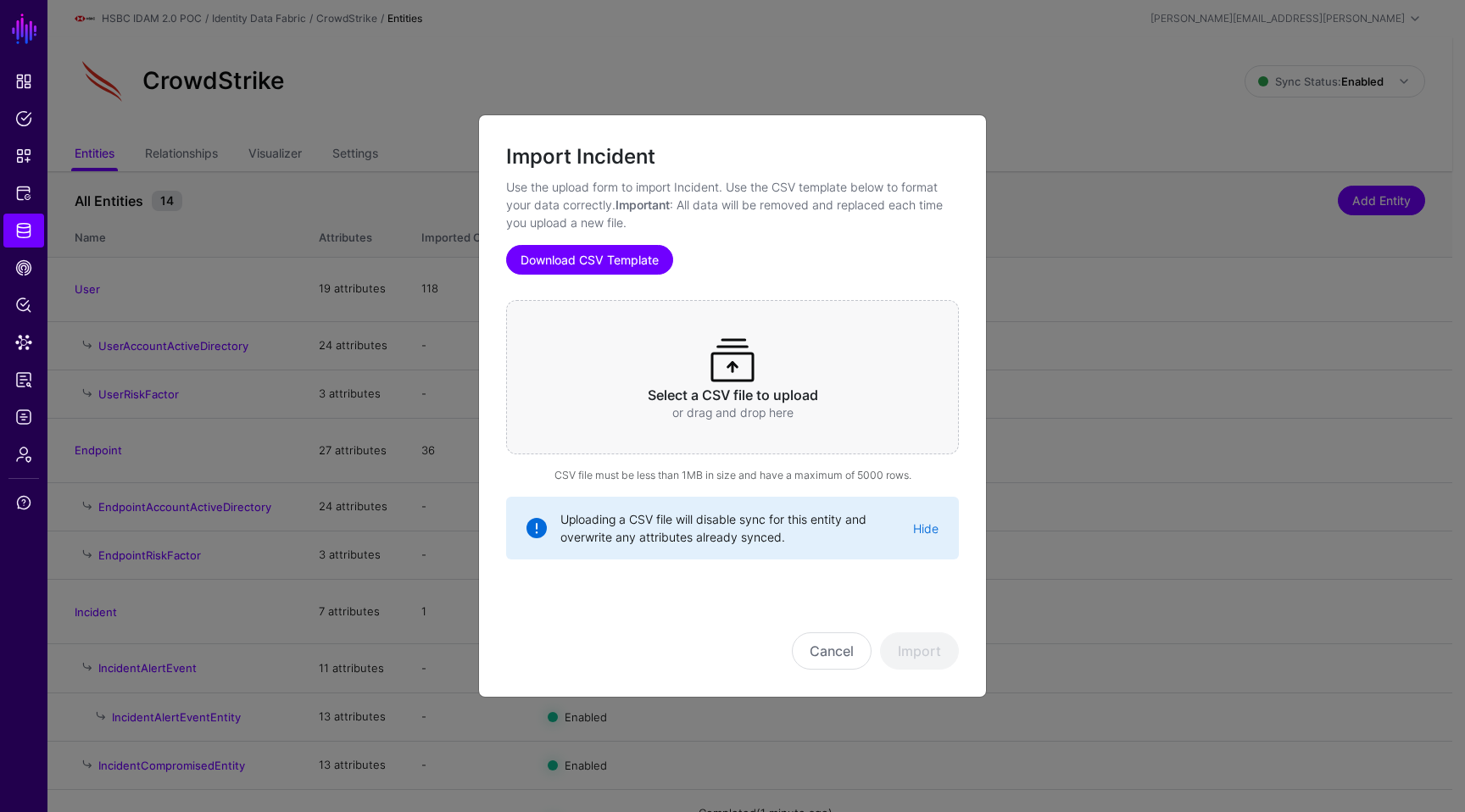
click at [648, 262] on link "Download CSV Template" at bounding box center [589, 260] width 167 height 30
click at [830, 655] on button "Cancel" at bounding box center [831, 650] width 80 height 37
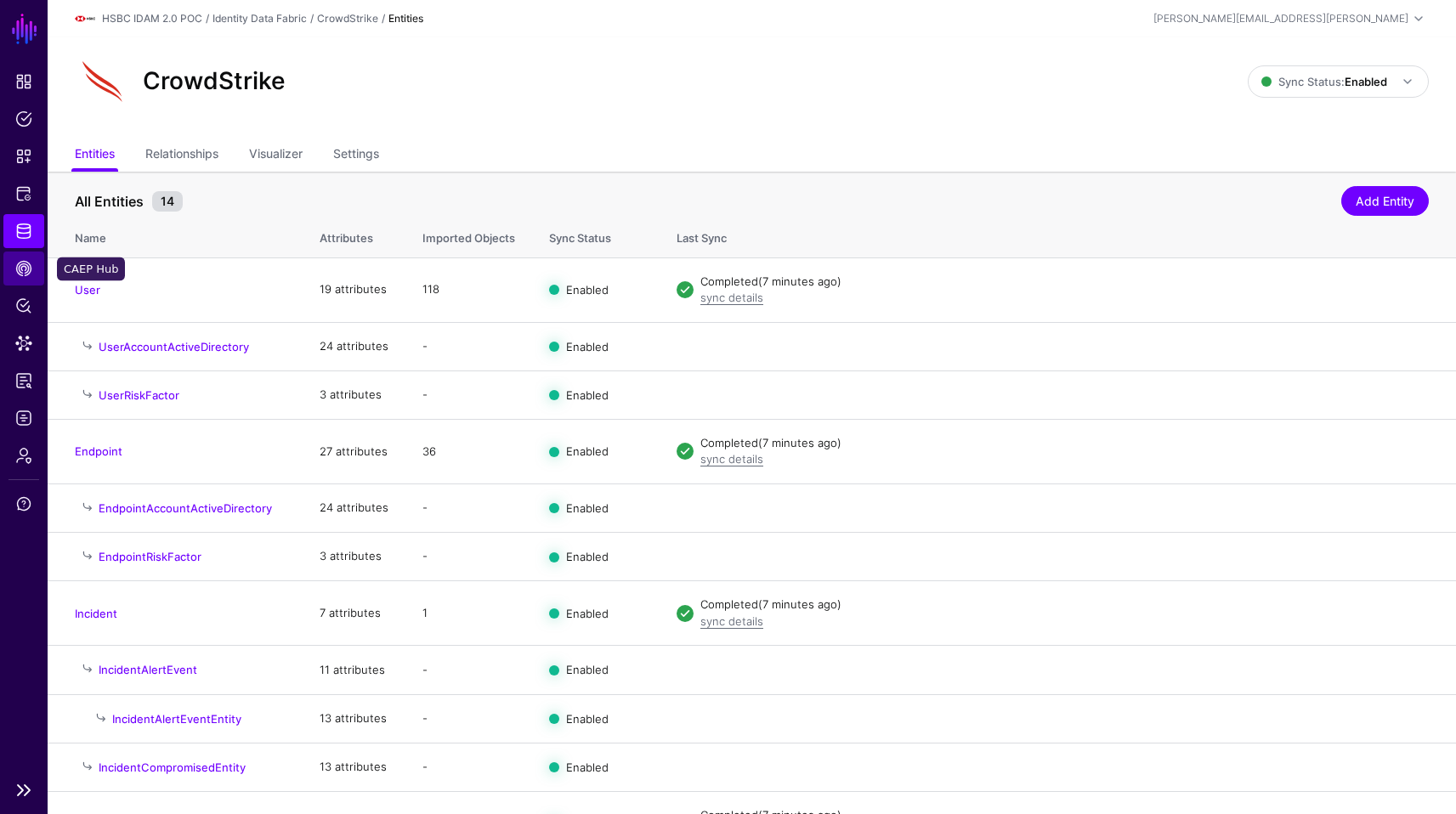
click at [32, 265] on span "CAEP Hub" at bounding box center [24, 268] width 17 height 17
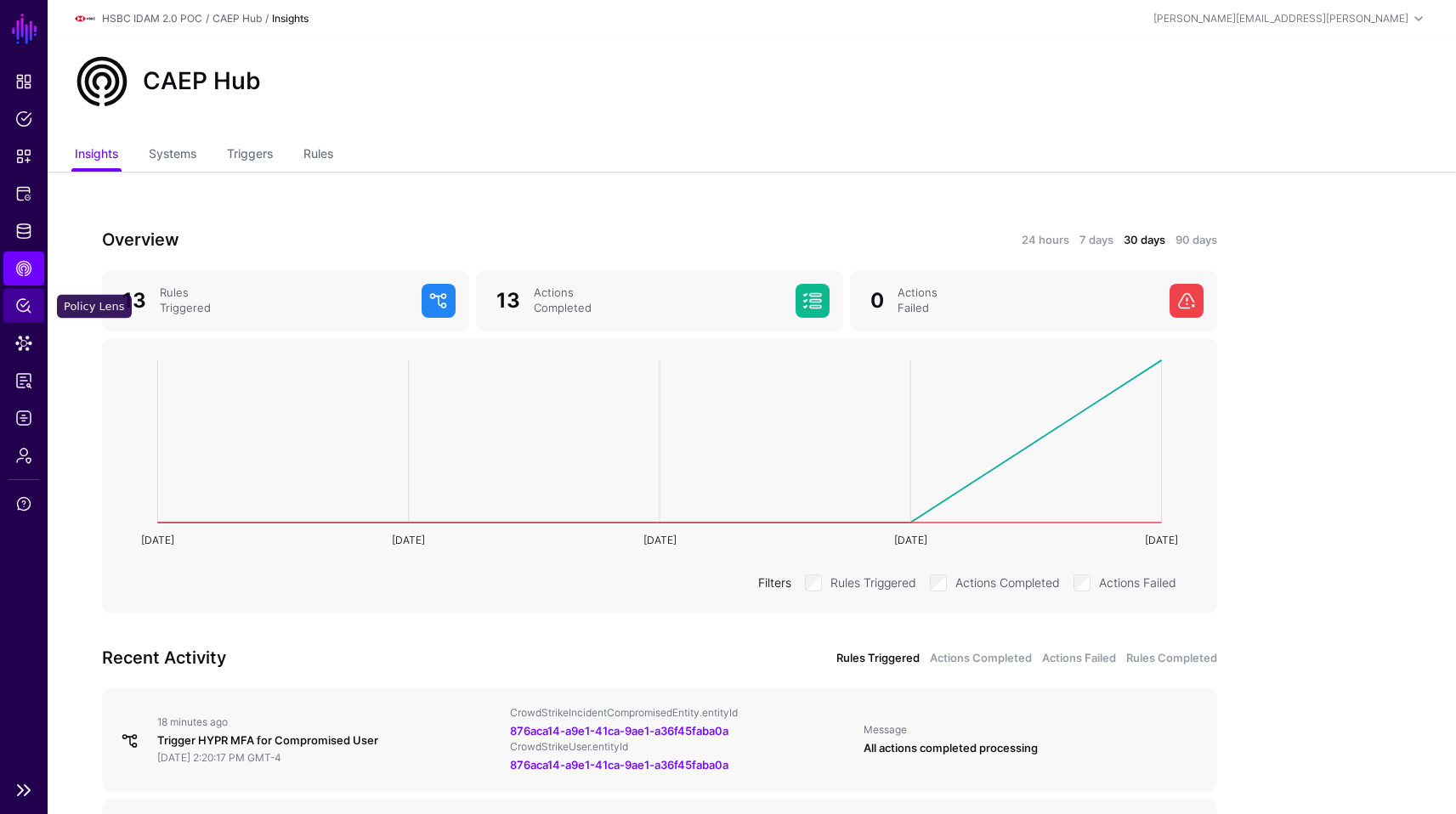
click at [27, 313] on span "Policy Lens" at bounding box center [24, 306] width 17 height 17
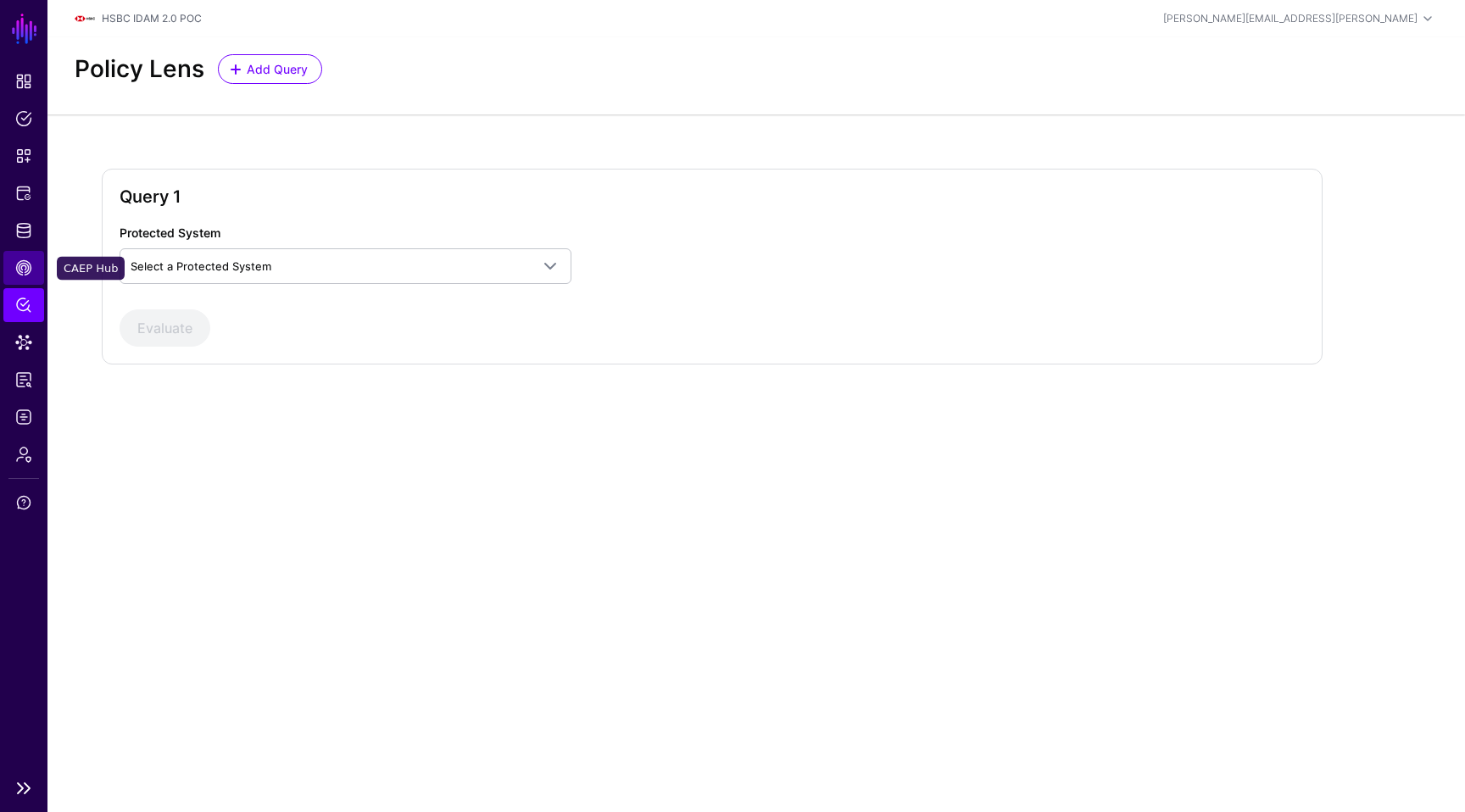
click at [28, 277] on link "CAEP Hub" at bounding box center [23, 268] width 40 height 34
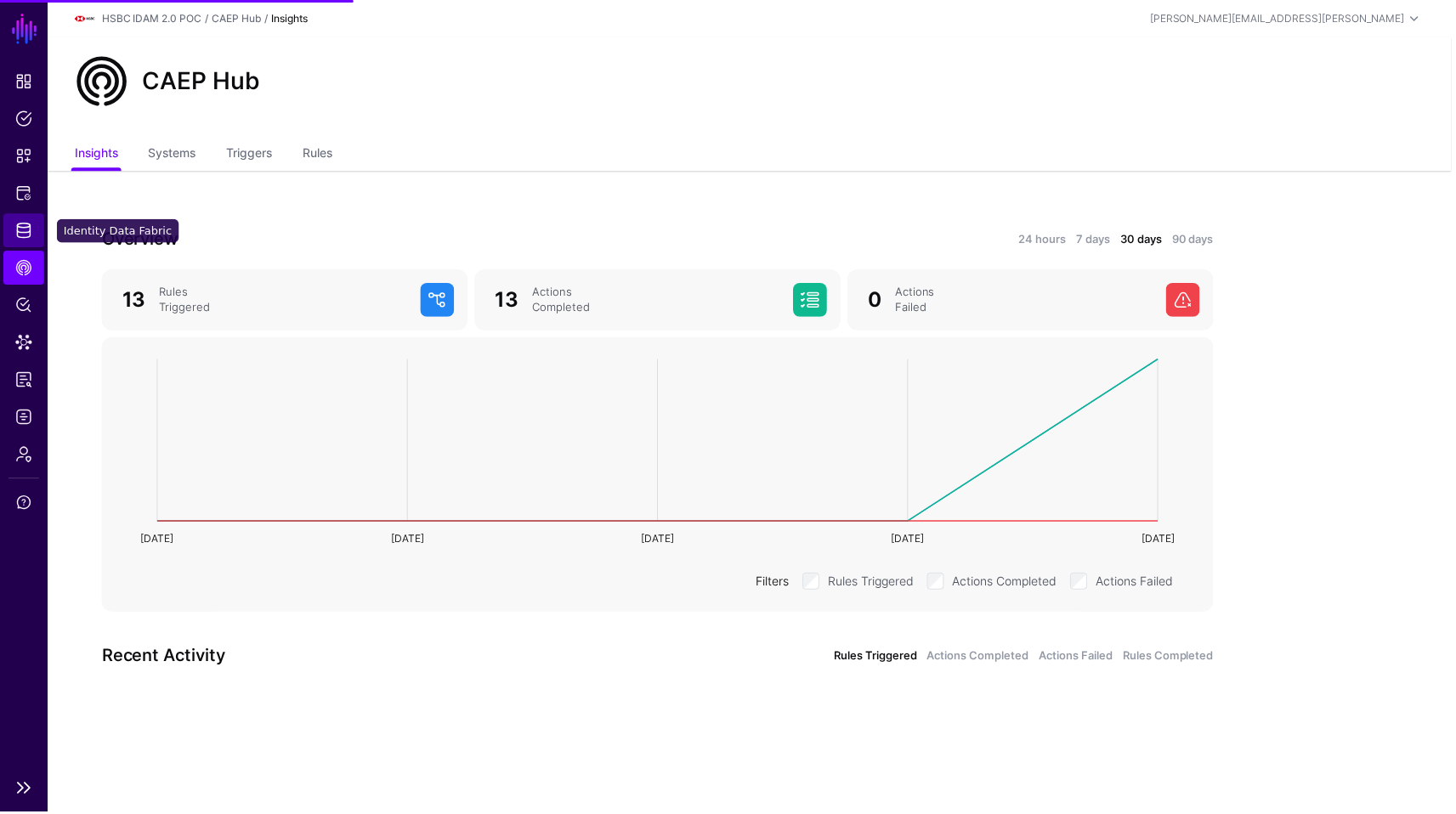
click at [29, 231] on span "Identity Data Fabric" at bounding box center [24, 231] width 17 height 17
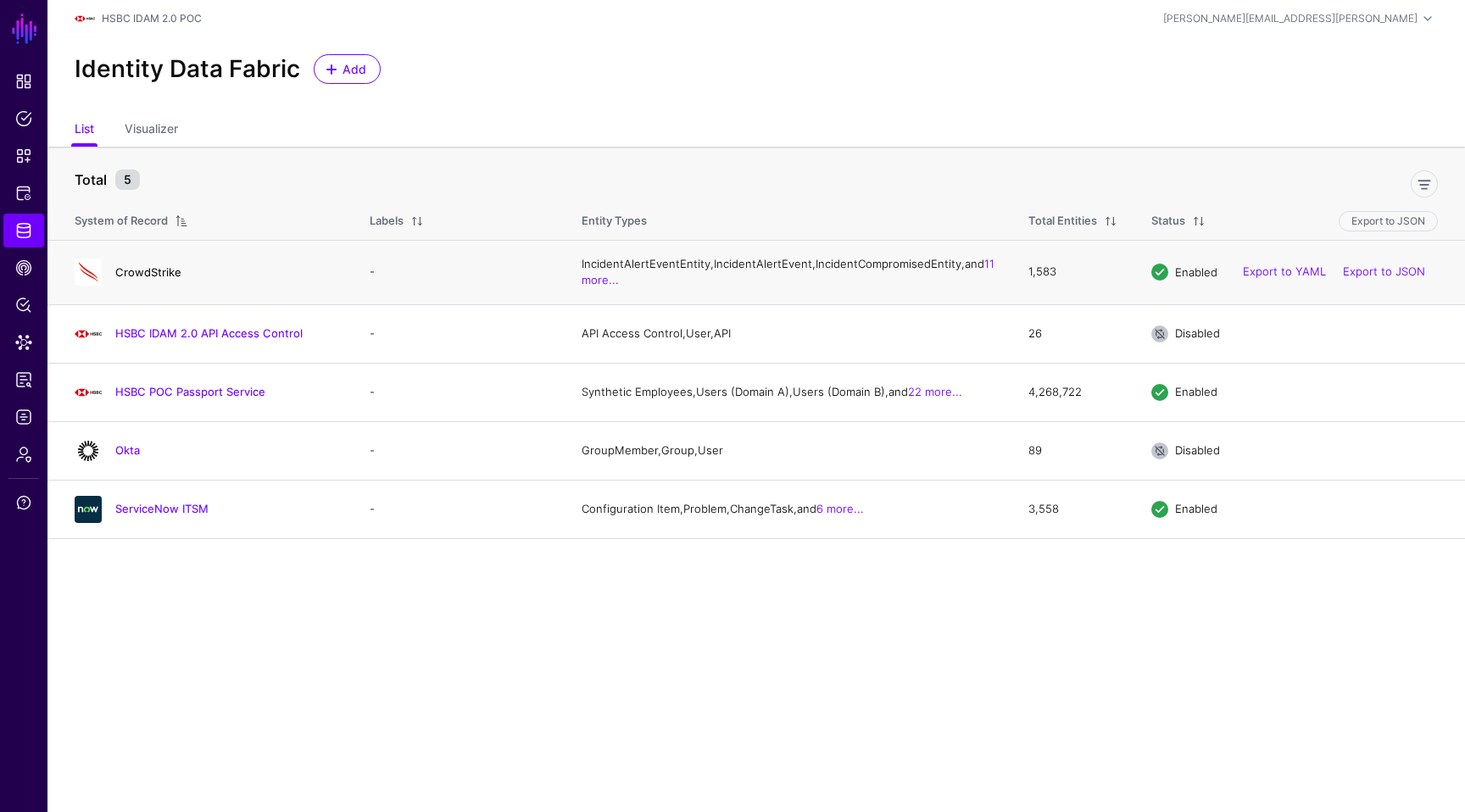
click at [162, 279] on link "CrowdStrike" at bounding box center [148, 272] width 66 height 14
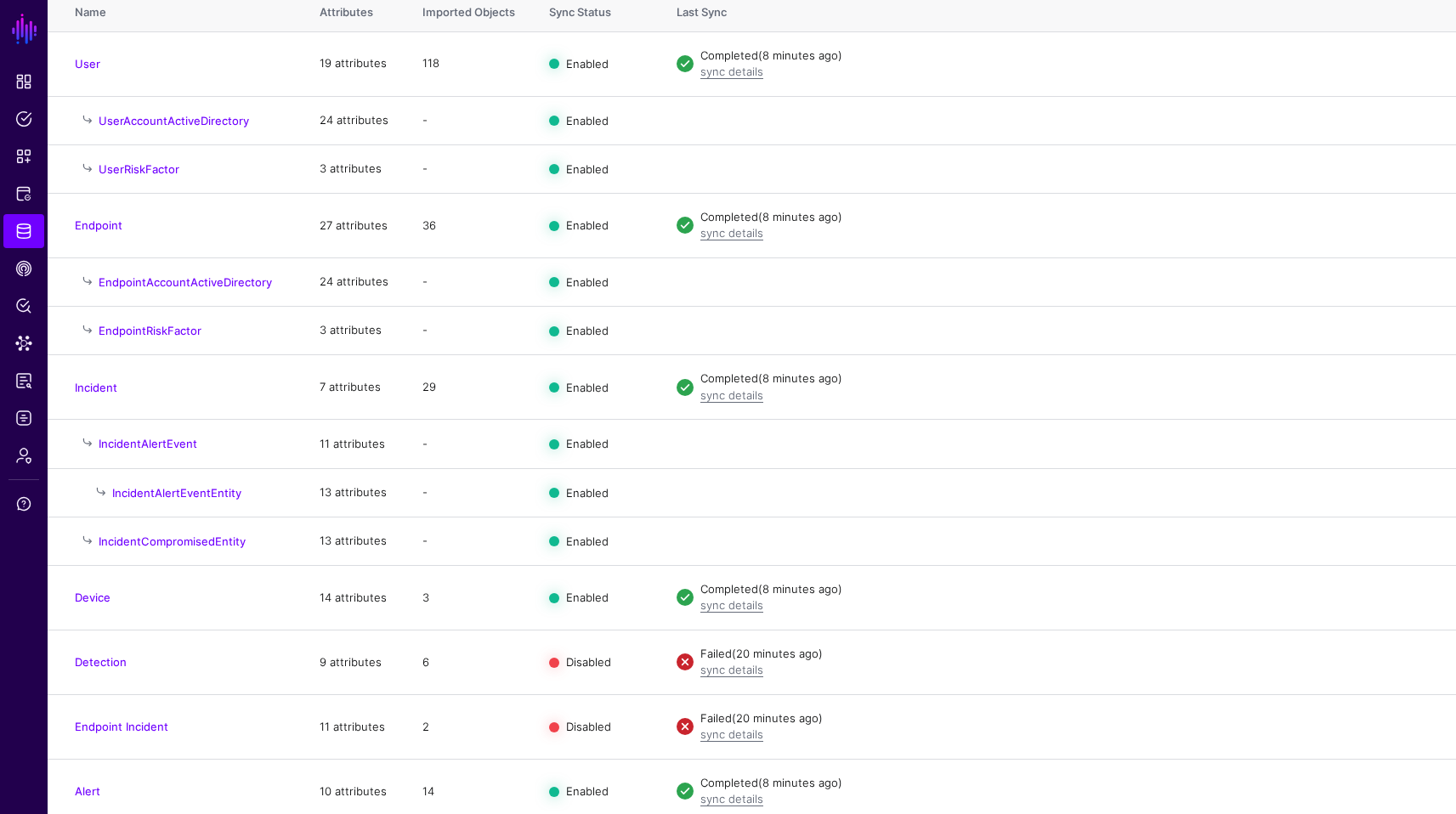
scroll to position [239, 0]
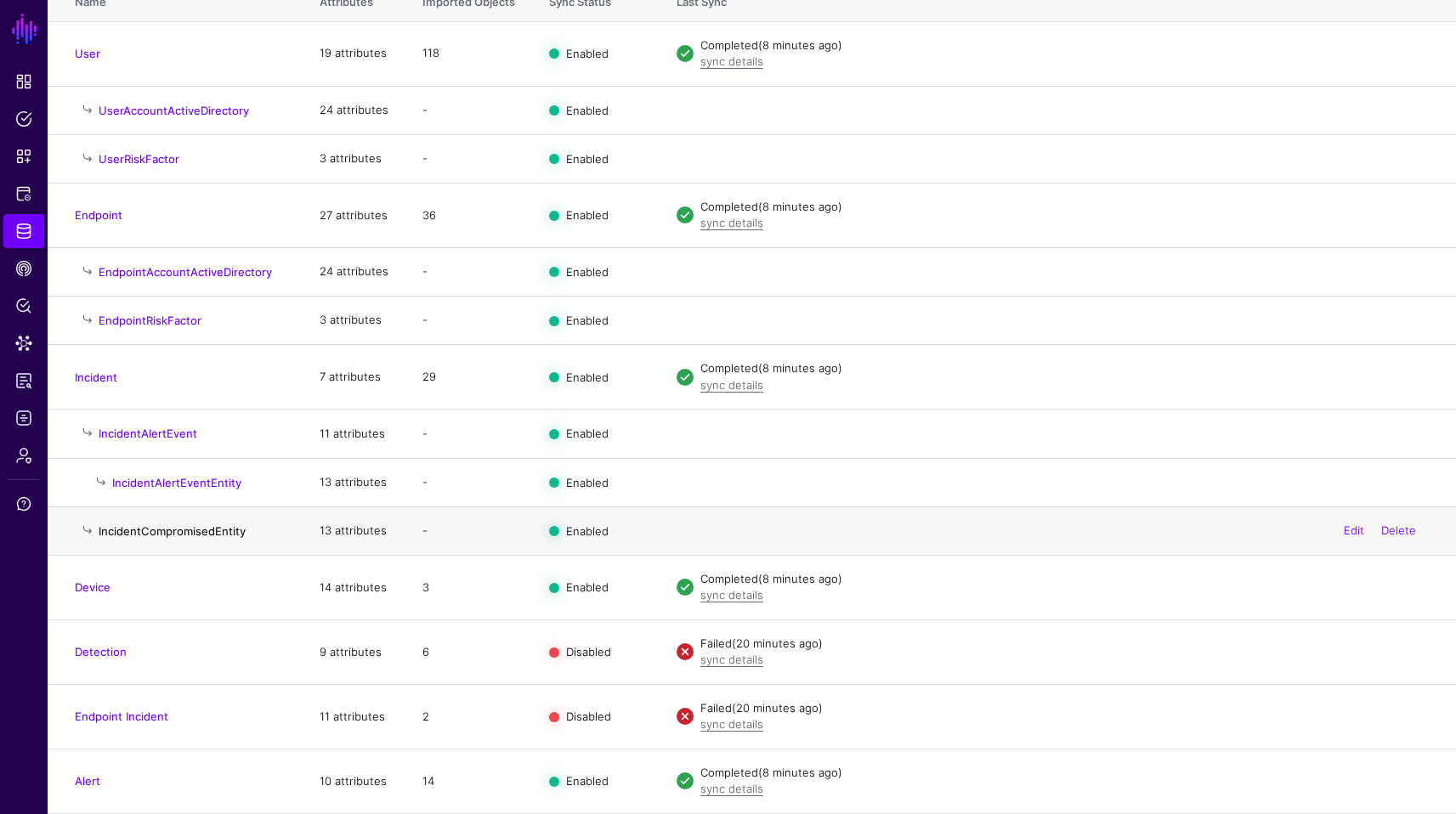
click at [167, 534] on link "IncidentCompromisedEntity" at bounding box center [172, 531] width 147 height 14
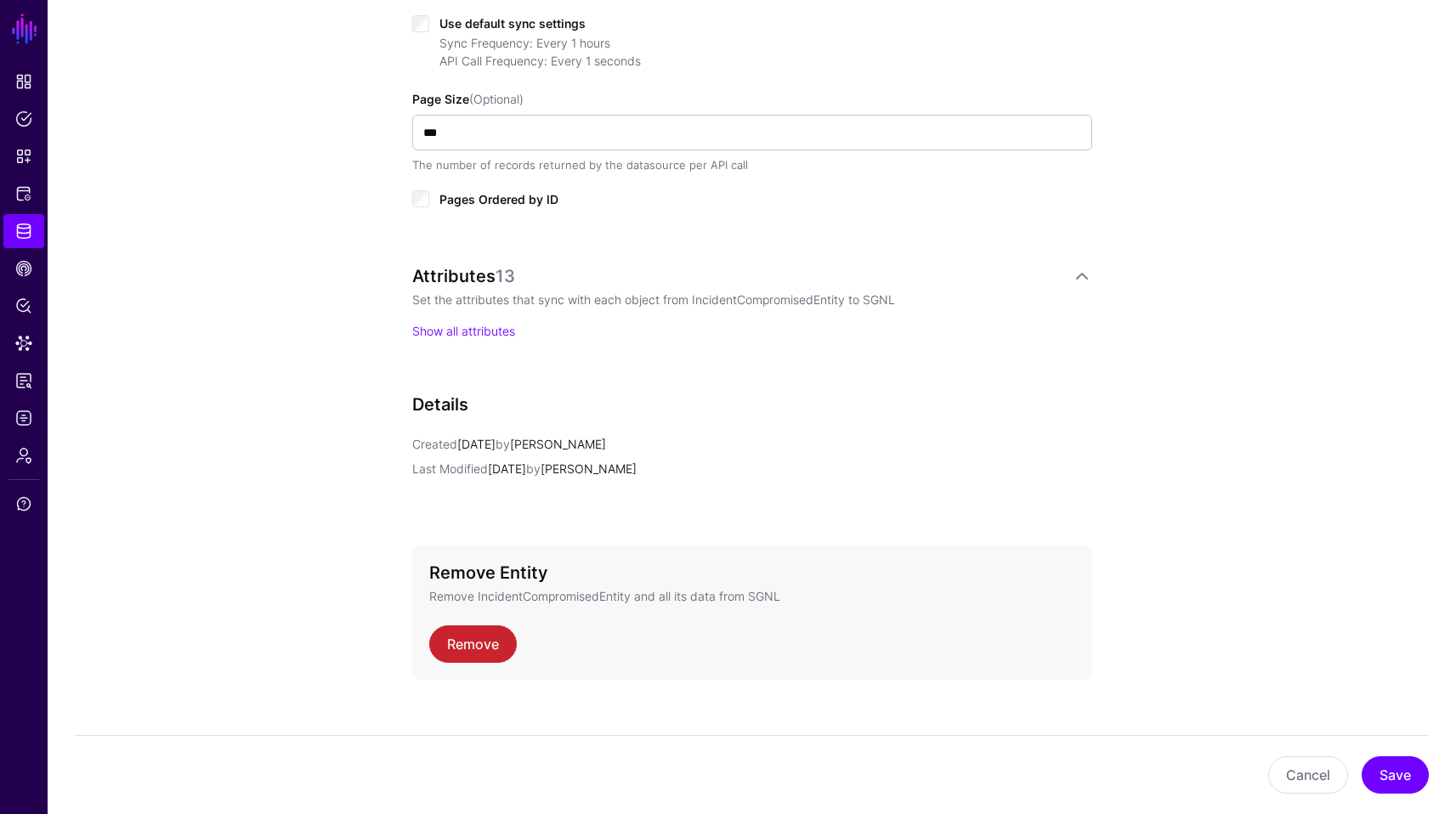
scroll to position [787, 0]
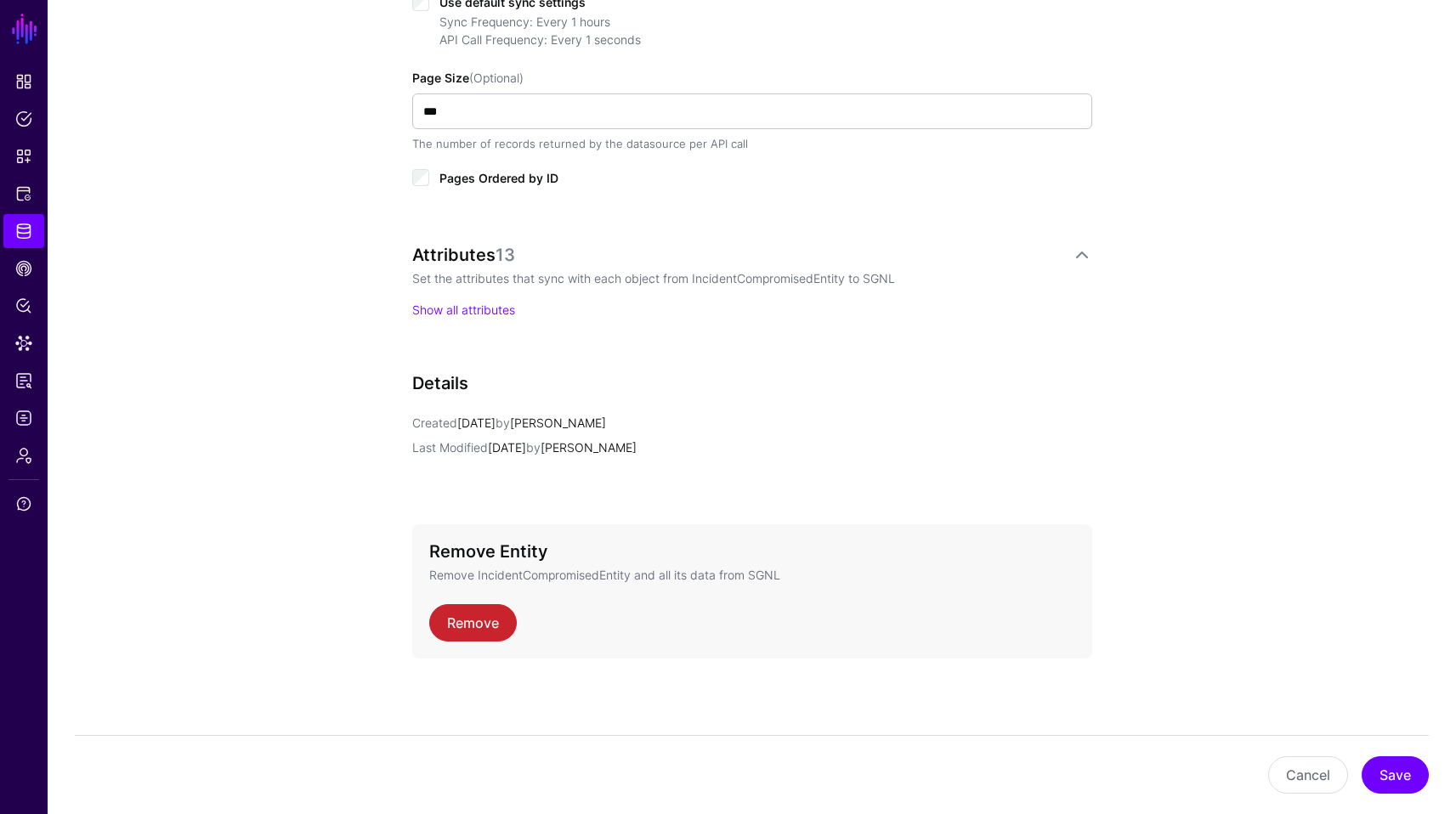
click at [482, 301] on p "Show all attributes" at bounding box center [752, 309] width 680 height 18
click at [476, 301] on p "Show all attributes" at bounding box center [752, 309] width 680 height 18
click at [469, 307] on link "Show all attributes" at bounding box center [464, 309] width 103 height 15
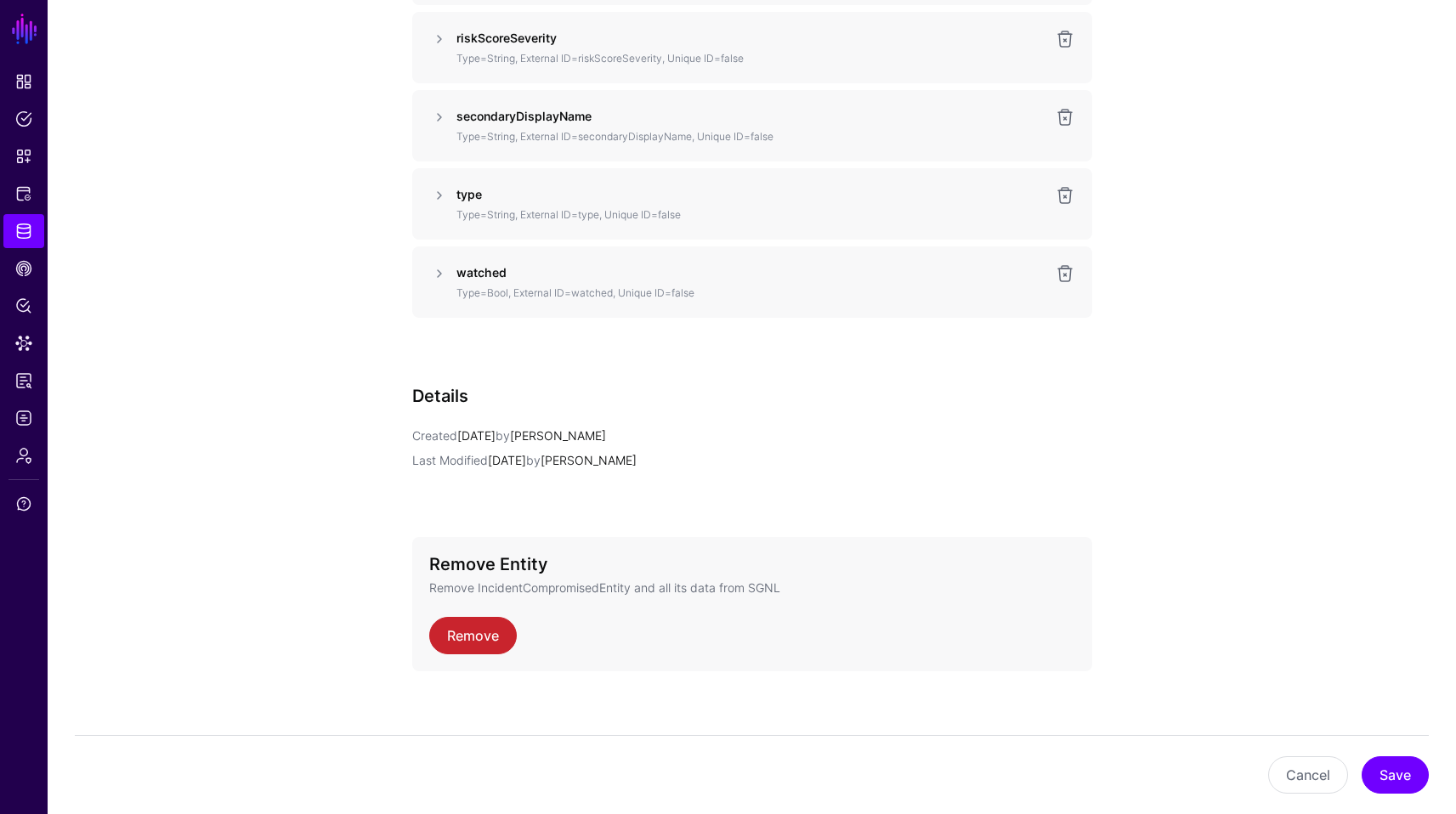
scroll to position [1841, 0]
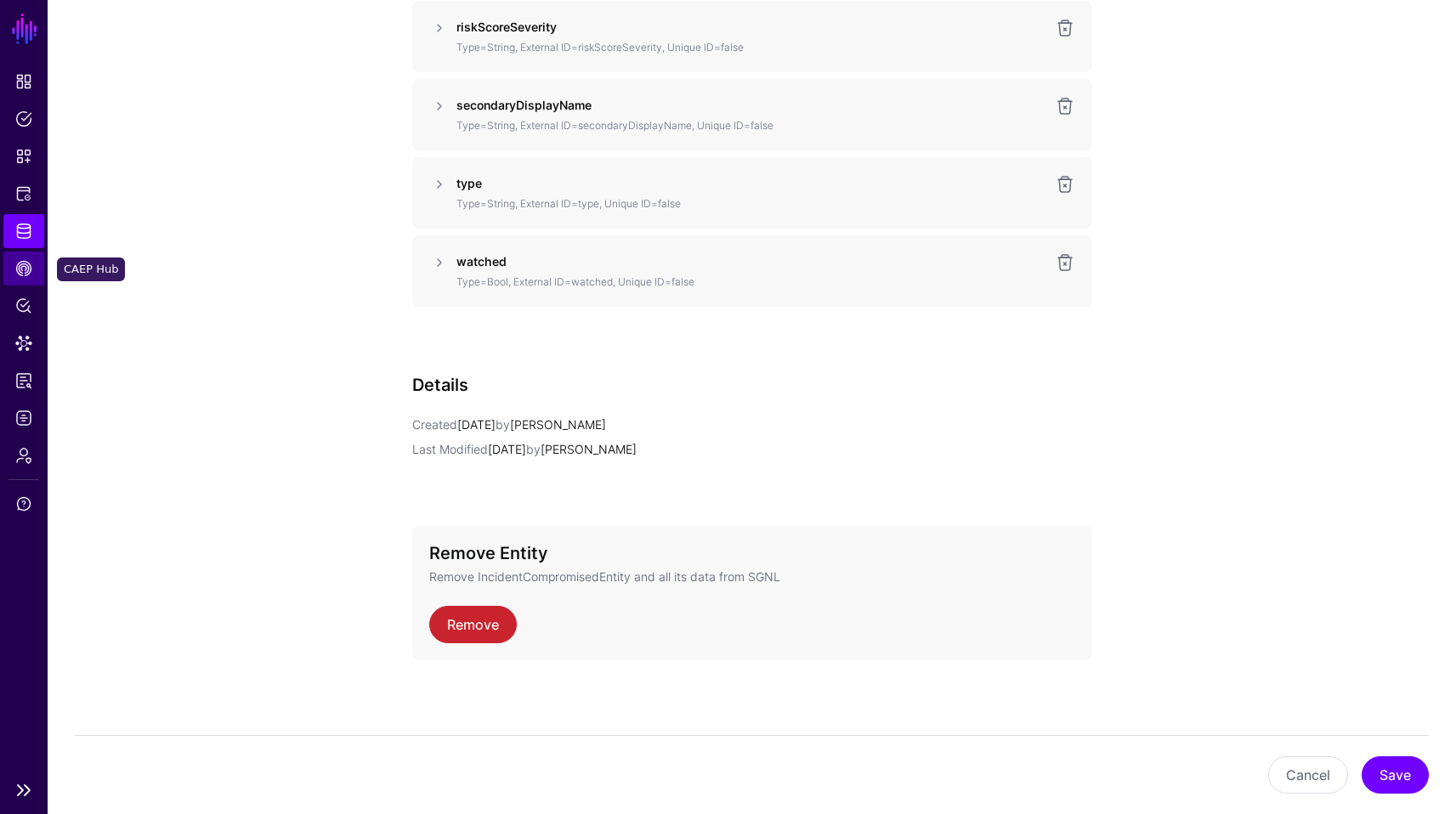
click at [39, 270] on link "CAEP Hub" at bounding box center [23, 269] width 40 height 34
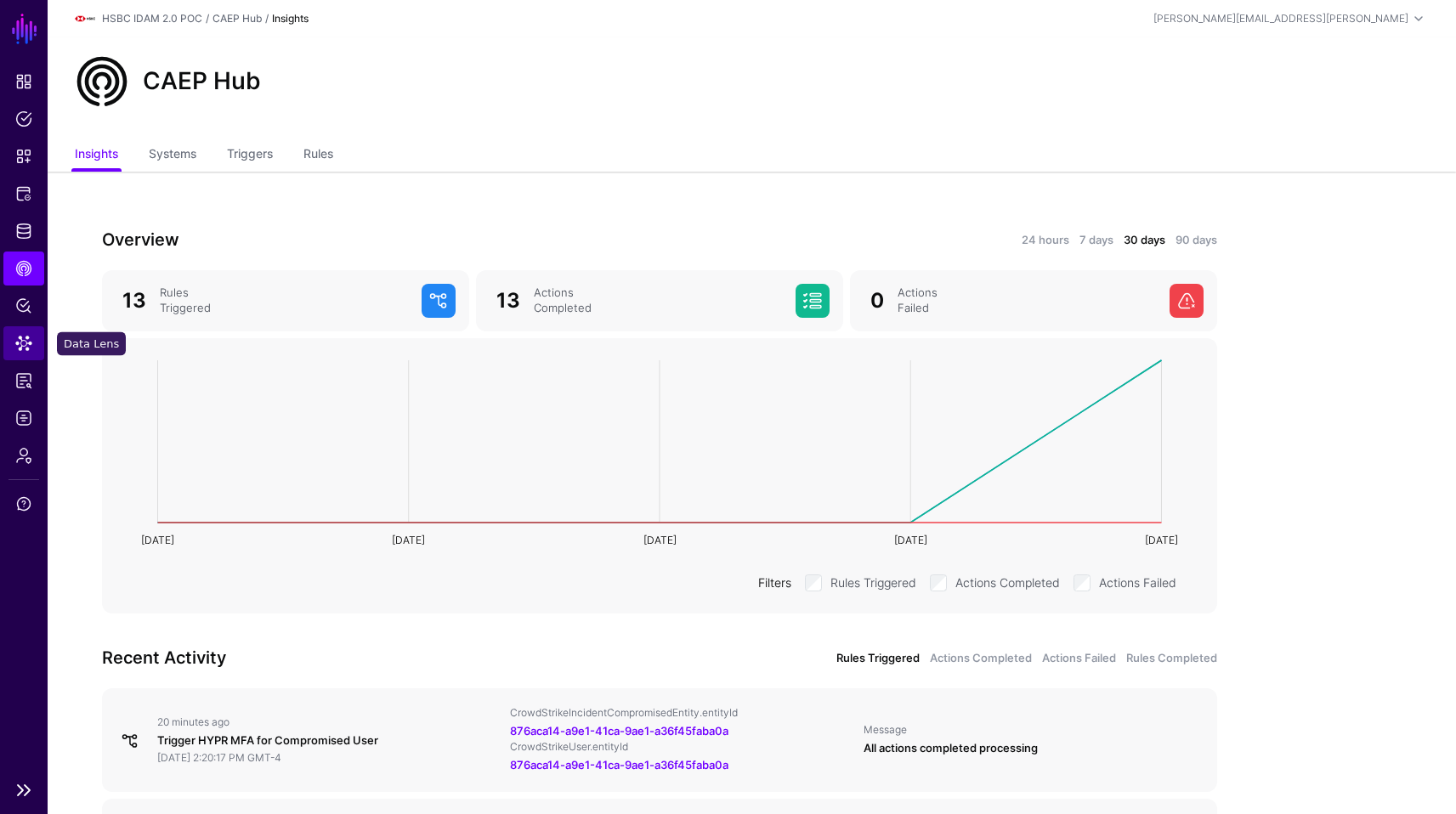
click at [27, 334] on span "Data Lens" at bounding box center [24, 343] width 17 height 17
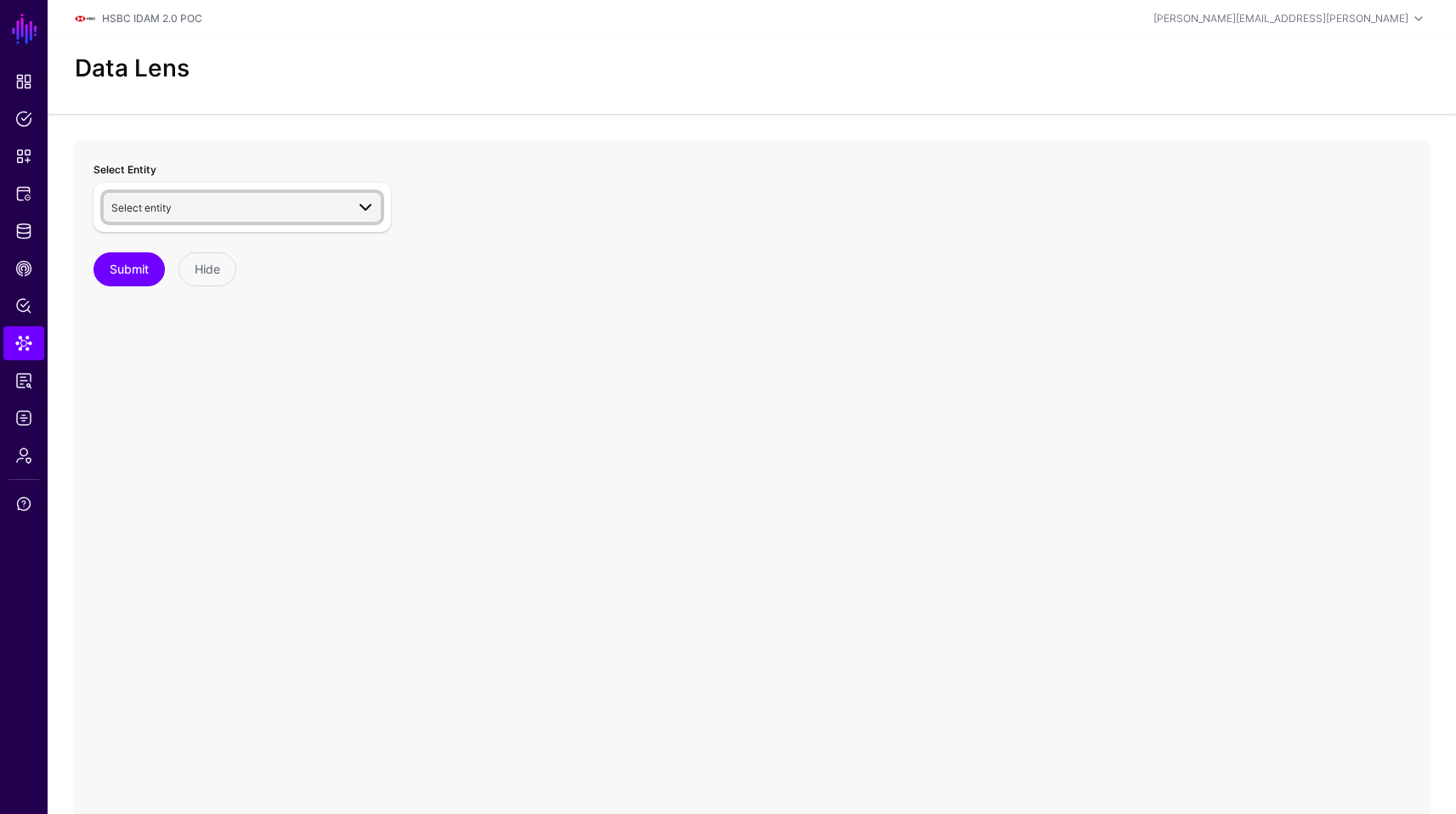
click at [335, 206] on span "Select entity" at bounding box center [228, 207] width 234 height 19
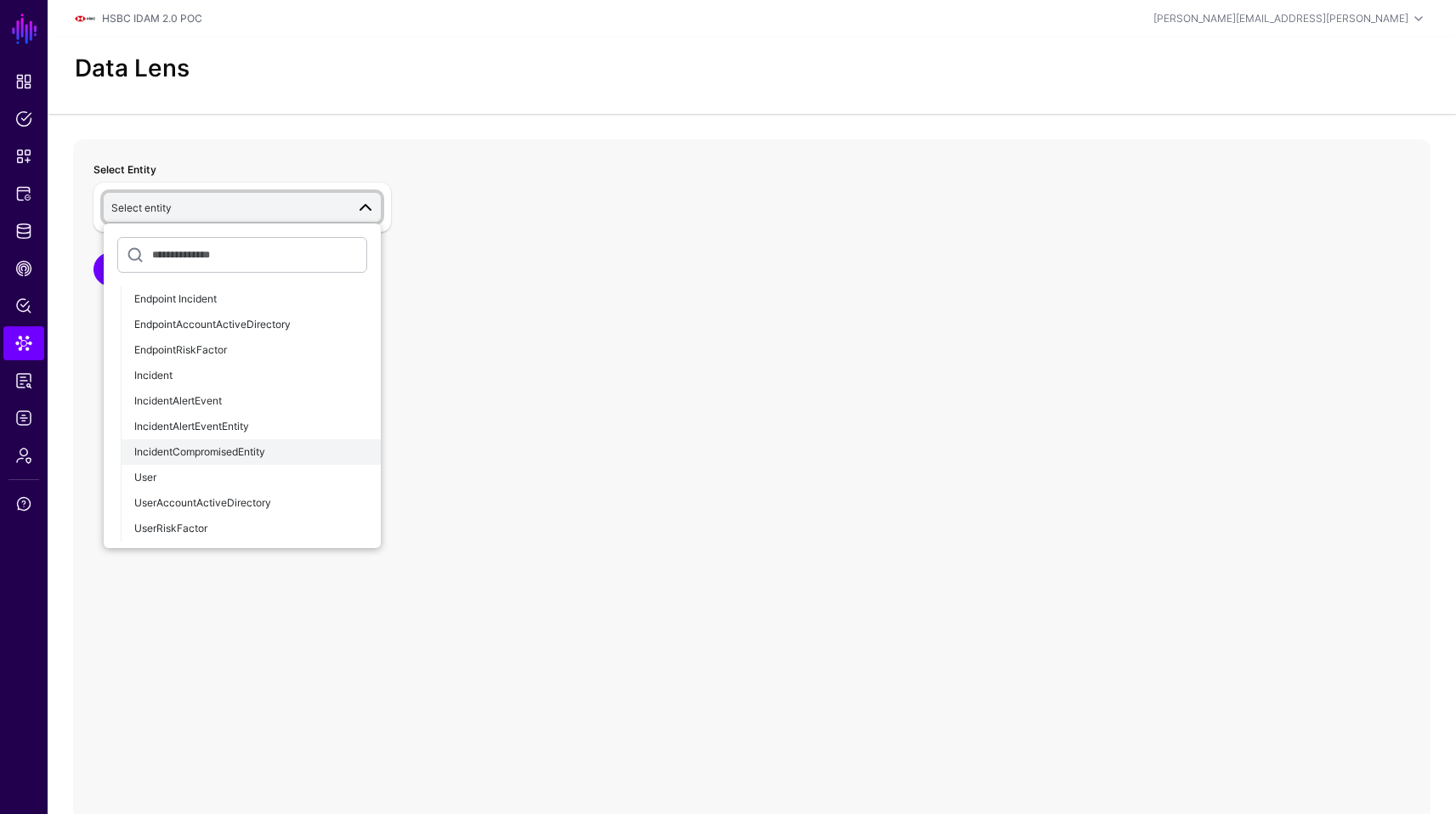
click at [257, 452] on span "IncidentCompromisedEntity" at bounding box center [200, 451] width 131 height 13
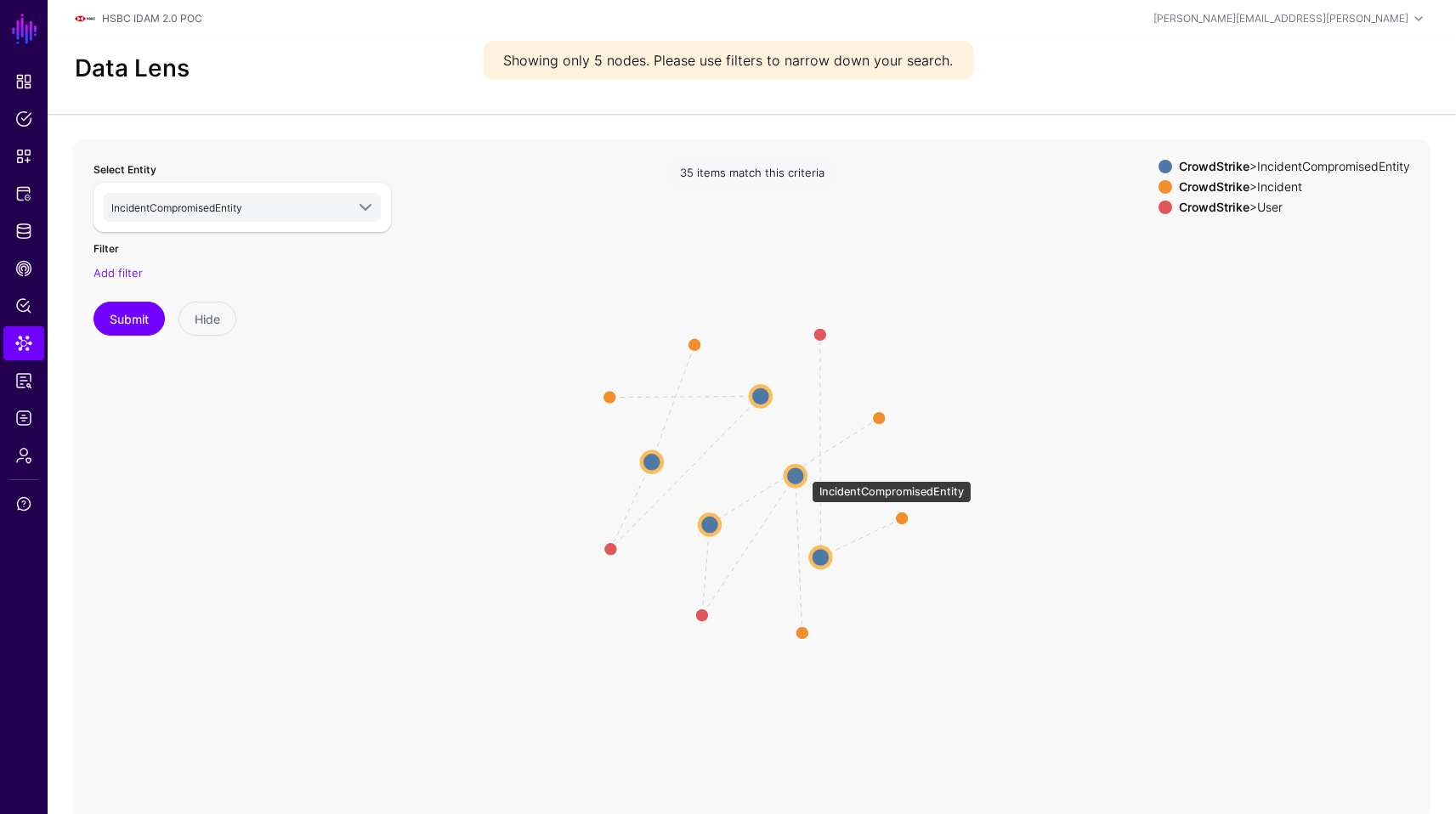
click at [803, 473] on circle at bounding box center [796, 476] width 21 height 21
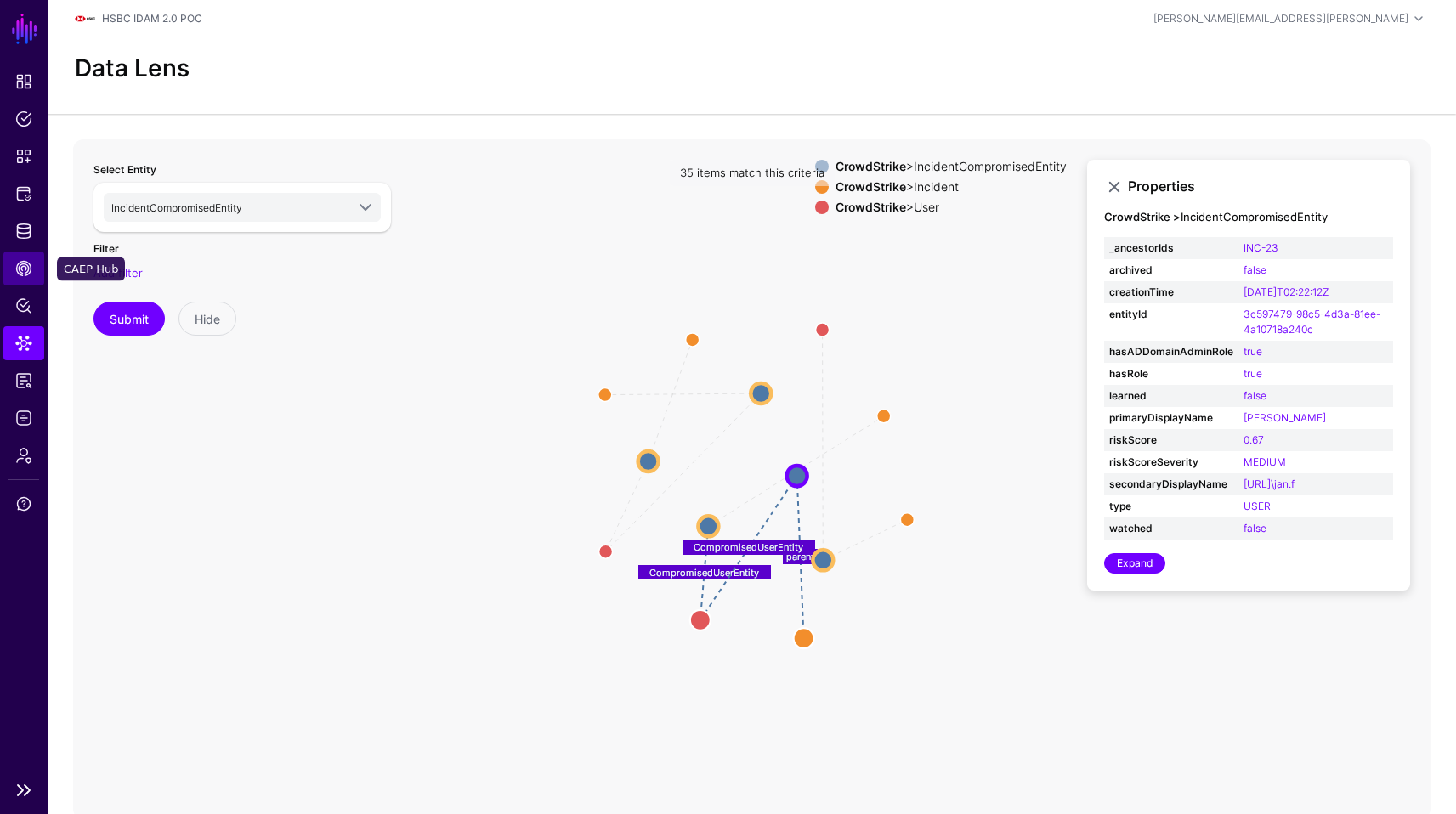
click at [27, 272] on span "CAEP Hub" at bounding box center [24, 268] width 17 height 17
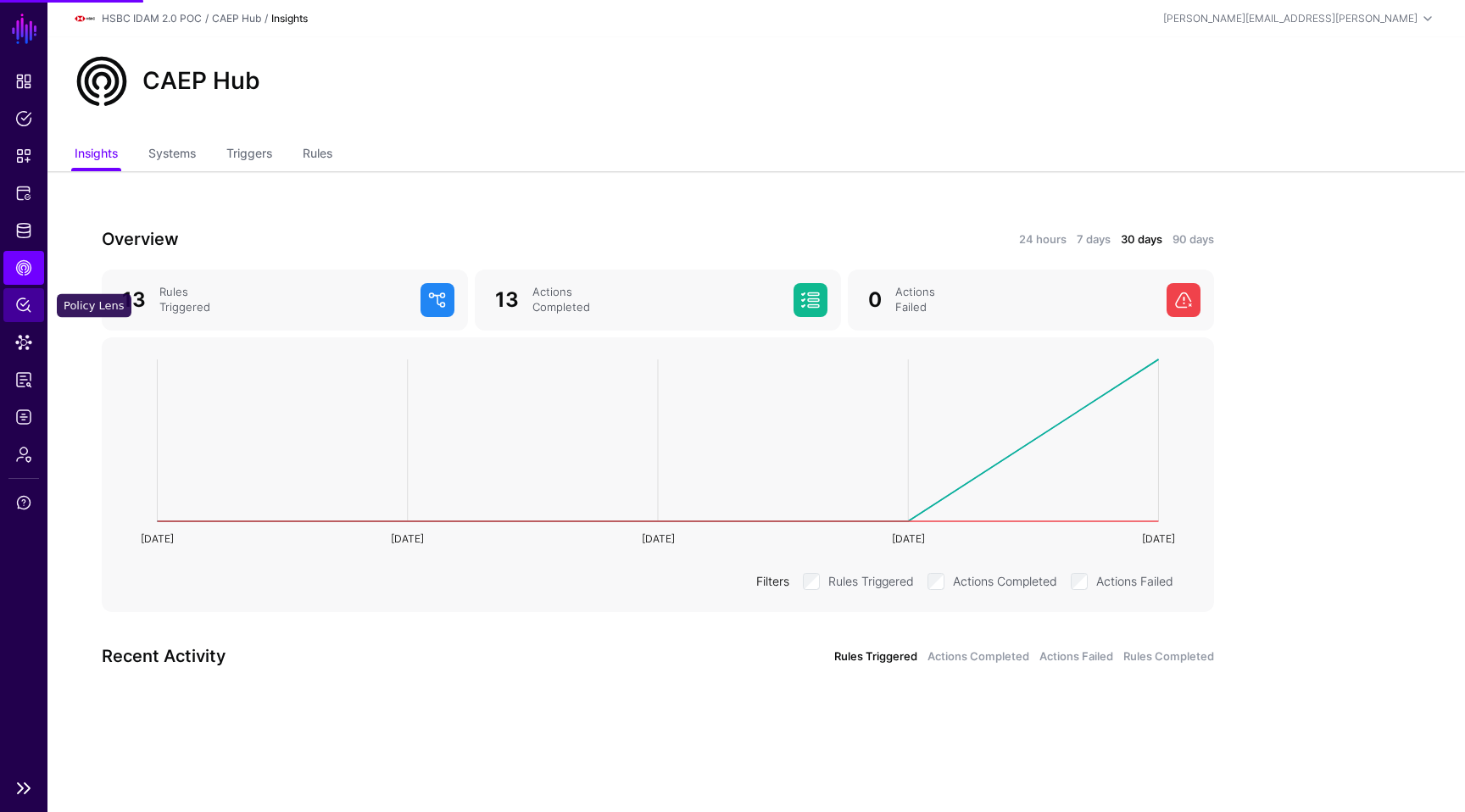
click at [21, 299] on span "Policy Lens" at bounding box center [24, 305] width 17 height 17
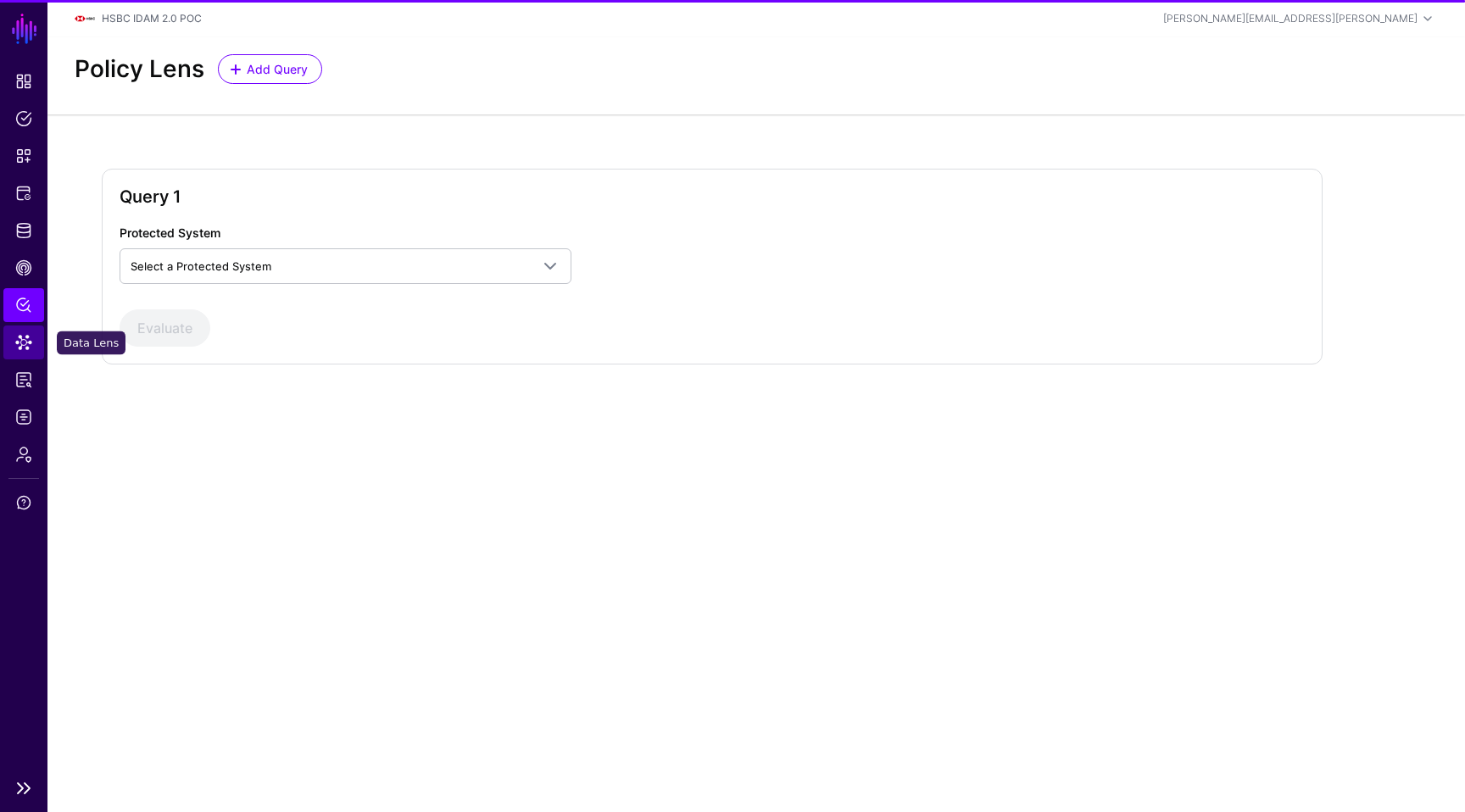
click at [14, 329] on link "Data Lens" at bounding box center [23, 343] width 40 height 34
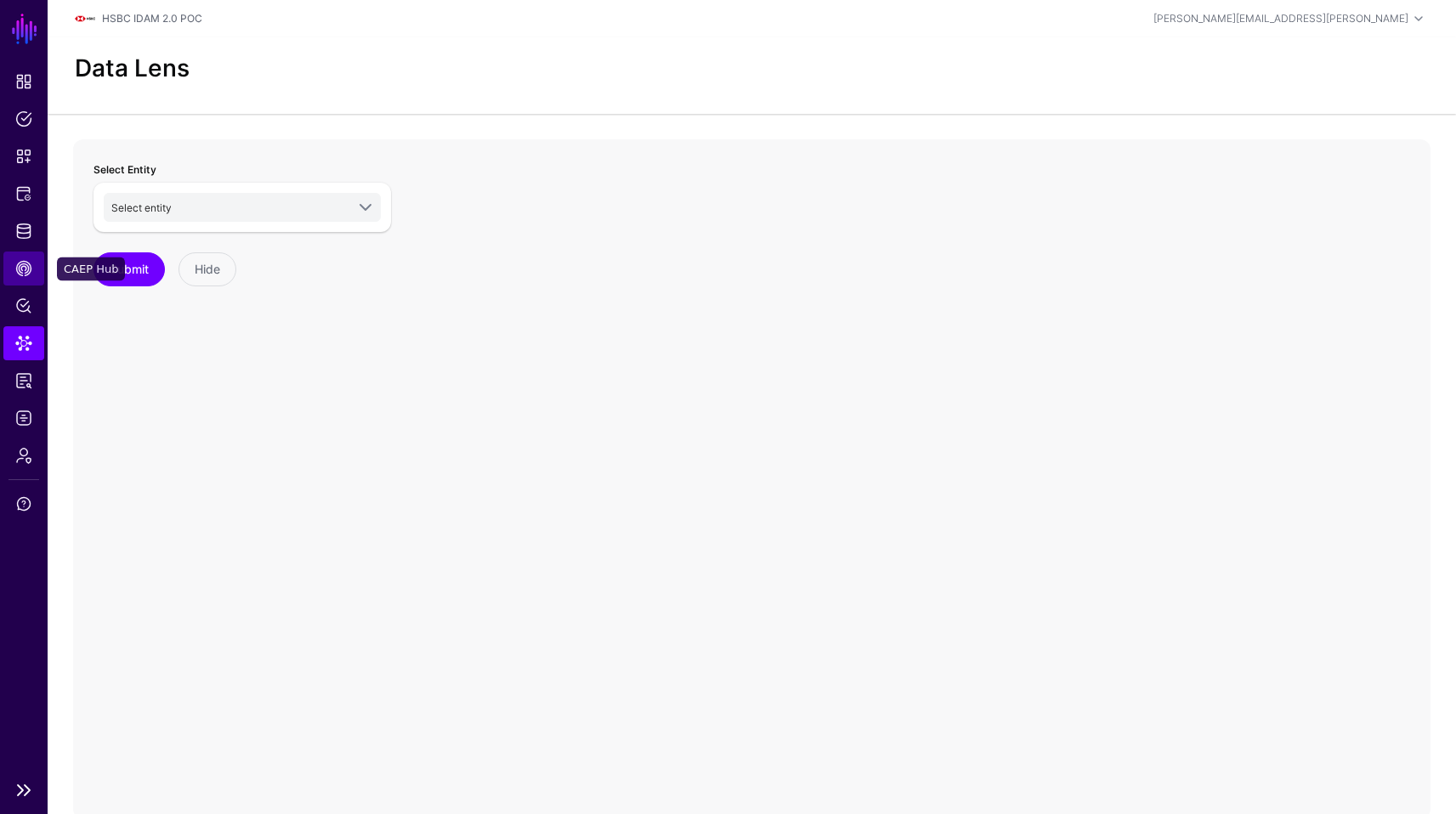
click at [21, 275] on span "CAEP Hub" at bounding box center [24, 268] width 17 height 17
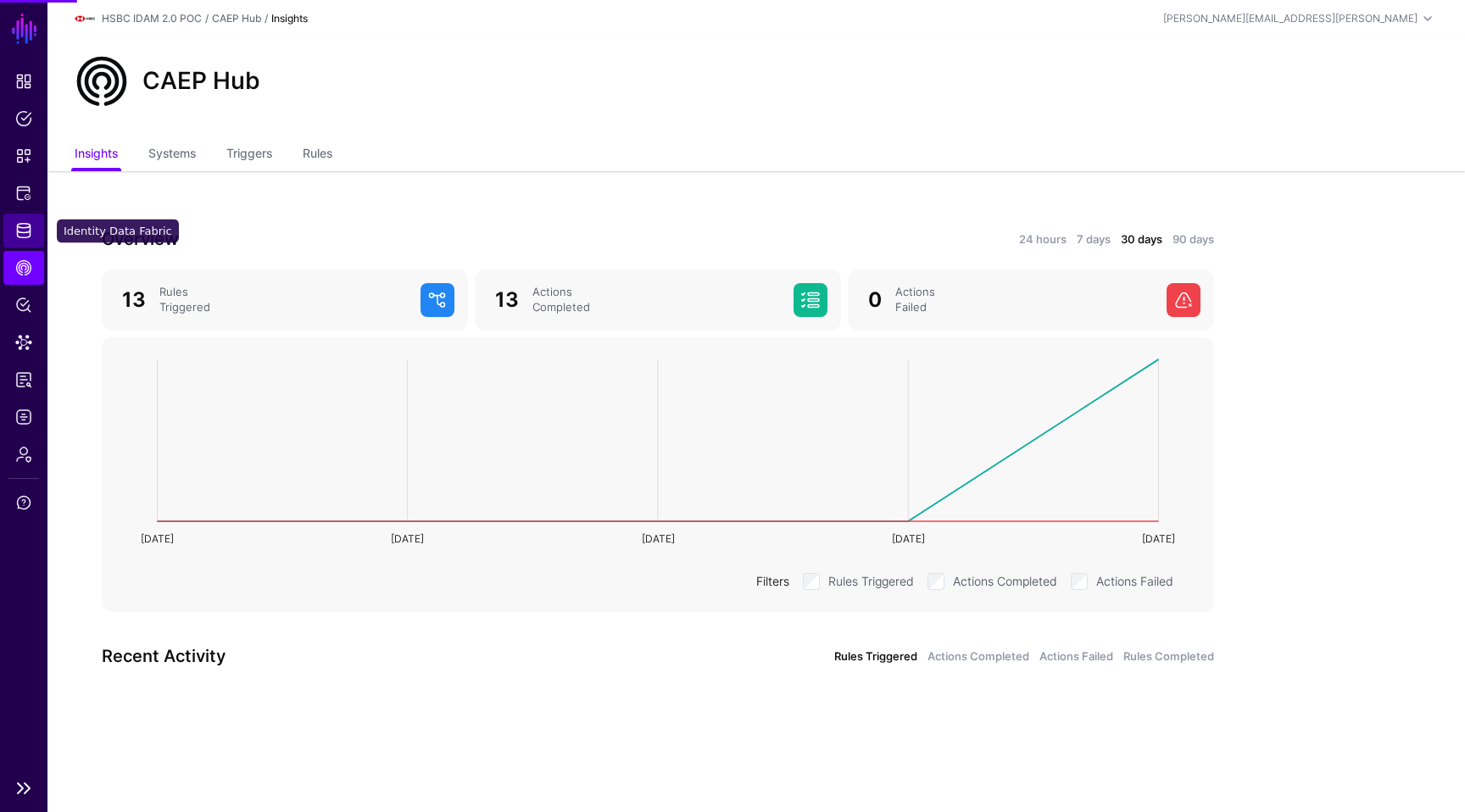
click at [28, 222] on span "Identity Data Fabric" at bounding box center [24, 231] width 17 height 17
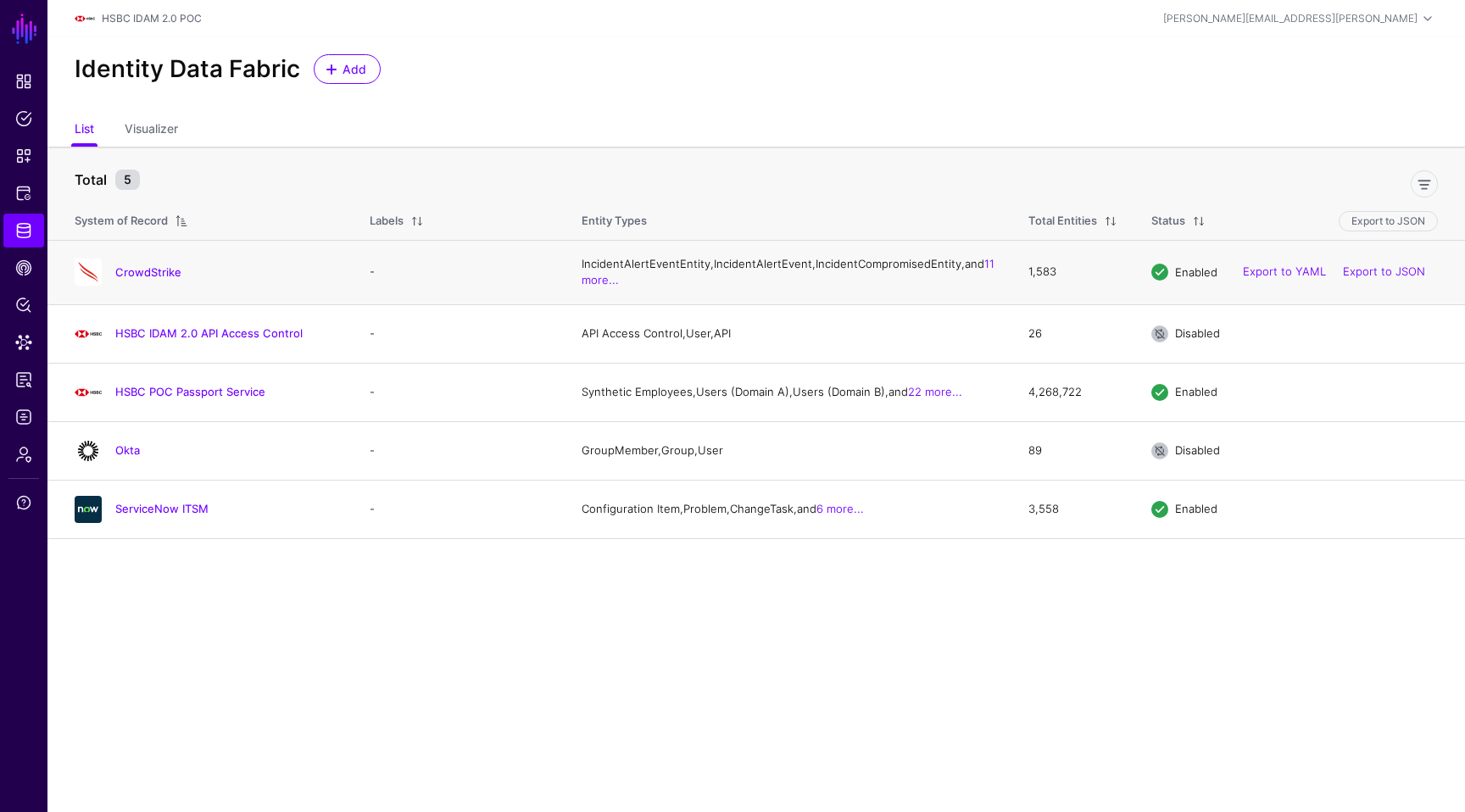
click at [149, 280] on h4 "CrowdStrike" at bounding box center [225, 272] width 220 height 15
click at [153, 279] on link "CrowdStrike" at bounding box center [148, 272] width 66 height 14
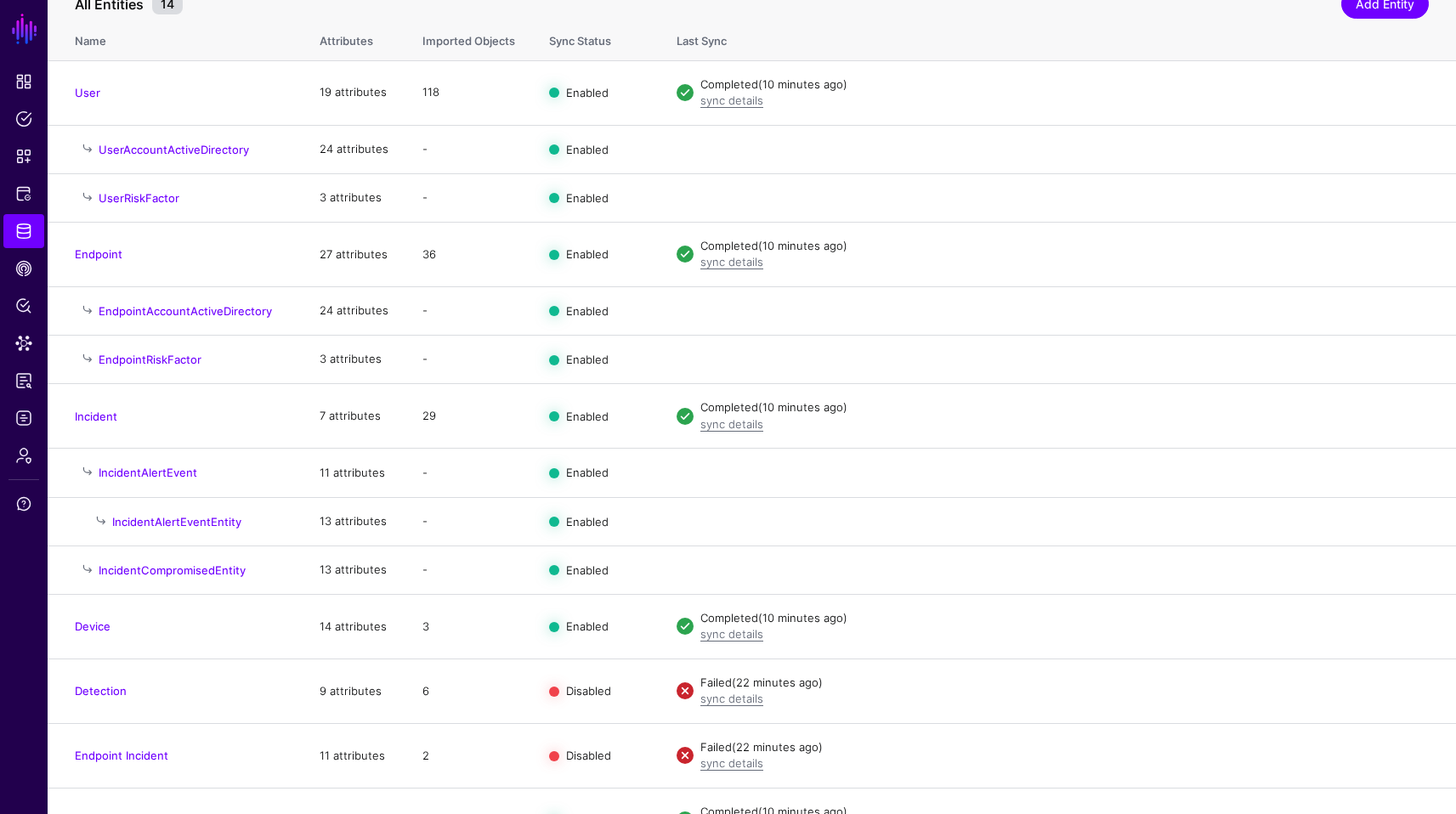
scroll to position [239, 0]
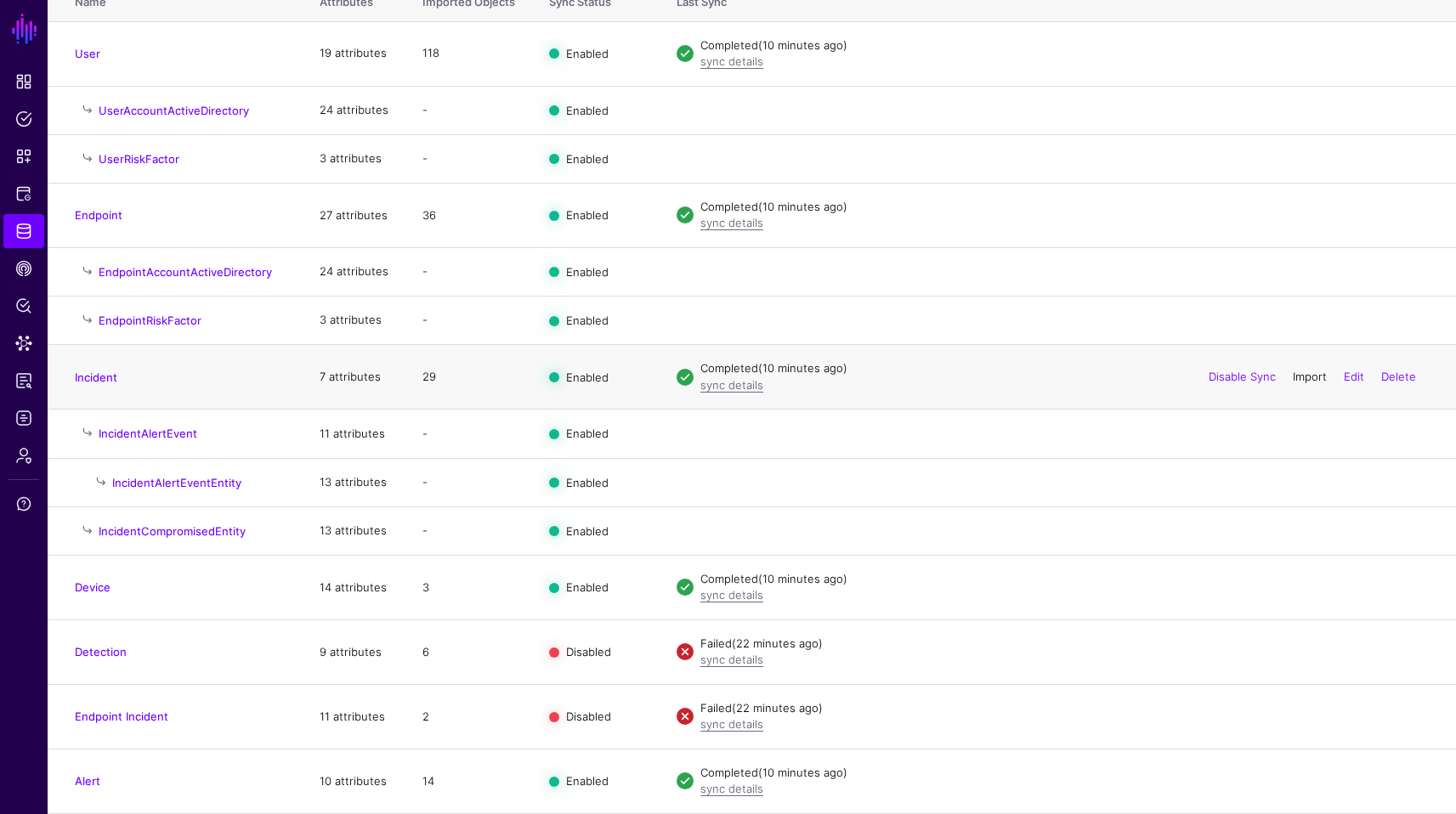
click at [1312, 379] on link "Import" at bounding box center [1310, 376] width 34 height 14
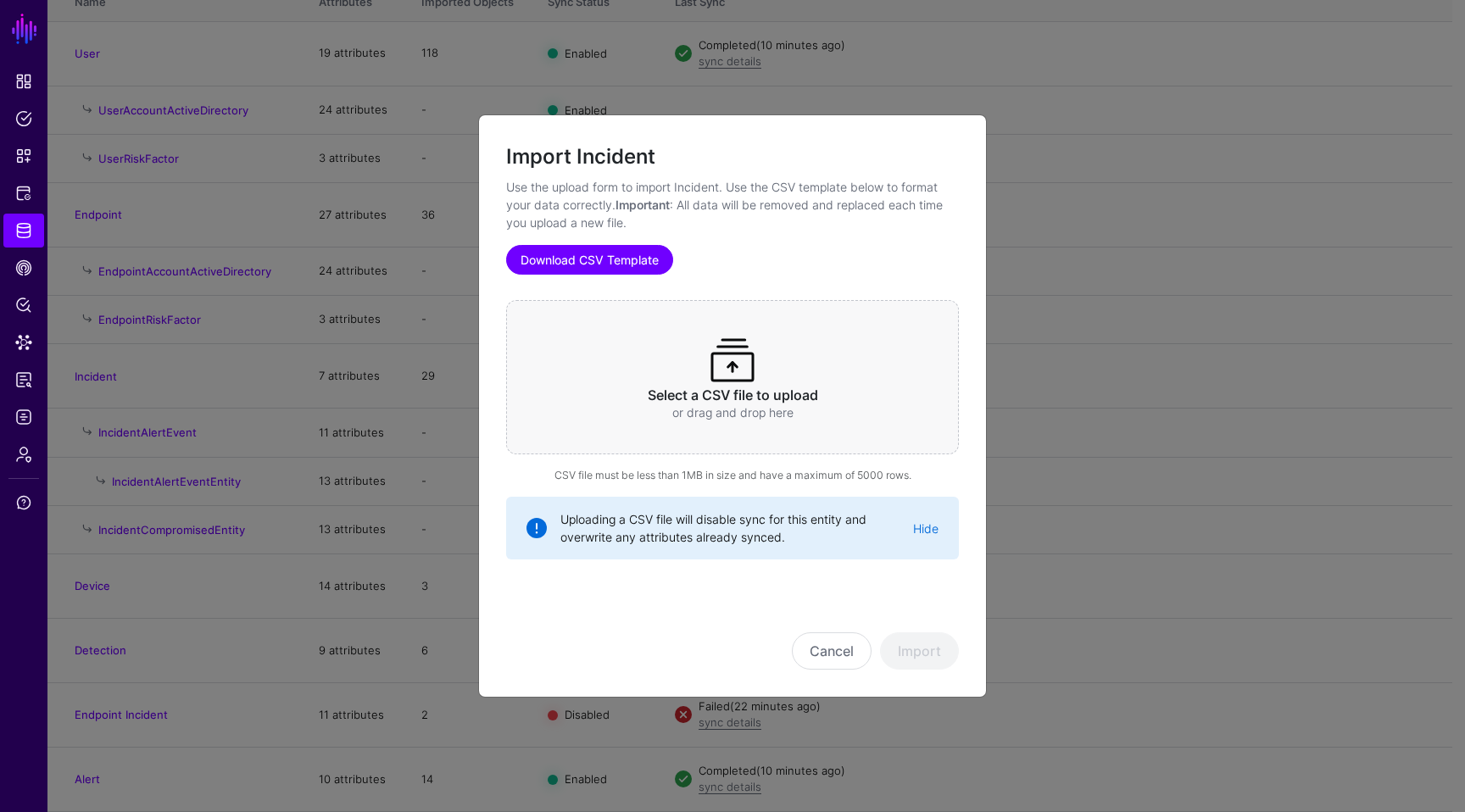
click at [630, 263] on link "Download CSV Template" at bounding box center [589, 260] width 167 height 30
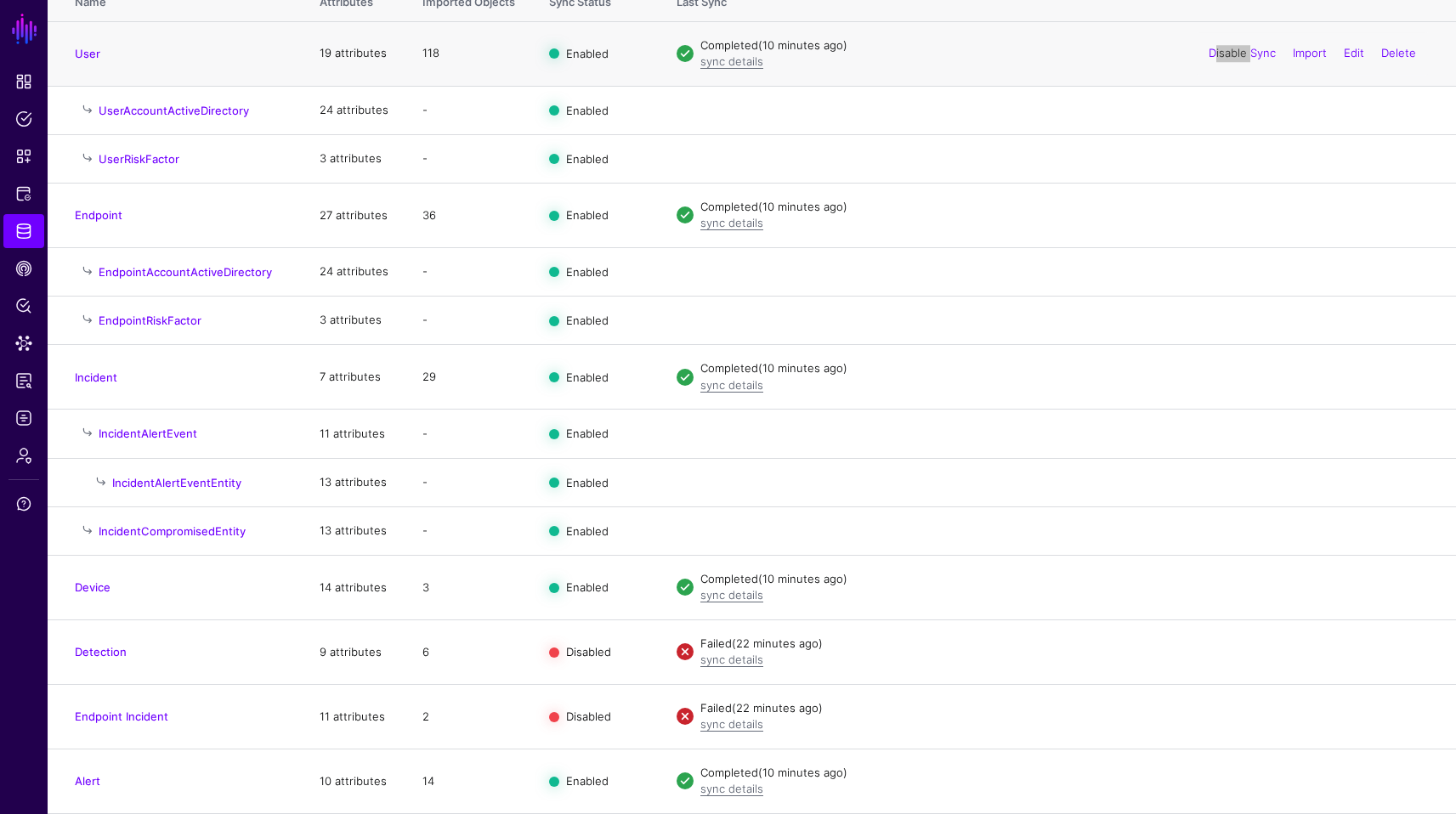
click at [1212, 36] on div "Disable Sync Import Edit Delete" at bounding box center [1312, 53] width 233 height 42
click at [1242, 373] on link "Disable Sync" at bounding box center [1243, 376] width 67 height 14
click at [21, 232] on span "Identity Data Fabric" at bounding box center [24, 231] width 17 height 17
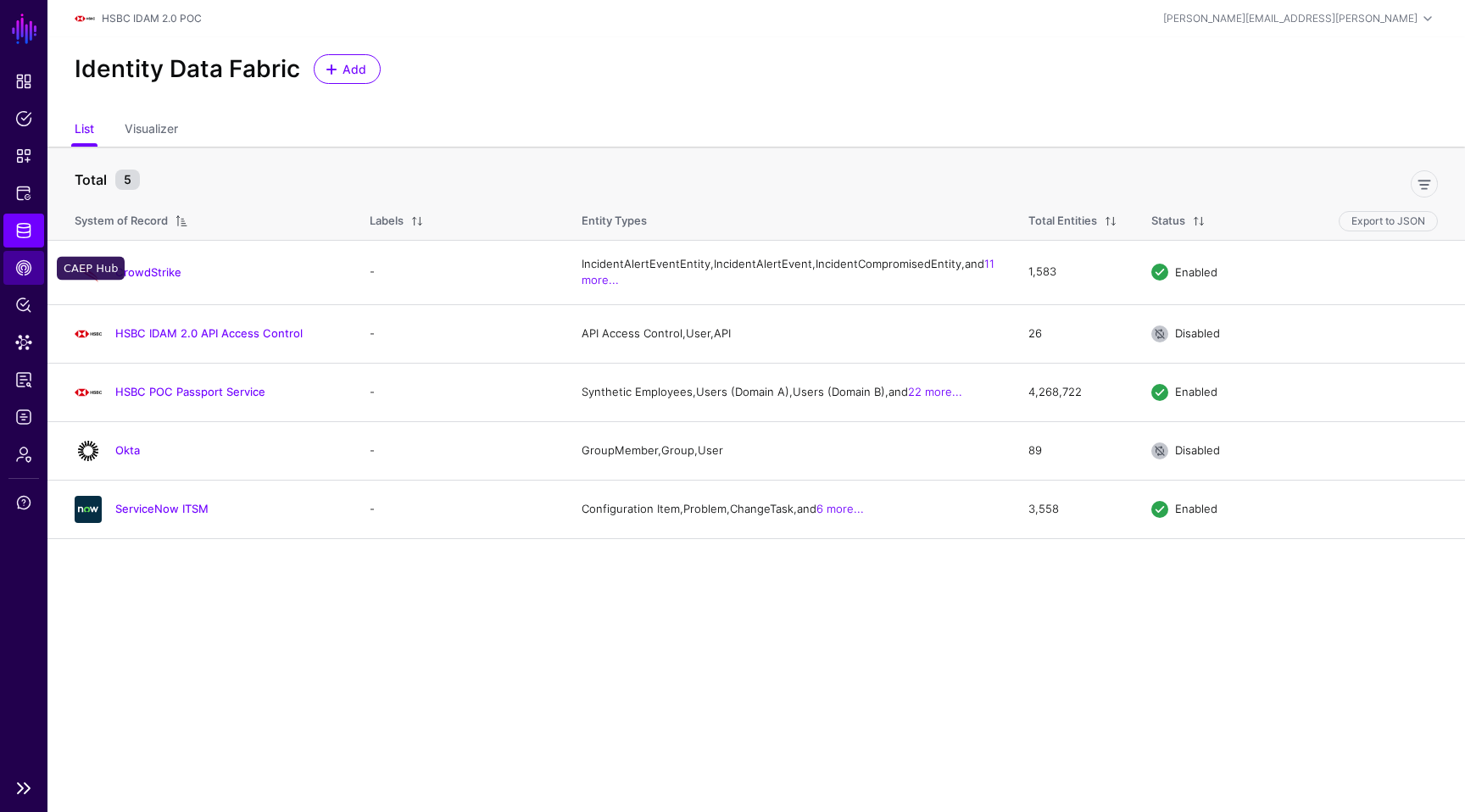
click at [27, 262] on span "CAEP Hub" at bounding box center [24, 268] width 17 height 17
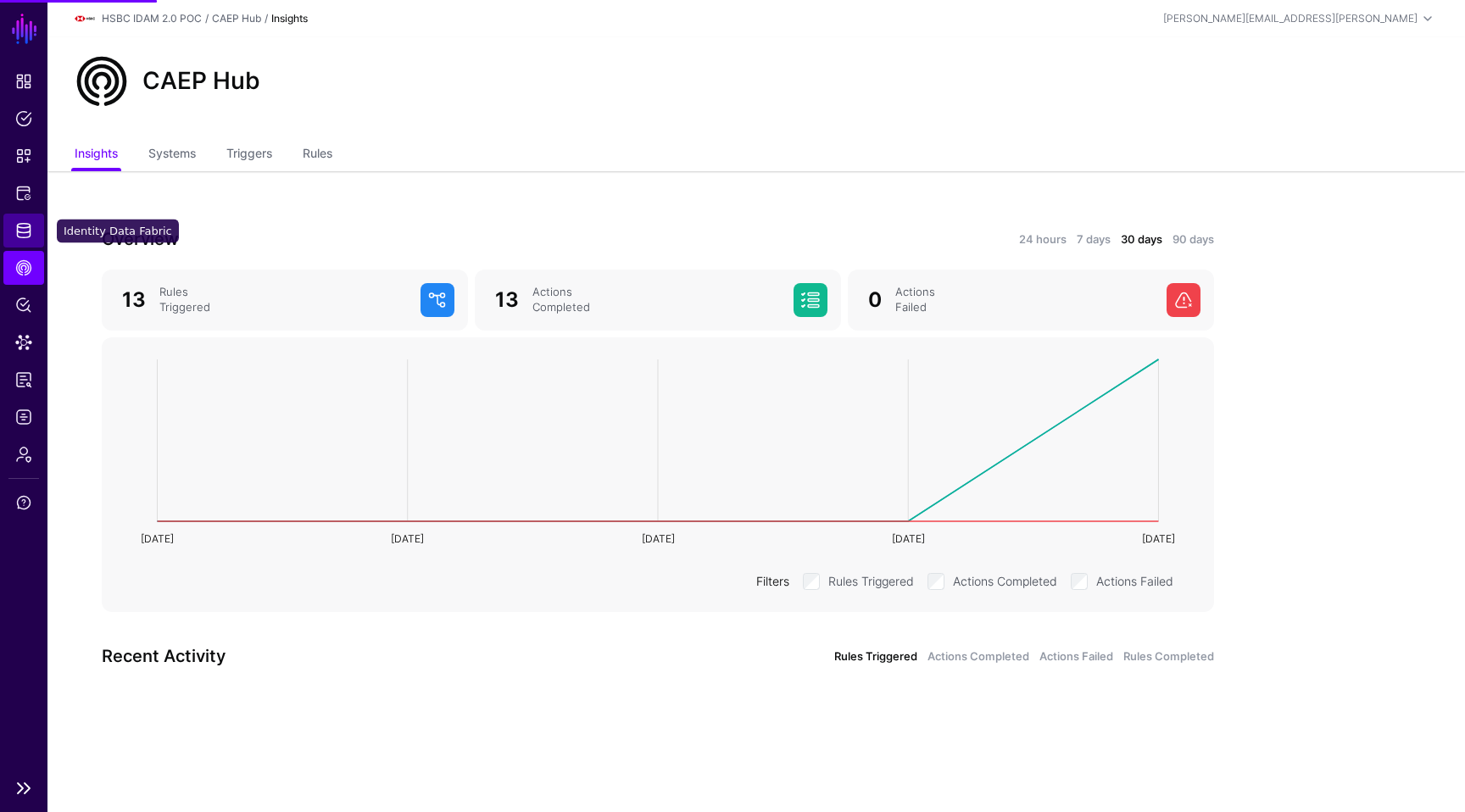
click at [26, 228] on span "Identity Data Fabric" at bounding box center [24, 231] width 17 height 17
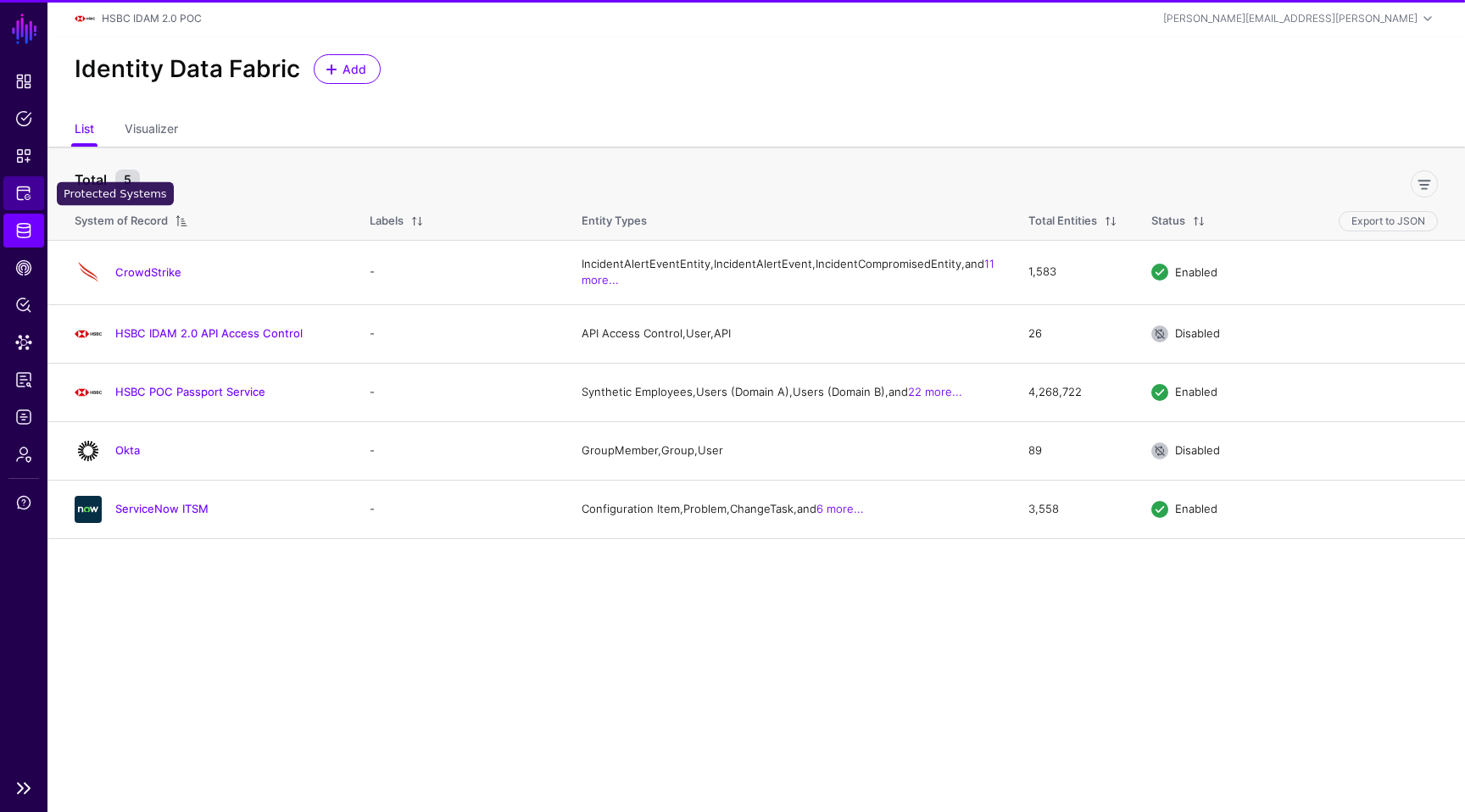
click at [25, 192] on span "Protected Systems" at bounding box center [24, 193] width 17 height 17
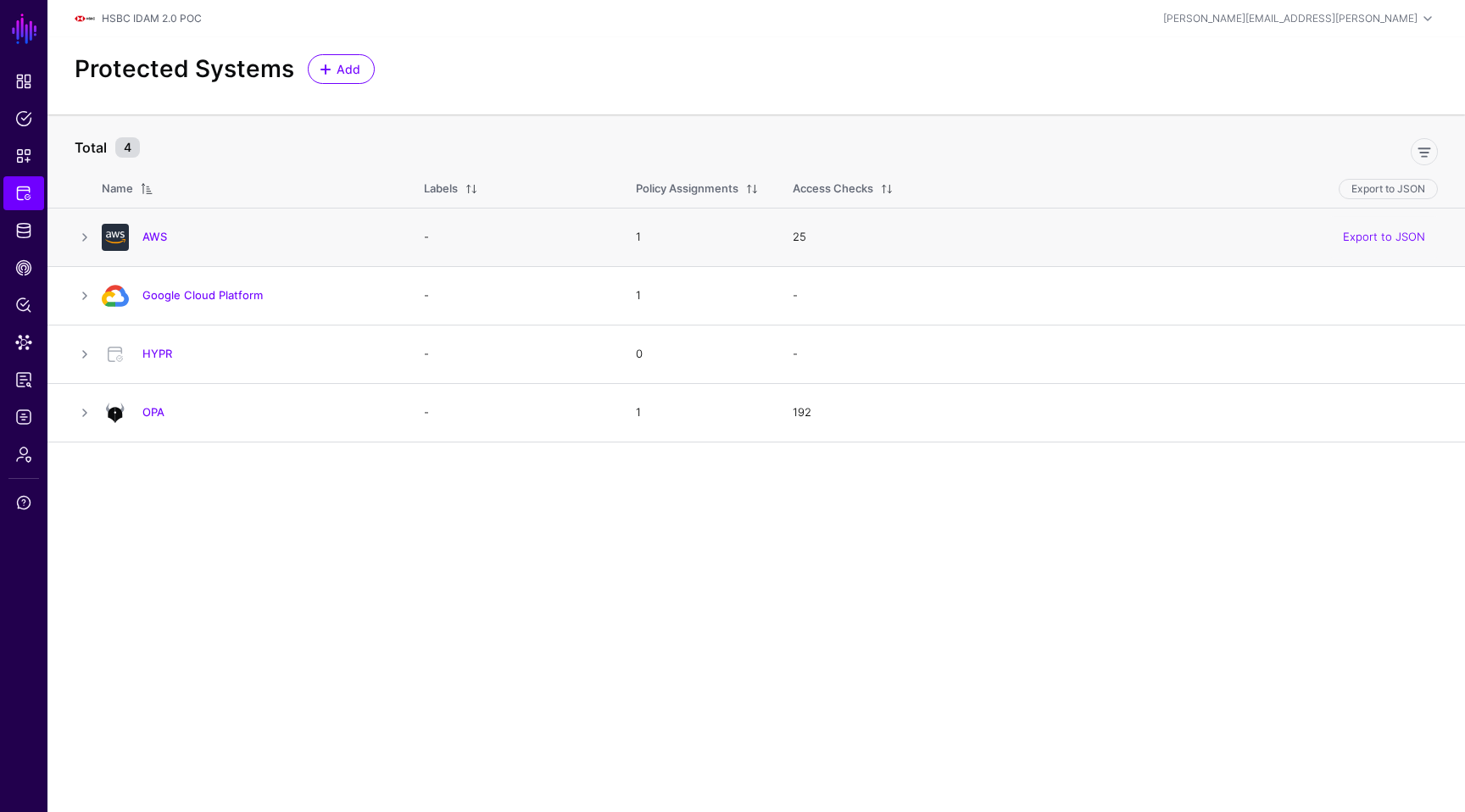
click at [55, 259] on td at bounding box center [74, 237] width 54 height 58
click at [20, 340] on span "Data Lens" at bounding box center [24, 342] width 17 height 17
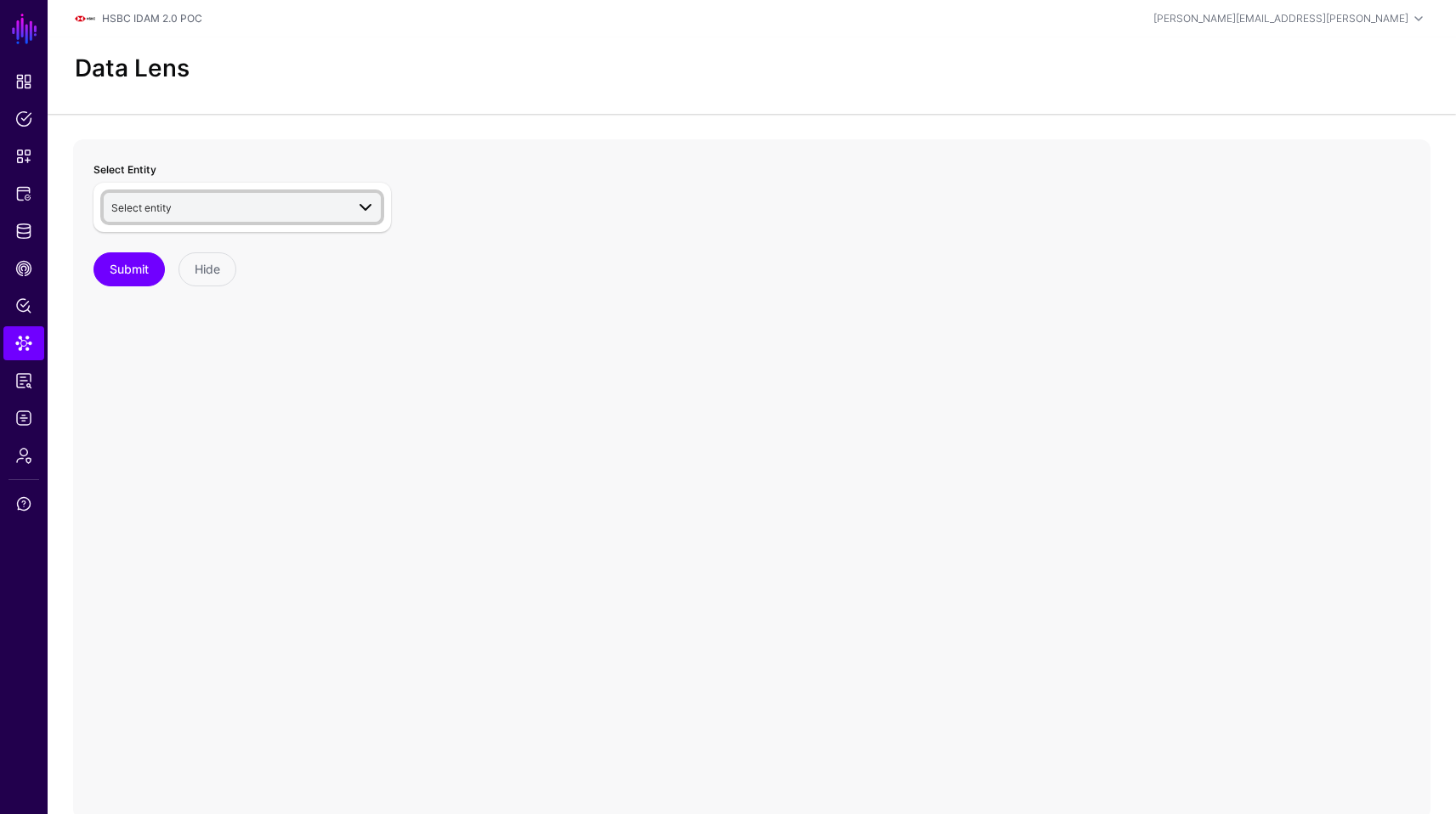
click at [259, 217] on link "Select entity" at bounding box center [243, 207] width 277 height 29
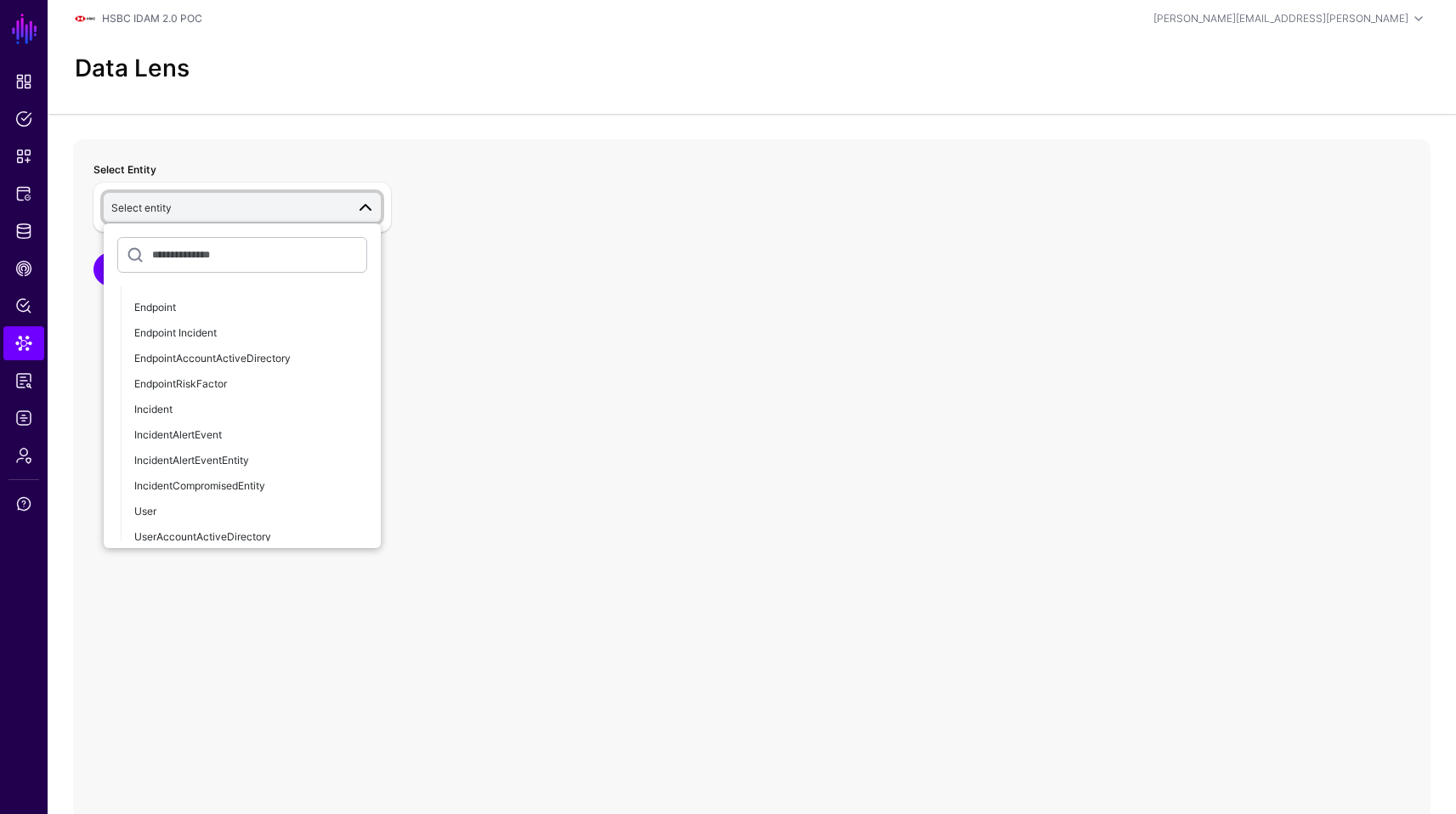
scroll to position [1291, 0]
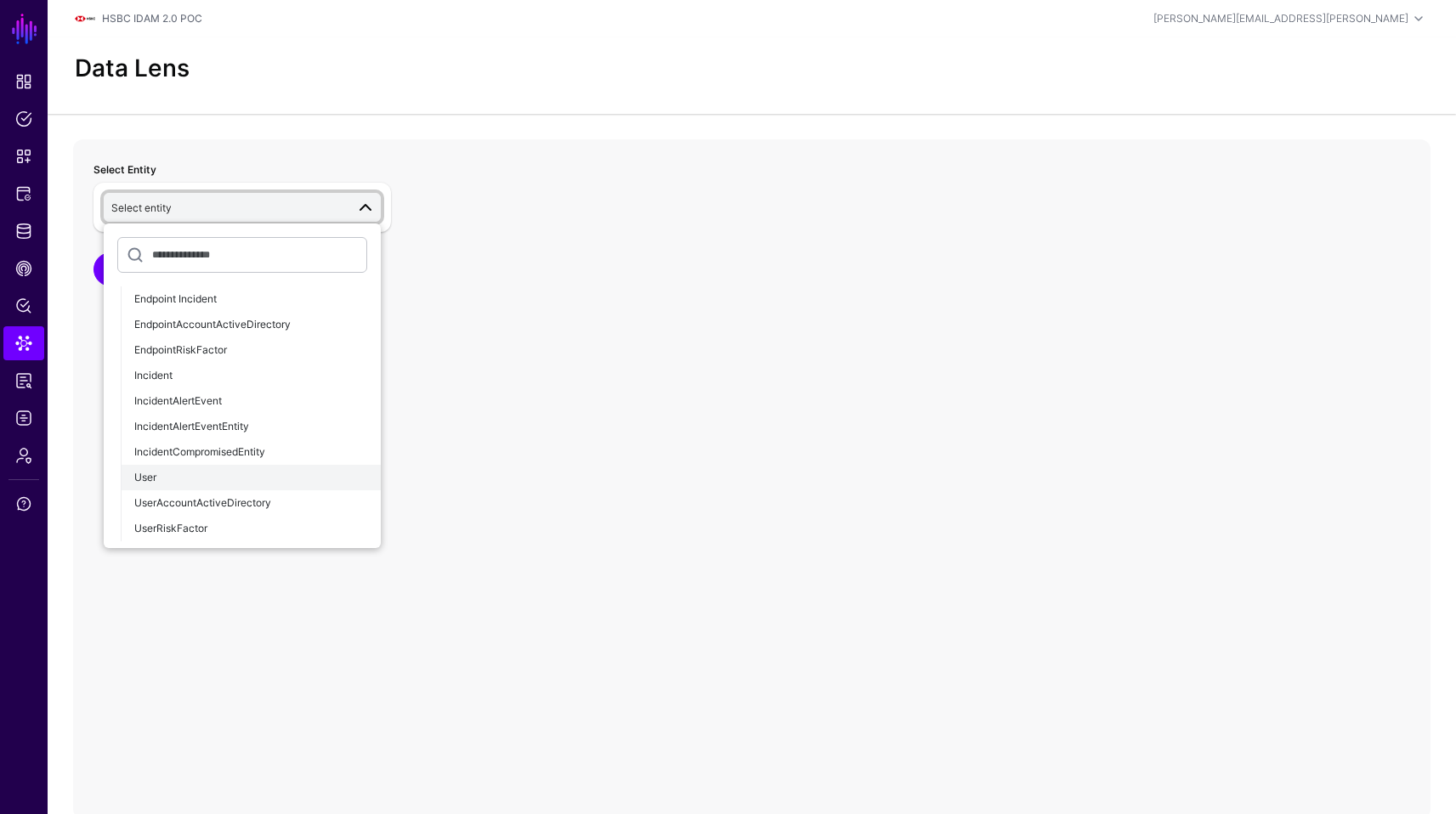
click at [297, 487] on button "User" at bounding box center [250, 478] width 260 height 26
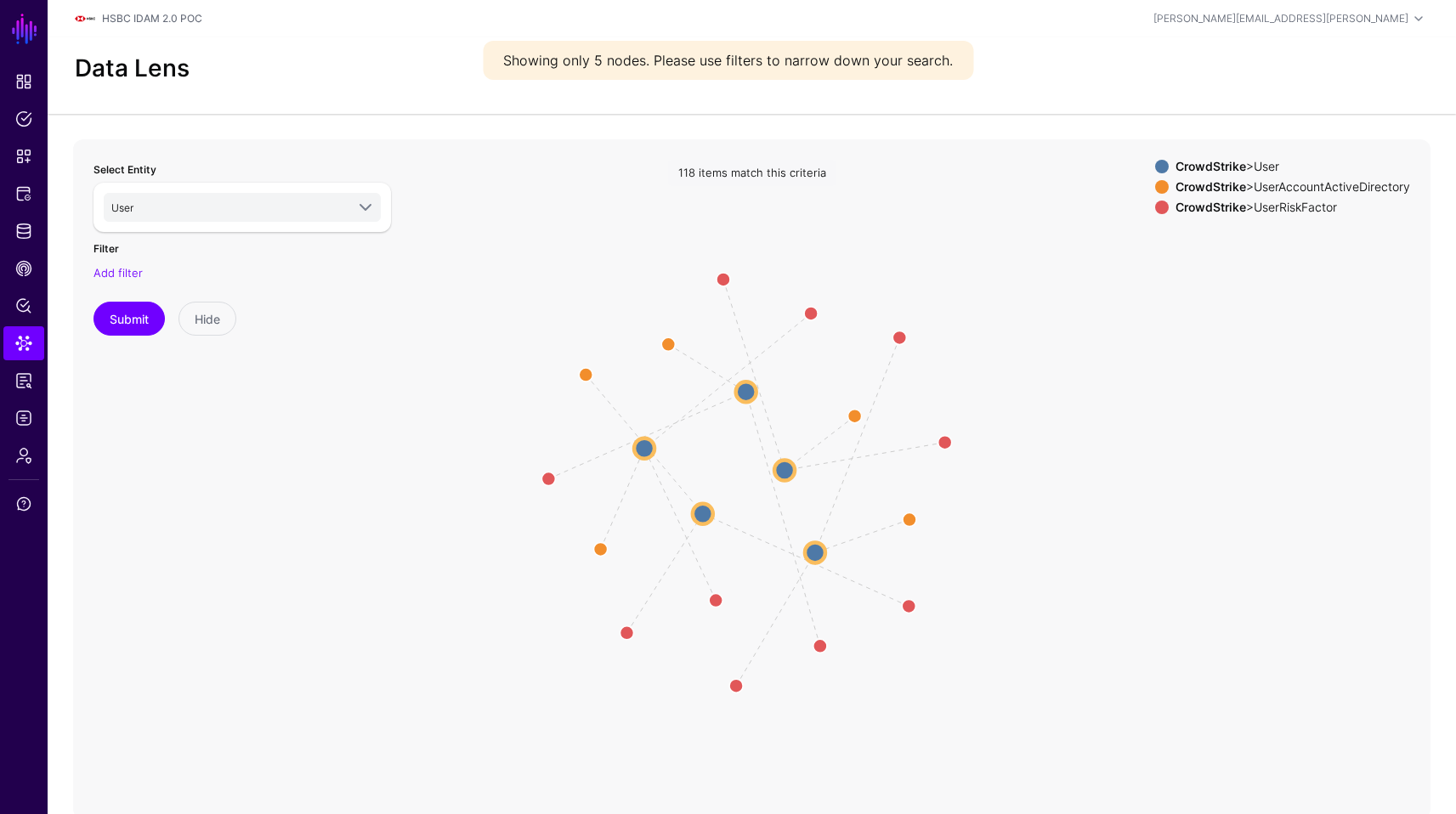
click at [750, 392] on circle at bounding box center [746, 392] width 21 height 21
click at [750, 392] on circle at bounding box center [745, 389] width 21 height 21
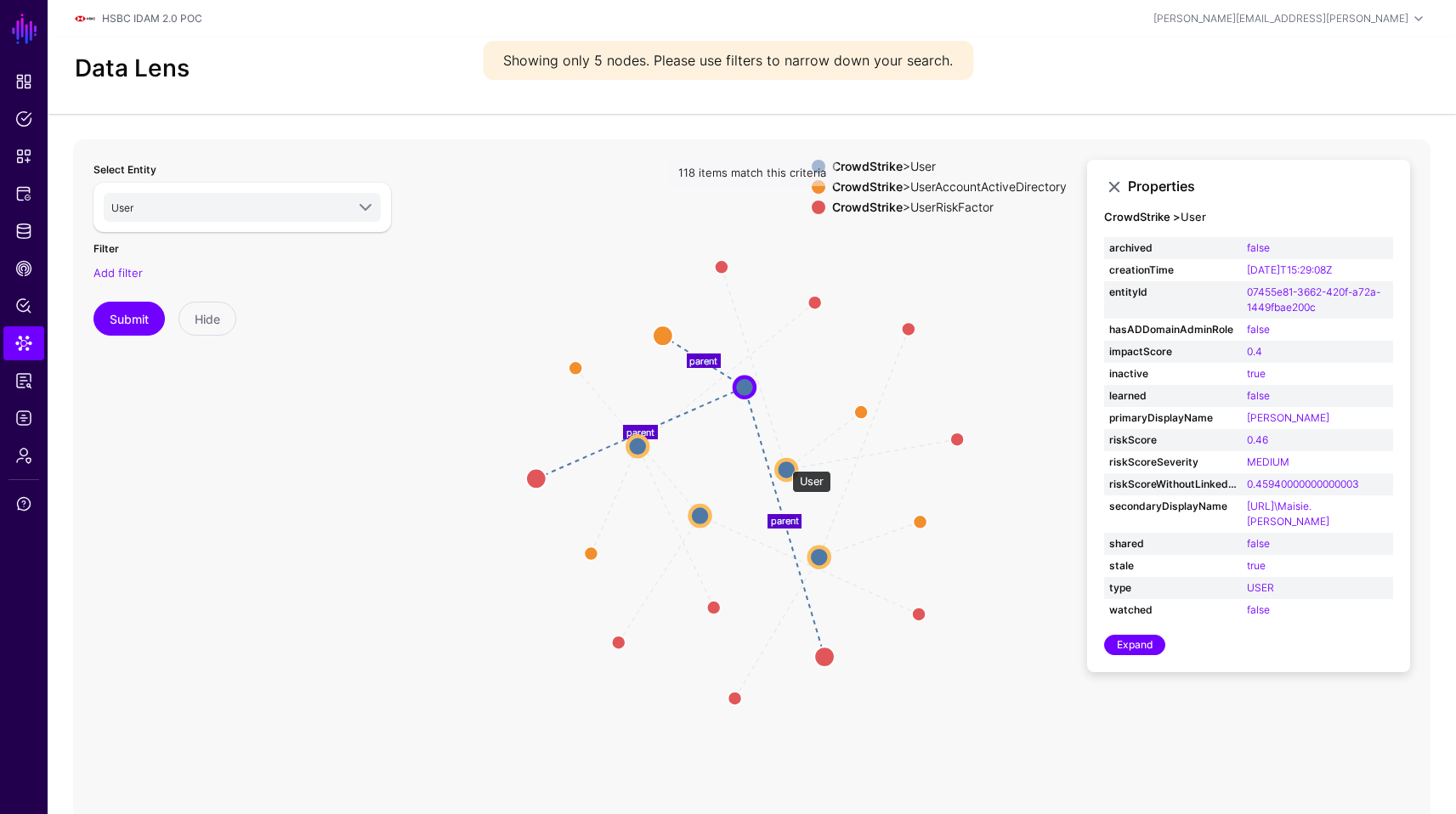
click at [783, 462] on circle at bounding box center [786, 470] width 21 height 21
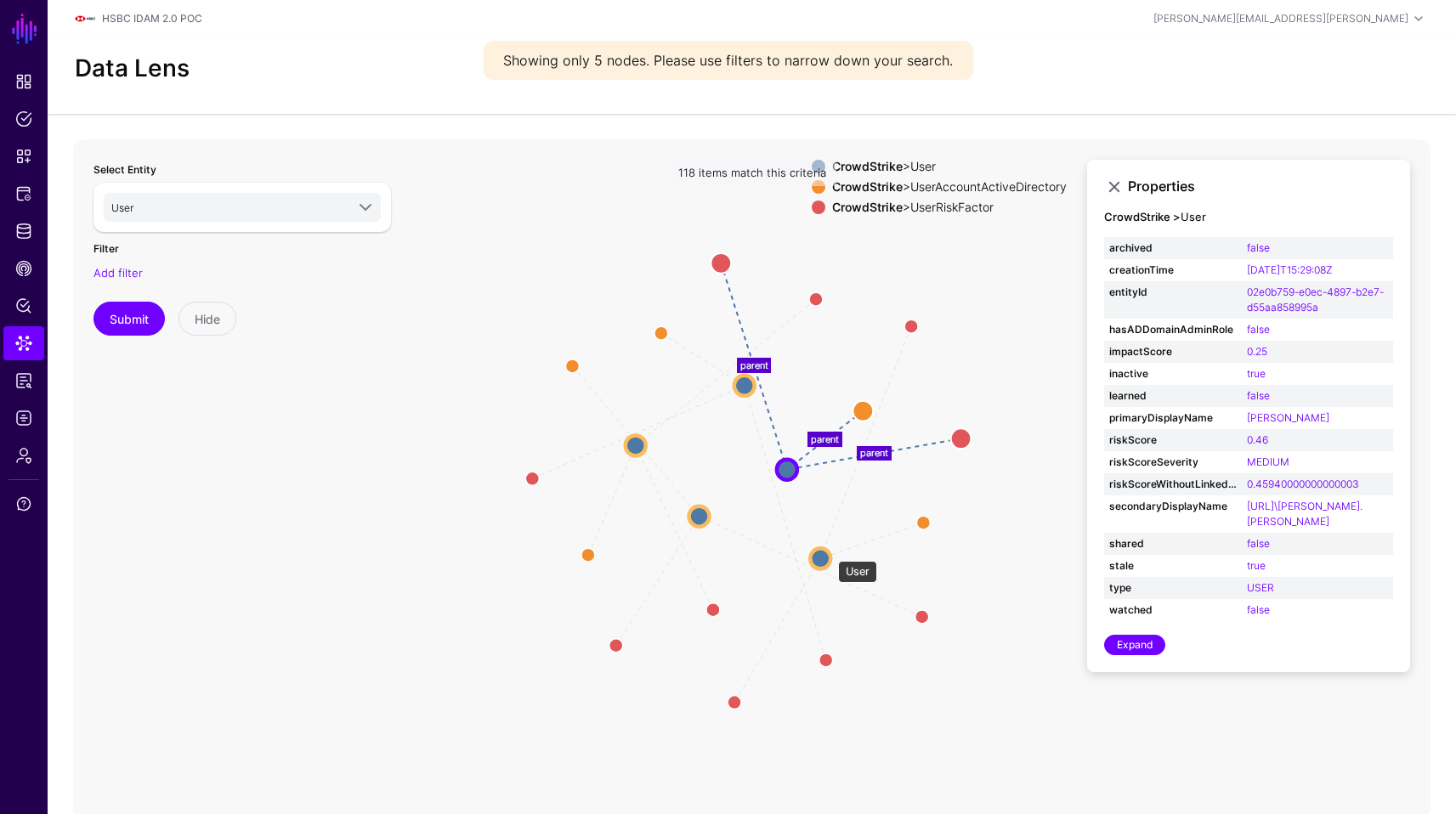
click at [831, 552] on circle at bounding box center [820, 559] width 21 height 21
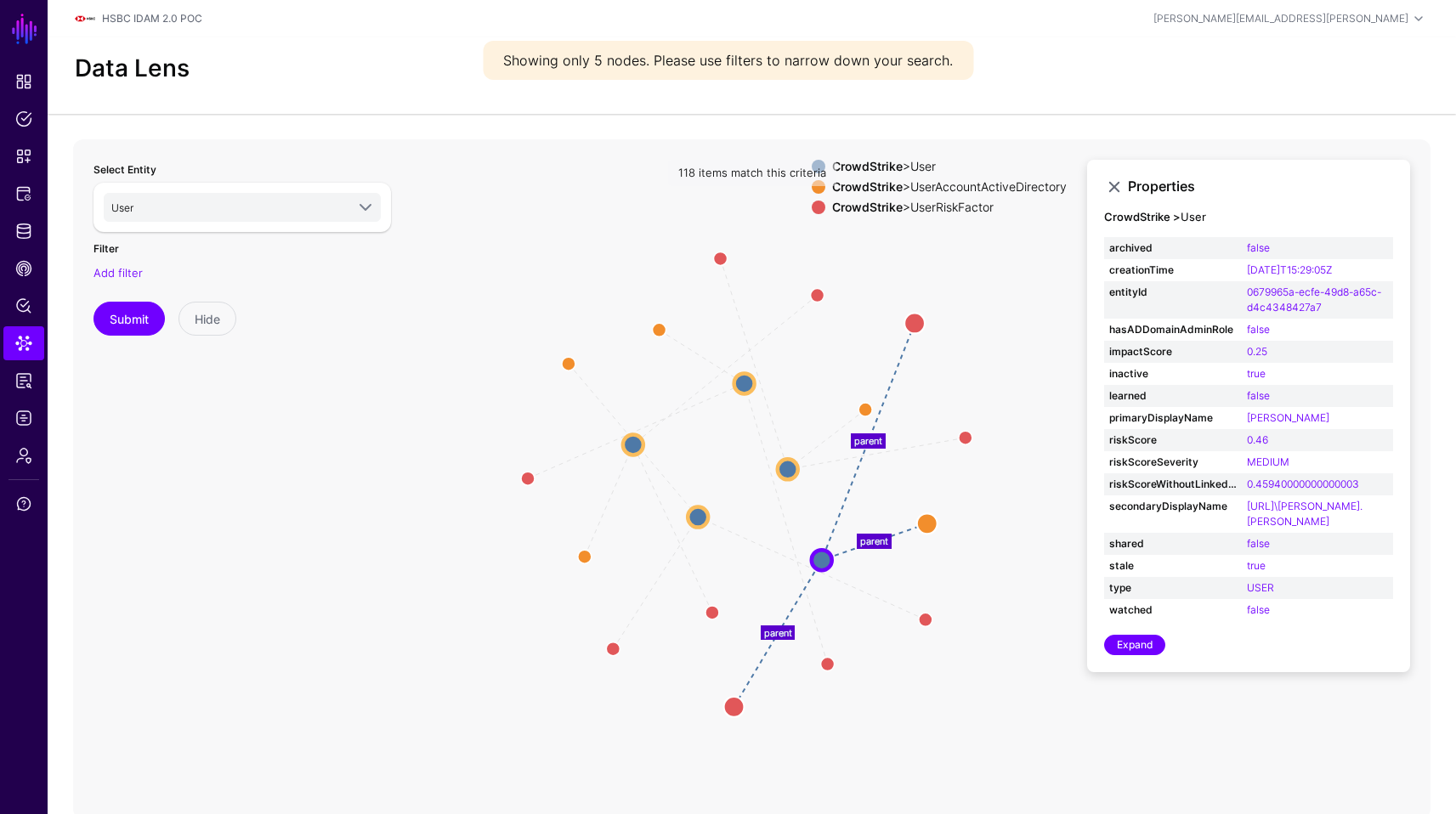
click at [708, 510] on icon "parent parent parent parent parent parent parent parent parent parent parent pa…" at bounding box center [752, 479] width 1358 height 680
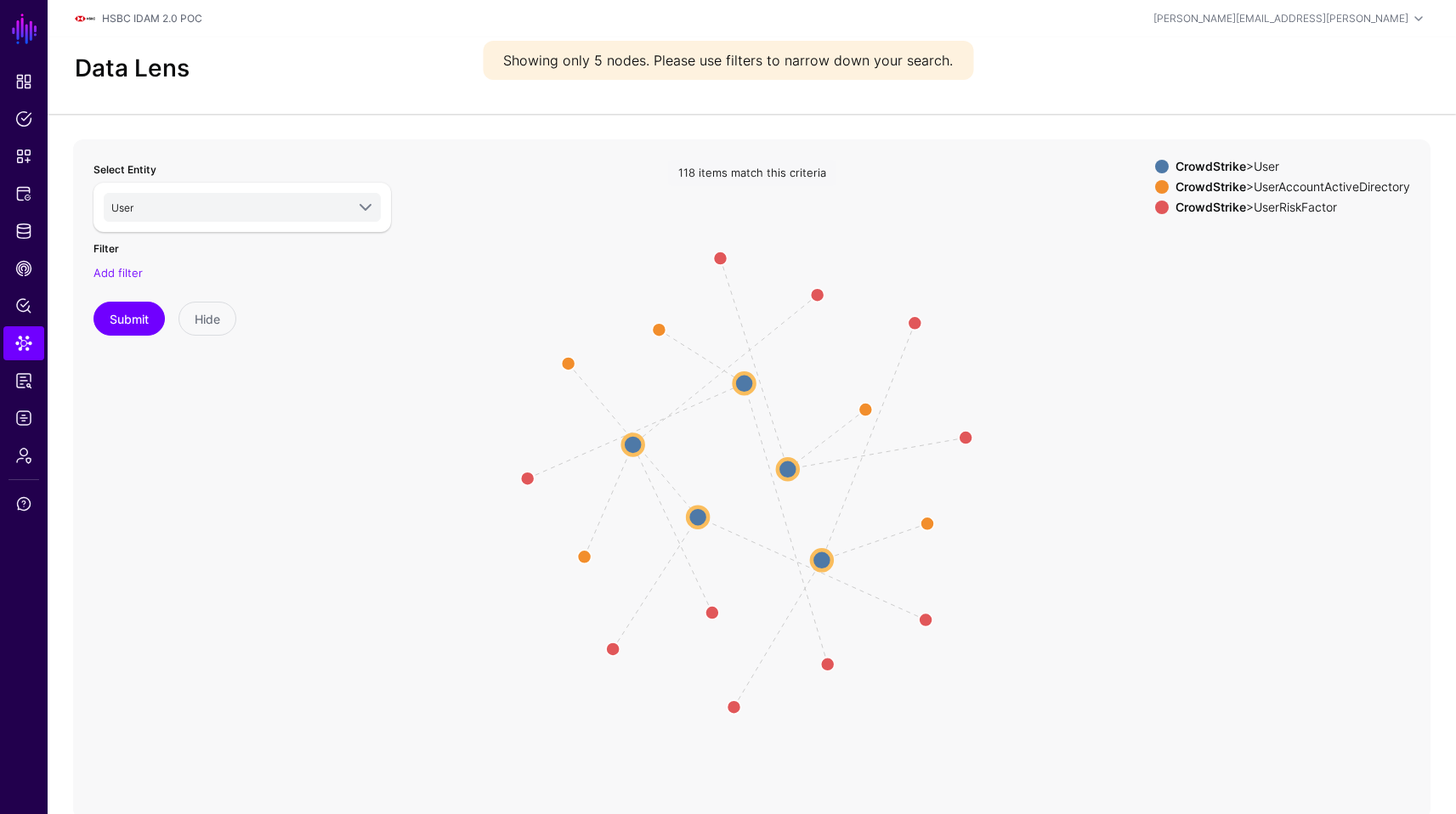
click at [697, 511] on circle at bounding box center [698, 517] width 21 height 21
click at [636, 442] on circle at bounding box center [630, 444] width 21 height 21
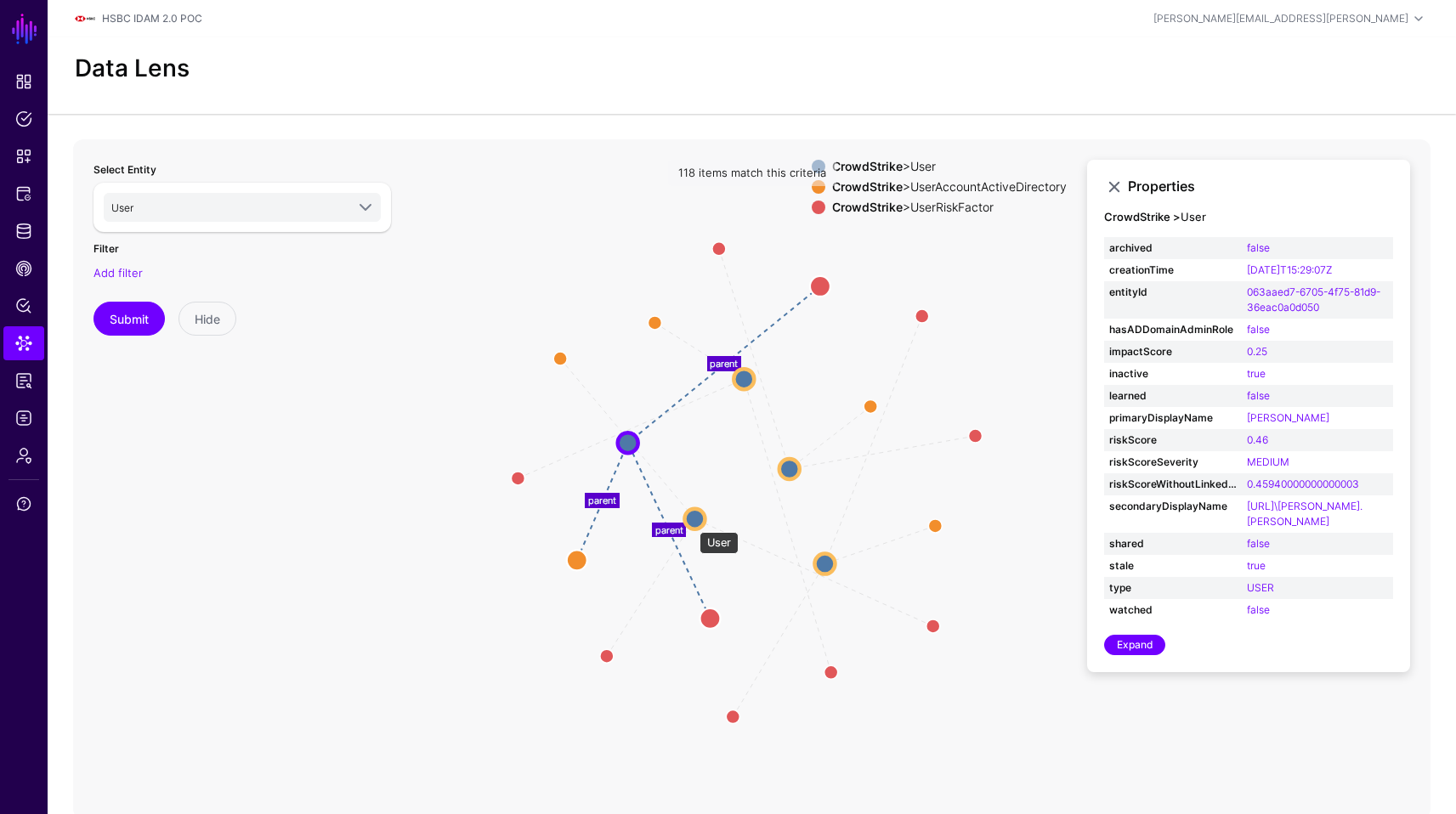
click at [691, 523] on circle at bounding box center [695, 518] width 21 height 21
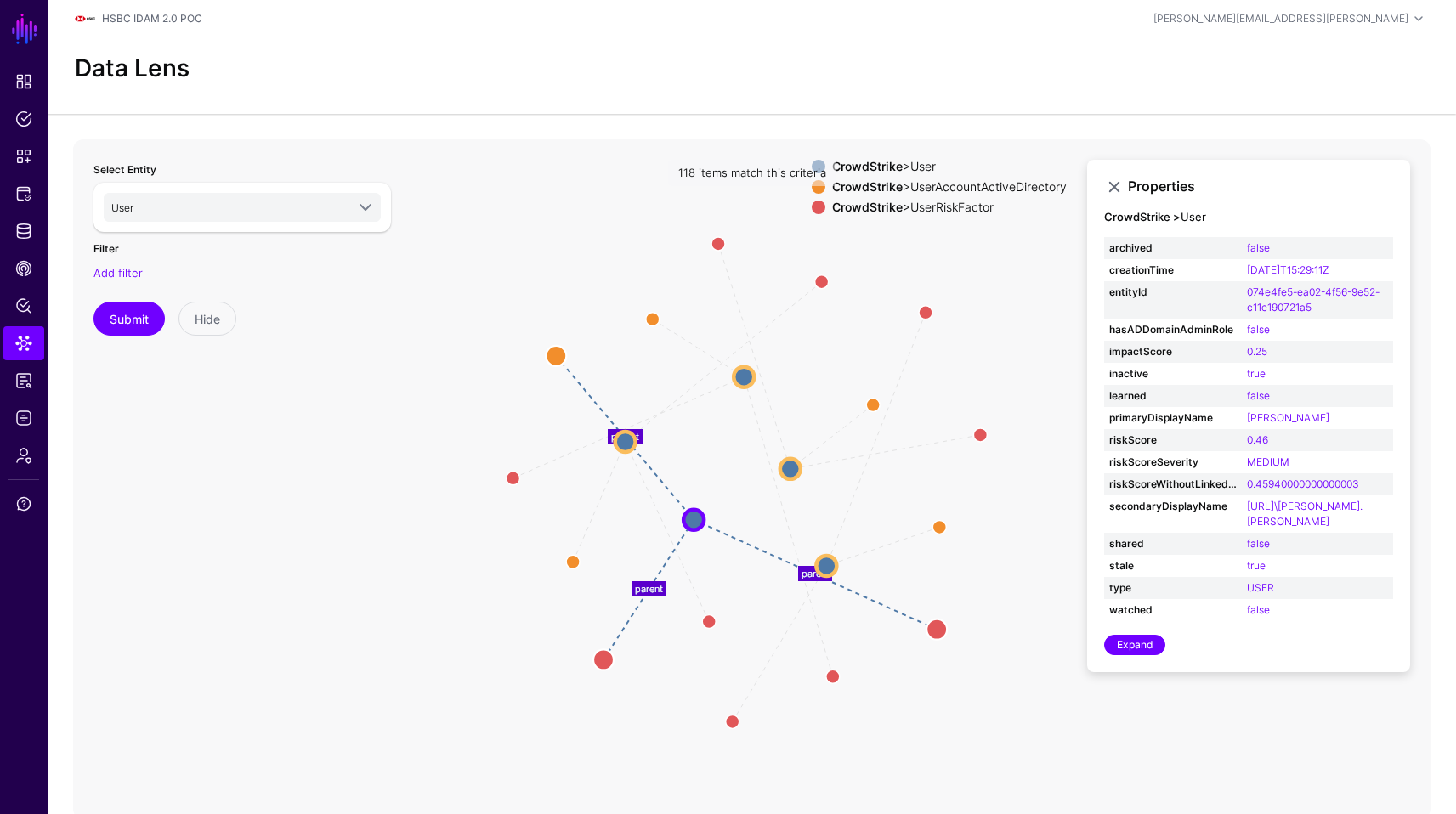
click at [133, 265] on div "Add filter" at bounding box center [243, 273] width 298 height 17
click at [129, 272] on link "Add filter" at bounding box center [118, 272] width 49 height 14
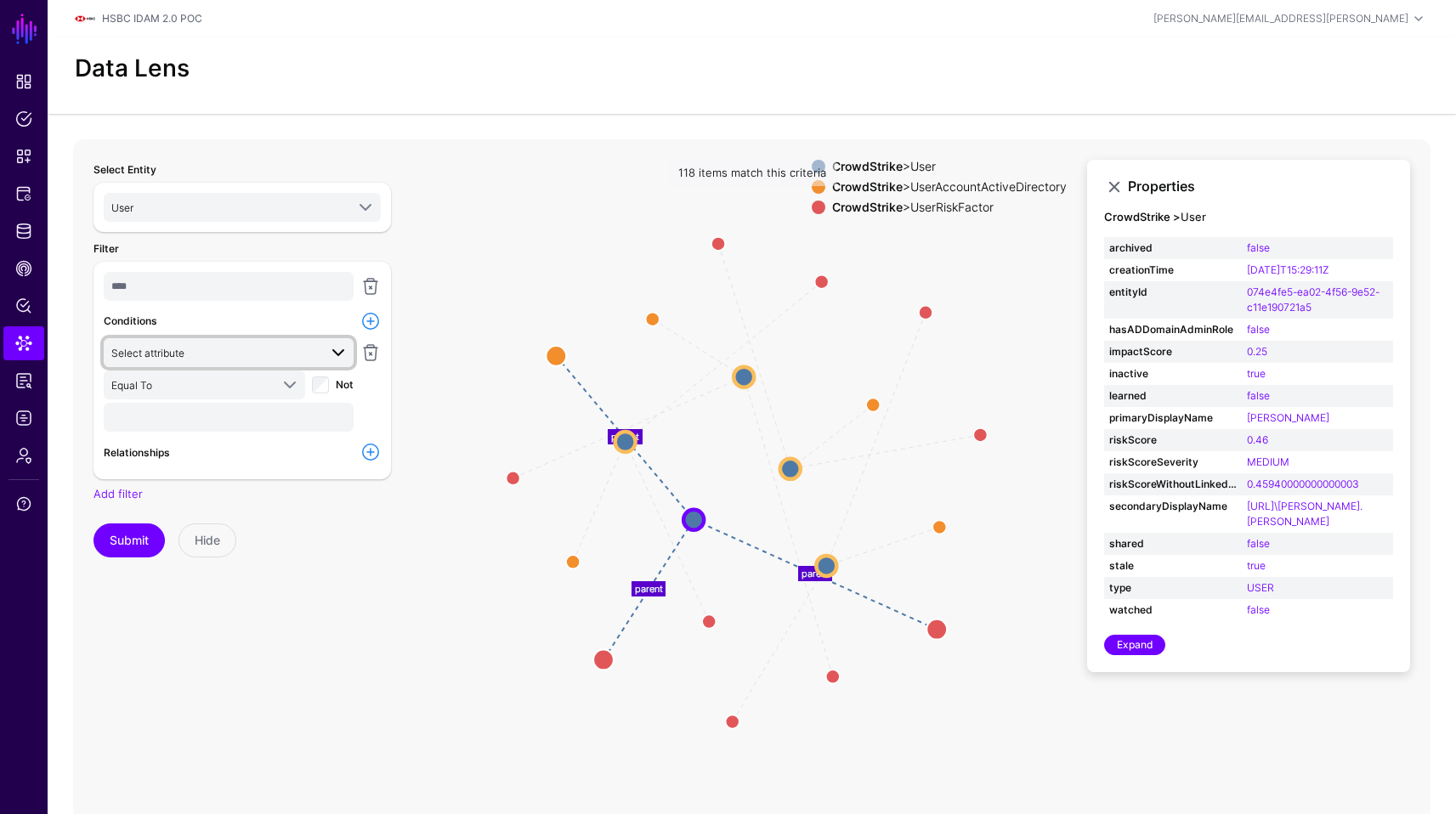
click at [222, 350] on span "Select attribute" at bounding box center [214, 352] width 206 height 19
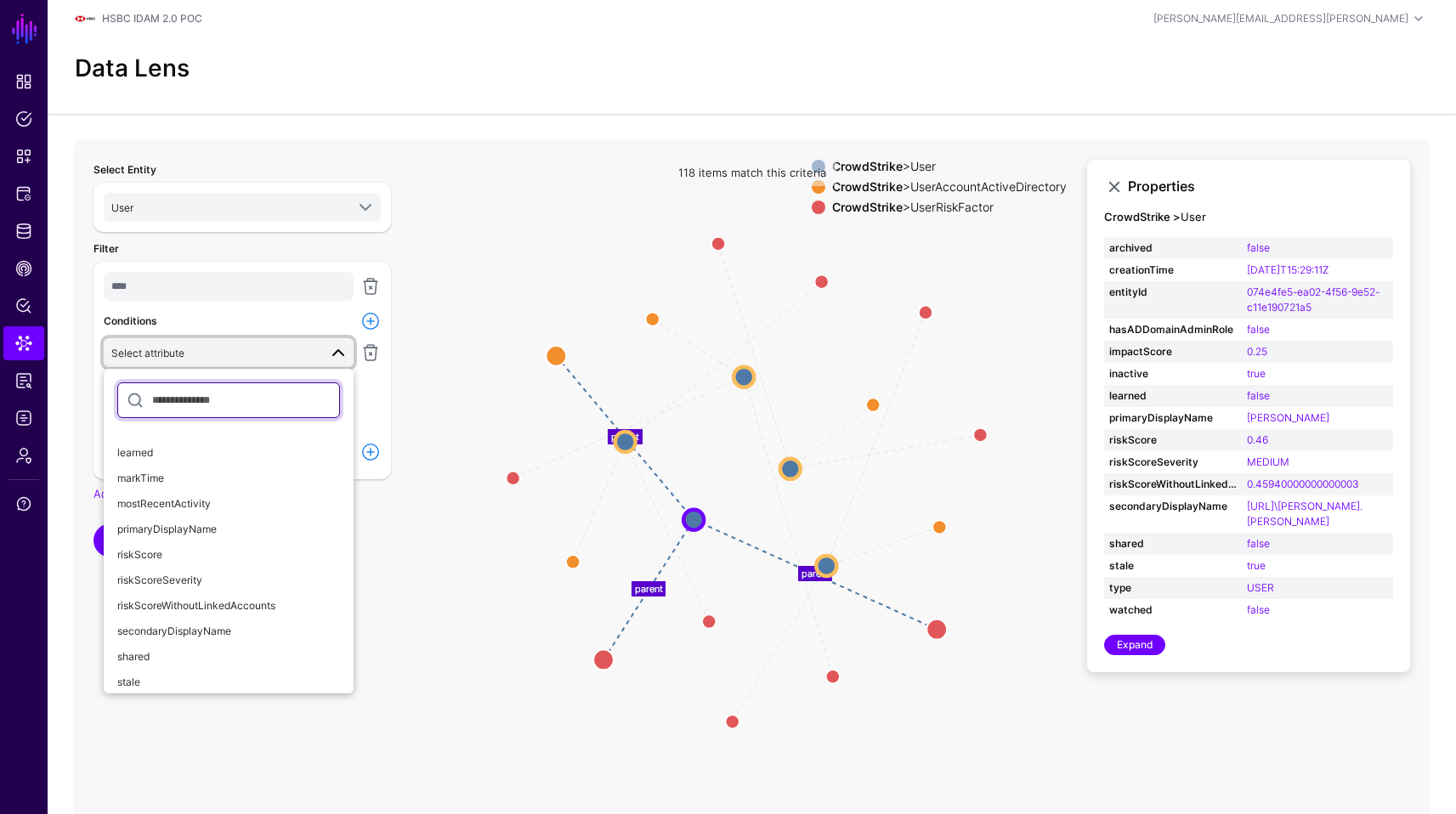
scroll to position [168, 0]
click at [193, 523] on div "primaryDisplayName" at bounding box center [228, 531] width 223 height 15
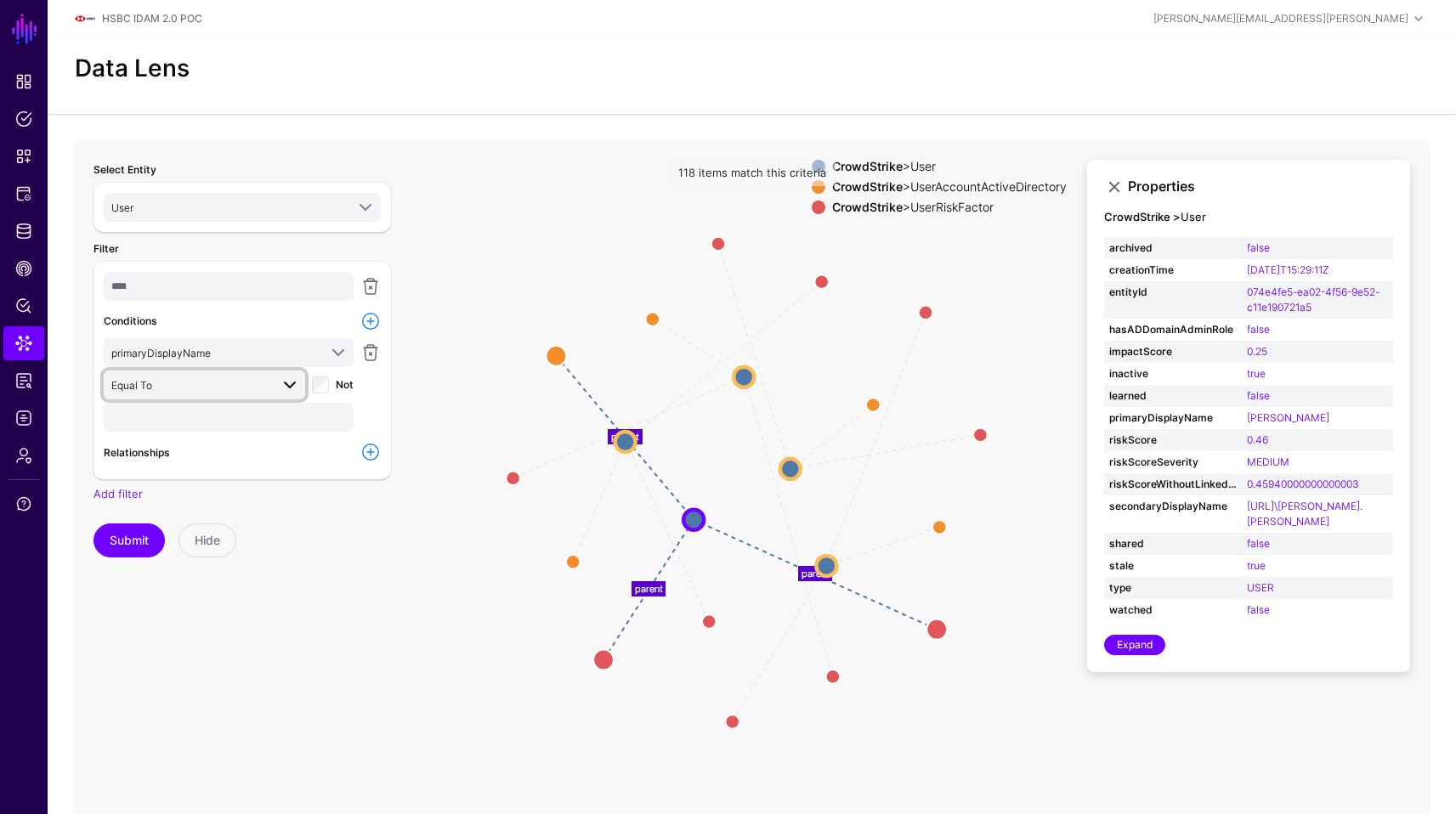
click at [212, 388] on span "Equal To" at bounding box center [190, 385] width 158 height 19
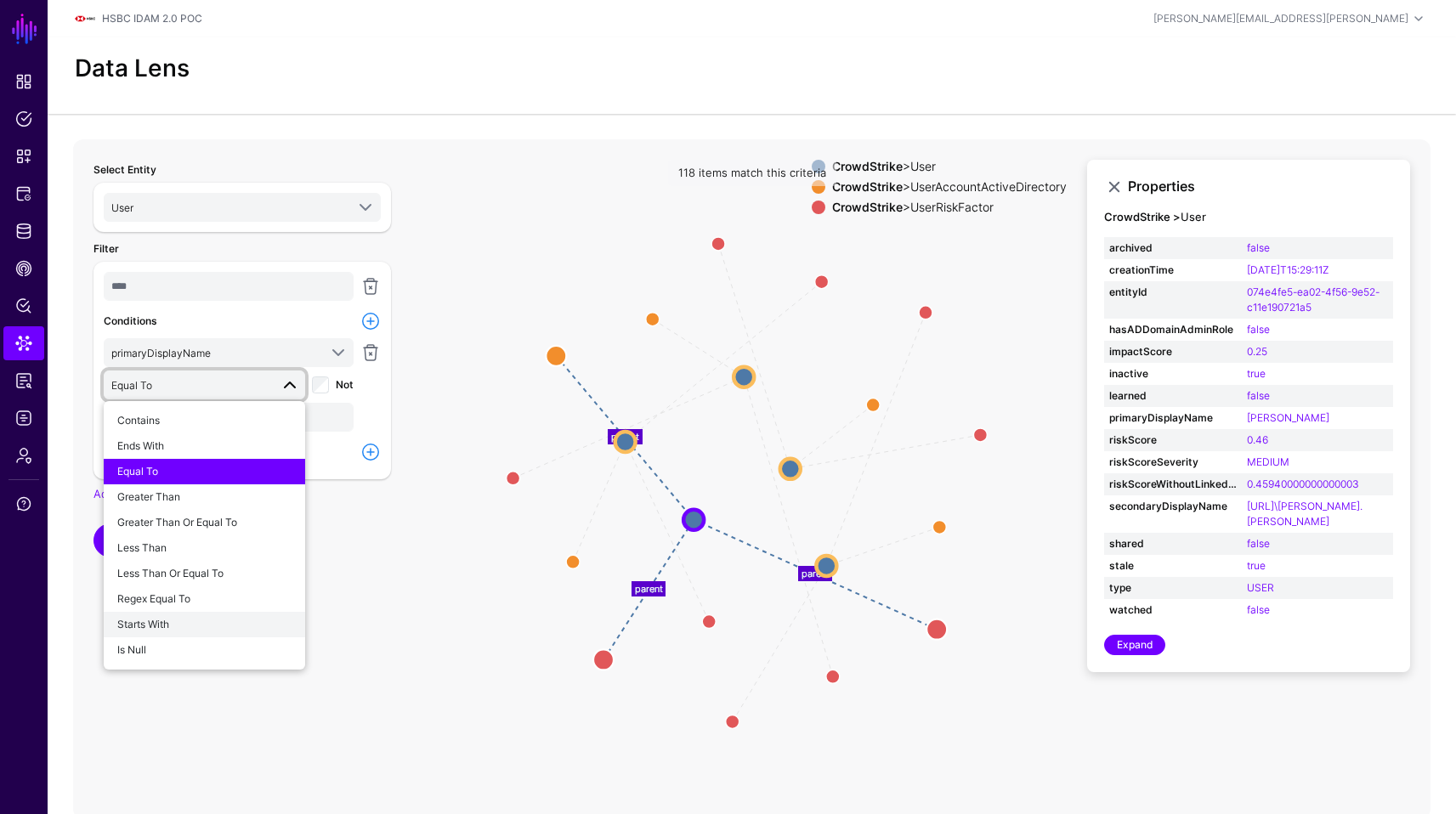
click at [181, 628] on div "Starts With" at bounding box center [204, 625] width 175 height 15
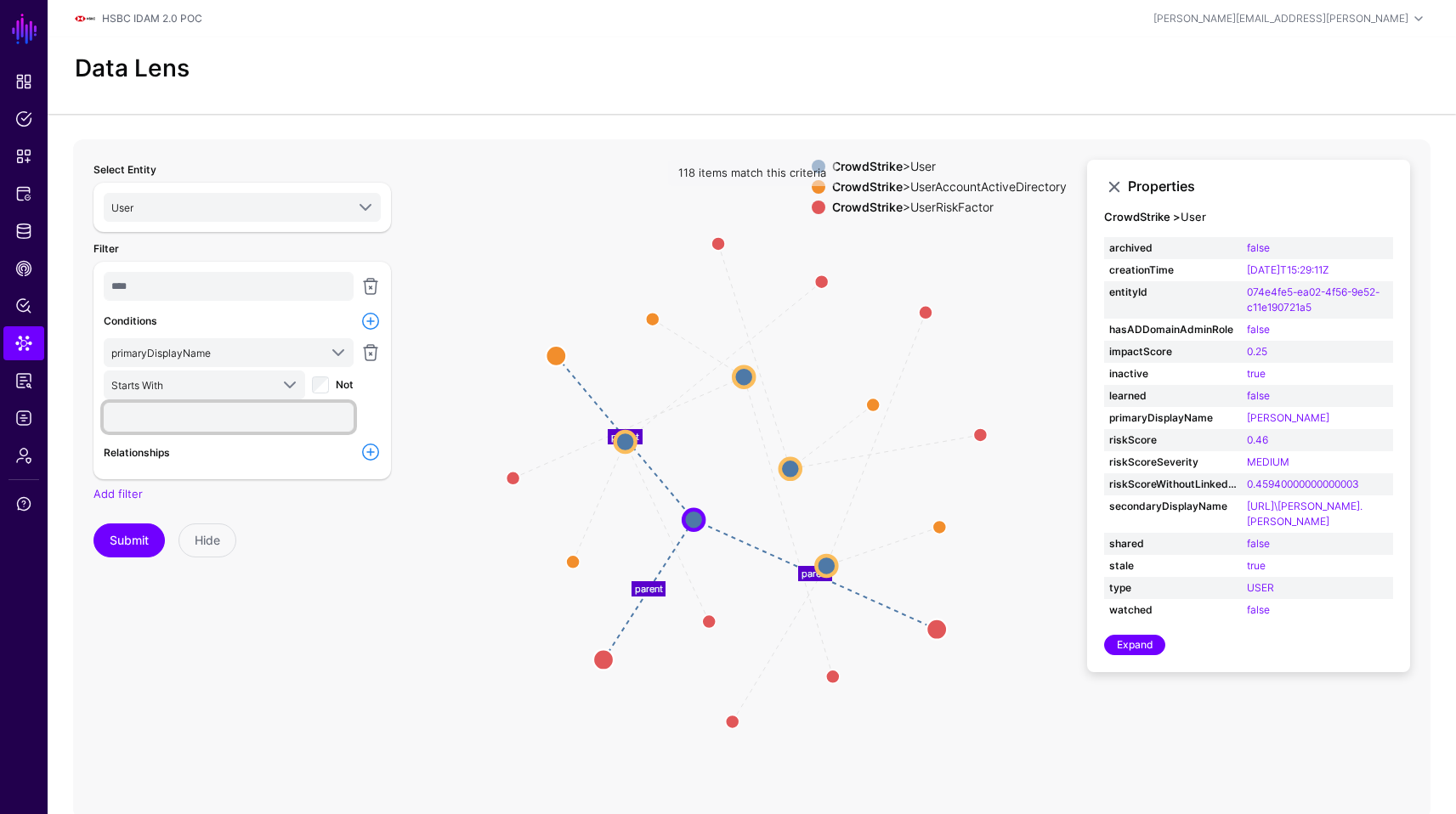
click at [255, 429] on input "text" at bounding box center [229, 418] width 250 height 29
type input "****"
click at [112, 546] on button "Submit" at bounding box center [129, 541] width 71 height 34
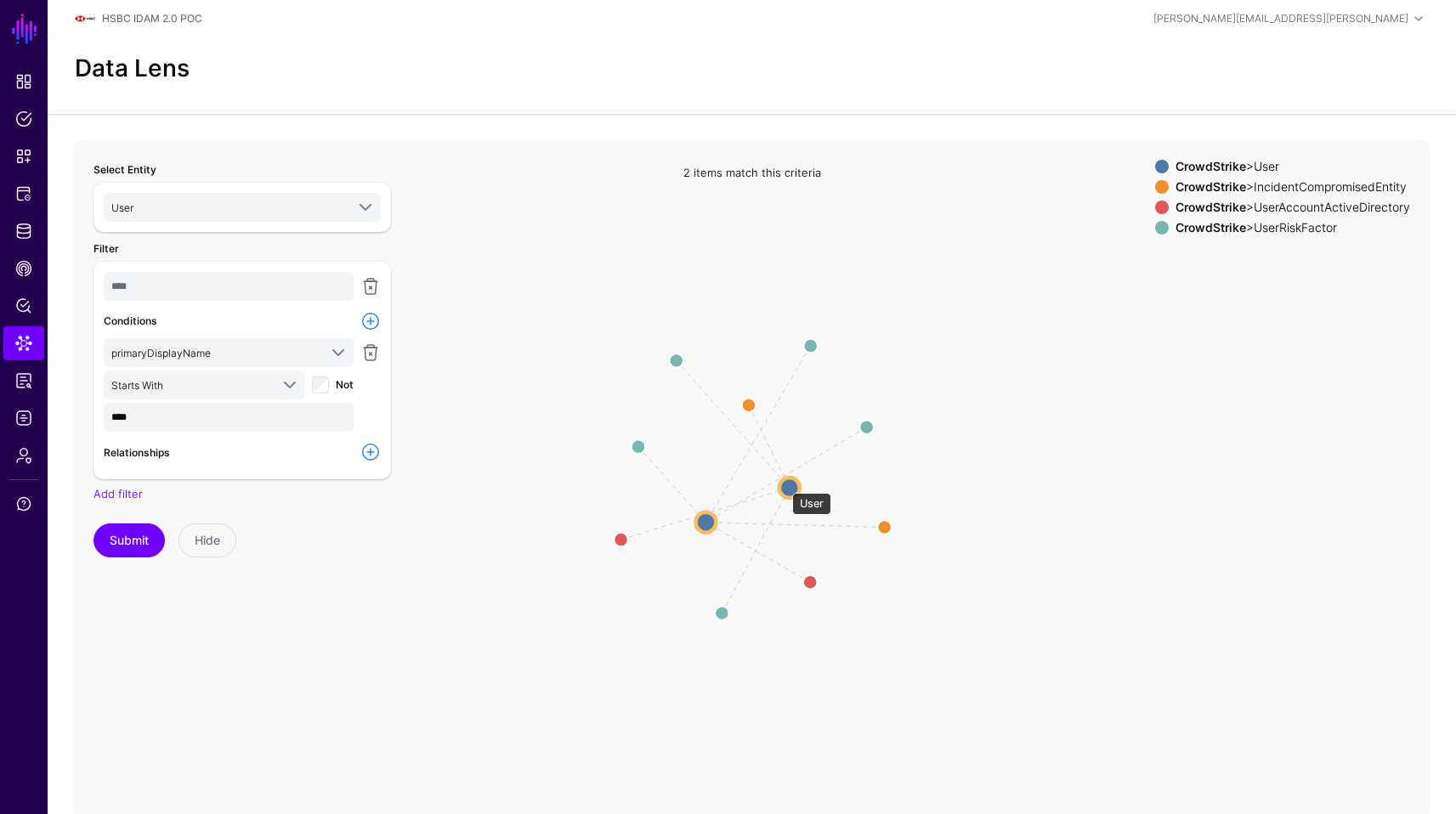
click at [784, 485] on circle at bounding box center [789, 487] width 21 height 21
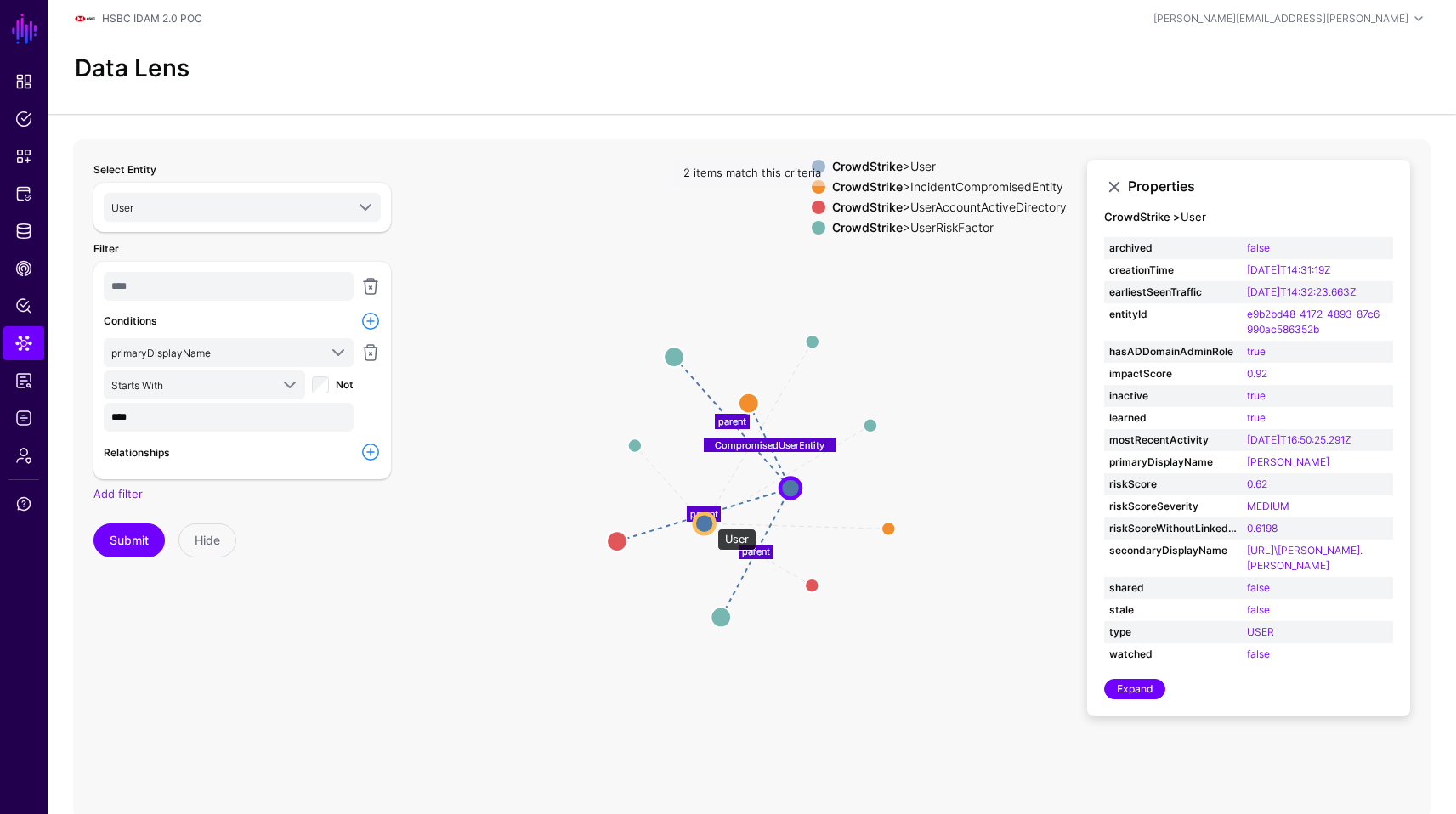
click at [709, 520] on circle at bounding box center [705, 523] width 21 height 21
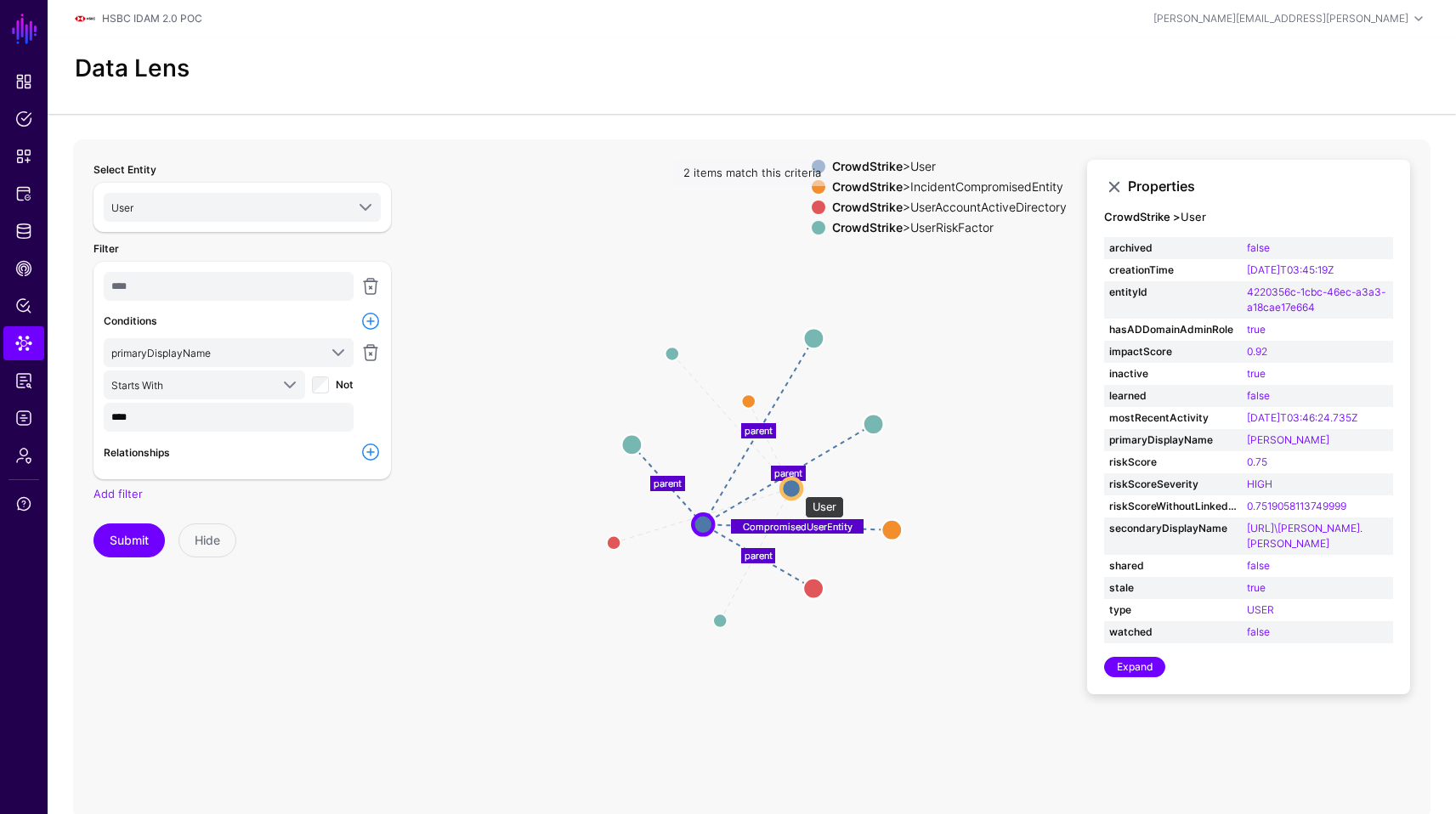
click at [796, 487] on circle at bounding box center [791, 488] width 21 height 21
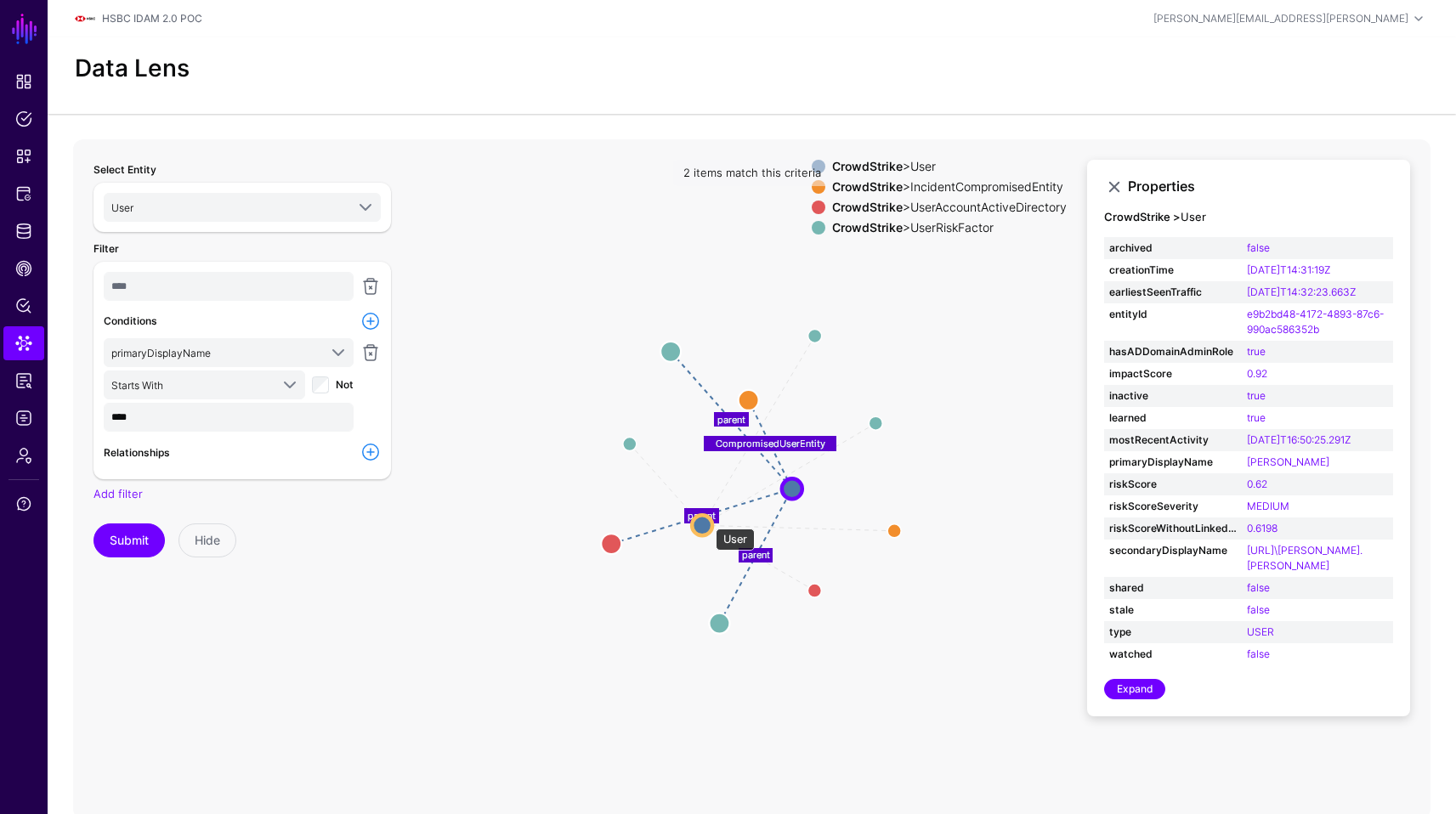
click at [707, 520] on circle at bounding box center [703, 525] width 21 height 21
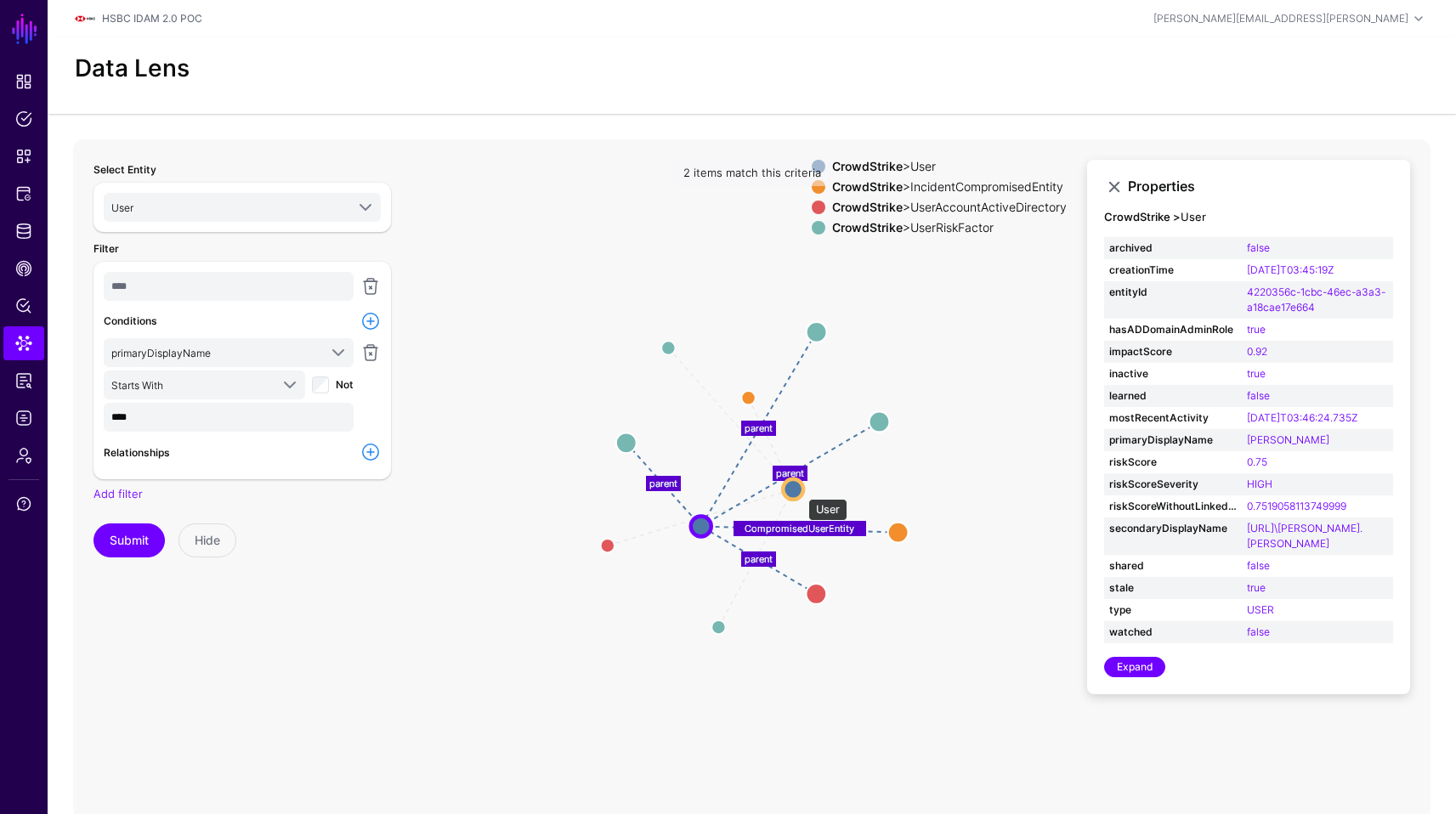
click at [800, 490] on circle at bounding box center [793, 488] width 21 height 21
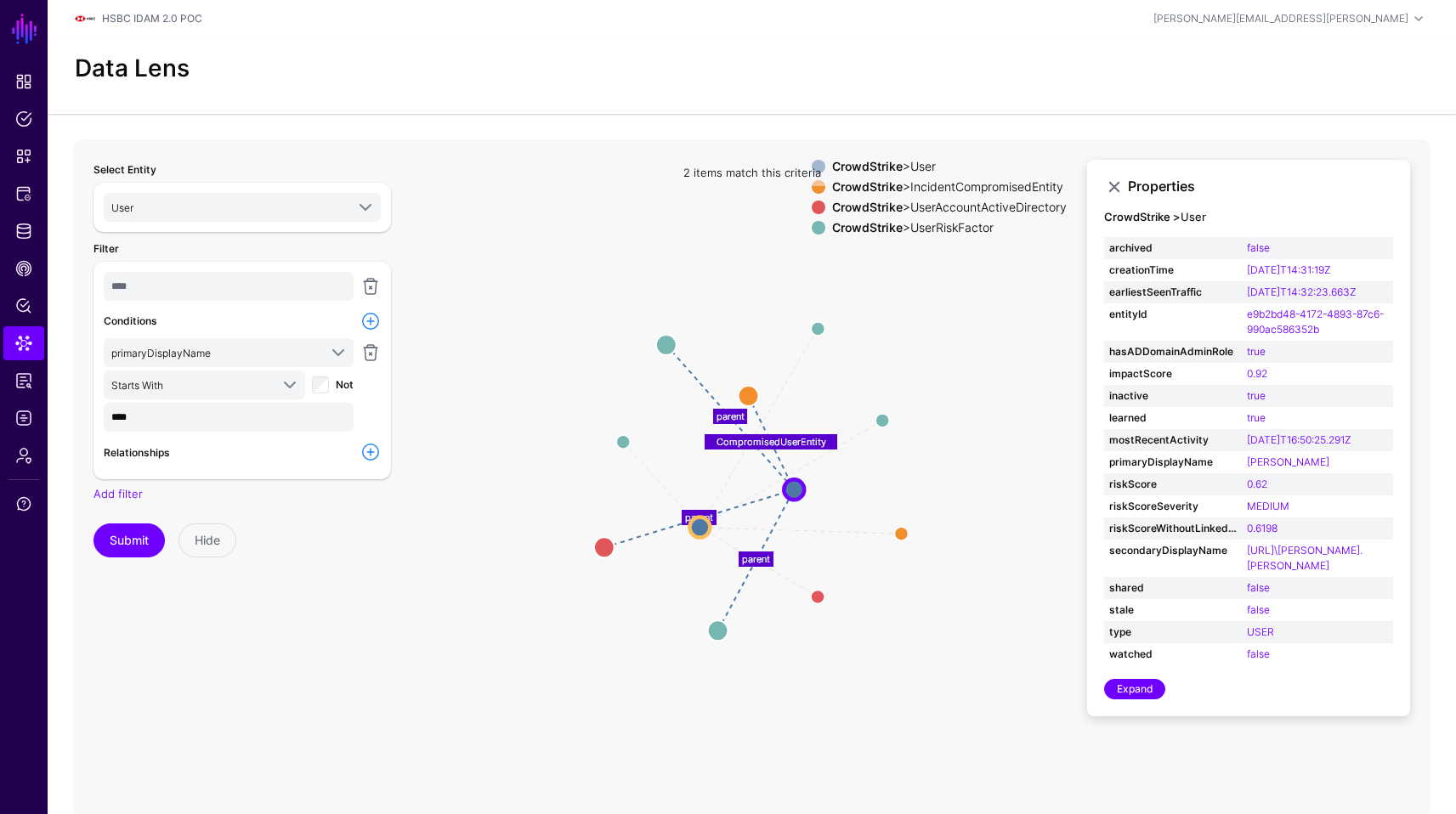
click at [792, 482] on circle at bounding box center [794, 489] width 21 height 21
click at [703, 530] on circle at bounding box center [699, 528] width 21 height 21
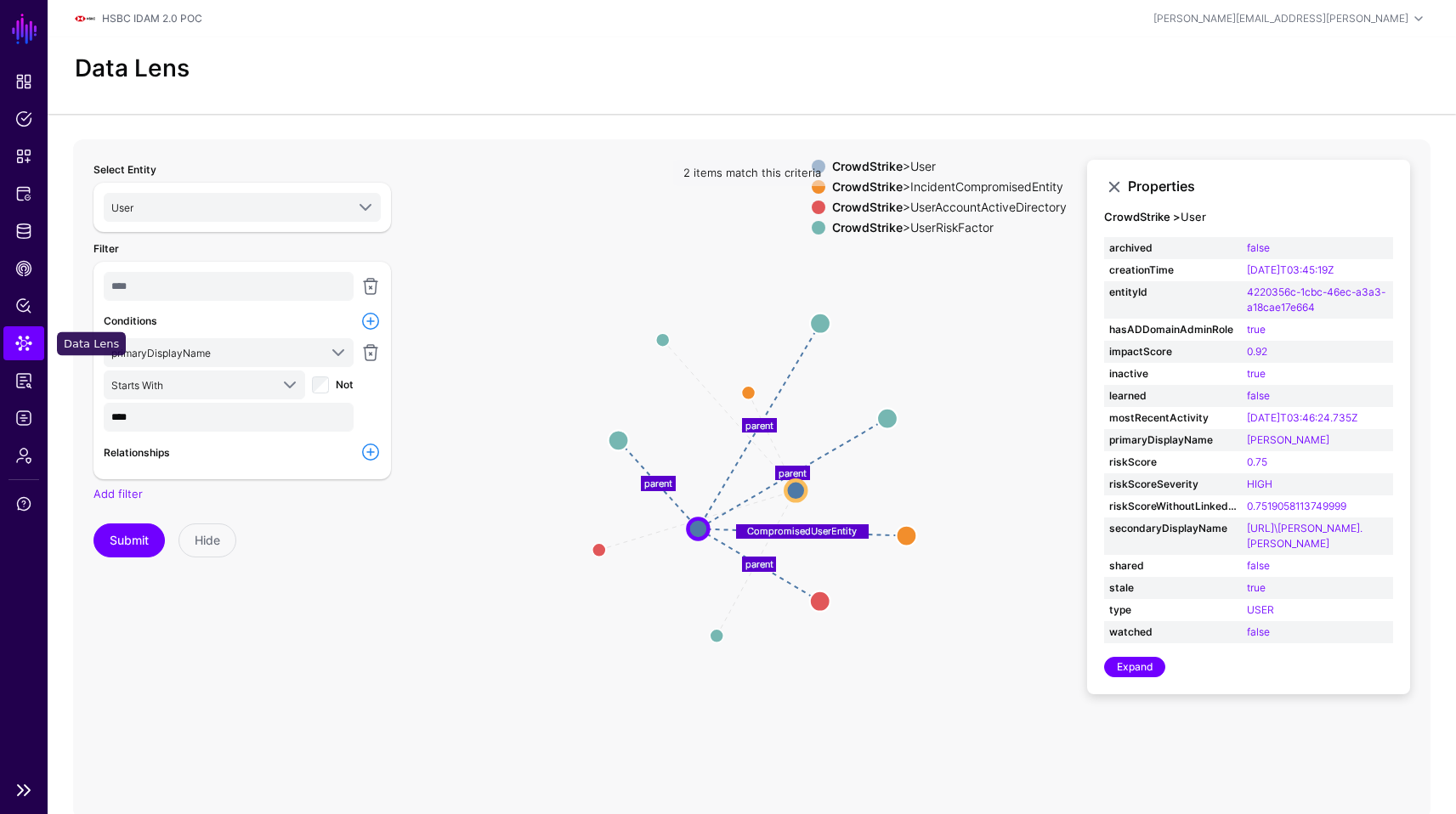
click at [20, 340] on span "Data Lens" at bounding box center [24, 343] width 17 height 17
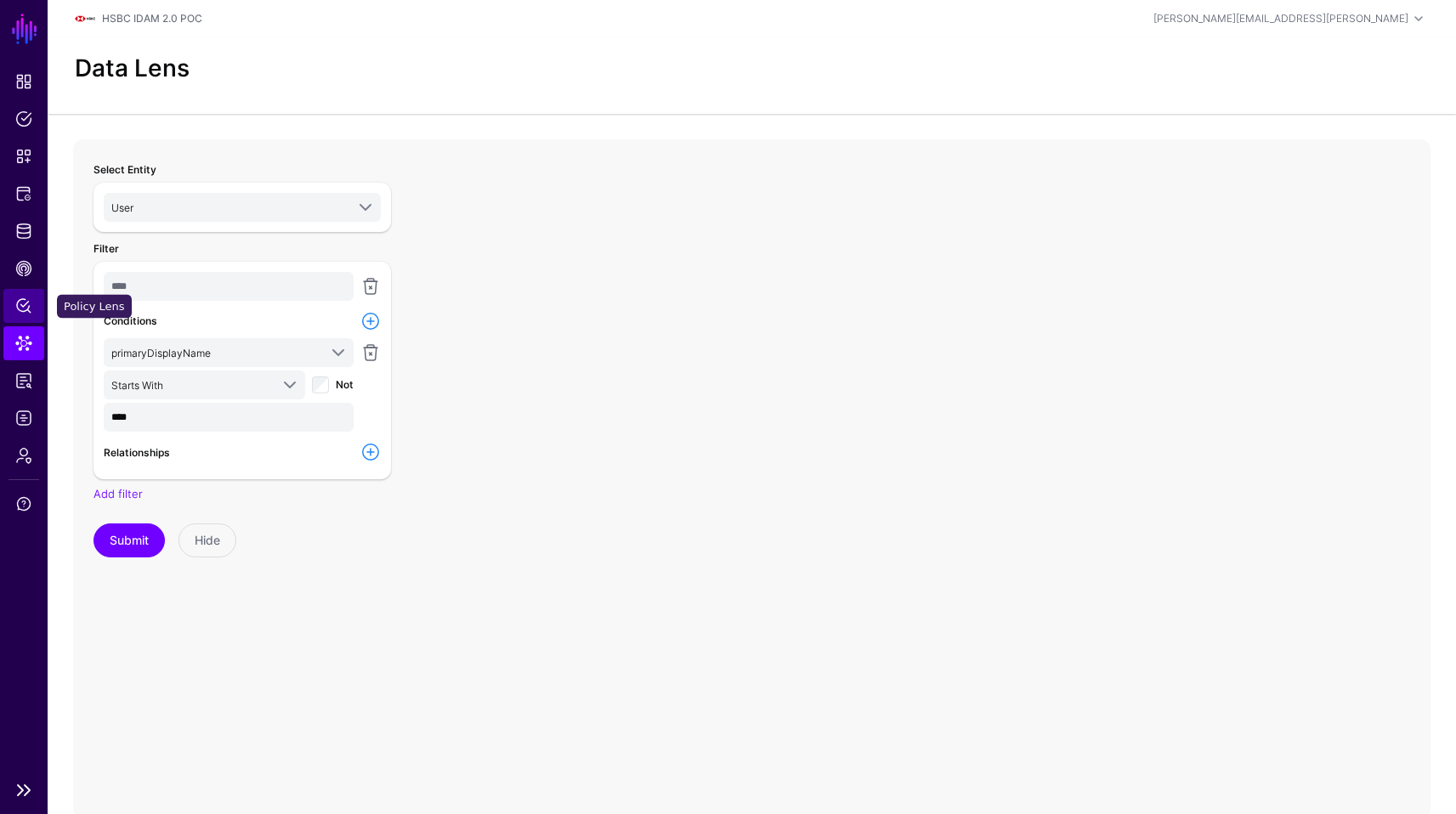
click at [17, 315] on link "Policy Lens" at bounding box center [23, 306] width 40 height 34
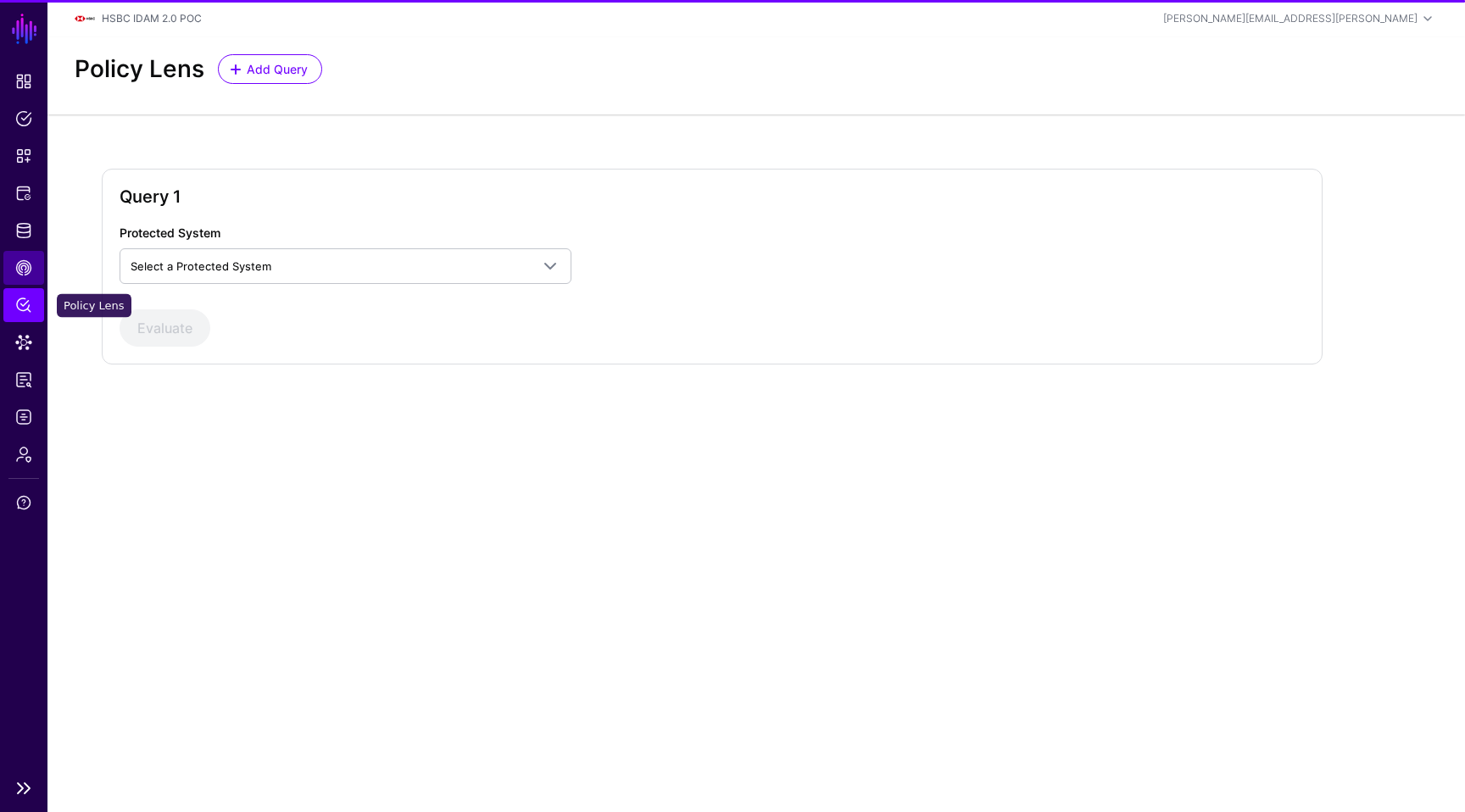
click at [26, 273] on span "CAEP Hub" at bounding box center [24, 268] width 17 height 17
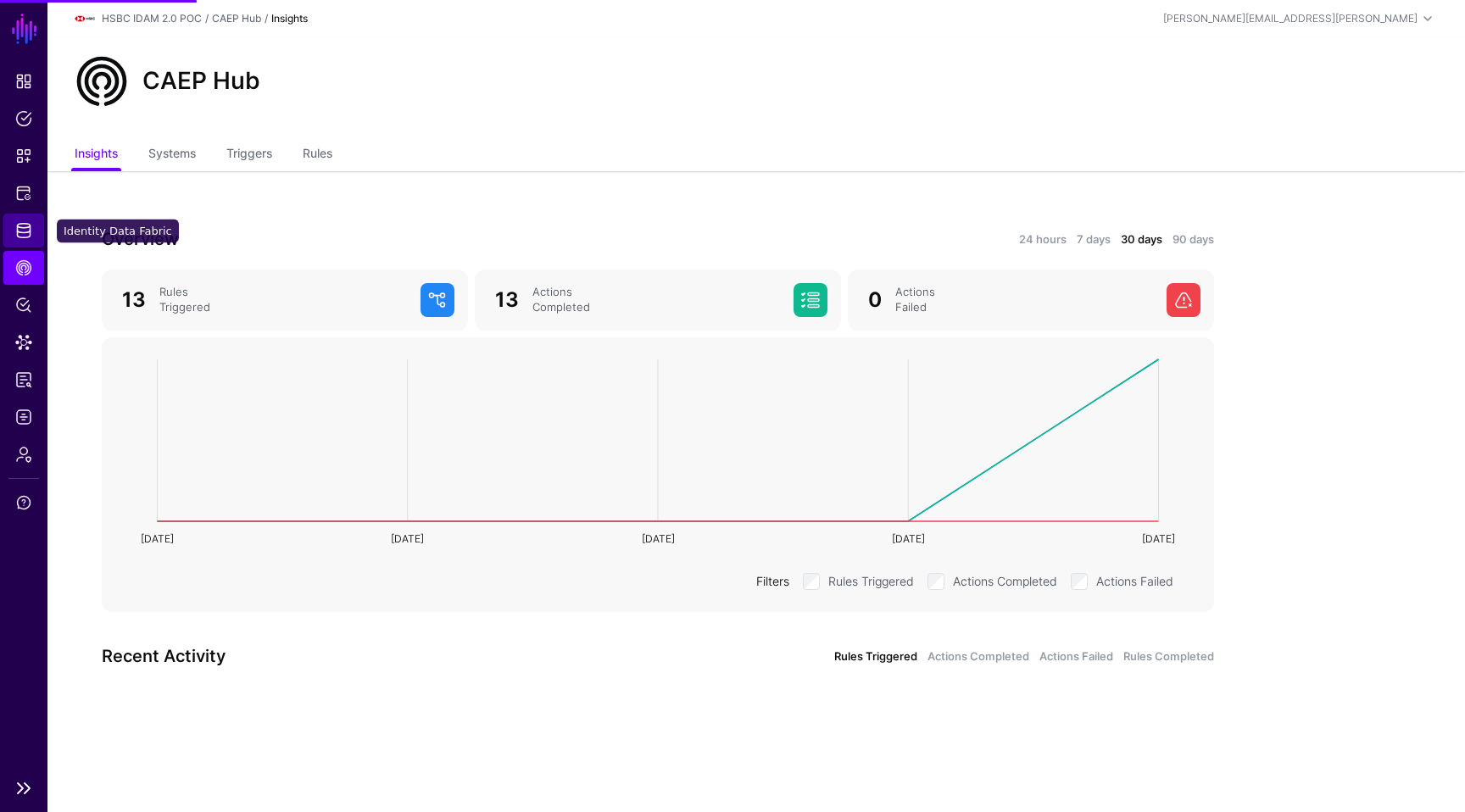
click at [33, 238] on link "Identity Data Fabric" at bounding box center [23, 231] width 40 height 34
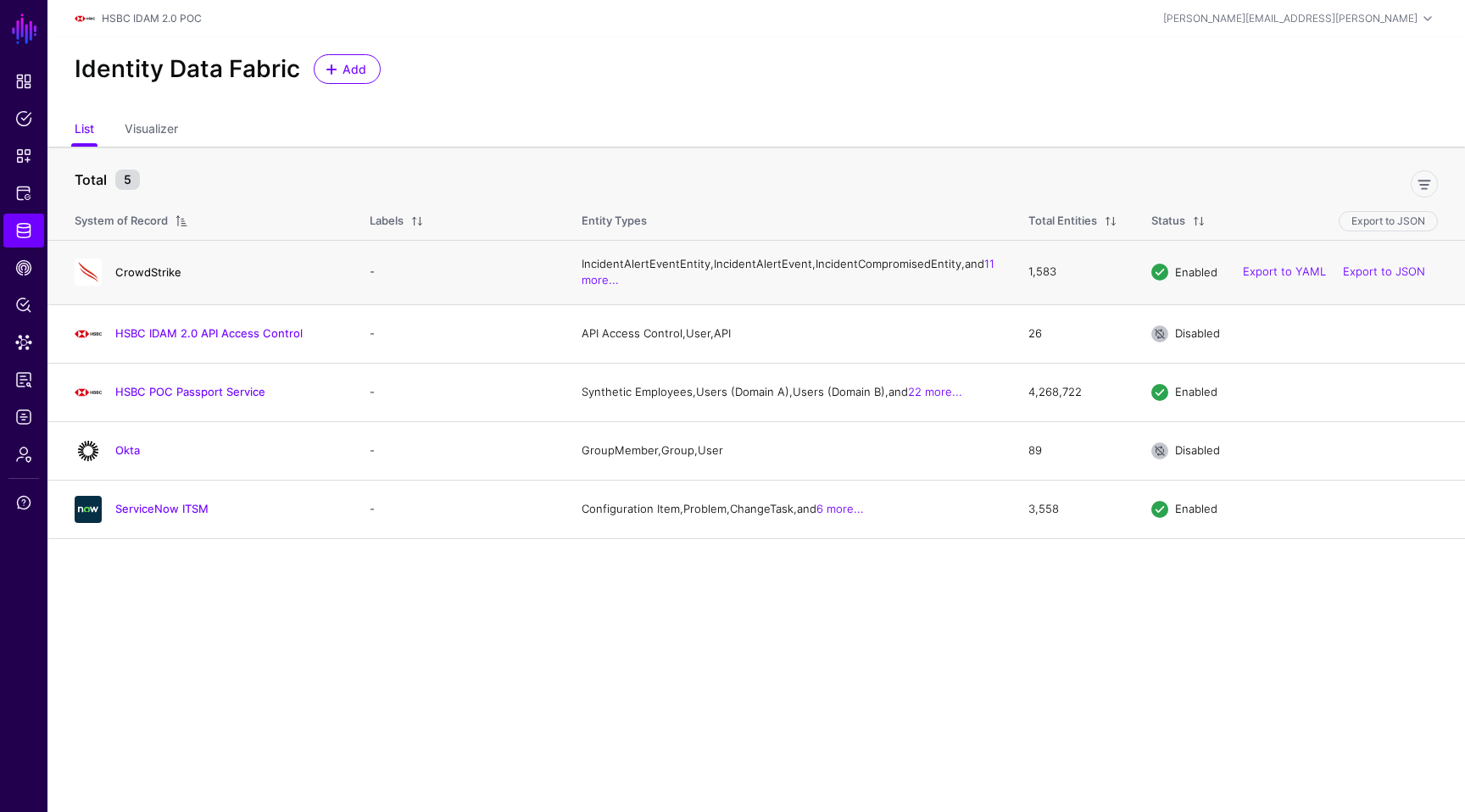
click at [157, 276] on link "CrowdStrike" at bounding box center [148, 272] width 66 height 14
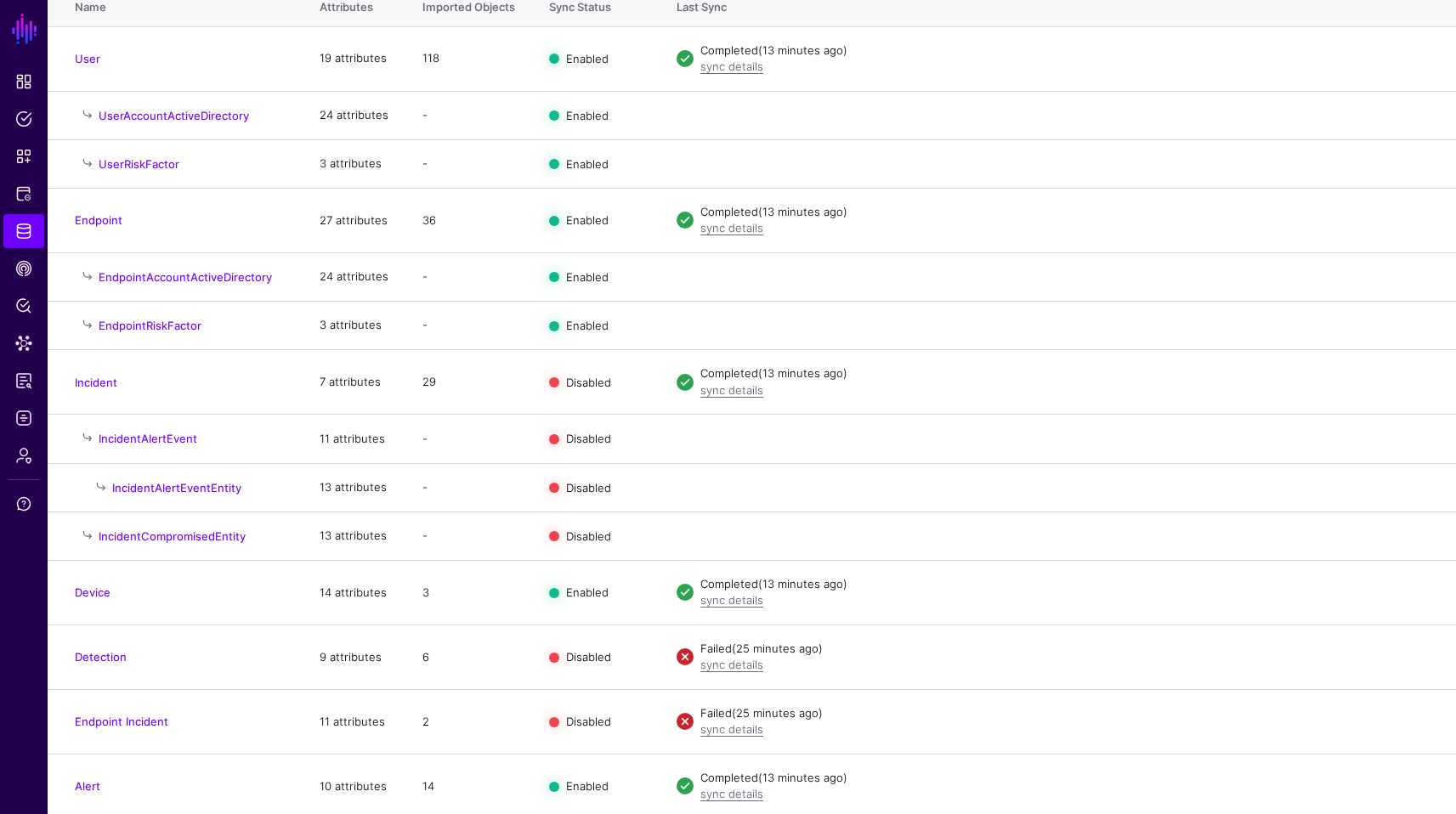
scroll to position [239, 0]
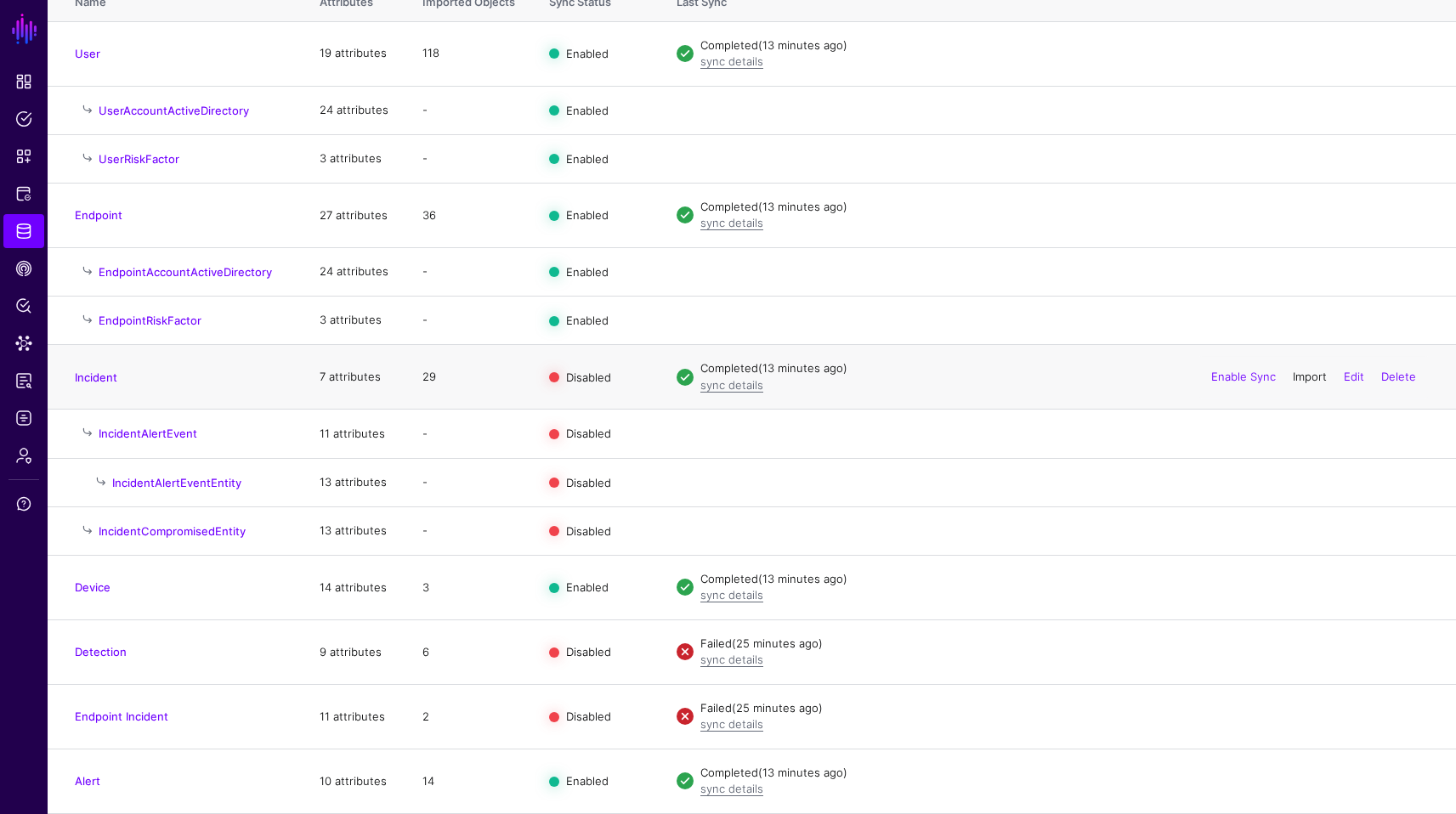
click at [1312, 377] on link "Import" at bounding box center [1310, 376] width 34 height 14
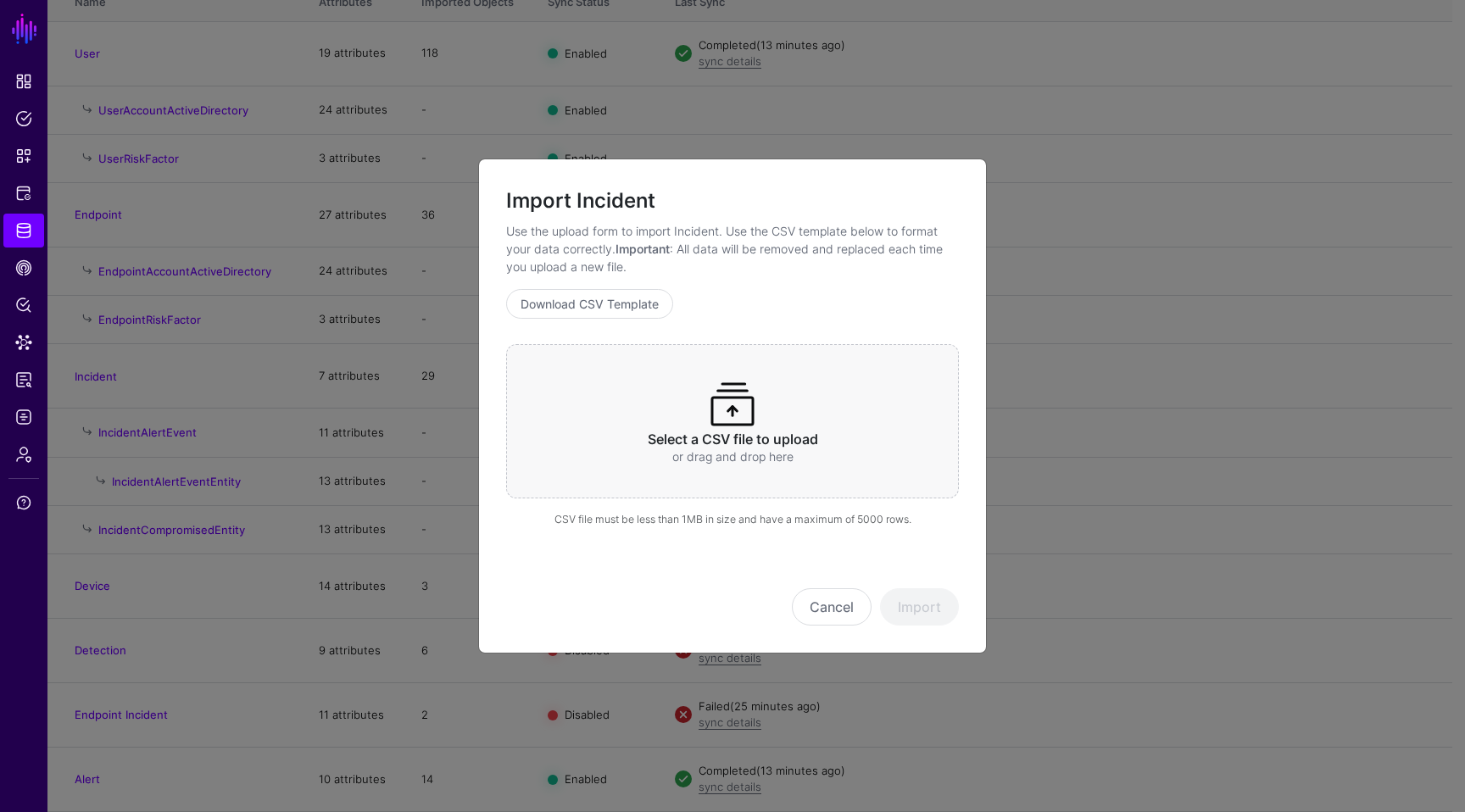
click at [718, 400] on span at bounding box center [732, 404] width 54 height 54
click at [921, 617] on button "Import" at bounding box center [919, 606] width 79 height 37
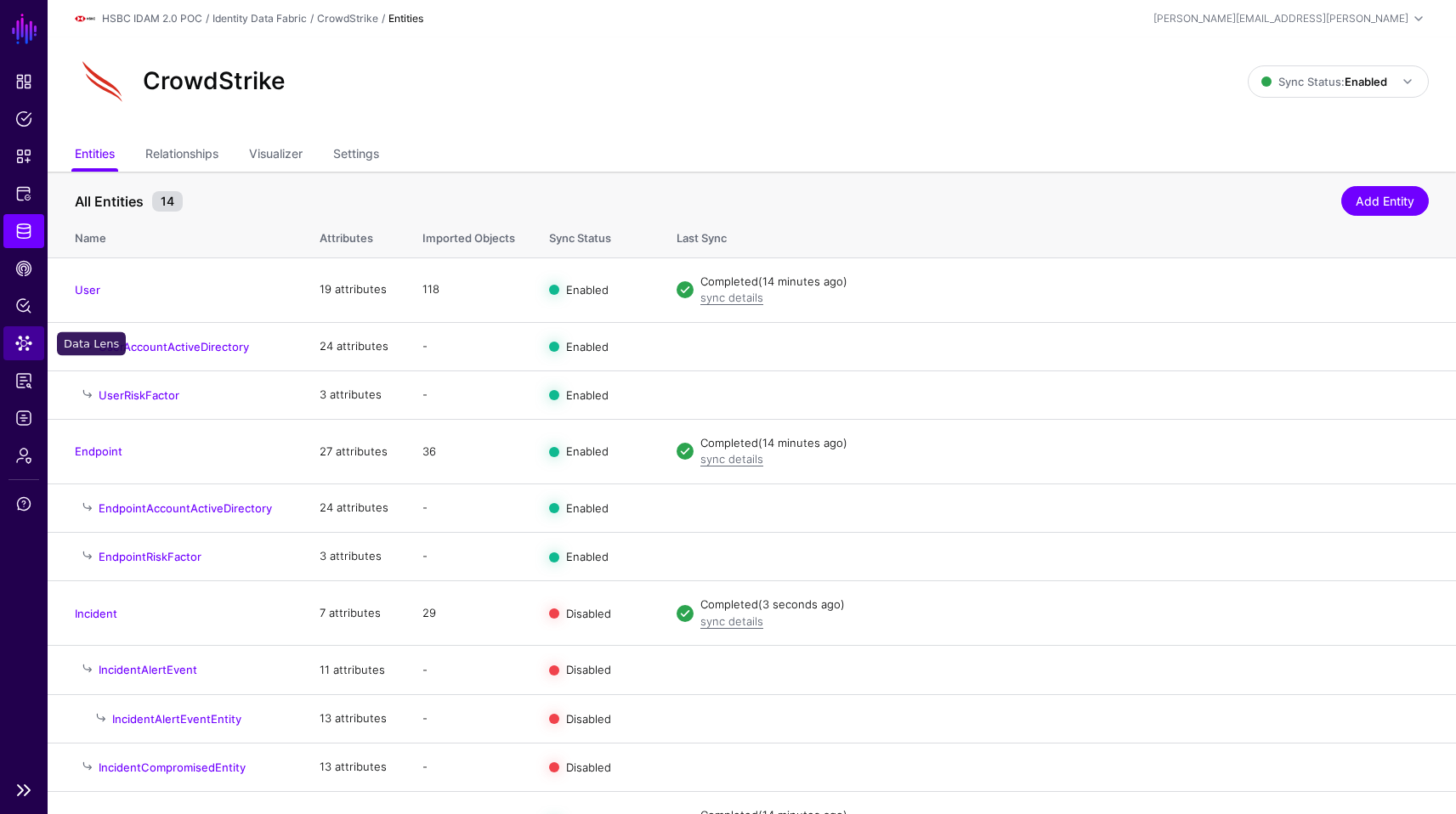
click at [19, 338] on span "Data Lens" at bounding box center [24, 343] width 17 height 17
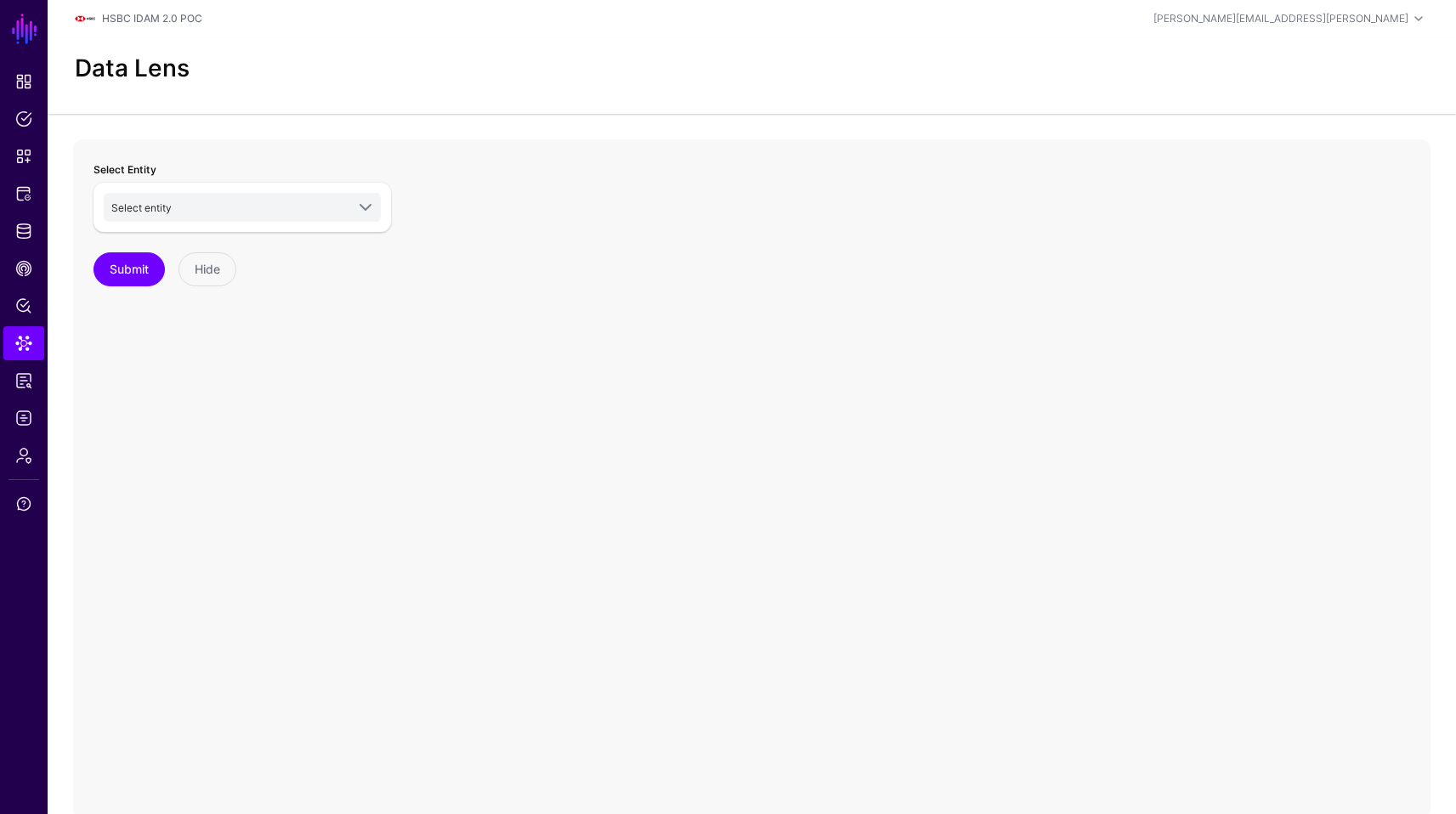
click at [212, 190] on div "Select entity HSBC POC Passport Service Group Members (Domain A) Group Members …" at bounding box center [243, 207] width 298 height 49
click at [211, 204] on span "Select entity" at bounding box center [228, 207] width 234 height 19
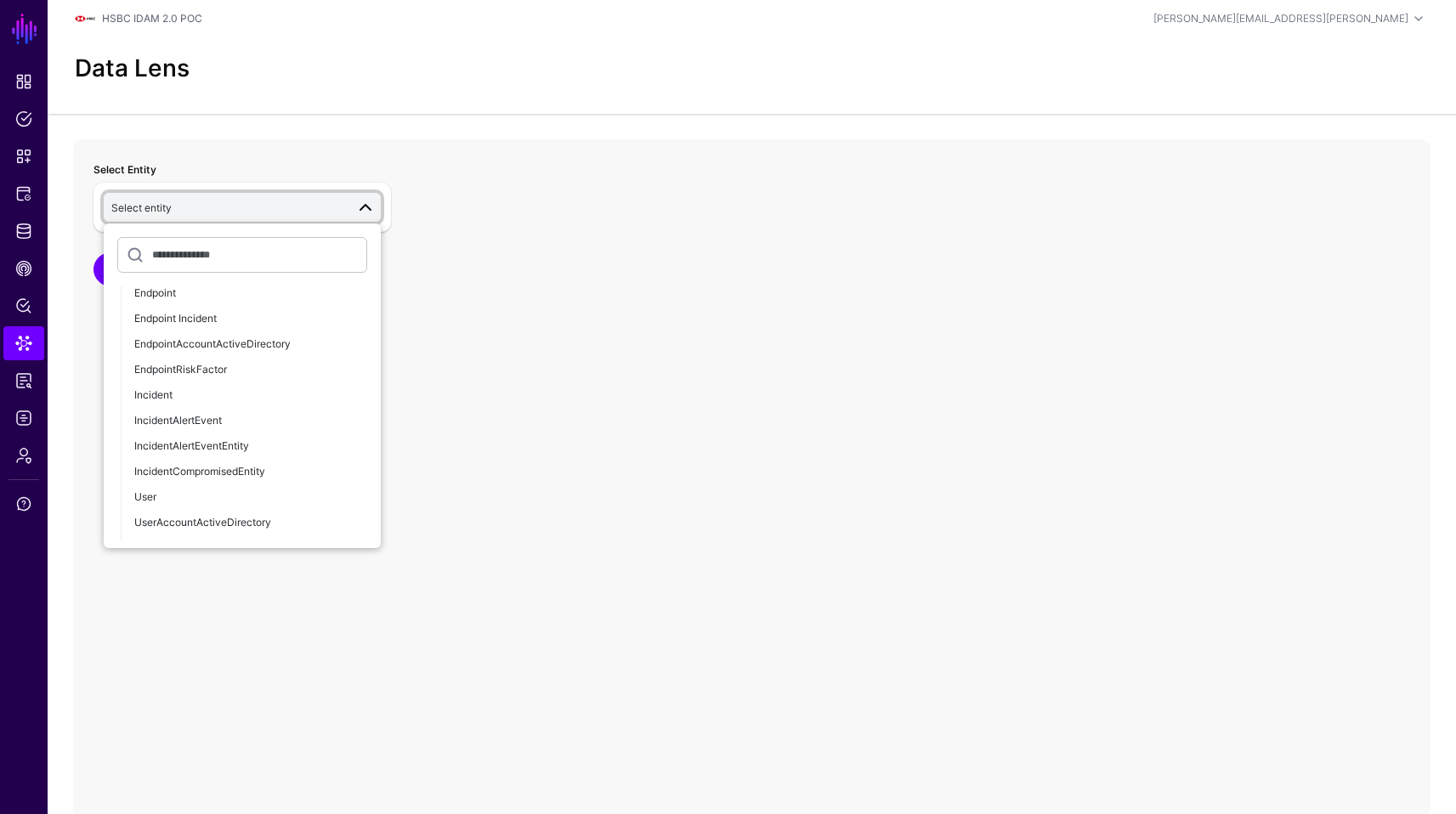
scroll to position [1291, 0]
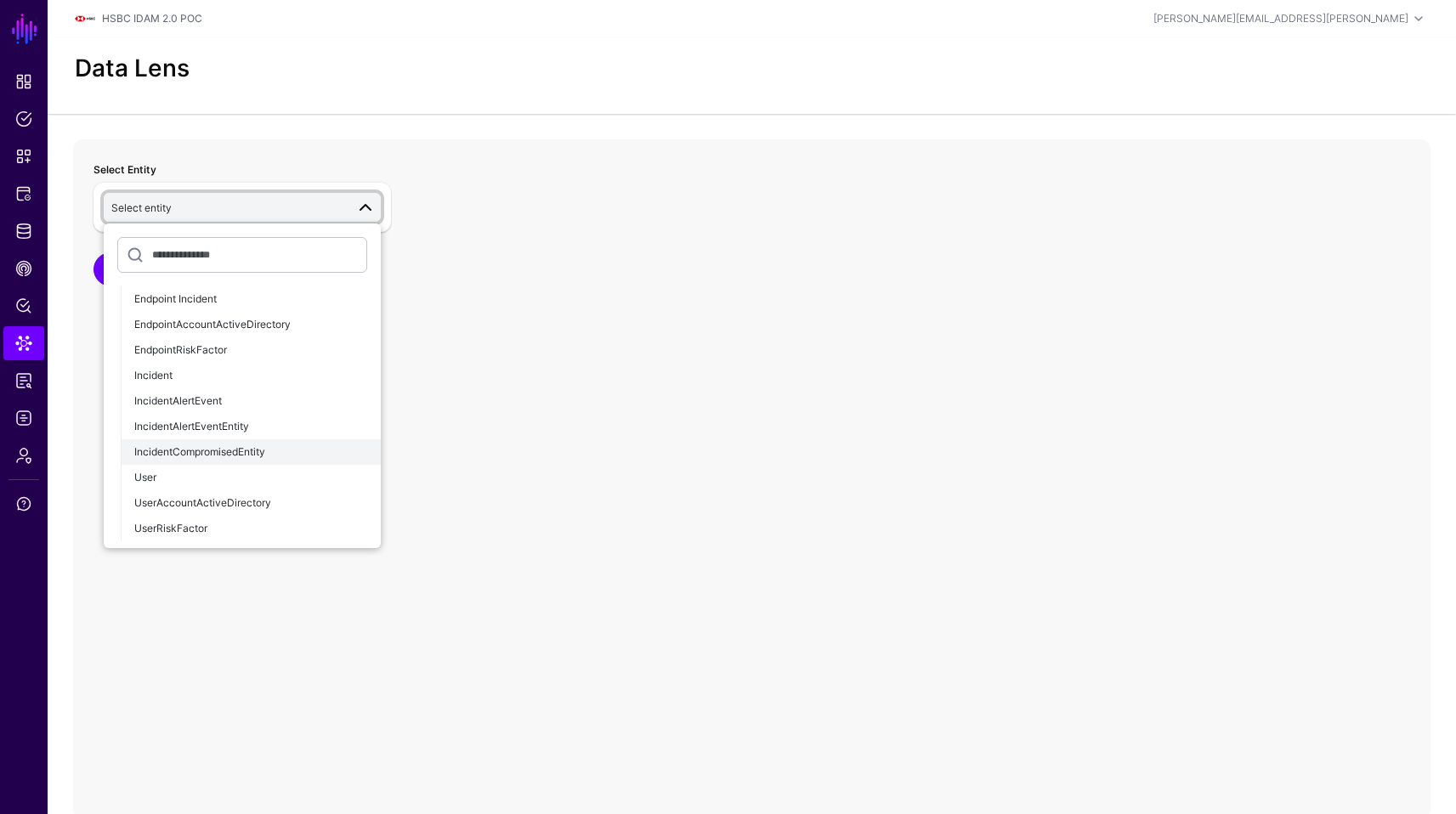
click at [263, 443] on button "IncidentCompromisedEntity" at bounding box center [250, 452] width 260 height 26
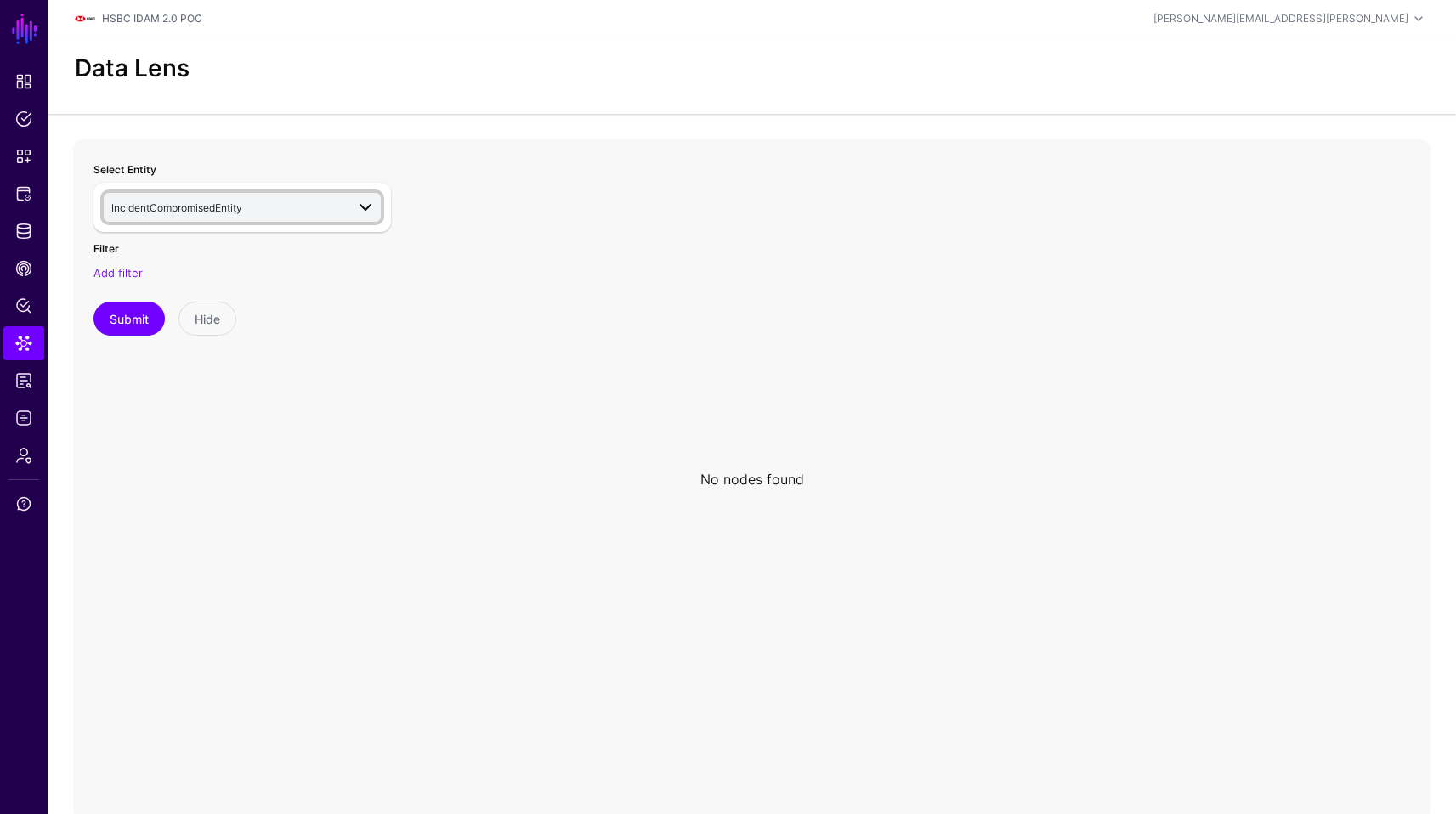
click at [249, 215] on span "IncidentCompromisedEntity" at bounding box center [228, 207] width 234 height 19
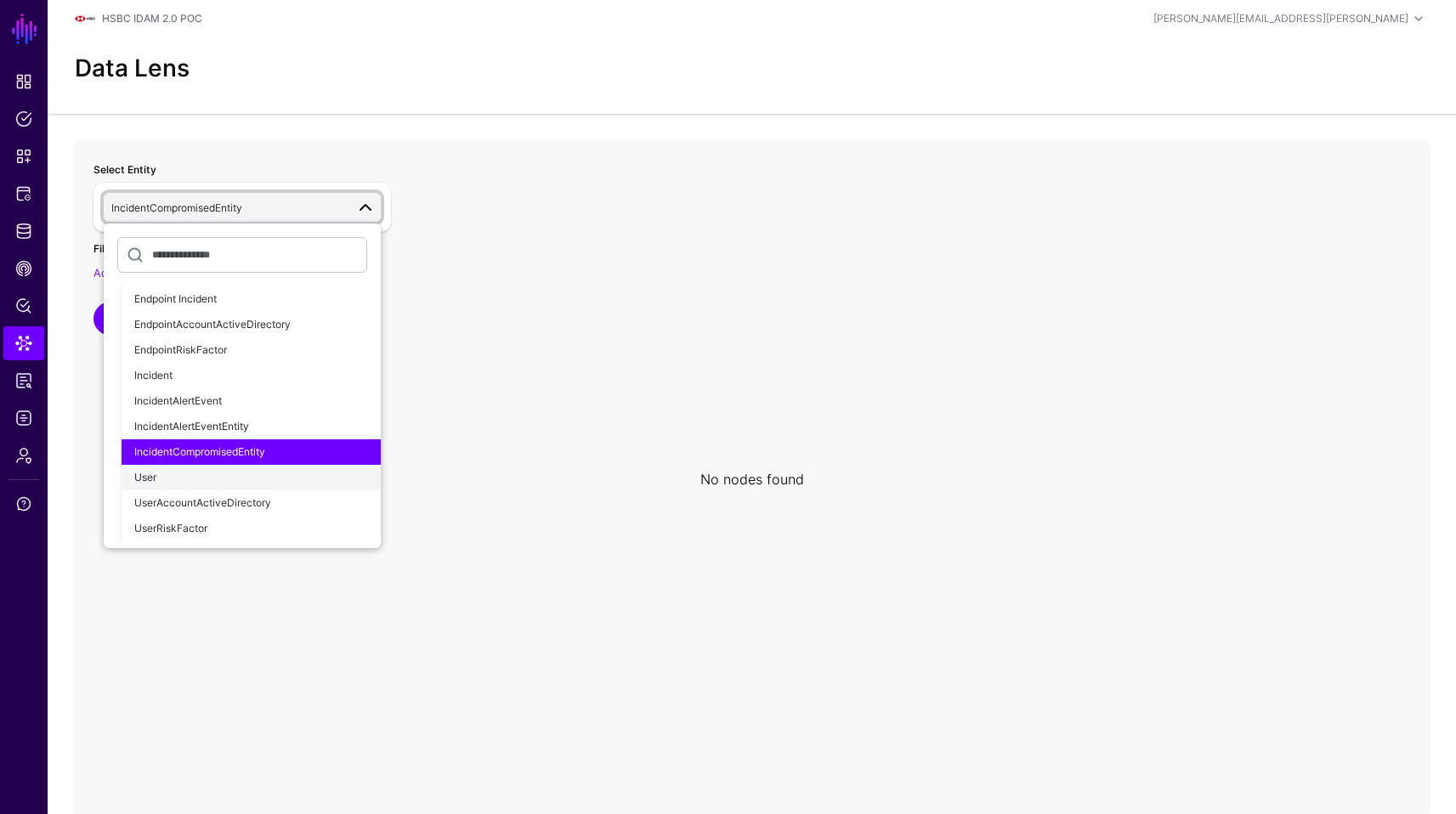
click at [291, 487] on button "User" at bounding box center [250, 478] width 260 height 26
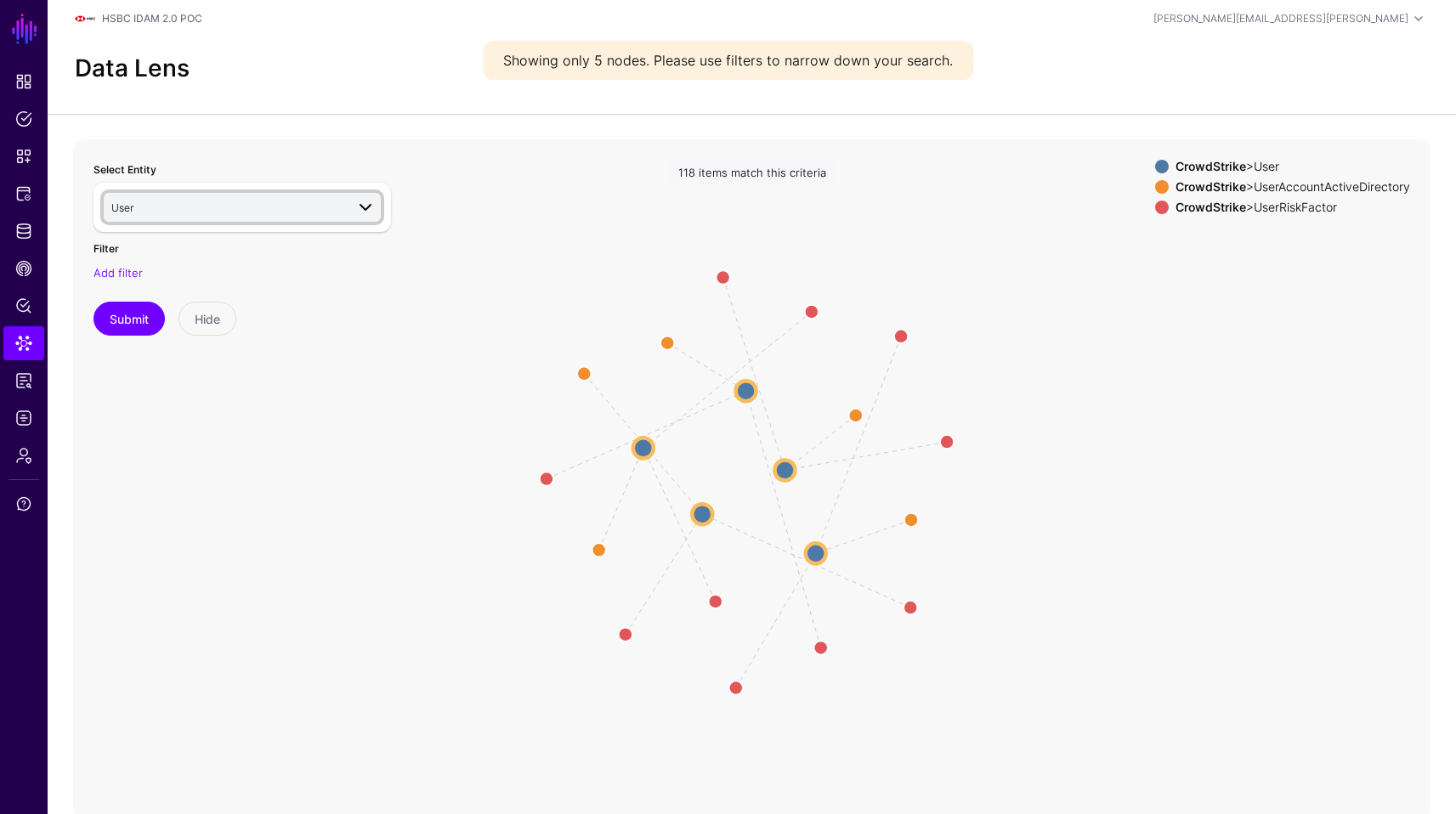
click at [361, 204] on span at bounding box center [366, 207] width 21 height 21
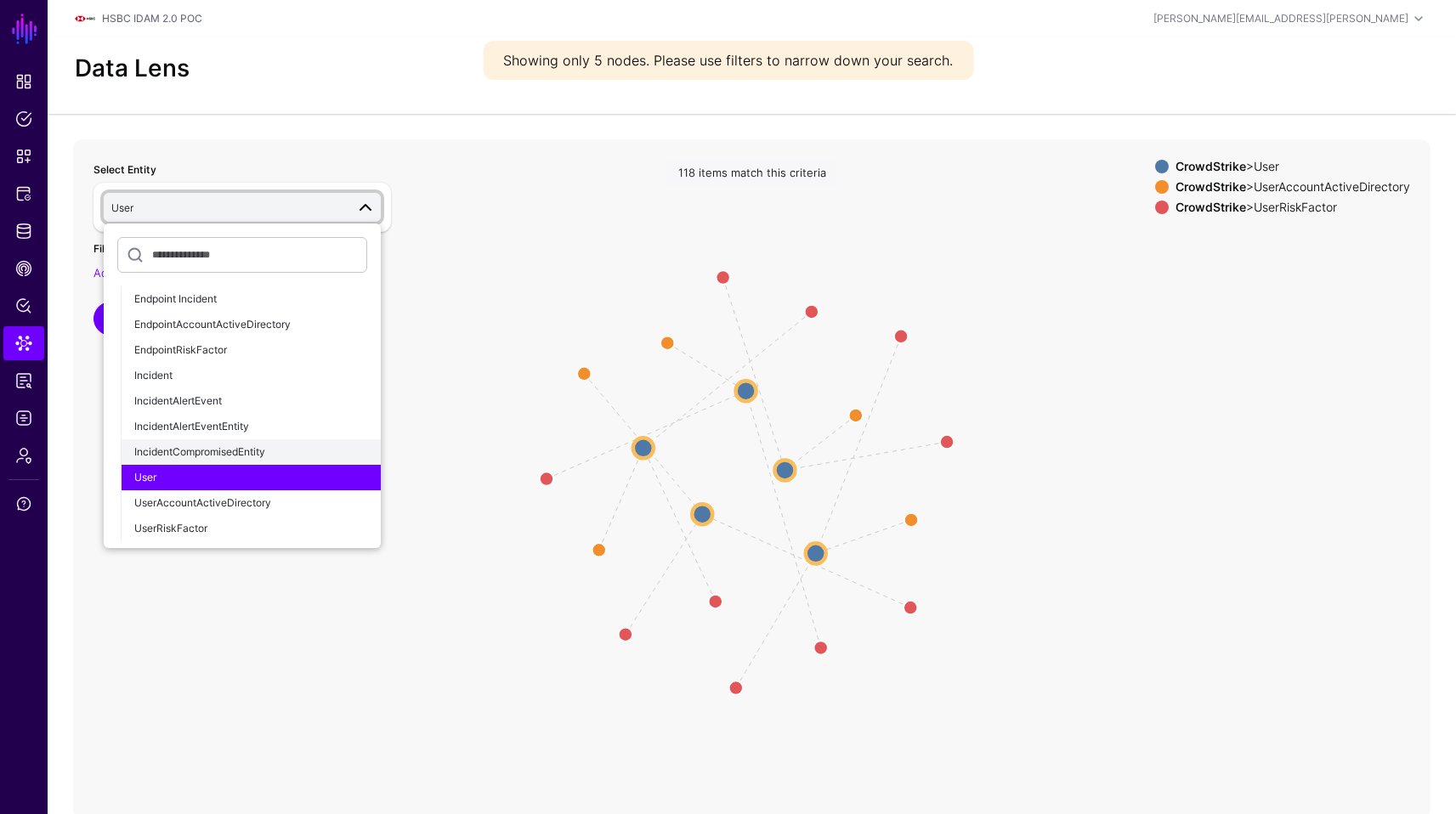
click at [265, 448] on span "IncidentCompromisedEntity" at bounding box center [200, 451] width 131 height 13
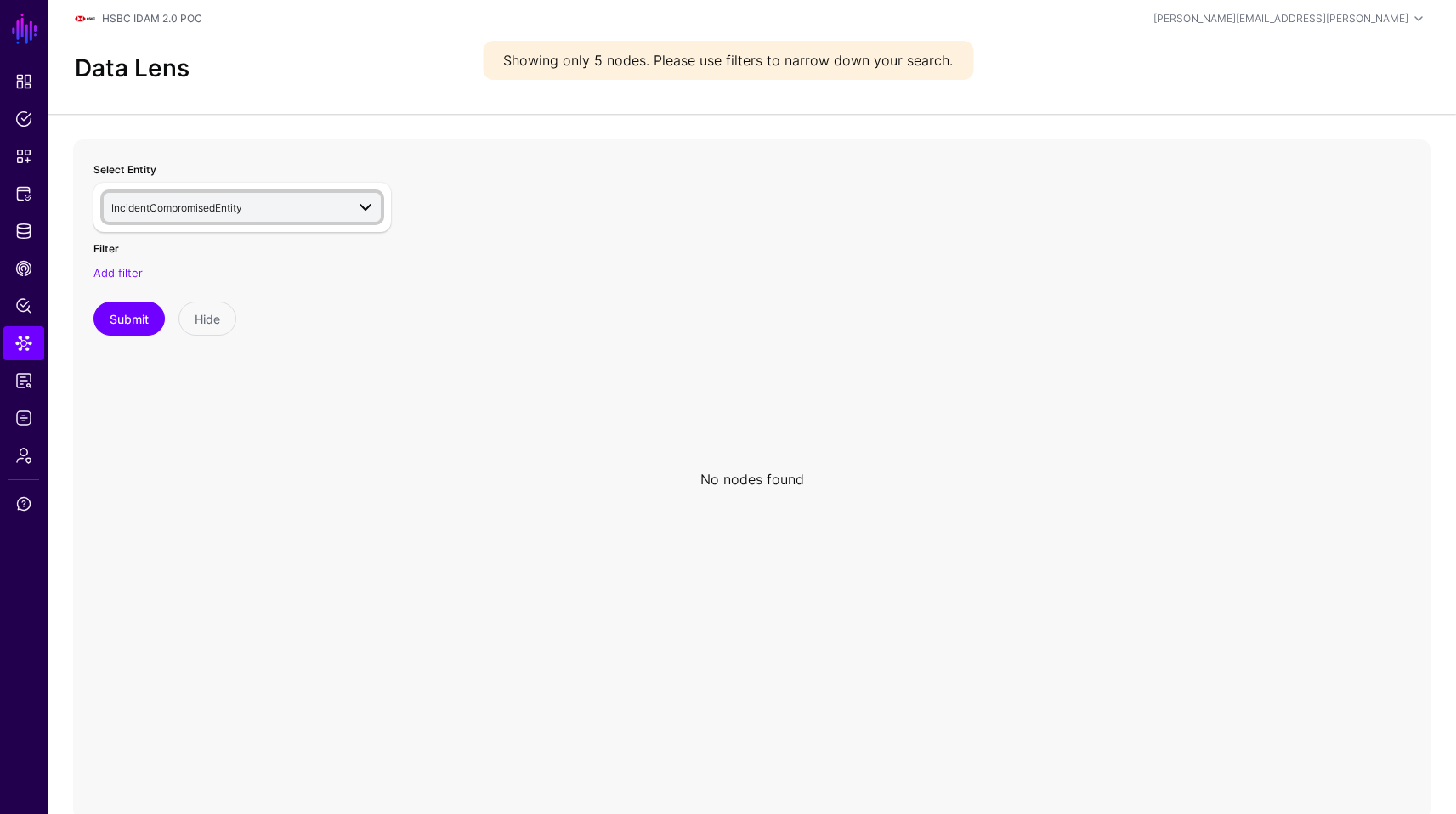
click at [364, 203] on span at bounding box center [366, 207] width 21 height 21
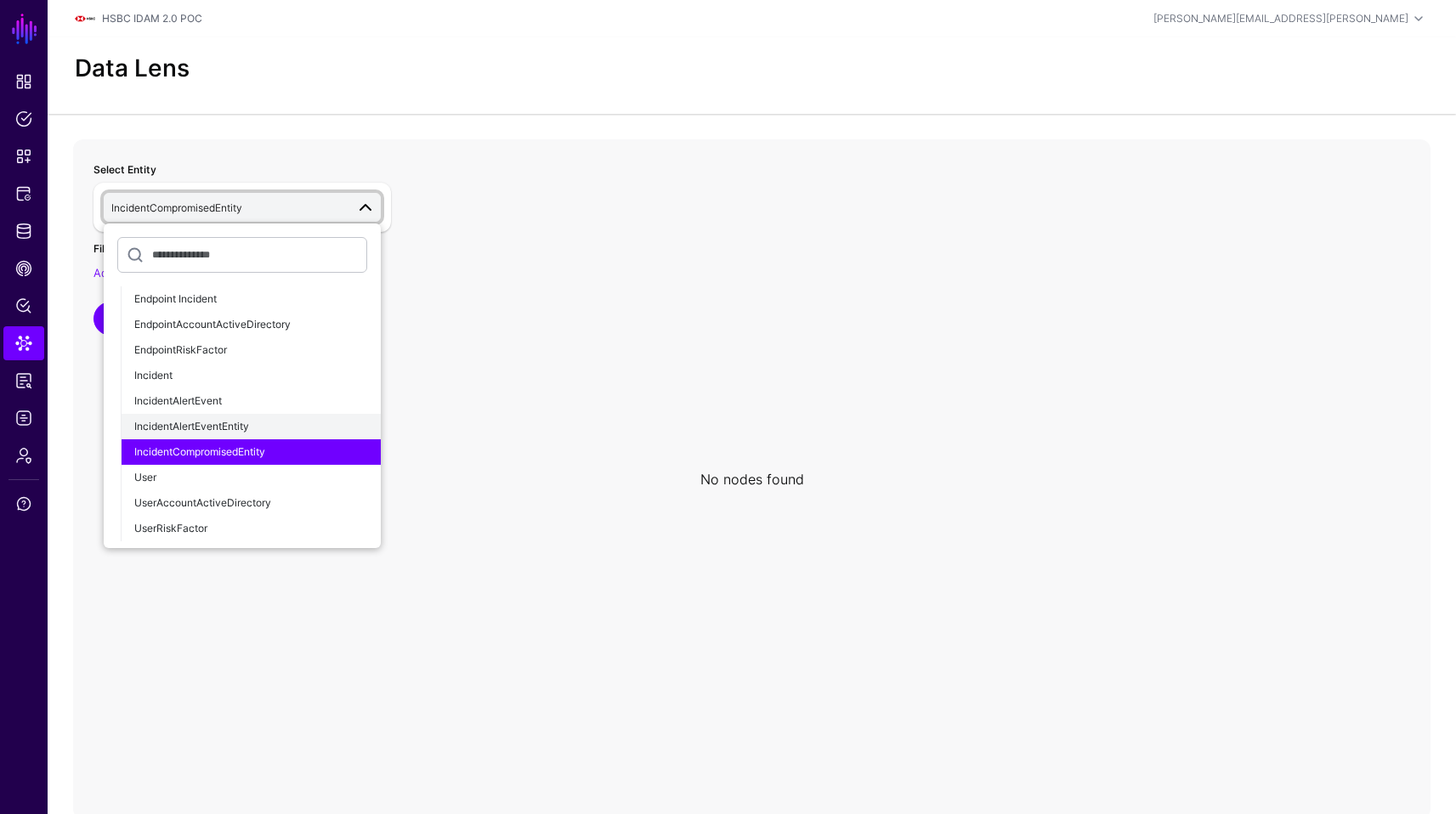
click at [301, 425] on div "IncidentAlertEventEntity" at bounding box center [250, 426] width 233 height 15
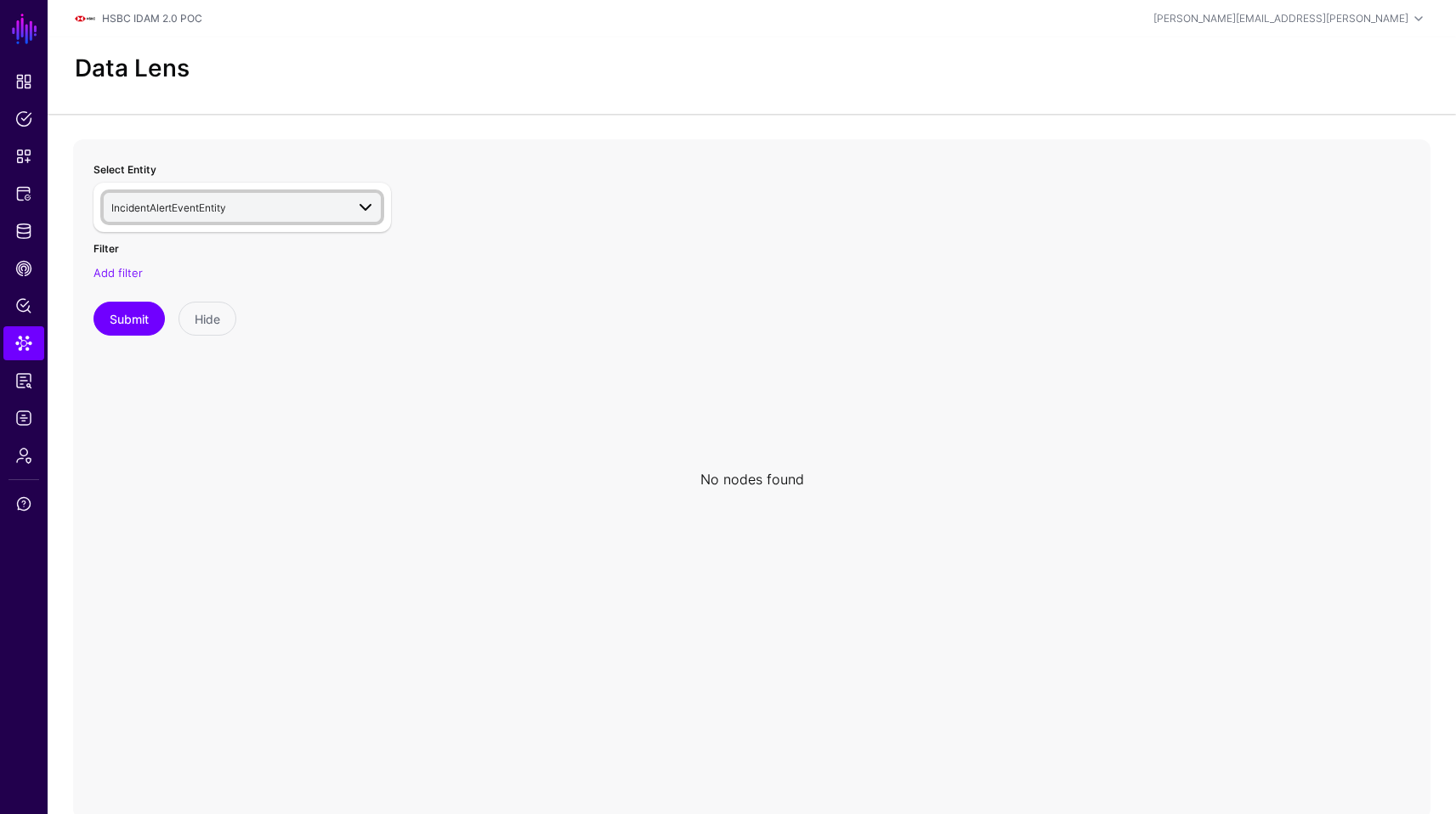
click at [360, 201] on span at bounding box center [366, 207] width 21 height 21
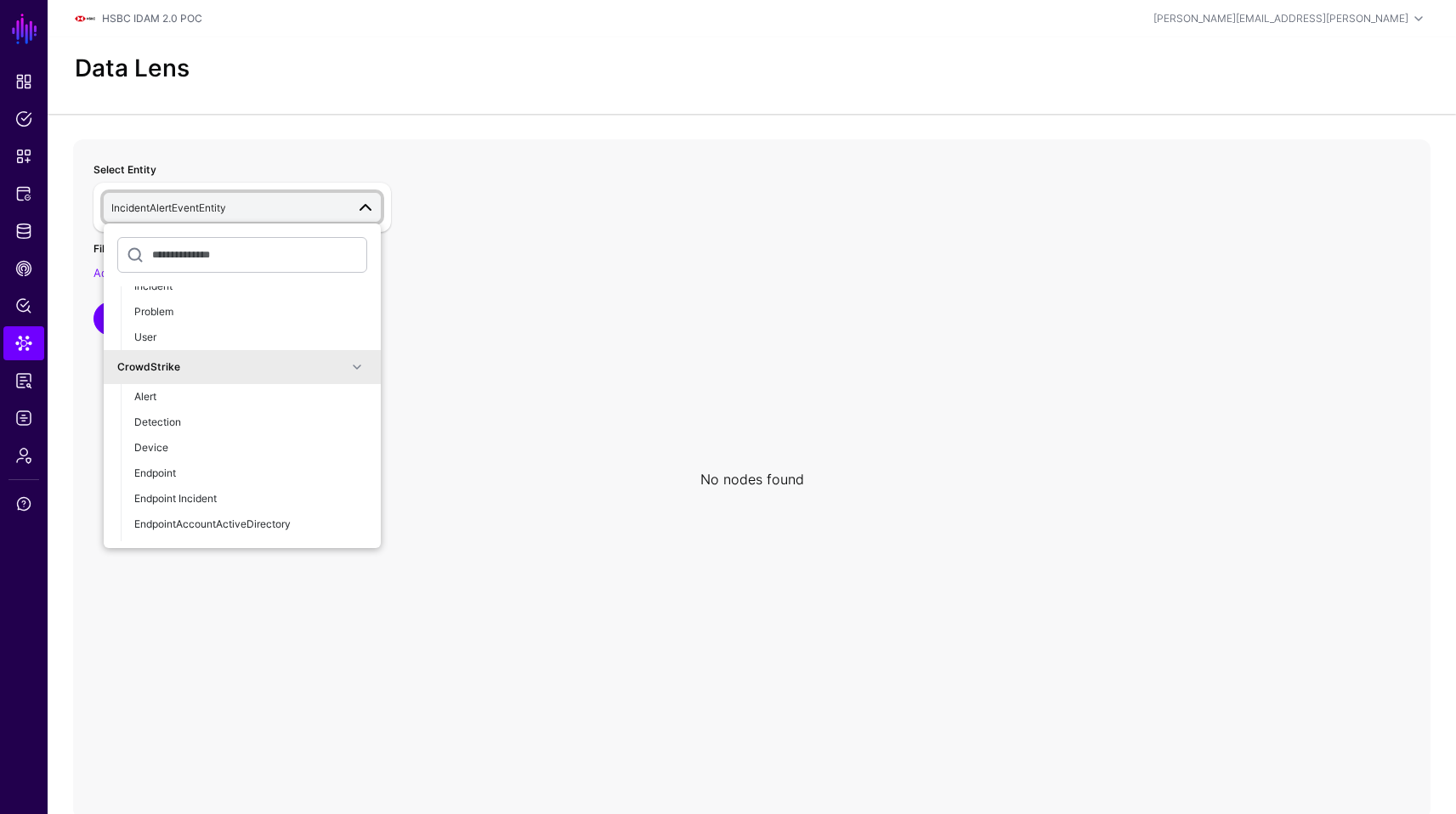
scroll to position [1154, 0]
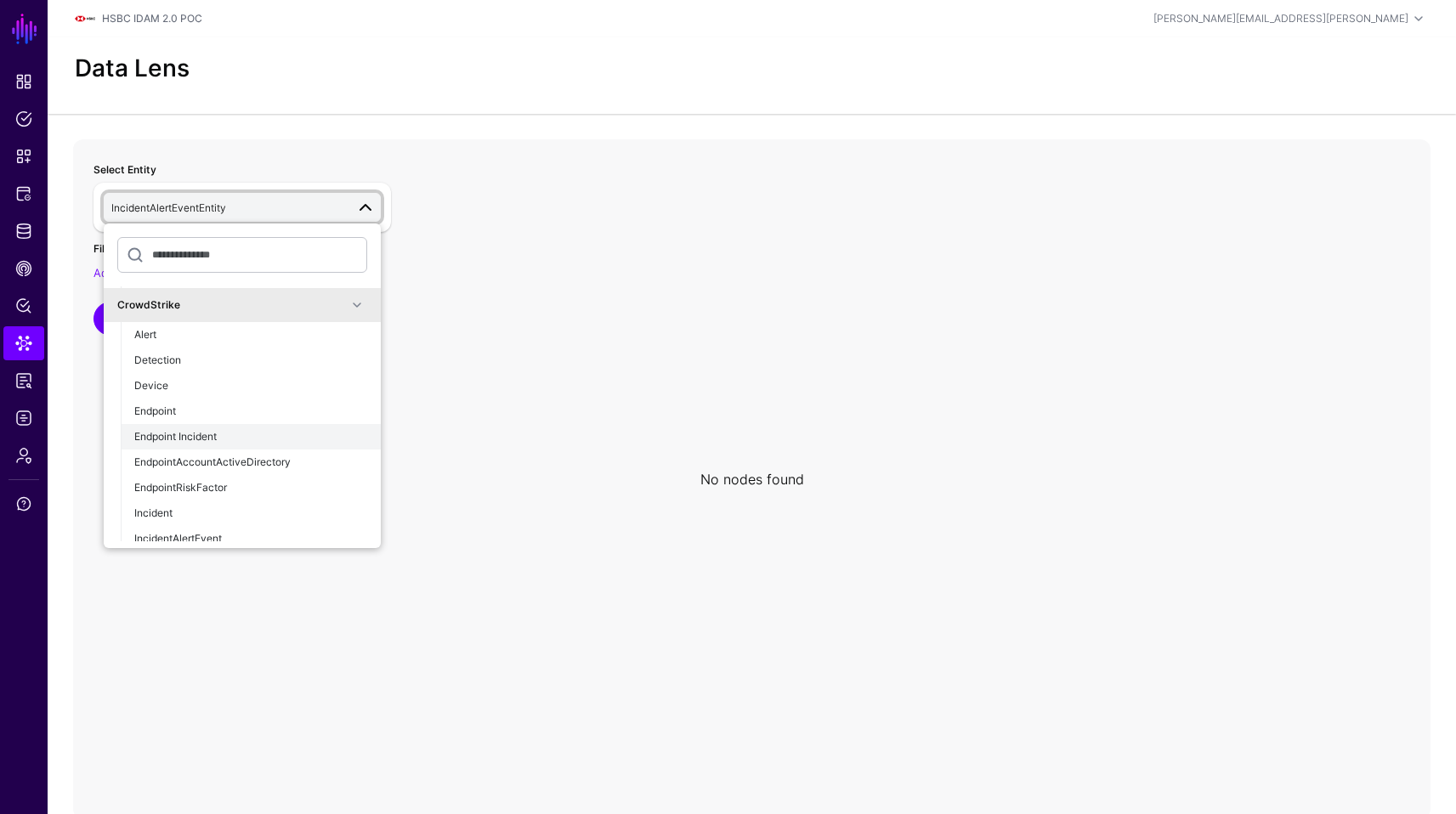
click at [237, 434] on div "Endpoint Incident" at bounding box center [250, 437] width 233 height 15
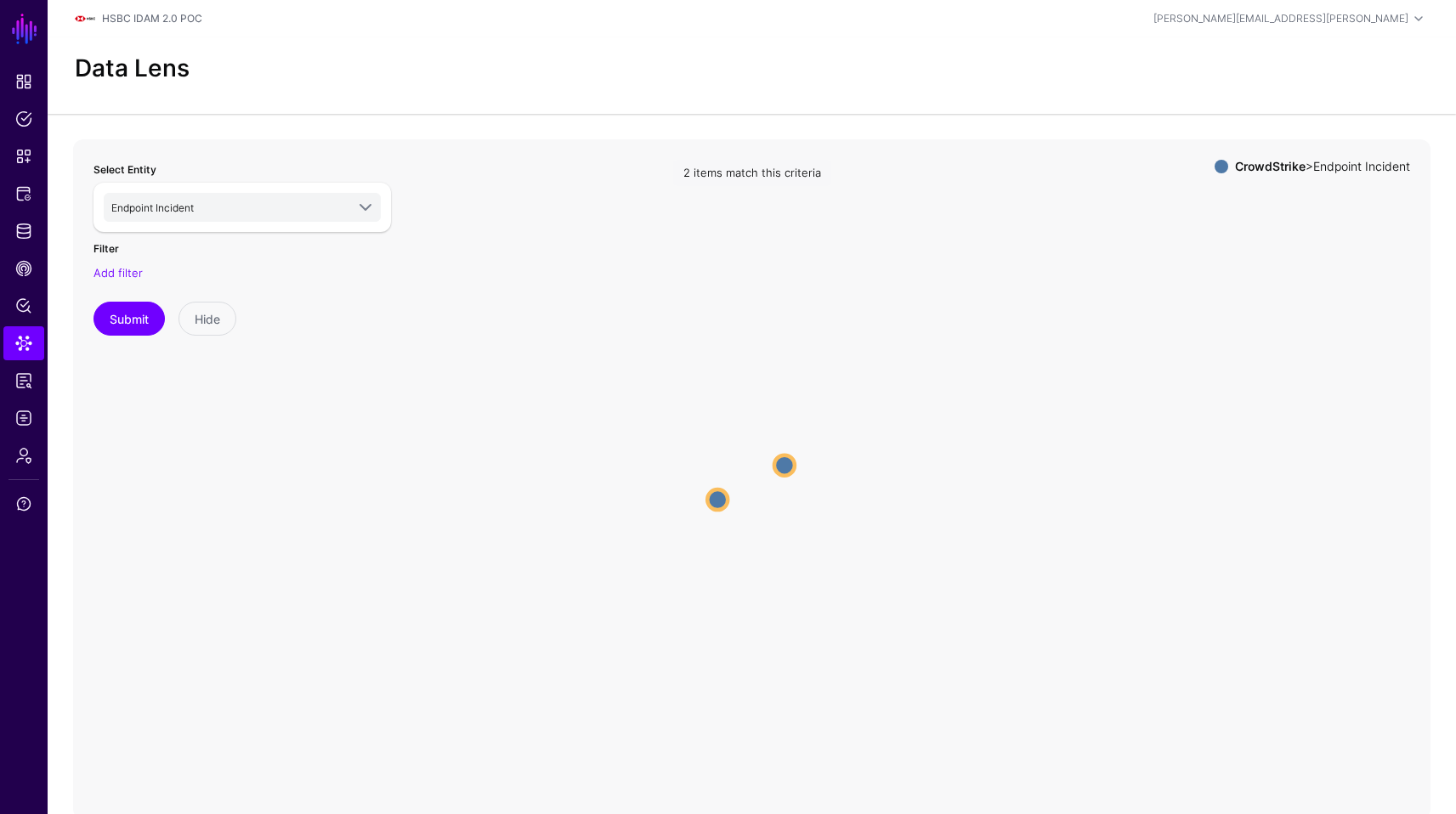
click at [708, 490] on icon "Endpoint Incident Endpoint Incident Endpoint Incident Endpoint Incident" at bounding box center [752, 479] width 1358 height 680
click at [712, 494] on circle at bounding box center [717, 499] width 21 height 21
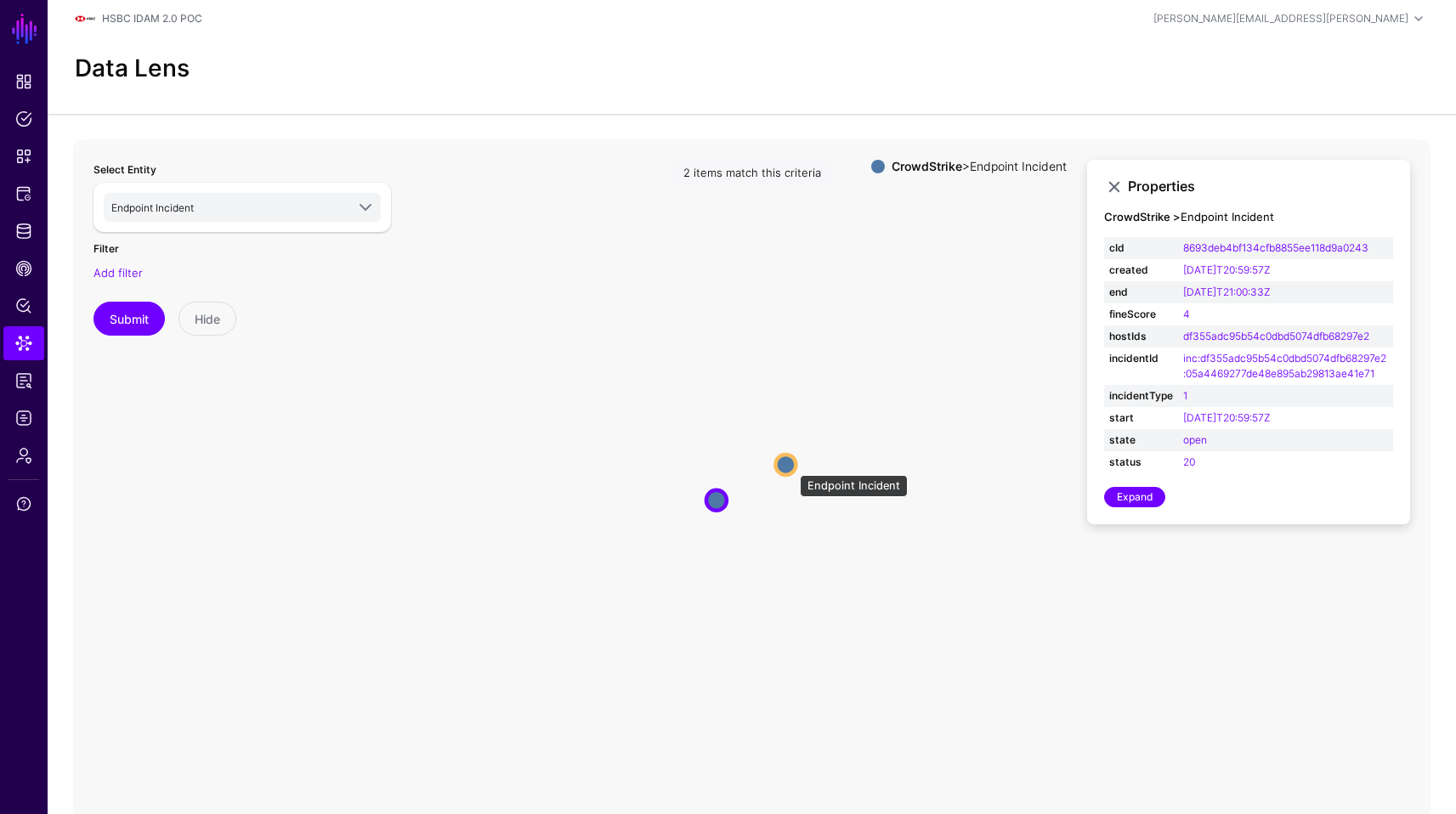
click at [791, 467] on circle at bounding box center [785, 464] width 21 height 21
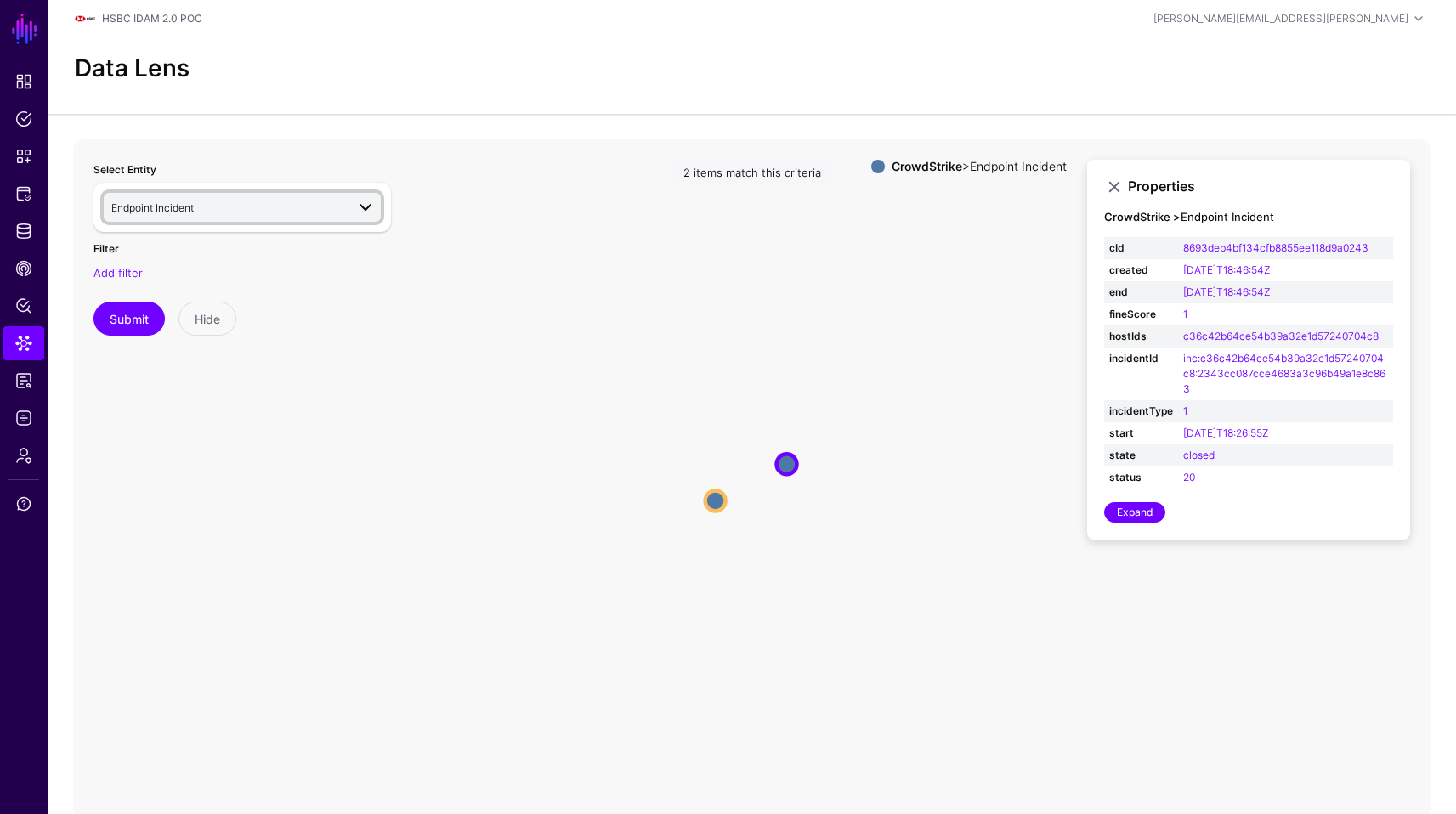
click at [171, 212] on span "Endpoint Incident" at bounding box center [152, 207] width 83 height 13
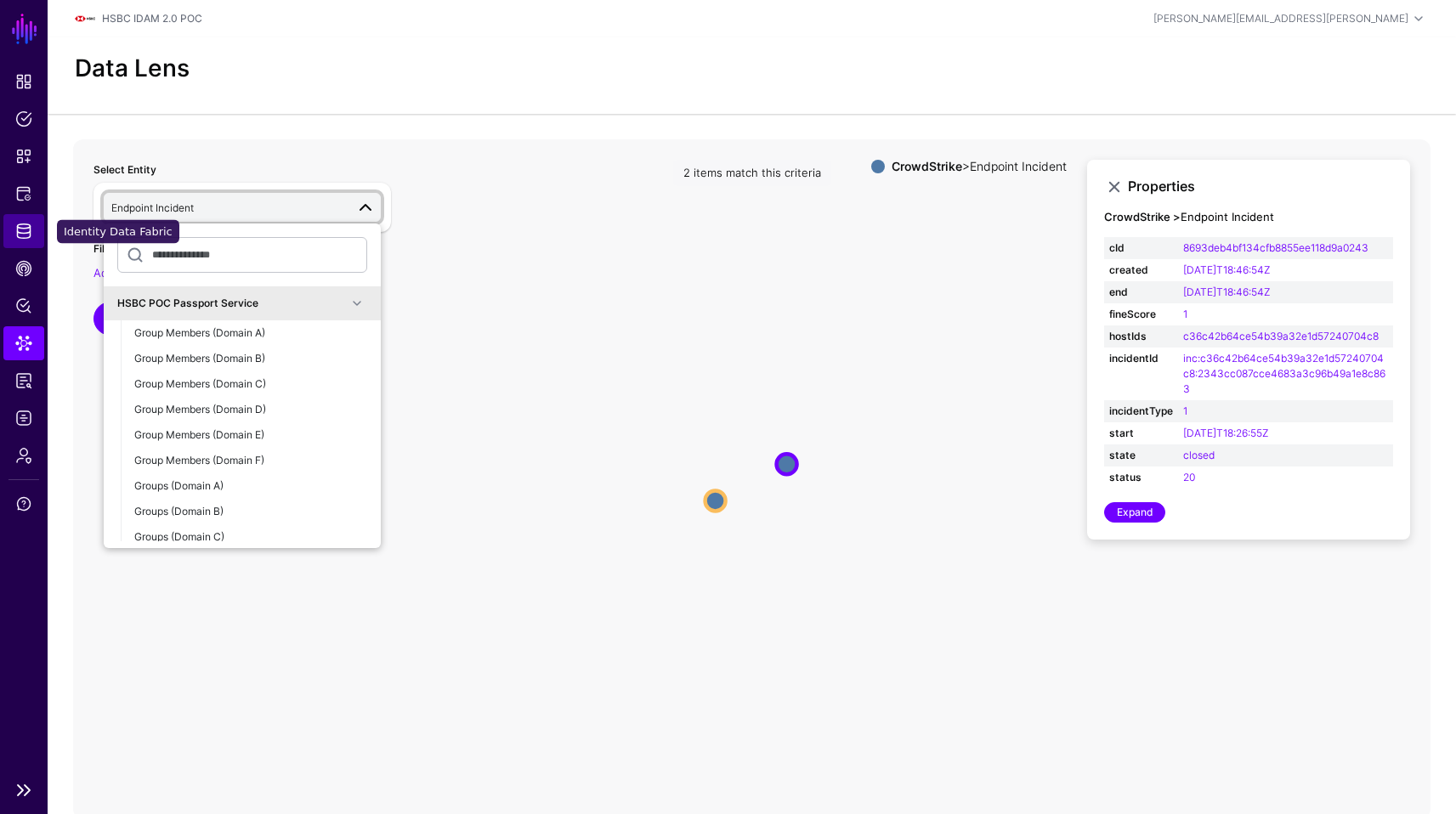
click at [36, 237] on link "Identity Data Fabric" at bounding box center [23, 231] width 40 height 34
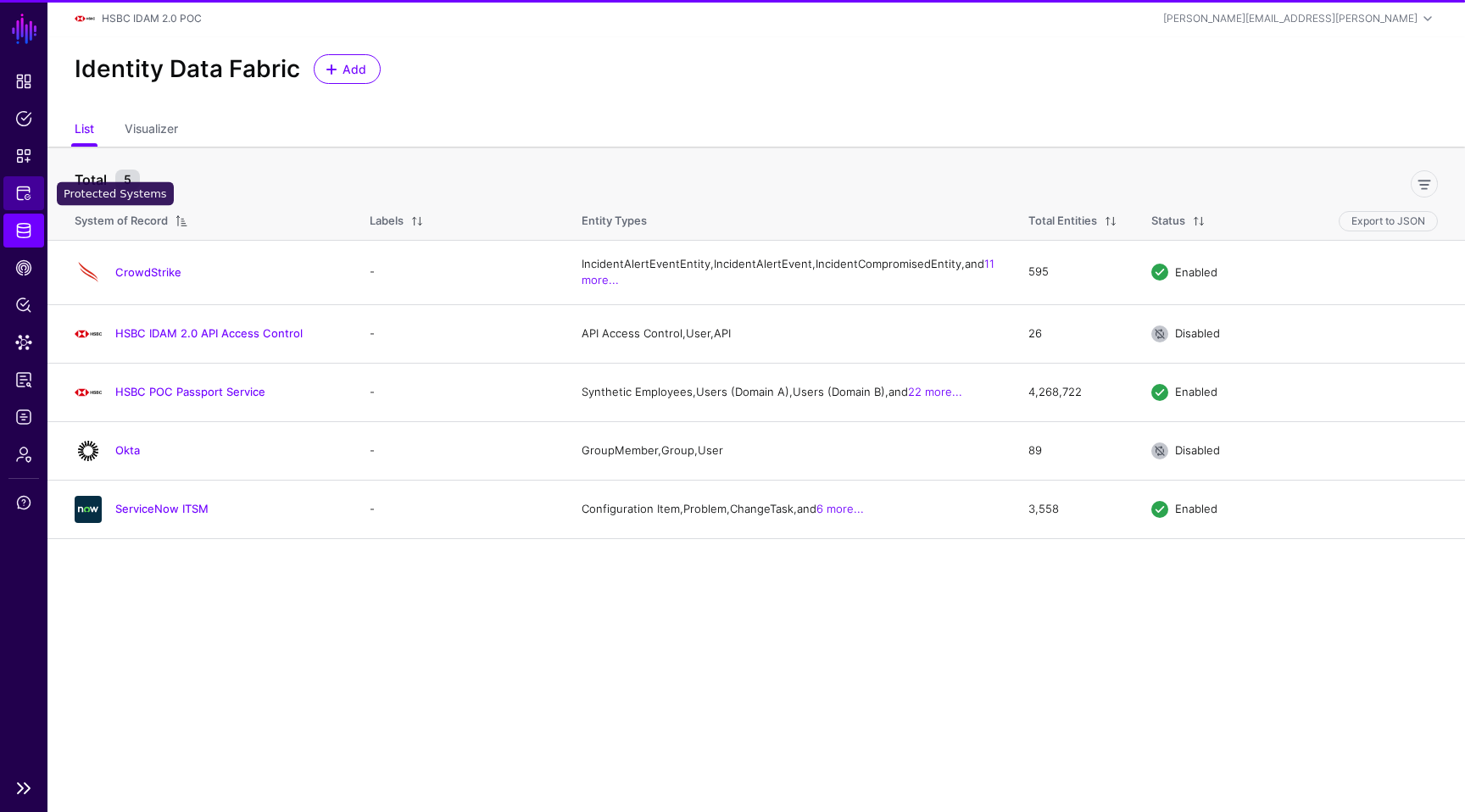
click at [25, 187] on span "Protected Systems" at bounding box center [24, 193] width 17 height 17
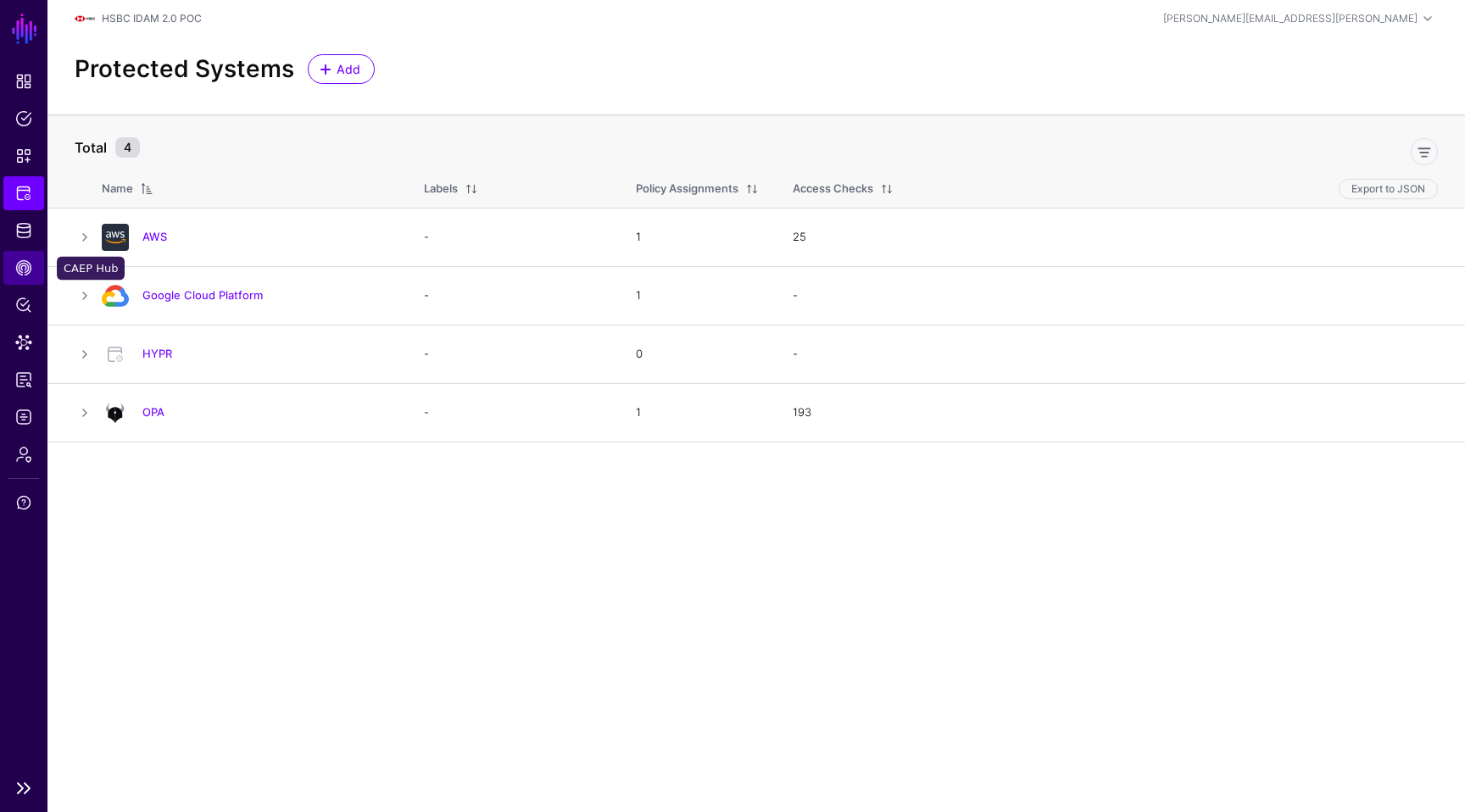
click at [26, 258] on link "CAEP Hub" at bounding box center [23, 268] width 40 height 34
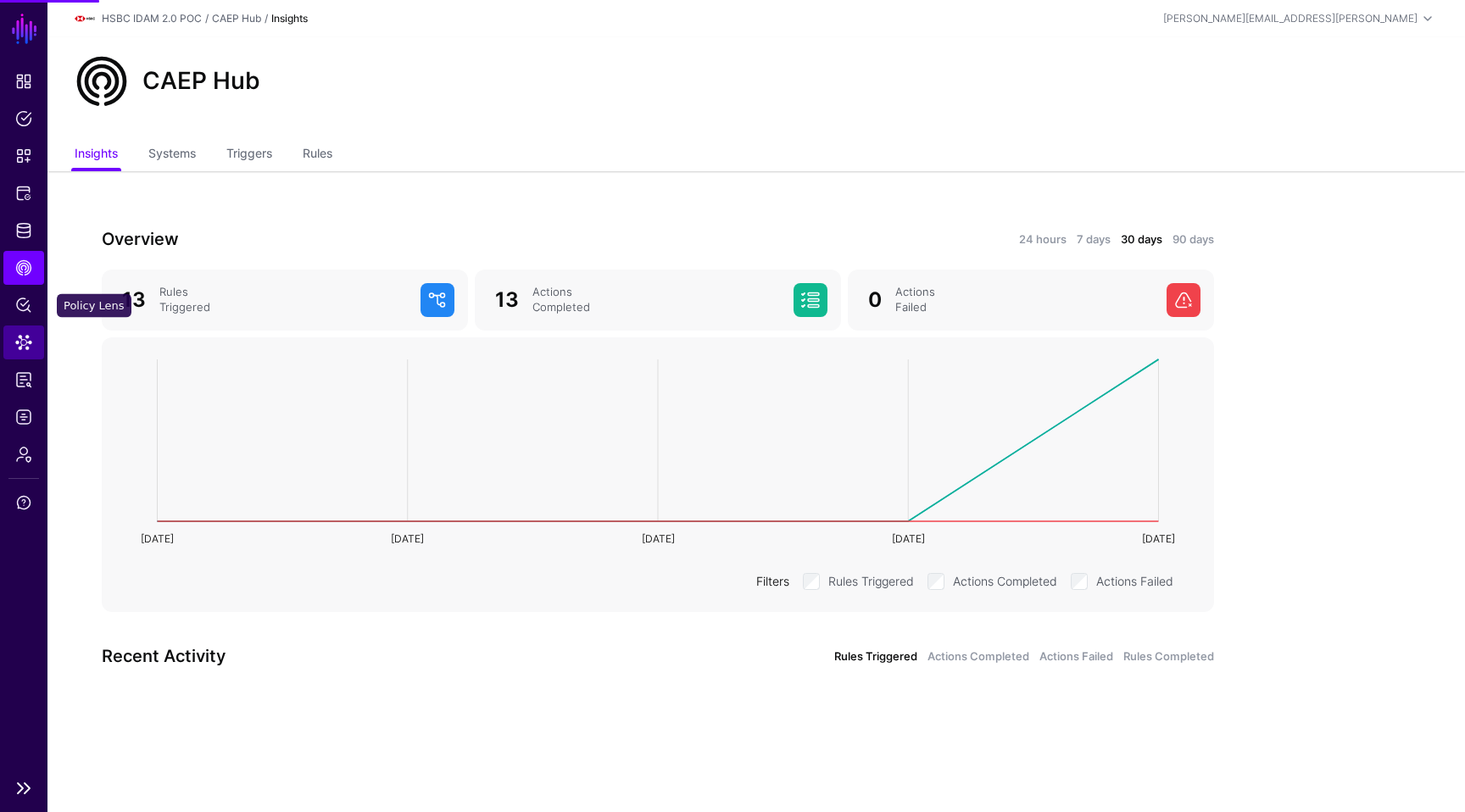
click at [22, 326] on link "Data Lens" at bounding box center [23, 343] width 40 height 34
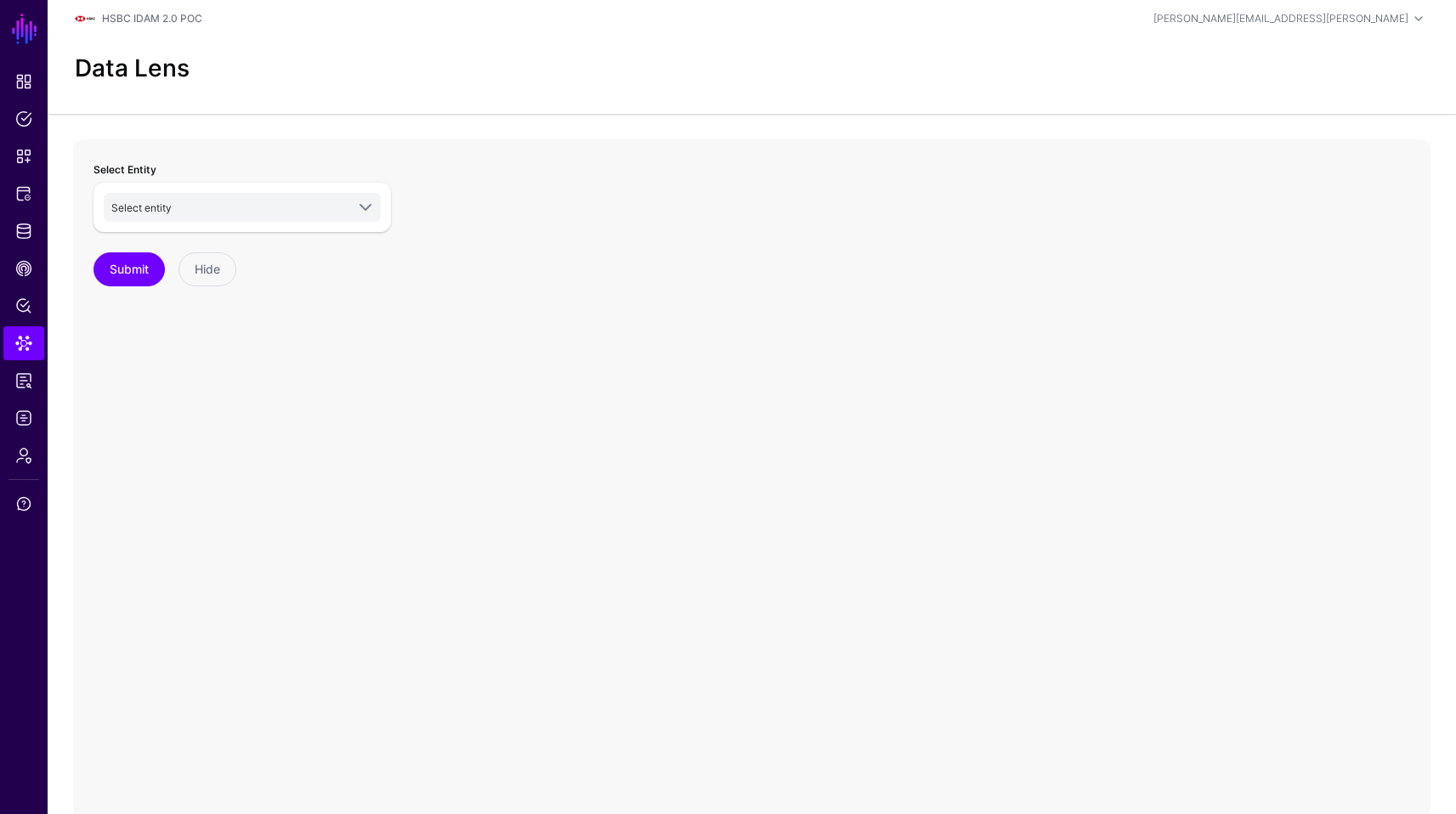
click at [254, 226] on div "Select entity HSBC POC Passport Service Group Members (Domain A) Group Members …" at bounding box center [243, 207] width 298 height 49
click at [283, 214] on span "Select entity" at bounding box center [228, 207] width 234 height 19
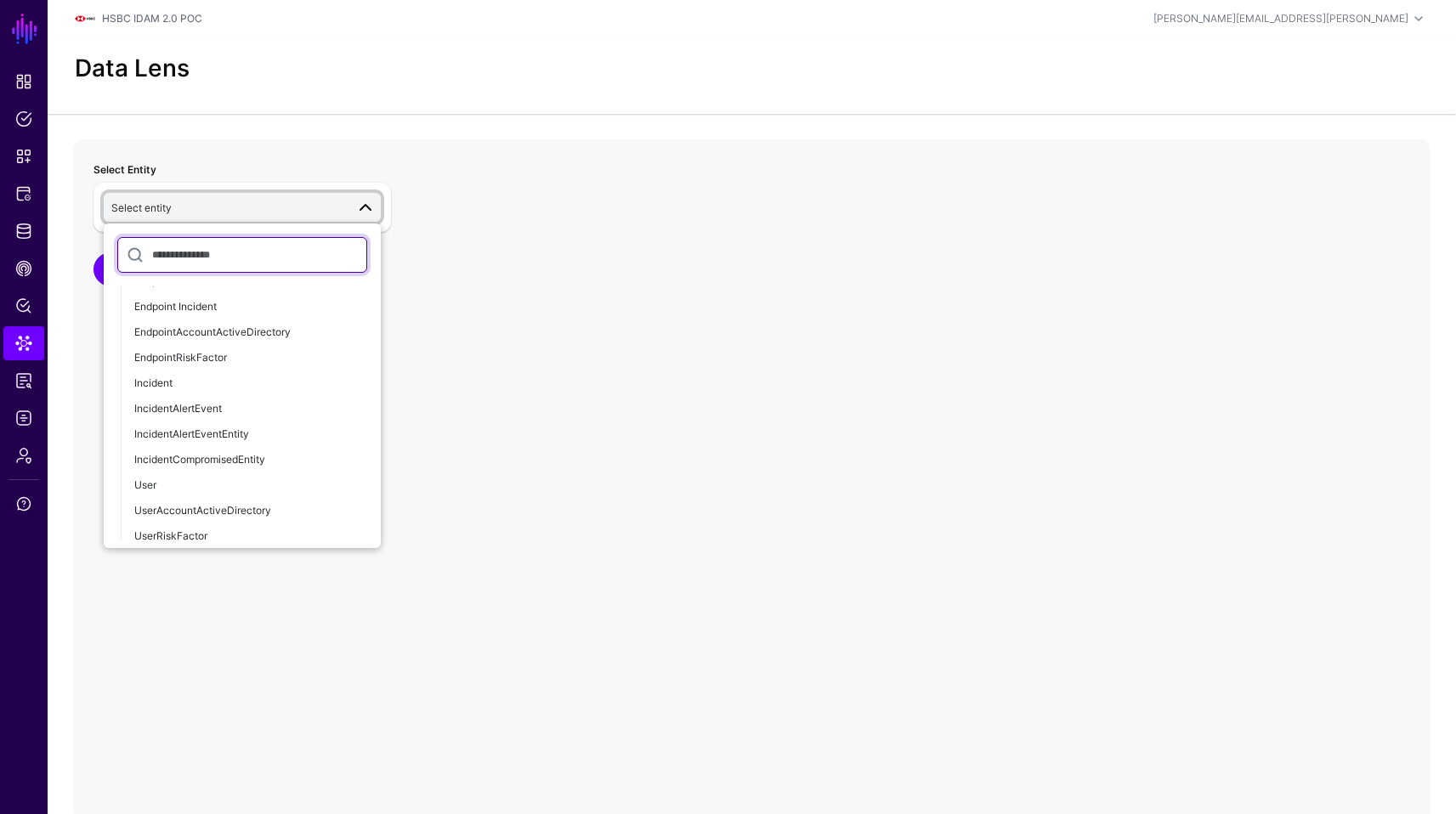
scroll to position [1291, 0]
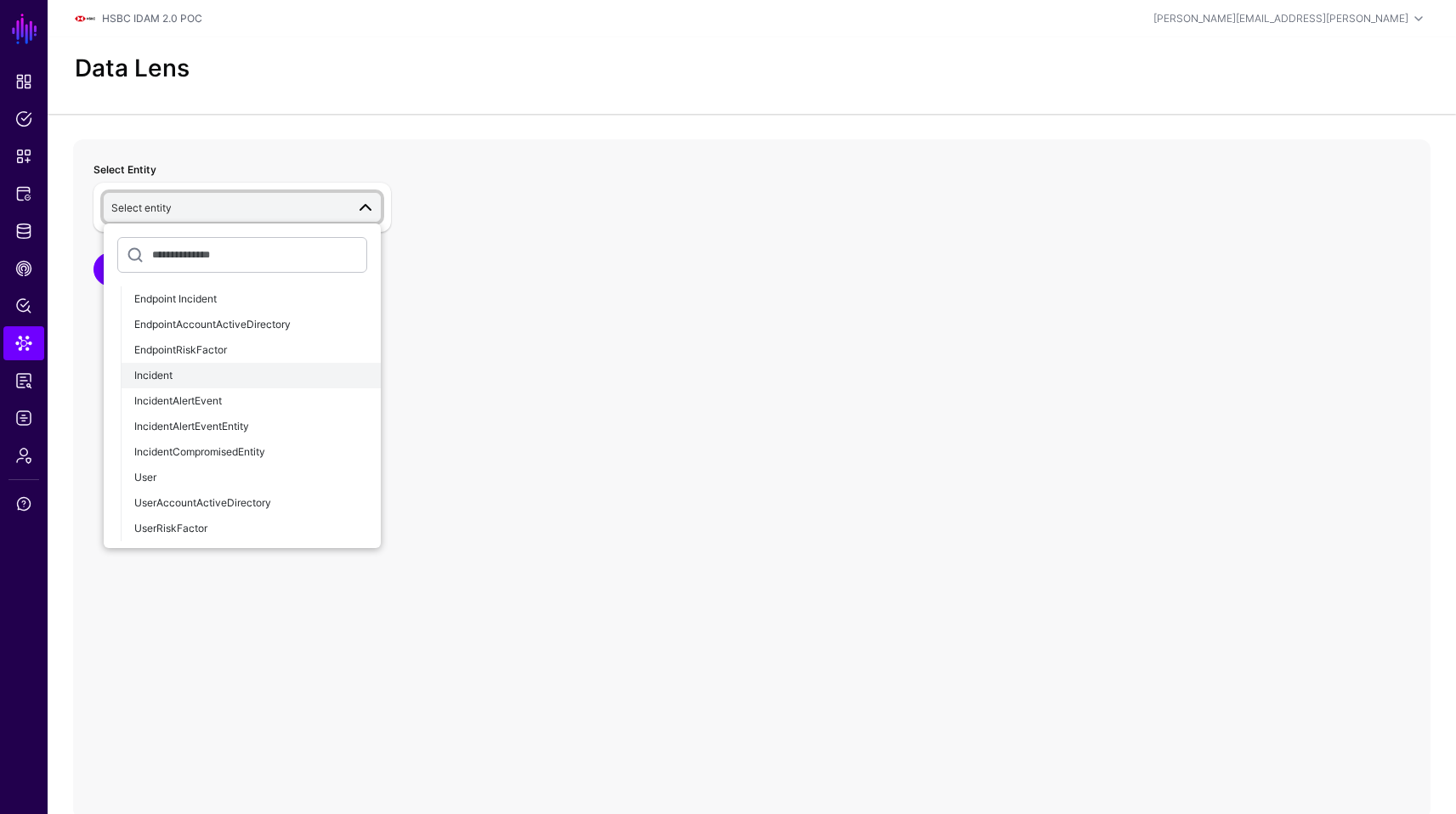
click at [195, 363] on button "Incident" at bounding box center [250, 376] width 260 height 26
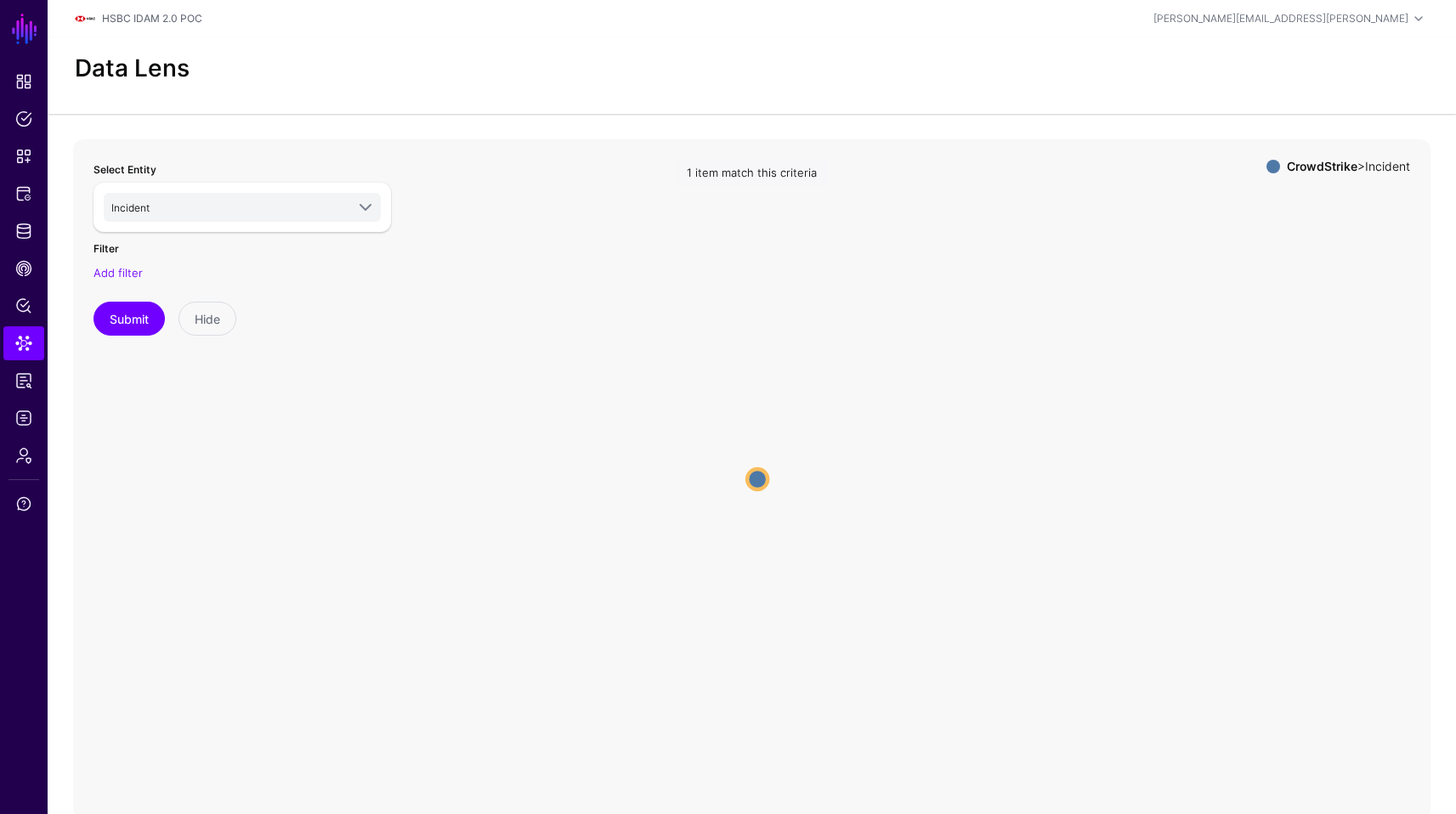
click at [332, 221] on div "Incident HSBC POC Passport Service Group Members (Domain A) Group Members (Doma…" at bounding box center [243, 207] width 298 height 49
click at [352, 213] on span at bounding box center [360, 207] width 31 height 21
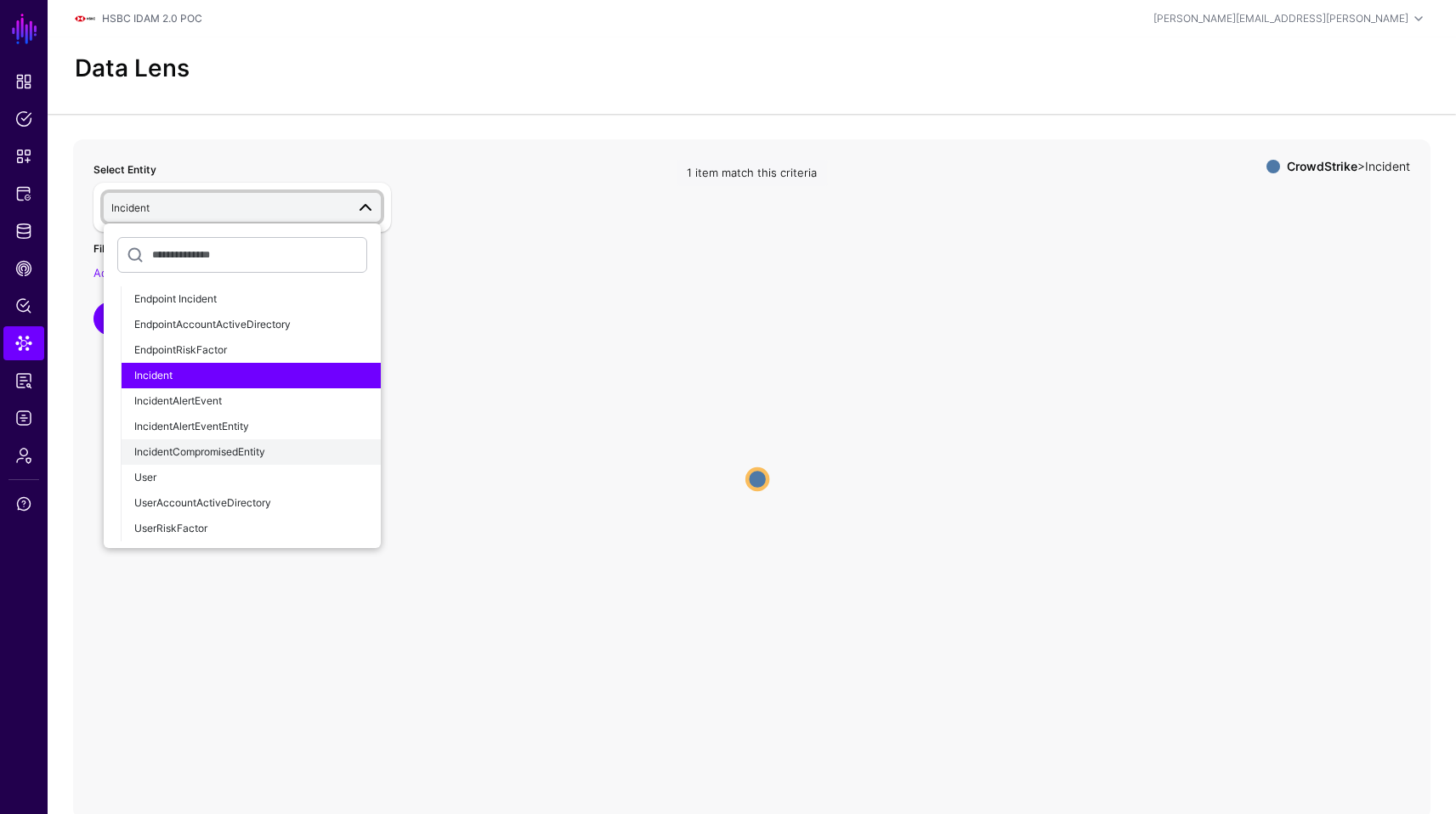
click at [282, 450] on div "IncidentCompromisedEntity" at bounding box center [250, 452] width 233 height 15
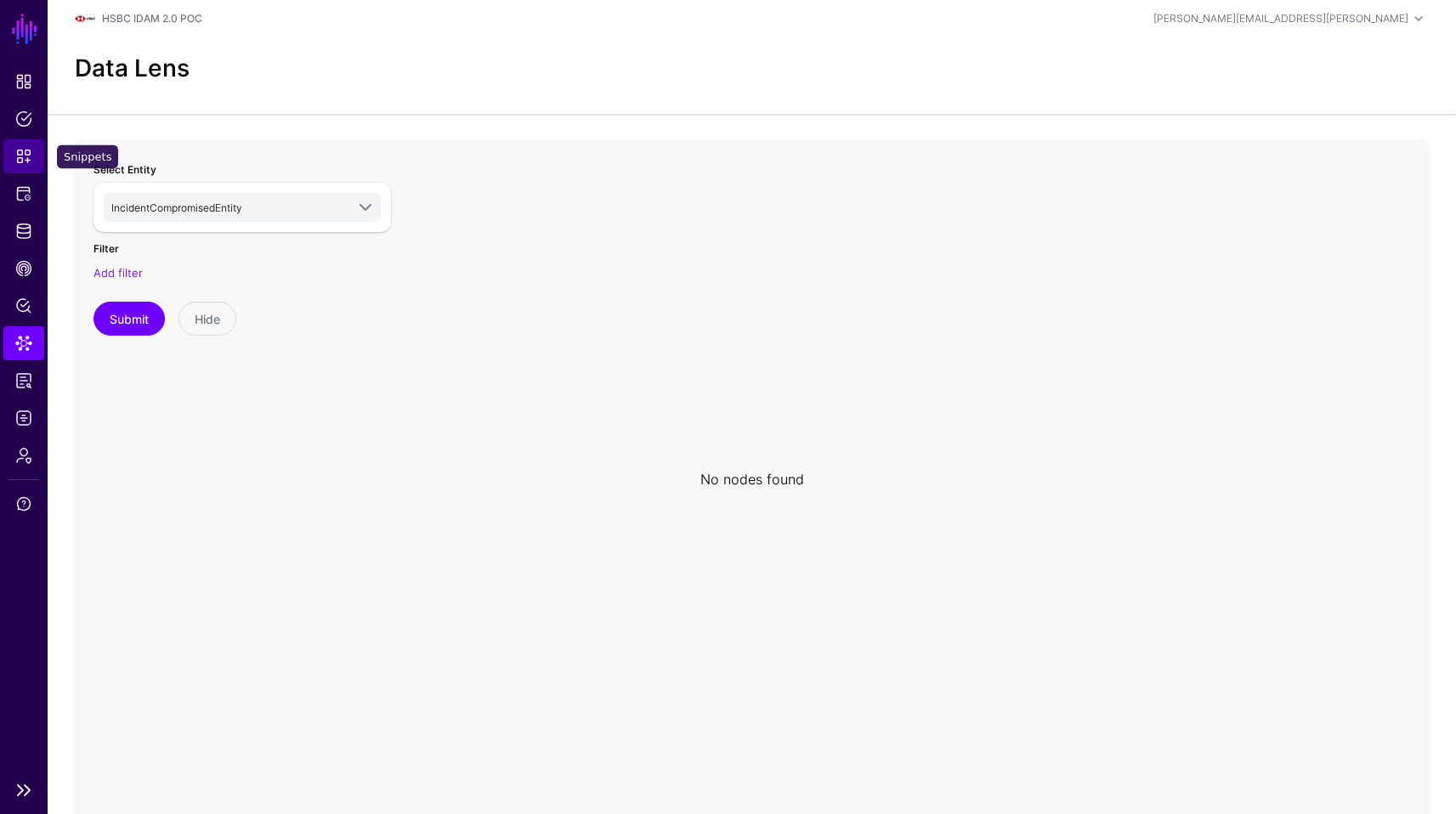
click at [24, 169] on link "Snippets" at bounding box center [23, 156] width 40 height 34
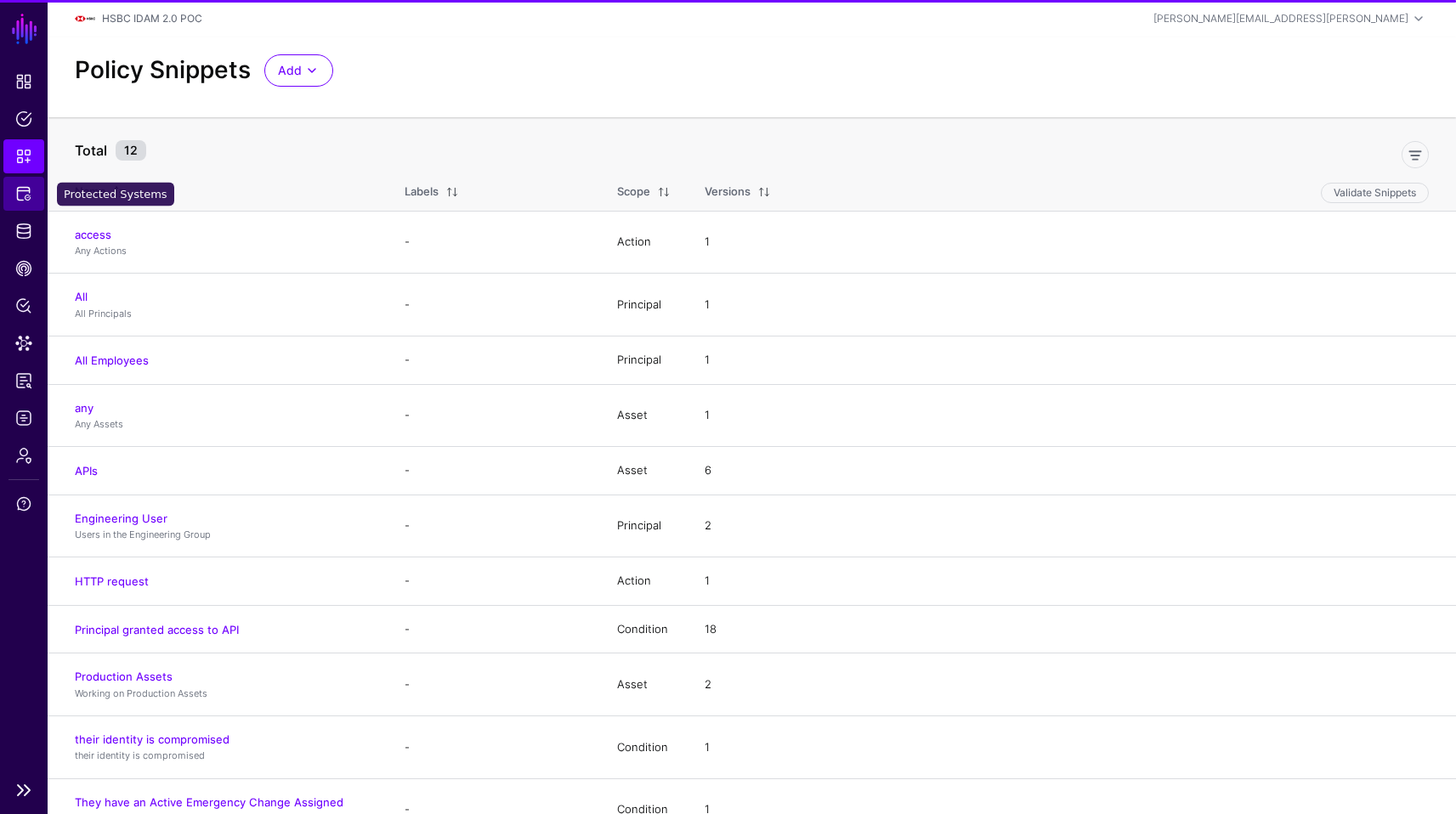
click at [28, 203] on link "Protected Systems" at bounding box center [23, 194] width 40 height 34
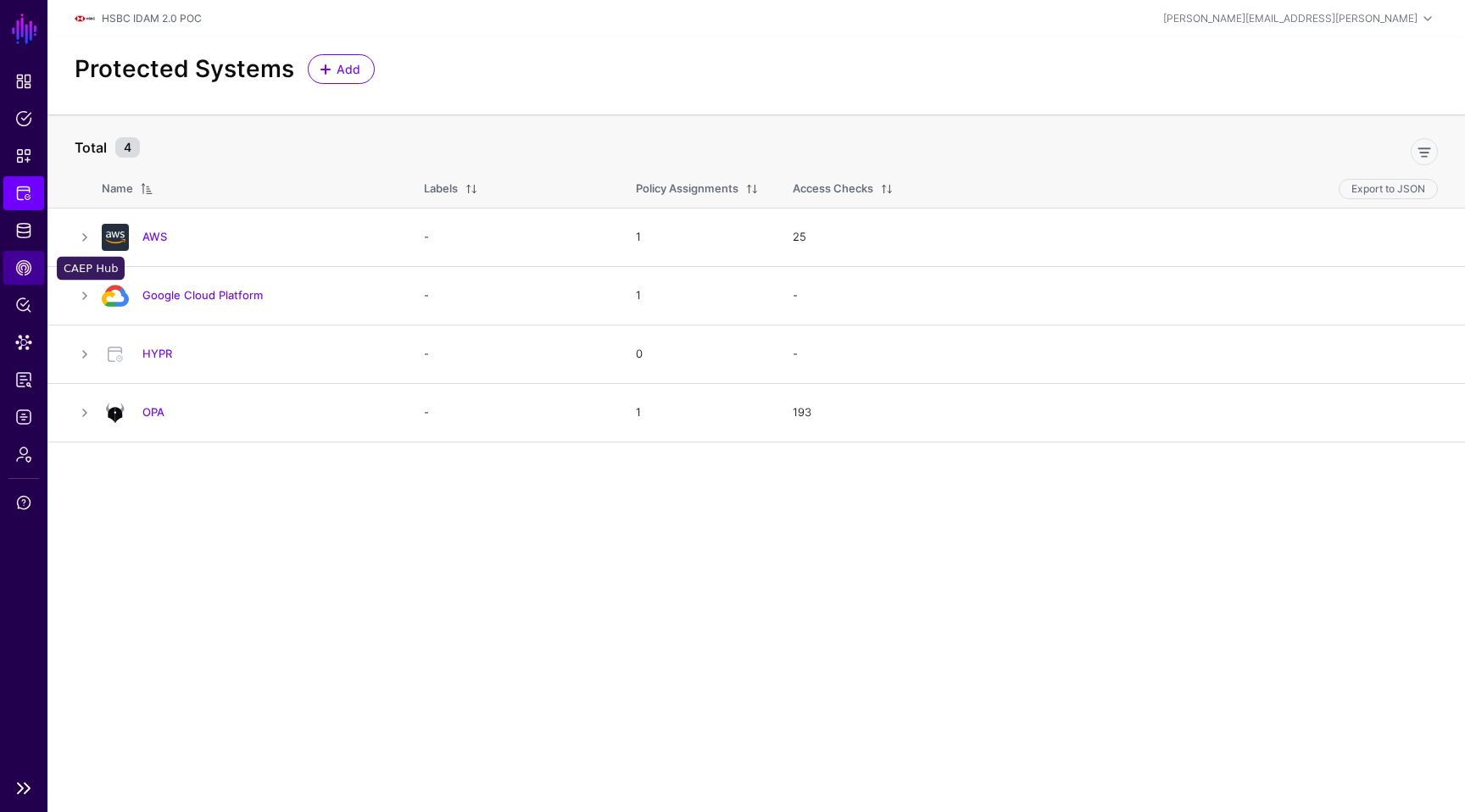
click at [20, 268] on span "CAEP Hub" at bounding box center [24, 268] width 17 height 17
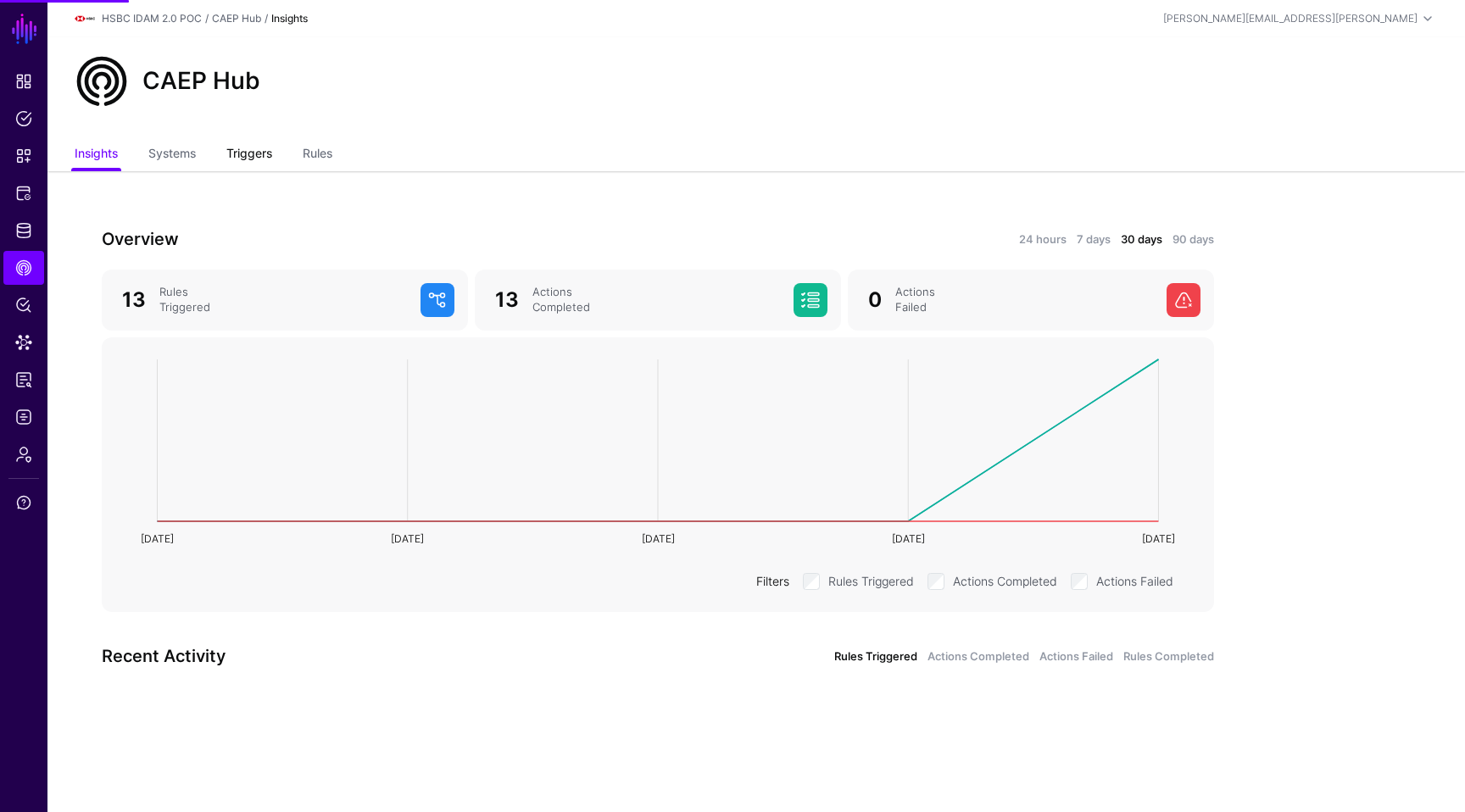
click at [254, 166] on link "Triggers" at bounding box center [249, 155] width 45 height 33
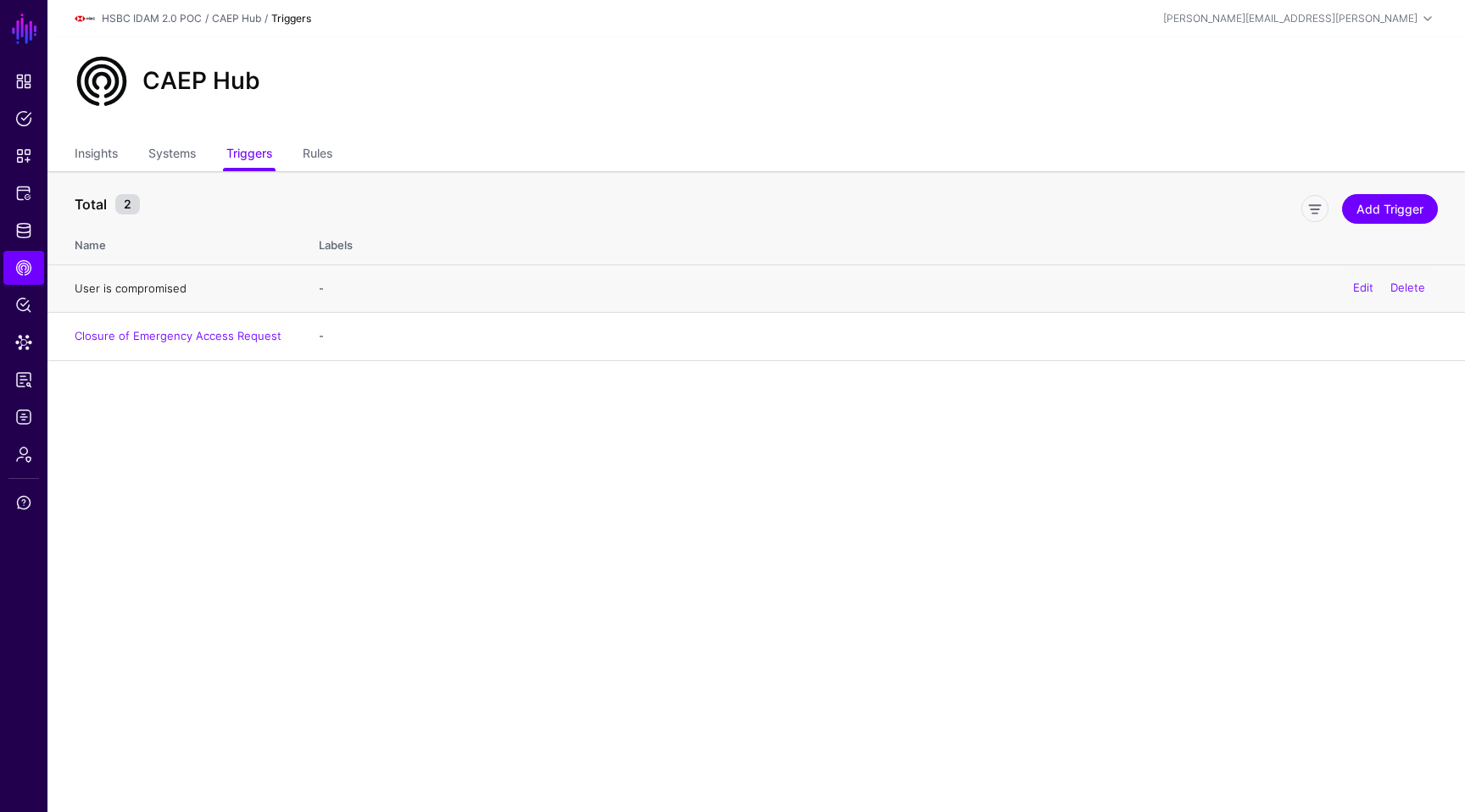
click at [171, 284] on link "User is compromised" at bounding box center [130, 288] width 112 height 14
click at [30, 293] on link "Policy Lens" at bounding box center [23, 305] width 40 height 34
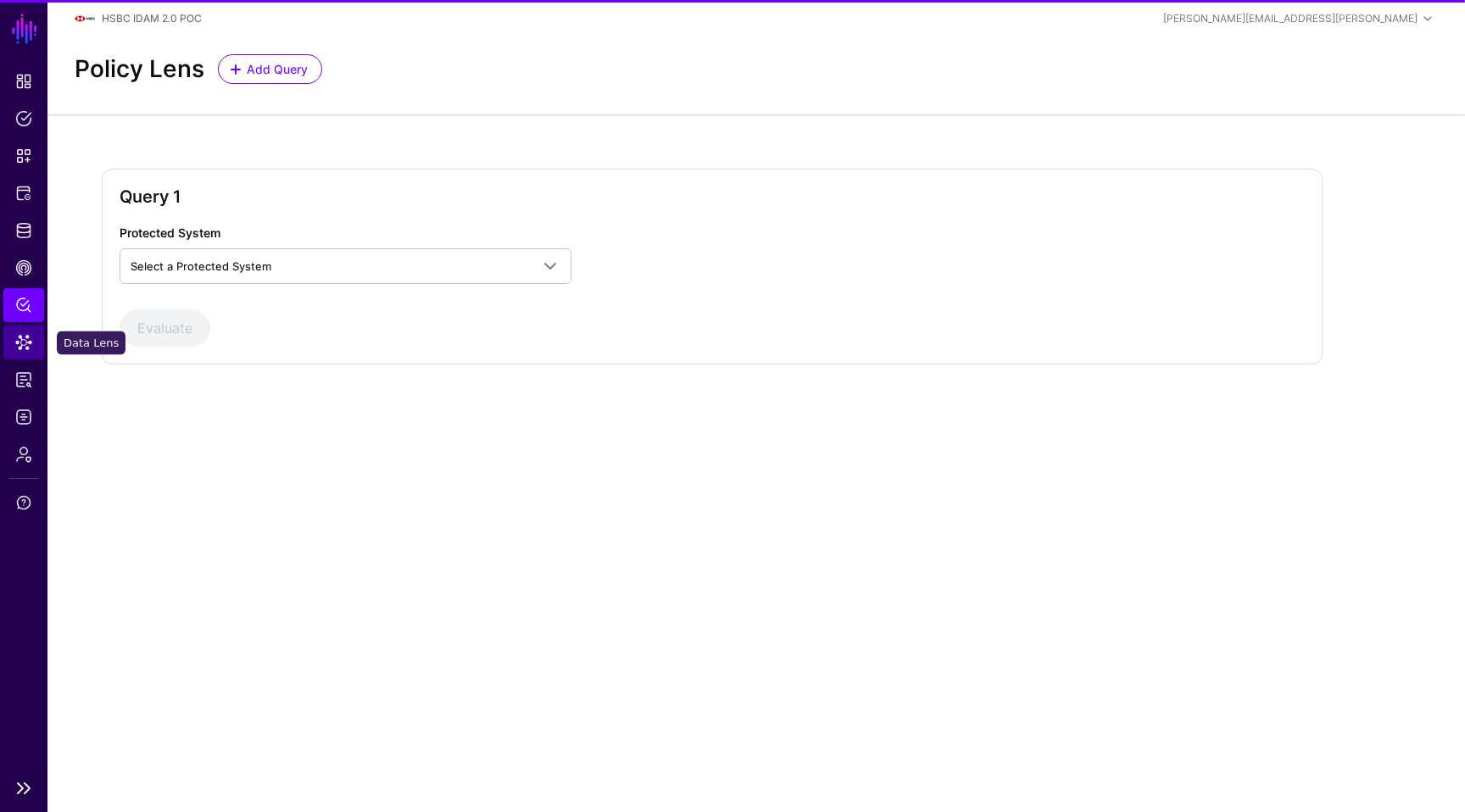
click at [30, 331] on link "Data Lens" at bounding box center [23, 343] width 40 height 34
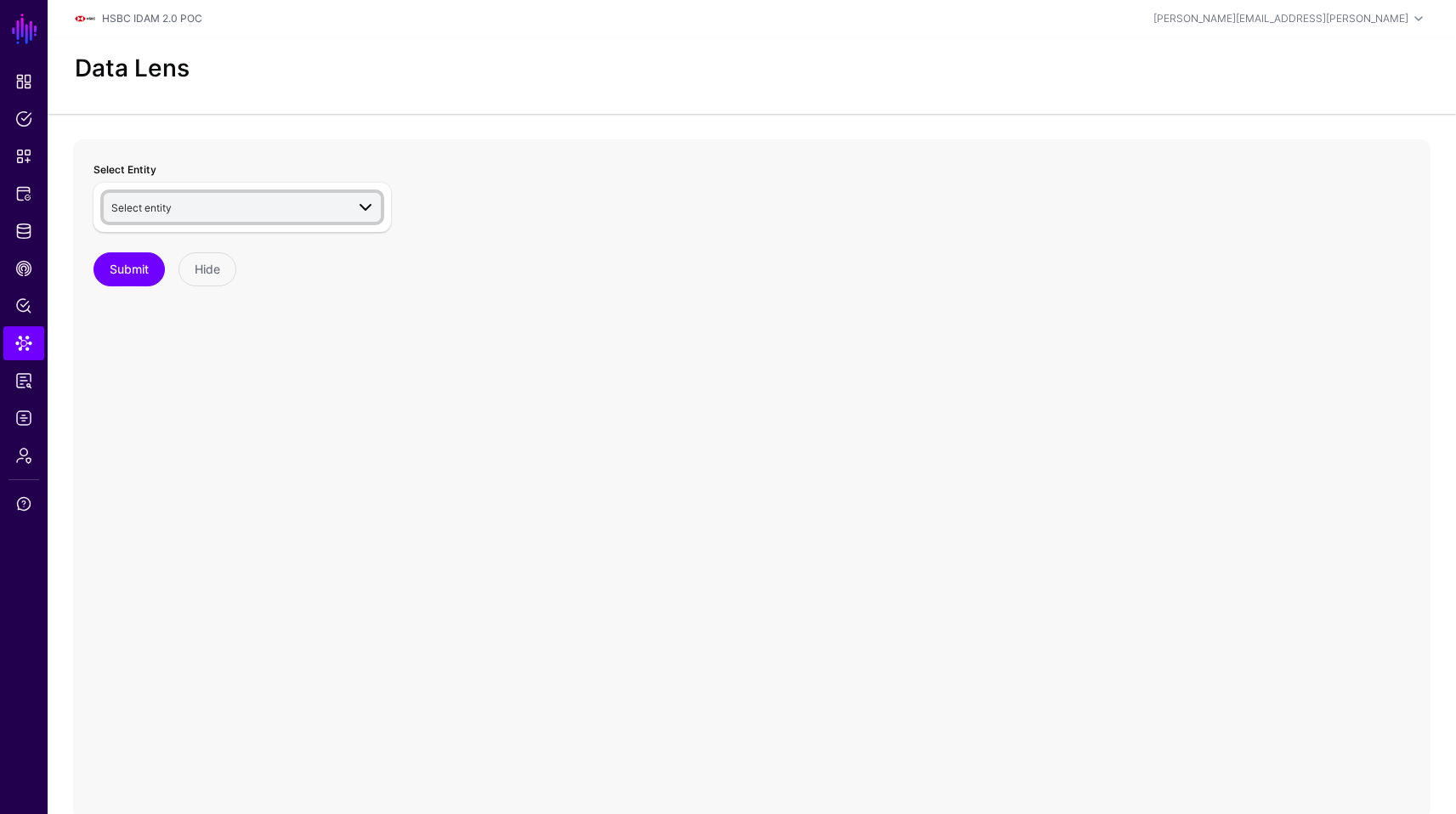
click at [212, 205] on span "Select entity" at bounding box center [228, 207] width 234 height 19
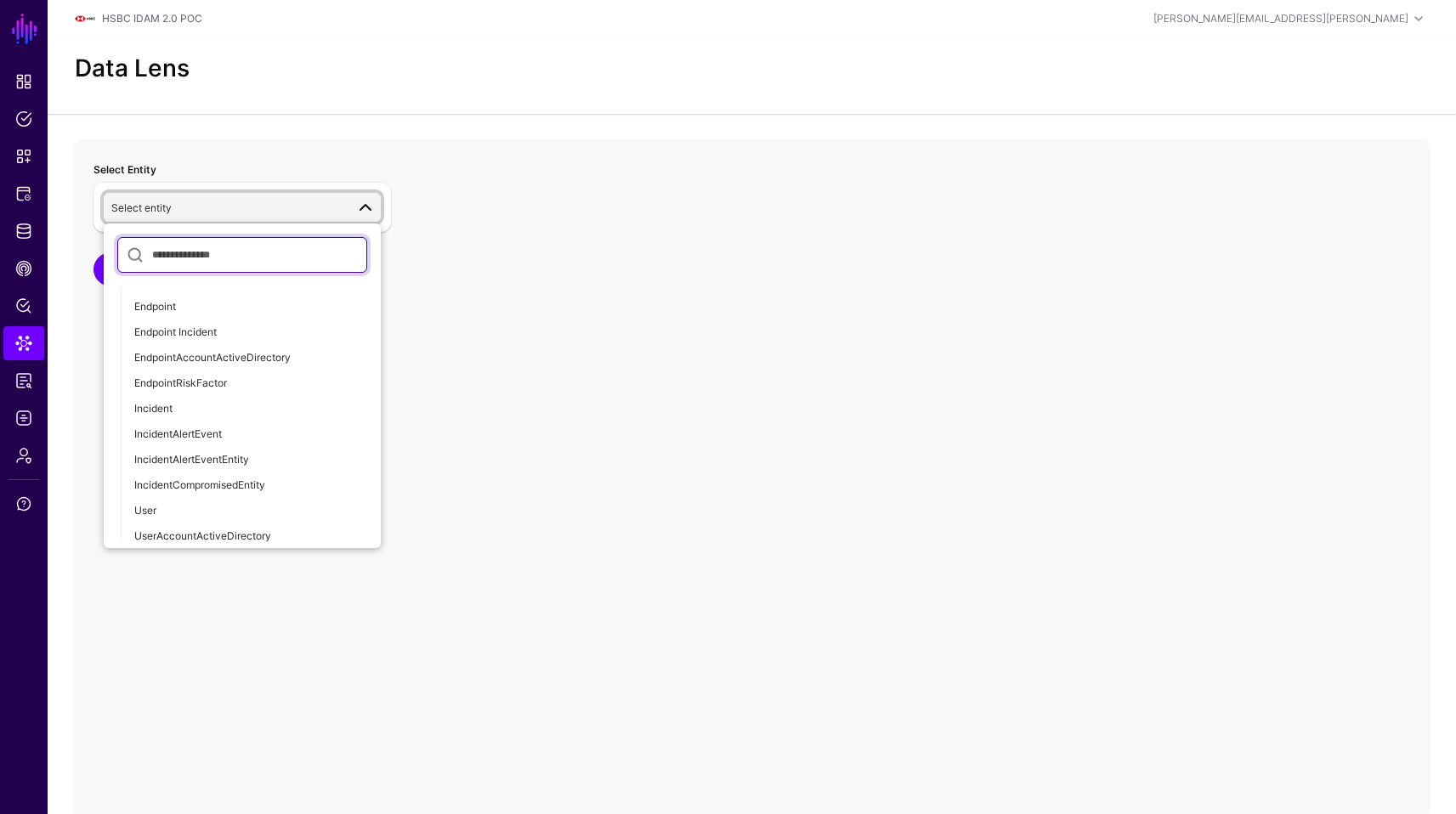
scroll to position [1291, 0]
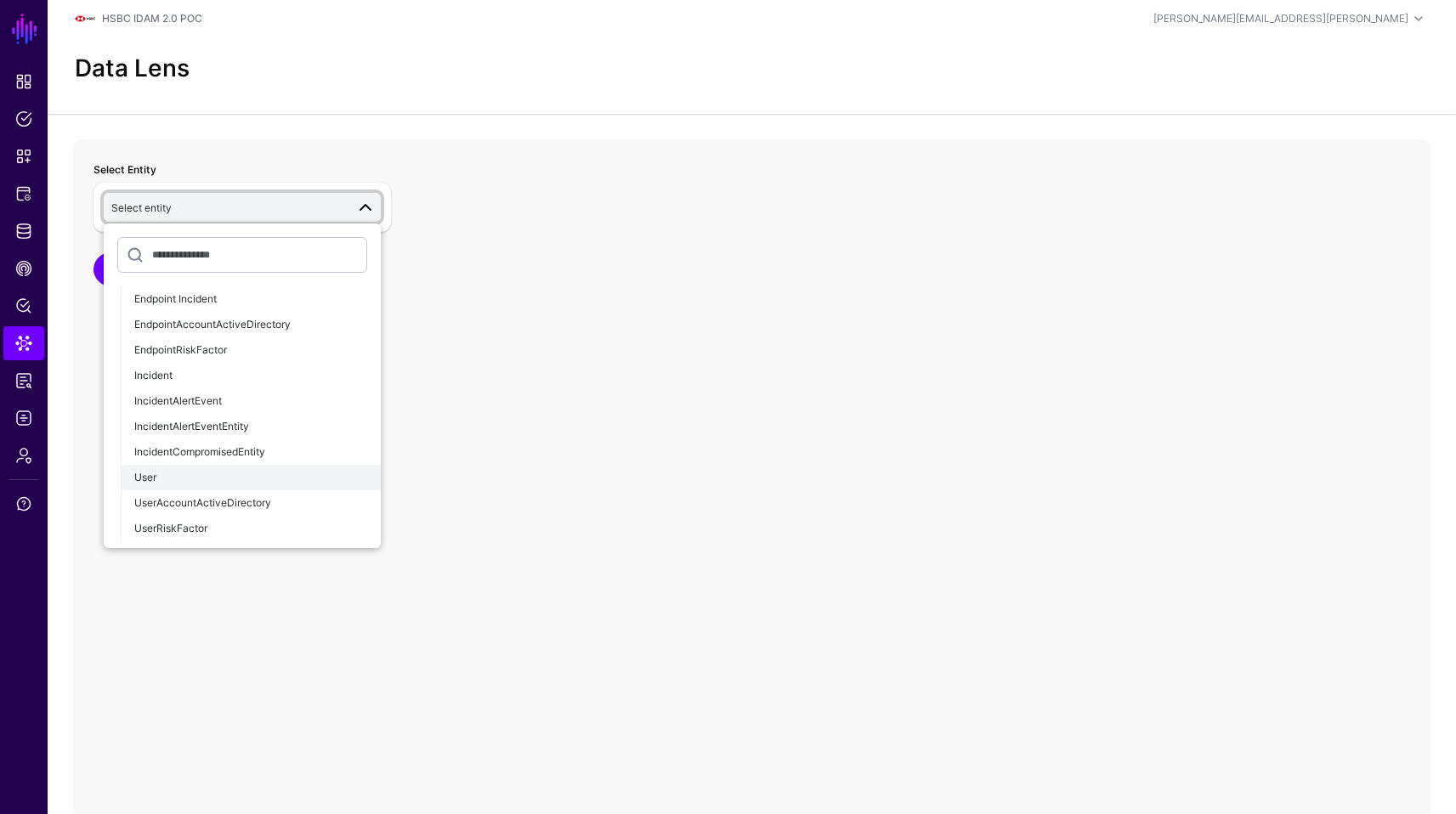
click at [226, 480] on div "User" at bounding box center [250, 478] width 233 height 15
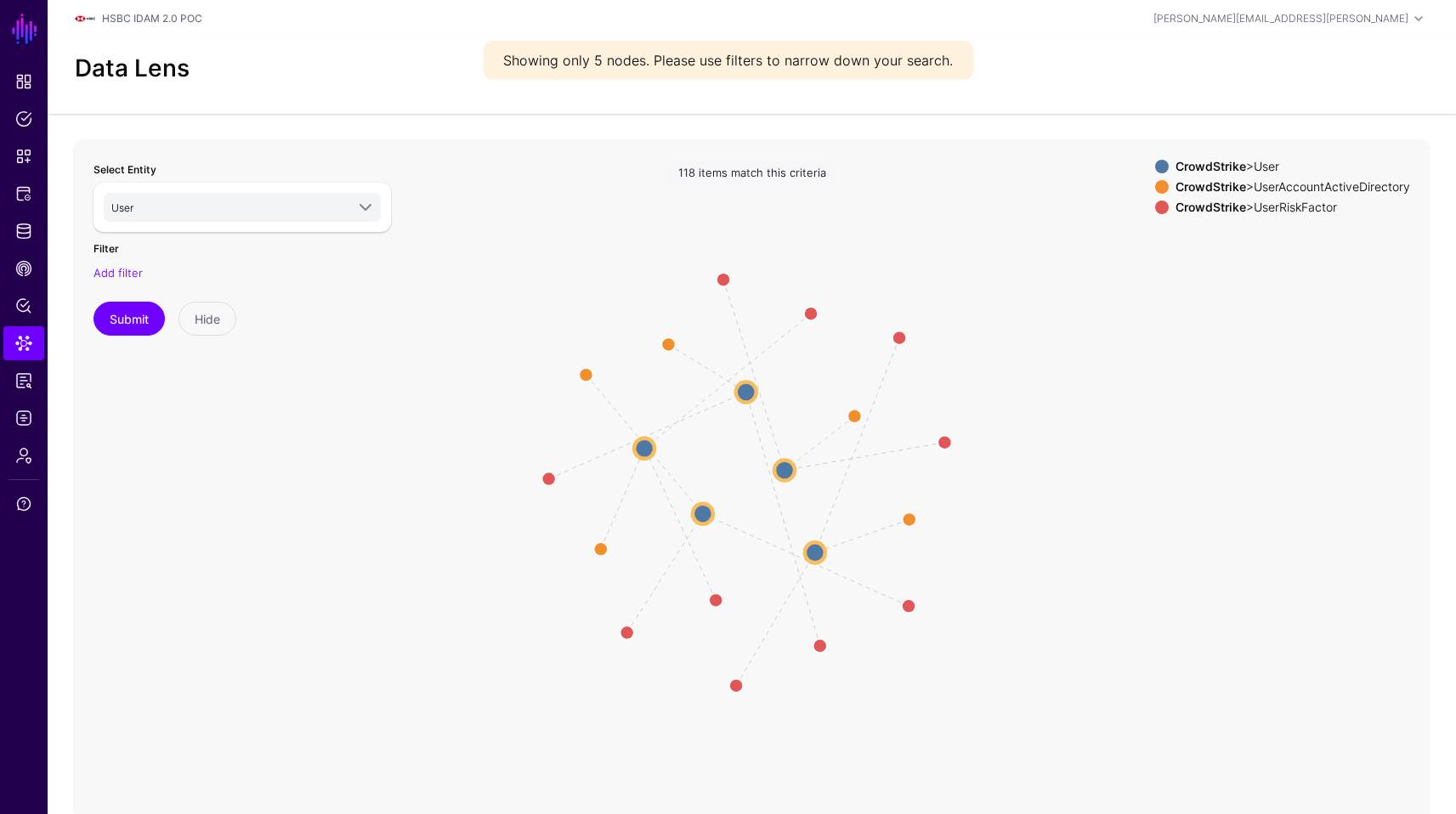
click at [752, 397] on circle at bounding box center [746, 392] width 21 height 21
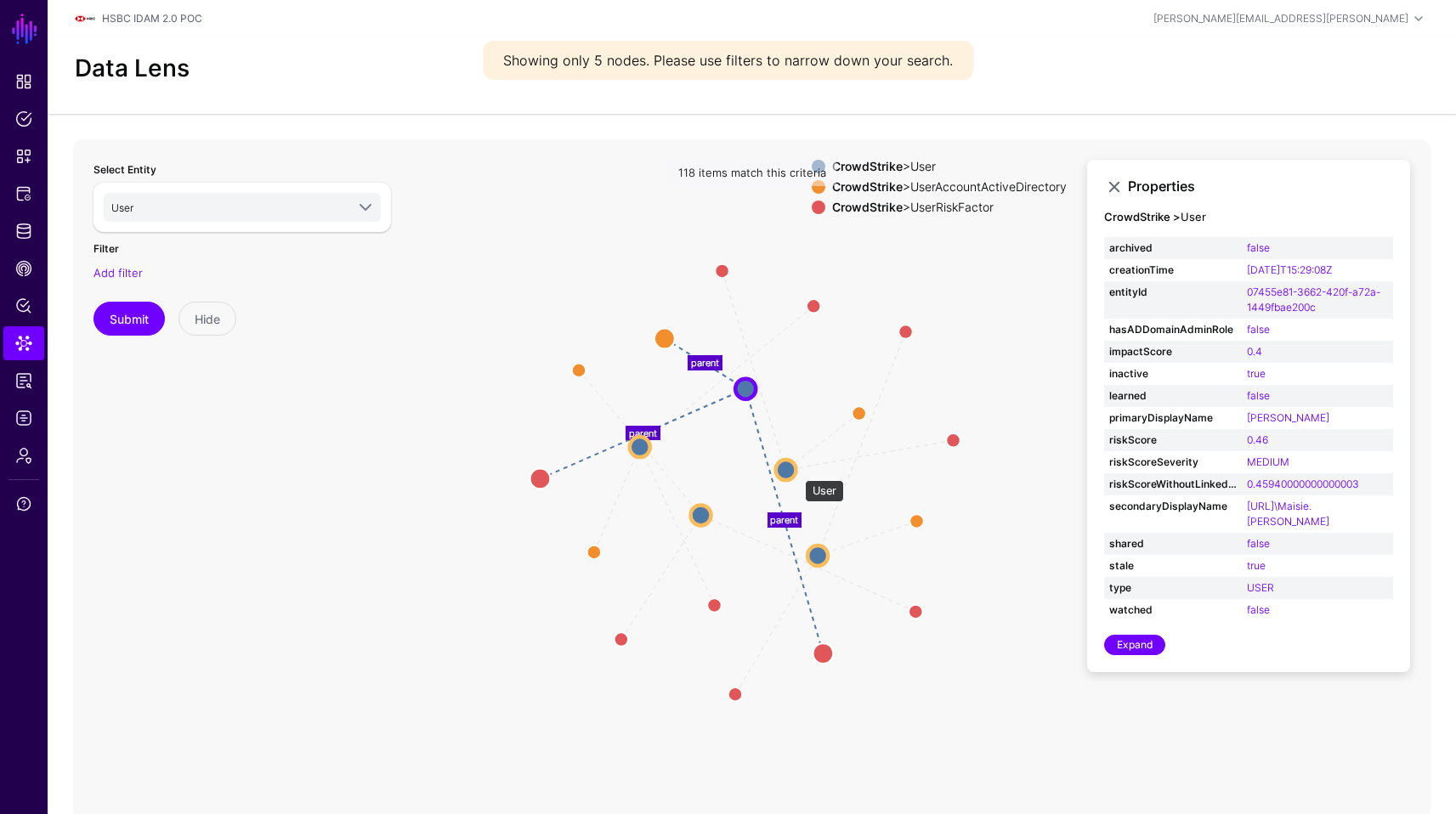
click at [796, 472] on circle at bounding box center [786, 470] width 21 height 21
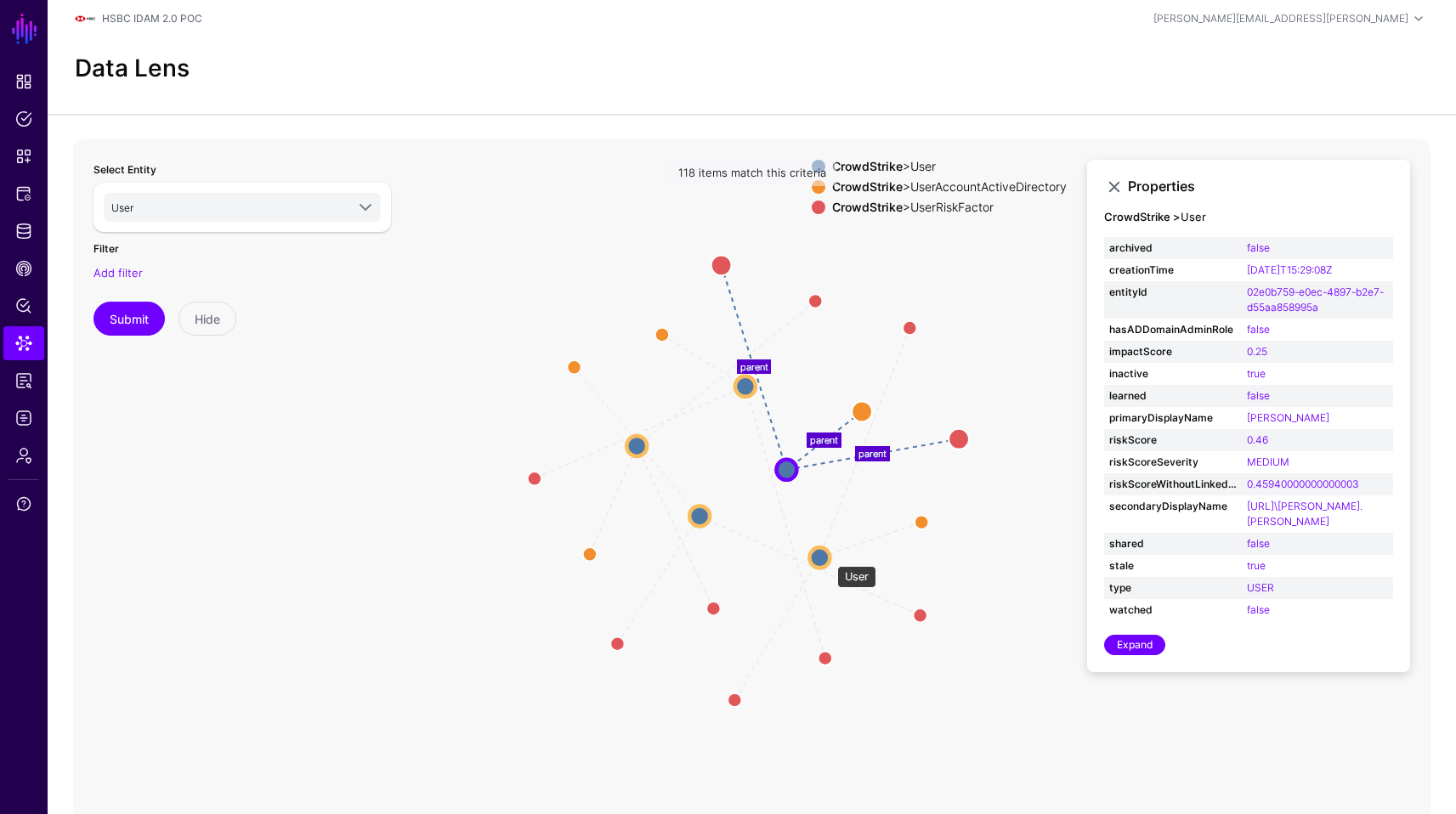
click at [829, 557] on circle at bounding box center [820, 558] width 21 height 21
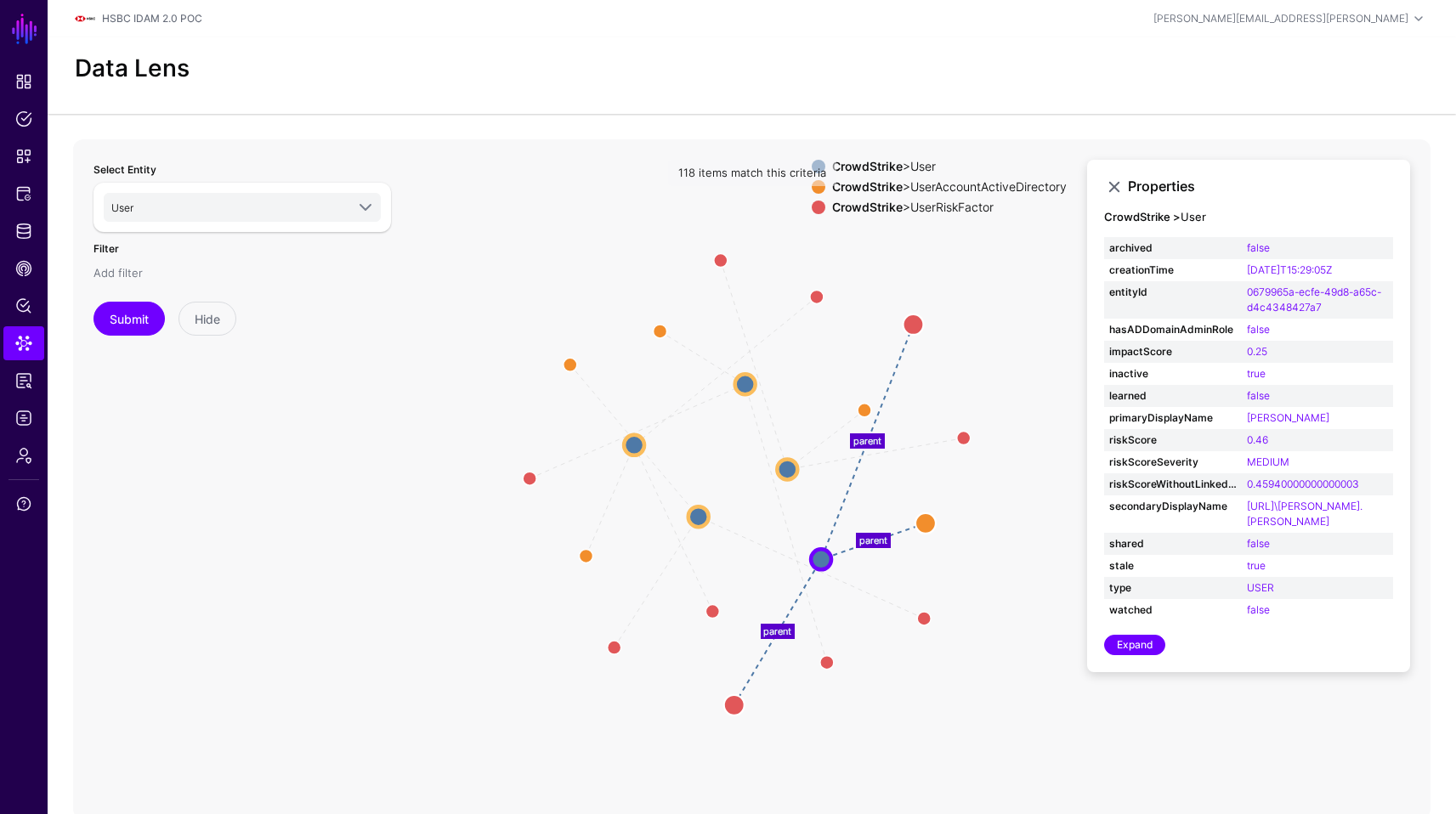
click at [124, 267] on link "Add filter" at bounding box center [118, 272] width 49 height 14
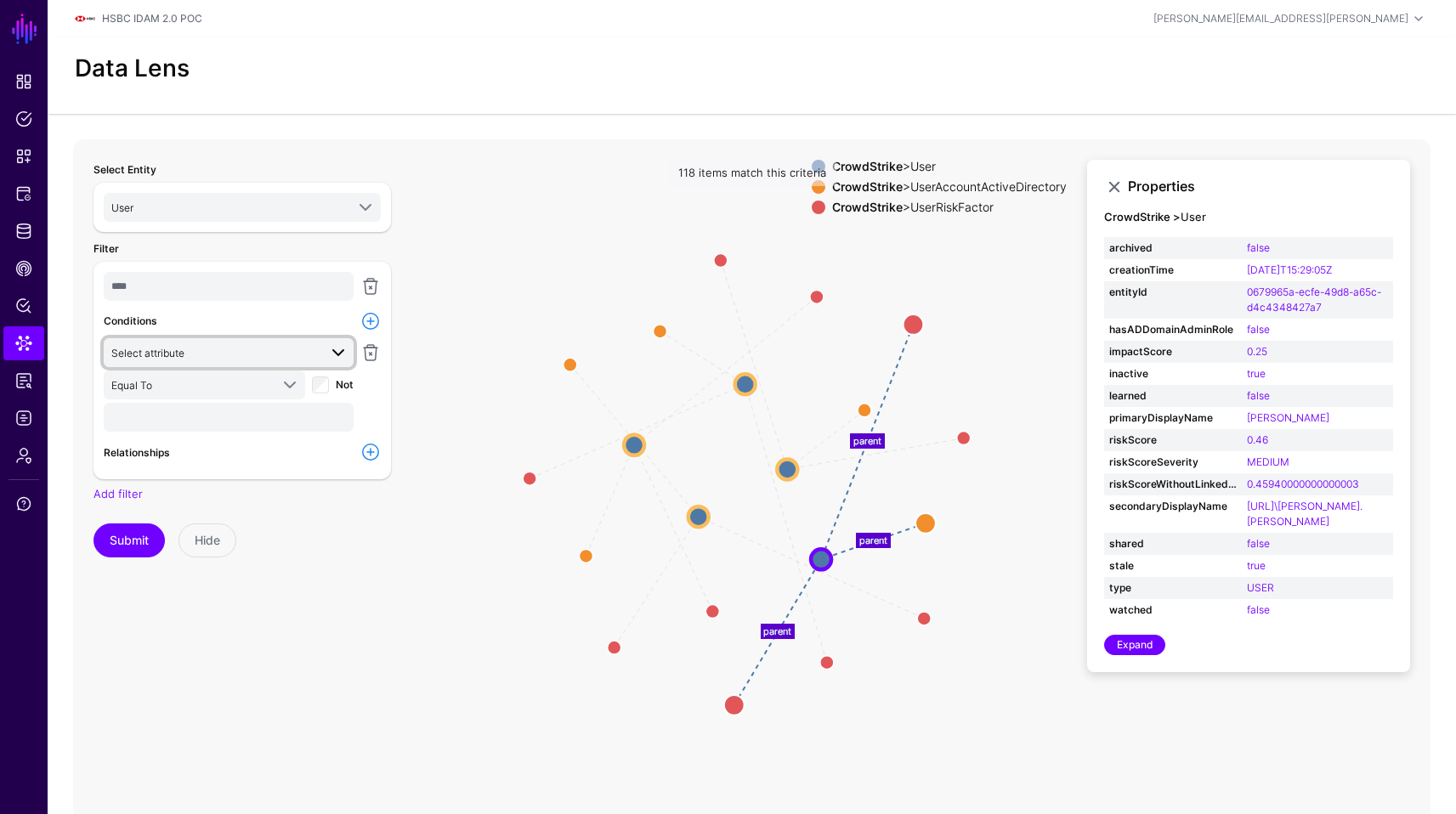
click at [280, 347] on span "Select attribute" at bounding box center [214, 352] width 206 height 19
type input "***"
click at [417, 601] on icon "parent parent parent parent parent parent parent parent parent parent parent pa…" at bounding box center [752, 479] width 1358 height 680
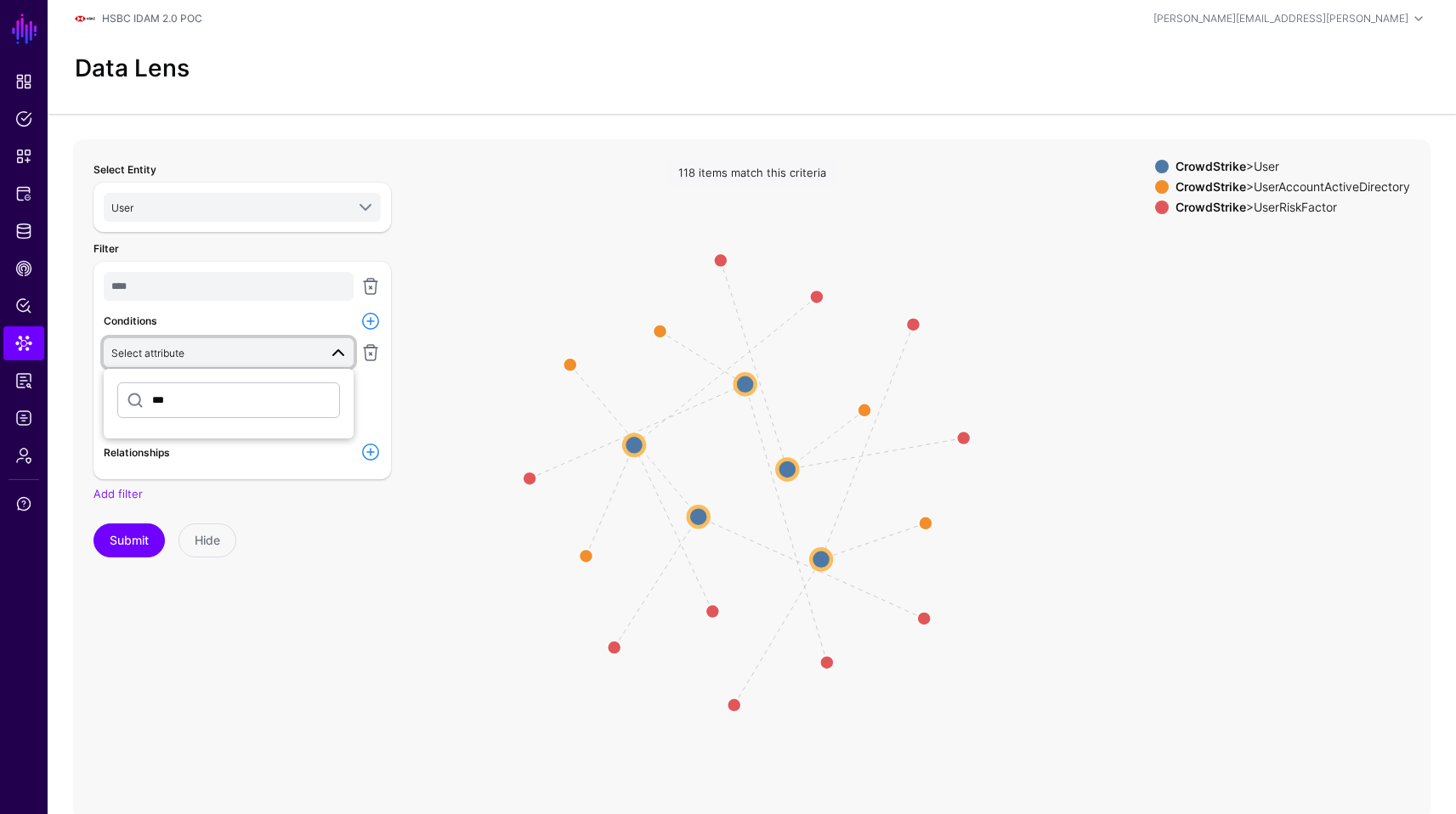
click at [1306, 181] on div "CrowdStrike > UserAccountActiveDirectory" at bounding box center [1293, 187] width 242 height 14
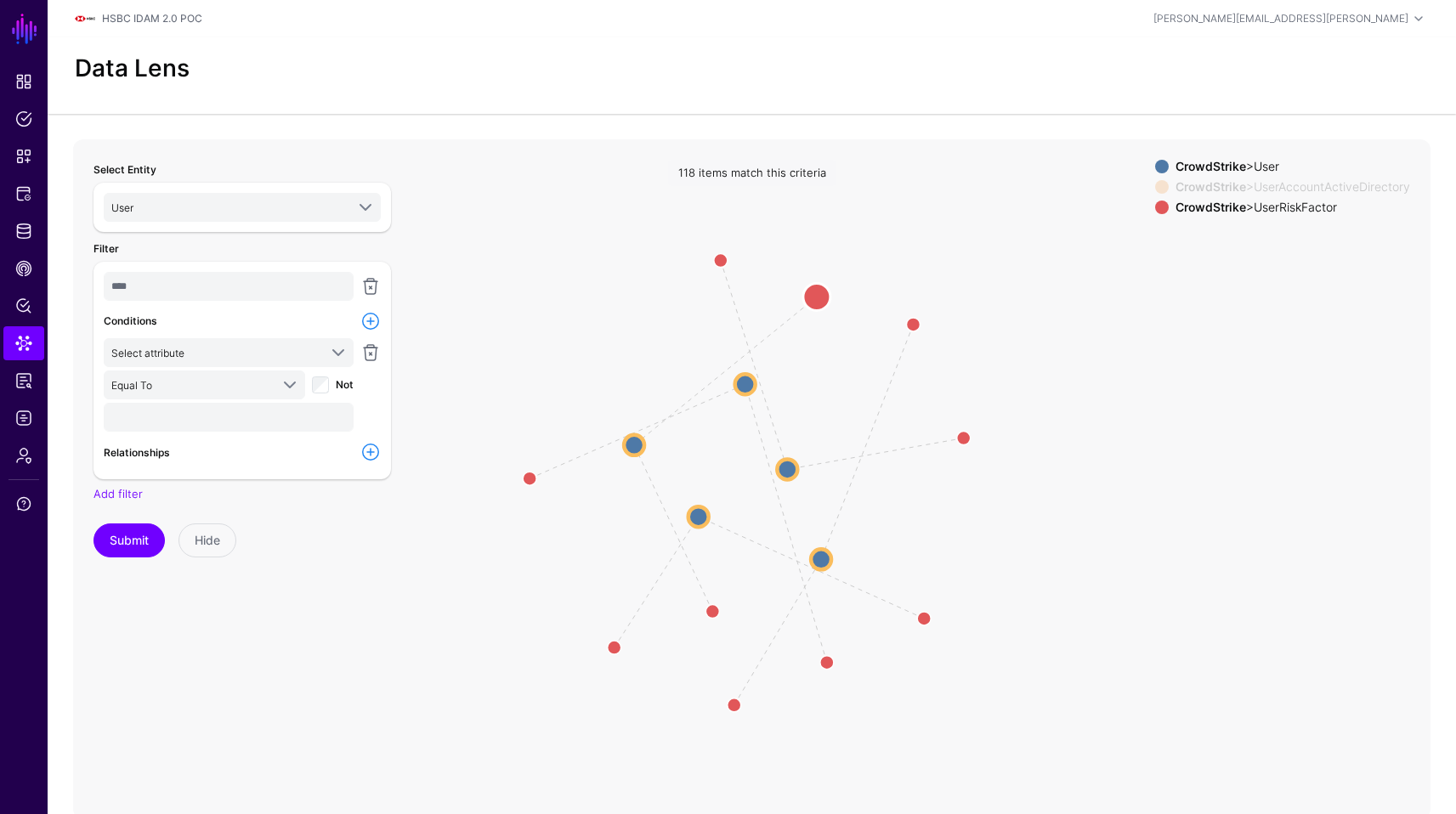
click at [814, 297] on circle at bounding box center [817, 297] width 28 height 28
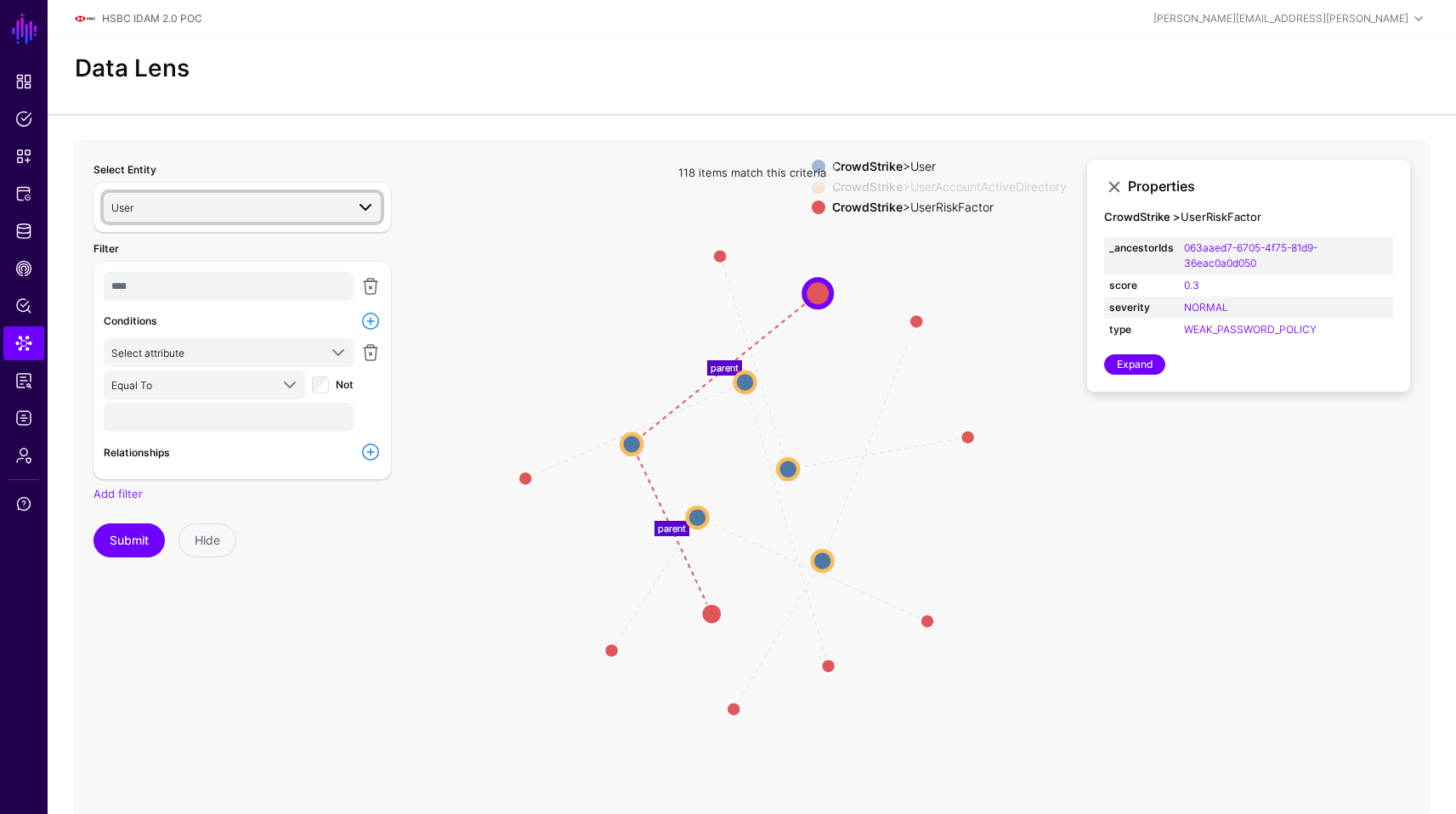
click at [218, 205] on span "User" at bounding box center [228, 207] width 234 height 19
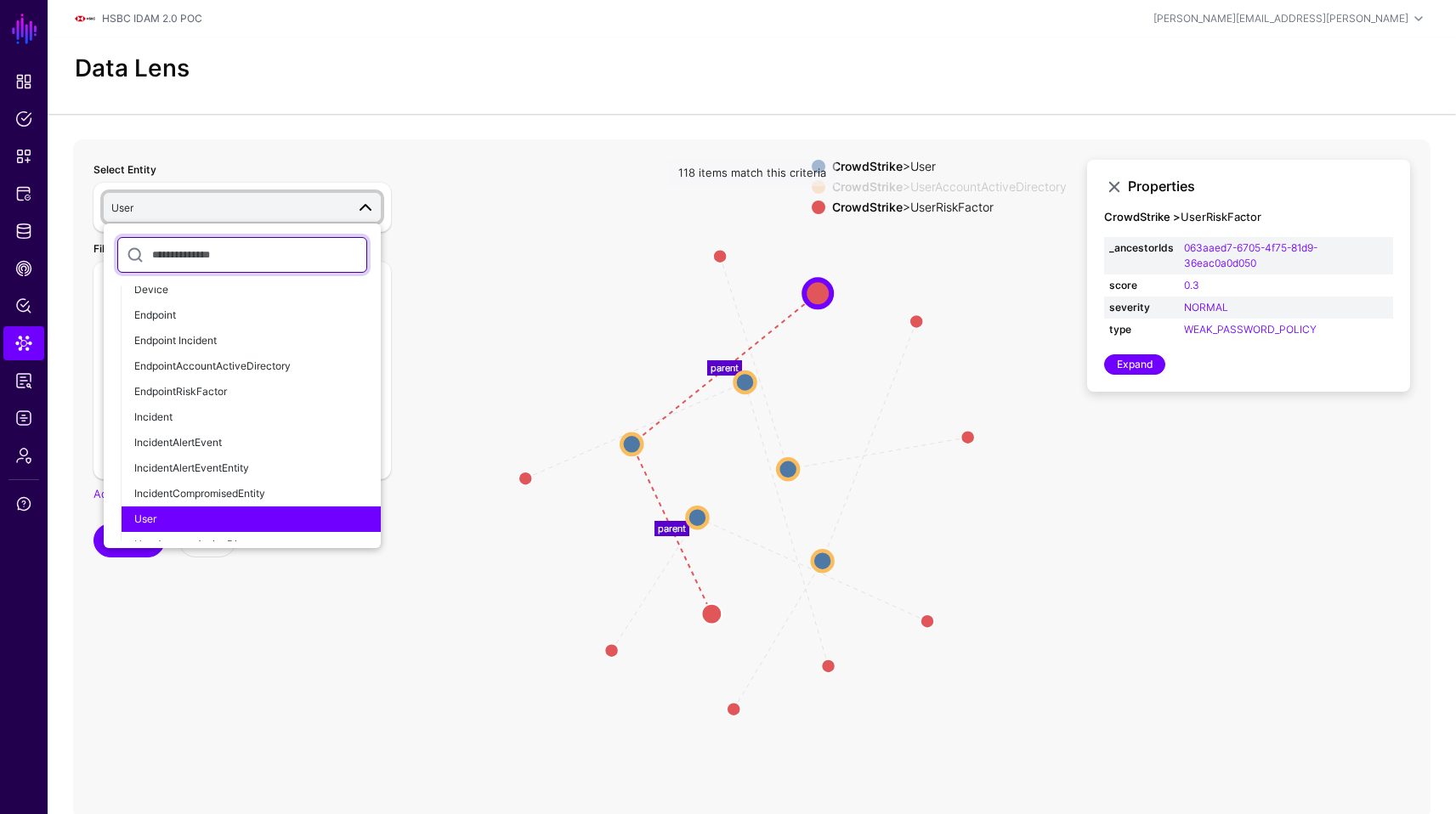
scroll to position [1261, 0]
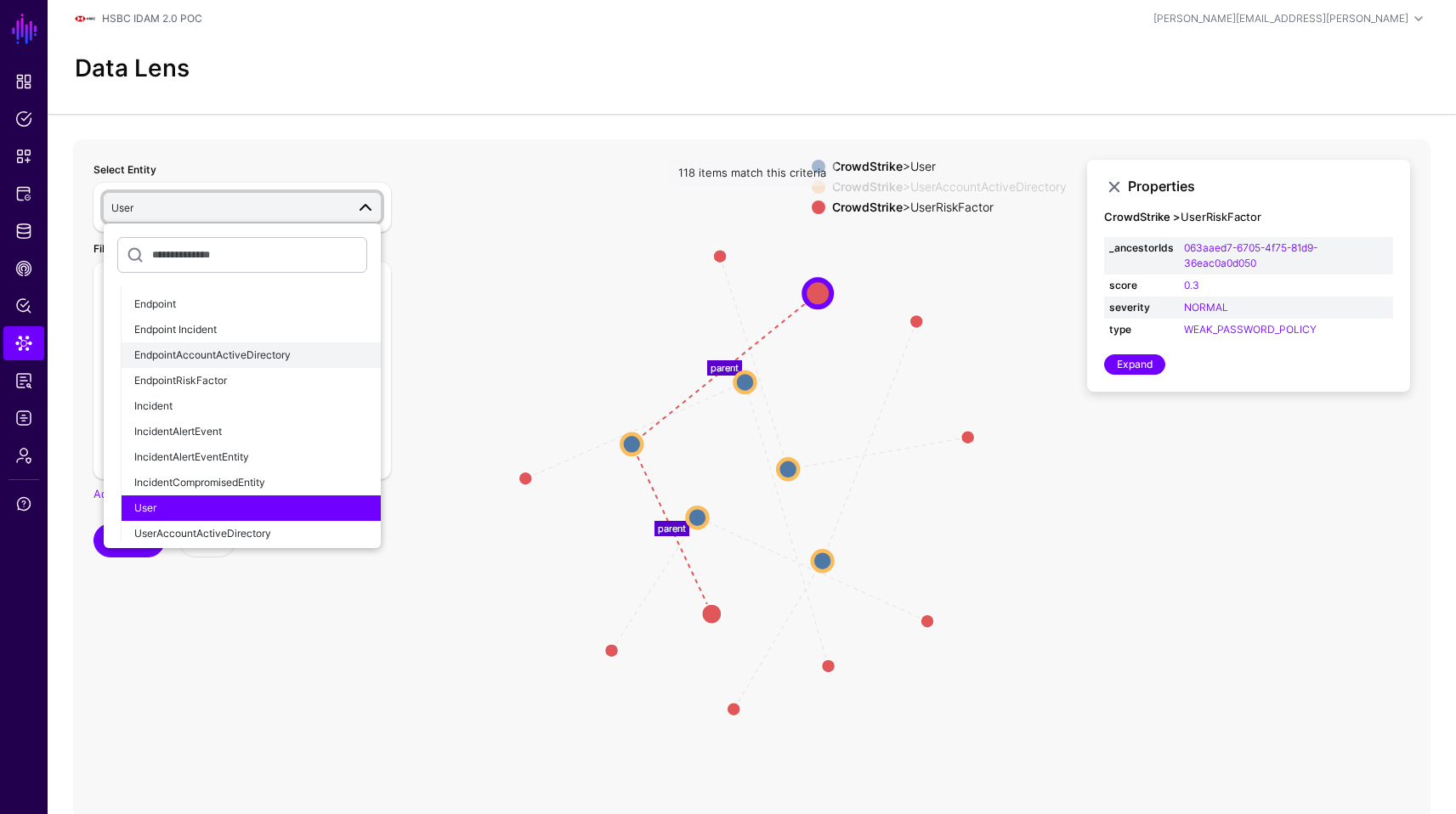
click at [268, 358] on span "EndpointAccountActiveDirectory" at bounding box center [212, 354] width 157 height 13
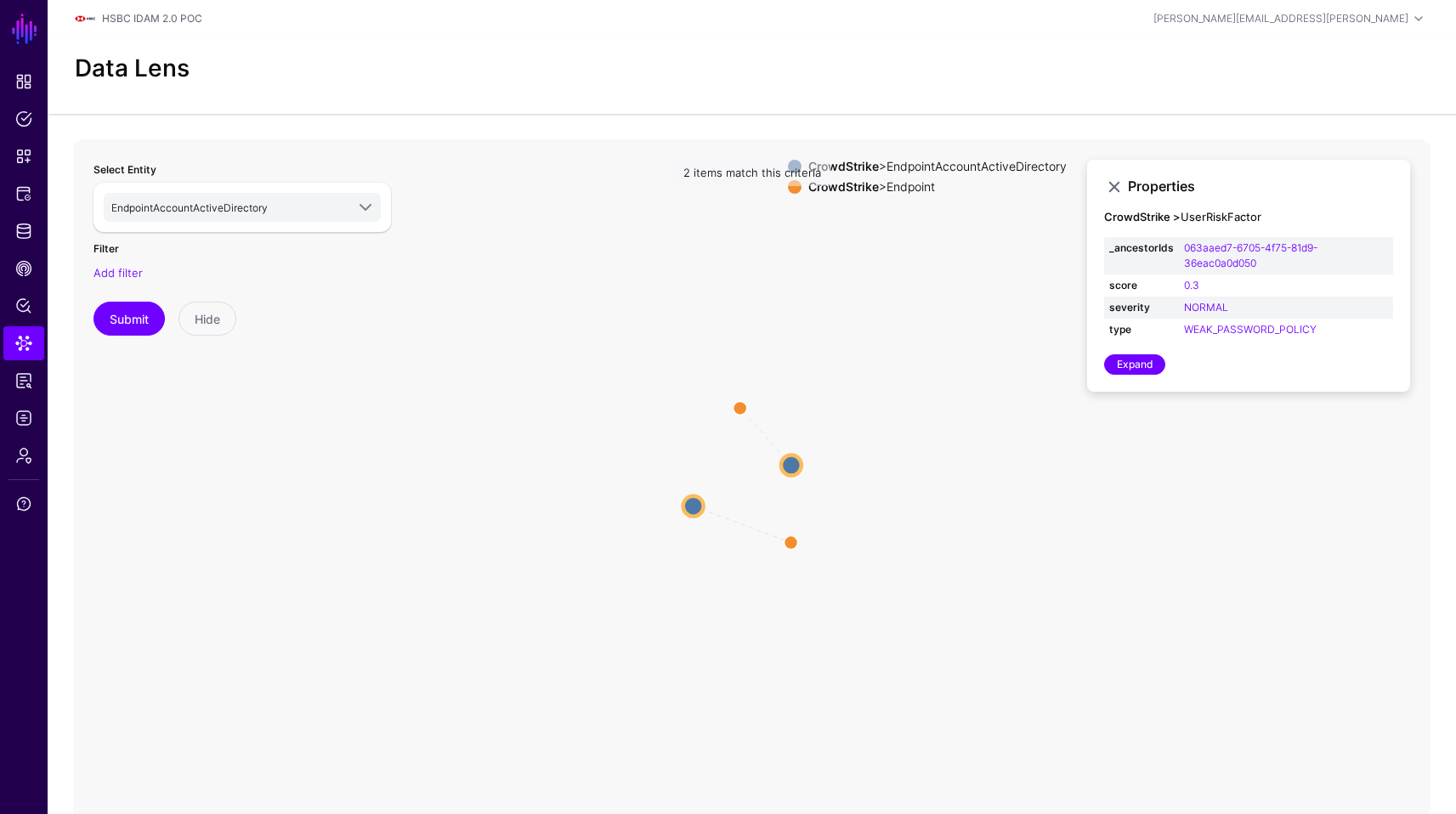
click at [691, 505] on circle at bounding box center [694, 505] width 21 height 21
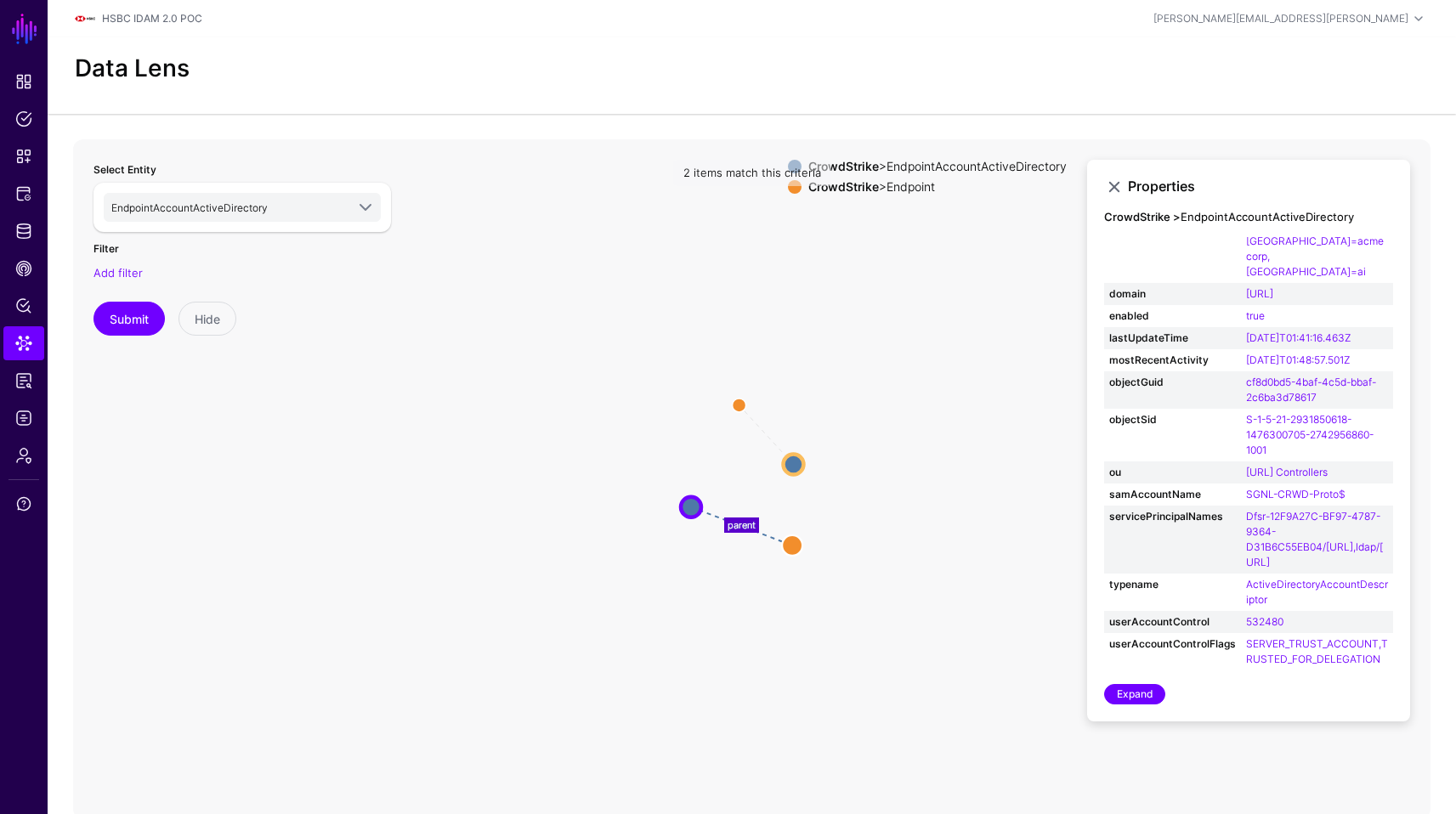
scroll to position [974, 0]
